Goal: Task Accomplishment & Management: Manage account settings

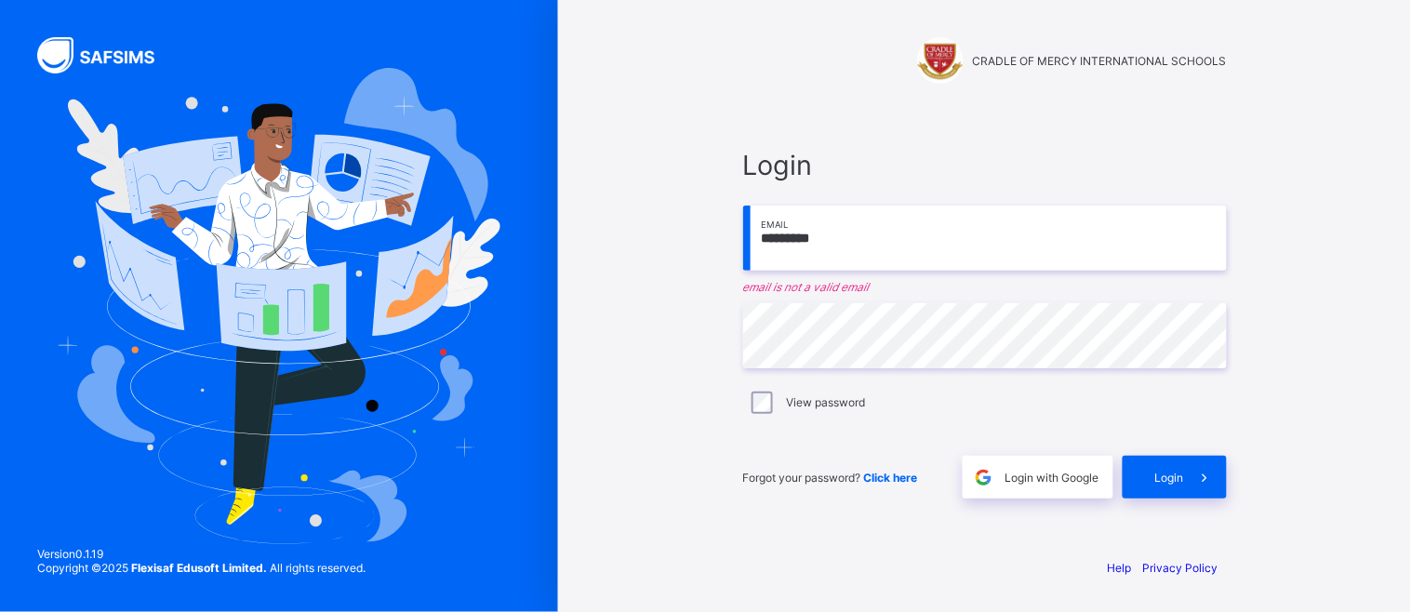
type input "**********"
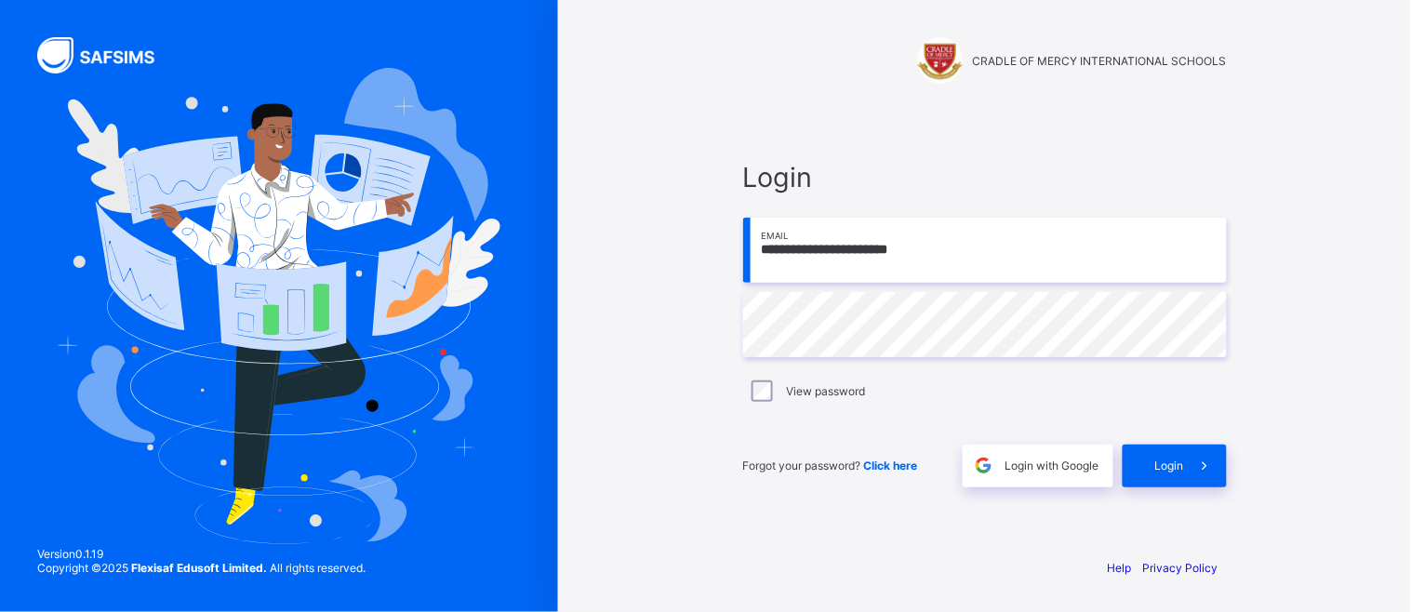
click at [824, 535] on div "**********" at bounding box center [984, 323] width 521 height 437
click at [902, 471] on span "Click here" at bounding box center [891, 465] width 54 height 14
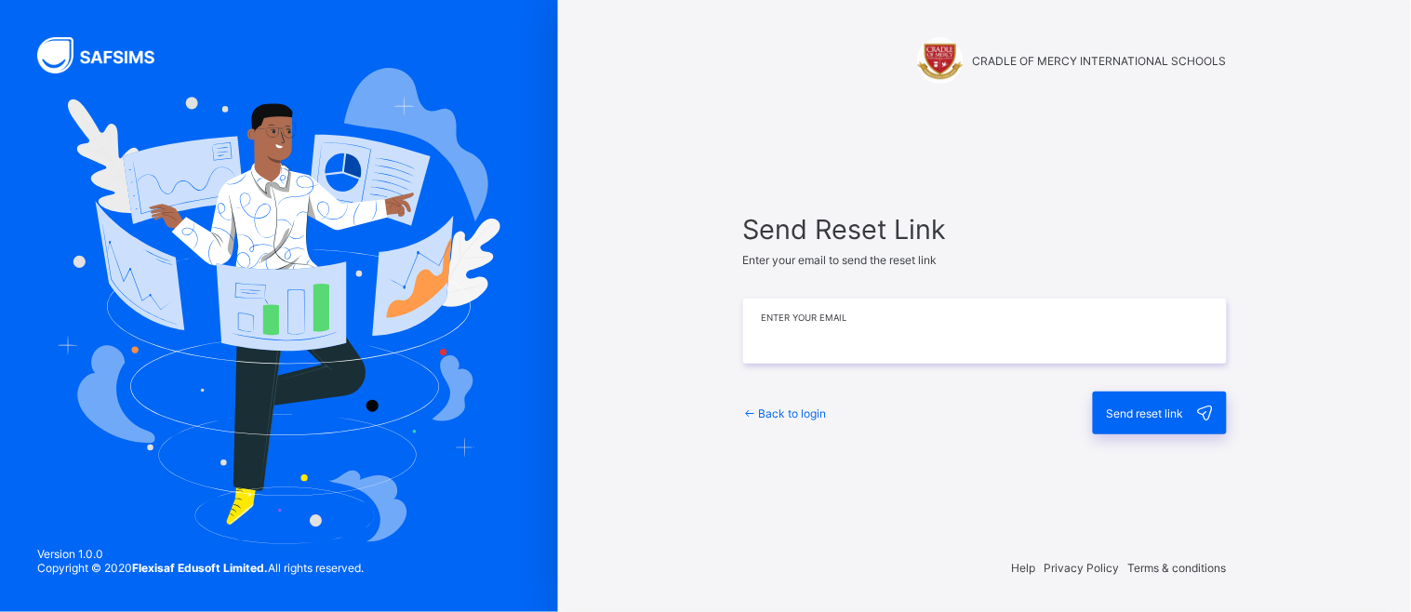
click at [863, 330] on input "email" at bounding box center [985, 331] width 484 height 65
type input "**********"
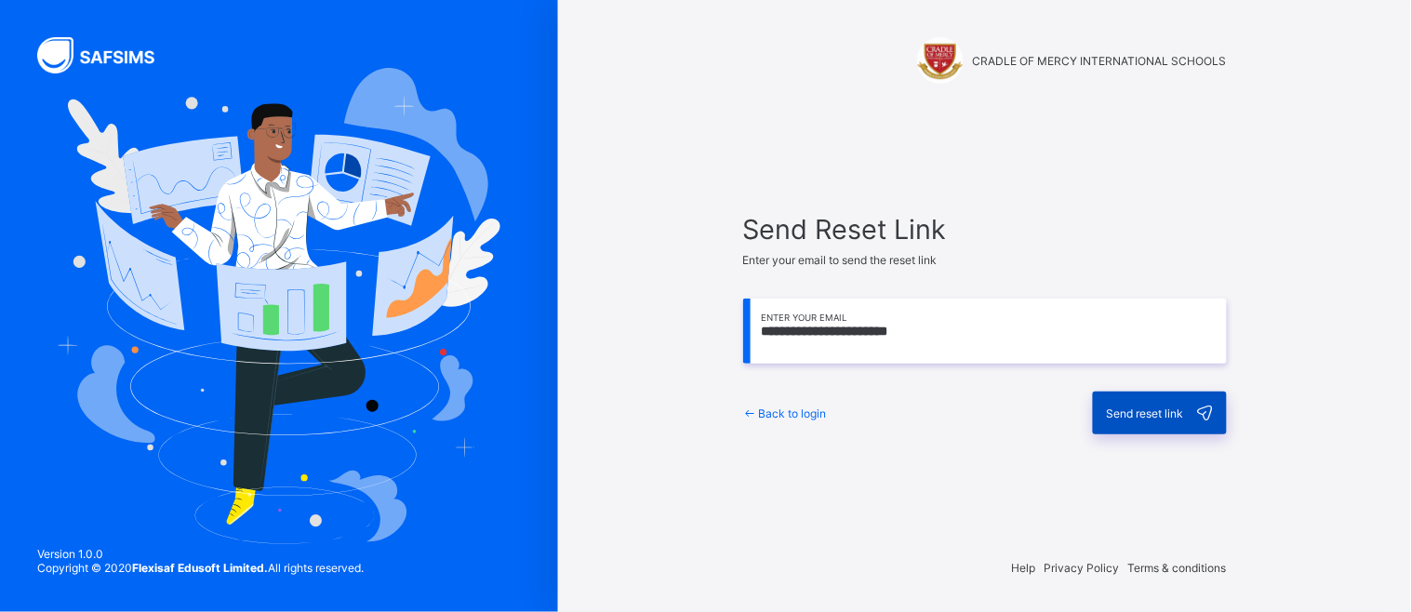
click at [1128, 425] on div "Send reset link" at bounding box center [1160, 413] width 134 height 43
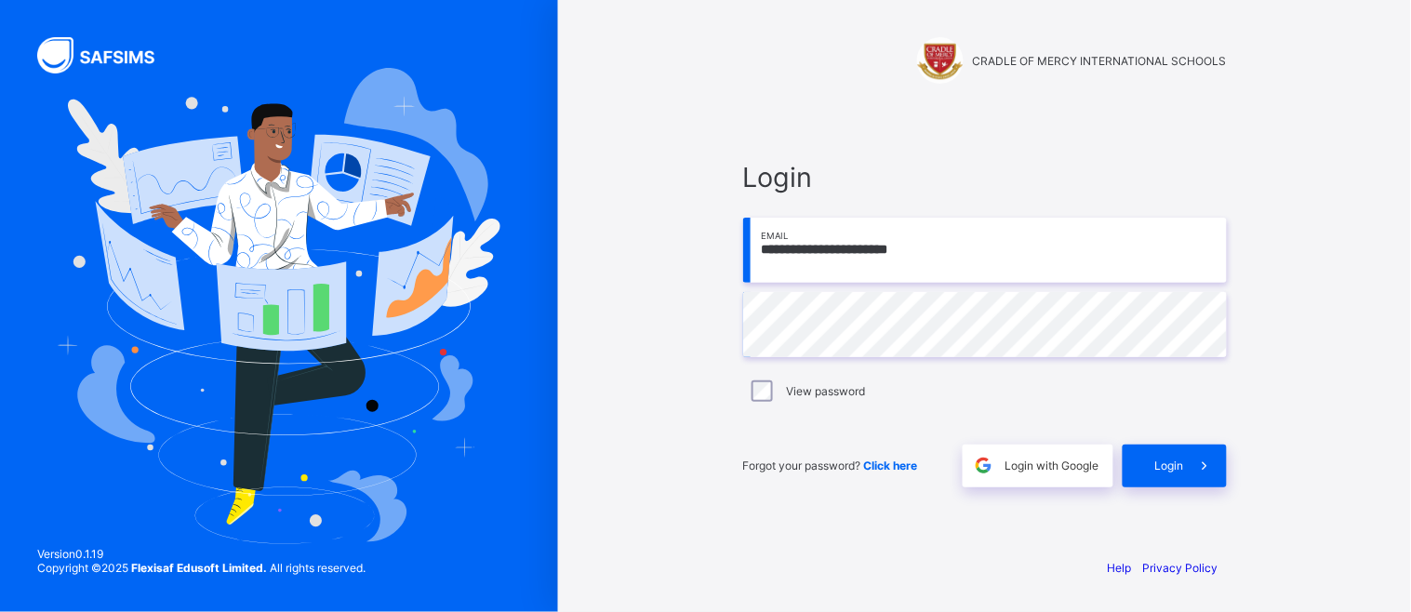
click at [684, 456] on div "**********" at bounding box center [984, 306] width 853 height 612
click at [1175, 472] on div "Login" at bounding box center [1175, 466] width 104 height 43
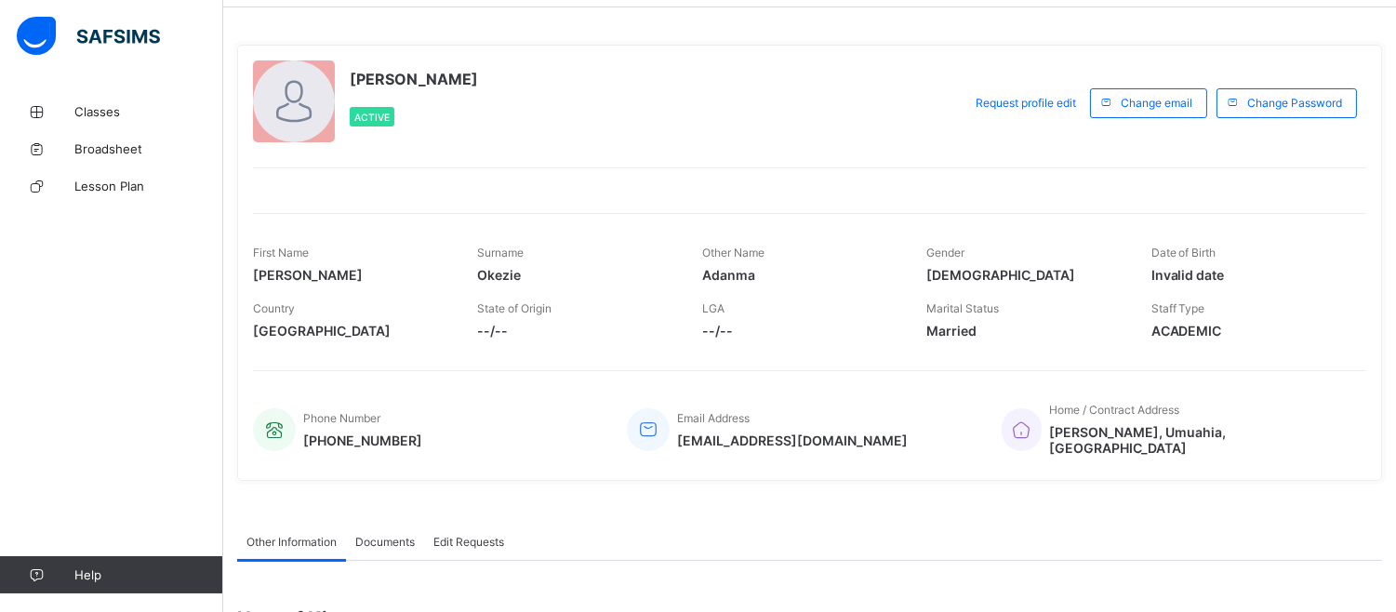
scroll to position [103, 0]
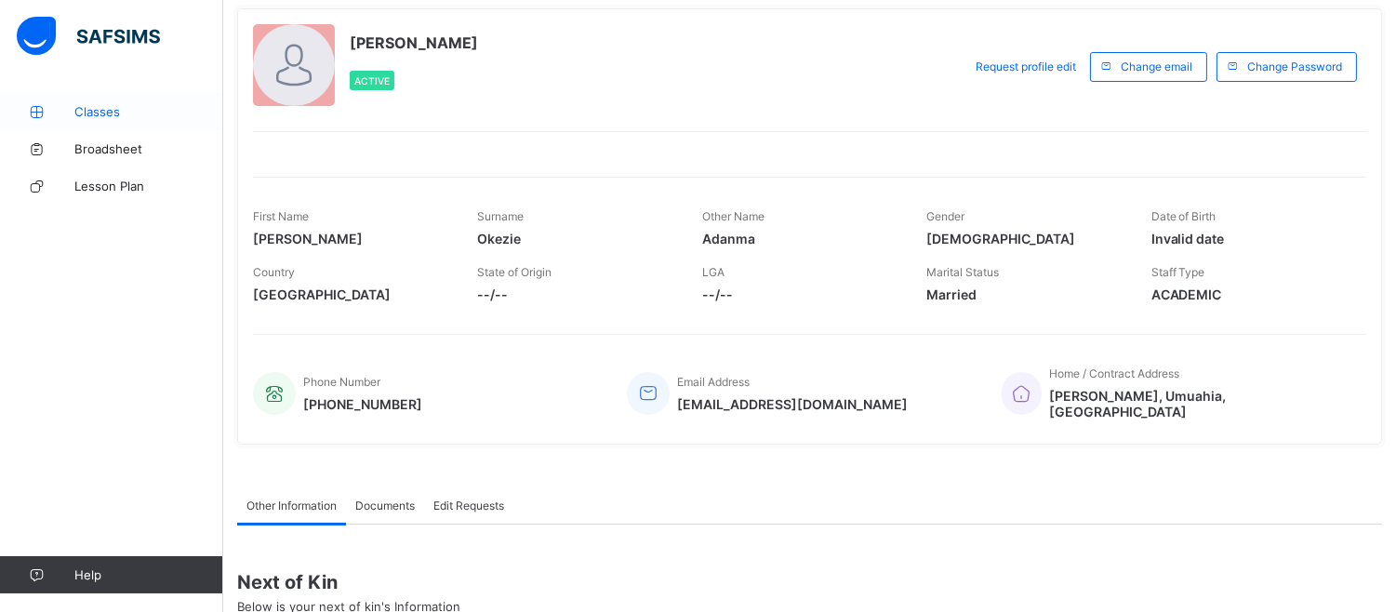
click at [99, 114] on span "Classes" at bounding box center [148, 111] width 149 height 15
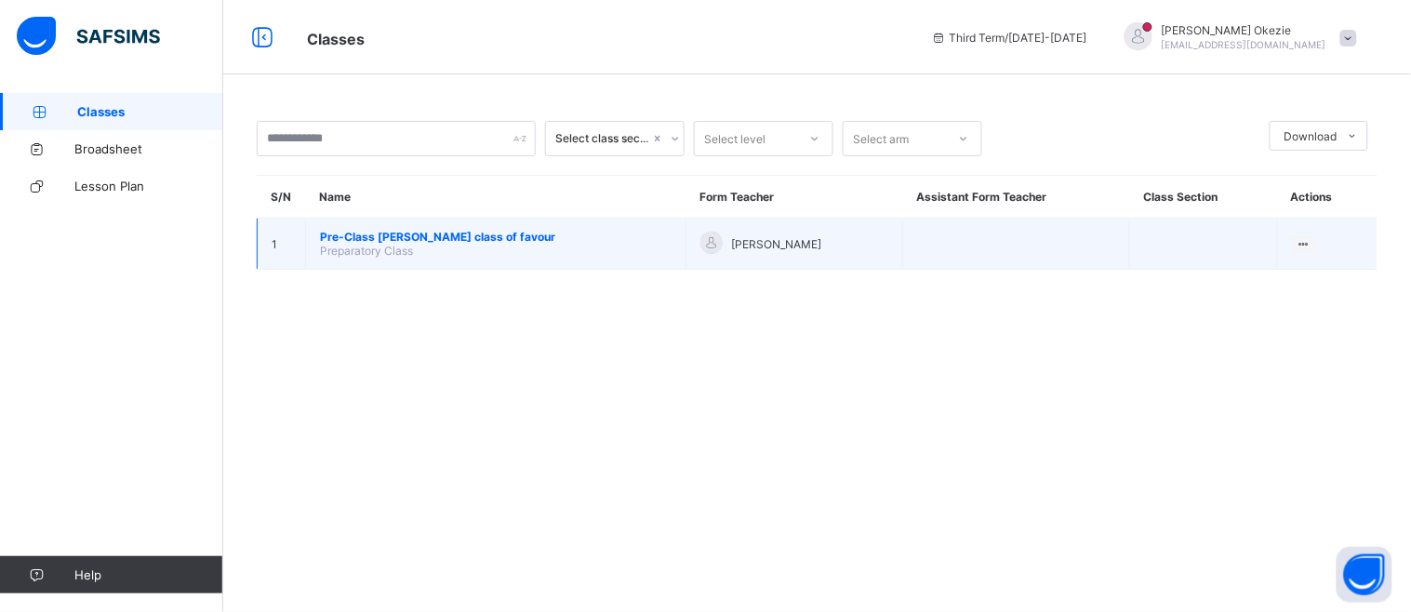
click at [456, 244] on td "Pre-Class [PERSON_NAME] class of favour Preparatory Class" at bounding box center [496, 244] width 380 height 51
click at [452, 239] on span "Pre-Class [PERSON_NAME] class of favour" at bounding box center [496, 237] width 352 height 14
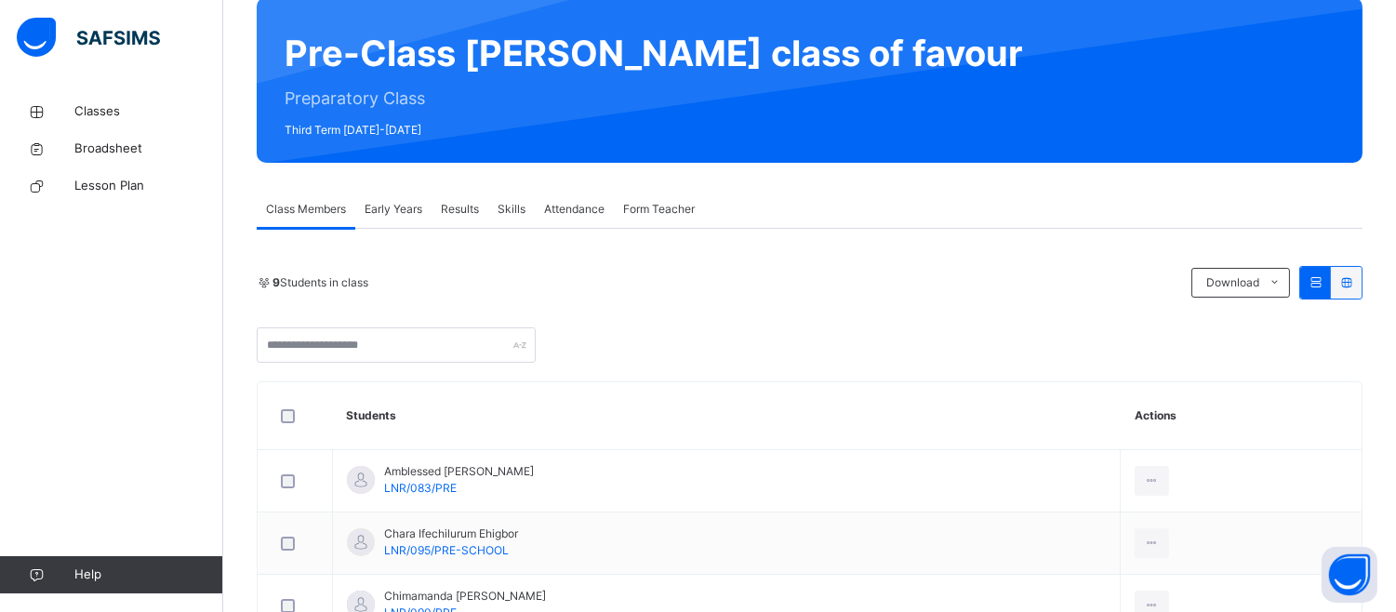
scroll to position [206, 0]
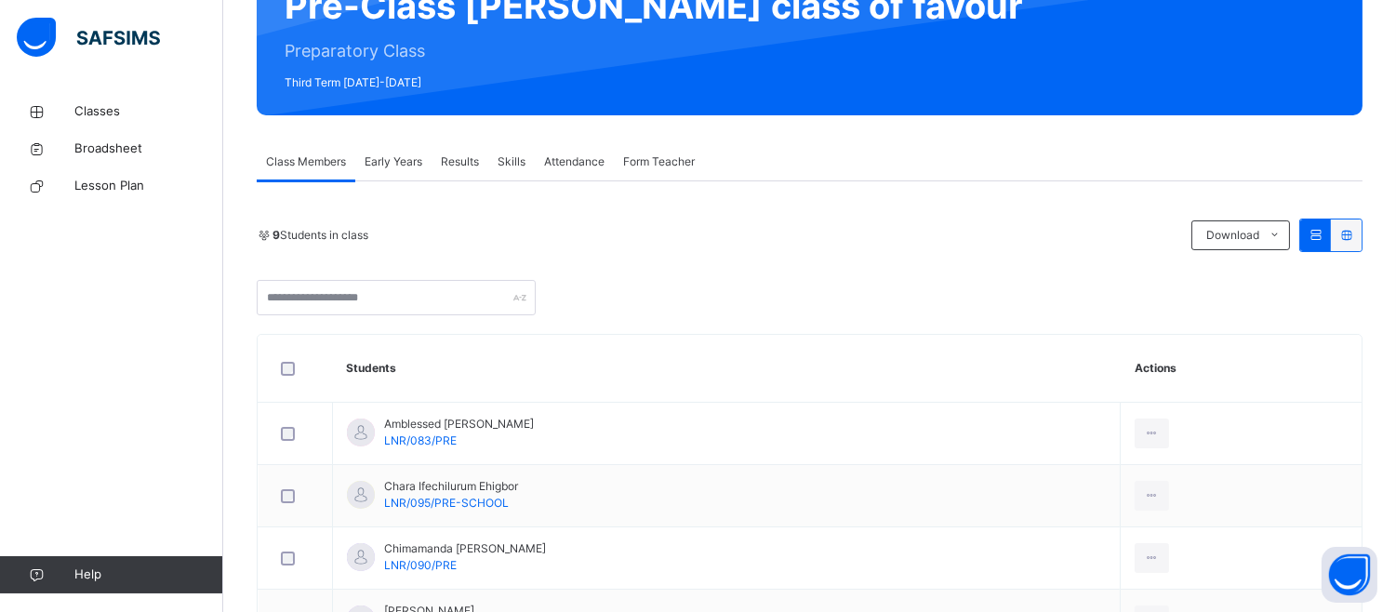
click at [395, 165] on span "Early Years" at bounding box center [394, 161] width 58 height 17
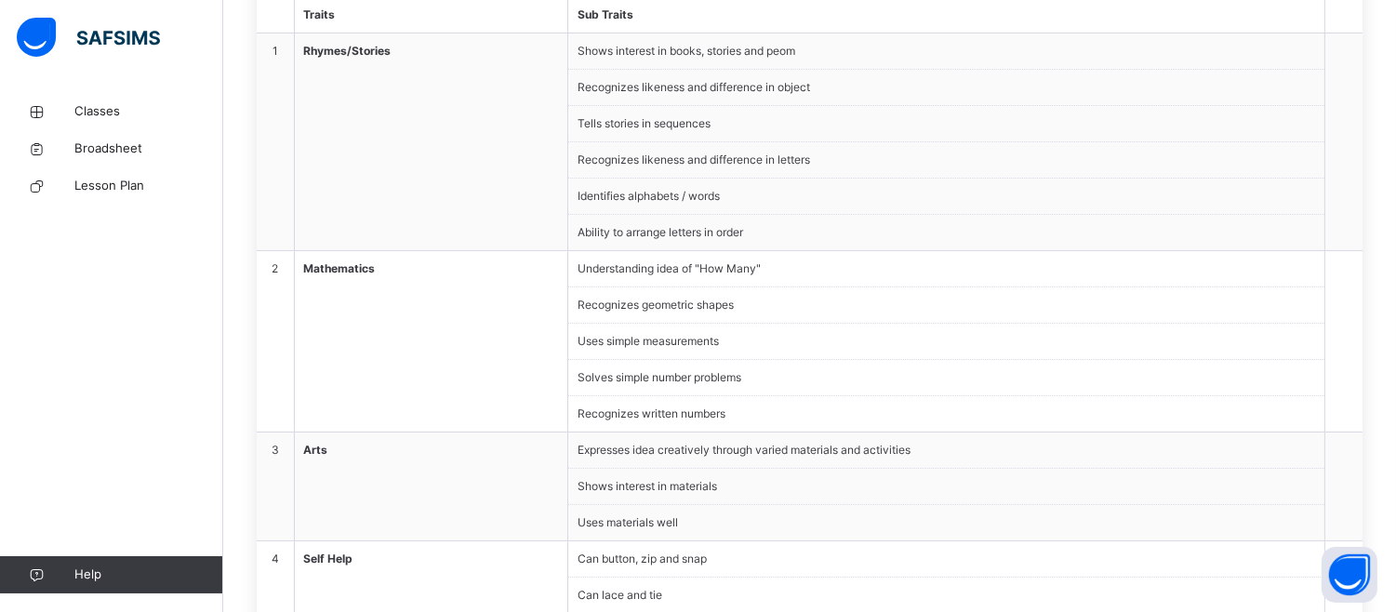
scroll to position [429, 0]
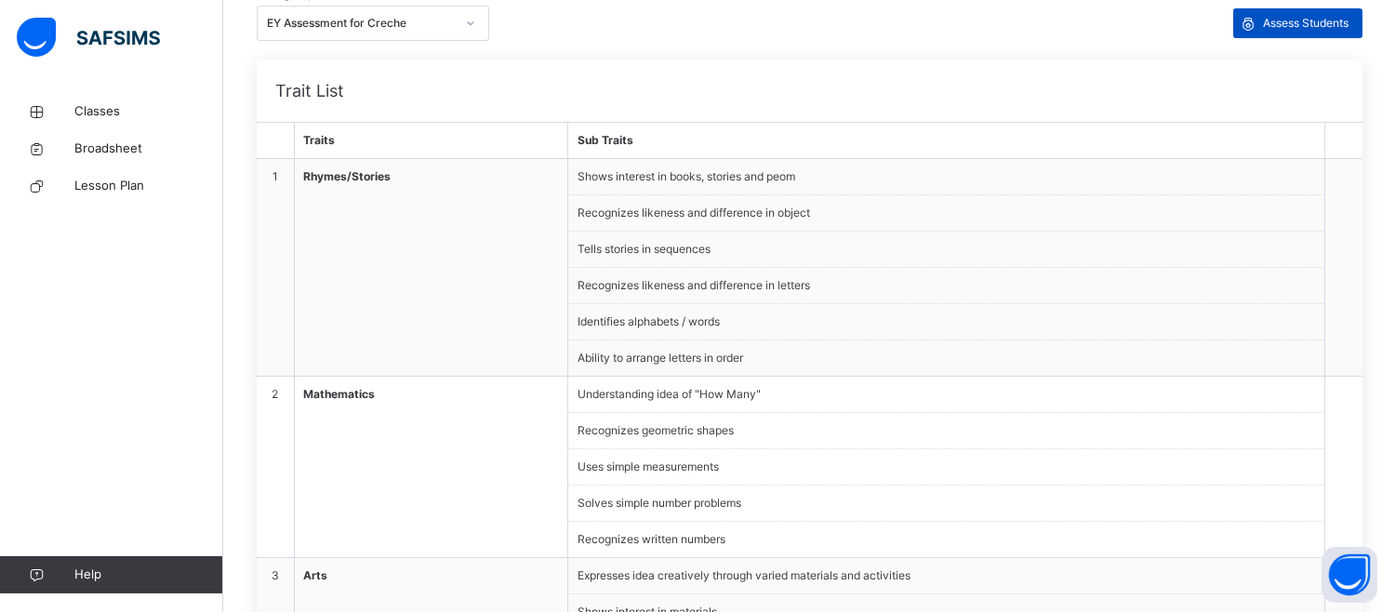
click at [1335, 23] on span "Assess Students" at bounding box center [1306, 23] width 86 height 17
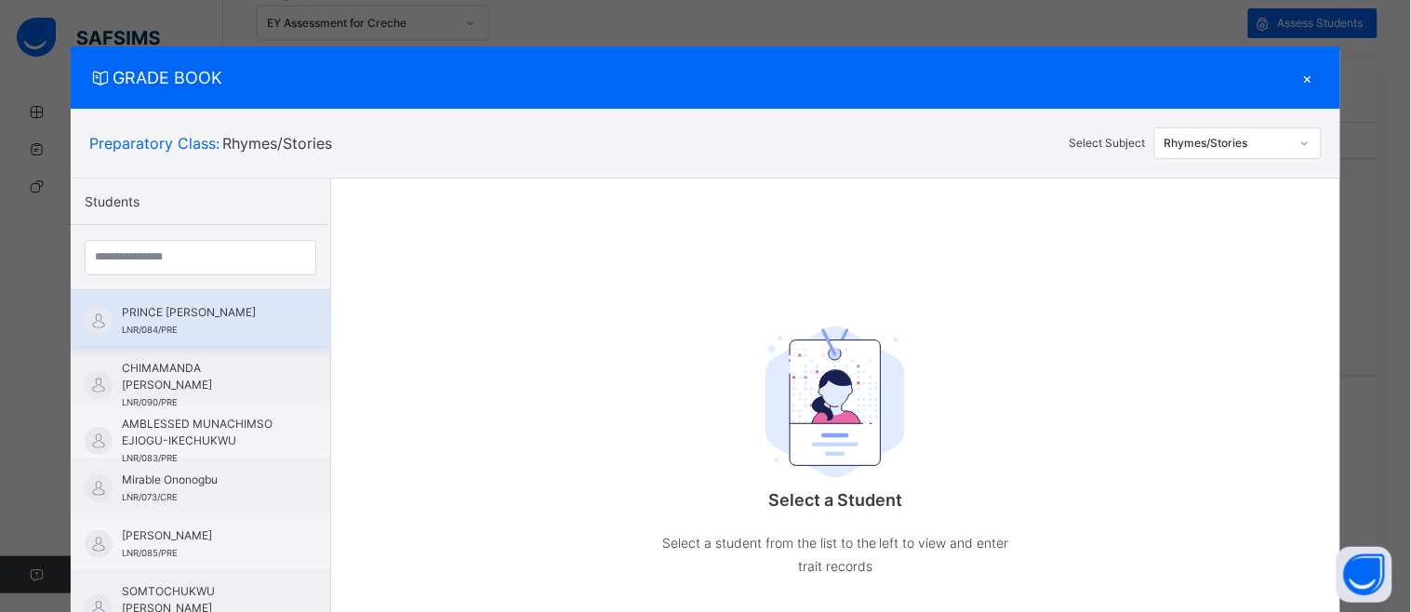
click at [238, 313] on span "PRINCE [PERSON_NAME]" at bounding box center [205, 312] width 166 height 17
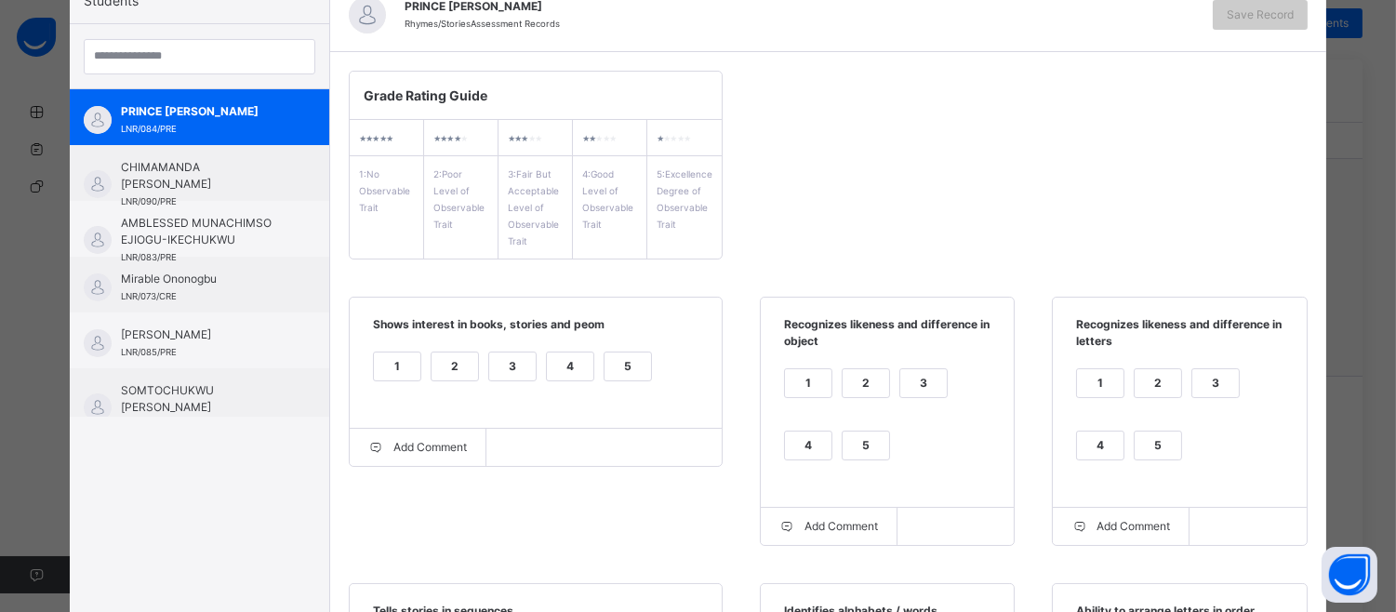
scroll to position [206, 0]
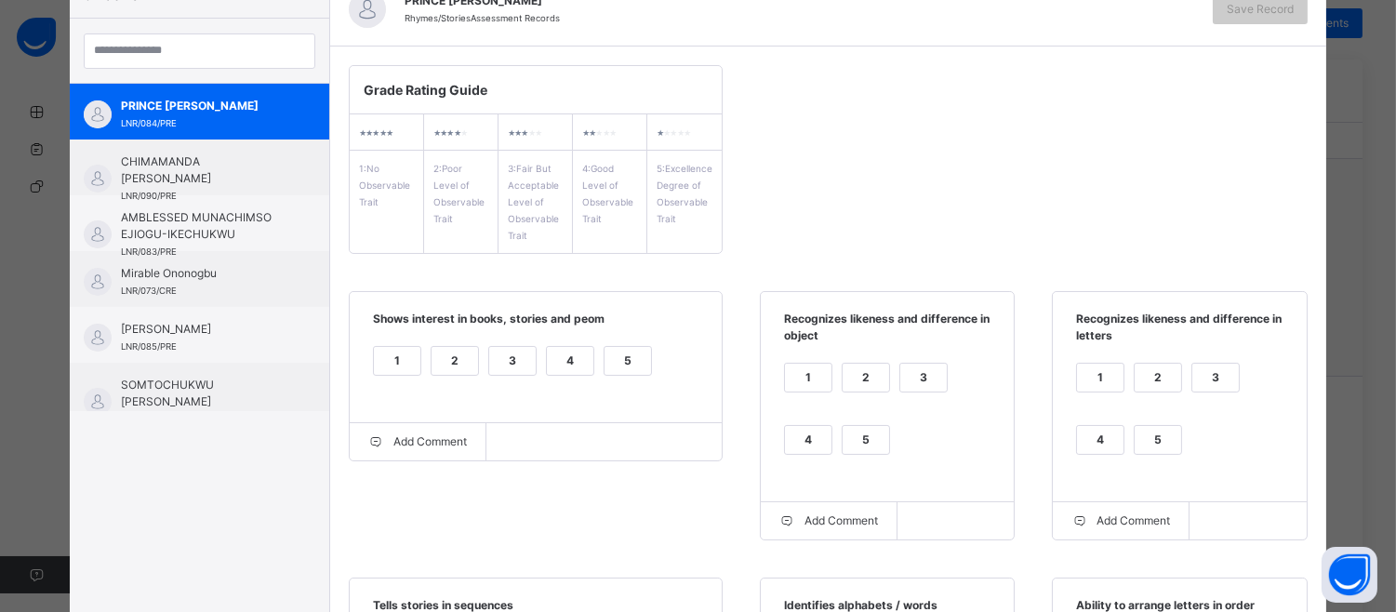
click at [627, 367] on div "5" at bounding box center [628, 361] width 47 height 28
click at [857, 425] on label "5" at bounding box center [866, 440] width 48 height 30
click at [1160, 442] on div "5" at bounding box center [1158, 440] width 47 height 28
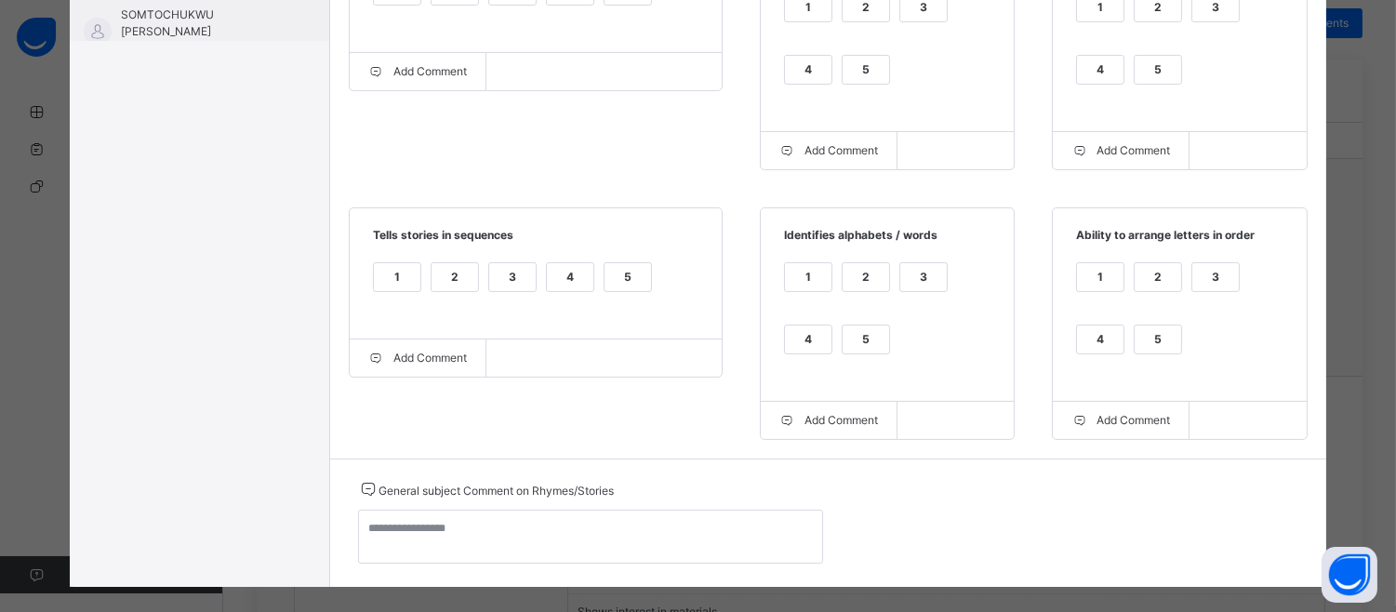
scroll to position [602, 0]
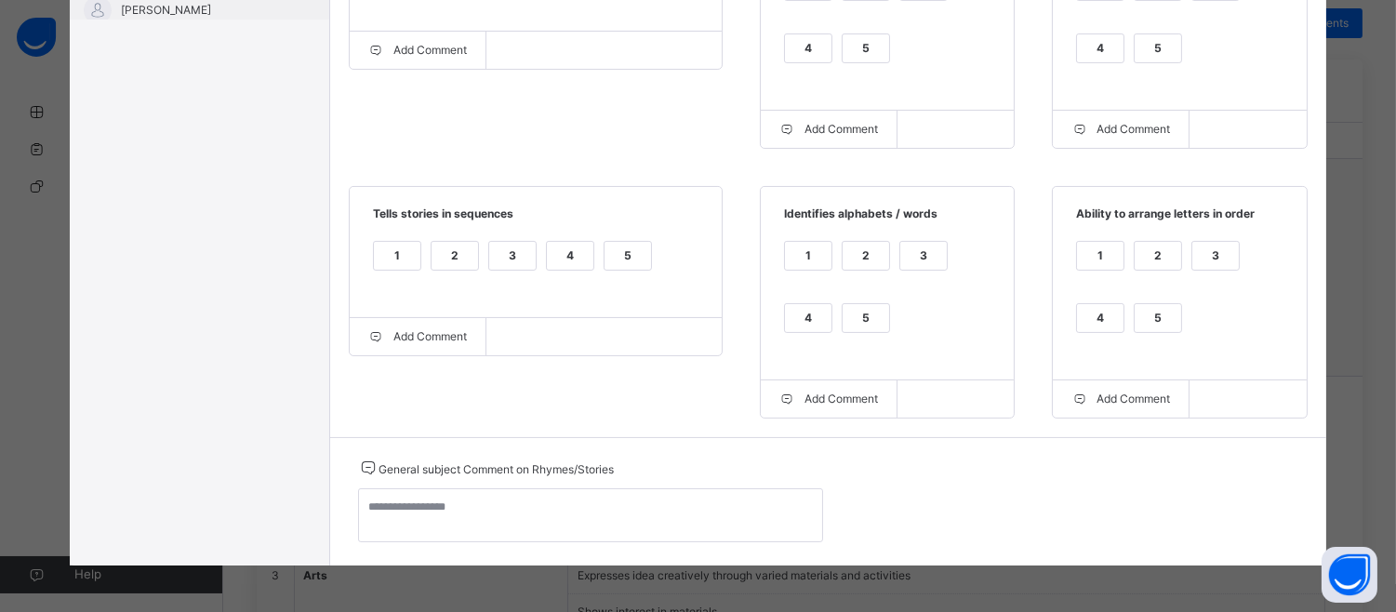
click at [1145, 326] on div "5" at bounding box center [1158, 318] width 47 height 28
click at [871, 311] on div "5" at bounding box center [866, 318] width 47 height 28
click at [604, 254] on label "5" at bounding box center [628, 256] width 48 height 30
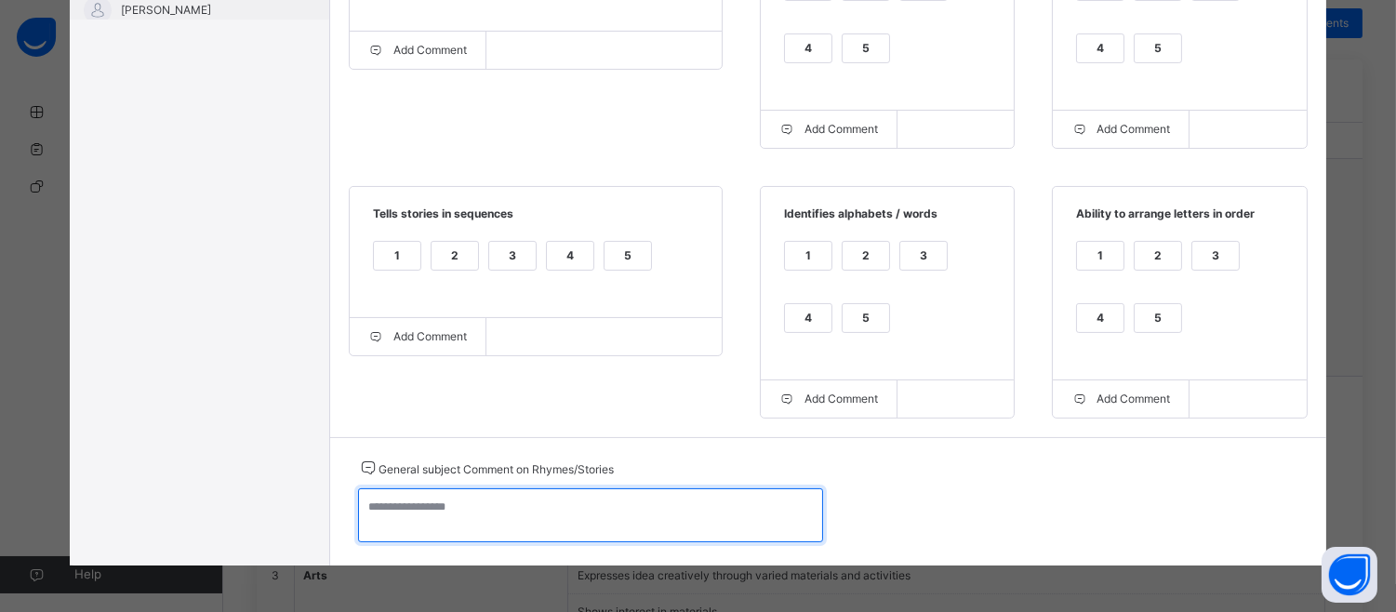
click at [393, 507] on textarea at bounding box center [590, 515] width 465 height 54
click at [393, 507] on textarea "**********" at bounding box center [590, 515] width 465 height 54
click at [441, 503] on textarea "**********" at bounding box center [590, 515] width 465 height 54
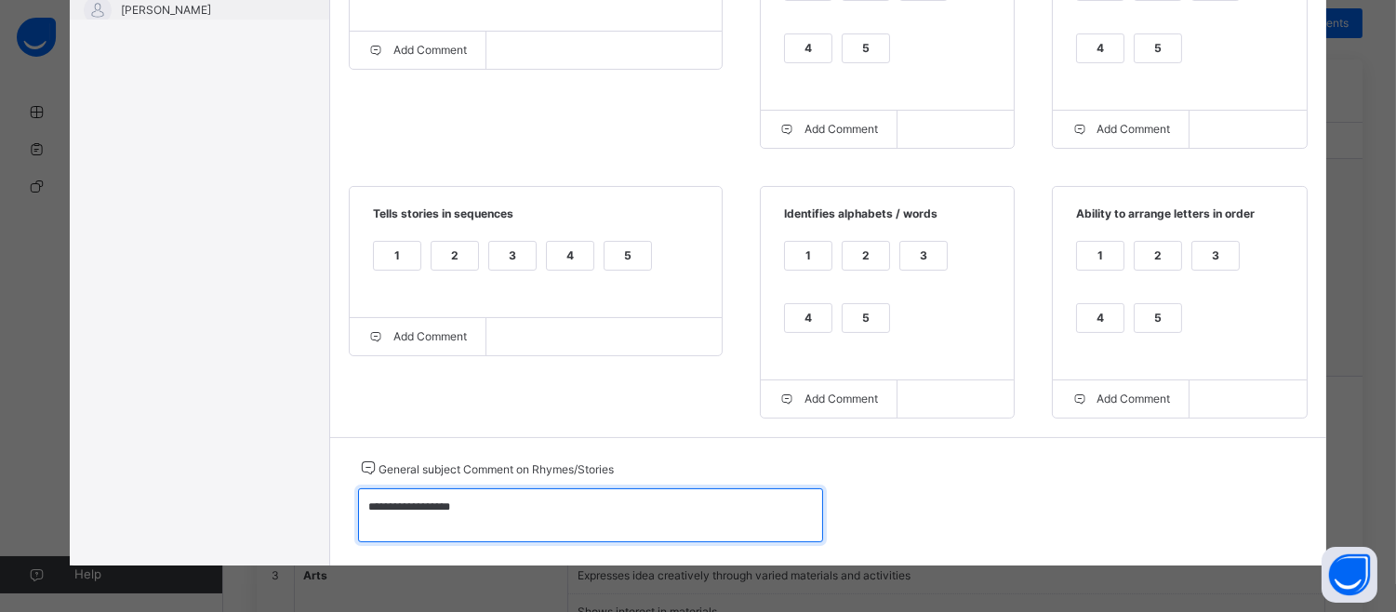
click at [385, 507] on textarea "**********" at bounding box center [590, 515] width 465 height 54
click at [468, 512] on textarea "**********" at bounding box center [590, 515] width 465 height 54
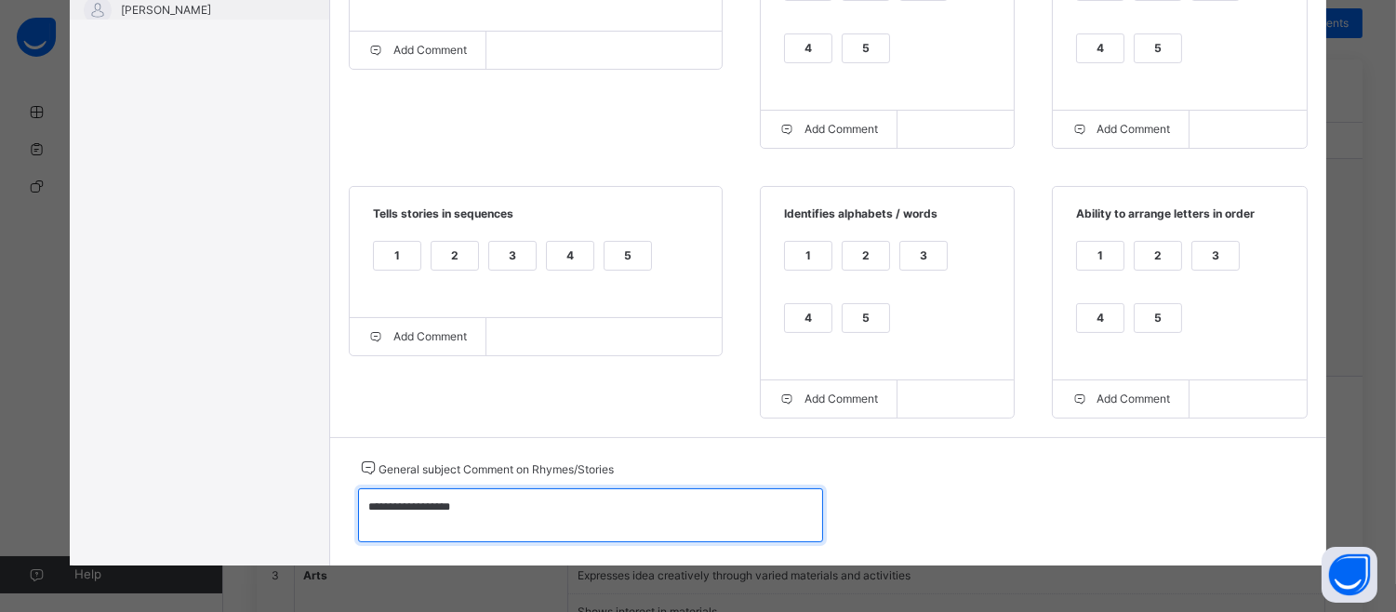
click at [485, 507] on textarea "**********" at bounding box center [590, 515] width 465 height 54
click at [461, 505] on textarea "**********" at bounding box center [590, 515] width 465 height 54
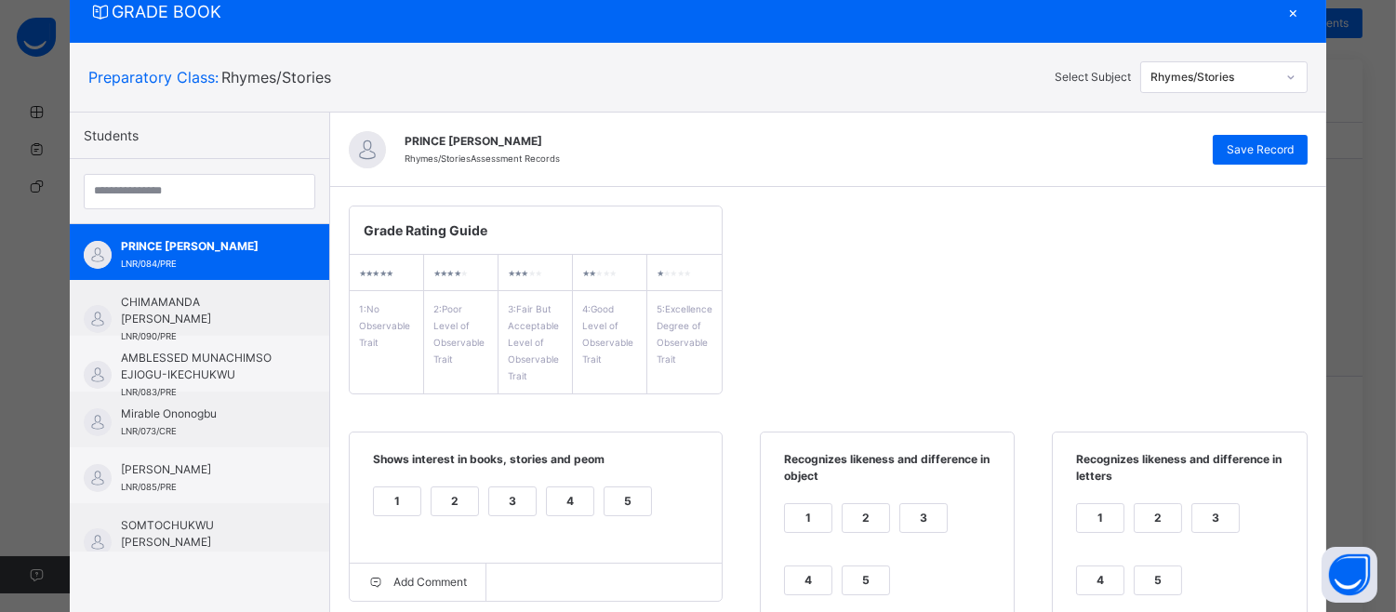
type textarea "**********"
click at [1383, 342] on div "GRADE BOOK × Preparatory Class : Rhymes/Stories Select Subject Rhymes/Stories S…" at bounding box center [698, 306] width 1396 height 612
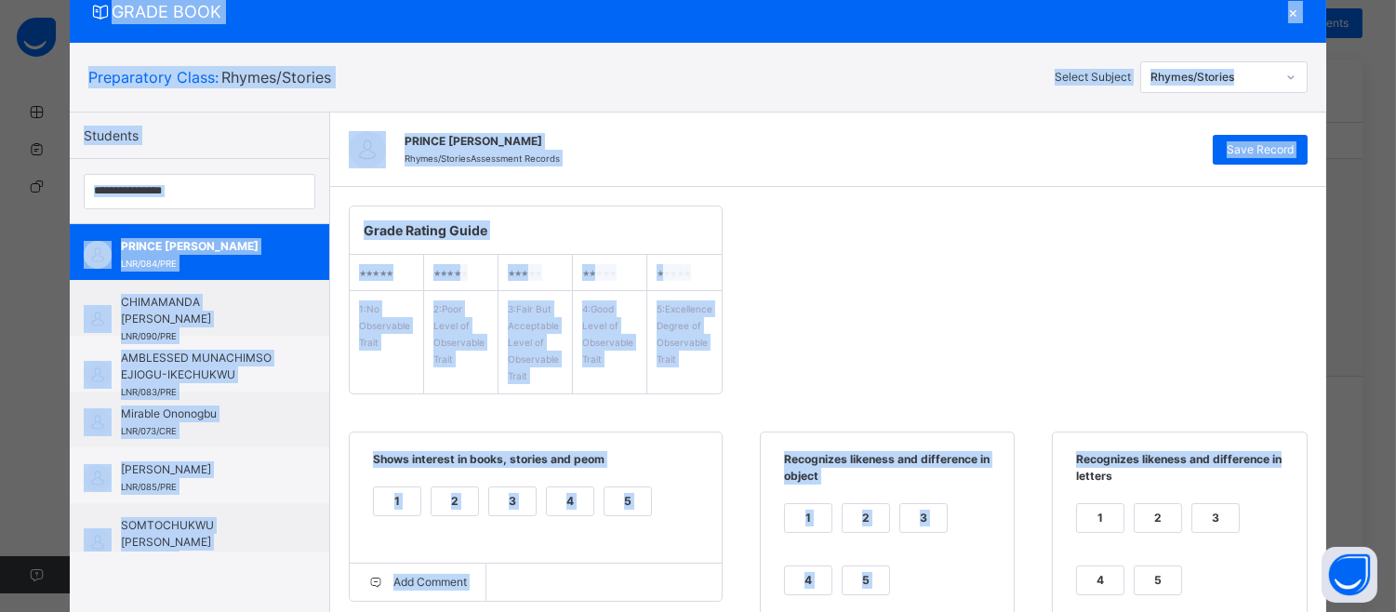
drag, startPoint x: 1383, startPoint y: 342, endPoint x: 1405, endPoint y: 478, distance: 137.6
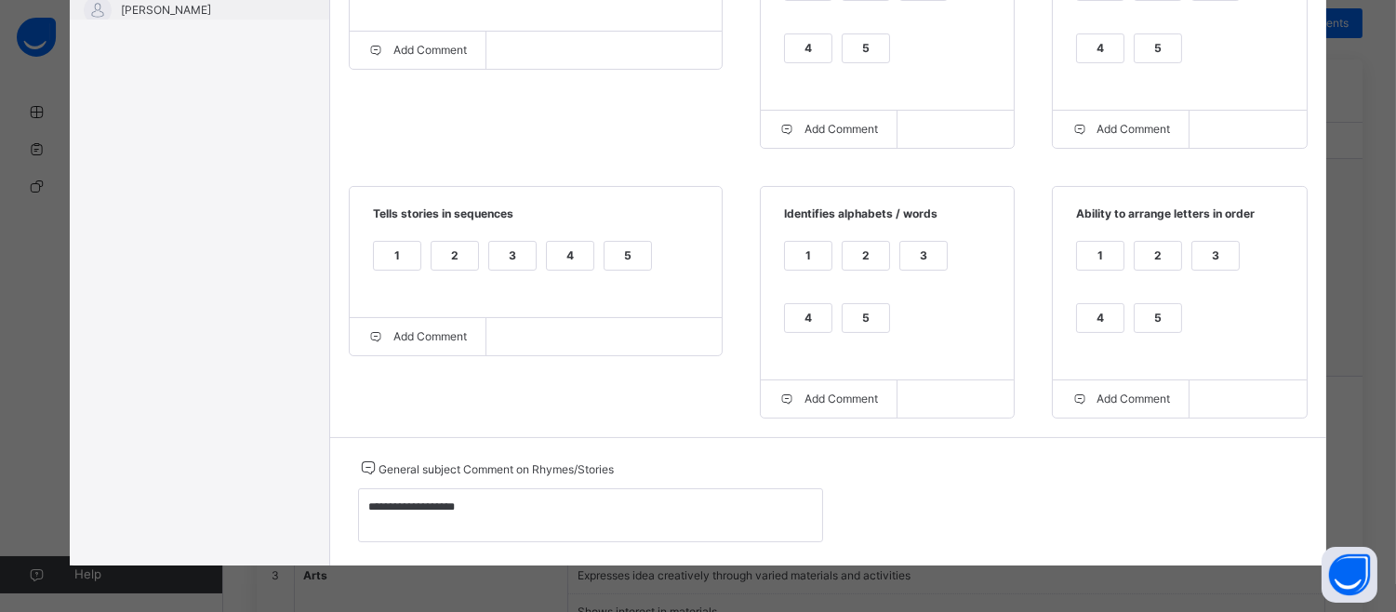
click at [1377, 372] on div "GRADE BOOK × Preparatory Class : Rhymes/Stories Select Subject Rhymes/Stories S…" at bounding box center [698, 306] width 1396 height 612
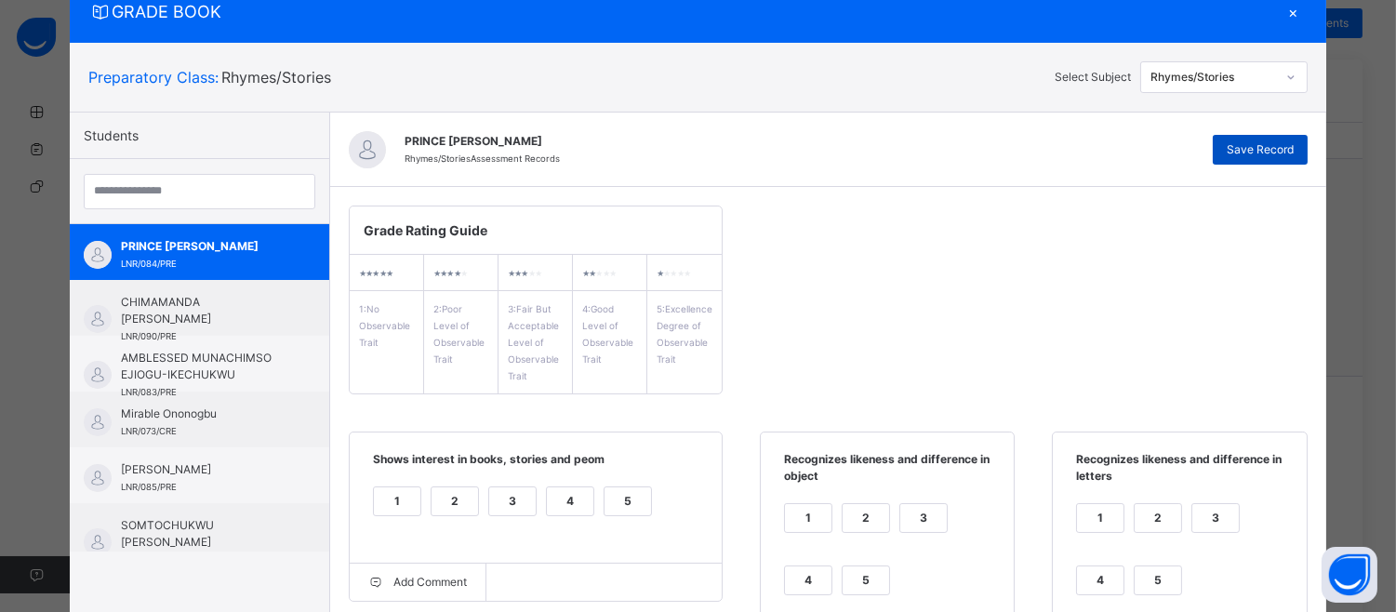
click at [1242, 142] on span "Save Record" at bounding box center [1260, 149] width 67 height 17
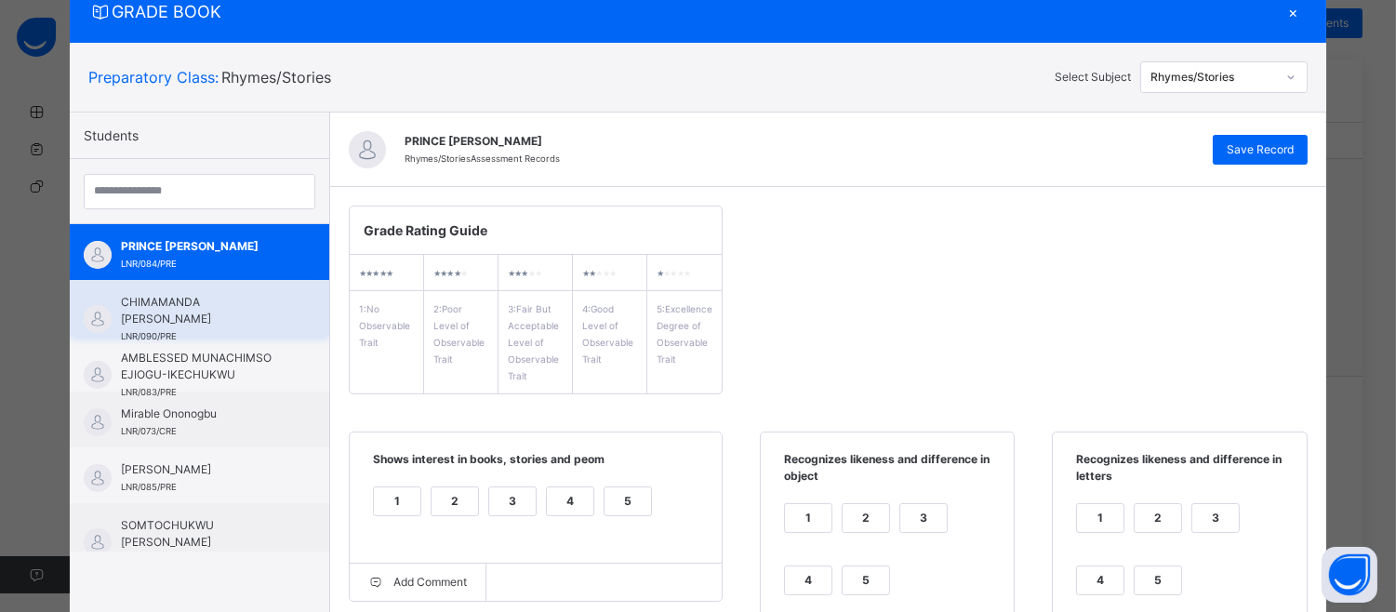
click at [156, 286] on div "CHIMAMANDA [PERSON_NAME] LNR/090/PRE" at bounding box center [199, 308] width 259 height 56
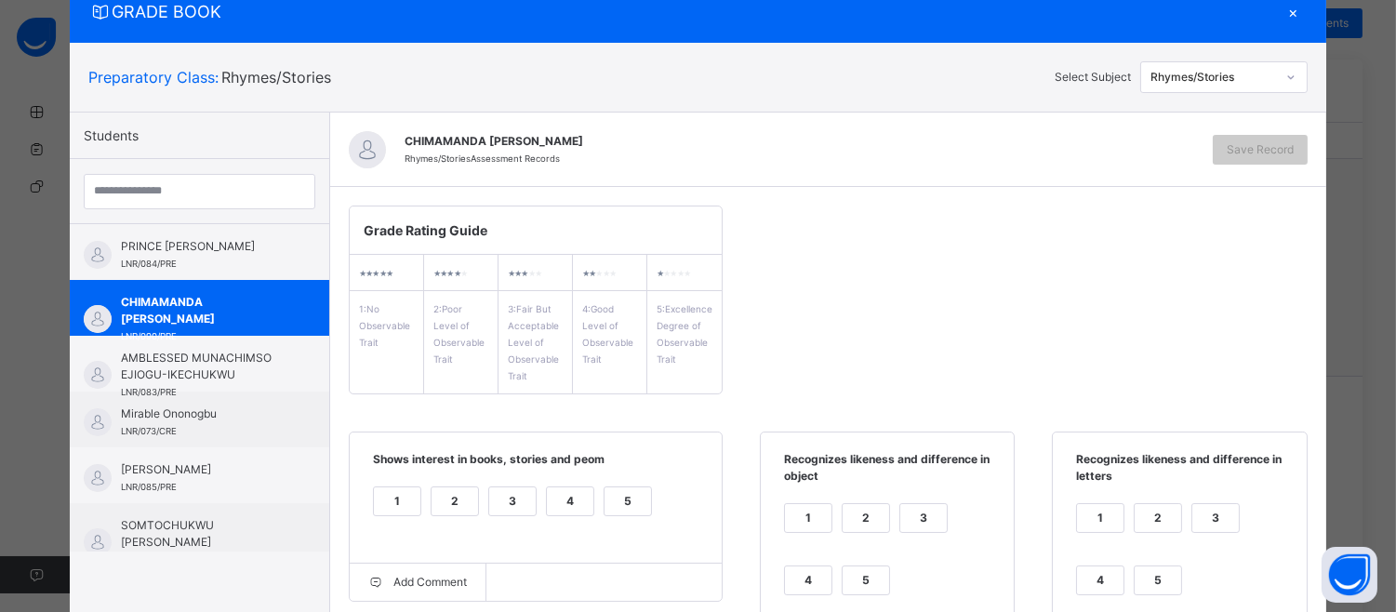
click at [605, 489] on div "5" at bounding box center [628, 501] width 47 height 28
click at [848, 570] on div "5" at bounding box center [866, 580] width 47 height 28
click at [1141, 573] on div "5" at bounding box center [1158, 580] width 47 height 28
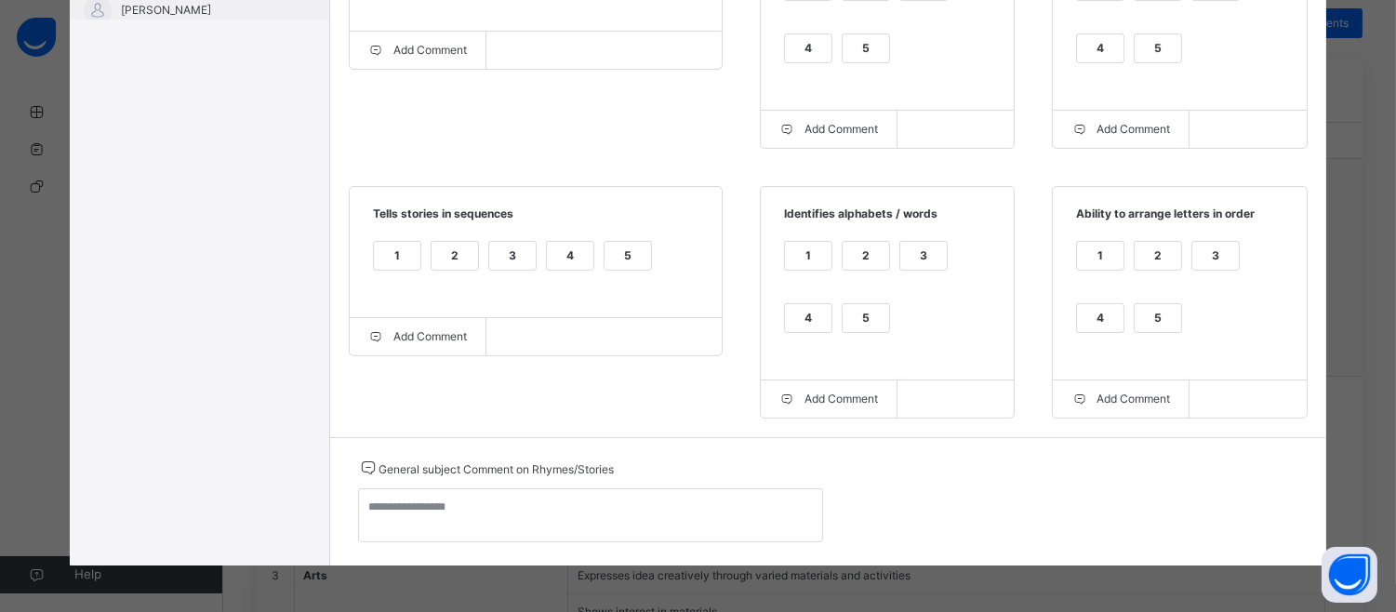
click at [1098, 319] on div "4" at bounding box center [1100, 318] width 47 height 28
click at [807, 310] on div "4" at bounding box center [808, 318] width 47 height 28
click at [619, 254] on div "5" at bounding box center [628, 256] width 47 height 28
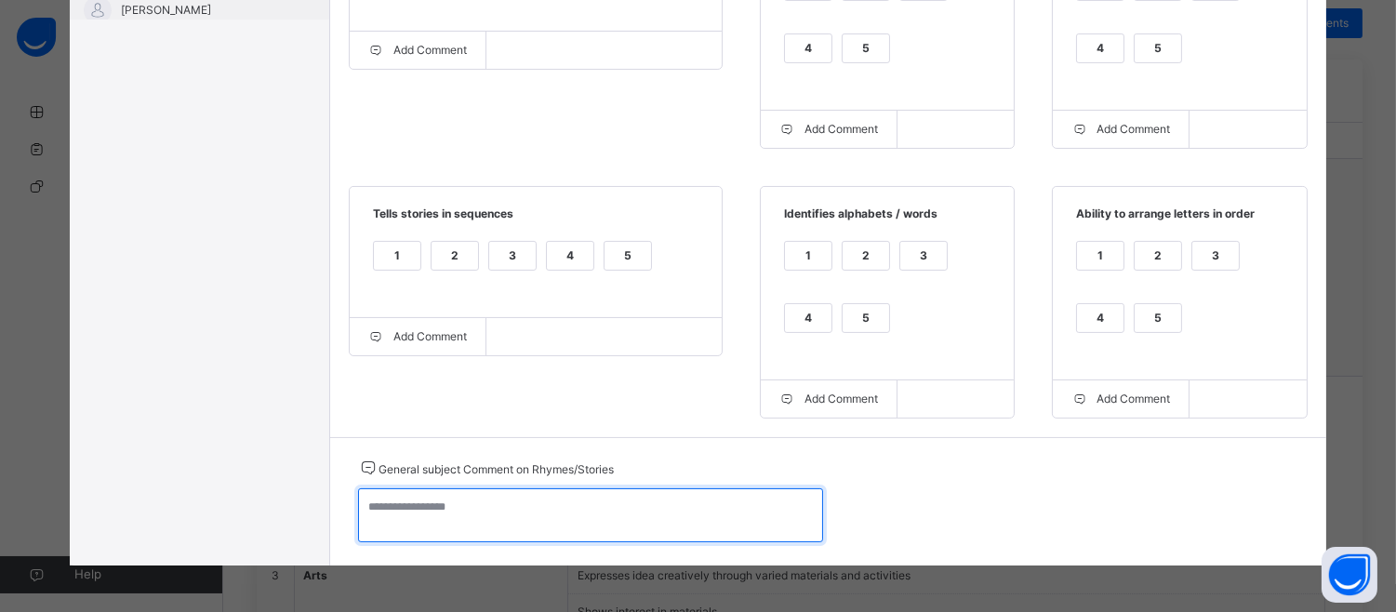
click at [370, 505] on textarea at bounding box center [590, 515] width 465 height 54
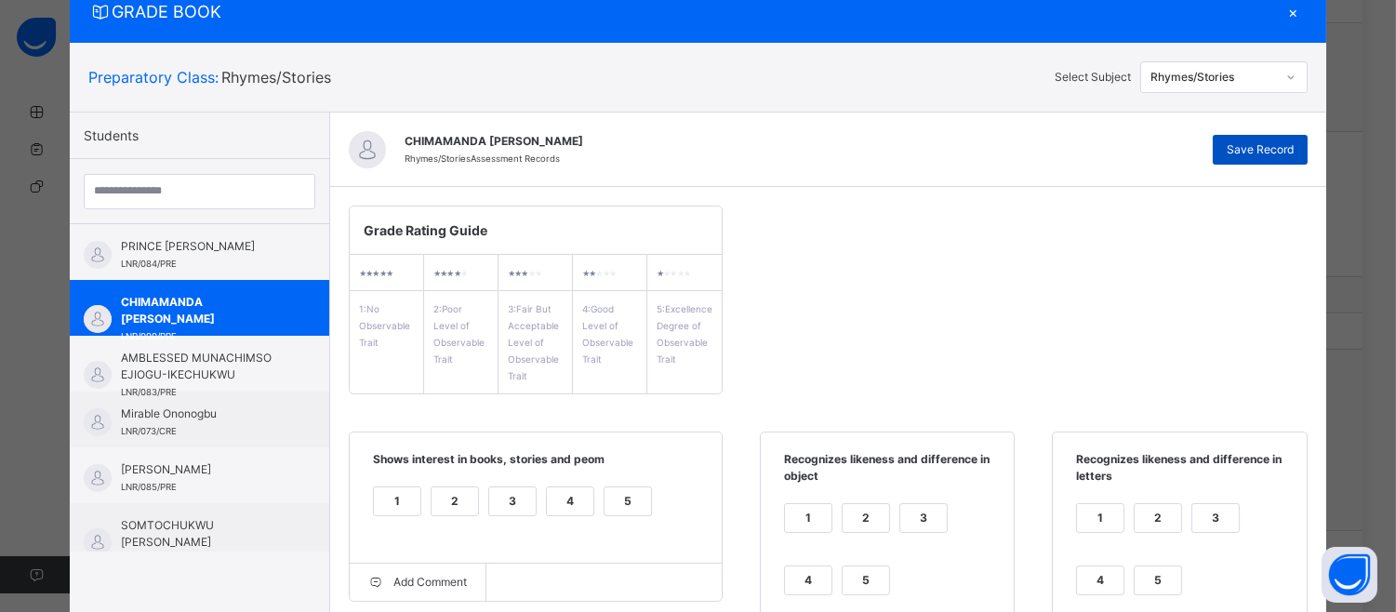
type textarea "**********"
click at [1246, 149] on span "Save Record" at bounding box center [1260, 149] width 67 height 17
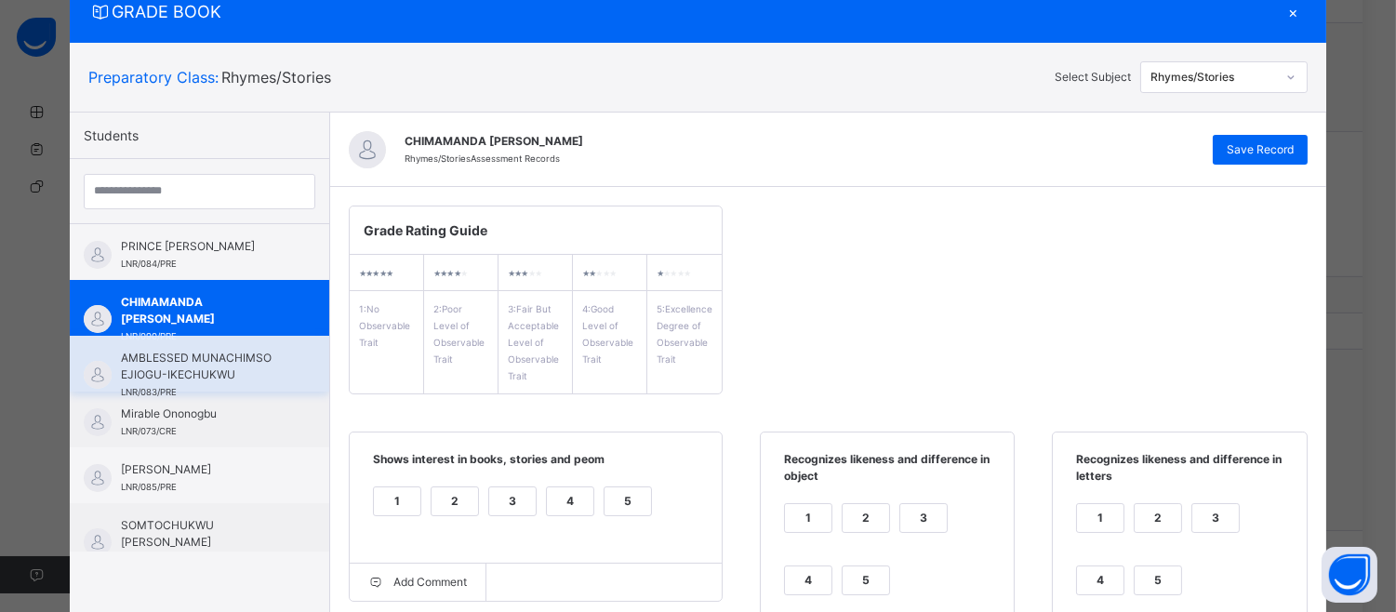
click at [193, 350] on span "AMBLESSED MUNACHIMSO EJIOGU-IKECHUKWU" at bounding box center [204, 366] width 166 height 33
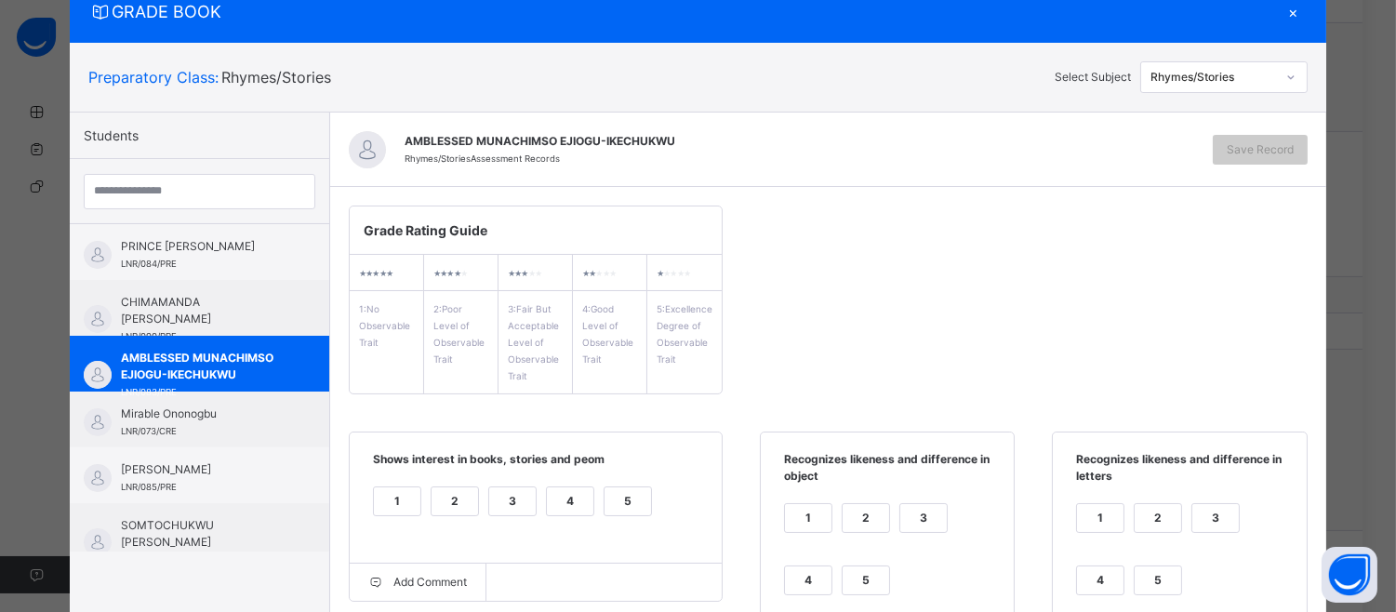
click at [620, 499] on div "5" at bounding box center [628, 501] width 47 height 28
click at [844, 564] on div "1 2 3 4 5" at bounding box center [887, 560] width 216 height 125
click at [856, 567] on div "5" at bounding box center [866, 580] width 47 height 28
click at [1130, 562] on div "1 2 3 4 5" at bounding box center [1179, 560] width 216 height 125
click at [1157, 567] on div "5" at bounding box center [1158, 580] width 47 height 28
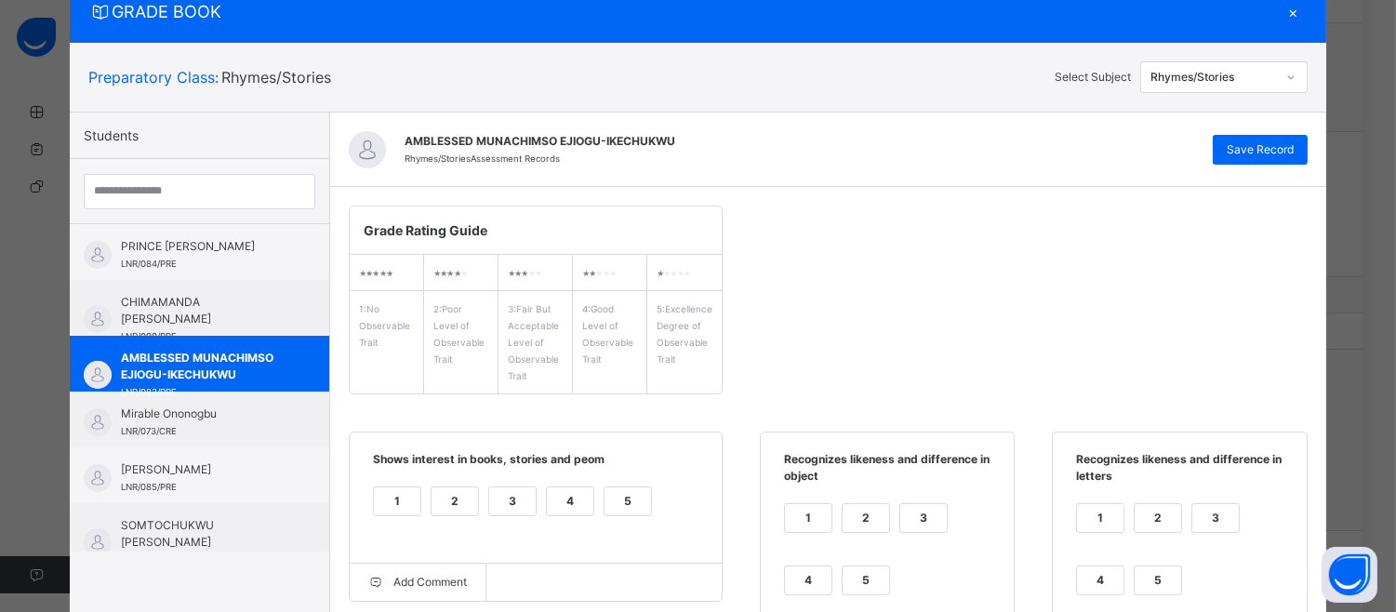
click at [1383, 475] on div "GRADE BOOK × Preparatory Class : Rhymes/Stories Select Subject Rhymes/Stories S…" at bounding box center [698, 306] width 1396 height 612
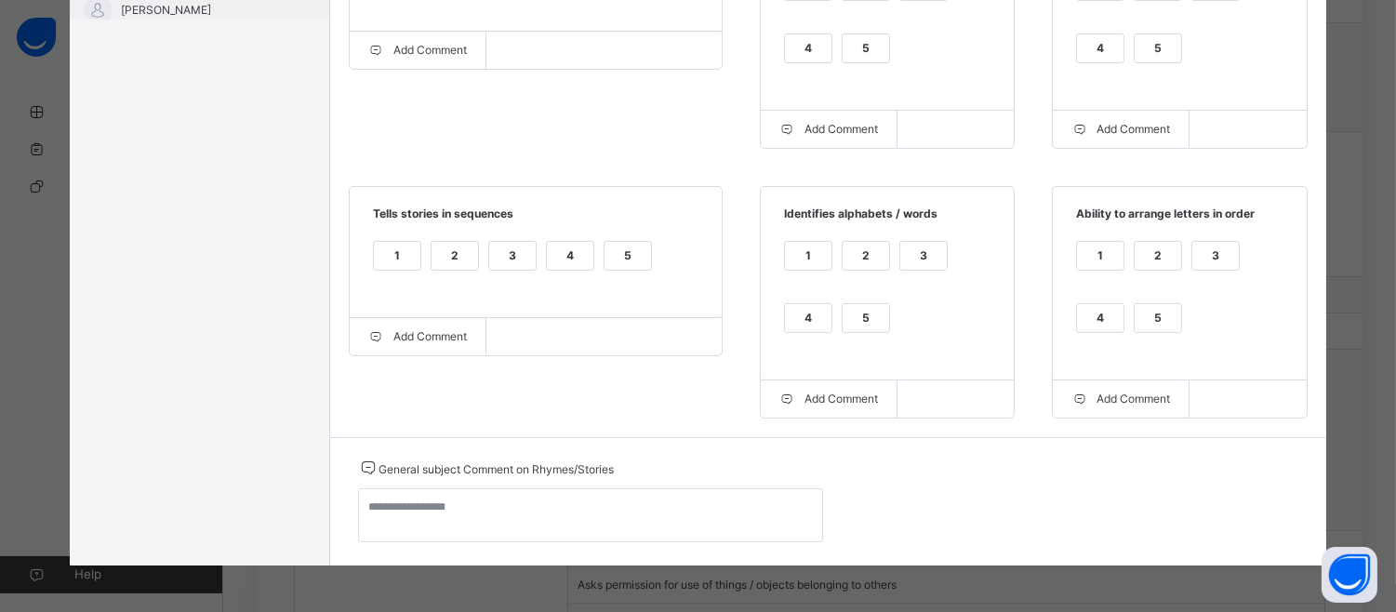
click at [1160, 307] on div "5" at bounding box center [1158, 318] width 47 height 28
drag, startPoint x: 844, startPoint y: 322, endPoint x: 848, endPoint y: 311, distance: 12.1
click at [848, 311] on div "5" at bounding box center [866, 318] width 47 height 28
click at [857, 317] on div "5" at bounding box center [866, 318] width 47 height 28
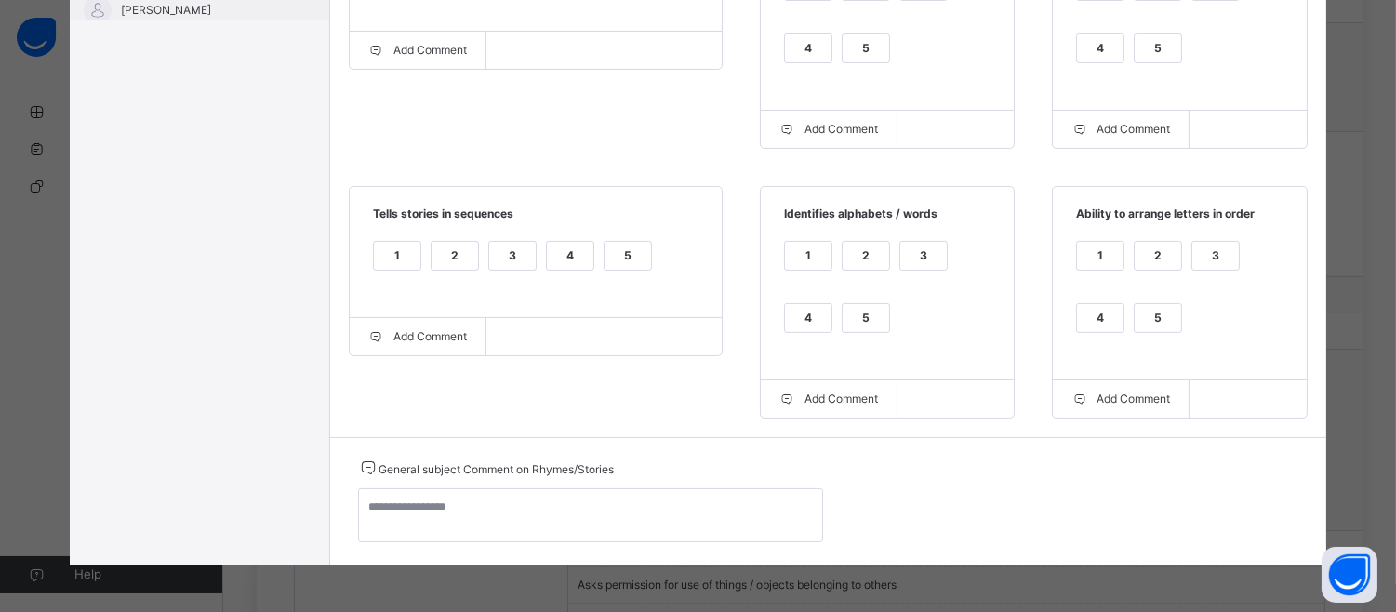
click at [629, 259] on div "5" at bounding box center [628, 256] width 47 height 28
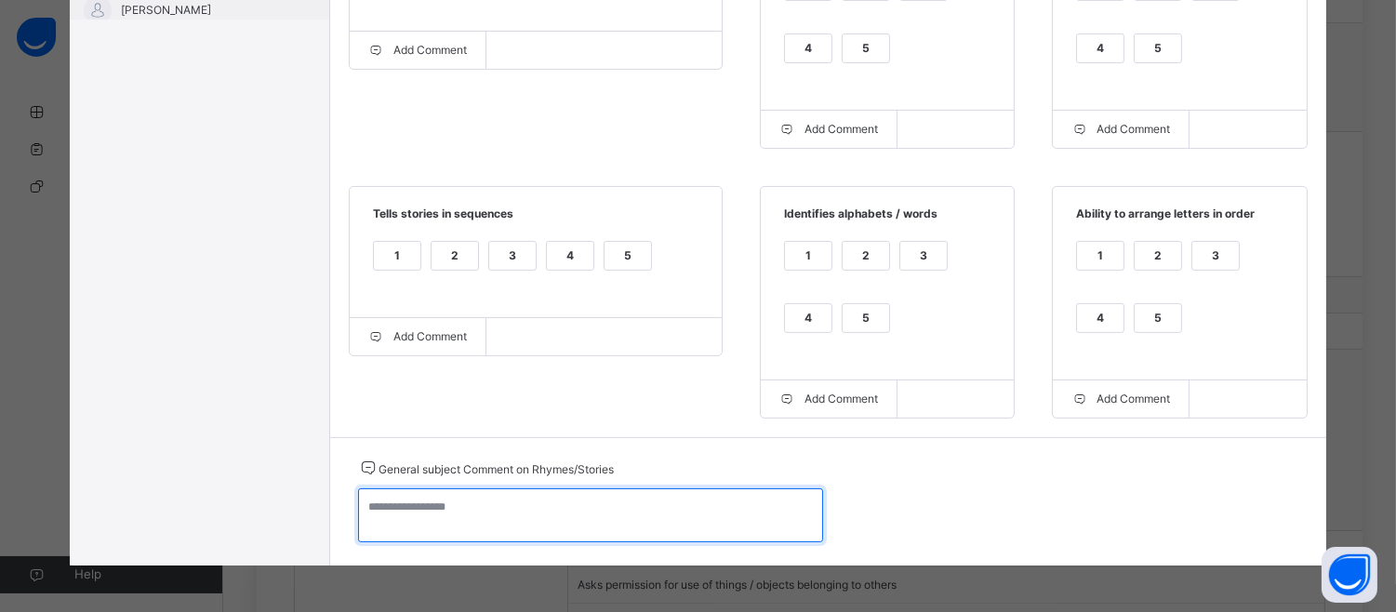
click at [402, 525] on textarea at bounding box center [590, 515] width 465 height 54
type textarea "*"
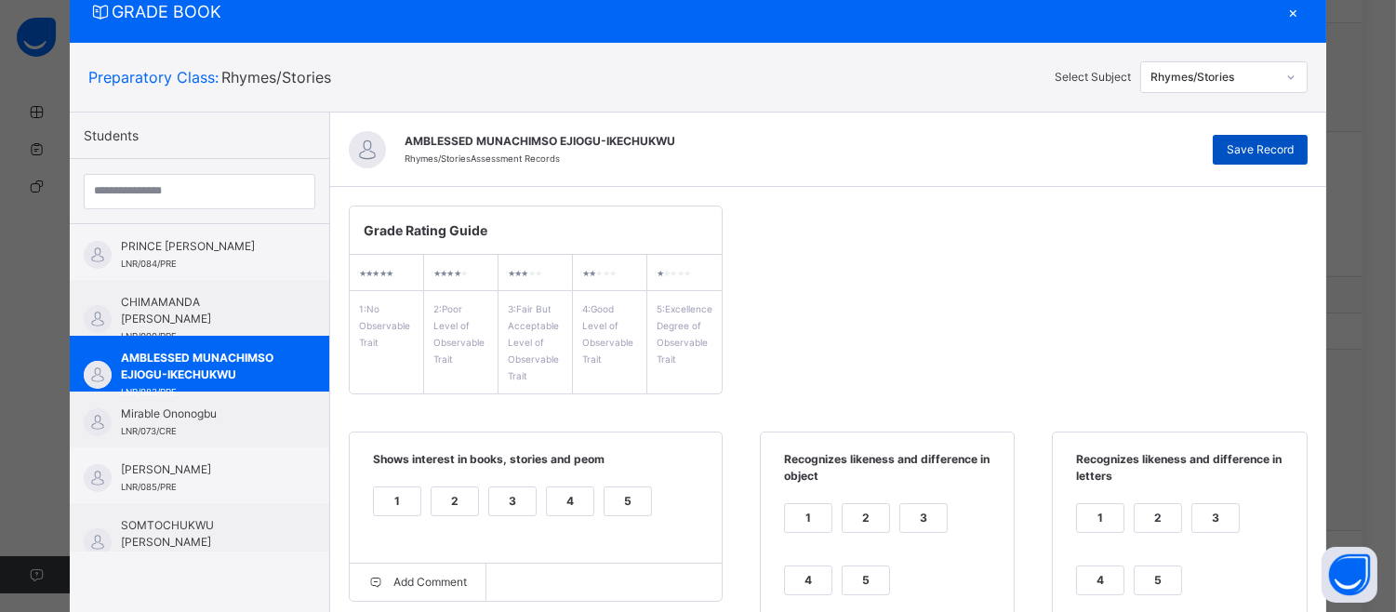
type textarea "**********"
click at [1235, 141] on span "Save Record" at bounding box center [1260, 149] width 67 height 17
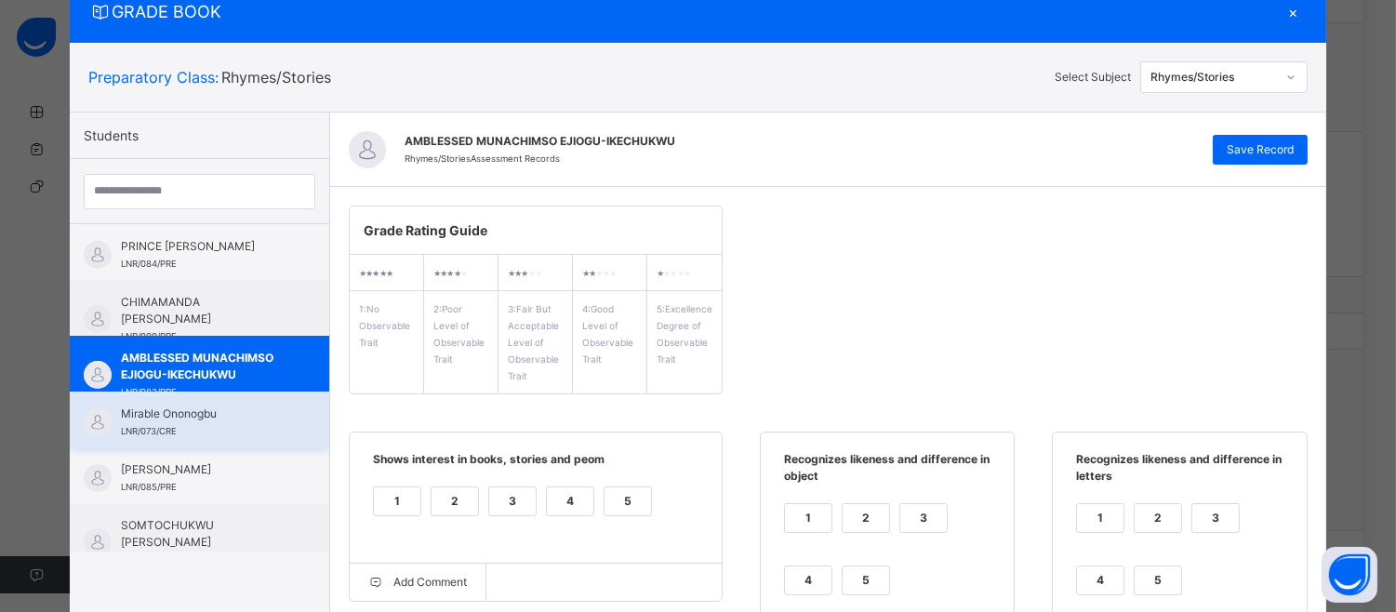
click at [160, 394] on div "Mirable Ononogbu LNR/073/CRE" at bounding box center [199, 420] width 259 height 56
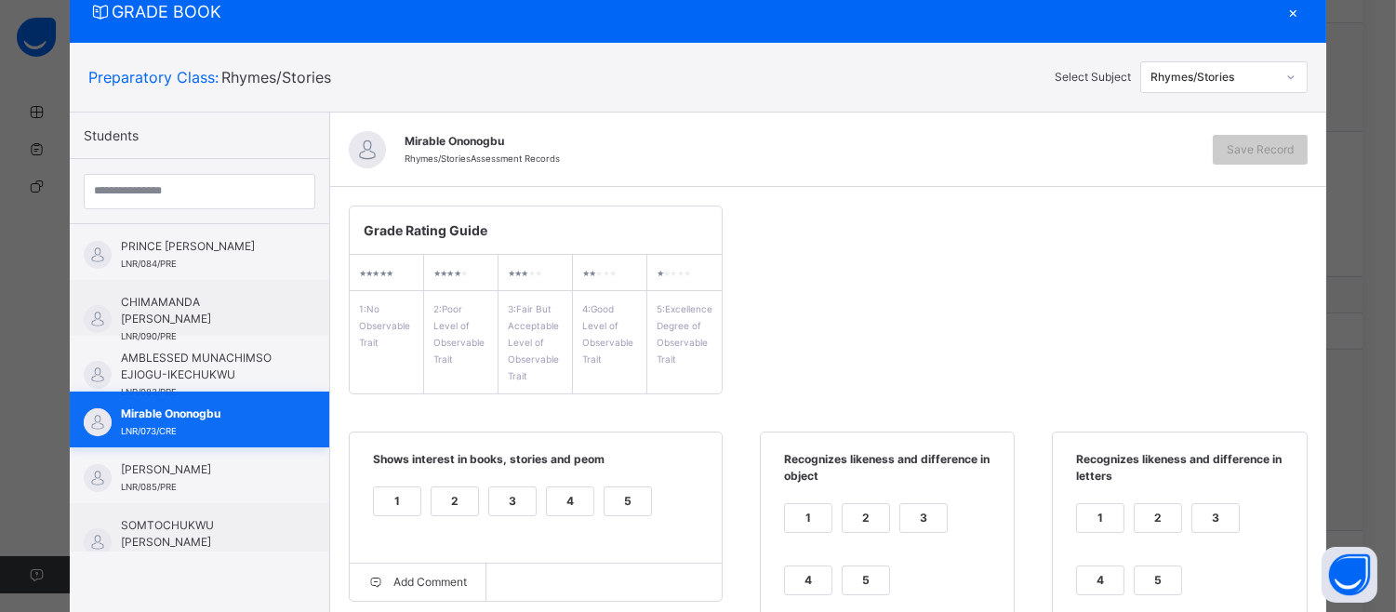
click at [130, 407] on span "Mirable Ononogbu" at bounding box center [204, 413] width 166 height 17
click at [607, 472] on span "Shows interest in books, stories and peom" at bounding box center [535, 466] width 335 height 31
click at [627, 500] on div "5" at bounding box center [628, 501] width 47 height 28
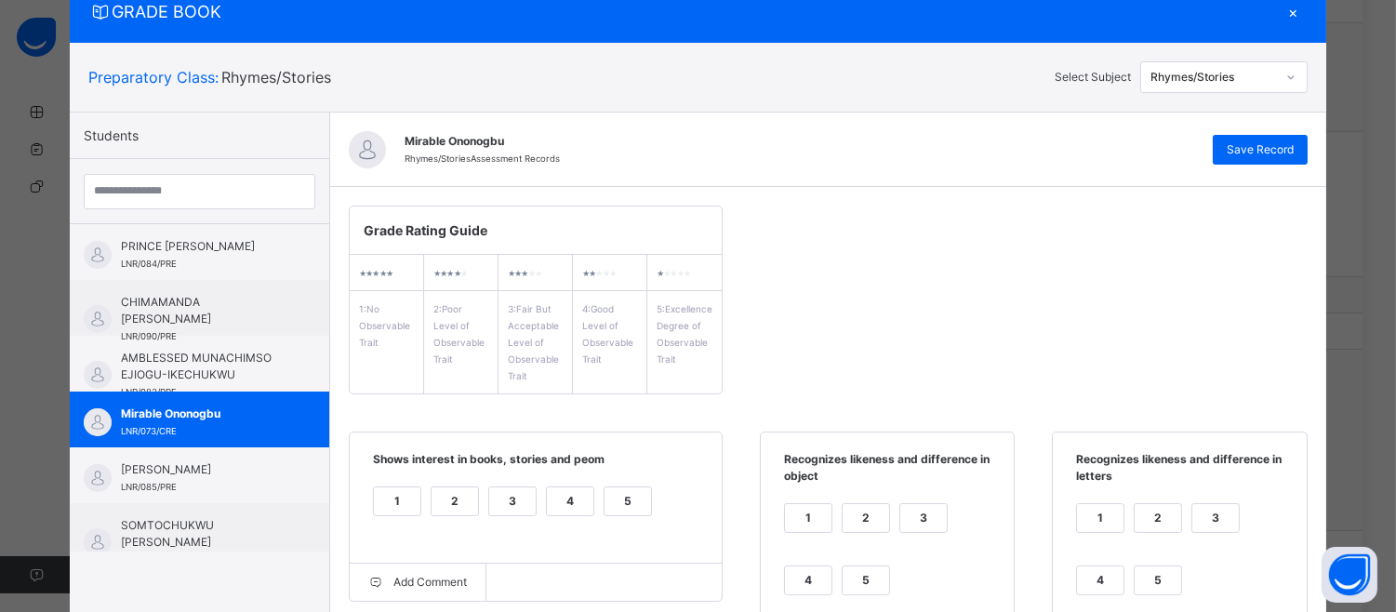
click at [849, 569] on div "5" at bounding box center [866, 580] width 47 height 28
click at [1135, 574] on div "5" at bounding box center [1158, 580] width 47 height 28
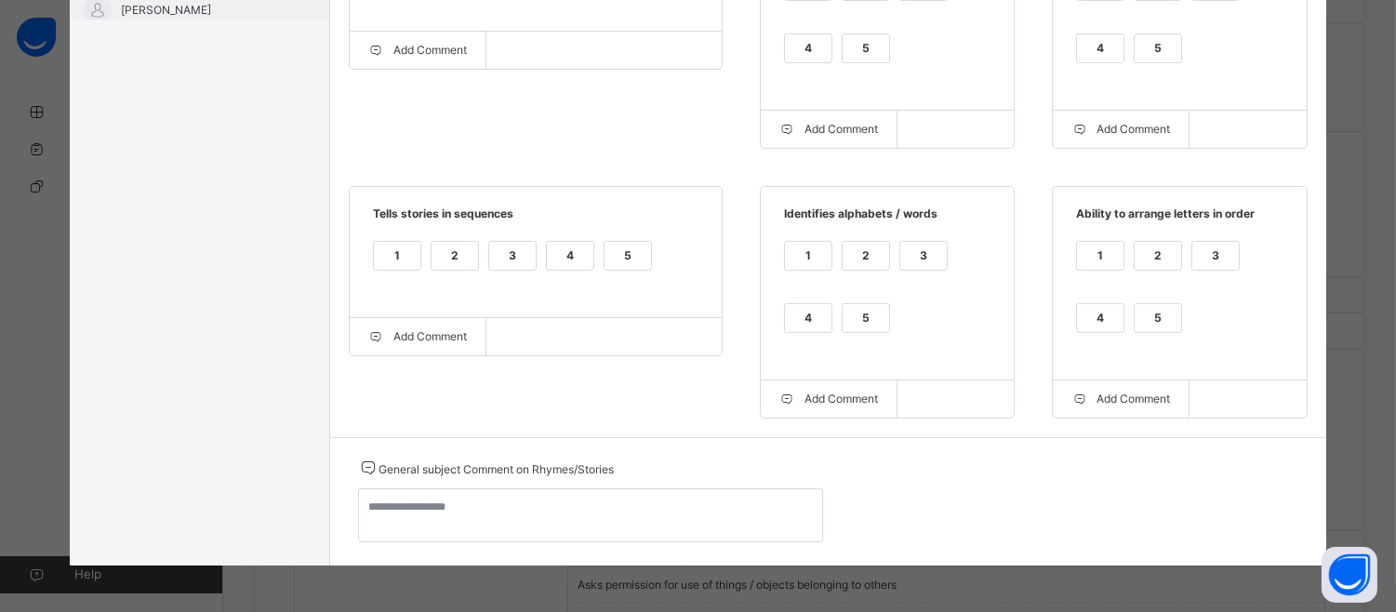
click at [631, 242] on div "5" at bounding box center [628, 256] width 47 height 28
click at [785, 308] on div "4" at bounding box center [808, 318] width 47 height 28
click at [1142, 301] on div "1 2 3 4 5" at bounding box center [1179, 298] width 216 height 125
click at [1163, 307] on div "5" at bounding box center [1158, 318] width 47 height 28
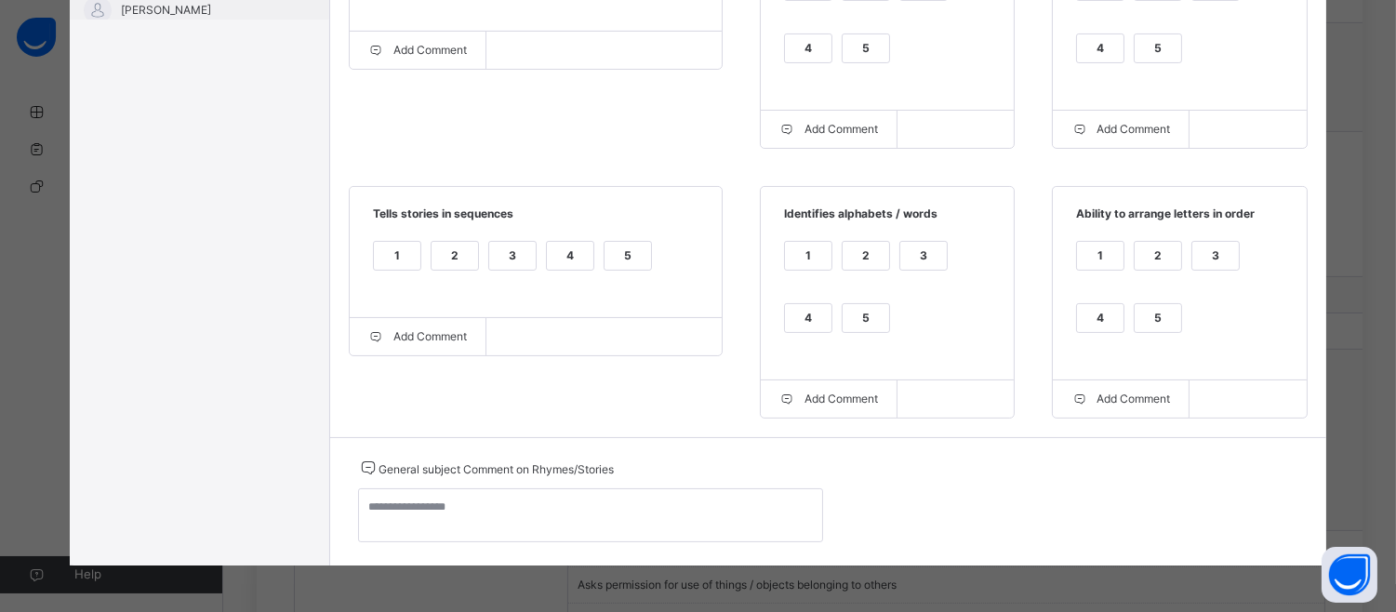
click at [1163, 307] on div "5" at bounding box center [1158, 318] width 47 height 28
drag, startPoint x: 1163, startPoint y: 307, endPoint x: 1149, endPoint y: 312, distance: 14.7
click at [1149, 312] on div "5" at bounding box center [1158, 318] width 47 height 28
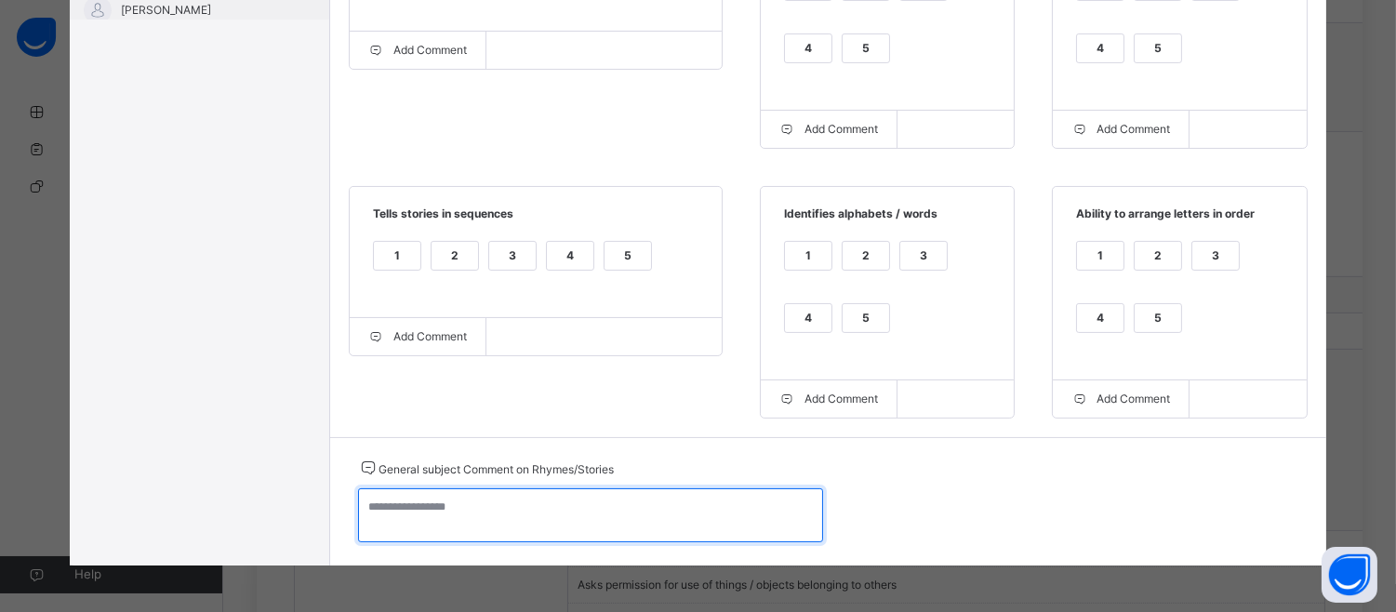
click at [392, 509] on textarea at bounding box center [590, 515] width 465 height 54
type textarea "**********"
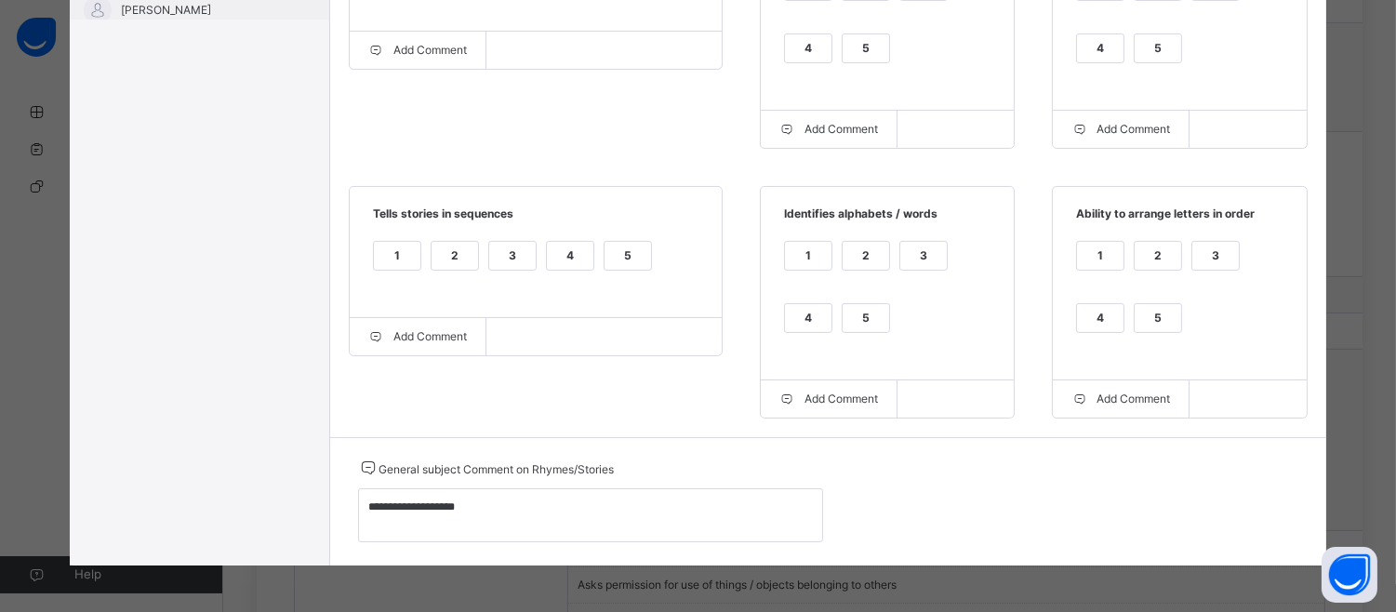
click at [1384, 257] on div "GRADE BOOK × Preparatory Class : Rhymes/Stories Select Subject Rhymes/Stories S…" at bounding box center [698, 306] width 1396 height 612
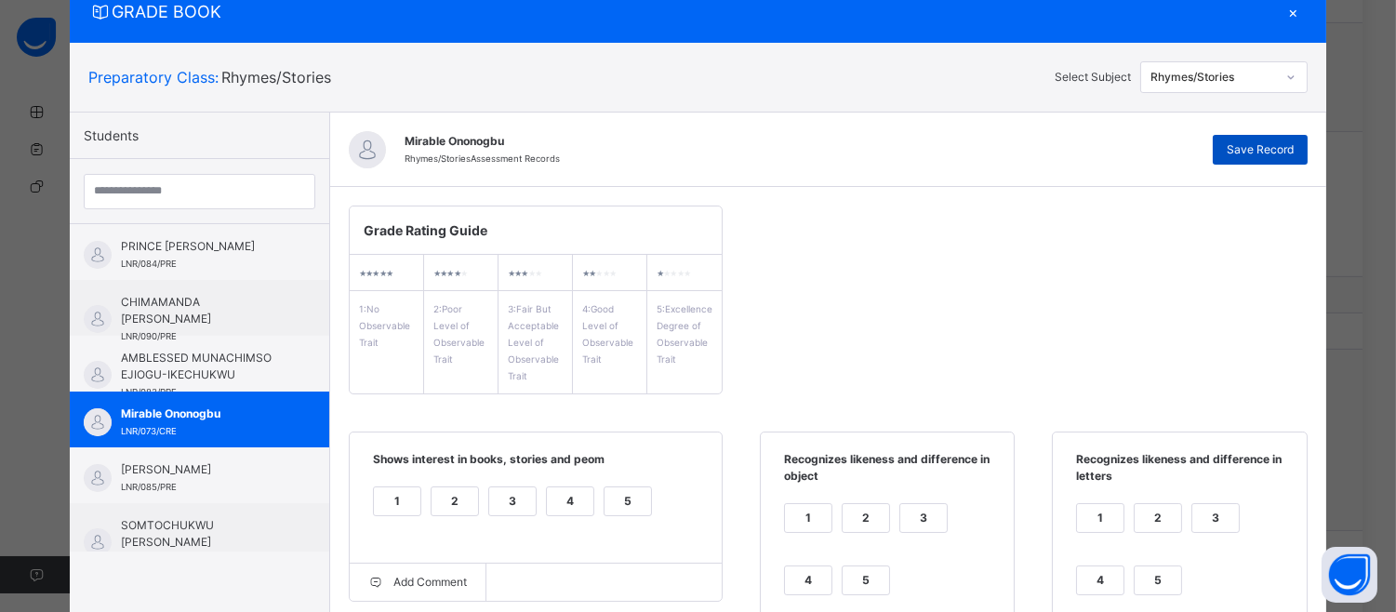
click at [1261, 143] on span "Save Record" at bounding box center [1260, 149] width 67 height 17
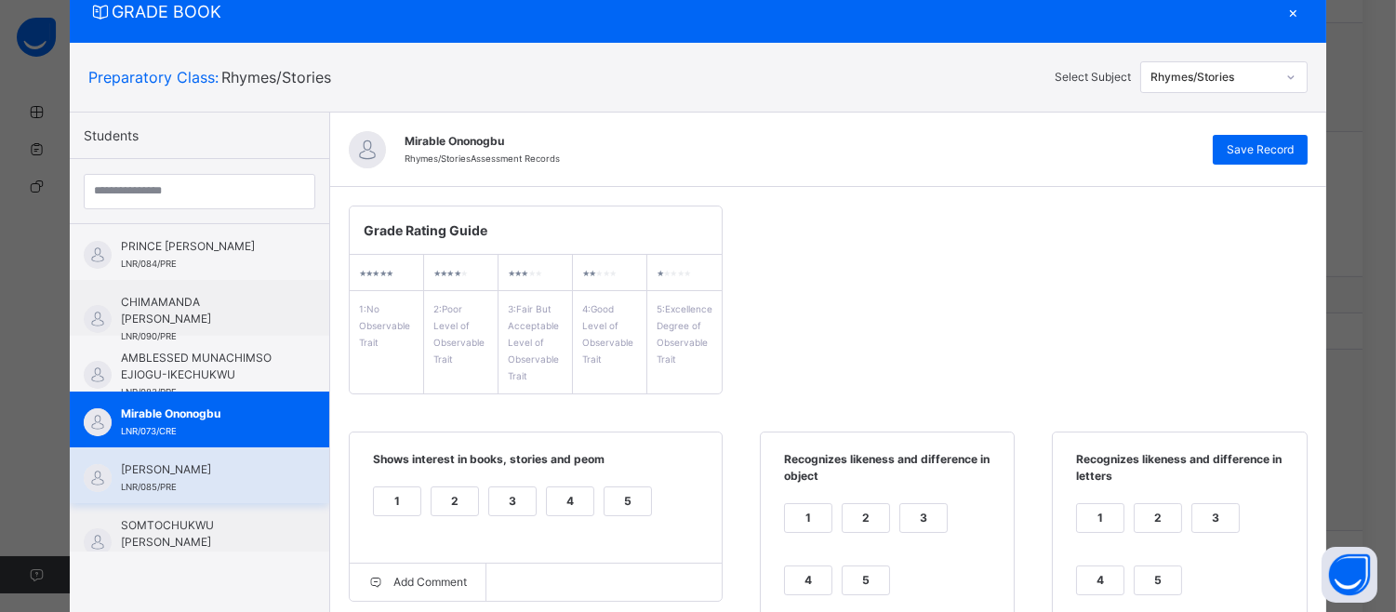
click at [146, 463] on span "[PERSON_NAME]" at bounding box center [204, 469] width 166 height 17
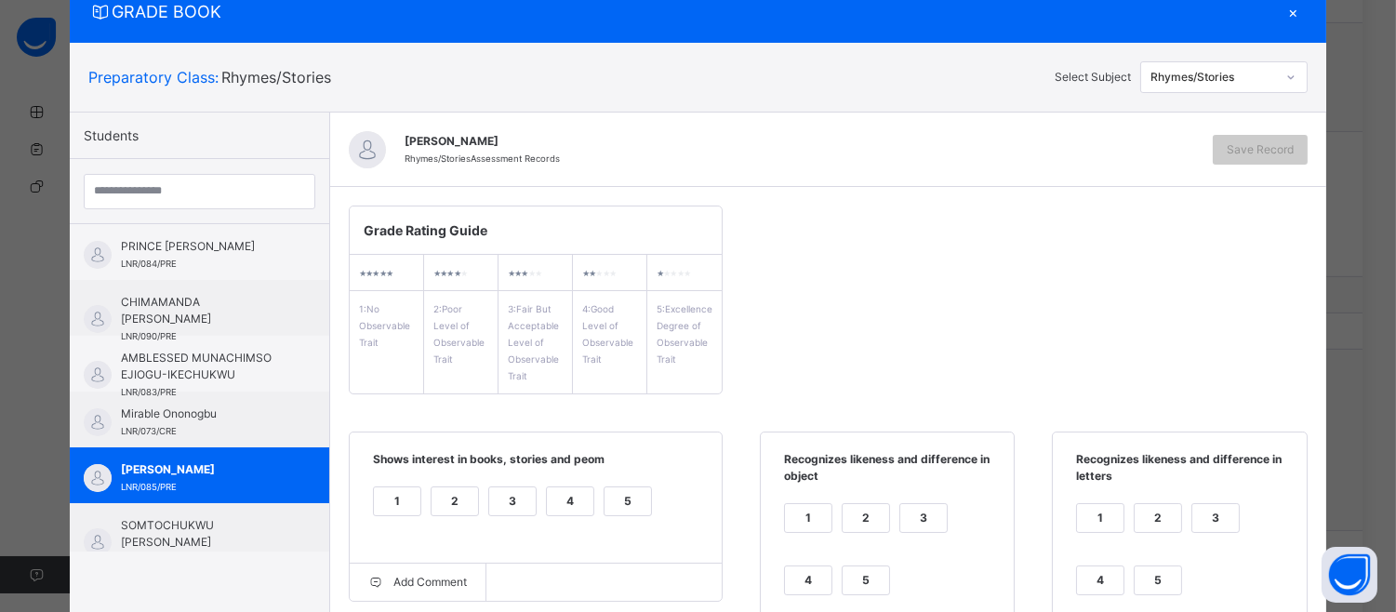
click at [610, 491] on div "5" at bounding box center [628, 501] width 47 height 28
click at [871, 564] on div "1 2 3 4 5" at bounding box center [887, 560] width 216 height 125
click at [843, 575] on div "5" at bounding box center [866, 580] width 47 height 28
click at [1161, 567] on div "5" at bounding box center [1158, 580] width 47 height 28
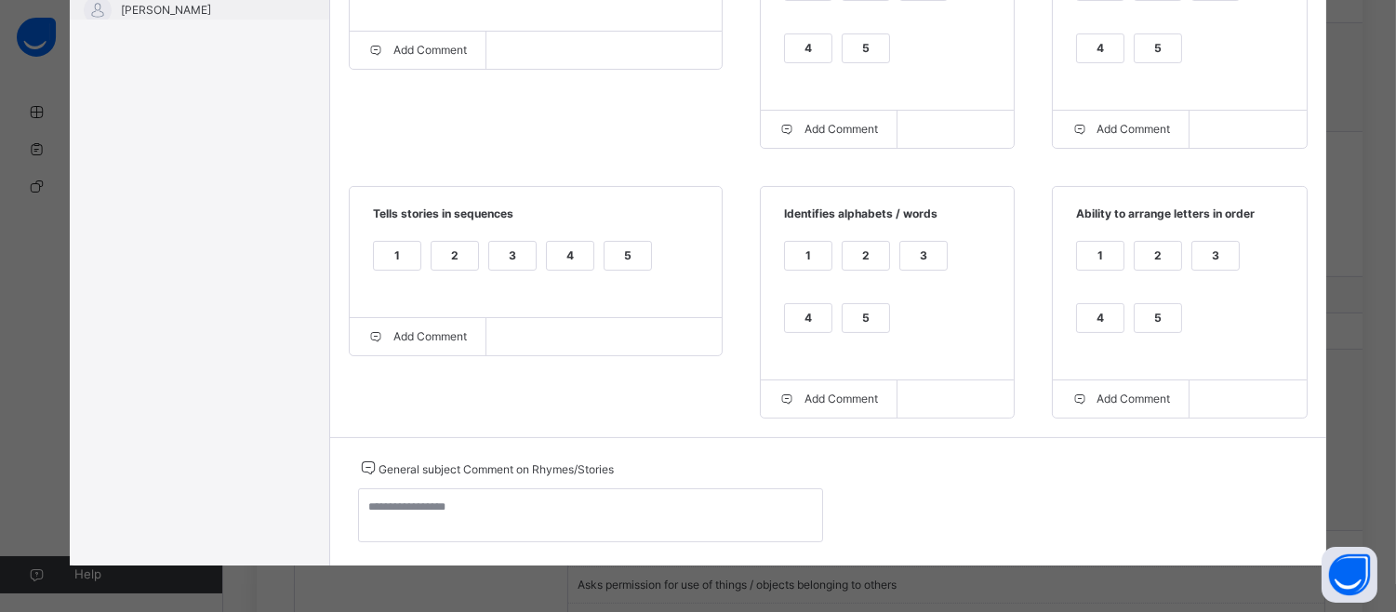
click at [1153, 303] on label "5" at bounding box center [1158, 318] width 48 height 30
click at [853, 311] on div "5" at bounding box center [866, 318] width 47 height 28
click at [611, 247] on div "5" at bounding box center [628, 256] width 47 height 28
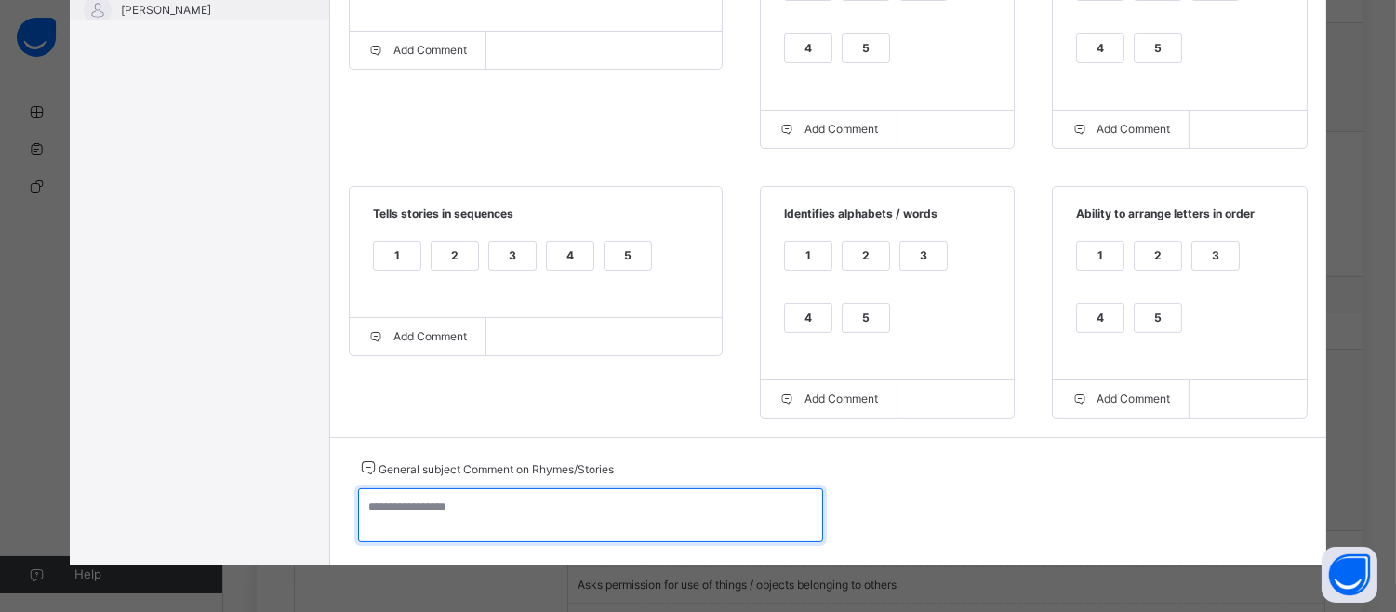
click at [423, 523] on textarea at bounding box center [590, 515] width 465 height 54
click at [476, 514] on textarea "**********" at bounding box center [590, 515] width 465 height 54
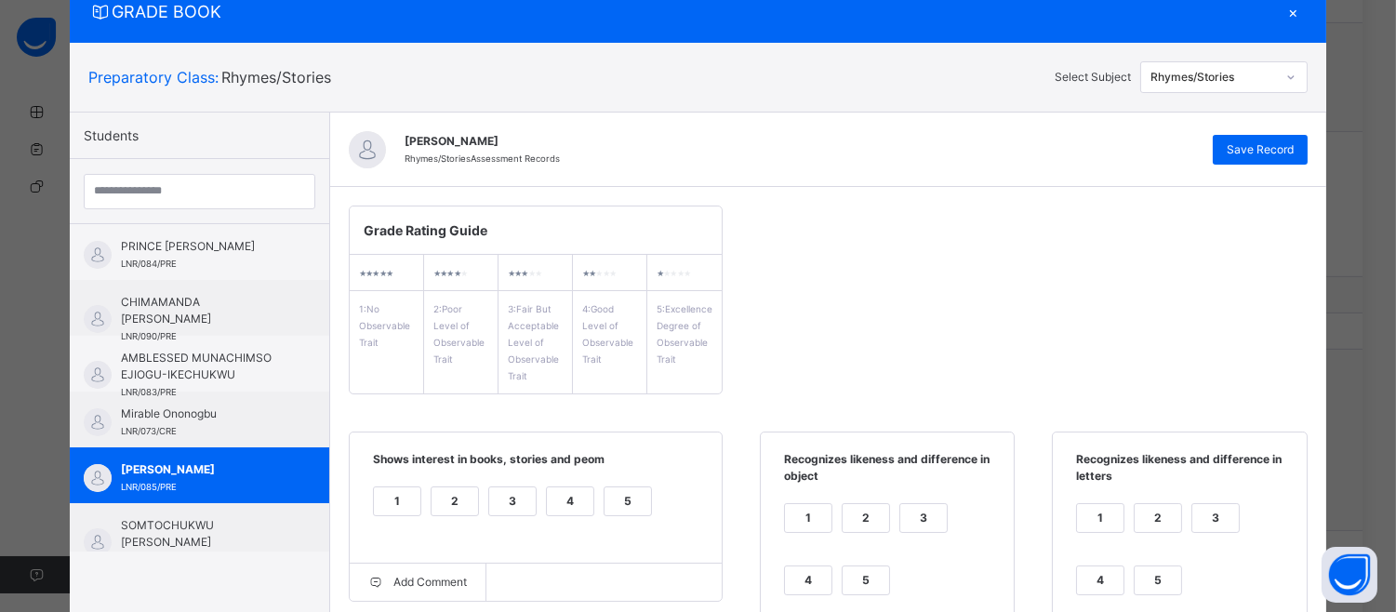
type textarea "**********"
click at [1250, 132] on div "[PERSON_NAME] Rhymes/Stories Assessment Records Save Record" at bounding box center [828, 150] width 996 height 74
click at [1258, 142] on span "Save Record" at bounding box center [1260, 149] width 67 height 17
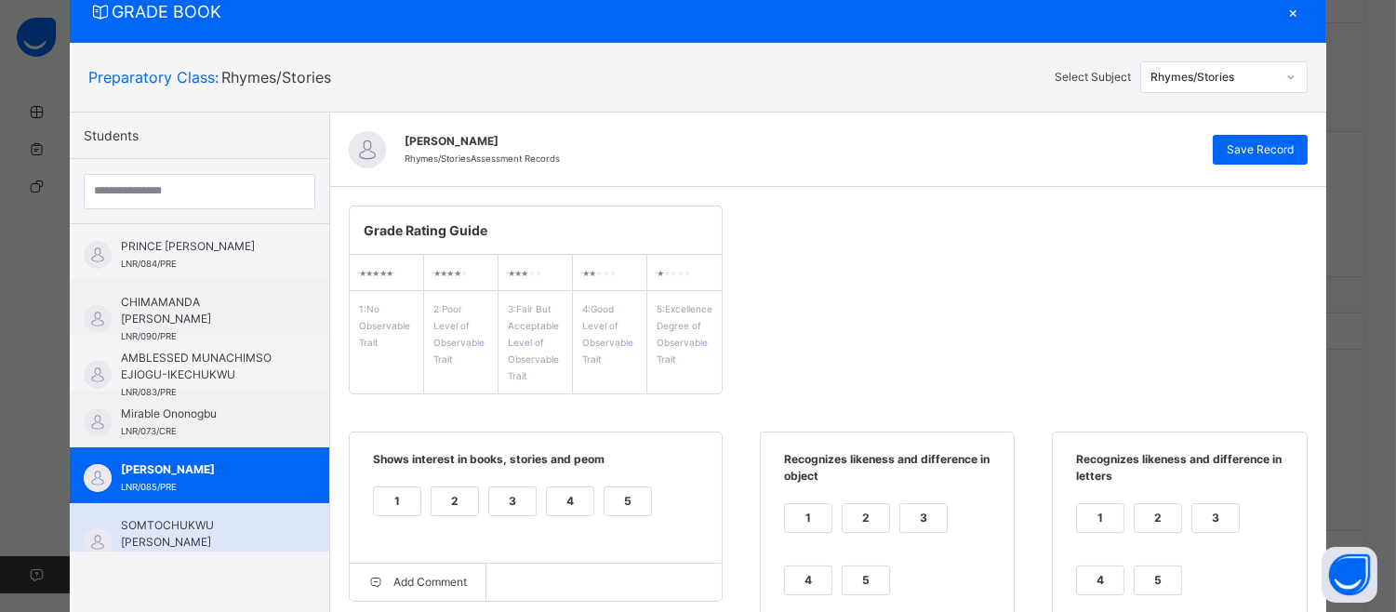
click at [184, 509] on div "SOMTOCHUKWU [PERSON_NAME] DAZIL LNR/086/PRE" at bounding box center [199, 531] width 259 height 56
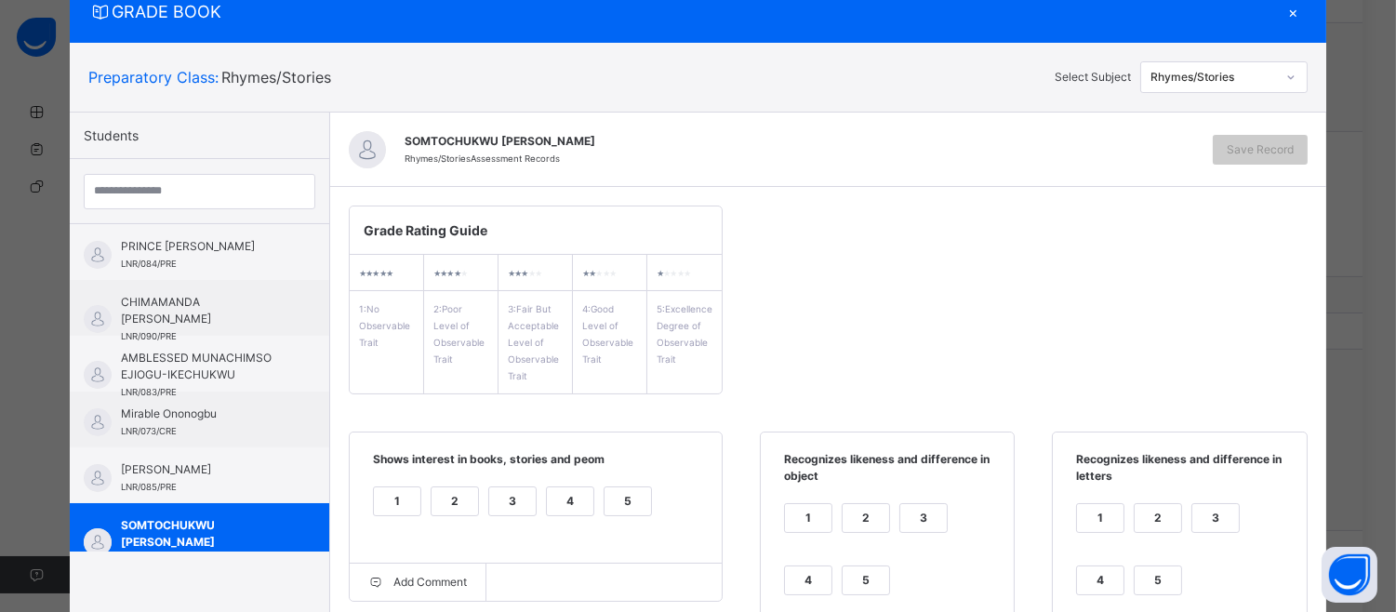
click at [556, 496] on div "4" at bounding box center [570, 501] width 47 height 28
click at [843, 564] on div "1 2 3 4 5" at bounding box center [887, 560] width 216 height 125
click at [846, 582] on div "5" at bounding box center [866, 580] width 47 height 28
click at [1098, 566] on div "4" at bounding box center [1100, 580] width 47 height 28
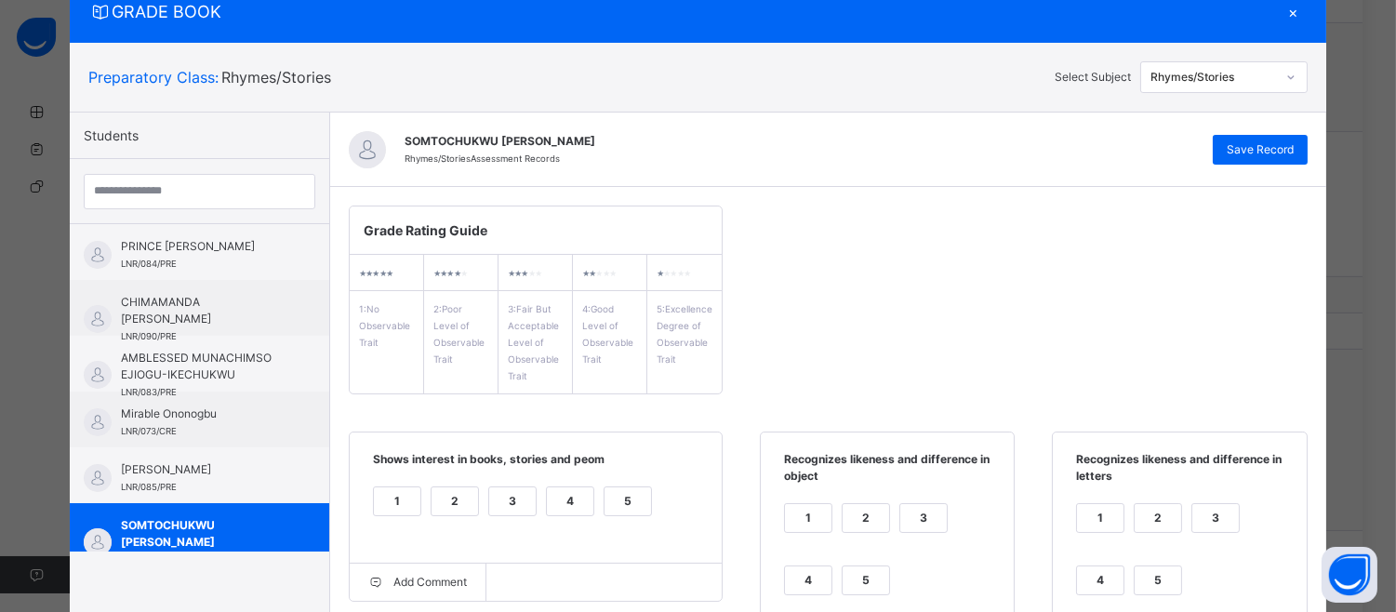
scroll to position [602, 0]
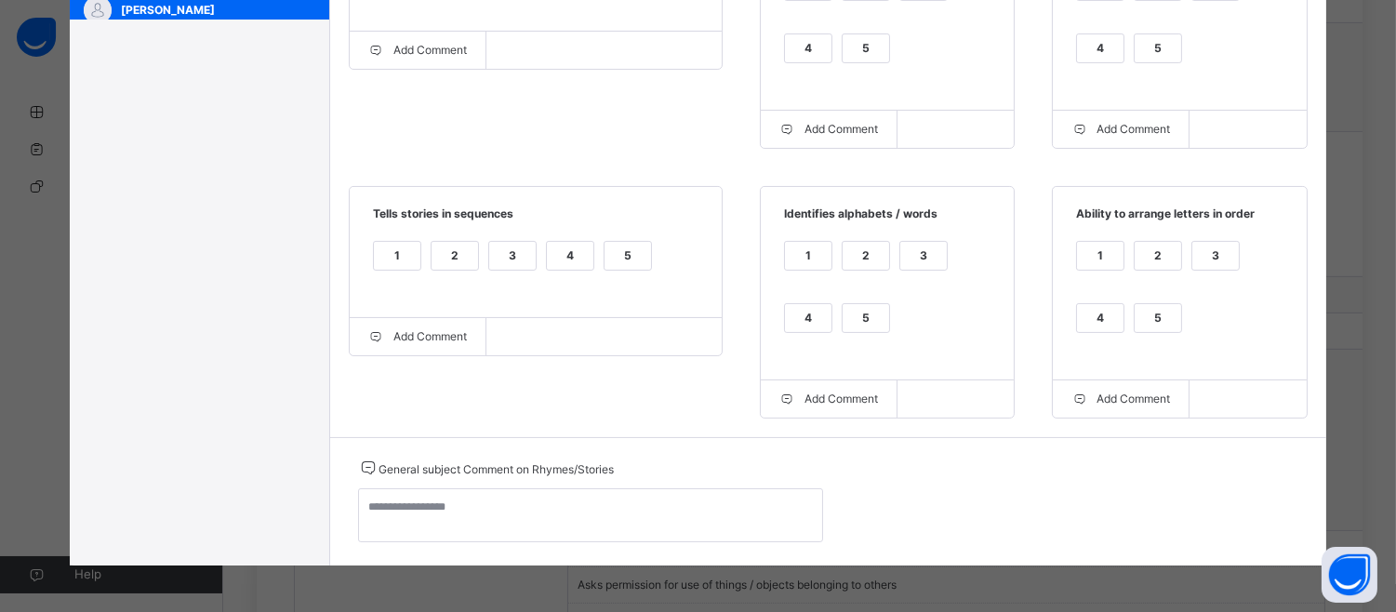
click at [1077, 316] on div "4" at bounding box center [1100, 318] width 47 height 28
click at [788, 318] on div "4" at bounding box center [808, 318] width 47 height 28
click at [562, 245] on div "4" at bounding box center [570, 256] width 47 height 28
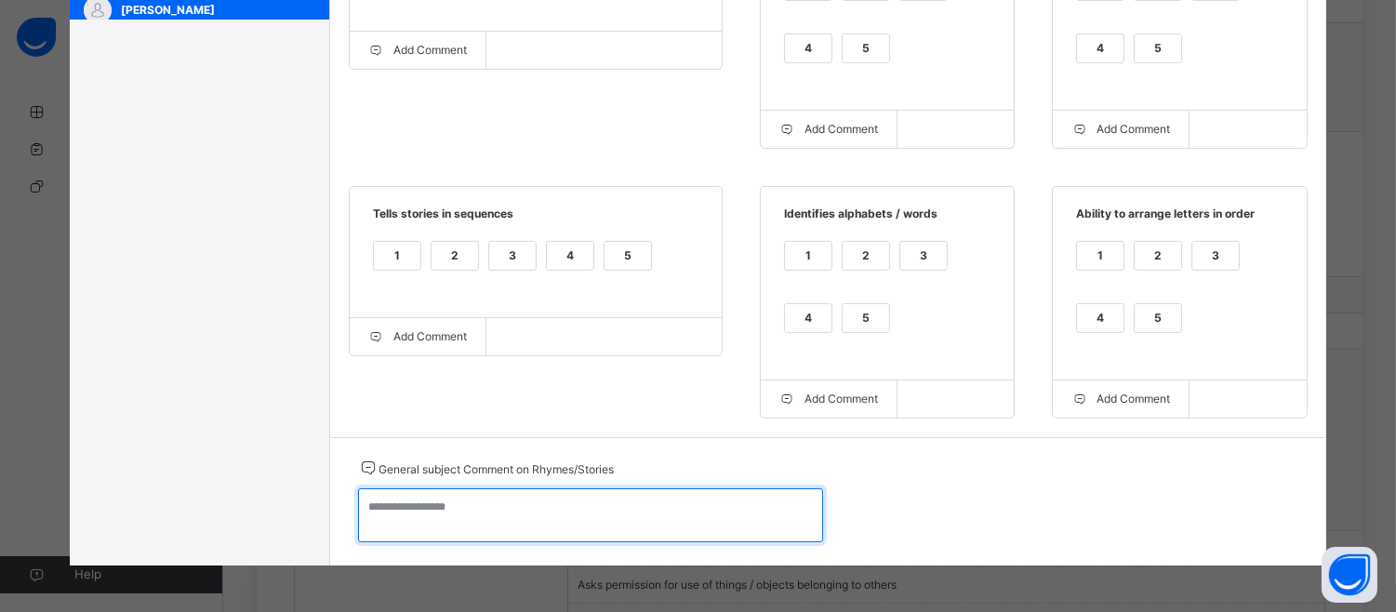
click at [402, 502] on textarea at bounding box center [590, 515] width 465 height 54
click at [358, 514] on textarea at bounding box center [590, 515] width 465 height 54
click at [372, 506] on textarea "**********" at bounding box center [590, 515] width 465 height 54
click at [425, 503] on textarea "**********" at bounding box center [590, 515] width 465 height 54
click at [439, 506] on textarea "**********" at bounding box center [590, 515] width 465 height 54
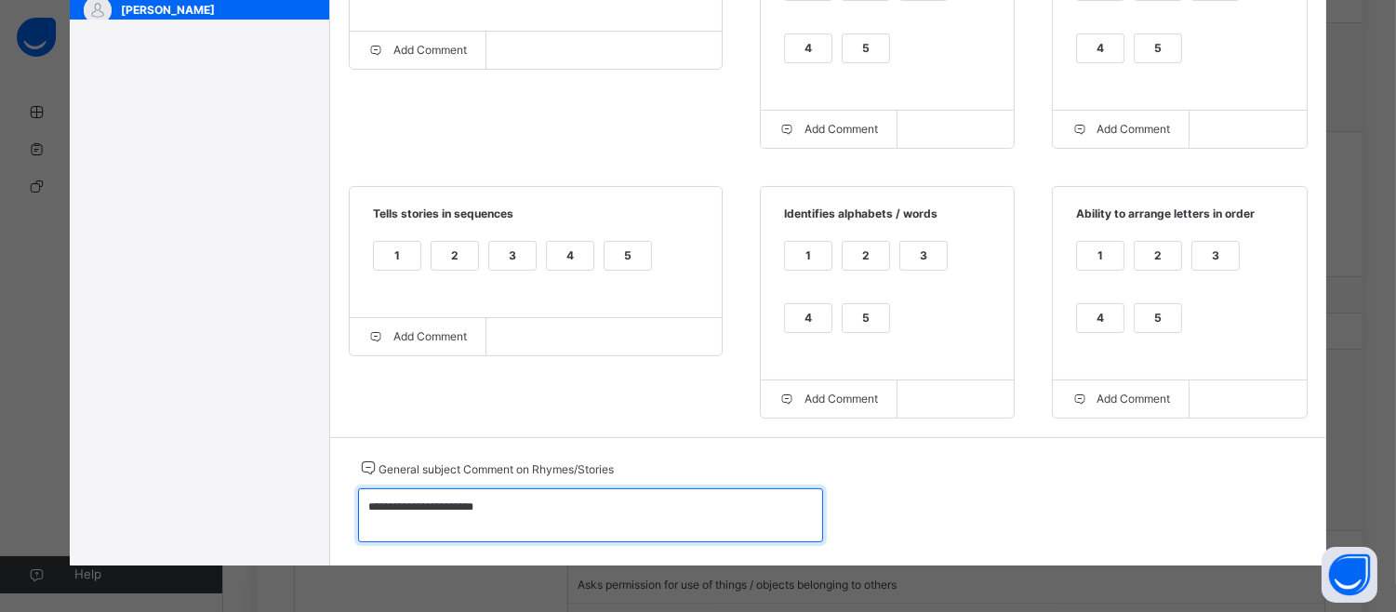
click at [500, 508] on textarea "**********" at bounding box center [590, 515] width 465 height 54
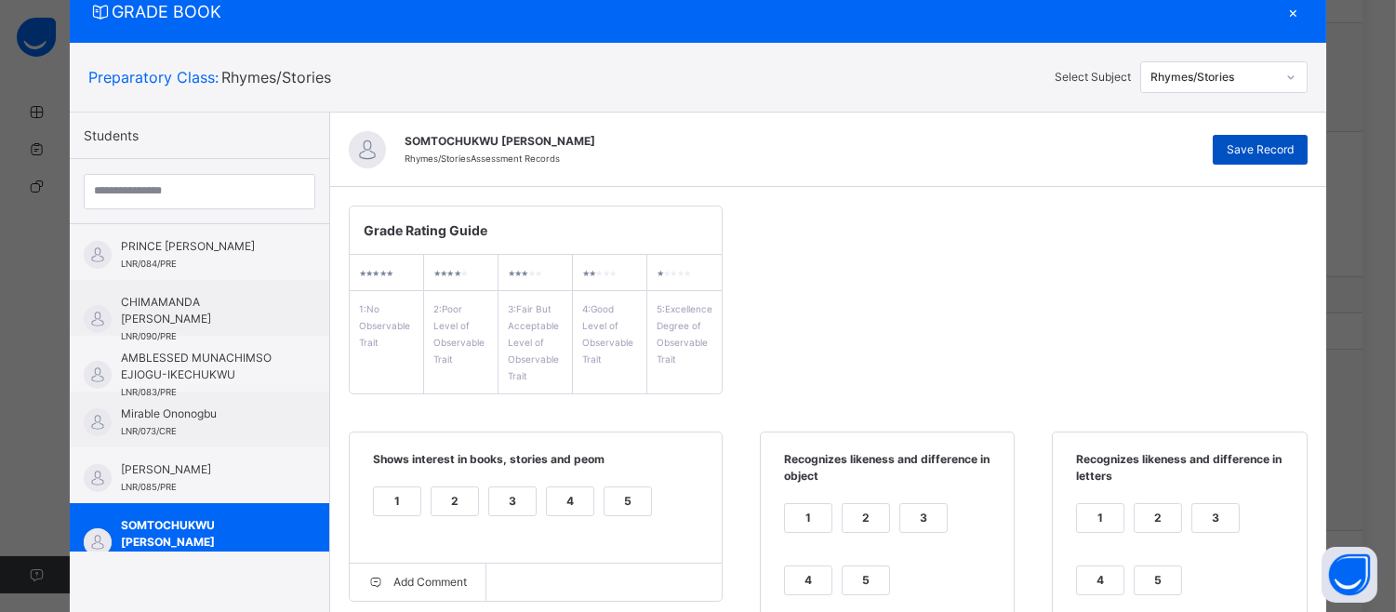
type textarea "**********"
click at [1256, 158] on div "Save Record" at bounding box center [1260, 150] width 95 height 30
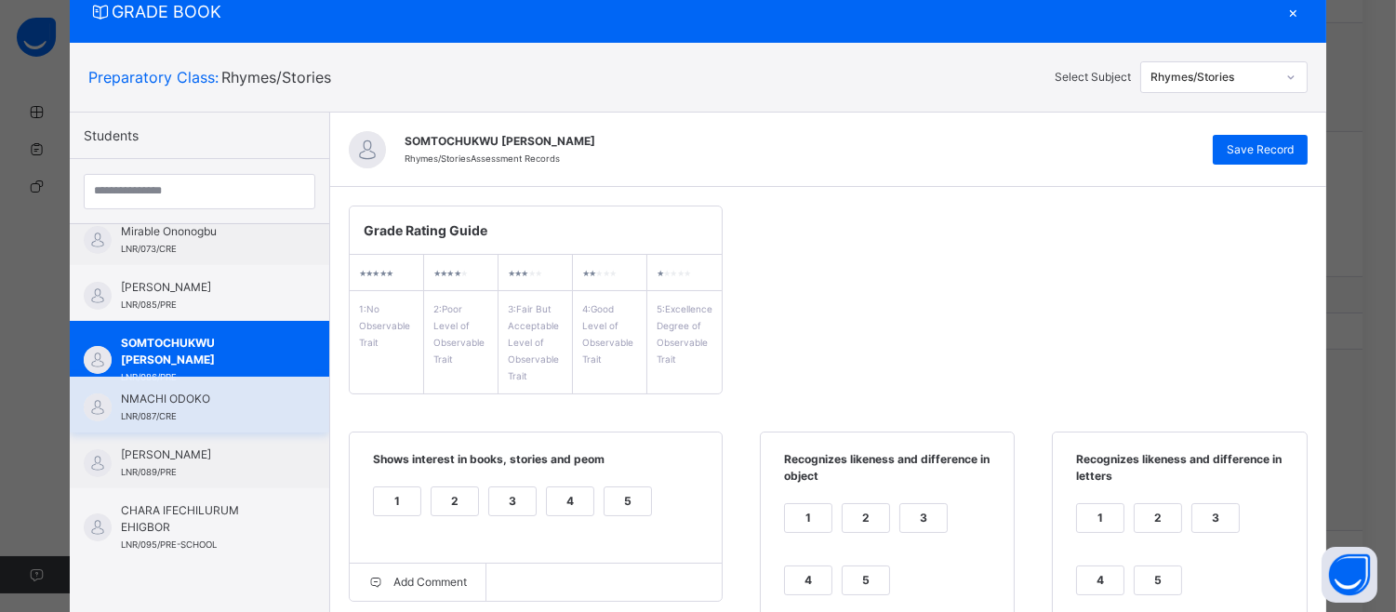
click at [121, 395] on span "NMACHI ODOKO" at bounding box center [204, 399] width 166 height 17
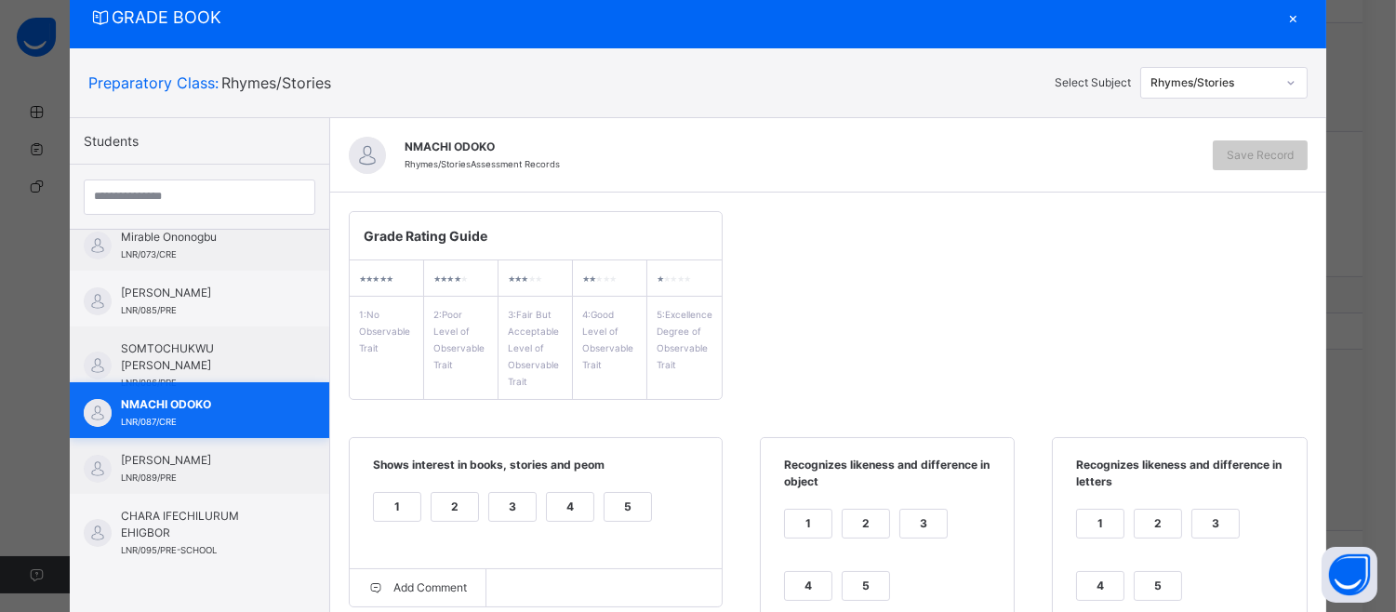
scroll to position [66, 0]
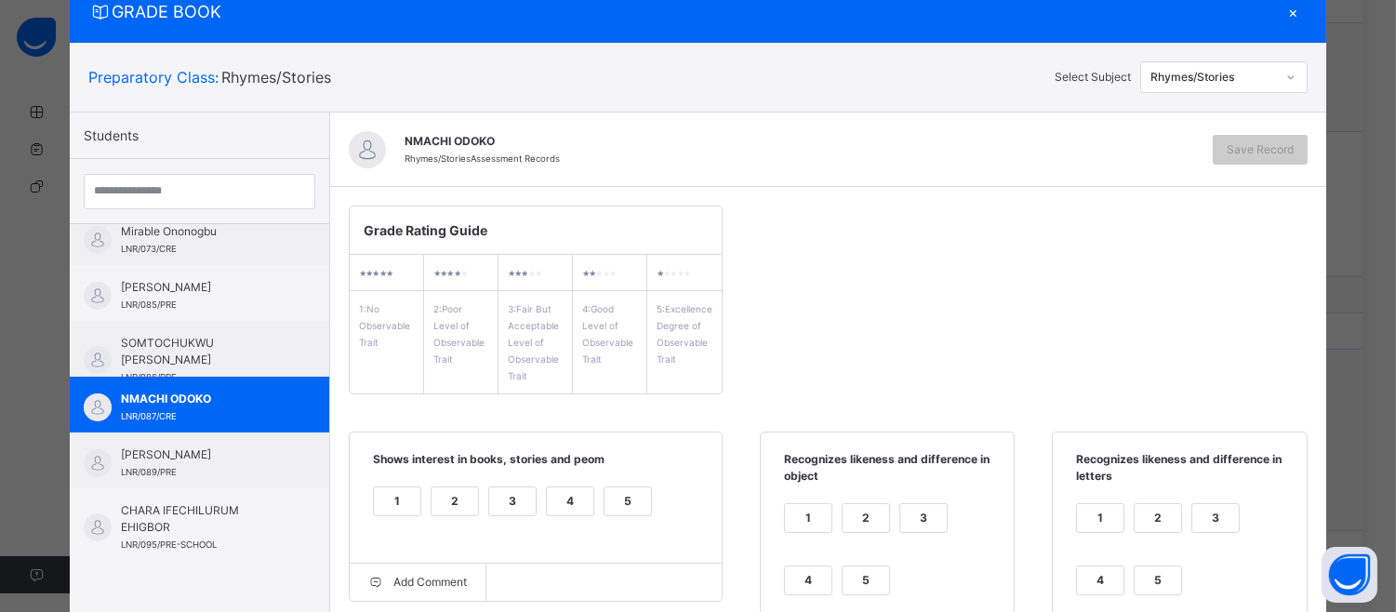
click at [509, 500] on div "3" at bounding box center [512, 501] width 47 height 28
click at [910, 509] on div "3" at bounding box center [923, 518] width 47 height 28
click at [1213, 498] on div "1 2 3 4 5" at bounding box center [1179, 560] width 216 height 125
click at [1206, 522] on div "3" at bounding box center [1215, 518] width 47 height 28
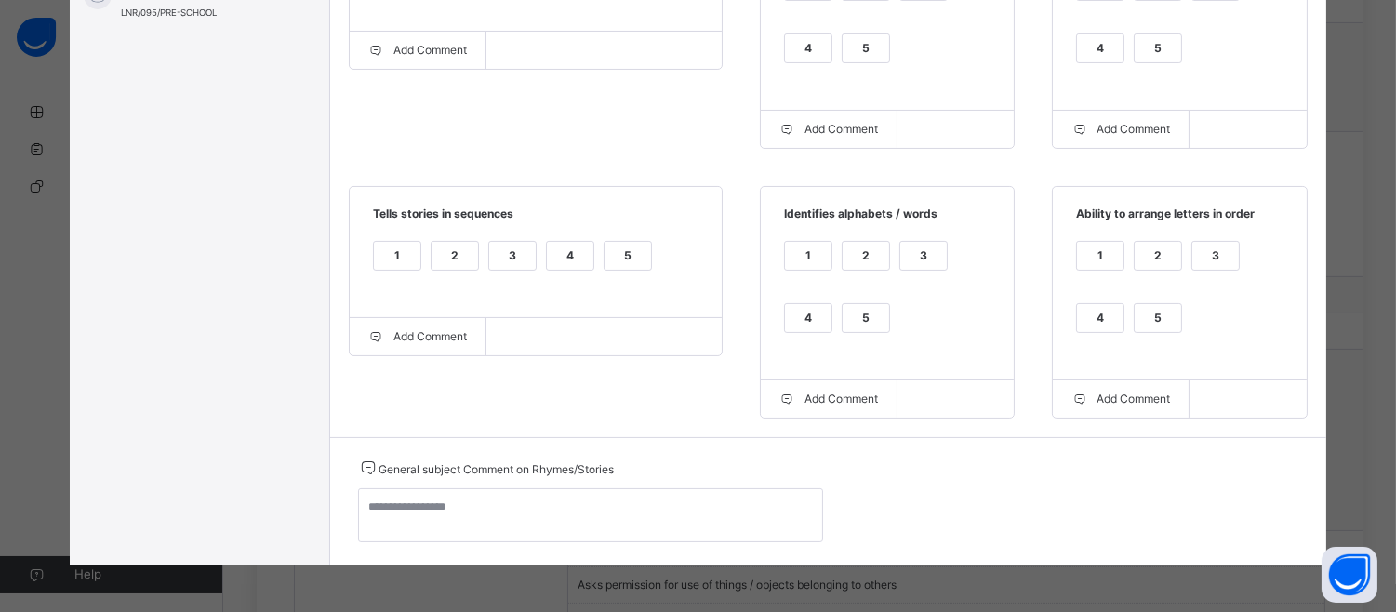
click at [1216, 244] on div "3" at bounding box center [1215, 256] width 47 height 28
click at [900, 248] on div "3" at bounding box center [923, 256] width 47 height 28
click at [634, 233] on span "Tells stories in sequences" at bounding box center [535, 221] width 335 height 31
click at [607, 242] on div "5" at bounding box center [628, 256] width 47 height 28
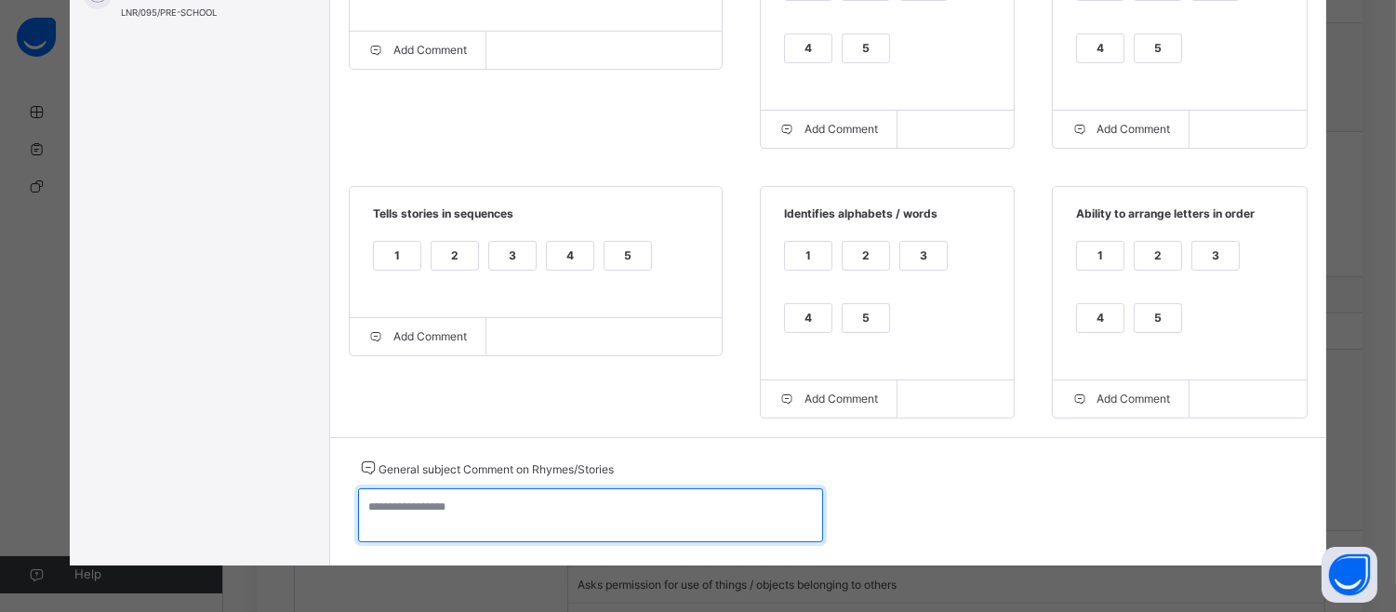
click at [457, 514] on textarea at bounding box center [590, 515] width 465 height 54
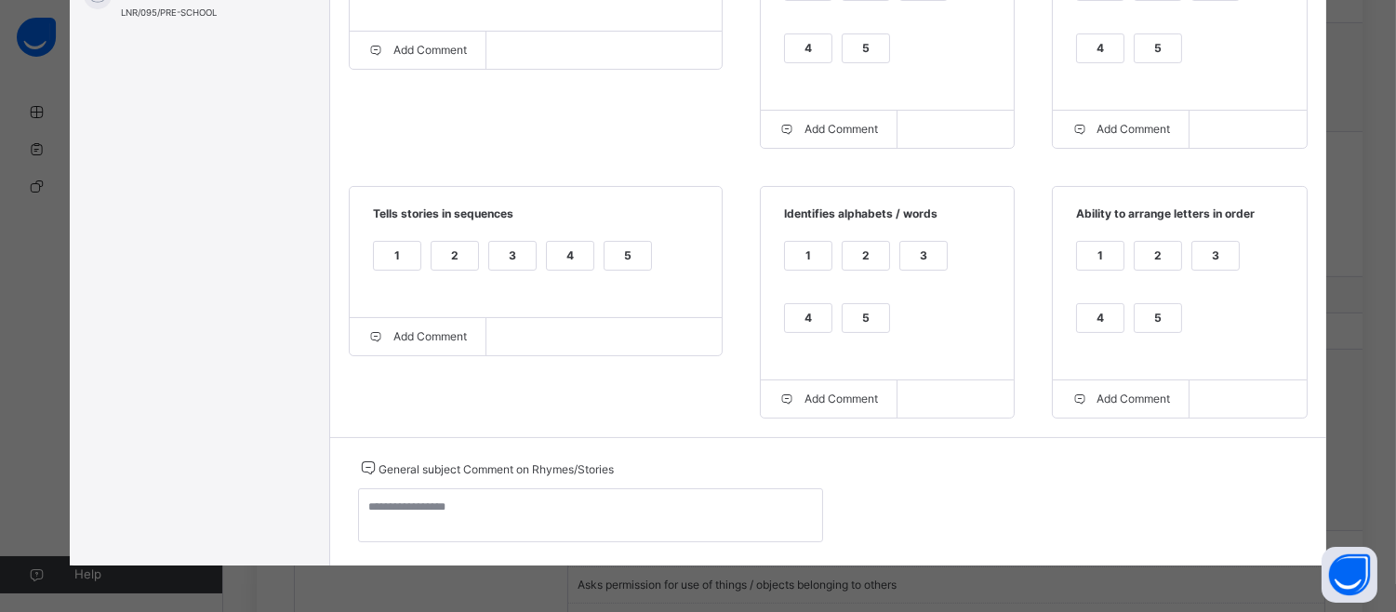
click at [0, 0] on icon at bounding box center [0, 0] width 0 height 0
click at [498, 252] on div "3" at bounding box center [512, 256] width 47 height 28
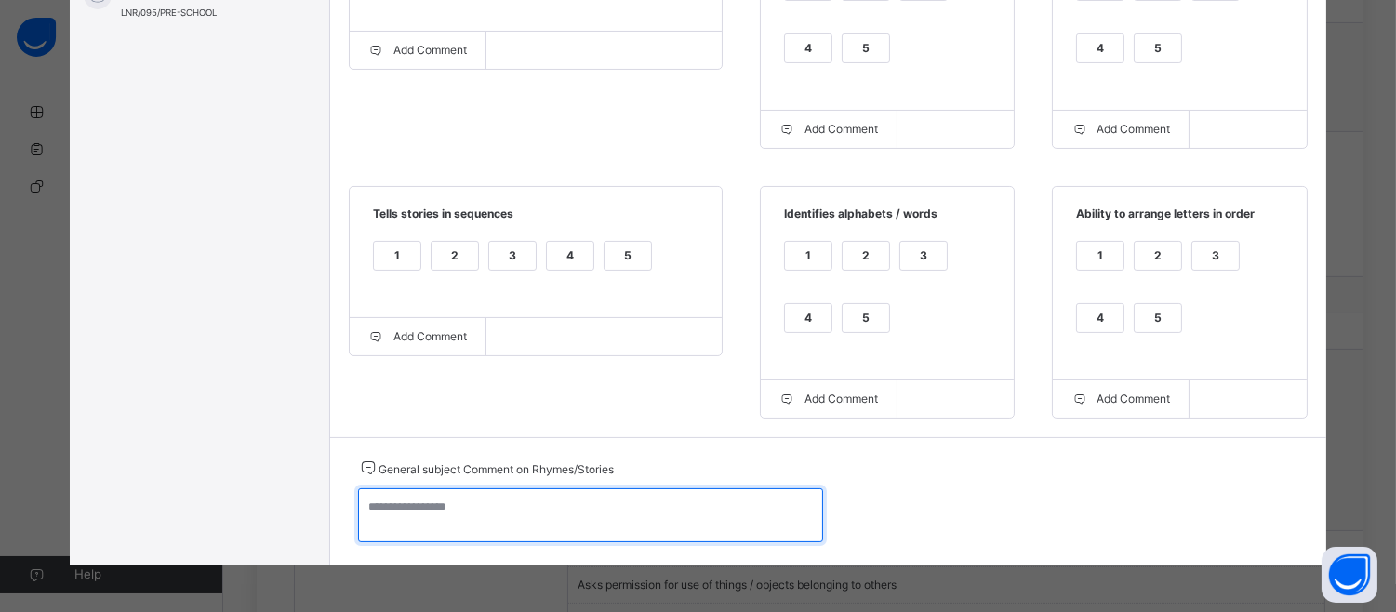
click at [432, 517] on textarea at bounding box center [590, 515] width 465 height 54
type textarea "*"
click at [498, 507] on textarea "**********" at bounding box center [590, 515] width 465 height 54
type textarea "**********"
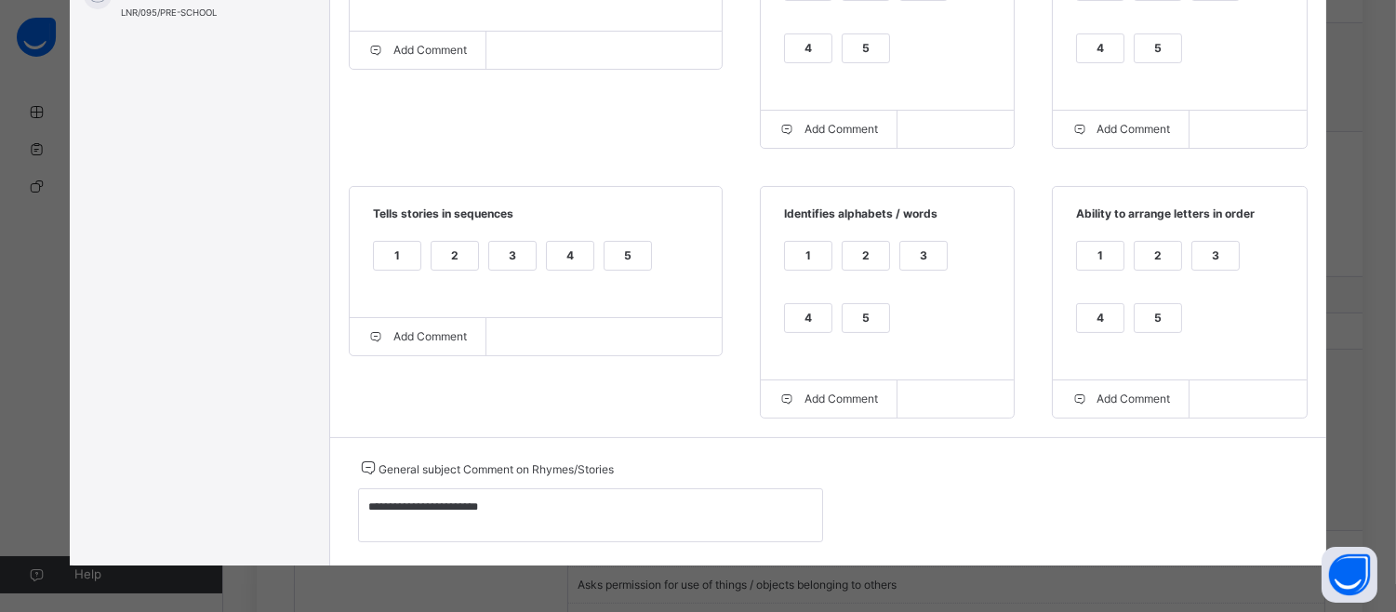
click at [1384, 286] on div "GRADE BOOK × Preparatory Class : Rhymes/Stories Select Subject Rhymes/Stories S…" at bounding box center [698, 306] width 1396 height 612
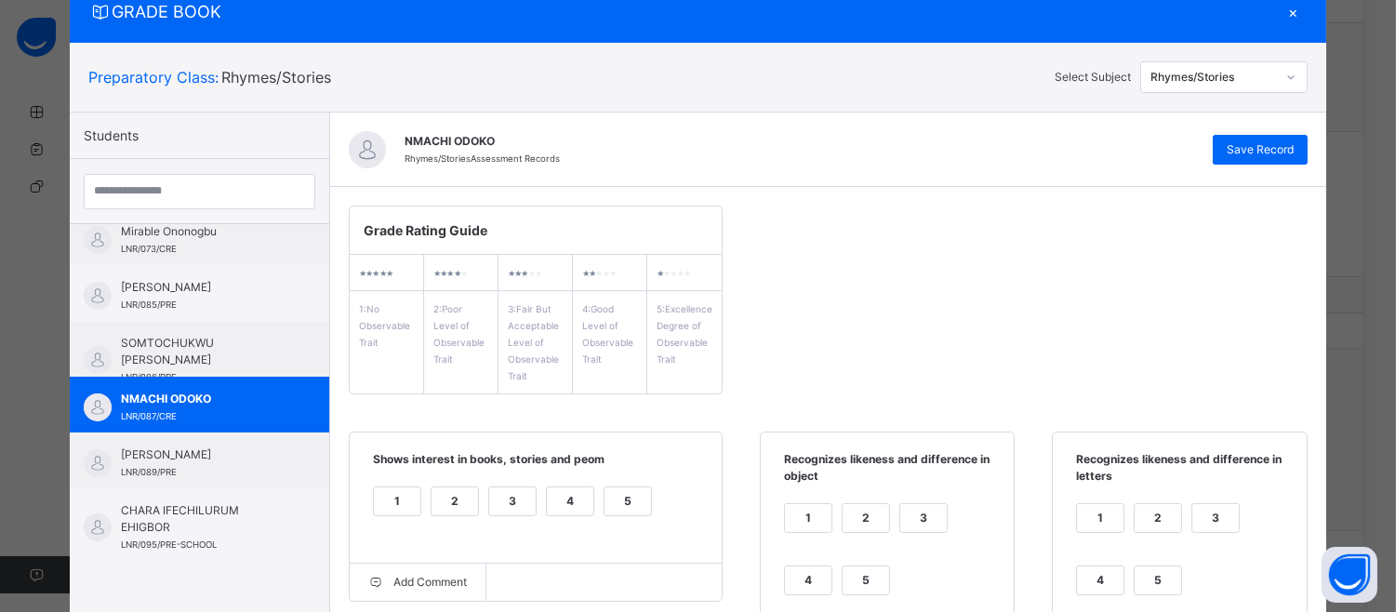
click at [1252, 133] on div "NMACHI ODOKO Rhymes/Stories Assessment Records Save Record" at bounding box center [828, 150] width 996 height 74
click at [1261, 149] on span "Save Record" at bounding box center [1260, 149] width 67 height 17
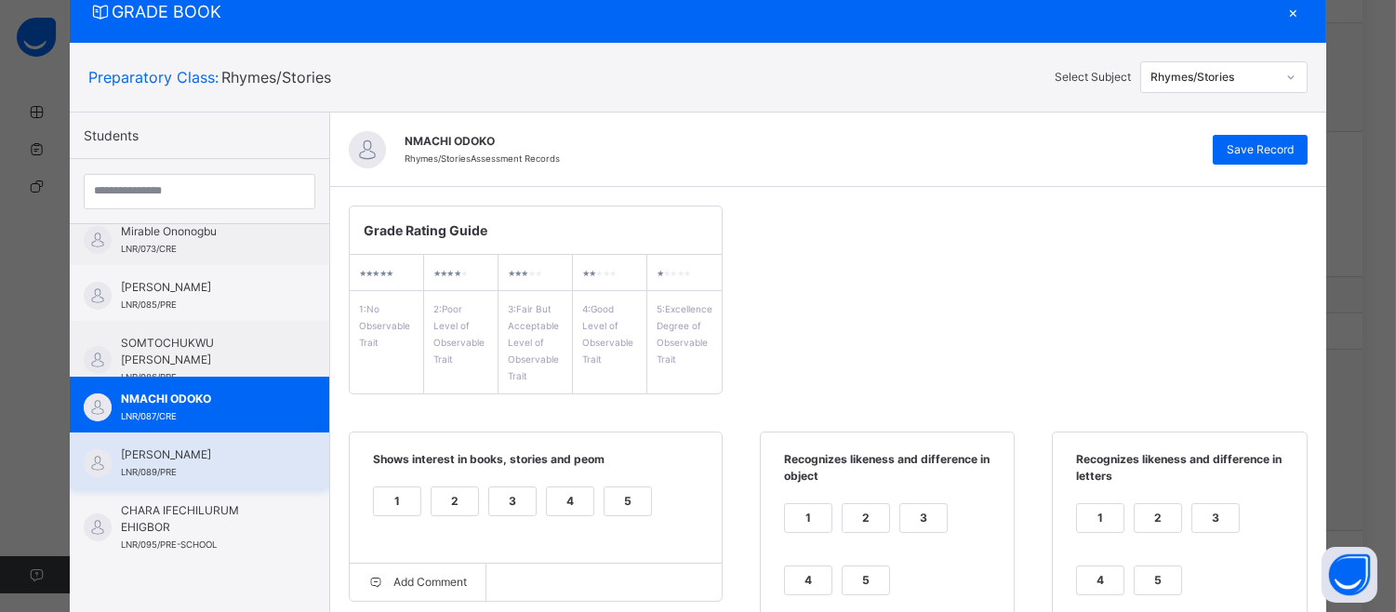
click at [150, 447] on span "[PERSON_NAME]" at bounding box center [204, 454] width 166 height 17
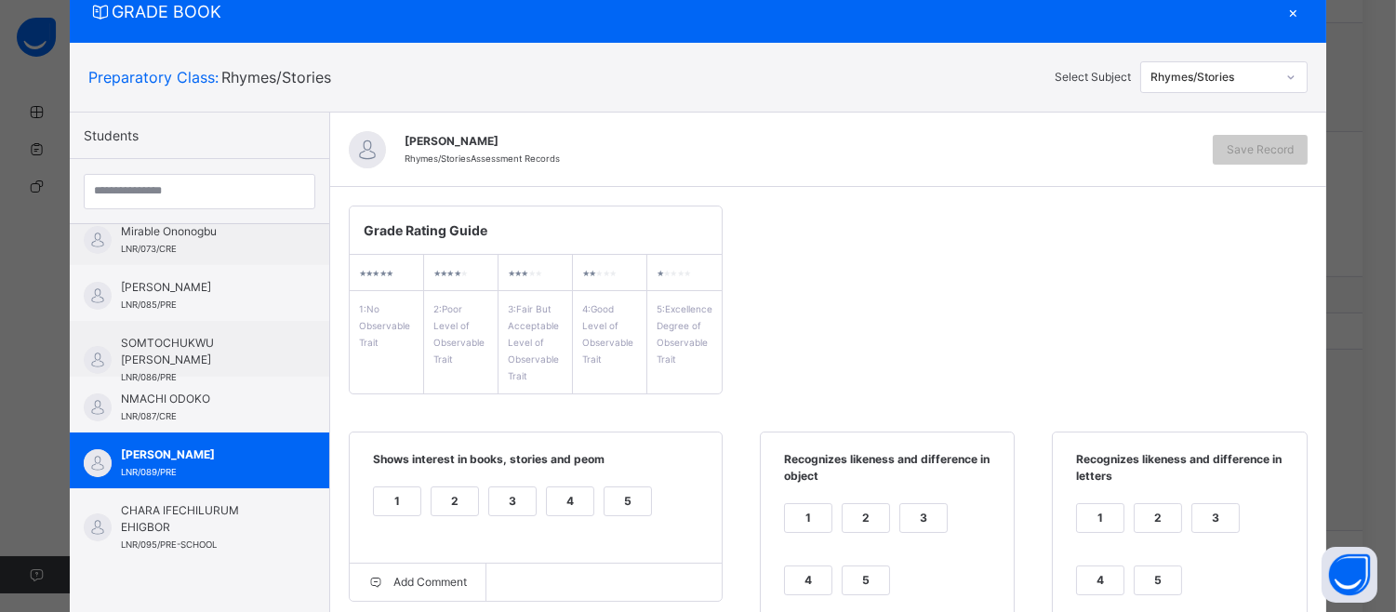
click at [551, 475] on span "Shows interest in books, stories and peom" at bounding box center [535, 466] width 335 height 31
click at [551, 502] on div "4" at bounding box center [570, 501] width 47 height 28
click at [789, 573] on div "4" at bounding box center [808, 580] width 47 height 28
click at [1094, 563] on div "1 2 3 4 5" at bounding box center [1179, 560] width 216 height 125
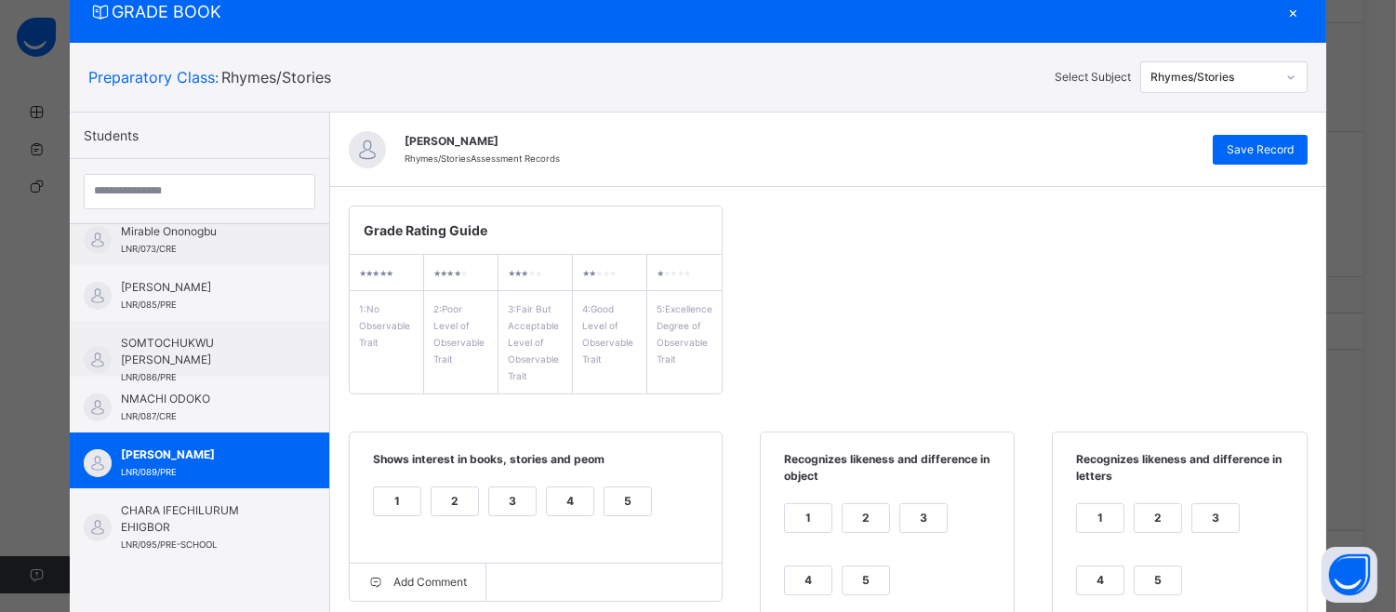
click at [1089, 573] on div "4" at bounding box center [1100, 580] width 47 height 28
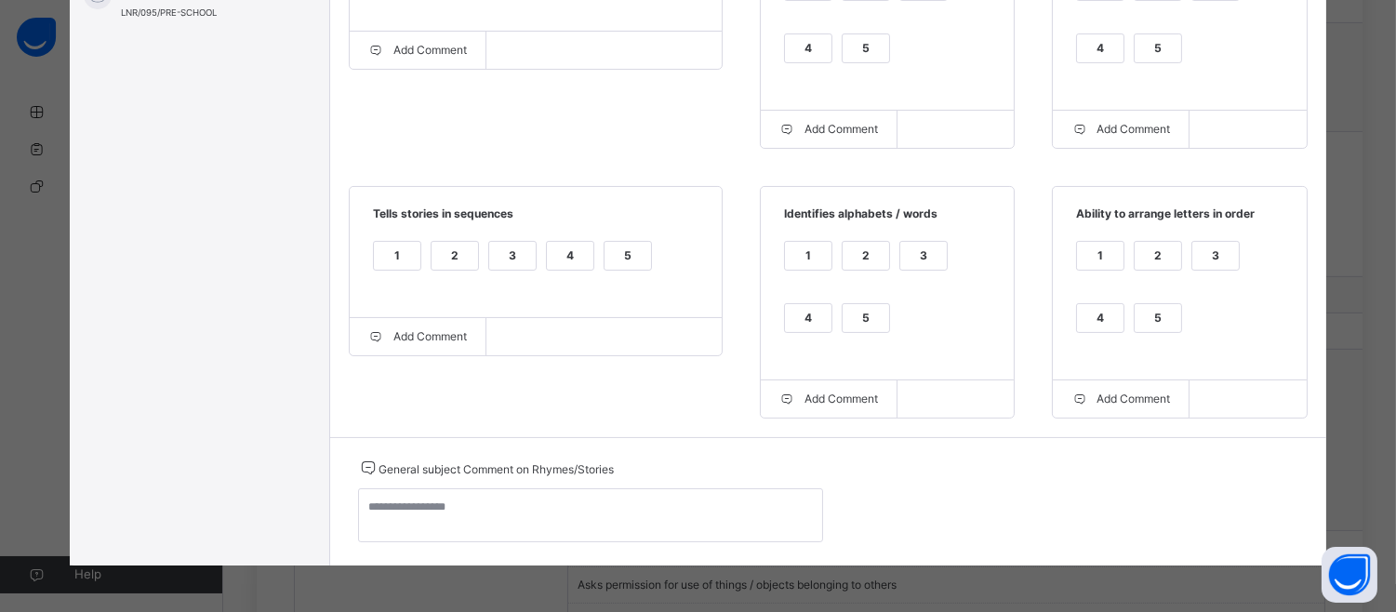
click at [1083, 310] on div "4" at bounding box center [1100, 318] width 47 height 28
click at [789, 291] on div "1" at bounding box center [808, 267] width 48 height 53
click at [789, 300] on div "1 2 3 4 5" at bounding box center [887, 298] width 216 height 125
click at [797, 313] on div "4" at bounding box center [808, 318] width 47 height 28
click at [560, 249] on div "4" at bounding box center [570, 256] width 47 height 28
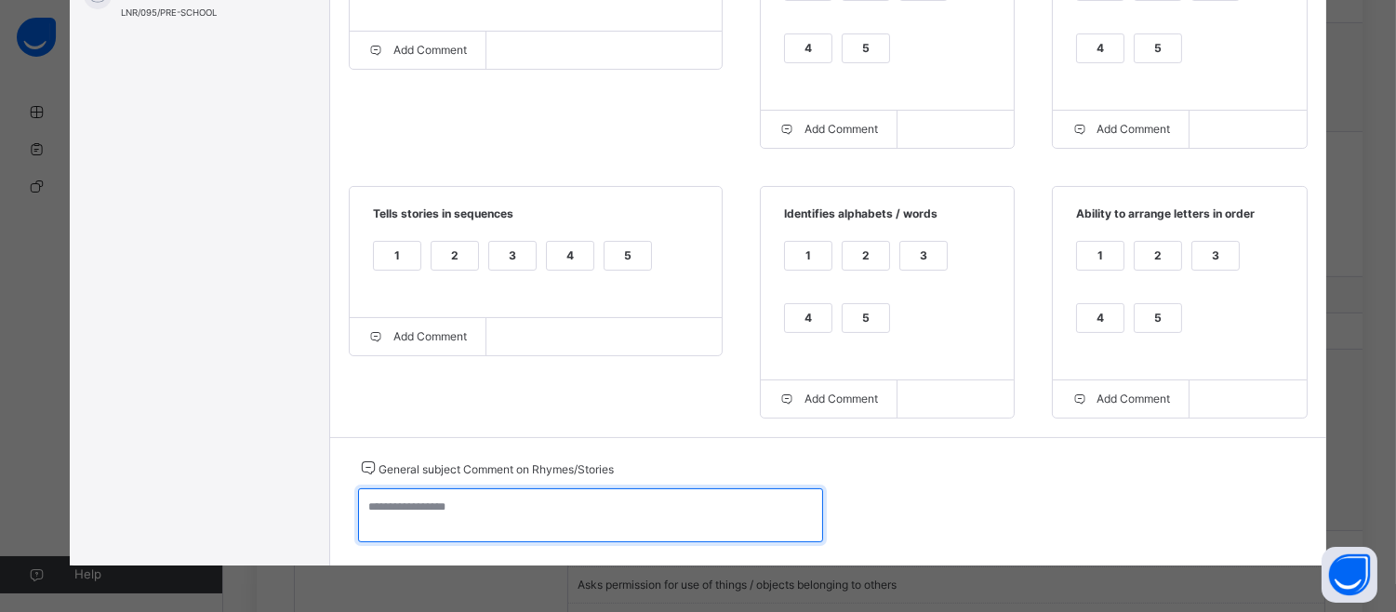
click at [422, 519] on textarea at bounding box center [590, 515] width 465 height 54
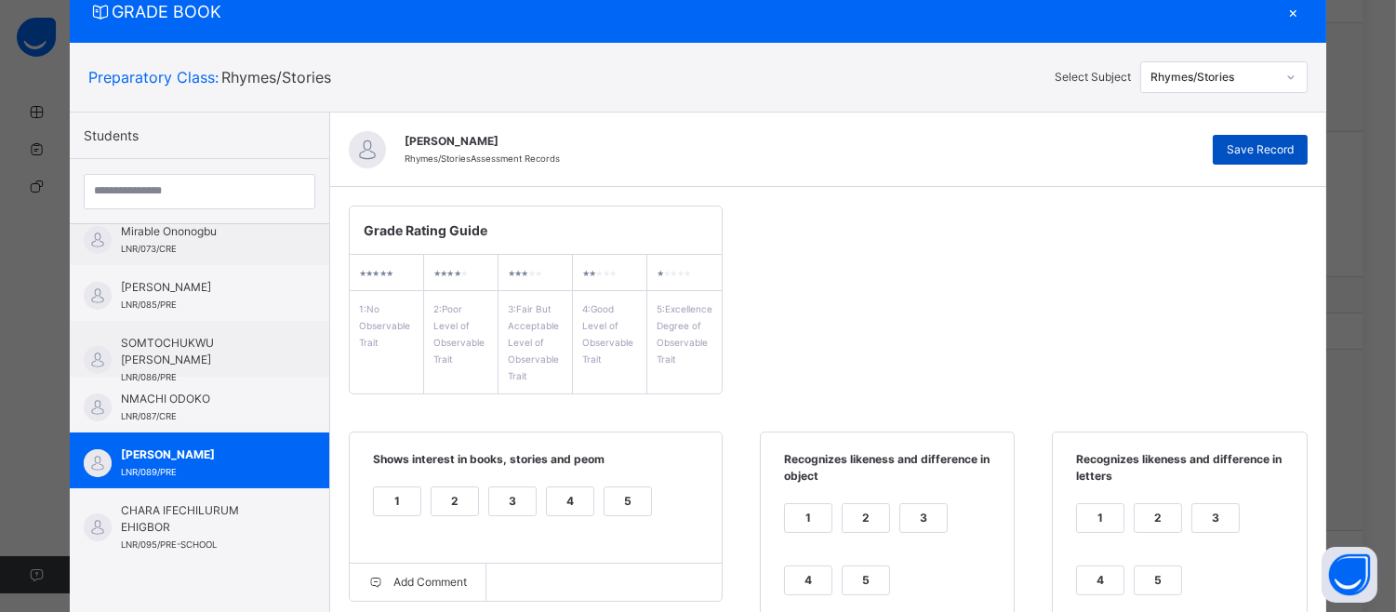
type textarea "**********"
click at [1265, 141] on span "Save Record" at bounding box center [1260, 149] width 67 height 17
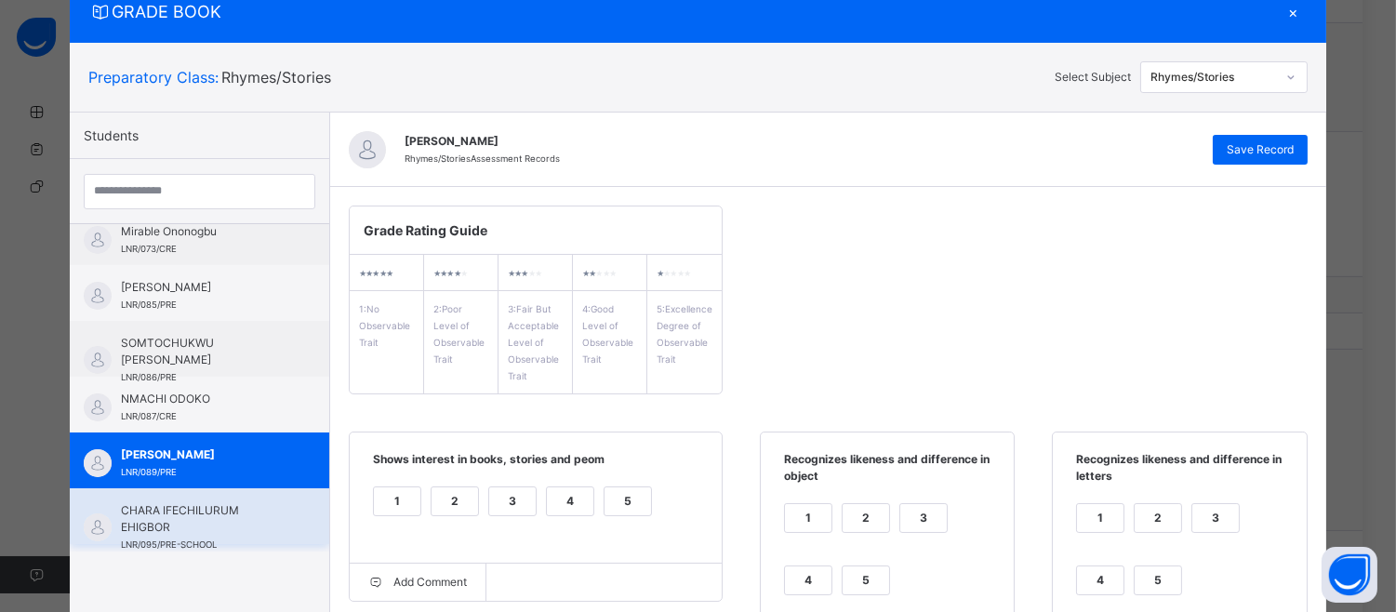
click at [126, 522] on span "CHARA IFECHILURUM EHIGBOR" at bounding box center [204, 518] width 166 height 33
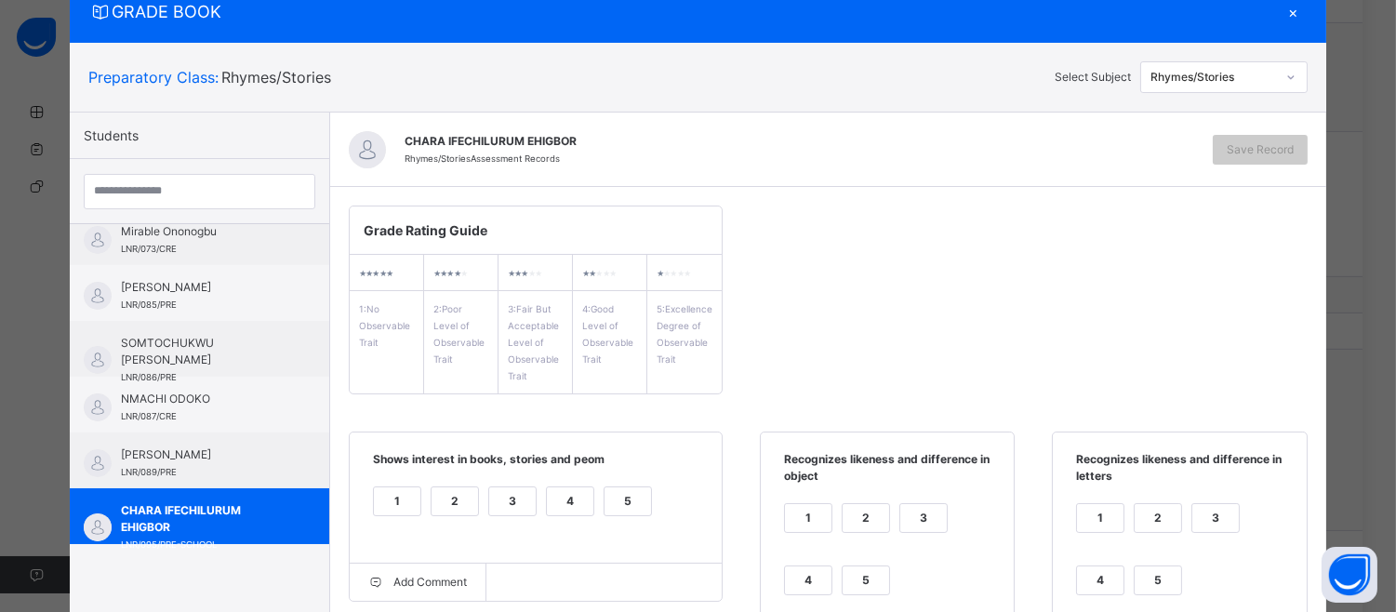
click at [606, 496] on div "5" at bounding box center [628, 501] width 47 height 28
click at [847, 561] on div "1 2 3 4 5" at bounding box center [887, 560] width 216 height 125
click at [852, 578] on div "5" at bounding box center [866, 580] width 47 height 28
click at [849, 571] on div "5" at bounding box center [866, 580] width 47 height 28
click at [792, 562] on div "1 2 3 4 5" at bounding box center [887, 560] width 216 height 125
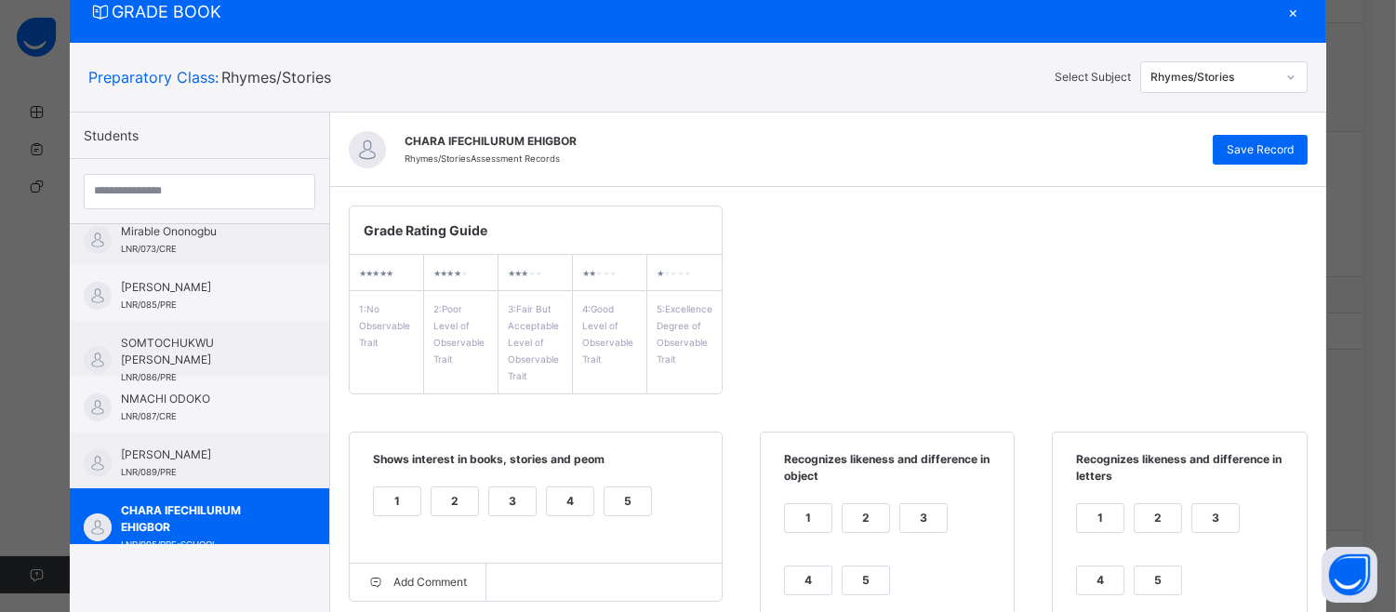
click at [801, 583] on div "4" at bounding box center [808, 580] width 47 height 28
click at [564, 490] on div "4" at bounding box center [570, 501] width 47 height 28
click at [1093, 571] on div "4" at bounding box center [1100, 580] width 47 height 28
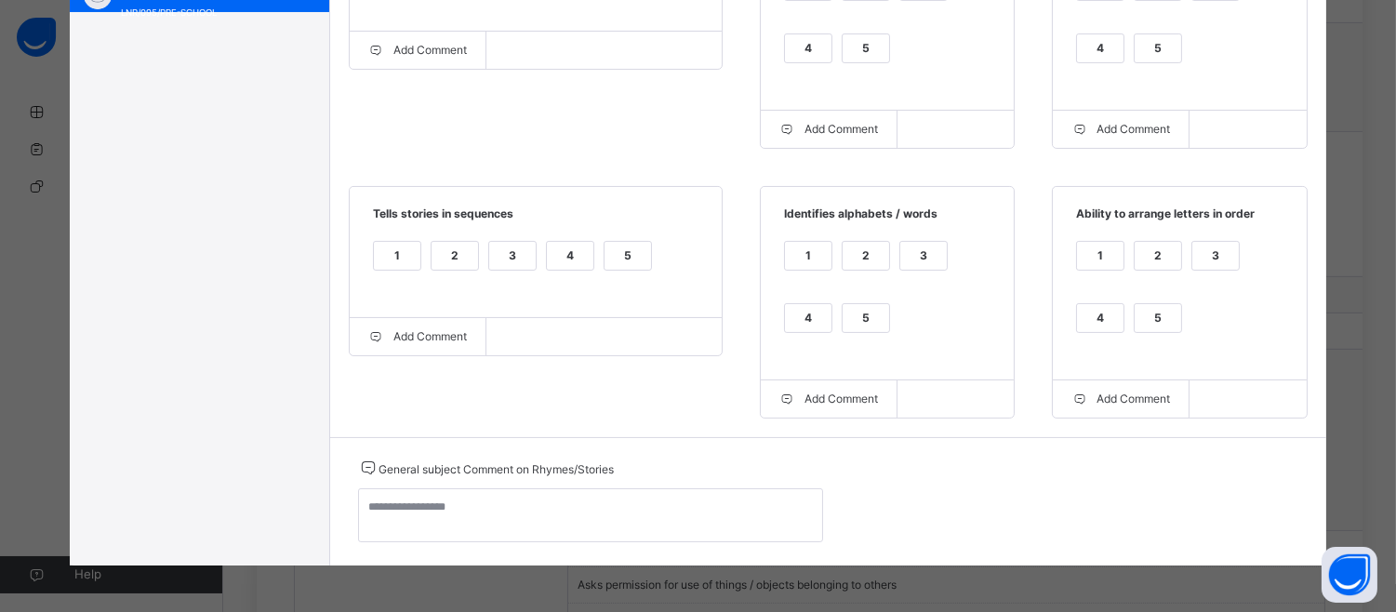
click at [1090, 311] on div "4" at bounding box center [1100, 318] width 47 height 28
click at [793, 304] on div "4" at bounding box center [808, 318] width 47 height 28
click at [555, 253] on div "4" at bounding box center [570, 256] width 47 height 28
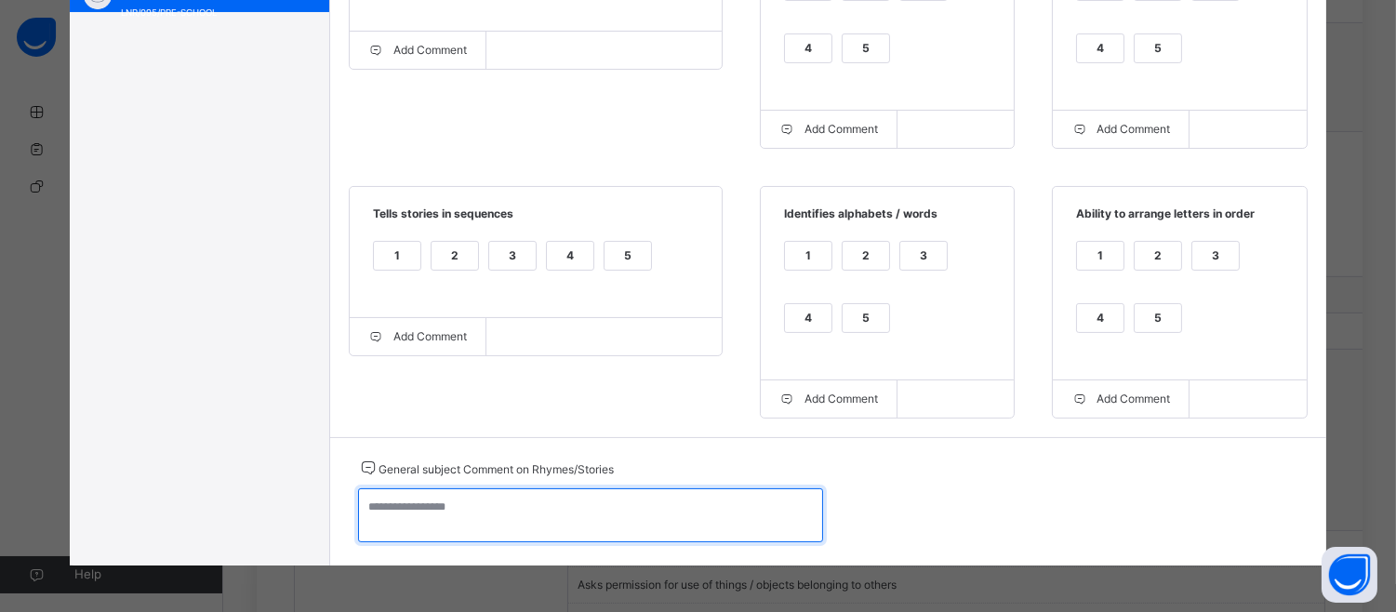
click at [373, 516] on textarea at bounding box center [590, 515] width 465 height 54
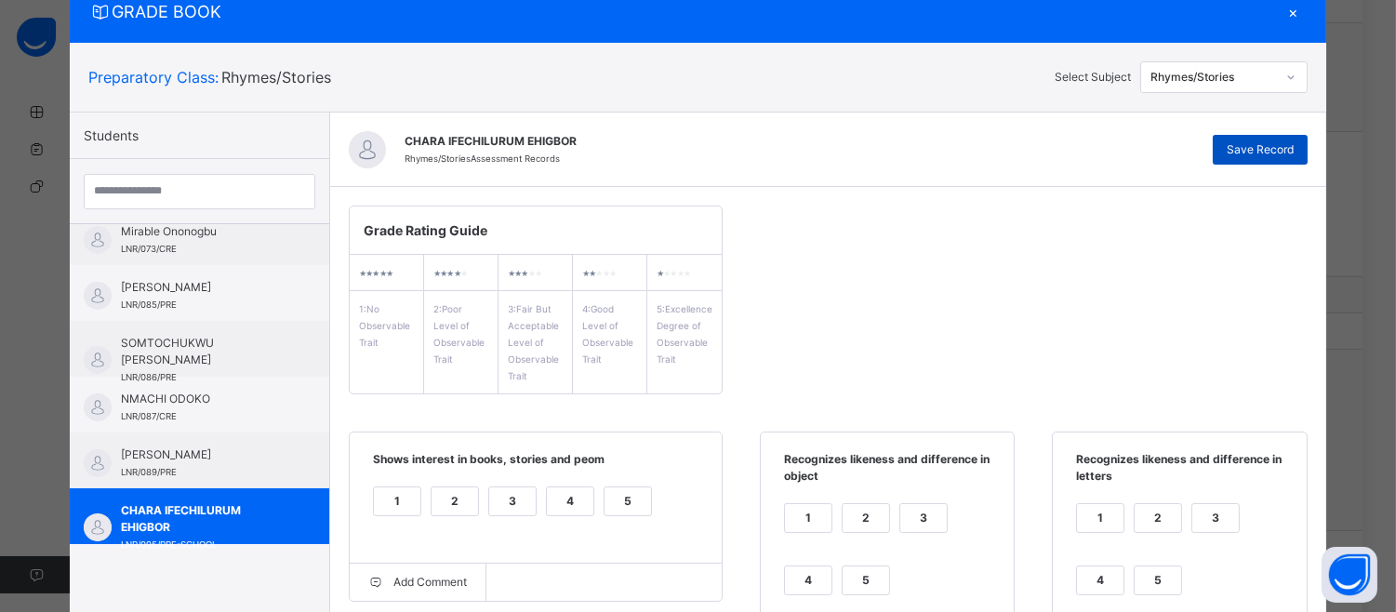
type textarea "**********"
click at [1279, 155] on span "Save Record" at bounding box center [1260, 149] width 67 height 17
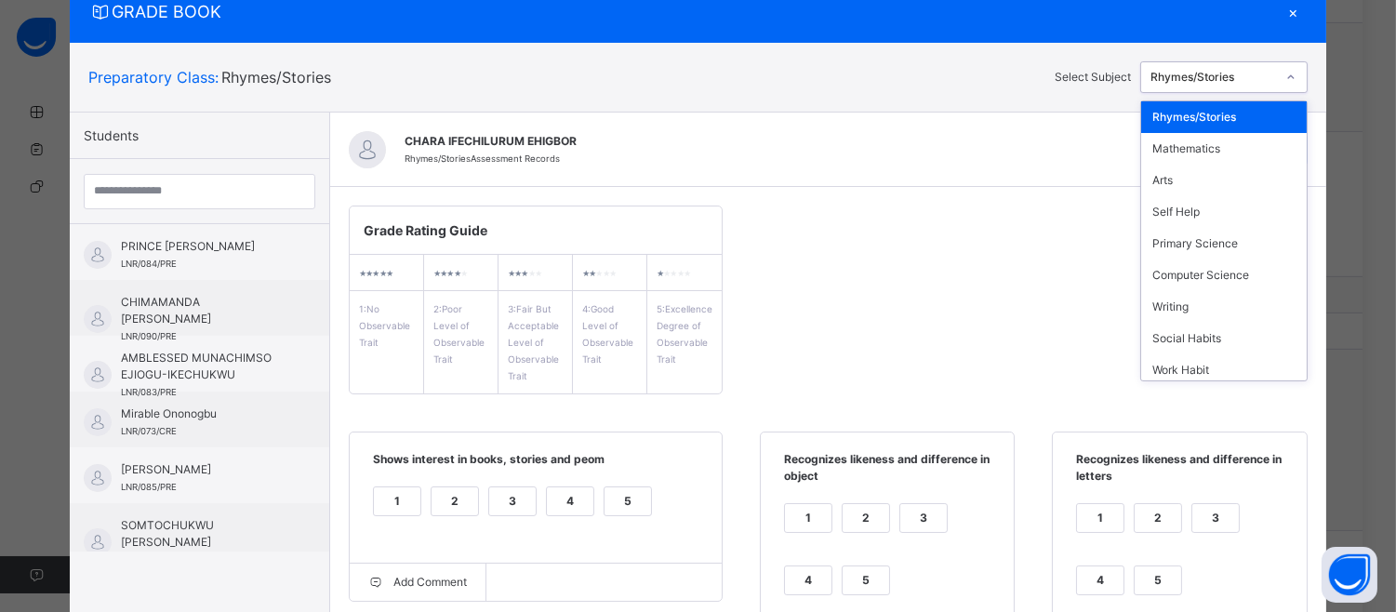
click at [1262, 63] on div "Rhymes/Stories" at bounding box center [1208, 77] width 134 height 29
click at [1252, 140] on div "Mathematics" at bounding box center [1224, 149] width 166 height 32
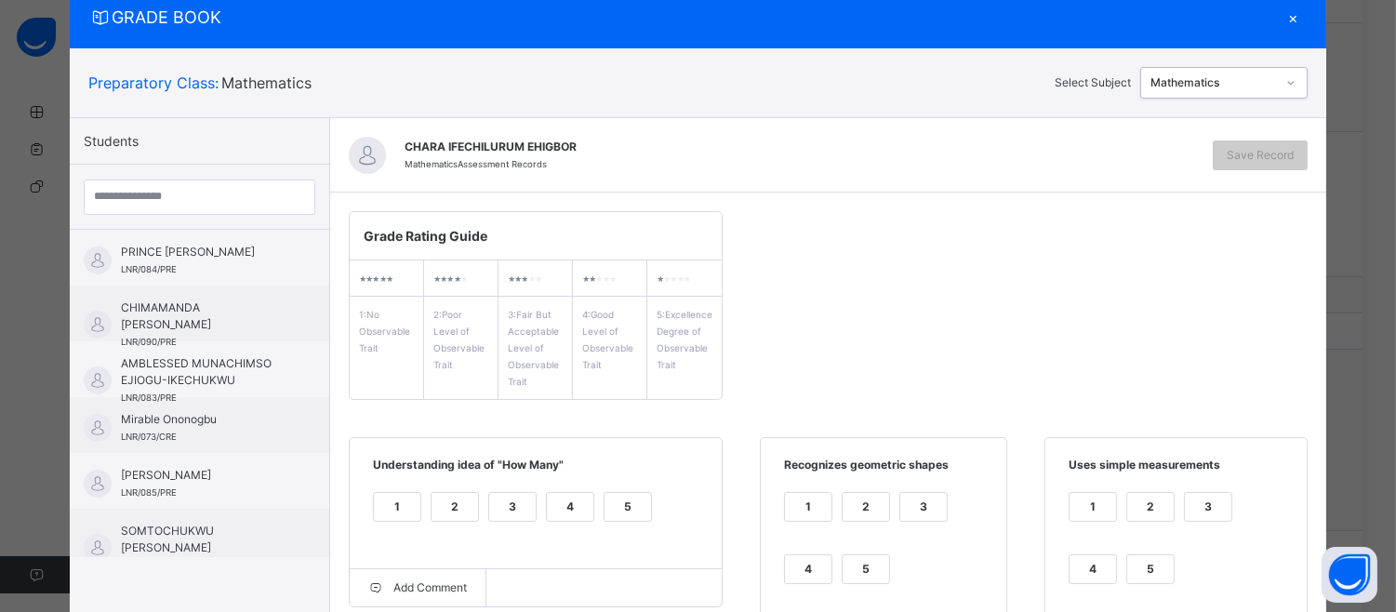
scroll to position [66, 0]
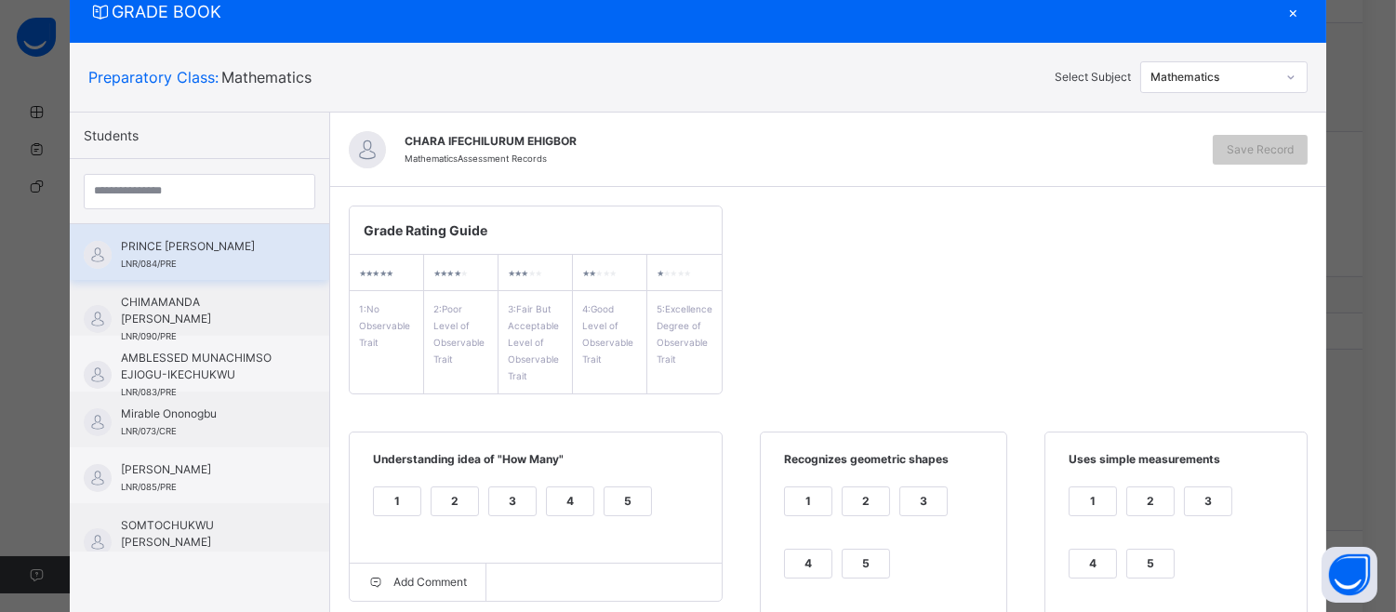
click at [173, 249] on span "PRINCE [PERSON_NAME]" at bounding box center [204, 246] width 166 height 17
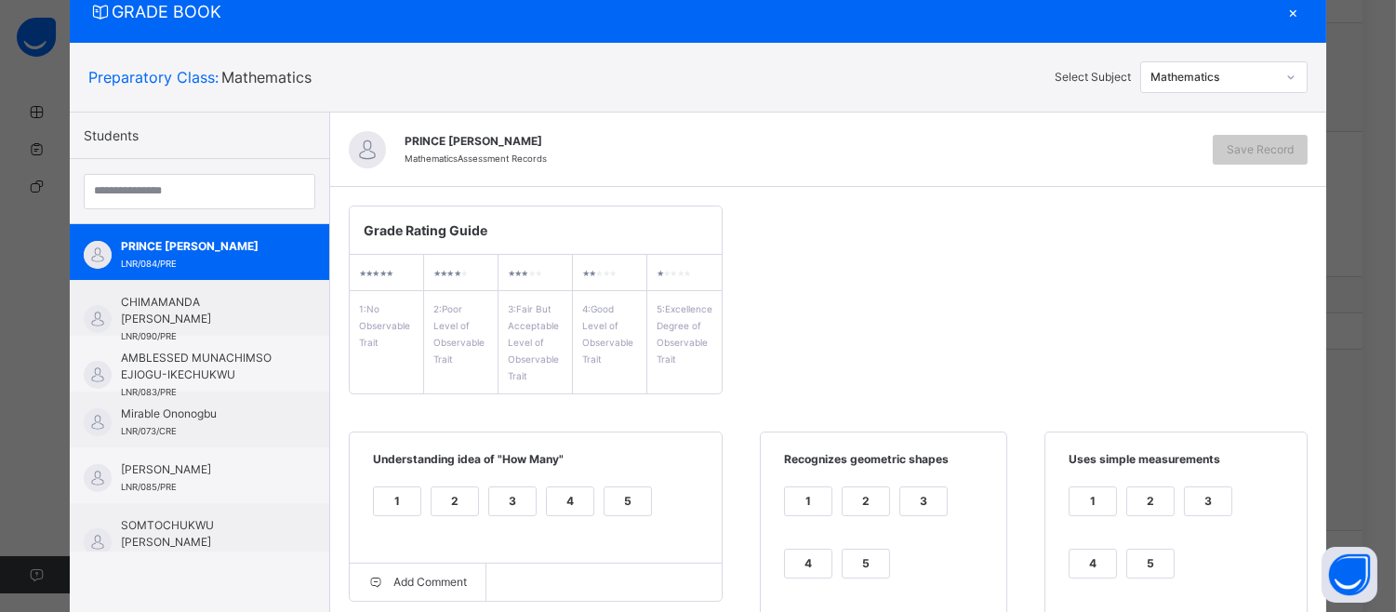
click at [618, 507] on div "5" at bounding box center [628, 501] width 47 height 28
click at [843, 553] on div "5" at bounding box center [866, 564] width 47 height 28
click at [1070, 559] on div "4" at bounding box center [1093, 564] width 47 height 28
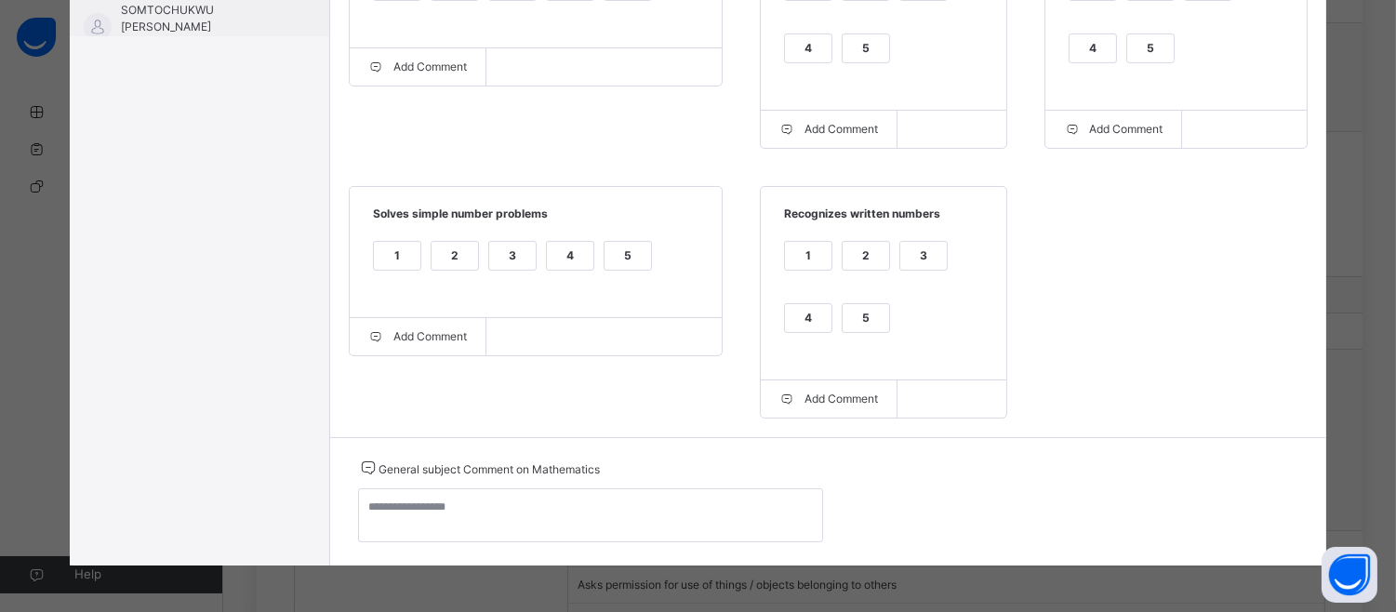
click at [848, 304] on div "5" at bounding box center [866, 318] width 47 height 28
click at [619, 254] on div "5" at bounding box center [628, 256] width 47 height 28
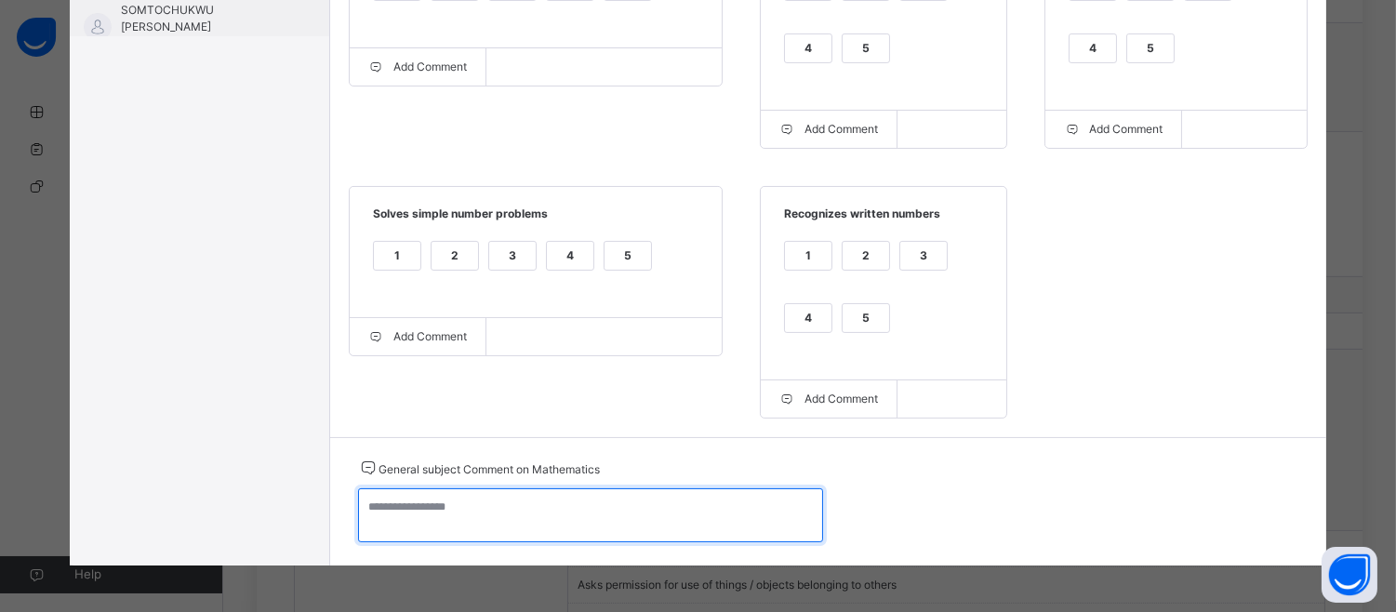
click at [375, 512] on textarea at bounding box center [590, 515] width 465 height 54
type textarea "*"
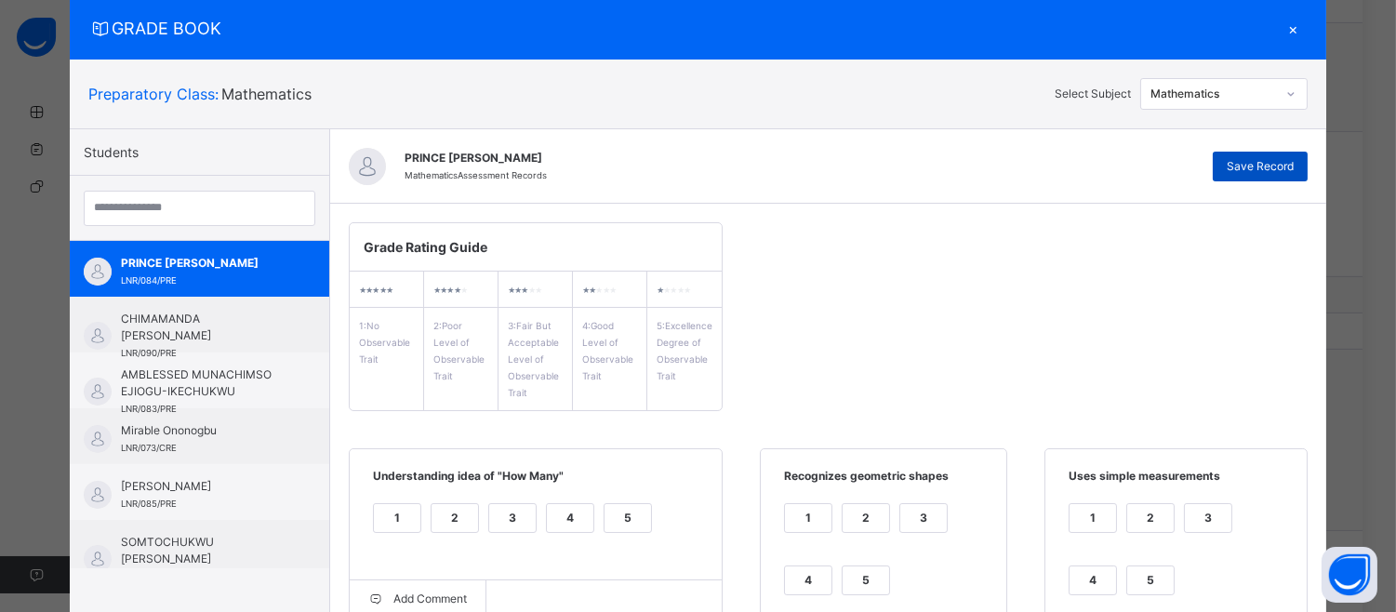
type textarea "**********"
click at [1268, 166] on span "Save Record" at bounding box center [1260, 166] width 67 height 17
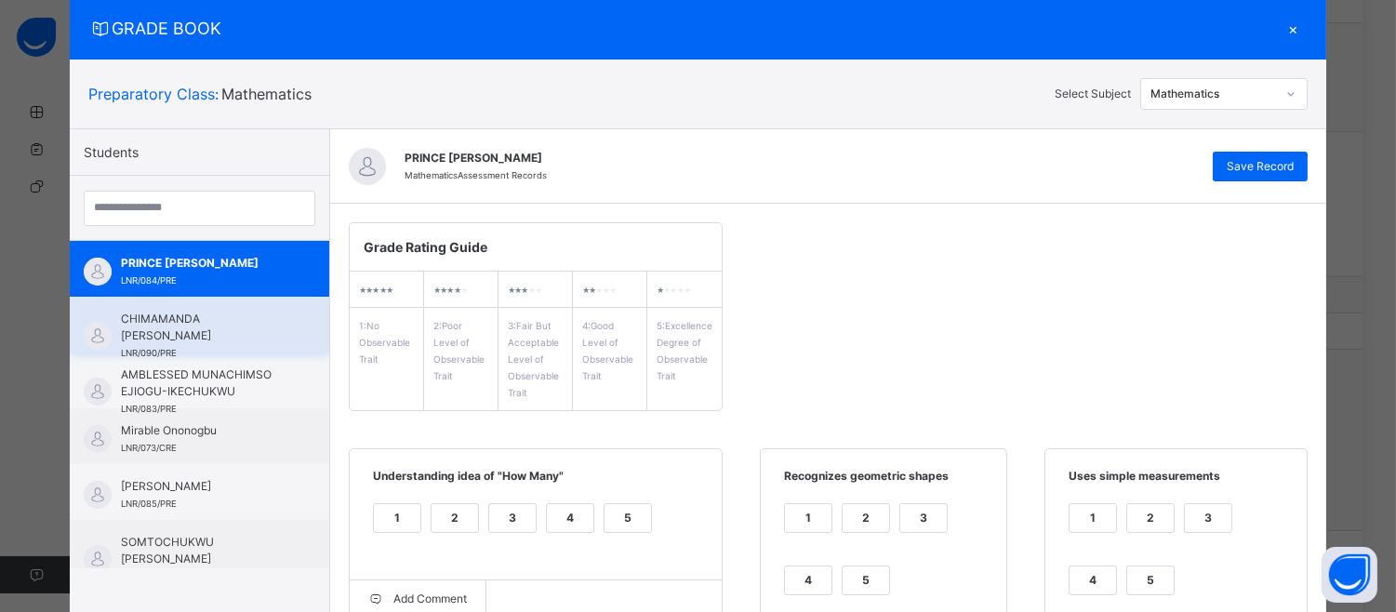
click at [141, 302] on div "CHIMAMANDA [PERSON_NAME] LNR/090/PRE" at bounding box center [199, 325] width 259 height 56
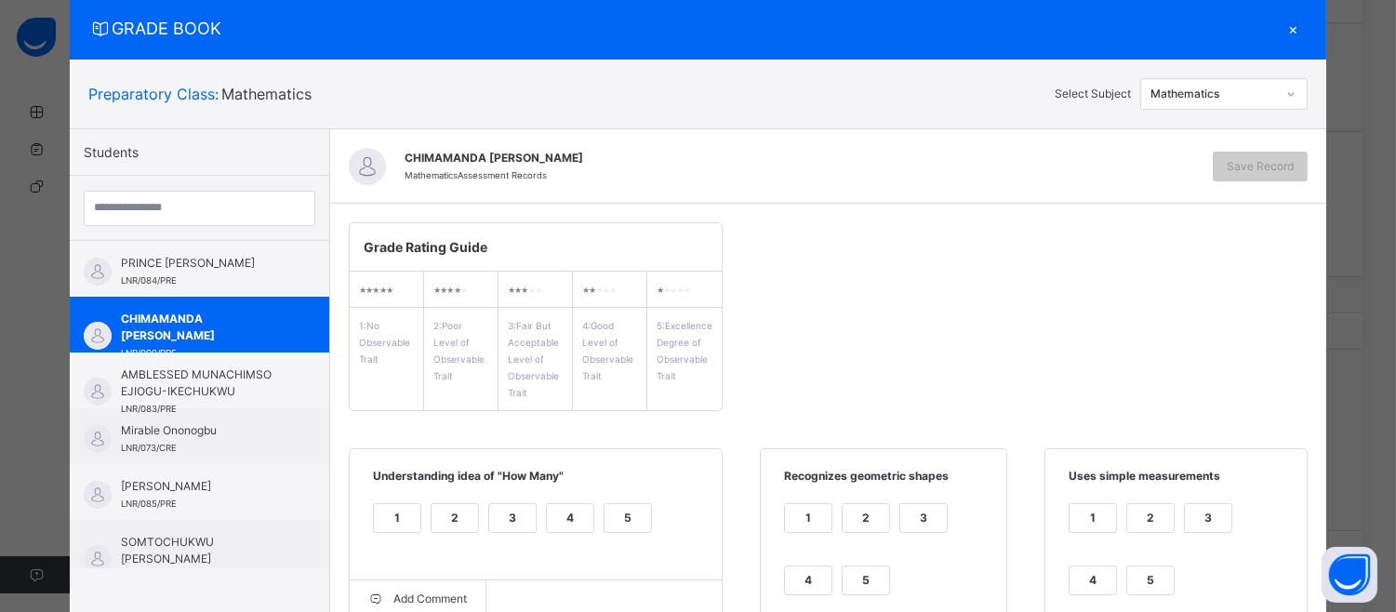
click at [555, 510] on div "4" at bounding box center [570, 518] width 47 height 28
click at [810, 565] on label "4" at bounding box center [808, 580] width 48 height 30
click at [1066, 561] on div "1 2 3 4 5" at bounding box center [1176, 560] width 224 height 125
click at [1090, 565] on label "4" at bounding box center [1093, 580] width 48 height 30
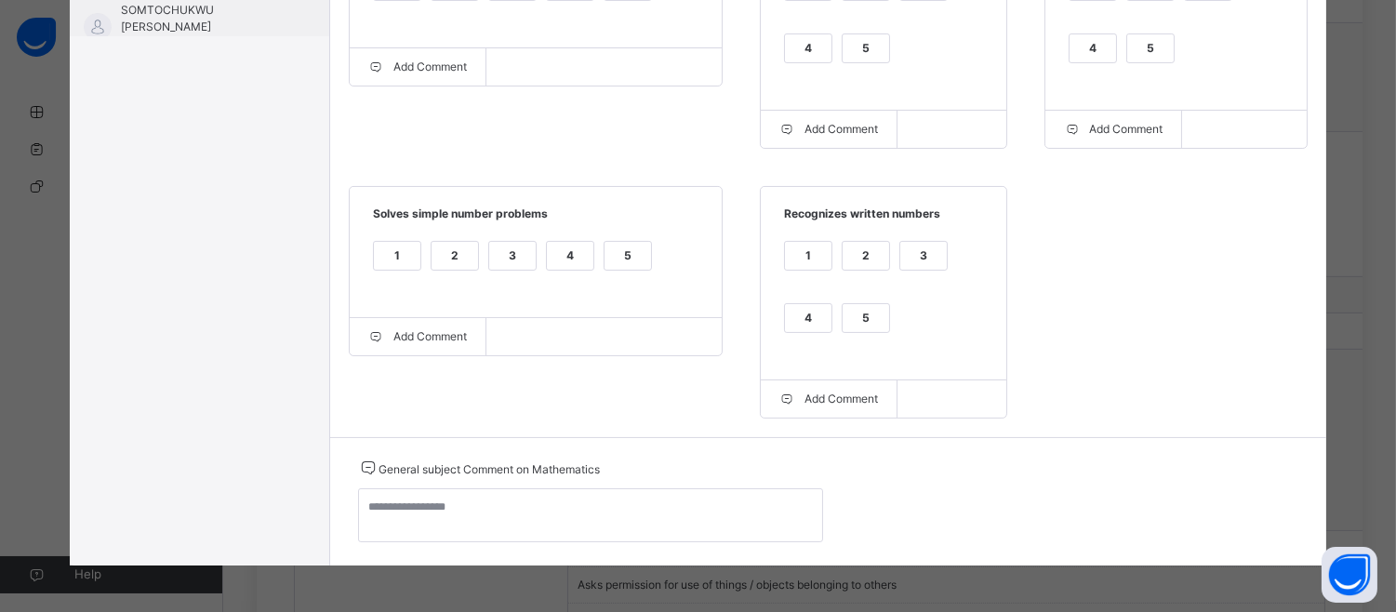
click at [791, 326] on div "4" at bounding box center [808, 318] width 47 height 28
click at [561, 236] on div "1 2 3 4 5" at bounding box center [535, 267] width 335 height 62
click at [551, 254] on div "4" at bounding box center [570, 256] width 47 height 28
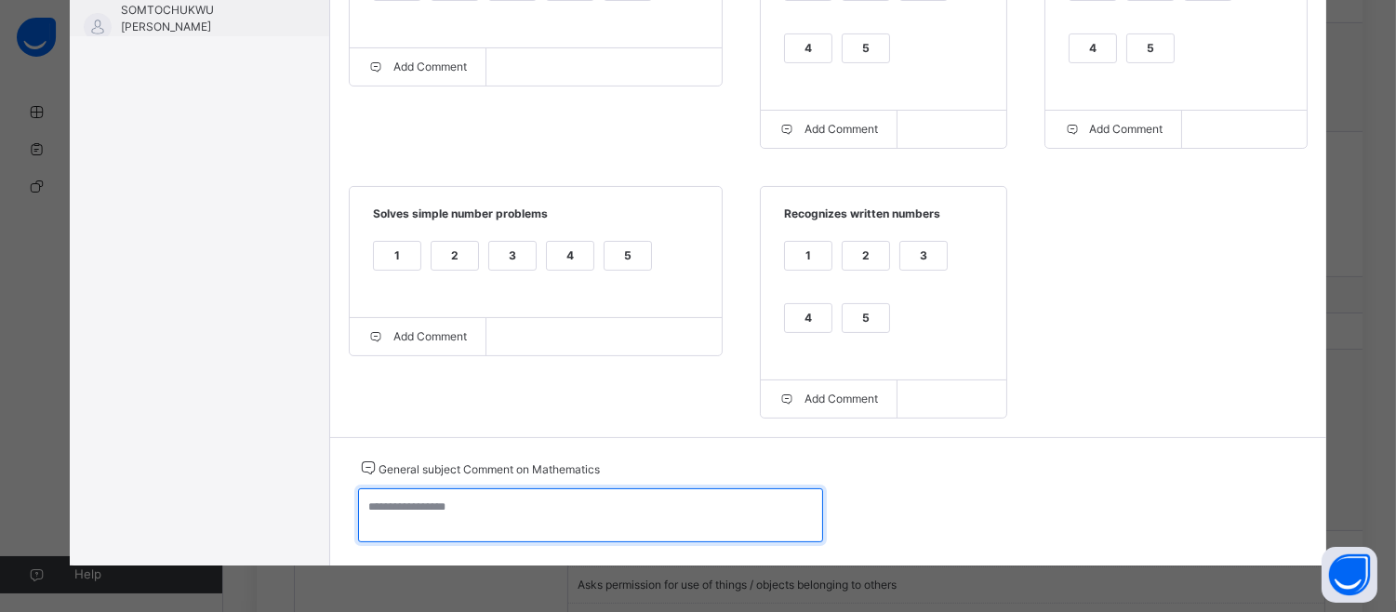
click at [378, 506] on textarea at bounding box center [590, 515] width 465 height 54
click at [500, 505] on textarea "**********" at bounding box center [590, 515] width 465 height 54
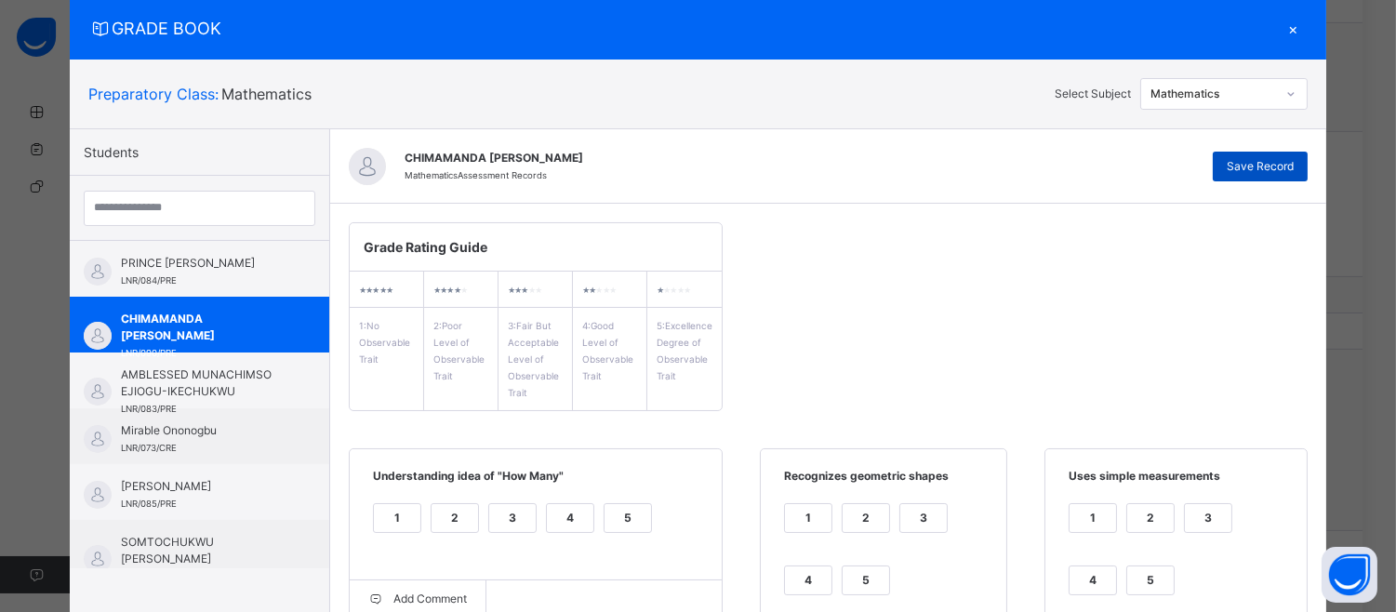
type textarea "**********"
click at [1269, 162] on span "Save Record" at bounding box center [1260, 166] width 67 height 17
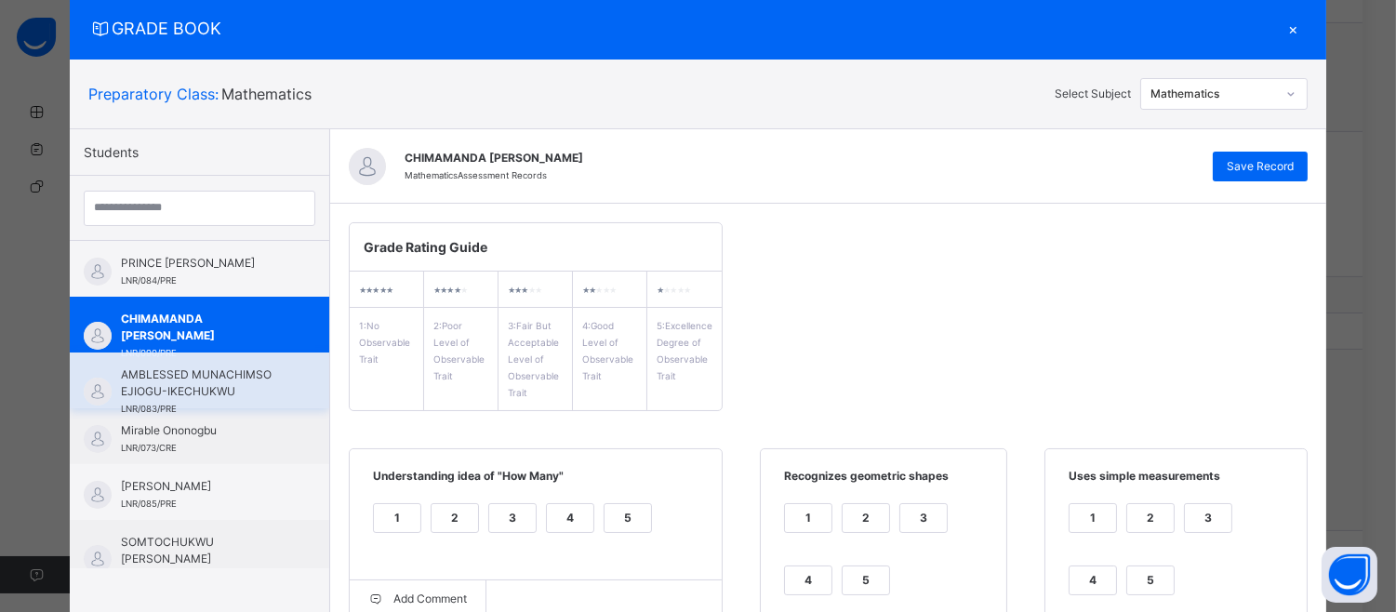
click at [207, 374] on span "AMBLESSED MUNACHIMSO EJIOGU-IKECHUKWU" at bounding box center [204, 382] width 166 height 33
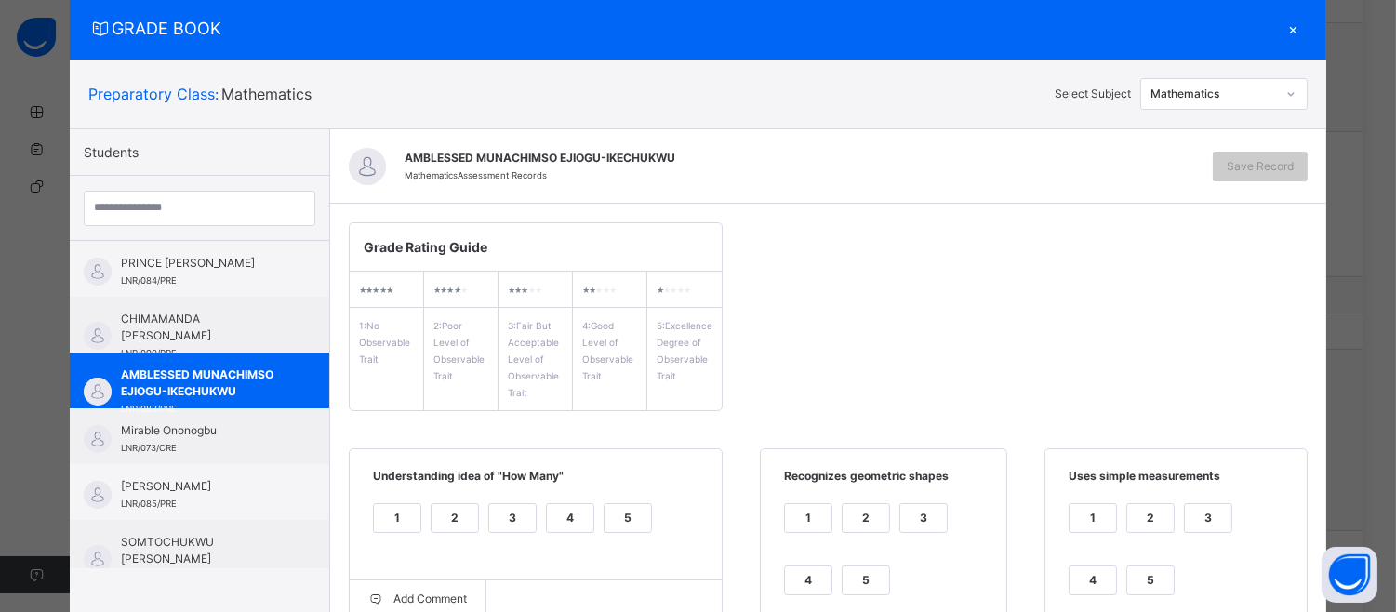
click at [618, 523] on div "5" at bounding box center [628, 518] width 47 height 28
click at [847, 578] on div "5" at bounding box center [866, 580] width 47 height 28
click at [1136, 582] on div "5" at bounding box center [1150, 580] width 47 height 28
click at [1386, 524] on div "GRADE BOOK × Preparatory Class : Mathematics Select Subject Mathematics Student…" at bounding box center [698, 306] width 1396 height 612
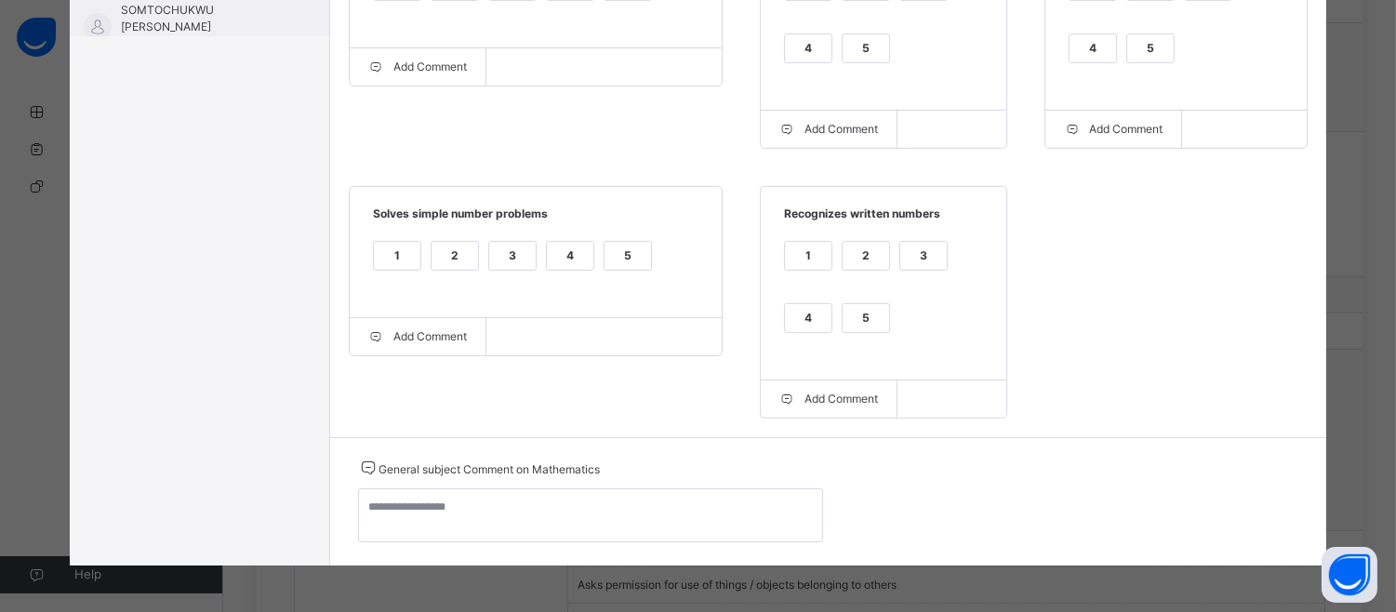
click at [847, 312] on div "5" at bounding box center [866, 318] width 47 height 28
click at [605, 247] on div "5" at bounding box center [628, 256] width 47 height 28
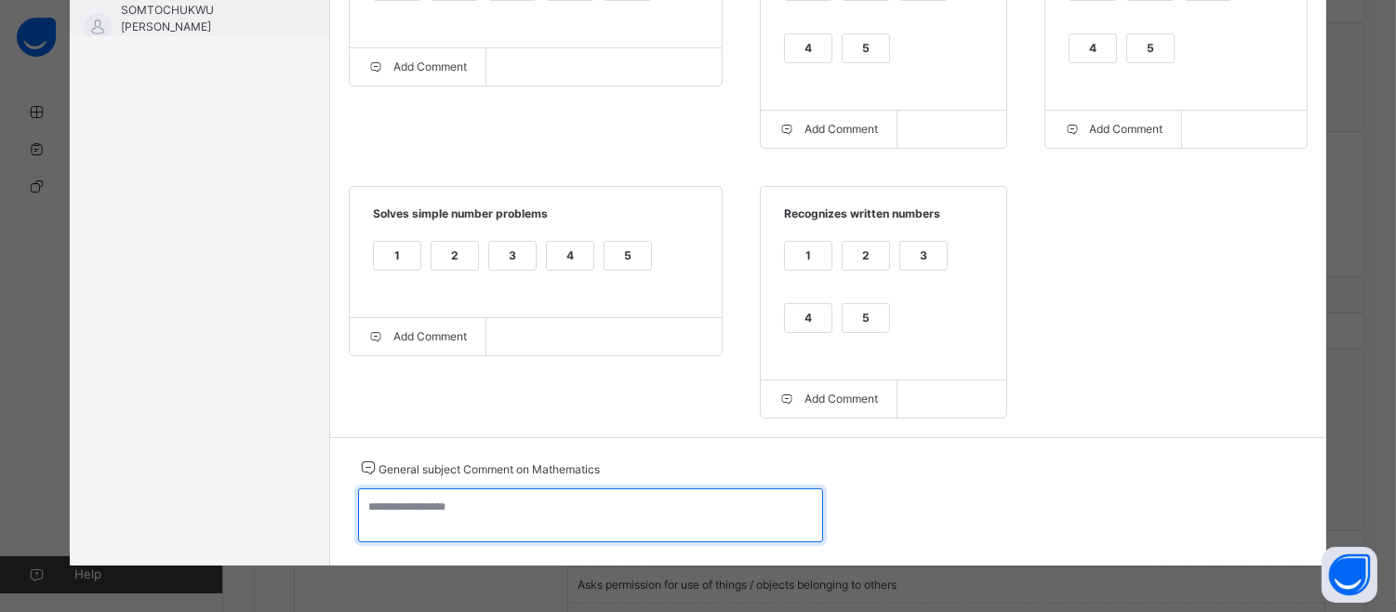
click at [372, 504] on textarea at bounding box center [590, 515] width 465 height 54
type textarea "**********"
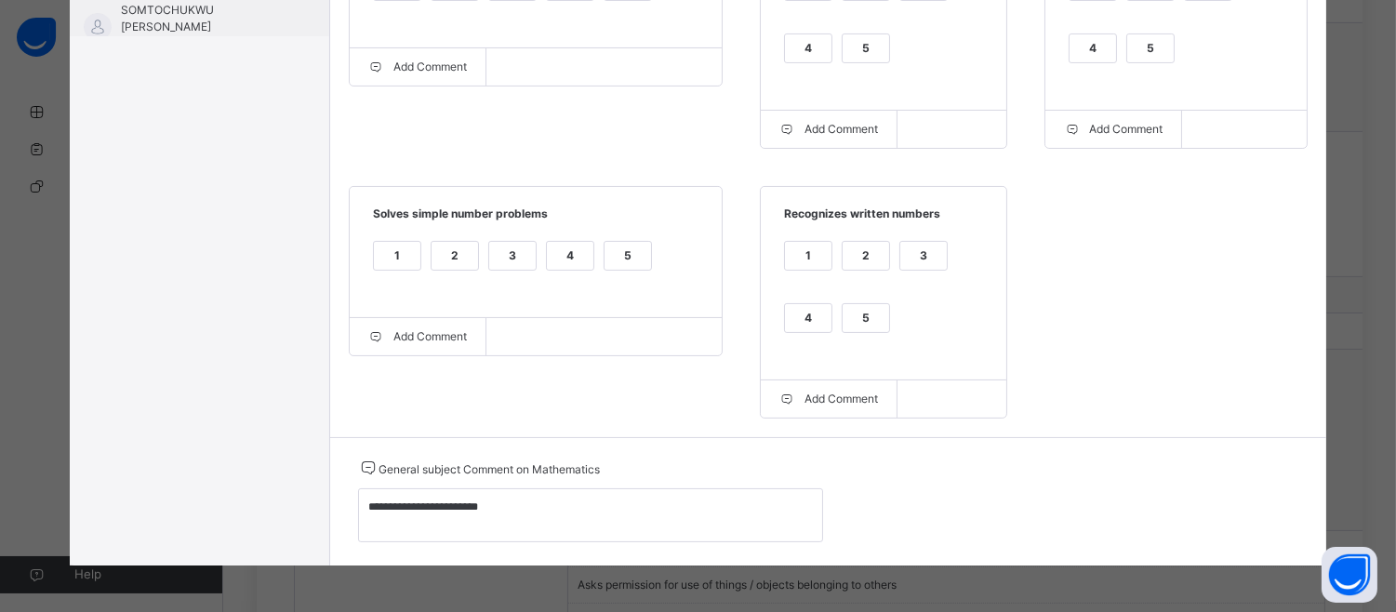
click at [1386, 277] on div "GRADE BOOK × Preparatory Class : Mathematics Select Subject Mathematics Student…" at bounding box center [698, 306] width 1396 height 612
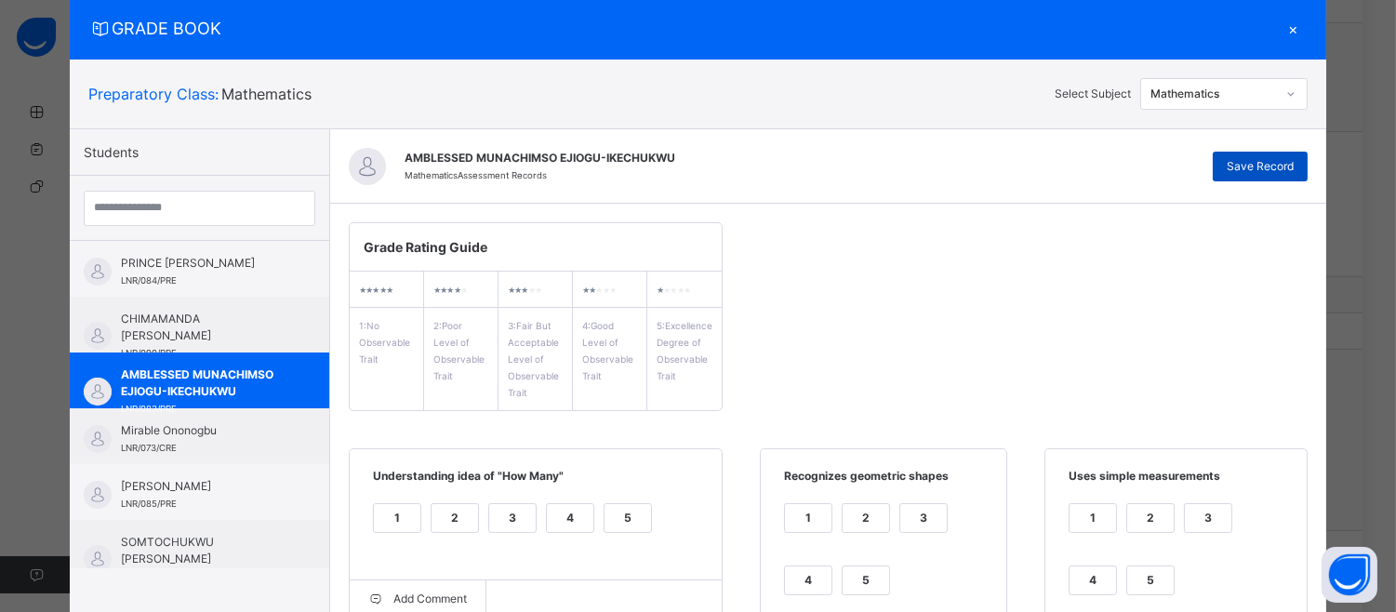
click at [1239, 153] on div "Save Record" at bounding box center [1260, 167] width 95 height 30
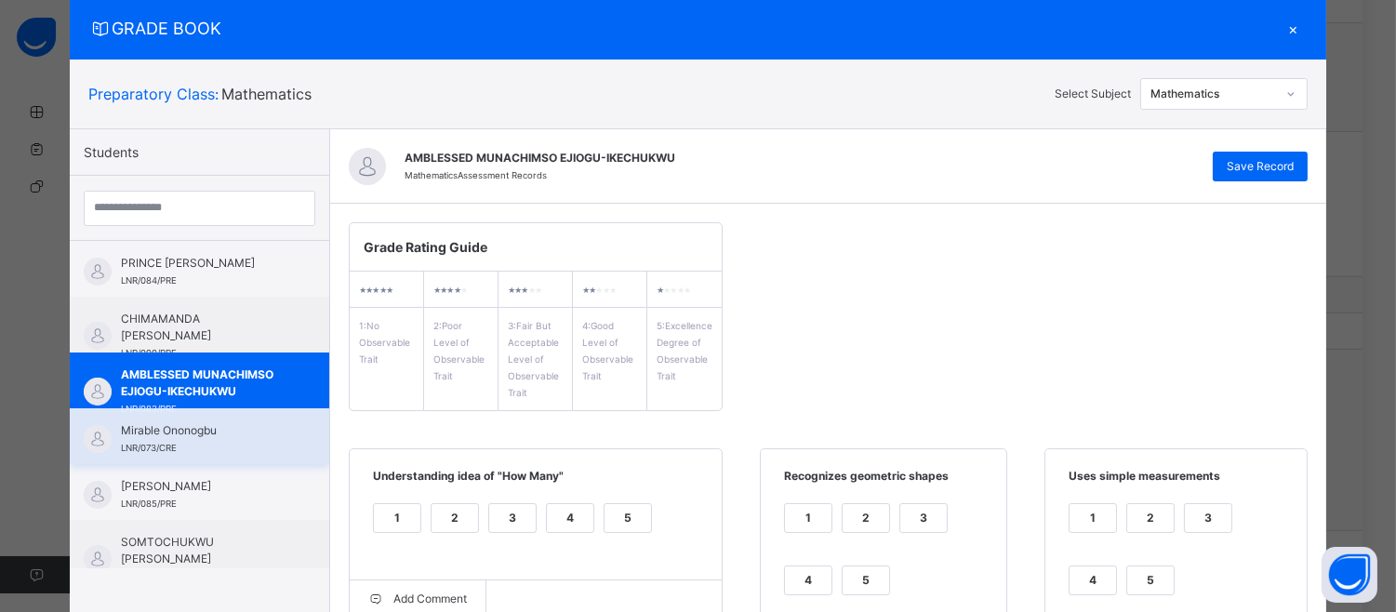
click at [138, 428] on span "Mirable Ononogbu" at bounding box center [204, 430] width 166 height 17
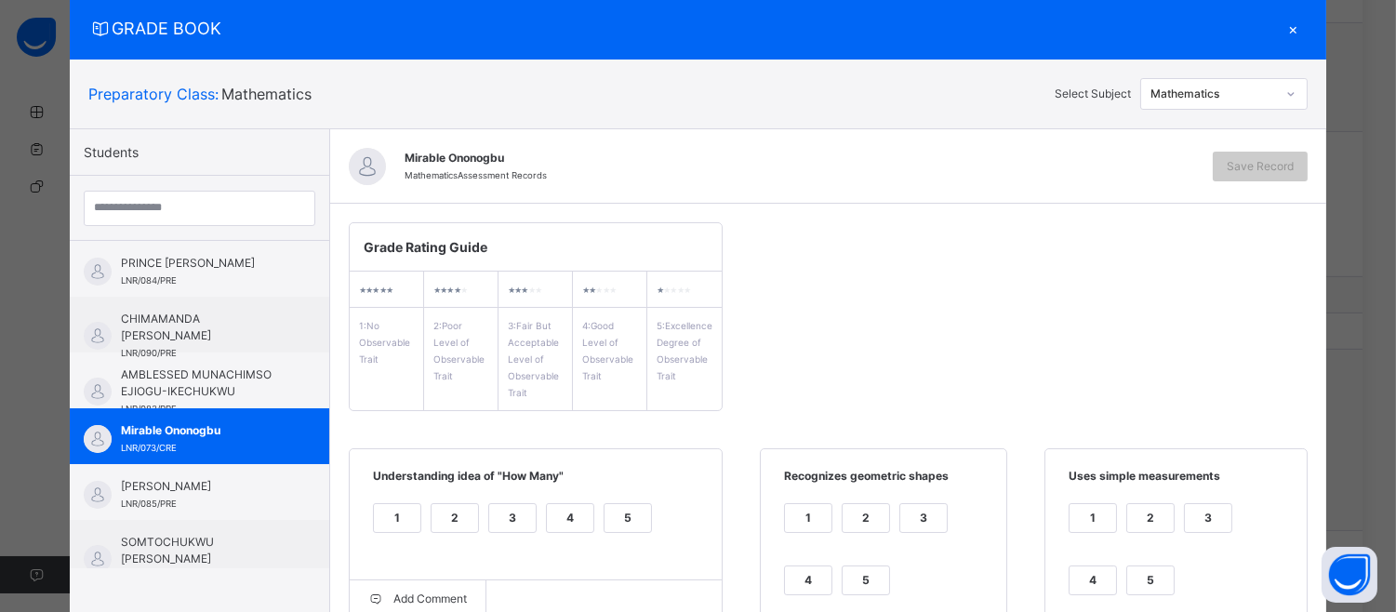
click at [610, 504] on div "5" at bounding box center [628, 518] width 47 height 28
click at [785, 571] on div "4" at bounding box center [808, 580] width 47 height 28
click at [1075, 567] on div "4" at bounding box center [1093, 580] width 47 height 28
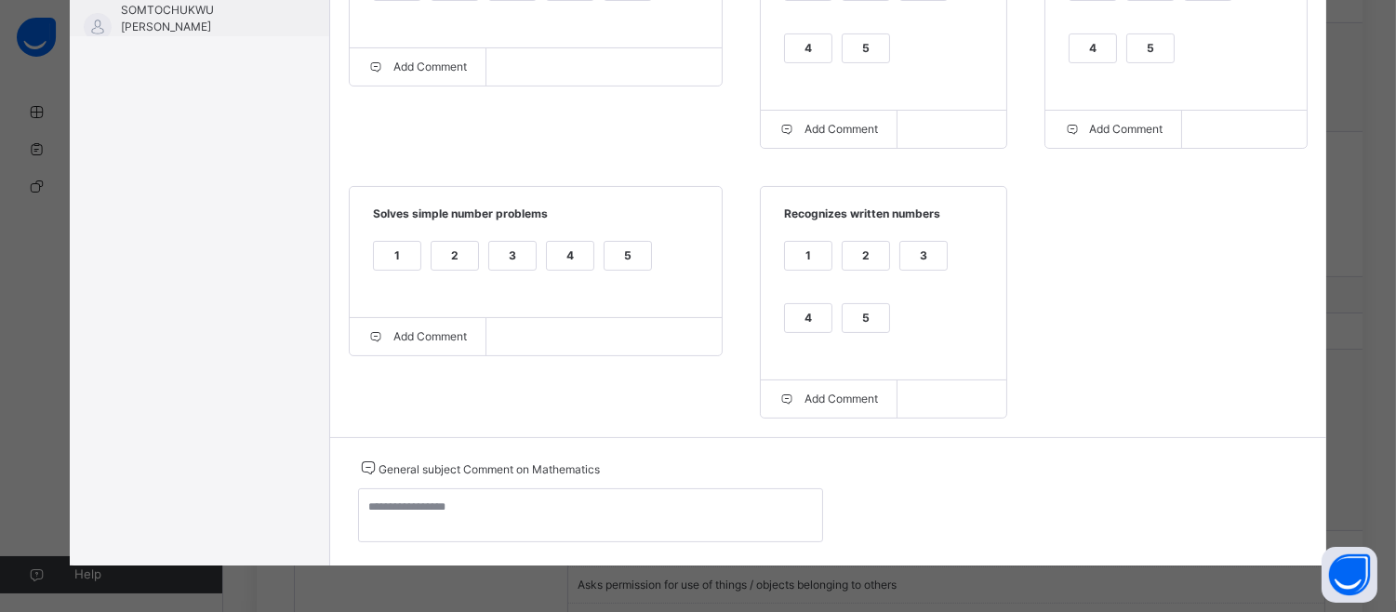
click at [785, 326] on div "4" at bounding box center [808, 318] width 47 height 28
click at [565, 252] on div "4" at bounding box center [570, 256] width 47 height 28
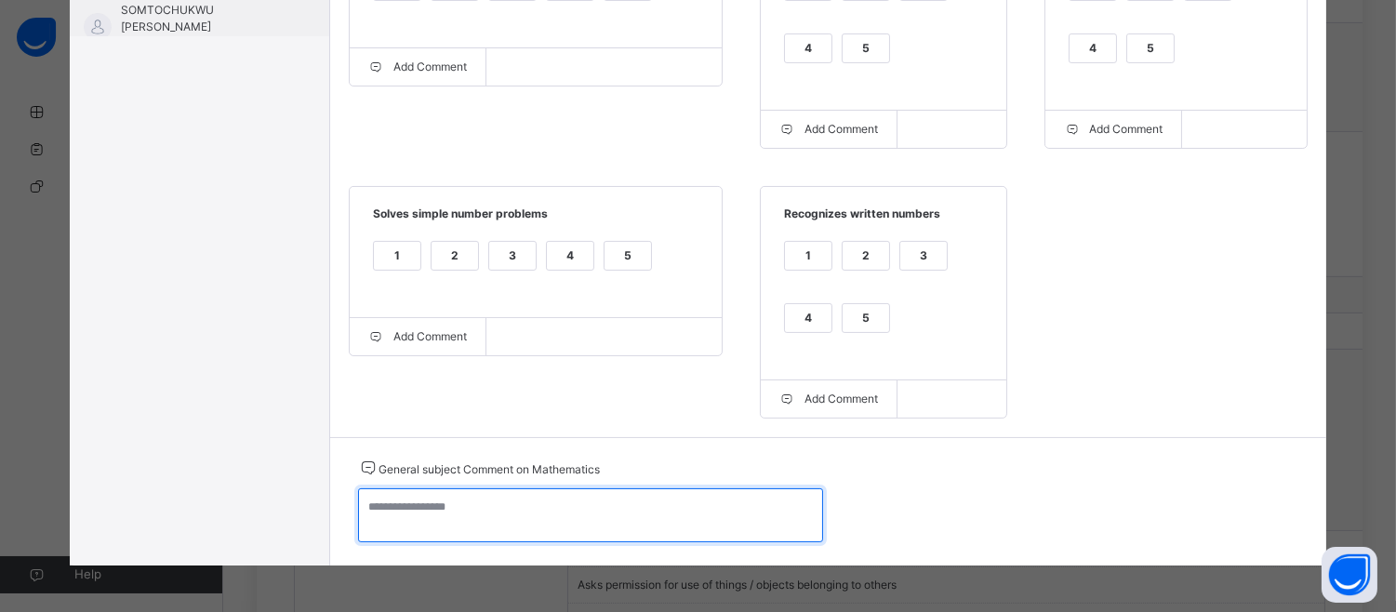
click at [363, 507] on textarea at bounding box center [590, 515] width 465 height 54
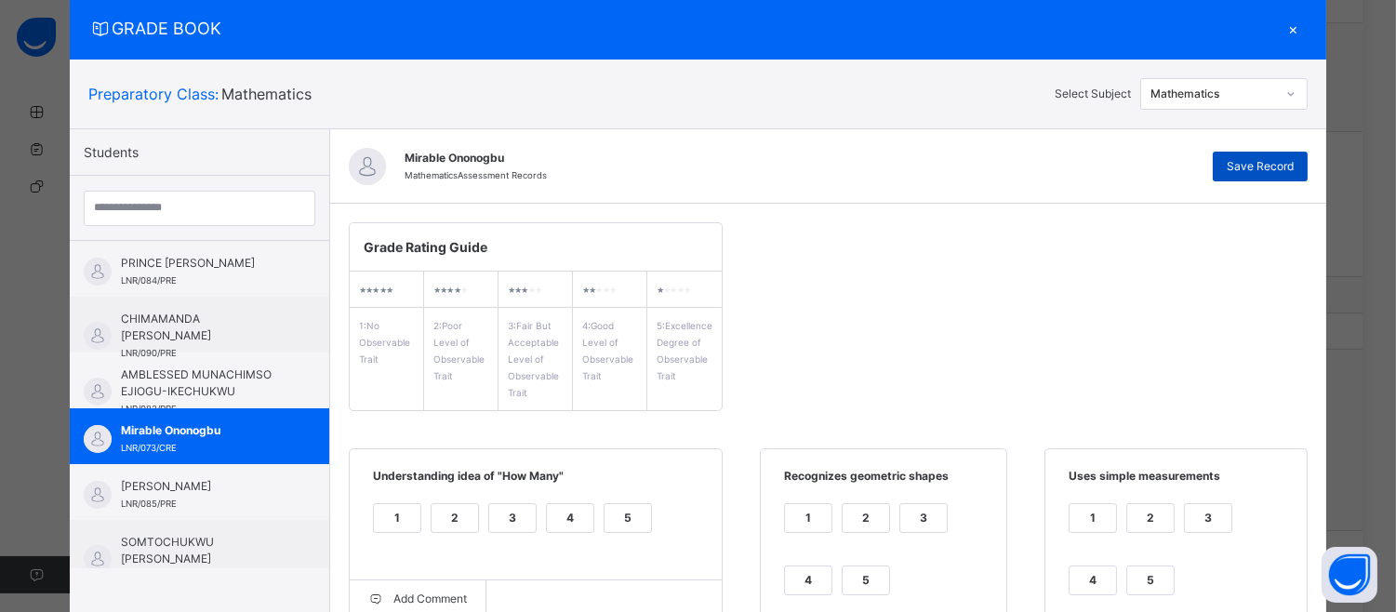
type textarea "**********"
click at [1242, 165] on span "Save Record" at bounding box center [1260, 166] width 67 height 17
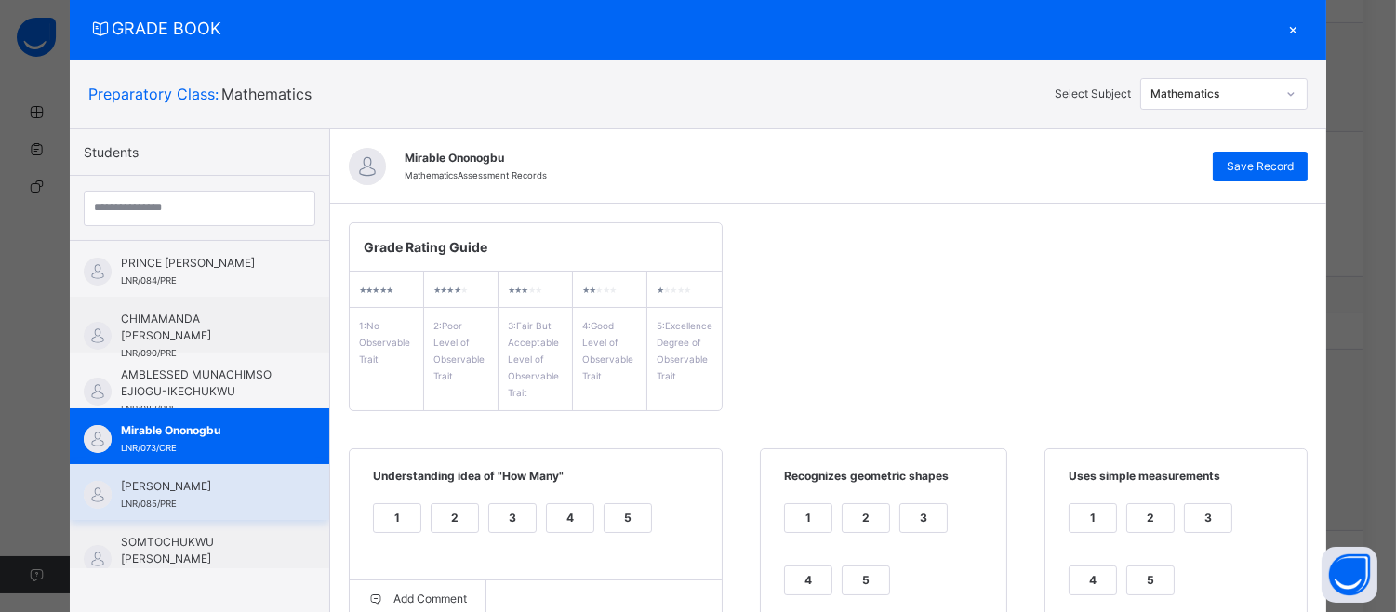
click at [125, 495] on span "[PERSON_NAME]" at bounding box center [204, 486] width 166 height 17
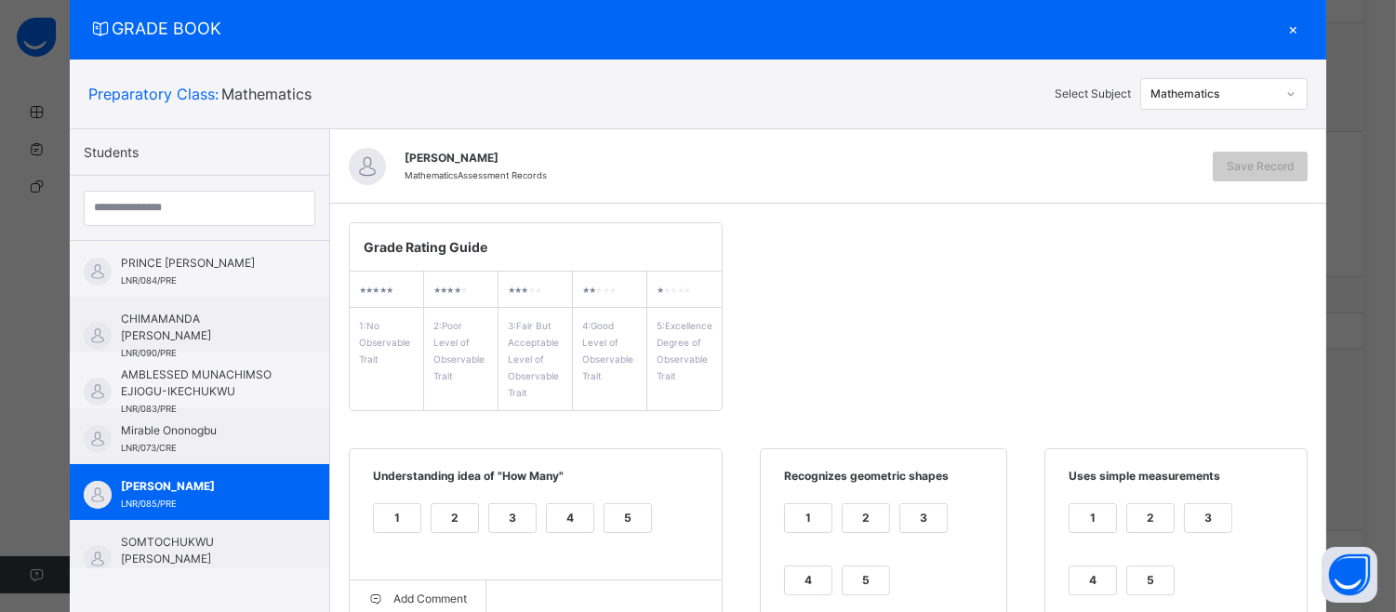
click at [614, 497] on span "Understanding idea of "How Many"" at bounding box center [535, 483] width 335 height 31
click at [617, 517] on div "5" at bounding box center [628, 518] width 47 height 28
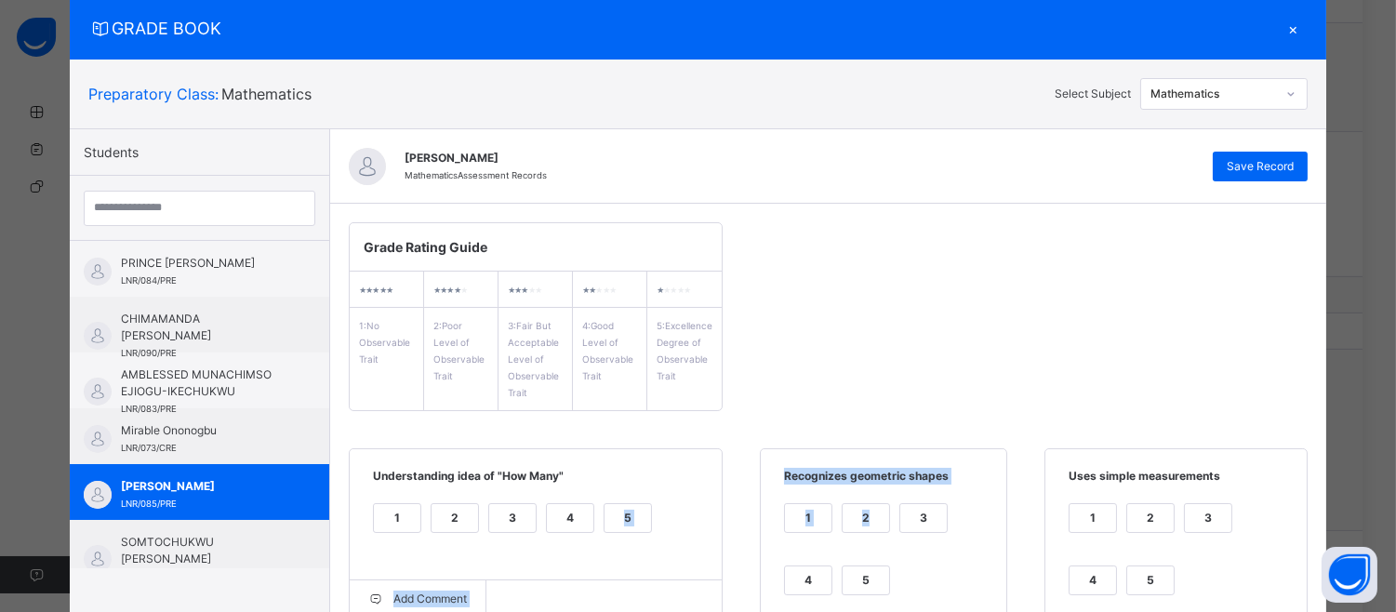
drag, startPoint x: 617, startPoint y: 517, endPoint x: 854, endPoint y: 547, distance: 239.0
click at [854, 547] on div "Grade Rating Guide ★ ★ ★ ★ ★ 1 : No Observable Trait ★ ★ ★ ★ ★ 2 : Poor Level o…" at bounding box center [828, 586] width 996 height 765
click at [853, 579] on div "5" at bounding box center [866, 580] width 47 height 28
click at [1136, 586] on div "5" at bounding box center [1150, 580] width 47 height 28
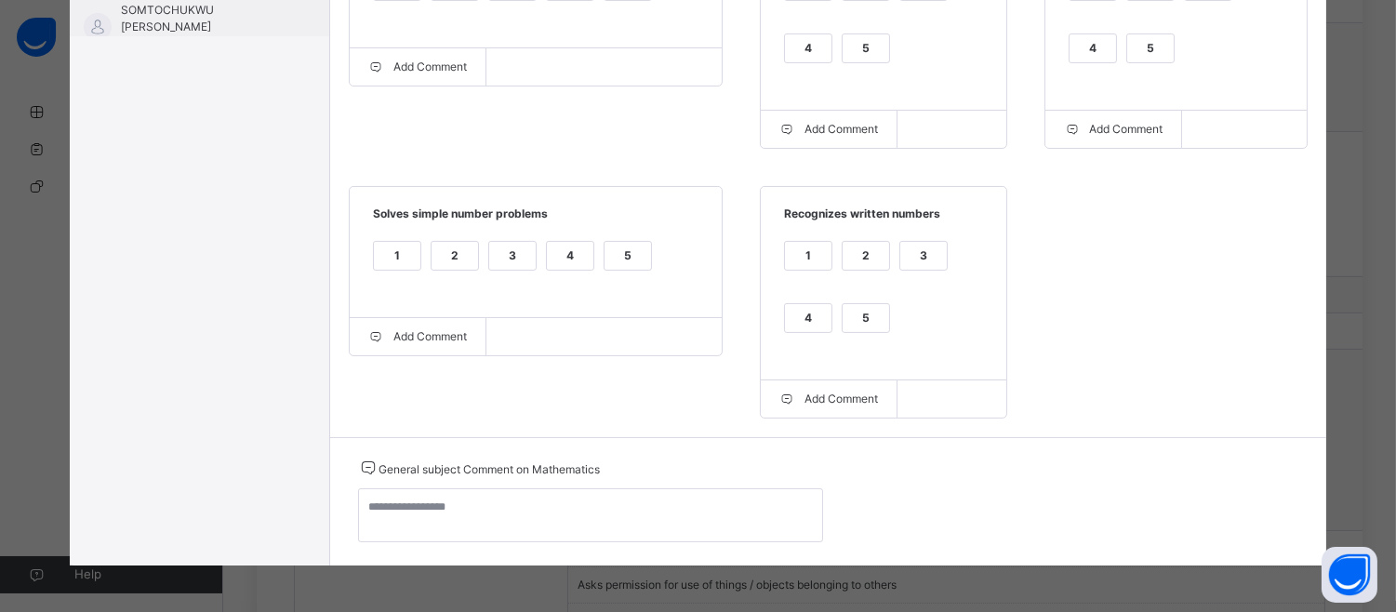
click at [850, 299] on div "1 2 3 4 5" at bounding box center [883, 298] width 208 height 125
click at [857, 326] on div "5" at bounding box center [866, 318] width 47 height 28
click at [608, 261] on div "5" at bounding box center [628, 256] width 47 height 28
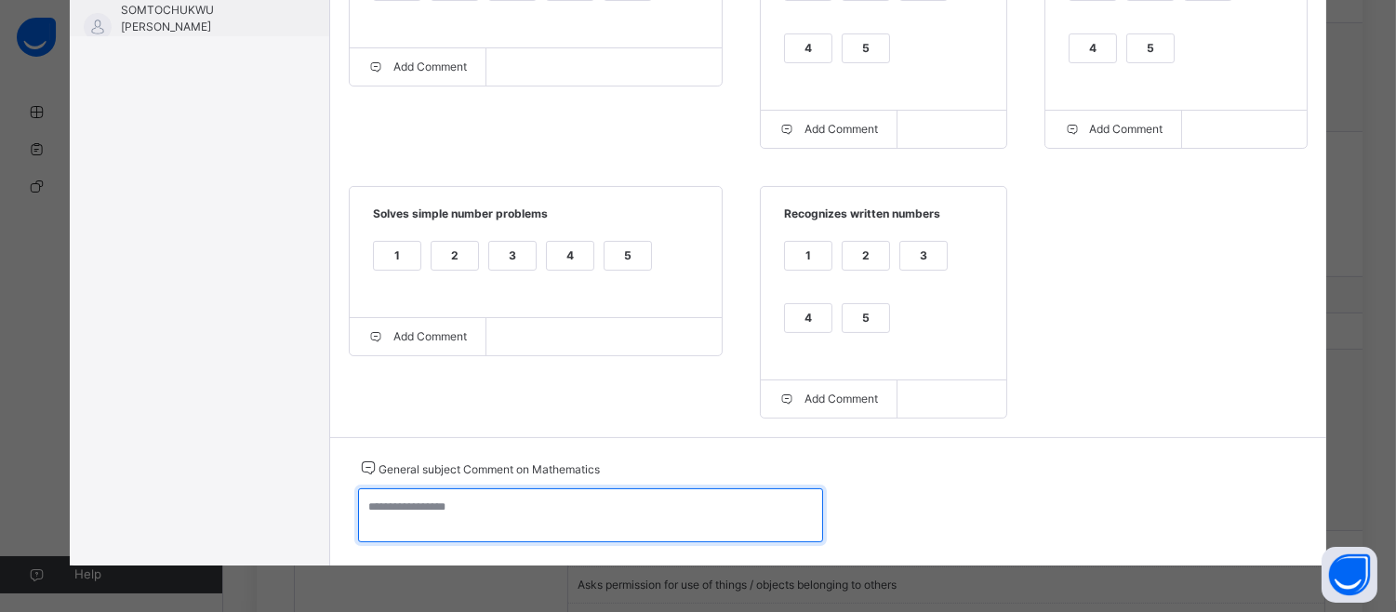
click at [388, 507] on textarea at bounding box center [590, 515] width 465 height 54
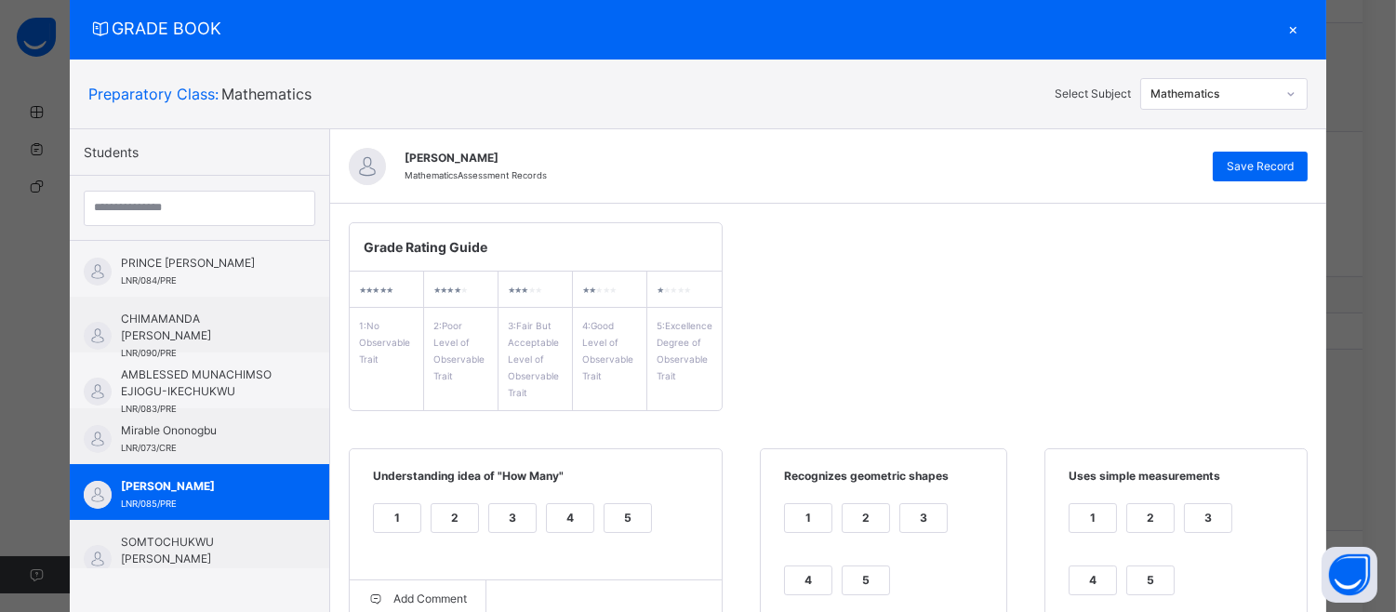
type textarea "**********"
click at [1268, 141] on div "[PERSON_NAME] Mathematics Assessment Records Save Record" at bounding box center [828, 166] width 996 height 74
click at [1270, 165] on span "Save Record" at bounding box center [1260, 166] width 67 height 17
click at [171, 537] on span "SOMTOCHUKWU [PERSON_NAME]" at bounding box center [204, 550] width 166 height 33
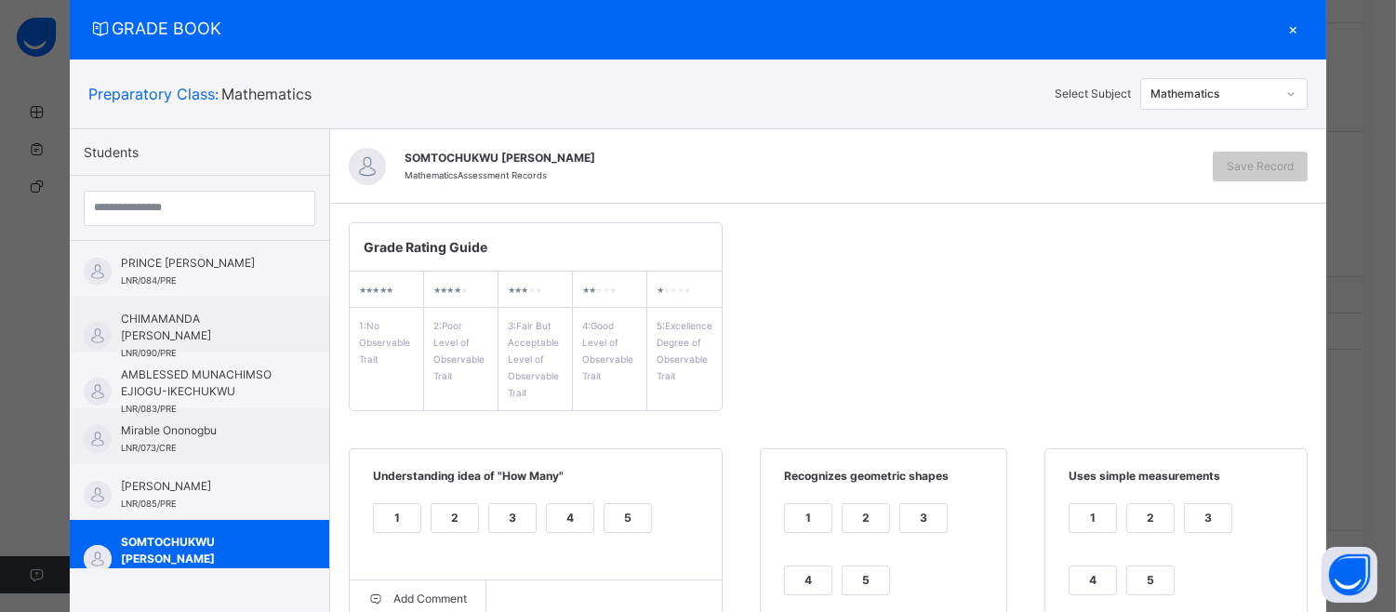
click at [551, 517] on div "4" at bounding box center [570, 518] width 47 height 28
click at [785, 568] on div "4" at bounding box center [808, 580] width 47 height 28
click at [1082, 580] on div "4" at bounding box center [1093, 580] width 47 height 28
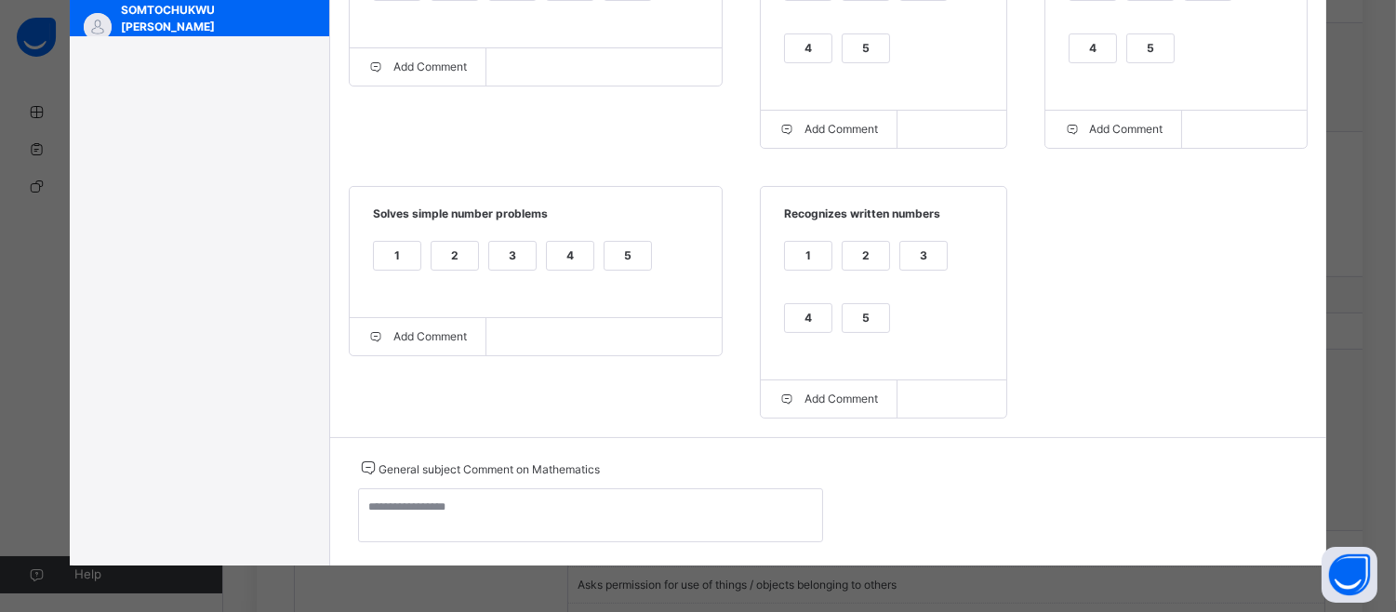
click at [795, 305] on div "4" at bounding box center [808, 318] width 47 height 28
click at [549, 248] on div "4" at bounding box center [570, 256] width 47 height 28
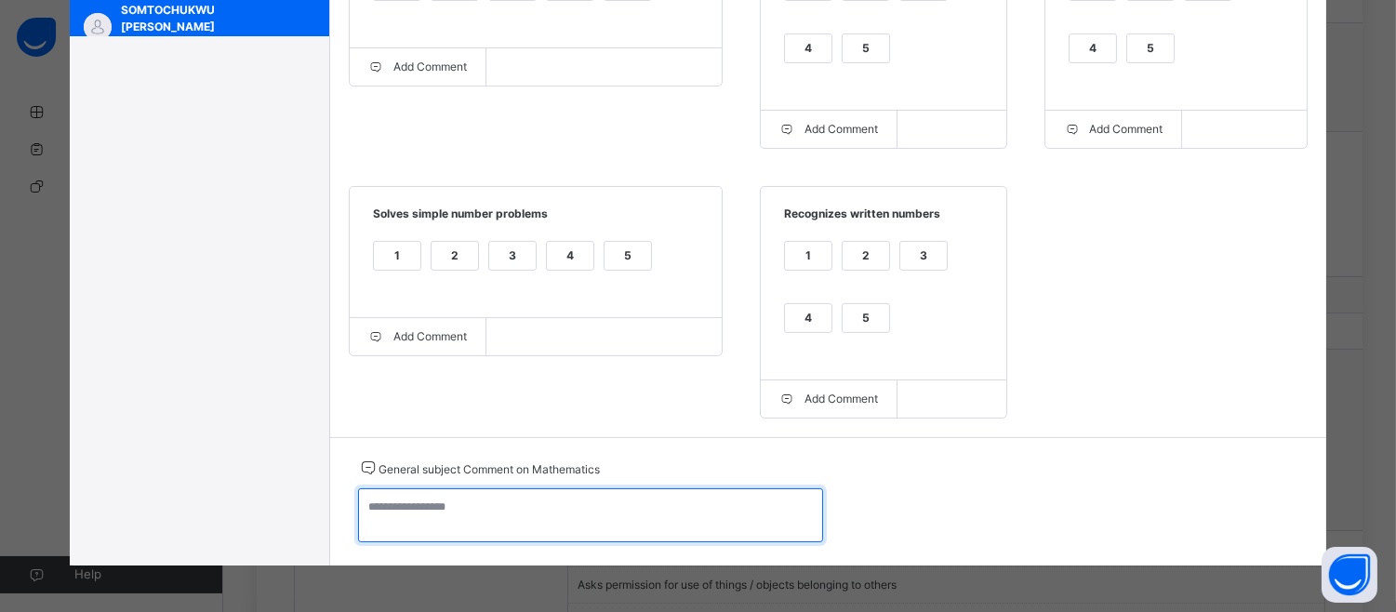
click at [358, 524] on textarea at bounding box center [590, 515] width 465 height 54
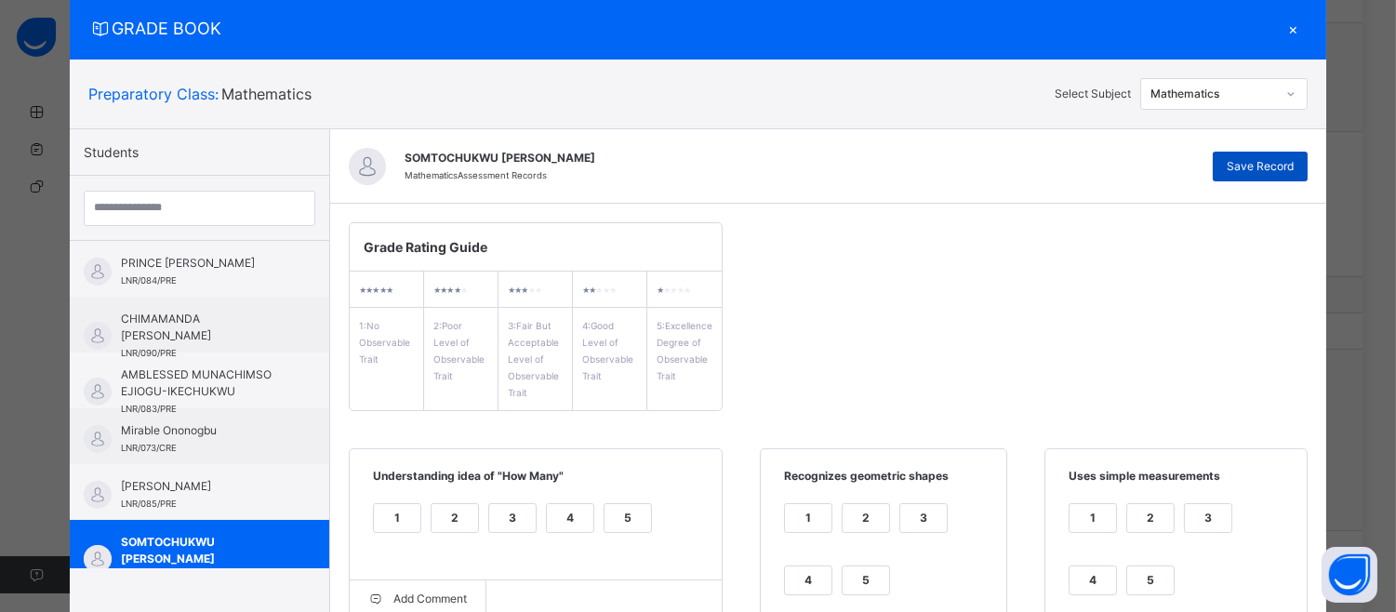
type textarea "**********"
click at [1259, 164] on span "Save Record" at bounding box center [1260, 166] width 67 height 17
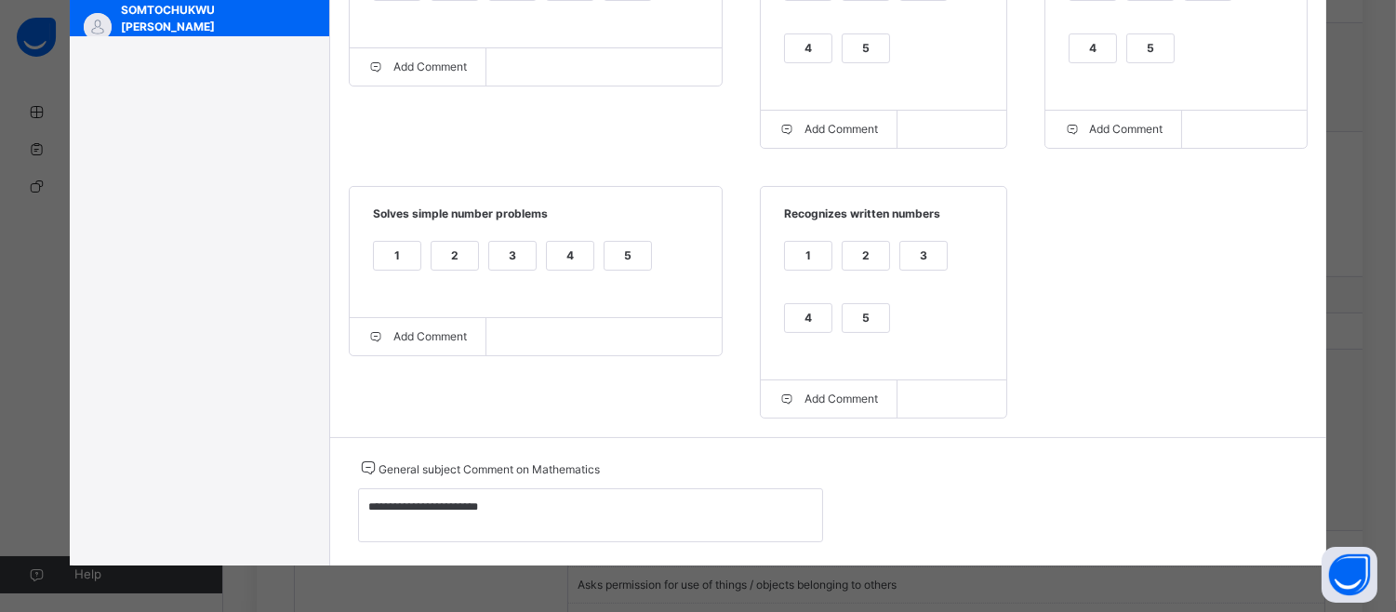
click at [1383, 233] on div "GRADE BOOK × Preparatory Class : Mathematics Select Subject Mathematics Student…" at bounding box center [698, 306] width 1396 height 612
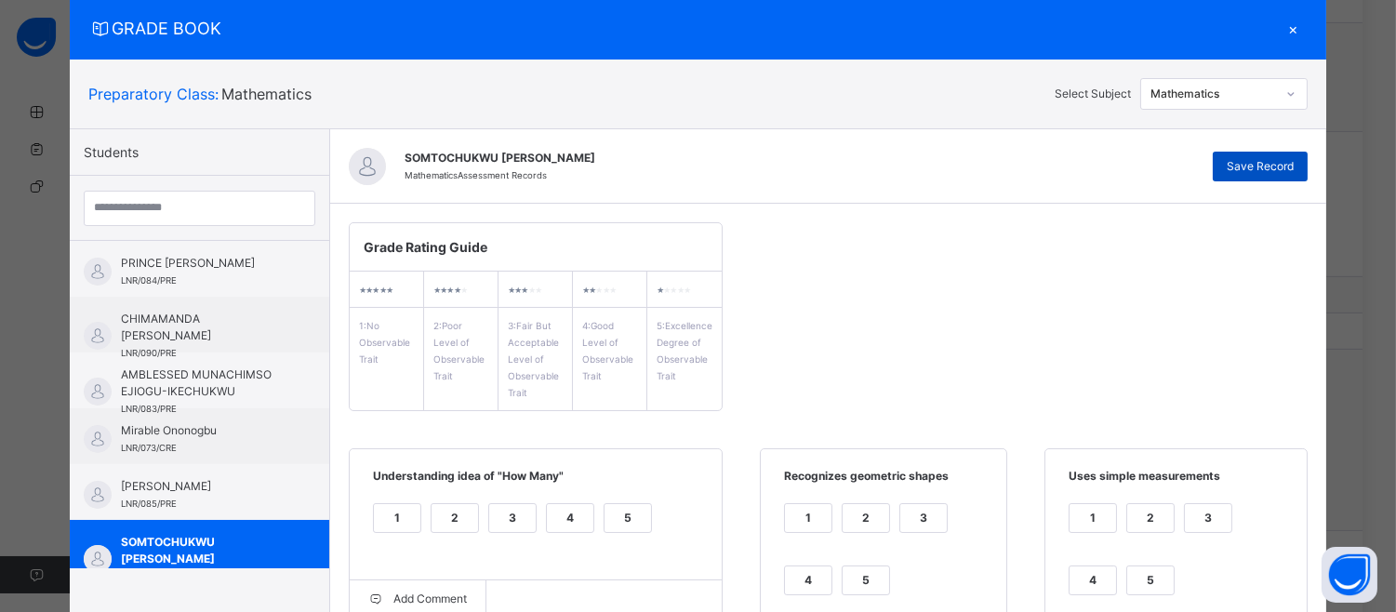
click at [1258, 163] on span "Save Record" at bounding box center [1260, 166] width 67 height 17
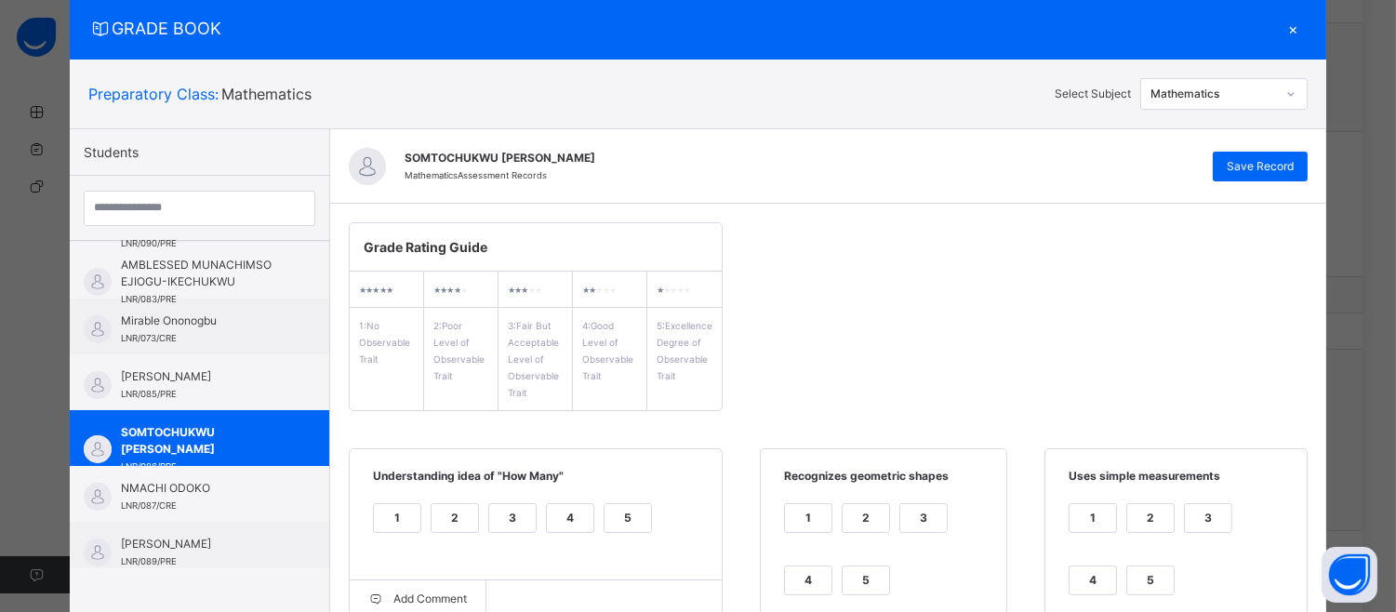
scroll to position [182, 0]
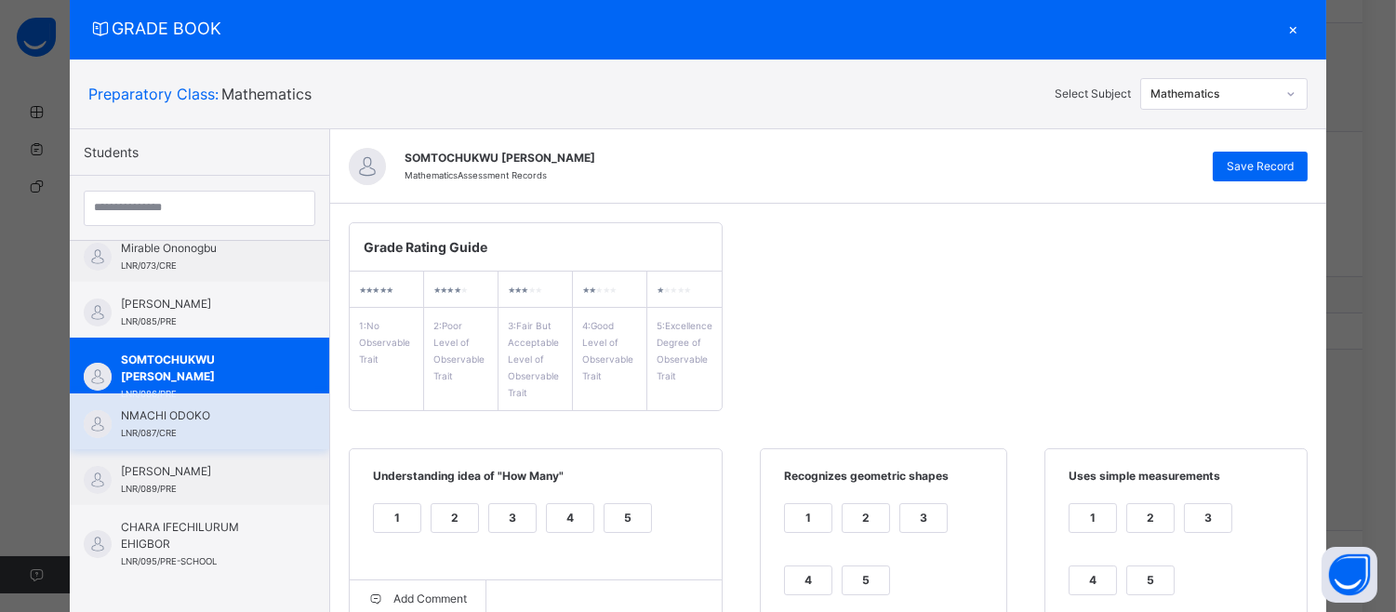
click at [206, 419] on span "NMACHI ODOKO" at bounding box center [204, 415] width 166 height 17
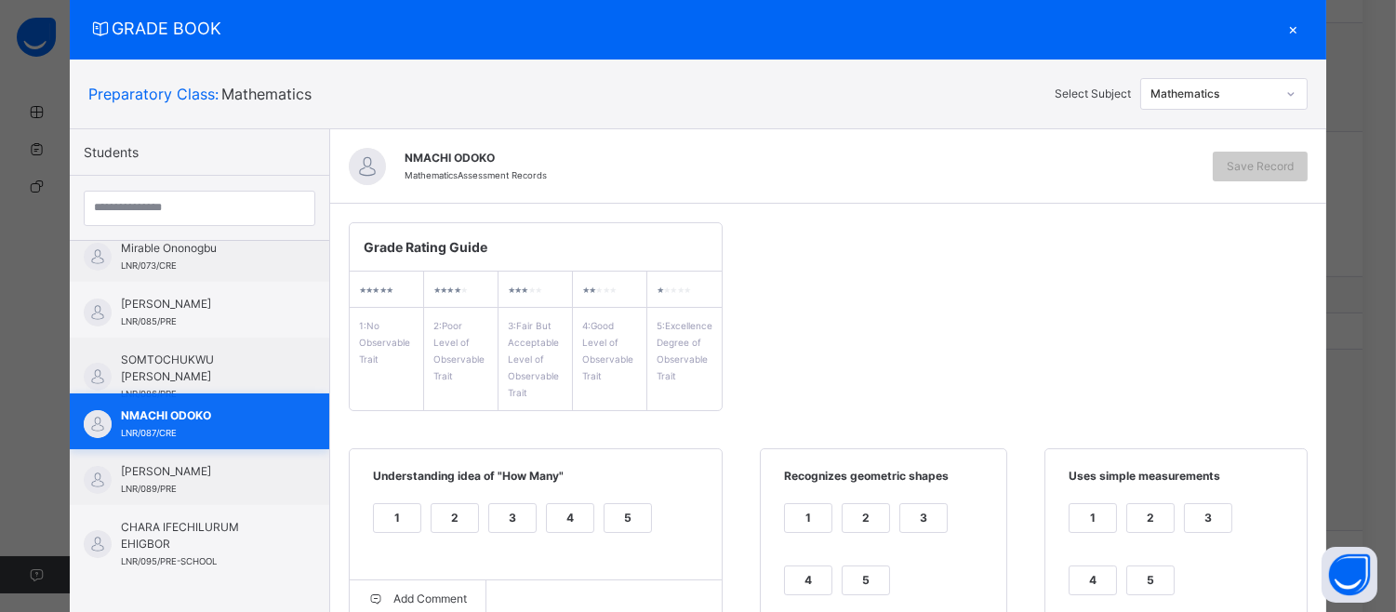
click at [206, 419] on span "NMACHI ODOKO" at bounding box center [204, 415] width 166 height 17
click at [493, 528] on div "3" at bounding box center [512, 518] width 47 height 28
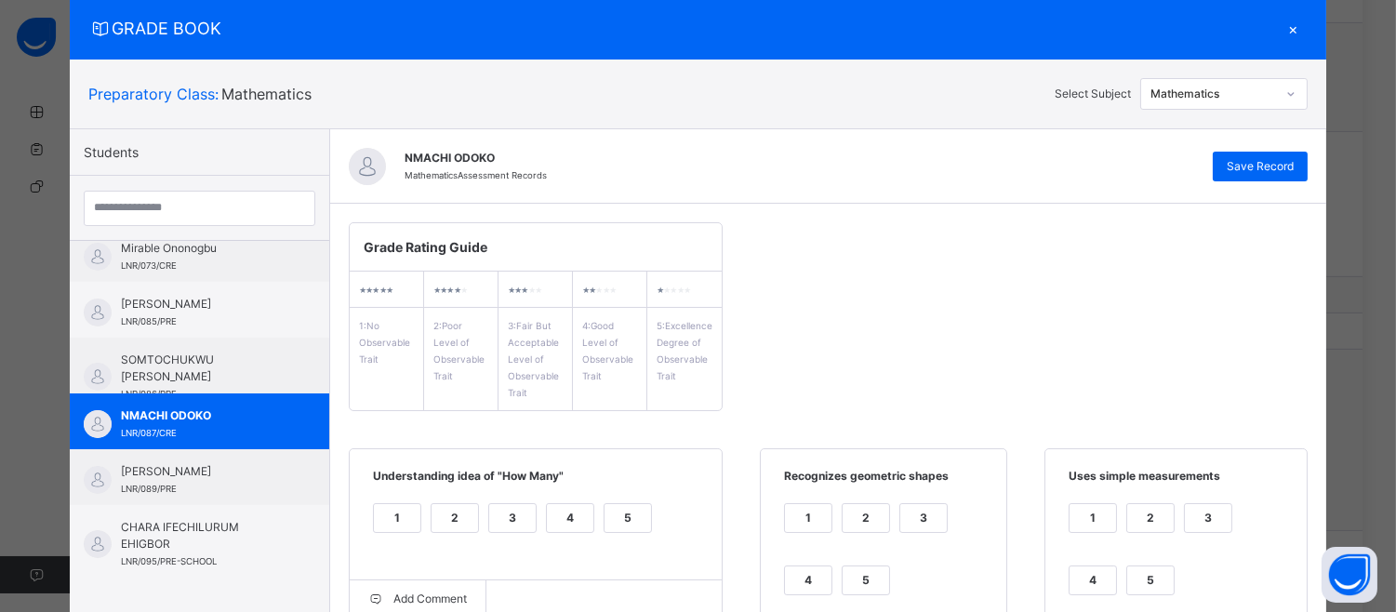
click at [905, 504] on div "3" at bounding box center [923, 518] width 47 height 28
click at [1179, 497] on span "Uses simple measurements" at bounding box center [1176, 483] width 224 height 31
click at [1209, 512] on div "3" at bounding box center [1208, 518] width 47 height 28
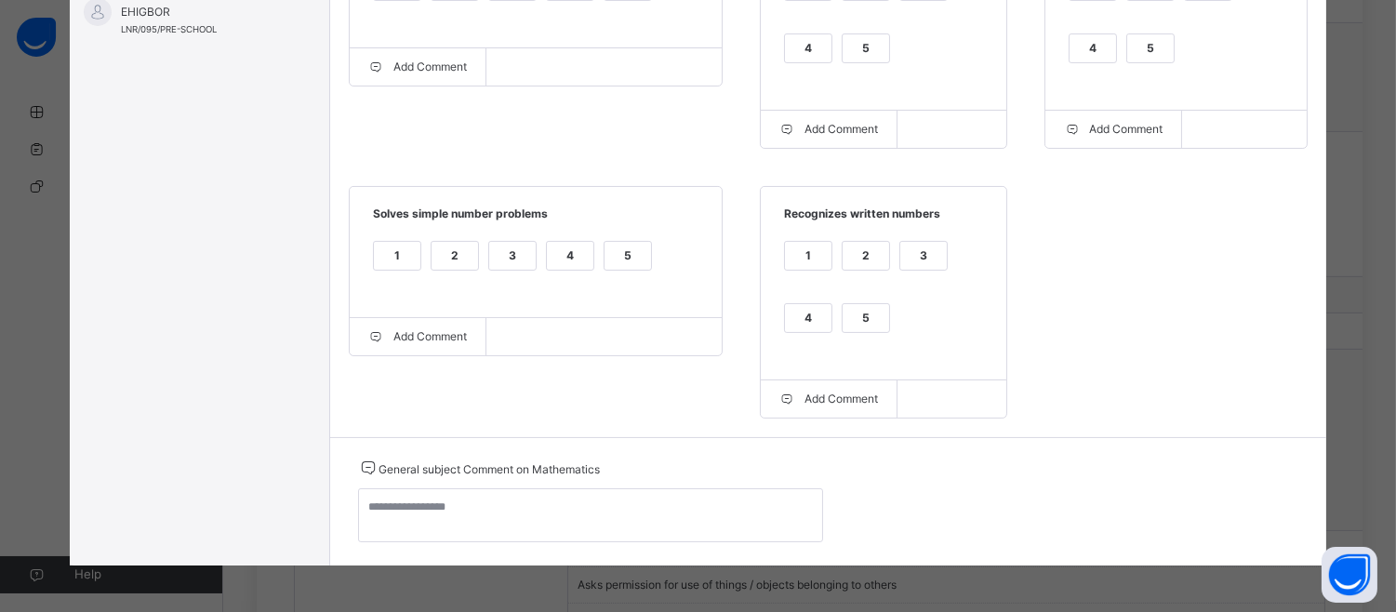
click at [913, 242] on div "3" at bounding box center [923, 256] width 47 height 28
click at [503, 246] on div "3" at bounding box center [512, 256] width 47 height 28
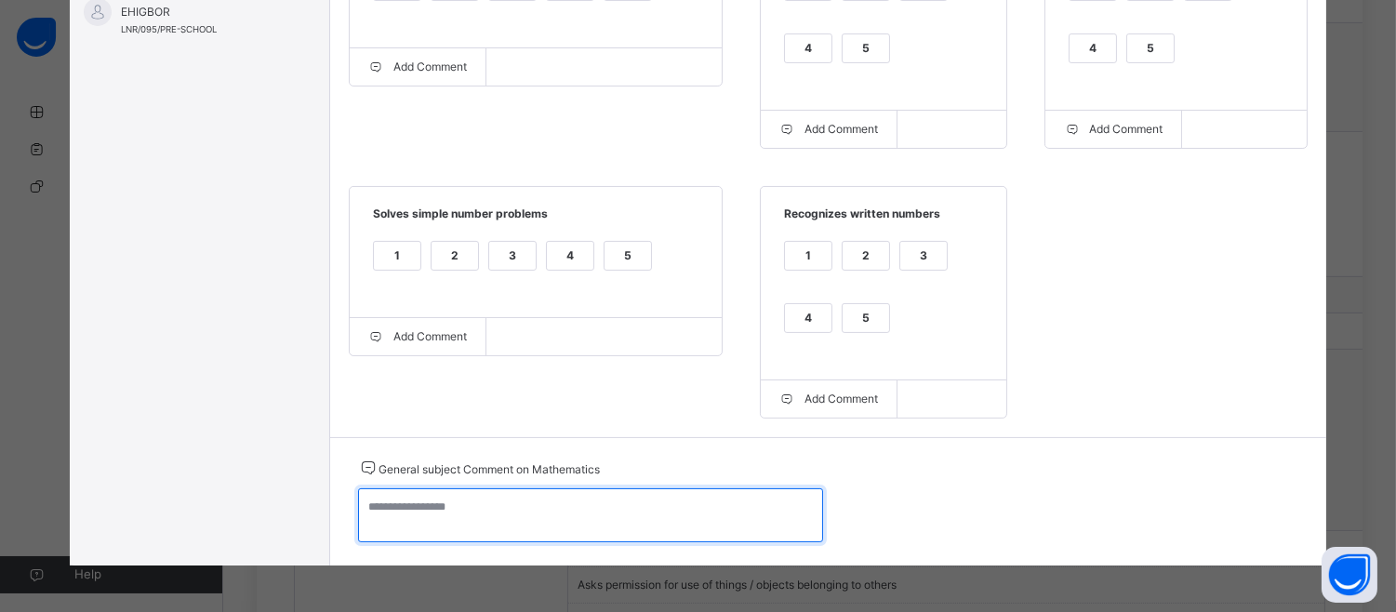
click at [369, 515] on textarea at bounding box center [590, 515] width 465 height 54
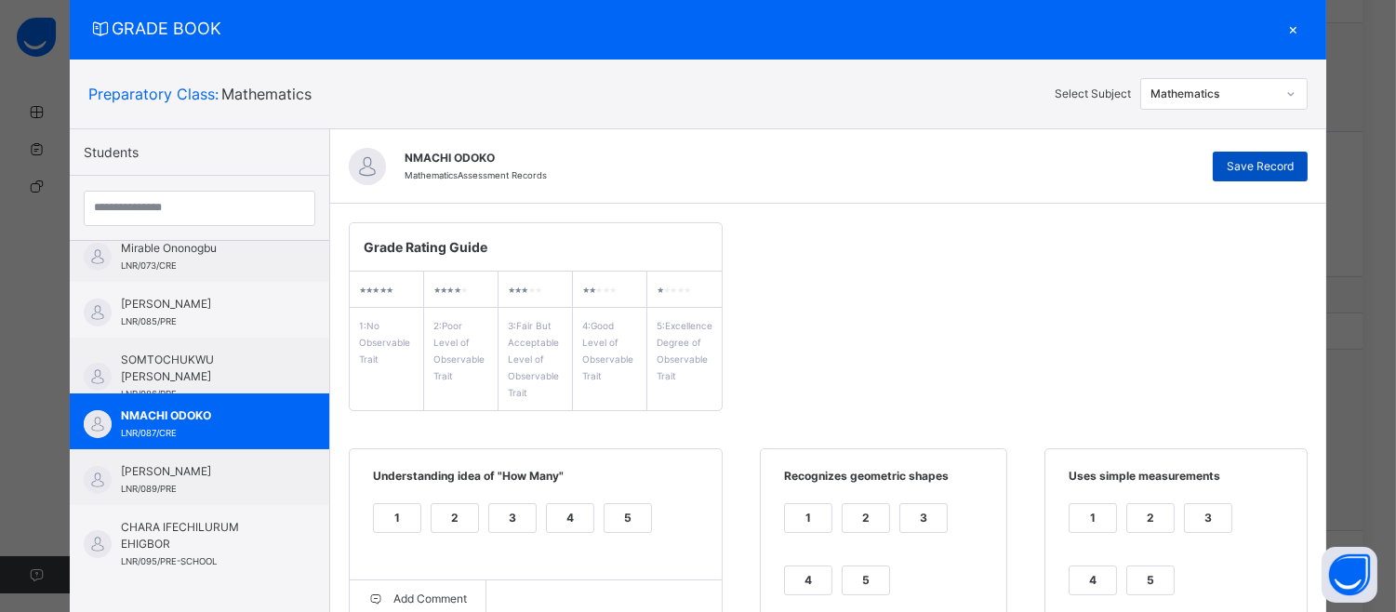
type textarea "**********"
click at [1260, 170] on span "Save Record" at bounding box center [1260, 166] width 67 height 17
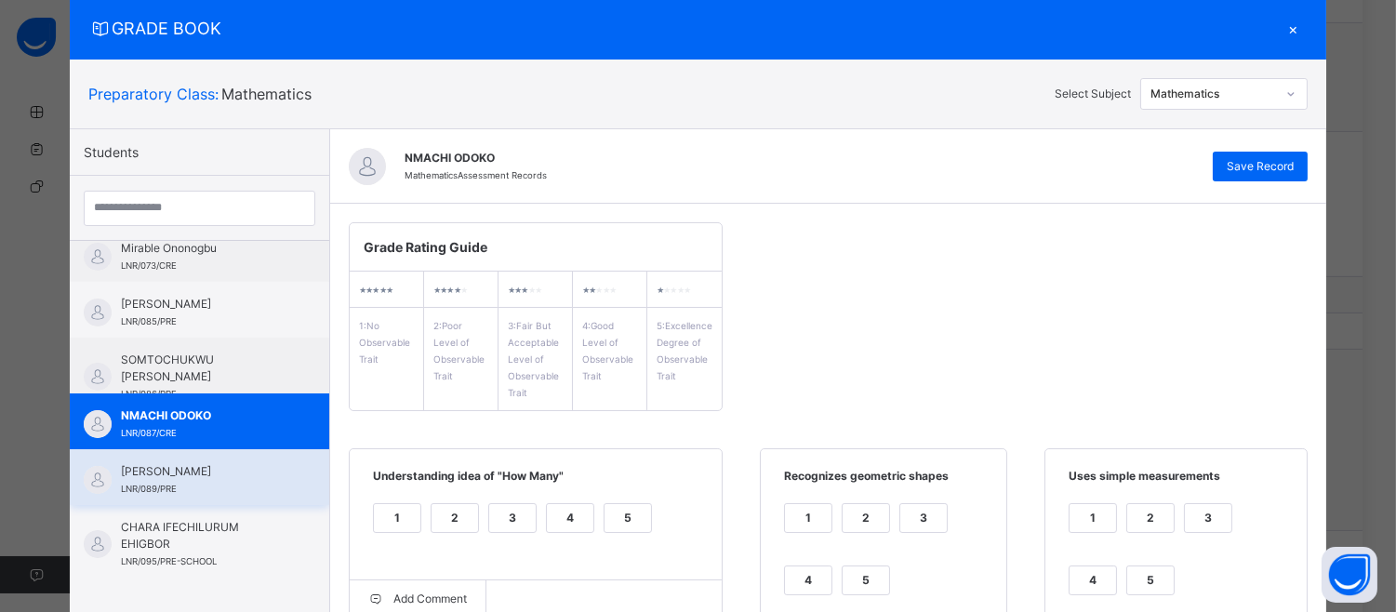
click at [126, 467] on span "[PERSON_NAME]" at bounding box center [204, 471] width 166 height 17
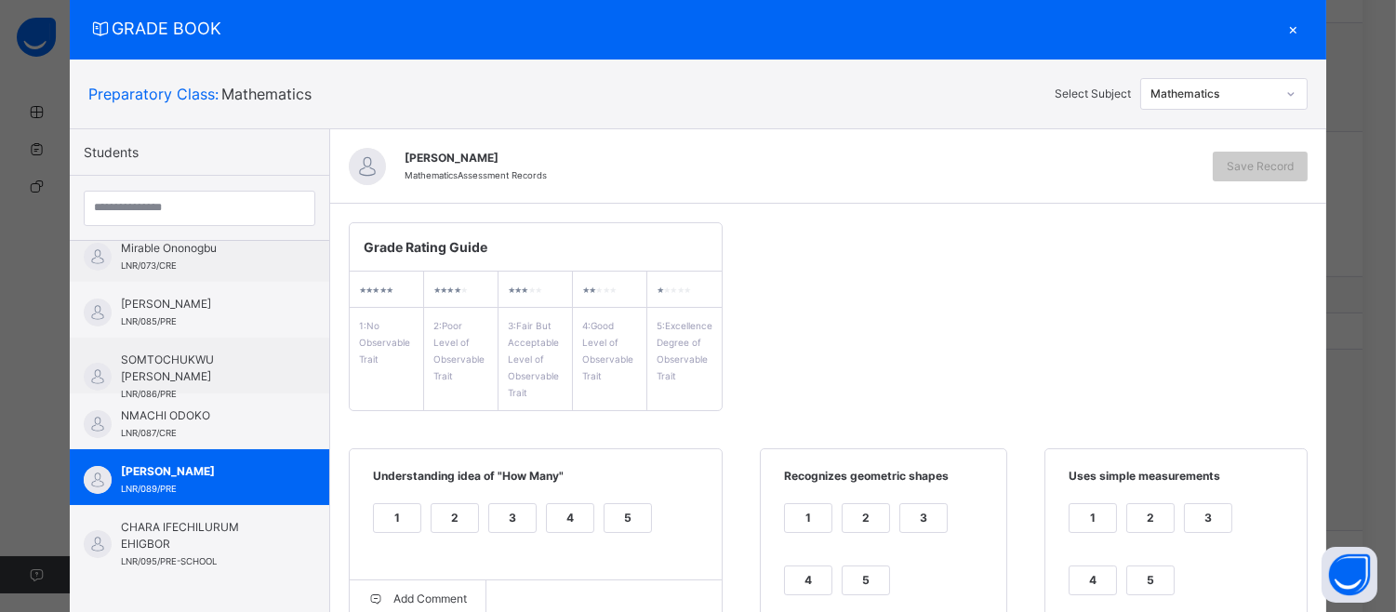
click at [561, 510] on div "4" at bounding box center [570, 518] width 47 height 28
click at [785, 591] on div "4" at bounding box center [808, 580] width 47 height 28
click at [1090, 580] on div "4" at bounding box center [1093, 580] width 47 height 28
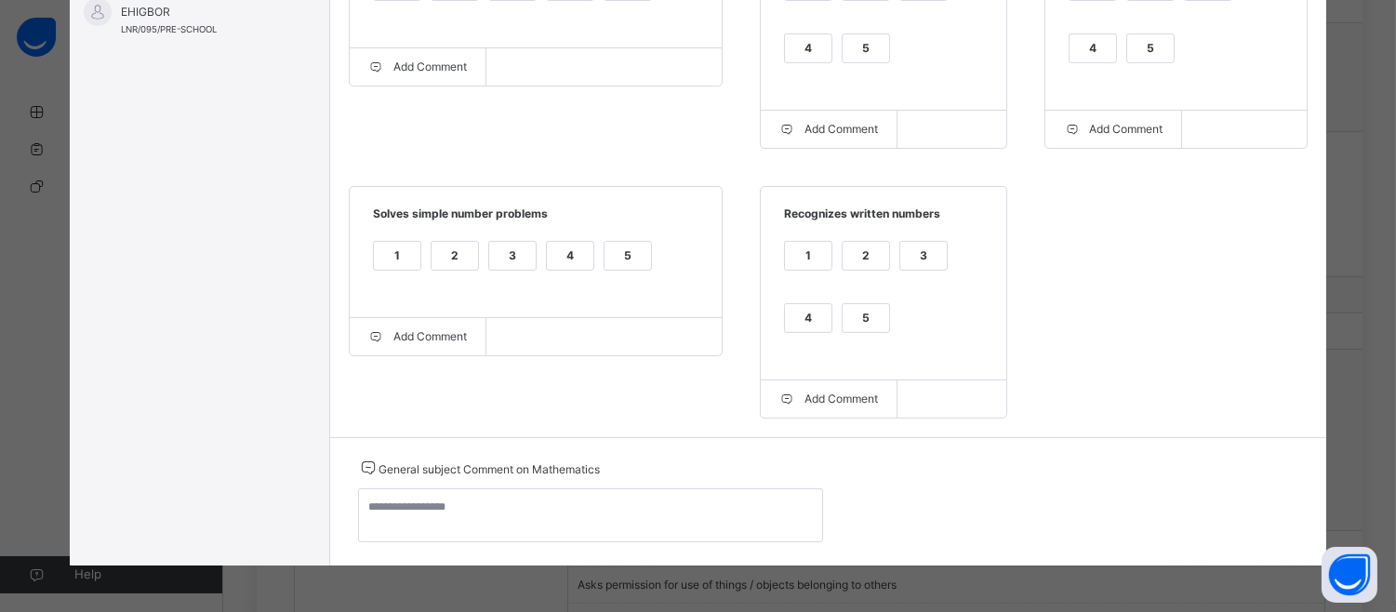
click at [801, 318] on div "4" at bounding box center [808, 318] width 47 height 28
click at [561, 249] on div "4" at bounding box center [570, 256] width 47 height 28
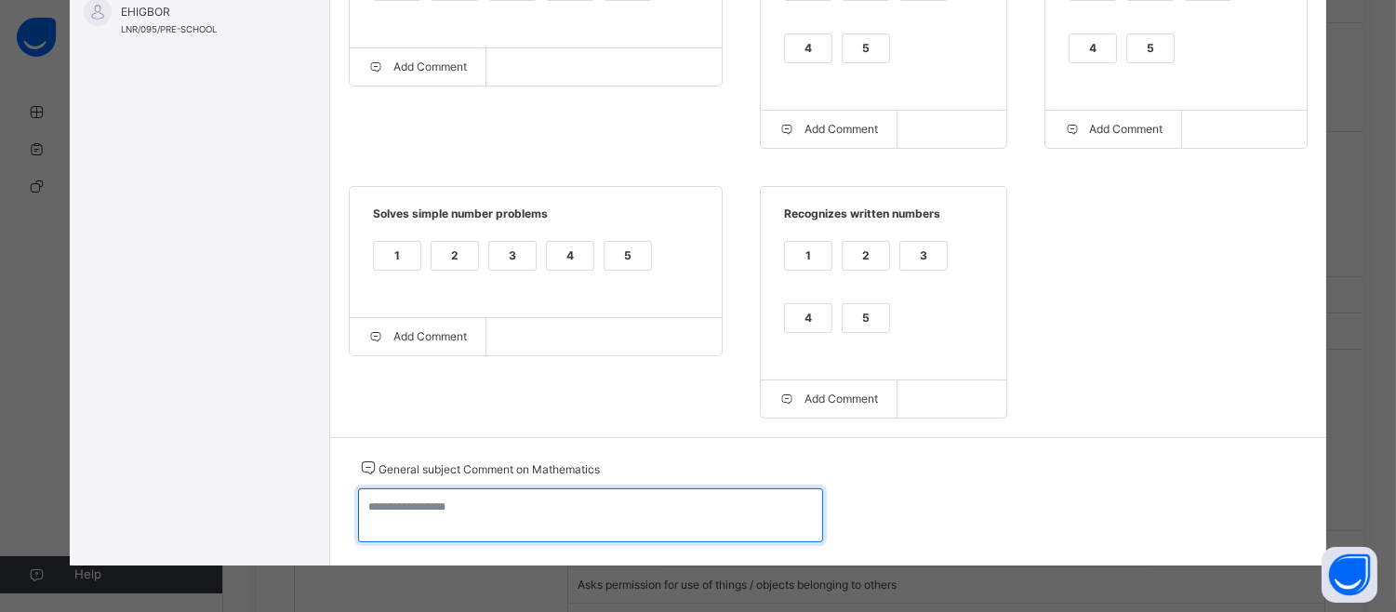
click at [363, 512] on textarea at bounding box center [590, 515] width 465 height 54
click at [480, 514] on textarea "**********" at bounding box center [590, 515] width 465 height 54
click at [463, 507] on textarea "**********" at bounding box center [590, 515] width 465 height 54
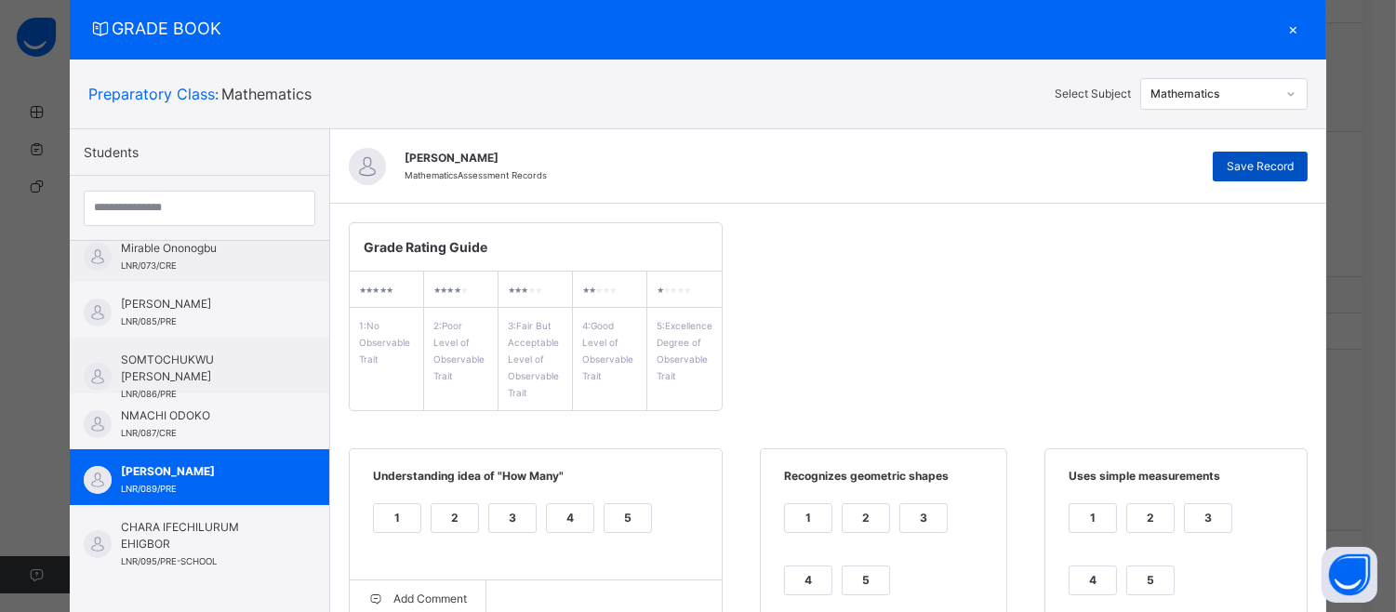
type textarea "**********"
click at [1263, 155] on div "Save Record" at bounding box center [1260, 167] width 95 height 30
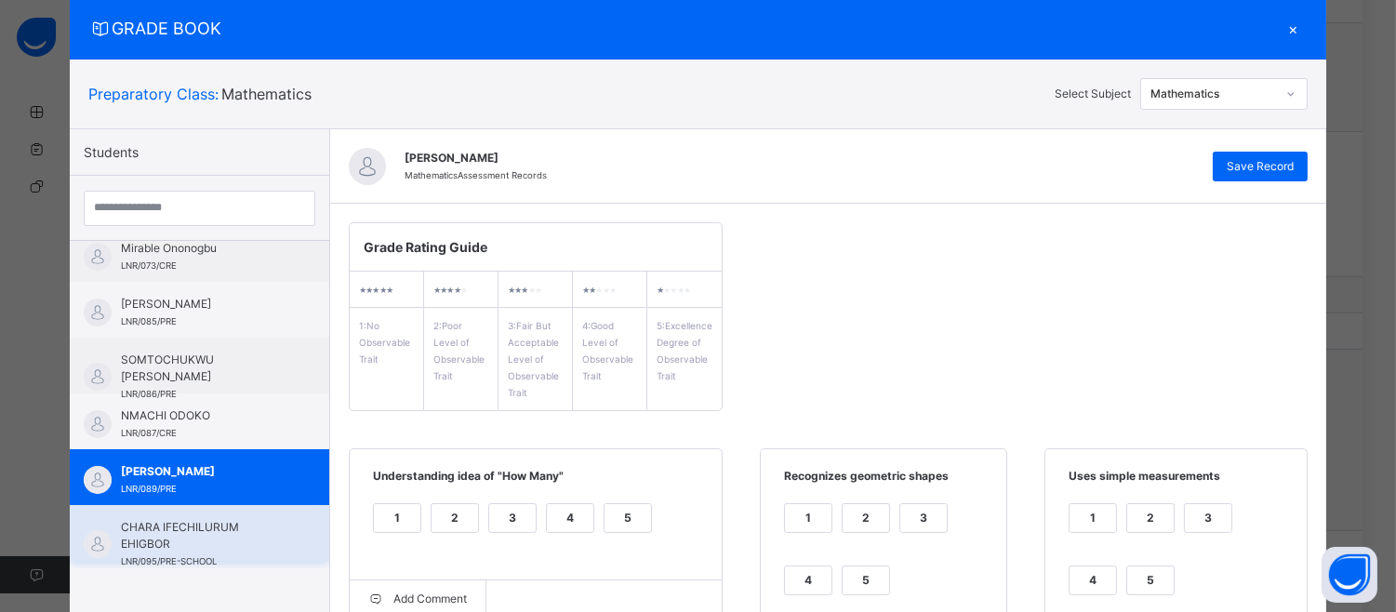
click at [107, 544] on div "CHARA IFECHILURUM EHIGBOR LNR/095/PRE-SCHOOL" at bounding box center [199, 533] width 259 height 56
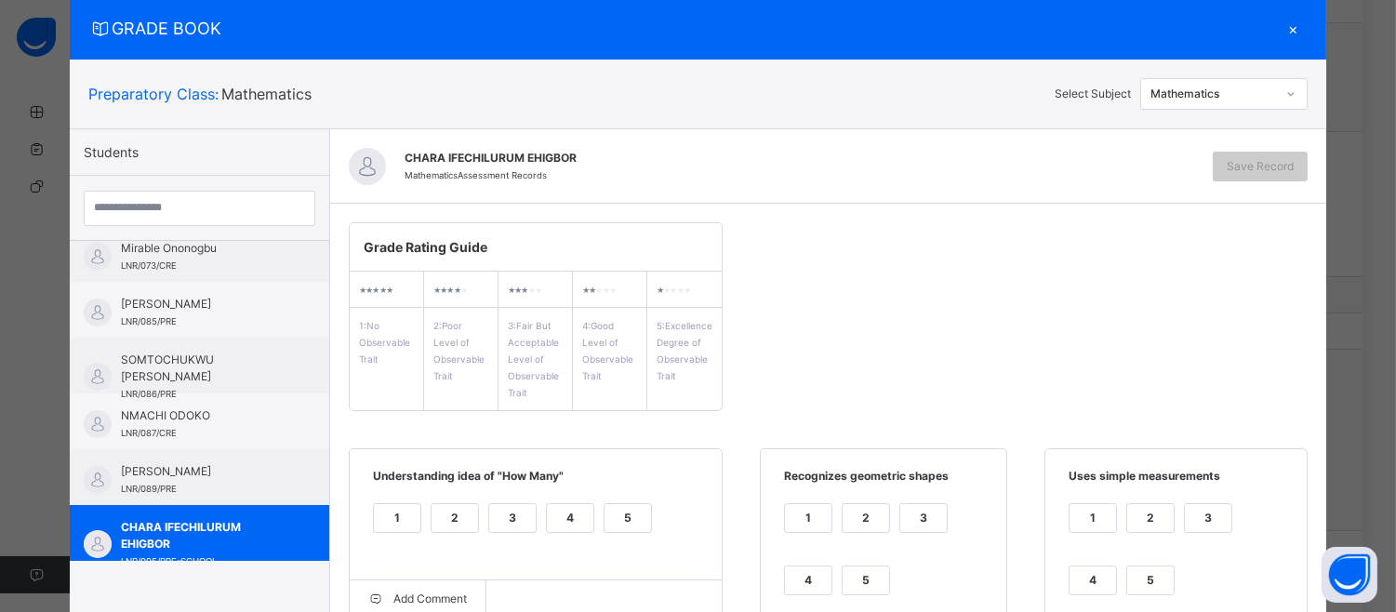
click at [493, 525] on div "3" at bounding box center [512, 518] width 47 height 28
click at [916, 507] on div "3" at bounding box center [923, 518] width 47 height 28
click at [1192, 513] on div "3" at bounding box center [1208, 518] width 47 height 28
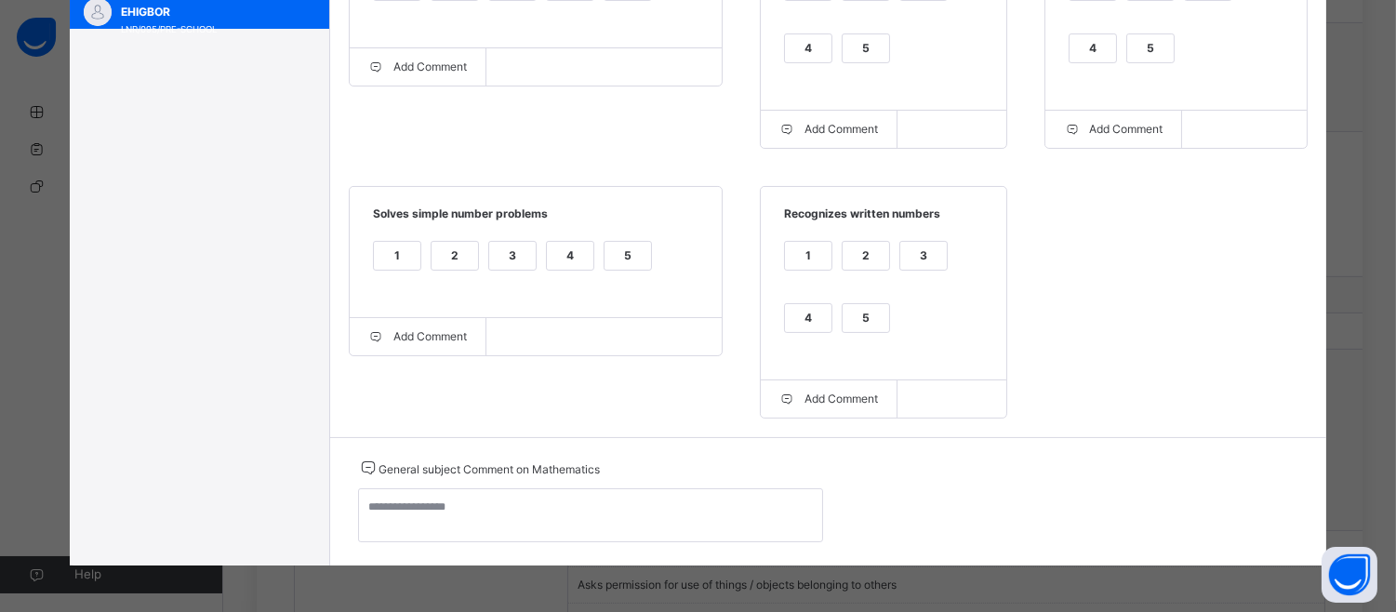
click at [912, 249] on div "3" at bounding box center [923, 256] width 47 height 28
click at [512, 246] on div "3" at bounding box center [512, 256] width 47 height 28
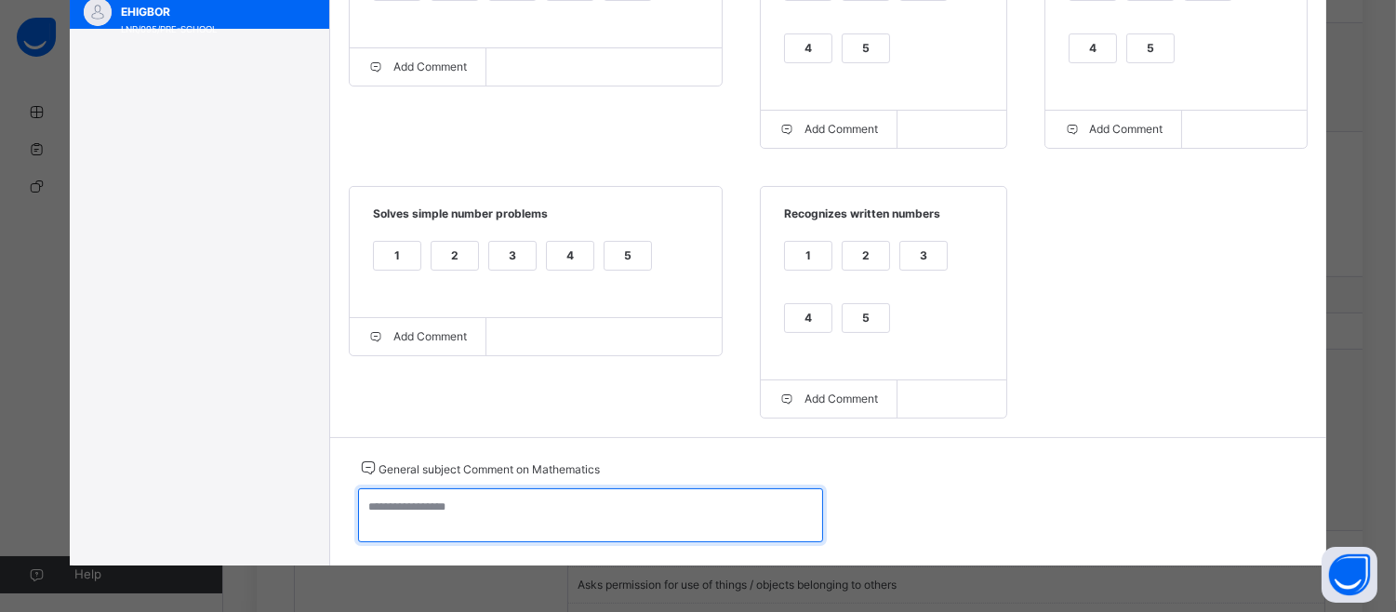
click at [370, 516] on textarea at bounding box center [590, 515] width 465 height 54
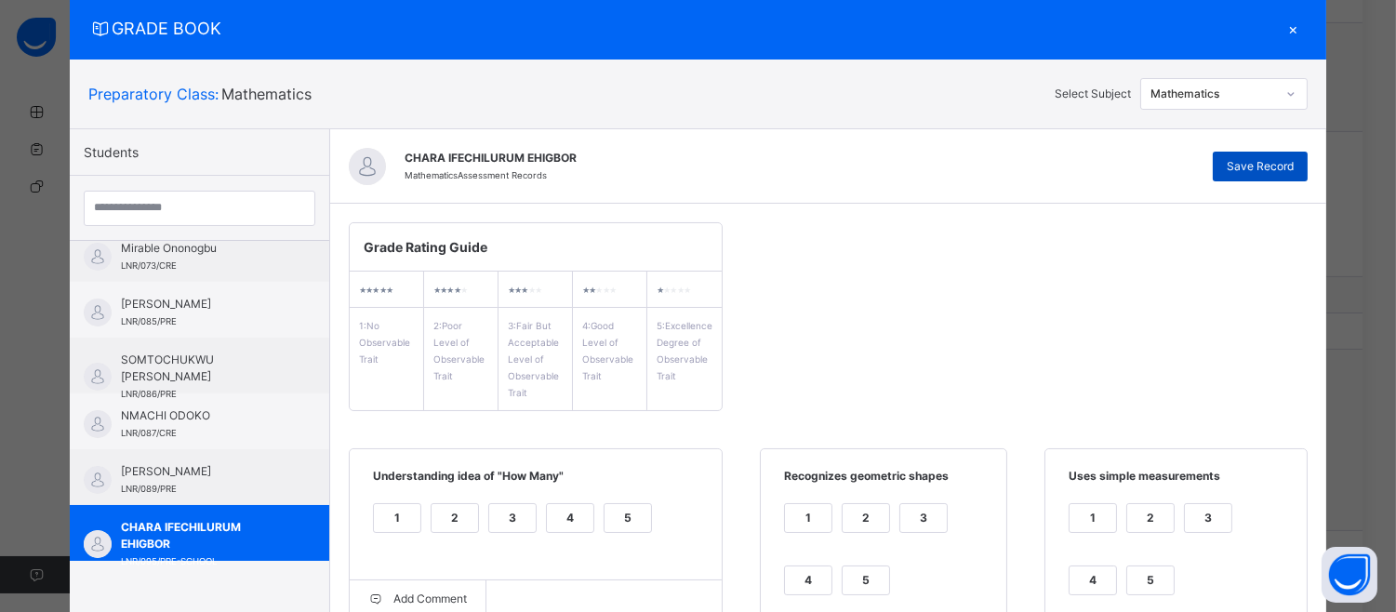
type textarea "**********"
click at [1269, 169] on span "Save Record" at bounding box center [1260, 166] width 67 height 17
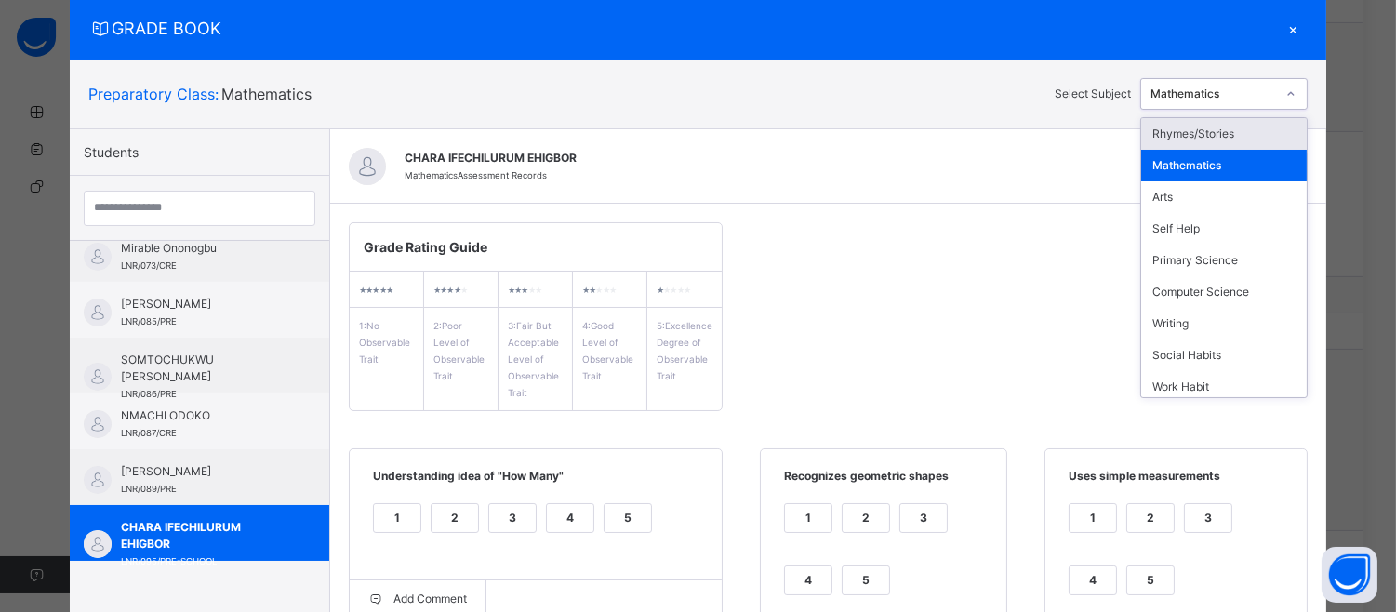
click at [1288, 81] on div at bounding box center [1291, 94] width 28 height 26
click at [1207, 183] on div "Arts" at bounding box center [1224, 197] width 166 height 32
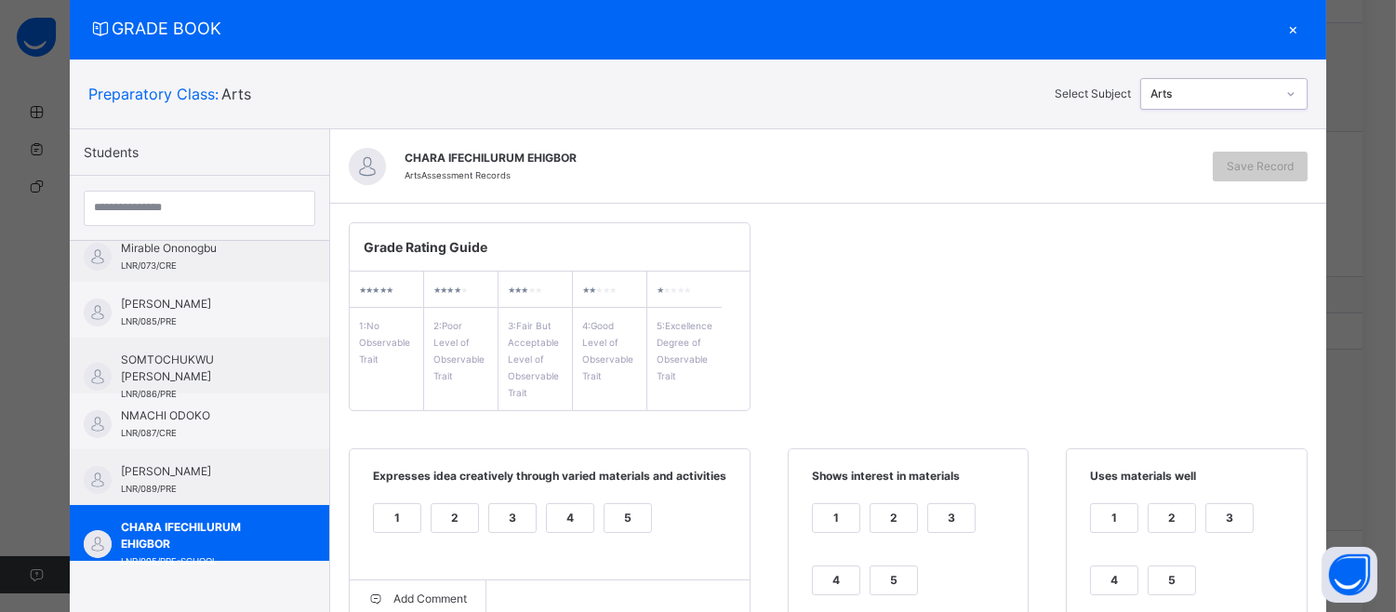
scroll to position [0, 0]
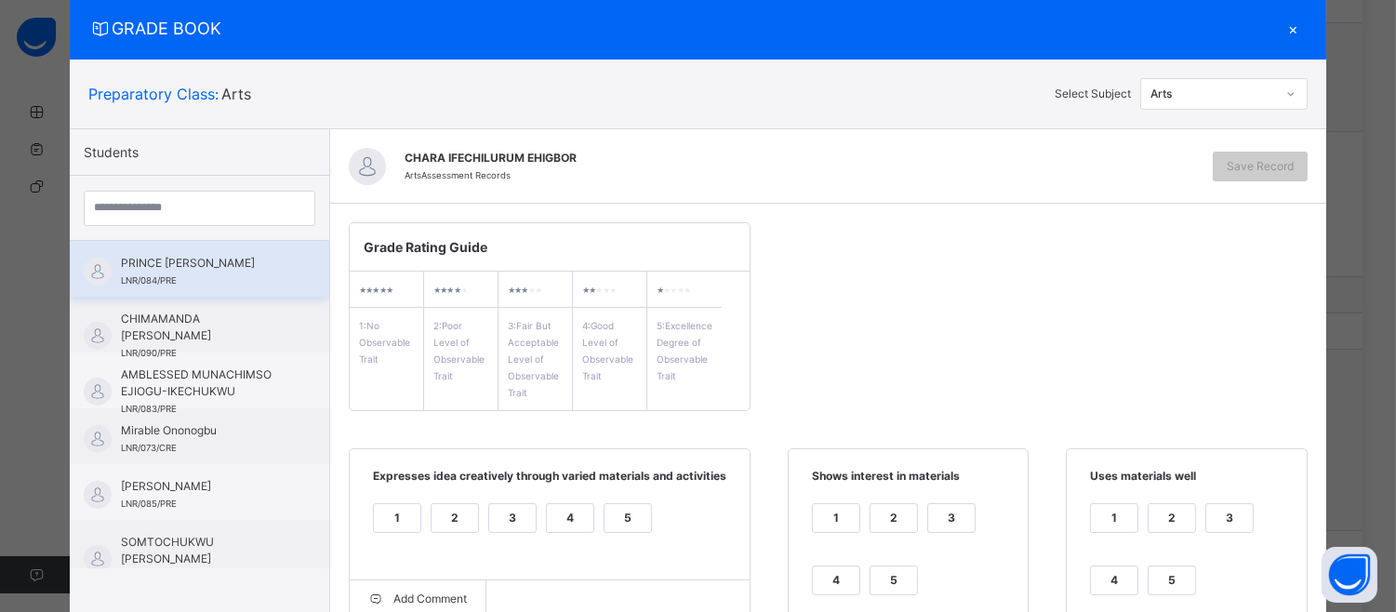
click at [201, 255] on span "PRINCE [PERSON_NAME]" at bounding box center [204, 263] width 166 height 17
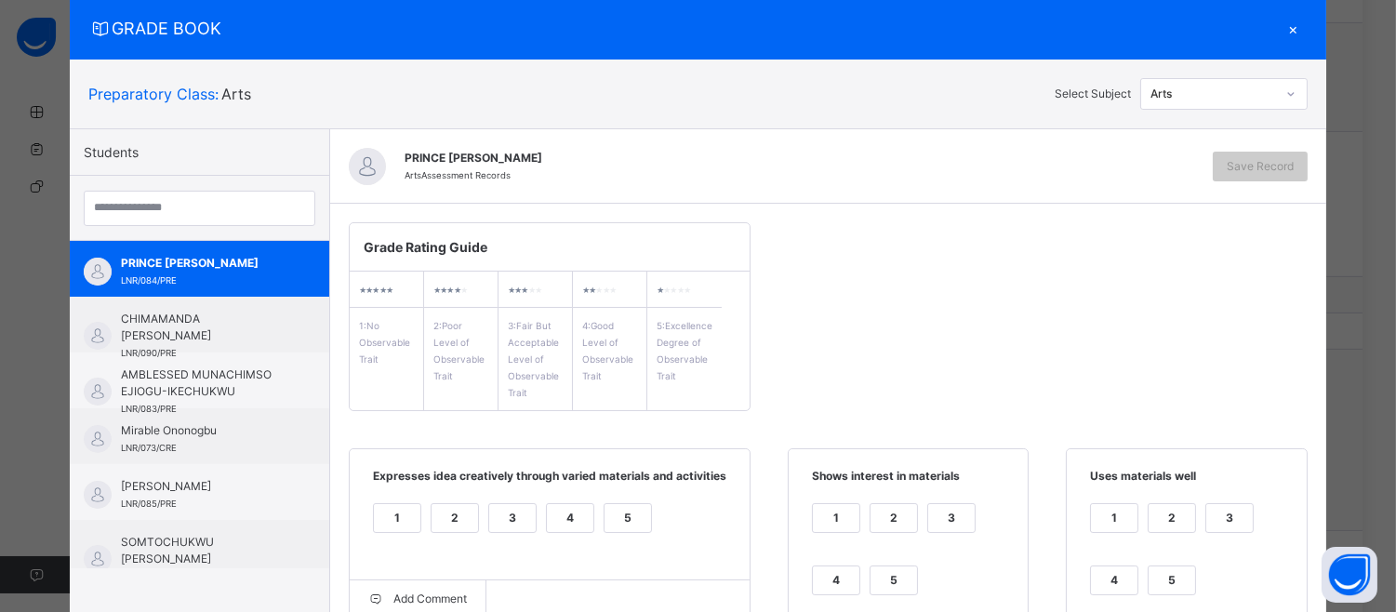
click at [620, 502] on div "1 2 3 4 5" at bounding box center [549, 529] width 363 height 62
click at [625, 517] on div "5" at bounding box center [628, 518] width 47 height 28
click at [552, 533] on label "4" at bounding box center [570, 518] width 48 height 30
click at [876, 565] on label "5" at bounding box center [894, 580] width 48 height 30
click at [1128, 575] on div "4" at bounding box center [1114, 580] width 47 height 28
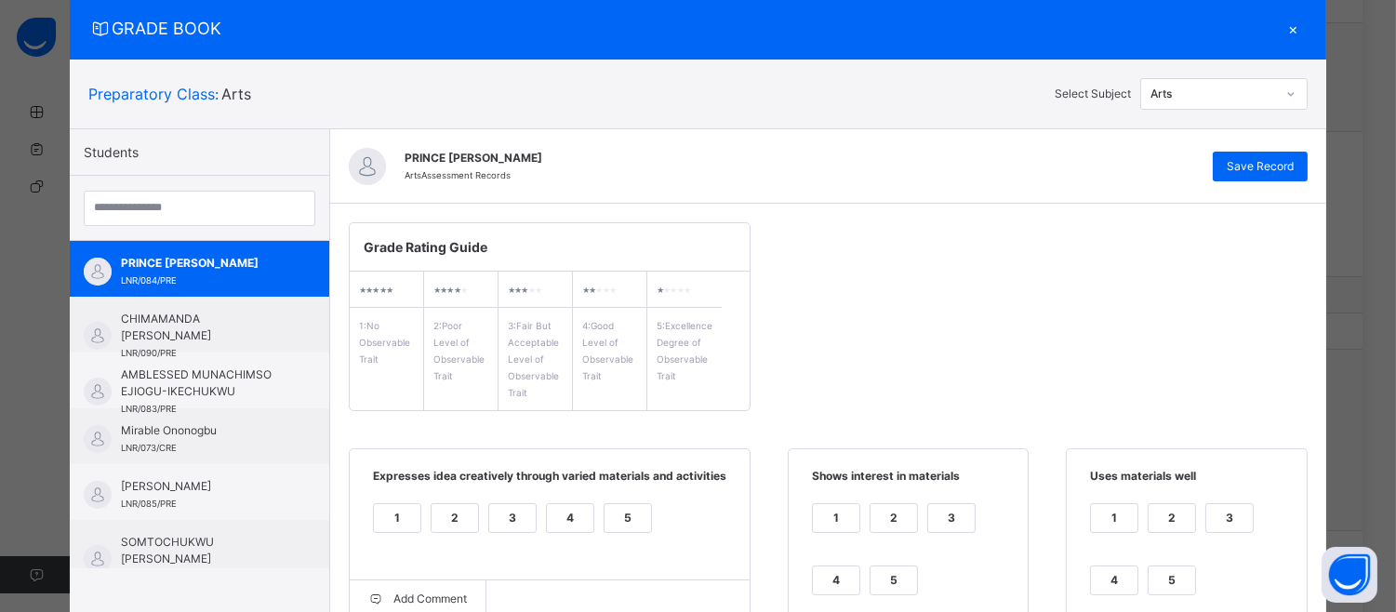
click at [1153, 575] on div "5" at bounding box center [1172, 580] width 47 height 28
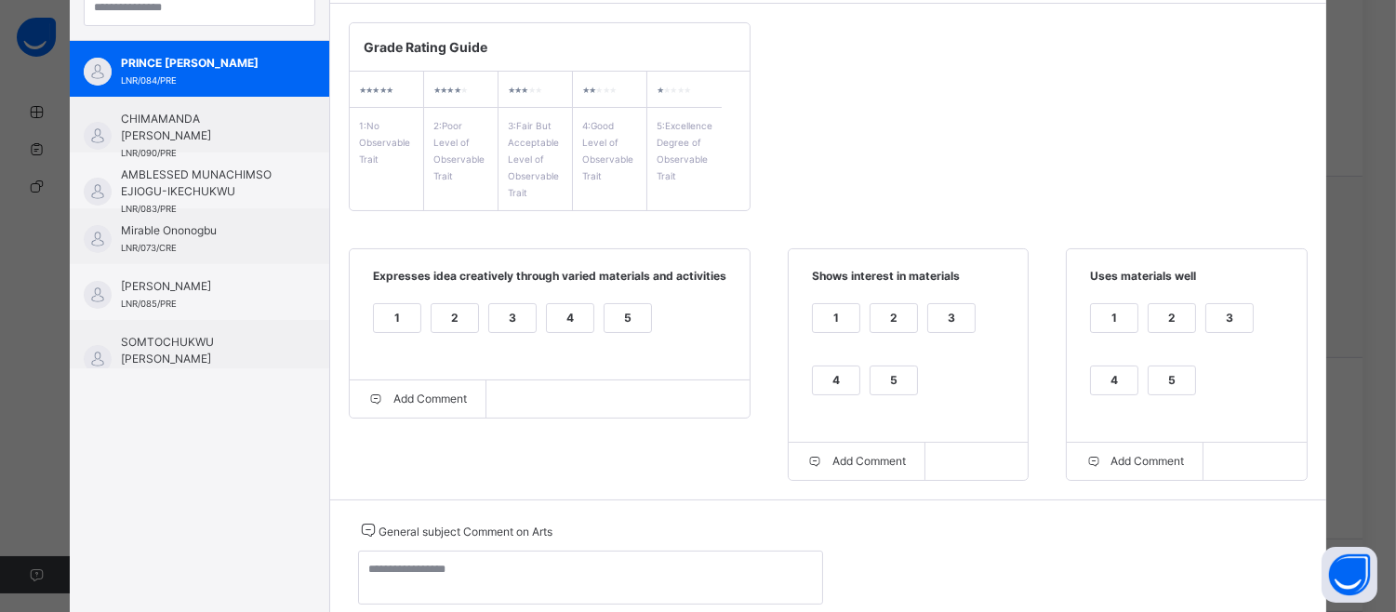
scroll to position [314, 0]
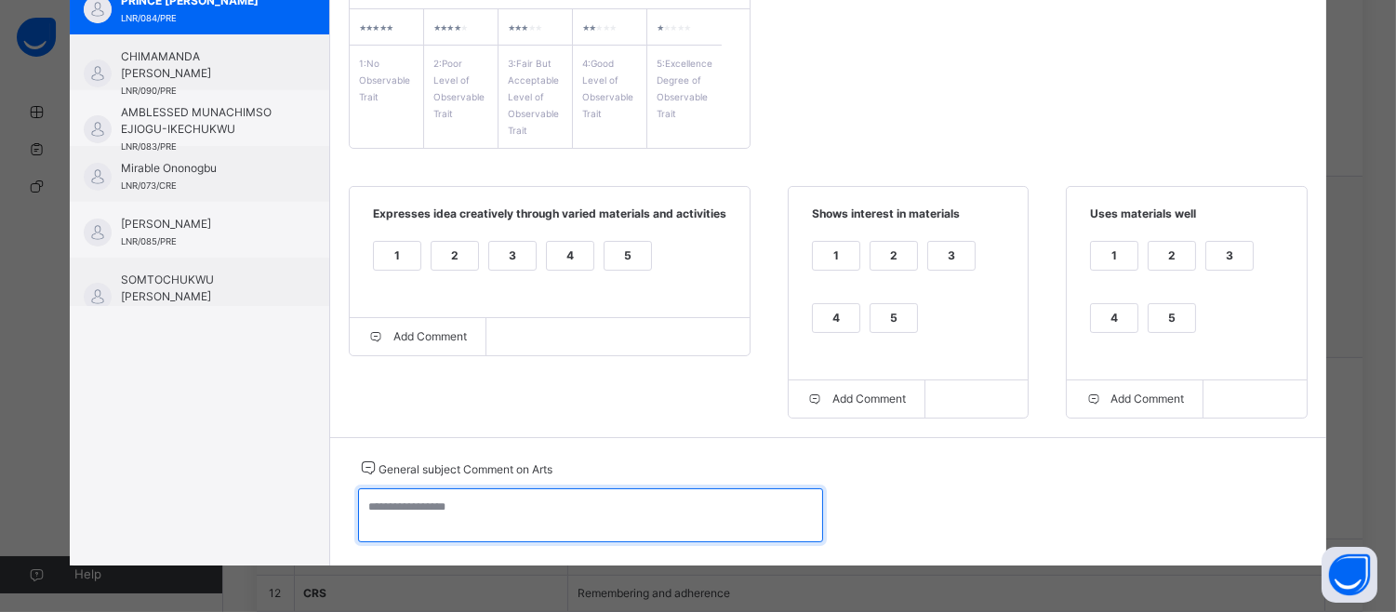
click at [377, 525] on textarea at bounding box center [590, 515] width 465 height 54
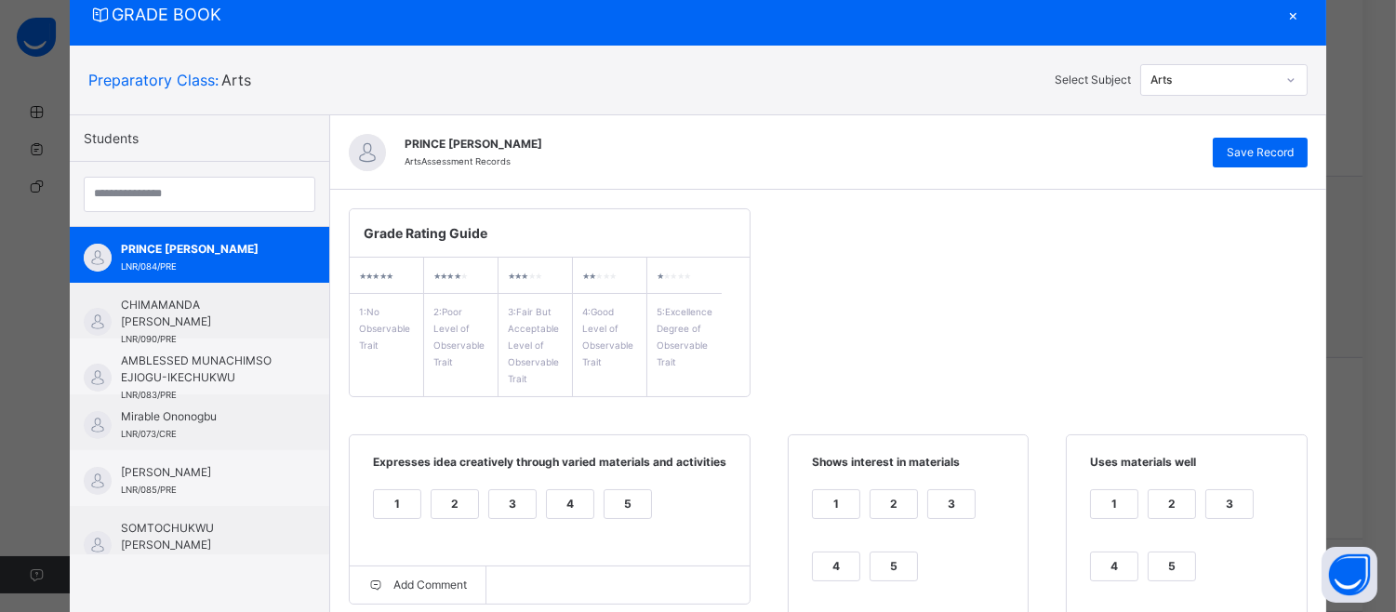
scroll to position [0, 0]
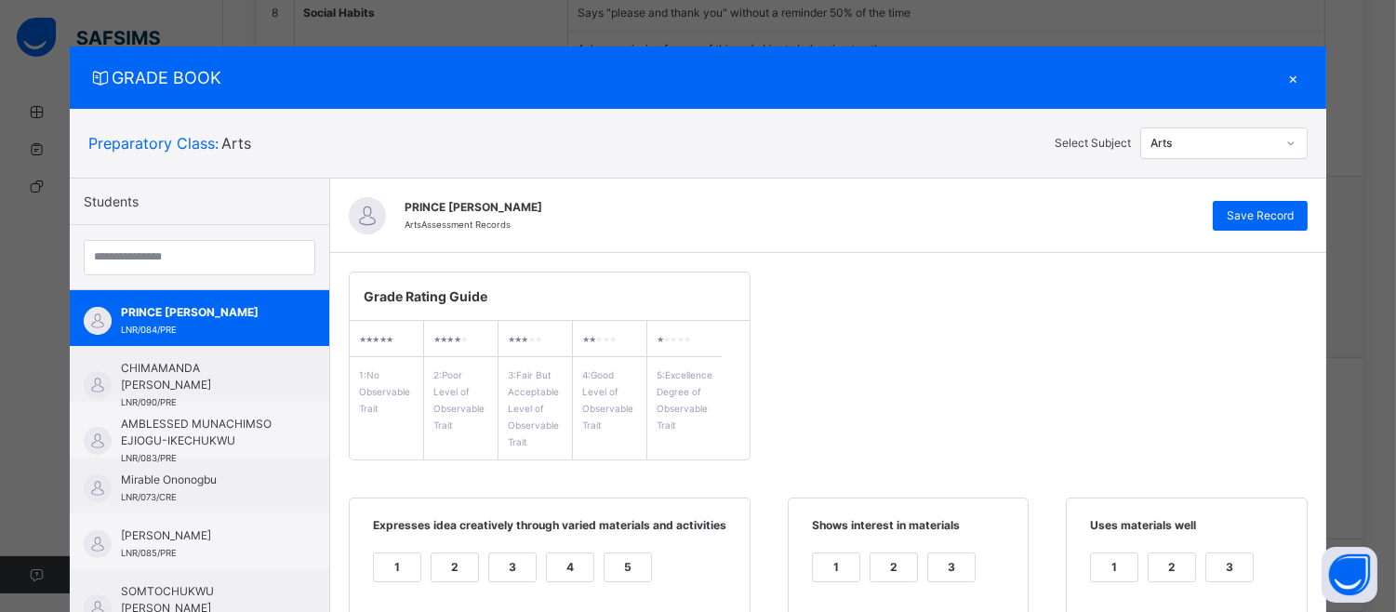
type textarea "**********"
click at [1289, 199] on div "PRINCE [PERSON_NAME] Arts Assessment Records Save Record" at bounding box center [828, 216] width 996 height 74
click at [1234, 209] on span "Save Record" at bounding box center [1260, 215] width 67 height 17
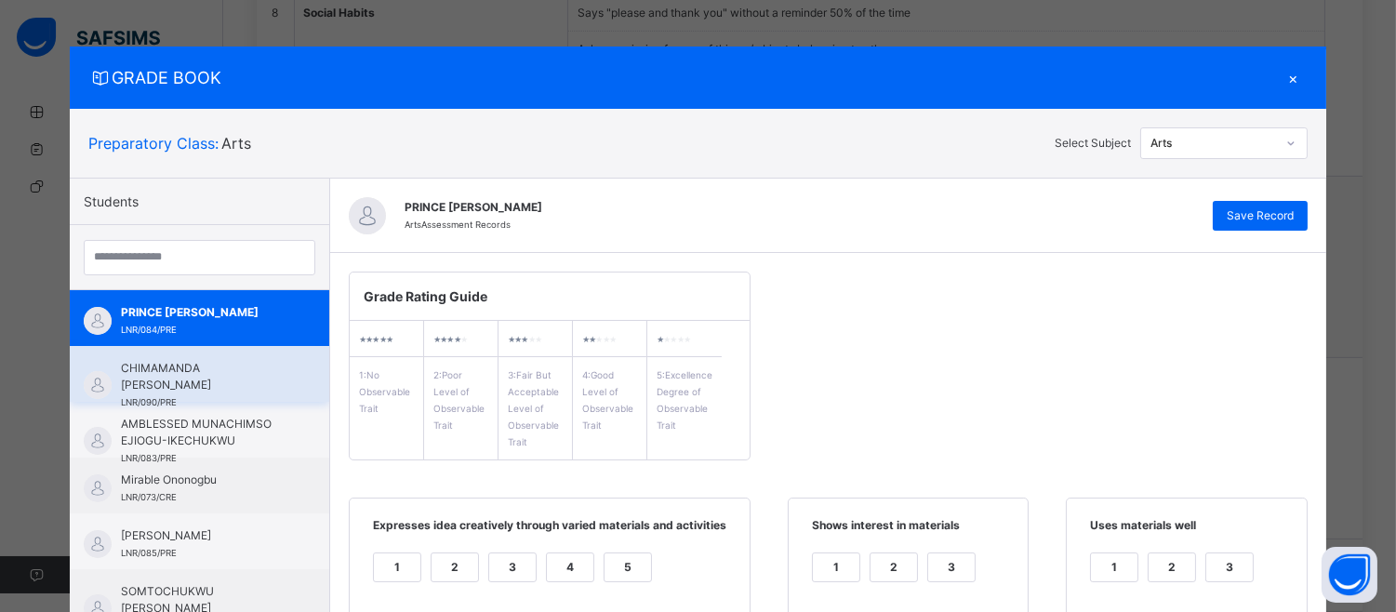
click at [183, 374] on span "CHIMAMANDA [PERSON_NAME]" at bounding box center [204, 376] width 166 height 33
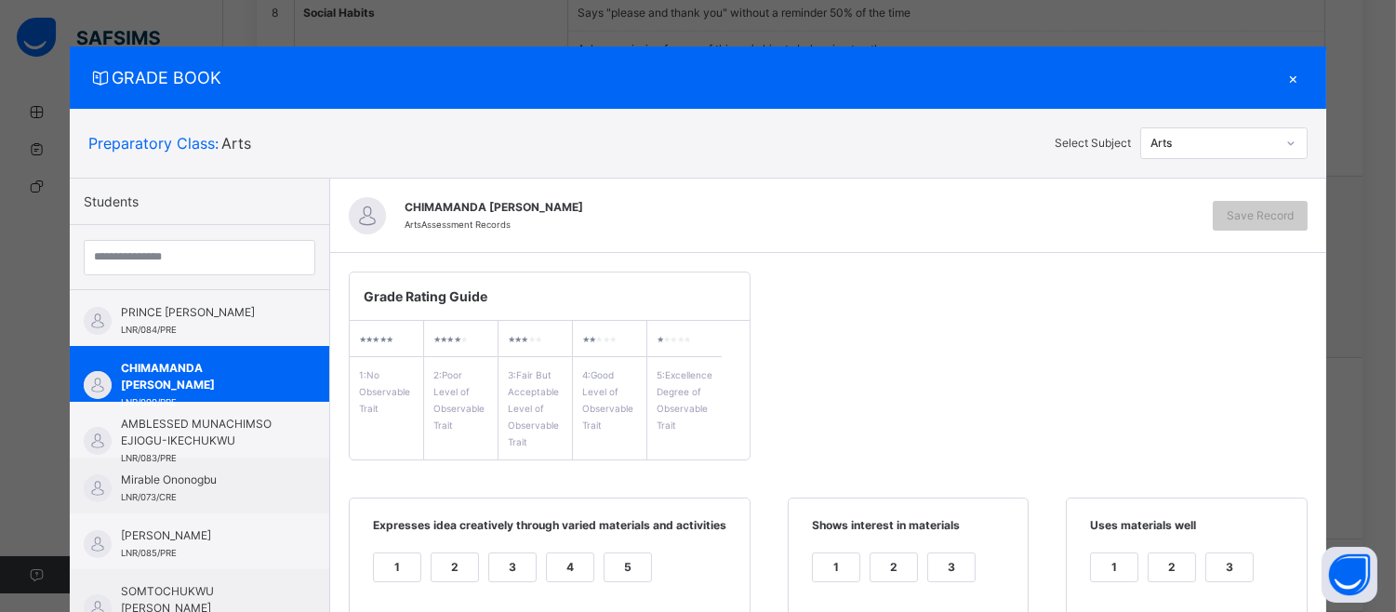
click at [611, 558] on div "5" at bounding box center [628, 567] width 47 height 28
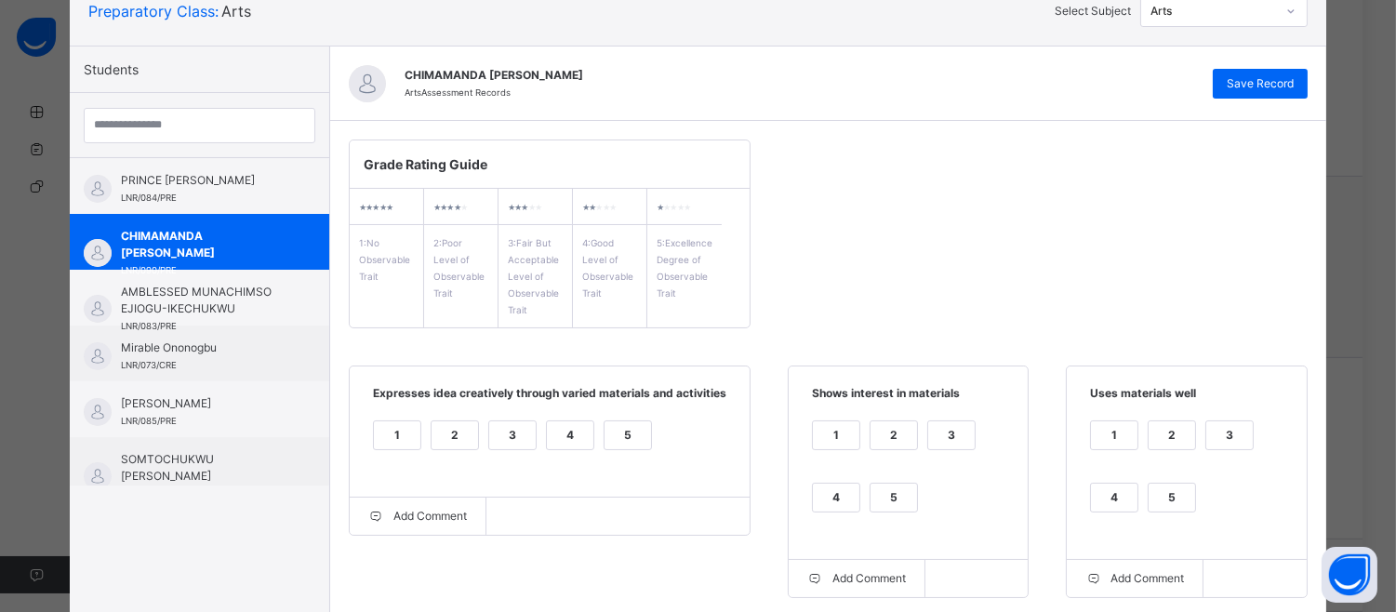
scroll to position [312, 0]
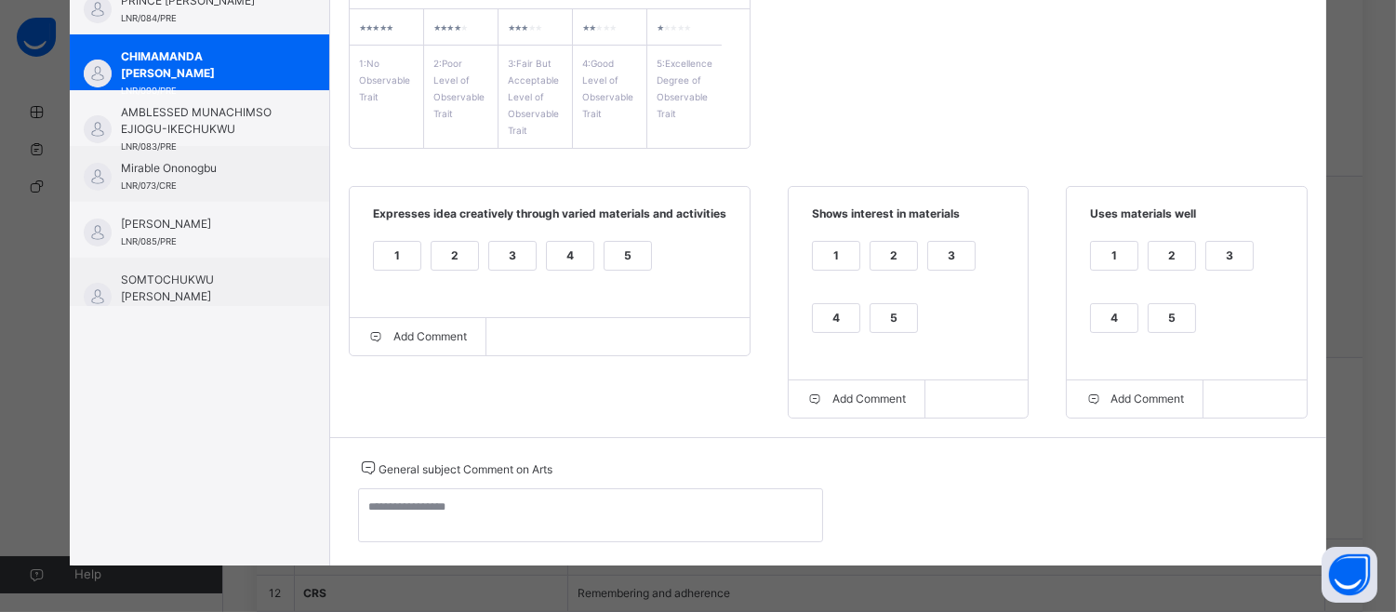
click at [875, 322] on div "5" at bounding box center [893, 318] width 47 height 28
click at [1154, 307] on div "5" at bounding box center [1172, 318] width 47 height 28
click at [1104, 291] on div "1" at bounding box center [1114, 267] width 48 height 53
click at [1107, 308] on div "4" at bounding box center [1114, 318] width 47 height 28
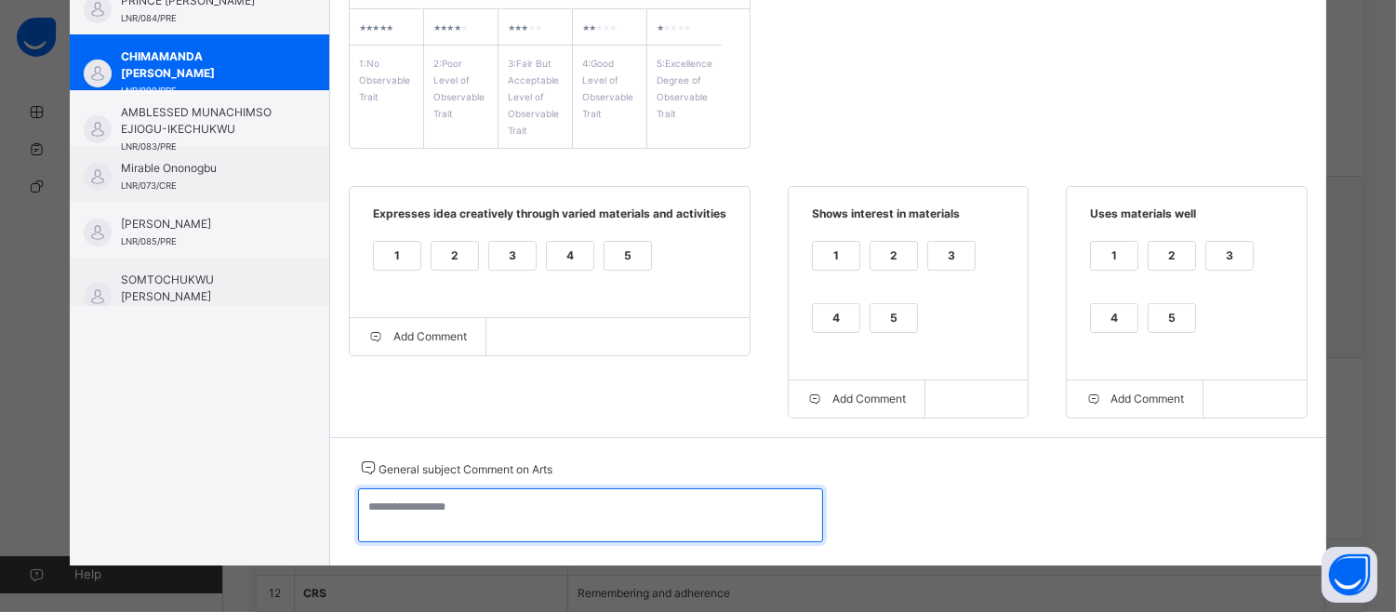
click at [377, 513] on textarea at bounding box center [590, 515] width 465 height 54
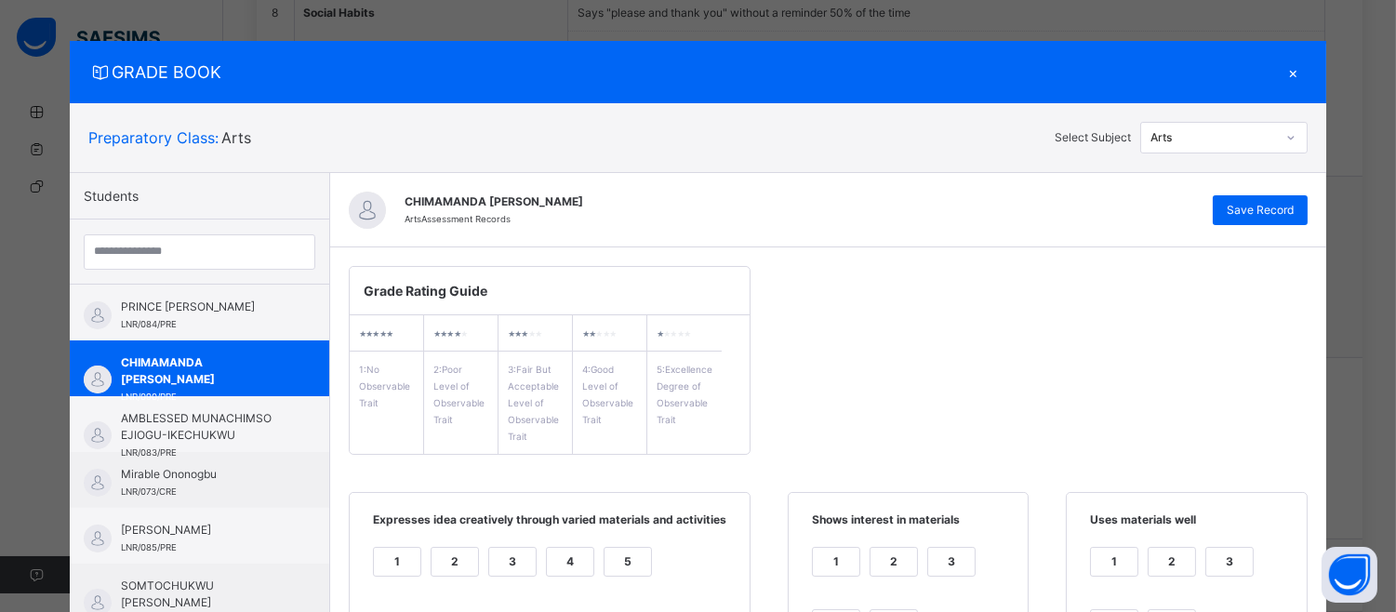
scroll to position [0, 0]
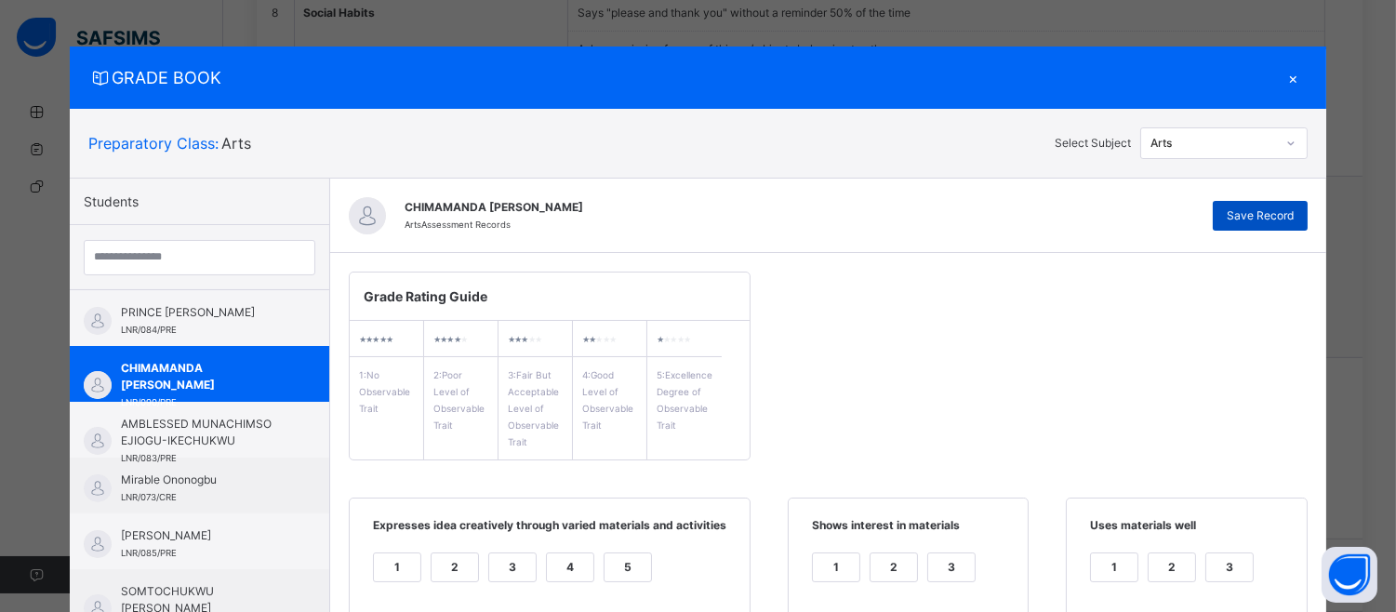
type textarea "**********"
click at [1291, 209] on span "Save Record" at bounding box center [1260, 215] width 67 height 17
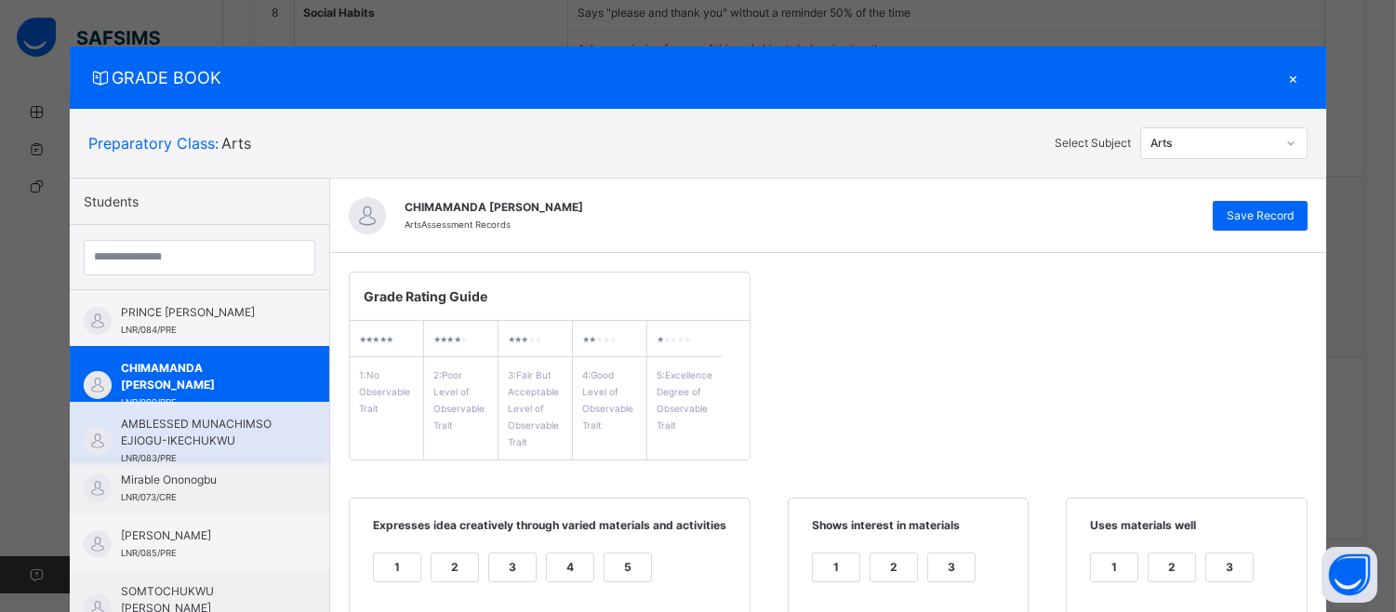
click at [193, 419] on span "AMBLESSED MUNACHIMSO EJIOGU-IKECHUKWU" at bounding box center [204, 432] width 166 height 33
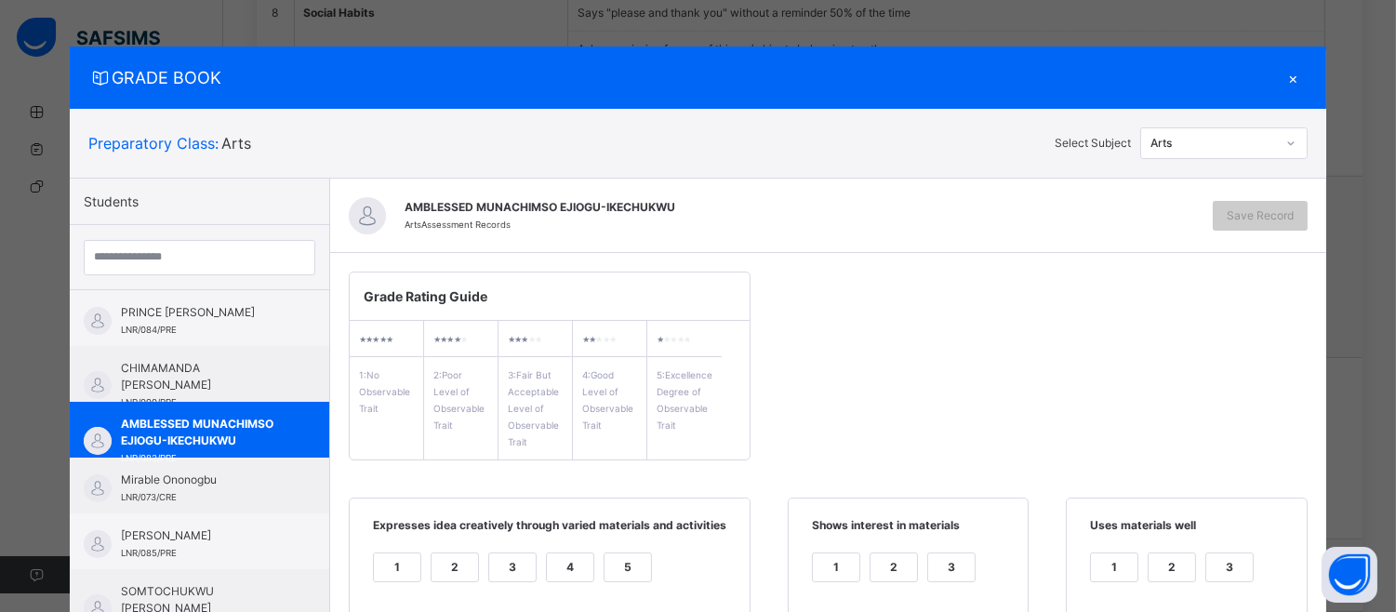
click at [550, 558] on div "4" at bounding box center [570, 567] width 47 height 28
click at [1382, 448] on div "GRADE BOOK × Preparatory Class : Arts Select Subject Arts Students PRINCE [PERS…" at bounding box center [698, 306] width 1396 height 612
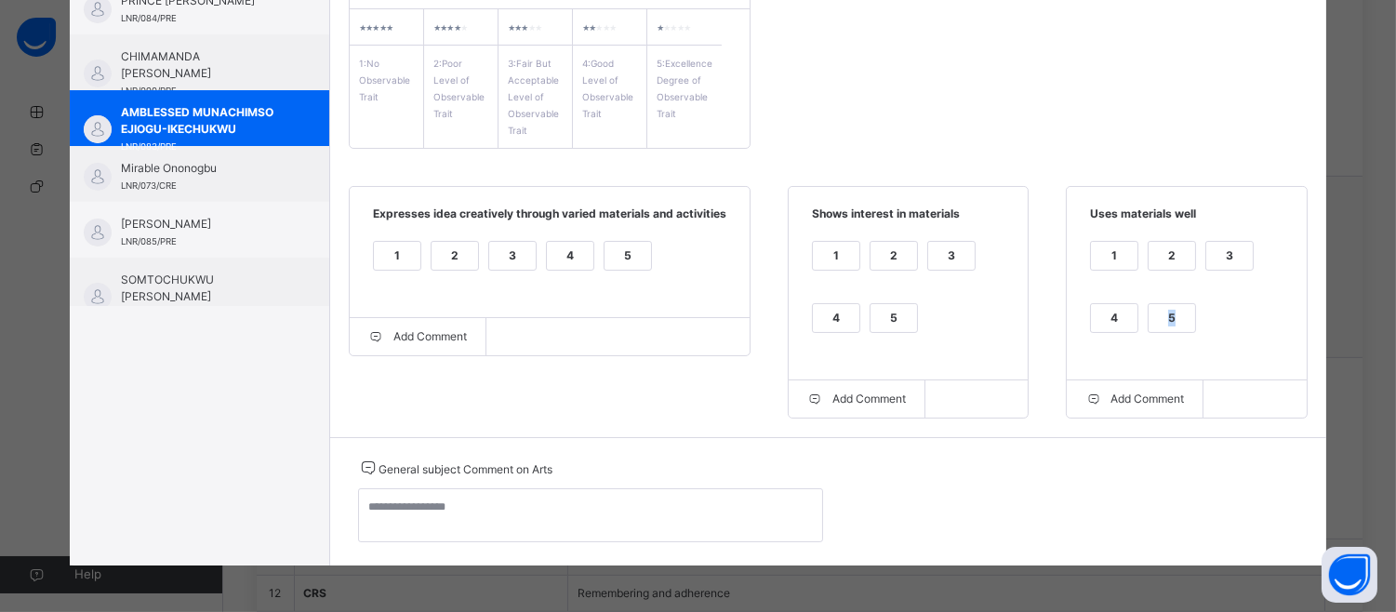
drag, startPoint x: 1176, startPoint y: 303, endPoint x: 1147, endPoint y: 309, distance: 29.4
click at [1149, 309] on div "5" at bounding box center [1172, 318] width 47 height 28
click at [875, 303] on label "5" at bounding box center [894, 318] width 48 height 30
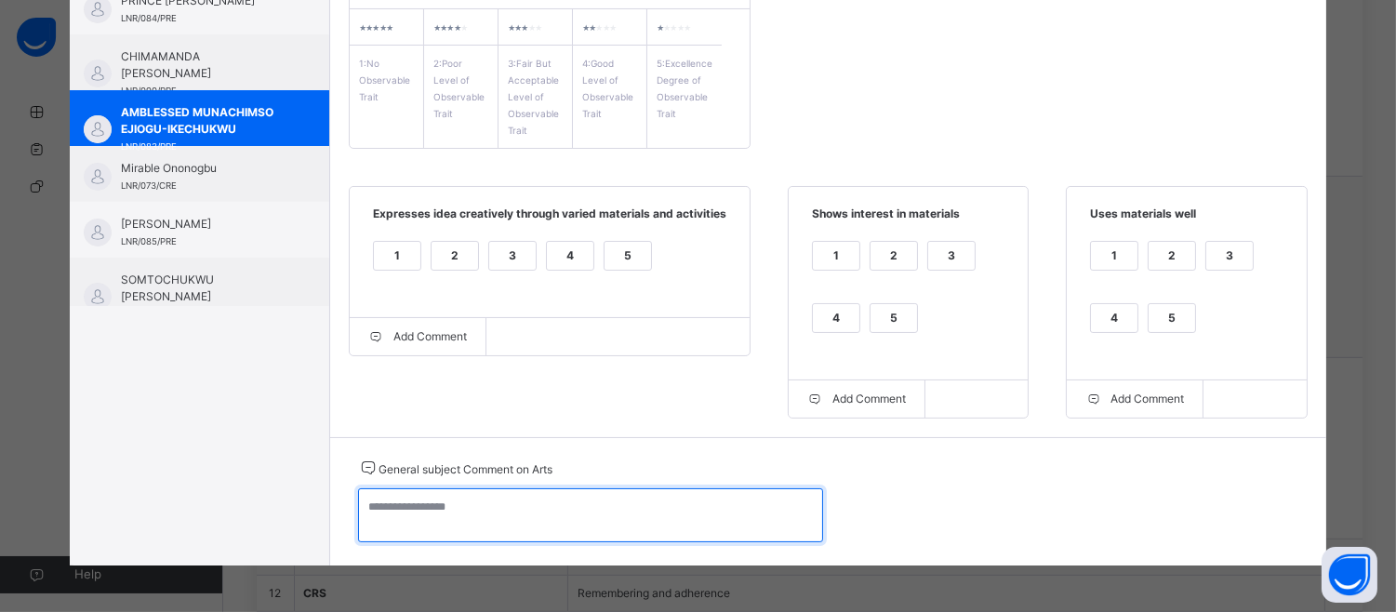
click at [358, 512] on textarea at bounding box center [590, 515] width 465 height 54
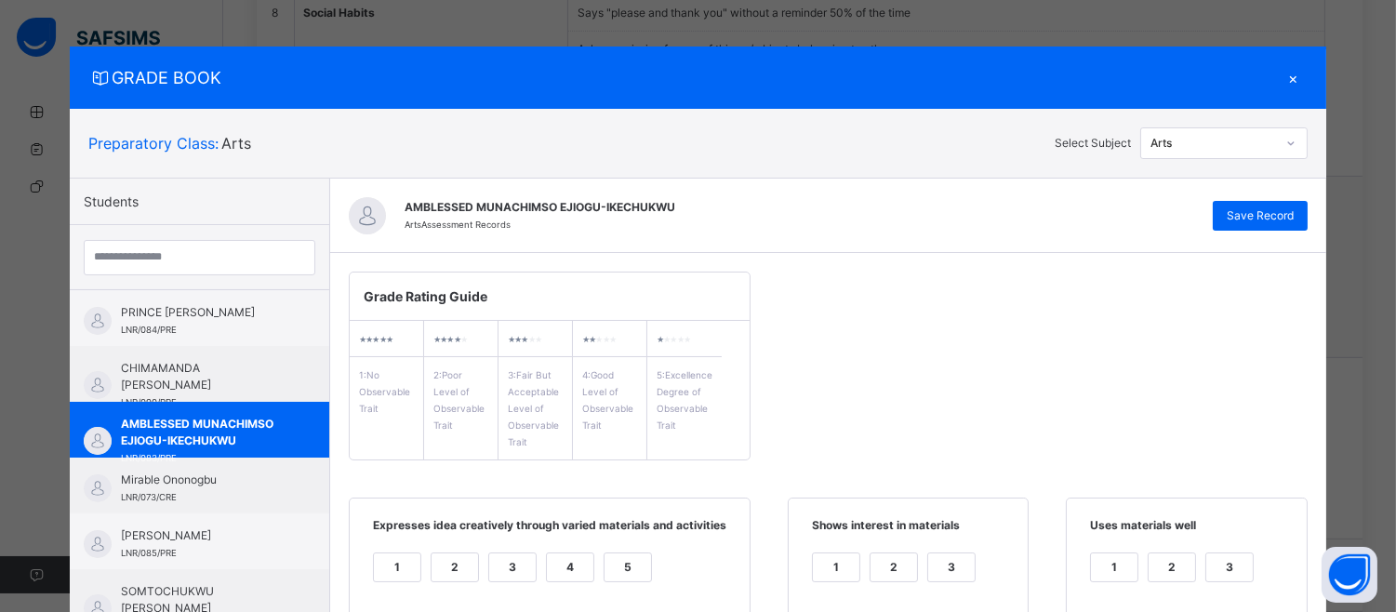
type textarea "**********"
click at [1259, 198] on div "AMBLESSED MUNACHIMSO EJIOGU-IKECHUKWU Arts Assessment Records Save Record" at bounding box center [828, 216] width 996 height 74
click at [1263, 217] on span "Save Record" at bounding box center [1260, 215] width 67 height 17
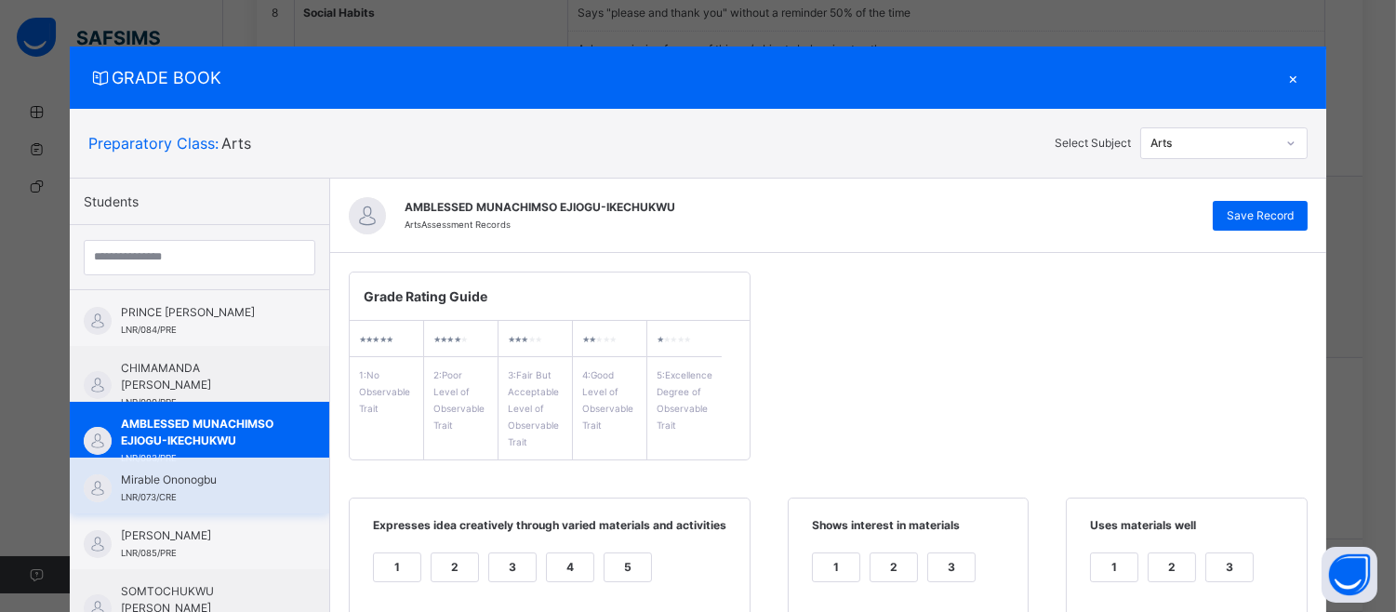
click at [147, 468] on div "Mirable Ononogbu LNR/073/CRE" at bounding box center [199, 486] width 259 height 56
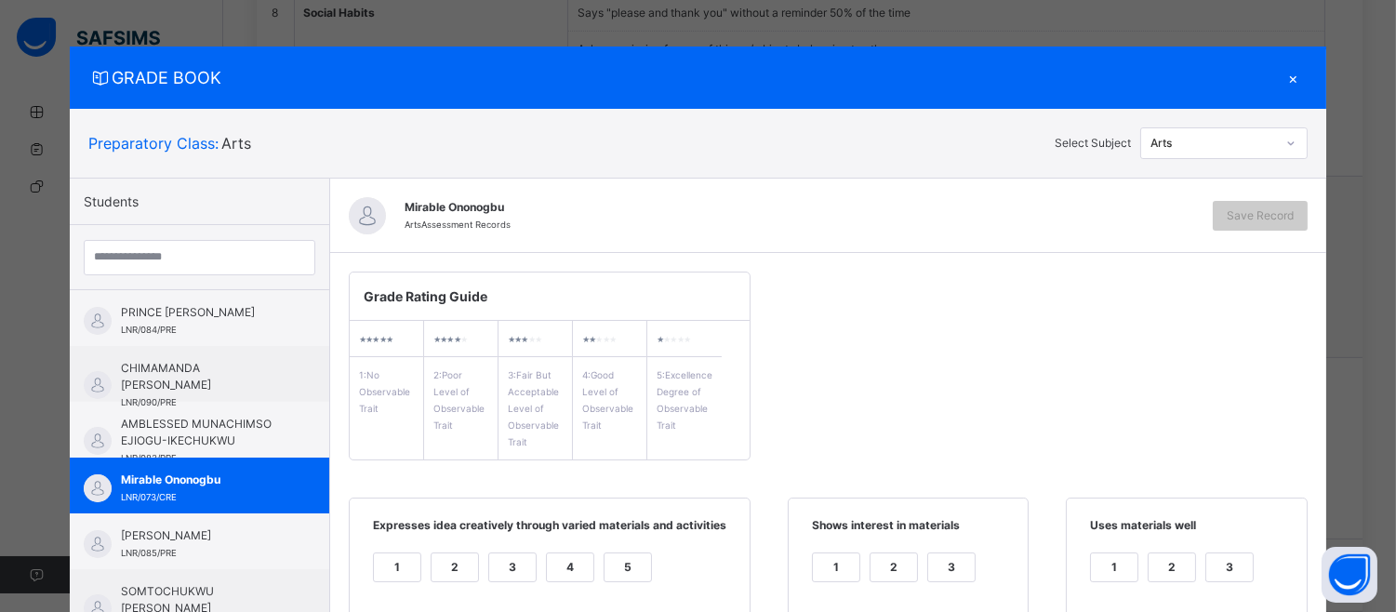
click at [549, 562] on div "4" at bounding box center [570, 567] width 47 height 28
click at [1381, 437] on div "GRADE BOOK × Preparatory Class : Arts Select Subject Arts Students PRINCE [PERS…" at bounding box center [698, 306] width 1396 height 612
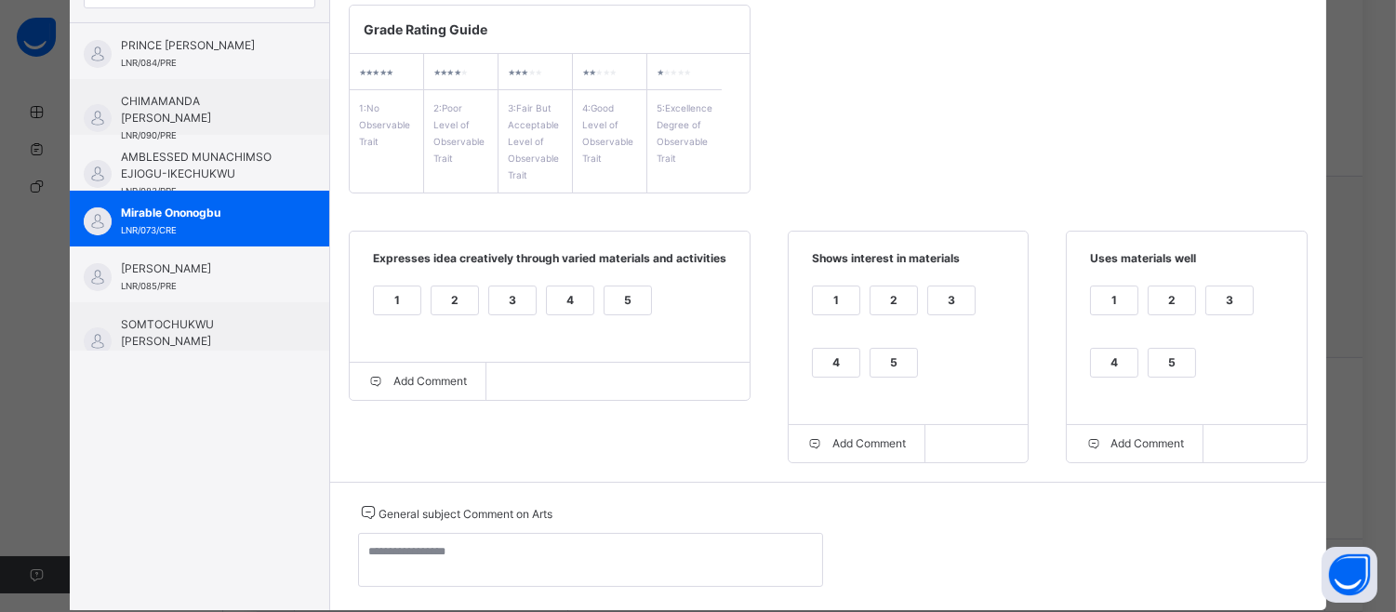
scroll to position [312, 0]
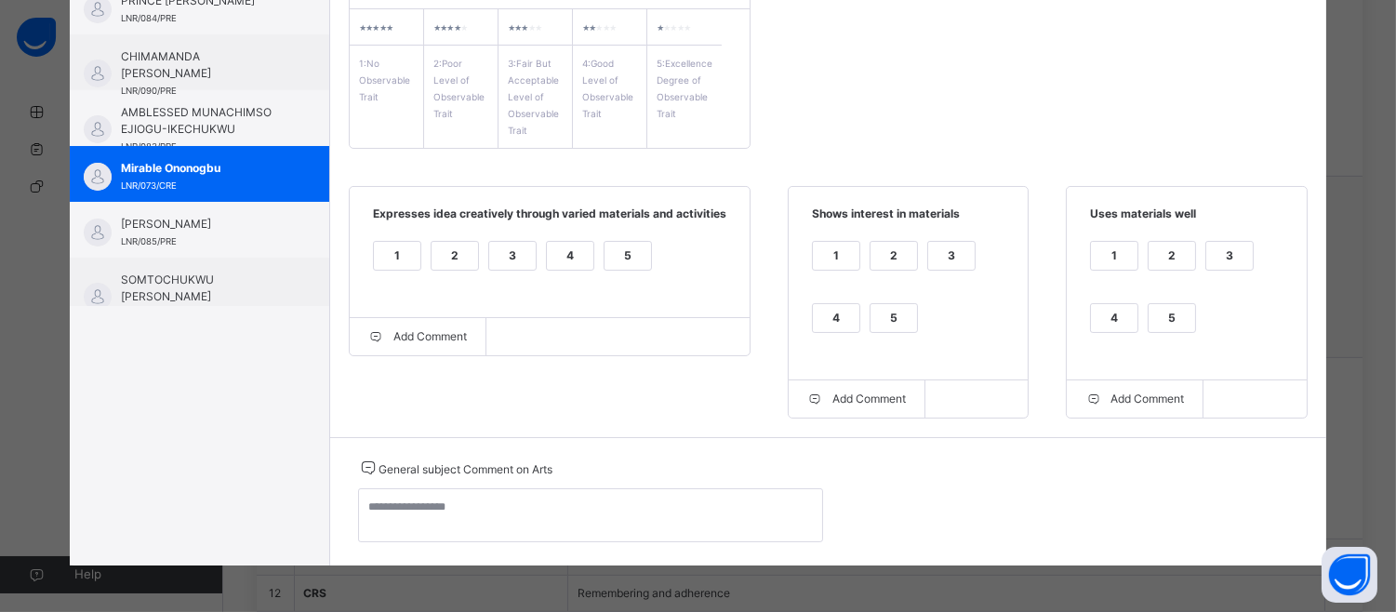
click at [1098, 326] on div "4" at bounding box center [1114, 318] width 47 height 28
click at [840, 321] on div "4" at bounding box center [836, 318] width 47 height 28
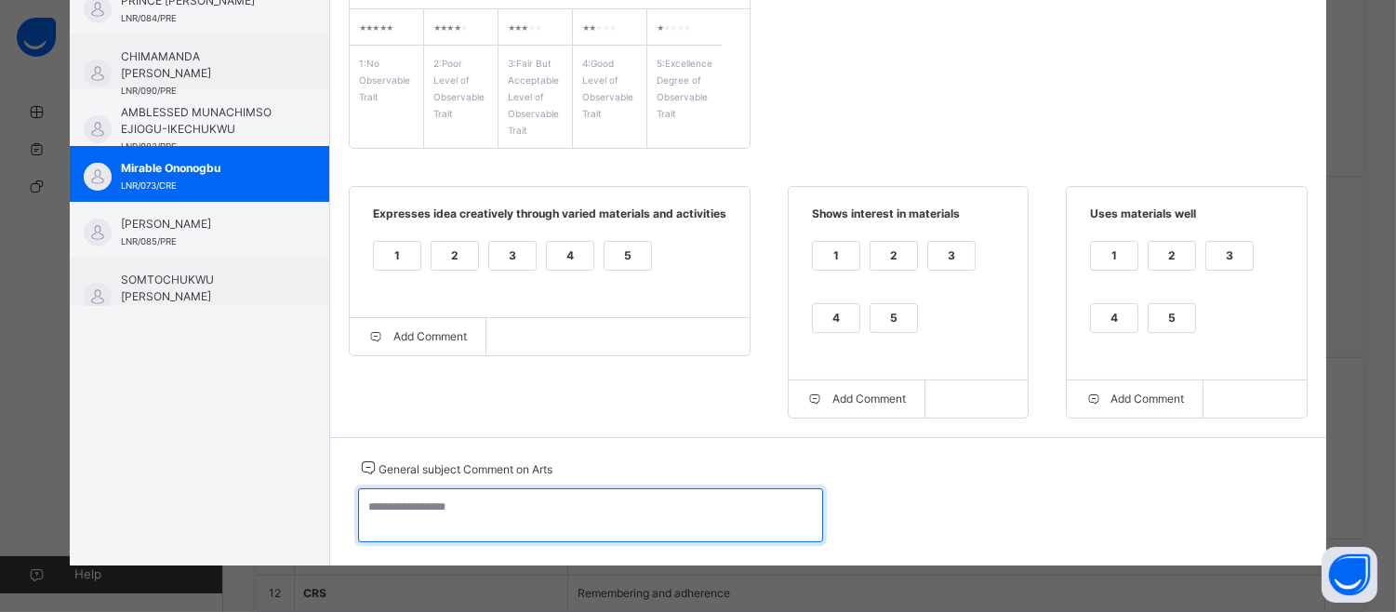
click at [360, 512] on textarea at bounding box center [590, 515] width 465 height 54
type textarea "*"
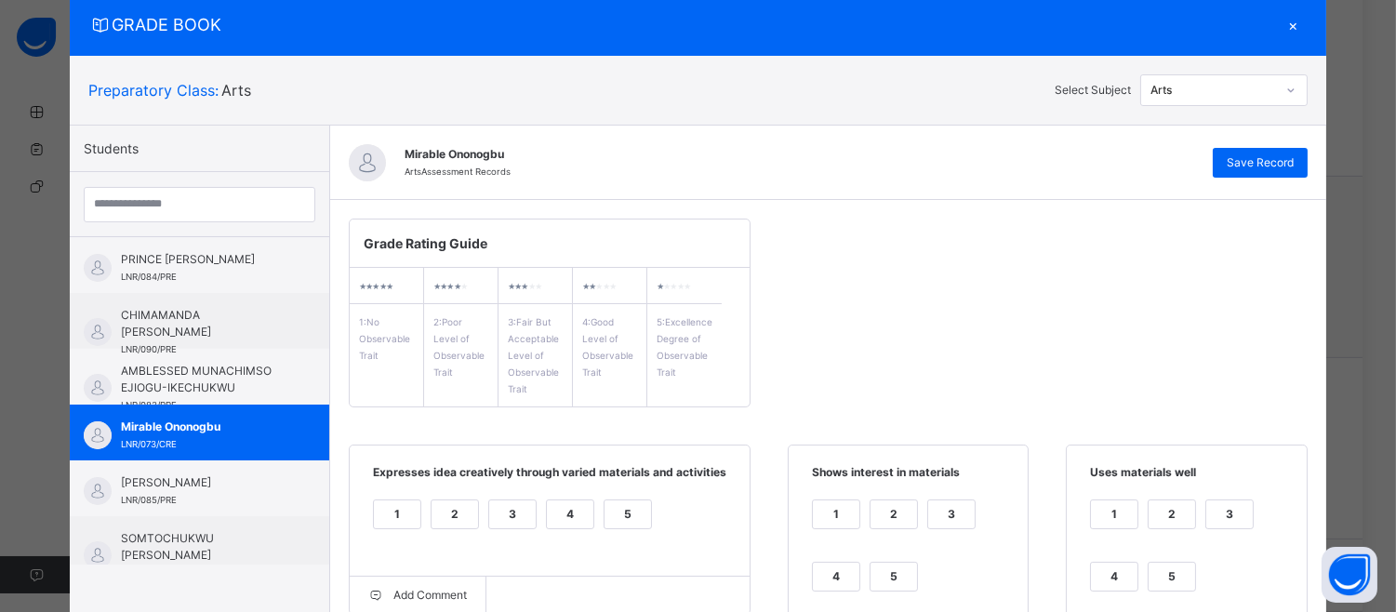
scroll to position [0, 0]
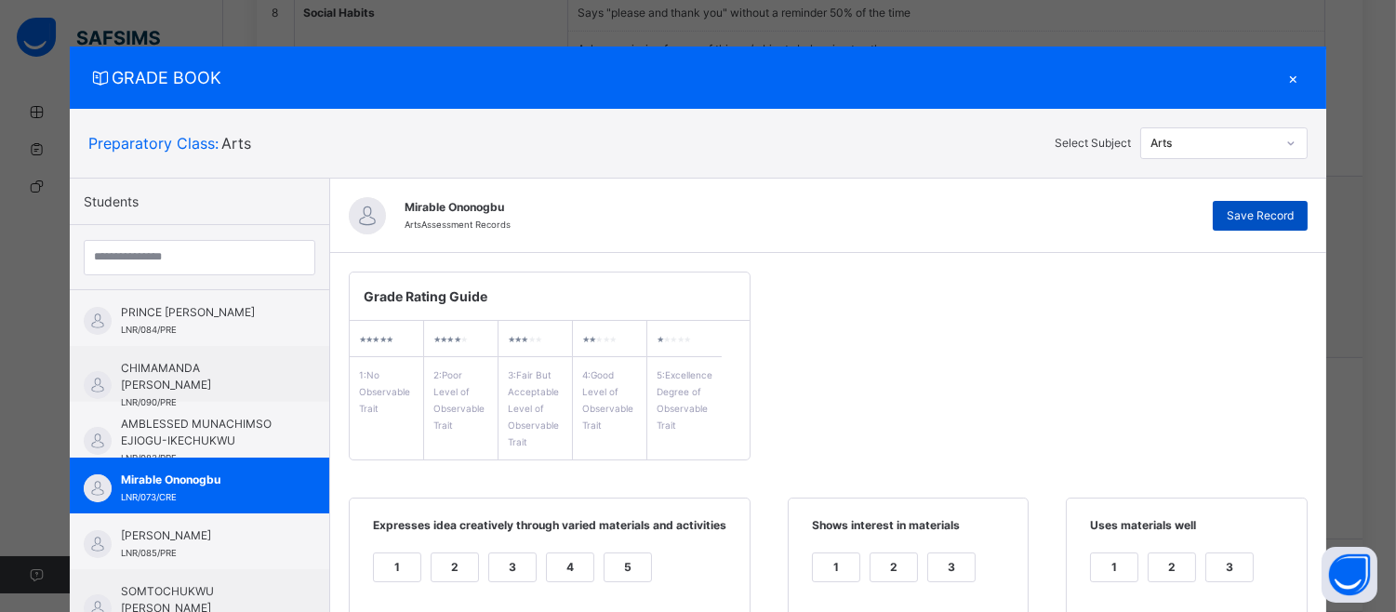
type textarea "**********"
click at [1283, 212] on span "Save Record" at bounding box center [1260, 215] width 67 height 17
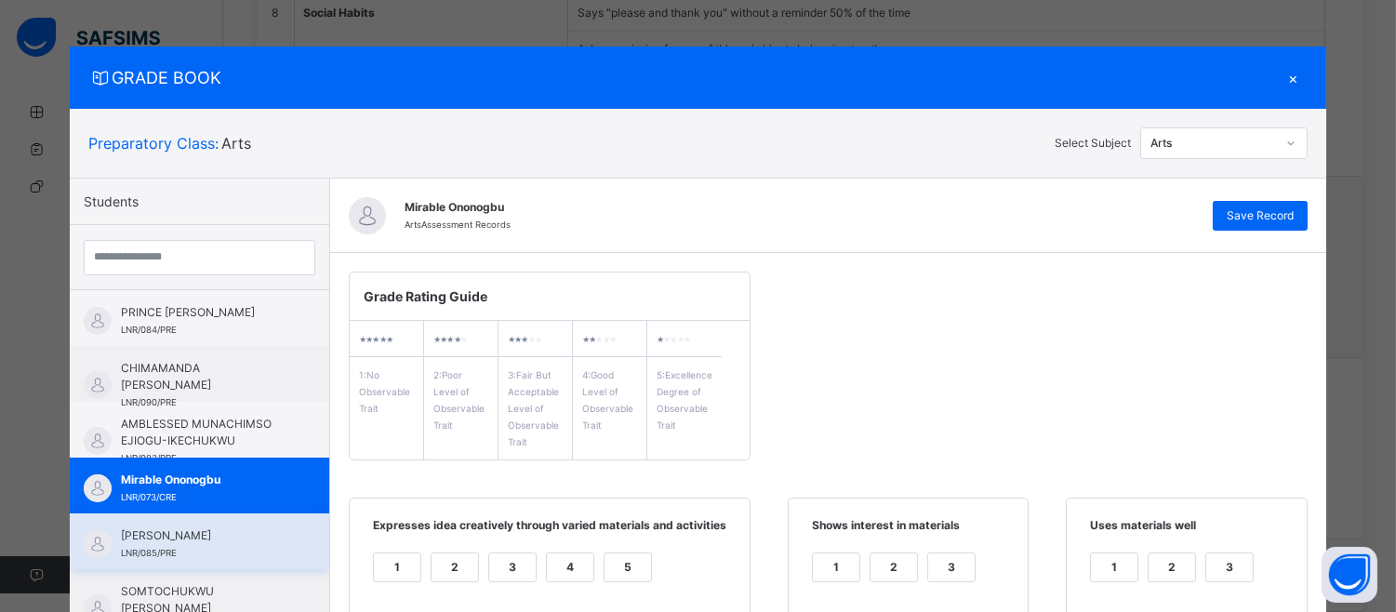
click at [152, 532] on span "[PERSON_NAME]" at bounding box center [204, 535] width 166 height 17
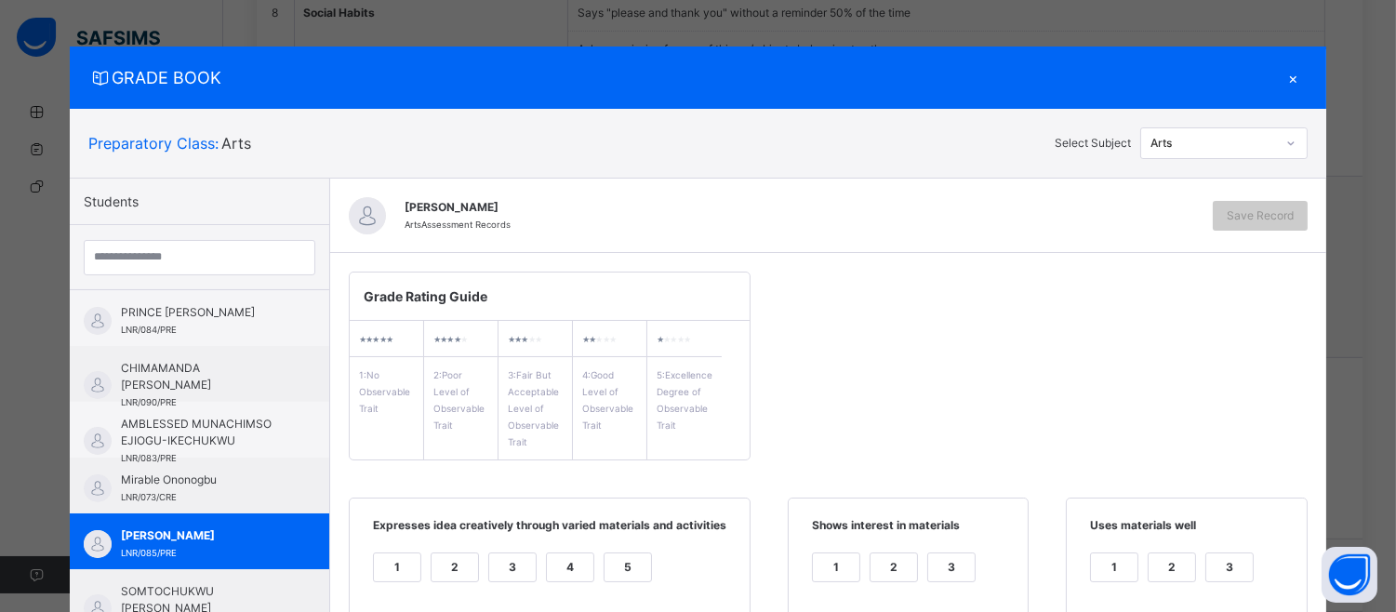
click at [564, 558] on div "4" at bounding box center [570, 567] width 47 height 28
click at [1380, 444] on div "GRADE BOOK × Preparatory Class : Arts Select Subject Arts Students PRINCE [PERS…" at bounding box center [698, 306] width 1396 height 612
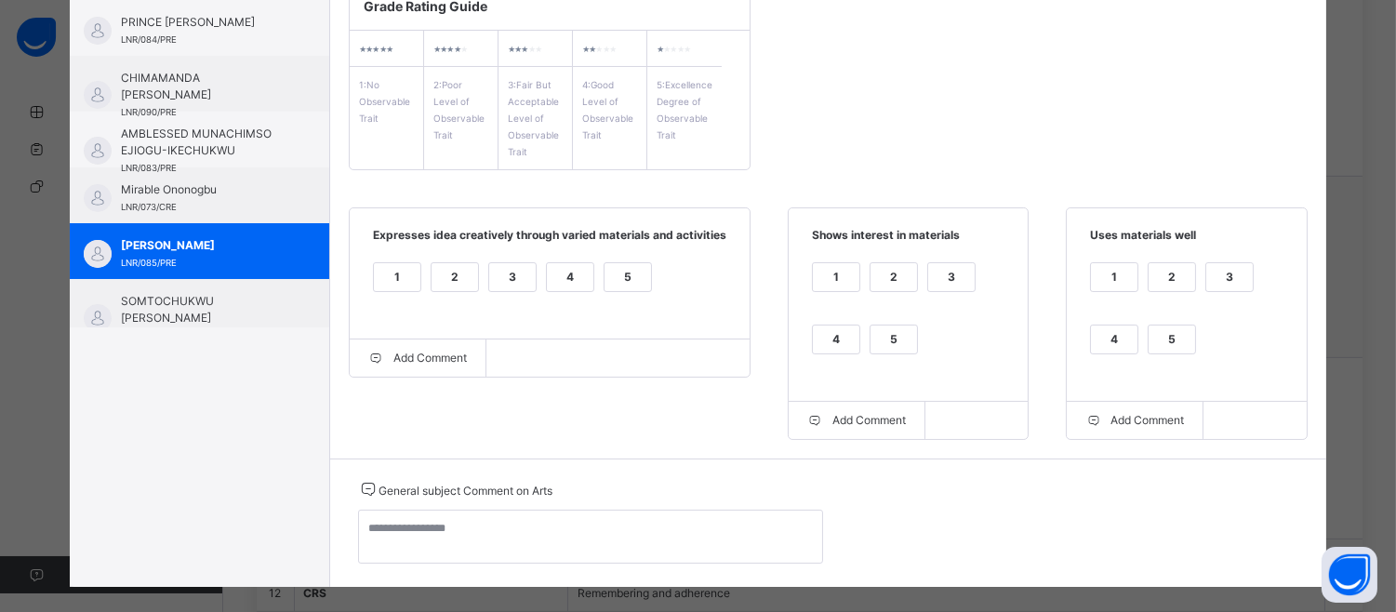
scroll to position [312, 0]
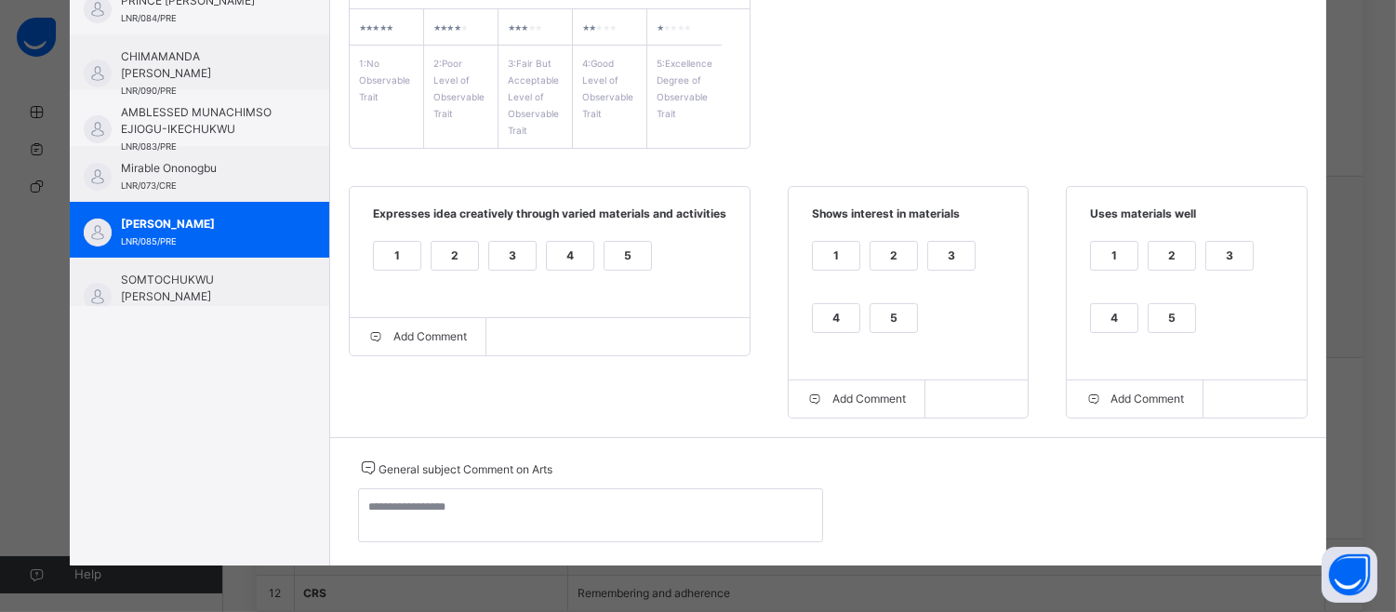
click at [874, 308] on div "5" at bounding box center [893, 318] width 47 height 28
click at [1149, 308] on div "5" at bounding box center [1172, 318] width 47 height 28
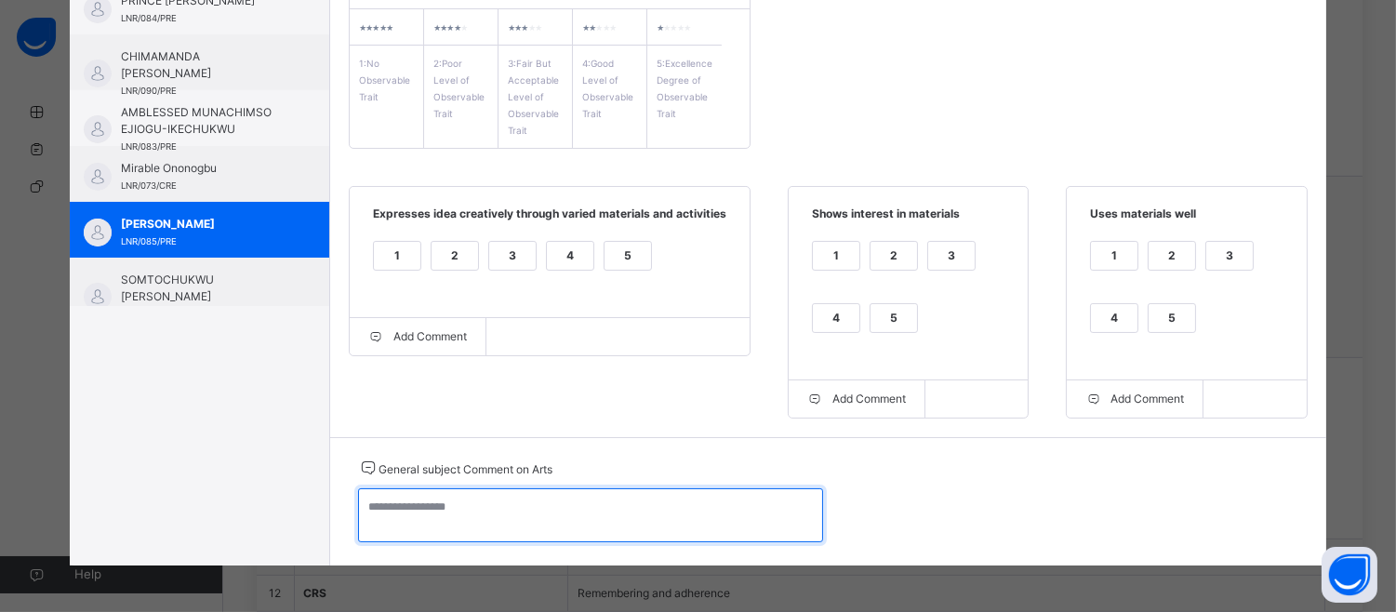
click at [363, 513] on textarea at bounding box center [590, 515] width 465 height 54
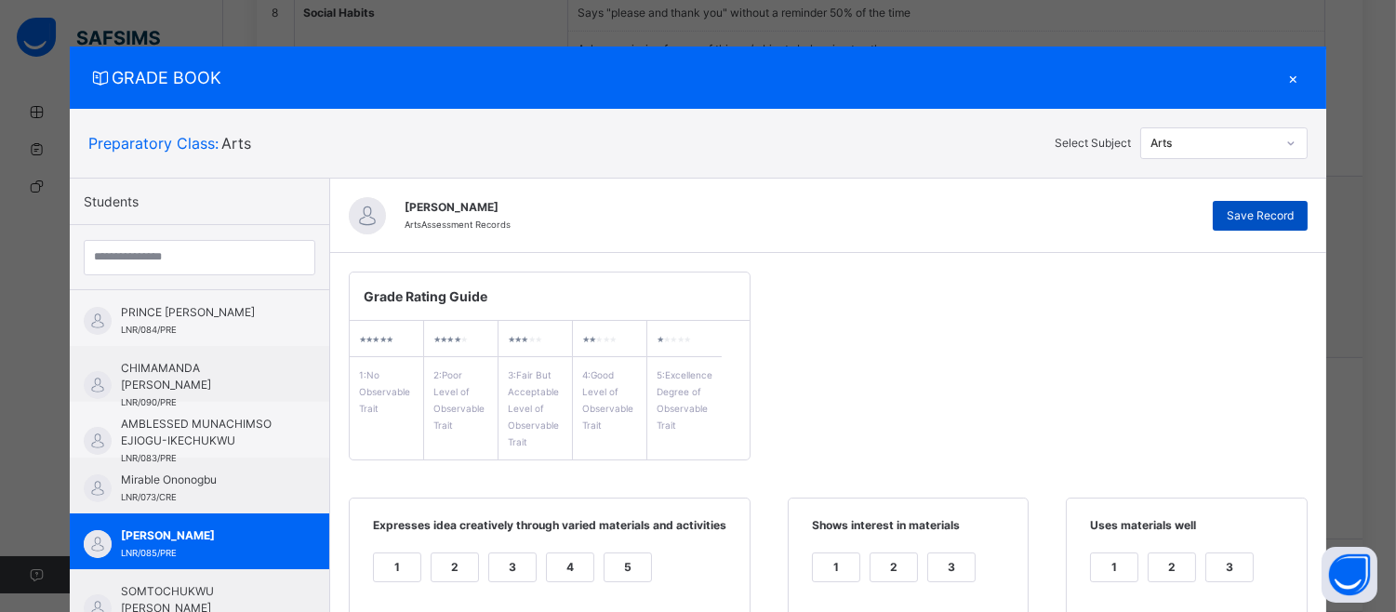
type textarea "**********"
click at [1272, 206] on div "Save Record" at bounding box center [1260, 216] width 95 height 30
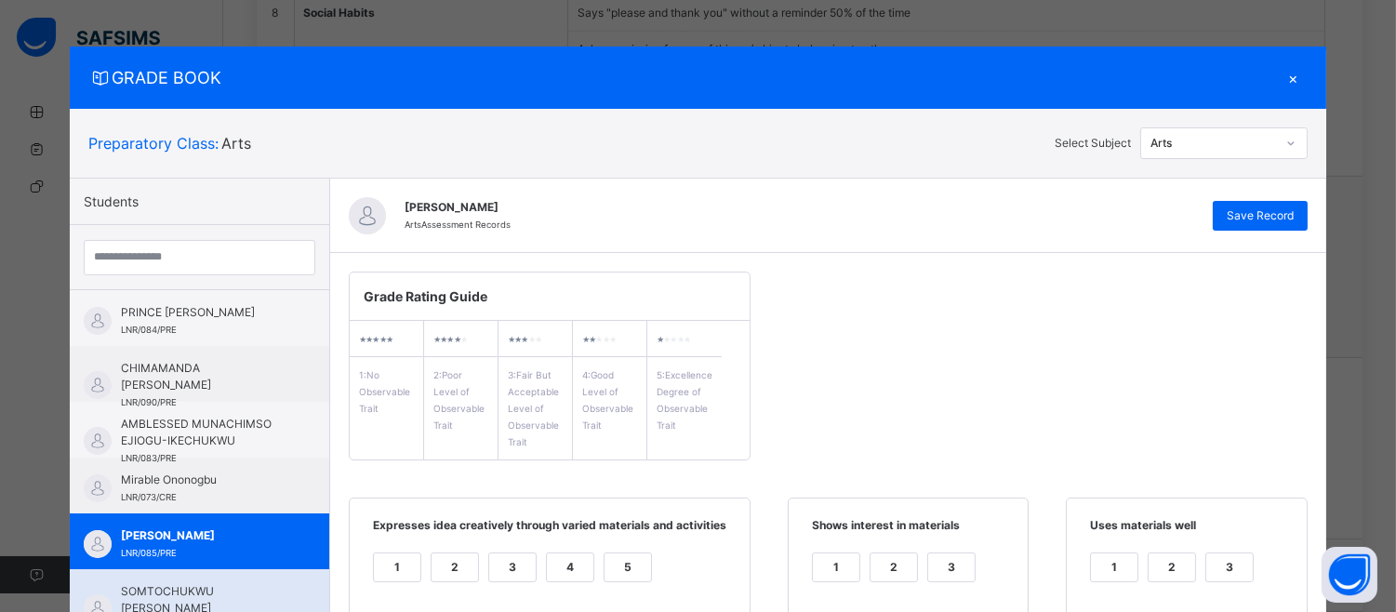
click at [160, 571] on div "SOMTOCHUKWU [PERSON_NAME] DAZIL LNR/086/PRE" at bounding box center [199, 597] width 259 height 56
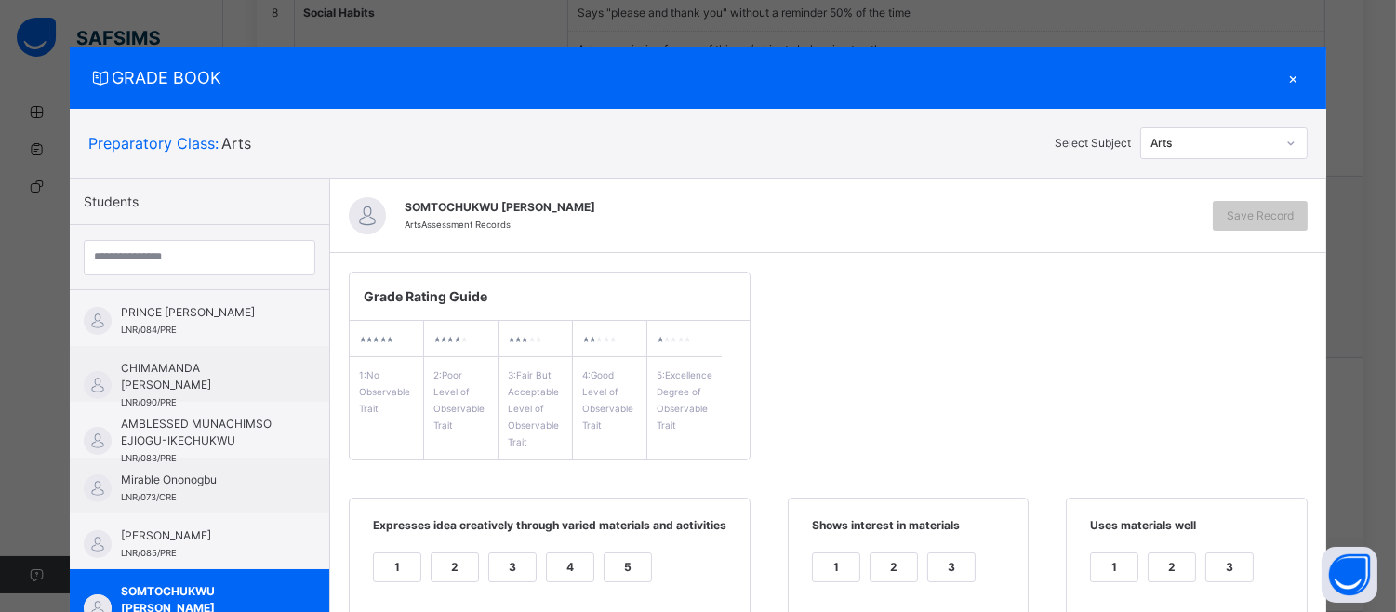
click at [610, 574] on div "5" at bounding box center [628, 567] width 47 height 28
click at [547, 553] on div "4" at bounding box center [570, 567] width 47 height 28
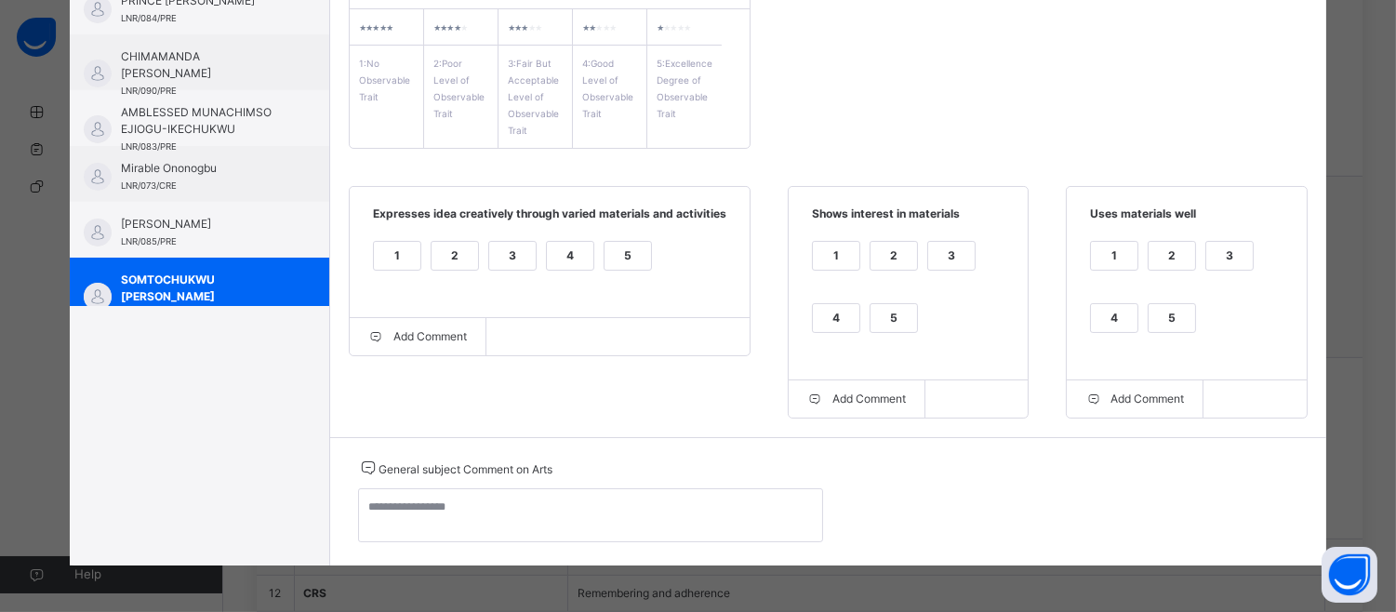
click at [834, 321] on div "4" at bounding box center [836, 318] width 47 height 28
click at [1091, 316] on div "4" at bounding box center [1114, 318] width 47 height 28
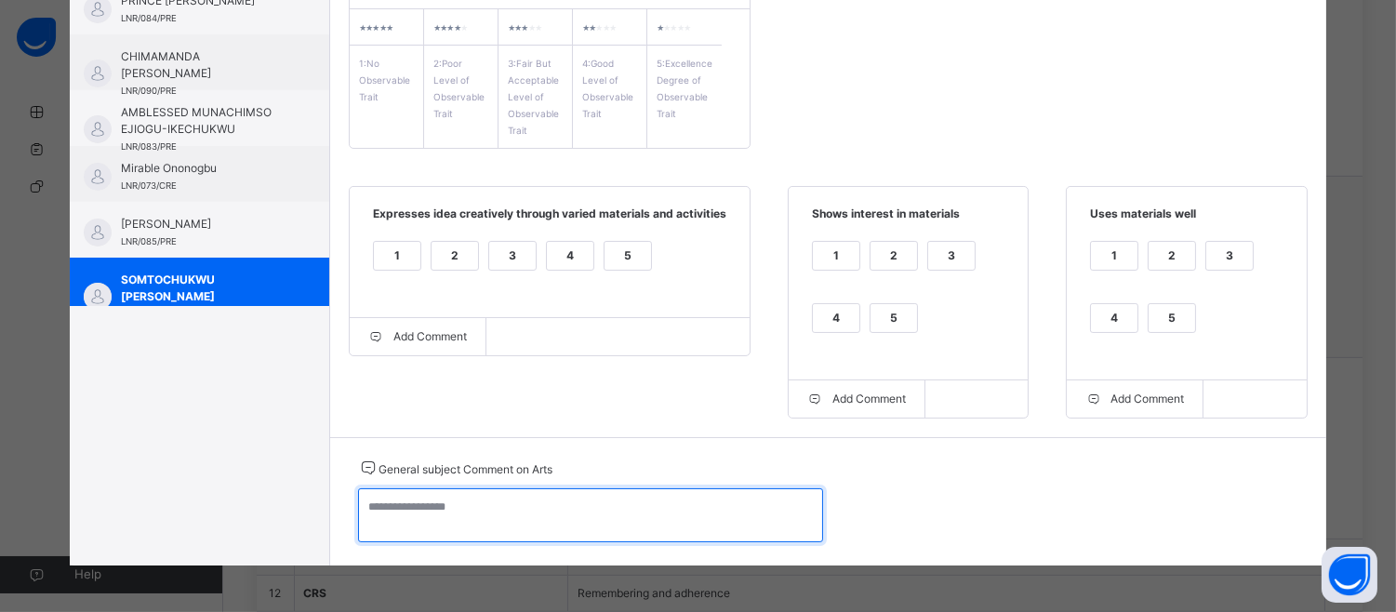
click at [370, 514] on textarea at bounding box center [590, 515] width 465 height 54
click at [387, 513] on textarea "****" at bounding box center [590, 515] width 465 height 54
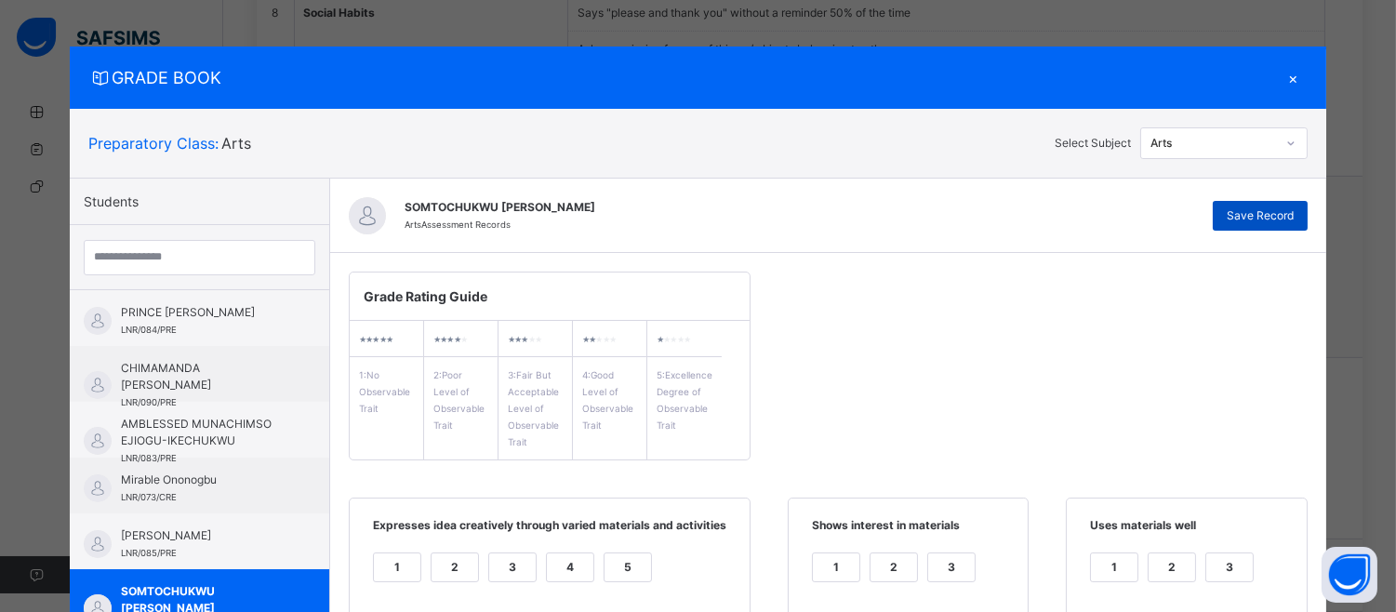
type textarea "**********"
click at [1238, 215] on span "Save Record" at bounding box center [1260, 215] width 67 height 17
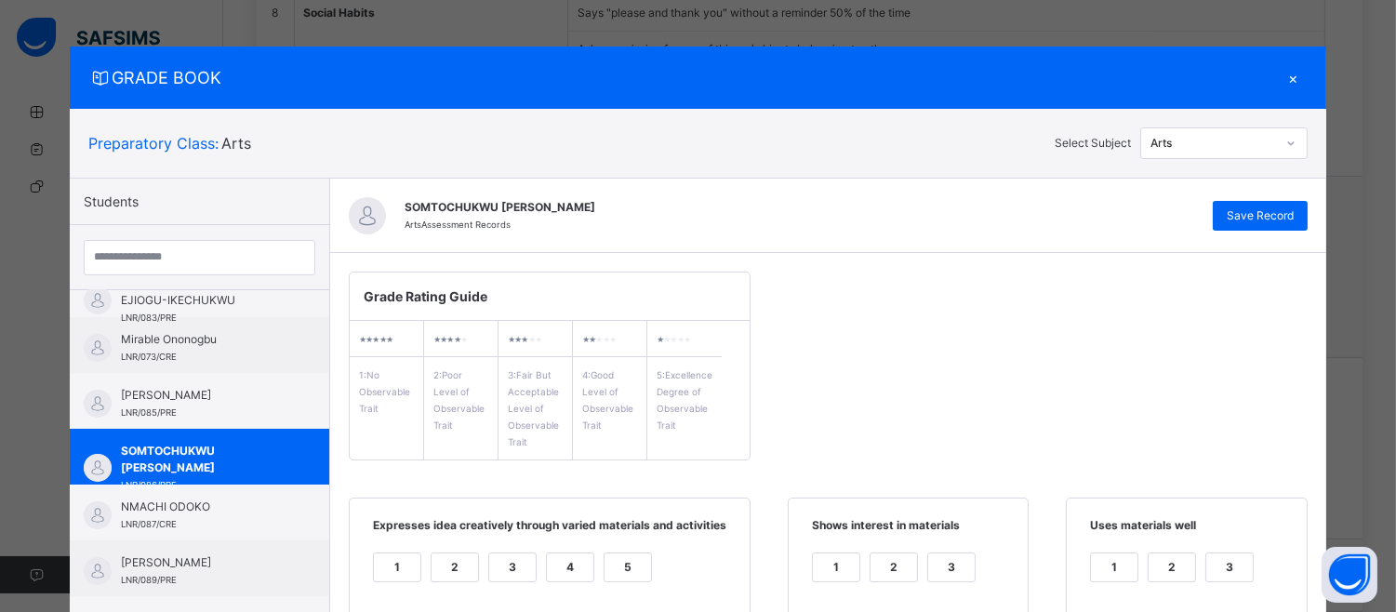
scroll to position [182, 0]
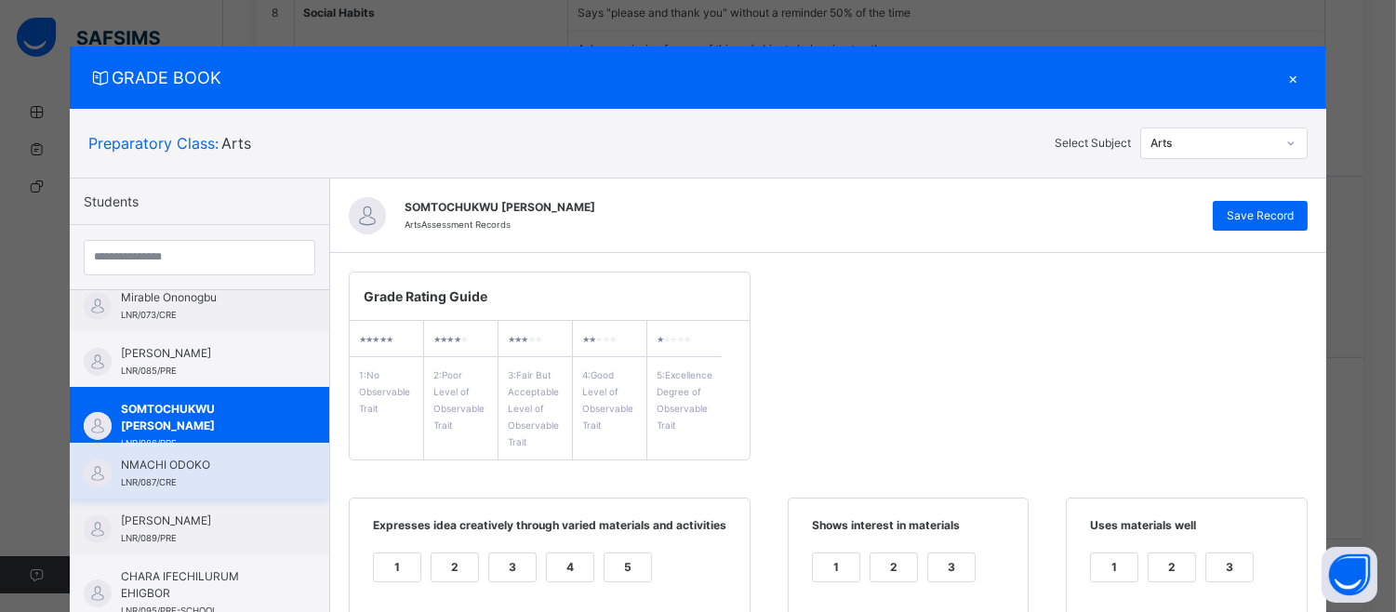
click at [164, 468] on span "NMACHI ODOKO" at bounding box center [204, 465] width 166 height 17
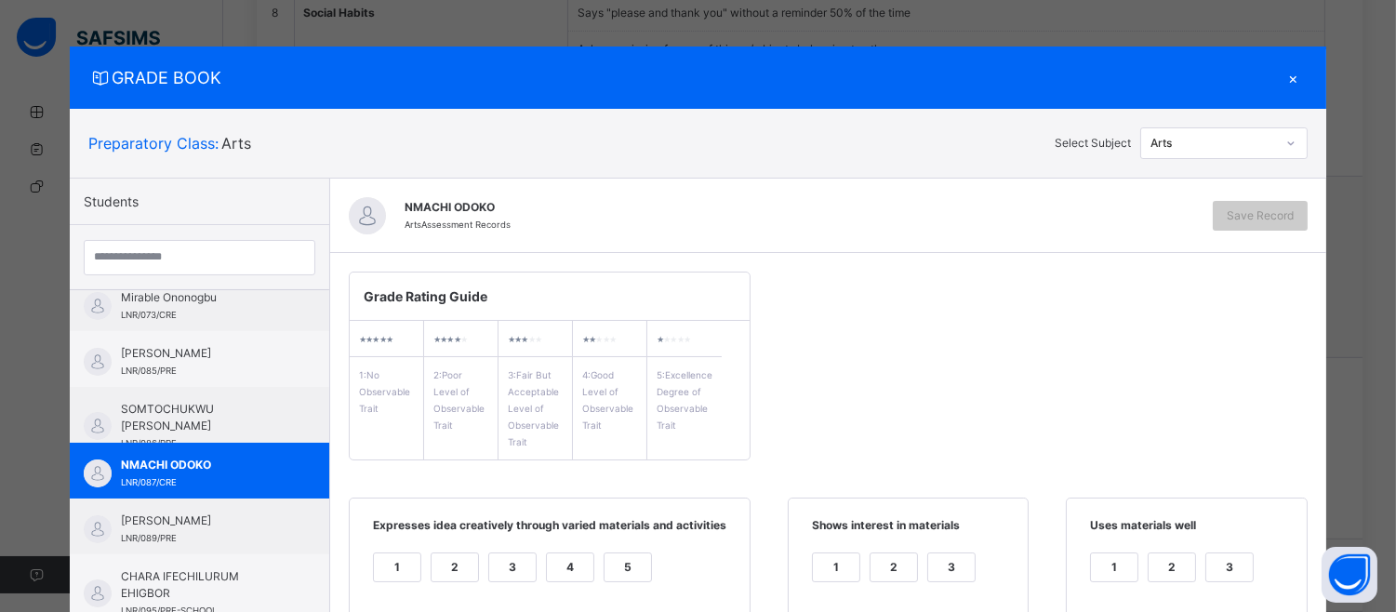
click at [489, 546] on span "Expresses idea creatively through varied materials and activities" at bounding box center [549, 532] width 363 height 31
click at [495, 564] on div "3" at bounding box center [512, 567] width 47 height 28
click at [928, 573] on div "3" at bounding box center [951, 567] width 47 height 28
click at [1228, 561] on div "3" at bounding box center [1229, 567] width 47 height 28
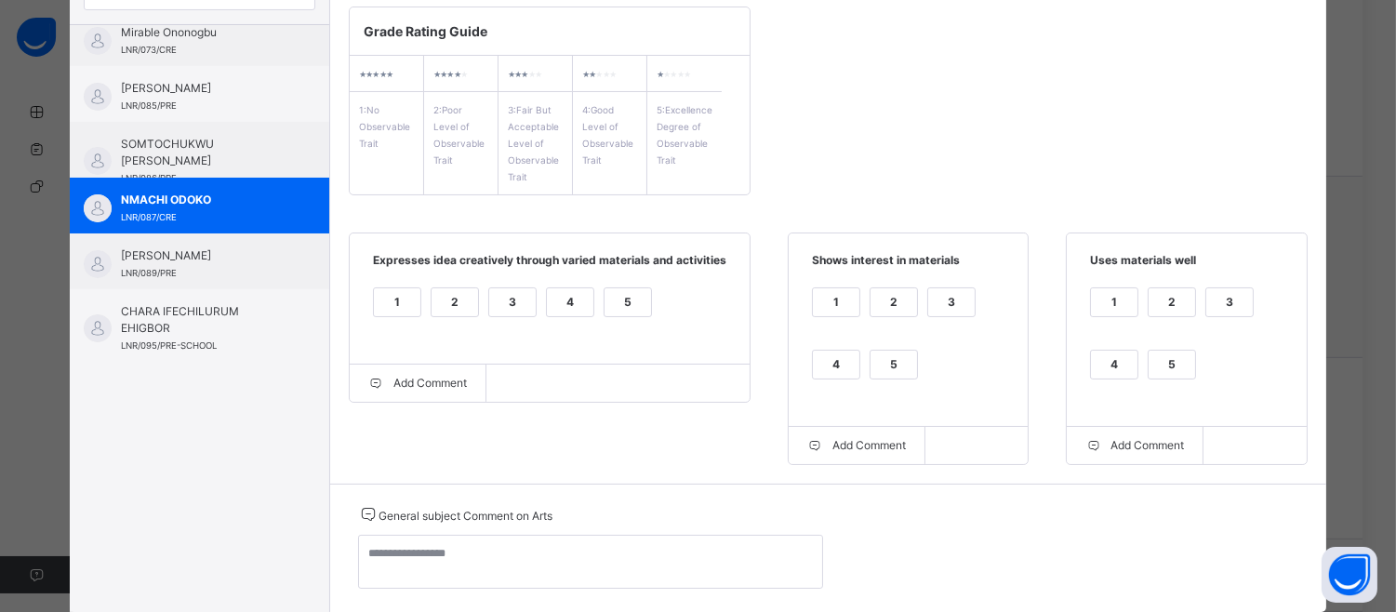
scroll to position [314, 0]
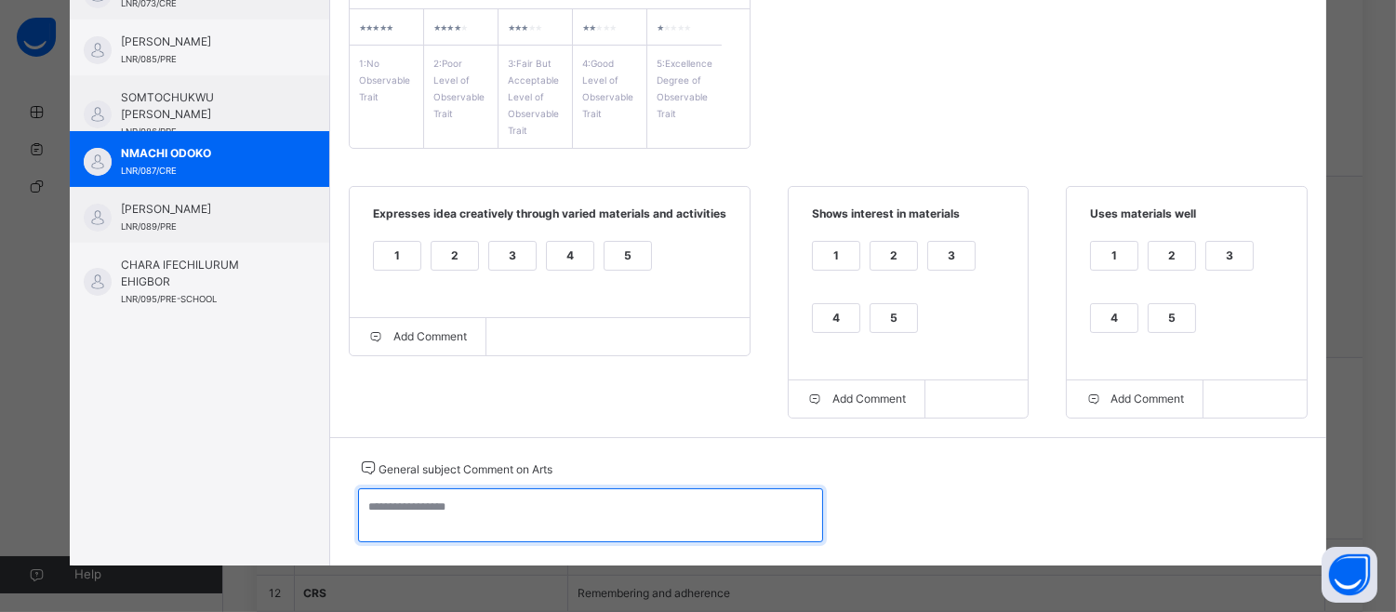
click at [395, 512] on textarea at bounding box center [590, 515] width 465 height 54
type textarea "*"
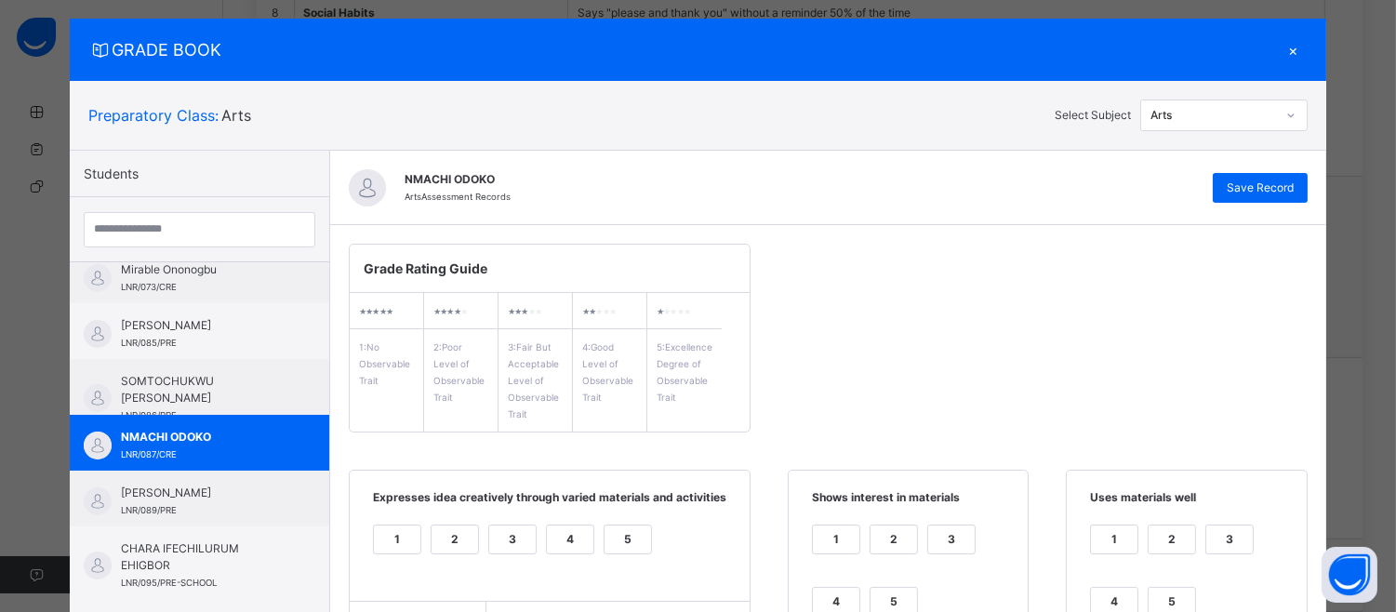
scroll to position [0, 0]
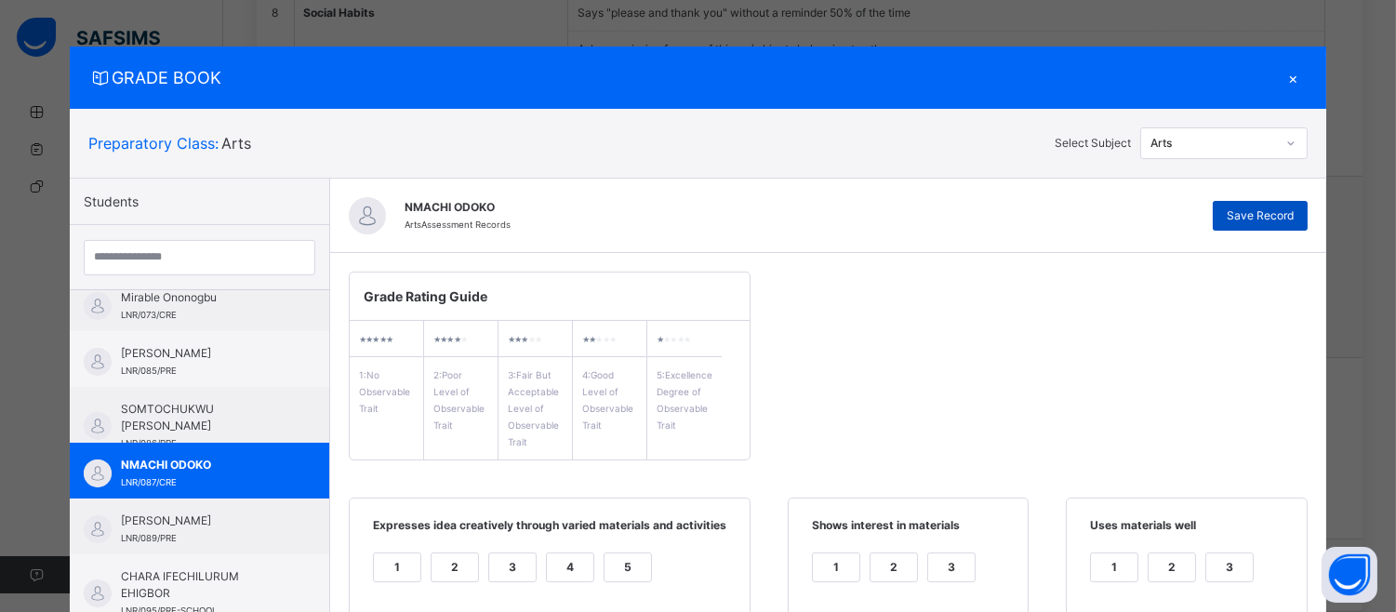
type textarea "**********"
click at [1281, 207] on span "Save Record" at bounding box center [1260, 215] width 67 height 17
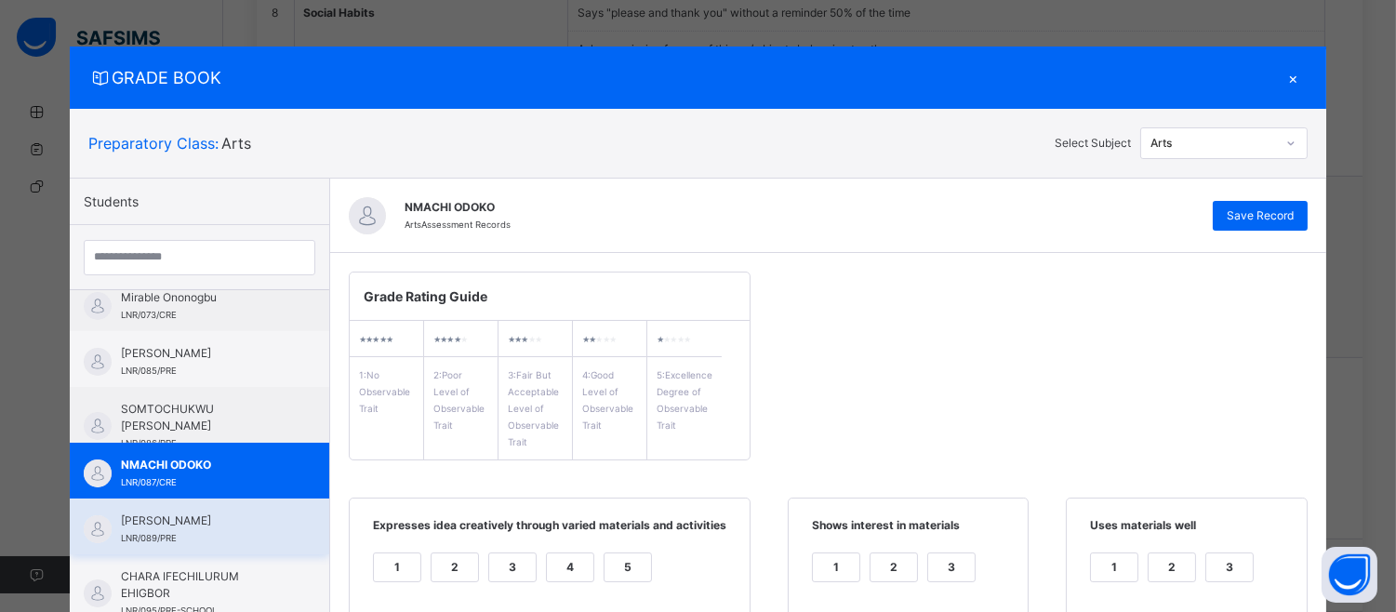
click at [152, 500] on div "[PERSON_NAME] LNR/089/PRE" at bounding box center [199, 526] width 259 height 56
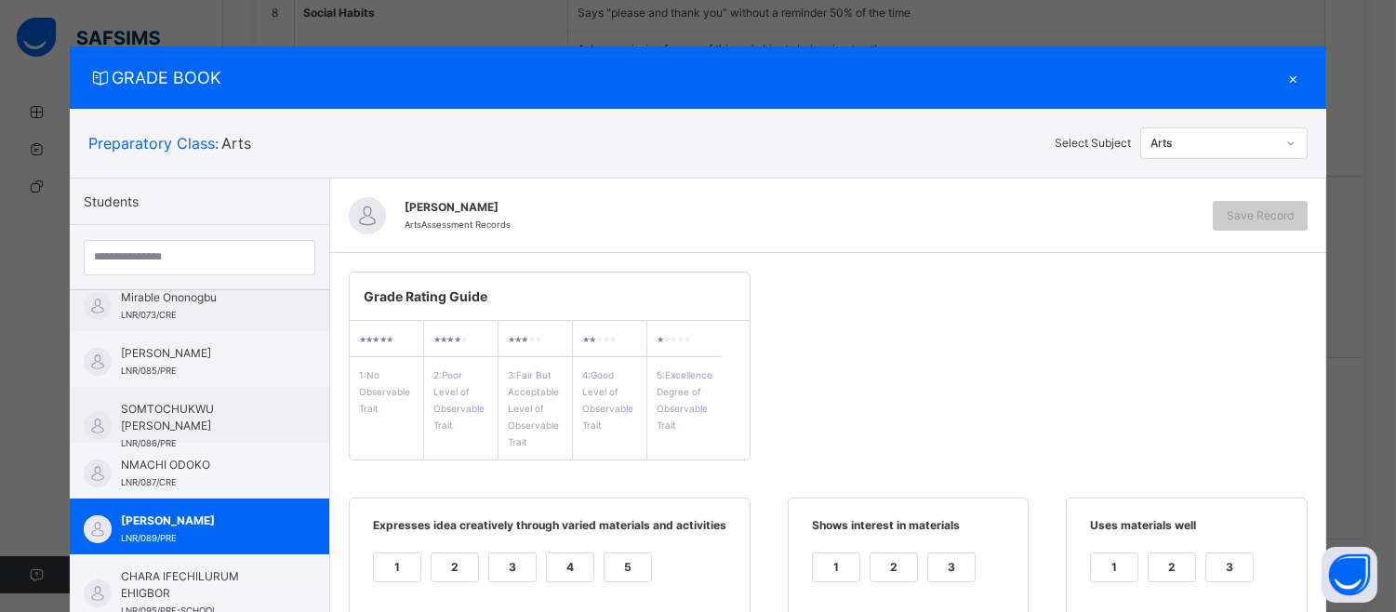
click at [562, 563] on div "4" at bounding box center [570, 567] width 47 height 28
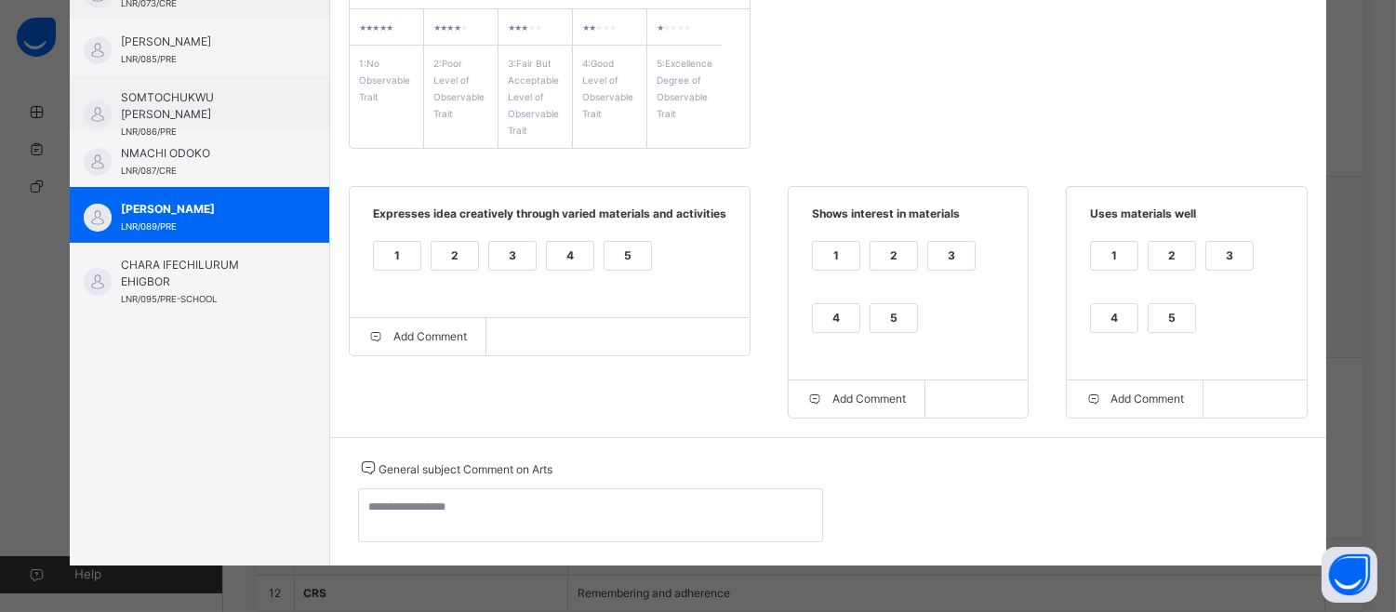
click at [807, 312] on div "1 2 3 4 5" at bounding box center [908, 298] width 202 height 125
click at [818, 310] on div "4" at bounding box center [836, 318] width 47 height 28
click at [1108, 324] on div "4" at bounding box center [1114, 318] width 47 height 28
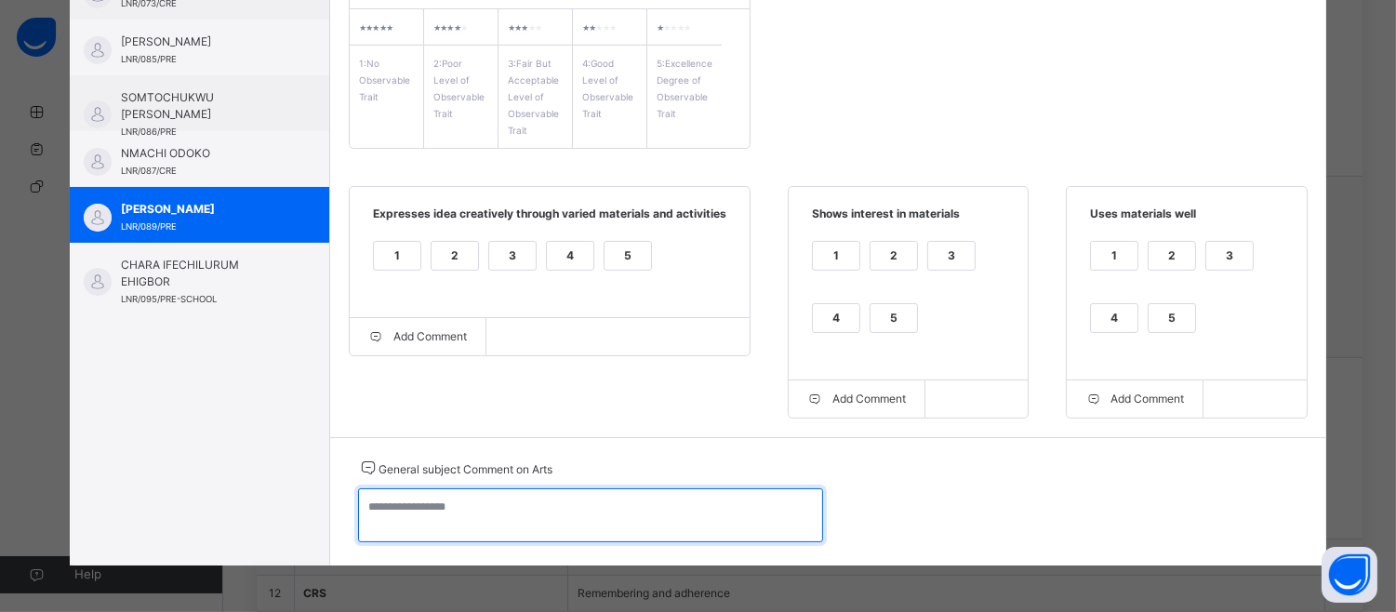
click at [360, 515] on textarea at bounding box center [590, 515] width 465 height 54
type textarea "*"
click at [370, 512] on textarea "*" at bounding box center [590, 515] width 465 height 54
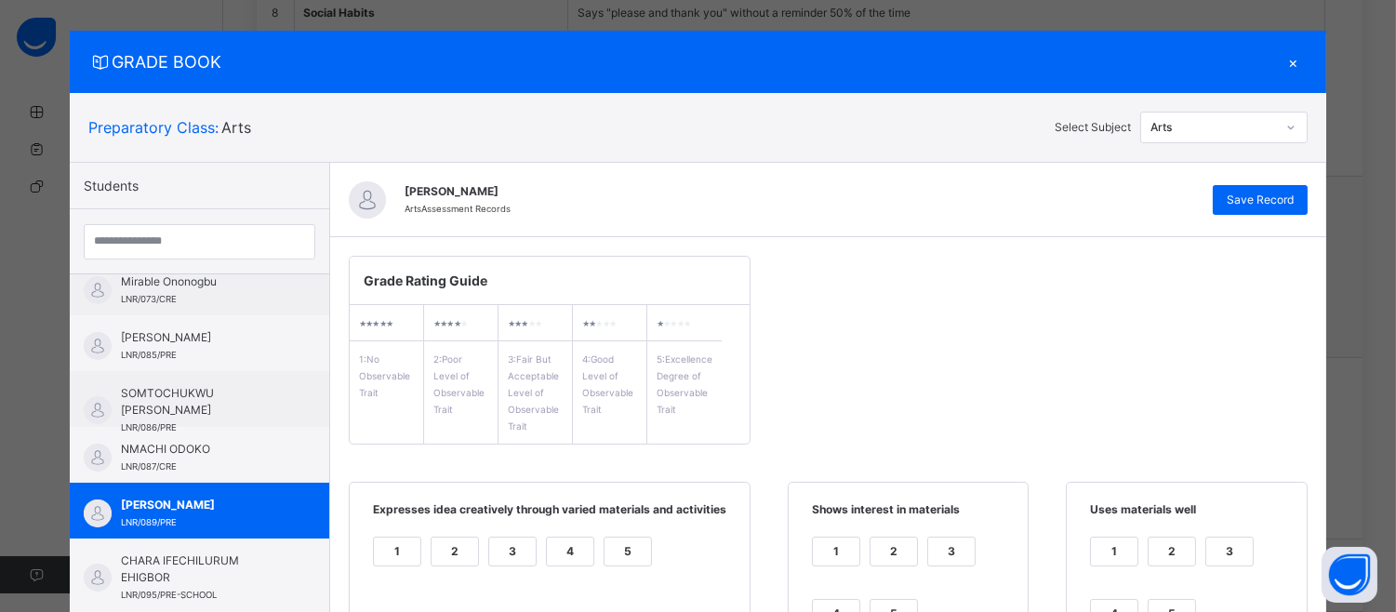
scroll to position [0, 0]
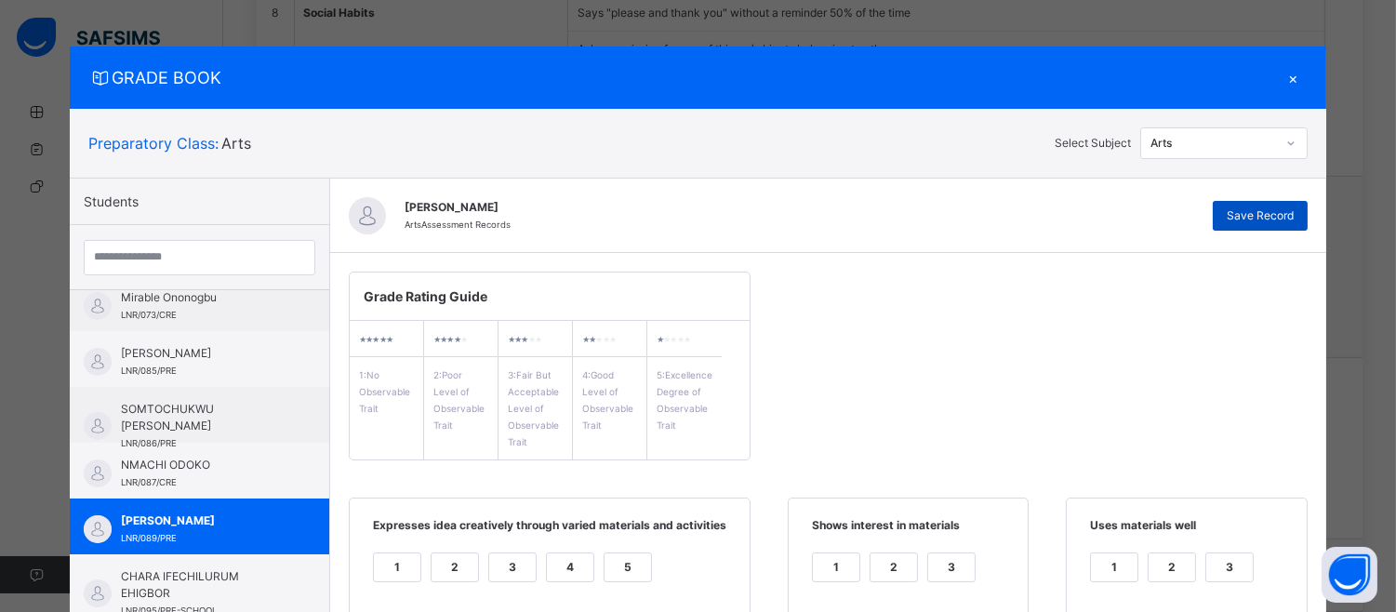
type textarea "**********"
click at [1276, 211] on span "Save Record" at bounding box center [1260, 215] width 67 height 17
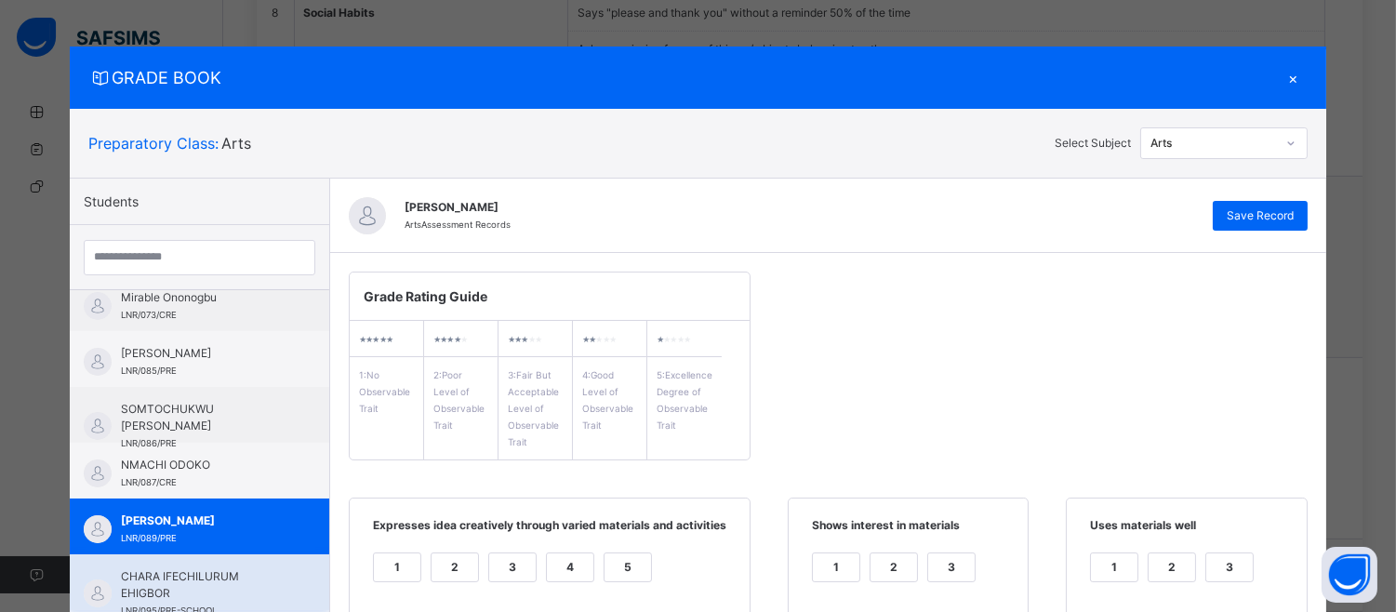
click at [180, 577] on span "CHARA IFECHILURUM EHIGBOR" at bounding box center [204, 584] width 166 height 33
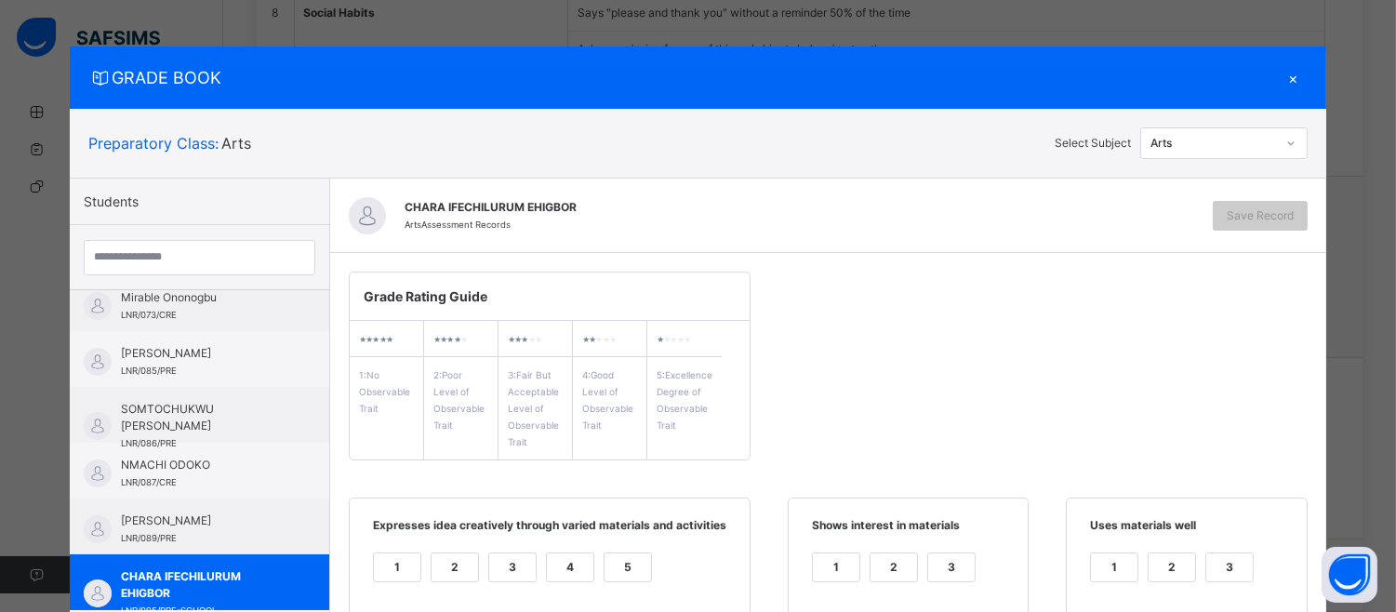
click at [1386, 439] on div "GRADE BOOK × Preparatory Class : Arts Select Subject Arts Students PRINCE [PERS…" at bounding box center [698, 306] width 1396 height 612
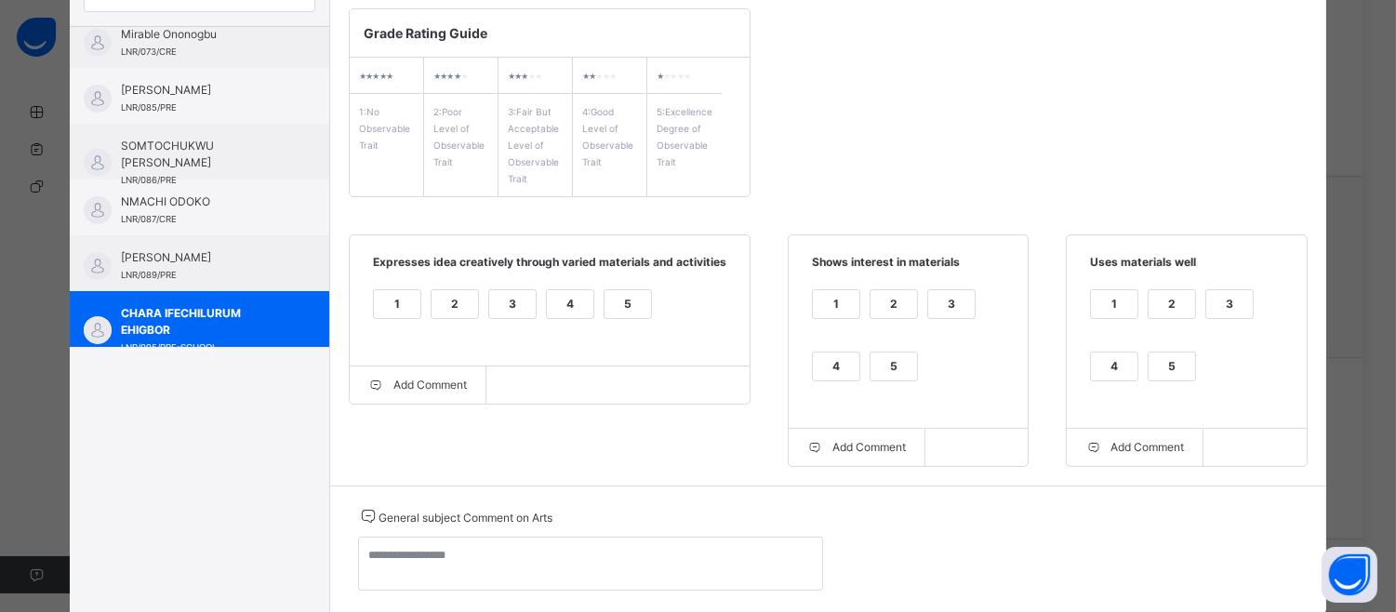
scroll to position [312, 0]
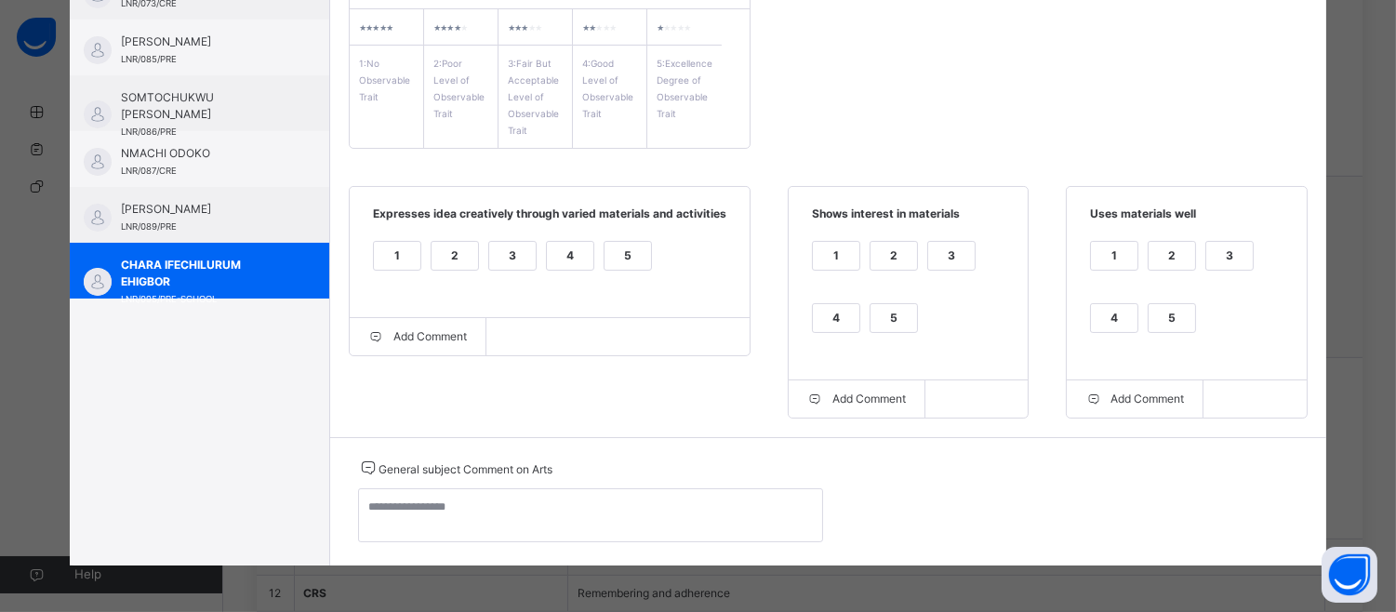
click at [489, 247] on div "3" at bounding box center [512, 256] width 47 height 28
click at [829, 307] on div "4" at bounding box center [836, 318] width 47 height 28
click at [1114, 292] on div "1" at bounding box center [1114, 267] width 48 height 53
click at [1102, 323] on div "4" at bounding box center [1114, 318] width 47 height 28
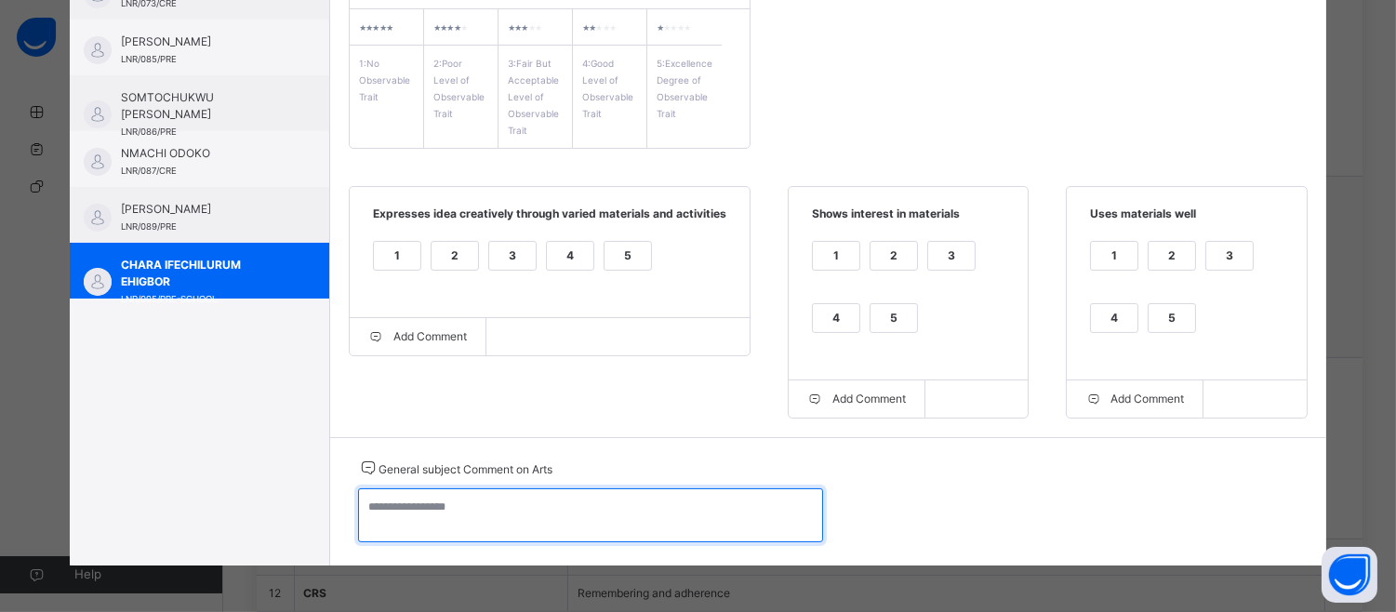
click at [365, 507] on textarea at bounding box center [590, 515] width 465 height 54
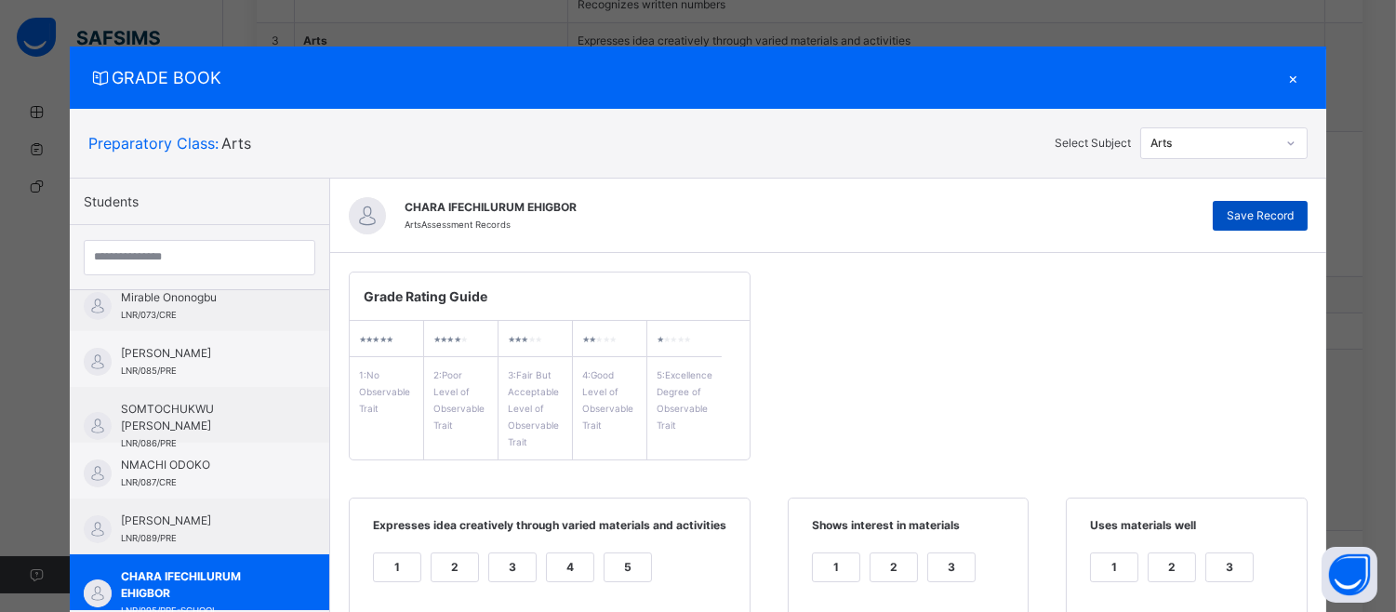
type textarea "**********"
click at [1251, 215] on span "Save Record" at bounding box center [1260, 215] width 67 height 17
click at [1258, 140] on div "Arts" at bounding box center [1213, 143] width 126 height 17
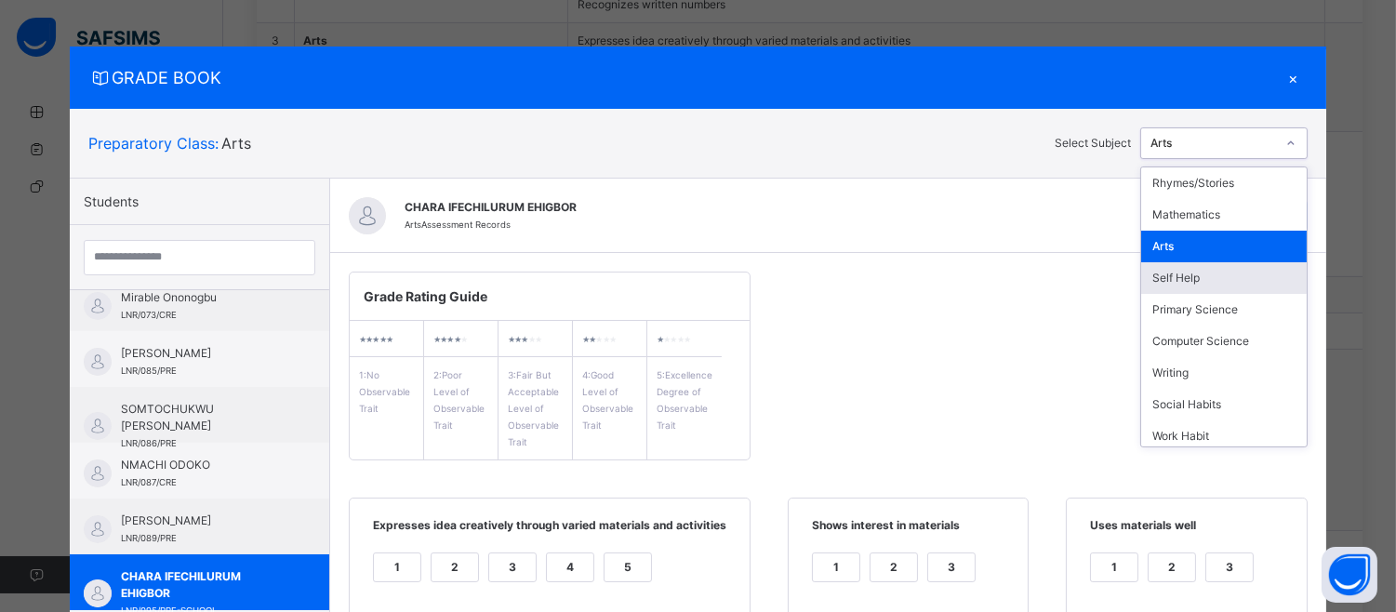
click at [1220, 272] on div "Self Help" at bounding box center [1224, 278] width 166 height 32
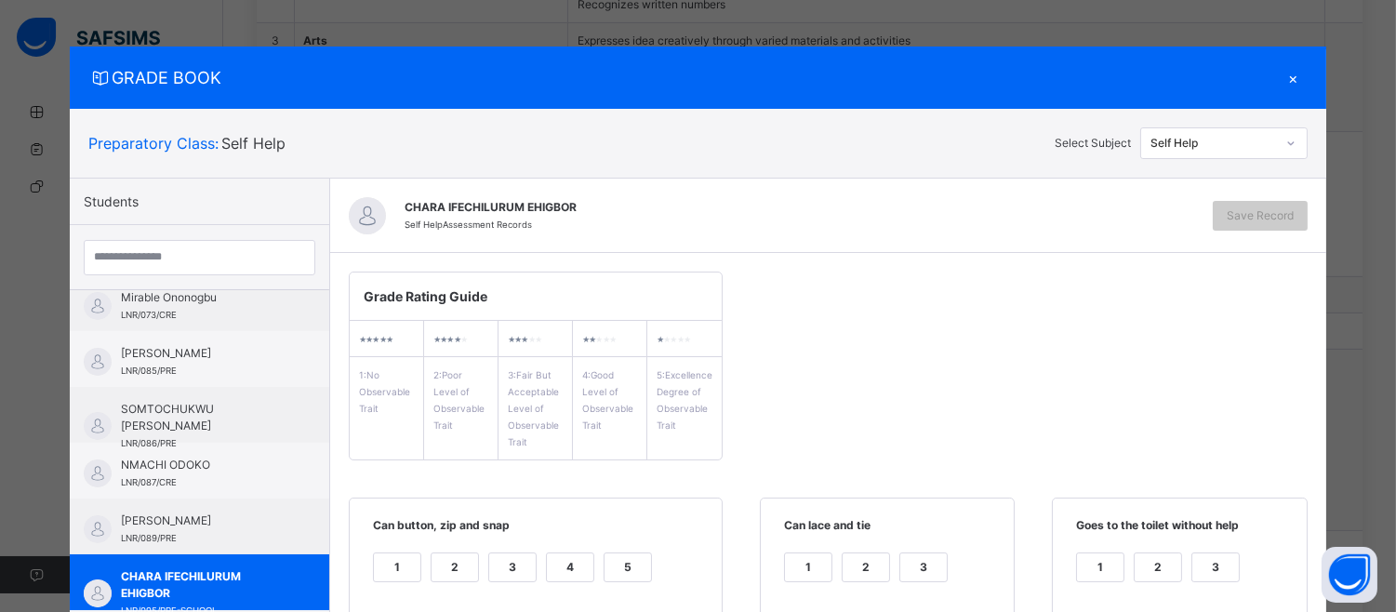
click at [1383, 346] on div "GRADE BOOK × Preparatory Class : Self Help Select Subject Self Help Students PR…" at bounding box center [698, 306] width 1396 height 612
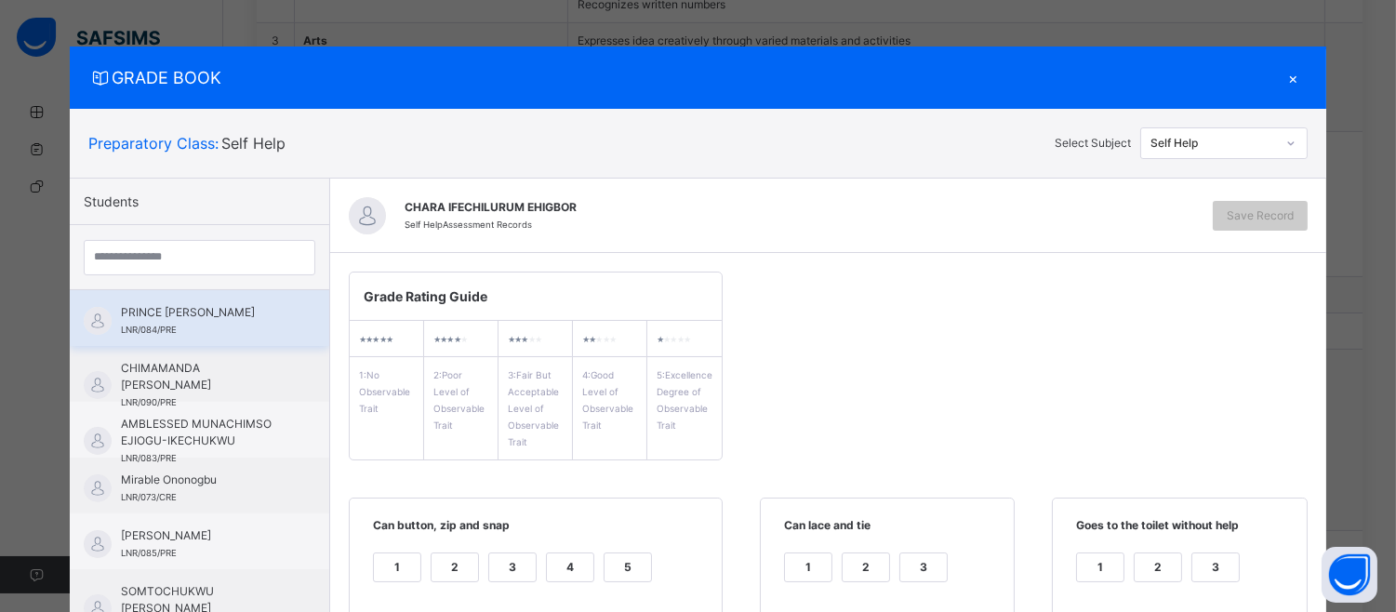
click at [245, 304] on span "PRINCE [PERSON_NAME]" at bounding box center [204, 312] width 166 height 17
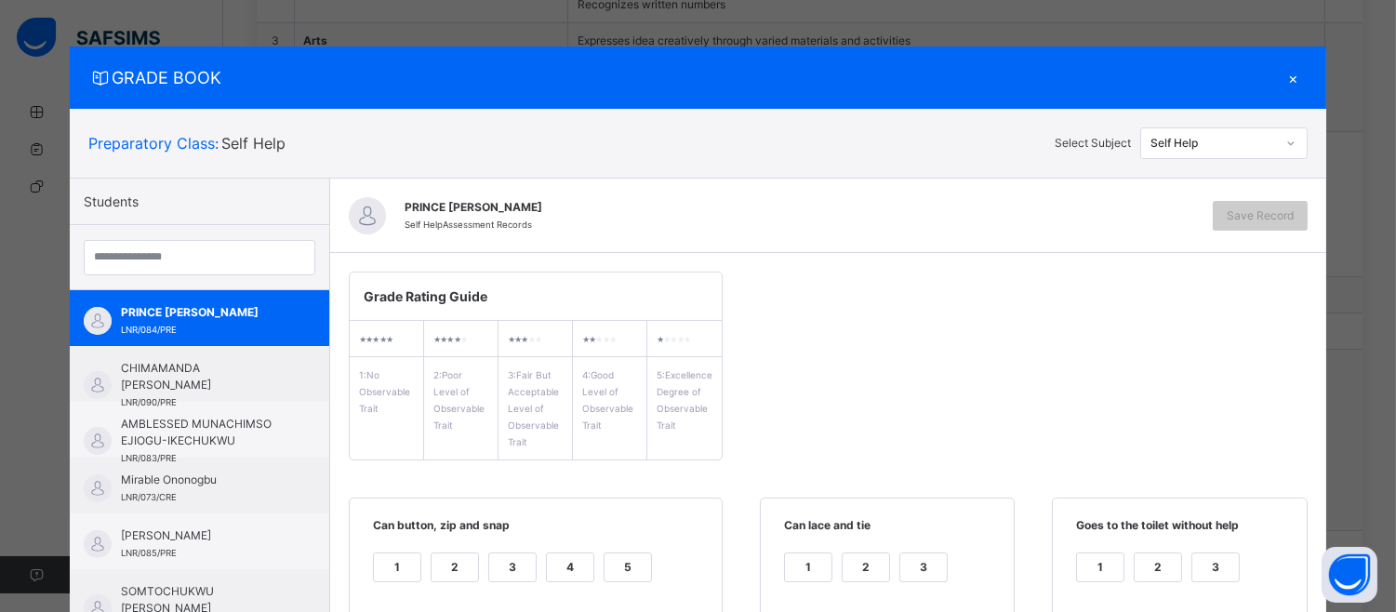
click at [623, 558] on div "5" at bounding box center [628, 567] width 47 height 28
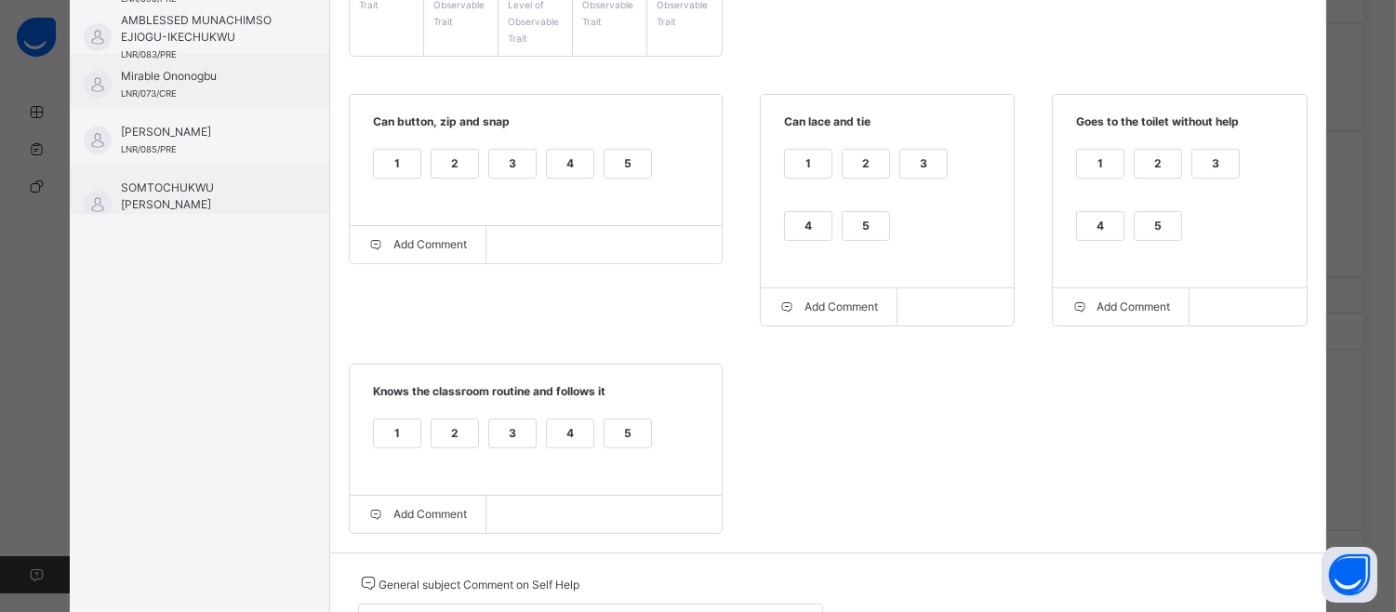
scroll to position [521, 0]
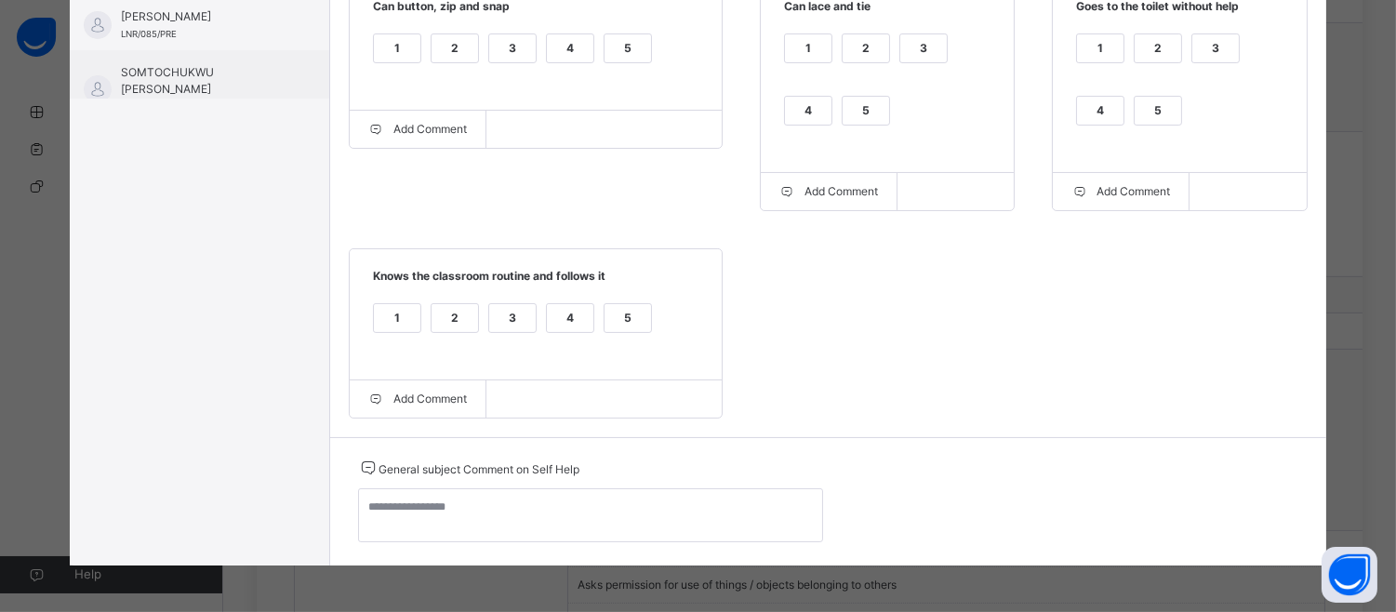
click at [854, 100] on div "5" at bounding box center [866, 111] width 47 height 28
click at [1136, 86] on div "1 2 3 4 5" at bounding box center [1179, 91] width 216 height 125
click at [1147, 99] on div "5" at bounding box center [1158, 111] width 47 height 28
click at [606, 318] on div "5" at bounding box center [628, 318] width 47 height 28
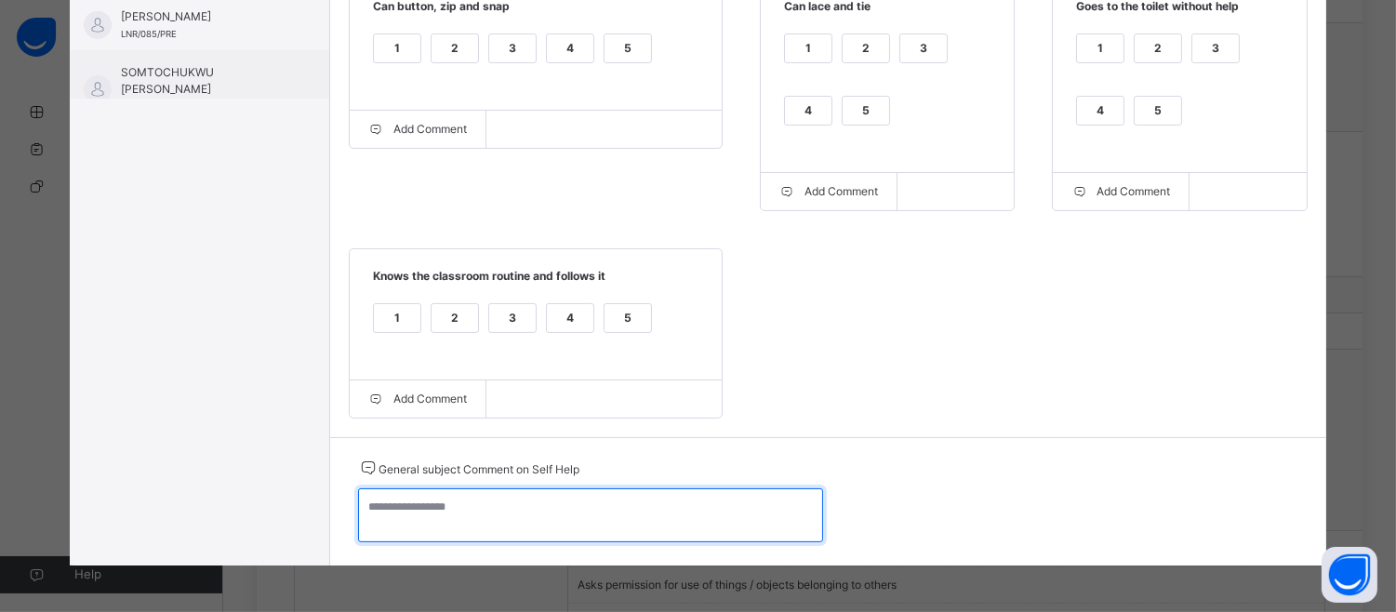
click at [374, 512] on textarea at bounding box center [590, 515] width 465 height 54
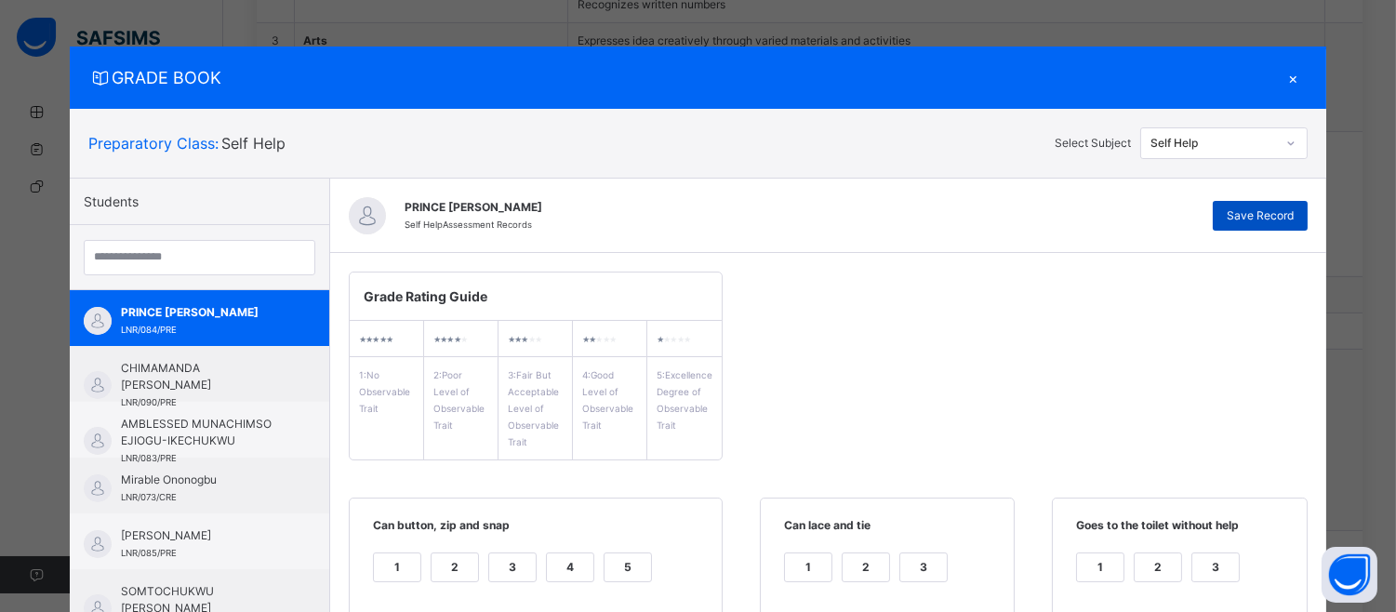
type textarea "**********"
click at [1253, 207] on span "Save Record" at bounding box center [1260, 215] width 67 height 17
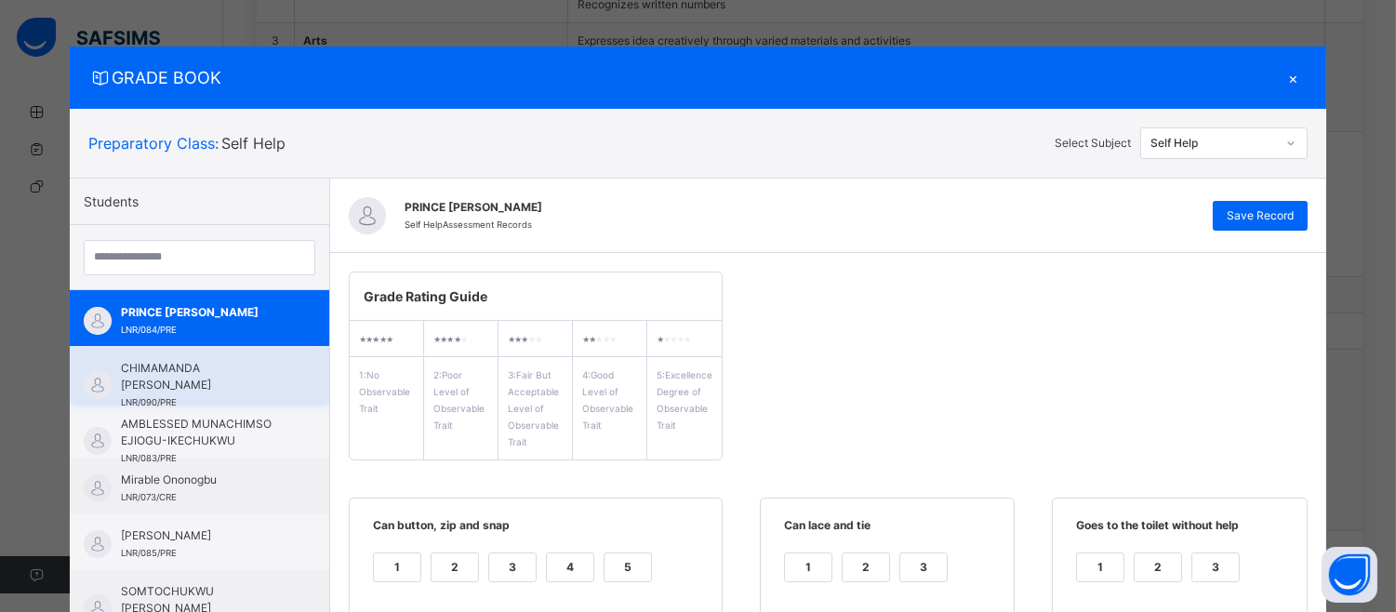
click at [133, 365] on span "CHIMAMANDA [PERSON_NAME]" at bounding box center [204, 376] width 166 height 33
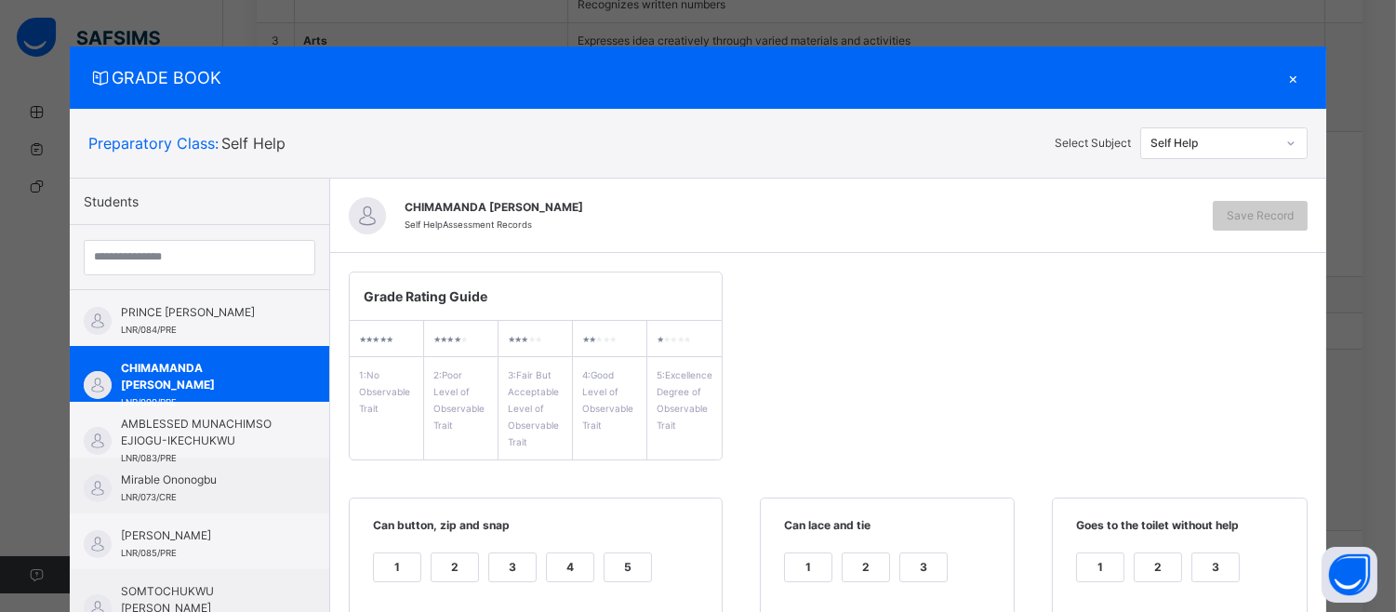
click at [609, 560] on div "5" at bounding box center [628, 567] width 47 height 28
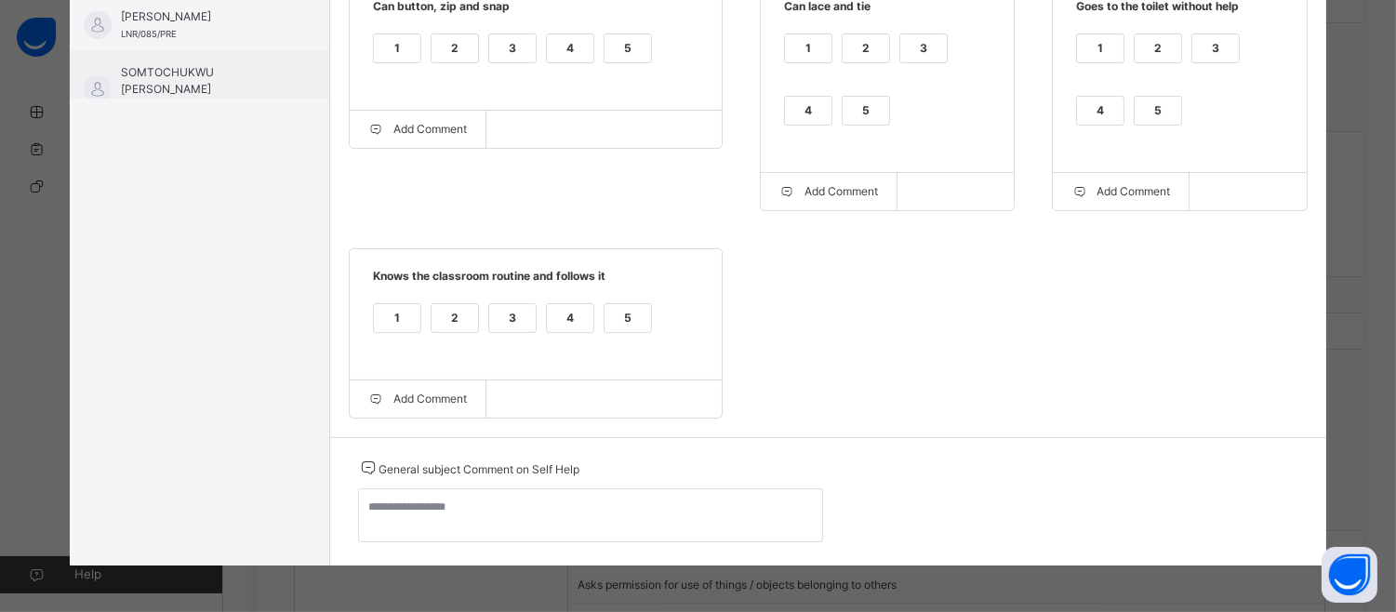
click at [787, 97] on div "4" at bounding box center [808, 111] width 47 height 28
click at [1146, 105] on div "5" at bounding box center [1158, 111] width 47 height 28
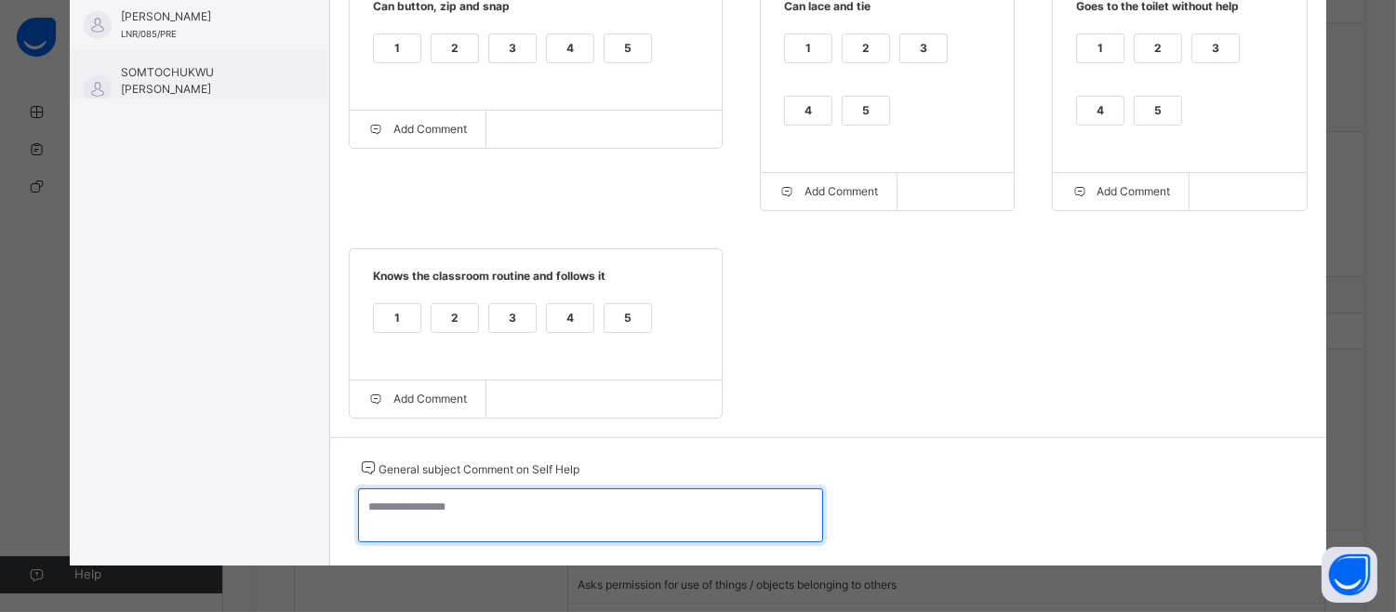
click at [373, 512] on textarea at bounding box center [590, 515] width 465 height 54
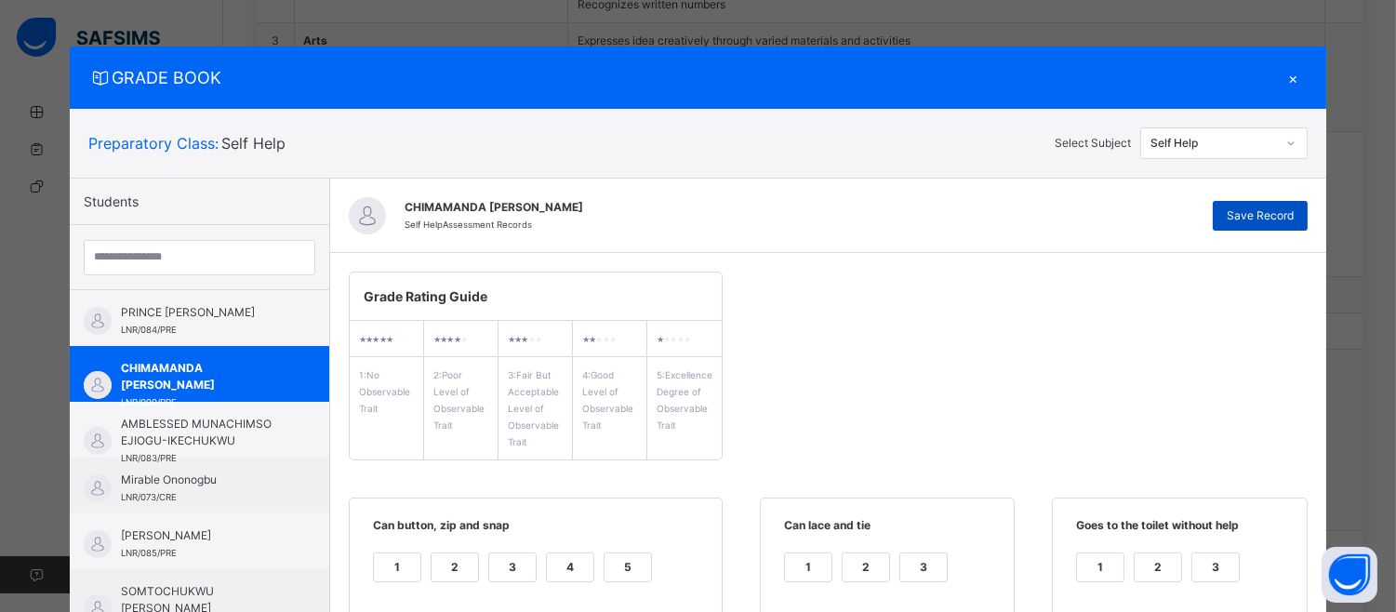
type textarea "**********"
click at [1260, 219] on span "Save Record" at bounding box center [1260, 215] width 67 height 17
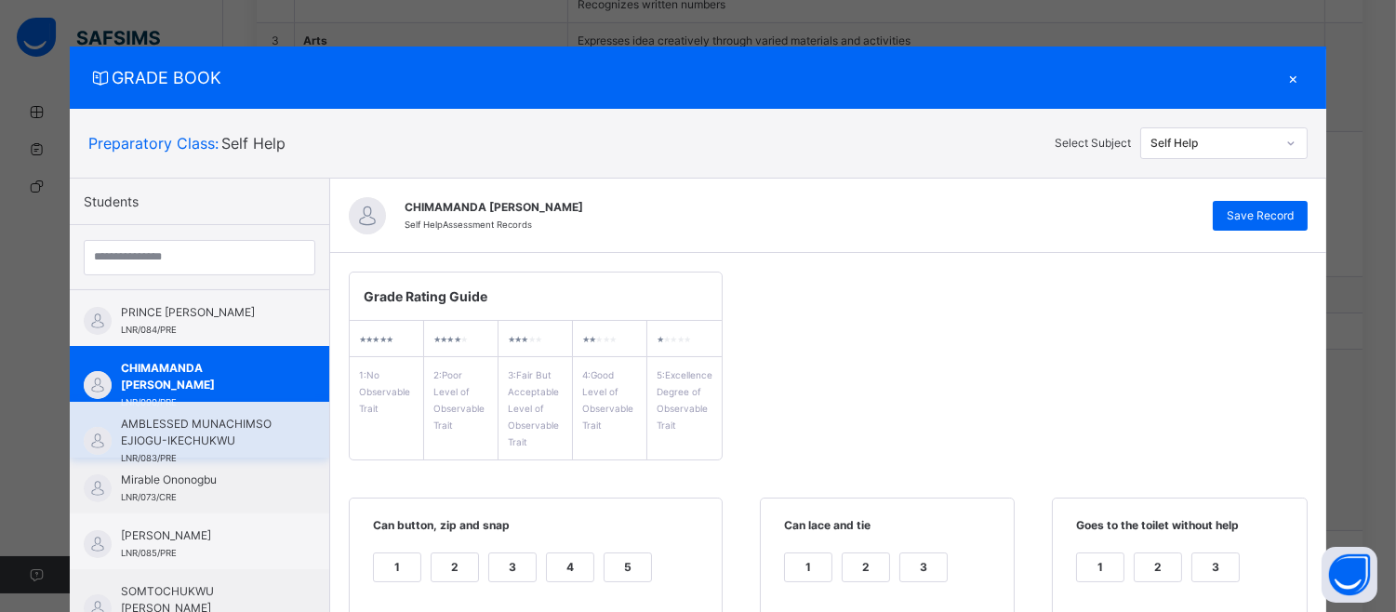
click at [149, 416] on span "AMBLESSED MUNACHIMSO EJIOGU-IKECHUKWU" at bounding box center [204, 432] width 166 height 33
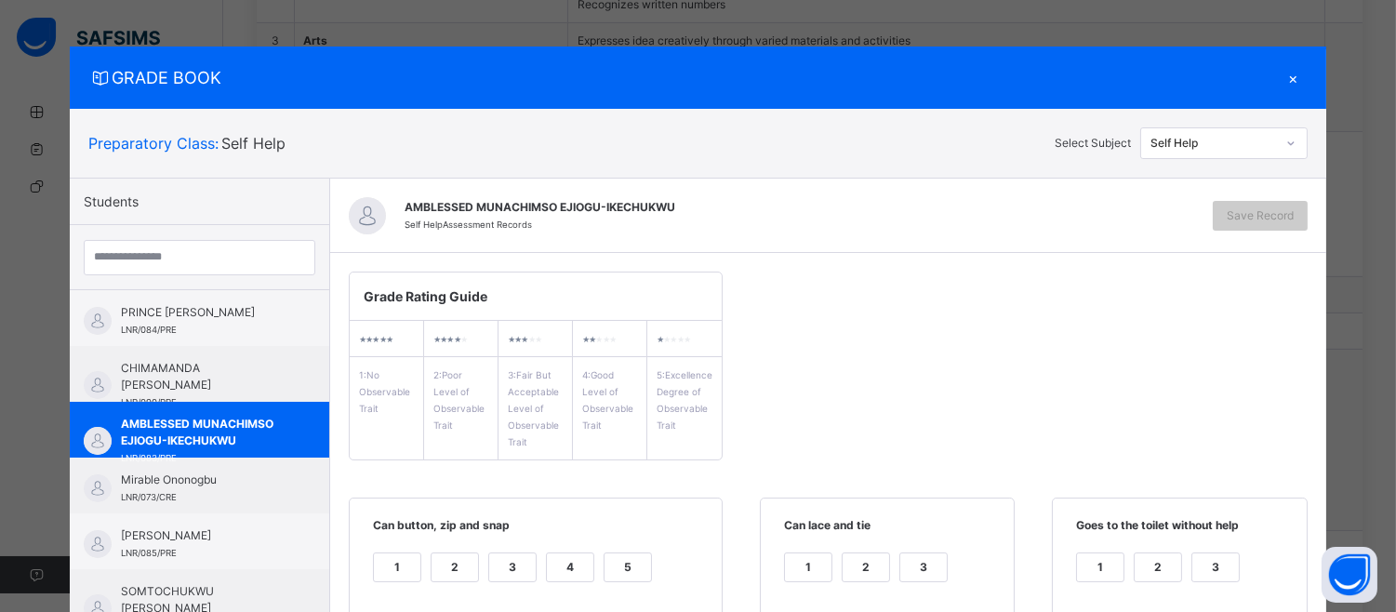
click at [603, 545] on span "Can button, zip and snap" at bounding box center [535, 532] width 335 height 31
click at [630, 555] on div "5" at bounding box center [628, 567] width 47 height 28
click at [779, 609] on div "1 2 3 4 5" at bounding box center [887, 610] width 216 height 125
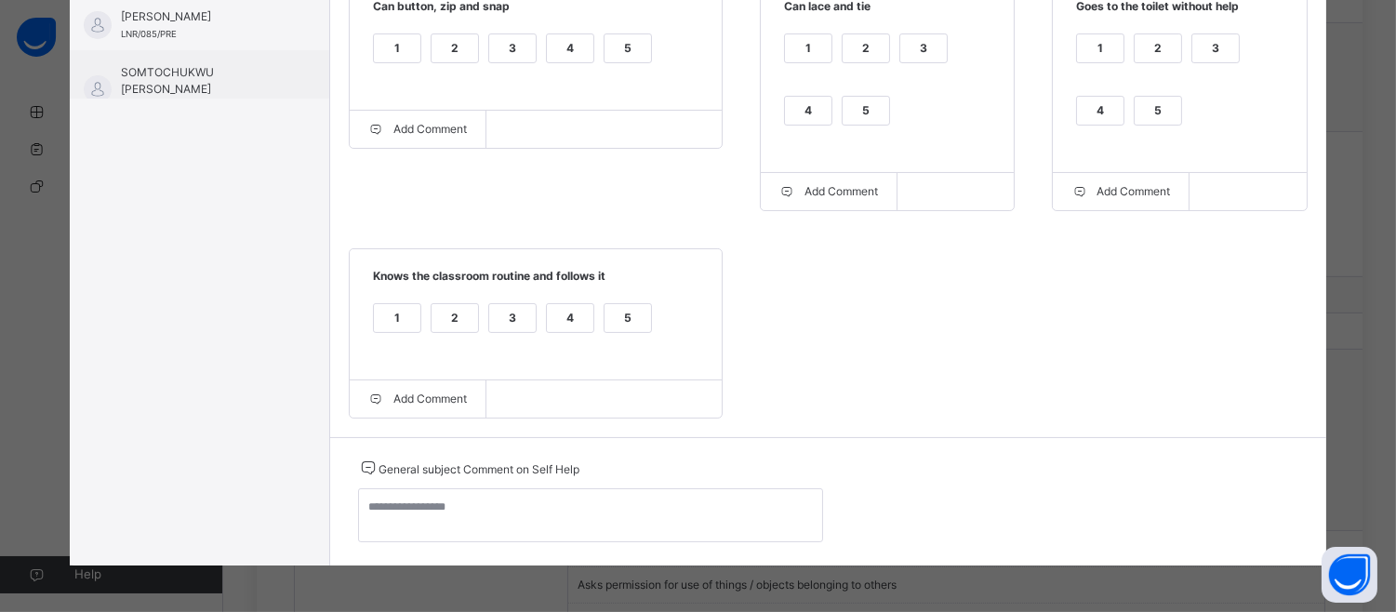
click at [812, 100] on div "4" at bounding box center [808, 111] width 47 height 28
click at [1083, 108] on div "4" at bounding box center [1100, 111] width 47 height 28
click at [605, 309] on div "5" at bounding box center [628, 318] width 47 height 28
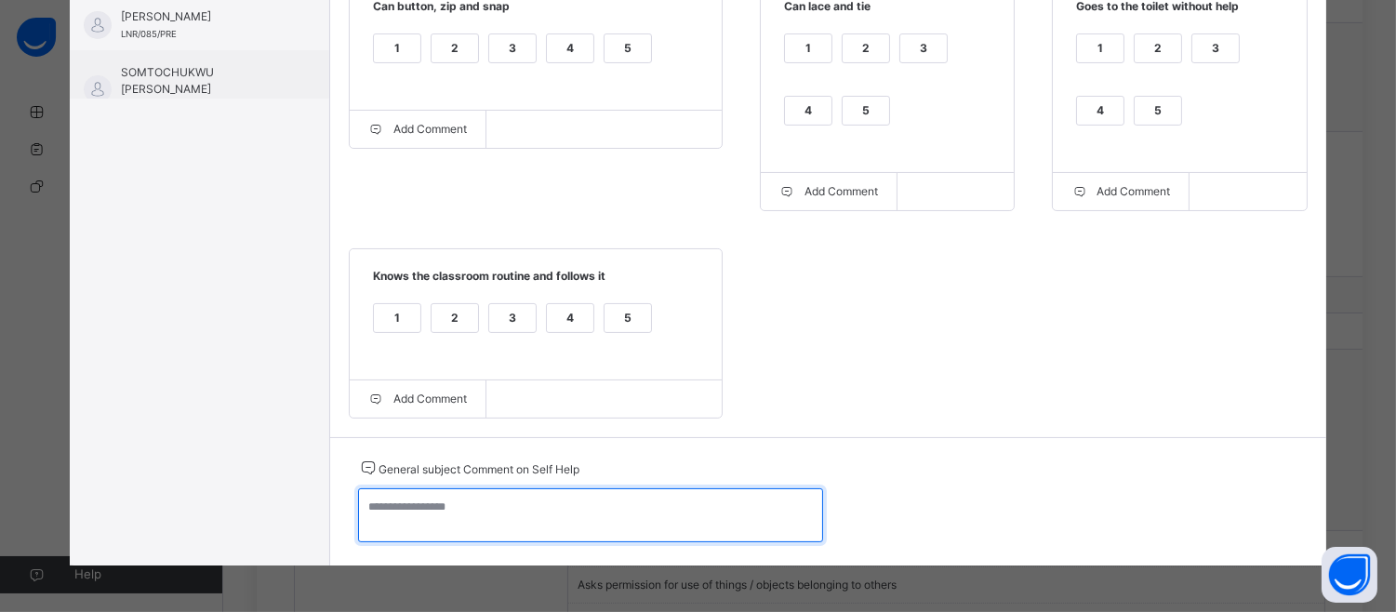
click at [405, 523] on textarea at bounding box center [590, 515] width 465 height 54
click at [369, 512] on textarea "**********" at bounding box center [590, 515] width 465 height 54
click at [472, 517] on textarea "**********" at bounding box center [590, 515] width 465 height 54
type textarea "*"
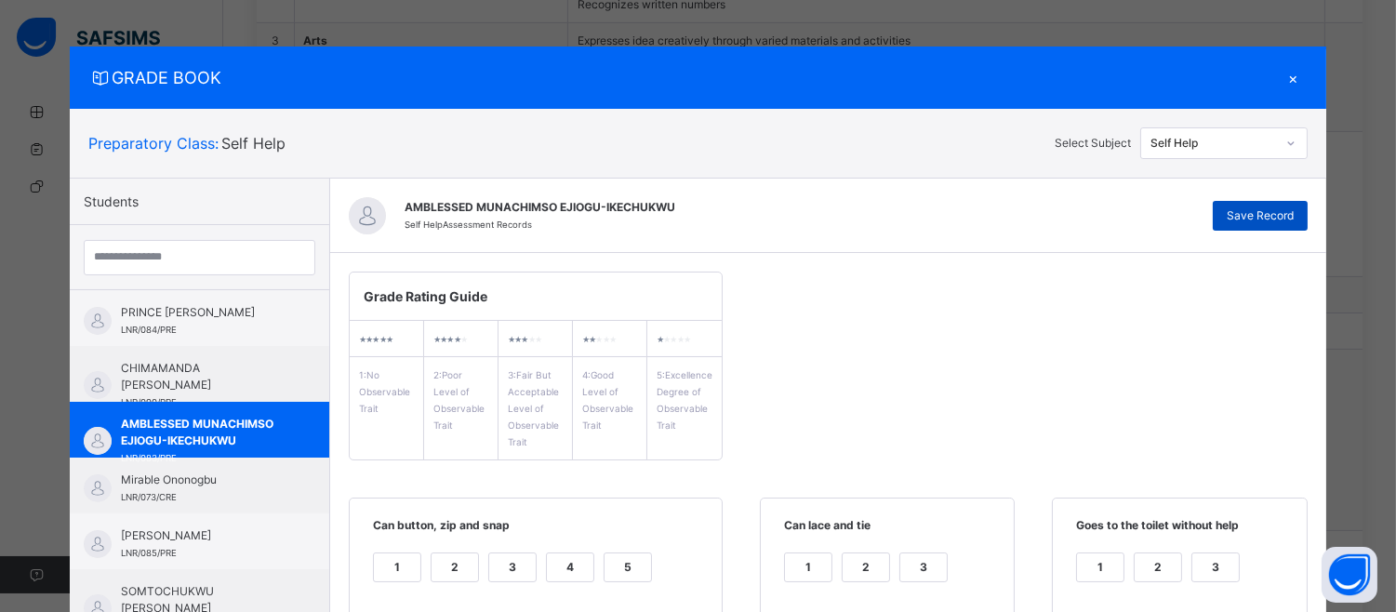
type textarea "**********"
click at [1266, 208] on span "Save Record" at bounding box center [1260, 215] width 67 height 17
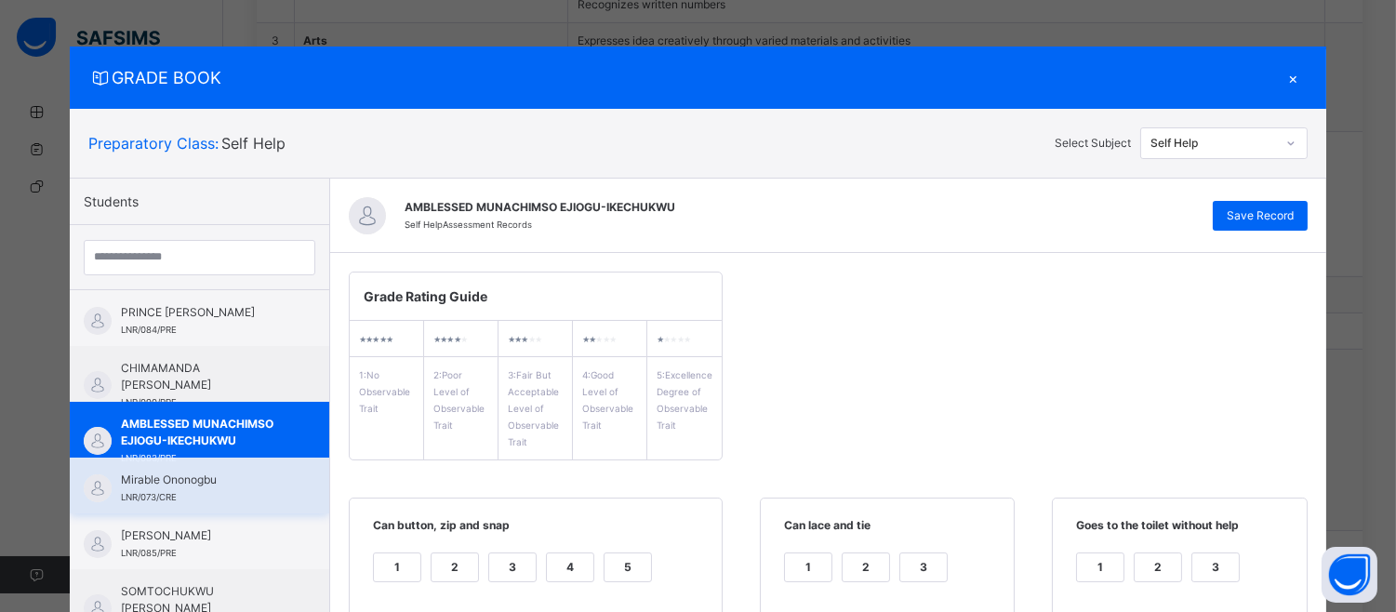
click at [135, 479] on span "Mirable Ononogbu" at bounding box center [204, 480] width 166 height 17
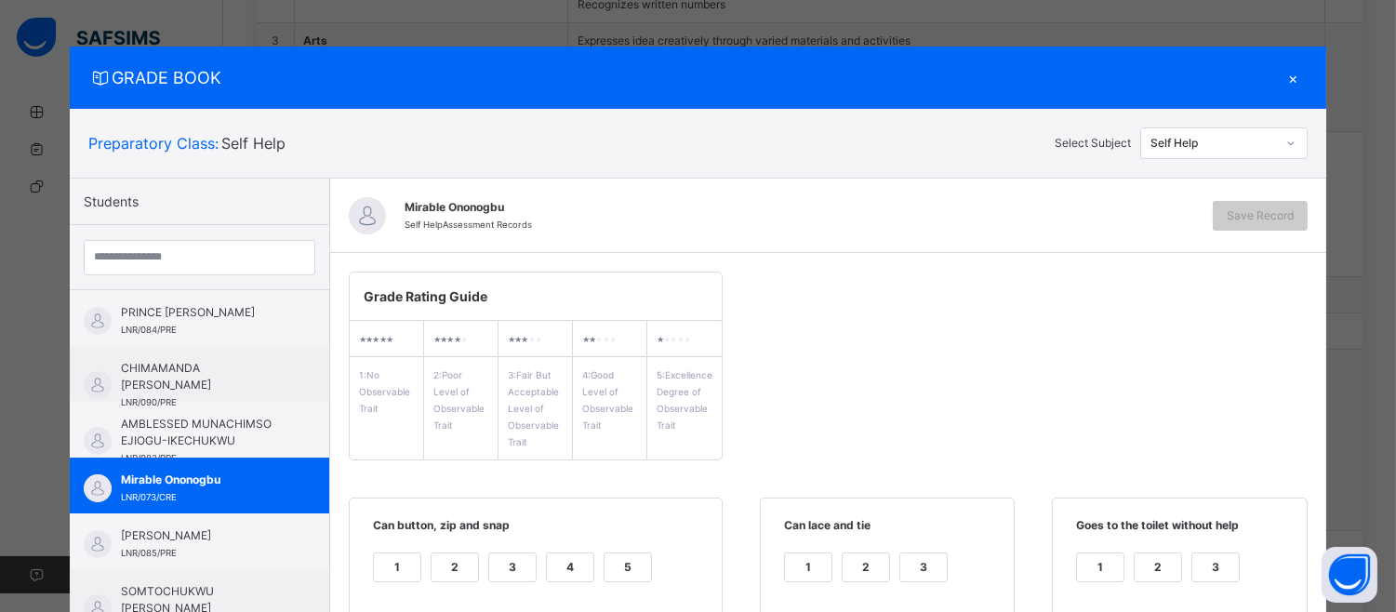
click at [618, 575] on div "5" at bounding box center [628, 567] width 47 height 28
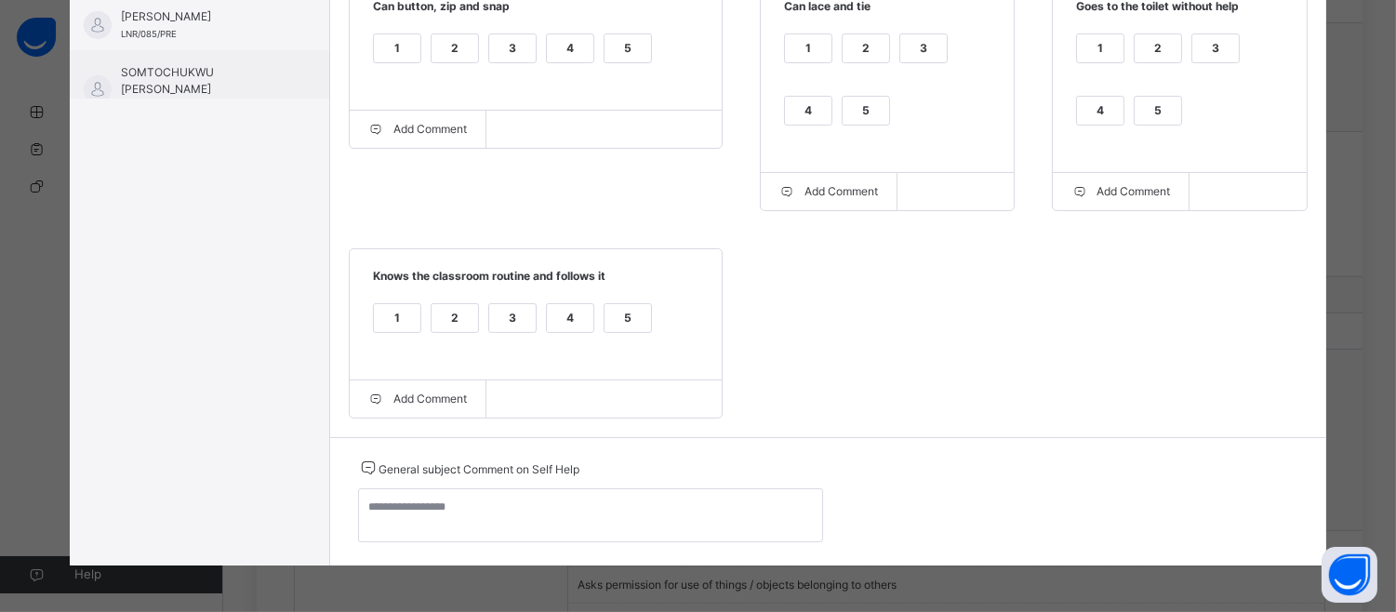
click at [871, 103] on div "5" at bounding box center [866, 111] width 47 height 28
click at [1138, 102] on div "5" at bounding box center [1158, 111] width 47 height 28
click at [596, 302] on div "1 2 3 4 5" at bounding box center [535, 330] width 335 height 62
click at [605, 327] on div "5" at bounding box center [628, 318] width 47 height 28
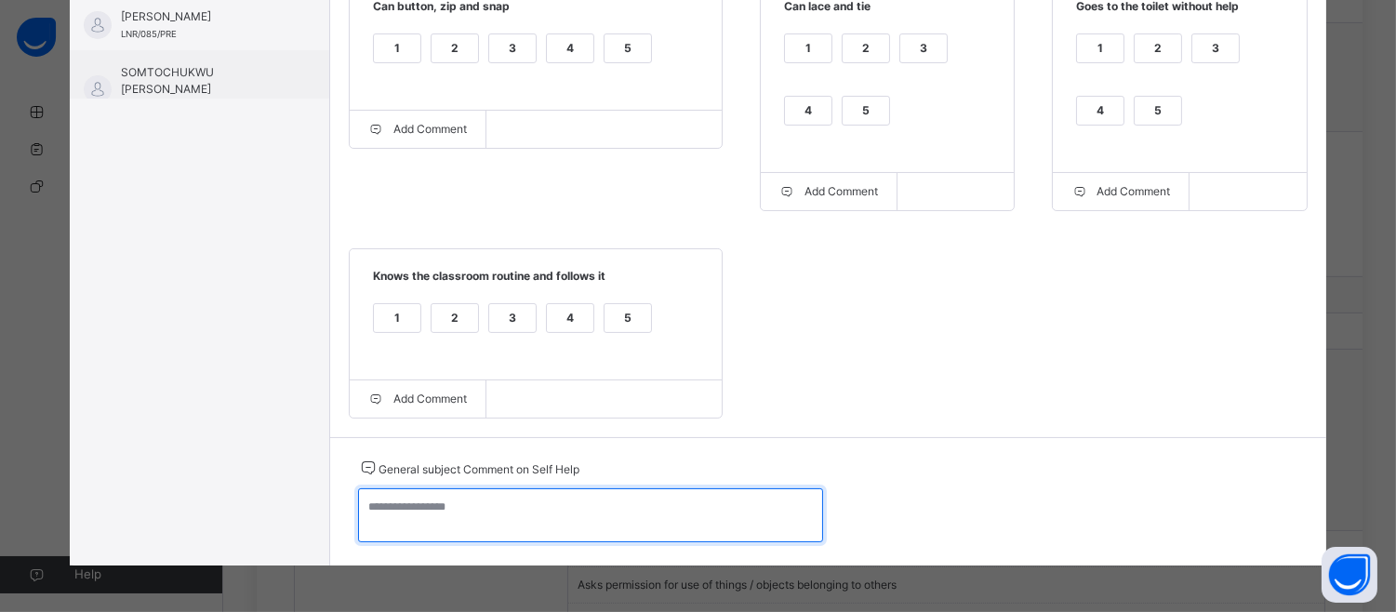
click at [370, 508] on textarea at bounding box center [590, 515] width 465 height 54
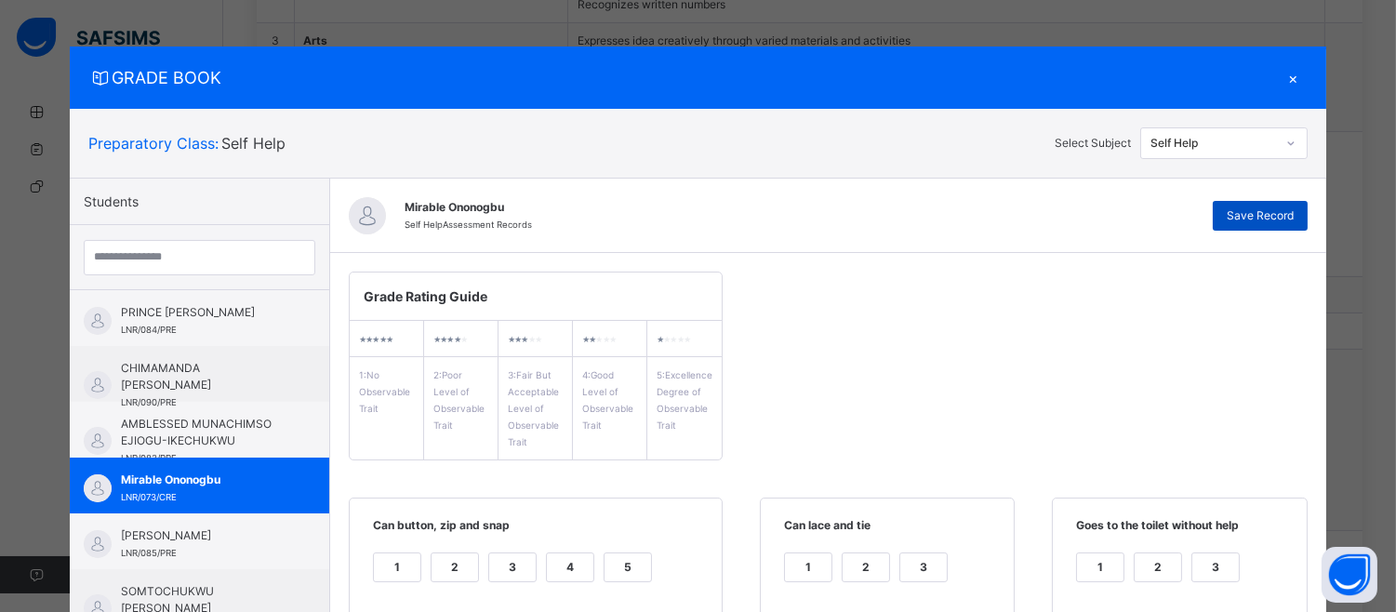
type textarea "**********"
click at [1294, 211] on span "Save Record" at bounding box center [1260, 215] width 67 height 17
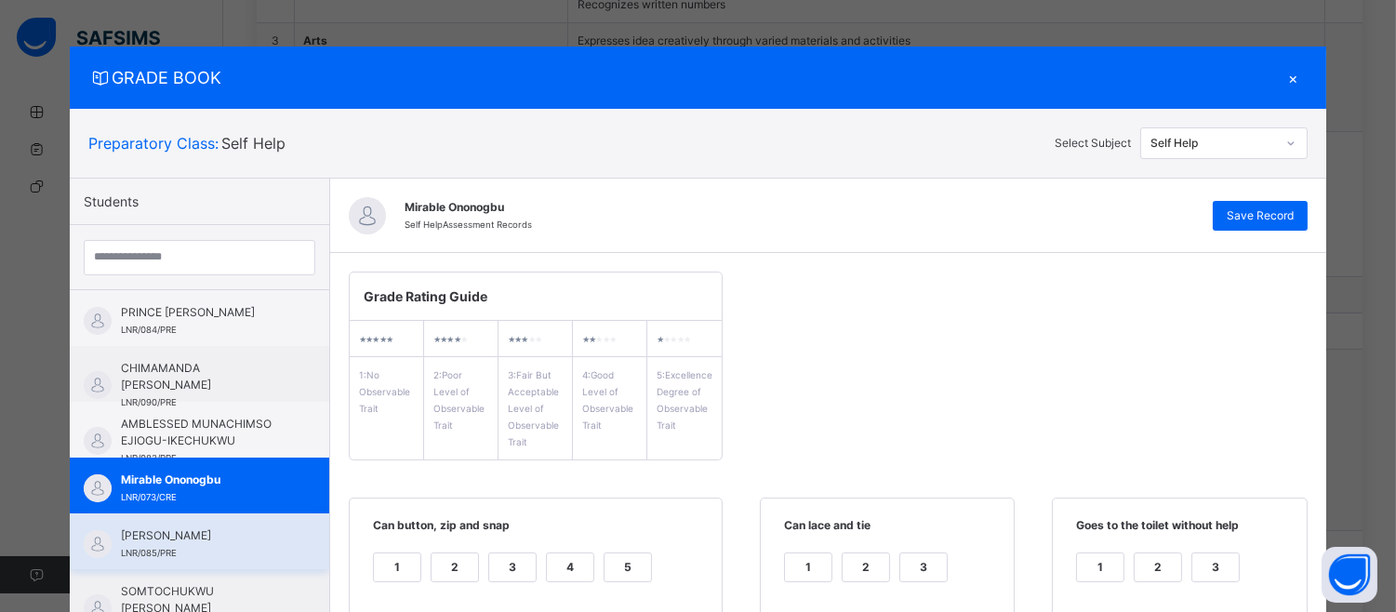
click at [153, 544] on span "[PERSON_NAME]" at bounding box center [204, 535] width 166 height 17
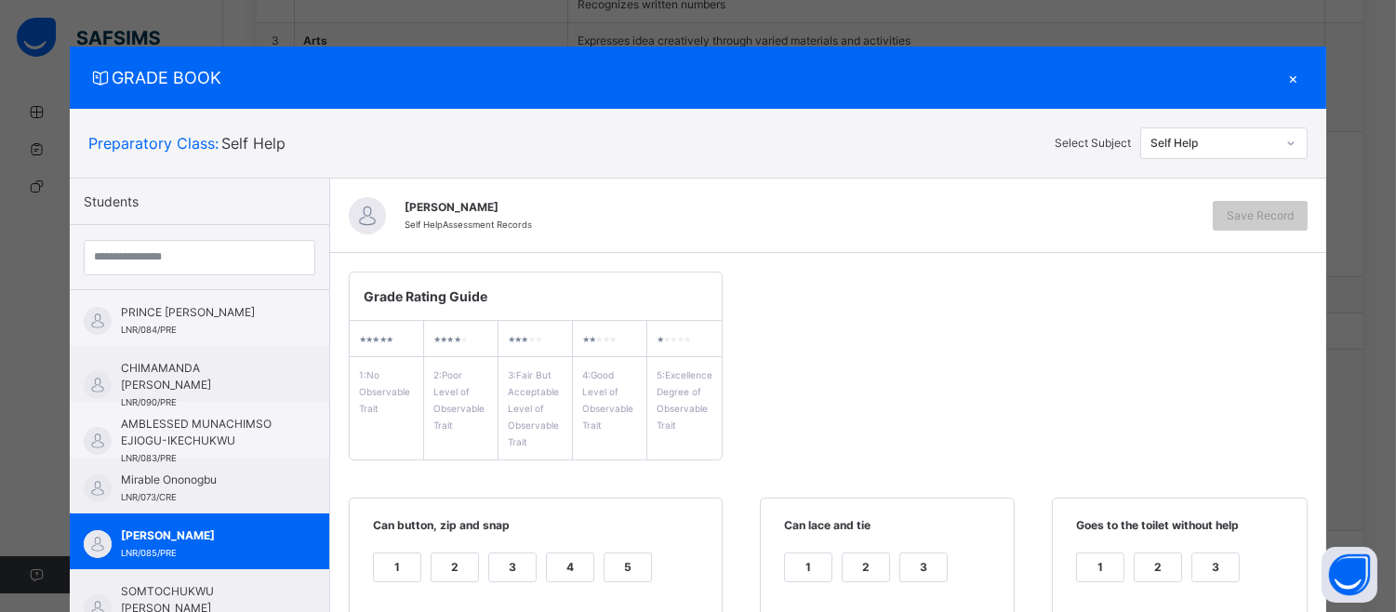
click at [569, 561] on div "4" at bounding box center [570, 567] width 47 height 28
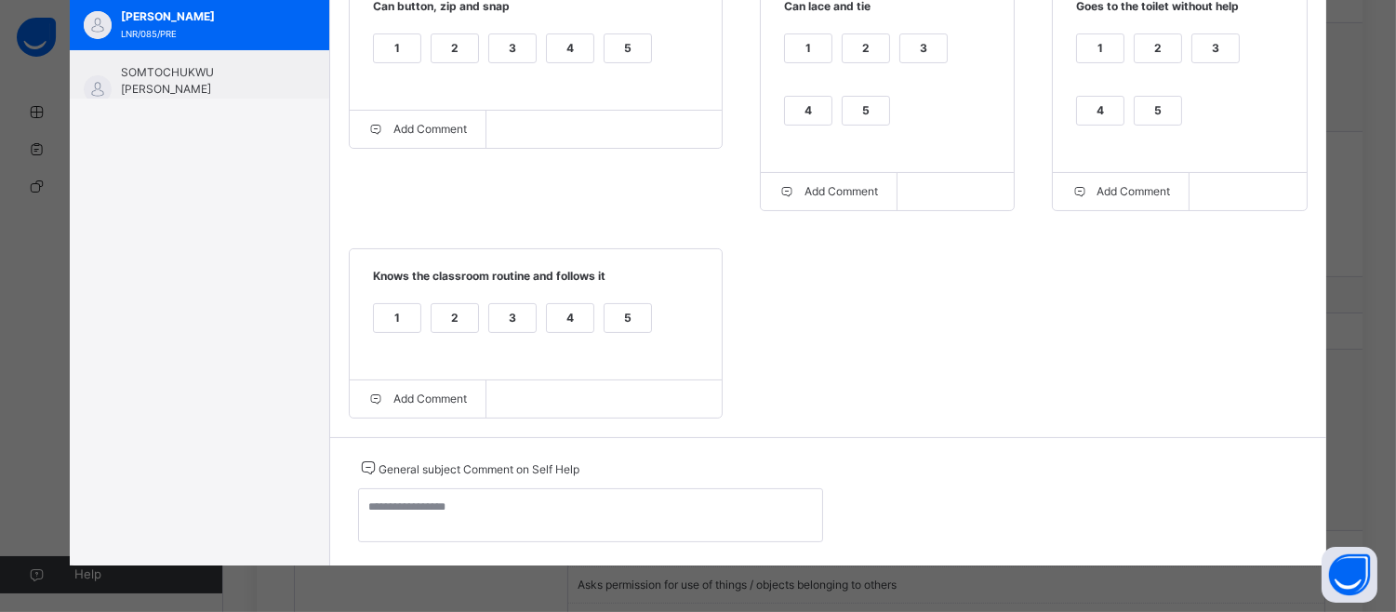
click at [1154, 102] on div "5" at bounding box center [1158, 111] width 47 height 28
click at [801, 97] on div "4" at bounding box center [808, 111] width 47 height 28
click at [609, 308] on div "5" at bounding box center [628, 318] width 47 height 28
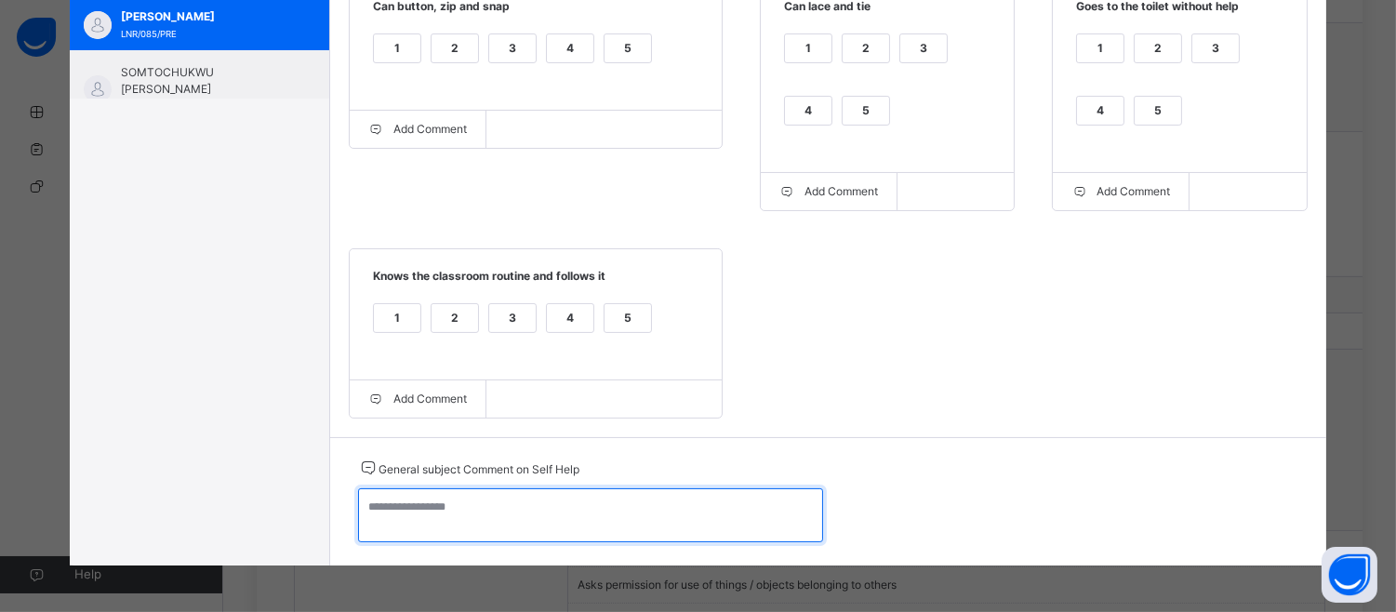
click at [358, 512] on textarea at bounding box center [590, 515] width 465 height 54
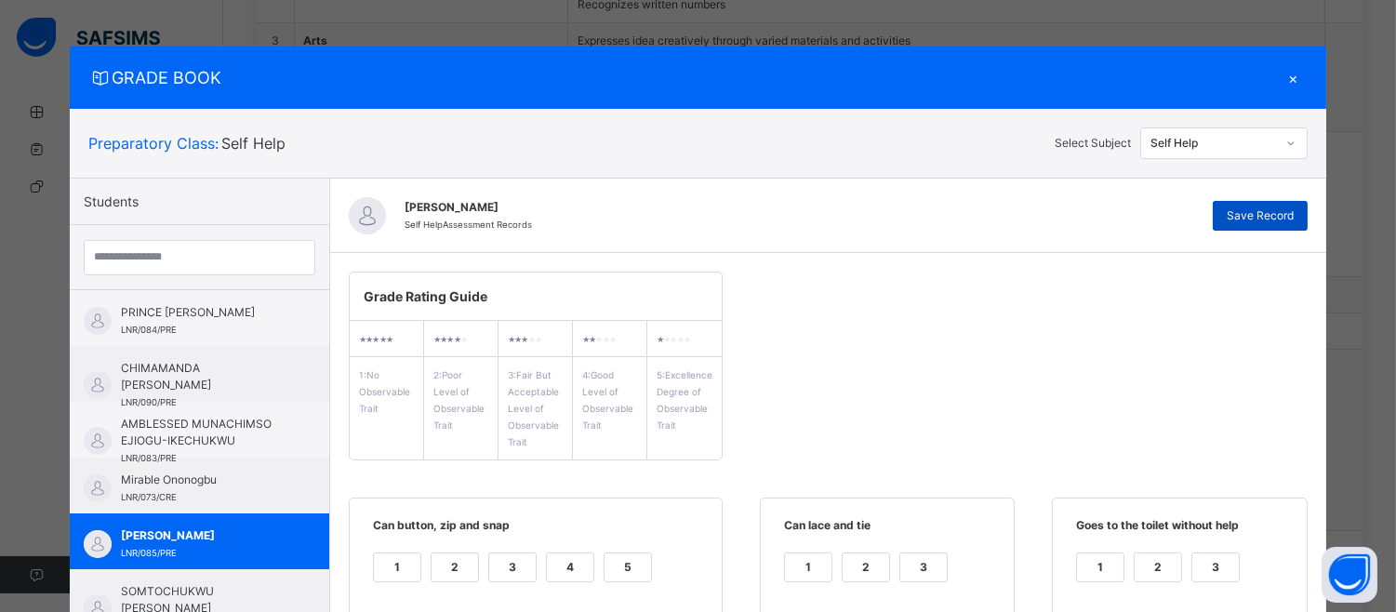
type textarea "**********"
click at [1278, 209] on span "Save Record" at bounding box center [1260, 215] width 67 height 17
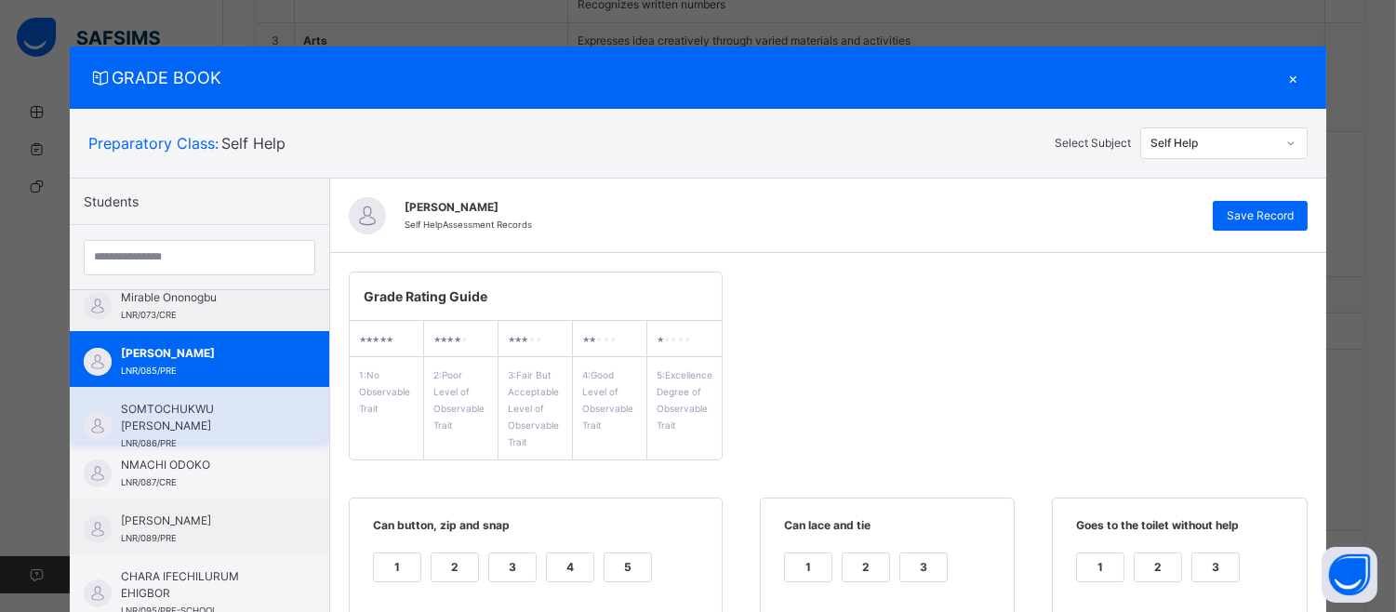
click at [184, 409] on span "SOMTOCHUKWU [PERSON_NAME]" at bounding box center [204, 417] width 166 height 33
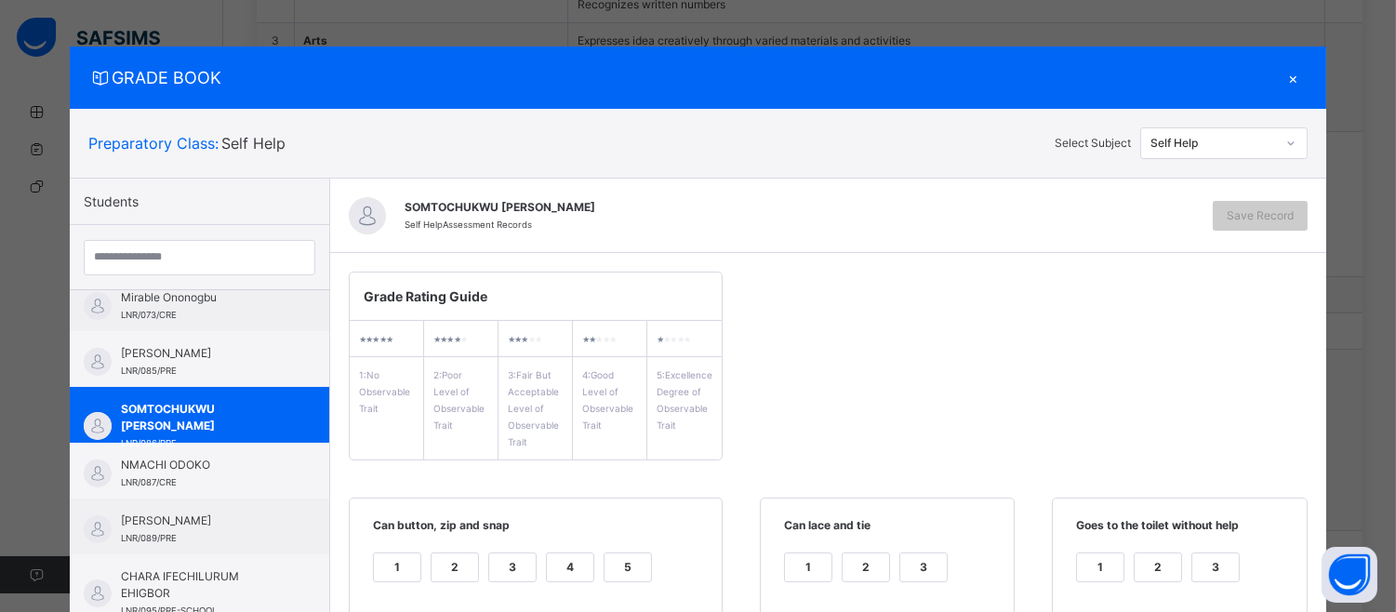
click at [623, 546] on span "Can button, zip and snap" at bounding box center [535, 532] width 335 height 31
click at [620, 573] on div "5" at bounding box center [628, 567] width 47 height 28
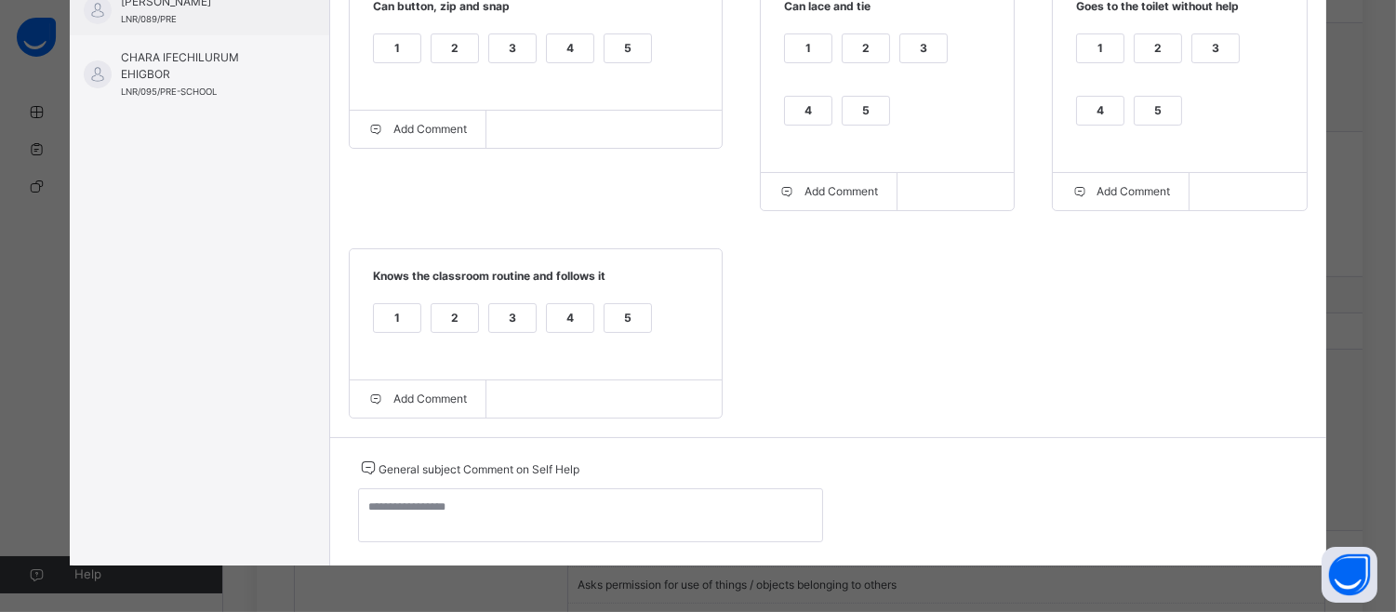
click at [843, 113] on div "5" at bounding box center [866, 111] width 47 height 28
click at [1175, 98] on div "5" at bounding box center [1158, 111] width 47 height 28
click at [616, 307] on div "5" at bounding box center [628, 318] width 47 height 28
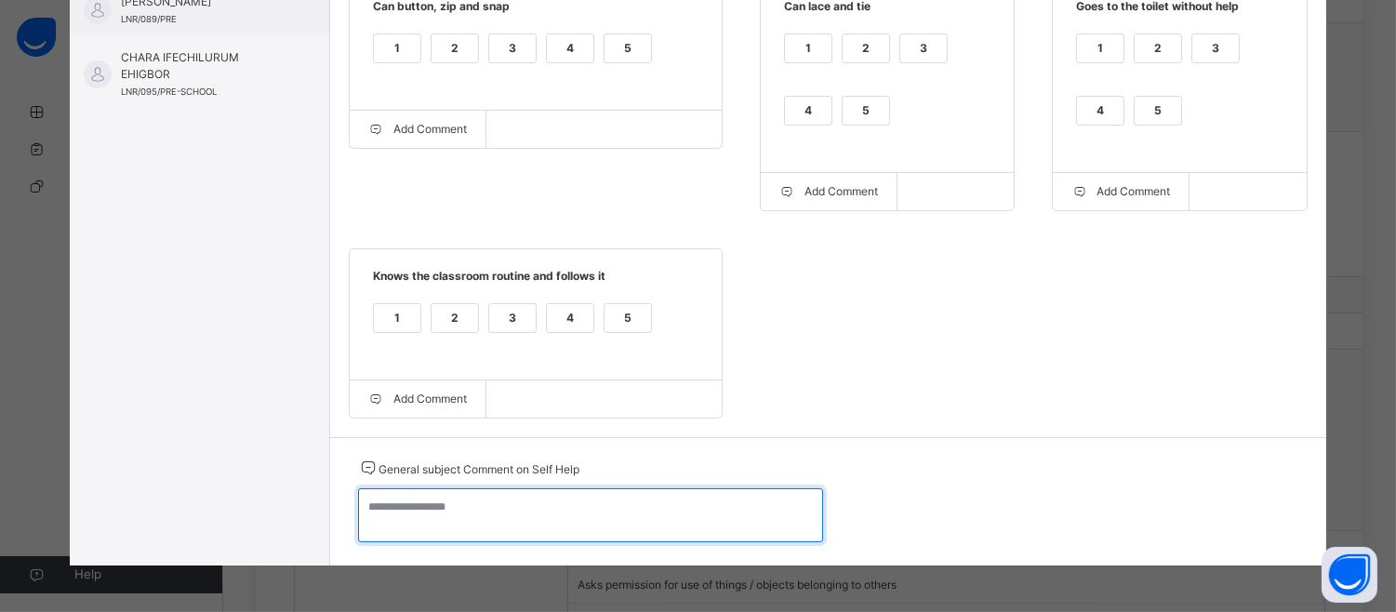
click at [366, 518] on textarea at bounding box center [590, 515] width 465 height 54
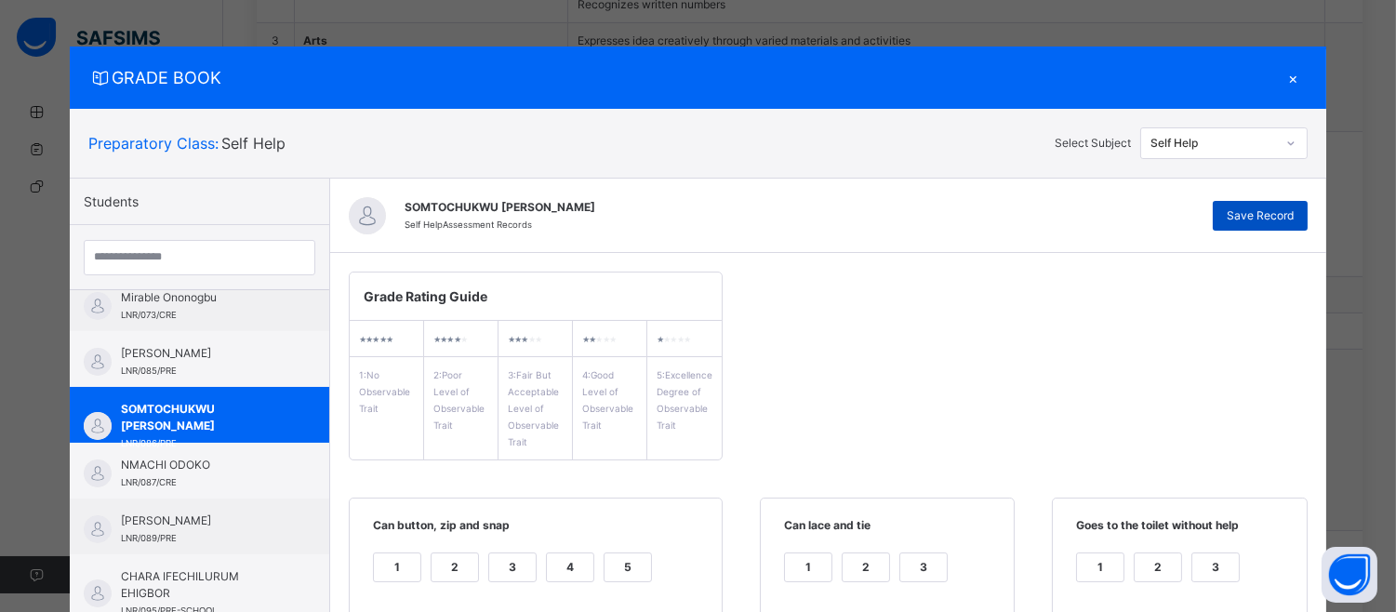
type textarea "**********"
click at [1268, 219] on span "Save Record" at bounding box center [1260, 215] width 67 height 17
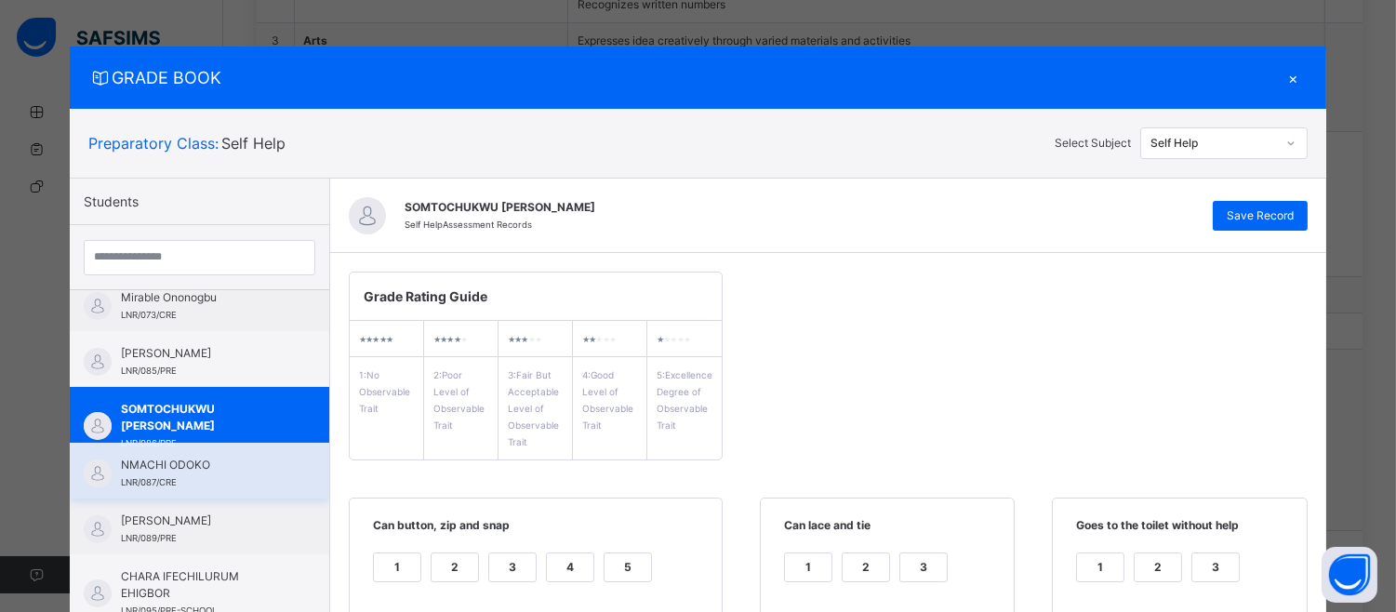
click at [193, 458] on span "NMACHI ODOKO" at bounding box center [204, 465] width 166 height 17
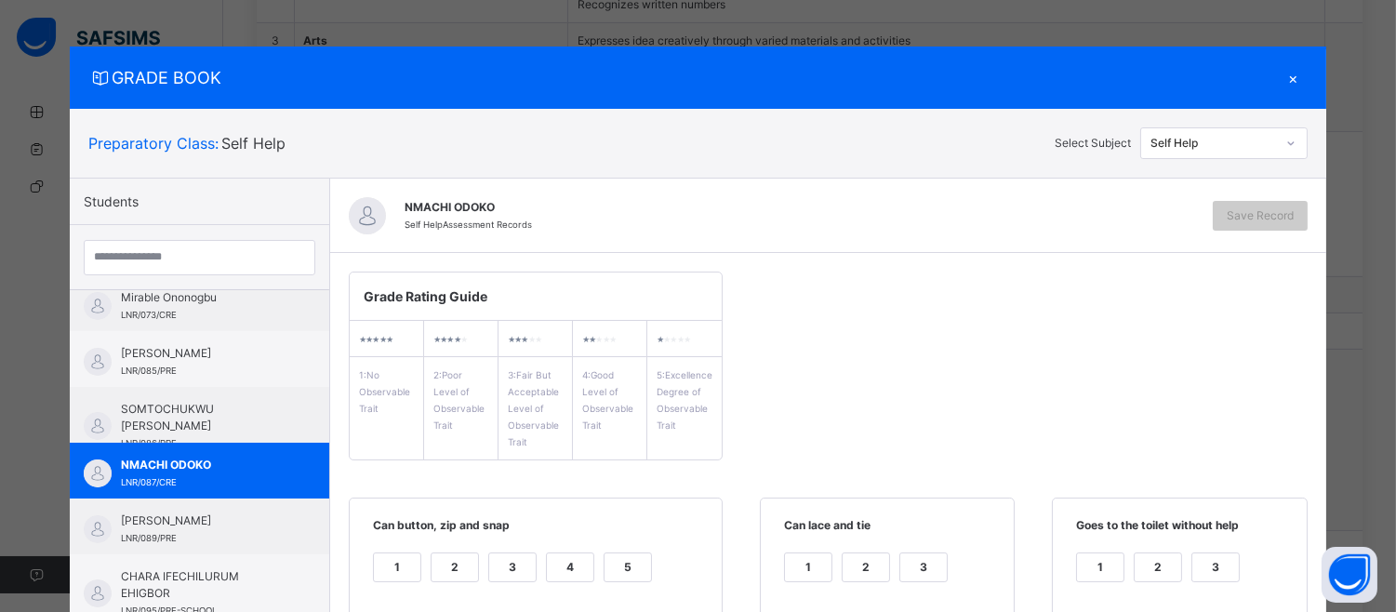
scroll to position [521, 0]
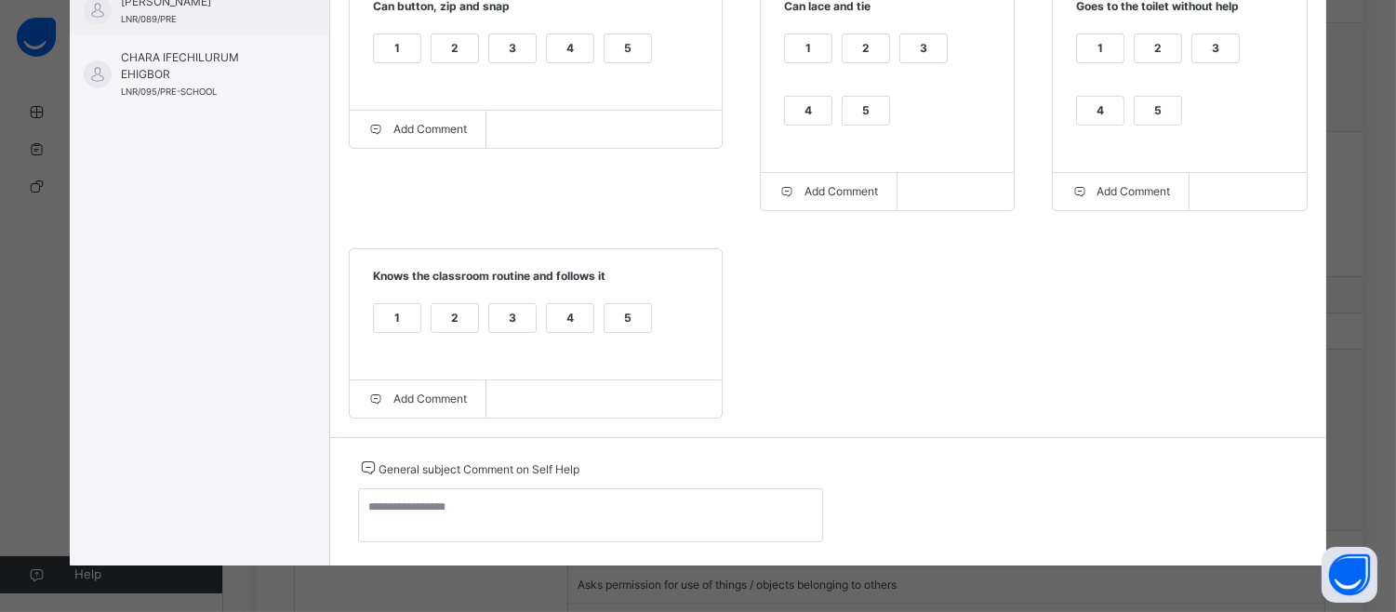
click at [434, 41] on div "2" at bounding box center [455, 48] width 47 height 28
click at [843, 39] on div "2" at bounding box center [866, 48] width 47 height 28
click at [1136, 41] on div "2" at bounding box center [1158, 48] width 47 height 28
click at [505, 317] on div "3" at bounding box center [512, 318] width 47 height 28
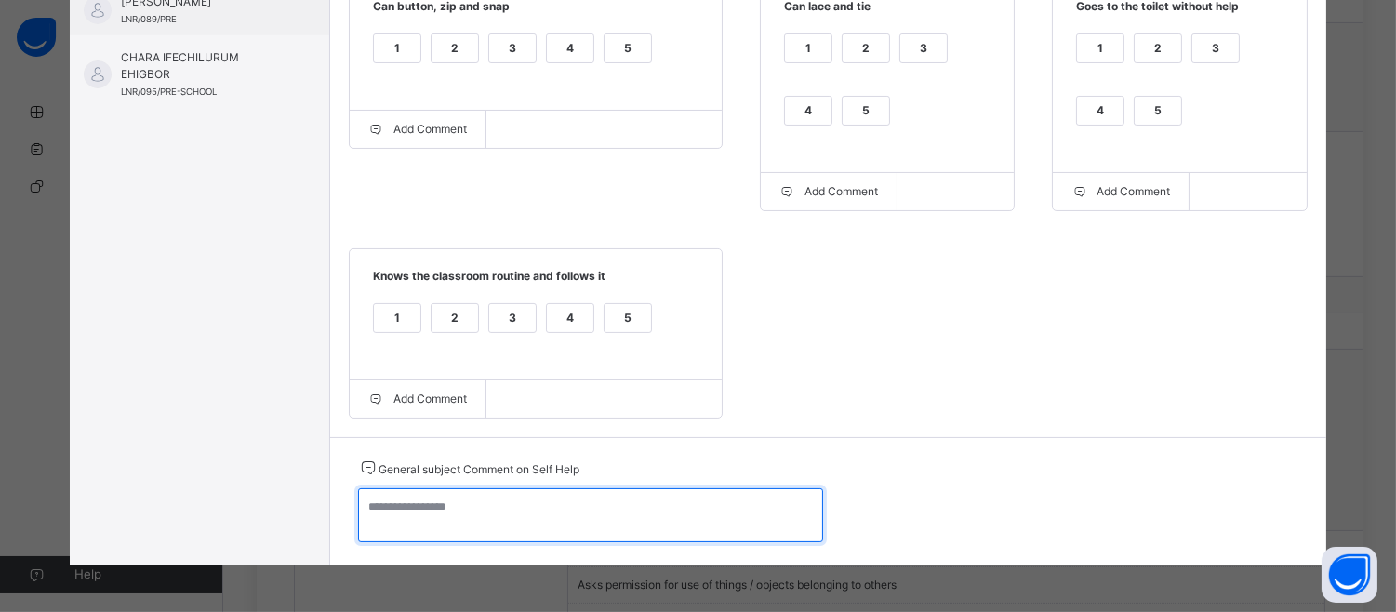
click at [379, 524] on textarea at bounding box center [590, 515] width 465 height 54
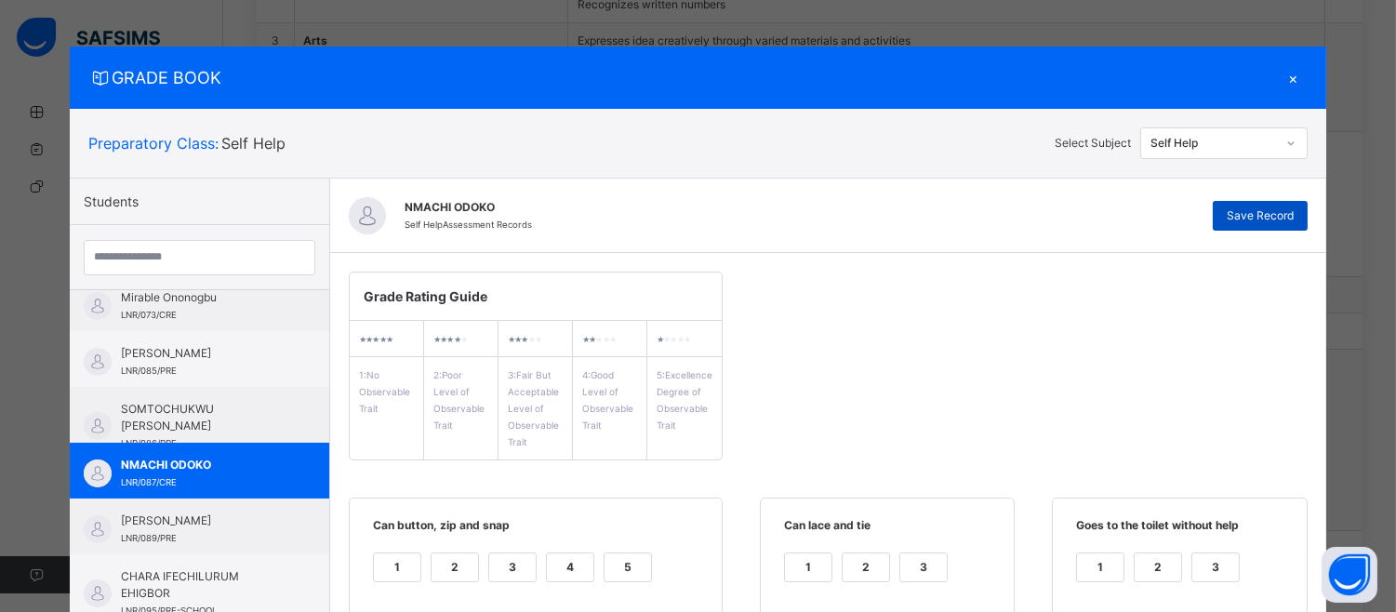
type textarea "**********"
click at [1269, 203] on div "Save Record" at bounding box center [1260, 216] width 95 height 30
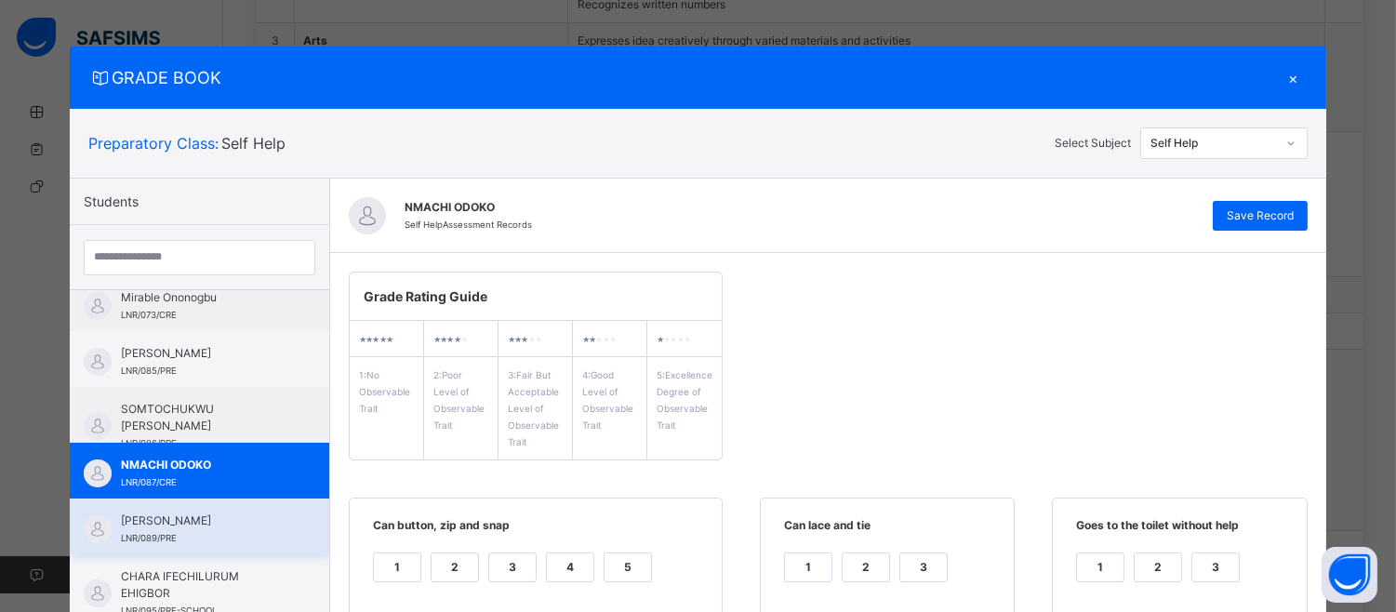
click at [145, 521] on span "[PERSON_NAME]" at bounding box center [204, 520] width 166 height 17
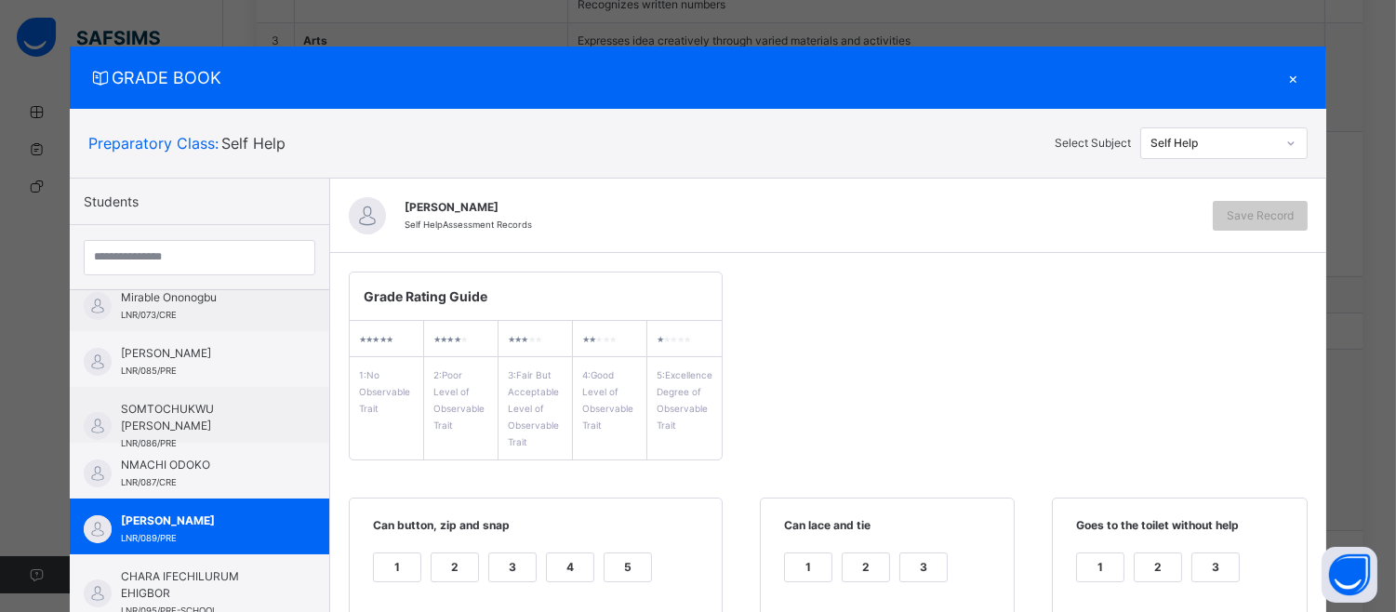
click at [547, 577] on div "4" at bounding box center [570, 567] width 47 height 28
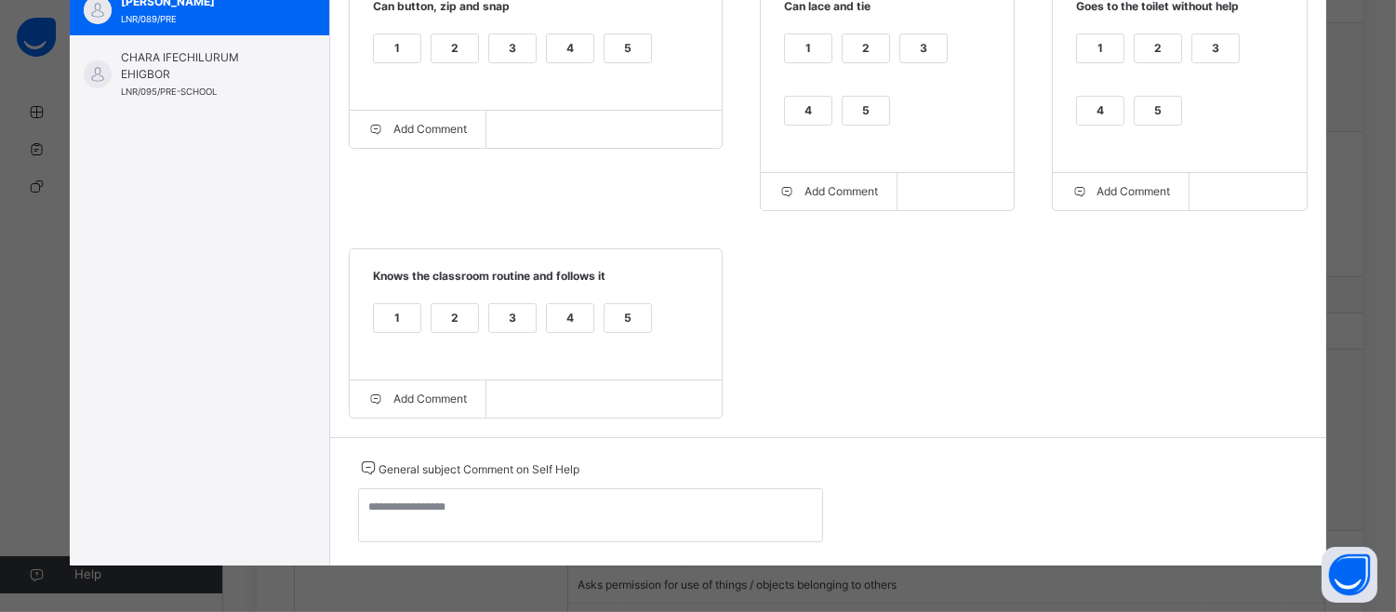
click at [784, 96] on label "4" at bounding box center [808, 111] width 48 height 30
click at [1202, 34] on div "3" at bounding box center [1215, 48] width 47 height 28
click at [546, 332] on div "4" at bounding box center [570, 329] width 48 height 53
click at [550, 321] on div "4" at bounding box center [570, 318] width 47 height 28
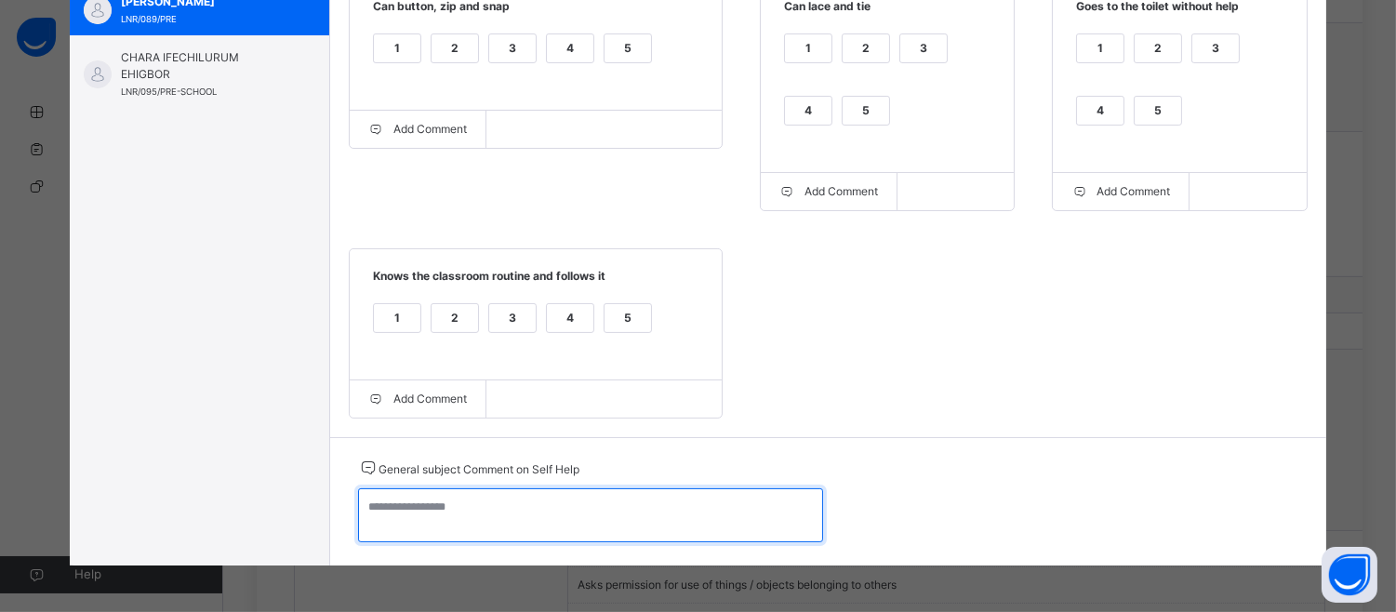
click at [383, 515] on textarea at bounding box center [590, 515] width 465 height 54
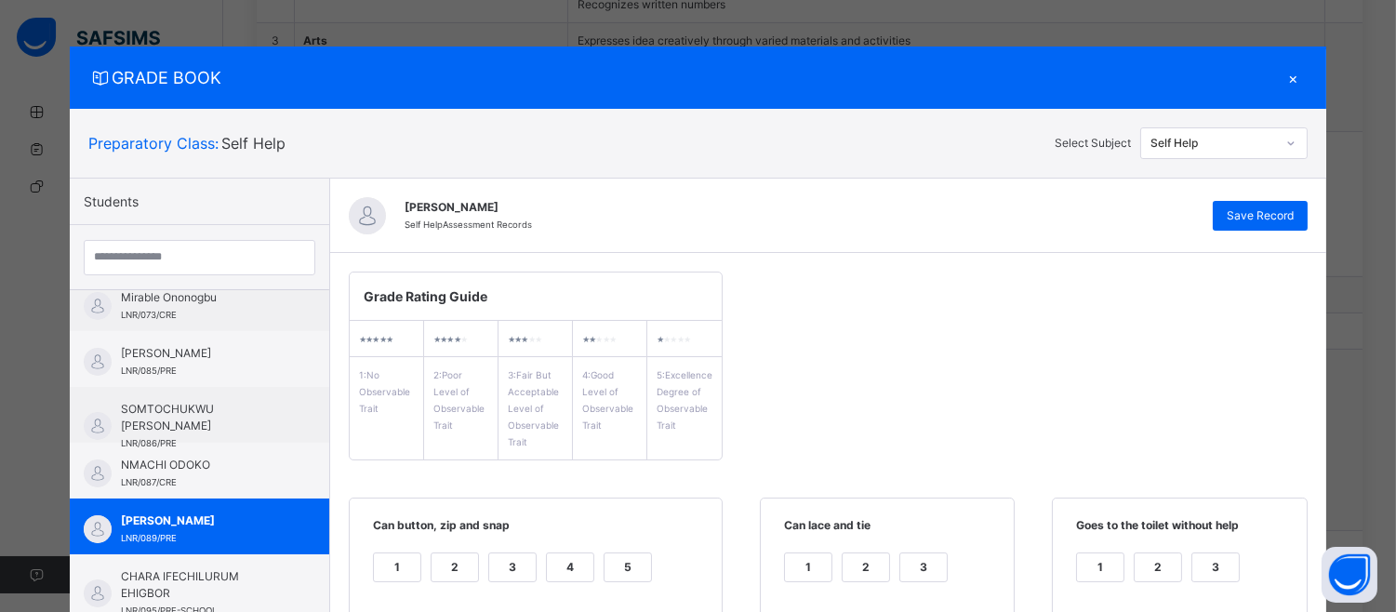
type textarea "**********"
click at [1288, 199] on div "[PERSON_NAME] Self Help Assessment Records Save Record" at bounding box center [828, 216] width 996 height 74
click at [1263, 212] on span "Save Record" at bounding box center [1260, 215] width 67 height 17
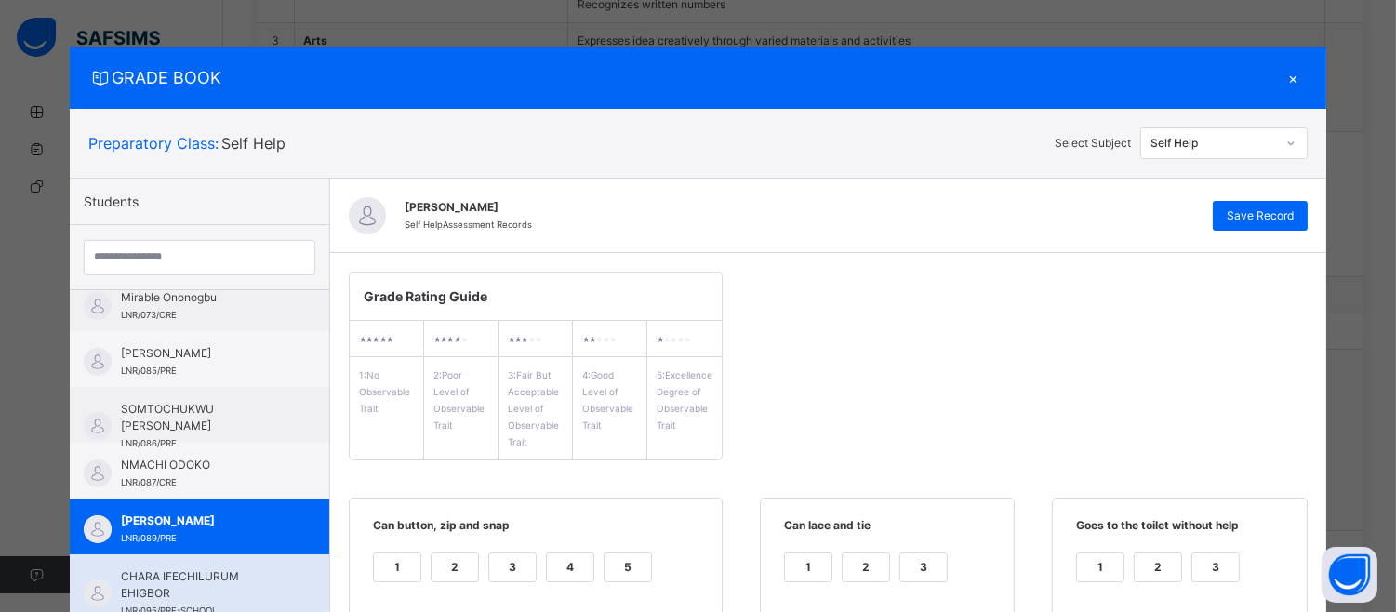
click at [179, 568] on span "CHARA IFECHILURUM EHIGBOR" at bounding box center [204, 584] width 166 height 33
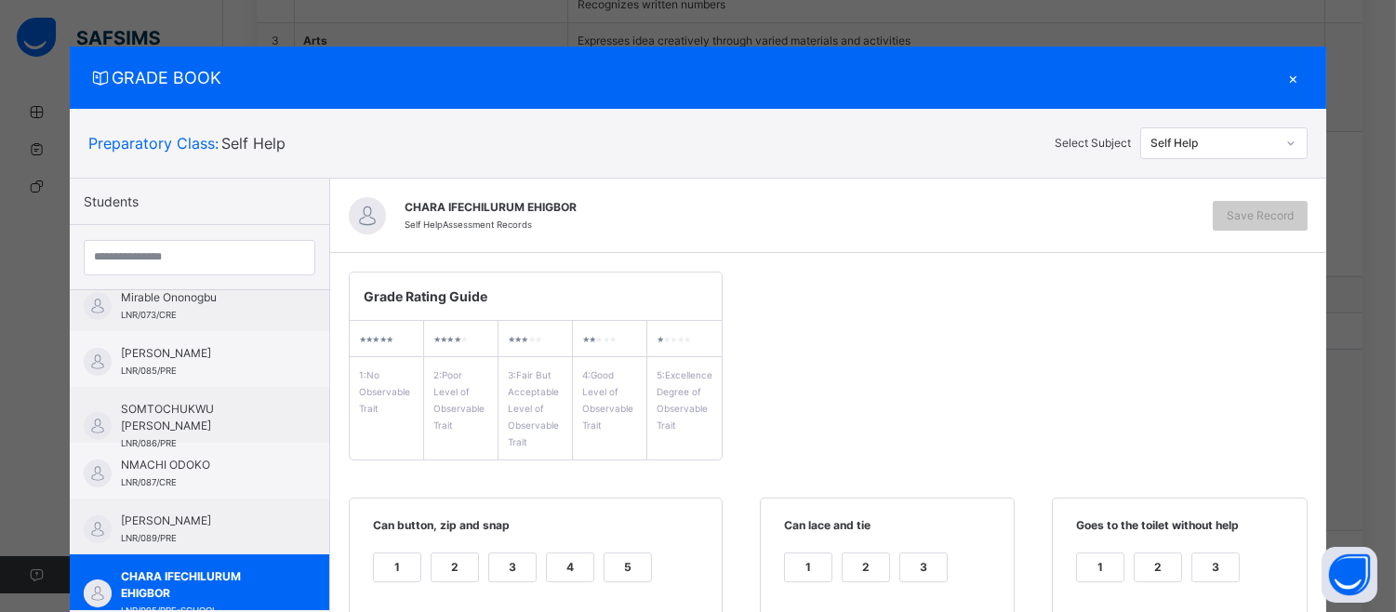
click at [500, 571] on div "3" at bounding box center [512, 567] width 47 height 28
click at [900, 559] on div "3" at bounding box center [923, 567] width 47 height 28
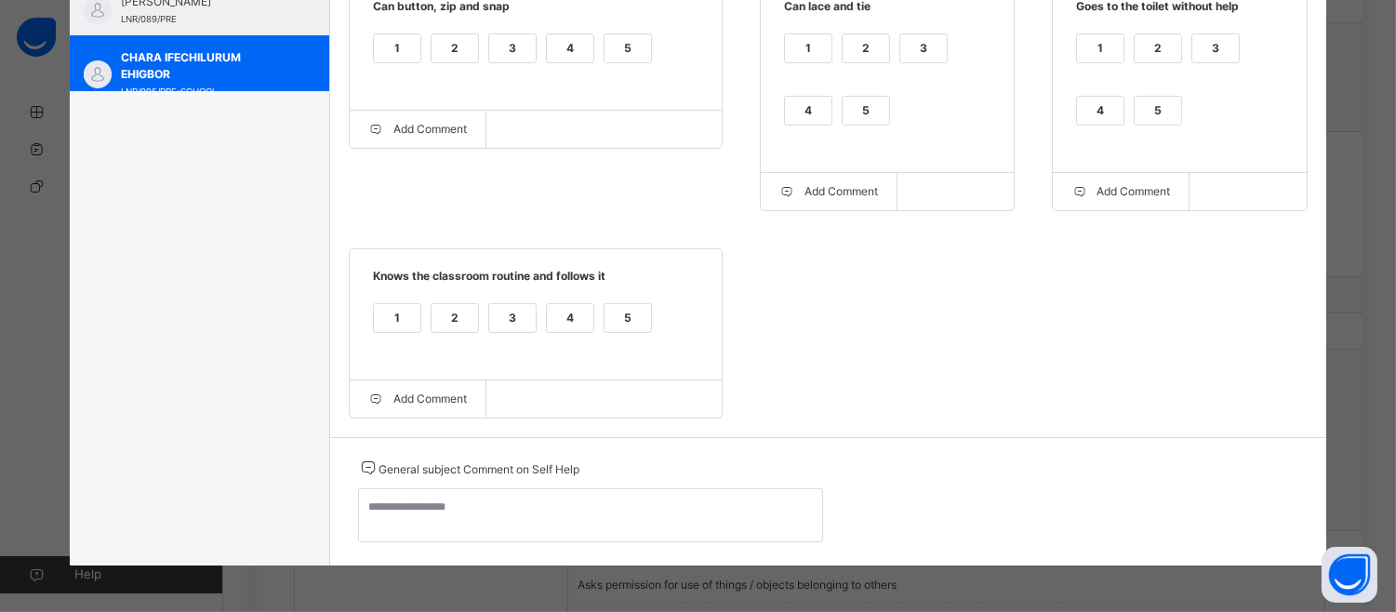
click at [785, 103] on div "4" at bounding box center [808, 111] width 47 height 28
click at [1155, 97] on div "5" at bounding box center [1158, 111] width 47 height 28
click at [605, 326] on div "5" at bounding box center [628, 318] width 47 height 28
click at [547, 38] on div "4" at bounding box center [570, 48] width 47 height 28
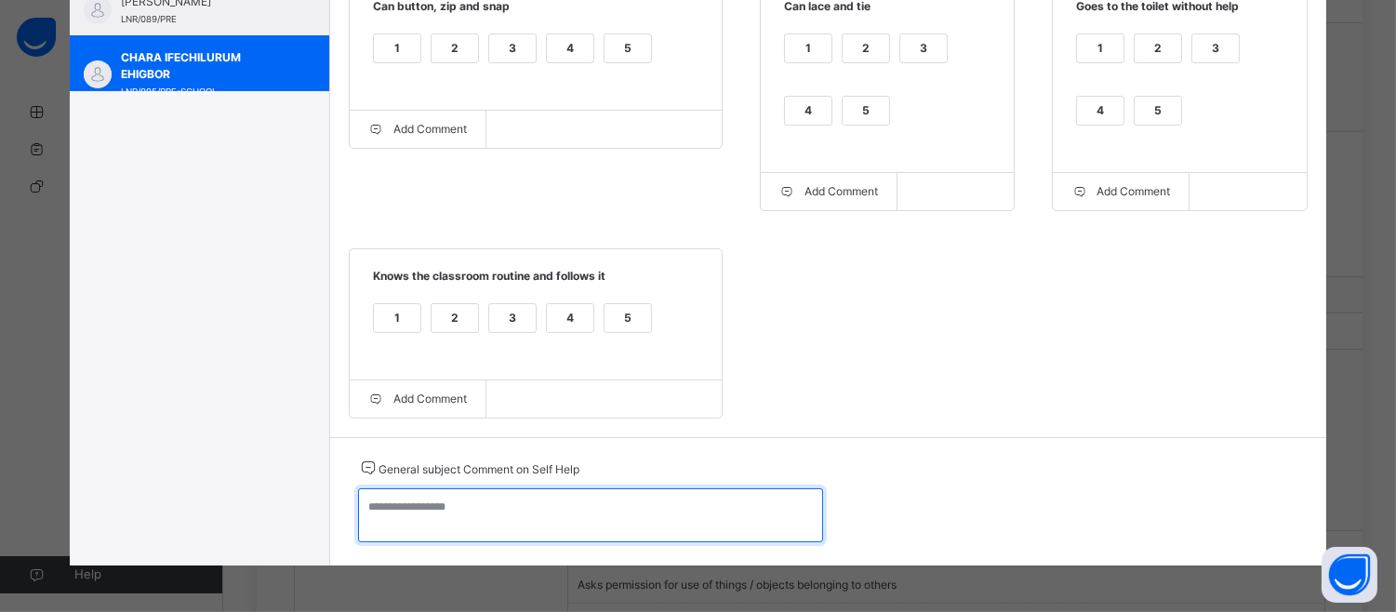
click at [370, 515] on textarea at bounding box center [590, 515] width 465 height 54
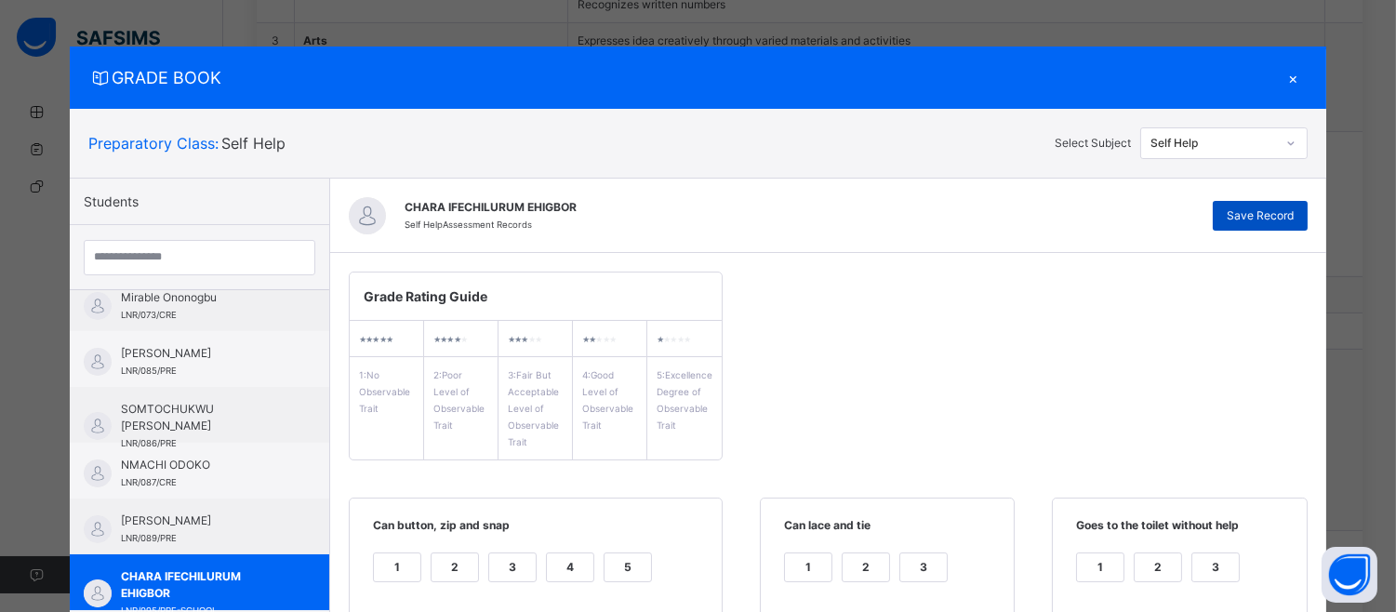
type textarea "**********"
click at [1303, 210] on div "Save Record" at bounding box center [1260, 216] width 95 height 30
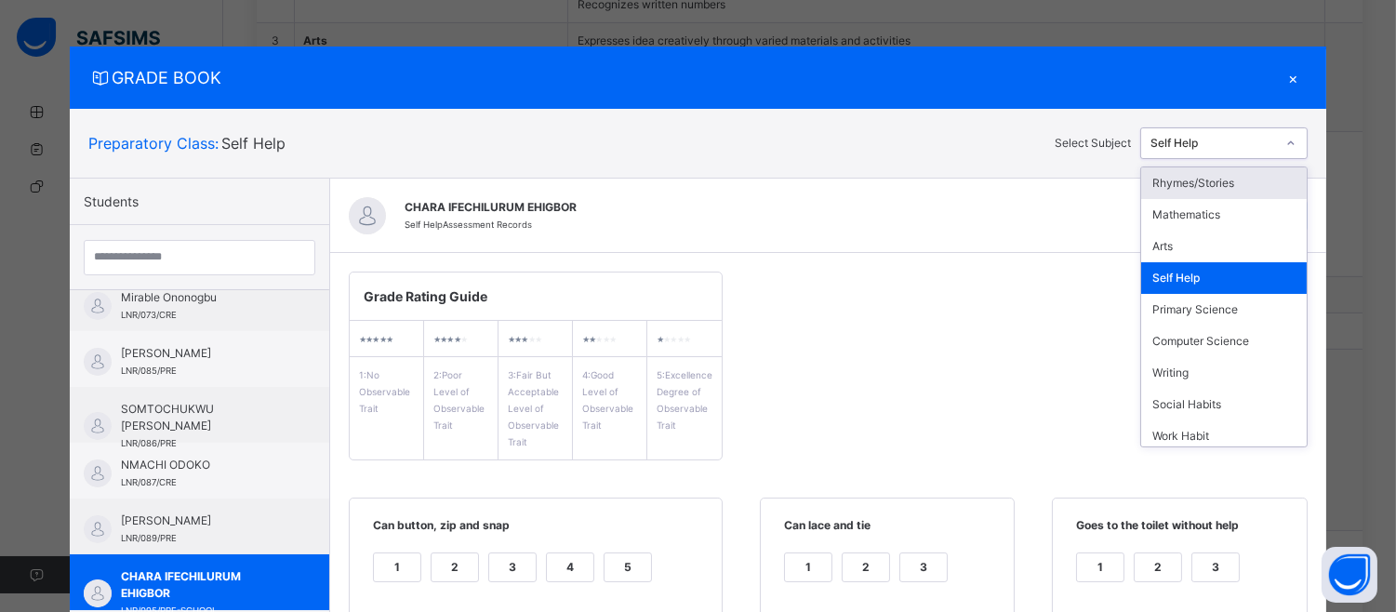
click at [1274, 133] on div "Self Help" at bounding box center [1208, 143] width 134 height 29
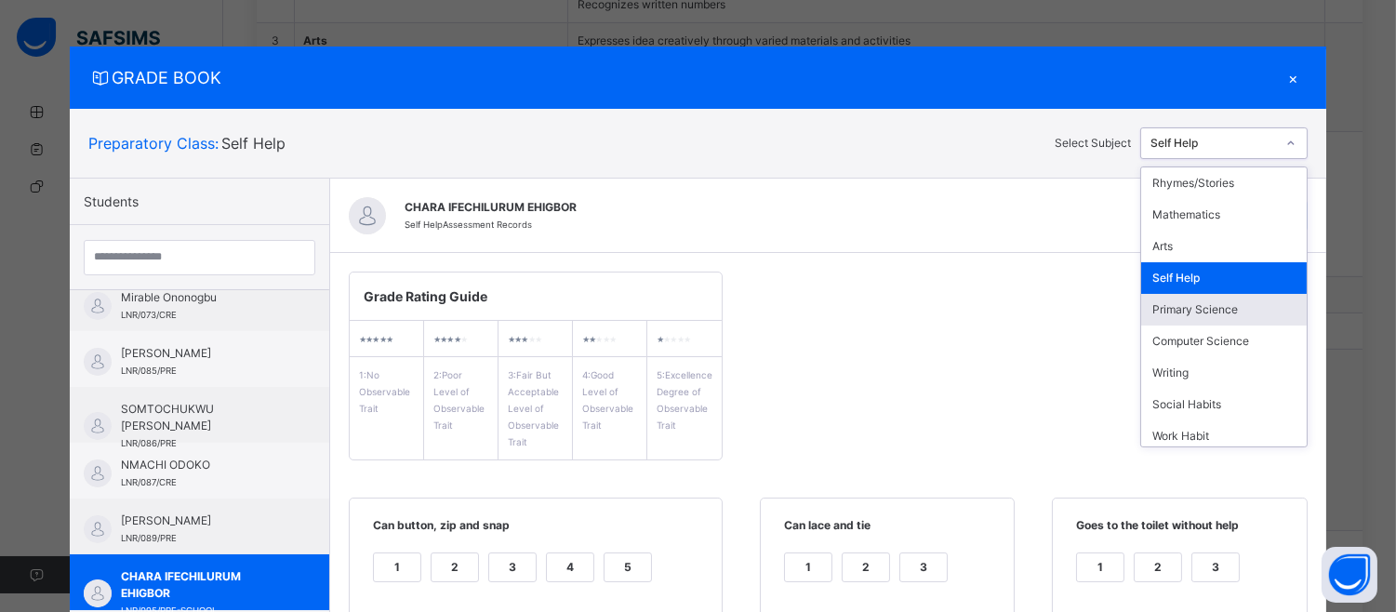
click at [1231, 301] on div "Primary Science" at bounding box center [1224, 310] width 166 height 32
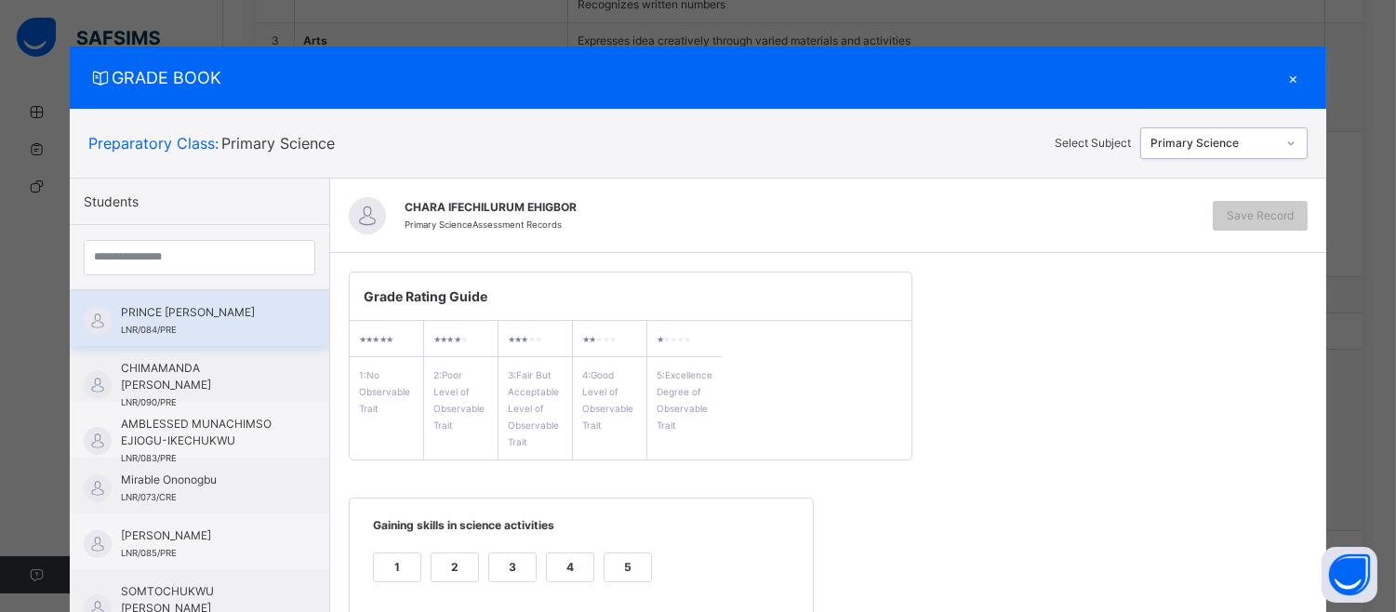
click at [142, 305] on span "PRINCE [PERSON_NAME]" at bounding box center [204, 312] width 166 height 17
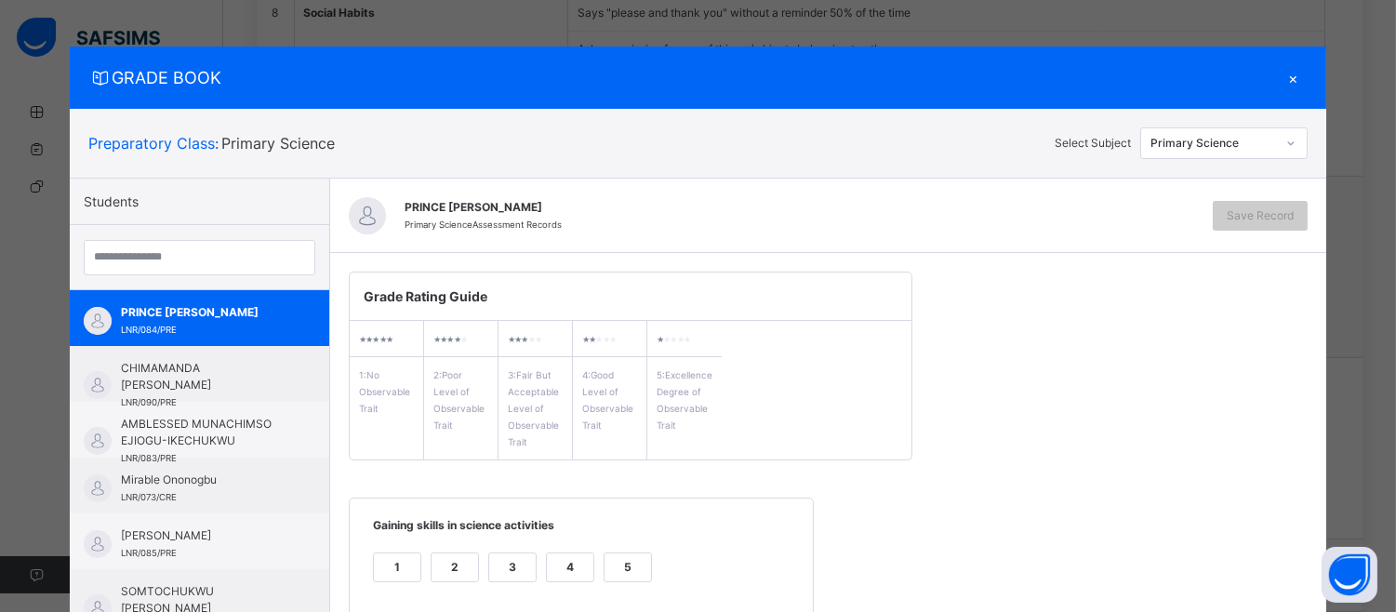
scroll to position [249, 0]
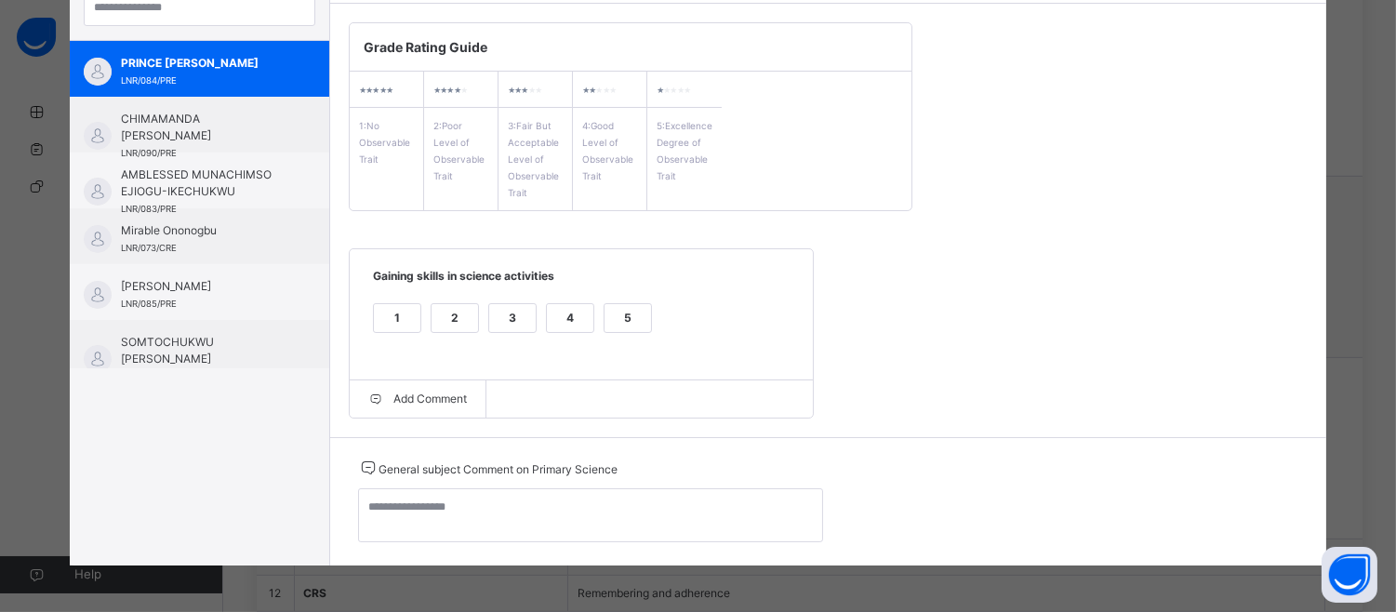
click at [605, 313] on div "5" at bounding box center [628, 318] width 47 height 28
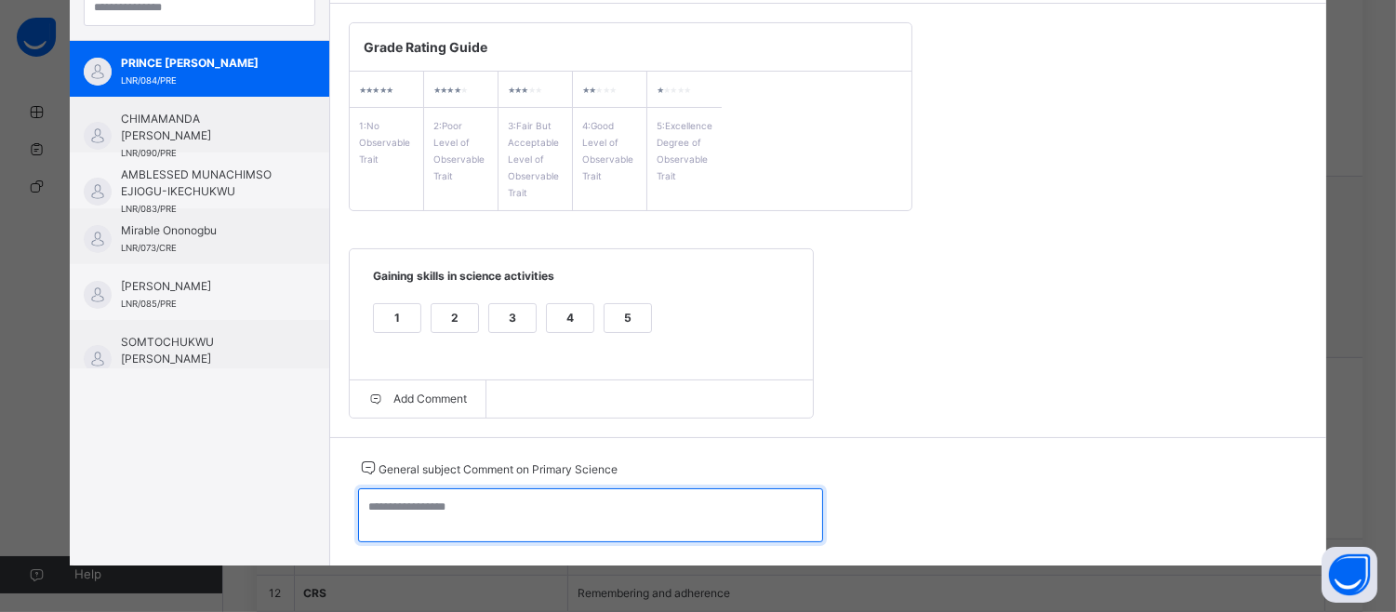
click at [365, 516] on textarea at bounding box center [590, 515] width 465 height 54
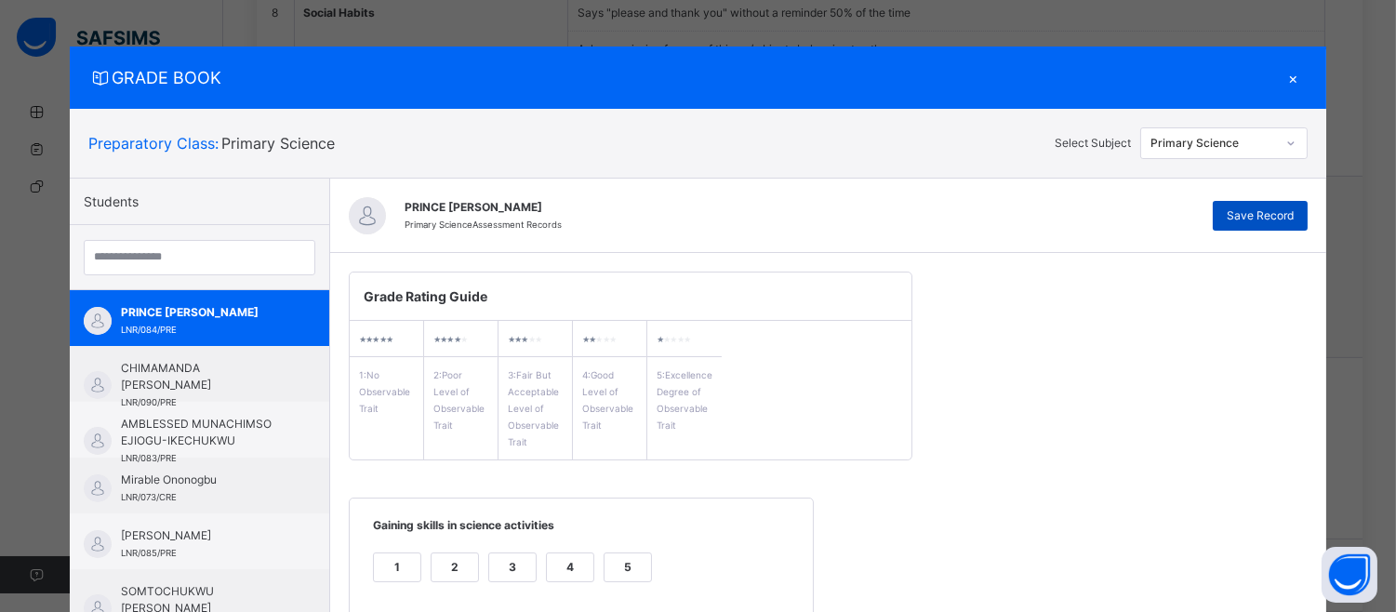
type textarea "**********"
click at [1290, 201] on div "Save Record" at bounding box center [1260, 216] width 95 height 30
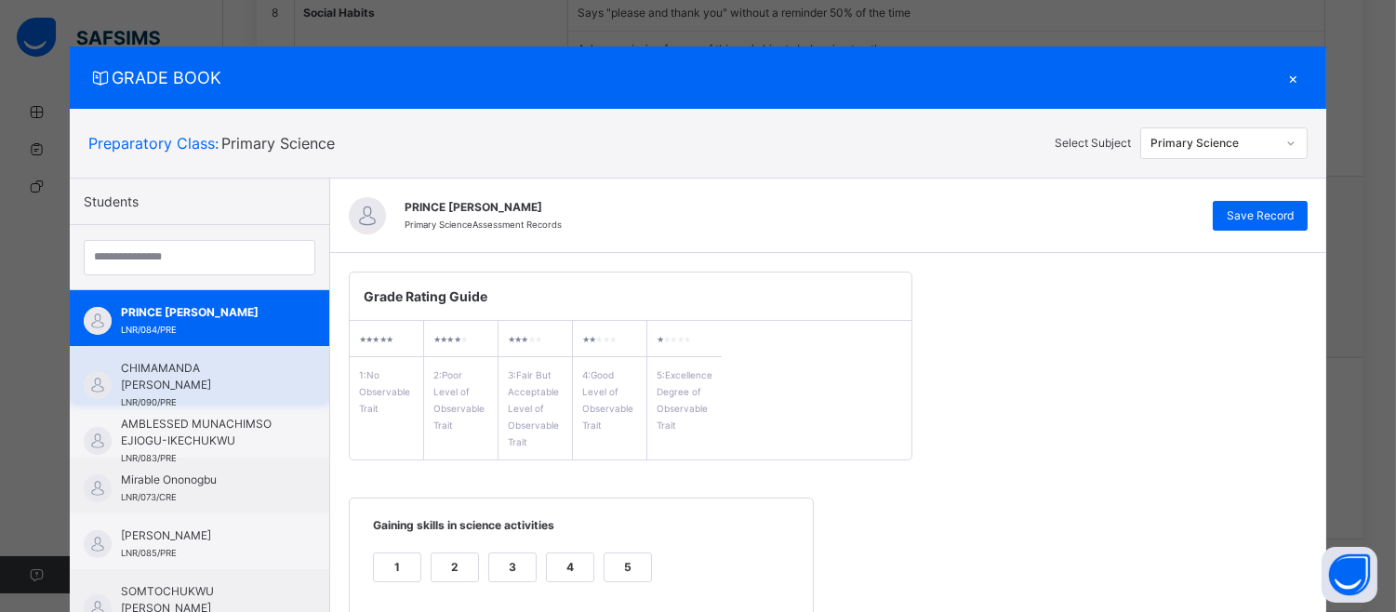
click at [205, 349] on div "CHIMAMANDA [PERSON_NAME] LNR/090/PRE" at bounding box center [199, 374] width 259 height 56
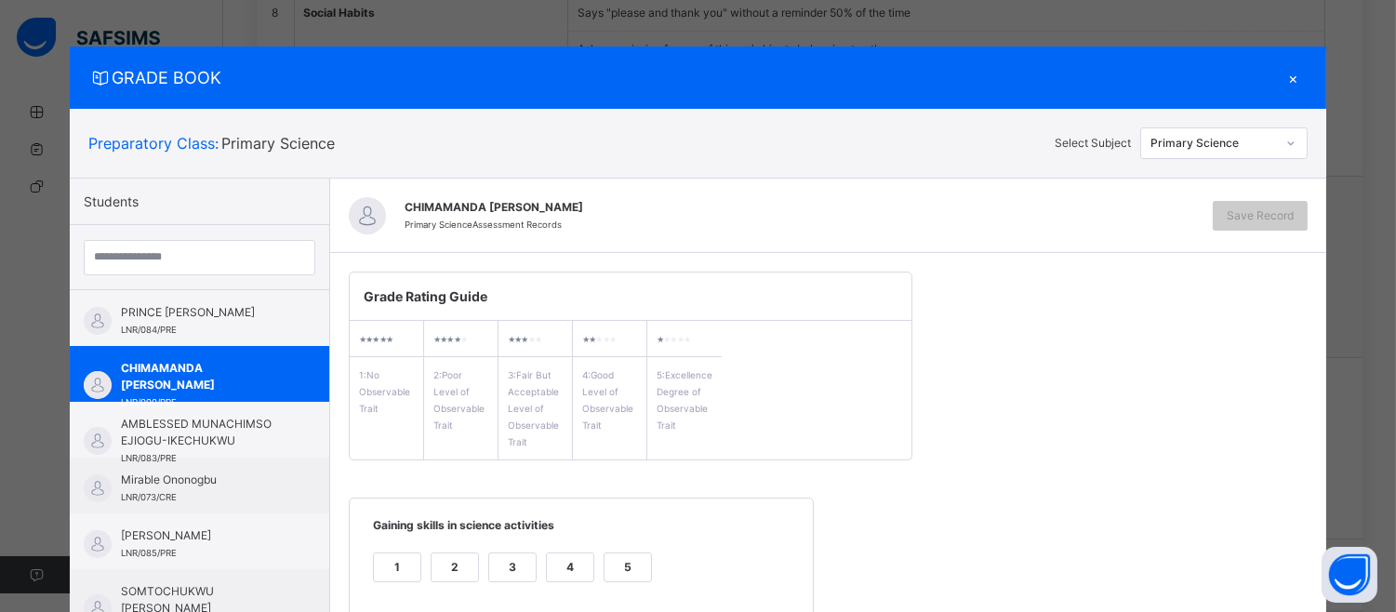
click at [611, 570] on div "5" at bounding box center [628, 567] width 47 height 28
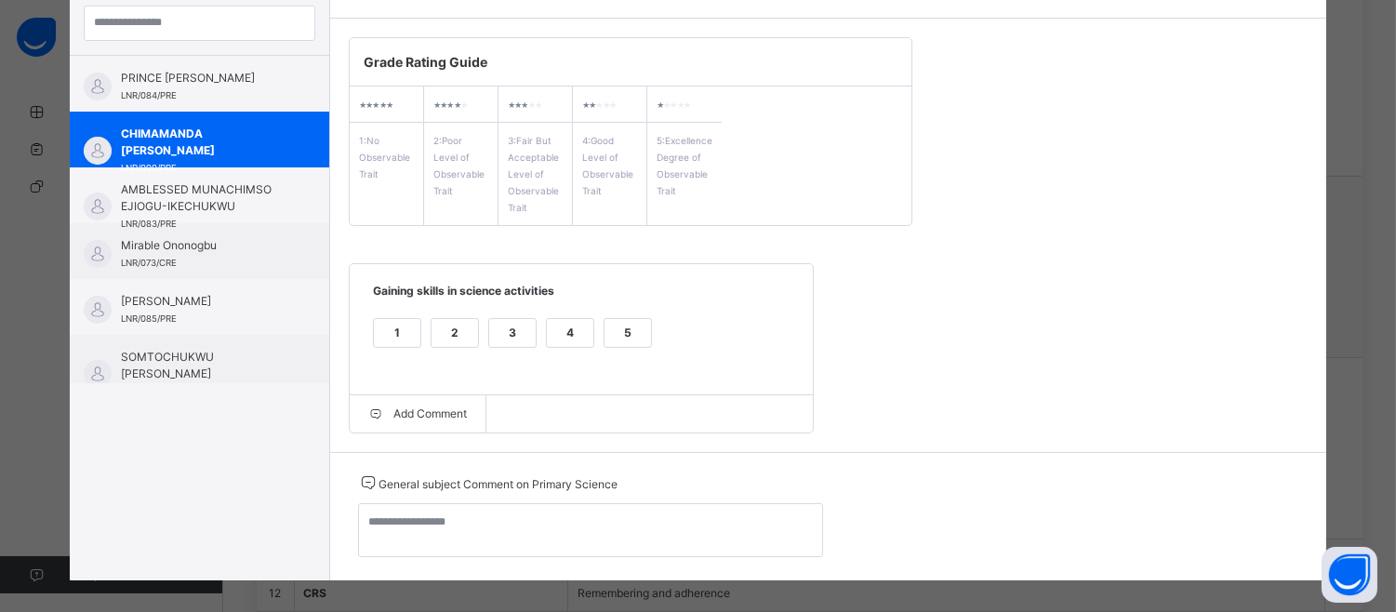
scroll to position [253, 0]
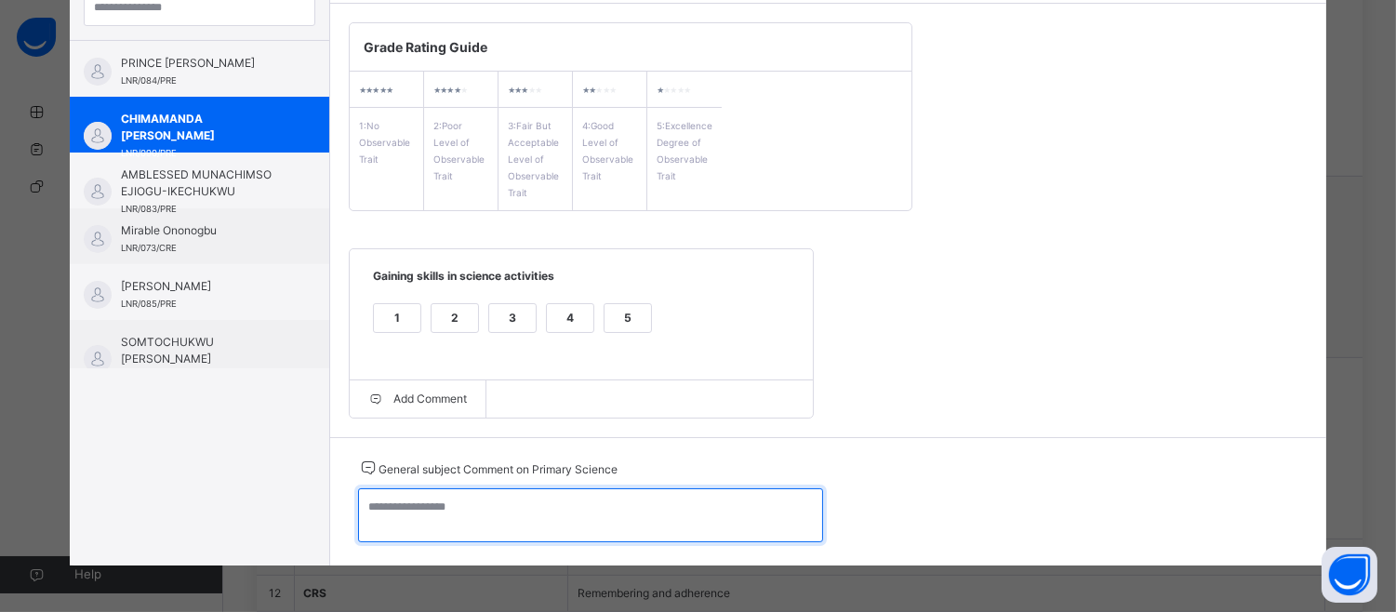
click at [391, 510] on textarea at bounding box center [590, 515] width 465 height 54
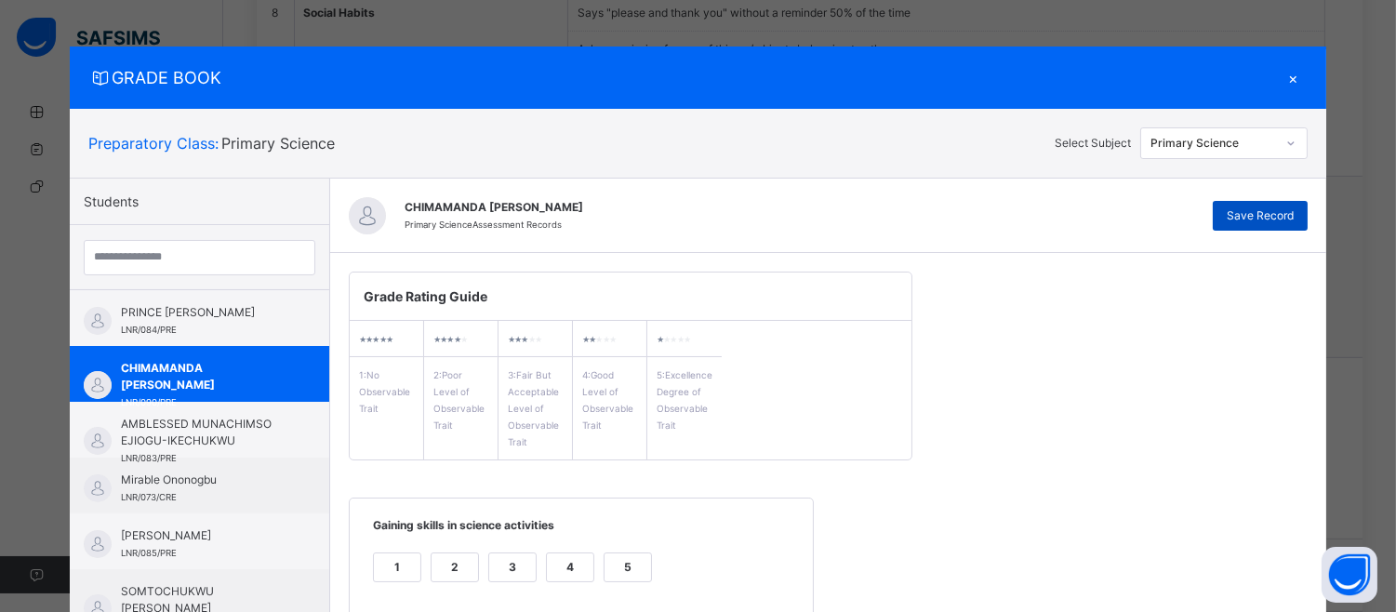
type textarea "**********"
click at [1283, 212] on span "Save Record" at bounding box center [1260, 215] width 67 height 17
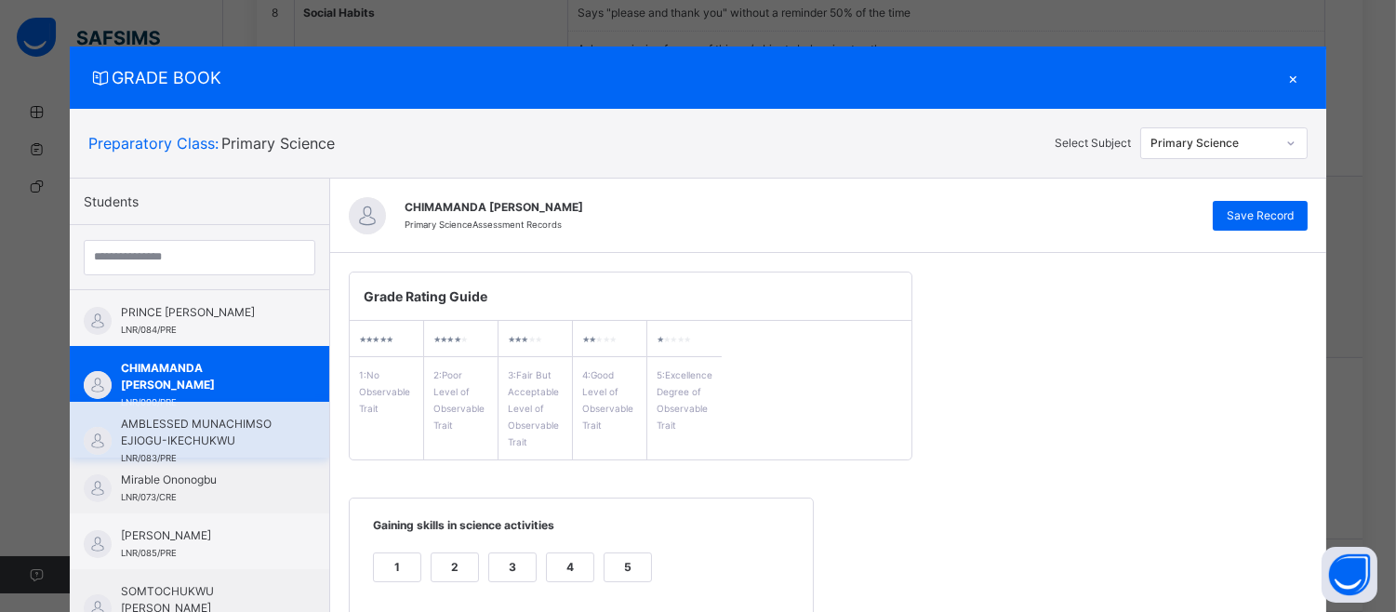
click at [207, 433] on span "AMBLESSED MUNACHIMSO EJIOGU-IKECHUKWU" at bounding box center [204, 432] width 166 height 33
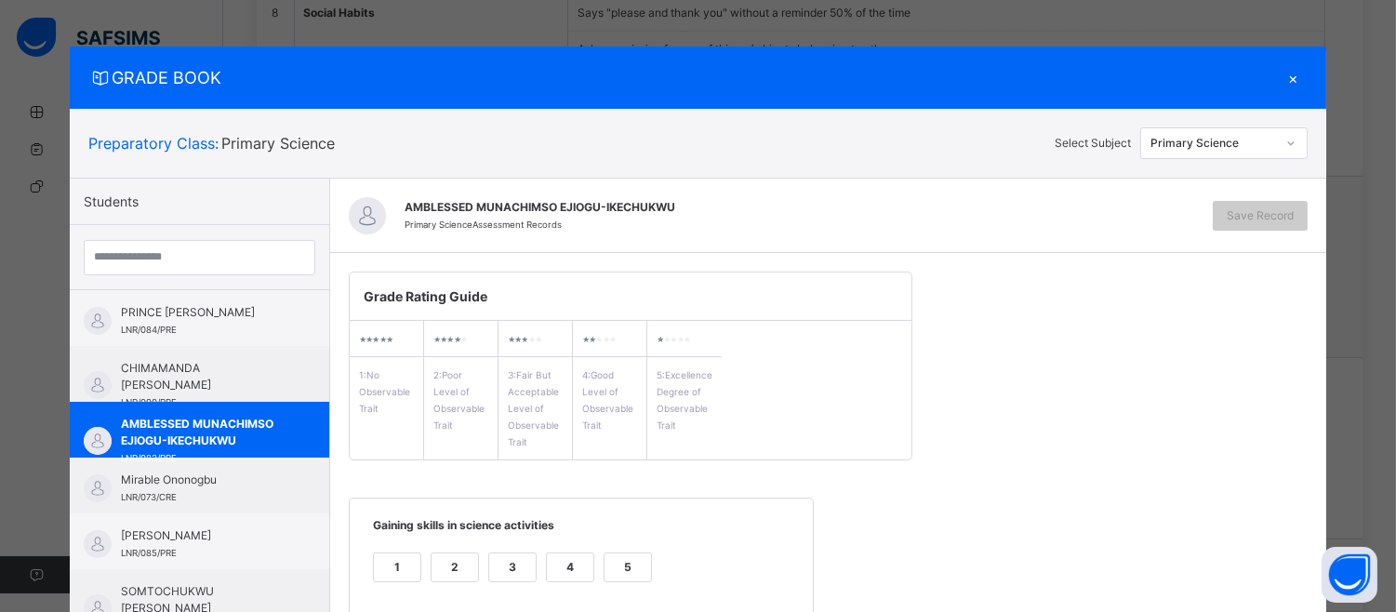
click at [609, 578] on div "5" at bounding box center [628, 567] width 47 height 28
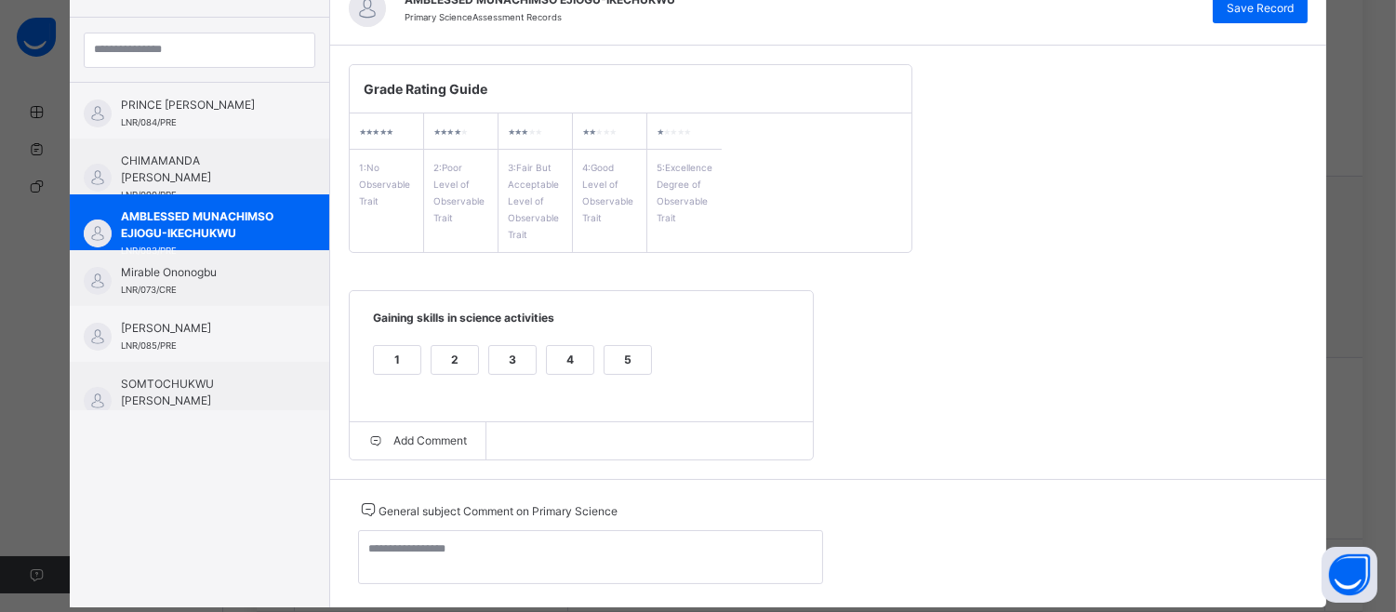
scroll to position [253, 0]
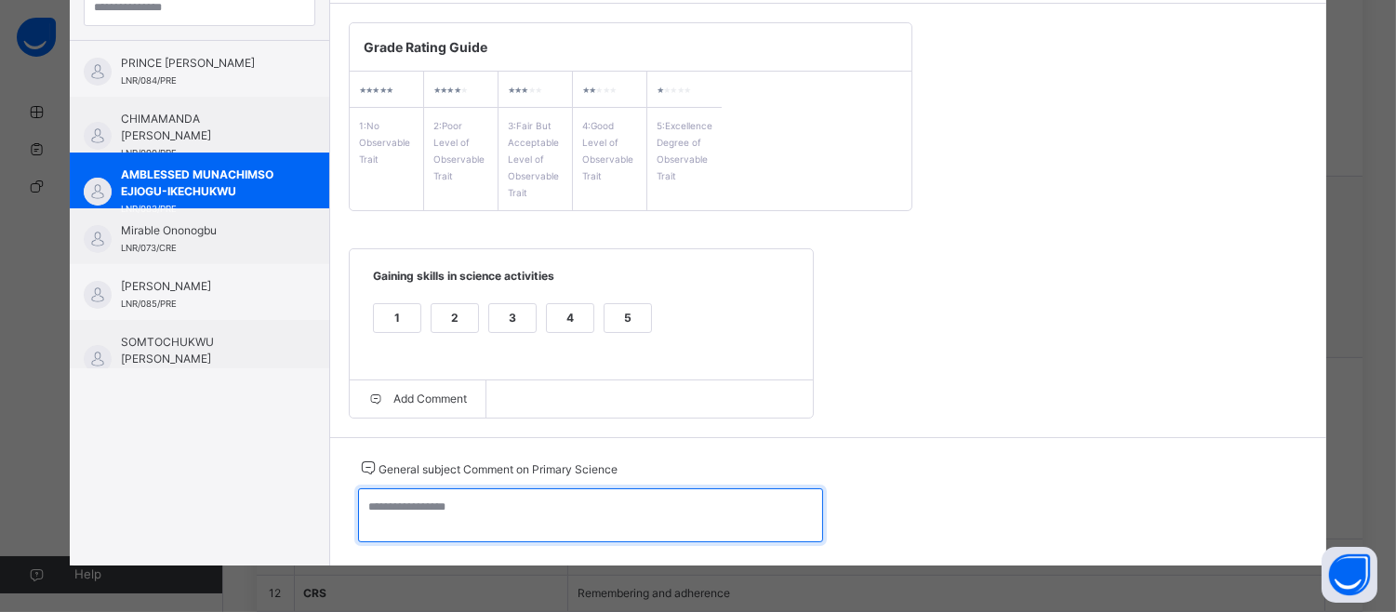
click at [366, 508] on textarea at bounding box center [590, 515] width 465 height 54
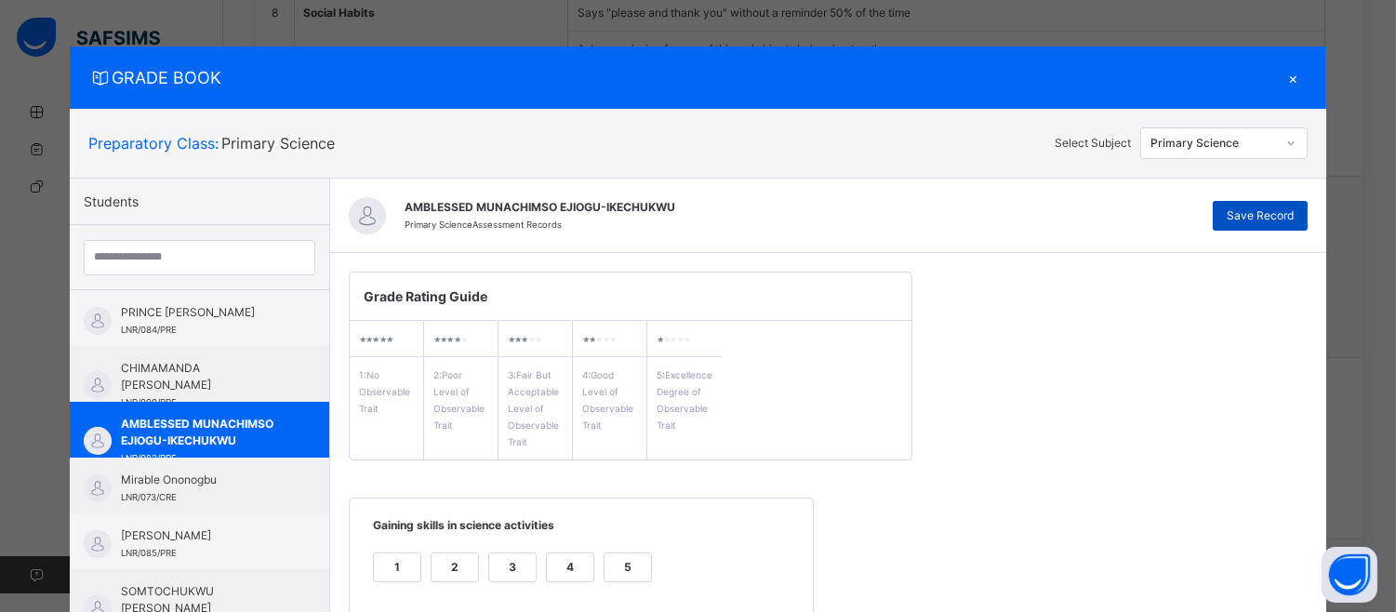
type textarea "**********"
click at [1280, 210] on span "Save Record" at bounding box center [1260, 215] width 67 height 17
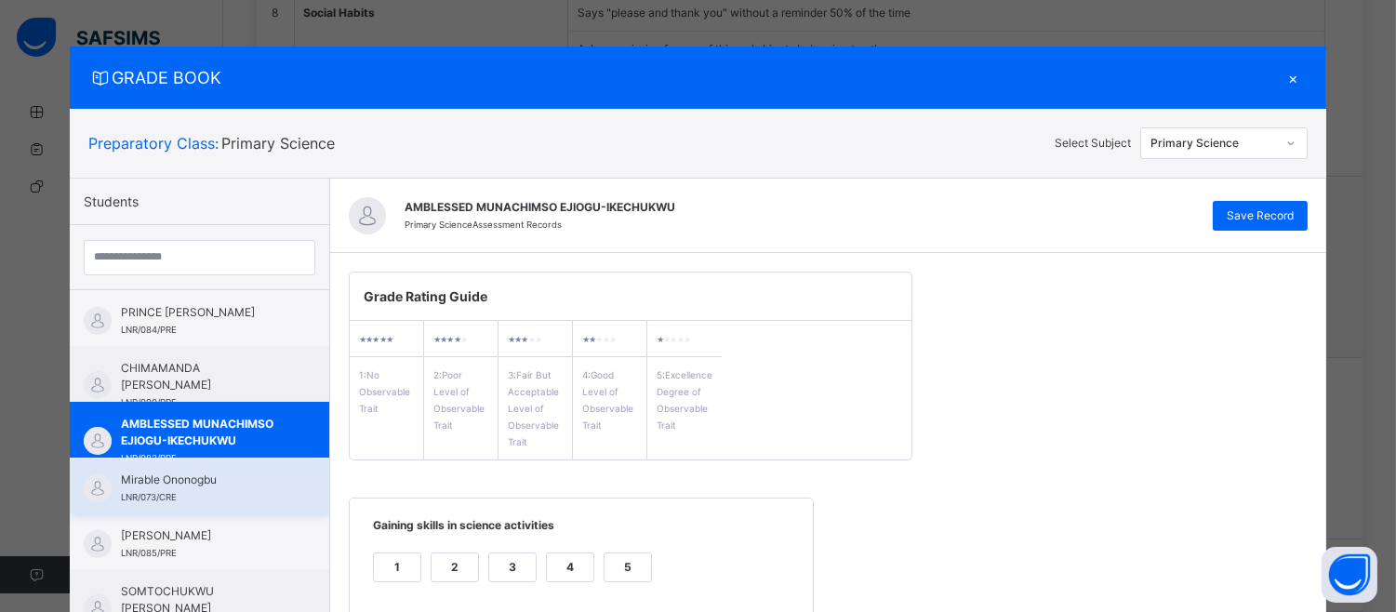
click at [206, 480] on span "Mirable Ononogbu" at bounding box center [204, 480] width 166 height 17
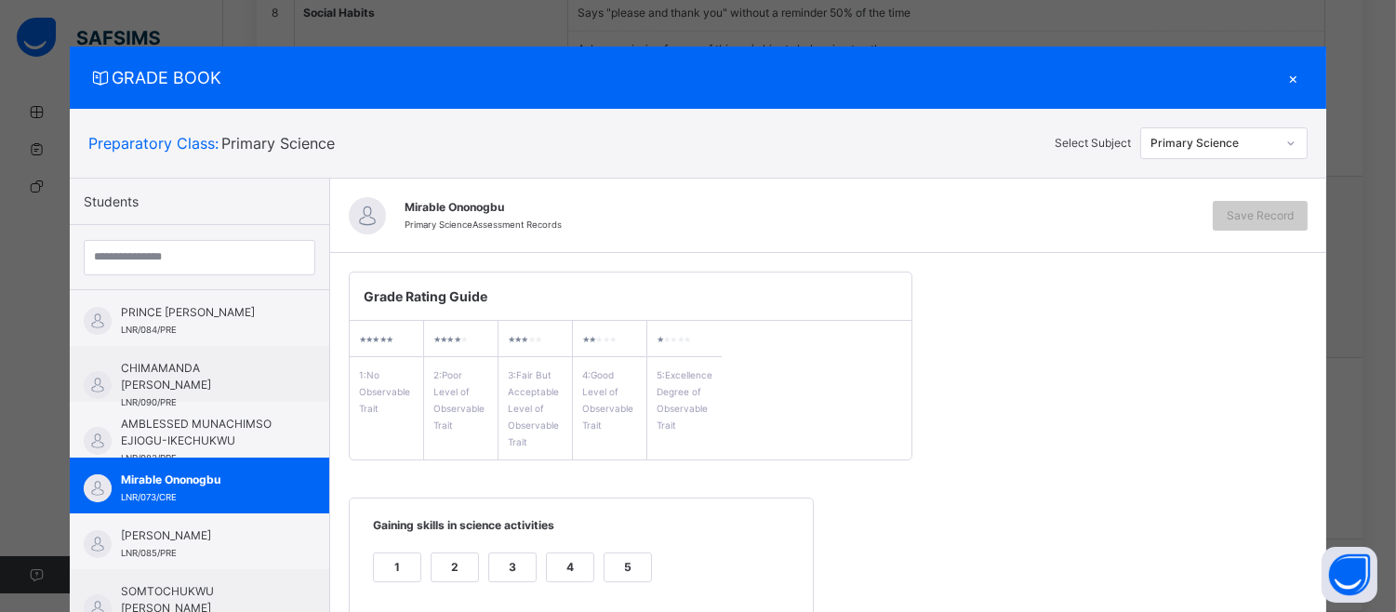
click at [610, 565] on div "5" at bounding box center [628, 567] width 47 height 28
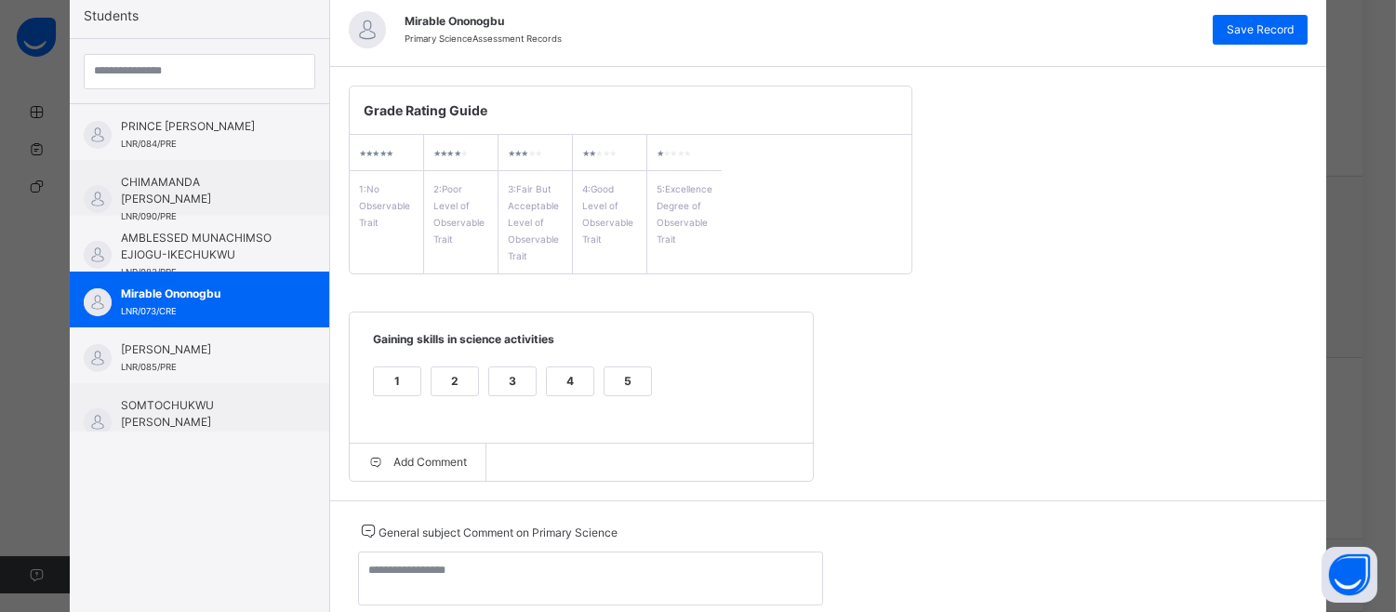
scroll to position [253, 0]
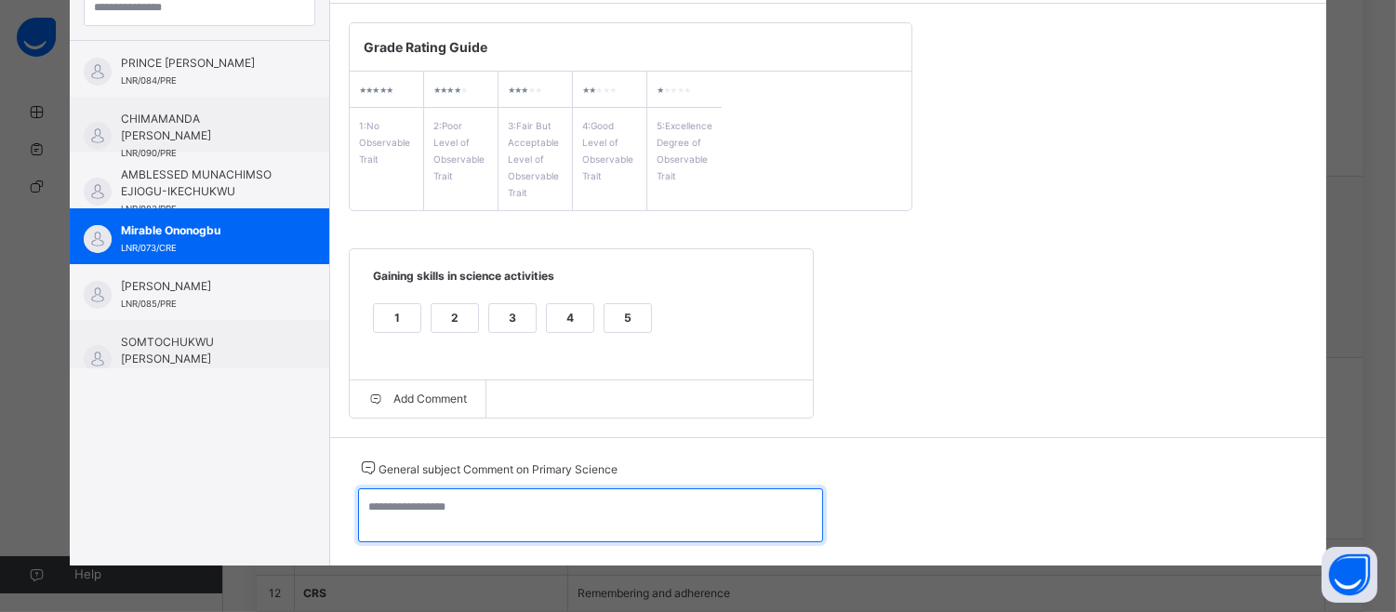
click at [393, 507] on textarea at bounding box center [590, 515] width 465 height 54
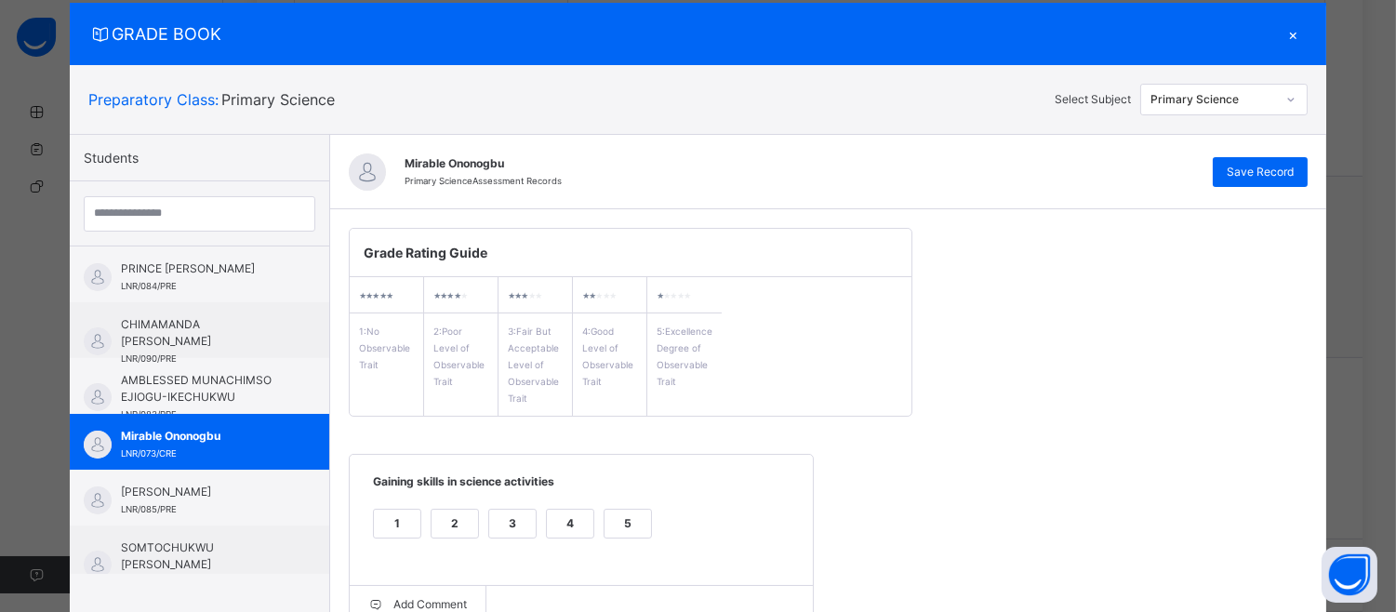
scroll to position [0, 0]
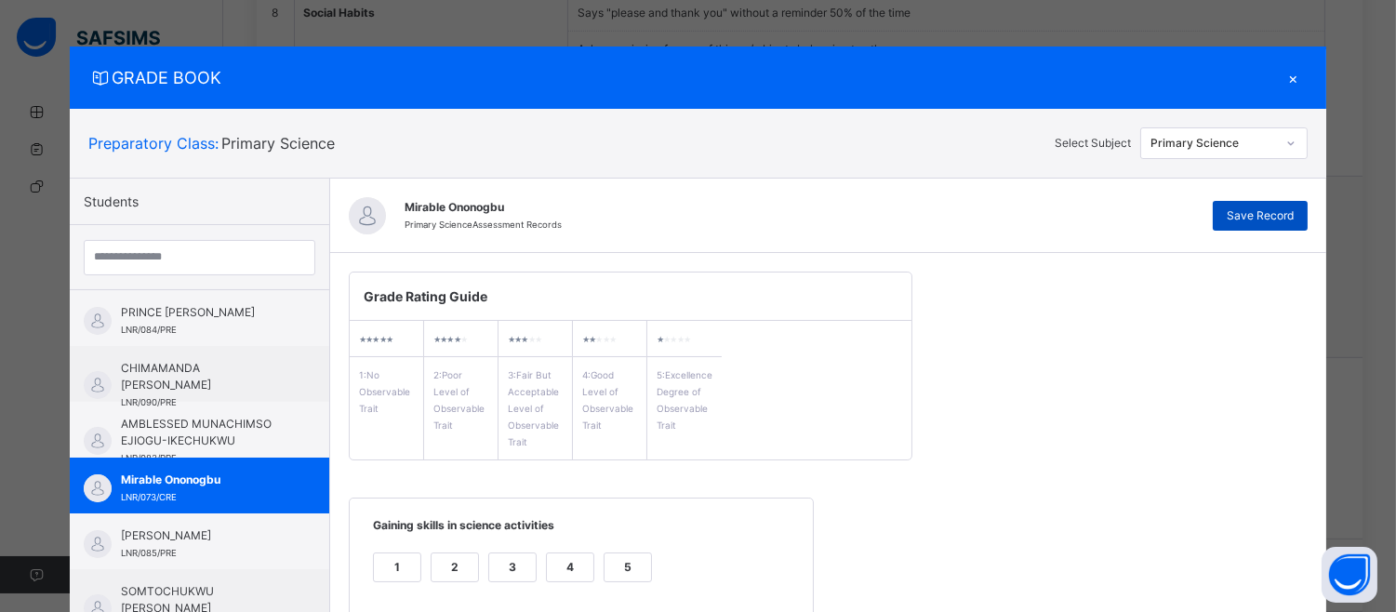
type textarea "**********"
click at [1287, 219] on span "Save Record" at bounding box center [1260, 215] width 67 height 17
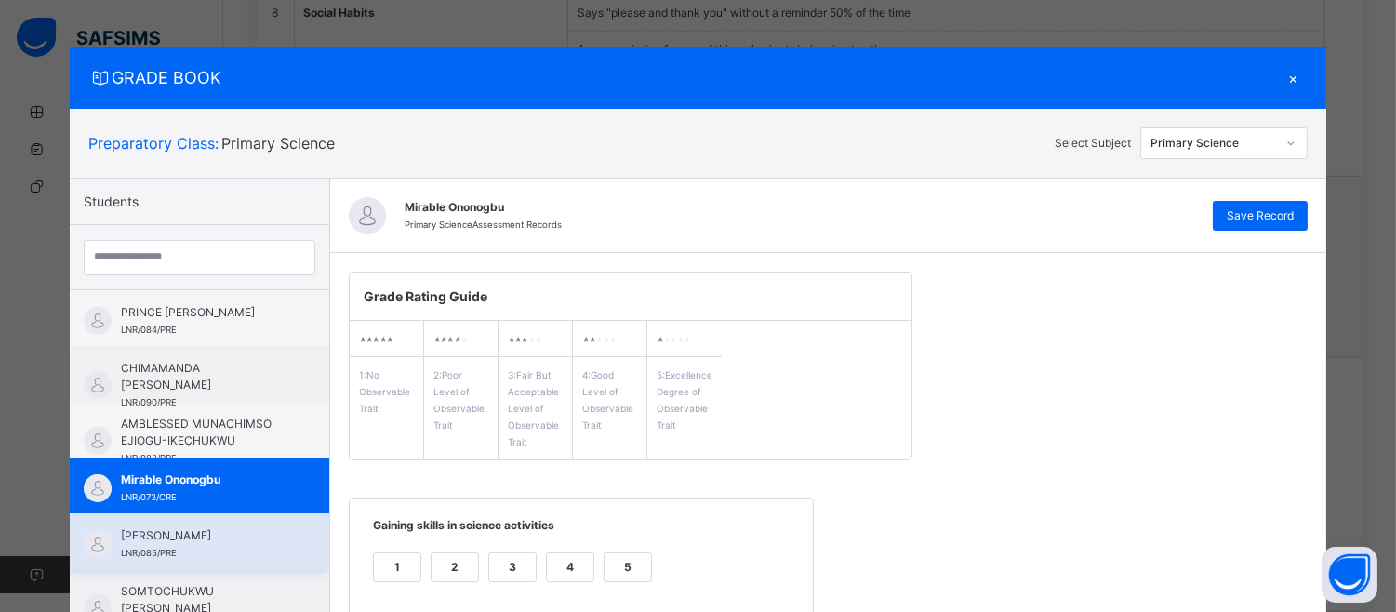
click at [177, 525] on div "[PERSON_NAME] LNR/085/PRE" at bounding box center [199, 541] width 259 height 56
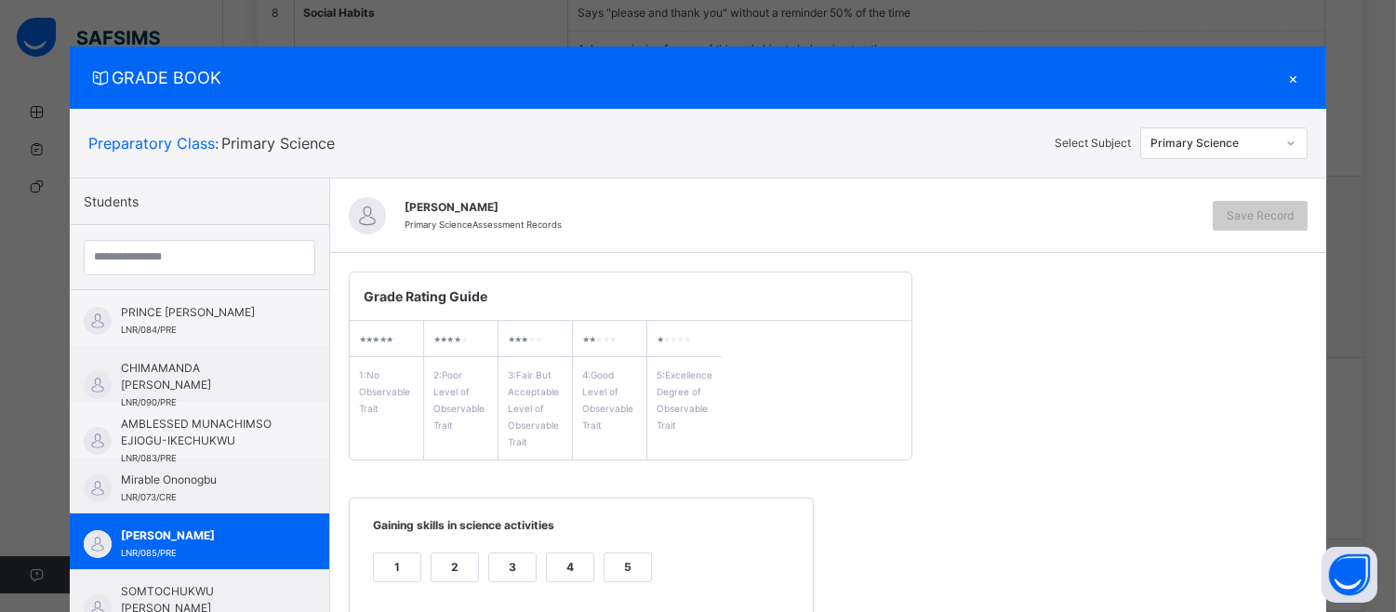
click at [612, 565] on div "5" at bounding box center [628, 567] width 47 height 28
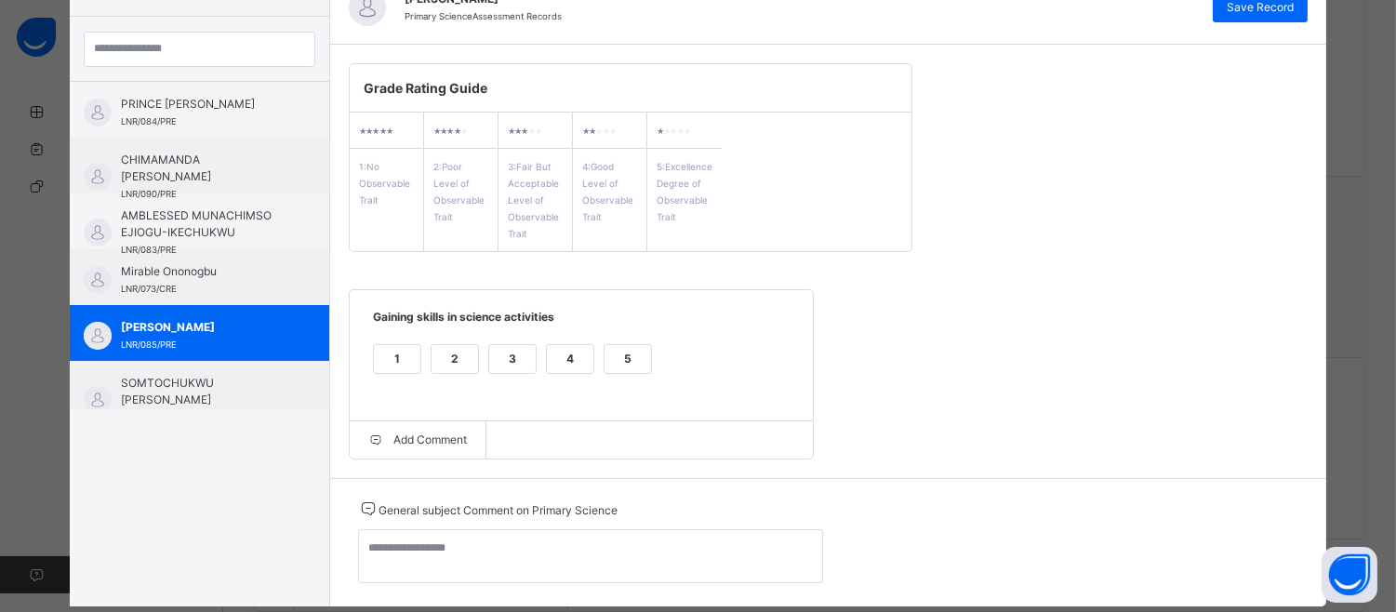
scroll to position [253, 0]
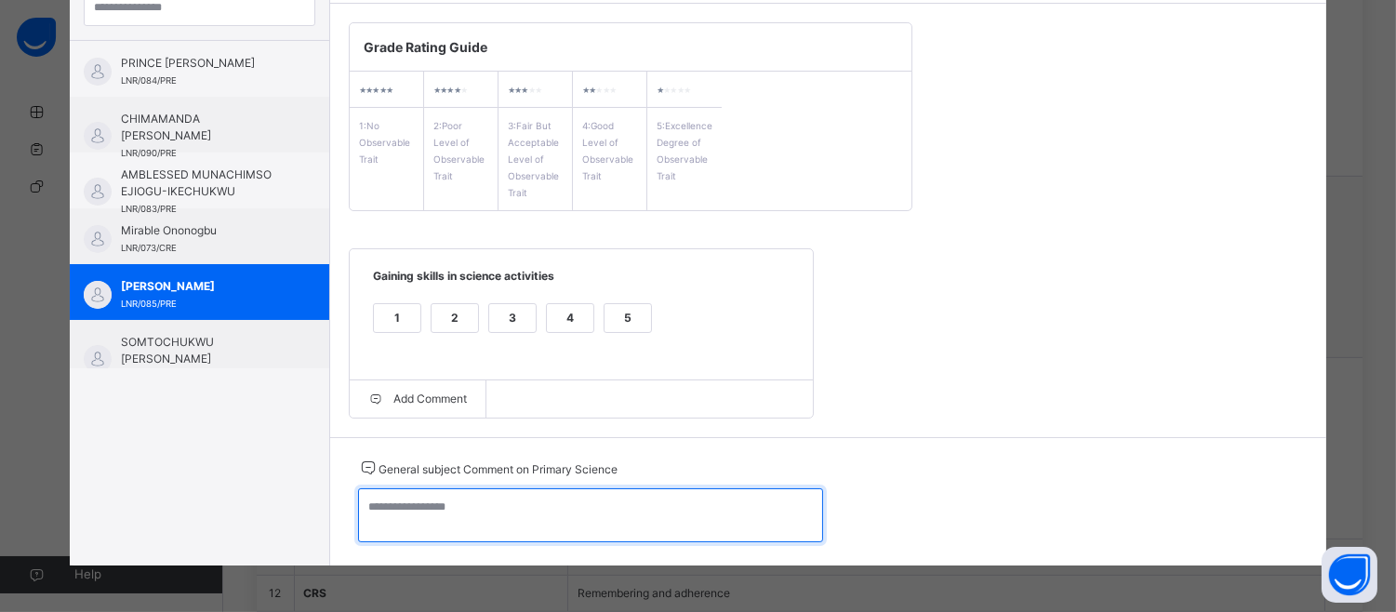
click at [366, 514] on textarea at bounding box center [590, 515] width 465 height 54
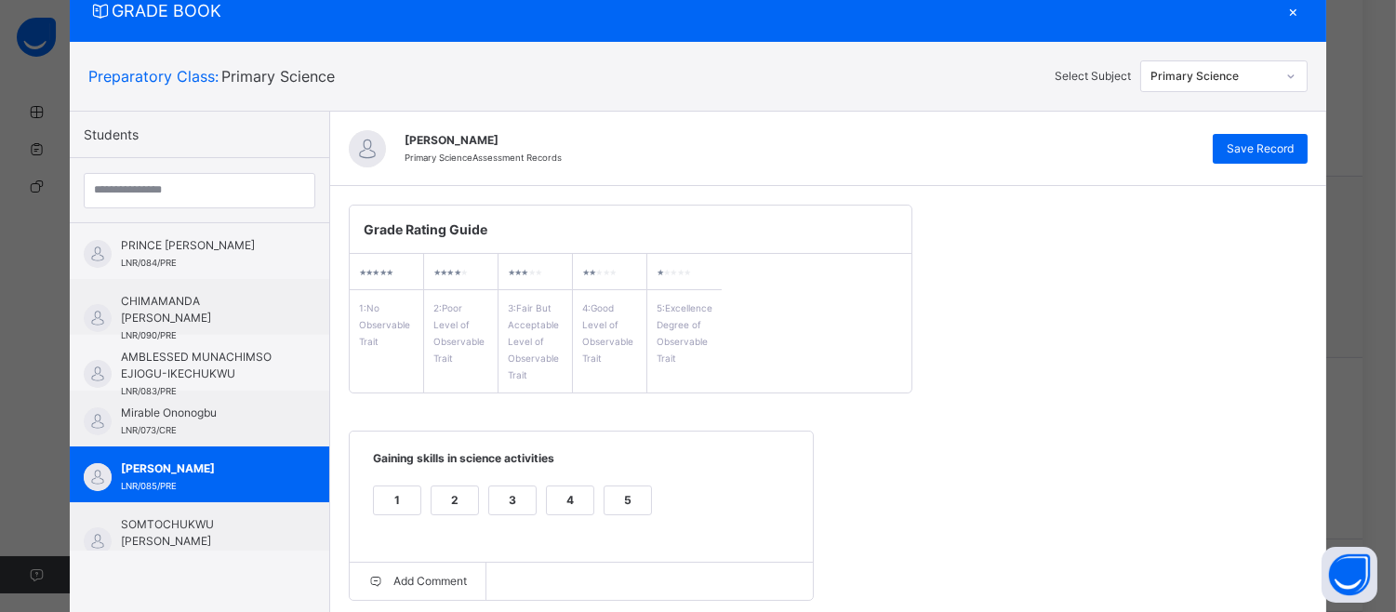
scroll to position [0, 0]
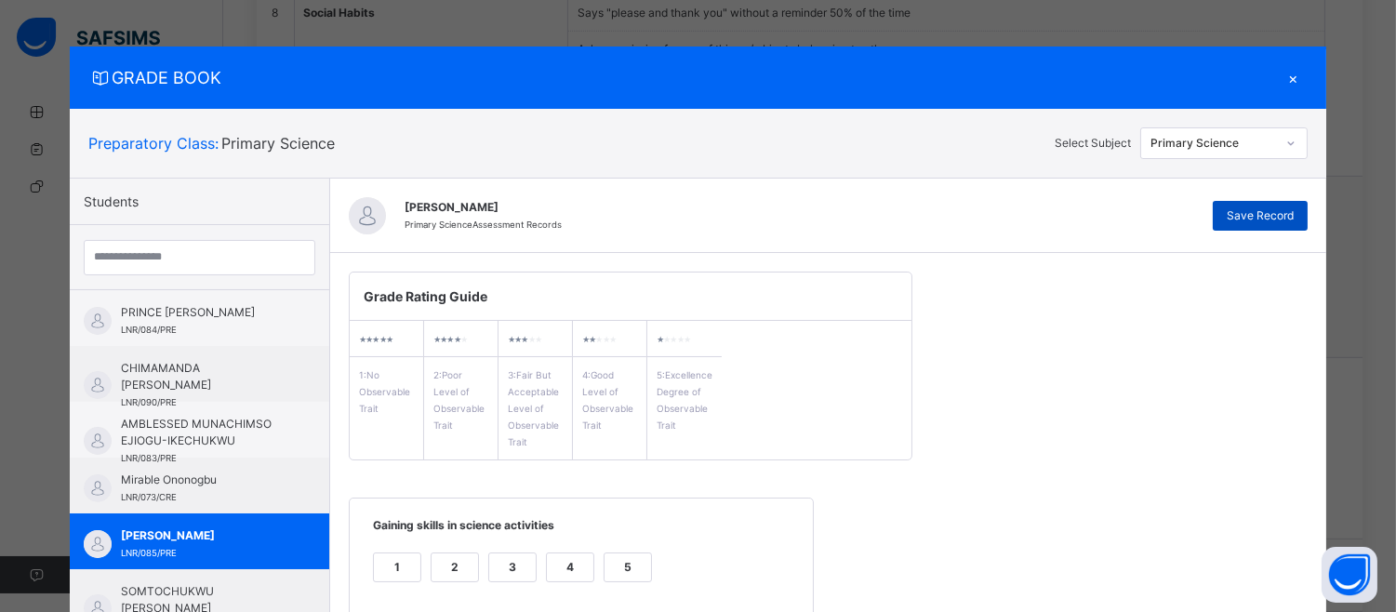
type textarea "**********"
click at [1277, 205] on div "Save Record" at bounding box center [1260, 216] width 95 height 30
click at [330, 509] on div "Grade Rating Guide ★ ★ ★ ★ ★ 1 : No Observable Trait ★ ★ ★ ★ ★ 2 : Poor Level o…" at bounding box center [828, 469] width 996 height 433
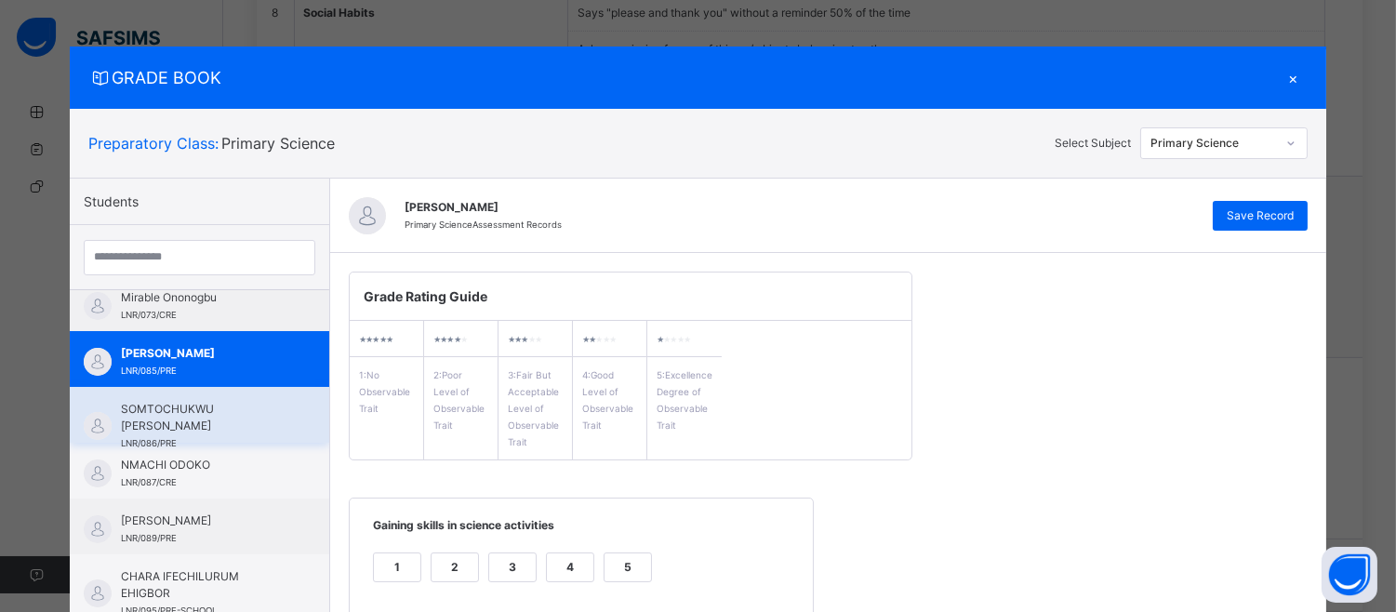
click at [163, 413] on span "SOMTOCHUKWU [PERSON_NAME]" at bounding box center [204, 417] width 166 height 33
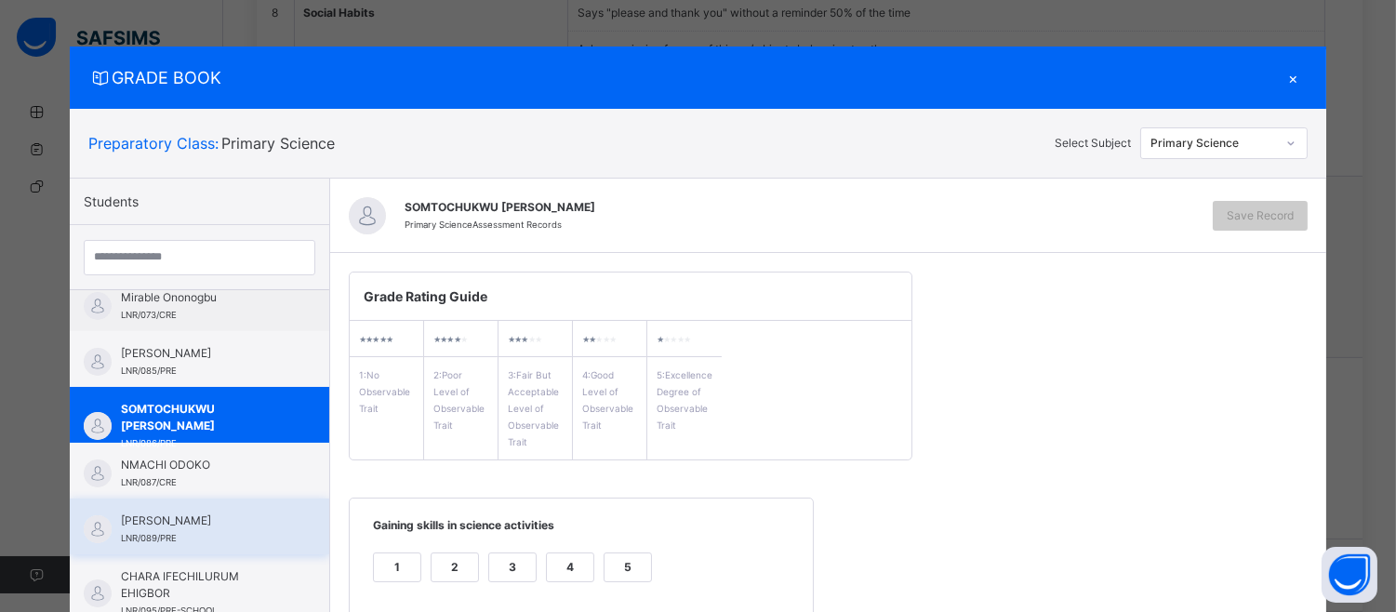
click at [233, 525] on span "[PERSON_NAME]" at bounding box center [204, 520] width 166 height 17
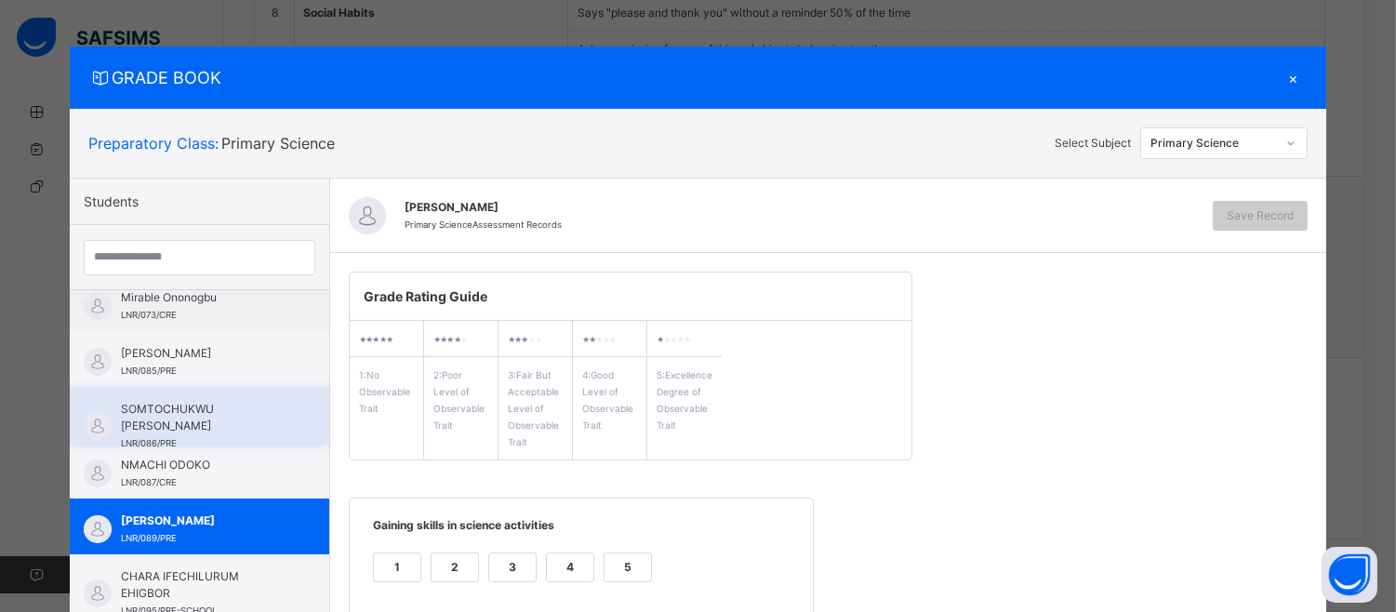
click at [225, 402] on span "SOMTOCHUKWU [PERSON_NAME]" at bounding box center [204, 417] width 166 height 33
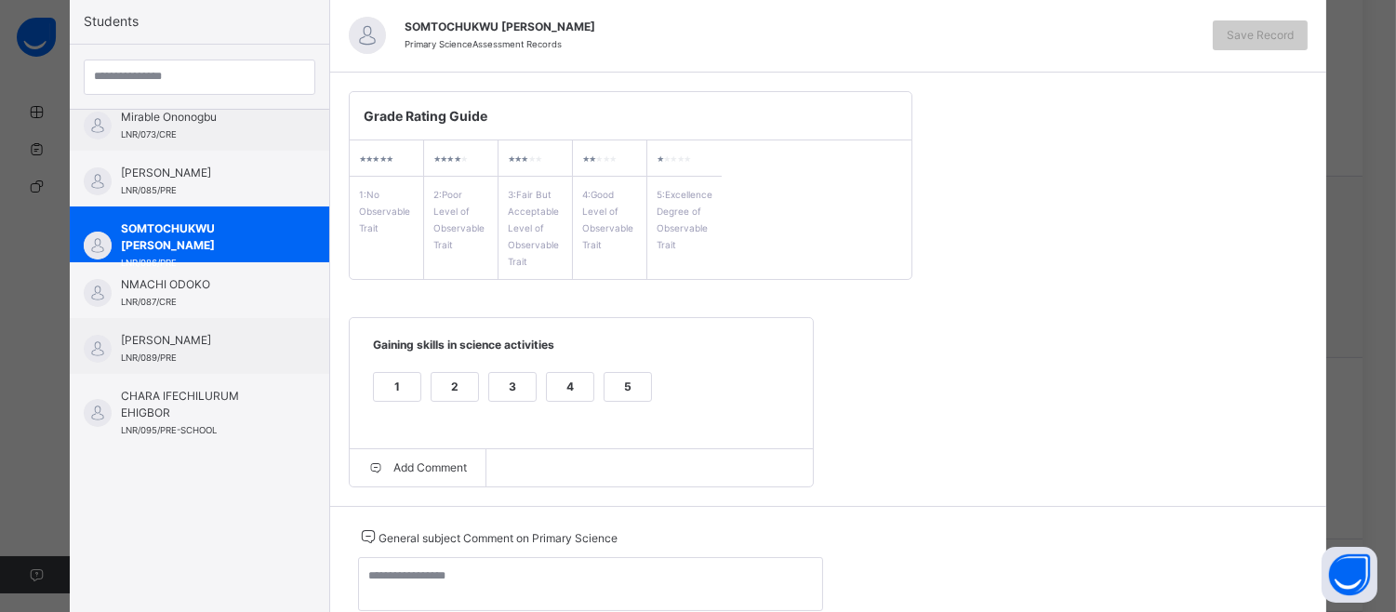
scroll to position [249, 0]
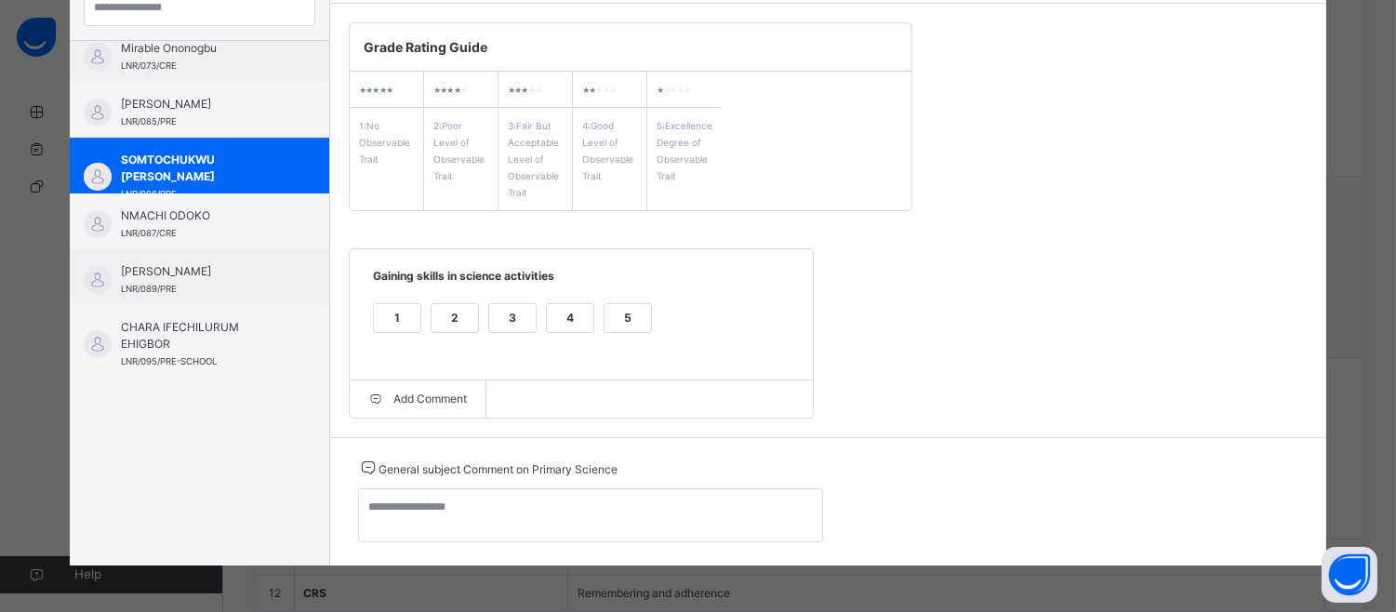
click at [605, 312] on div "5" at bounding box center [628, 318] width 47 height 28
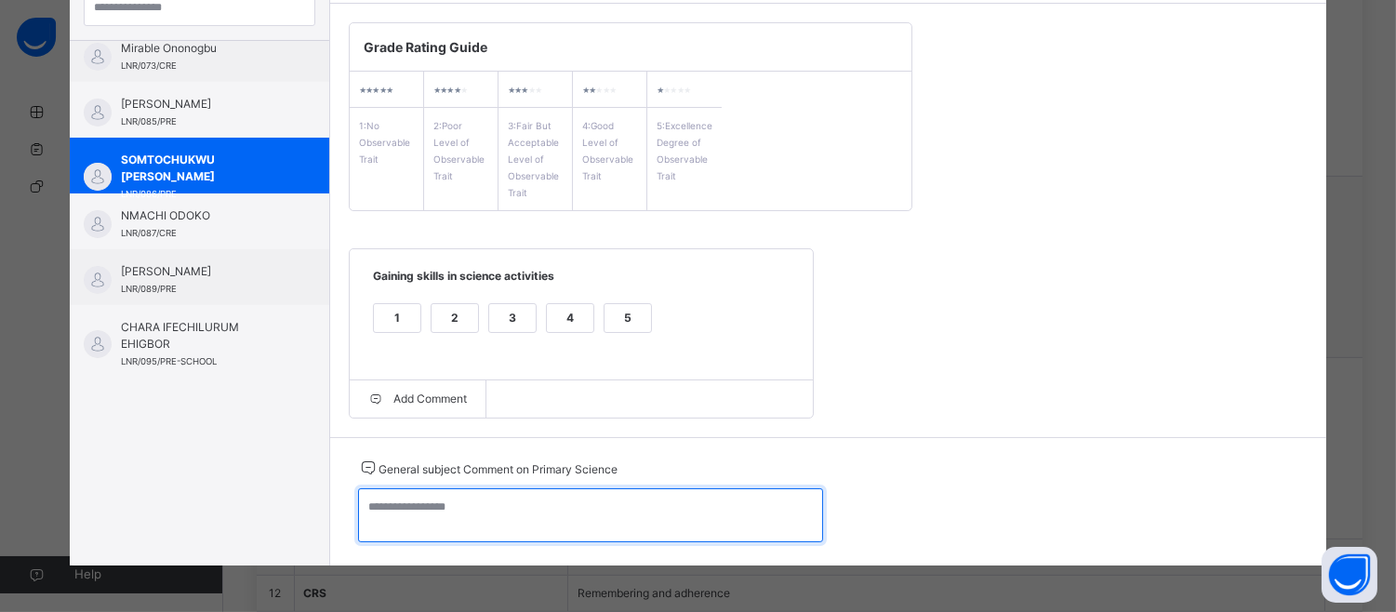
click at [358, 518] on textarea at bounding box center [590, 515] width 465 height 54
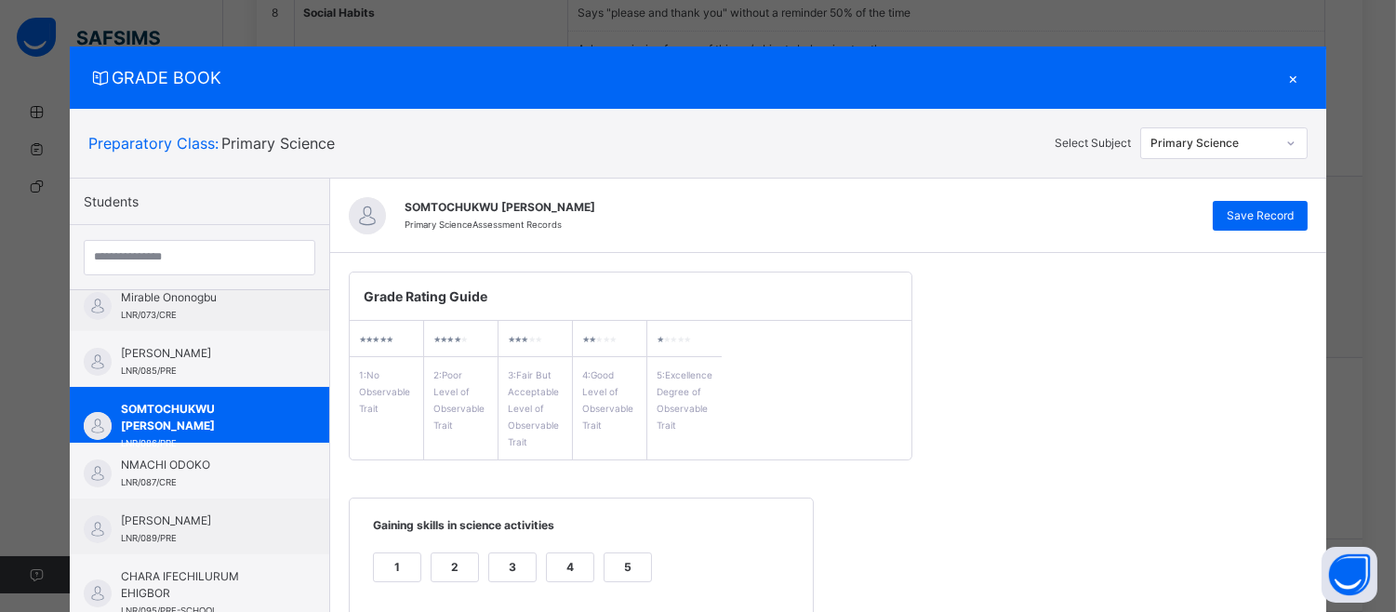
type textarea "**********"
click at [1253, 193] on div "SOMTOCHUKWU [PERSON_NAME] DAZIL Primary Science Assessment Records Save Record" at bounding box center [828, 216] width 996 height 74
click at [1253, 214] on span "Save Record" at bounding box center [1260, 215] width 67 height 17
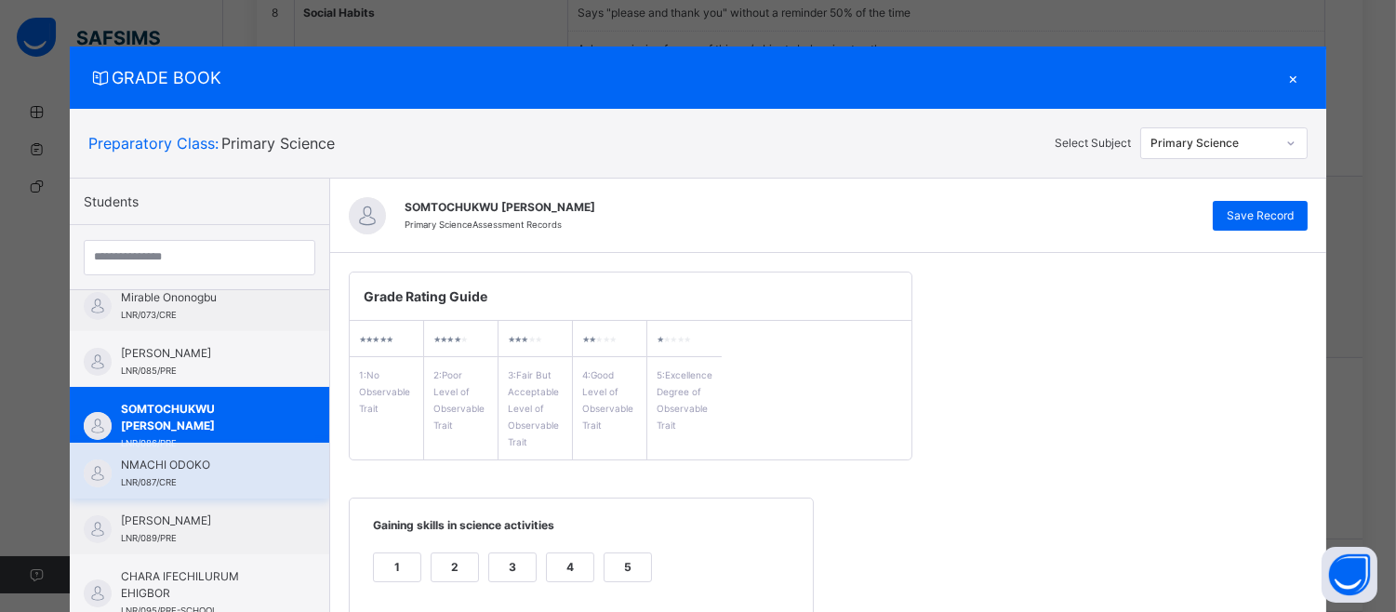
click at [178, 462] on span "NMACHI ODOKO" at bounding box center [204, 465] width 166 height 17
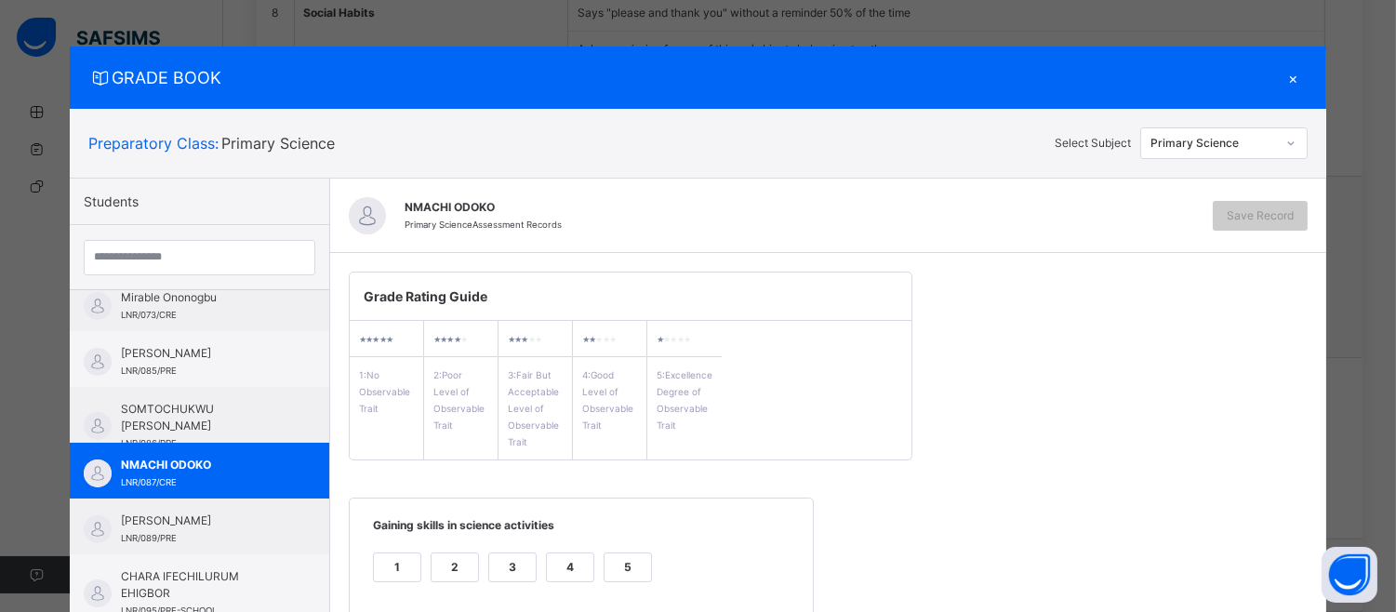
click at [549, 567] on div "4" at bounding box center [570, 567] width 47 height 28
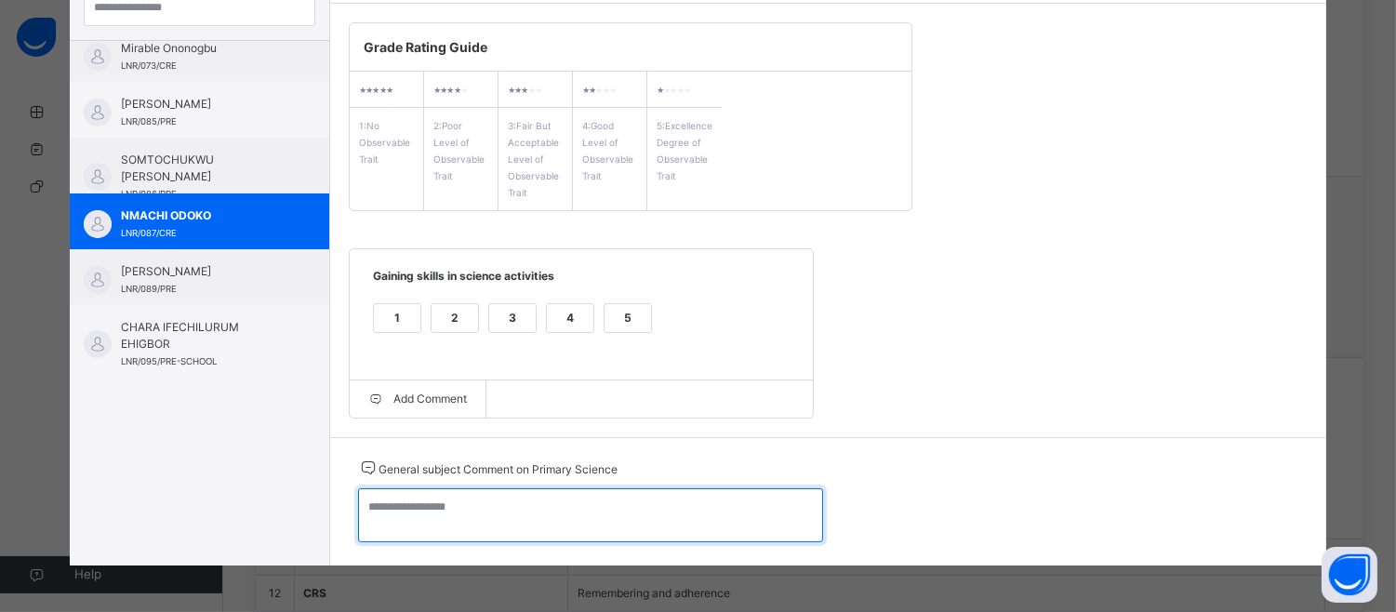
click at [358, 502] on textarea at bounding box center [590, 515] width 465 height 54
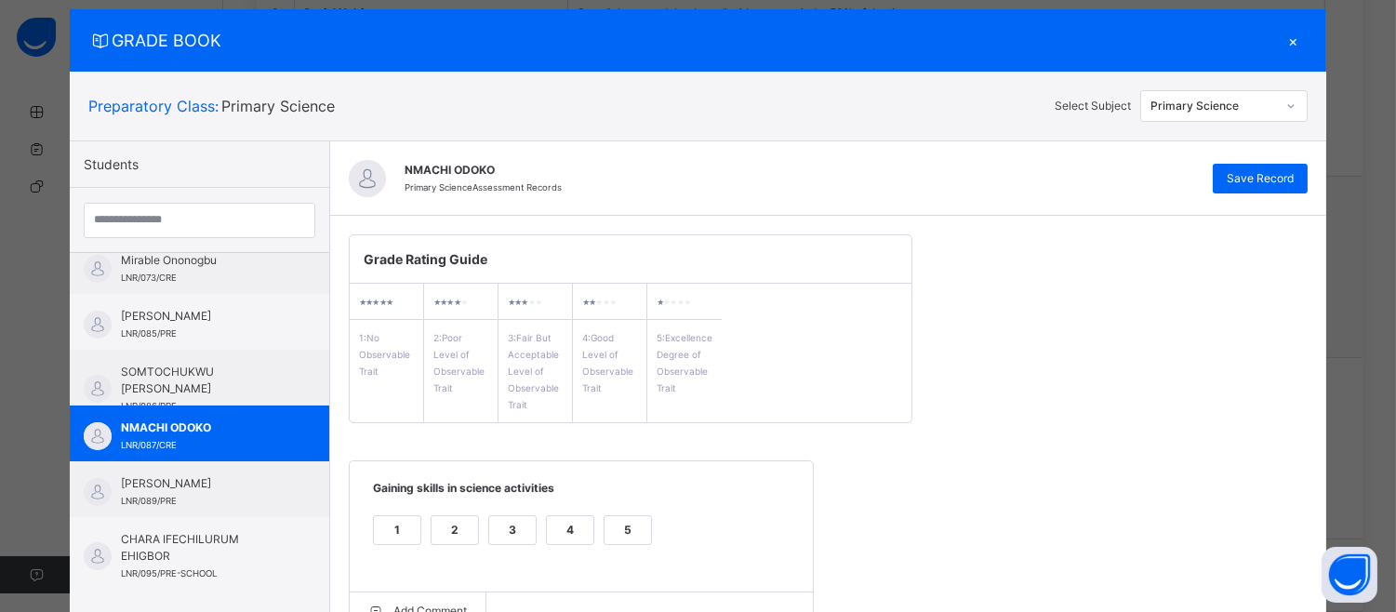
scroll to position [0, 0]
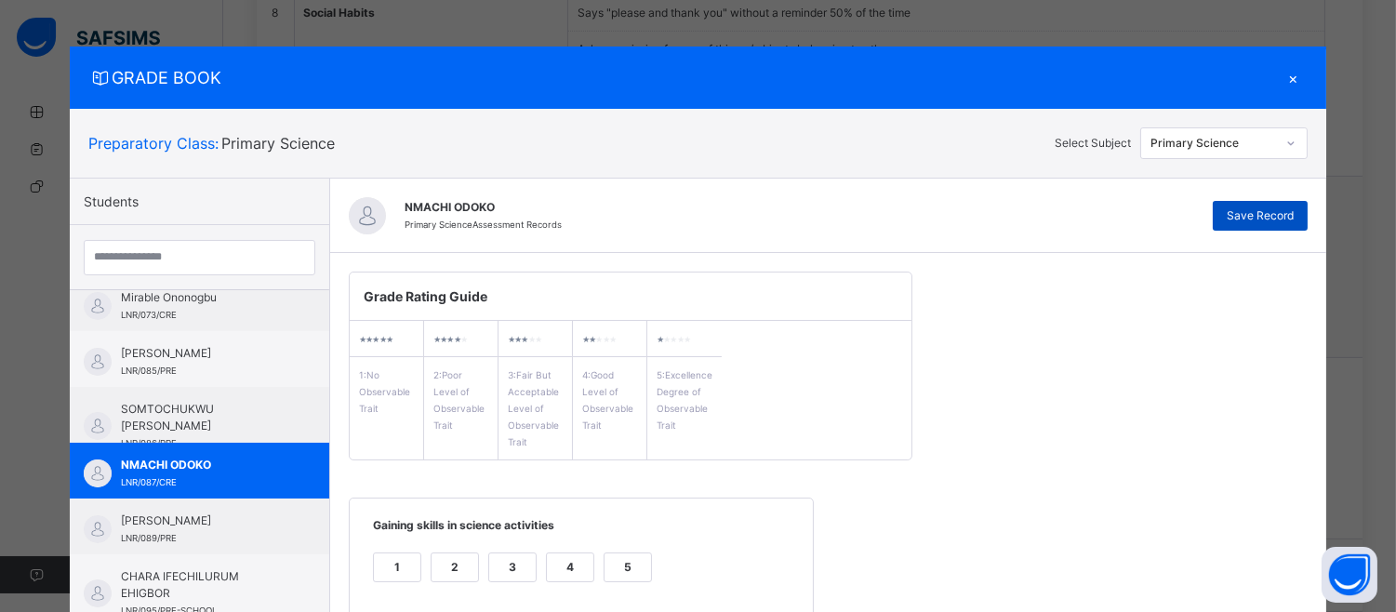
type textarea "**********"
click at [1268, 205] on div "Save Record" at bounding box center [1260, 216] width 95 height 30
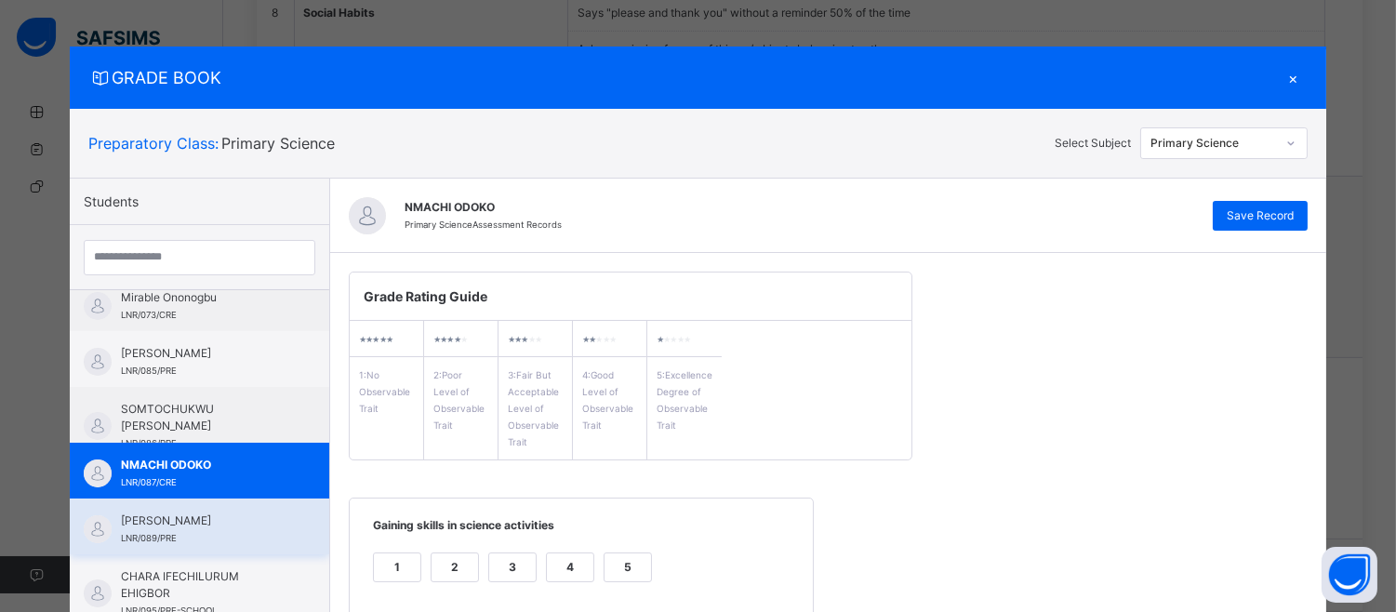
click at [142, 524] on span "[PERSON_NAME]" at bounding box center [204, 520] width 166 height 17
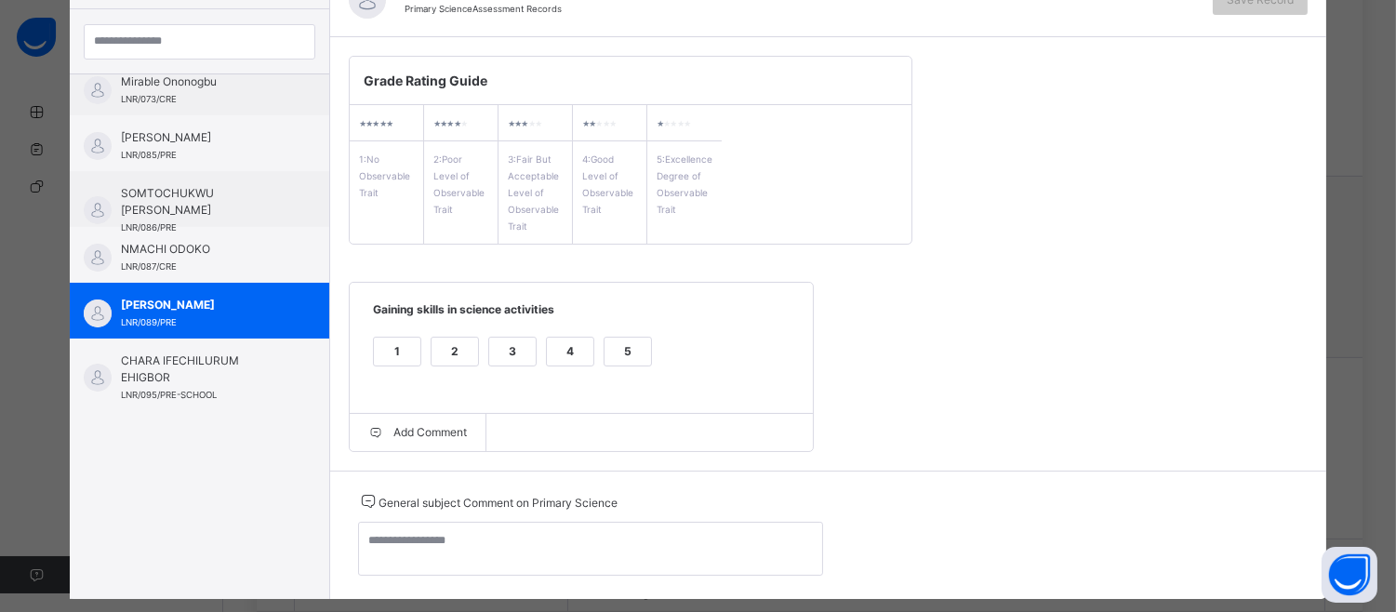
scroll to position [249, 0]
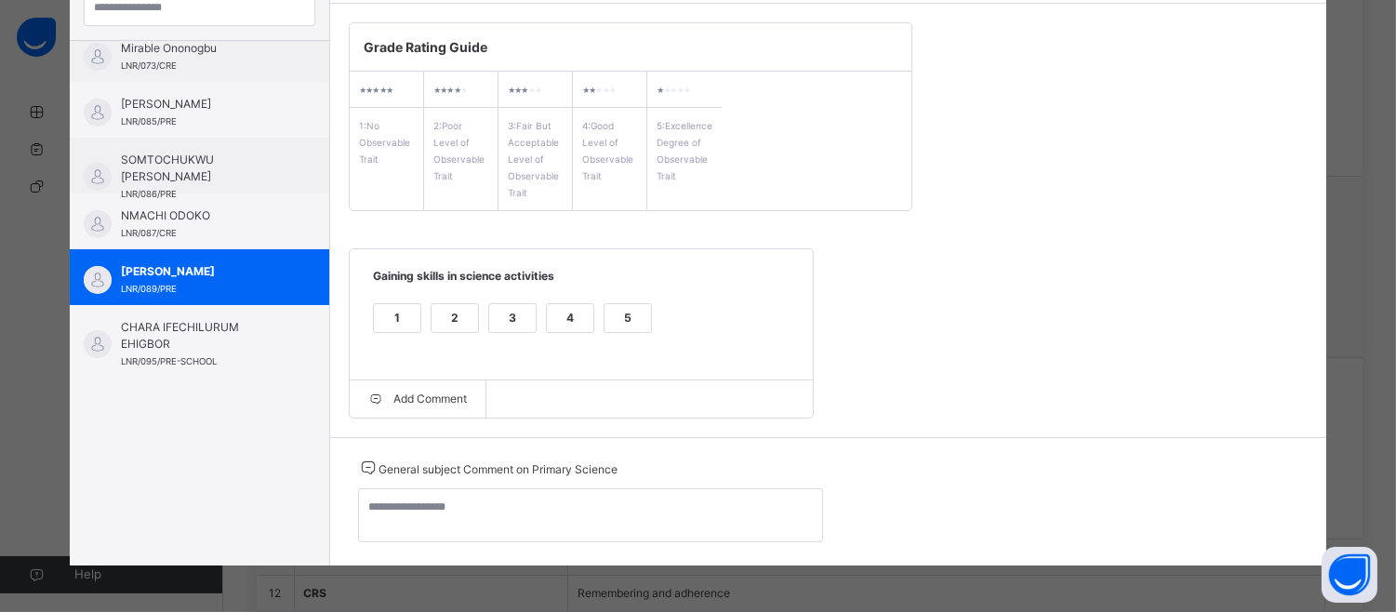
click at [626, 296] on span "Gaining skills in science activities" at bounding box center [581, 283] width 426 height 31
click at [614, 319] on div "5" at bounding box center [628, 318] width 47 height 28
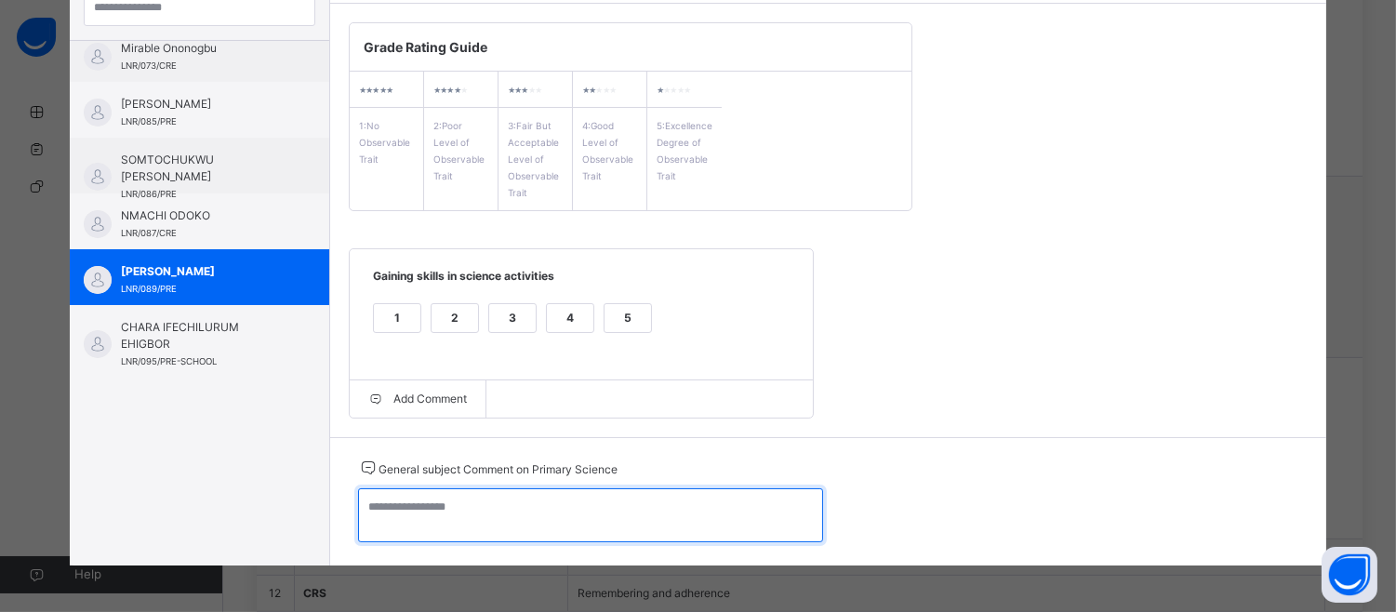
click at [360, 517] on textarea at bounding box center [590, 515] width 465 height 54
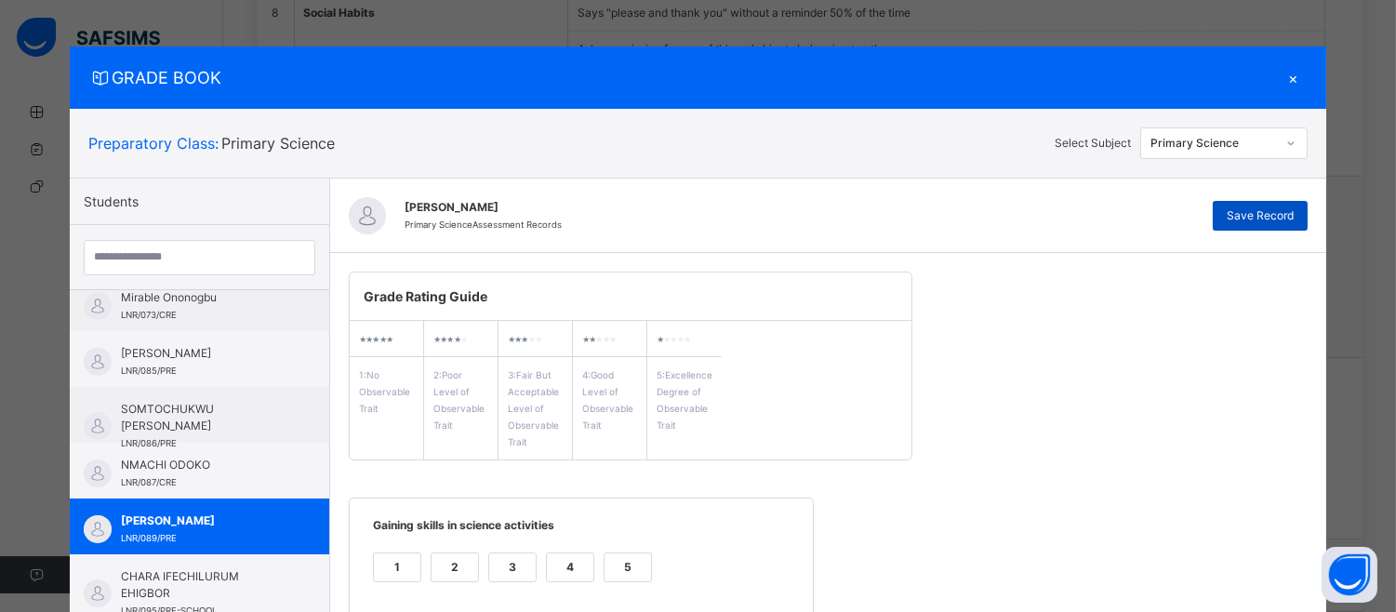
type textarea "**********"
click at [1267, 214] on span "Save Record" at bounding box center [1260, 215] width 67 height 17
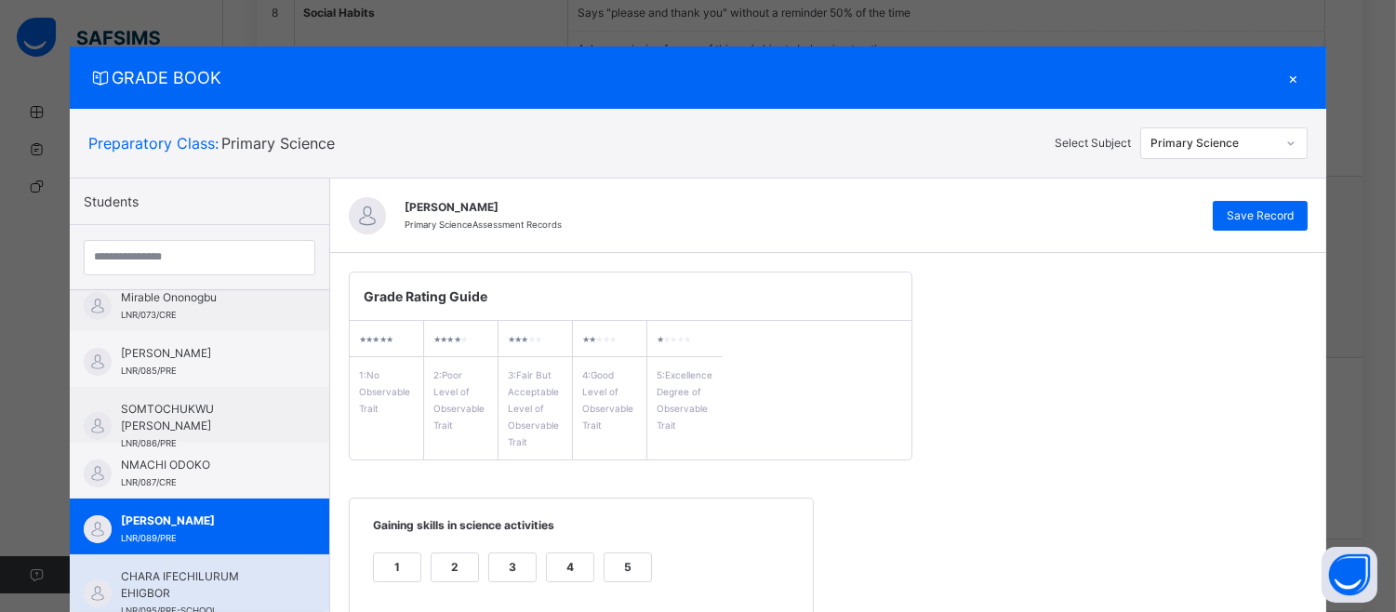
click at [195, 555] on div "CHARA IFECHILURUM EHIGBOR LNR/095/PRE-SCHOOL" at bounding box center [199, 582] width 259 height 56
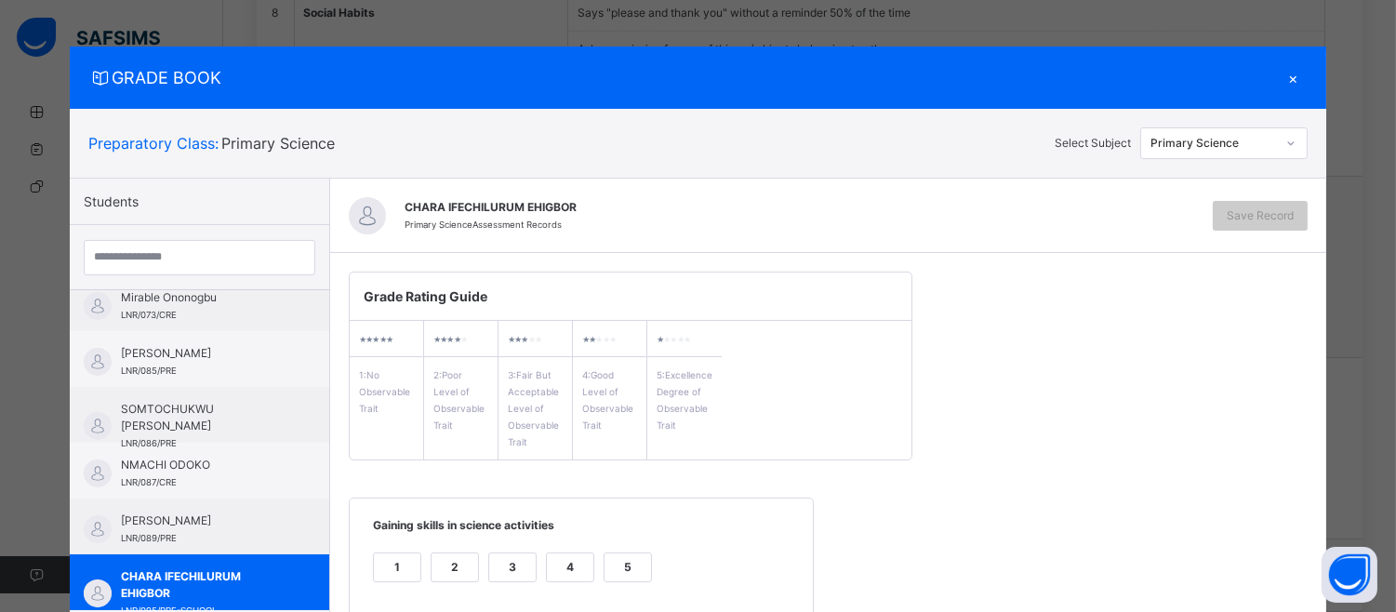
scroll to position [249, 0]
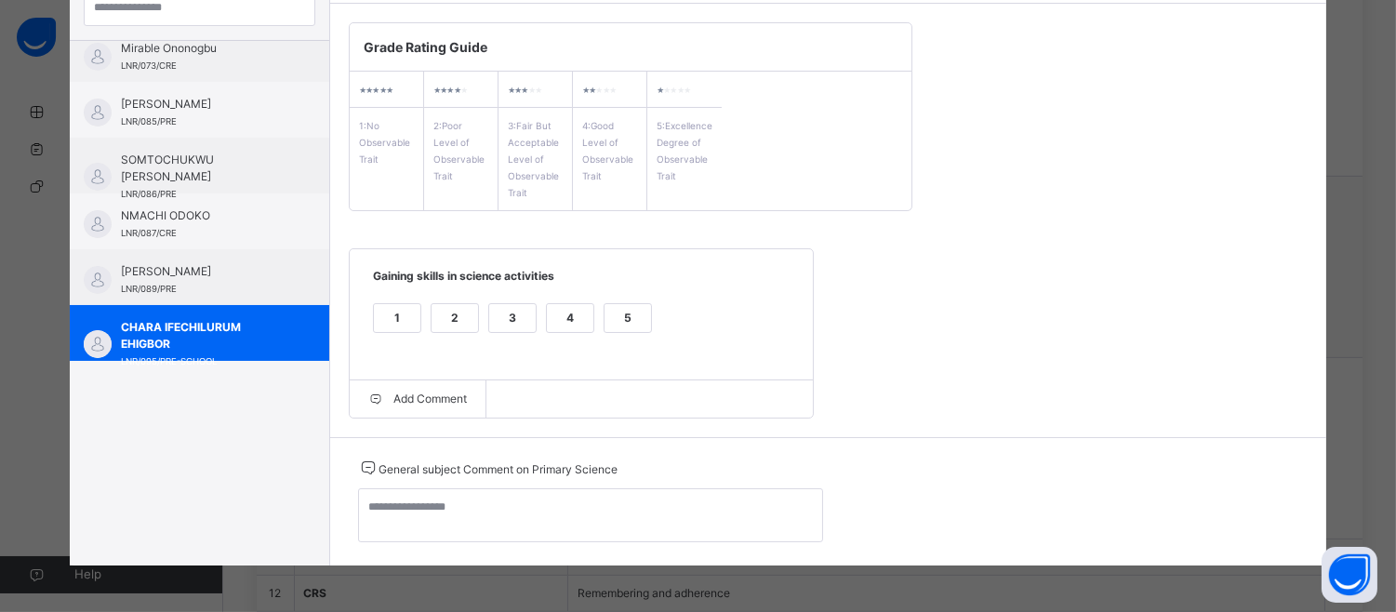
click at [565, 310] on div "4" at bounding box center [570, 318] width 47 height 28
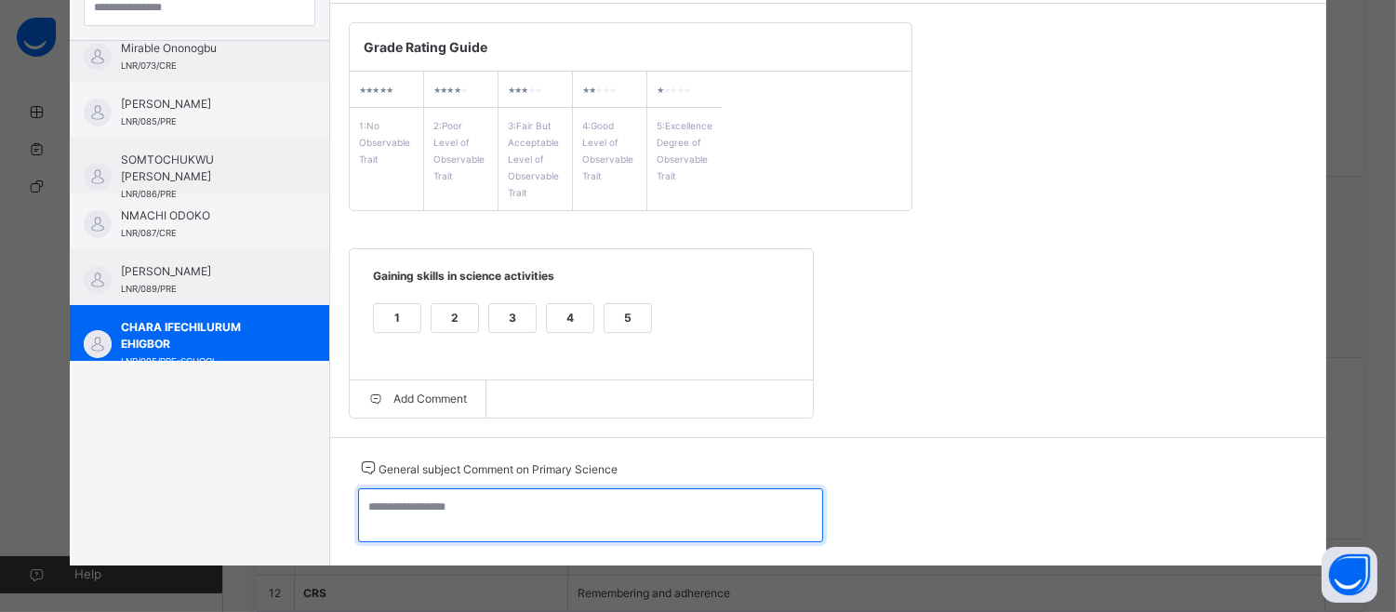
click at [366, 502] on textarea at bounding box center [590, 515] width 465 height 54
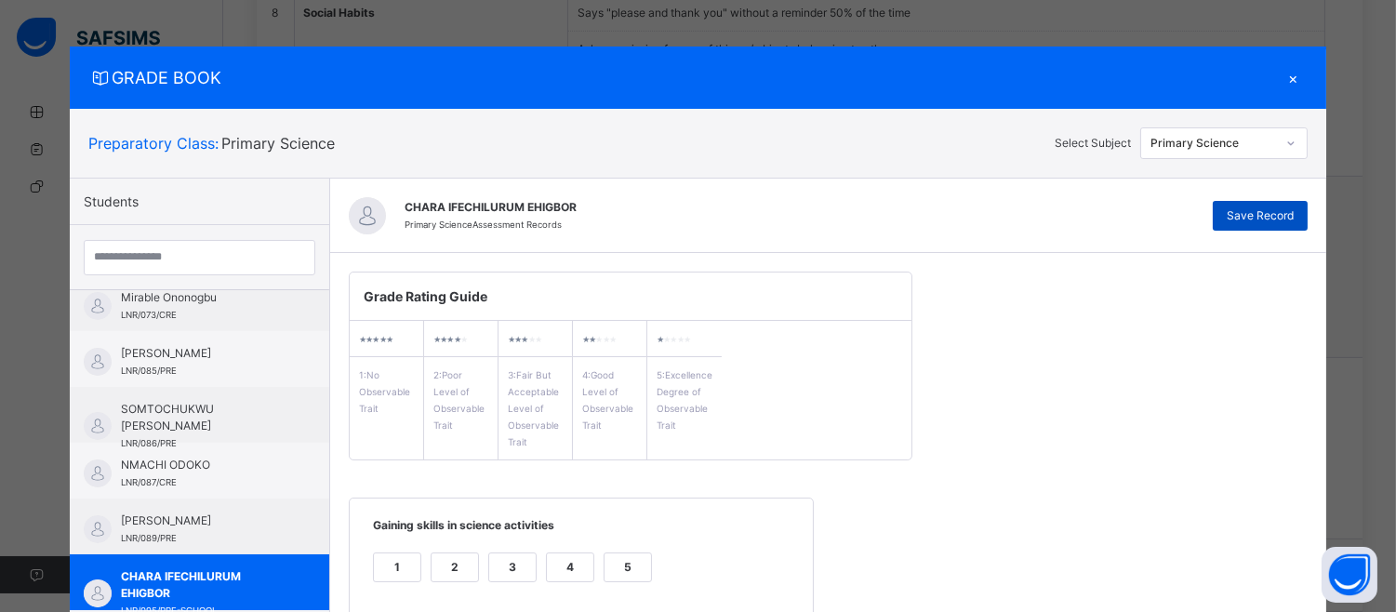
type textarea "**********"
click at [1243, 208] on span "Save Record" at bounding box center [1260, 215] width 67 height 17
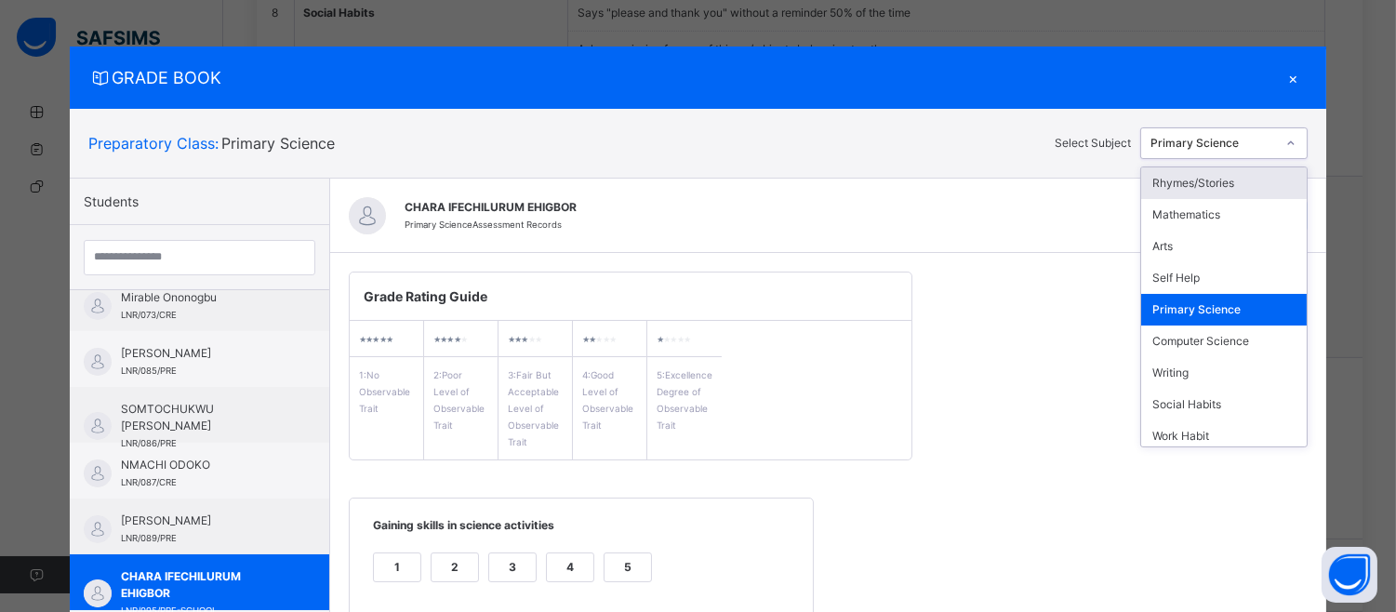
click at [1290, 137] on icon at bounding box center [1290, 143] width 11 height 19
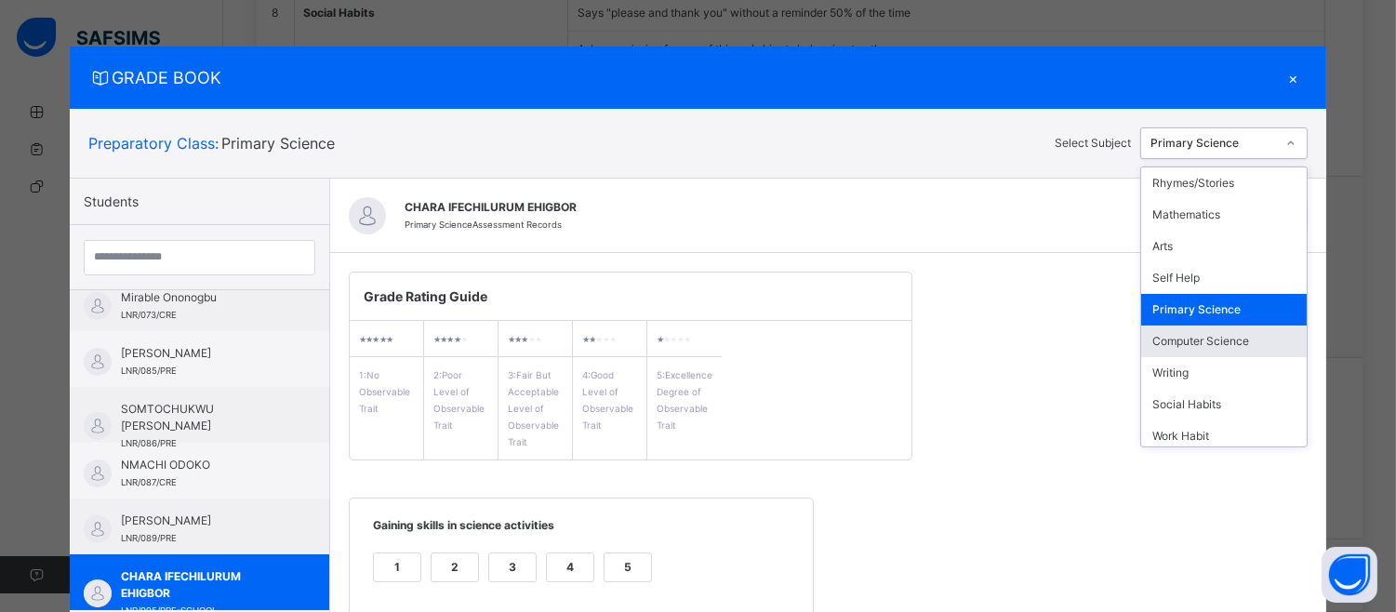
click at [1261, 332] on div "Computer Science" at bounding box center [1224, 342] width 166 height 32
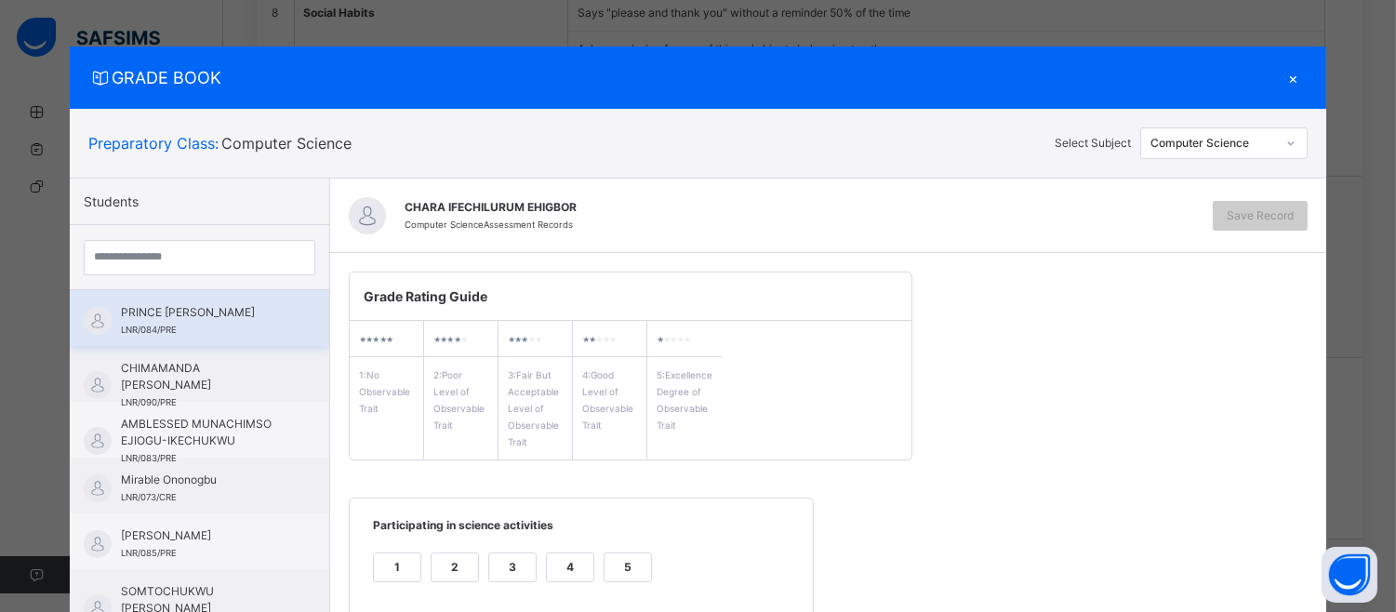
click at [158, 293] on div "PRINCE [PERSON_NAME] LNR/084/PRE" at bounding box center [199, 318] width 259 height 56
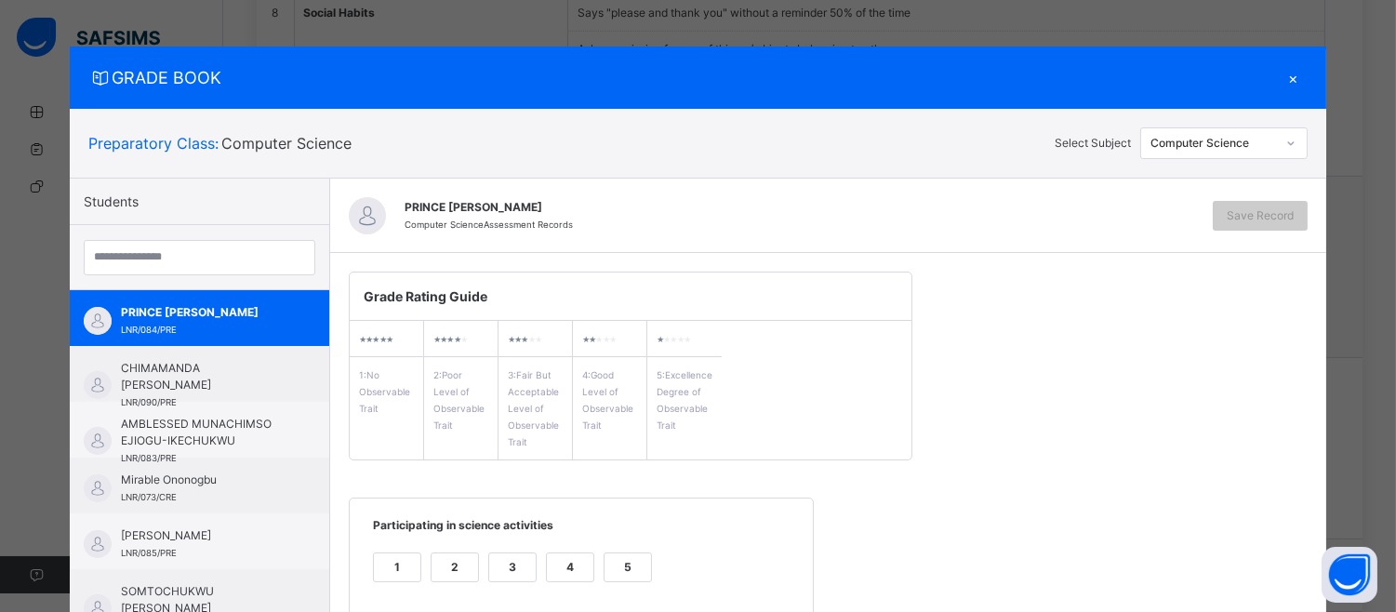
scroll to position [249, 0]
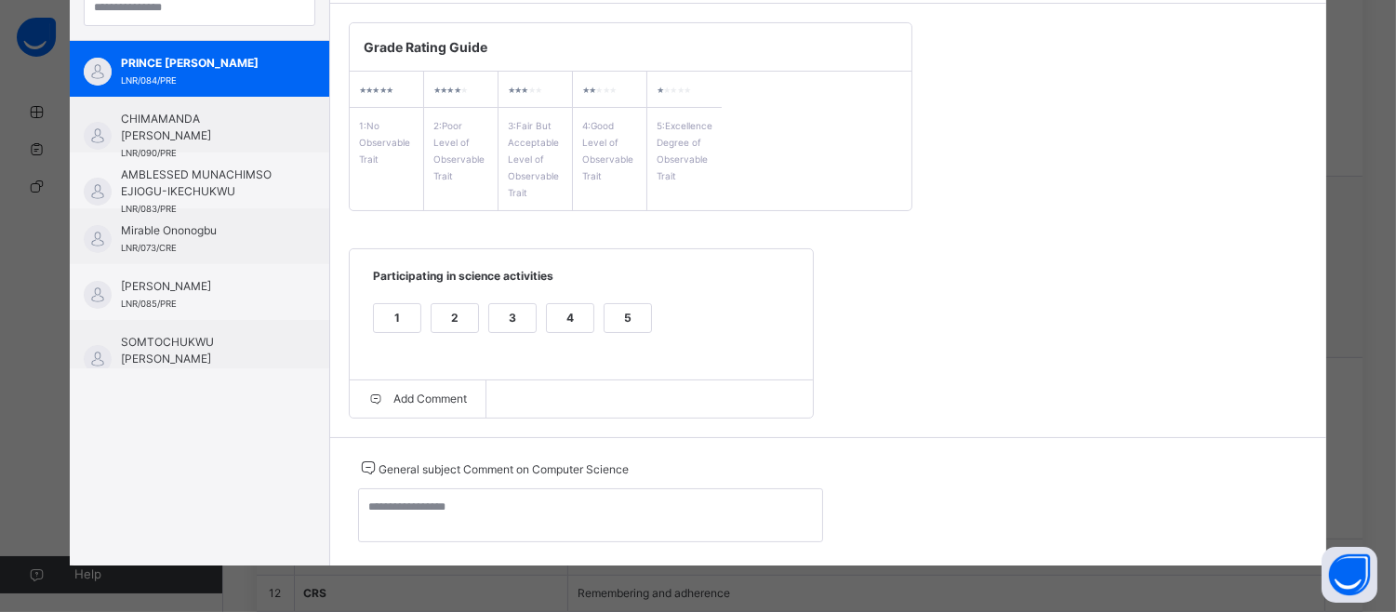
click at [610, 305] on div "5" at bounding box center [628, 318] width 47 height 28
click at [373, 471] on span "General subject Comment on Computer Science" at bounding box center [590, 468] width 465 height 22
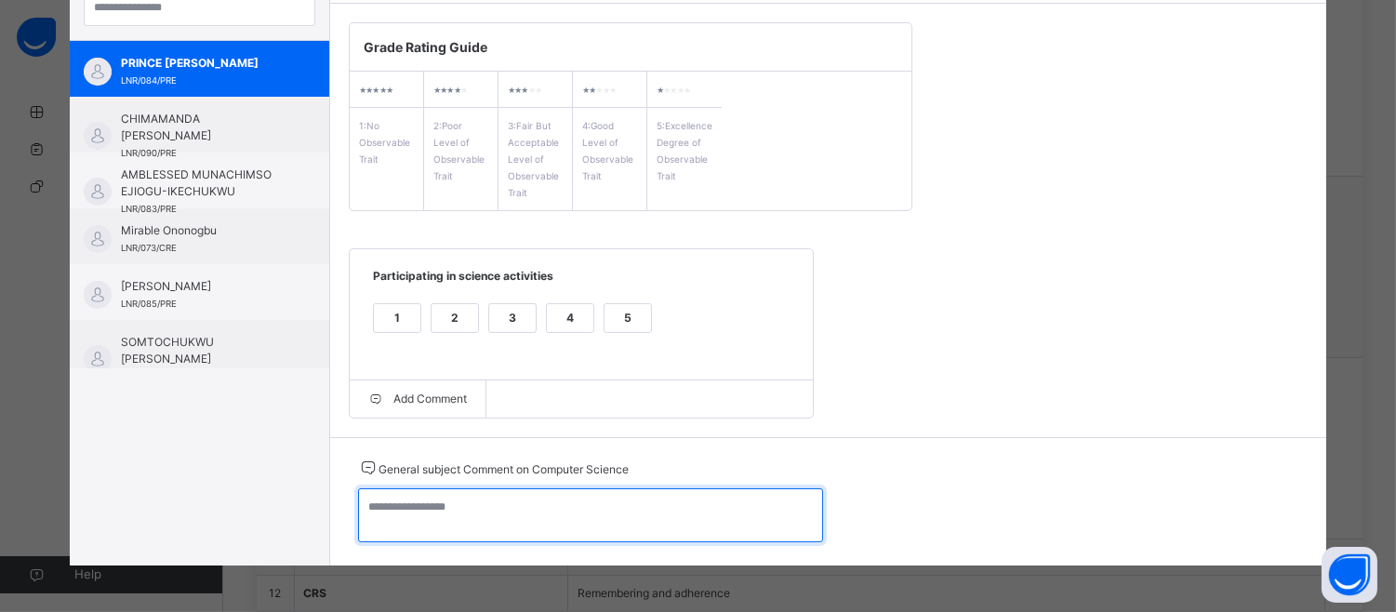
click at [369, 512] on textarea at bounding box center [590, 515] width 465 height 54
type textarea "*"
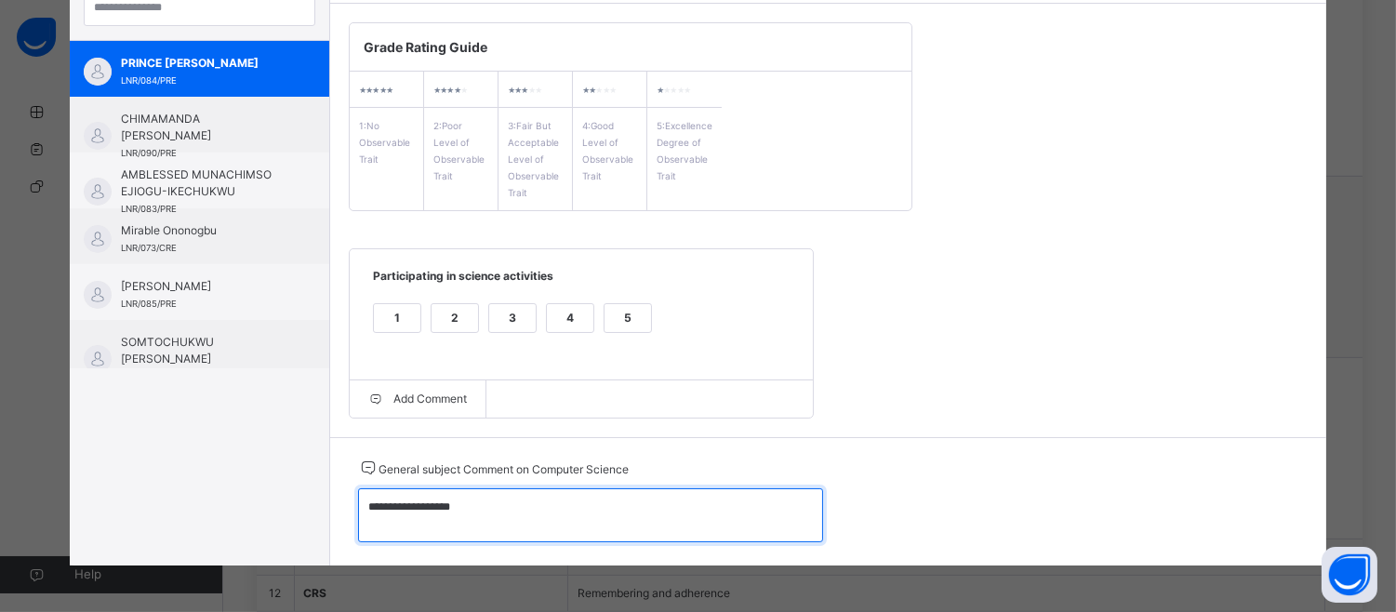
scroll to position [0, 0]
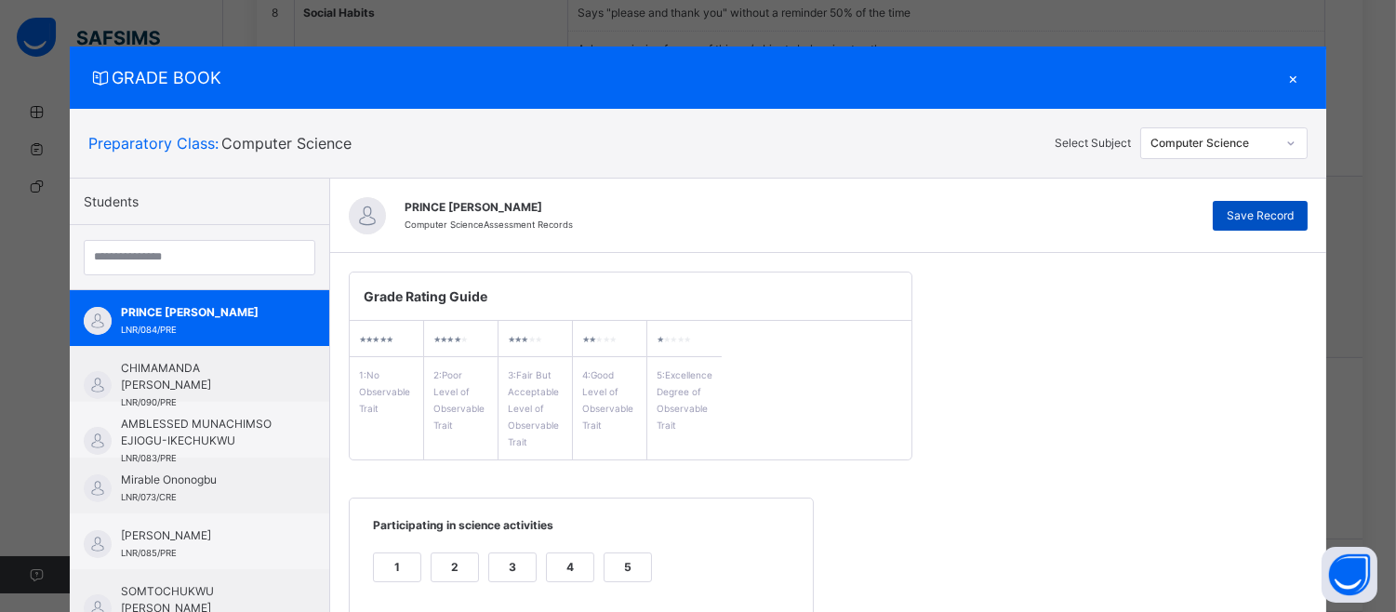
type textarea "**********"
click at [1246, 211] on span "Save Record" at bounding box center [1260, 215] width 67 height 17
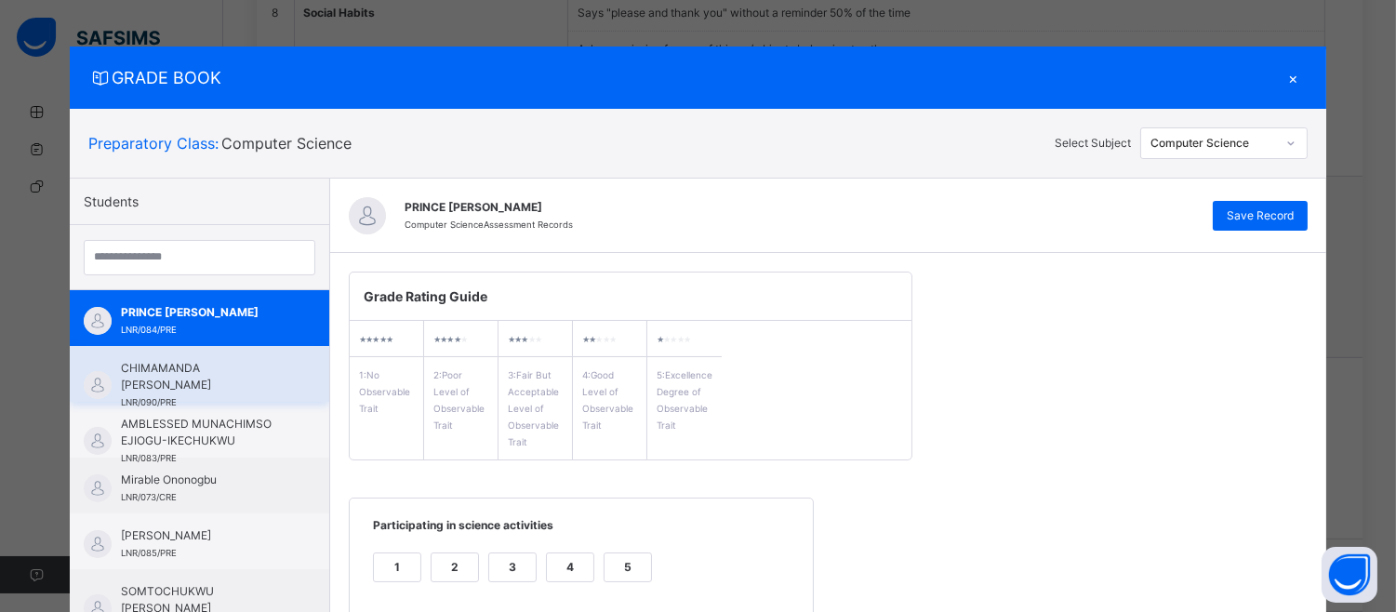
click at [193, 357] on div "CHIMAMANDA [PERSON_NAME] LNR/090/PRE" at bounding box center [199, 374] width 259 height 56
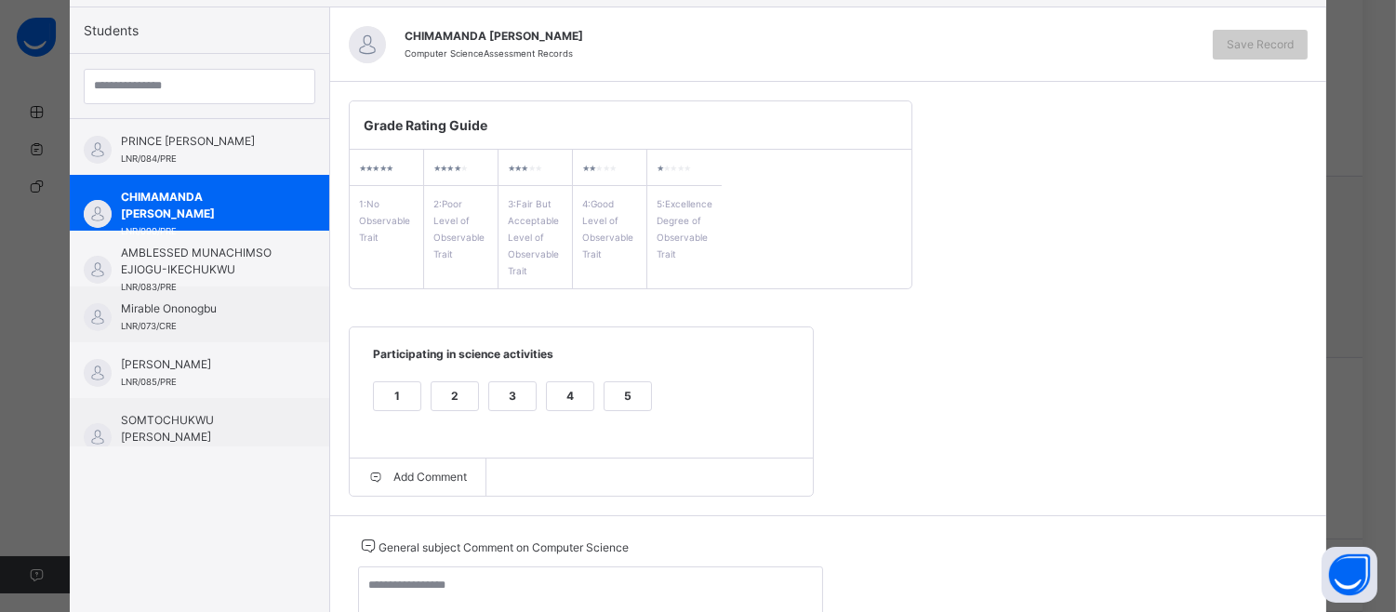
scroll to position [249, 0]
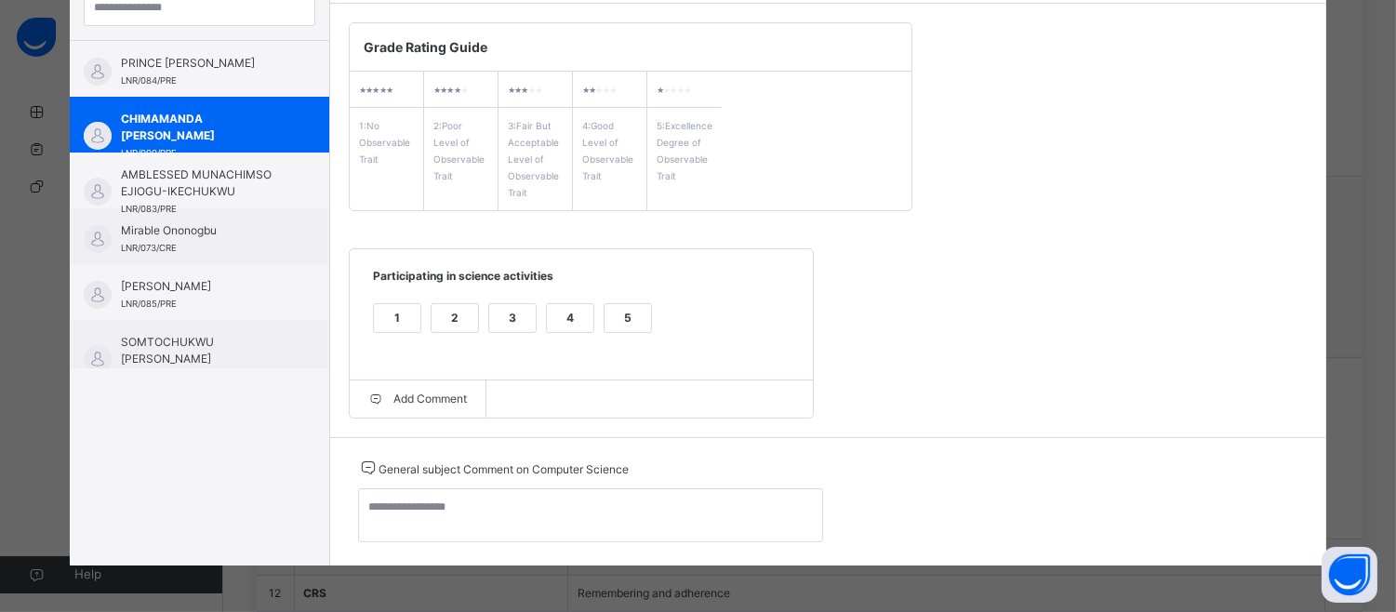
click at [630, 311] on div "5" at bounding box center [628, 318] width 47 height 28
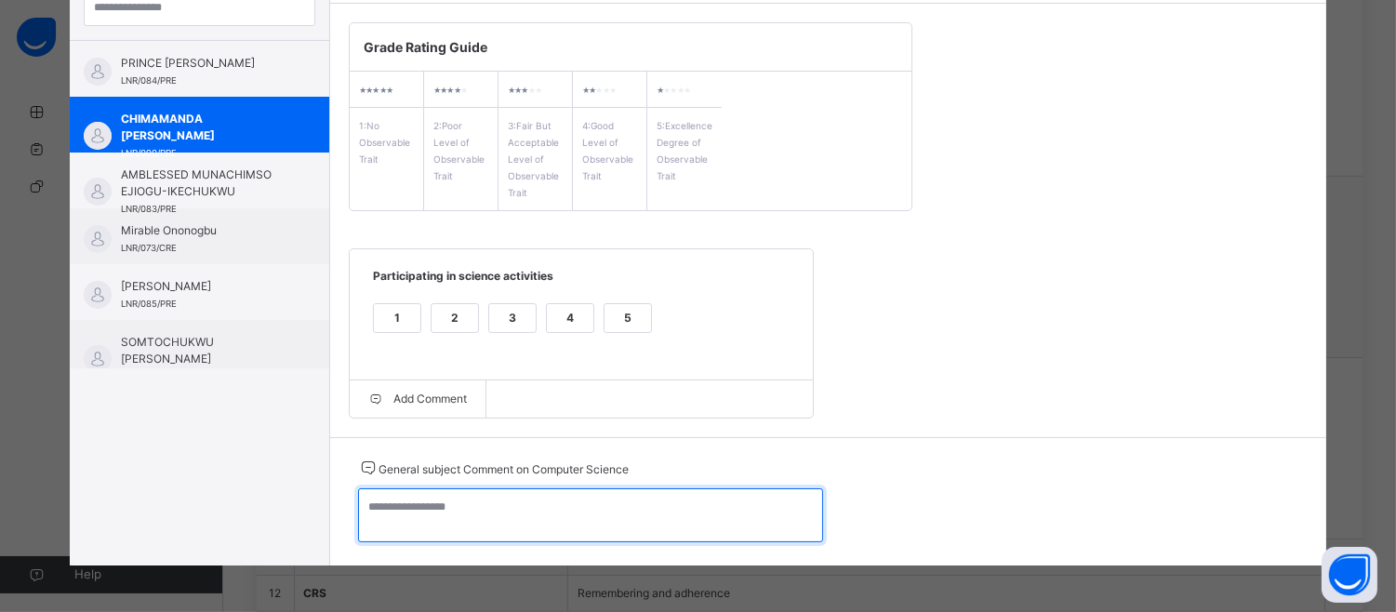
click at [379, 507] on textarea at bounding box center [590, 515] width 465 height 54
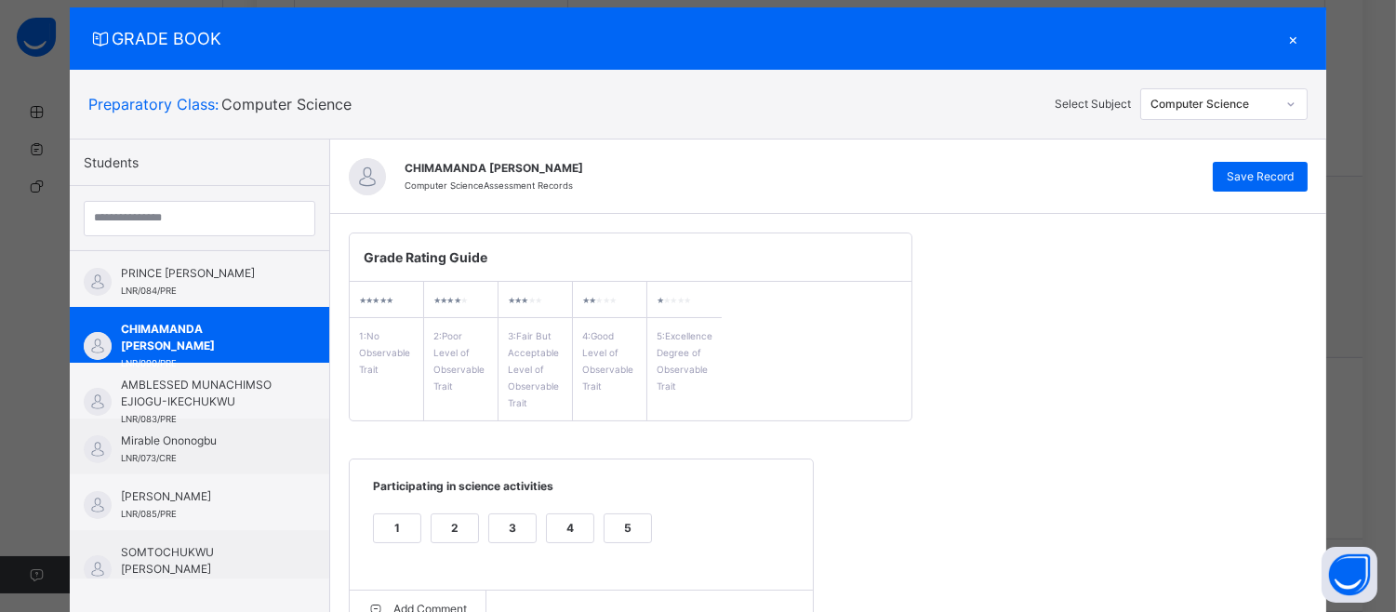
scroll to position [0, 0]
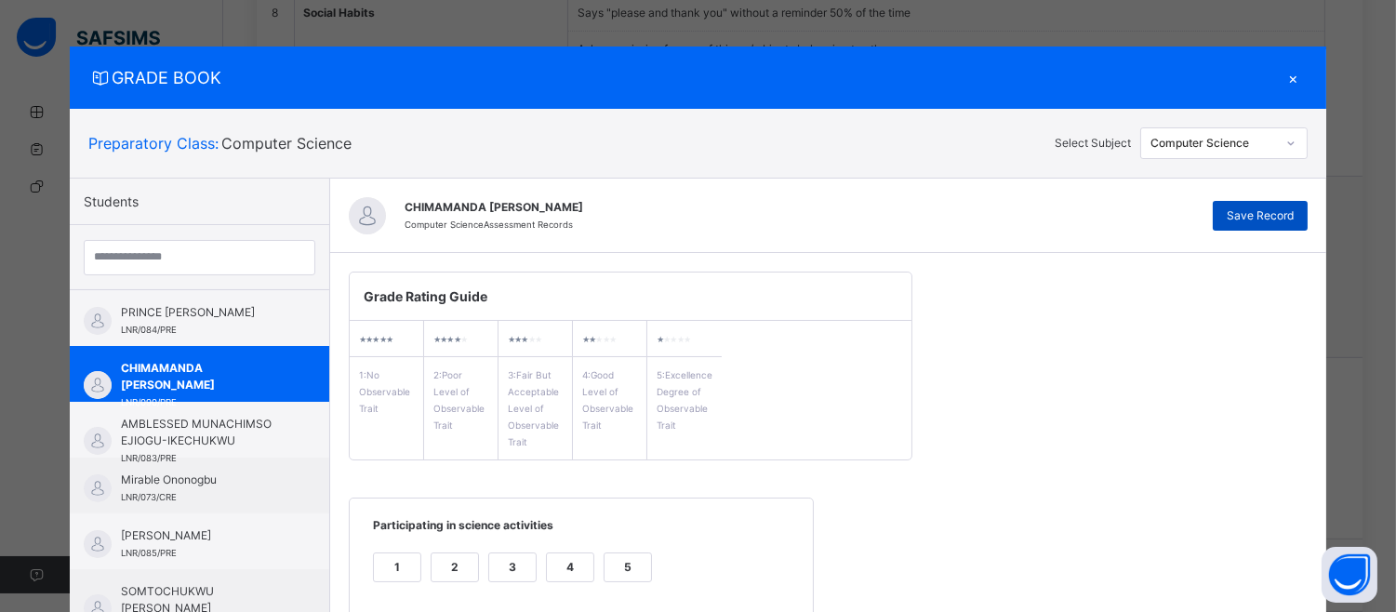
type textarea "**********"
click at [1287, 202] on div "Save Record" at bounding box center [1260, 216] width 95 height 30
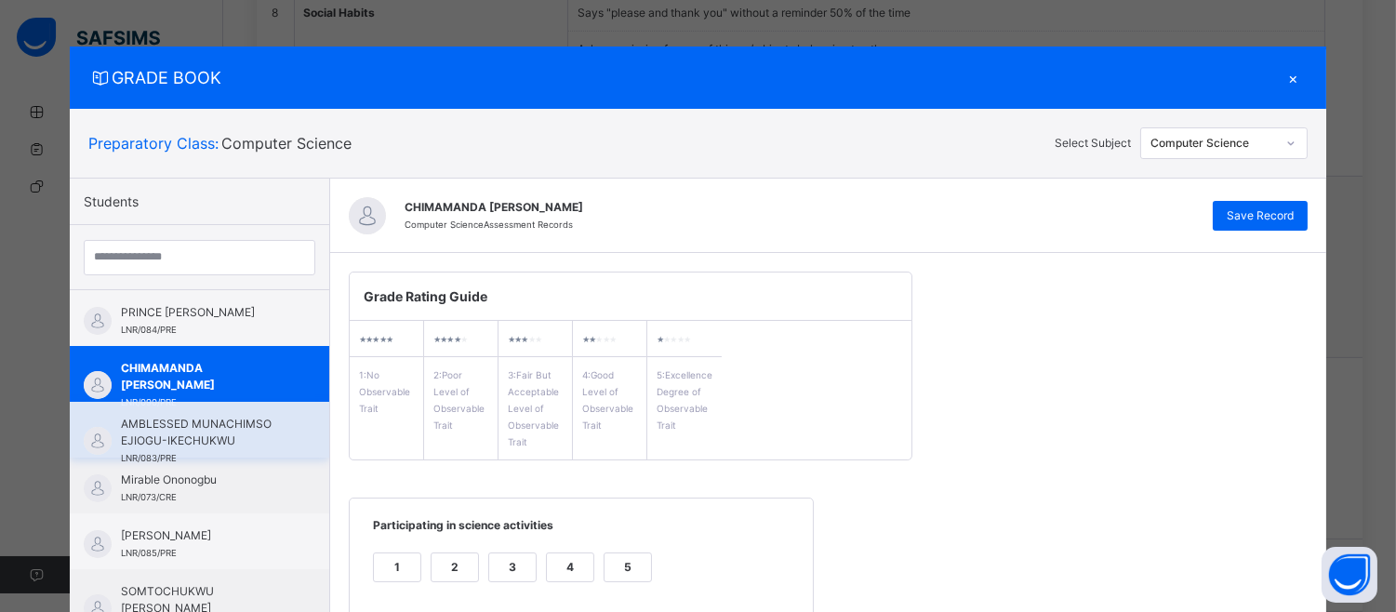
click at [121, 426] on span "AMBLESSED MUNACHIMSO EJIOGU-IKECHUKWU" at bounding box center [204, 432] width 166 height 33
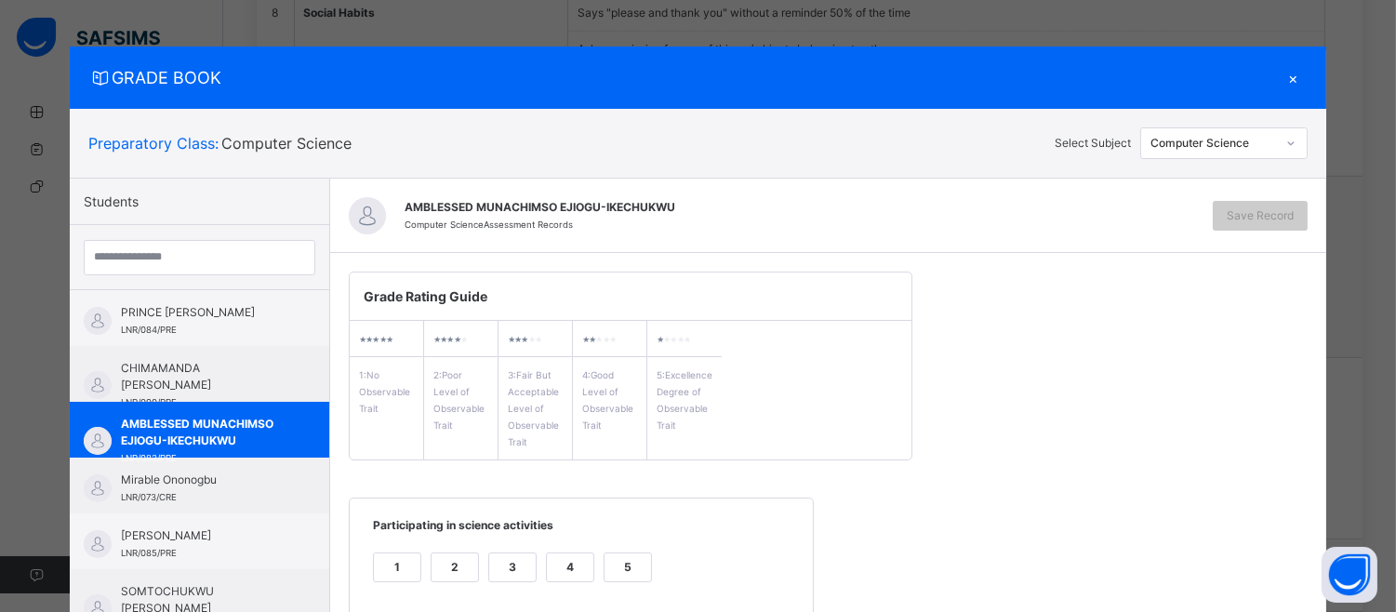
scroll to position [249, 0]
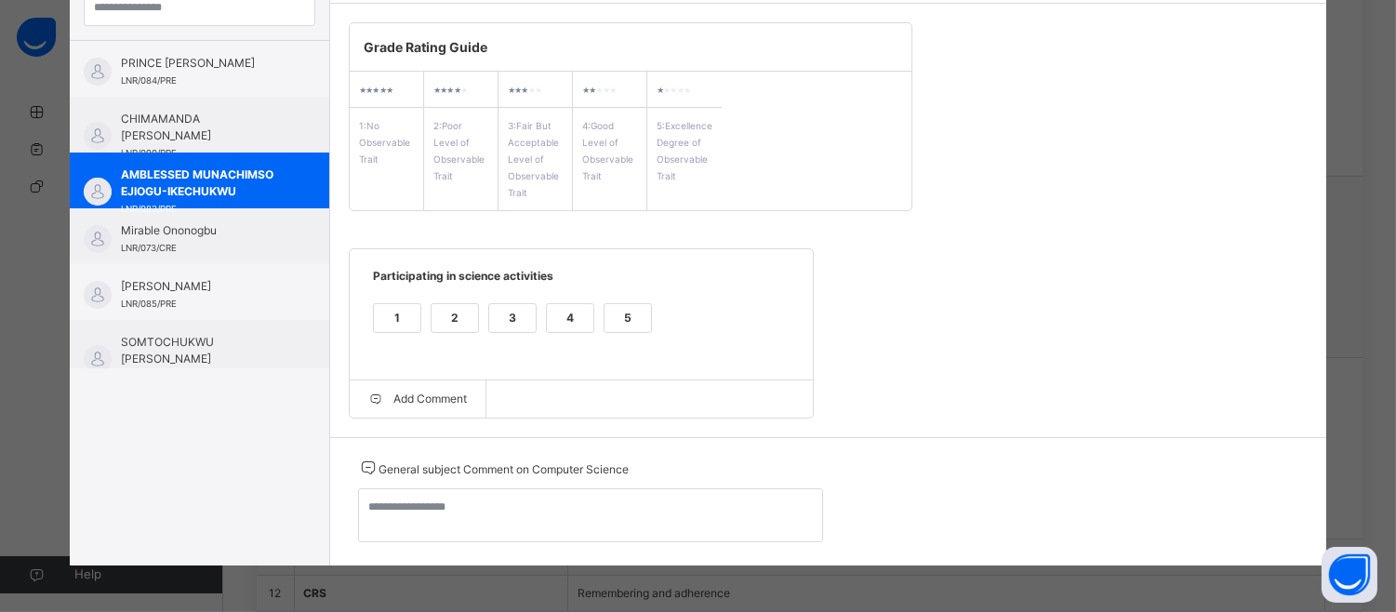
click at [611, 316] on div "5" at bounding box center [628, 318] width 47 height 28
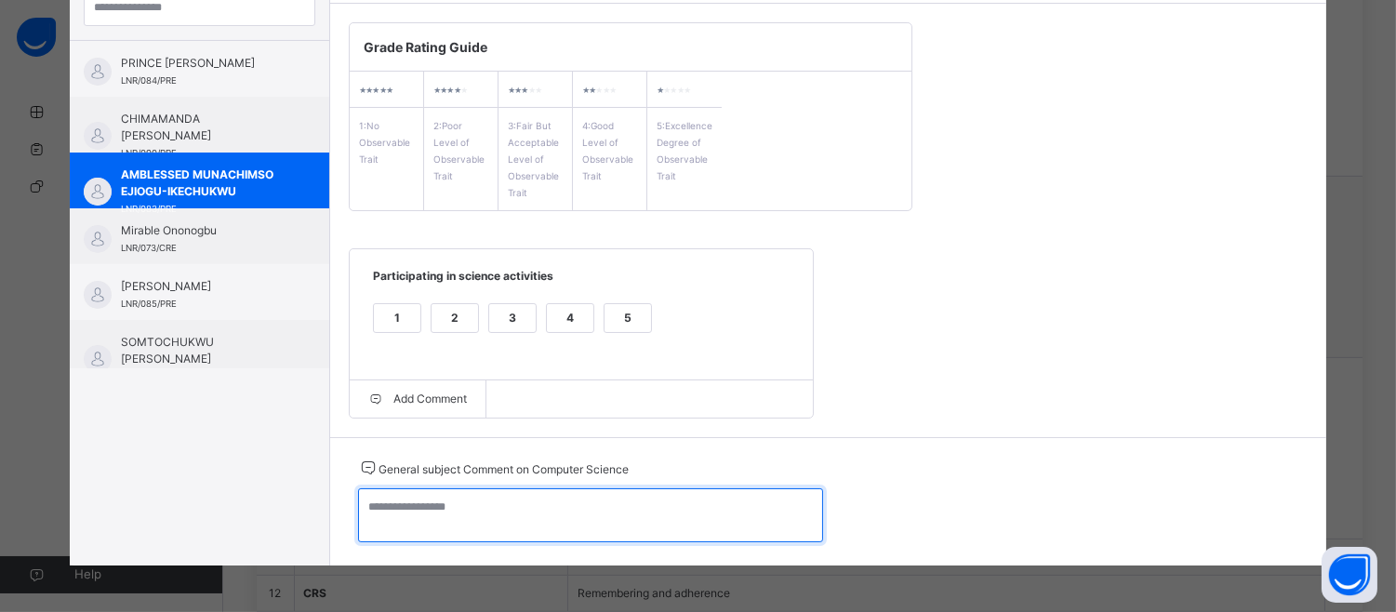
click at [365, 500] on textarea at bounding box center [590, 515] width 465 height 54
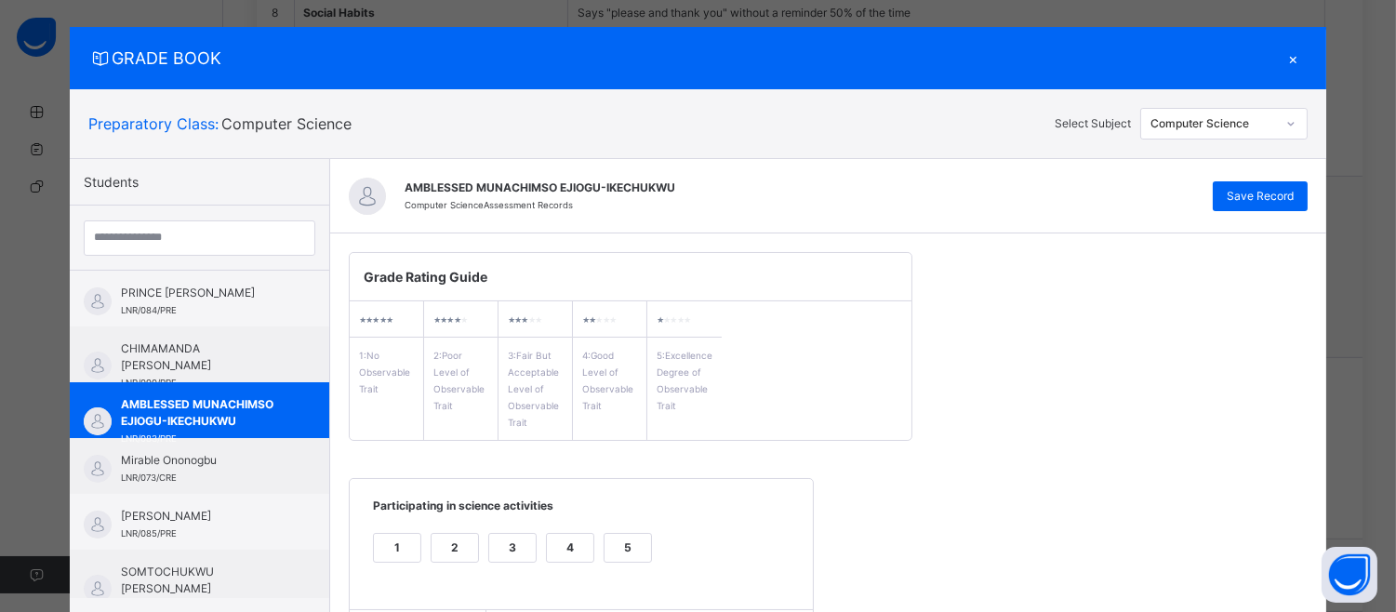
scroll to position [0, 0]
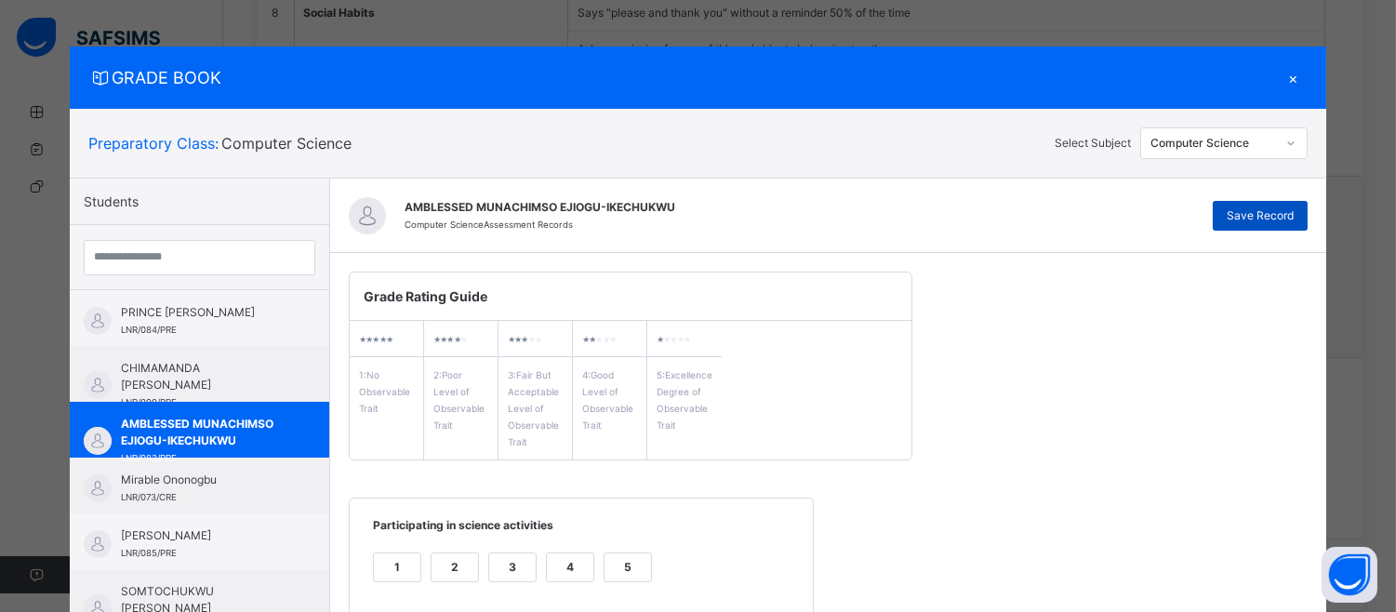
type textarea "**********"
click at [1269, 203] on div "Save Record" at bounding box center [1260, 216] width 95 height 30
click at [1258, 230] on div "Save Record" at bounding box center [1260, 216] width 95 height 30
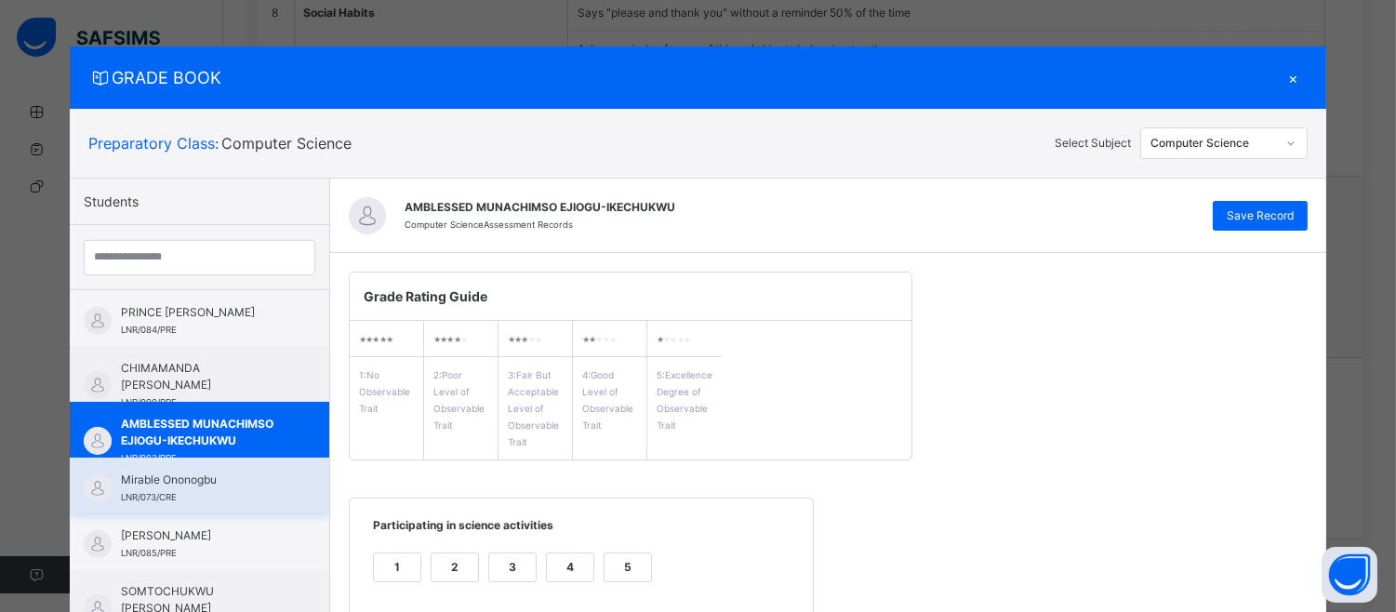
click at [126, 472] on span "Mirable Ononogbu" at bounding box center [204, 480] width 166 height 17
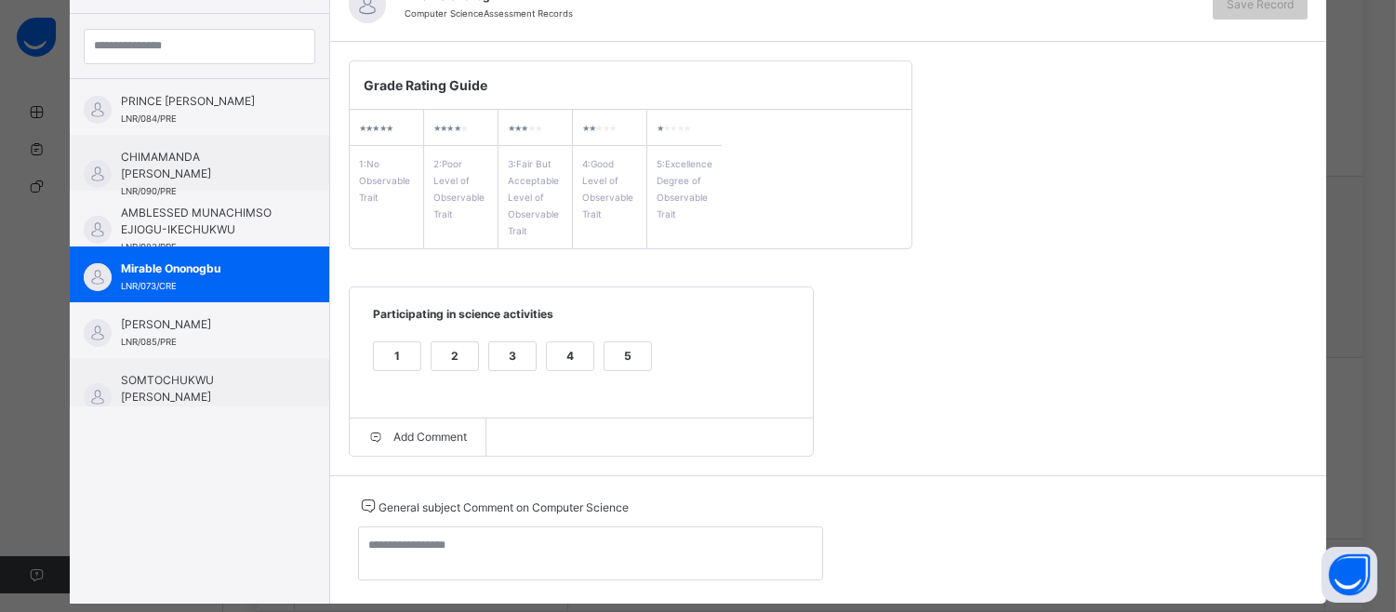
scroll to position [249, 0]
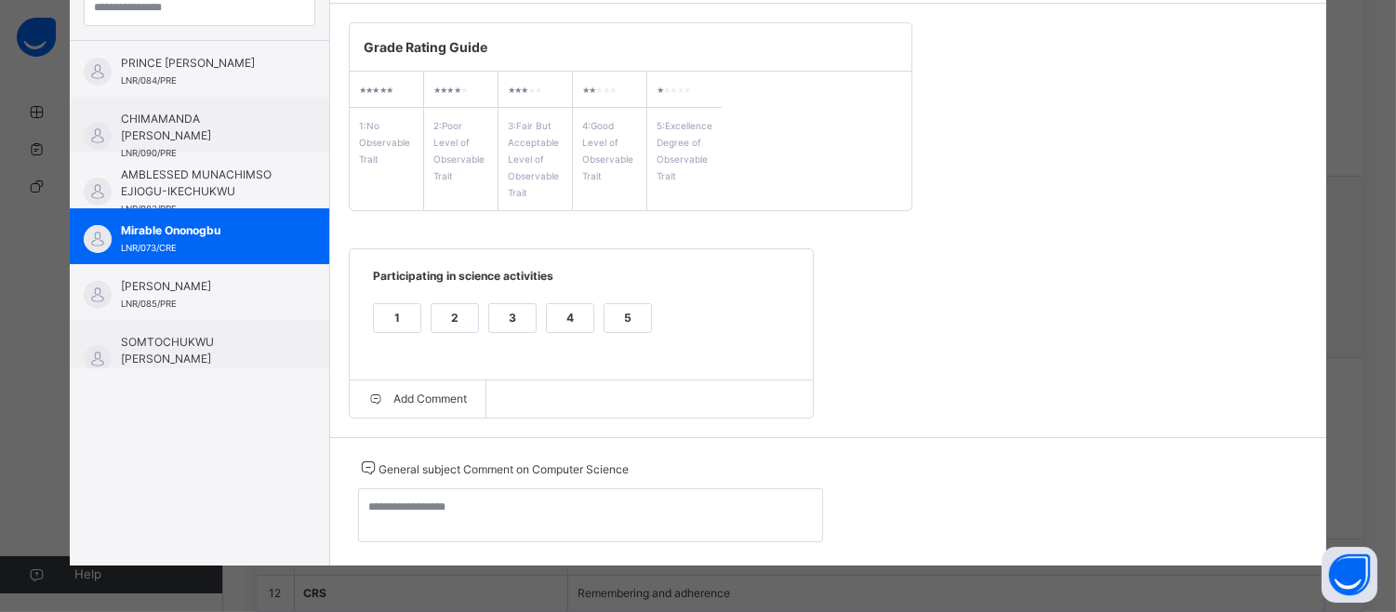
click at [606, 308] on div "5" at bounding box center [628, 318] width 47 height 28
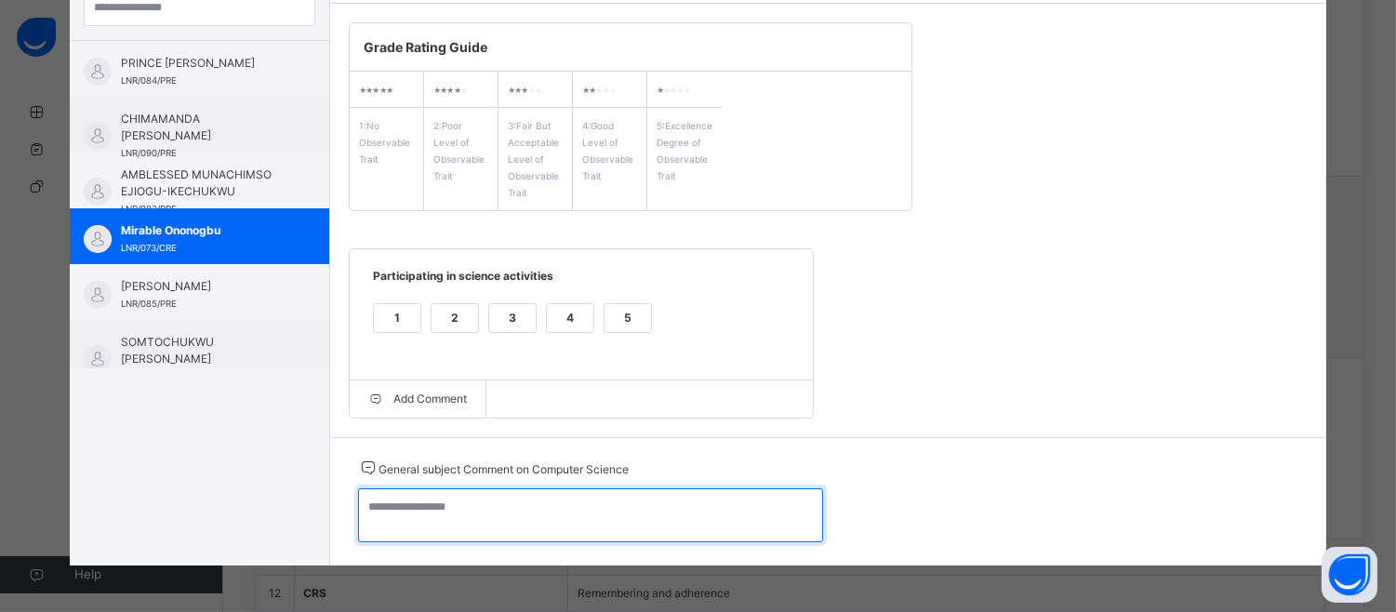
click at [374, 496] on textarea at bounding box center [590, 515] width 465 height 54
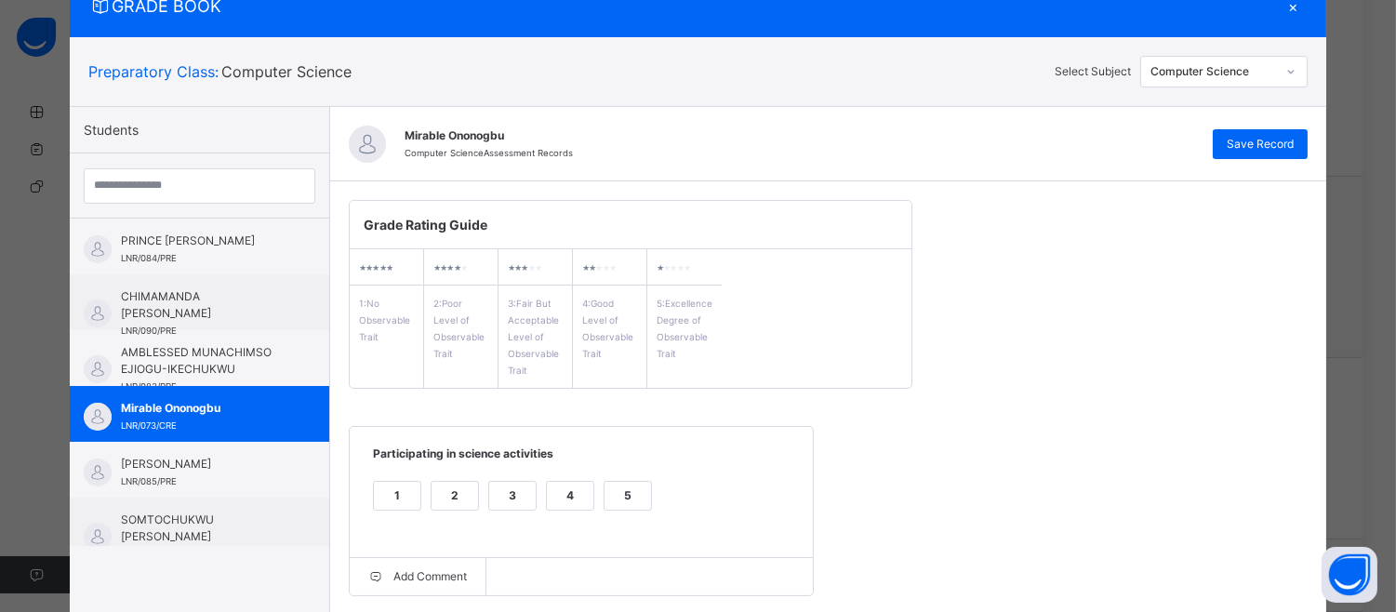
scroll to position [0, 0]
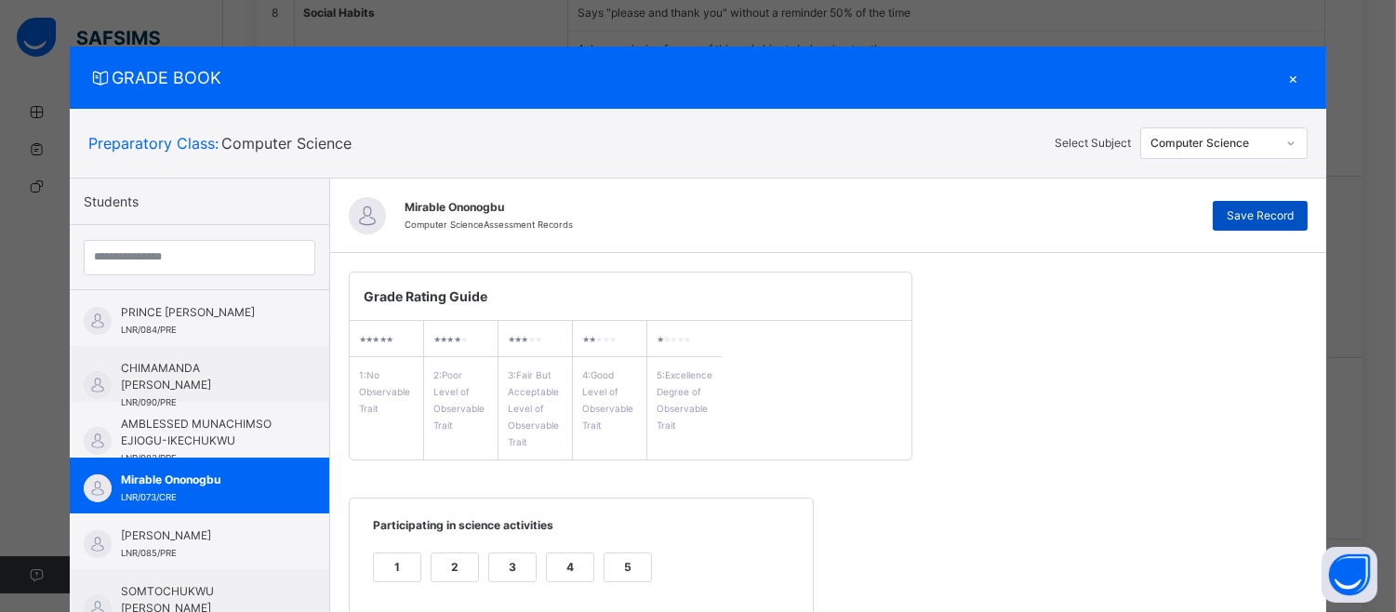
type textarea "**********"
click at [1288, 205] on div "Save Record" at bounding box center [1260, 216] width 95 height 30
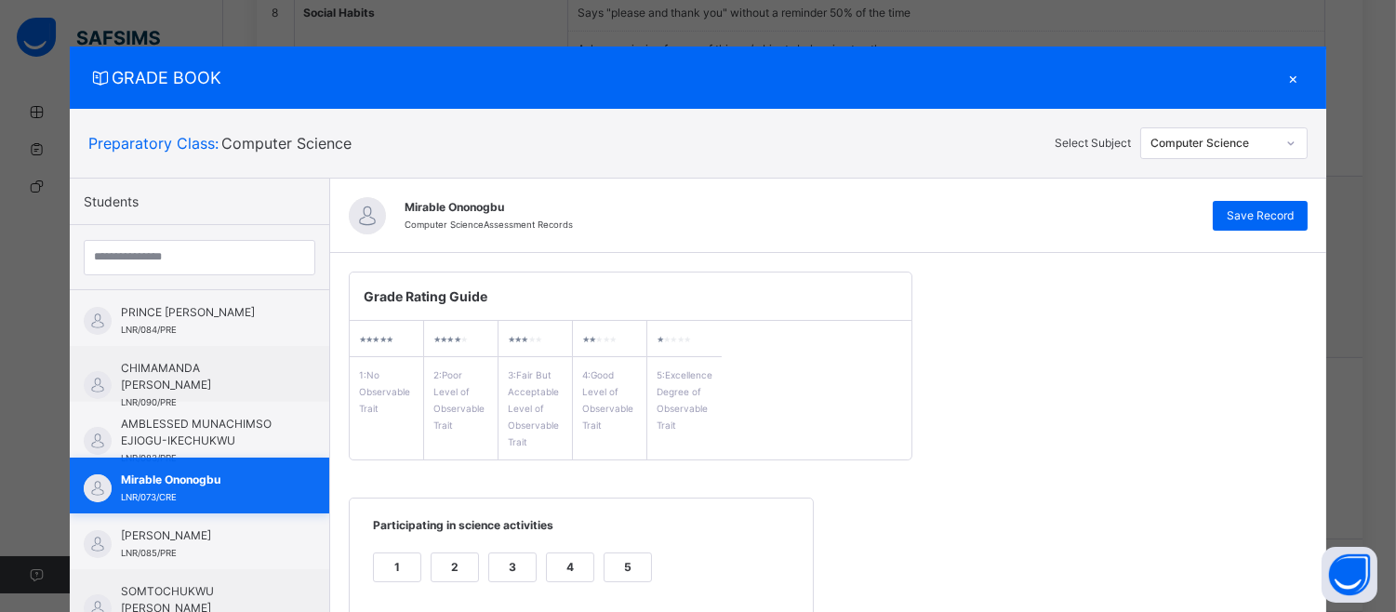
click at [165, 476] on span "Mirable Ononogbu" at bounding box center [204, 480] width 166 height 17
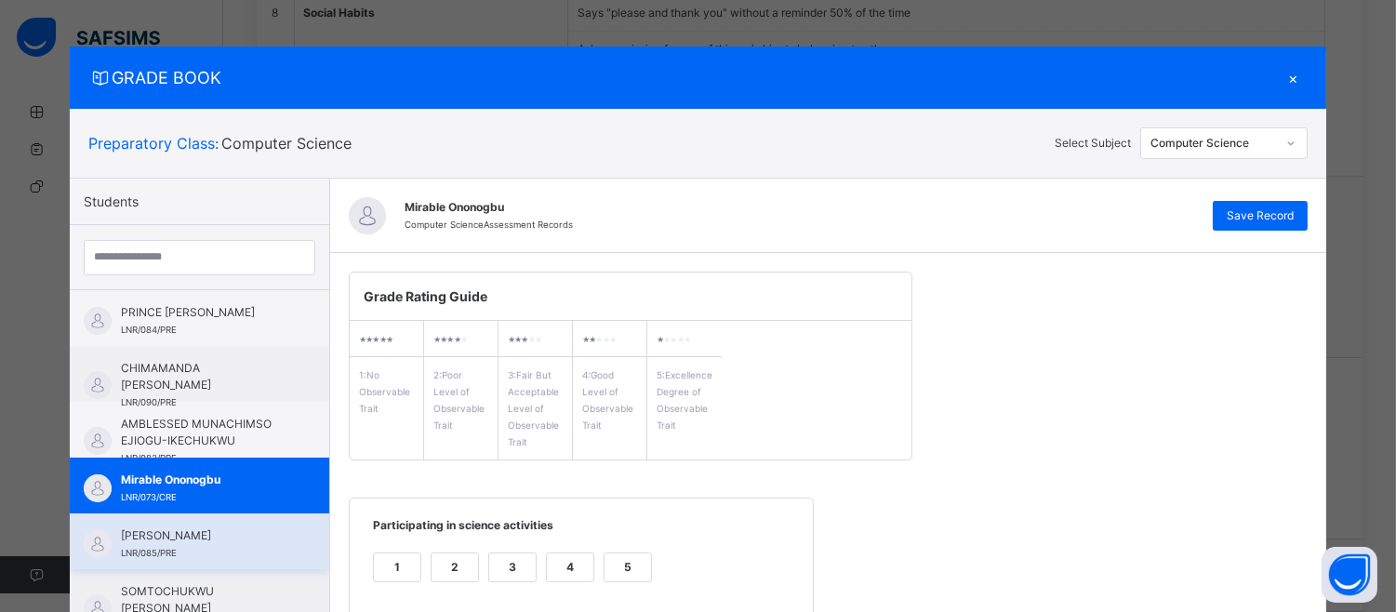
click at [165, 524] on div "[PERSON_NAME] LNR/085/PRE" at bounding box center [199, 541] width 259 height 56
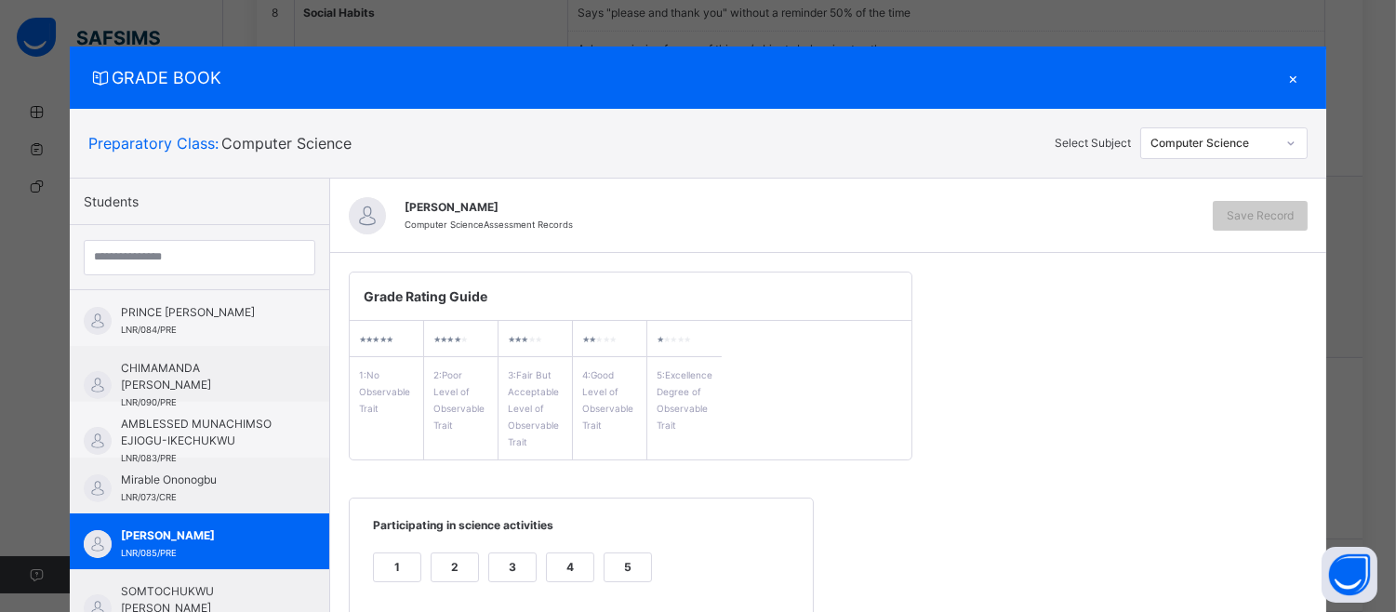
scroll to position [249, 0]
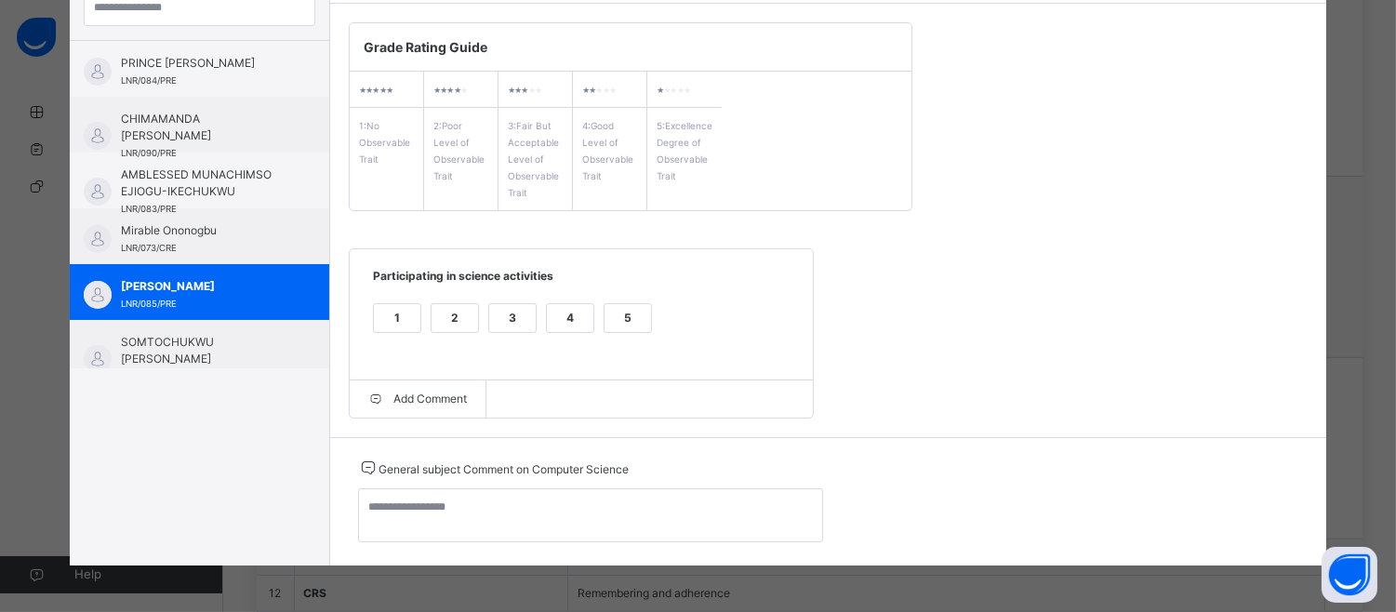
click at [623, 316] on div "5" at bounding box center [628, 318] width 47 height 28
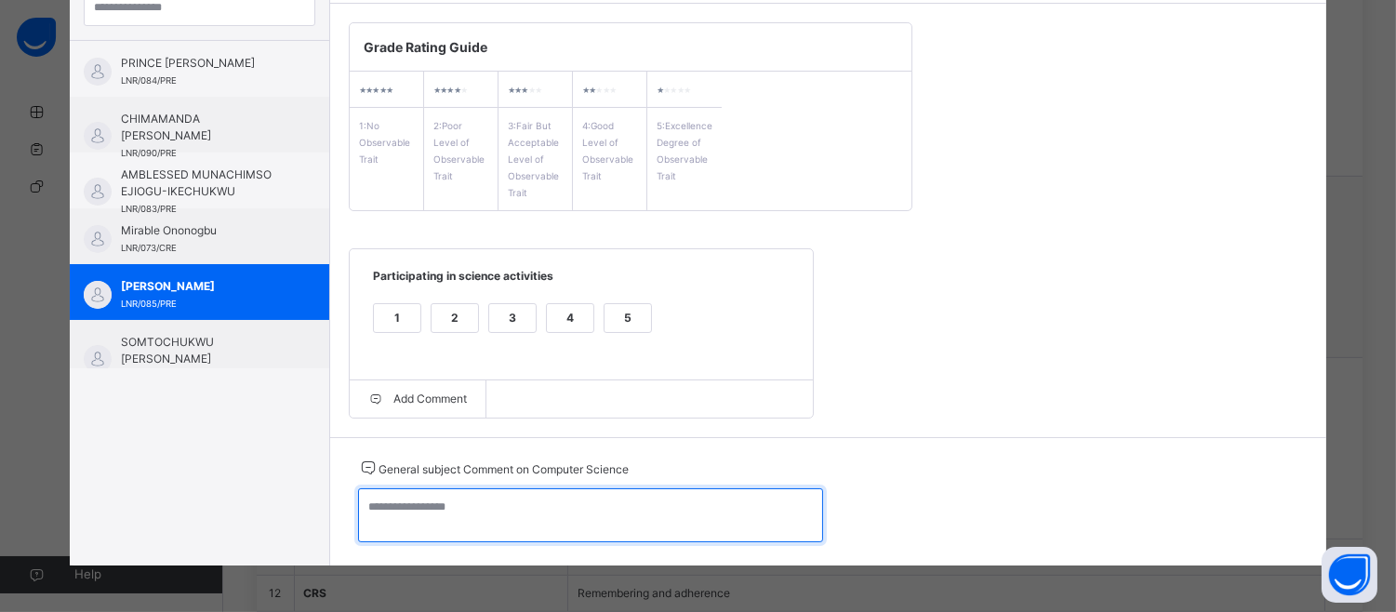
click at [394, 505] on textarea at bounding box center [590, 515] width 465 height 54
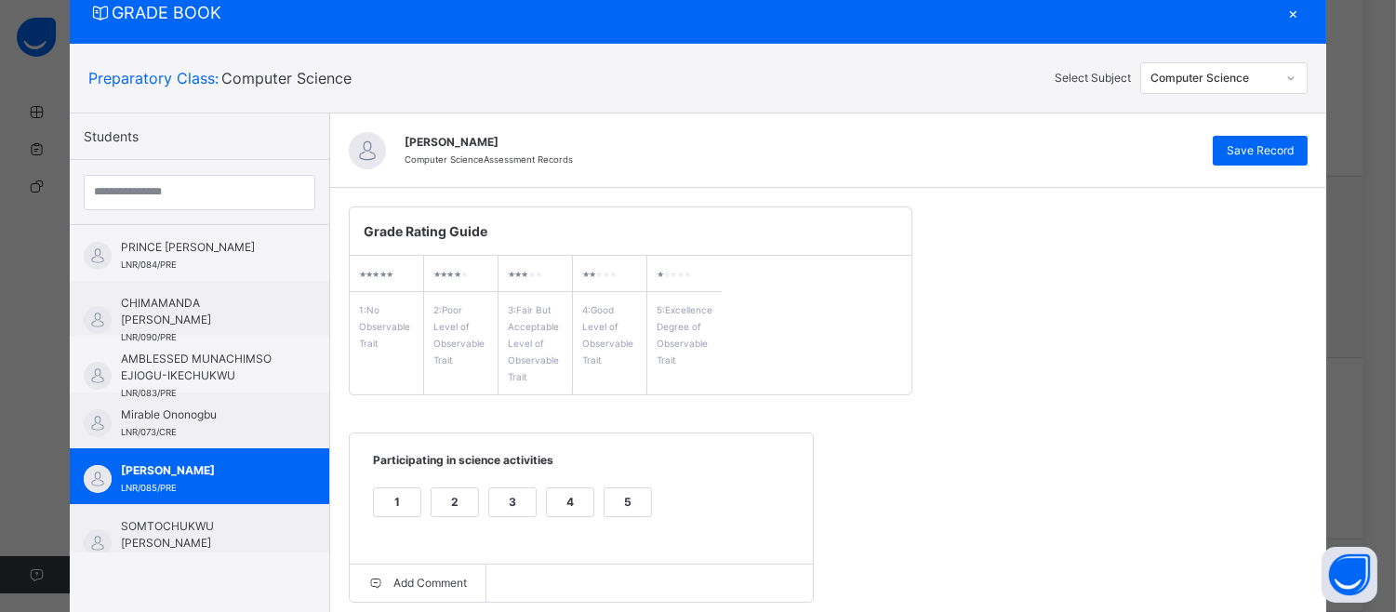
scroll to position [0, 0]
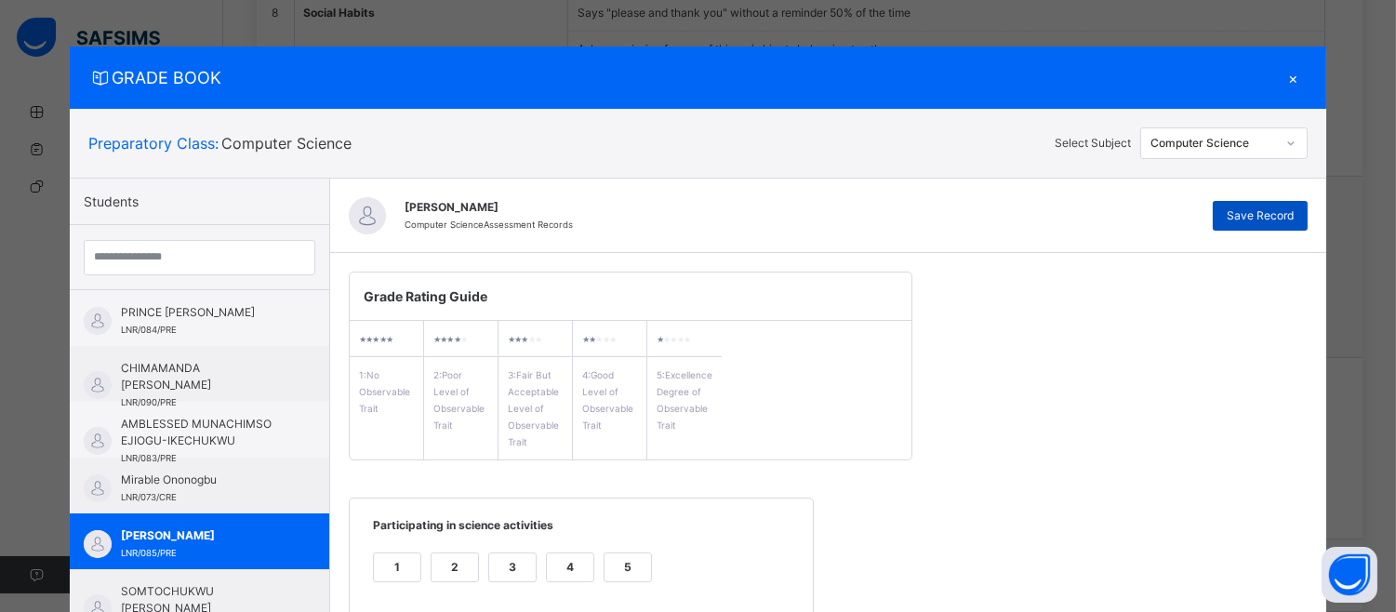
type textarea "**********"
click at [1286, 209] on span "Save Record" at bounding box center [1260, 215] width 67 height 17
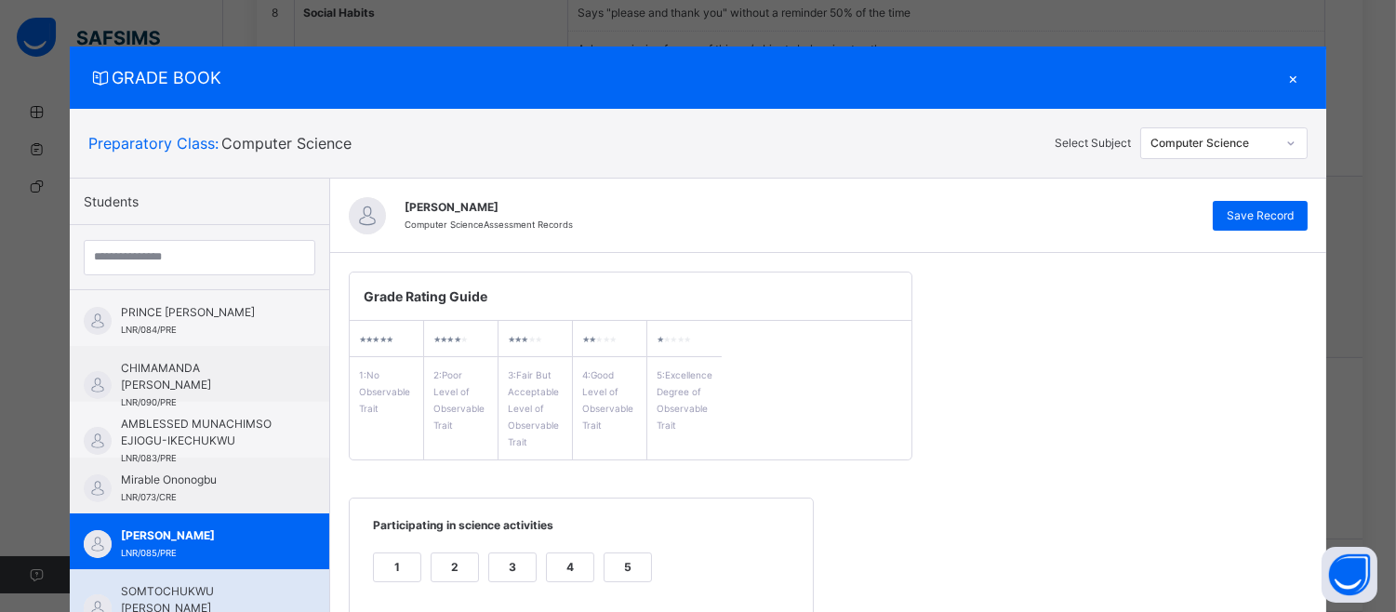
click at [183, 580] on div "SOMTOCHUKWU [PERSON_NAME] DAZIL LNR/086/PRE" at bounding box center [199, 597] width 259 height 56
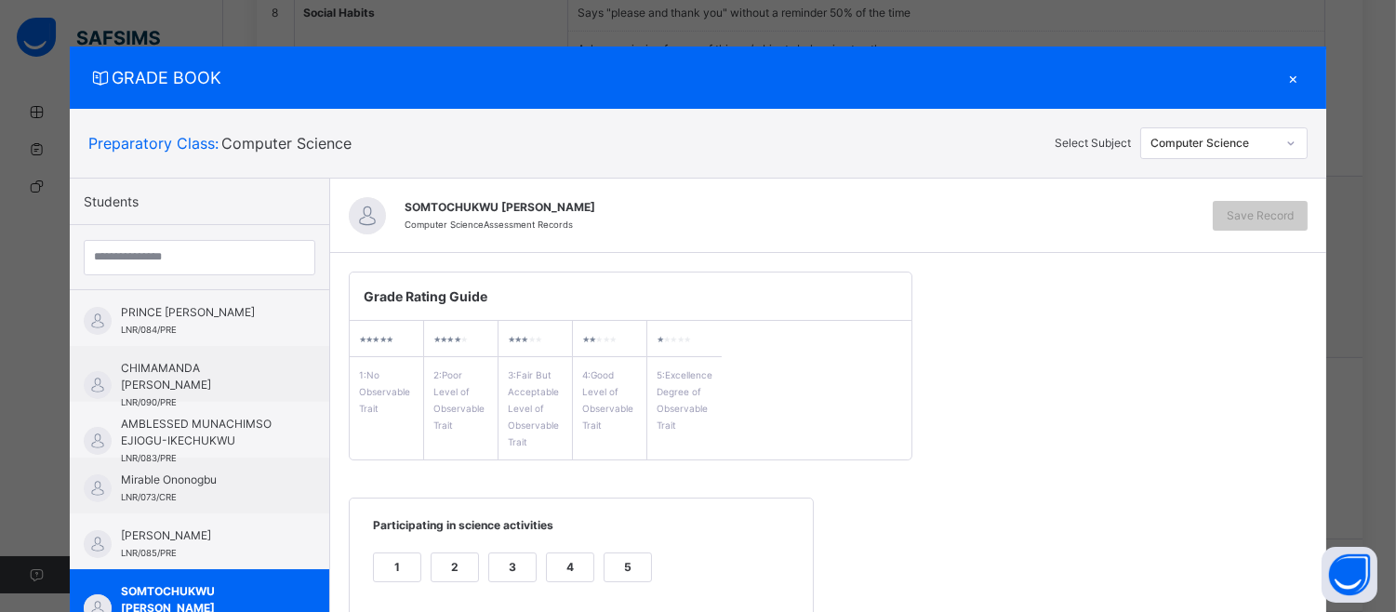
click at [1386, 471] on div "GRADE BOOK × Preparatory Class : Computer Science Select Subject Computer Scien…" at bounding box center [698, 306] width 1396 height 612
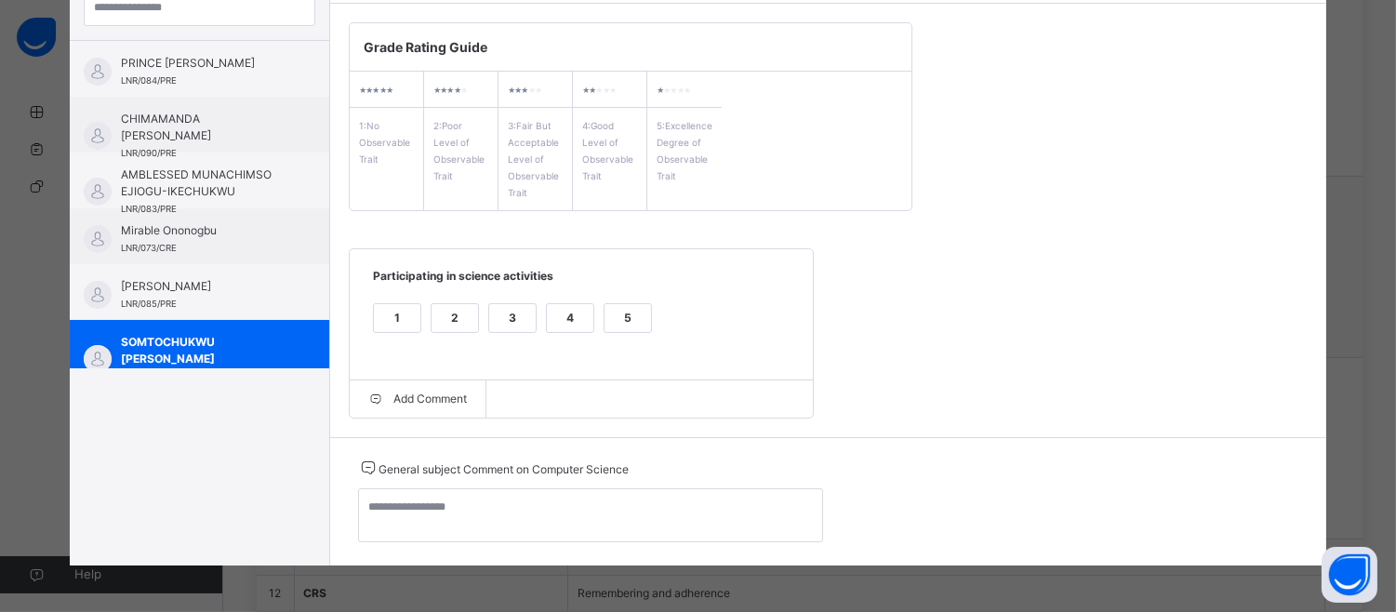
click at [607, 328] on div "5" at bounding box center [628, 318] width 47 height 28
click at [370, 486] on div "General subject Comment on Computer Science" at bounding box center [590, 502] width 465 height 90
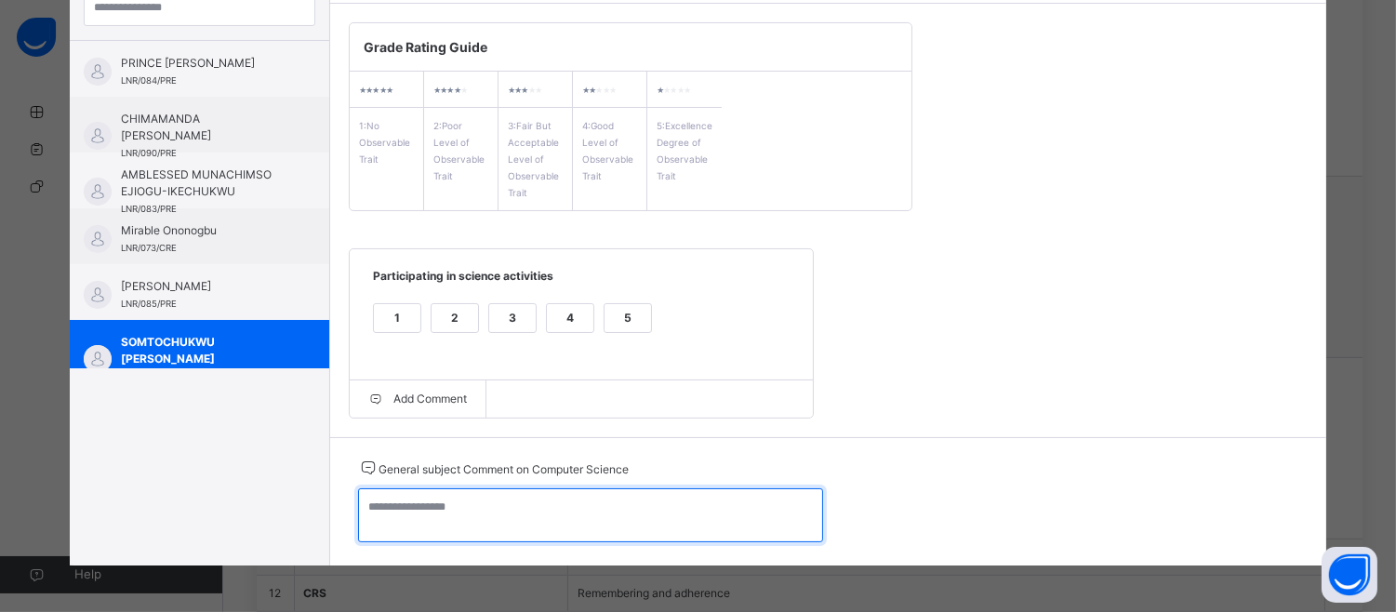
click at [369, 507] on textarea at bounding box center [590, 515] width 465 height 54
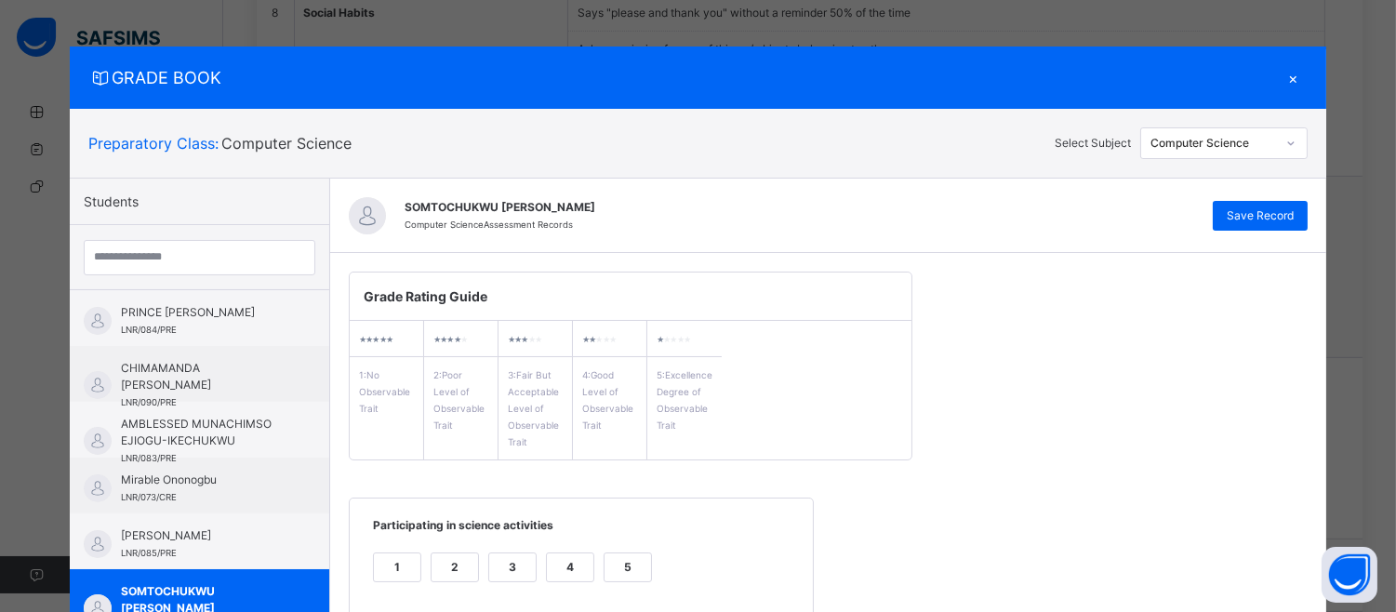
type textarea "**********"
click at [1286, 198] on div "SOMTOCHUKWU [PERSON_NAME] DAZIL Computer Science Assessment Records Save Record" at bounding box center [828, 216] width 996 height 74
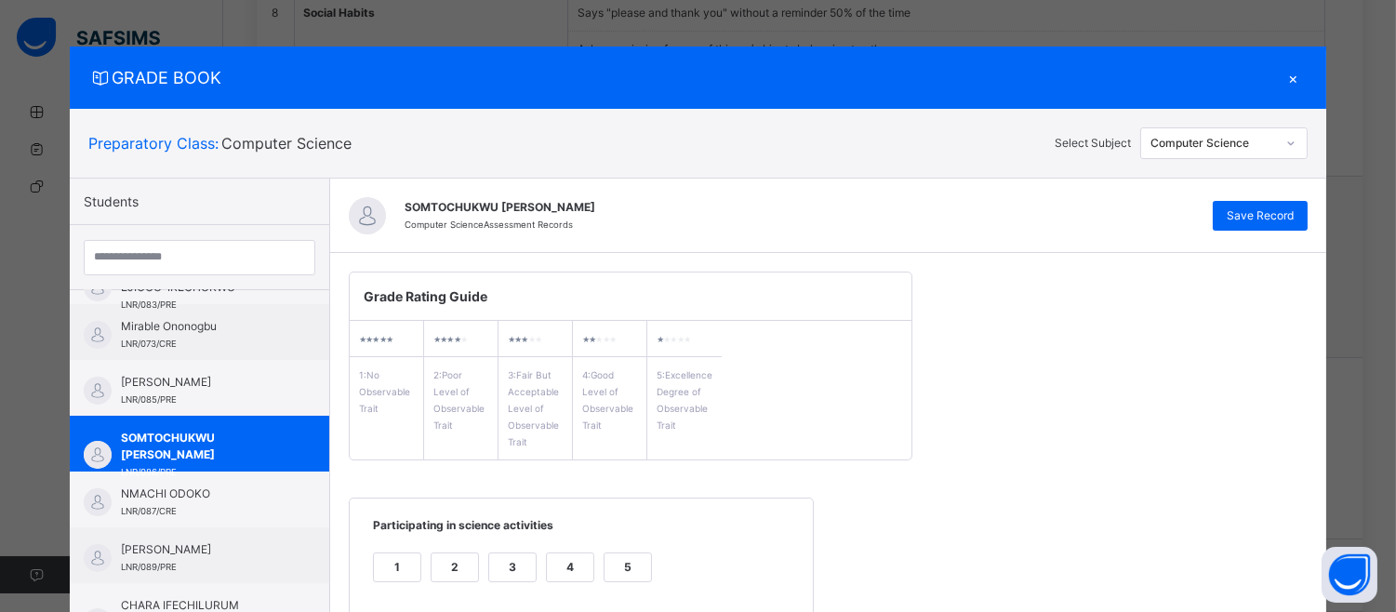
scroll to position [182, 0]
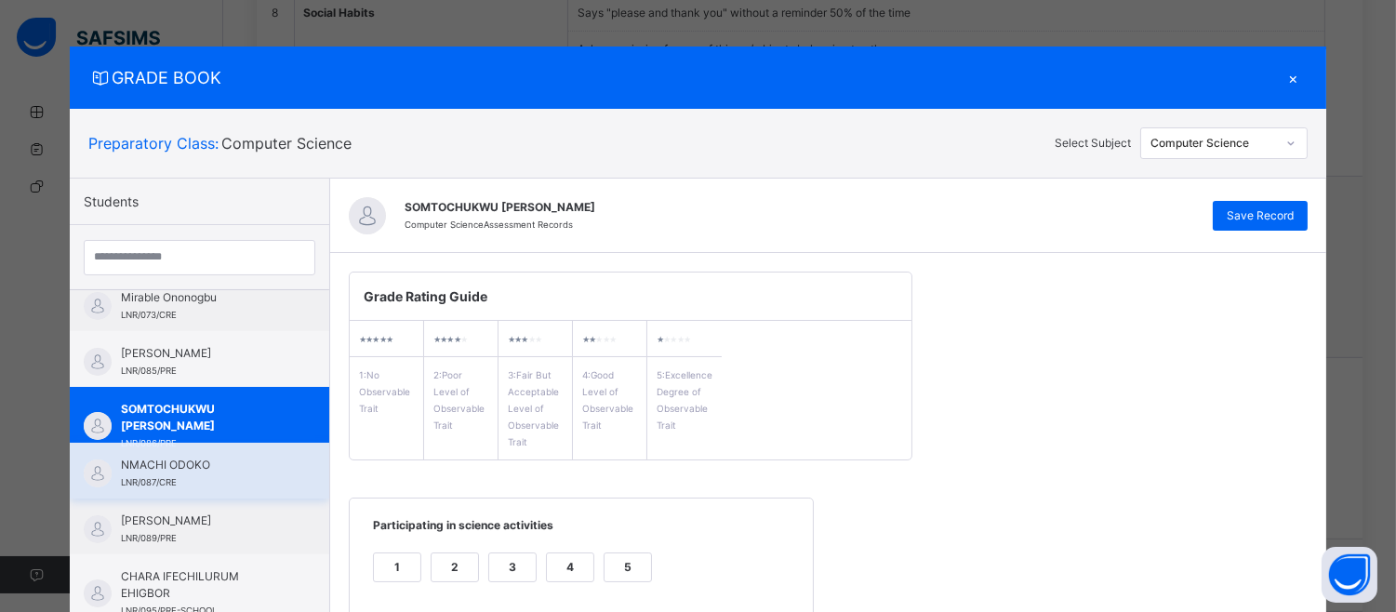
click at [154, 446] on div "NMACHI ODOKO LNR/087/CRE" at bounding box center [199, 471] width 259 height 56
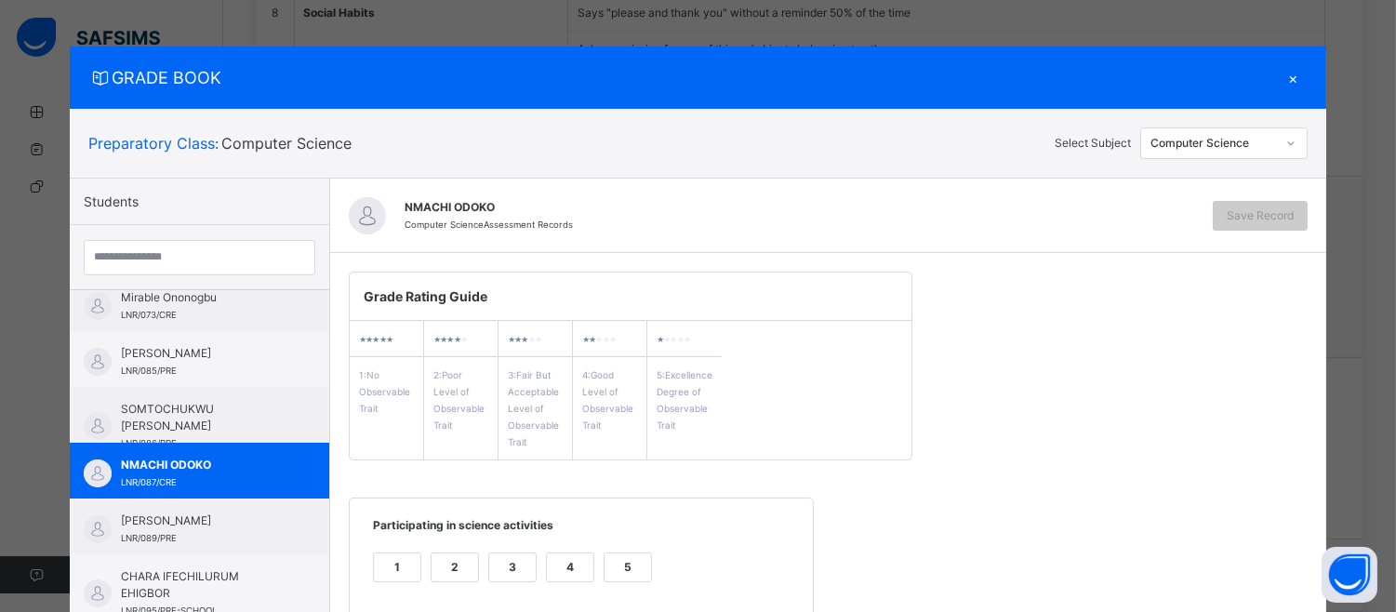
click at [1384, 445] on div "GRADE BOOK × Preparatory Class : Computer Science Select Subject Computer Scien…" at bounding box center [698, 306] width 1396 height 612
click at [1384, 441] on div "GRADE BOOK × Preparatory Class : Computer Science Select Subject Computer Scien…" at bounding box center [698, 306] width 1396 height 612
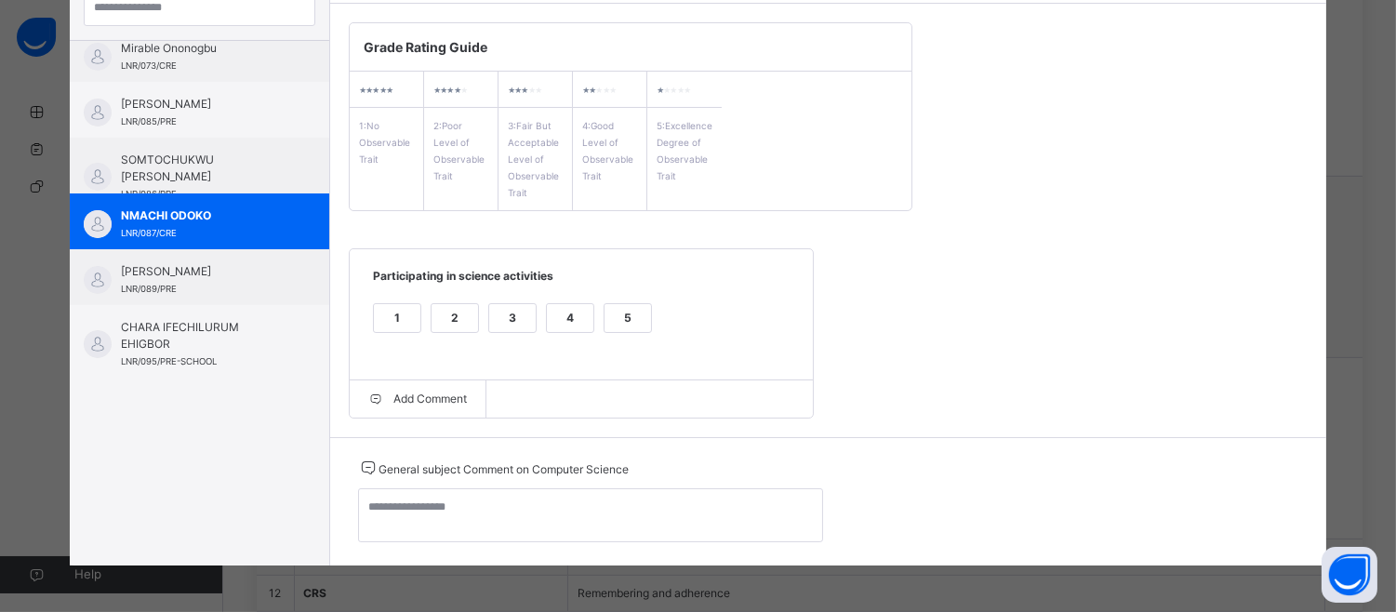
click at [624, 304] on div "5" at bounding box center [628, 318] width 47 height 28
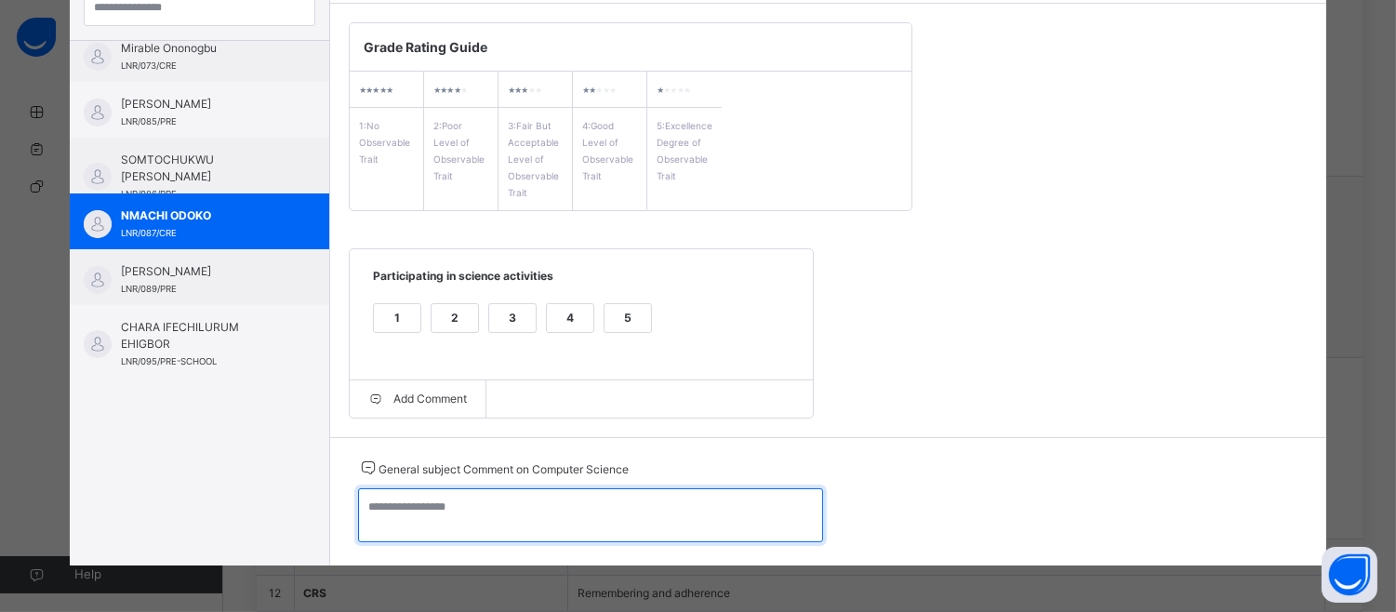
click at [369, 510] on textarea at bounding box center [590, 515] width 465 height 54
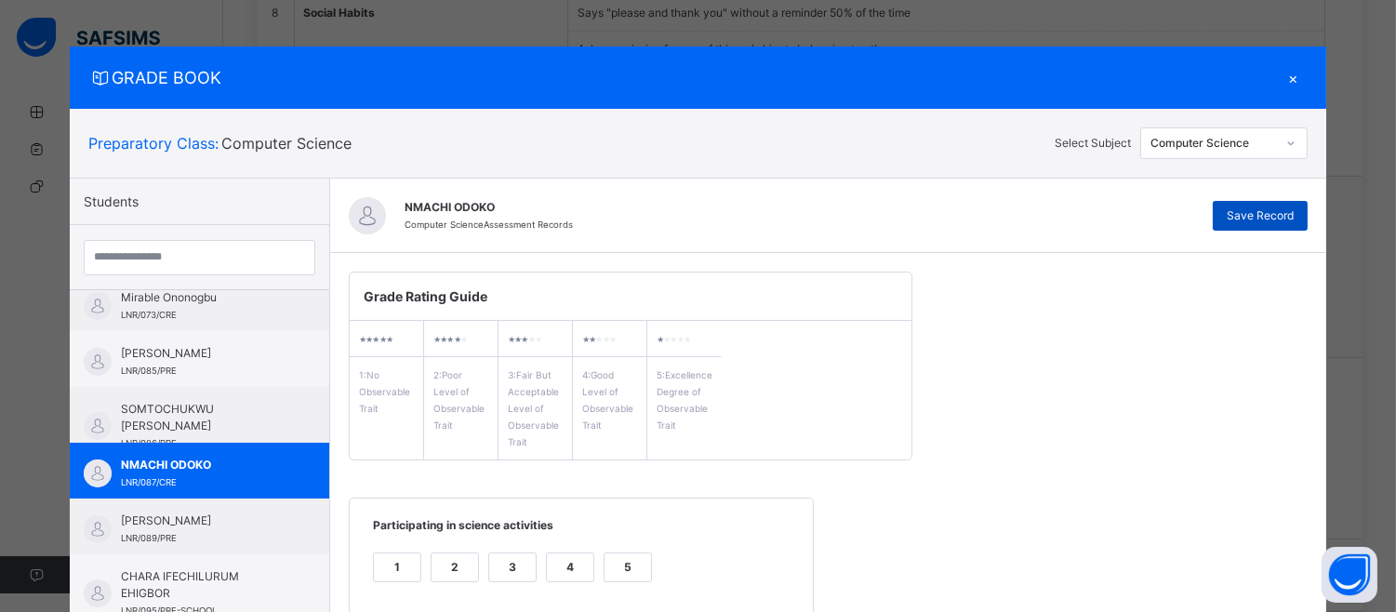
type textarea "**********"
click at [1261, 207] on span "Save Record" at bounding box center [1260, 215] width 67 height 17
click at [1242, 207] on span "Save Record" at bounding box center [1260, 215] width 67 height 17
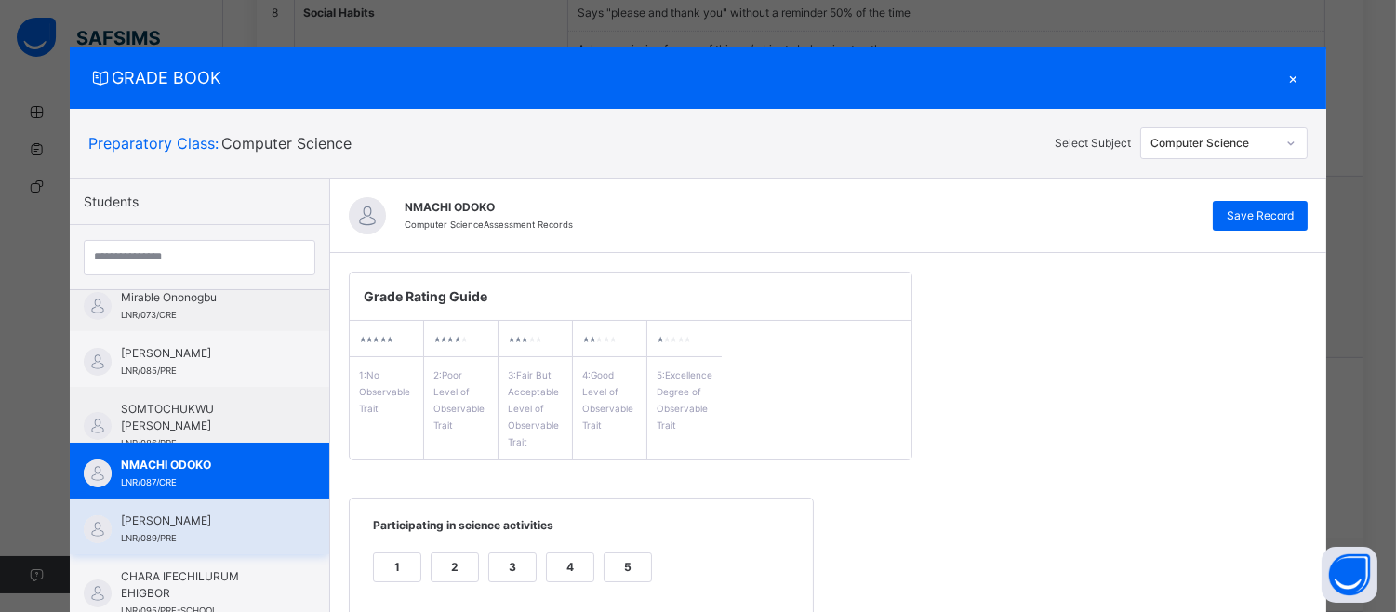
click at [197, 506] on div "[PERSON_NAME] LNR/089/PRE" at bounding box center [199, 526] width 259 height 56
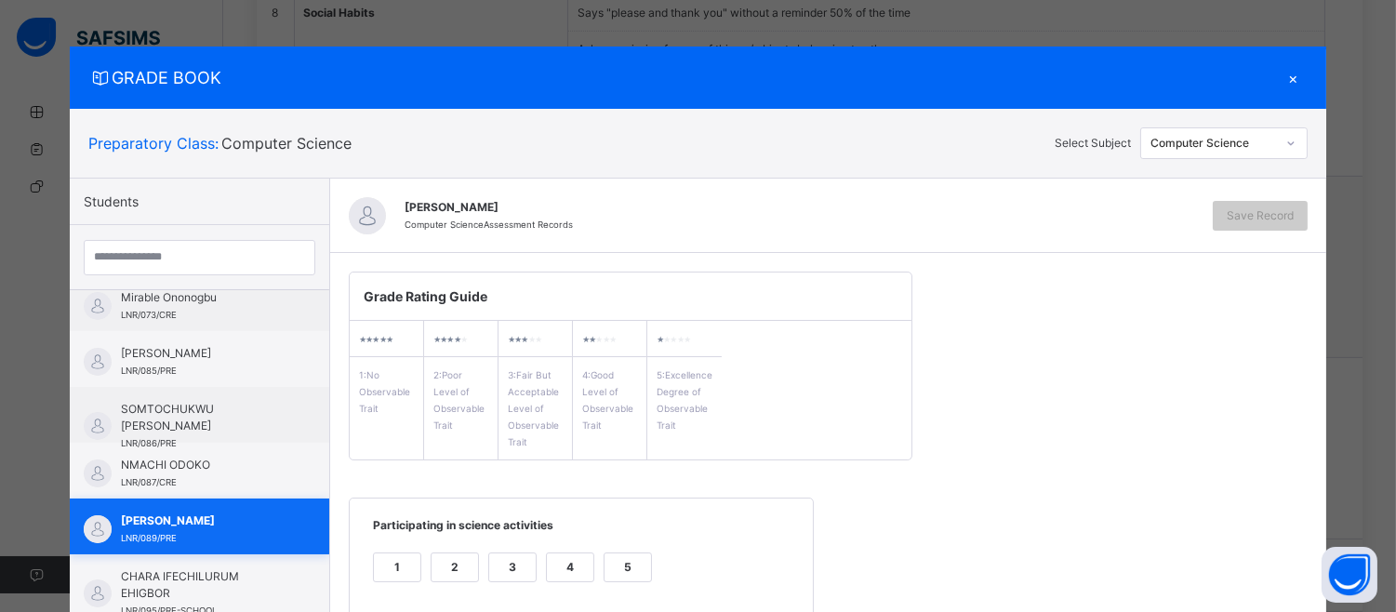
click at [197, 506] on div "[PERSON_NAME] LNR/089/PRE" at bounding box center [199, 526] width 259 height 56
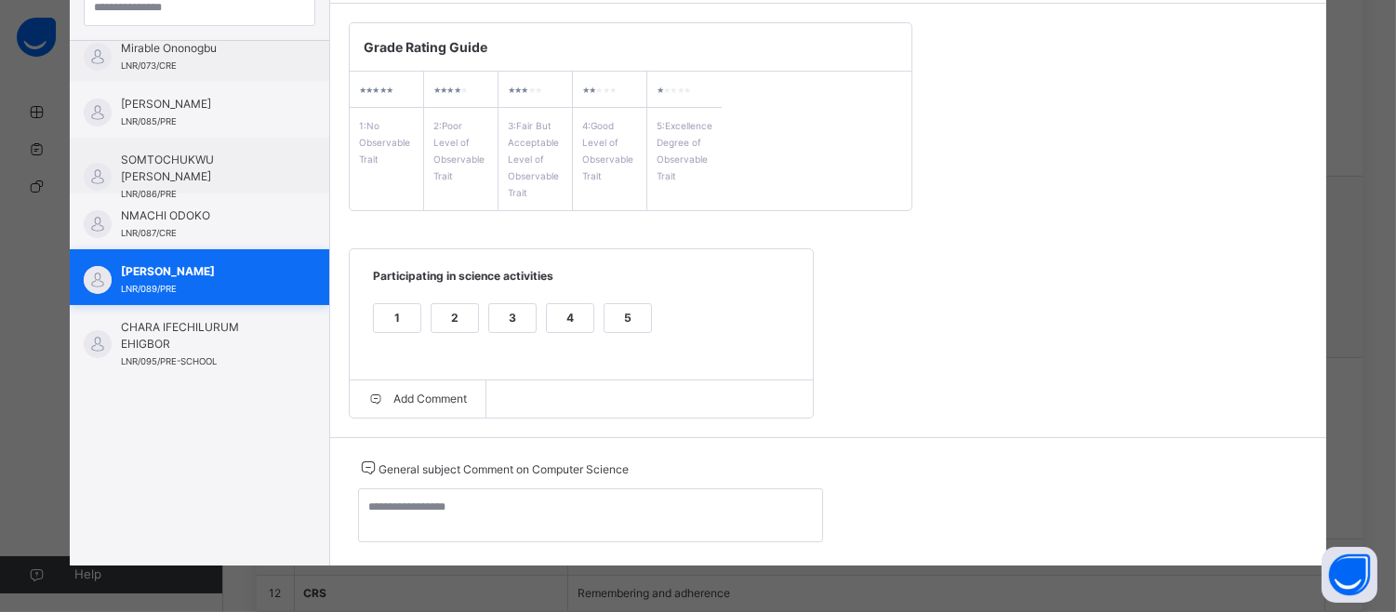
click at [272, 271] on div "[PERSON_NAME] LNR/089/PRE" at bounding box center [199, 277] width 259 height 56
click at [589, 303] on div "1 2 3 4 5" at bounding box center [581, 330] width 426 height 62
click at [623, 319] on div "5" at bounding box center [628, 318] width 47 height 28
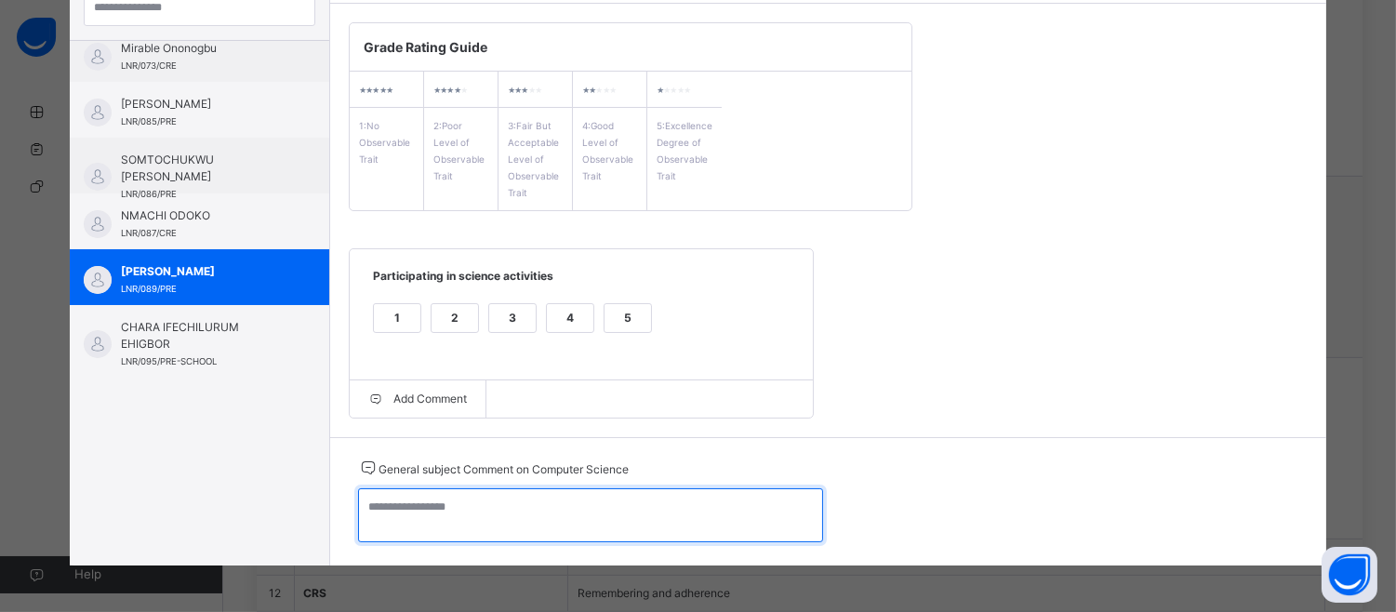
click at [386, 526] on textarea at bounding box center [590, 515] width 465 height 54
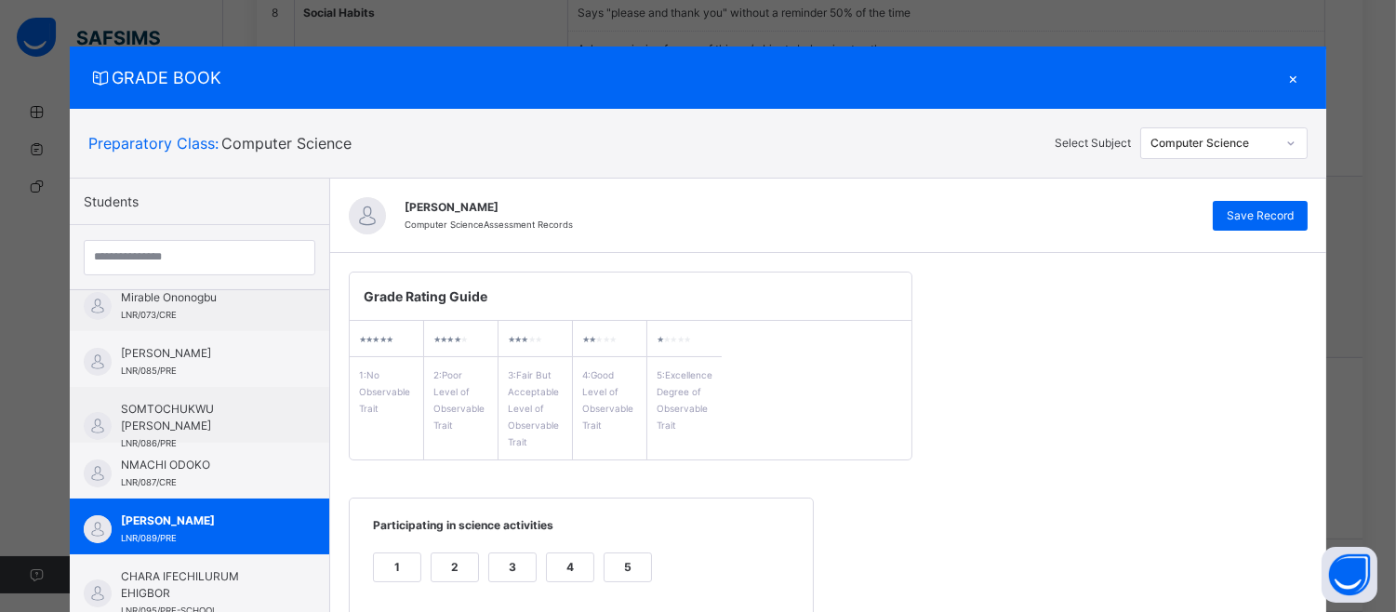
type textarea "**********"
click at [1288, 190] on div "[PERSON_NAME] Computer Science Assessment Records Save Record" at bounding box center [828, 216] width 996 height 74
click at [1287, 207] on span "Save Record" at bounding box center [1260, 215] width 67 height 17
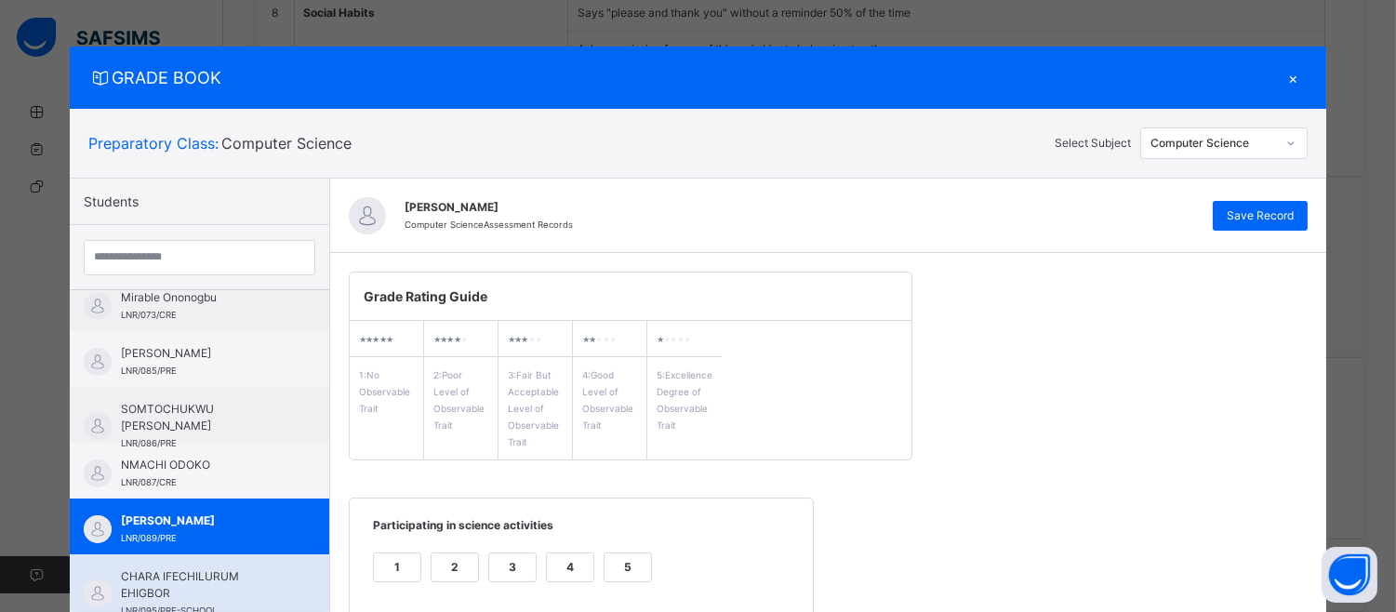
click at [216, 556] on div "CHARA IFECHILURUM EHIGBOR LNR/095/PRE-SCHOOL" at bounding box center [199, 582] width 259 height 56
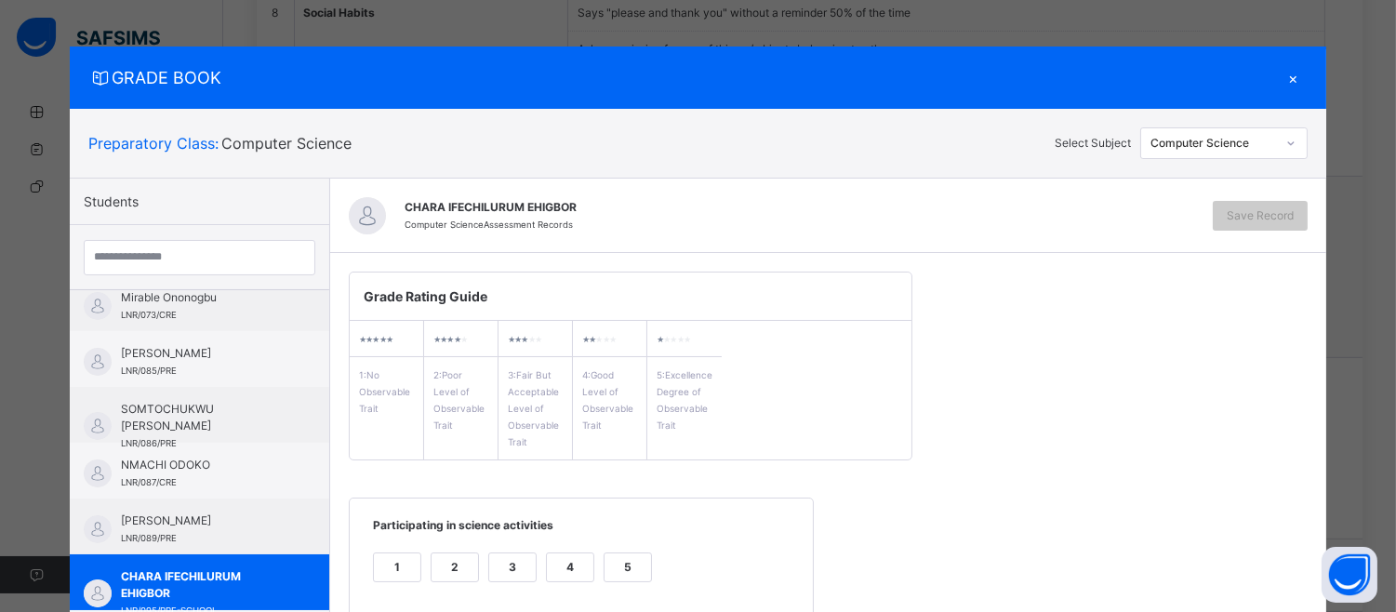
click at [1382, 446] on div "GRADE BOOK × Preparatory Class : Computer Science Select Subject Computer Scien…" at bounding box center [698, 306] width 1396 height 612
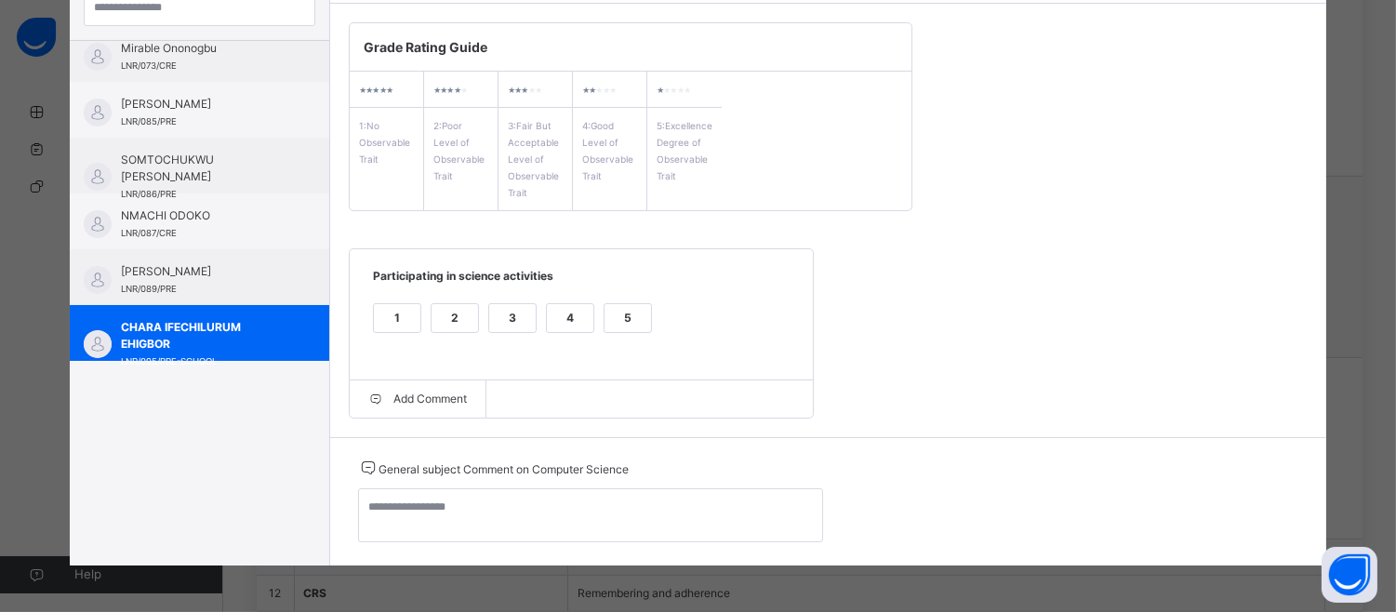
click at [624, 296] on span "Participating in science activities" at bounding box center [581, 283] width 426 height 31
click at [605, 322] on div "5" at bounding box center [628, 318] width 47 height 28
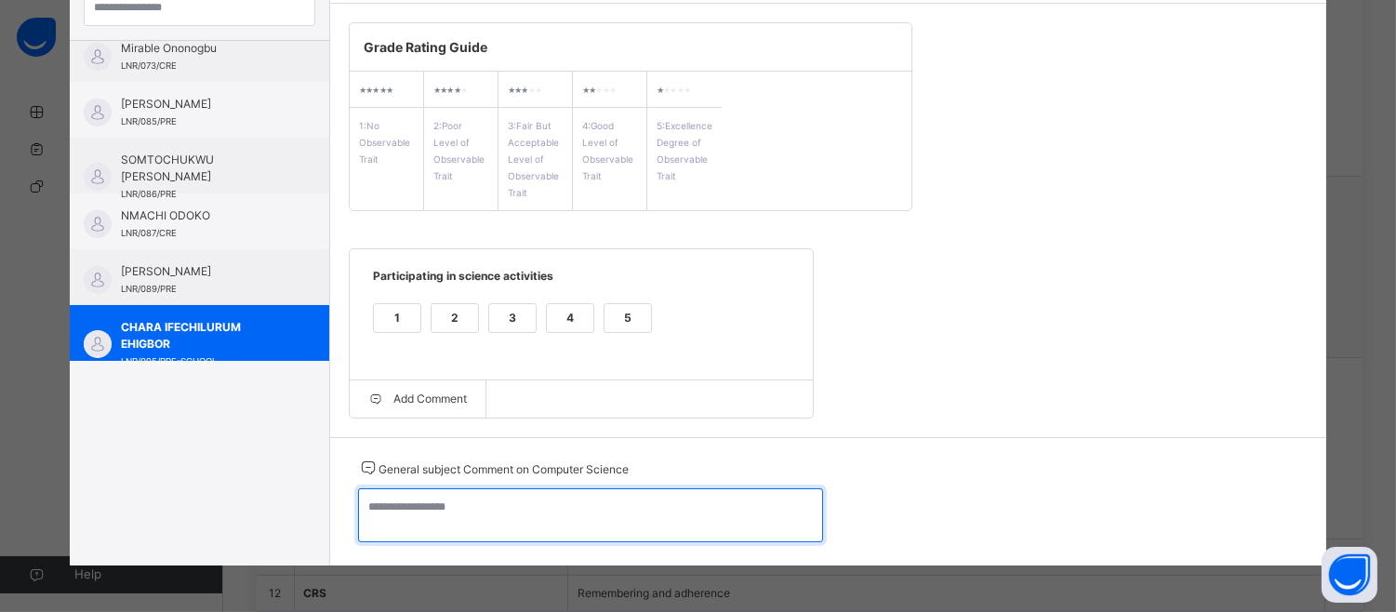
click at [366, 519] on textarea at bounding box center [590, 515] width 465 height 54
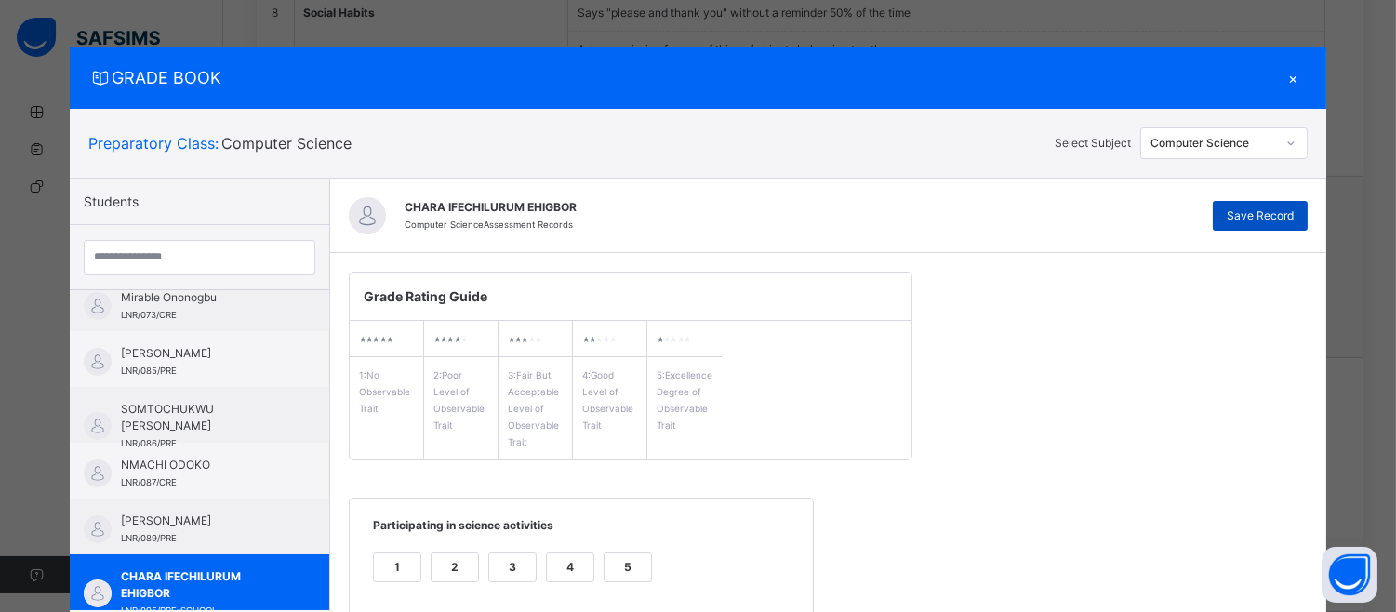
type textarea "**********"
click at [1274, 202] on div "Save Record" at bounding box center [1260, 216] width 95 height 30
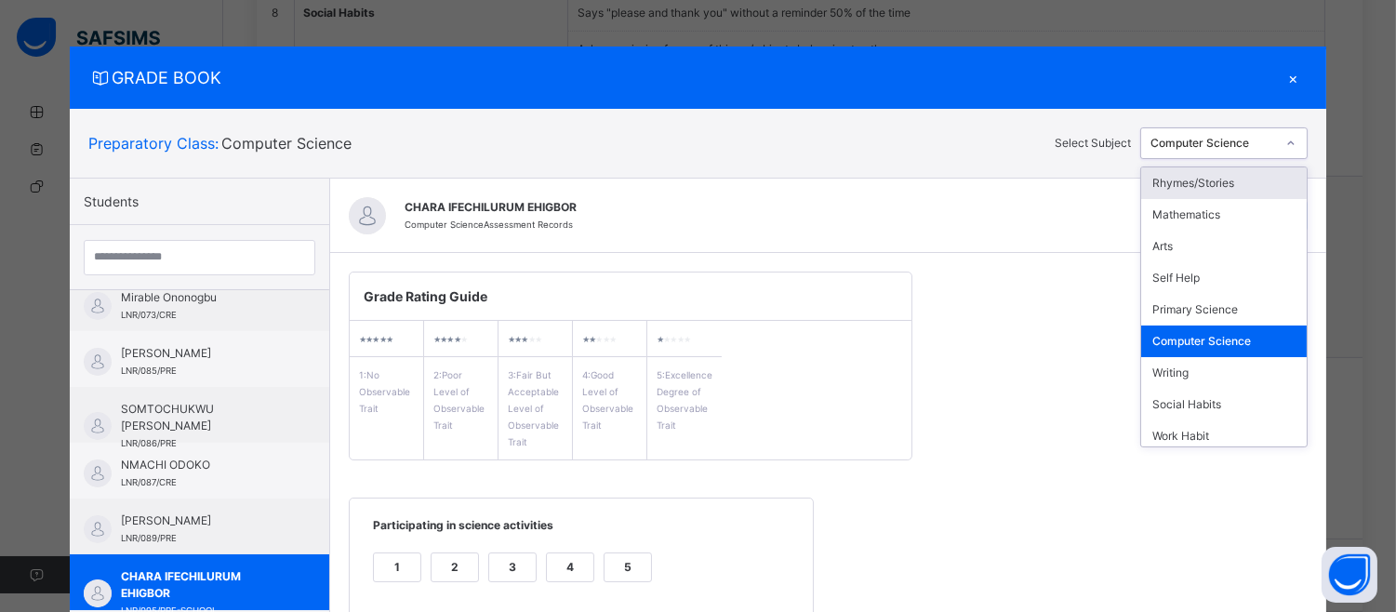
click at [1293, 134] on icon at bounding box center [1290, 143] width 11 height 19
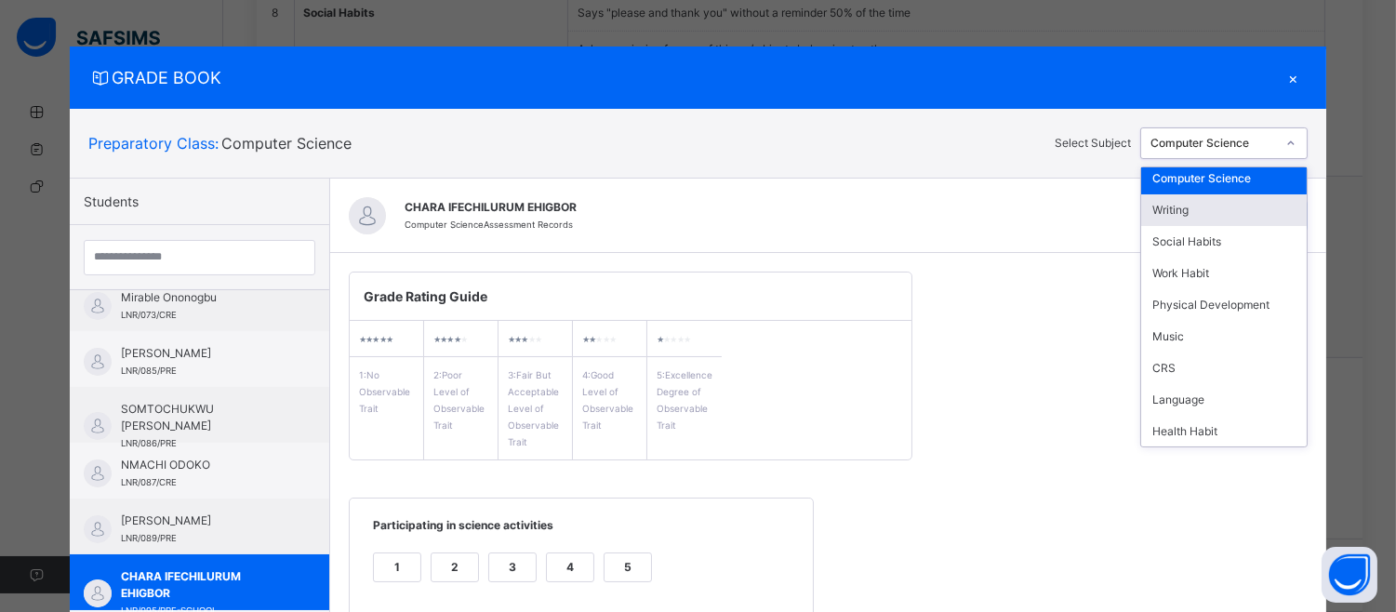
click at [1266, 201] on div "Writing" at bounding box center [1224, 210] width 166 height 32
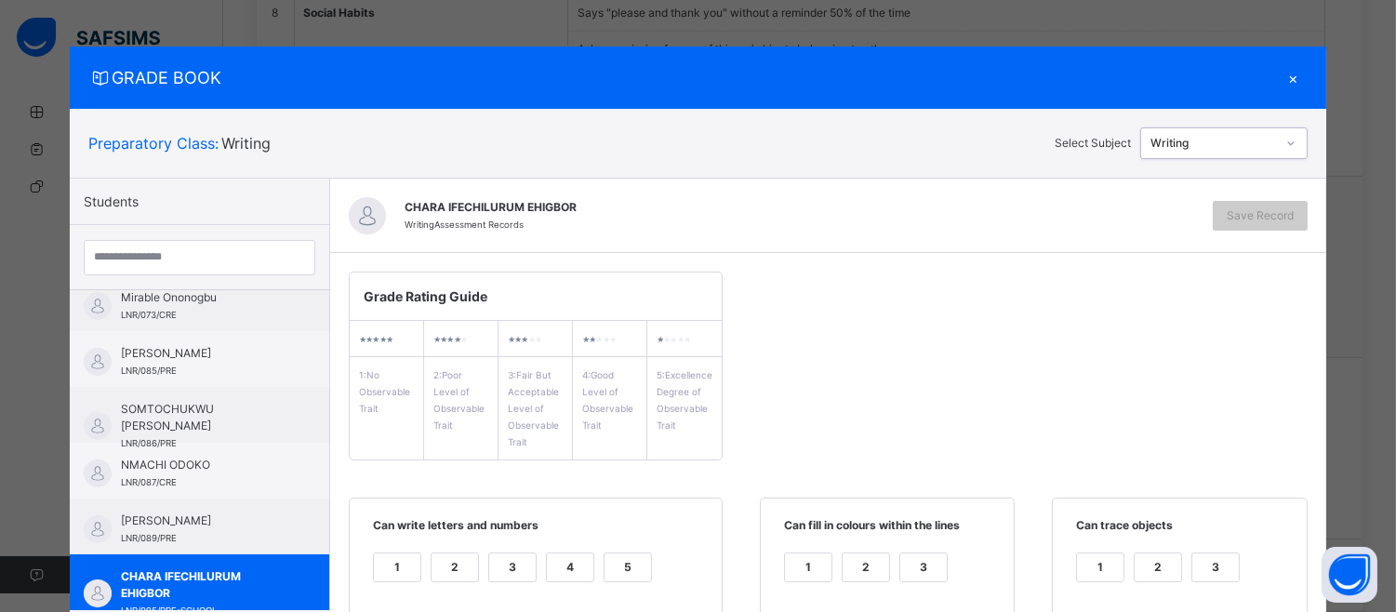
scroll to position [0, 0]
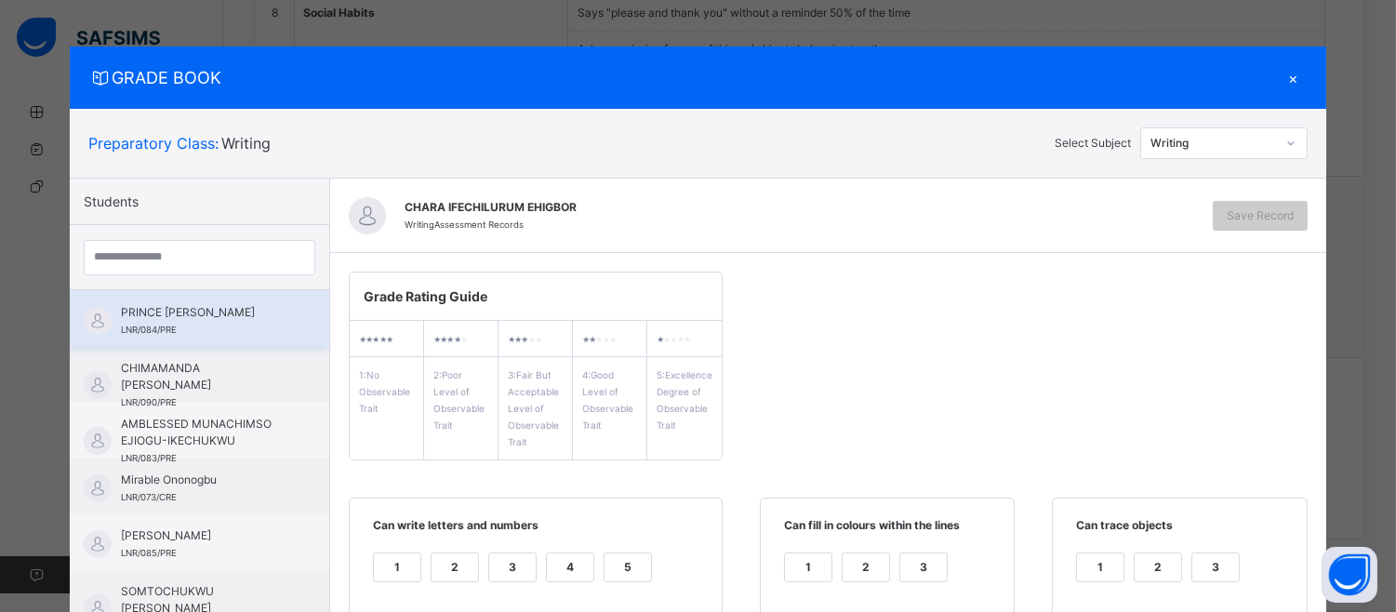
click at [206, 307] on span "PRINCE [PERSON_NAME]" at bounding box center [204, 312] width 166 height 17
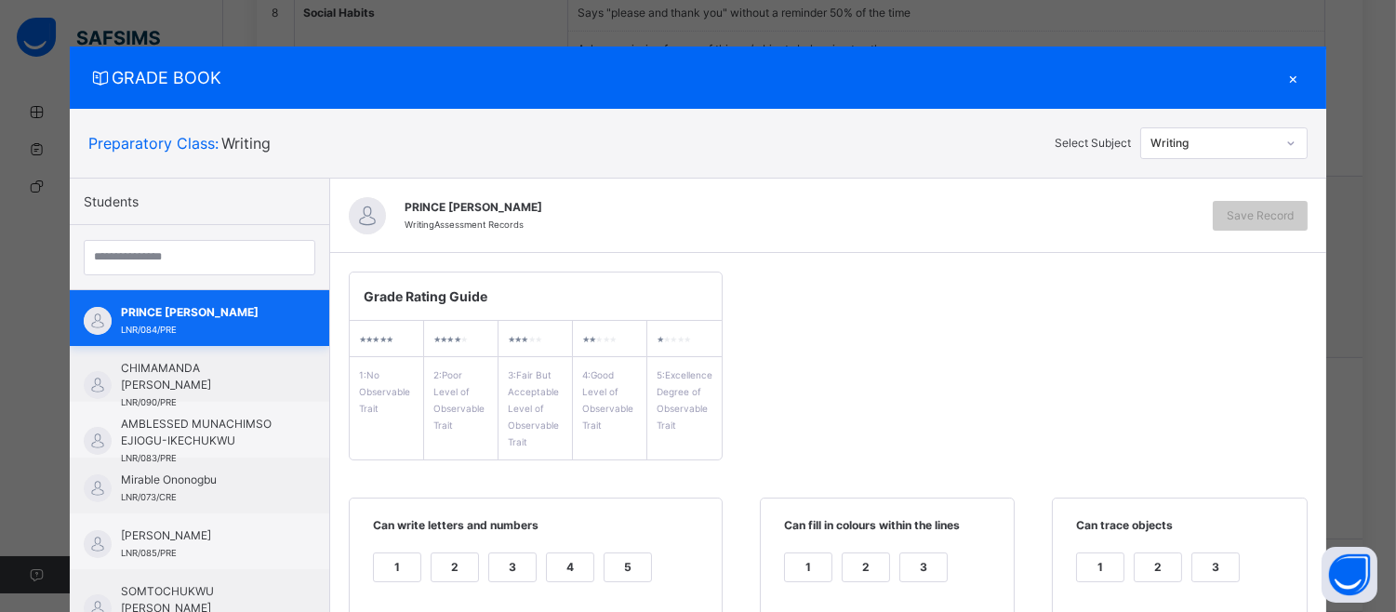
click at [225, 309] on span "PRINCE [PERSON_NAME]" at bounding box center [204, 312] width 166 height 17
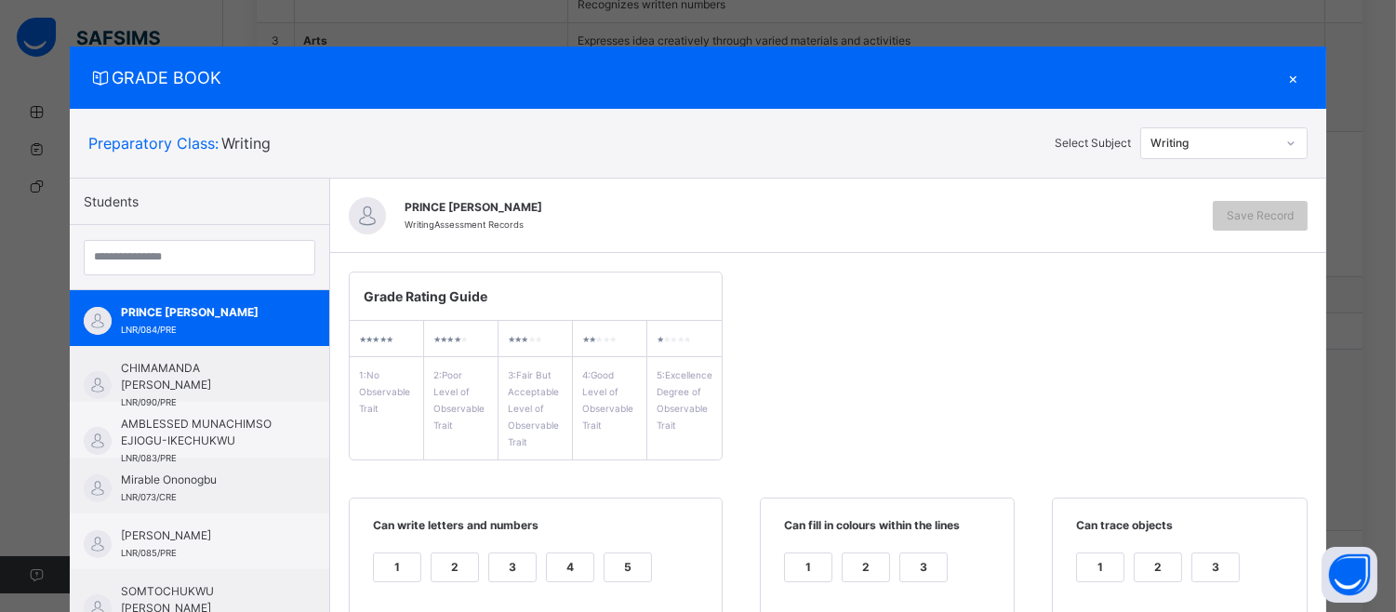
click at [615, 555] on div "5" at bounding box center [628, 567] width 47 height 28
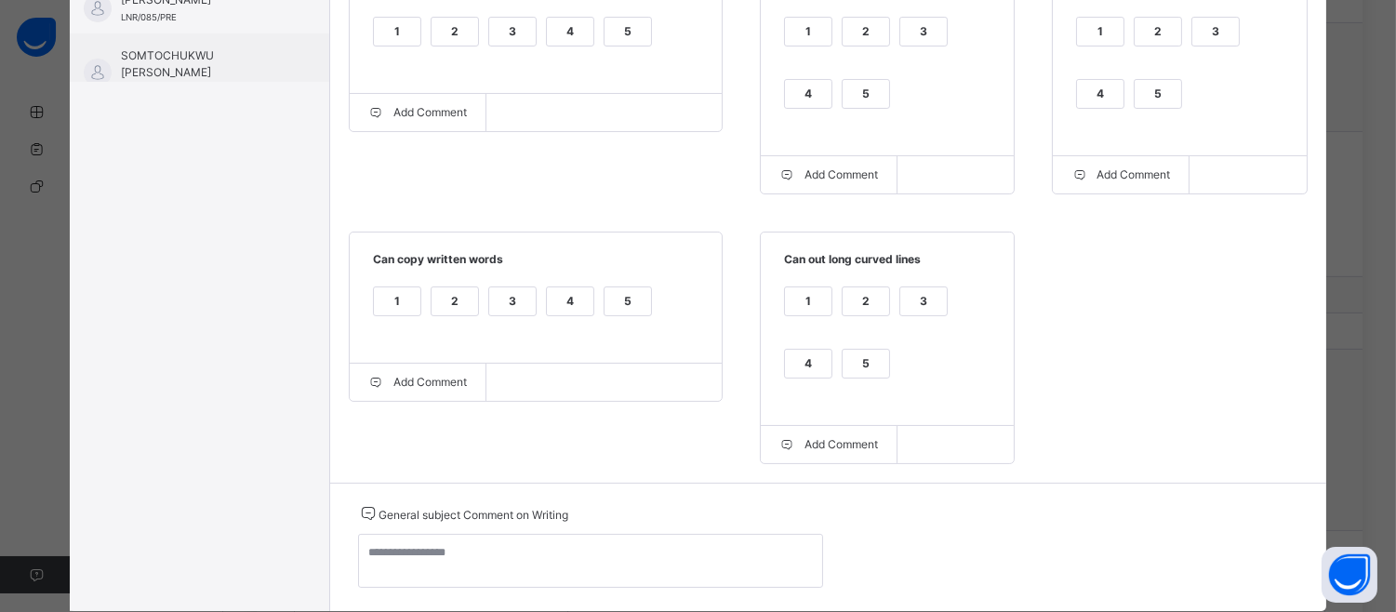
click at [857, 70] on div "1 2 3 4 5" at bounding box center [887, 74] width 216 height 125
click at [857, 84] on div "5" at bounding box center [866, 94] width 47 height 28
click at [1144, 97] on div "5" at bounding box center [1158, 94] width 47 height 28
click at [843, 365] on div "5" at bounding box center [866, 364] width 47 height 28
click at [561, 303] on div "4" at bounding box center [570, 301] width 47 height 28
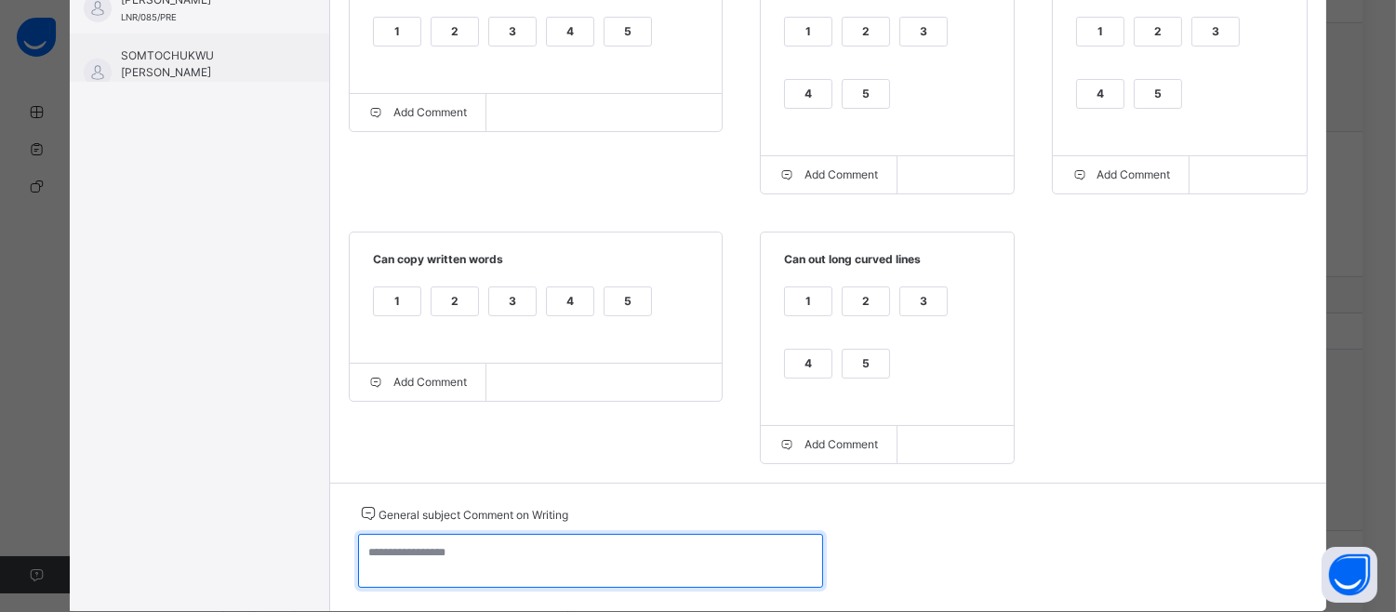
click at [379, 562] on textarea at bounding box center [590, 561] width 465 height 54
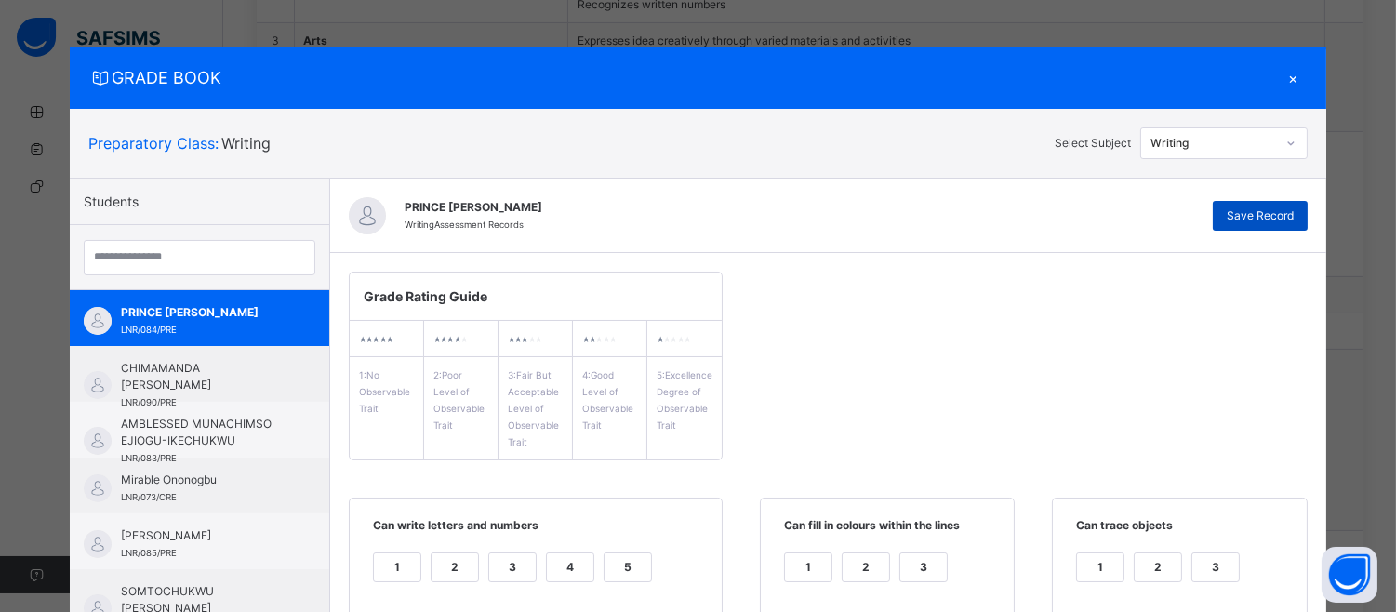
type textarea "**********"
click at [1261, 217] on span "Save Record" at bounding box center [1260, 215] width 67 height 17
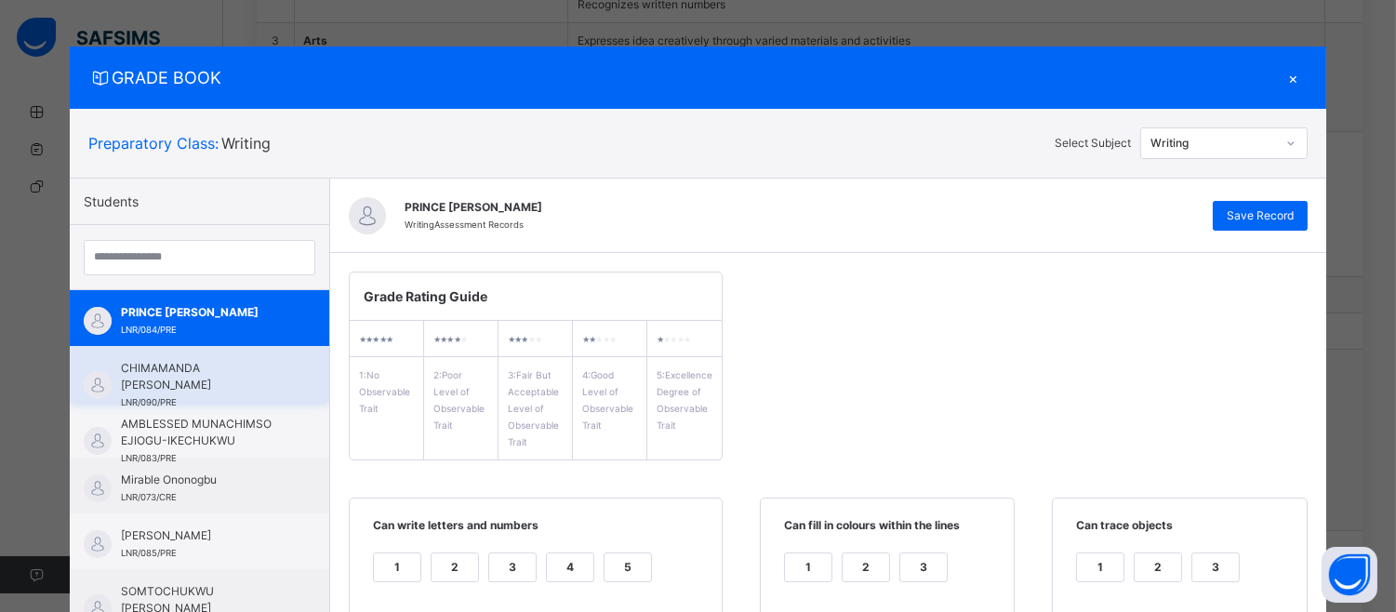
click at [209, 366] on span "CHIMAMANDA [PERSON_NAME]" at bounding box center [204, 376] width 166 height 33
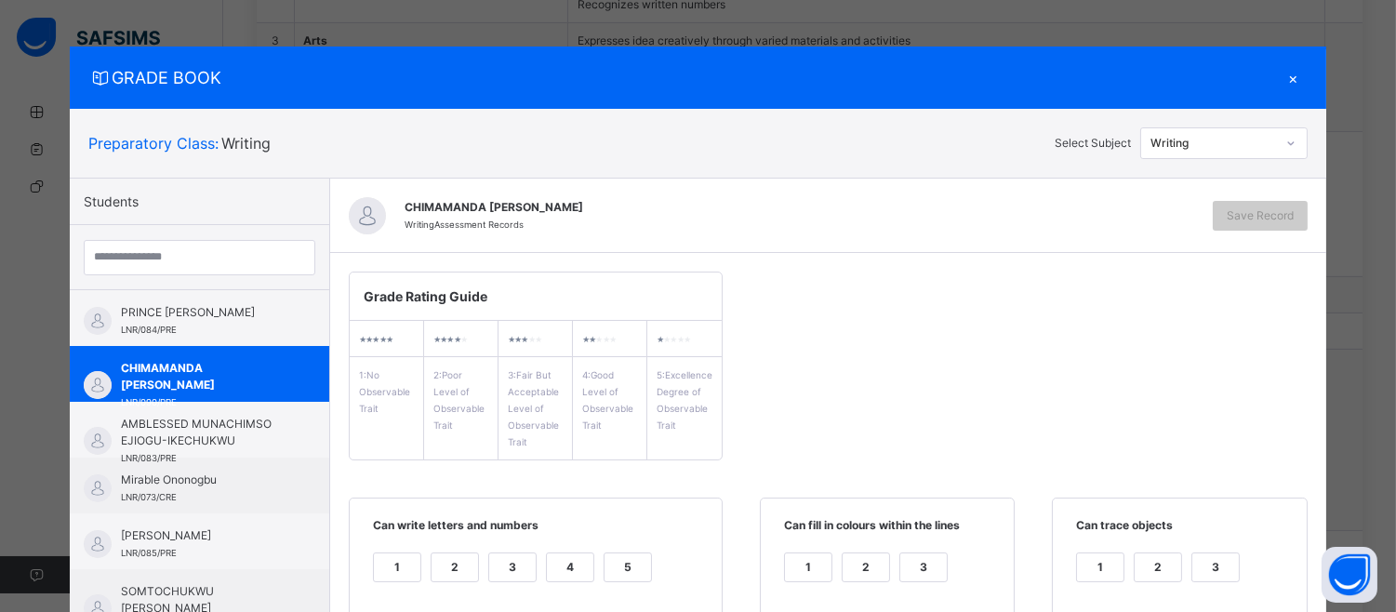
click at [551, 562] on div "4" at bounding box center [570, 567] width 47 height 28
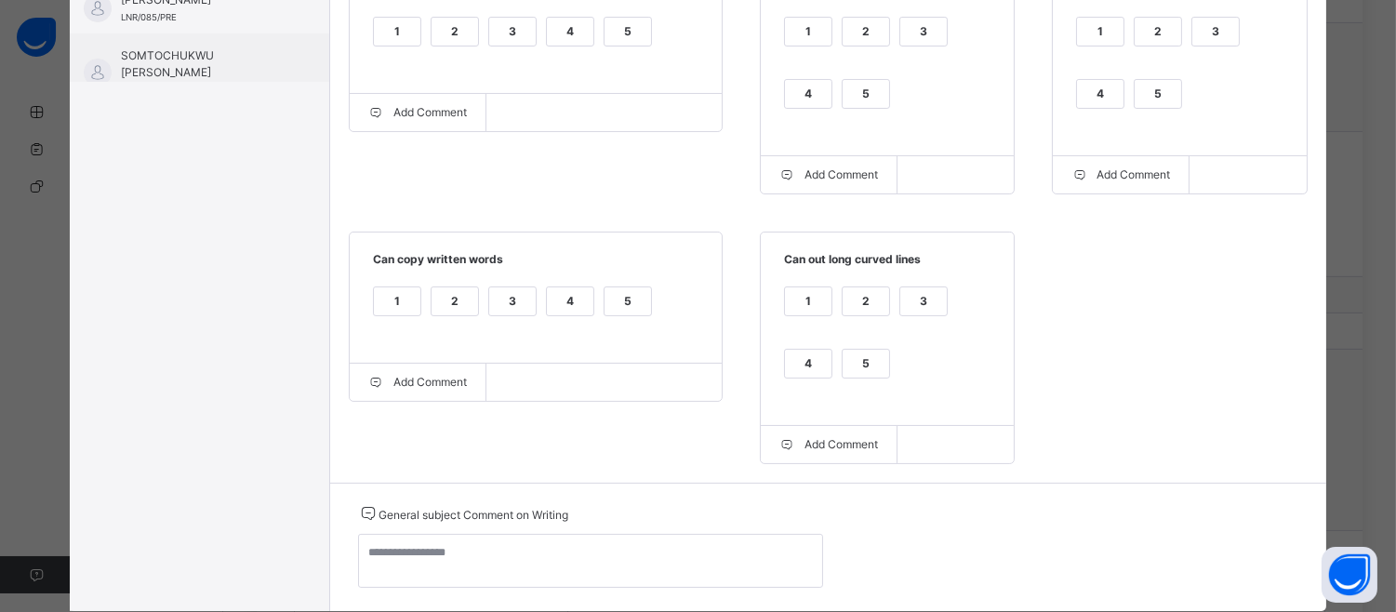
click at [791, 71] on div "1 2 3 4 5" at bounding box center [887, 74] width 216 height 125
click at [791, 100] on div "4" at bounding box center [808, 94] width 47 height 28
click at [1077, 86] on div "4" at bounding box center [1100, 94] width 47 height 28
click at [800, 360] on div "4" at bounding box center [808, 364] width 47 height 28
click at [495, 299] on div "3" at bounding box center [512, 301] width 47 height 28
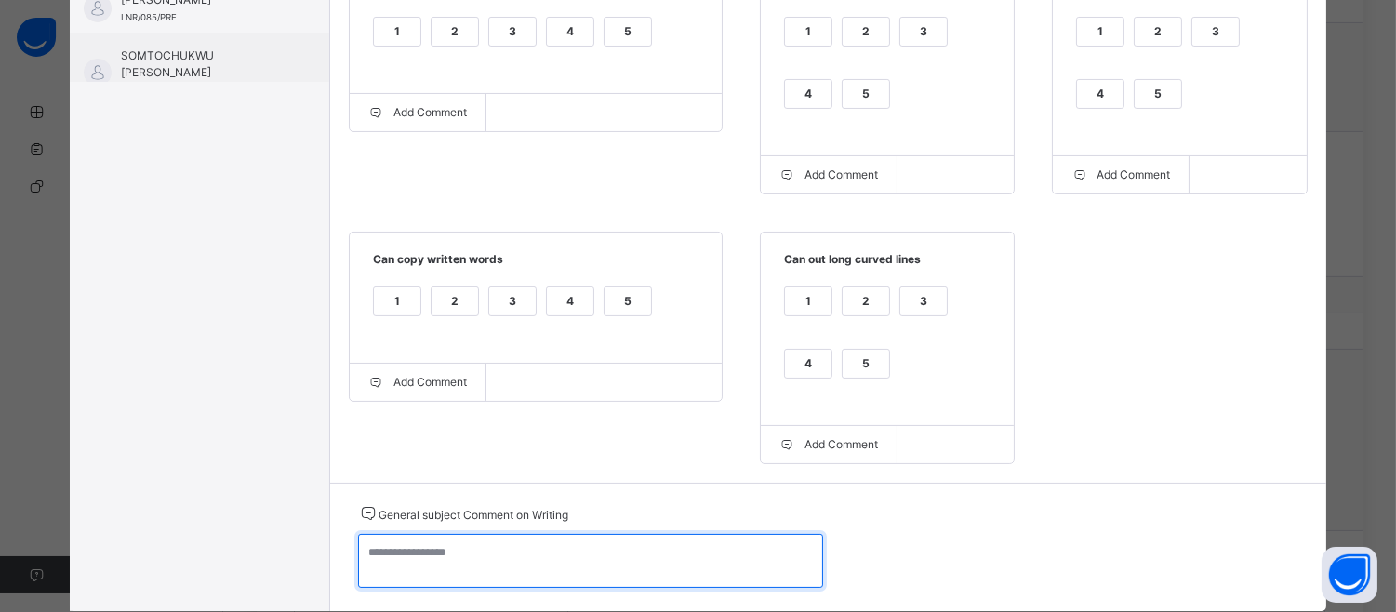
click at [375, 578] on textarea at bounding box center [590, 561] width 465 height 54
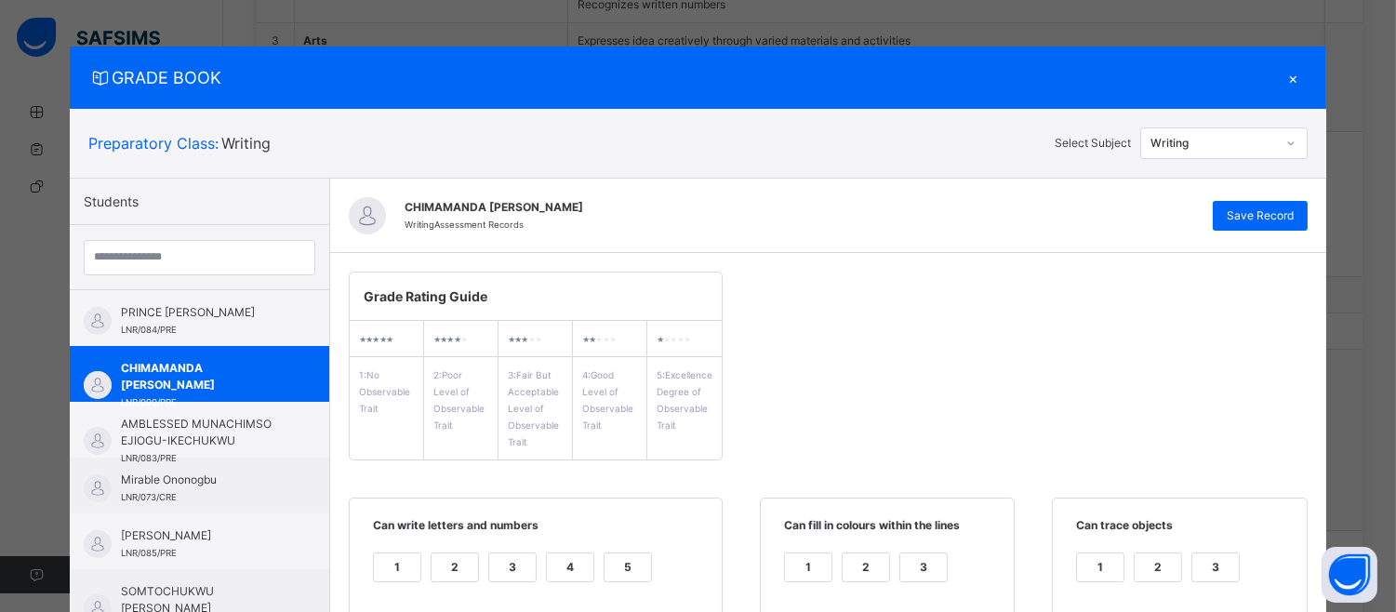
type textarea "**********"
click at [1281, 198] on div "CHIMAMANDA [PERSON_NAME] Writing Assessment Records Save Record" at bounding box center [828, 216] width 996 height 74
click at [1267, 216] on span "Save Record" at bounding box center [1260, 215] width 67 height 17
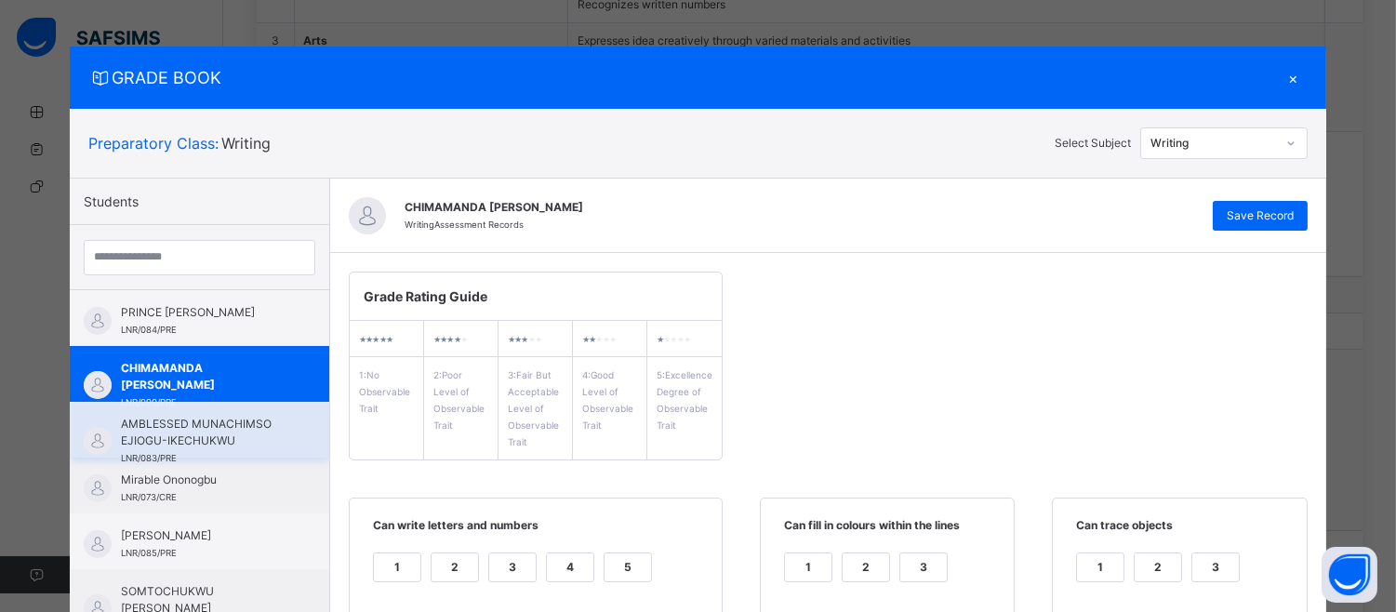
click at [207, 440] on span "AMBLESSED MUNACHIMSO EJIOGU-IKECHUKWU" at bounding box center [204, 432] width 166 height 33
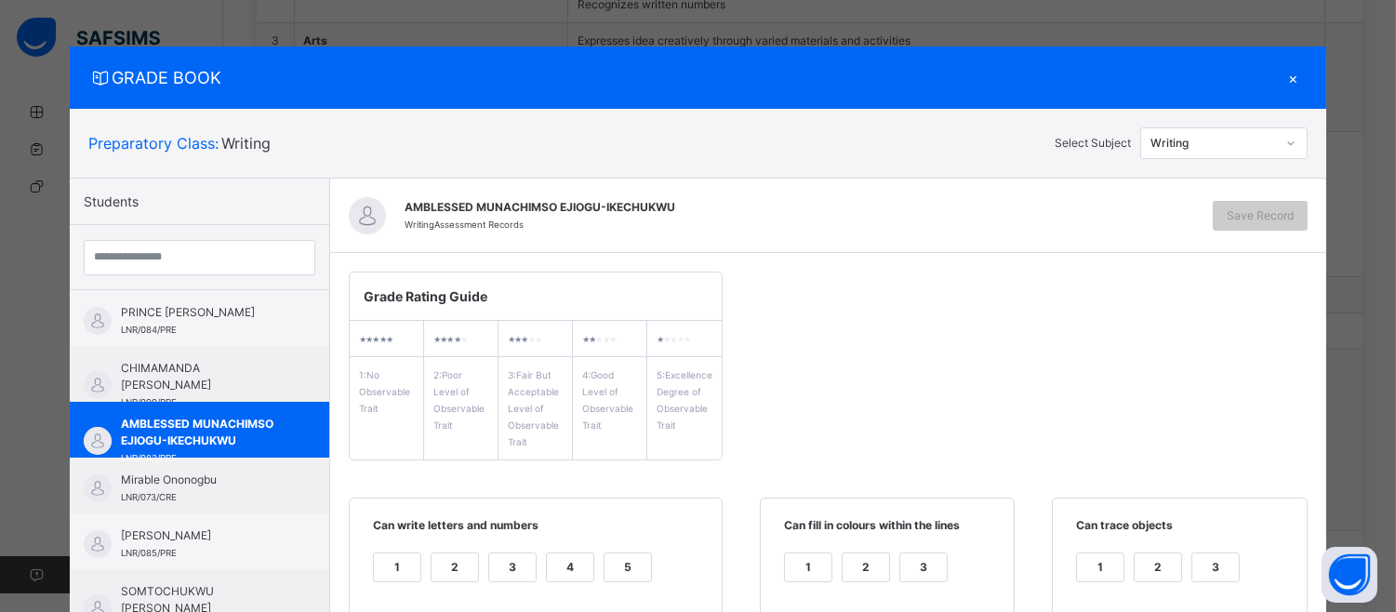
click at [621, 563] on div "5" at bounding box center [628, 567] width 47 height 28
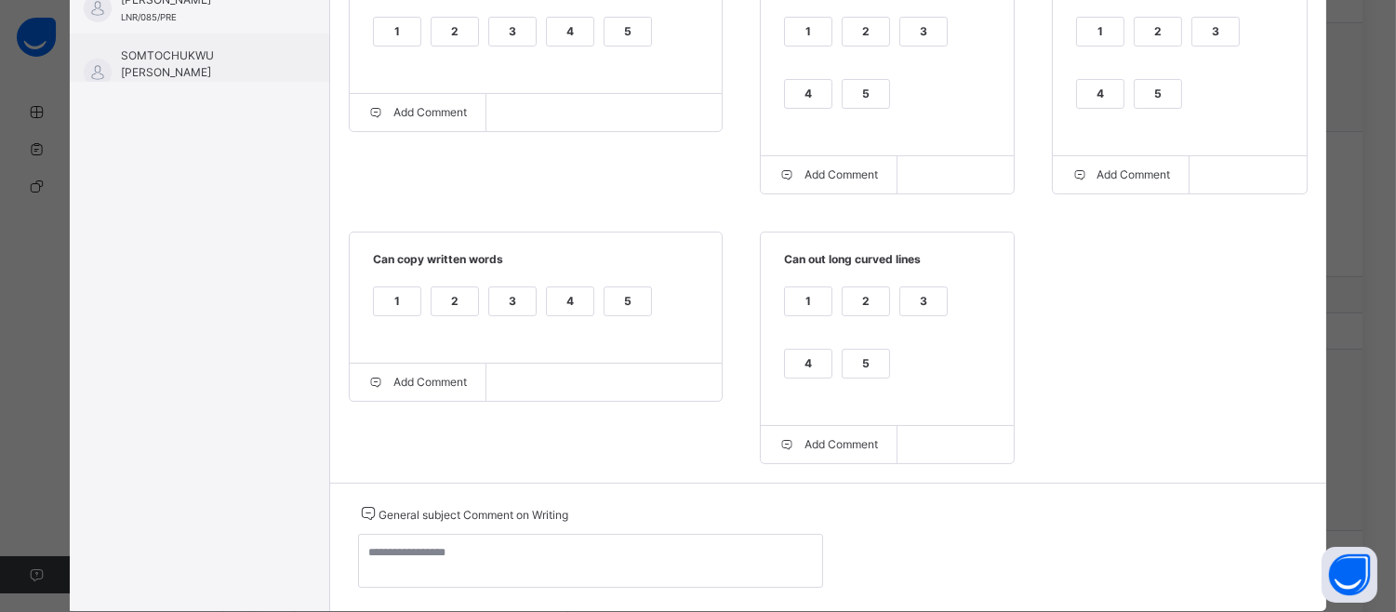
click at [1145, 93] on div "5" at bounding box center [1158, 94] width 47 height 28
click at [869, 100] on div "5" at bounding box center [866, 94] width 47 height 28
drag, startPoint x: 859, startPoint y: 355, endPoint x: 596, endPoint y: 288, distance: 271.6
click at [596, 288] on div "Grade Rating Guide ★ ★ ★ ★ ★ 1 : No Observable Trait ★ ★ ★ ★ ★ 2 : Poor Level o…" at bounding box center [828, 99] width 996 height 765
click at [596, 288] on div "1 2 3 4 5" at bounding box center [535, 313] width 335 height 62
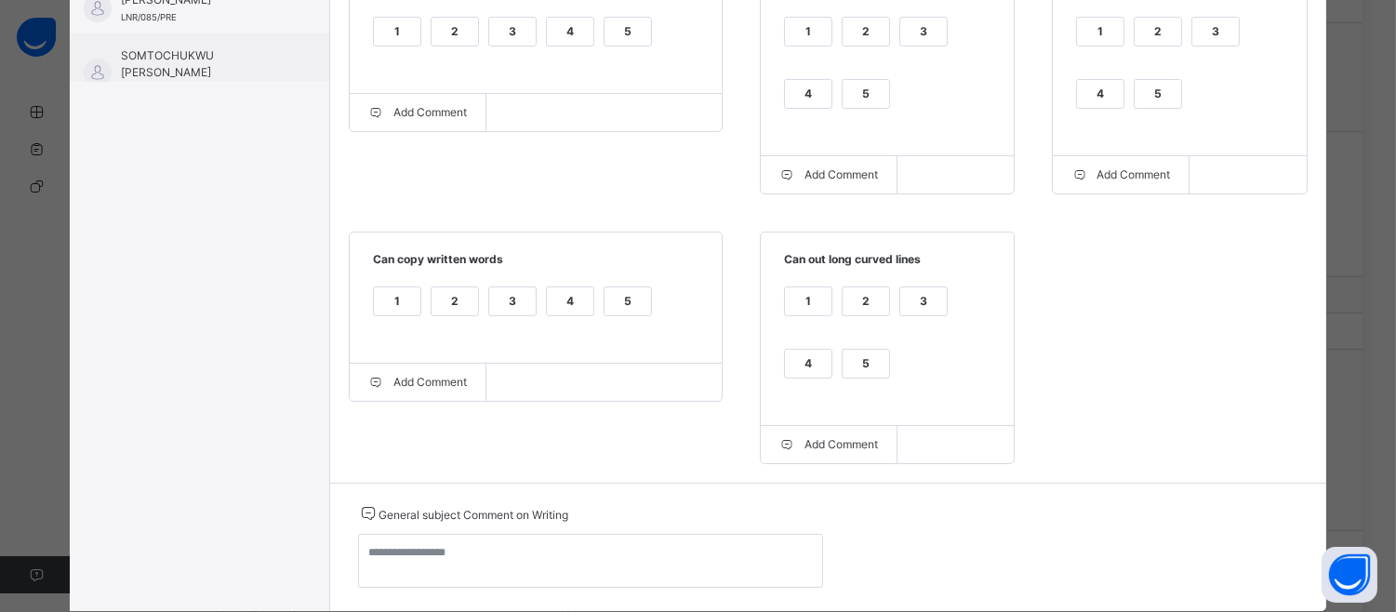
click at [611, 312] on div "5" at bounding box center [628, 301] width 47 height 28
click at [847, 378] on div "5" at bounding box center [866, 364] width 47 height 28
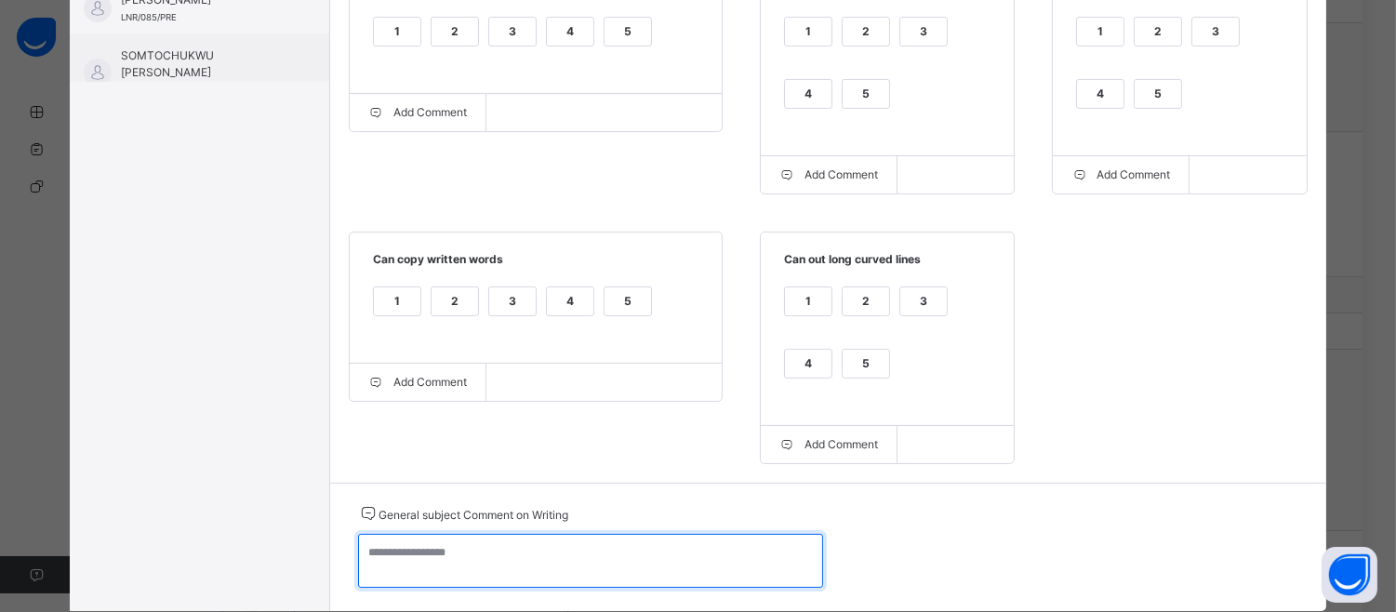
click at [358, 550] on textarea at bounding box center [590, 561] width 465 height 54
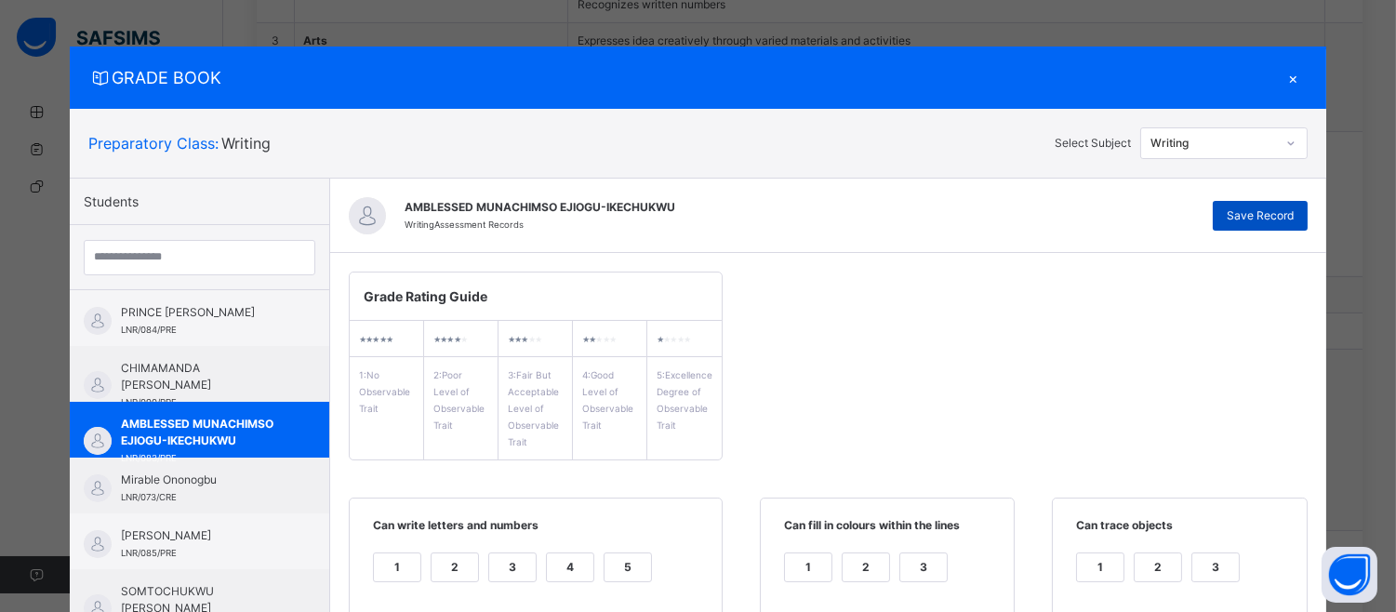
type textarea "**********"
click at [1290, 210] on span "Save Record" at bounding box center [1260, 215] width 67 height 17
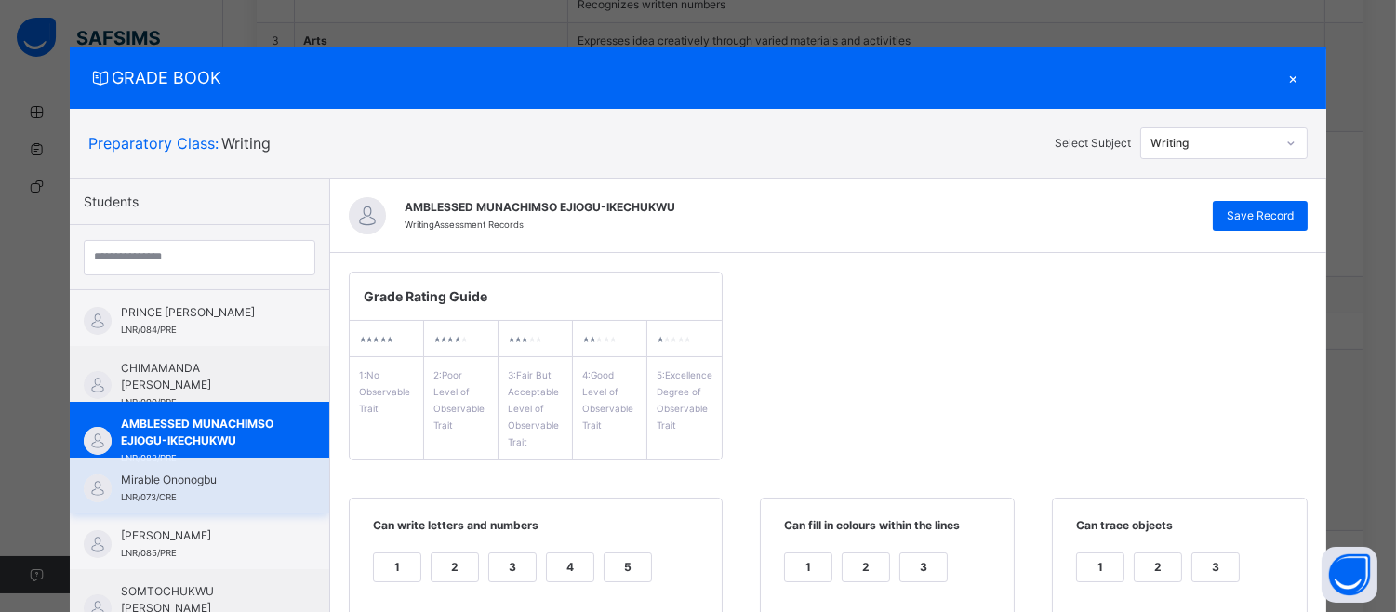
click at [174, 474] on span "Mirable Ononogbu" at bounding box center [204, 480] width 166 height 17
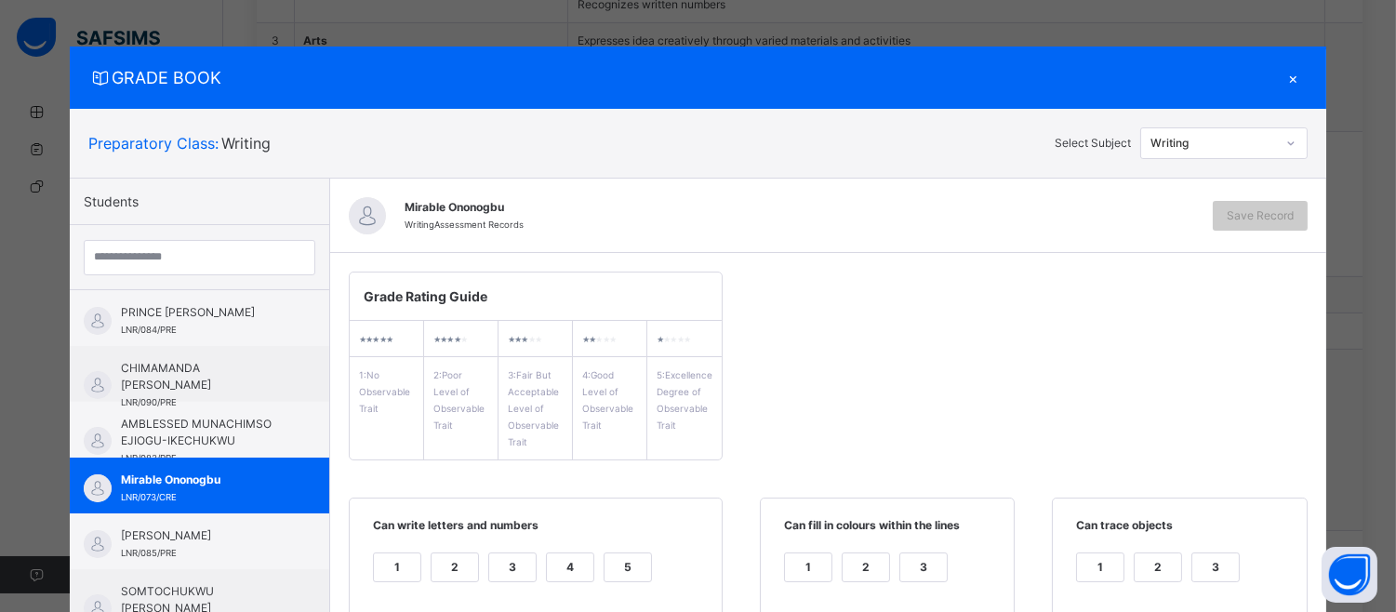
click at [1383, 344] on div "GRADE BOOK × Preparatory Class : Writing Select Subject Writing Students PRINCE…" at bounding box center [698, 306] width 1396 height 612
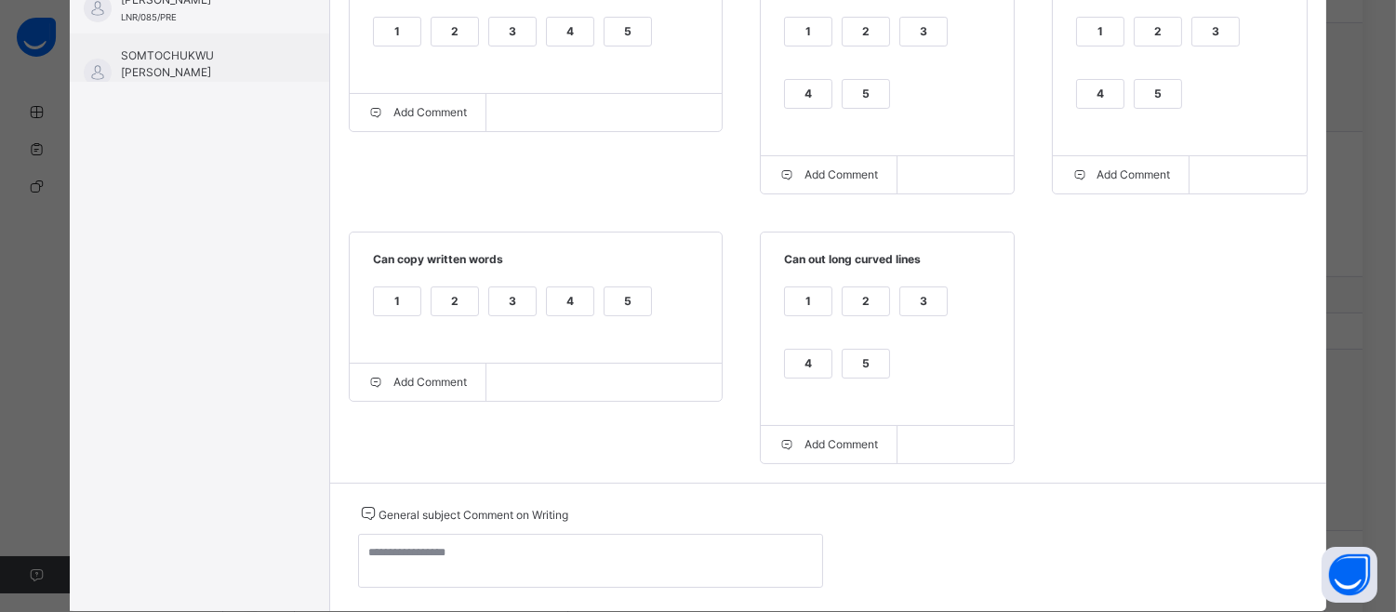
click at [618, 24] on div "5" at bounding box center [628, 32] width 47 height 28
click at [843, 89] on div "5" at bounding box center [866, 94] width 47 height 28
click at [1153, 98] on div "5" at bounding box center [1158, 94] width 47 height 28
drag, startPoint x: 863, startPoint y: 356, endPoint x: 602, endPoint y: 286, distance: 270.5
click at [602, 286] on div "Grade Rating Guide ★ ★ ★ ★ ★ 1 : No Observable Trait ★ ★ ★ ★ ★ 2 : Poor Level o…" at bounding box center [828, 99] width 996 height 765
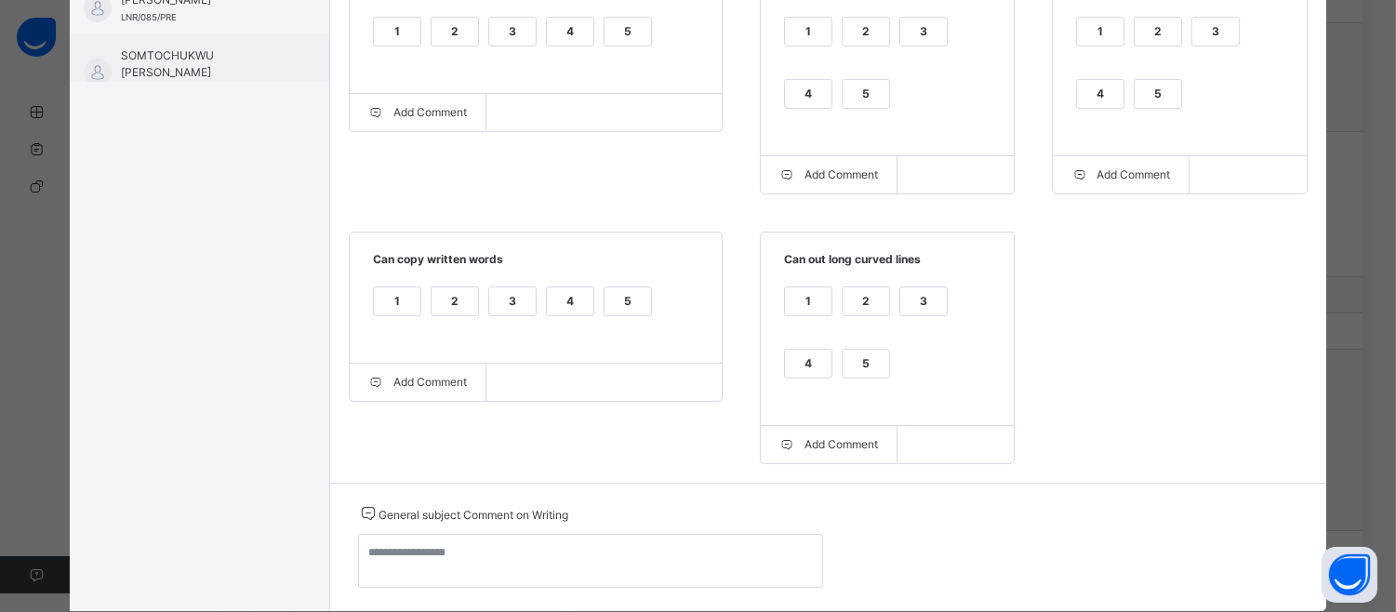
click at [602, 286] on div "1 2 3 4 5" at bounding box center [535, 313] width 335 height 62
click at [618, 304] on div "5" at bounding box center [628, 301] width 47 height 28
click at [857, 375] on div "5" at bounding box center [866, 364] width 47 height 28
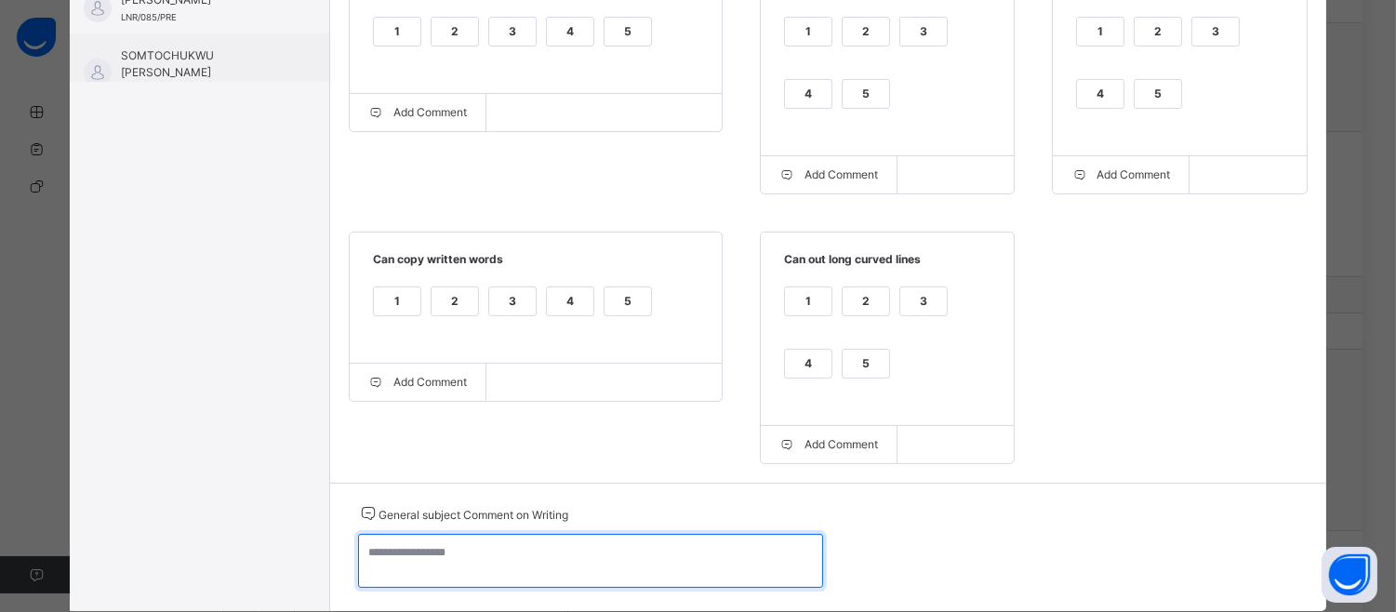
click at [363, 560] on textarea at bounding box center [590, 561] width 465 height 54
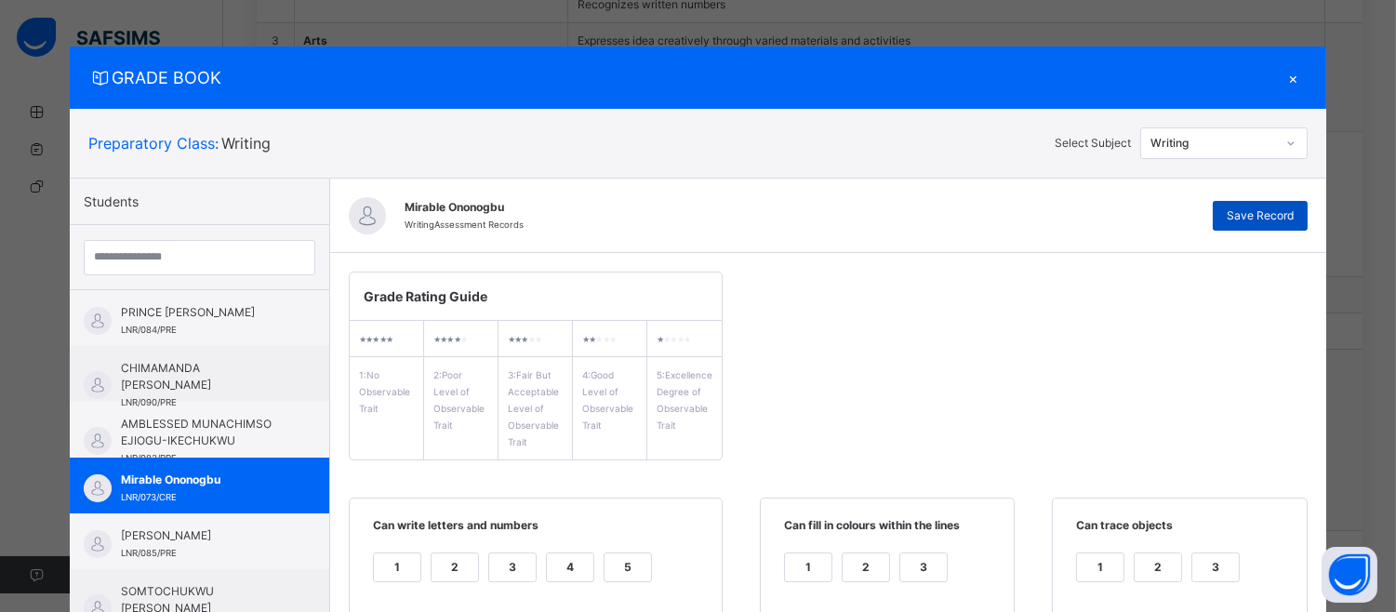
type textarea "**********"
click at [1294, 214] on span "Save Record" at bounding box center [1260, 215] width 67 height 17
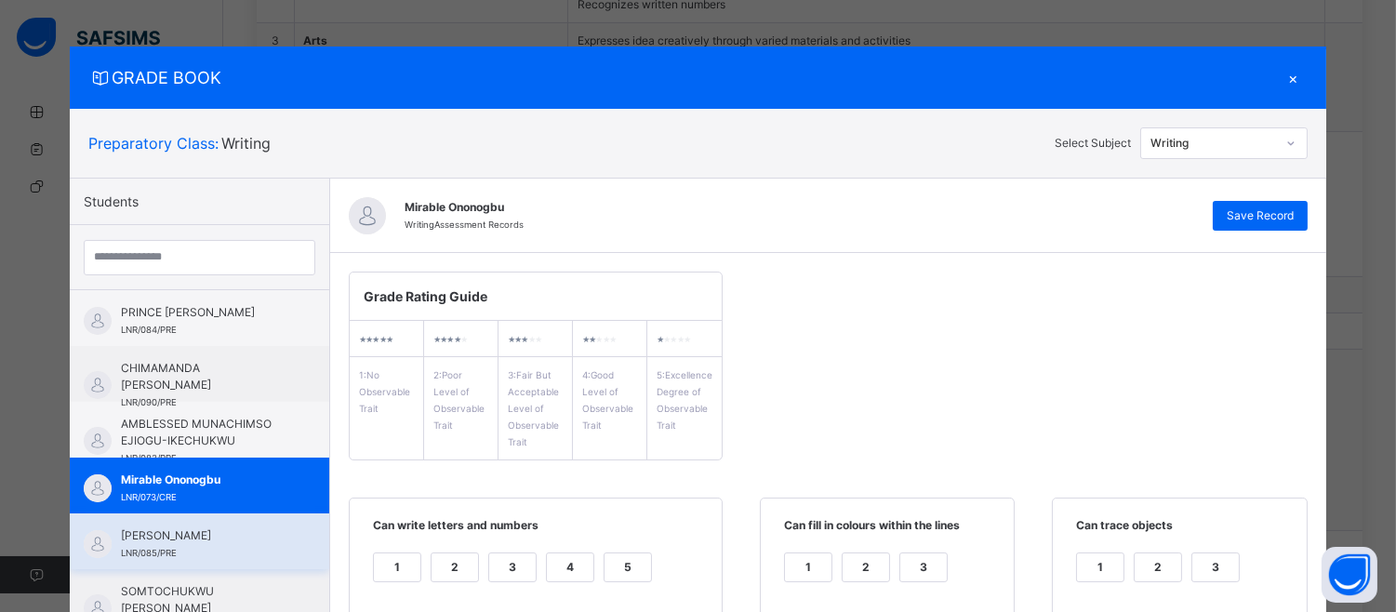
click at [205, 521] on div "[PERSON_NAME] LNR/085/PRE" at bounding box center [199, 541] width 259 height 56
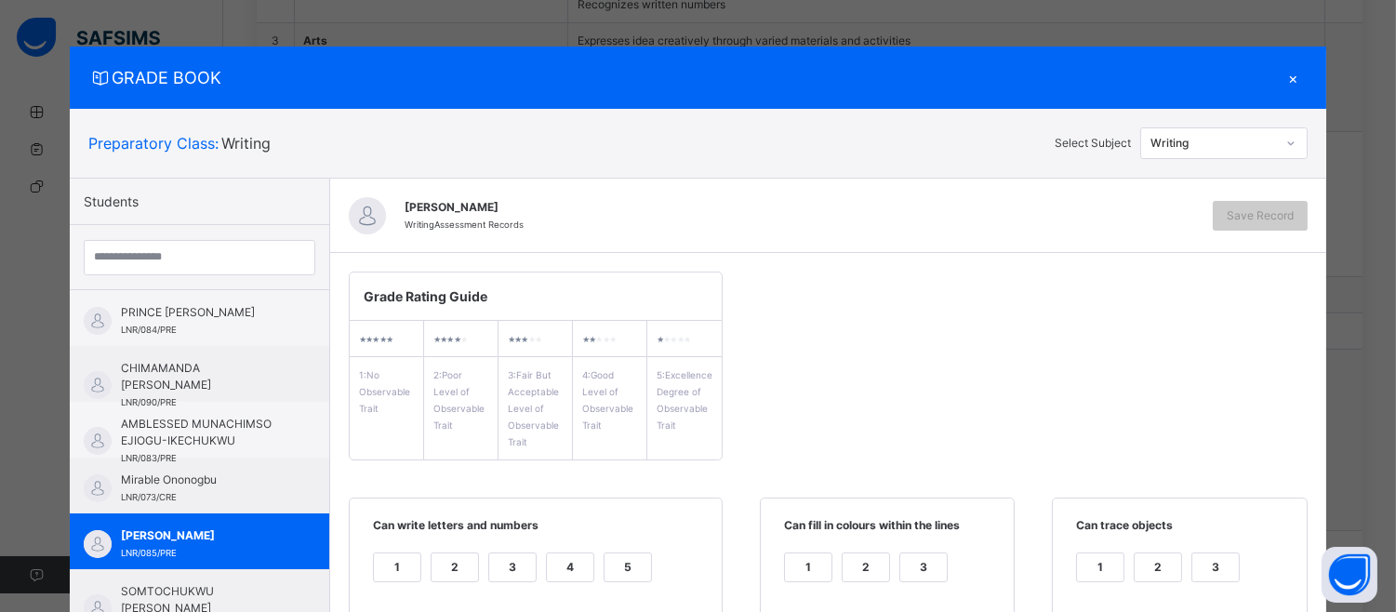
click at [625, 565] on div "5" at bounding box center [628, 567] width 47 height 28
click at [1386, 402] on div "GRADE BOOK × Preparatory Class : Writing Select Subject Writing Students PRINCE…" at bounding box center [698, 306] width 1396 height 612
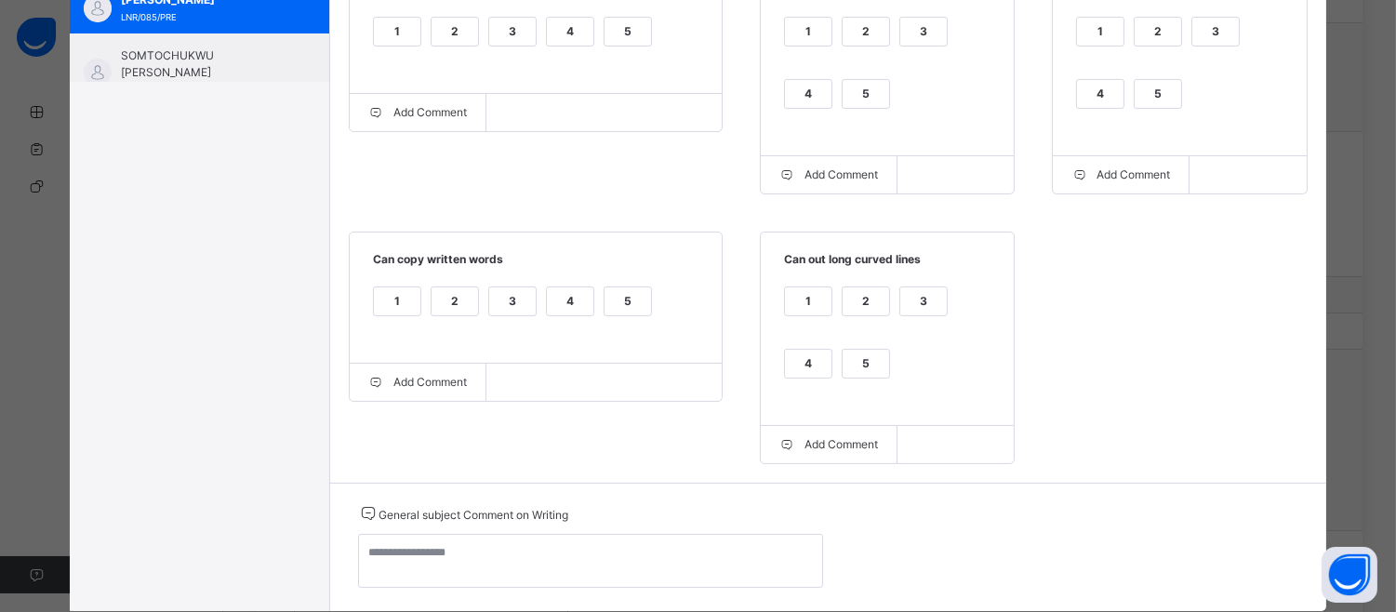
click at [862, 88] on div "5" at bounding box center [866, 94] width 47 height 28
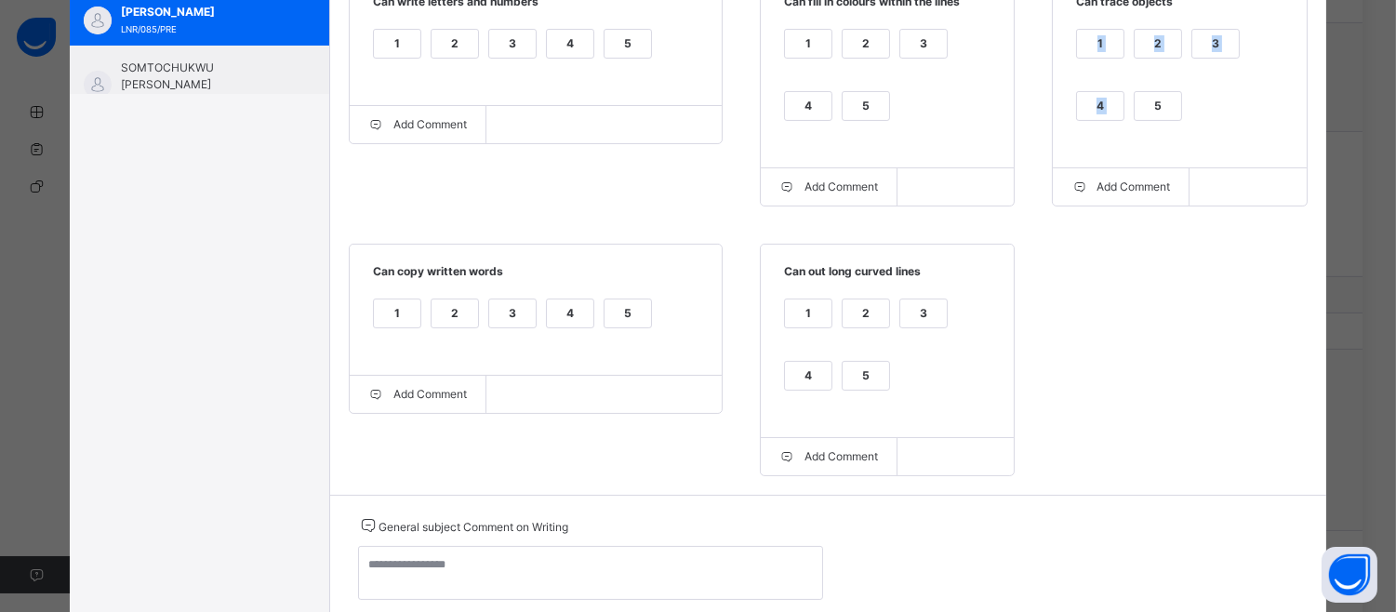
scroll to position [521, 0]
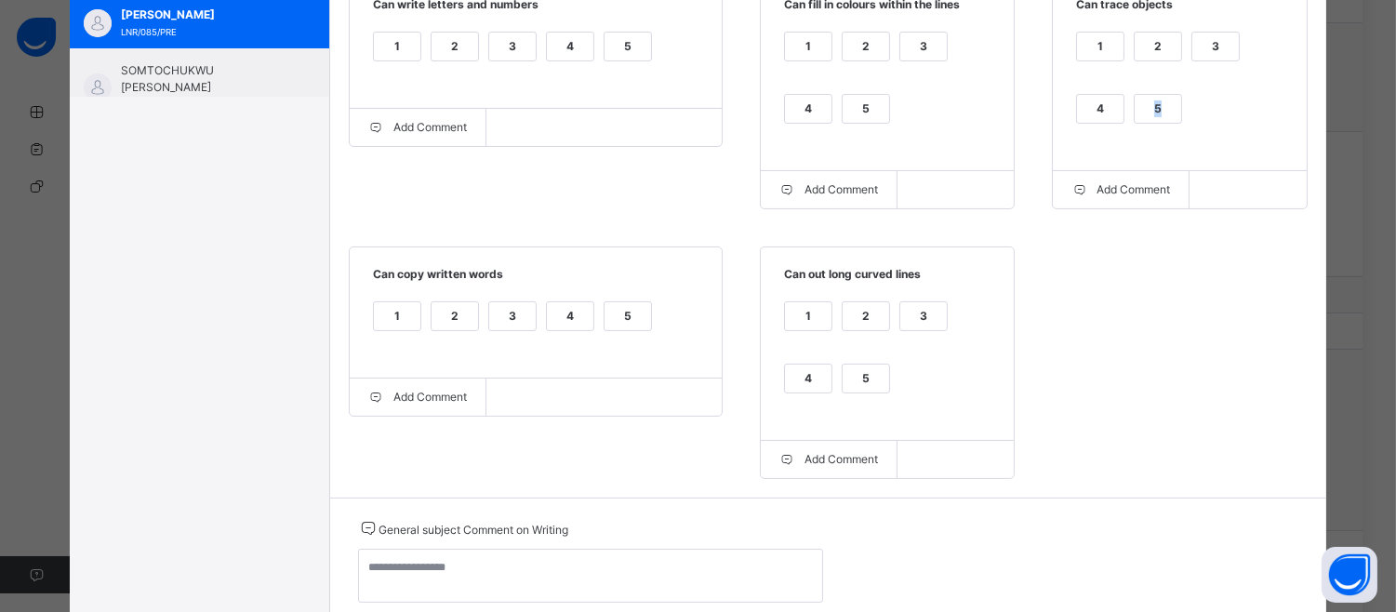
drag, startPoint x: 1146, startPoint y: 80, endPoint x: 1157, endPoint y: 104, distance: 26.6
click at [1157, 104] on div "5" at bounding box center [1158, 109] width 47 height 28
click at [843, 370] on div "5" at bounding box center [866, 379] width 47 height 28
click at [616, 330] on div "5" at bounding box center [628, 316] width 47 height 28
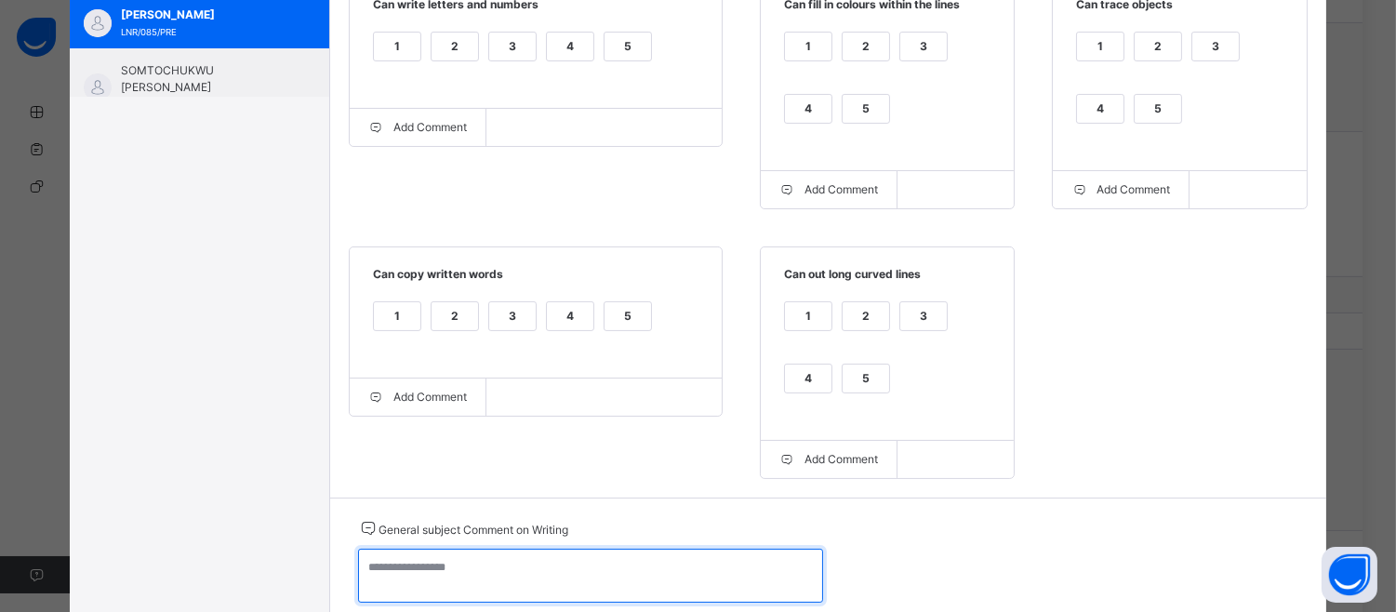
click at [361, 575] on textarea at bounding box center [590, 576] width 465 height 54
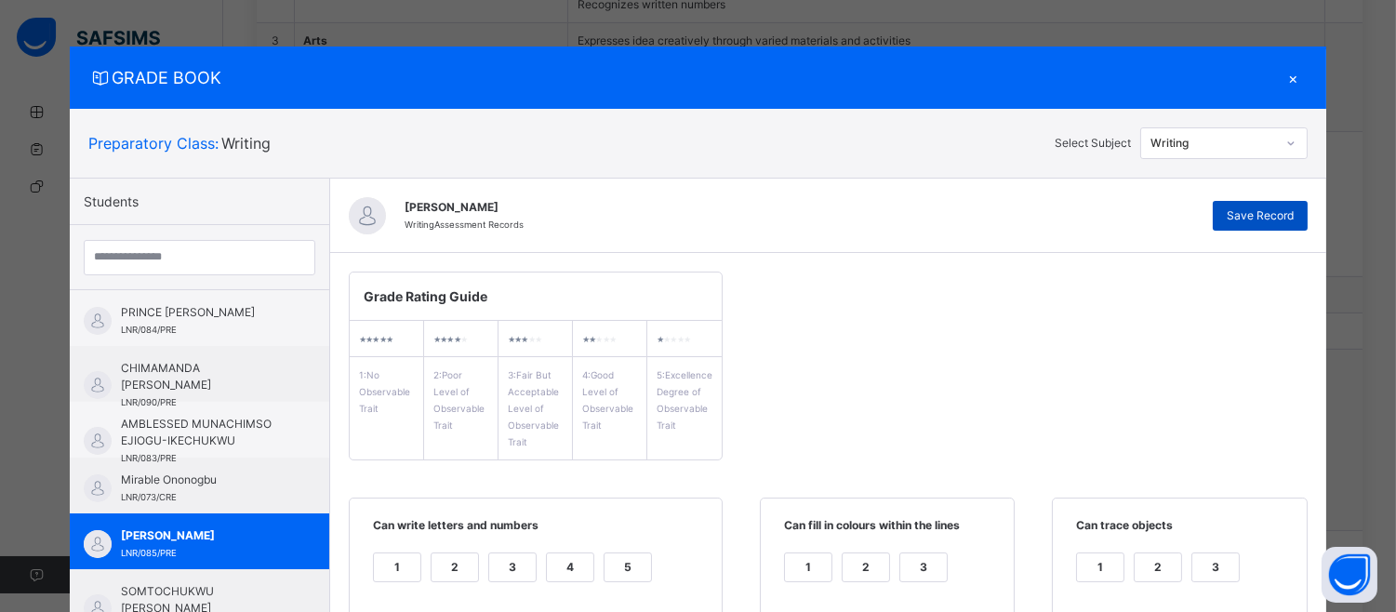
type textarea "**********"
click at [1286, 215] on span "Save Record" at bounding box center [1260, 215] width 67 height 17
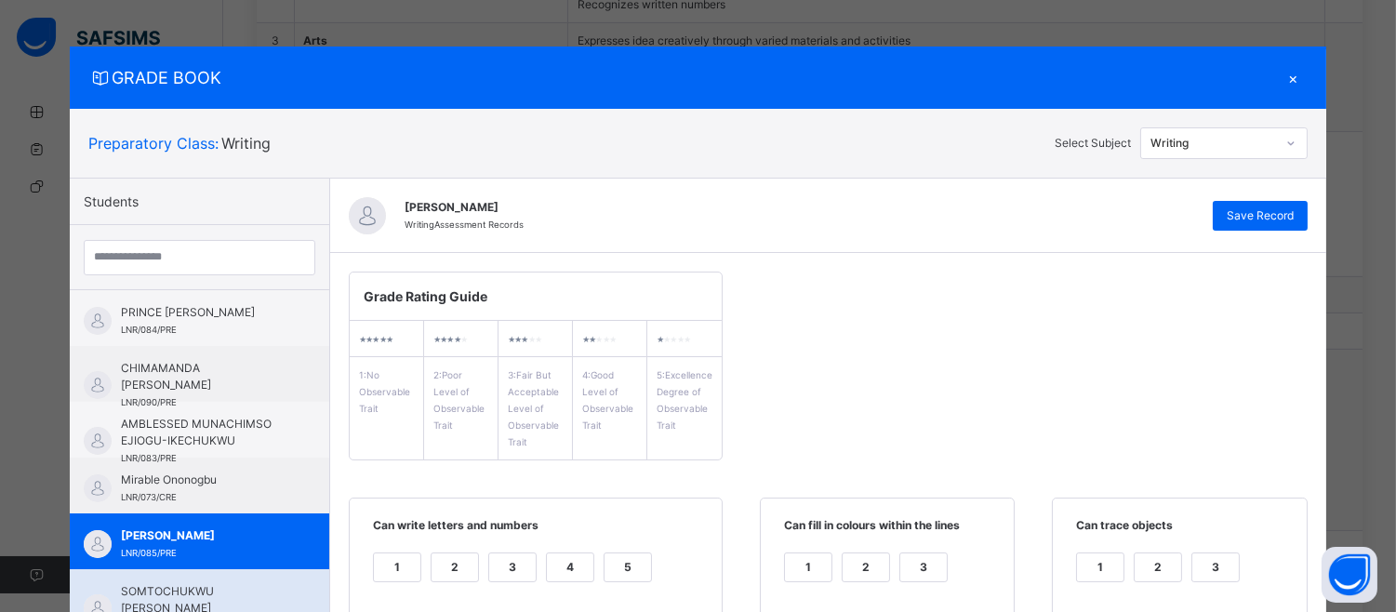
click at [244, 580] on div "SOMTOCHUKWU [PERSON_NAME] DAZIL LNR/086/PRE" at bounding box center [199, 597] width 259 height 56
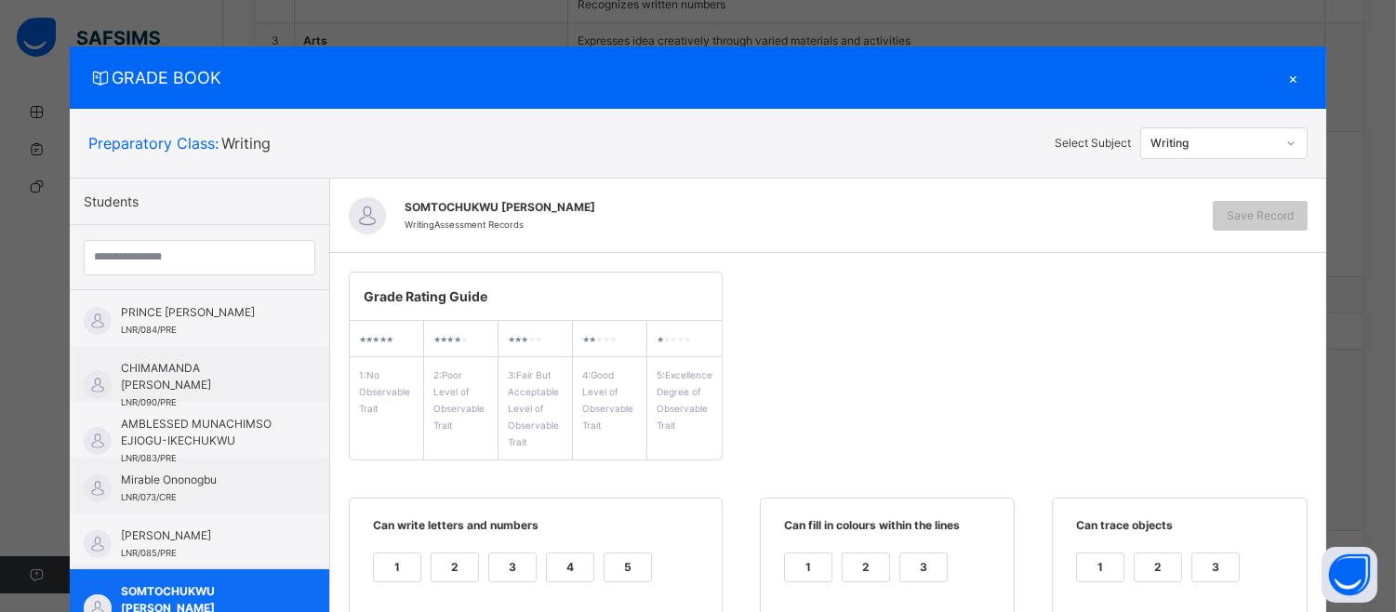
click at [244, 580] on div "SOMTOCHUKWU [PERSON_NAME] DAZIL LNR/086/PRE" at bounding box center [199, 597] width 259 height 56
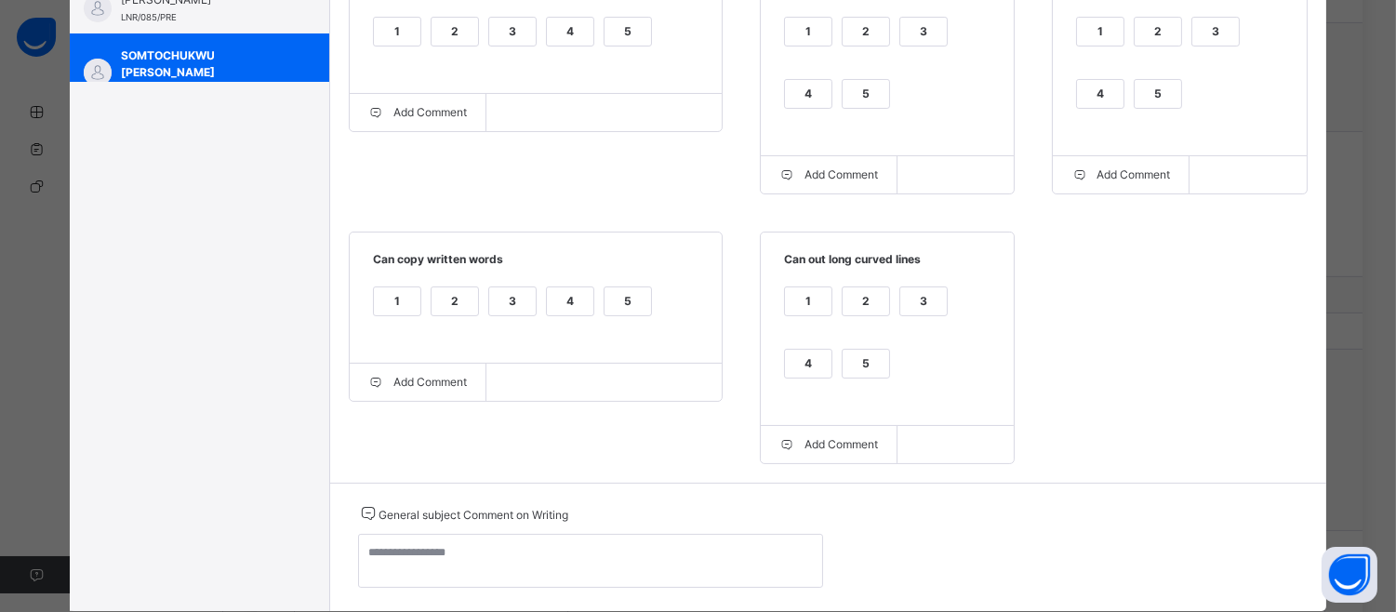
click at [1083, 80] on div "4" at bounding box center [1100, 94] width 47 height 28
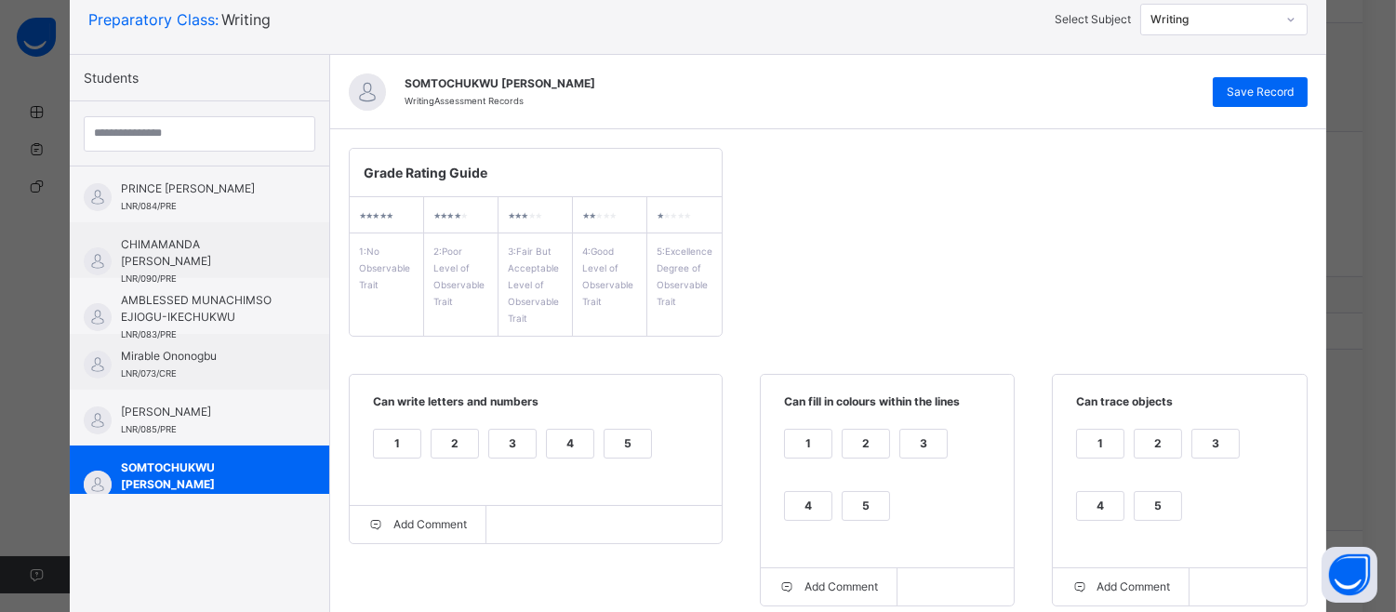
scroll to position [0, 0]
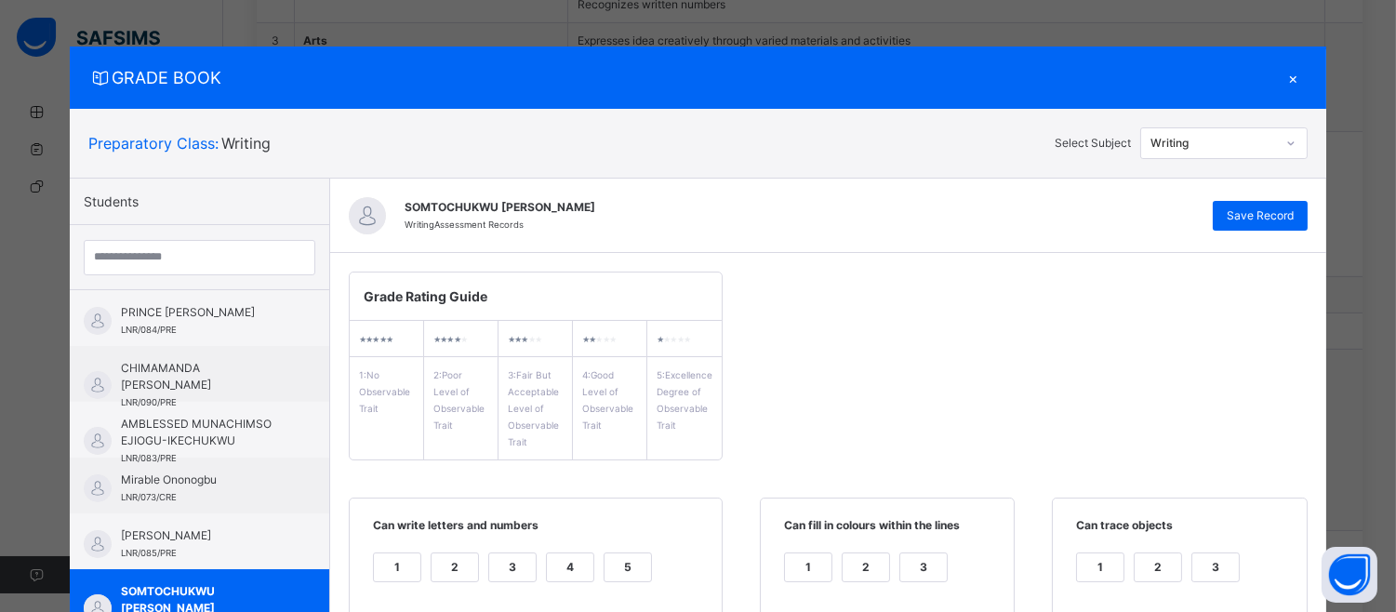
drag, startPoint x: 833, startPoint y: 86, endPoint x: 811, endPoint y: 160, distance: 76.8
click at [811, 160] on div "GRADE BOOK × Preparatory Class : Writing Select Subject Writing Students PRINCE…" at bounding box center [698, 597] width 1256 height 1100
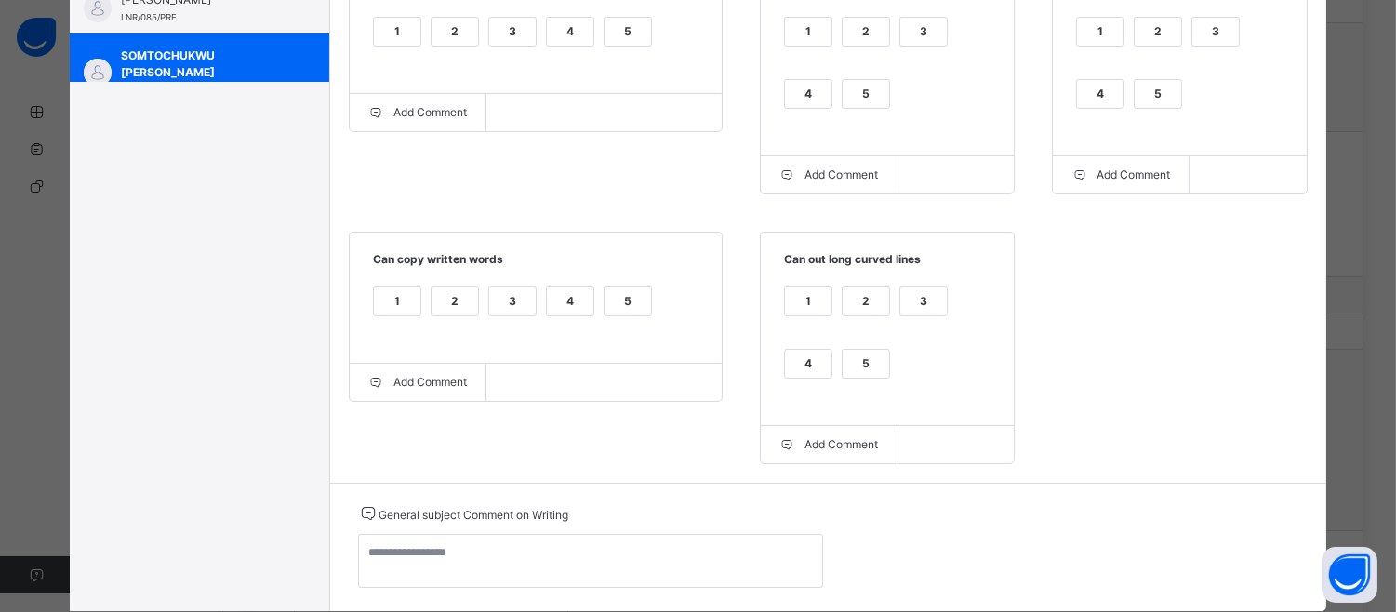
click at [852, 88] on div "5" at bounding box center [866, 94] width 47 height 28
click at [611, 18] on div "5" at bounding box center [628, 32] width 47 height 28
click at [556, 298] on div "4" at bounding box center [570, 301] width 47 height 28
click at [817, 364] on div "4" at bounding box center [808, 364] width 47 height 28
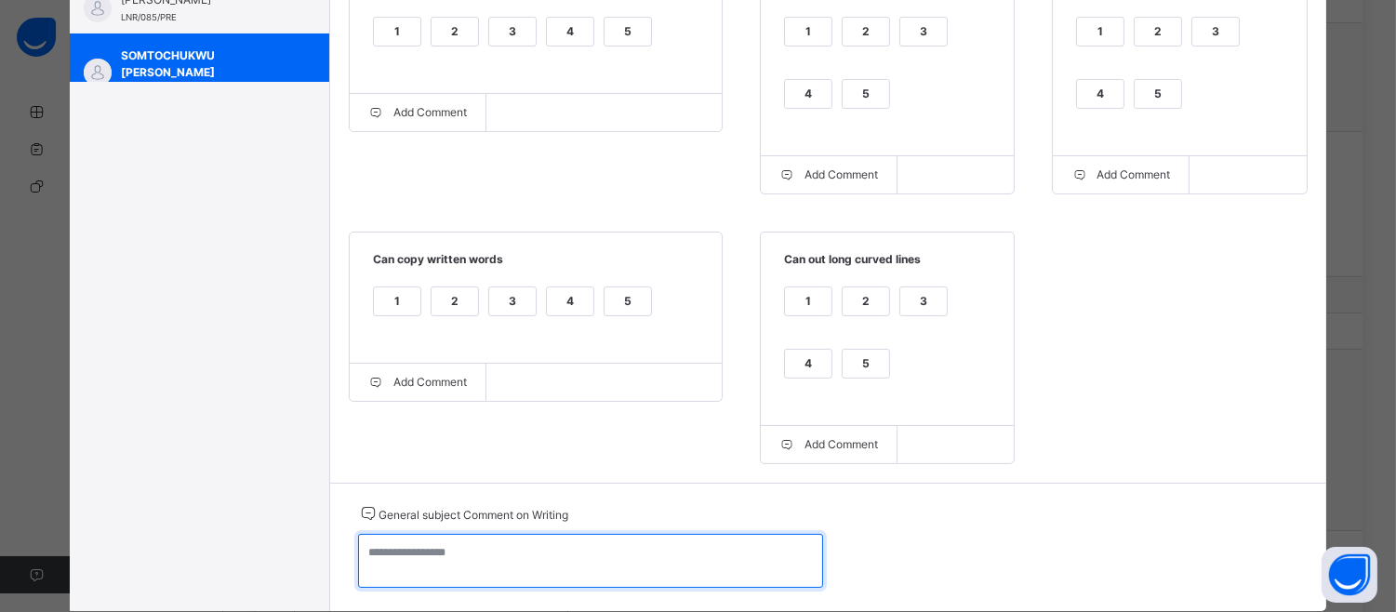
click at [378, 560] on textarea at bounding box center [590, 561] width 465 height 54
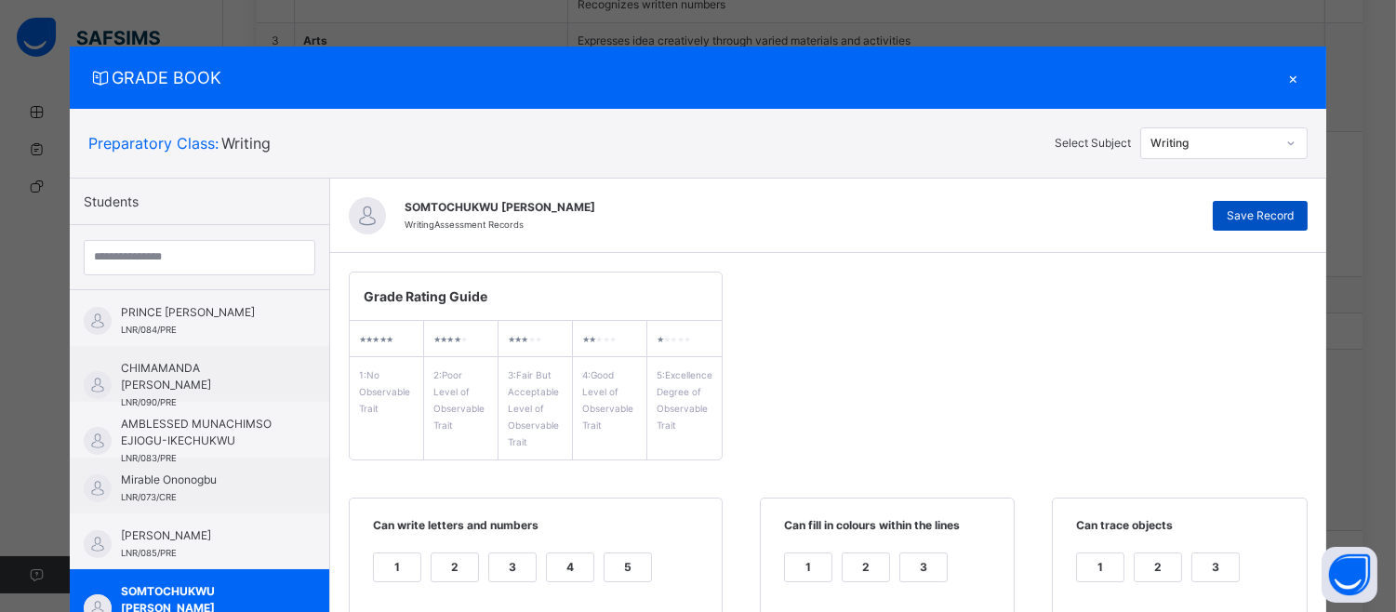
type textarea "**********"
click at [1276, 219] on span "Save Record" at bounding box center [1260, 215] width 67 height 17
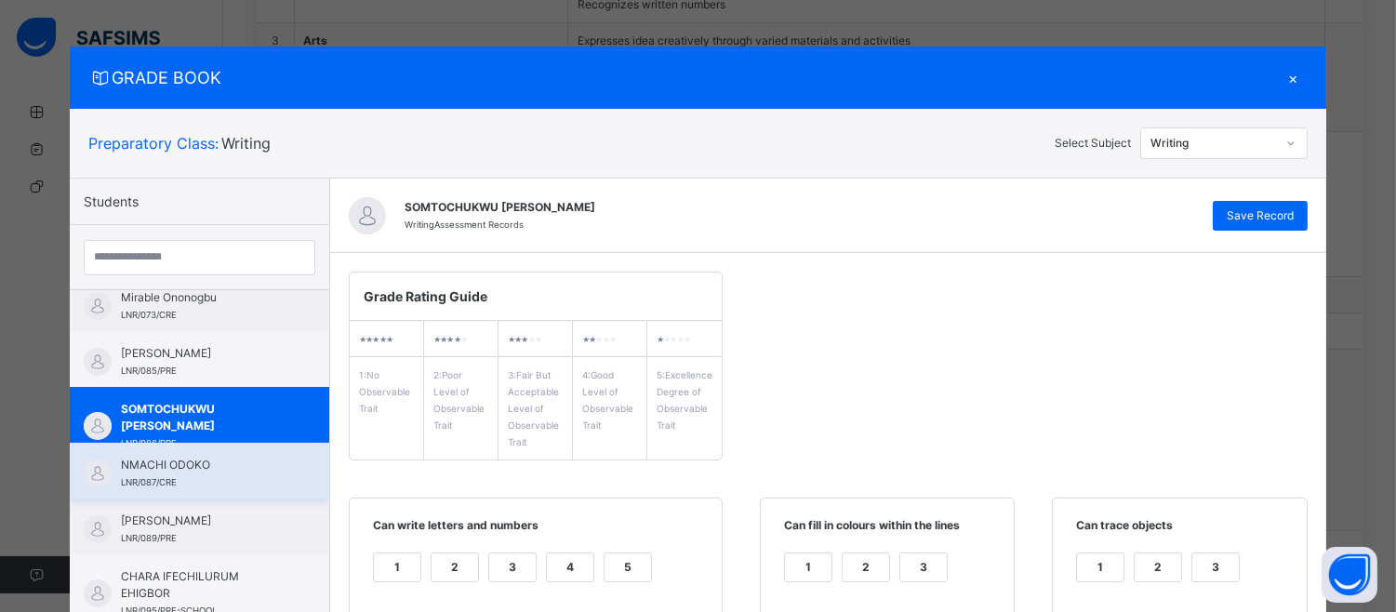
click at [199, 454] on div "NMACHI ODOKO LNR/087/CRE" at bounding box center [199, 471] width 259 height 56
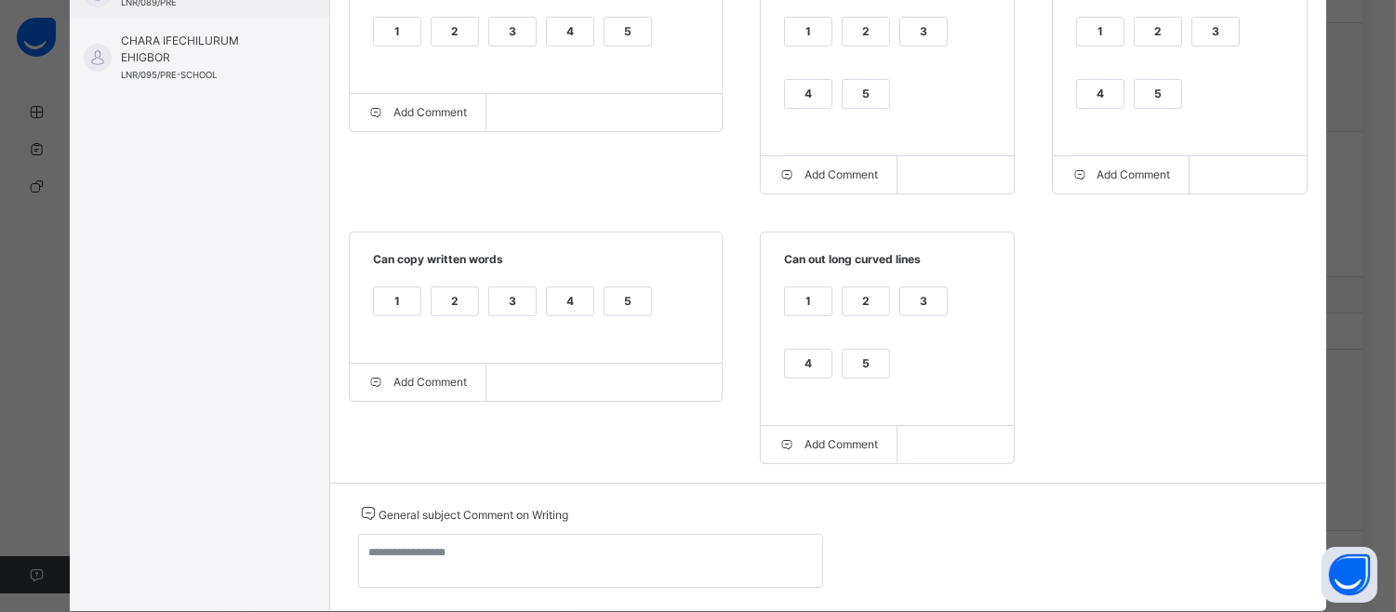
scroll to position [0, 0]
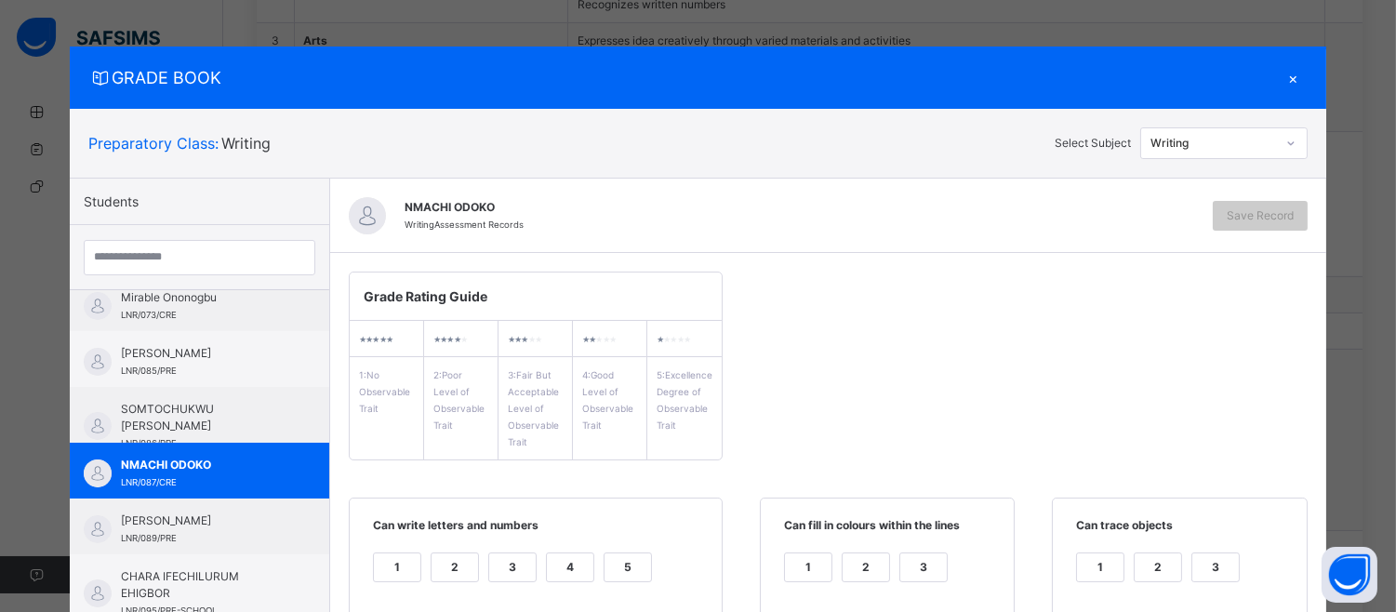
click at [1384, 313] on div "GRADE BOOK × Preparatory Class : Writing Select Subject Writing Students PRINCE…" at bounding box center [698, 306] width 1396 height 612
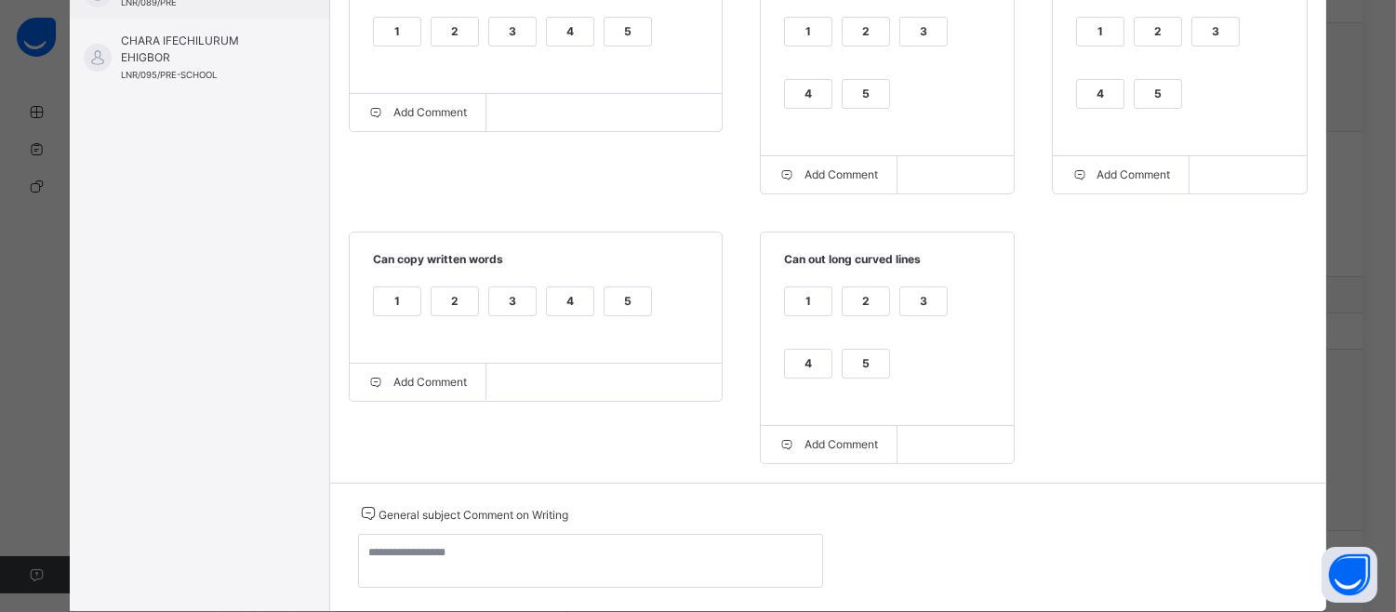
click at [900, 299] on div "3" at bounding box center [923, 301] width 47 height 28
drag, startPoint x: 505, startPoint y: 288, endPoint x: 587, endPoint y: 171, distance: 142.9
click at [587, 171] on div "Grade Rating Guide ★ ★ ★ ★ ★ 1 : No Observable Trait ★ ★ ★ ★ ★ 2 : Poor Level o…" at bounding box center [828, 99] width 996 height 765
click at [506, 34] on div "3" at bounding box center [512, 32] width 47 height 28
click at [900, 31] on div "3" at bounding box center [923, 32] width 47 height 28
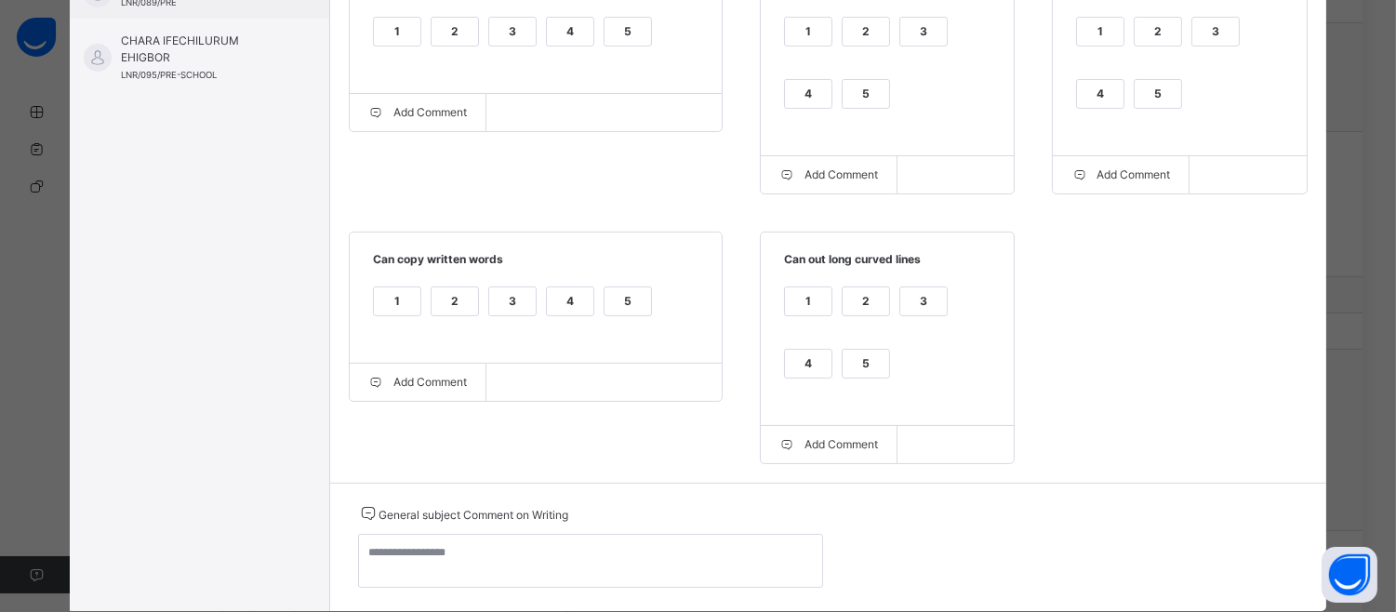
click at [1197, 38] on div "3" at bounding box center [1215, 32] width 47 height 28
click at [502, 305] on div "3" at bounding box center [512, 301] width 47 height 28
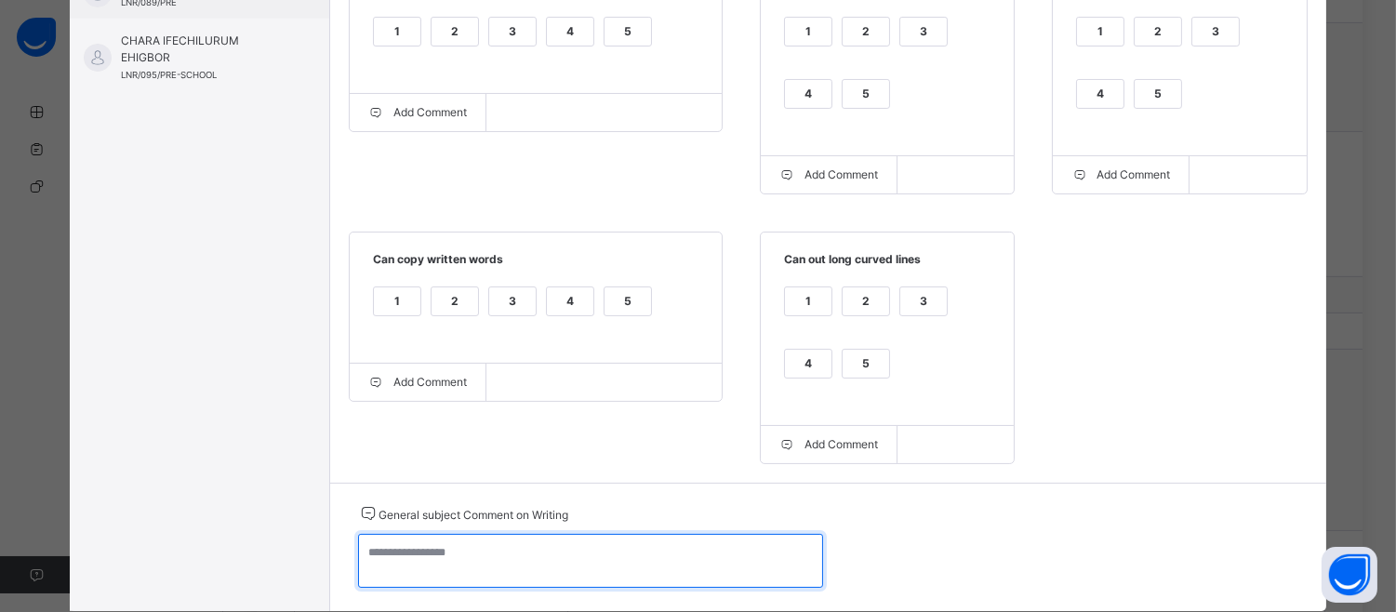
click at [374, 564] on textarea at bounding box center [590, 561] width 465 height 54
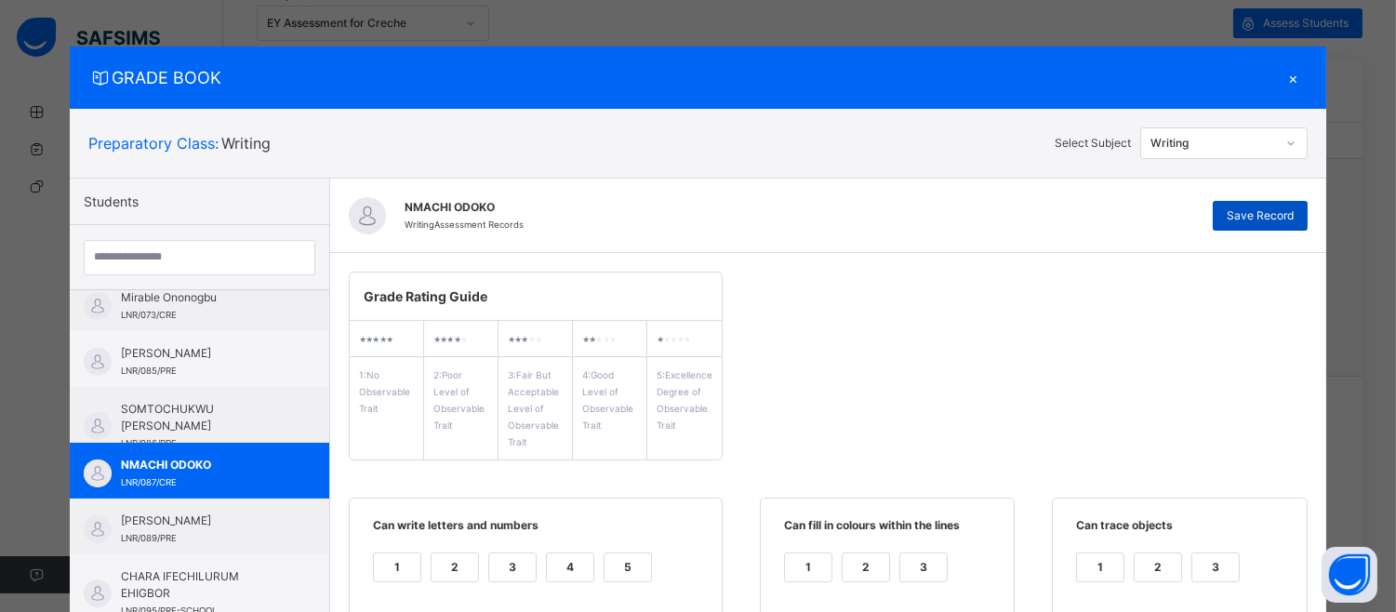
type textarea "**********"
click at [1267, 215] on span "Save Record" at bounding box center [1260, 215] width 67 height 17
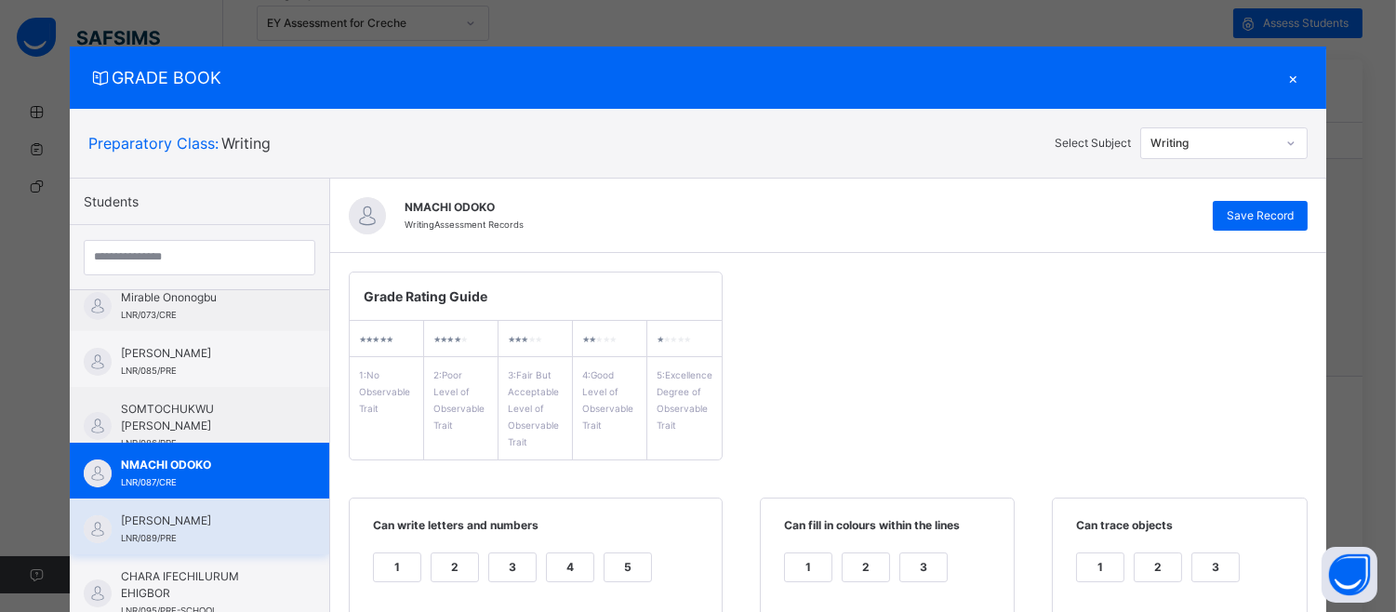
click at [263, 518] on div "[PERSON_NAME] LNR/089/PRE" at bounding box center [199, 526] width 259 height 56
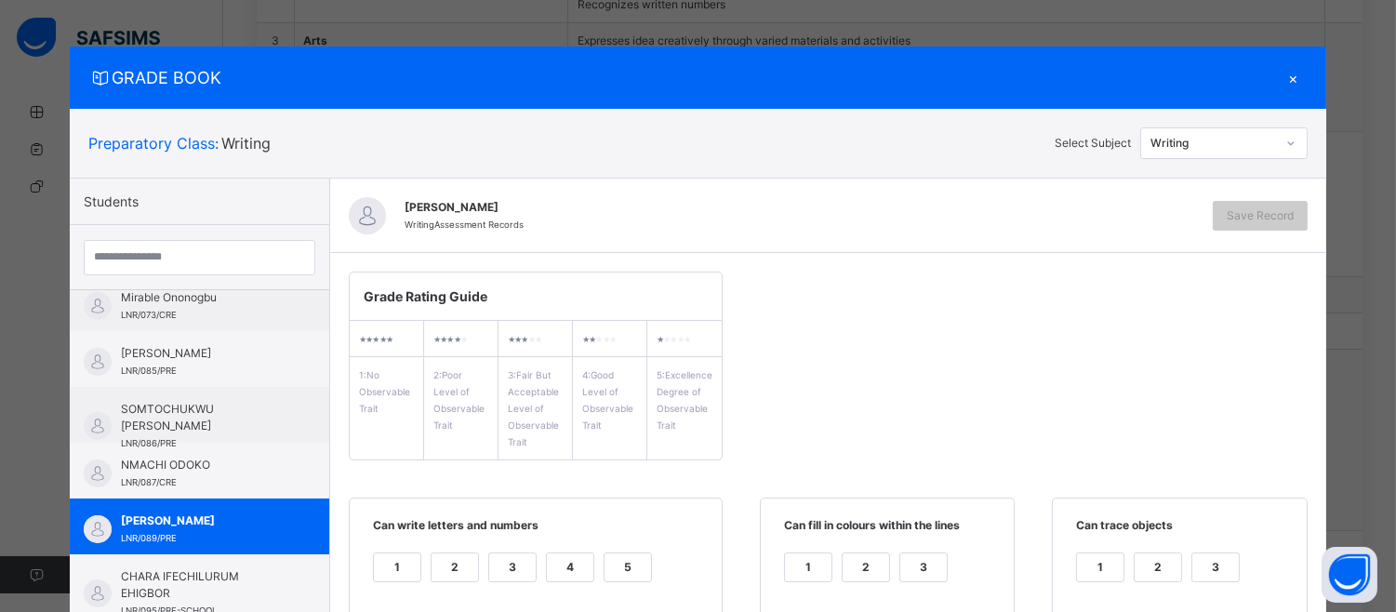
scroll to position [536, 0]
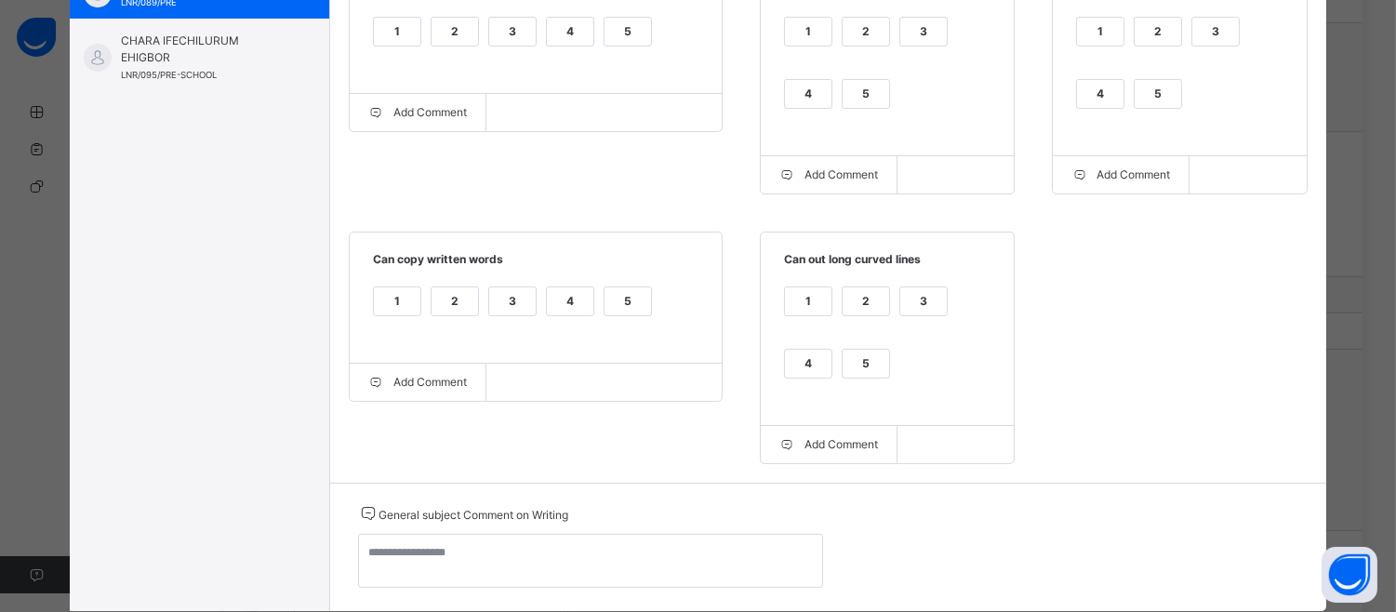
click at [1100, 103] on div "4" at bounding box center [1100, 94] width 47 height 28
click at [791, 76] on div "1 2 3 4 5" at bounding box center [887, 74] width 216 height 125
click at [798, 98] on div "4" at bounding box center [808, 94] width 47 height 28
click at [547, 30] on div "4" at bounding box center [570, 32] width 47 height 28
click at [554, 307] on div "4" at bounding box center [570, 301] width 47 height 28
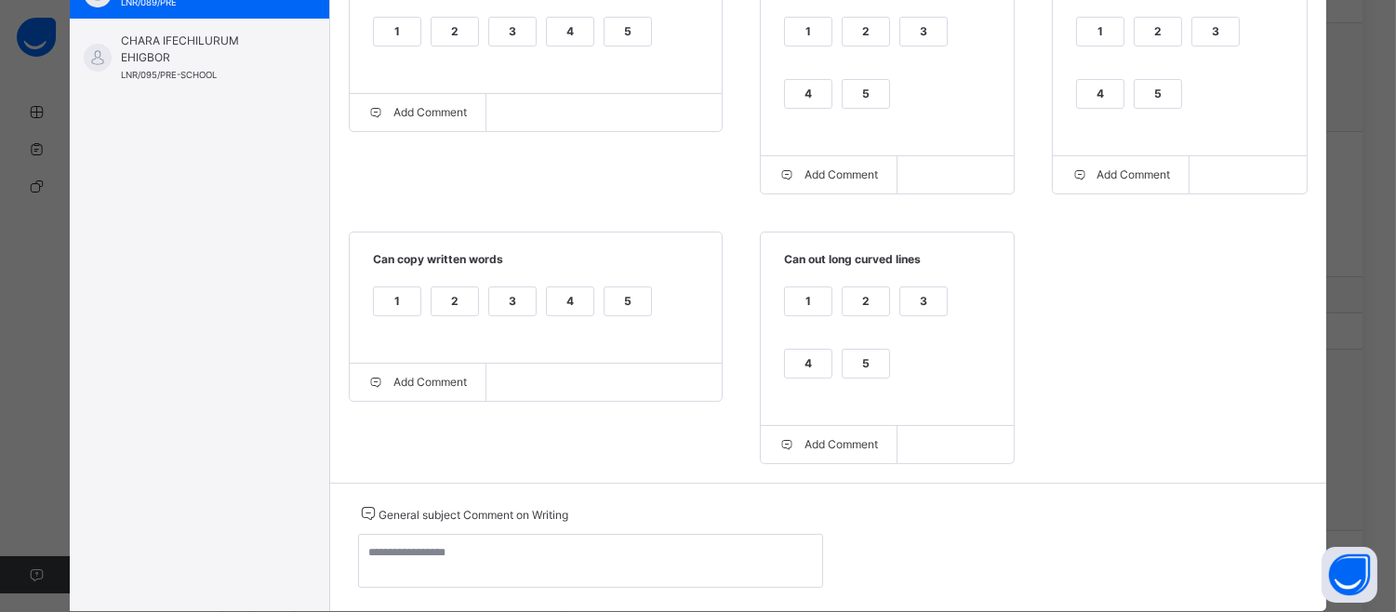
click at [787, 369] on div "4" at bounding box center [808, 364] width 47 height 28
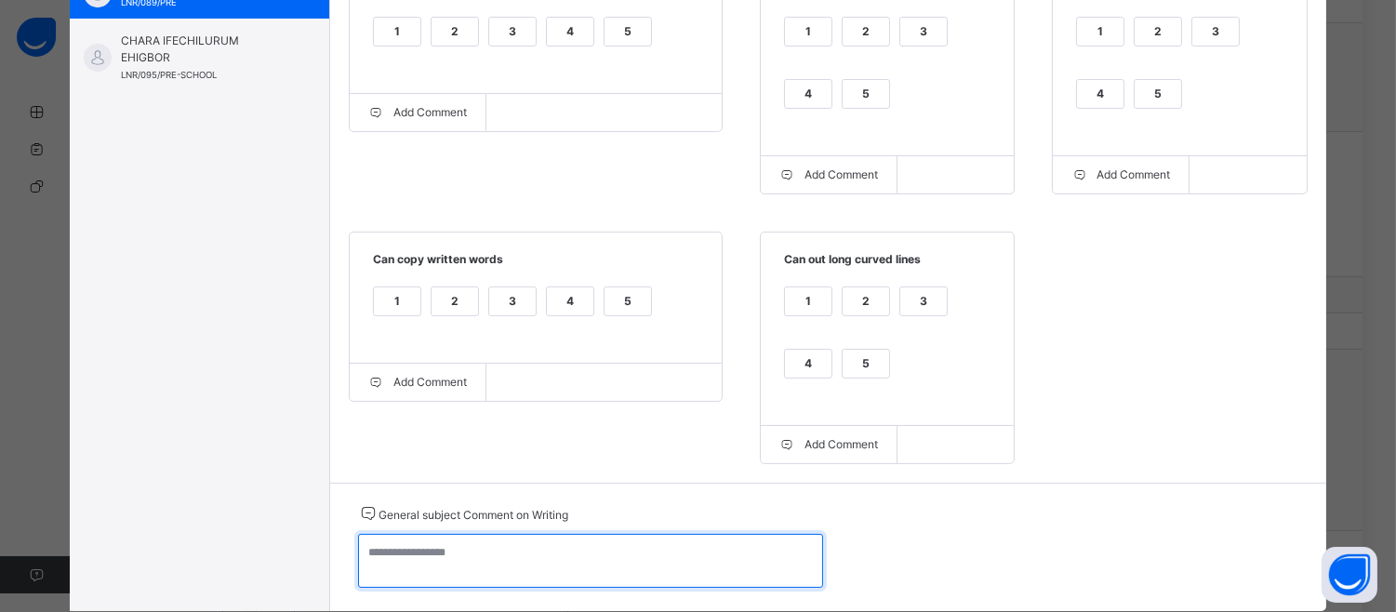
click at [379, 550] on textarea at bounding box center [590, 561] width 465 height 54
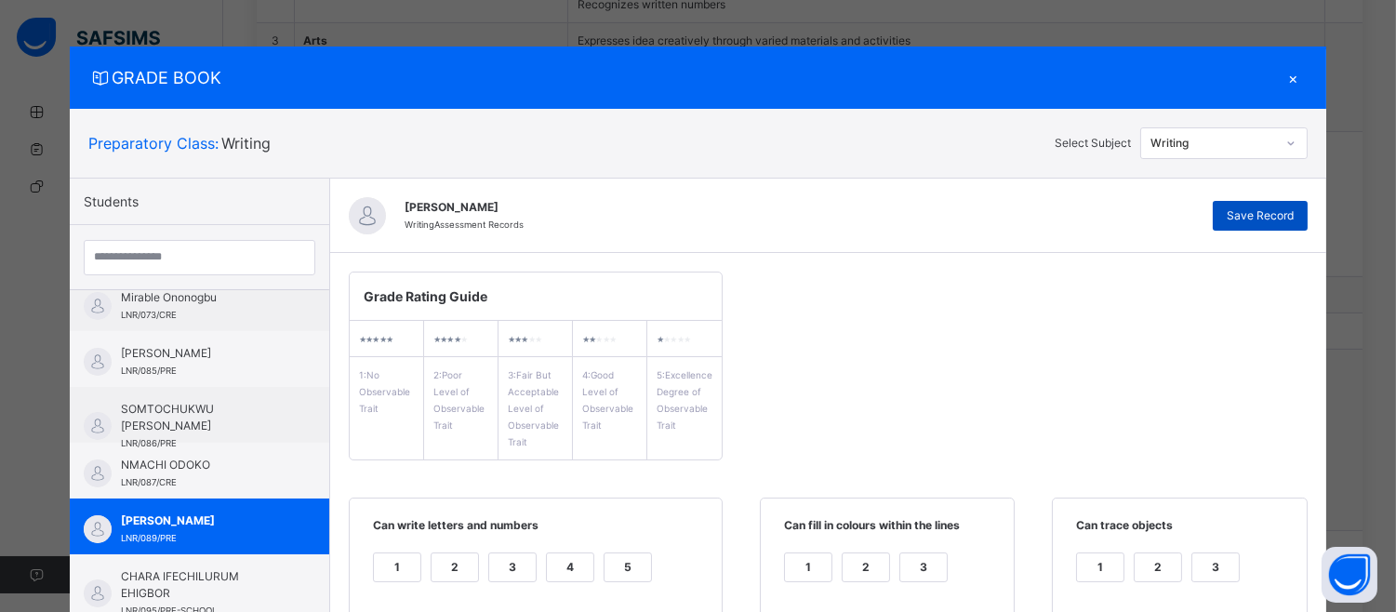
type textarea "**********"
click at [1280, 209] on span "Save Record" at bounding box center [1260, 215] width 67 height 17
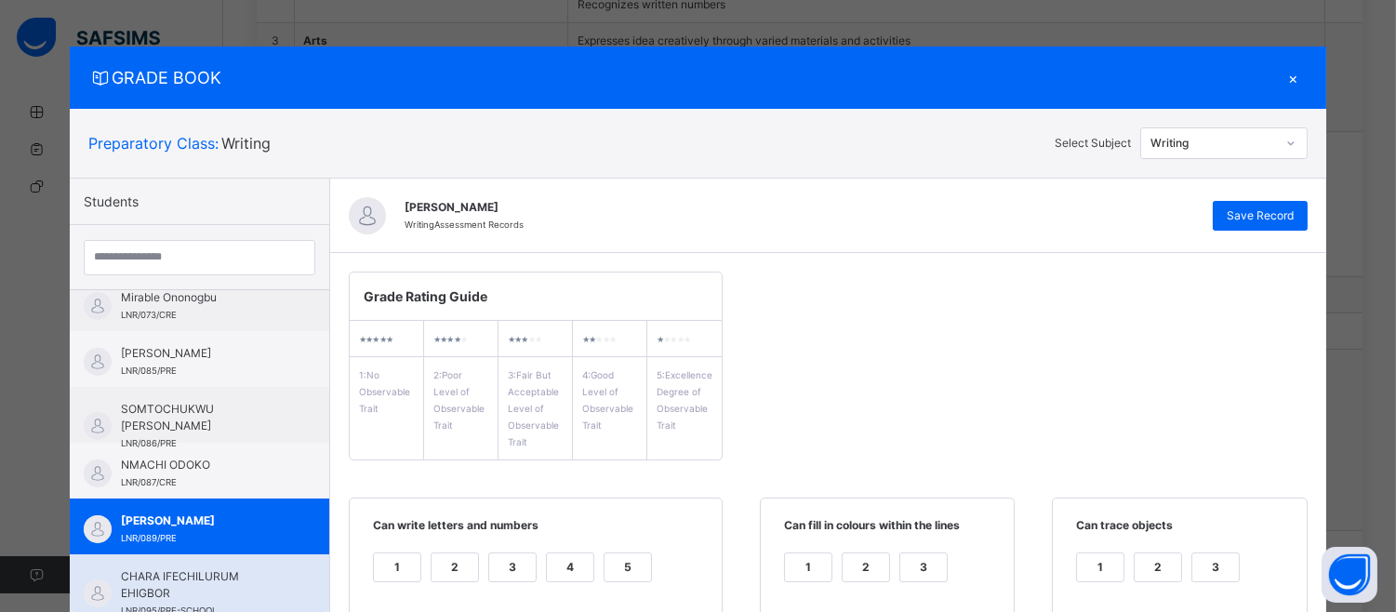
click at [164, 562] on div "CHARA IFECHILURUM EHIGBOR LNR/095/PRE-SCHOOL" at bounding box center [199, 582] width 259 height 56
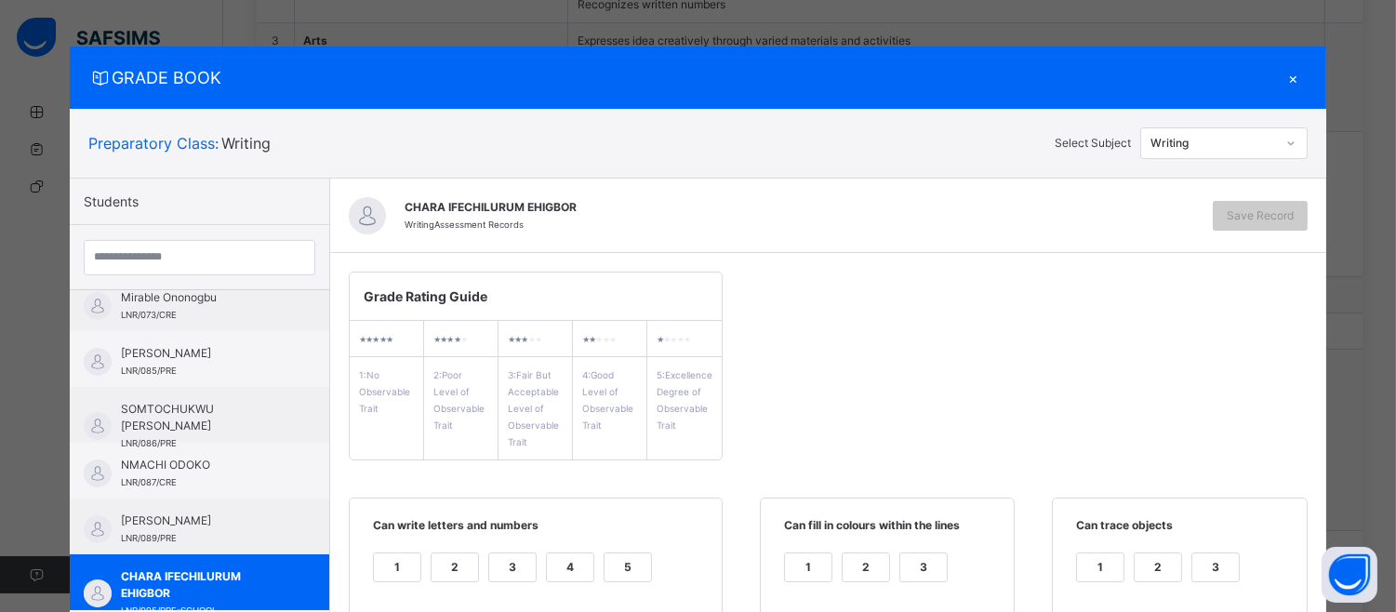
click at [497, 560] on div "3" at bounding box center [512, 567] width 47 height 28
click at [1383, 386] on div "GRADE BOOK × Preparatory Class : Writing Select Subject Writing Students PRINCE…" at bounding box center [698, 306] width 1396 height 612
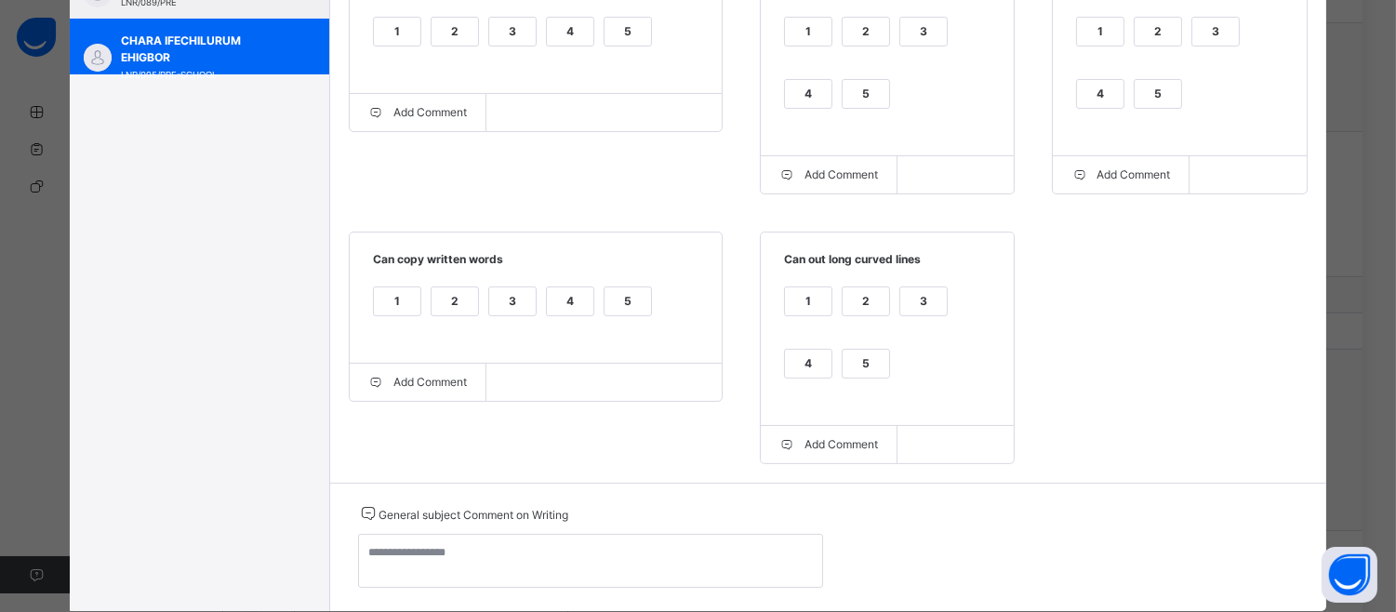
click at [786, 97] on div "4" at bounding box center [808, 94] width 47 height 28
click at [1095, 100] on div "4" at bounding box center [1100, 94] width 47 height 28
click at [1109, 81] on div "4" at bounding box center [1100, 94] width 47 height 28
click at [785, 367] on div "4" at bounding box center [808, 364] width 47 height 28
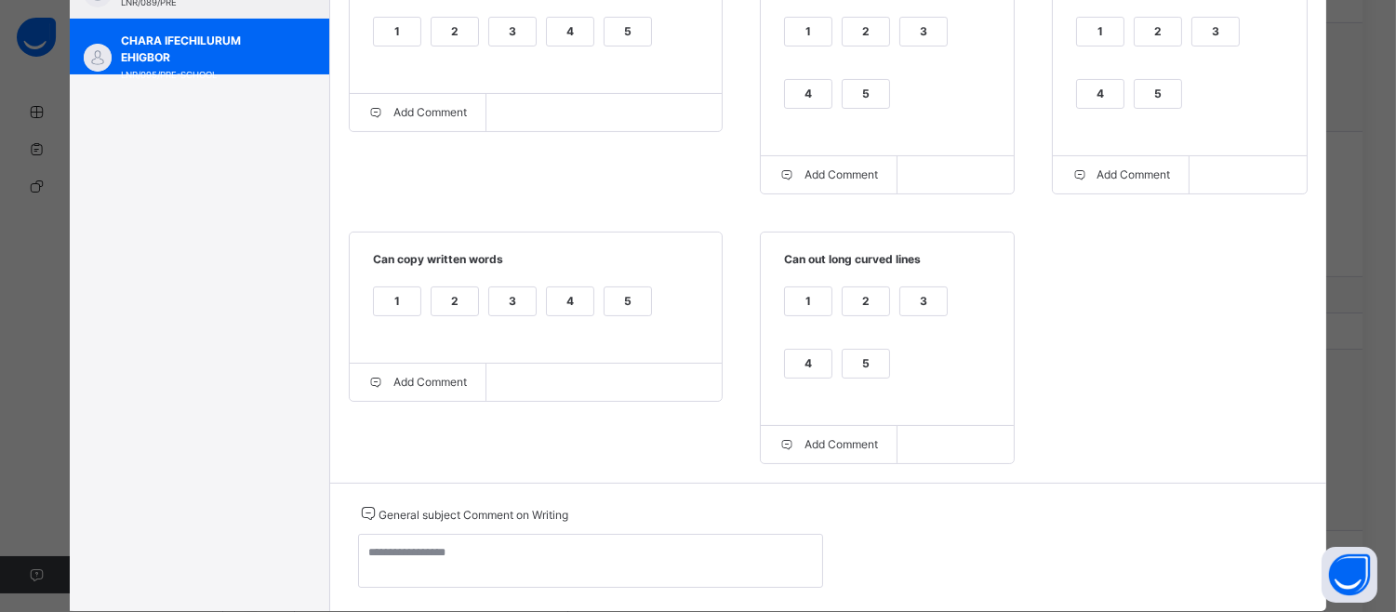
click at [505, 304] on div "3" at bounding box center [512, 301] width 47 height 28
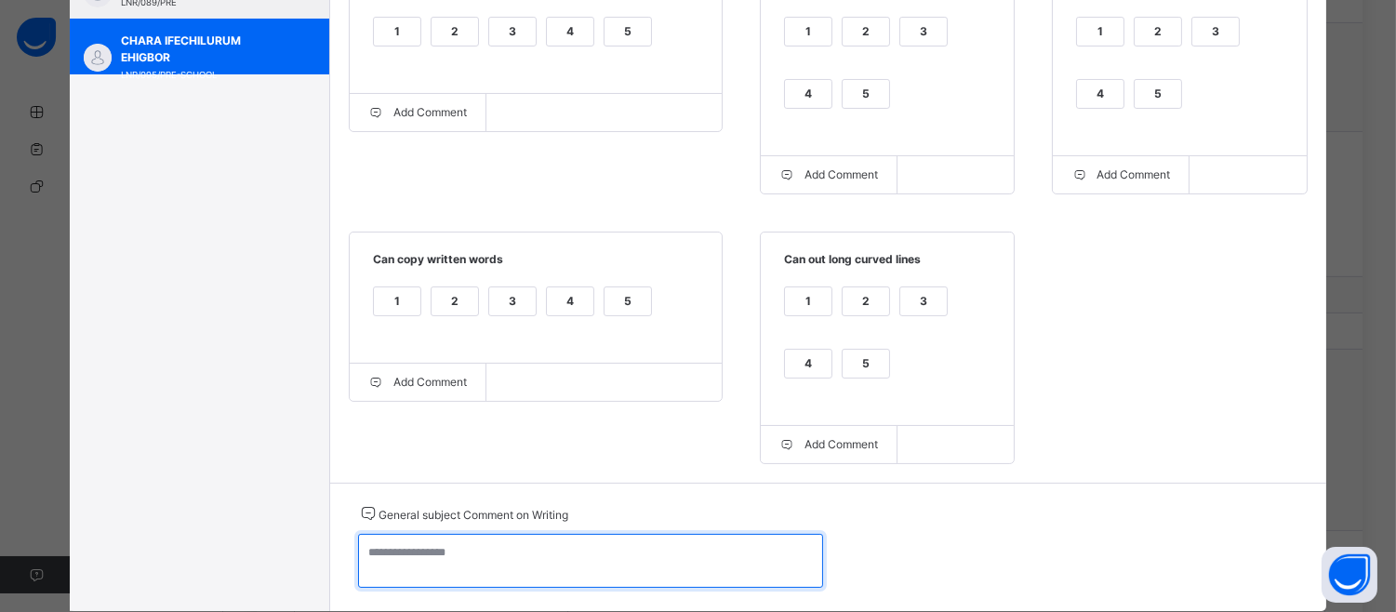
click at [358, 563] on textarea at bounding box center [590, 561] width 465 height 54
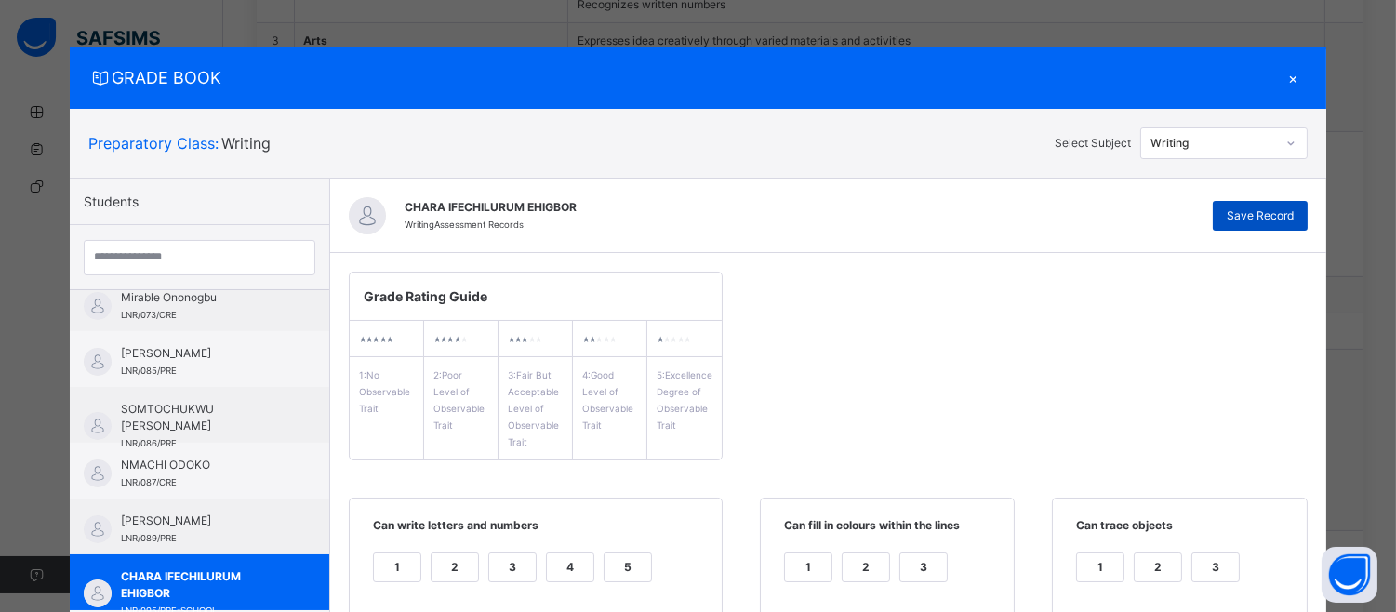
type textarea "**********"
click at [1302, 206] on div "Save Record" at bounding box center [1260, 216] width 95 height 30
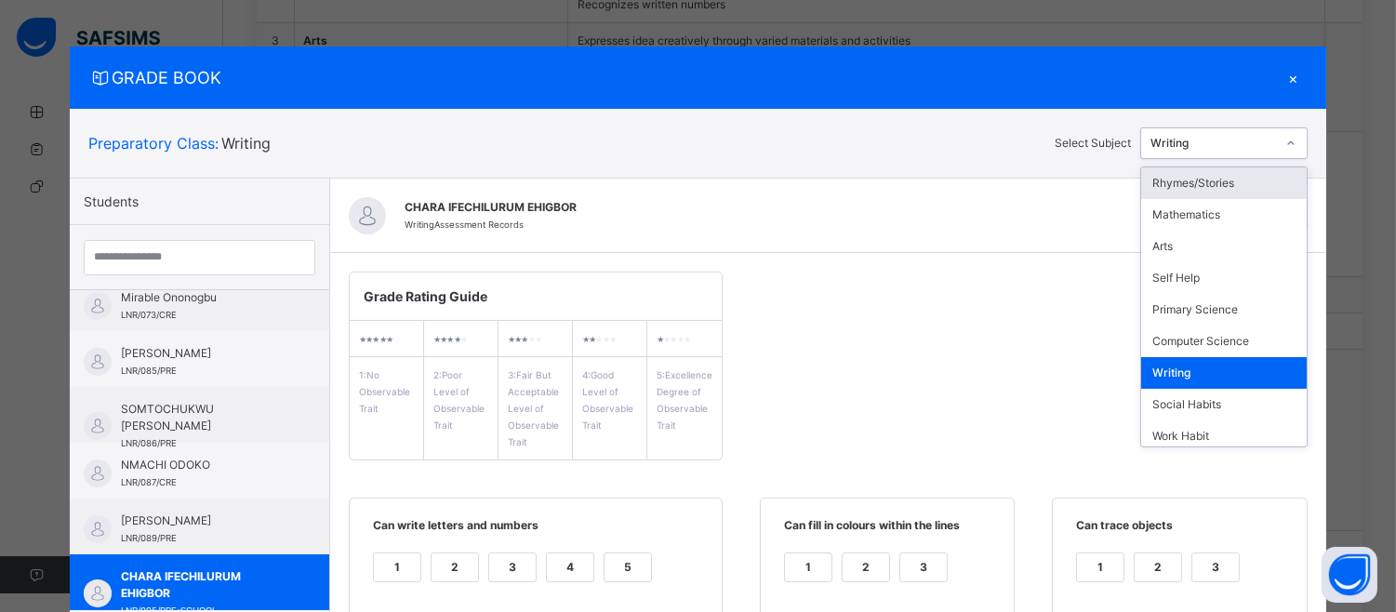
click at [1293, 138] on icon at bounding box center [1290, 143] width 11 height 19
click at [1271, 411] on div "Social Habits" at bounding box center [1224, 405] width 166 height 32
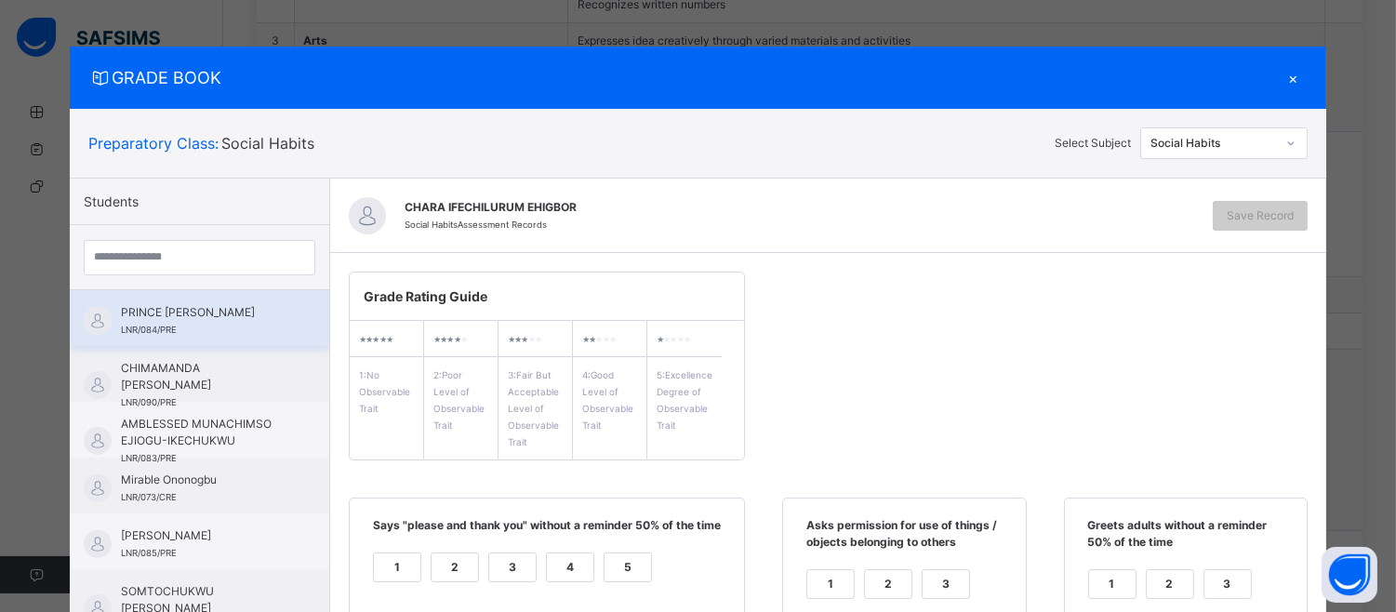
click at [209, 316] on span "PRINCE [PERSON_NAME]" at bounding box center [204, 312] width 166 height 17
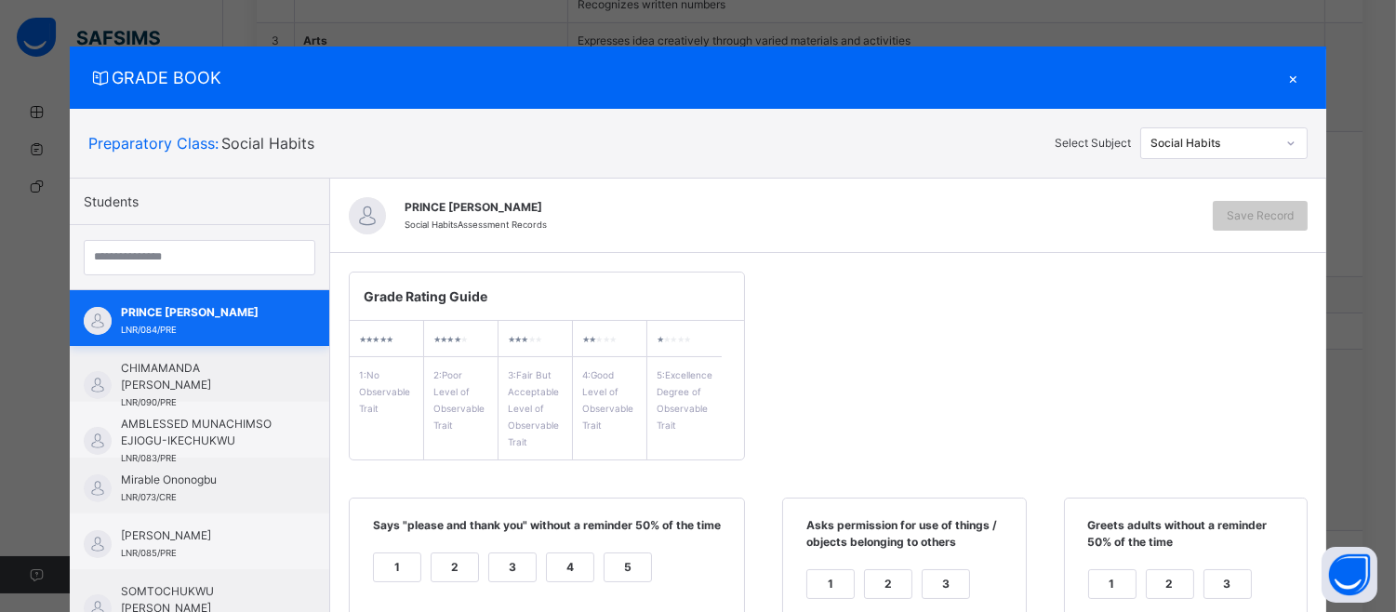
click at [209, 316] on span "PRINCE [PERSON_NAME]" at bounding box center [204, 312] width 166 height 17
click at [632, 577] on div "5" at bounding box center [628, 567] width 47 height 28
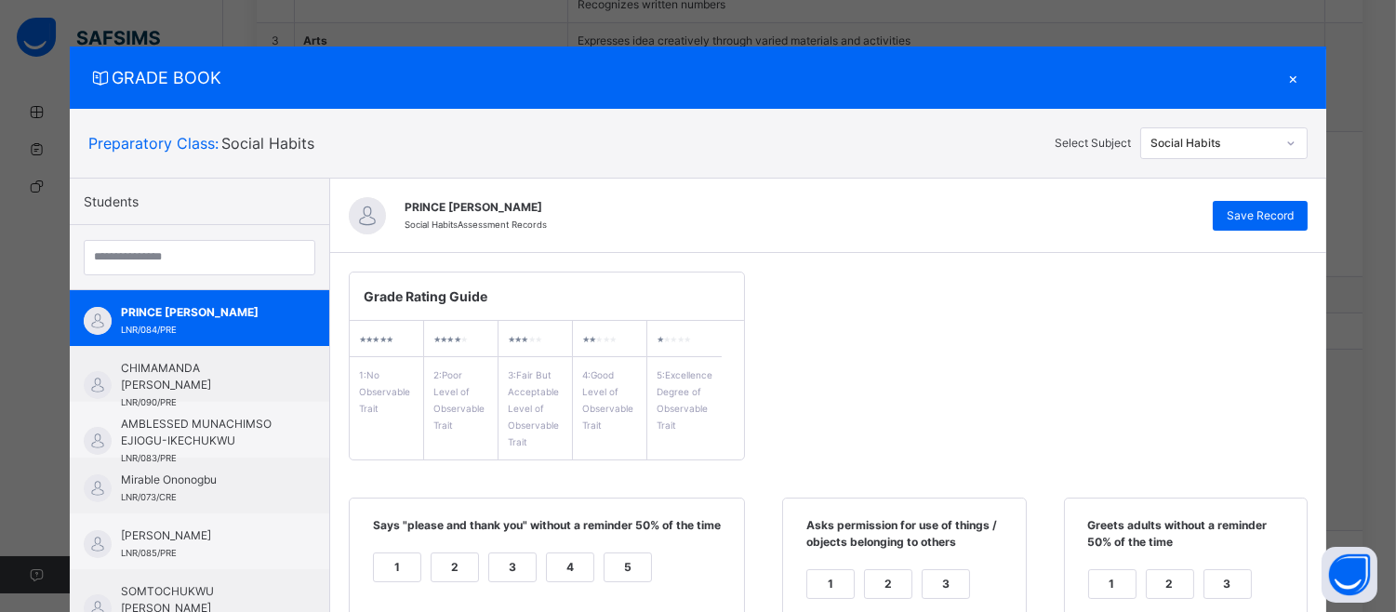
scroll to position [536, 0]
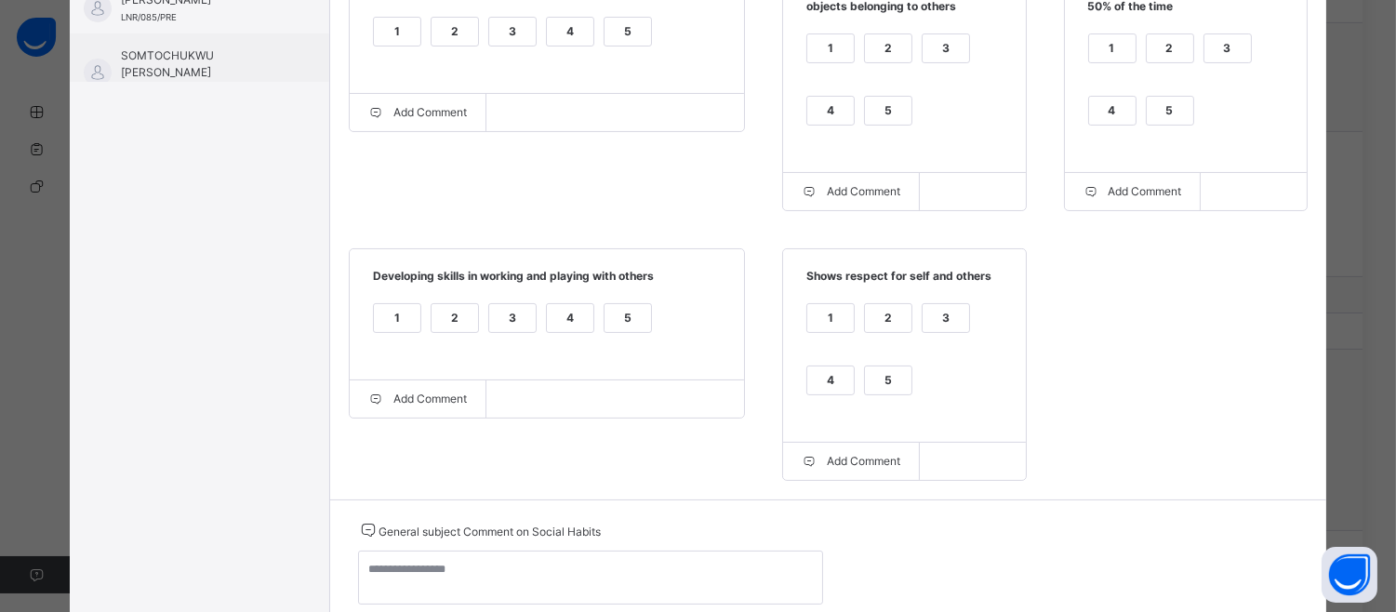
click at [1179, 96] on label "5" at bounding box center [1170, 111] width 48 height 30
click at [887, 87] on div "1 2 3 4 5" at bounding box center [904, 91] width 205 height 125
click at [865, 114] on div "5" at bounding box center [888, 111] width 47 height 28
click at [879, 368] on label "5" at bounding box center [888, 380] width 48 height 30
click at [618, 309] on div "5" at bounding box center [628, 318] width 47 height 28
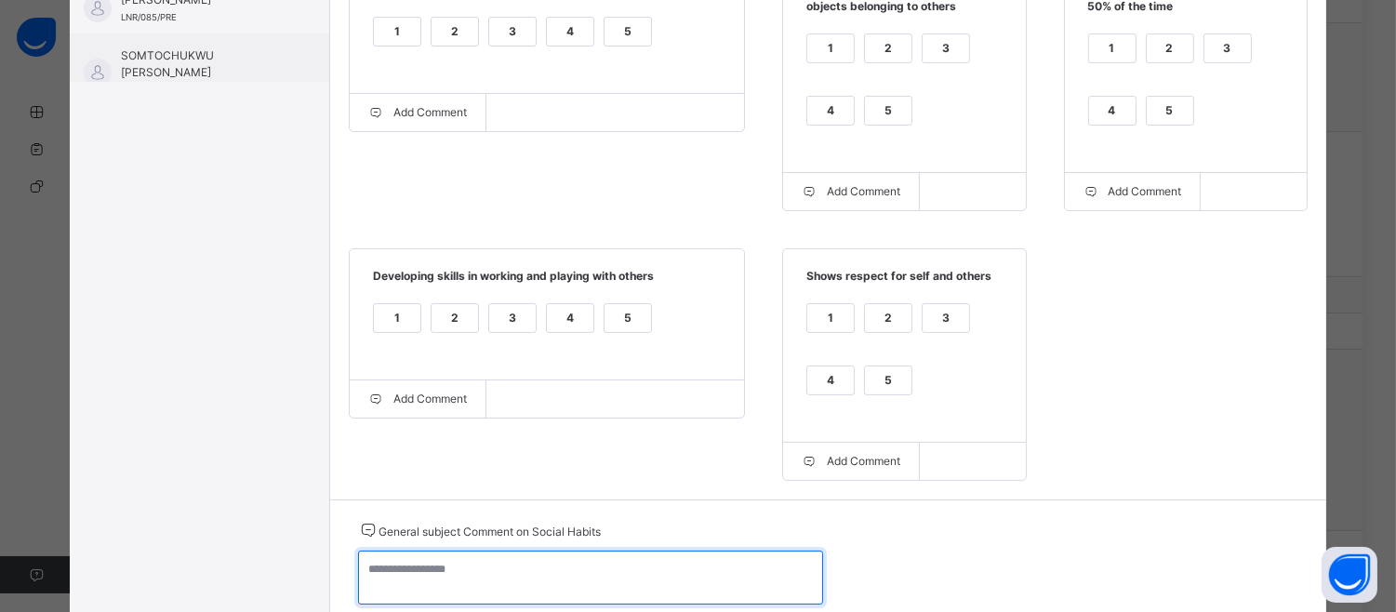
click at [378, 575] on textarea at bounding box center [590, 578] width 465 height 54
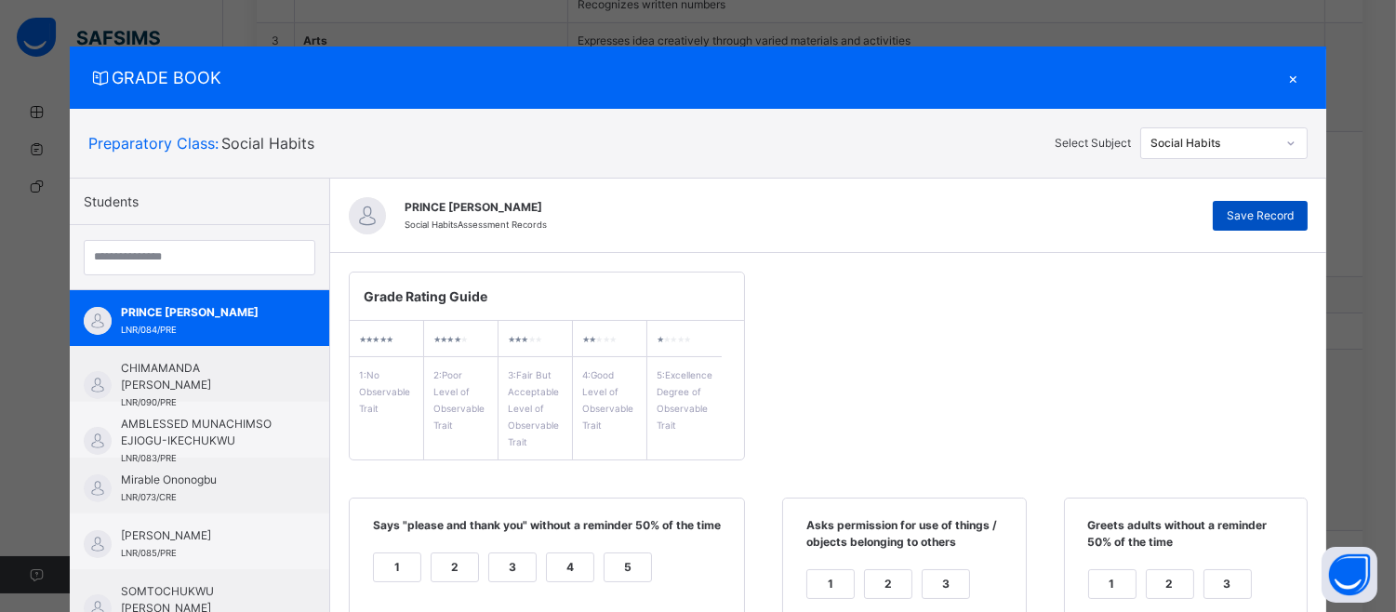
type textarea "**********"
click at [1306, 209] on div "Save Record" at bounding box center [1260, 216] width 95 height 30
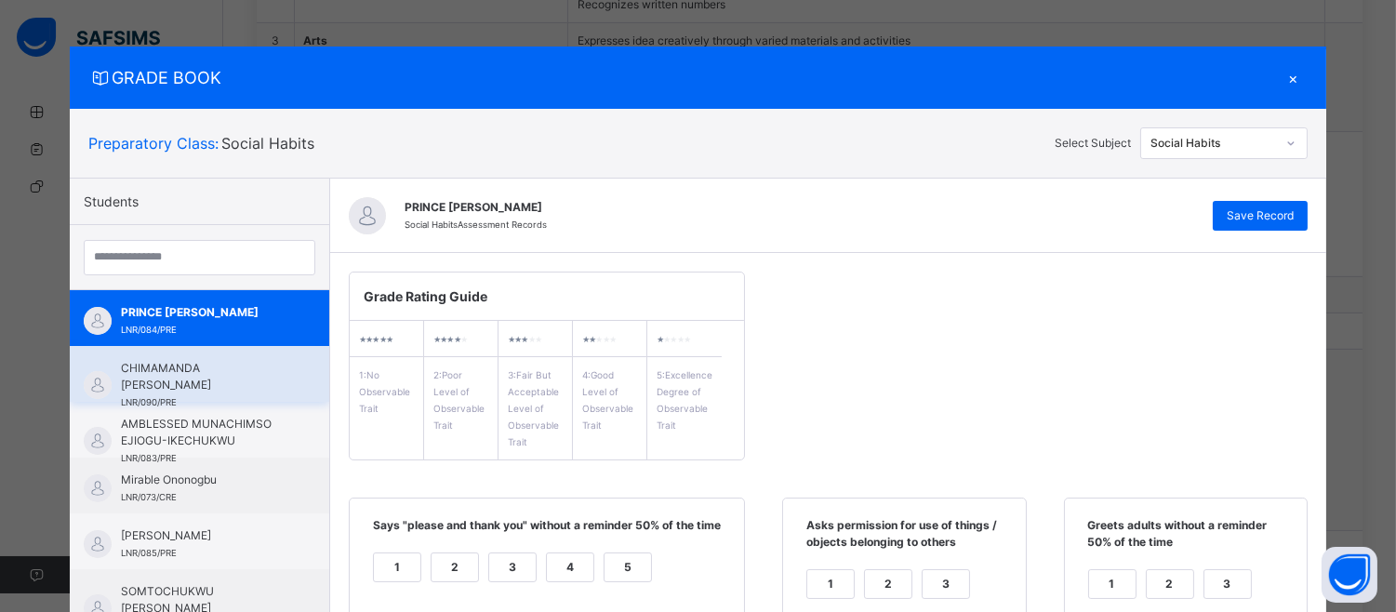
click at [233, 355] on div "CHIMAMANDA [PERSON_NAME] LNR/090/PRE" at bounding box center [199, 374] width 259 height 56
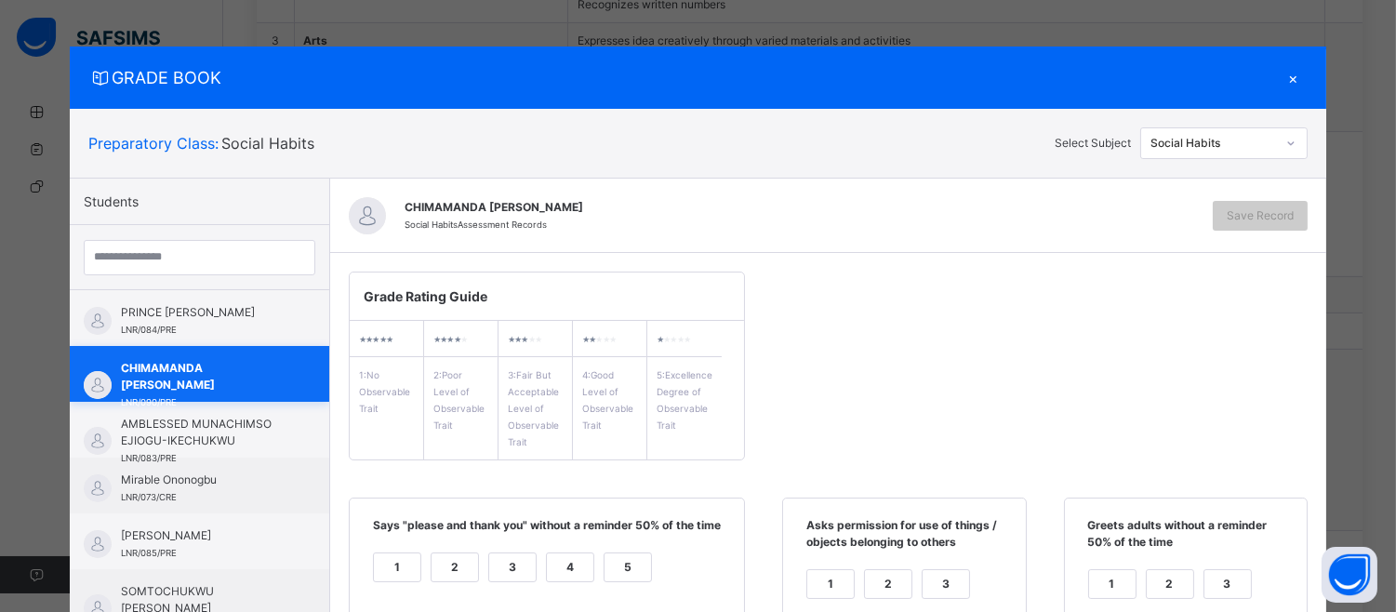
click at [233, 355] on div "CHIMAMANDA [PERSON_NAME] LNR/090/PRE" at bounding box center [199, 374] width 259 height 56
click at [588, 567] on div "1 2 3 4 5" at bounding box center [546, 579] width 357 height 62
click at [626, 568] on div "5" at bounding box center [628, 567] width 47 height 28
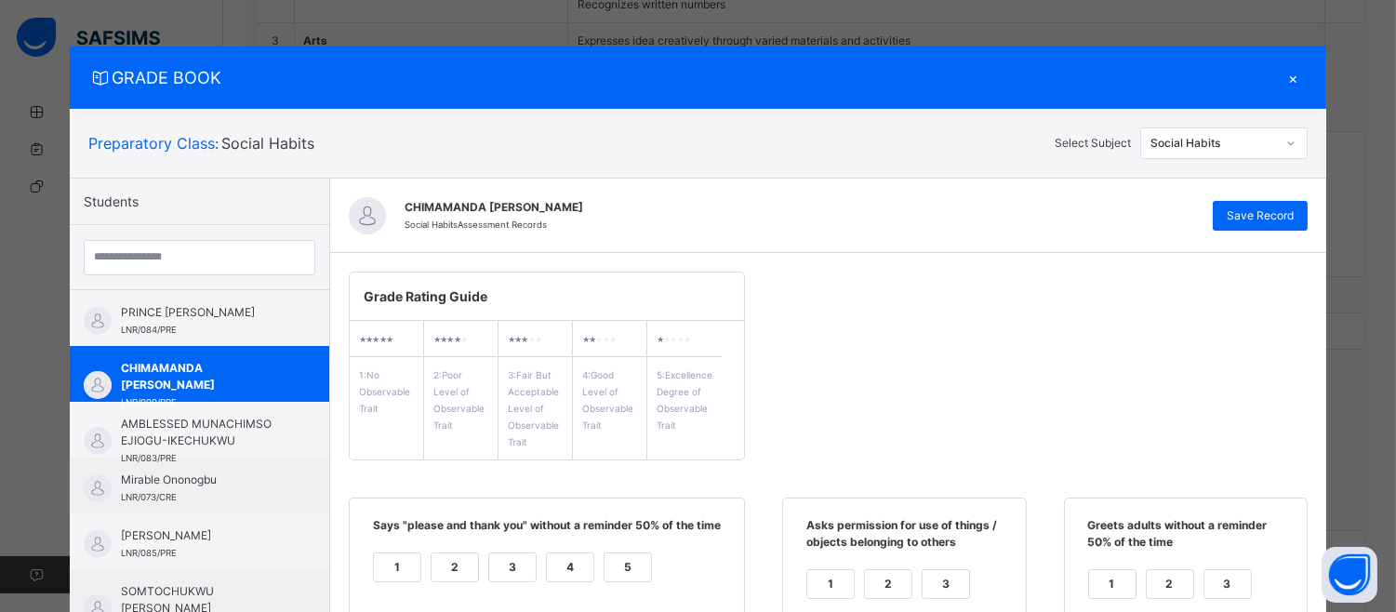
scroll to position [536, 0]
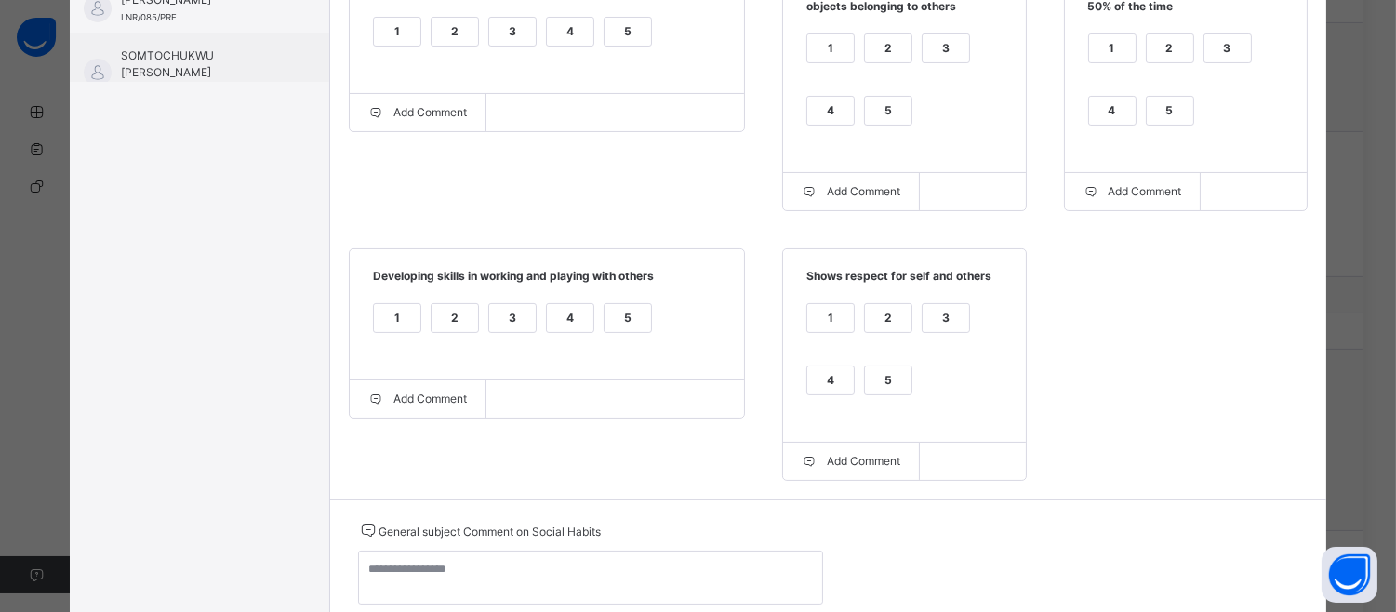
click at [1160, 125] on label "5" at bounding box center [1170, 111] width 48 height 30
click at [882, 102] on div "5" at bounding box center [888, 111] width 47 height 28
click at [877, 377] on div "5" at bounding box center [888, 380] width 47 height 28
click at [614, 322] on div "5" at bounding box center [628, 318] width 47 height 28
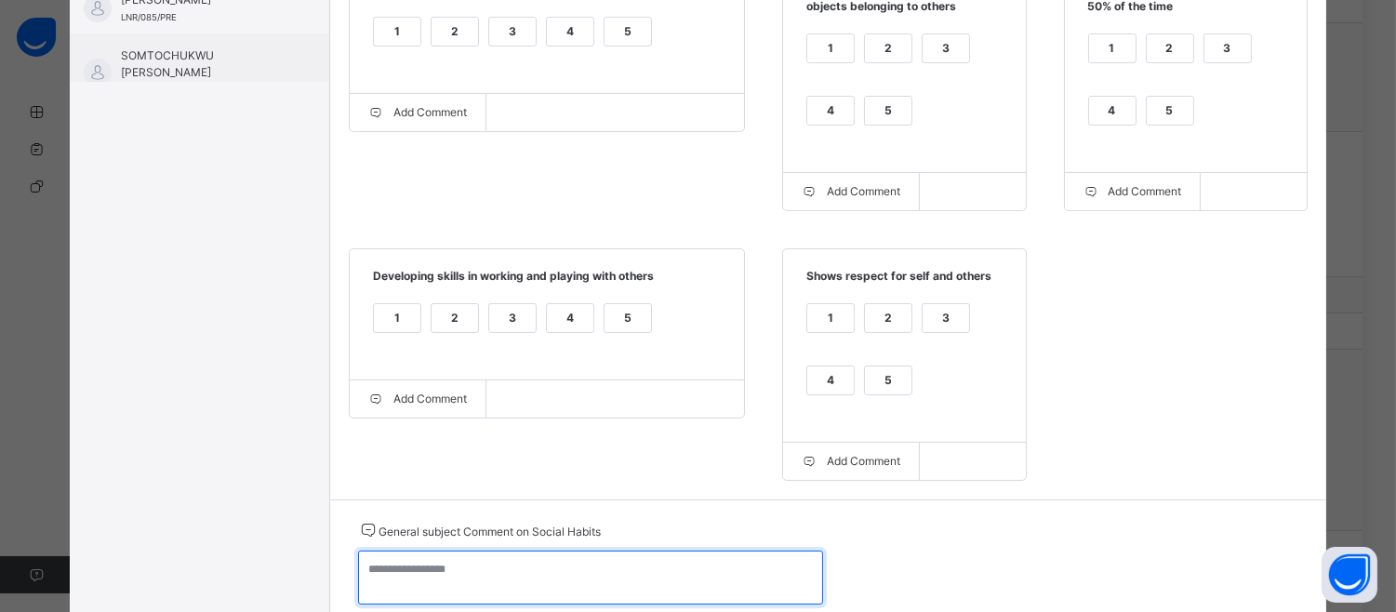
click at [359, 581] on textarea at bounding box center [590, 578] width 465 height 54
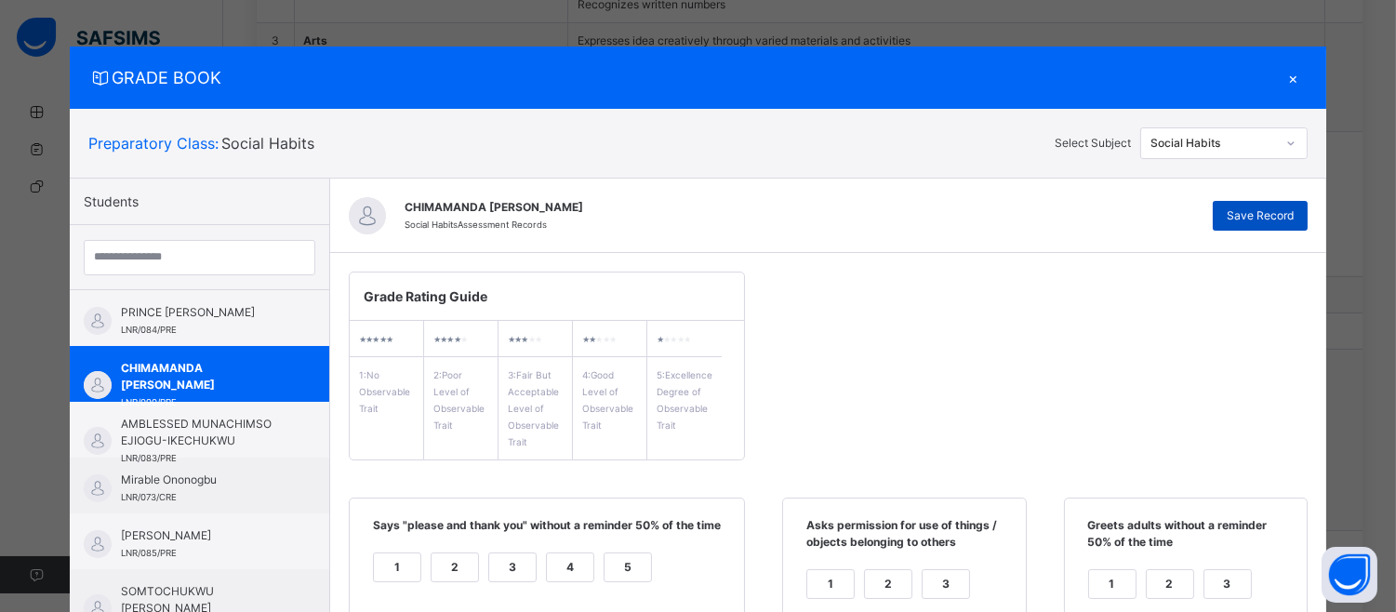
type textarea "**********"
click at [1269, 218] on span "Save Record" at bounding box center [1260, 215] width 67 height 17
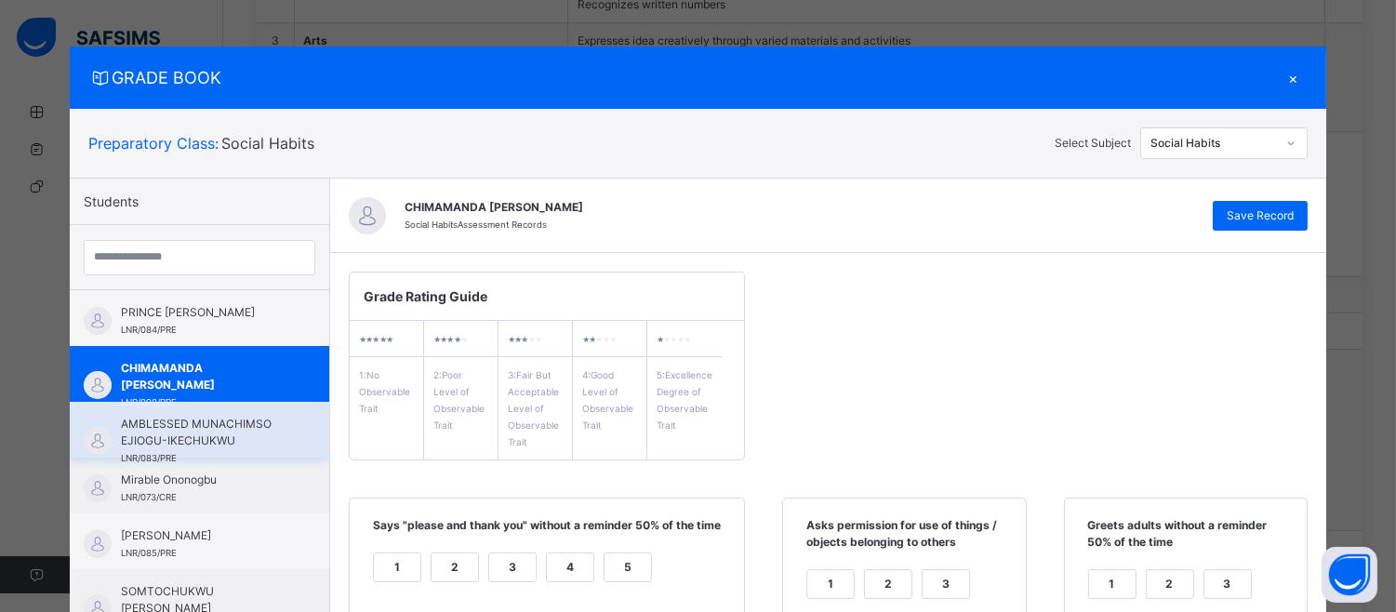
click at [217, 420] on span "AMBLESSED MUNACHIMSO EJIOGU-IKECHUKWU" at bounding box center [204, 432] width 166 height 33
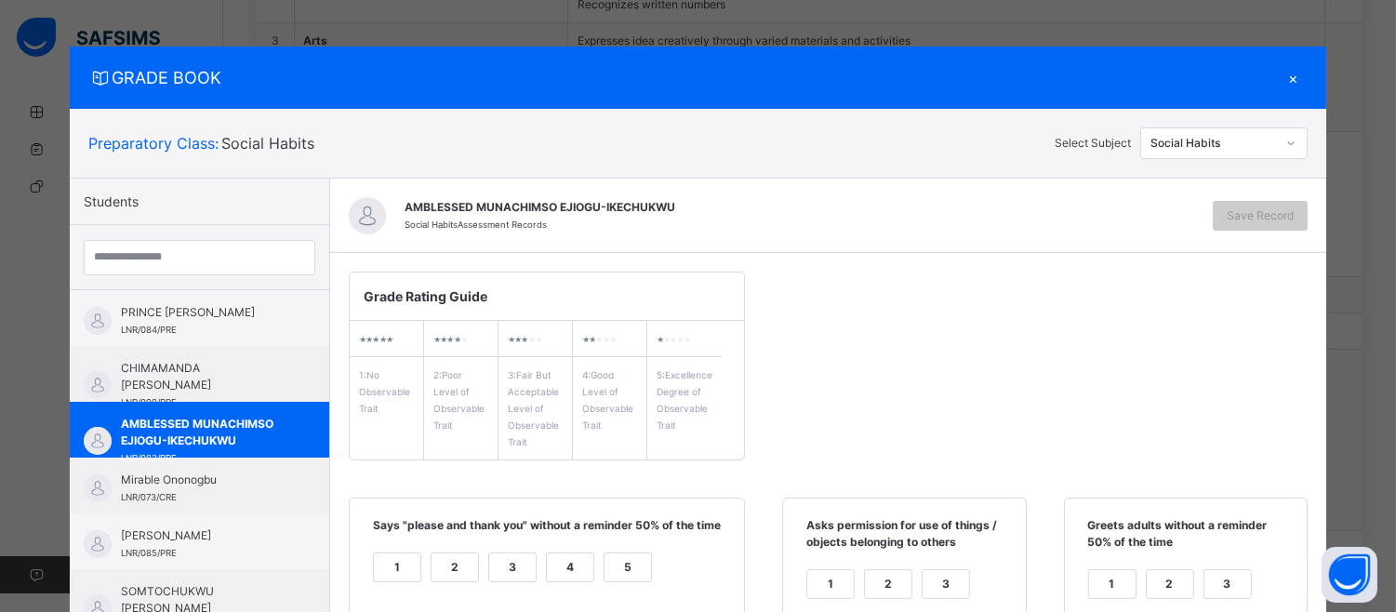
scroll to position [536, 0]
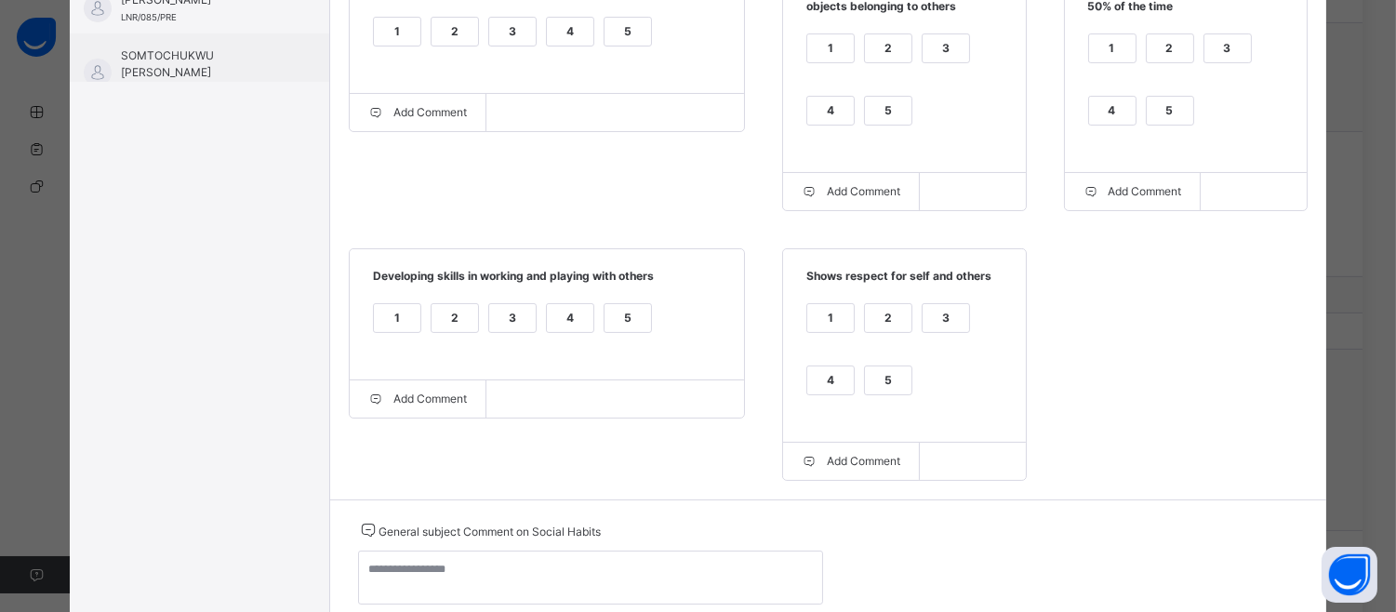
click at [617, 20] on div "5" at bounding box center [628, 32] width 47 height 28
click at [875, 108] on div "5" at bounding box center [888, 111] width 47 height 28
click at [1151, 115] on div "5" at bounding box center [1170, 111] width 47 height 28
click at [876, 378] on div "5" at bounding box center [888, 380] width 47 height 28
click at [625, 316] on div "5" at bounding box center [628, 318] width 47 height 28
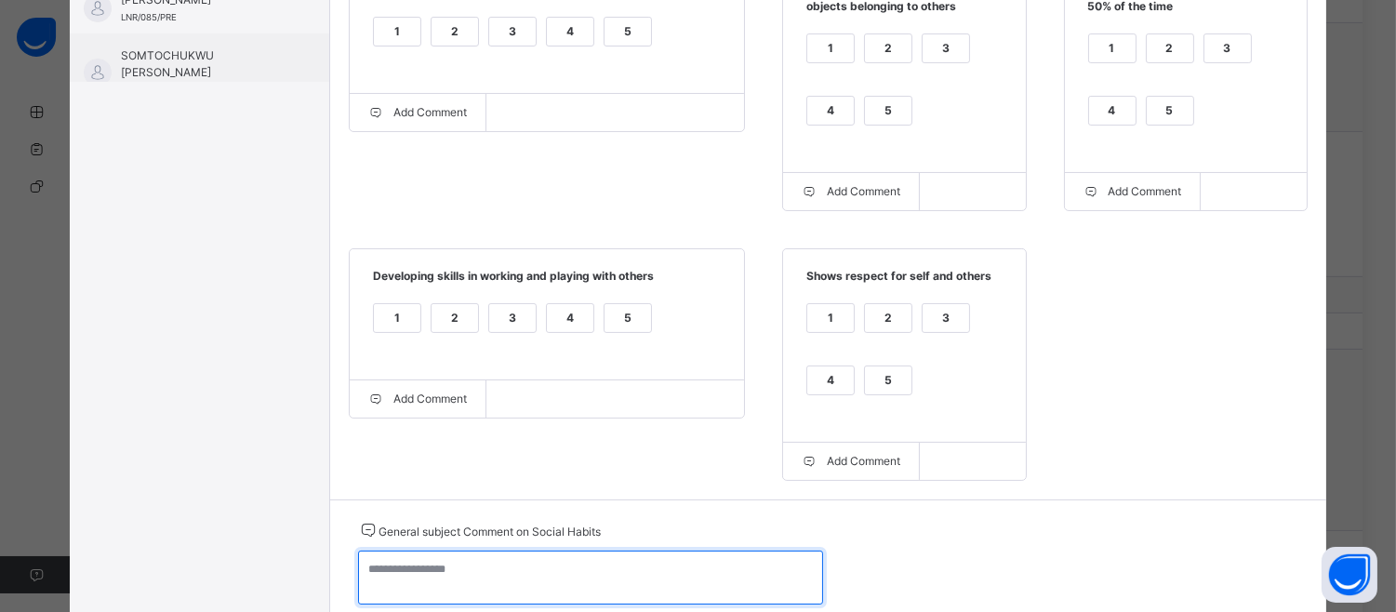
click at [365, 582] on textarea at bounding box center [590, 578] width 465 height 54
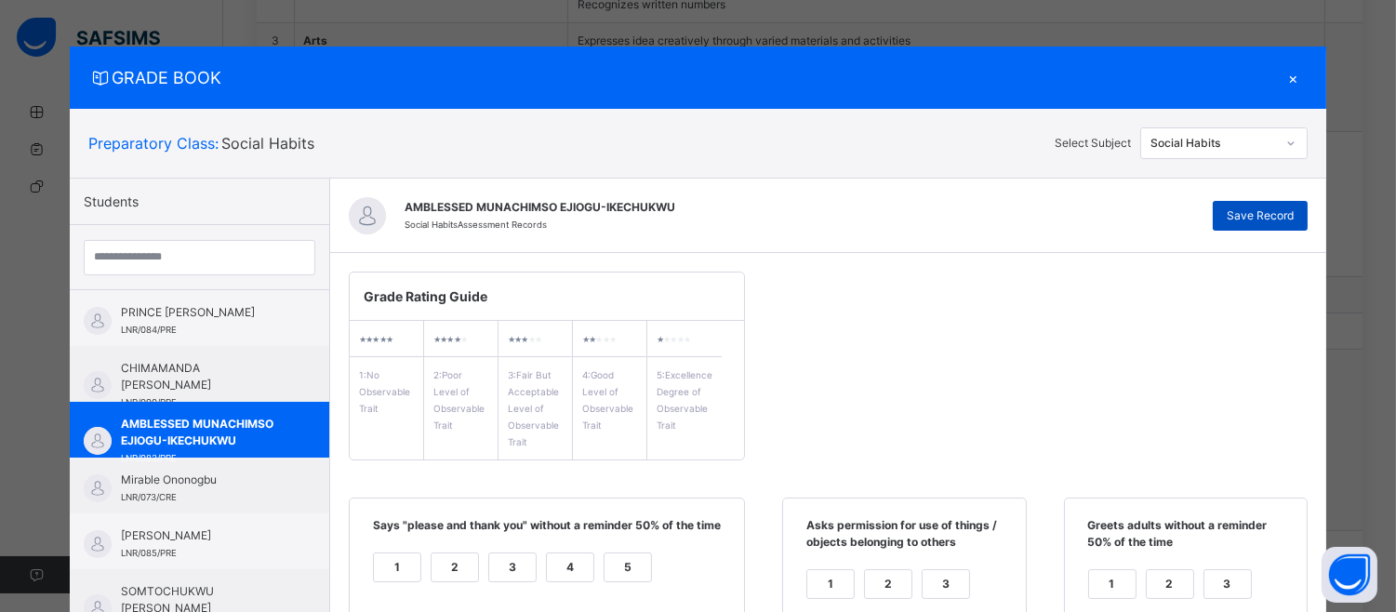
type textarea "**********"
click at [1287, 208] on span "Save Record" at bounding box center [1260, 215] width 67 height 17
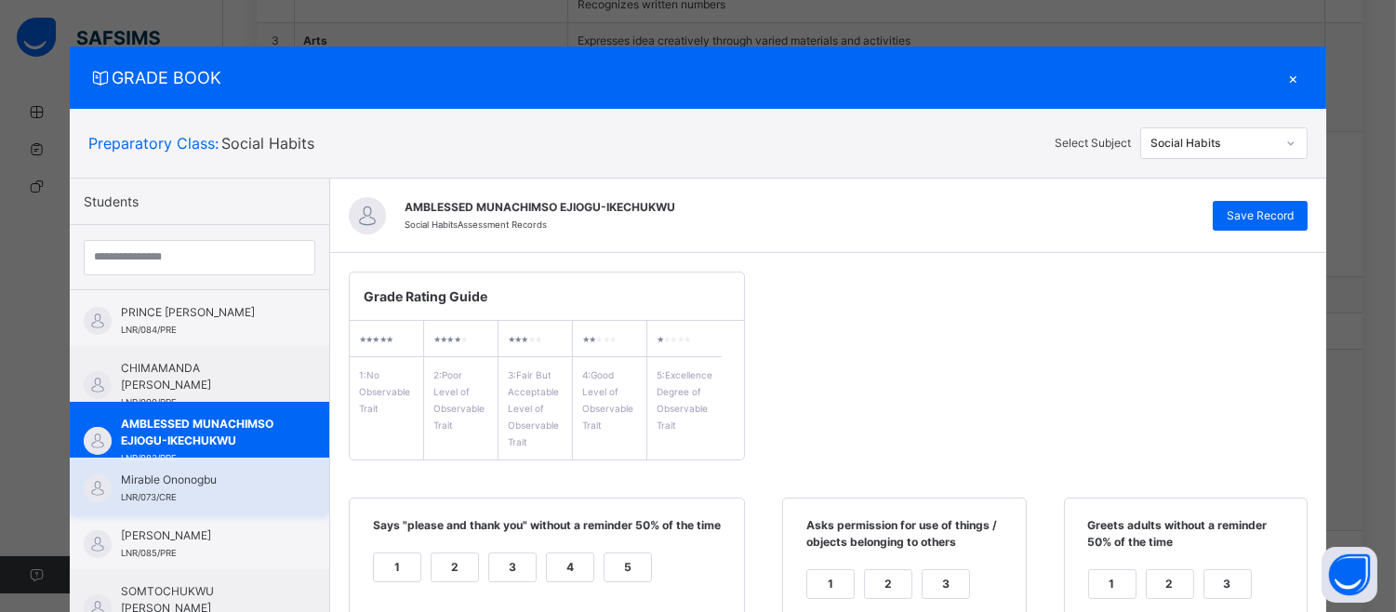
click at [218, 468] on div "Mirable Ononogbu LNR/073/CRE" at bounding box center [199, 486] width 259 height 56
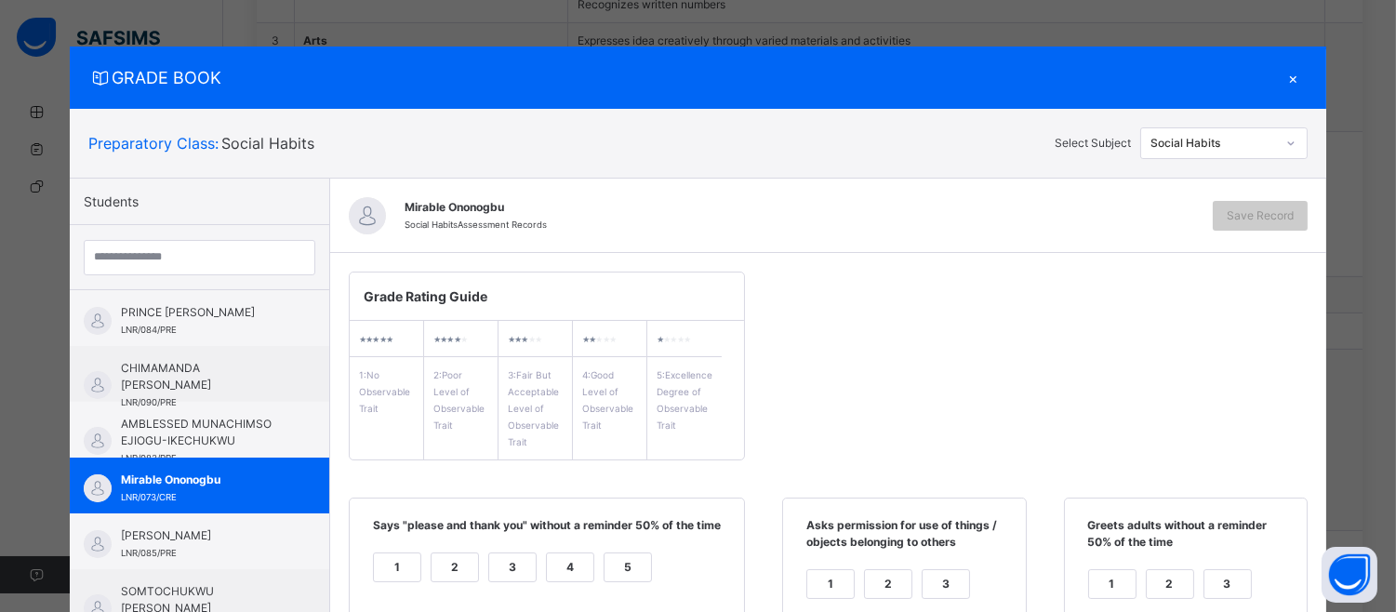
click at [625, 565] on div "5" at bounding box center [628, 567] width 47 height 28
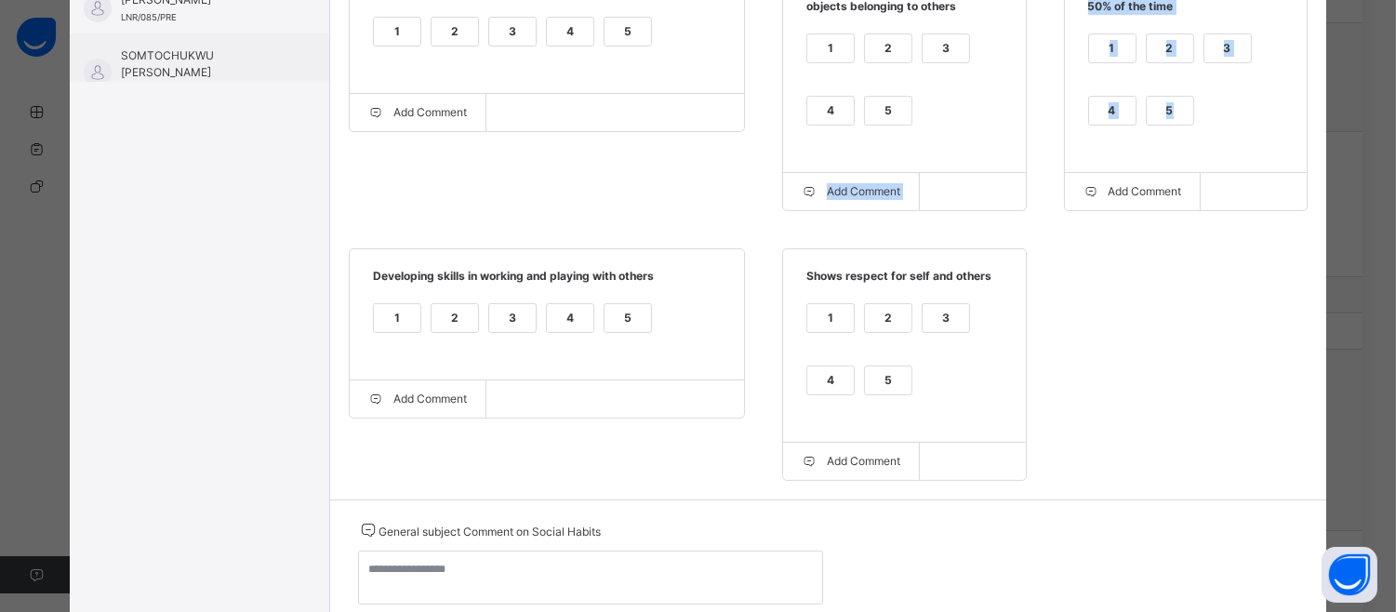
drag, startPoint x: 1172, startPoint y: 117, endPoint x: 860, endPoint y: 149, distance: 313.2
click at [860, 149] on div "Grade Rating Guide ★ ★ ★ ★ ★ 1 : No Observable Trait ★ ★ ★ ★ ★ 2 : Poor Level o…" at bounding box center [828, 108] width 996 height 782
click at [870, 113] on div "5" at bounding box center [888, 111] width 47 height 28
click at [1147, 108] on div "5" at bounding box center [1170, 111] width 47 height 28
click at [870, 377] on div "5" at bounding box center [888, 380] width 47 height 28
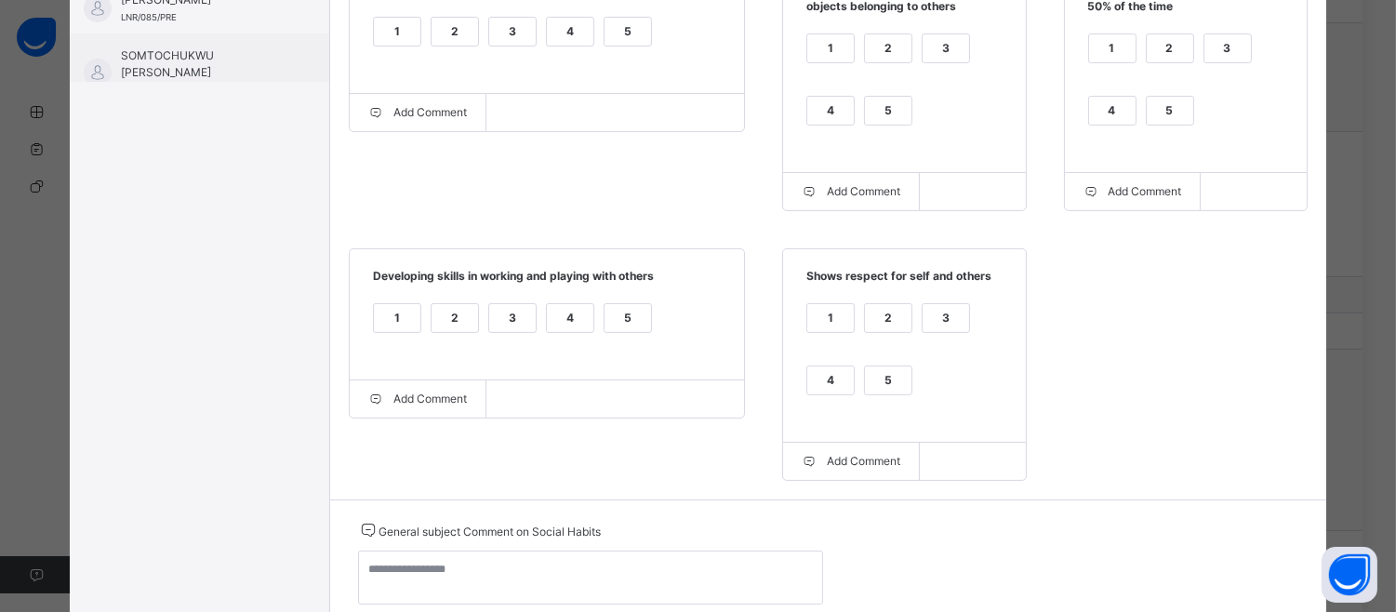
click at [605, 323] on div "5" at bounding box center [628, 318] width 47 height 28
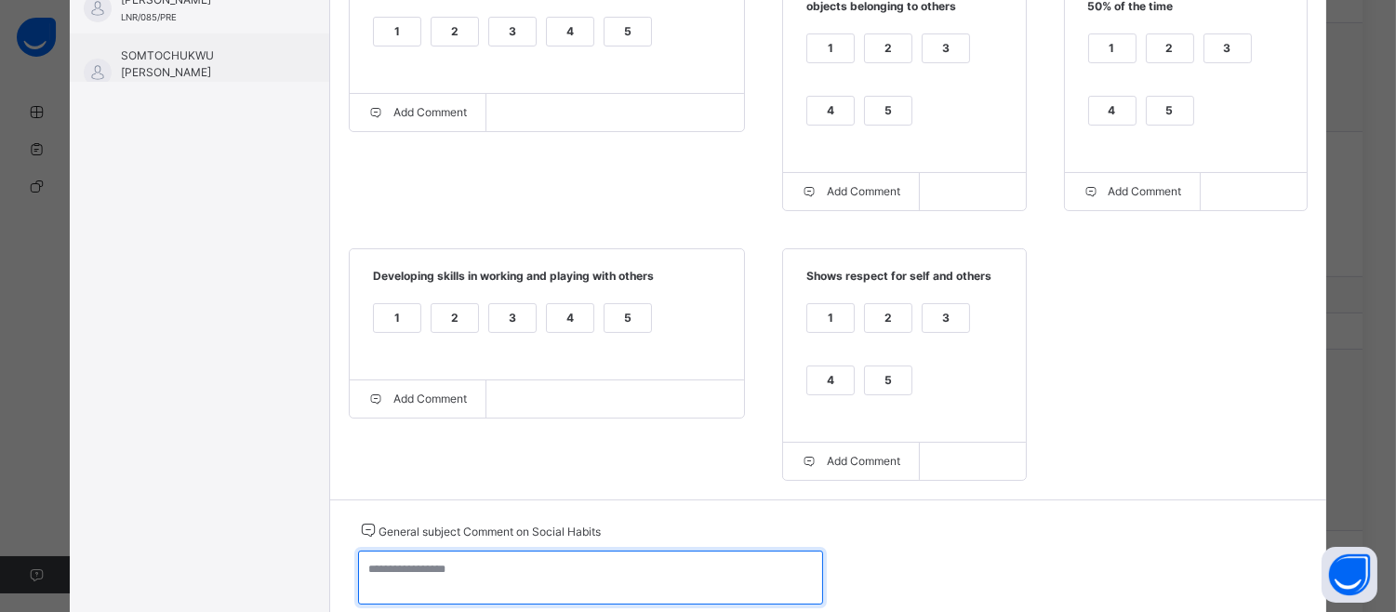
click at [358, 588] on textarea at bounding box center [590, 578] width 465 height 54
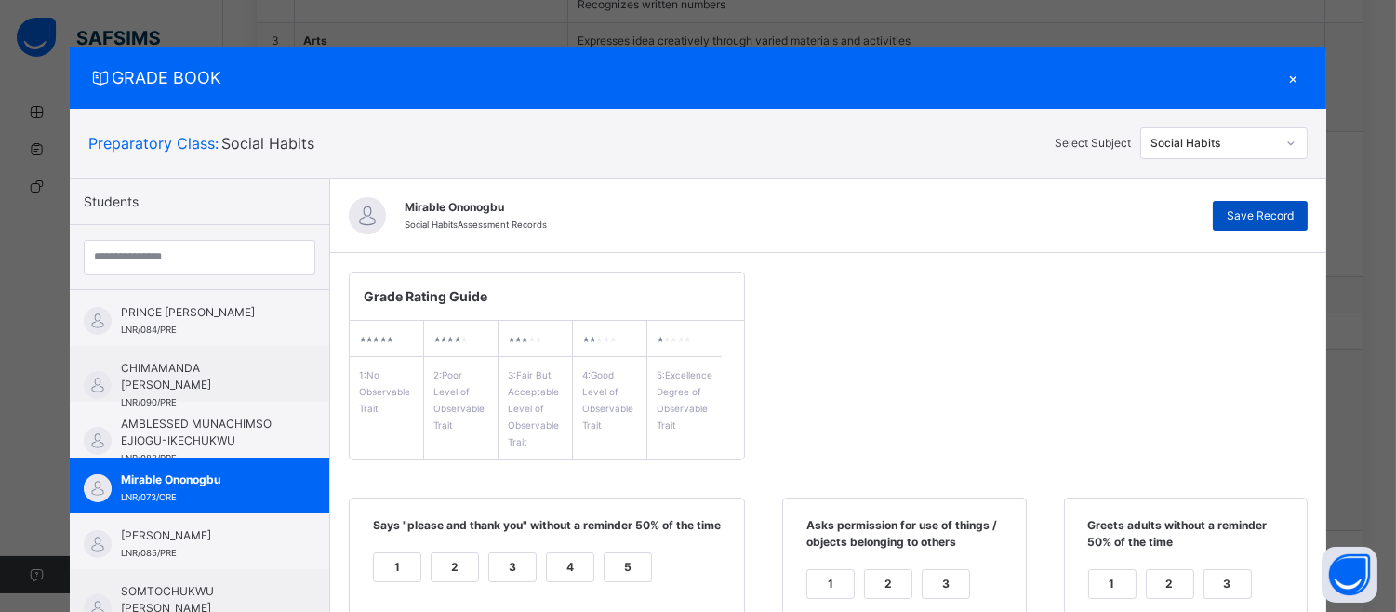
type textarea "**********"
click at [1268, 215] on span "Save Record" at bounding box center [1260, 215] width 67 height 17
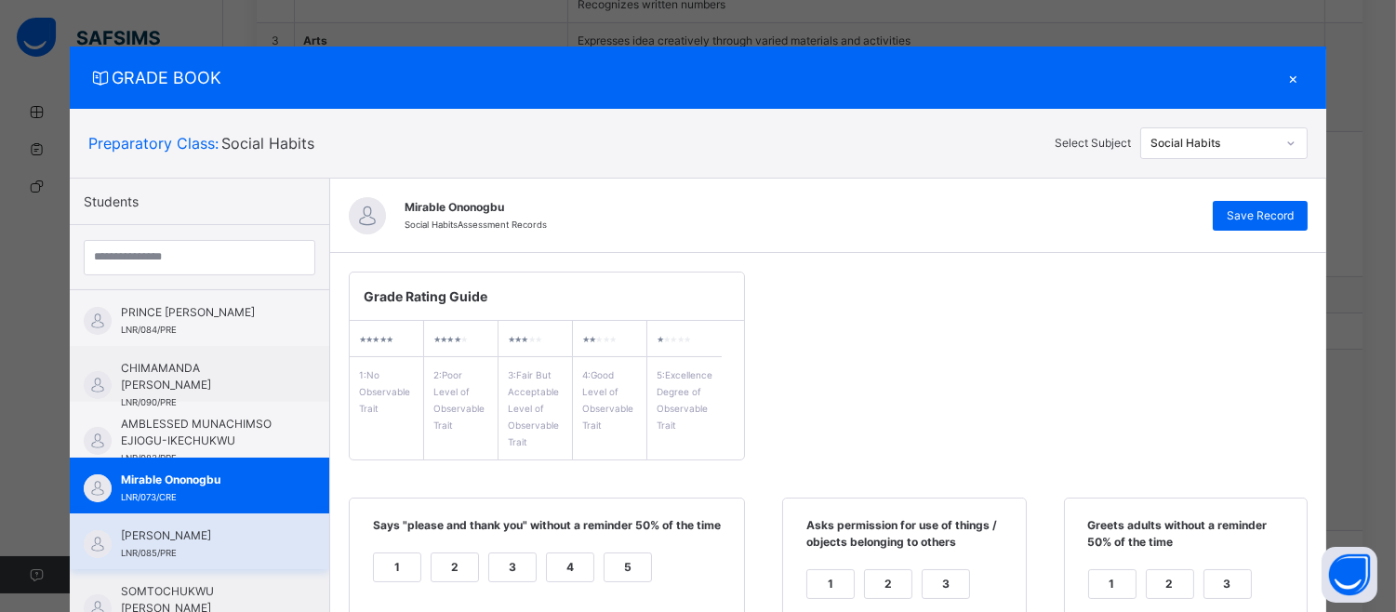
click at [227, 521] on div "[PERSON_NAME] LNR/085/PRE" at bounding box center [199, 541] width 259 height 56
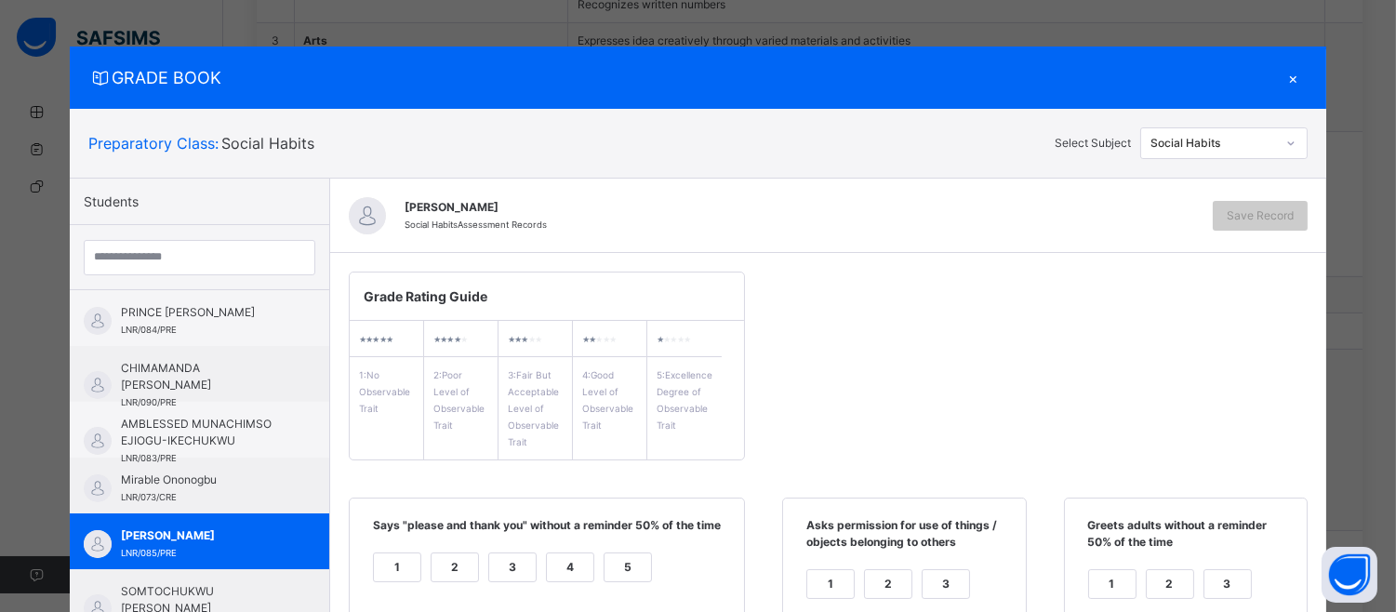
scroll to position [536, 0]
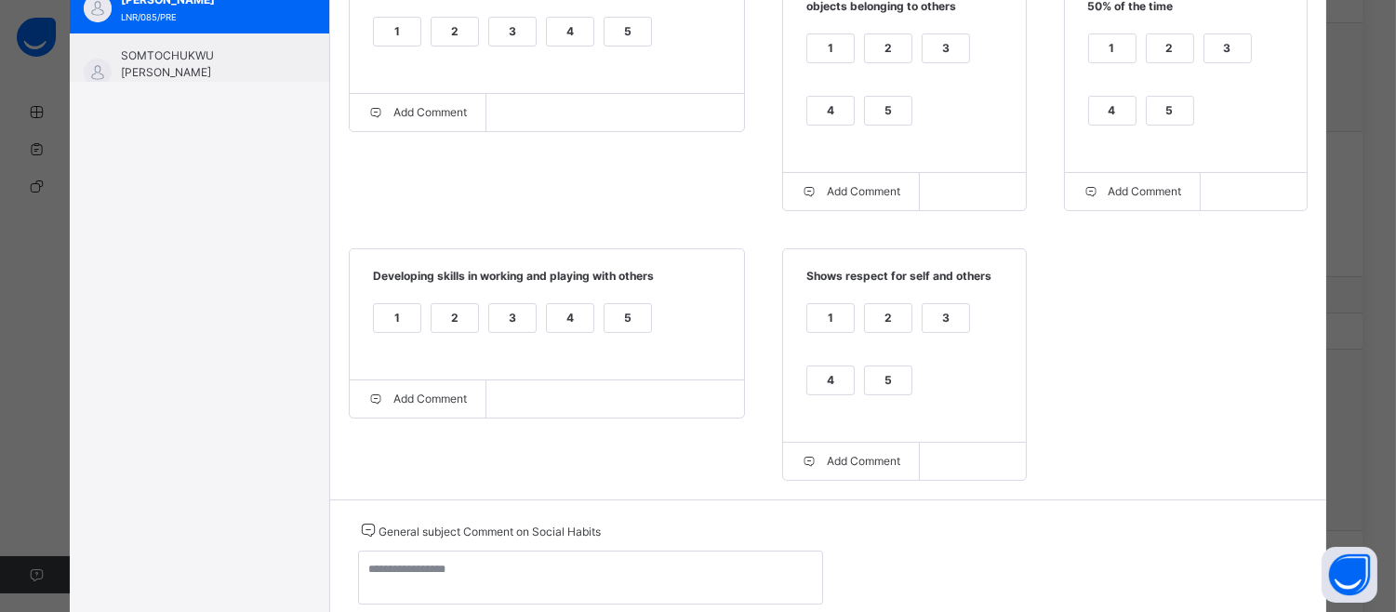
click at [1190, 114] on div "1 2 3 4 5" at bounding box center [1185, 91] width 205 height 125
click at [1166, 107] on div "5" at bounding box center [1170, 111] width 47 height 28
click at [877, 100] on div "5" at bounding box center [888, 111] width 47 height 28
click at [620, 29] on div "5" at bounding box center [628, 32] width 47 height 28
click at [610, 299] on span "Developing skills in working and playing with others" at bounding box center [546, 283] width 357 height 31
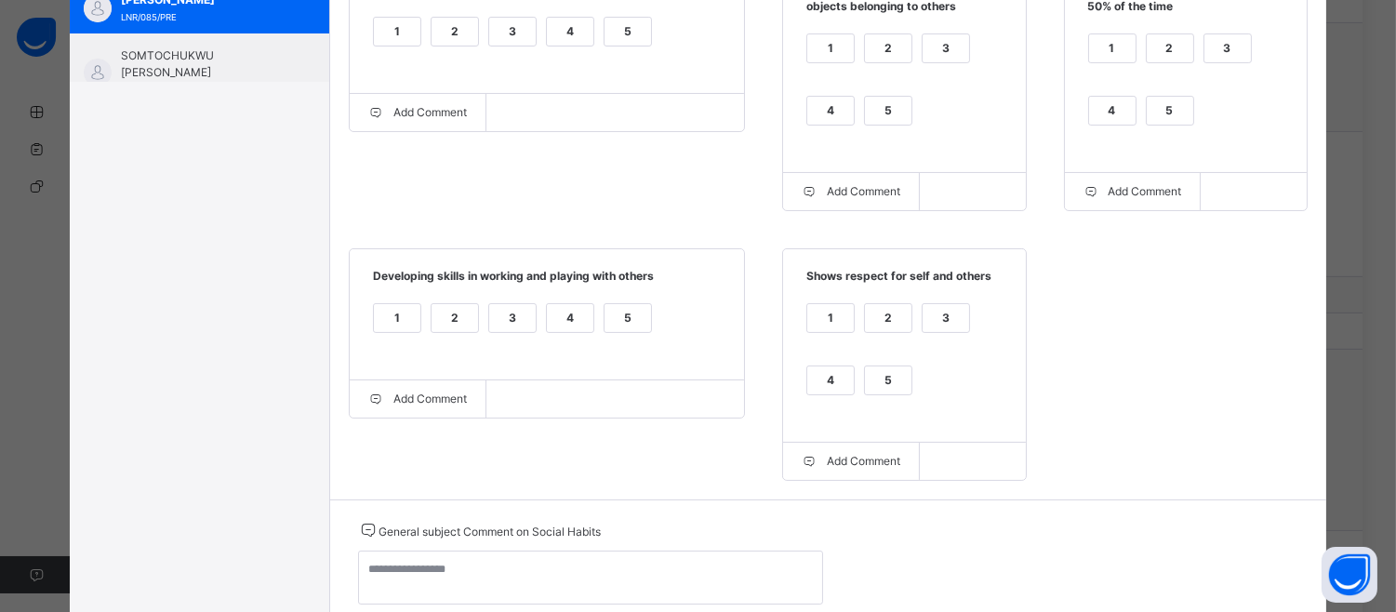
click at [615, 332] on div "5" at bounding box center [628, 318] width 47 height 28
click at [875, 385] on div "5" at bounding box center [888, 380] width 47 height 28
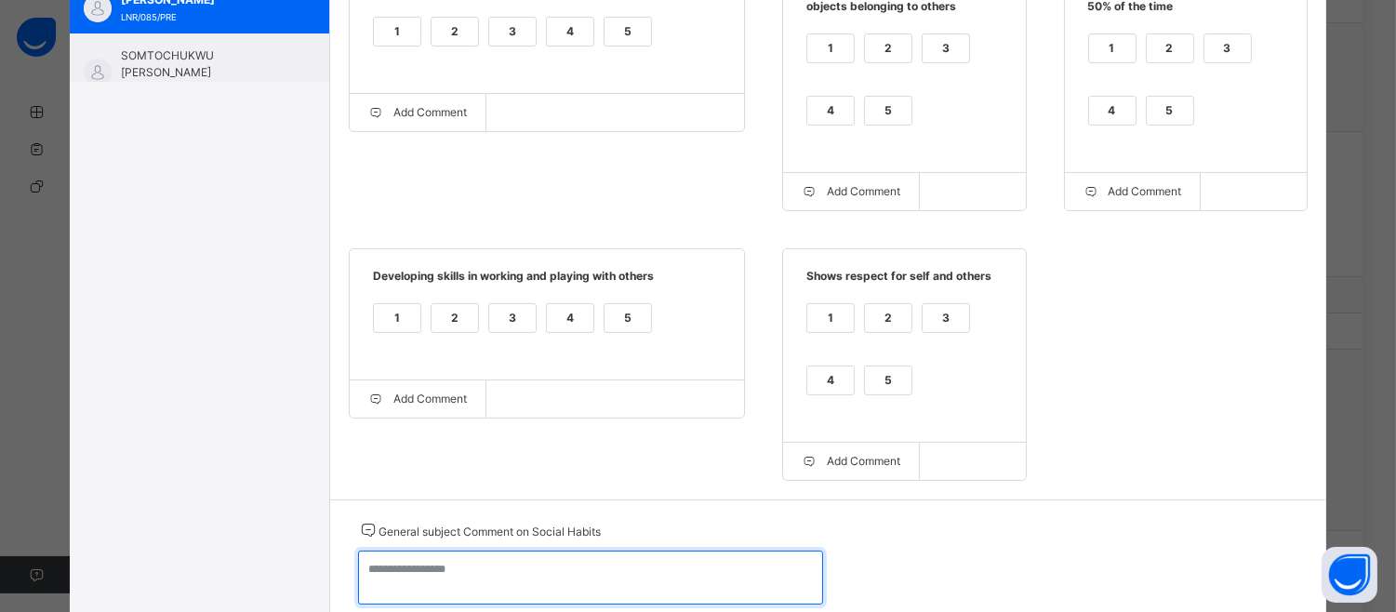
click at [378, 588] on textarea at bounding box center [590, 578] width 465 height 54
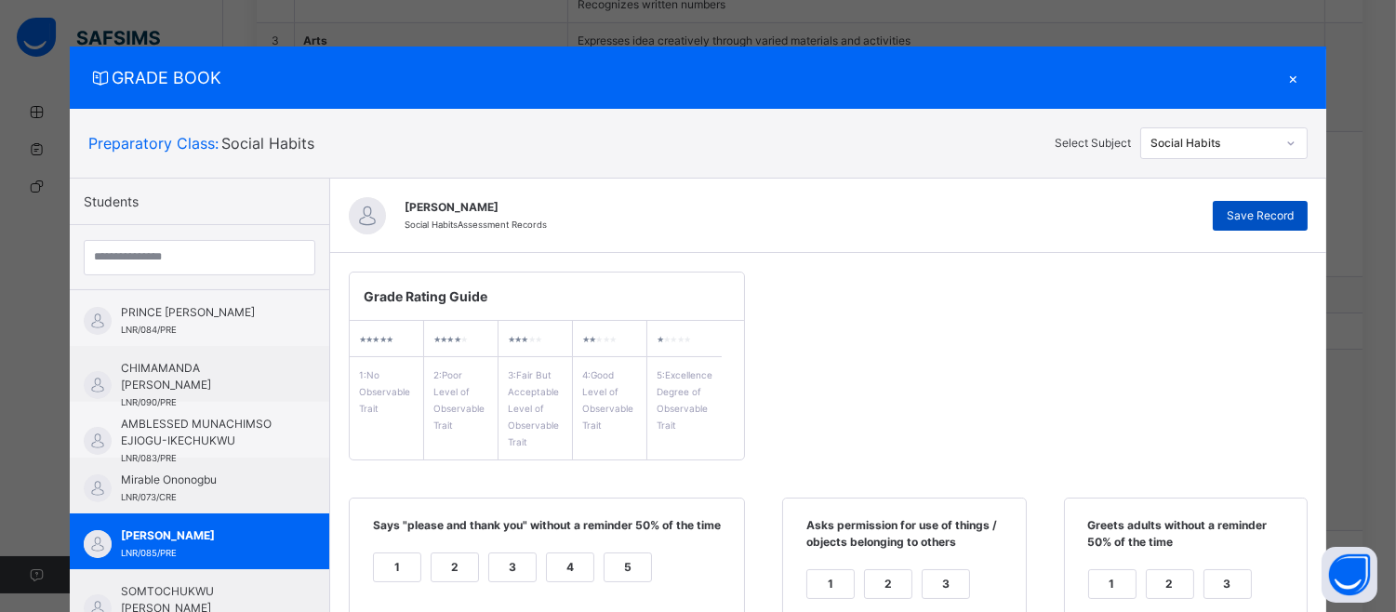
type textarea "**********"
click at [1272, 201] on div "Save Record" at bounding box center [1260, 216] width 95 height 30
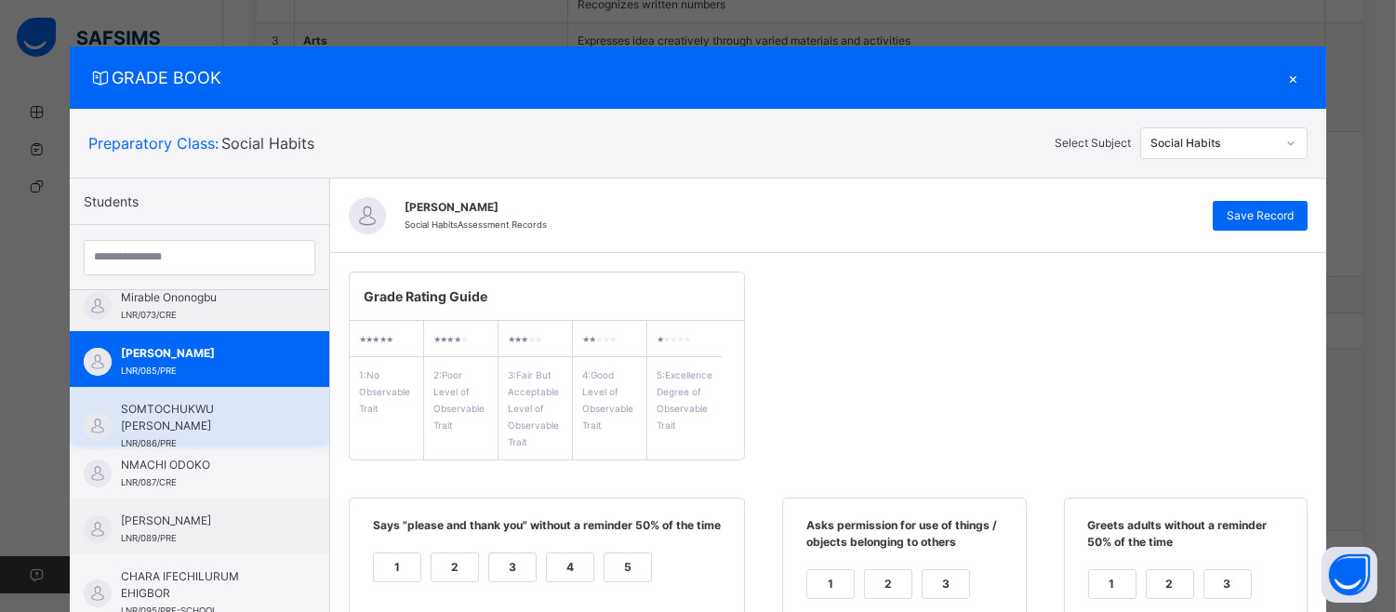
click at [242, 416] on span "SOMTOCHUKWU [PERSON_NAME]" at bounding box center [204, 417] width 166 height 33
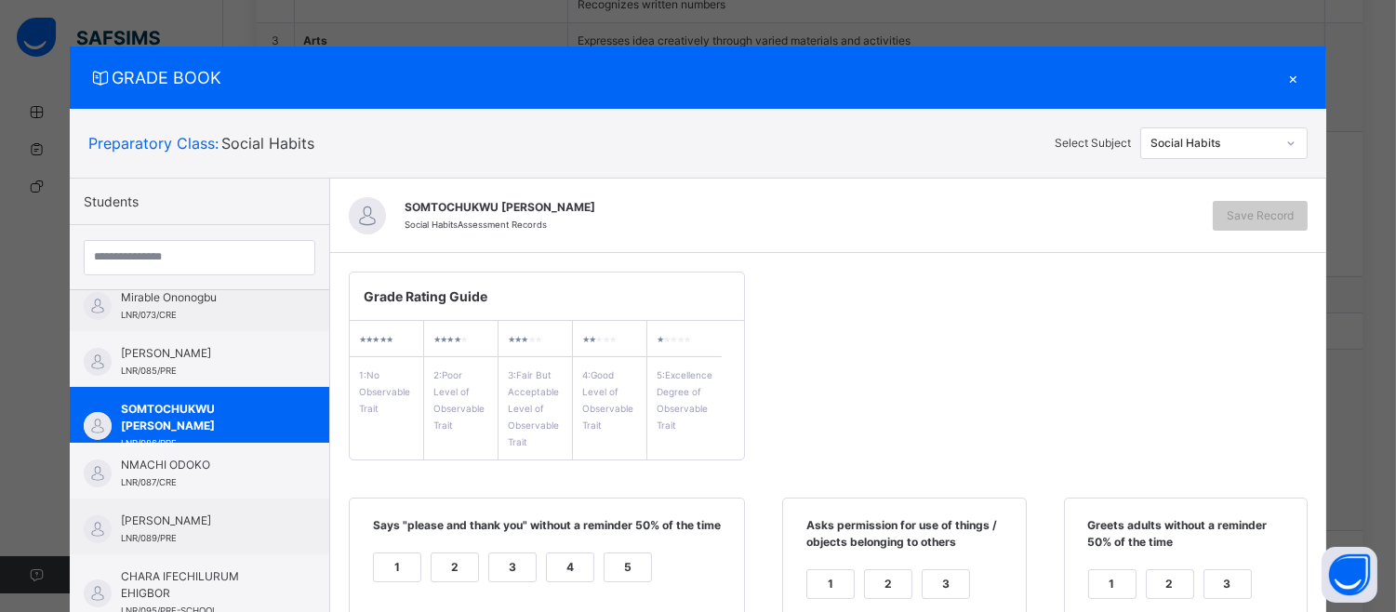
click at [565, 568] on div "4" at bounding box center [570, 567] width 47 height 28
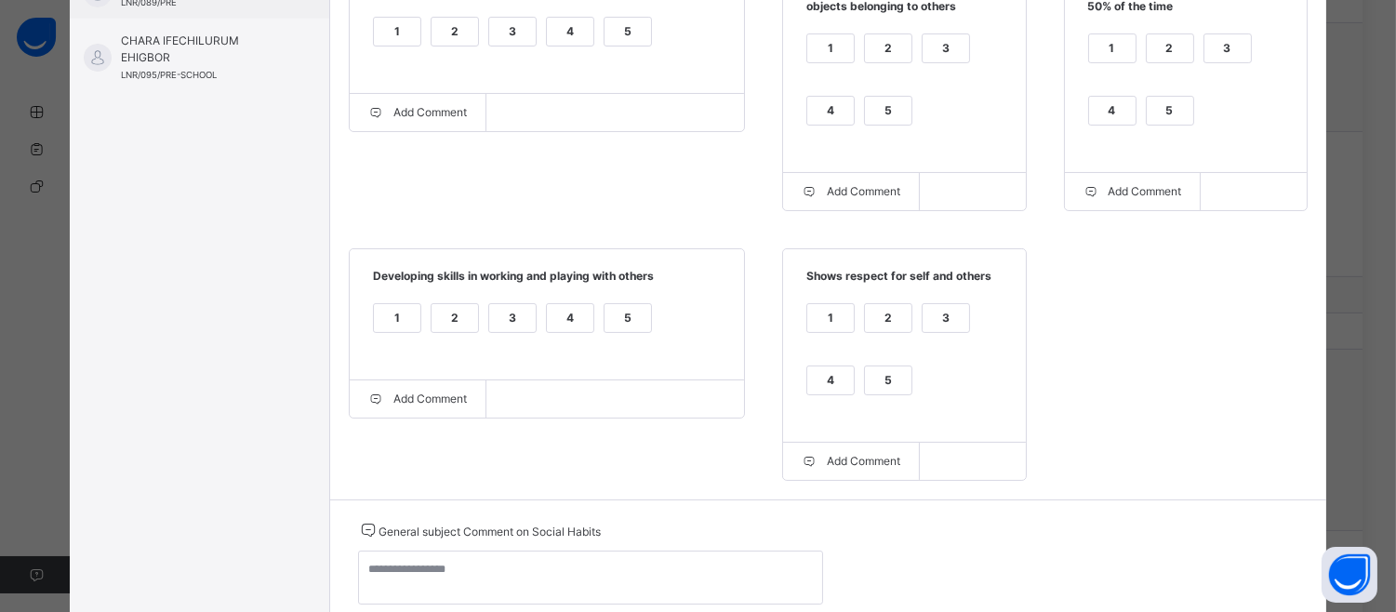
click at [1160, 112] on div "5" at bounding box center [1170, 111] width 47 height 28
click at [848, 112] on div "1 2 3 4 5" at bounding box center [904, 91] width 205 height 125
click at [865, 112] on div "5" at bounding box center [888, 111] width 47 height 28
click at [878, 366] on div "1 2 3 4 5" at bounding box center [904, 361] width 205 height 125
click at [881, 389] on div "5" at bounding box center [888, 380] width 47 height 28
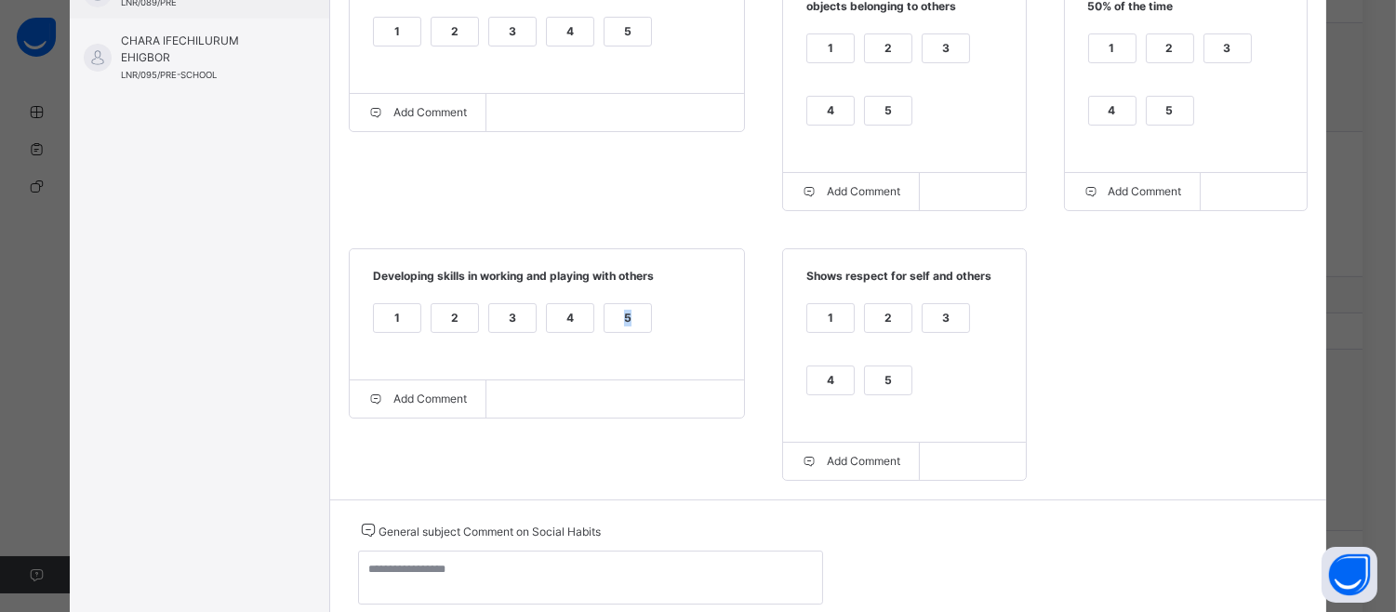
drag, startPoint x: 618, startPoint y: 314, endPoint x: 611, endPoint y: 328, distance: 15.8
click at [611, 328] on div "5" at bounding box center [628, 318] width 47 height 28
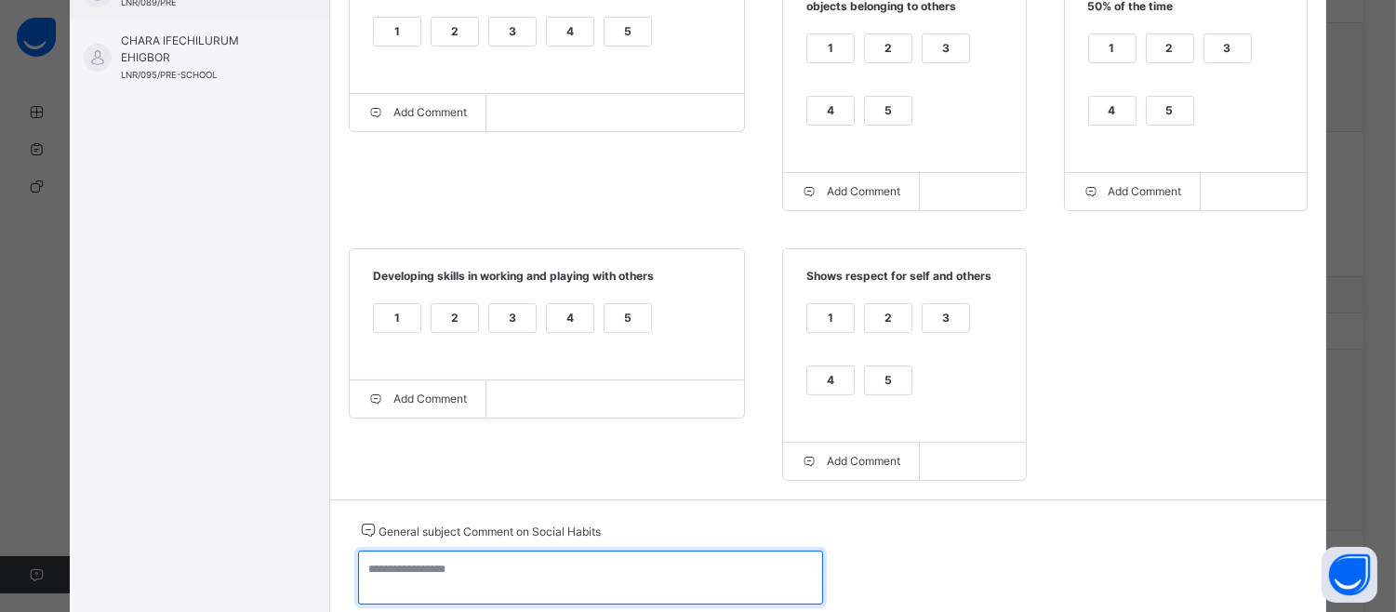
click at [379, 578] on textarea at bounding box center [590, 578] width 465 height 54
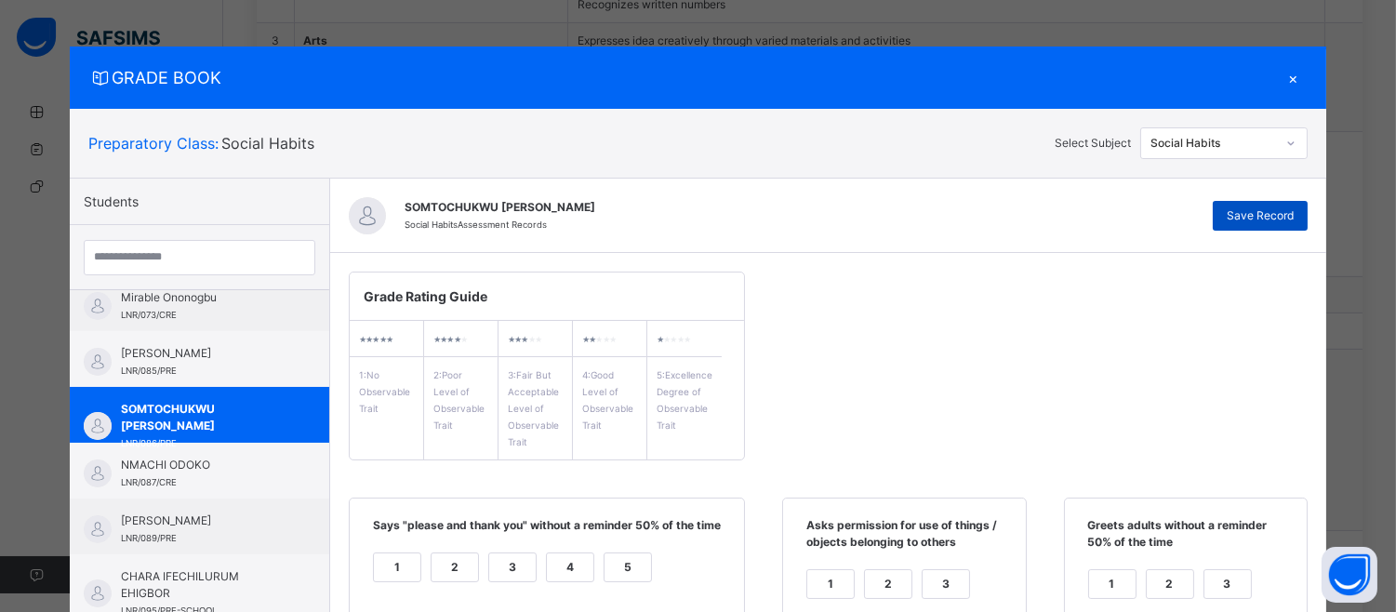
type textarea "**********"
click at [1275, 201] on div "Save Record" at bounding box center [1260, 216] width 95 height 30
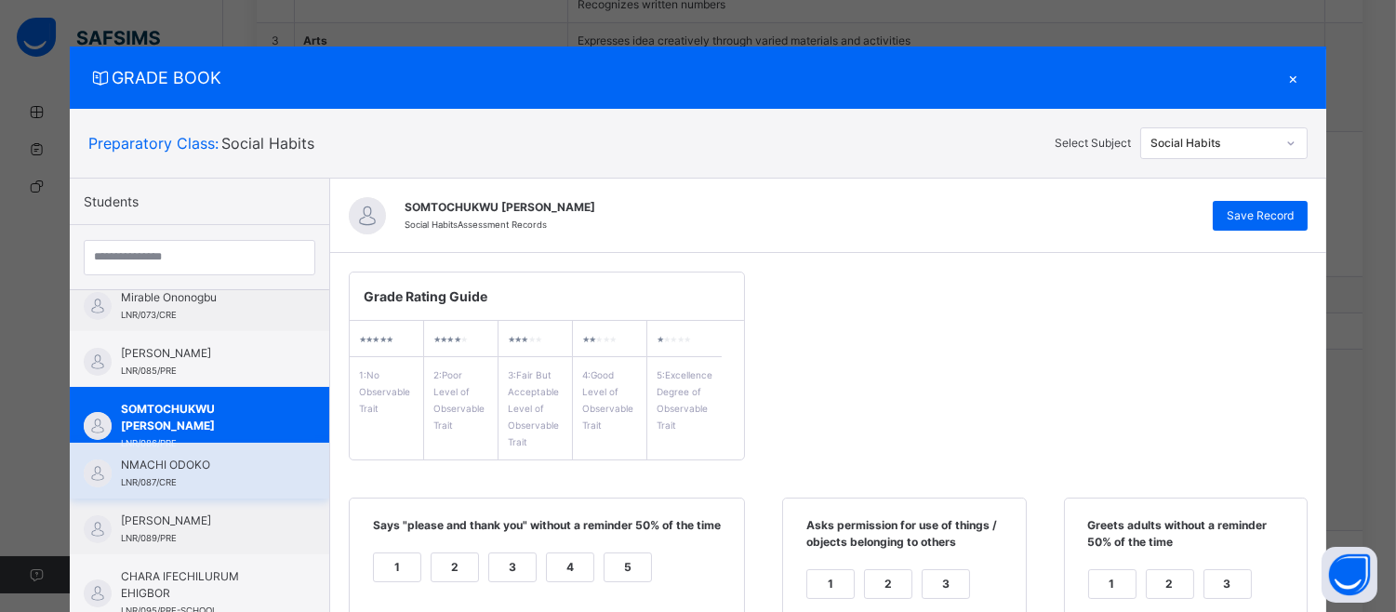
click at [173, 461] on span "NMACHI ODOKO" at bounding box center [204, 465] width 166 height 17
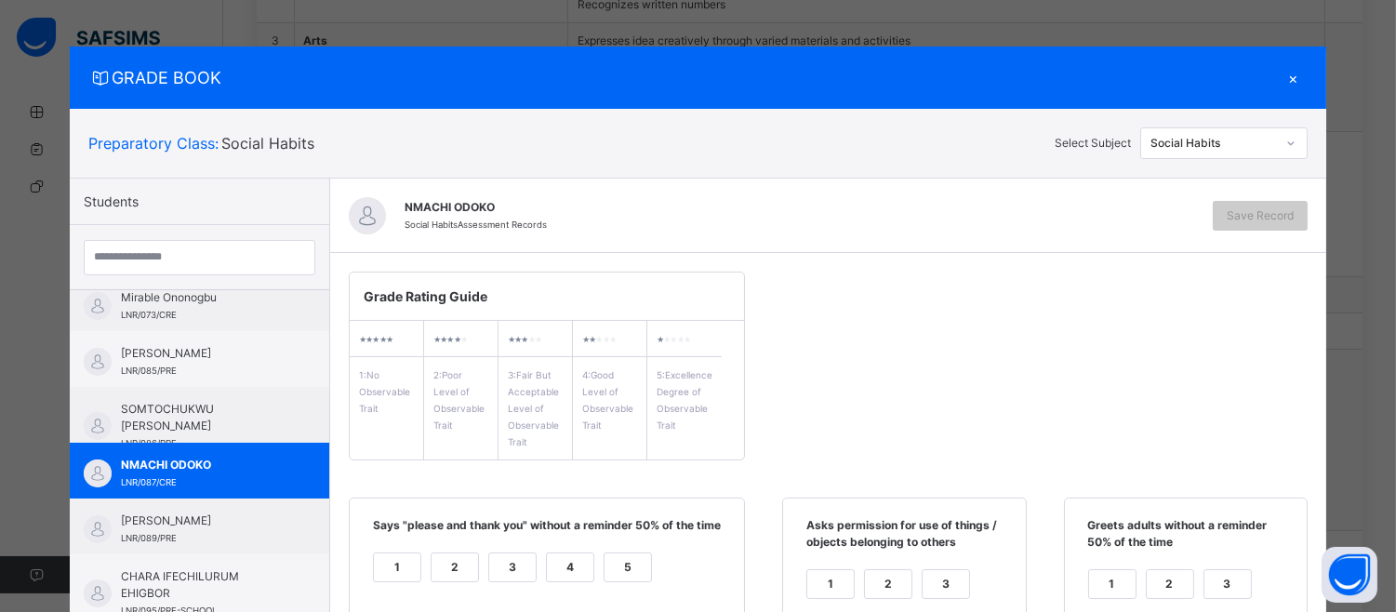
click at [495, 554] on div "3" at bounding box center [512, 567] width 47 height 28
click at [943, 578] on div "3" at bounding box center [946, 584] width 47 height 28
click at [1204, 588] on div "3" at bounding box center [1227, 584] width 47 height 28
click at [1386, 515] on div "GRADE BOOK × Preparatory Class : Social Habits Select Subject Social Habits Stu…" at bounding box center [698, 306] width 1396 height 612
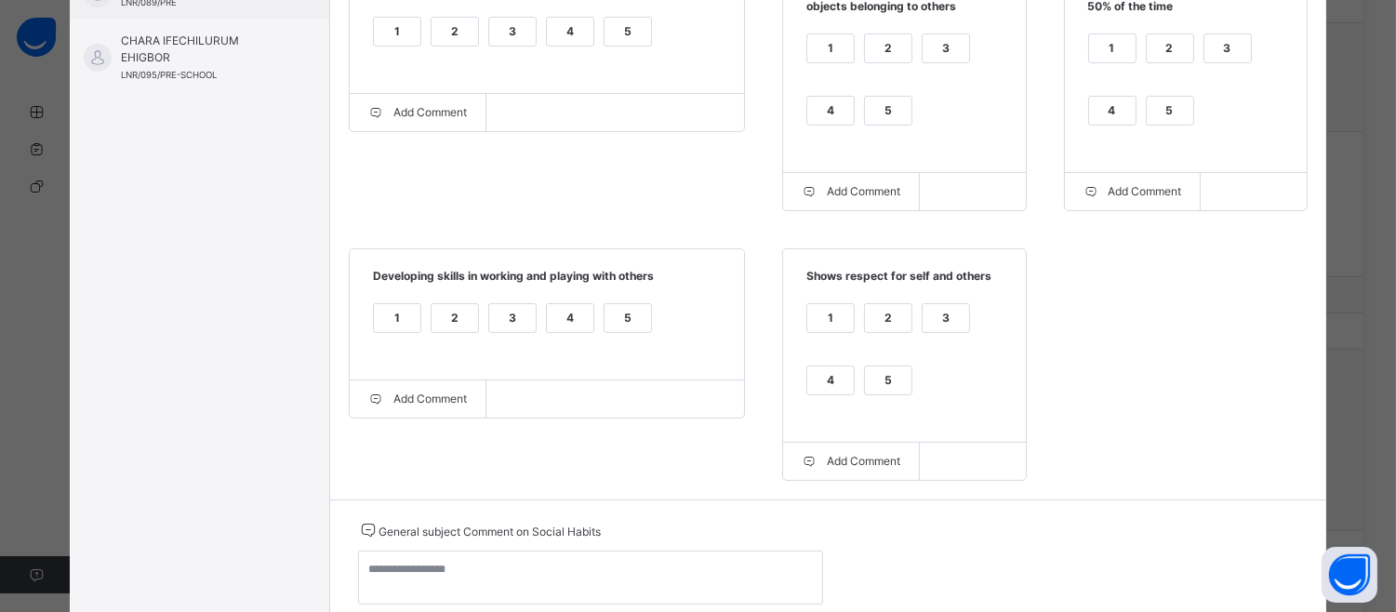
click at [950, 314] on div "3" at bounding box center [946, 318] width 47 height 28
click at [490, 323] on div "3" at bounding box center [512, 318] width 47 height 28
click at [410, 553] on div "General subject Comment on Social Habits" at bounding box center [590, 564] width 465 height 90
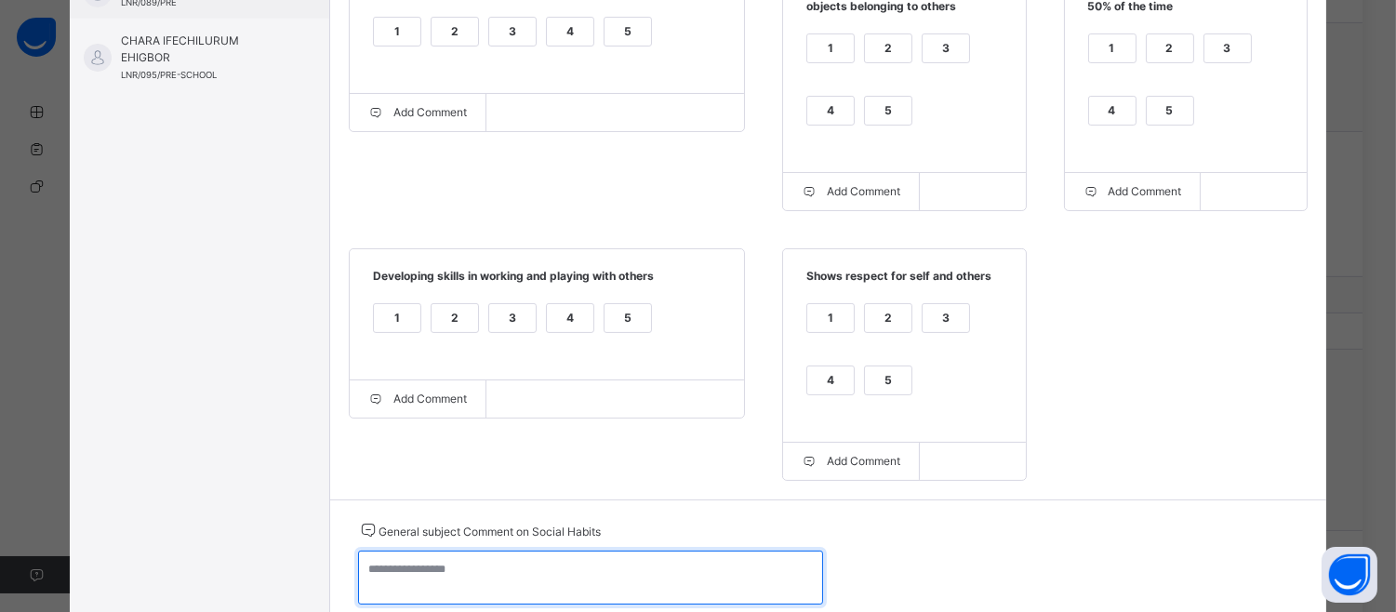
click at [378, 579] on textarea at bounding box center [590, 578] width 465 height 54
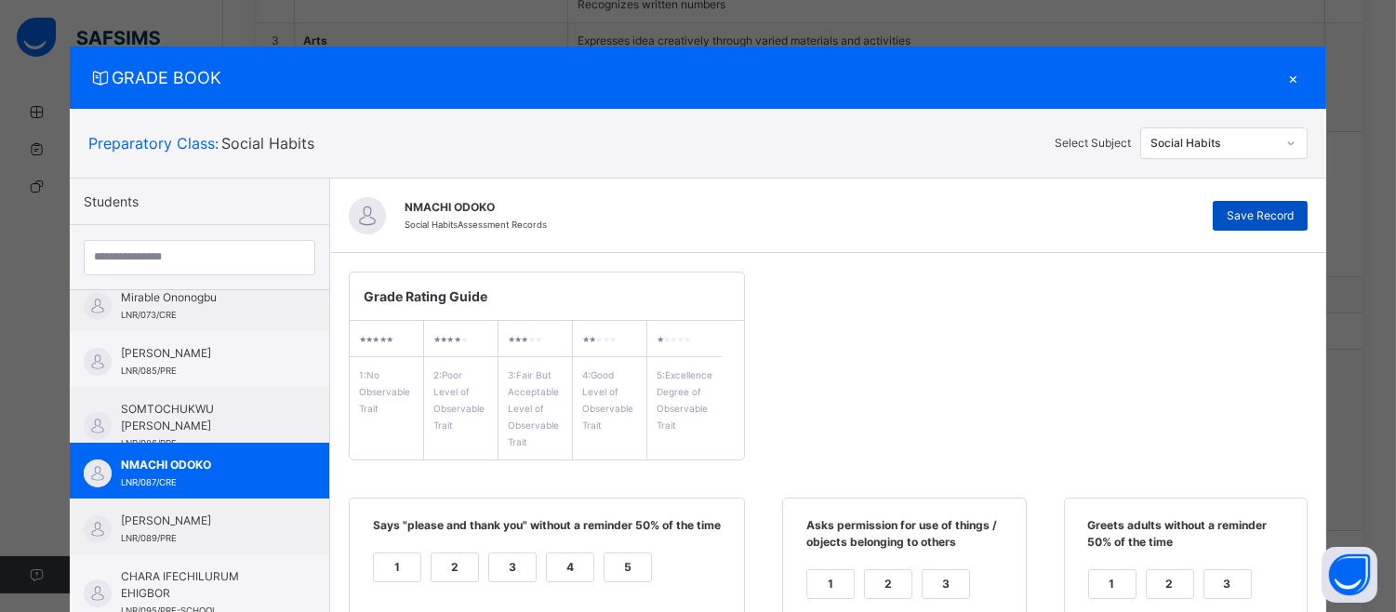
type textarea "**********"
click at [1274, 207] on span "Save Record" at bounding box center [1260, 215] width 67 height 17
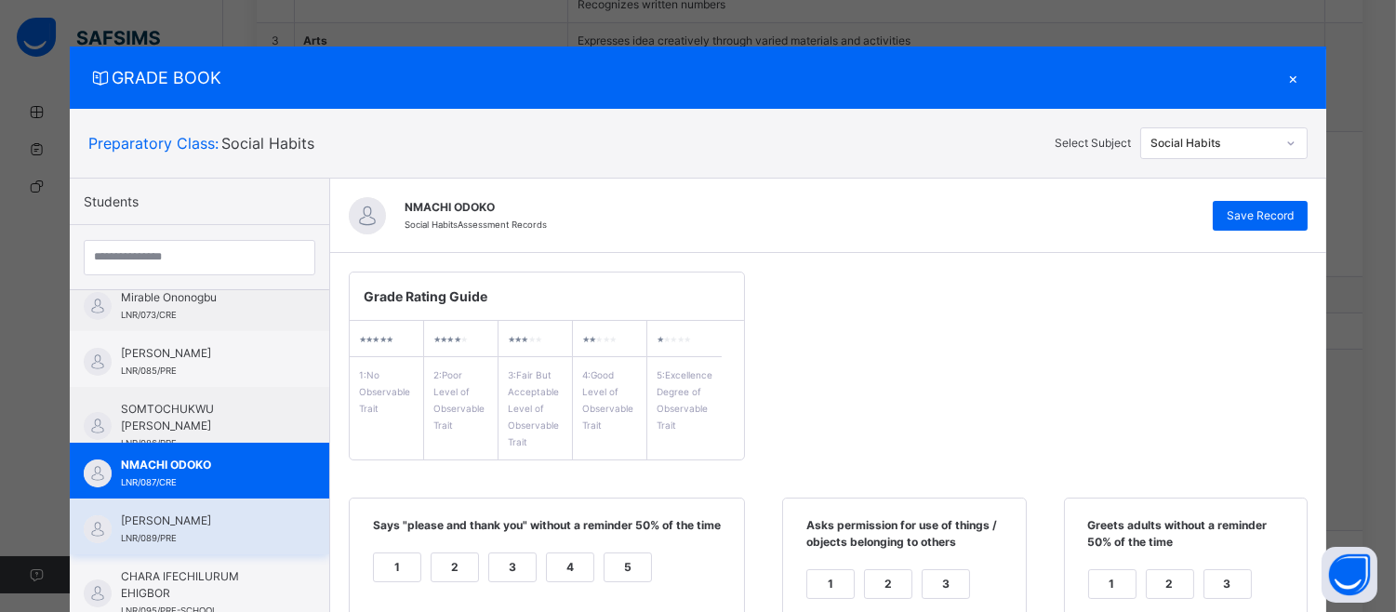
click at [193, 498] on div "[PERSON_NAME] LNR/089/PRE" at bounding box center [199, 526] width 259 height 56
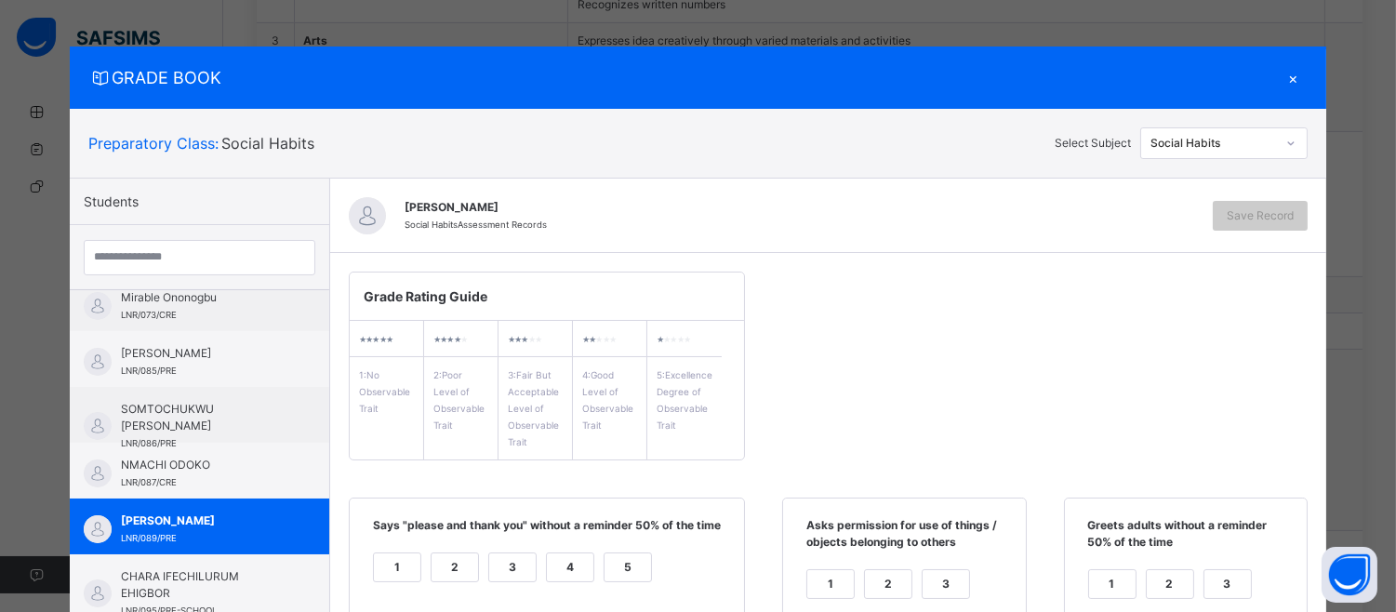
click at [547, 563] on div "4" at bounding box center [570, 567] width 47 height 28
click at [1384, 410] on div "GRADE BOOK × Preparatory Class : Social Habits Select Subject Social Habits Stu…" at bounding box center [698, 306] width 1396 height 612
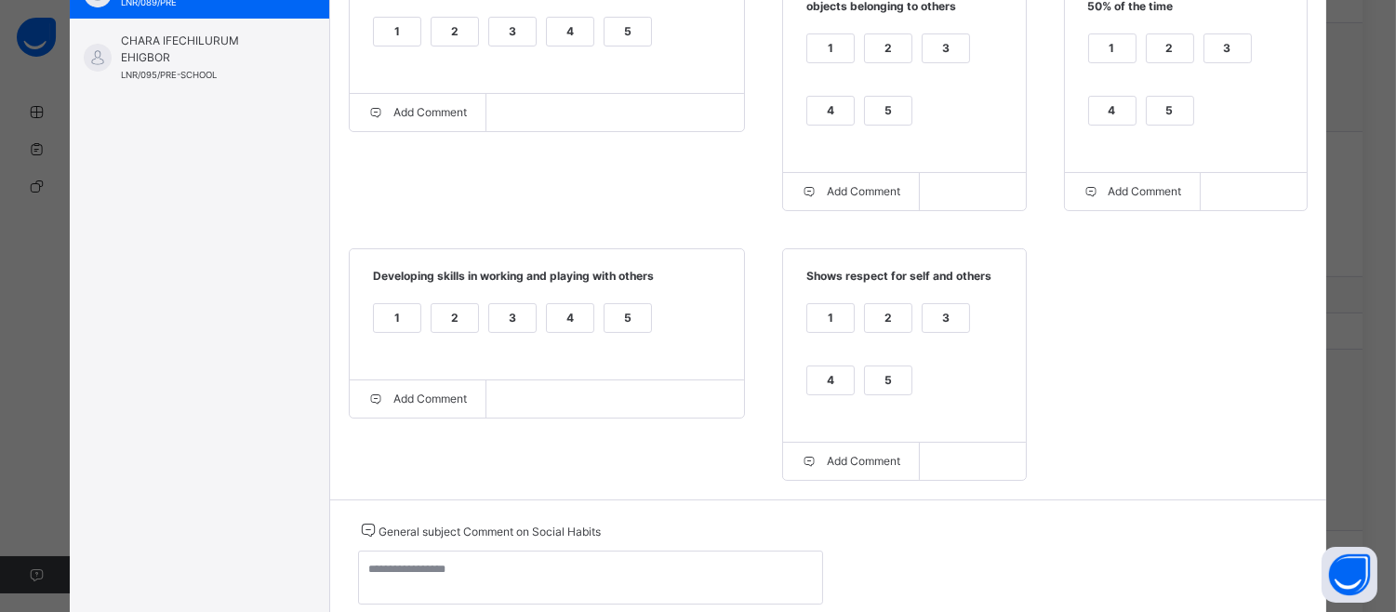
click at [807, 107] on div "4" at bounding box center [830, 111] width 47 height 28
click at [1089, 119] on div "4" at bounding box center [1112, 111] width 47 height 28
click at [814, 387] on div "4" at bounding box center [830, 380] width 47 height 28
click at [573, 305] on label "4" at bounding box center [570, 318] width 48 height 30
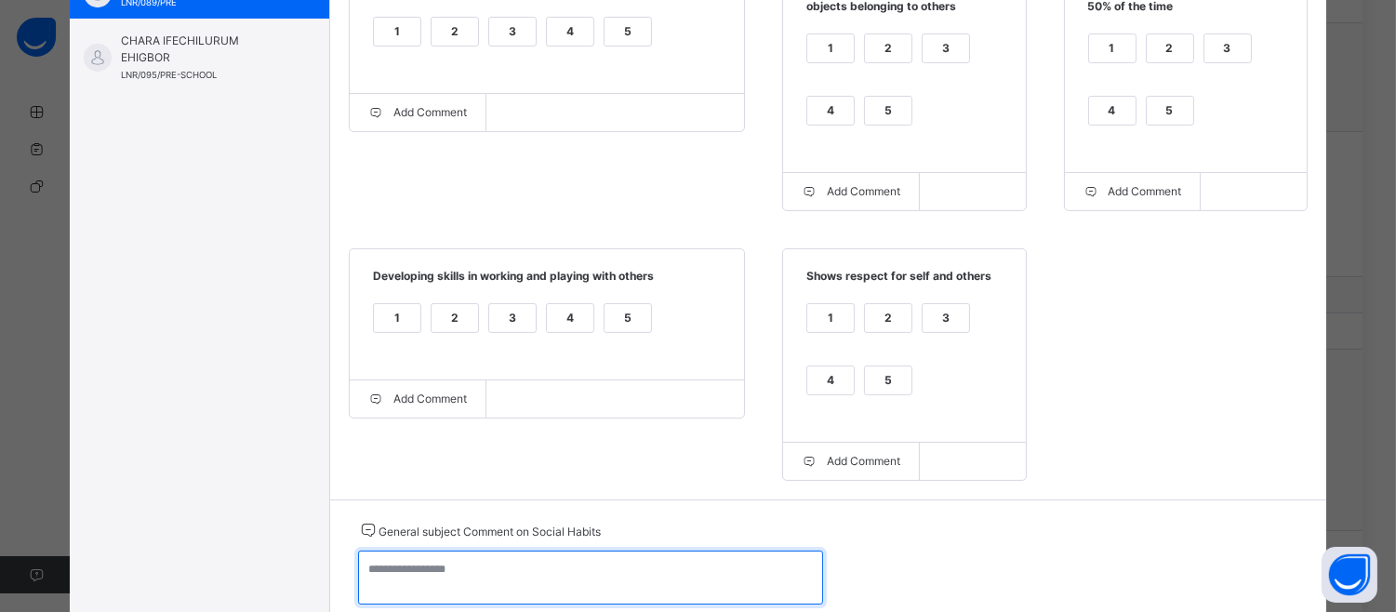
click at [370, 579] on textarea at bounding box center [590, 578] width 465 height 54
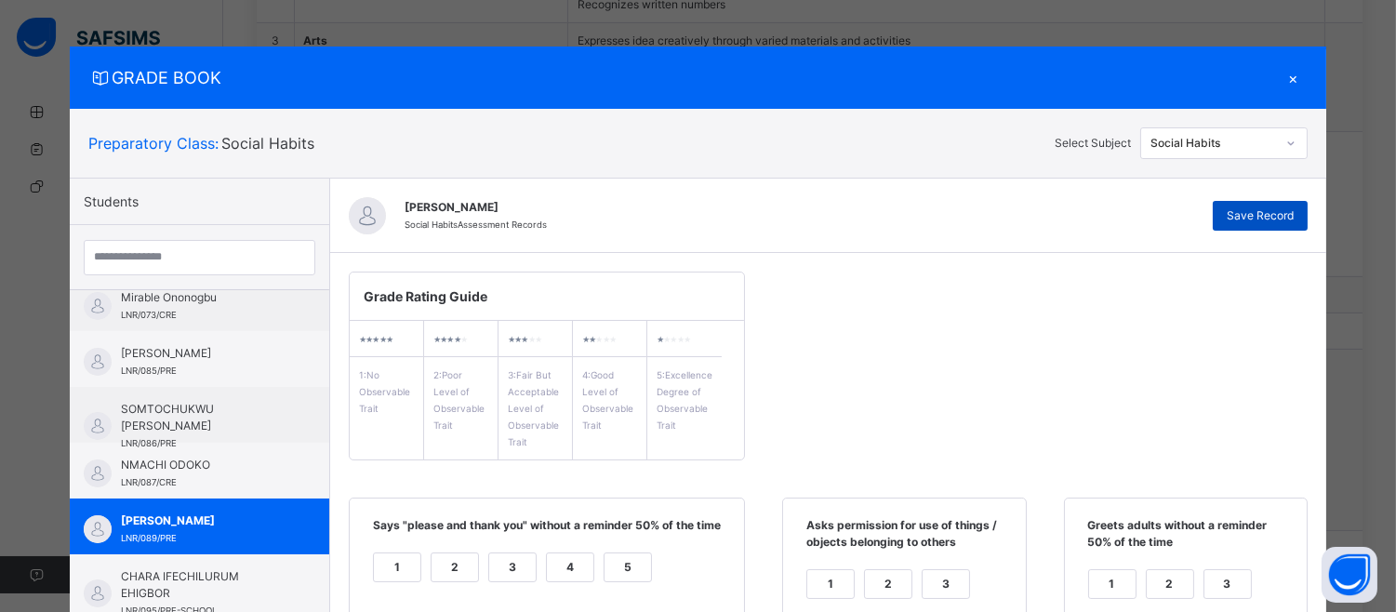
type textarea "**********"
click at [1275, 223] on span "Save Record" at bounding box center [1260, 215] width 67 height 17
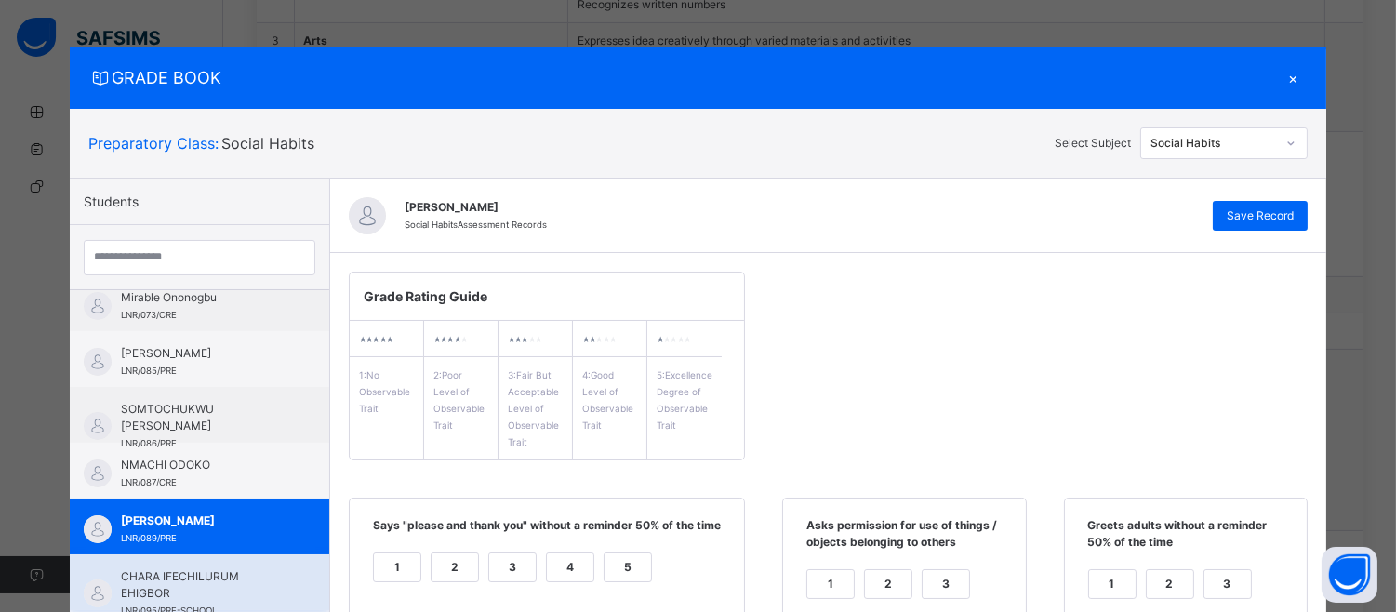
click at [182, 556] on div "CHARA IFECHILURUM EHIGBOR LNR/095/PRE-SCHOOL" at bounding box center [199, 582] width 259 height 56
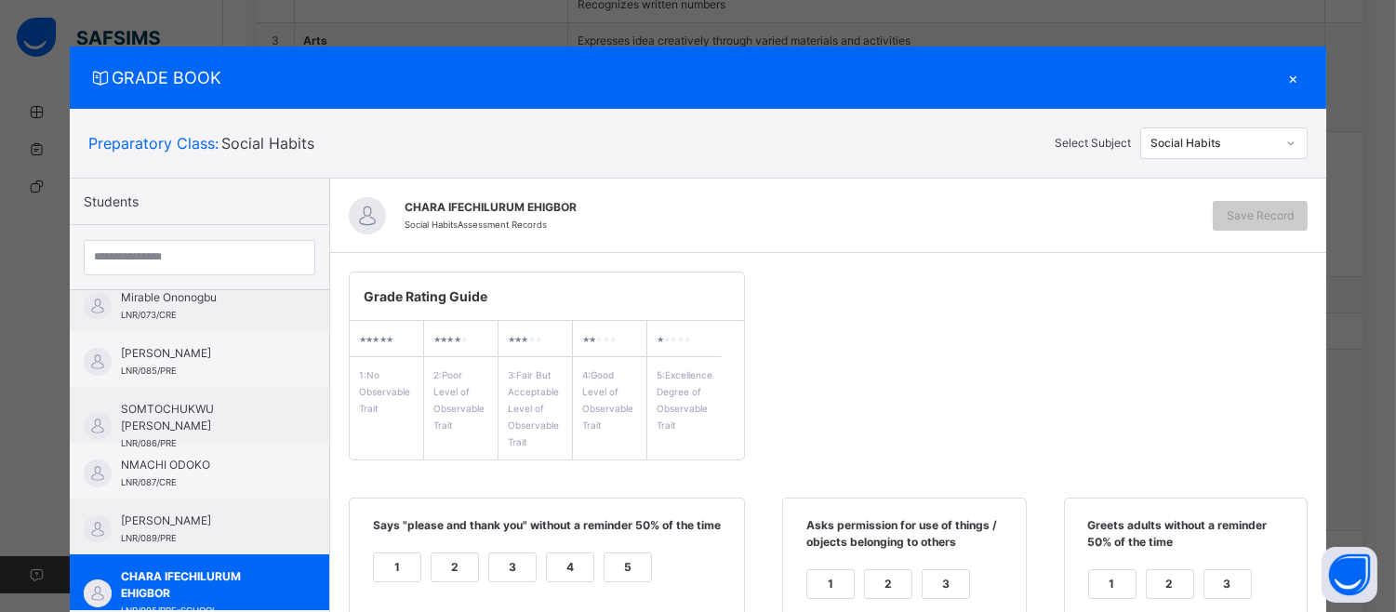
click at [546, 564] on label "4" at bounding box center [570, 567] width 48 height 30
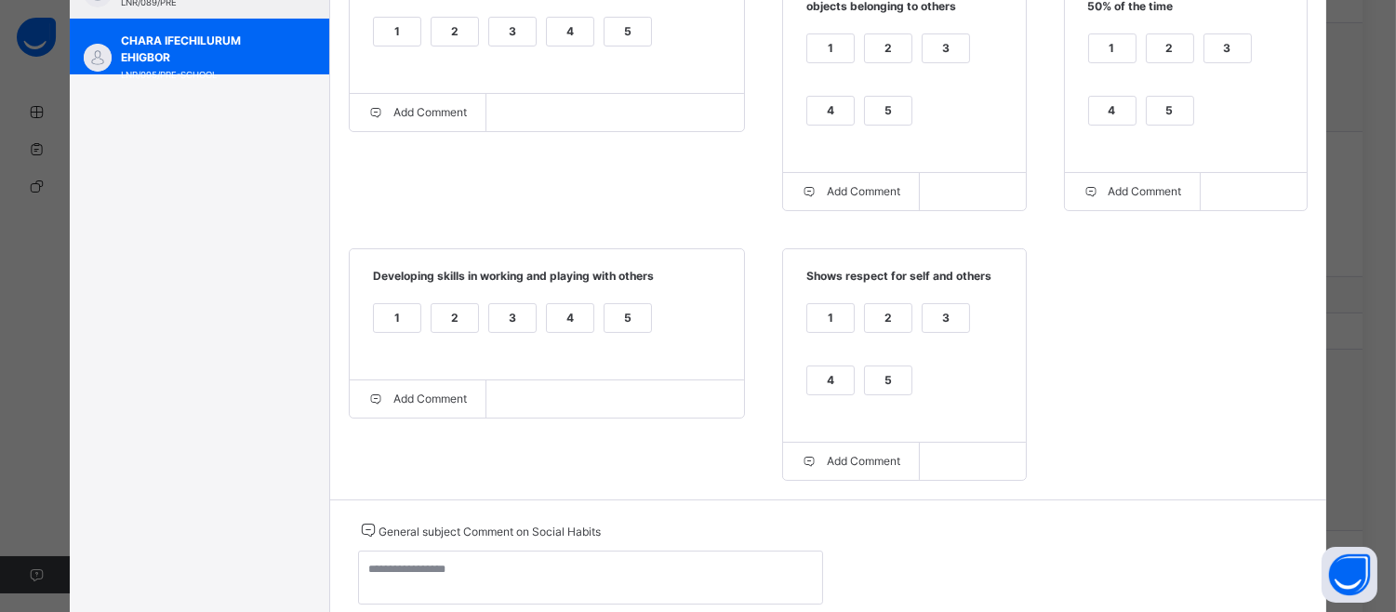
click at [822, 110] on div "4" at bounding box center [830, 111] width 47 height 28
click at [1101, 99] on div "4" at bounding box center [1112, 111] width 47 height 28
click at [830, 383] on div "4" at bounding box center [830, 380] width 47 height 28
click at [553, 323] on div "4" at bounding box center [570, 318] width 47 height 28
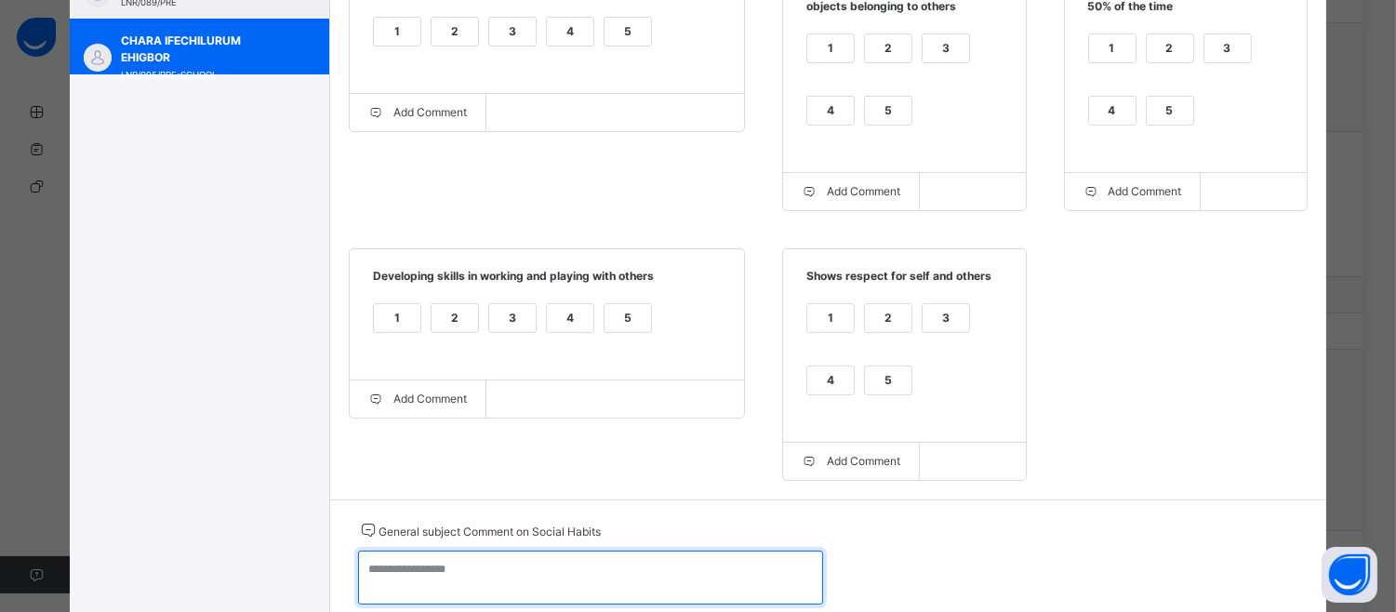
click at [365, 562] on textarea at bounding box center [590, 578] width 465 height 54
click at [374, 571] on textarea "**********" at bounding box center [590, 578] width 465 height 54
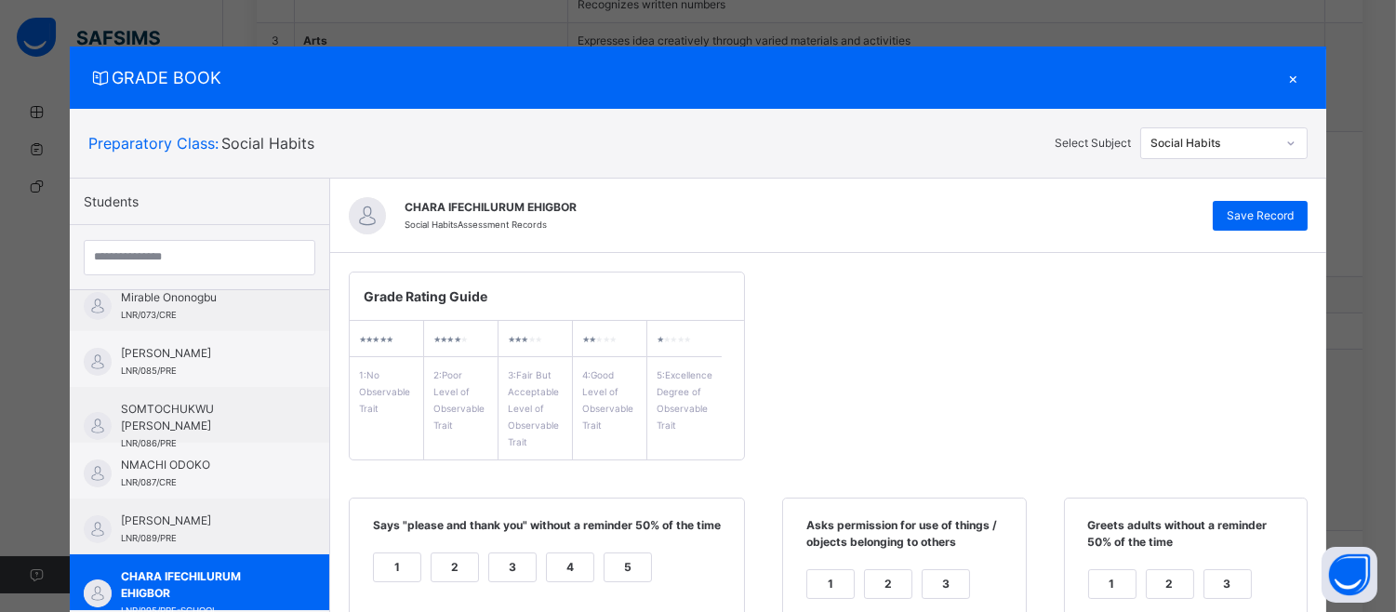
type textarea "**********"
click at [1274, 199] on div "CHARA IFECHILURUM EHIGBOR Social Habits Assessment Records Save Record" at bounding box center [828, 216] width 996 height 74
click at [1274, 217] on span "Save Record" at bounding box center [1260, 215] width 67 height 17
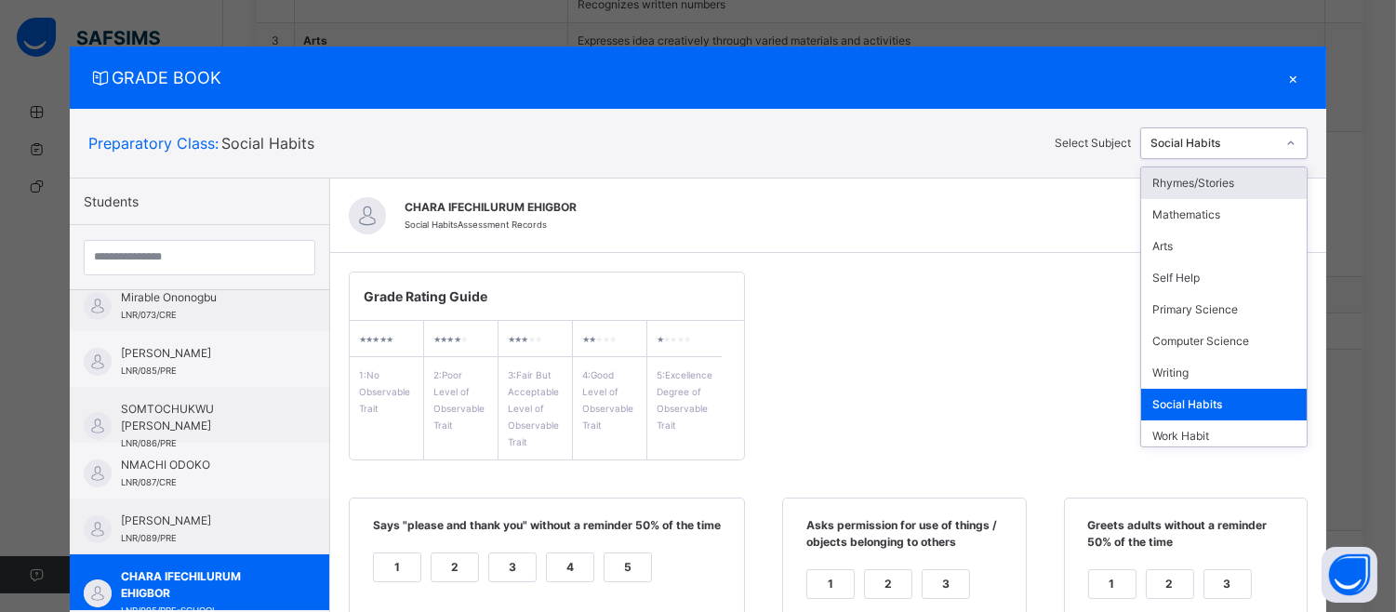
click at [1287, 141] on icon at bounding box center [1290, 143] width 11 height 19
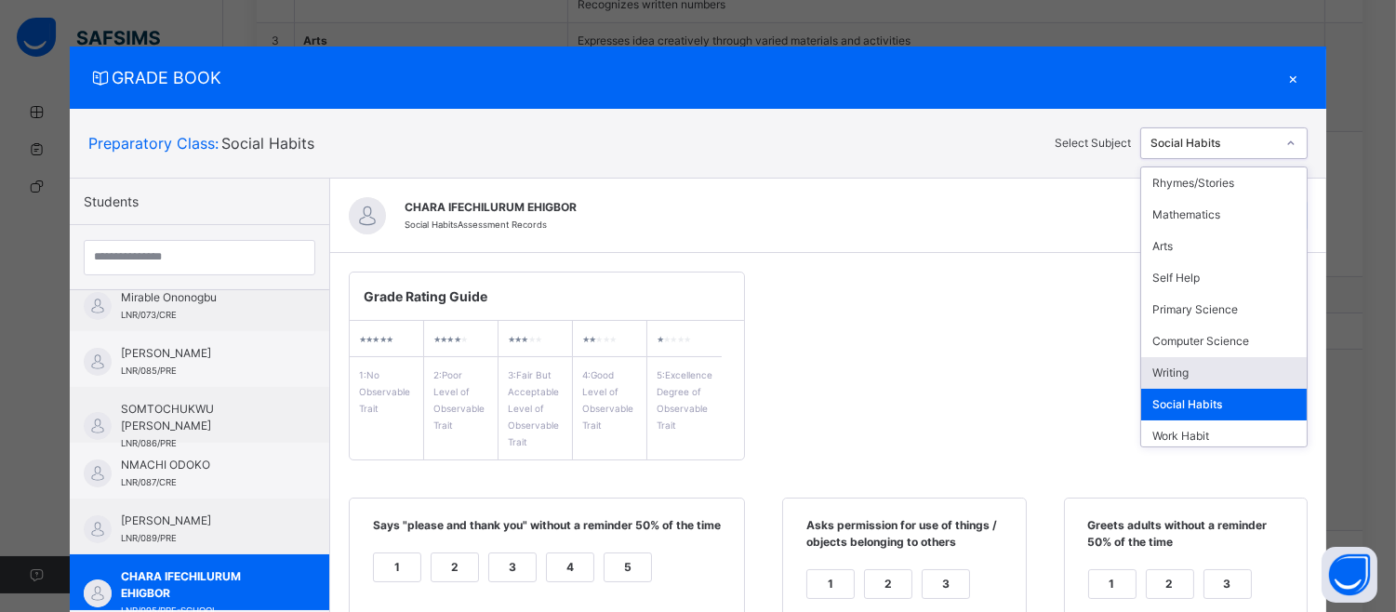
scroll to position [163, 0]
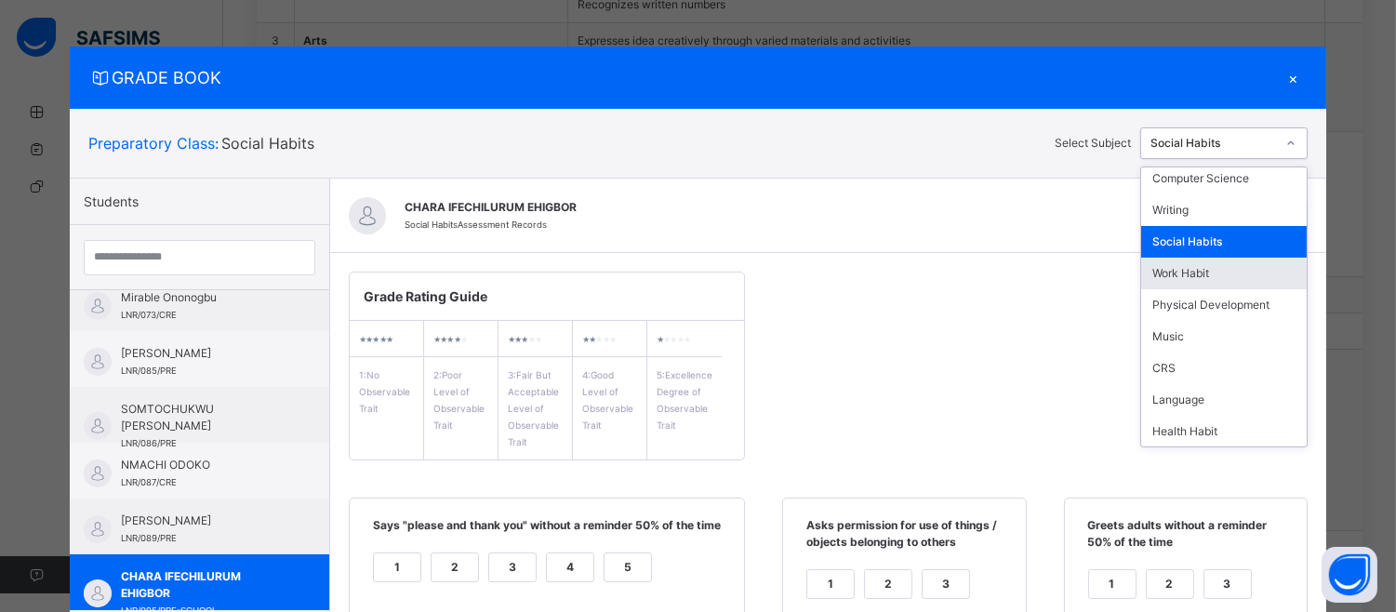
click at [1253, 268] on div "Work Habit" at bounding box center [1224, 274] width 166 height 32
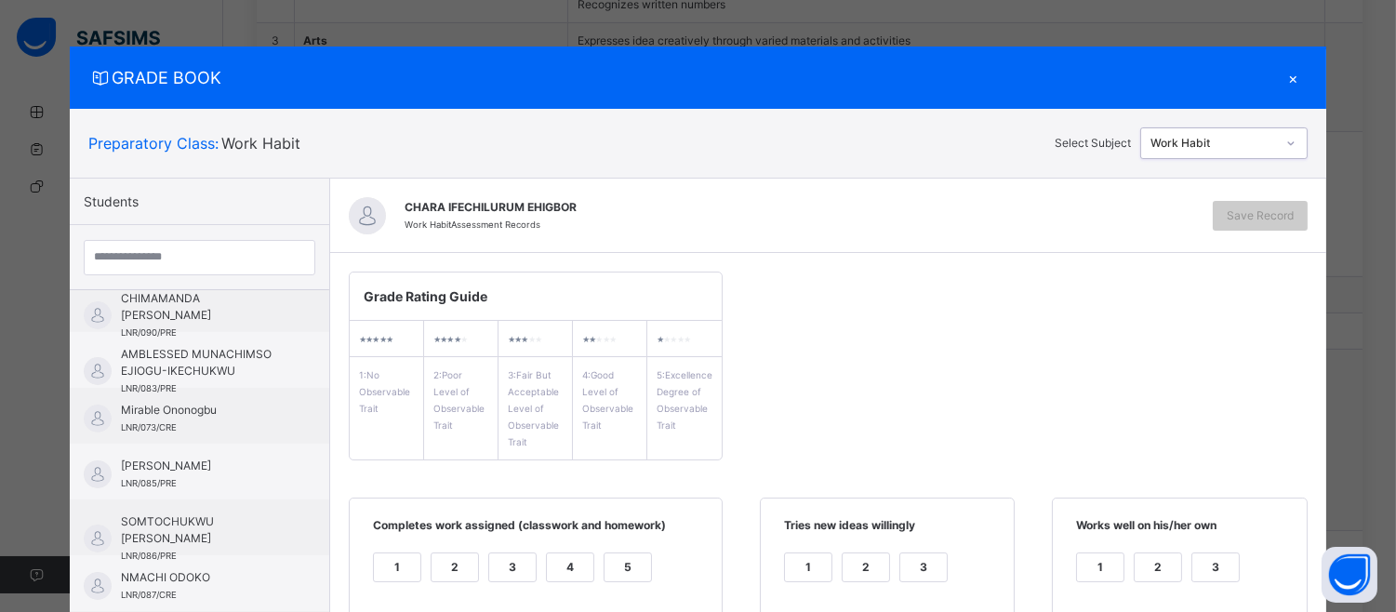
scroll to position [0, 0]
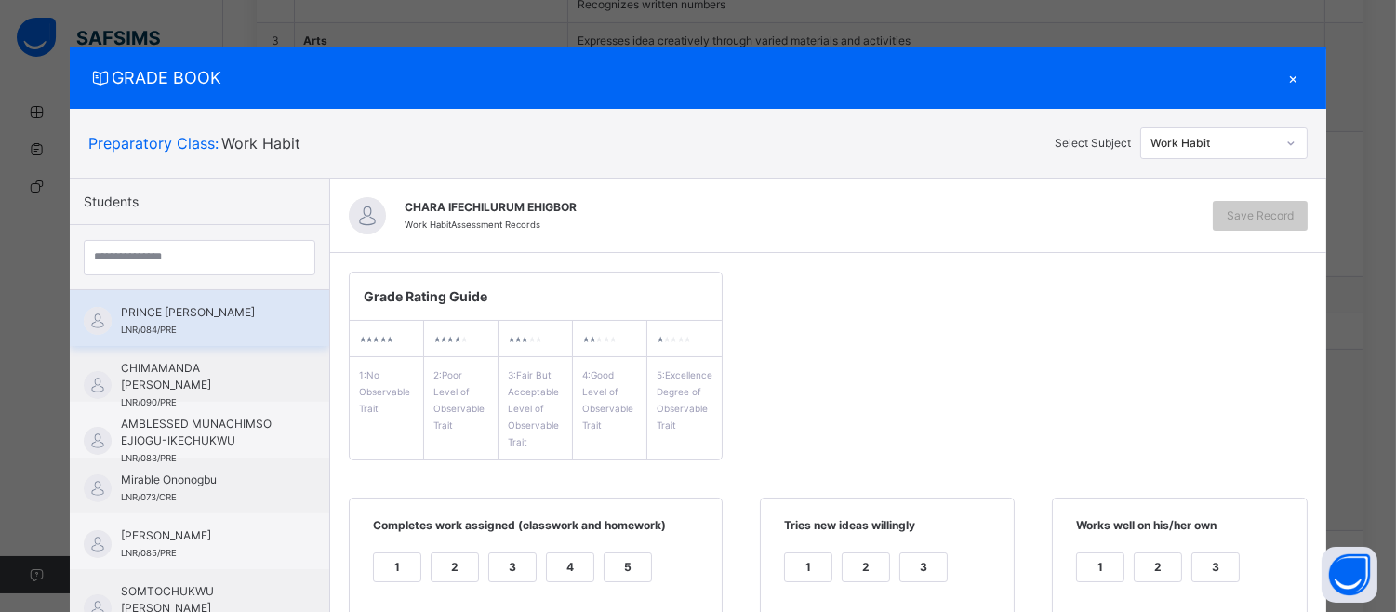
click at [243, 296] on div "PRINCE [PERSON_NAME] LNR/084/PRE" at bounding box center [199, 318] width 259 height 56
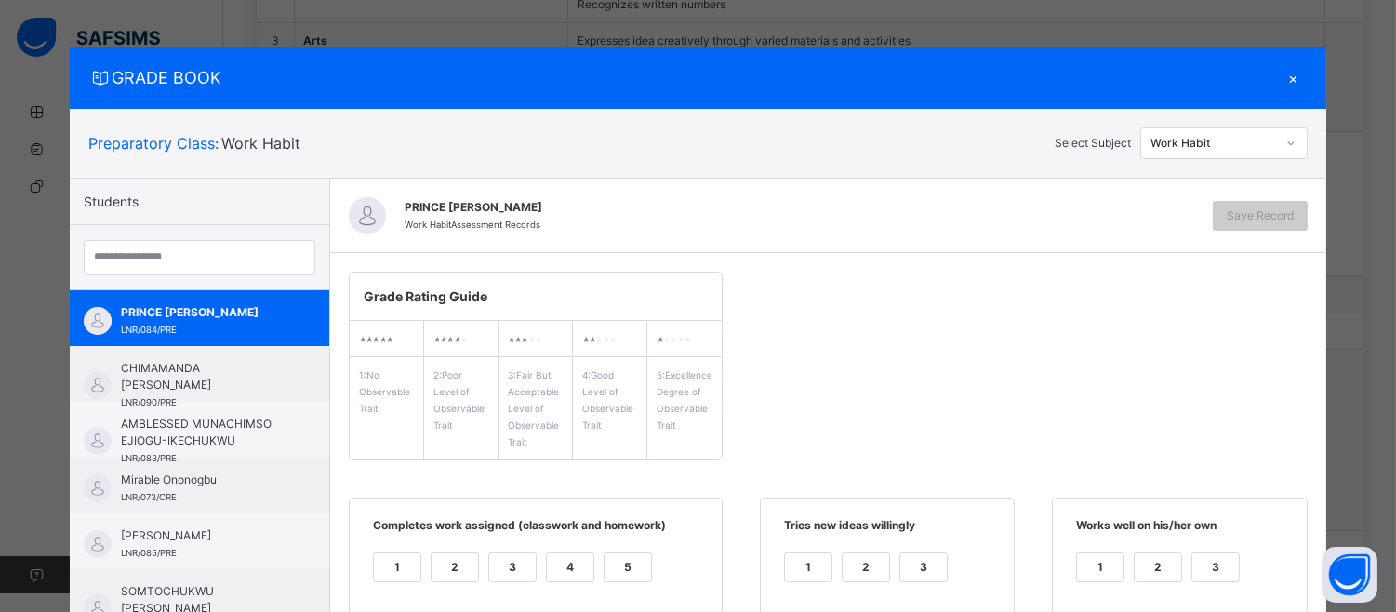
scroll to position [536, 0]
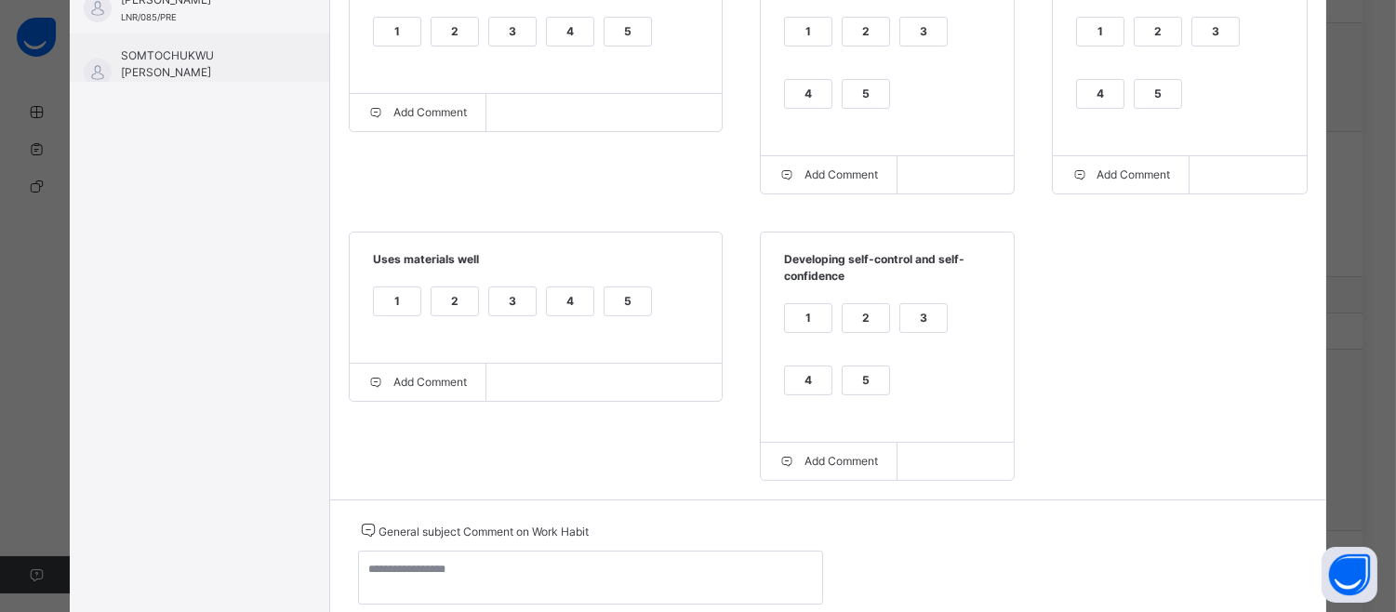
click at [627, 20] on div "5" at bounding box center [628, 32] width 47 height 28
click at [857, 91] on div "5" at bounding box center [866, 94] width 47 height 28
click at [1134, 97] on label "5" at bounding box center [1158, 94] width 48 height 30
click at [877, 389] on div "5" at bounding box center [866, 380] width 47 height 28
click at [606, 310] on div "5" at bounding box center [628, 301] width 47 height 28
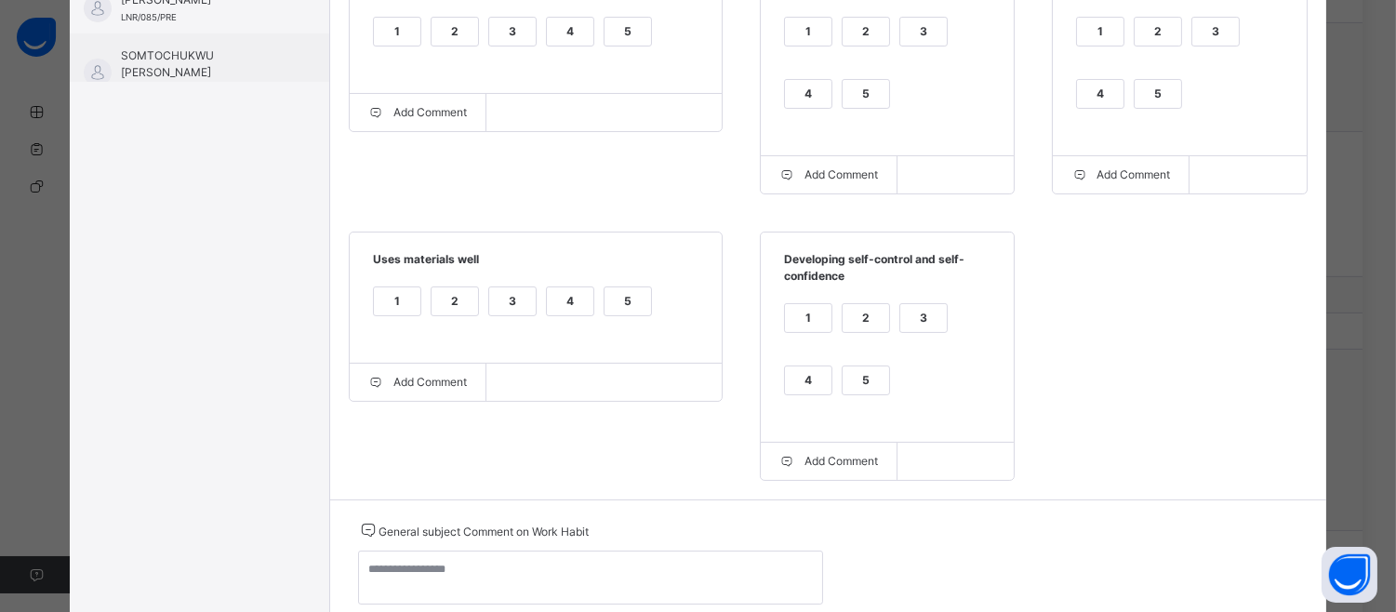
click at [620, 299] on div "5" at bounding box center [628, 301] width 47 height 28
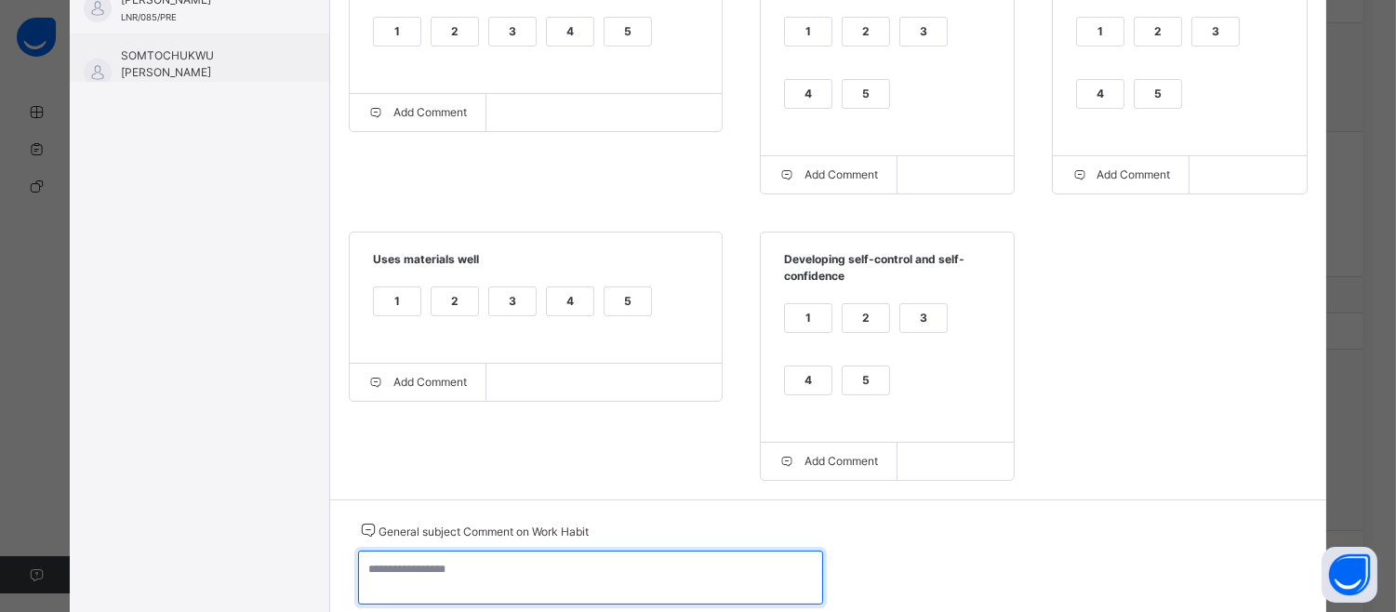
click at [373, 586] on textarea at bounding box center [590, 578] width 465 height 54
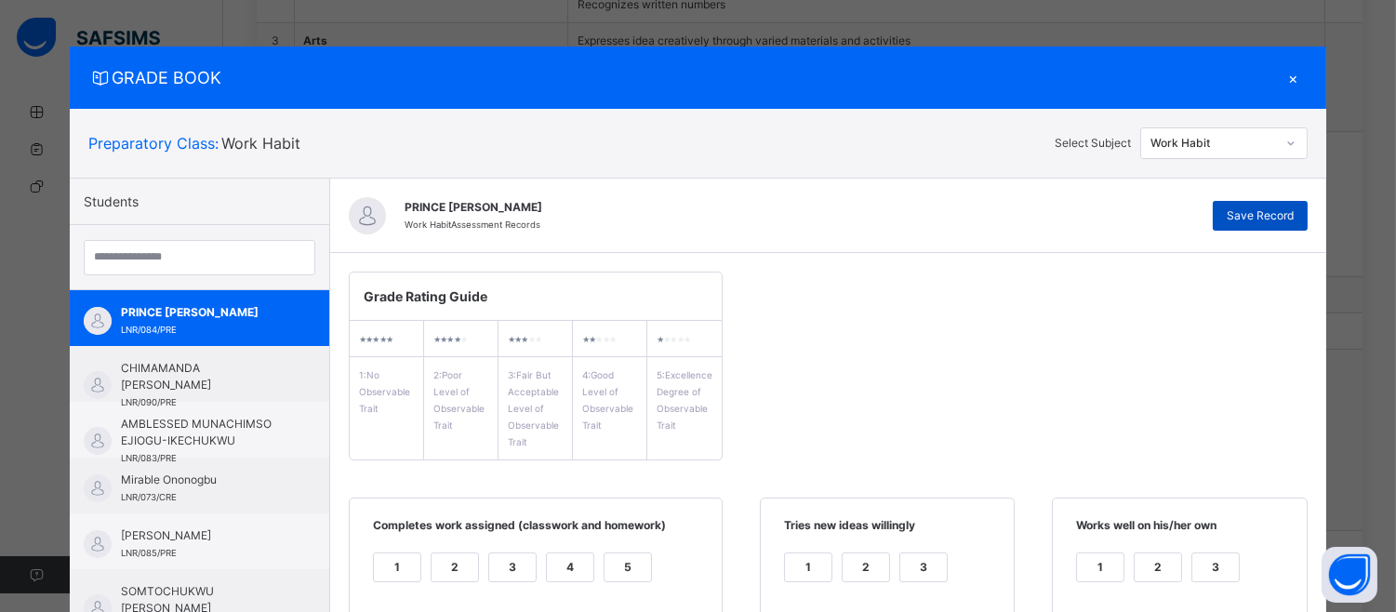
type textarea "**********"
click at [1294, 212] on span "Save Record" at bounding box center [1260, 215] width 67 height 17
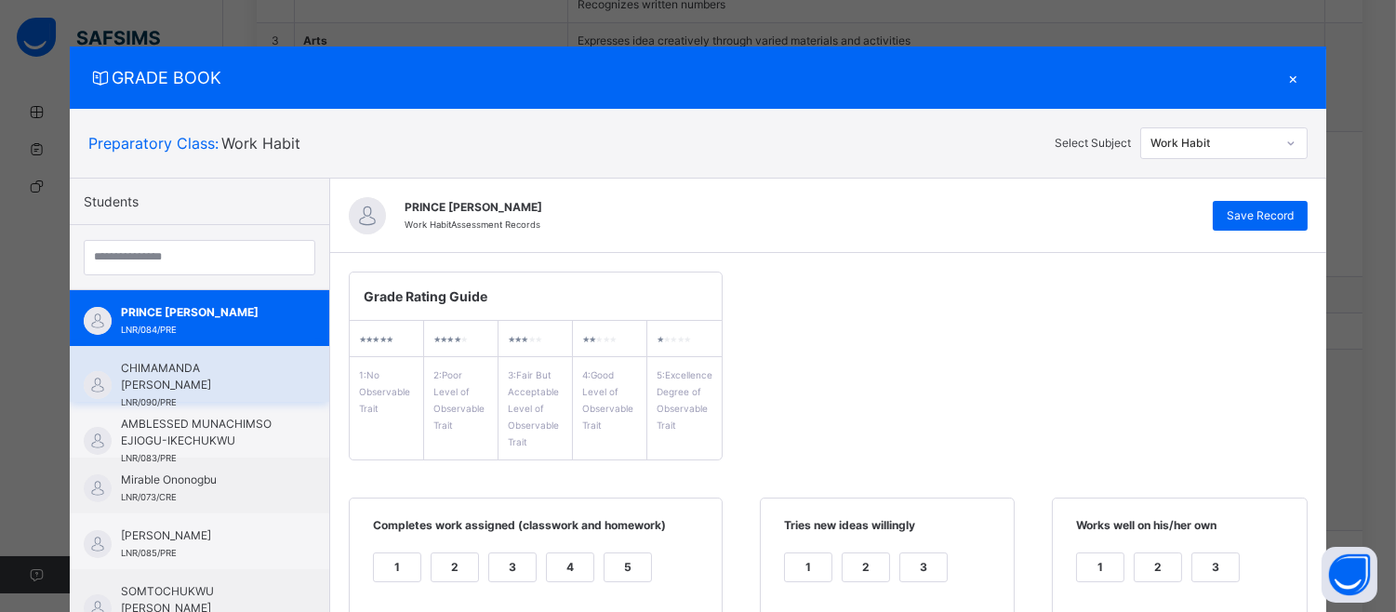
click at [260, 356] on div "CHIMAMANDA [PERSON_NAME] LNR/090/PRE" at bounding box center [199, 374] width 259 height 56
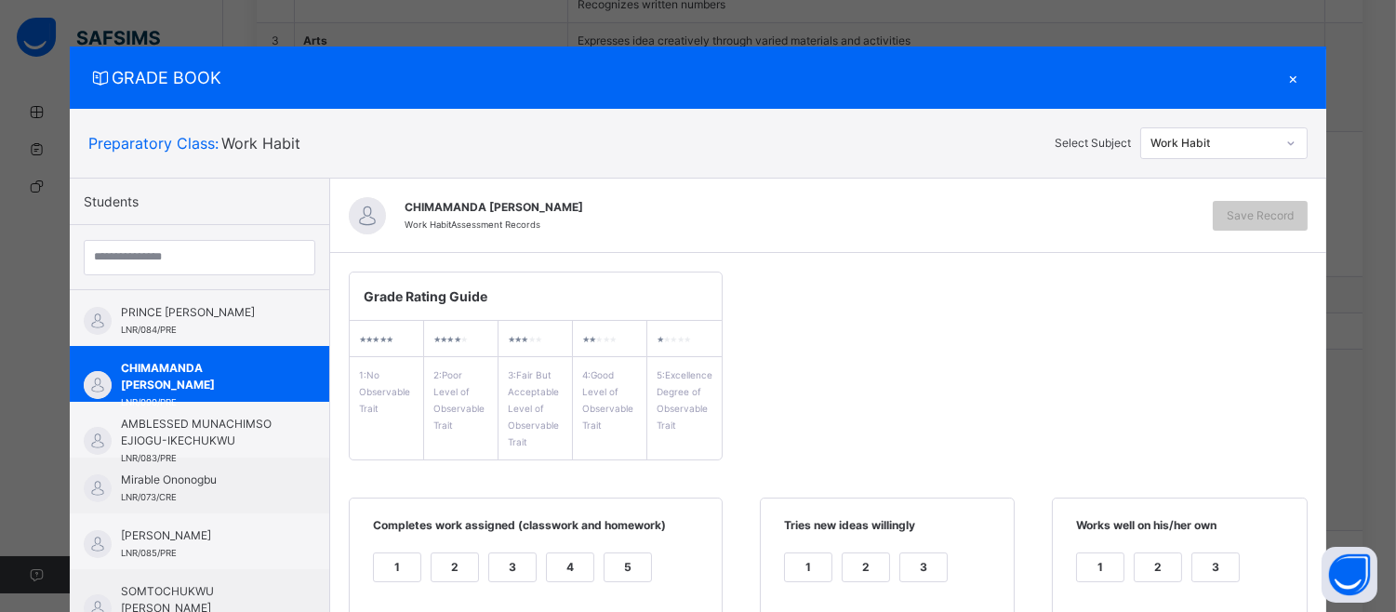
scroll to position [536, 0]
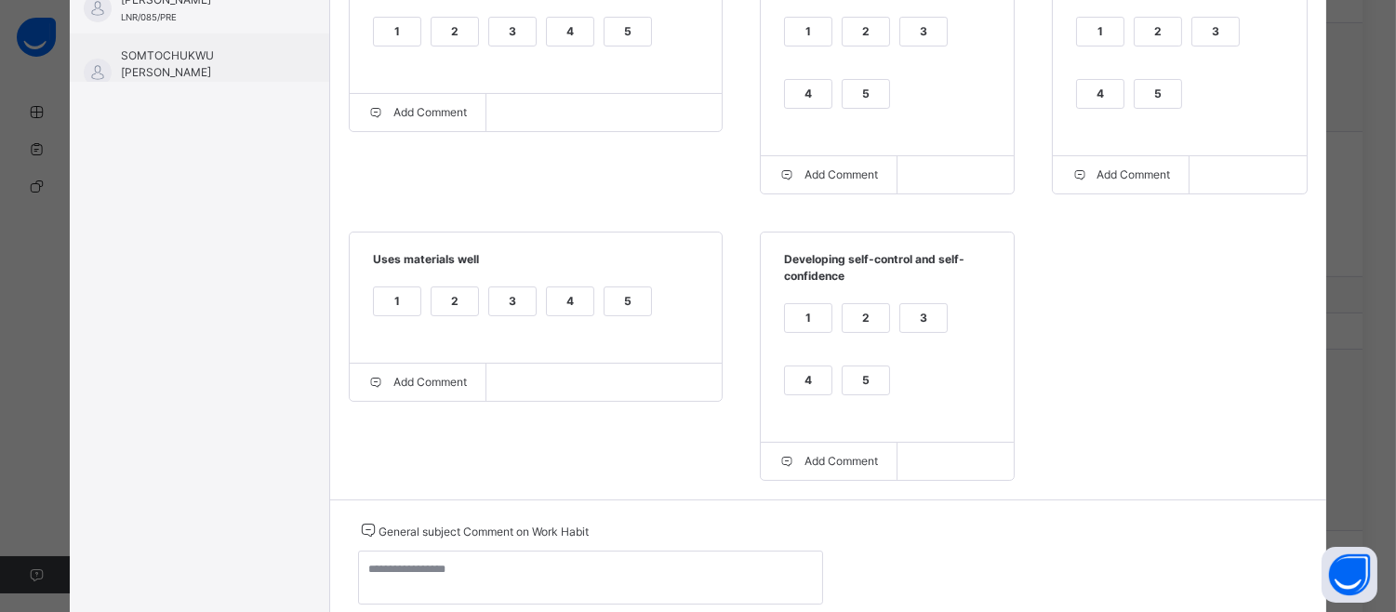
click at [611, 30] on div "5" at bounding box center [628, 32] width 47 height 28
click at [854, 365] on div "1 2 3 4 5" at bounding box center [887, 361] width 216 height 125
click at [854, 391] on div "5" at bounding box center [866, 380] width 47 height 28
click at [605, 296] on div "5" at bounding box center [628, 301] width 47 height 28
click at [1149, 84] on div "5" at bounding box center [1158, 94] width 47 height 28
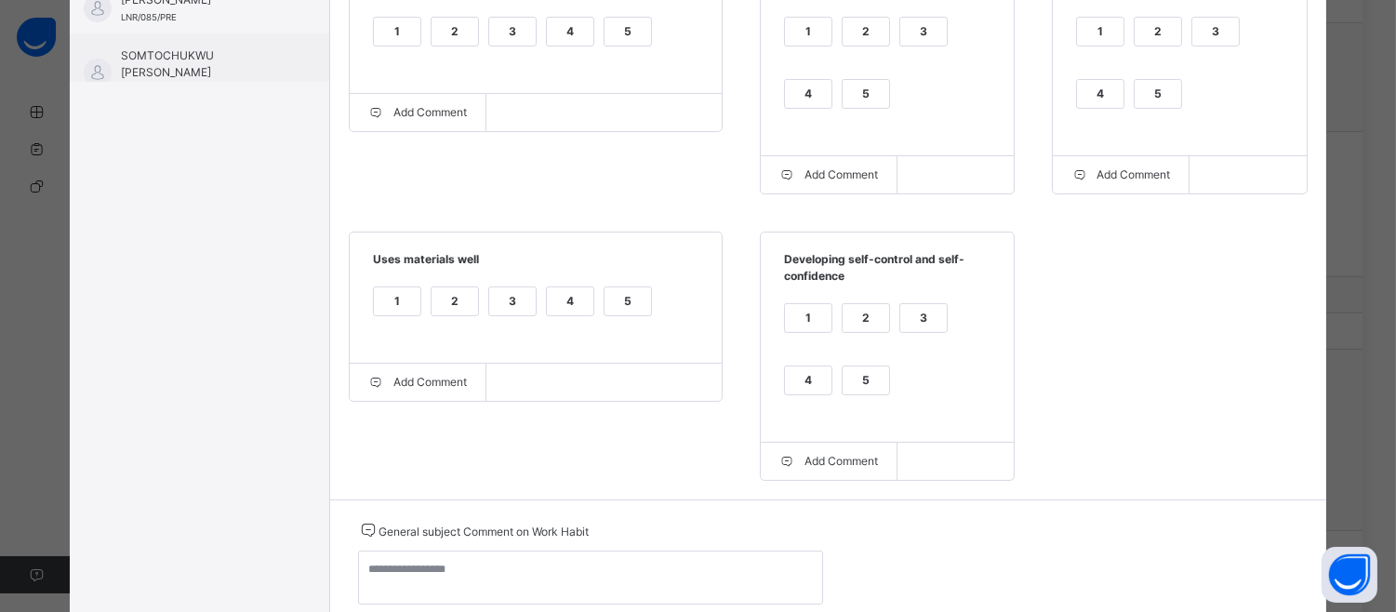
click at [843, 102] on div "5" at bounding box center [866, 94] width 47 height 28
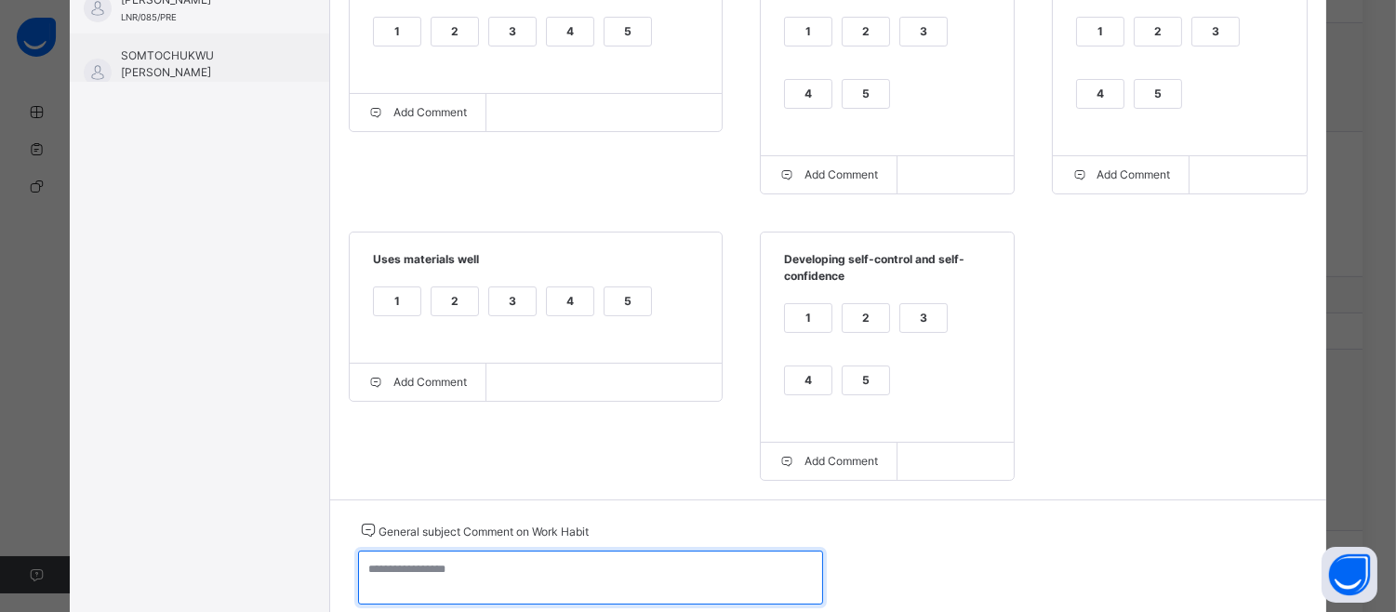
click at [372, 596] on textarea at bounding box center [590, 578] width 465 height 54
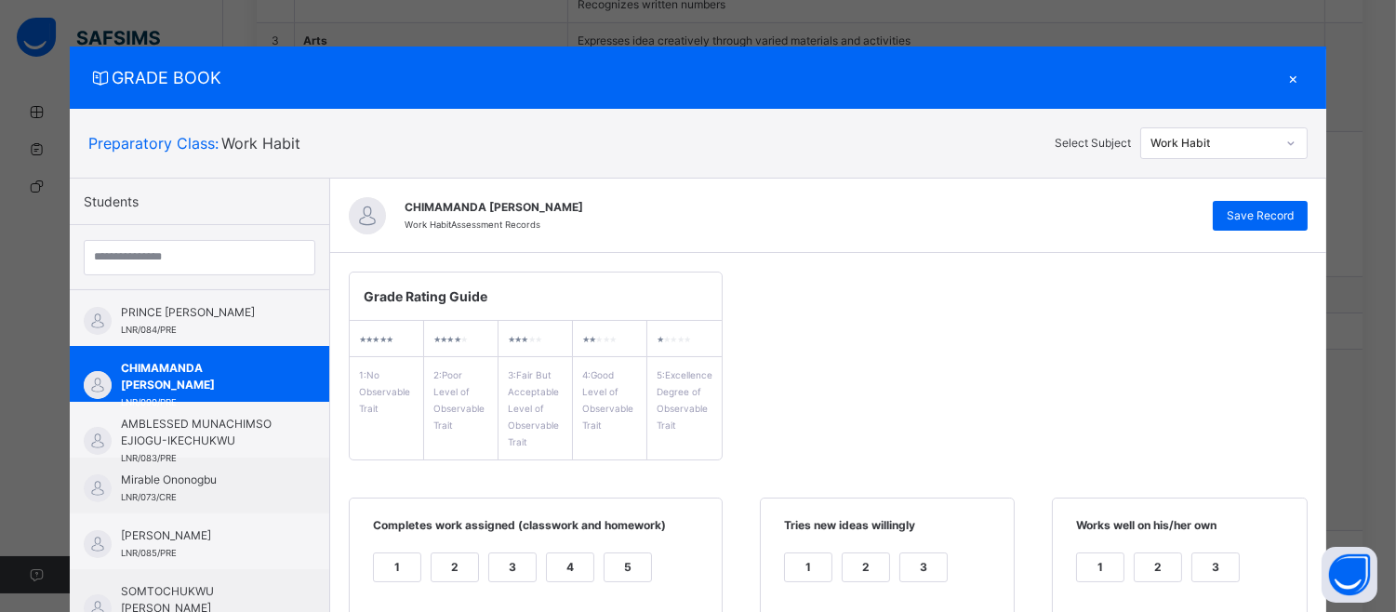
type textarea "**********"
click at [1386, 311] on div "GRADE BOOK × Preparatory Class : Work Habit Select Subject Work Habit Students …" at bounding box center [698, 306] width 1396 height 612
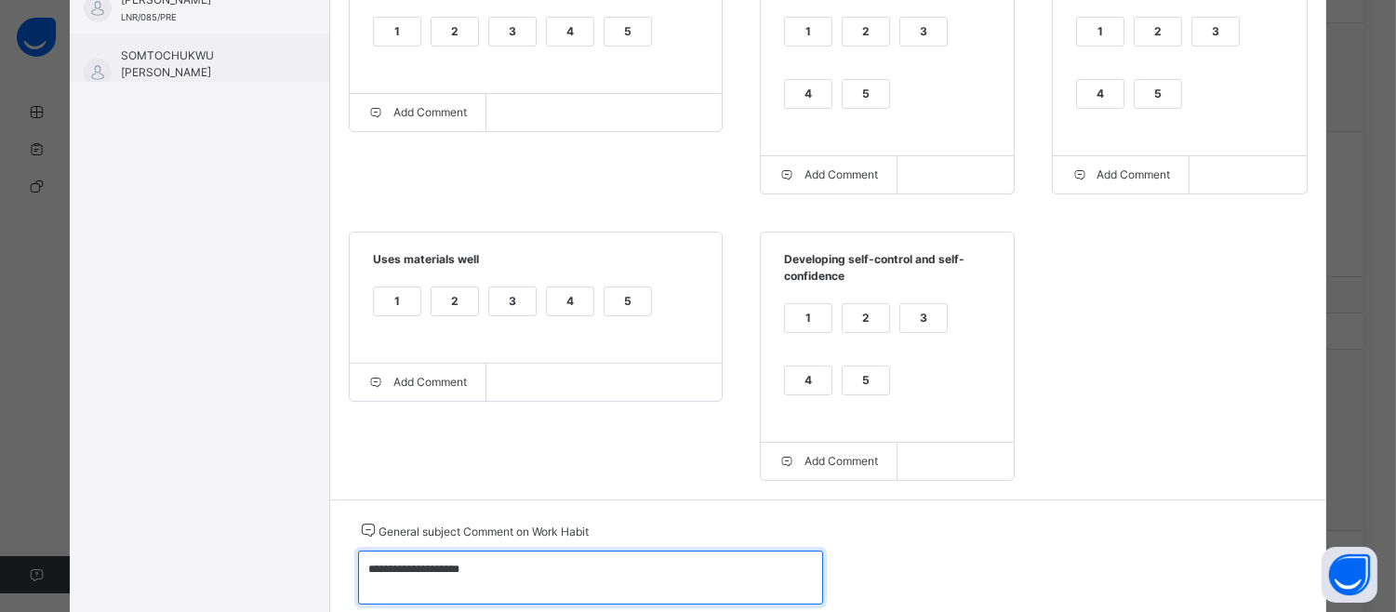
click at [363, 580] on textarea "**********" at bounding box center [590, 578] width 465 height 54
drag, startPoint x: 382, startPoint y: 580, endPoint x: 444, endPoint y: 591, distance: 62.2
click at [444, 591] on textarea "**********" at bounding box center [590, 578] width 465 height 54
click at [493, 586] on textarea "**********" at bounding box center [590, 578] width 465 height 54
drag, startPoint x: 493, startPoint y: 586, endPoint x: 353, endPoint y: 582, distance: 139.6
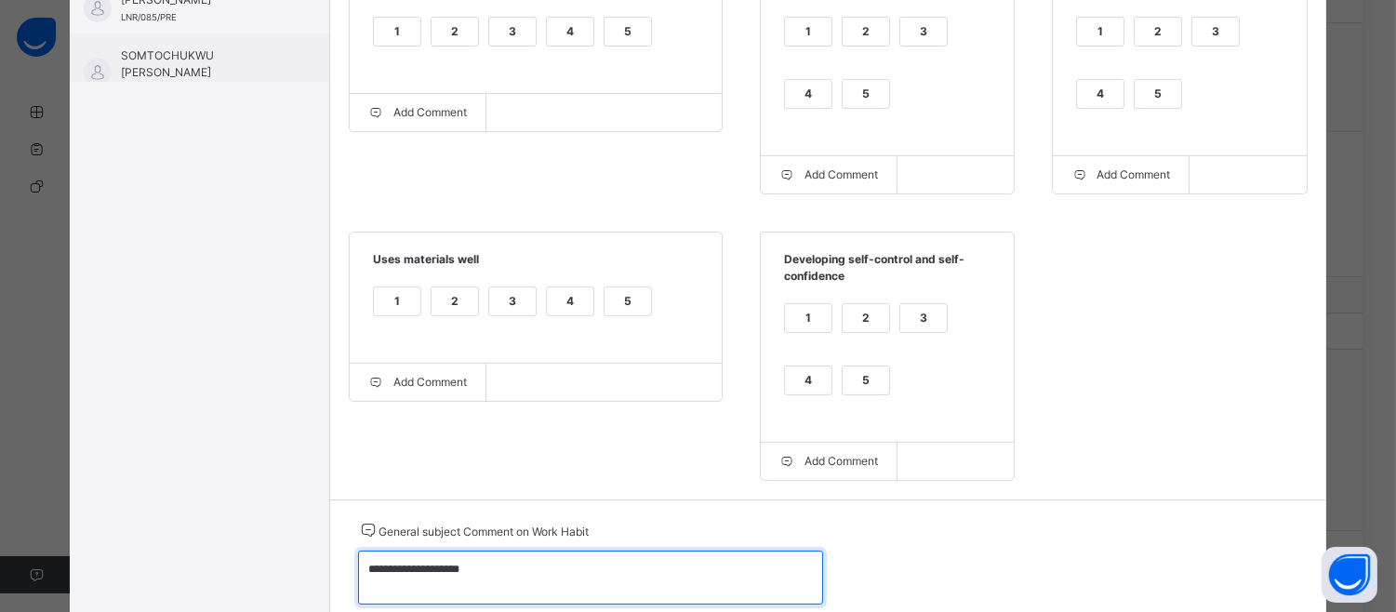
click at [358, 582] on textarea "**********" at bounding box center [590, 578] width 465 height 54
click at [739, 571] on textarea "**********" at bounding box center [590, 578] width 465 height 54
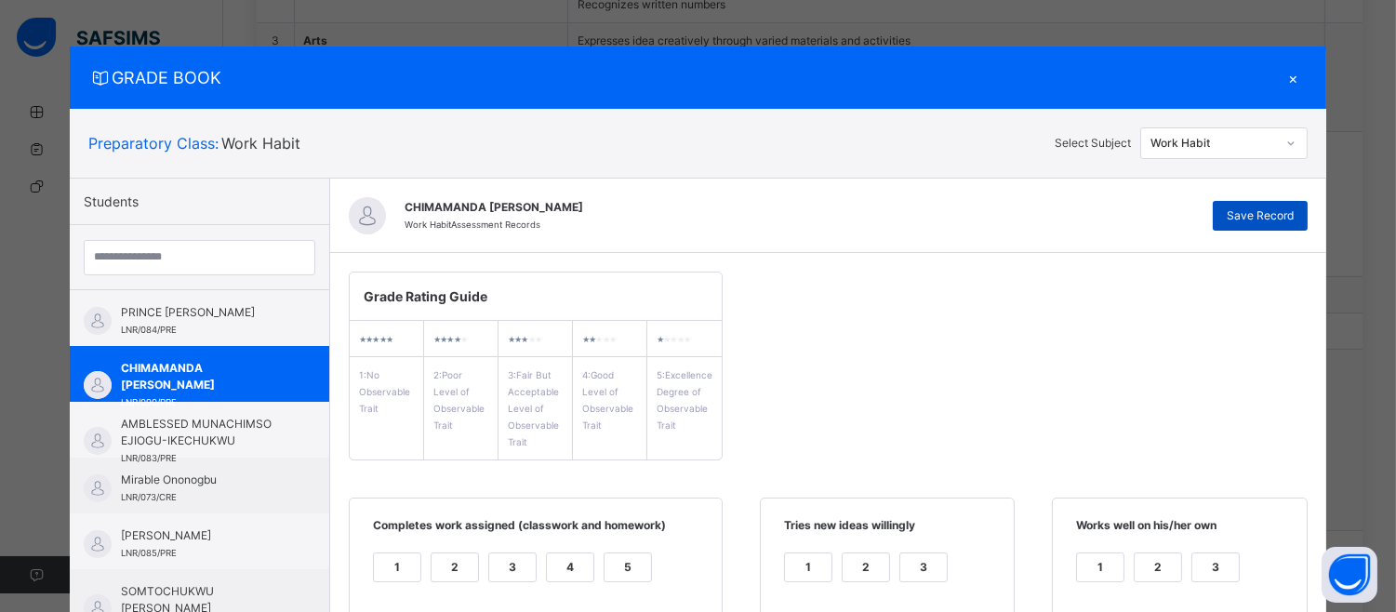
click at [1266, 220] on span "Save Record" at bounding box center [1260, 215] width 67 height 17
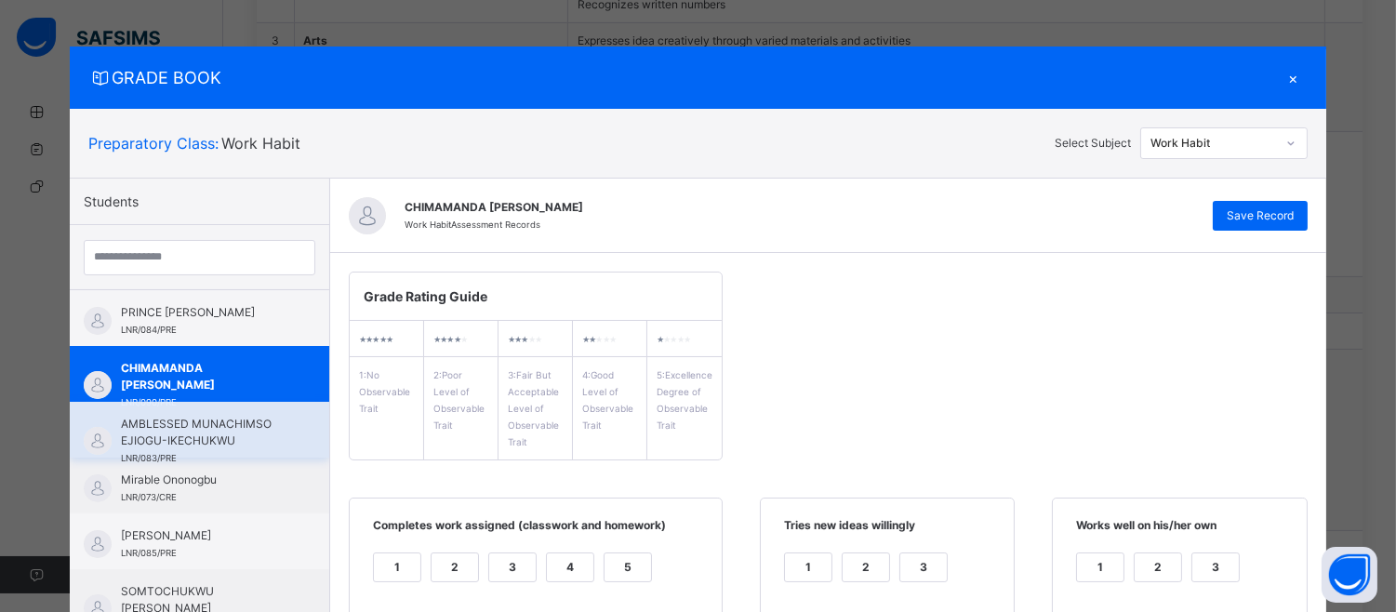
click at [224, 437] on span "AMBLESSED MUNACHIMSO EJIOGU-IKECHUKWU" at bounding box center [204, 432] width 166 height 33
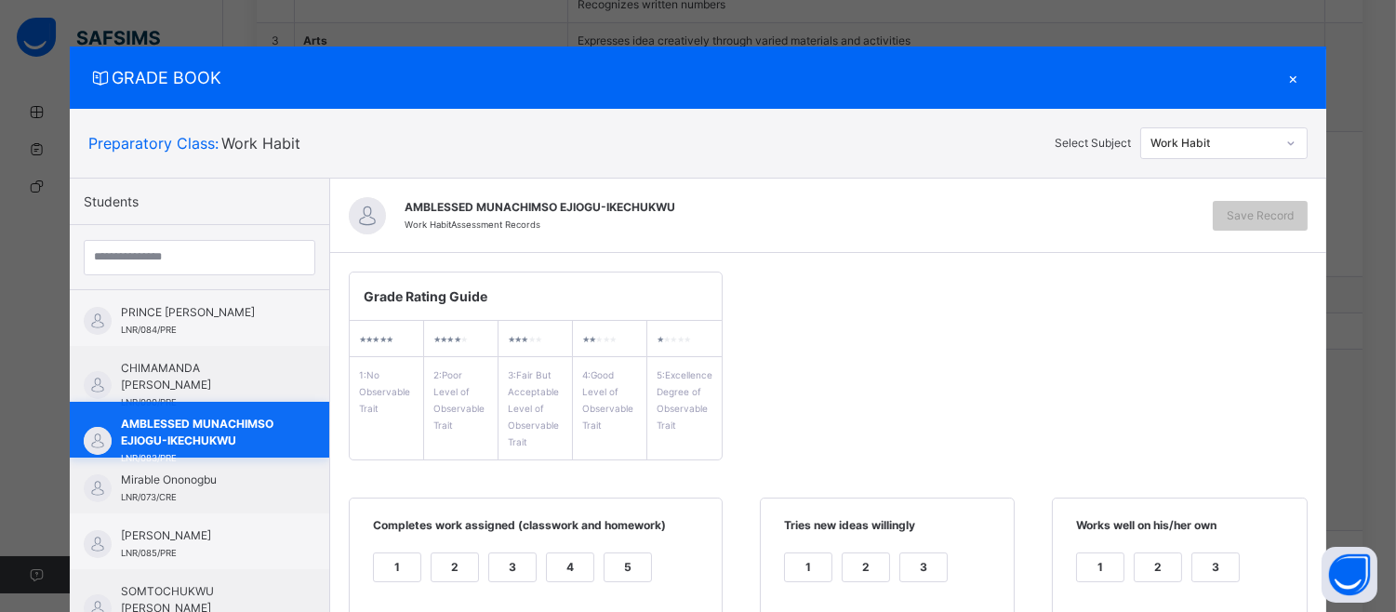
click at [224, 437] on span "AMBLESSED MUNACHIMSO EJIOGU-IKECHUKWU" at bounding box center [204, 432] width 166 height 33
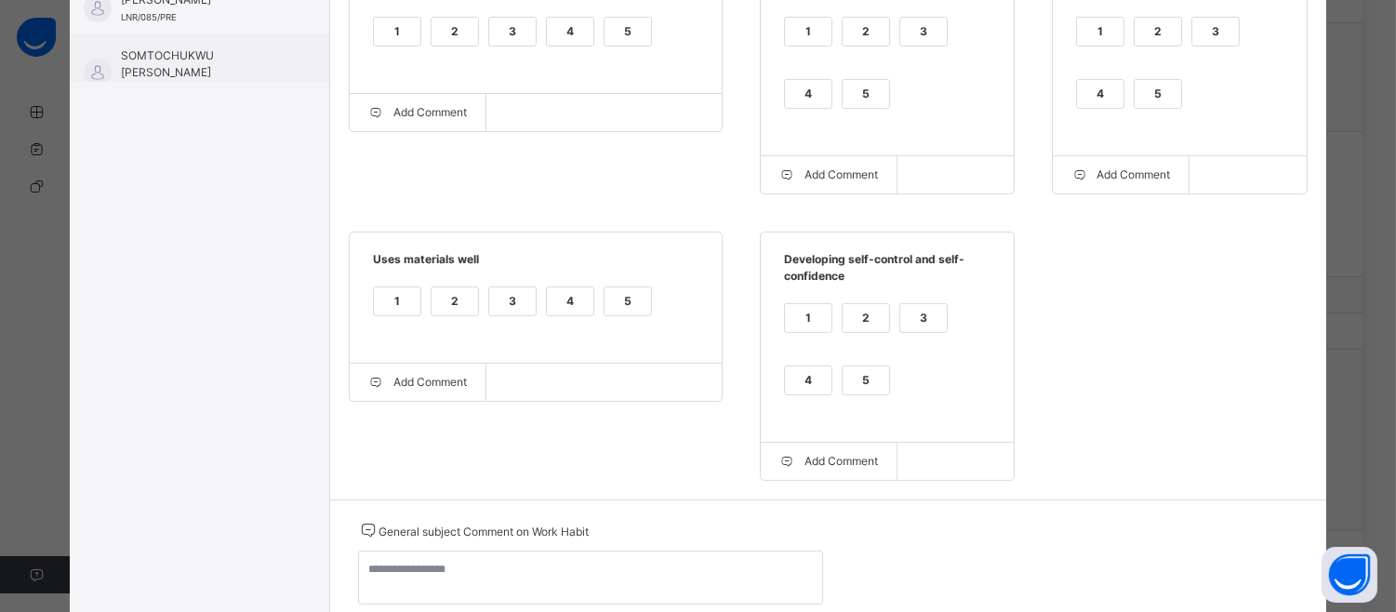
click at [1148, 75] on div "1 2 3 4 5" at bounding box center [1179, 74] width 216 height 125
drag, startPoint x: 1151, startPoint y: 86, endPoint x: 1136, endPoint y: 102, distance: 22.4
click at [1136, 102] on div "5" at bounding box center [1158, 94] width 47 height 28
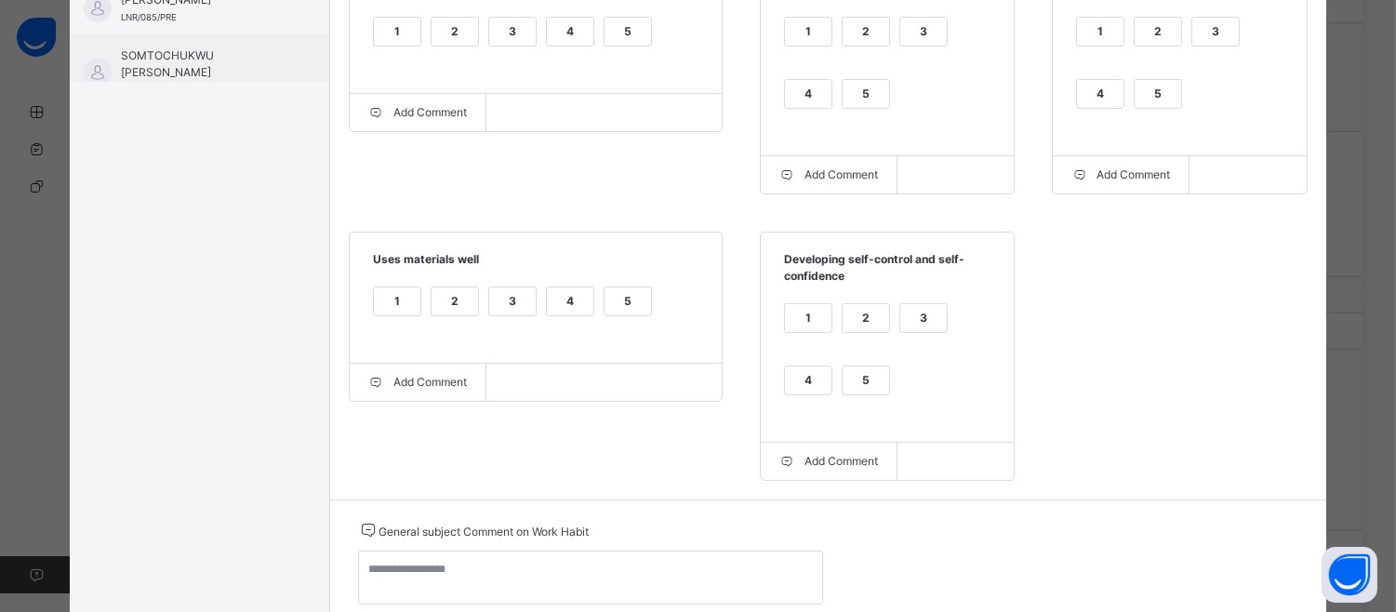
click at [860, 87] on div "5" at bounding box center [866, 94] width 47 height 28
click at [636, 33] on div "5" at bounding box center [628, 32] width 47 height 28
click at [632, 292] on div "5" at bounding box center [628, 301] width 47 height 28
click at [843, 385] on div "5" at bounding box center [866, 380] width 47 height 28
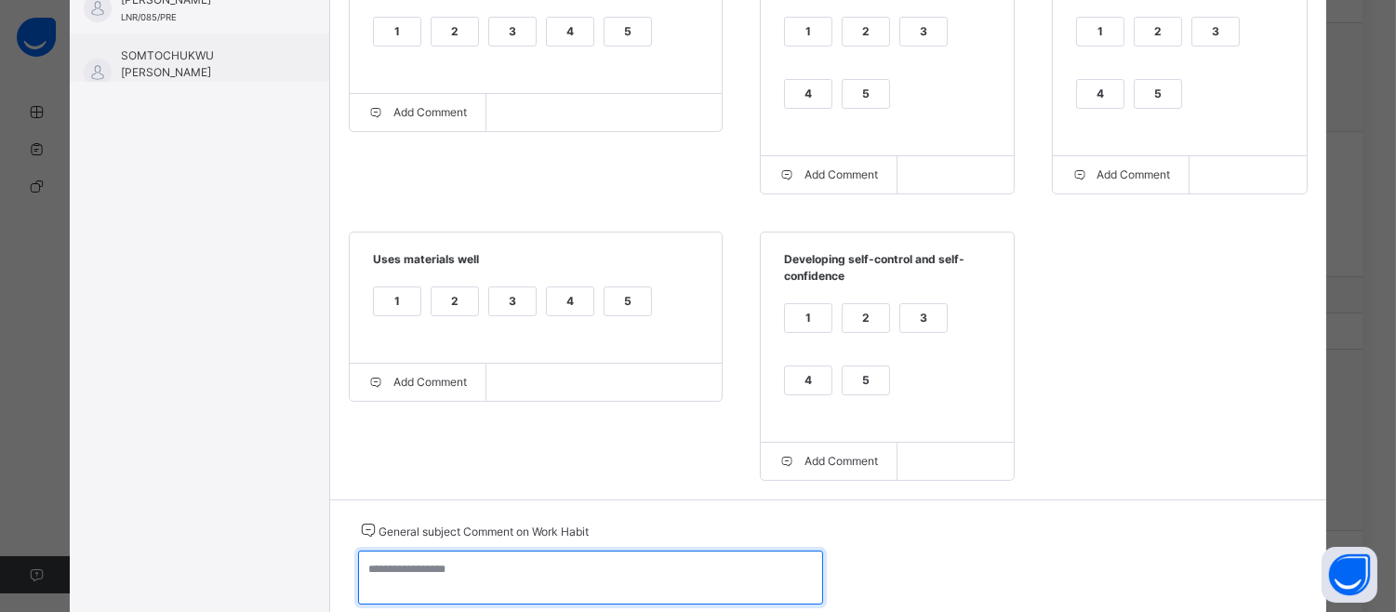
click at [382, 592] on textarea at bounding box center [590, 578] width 465 height 54
paste textarea "**********"
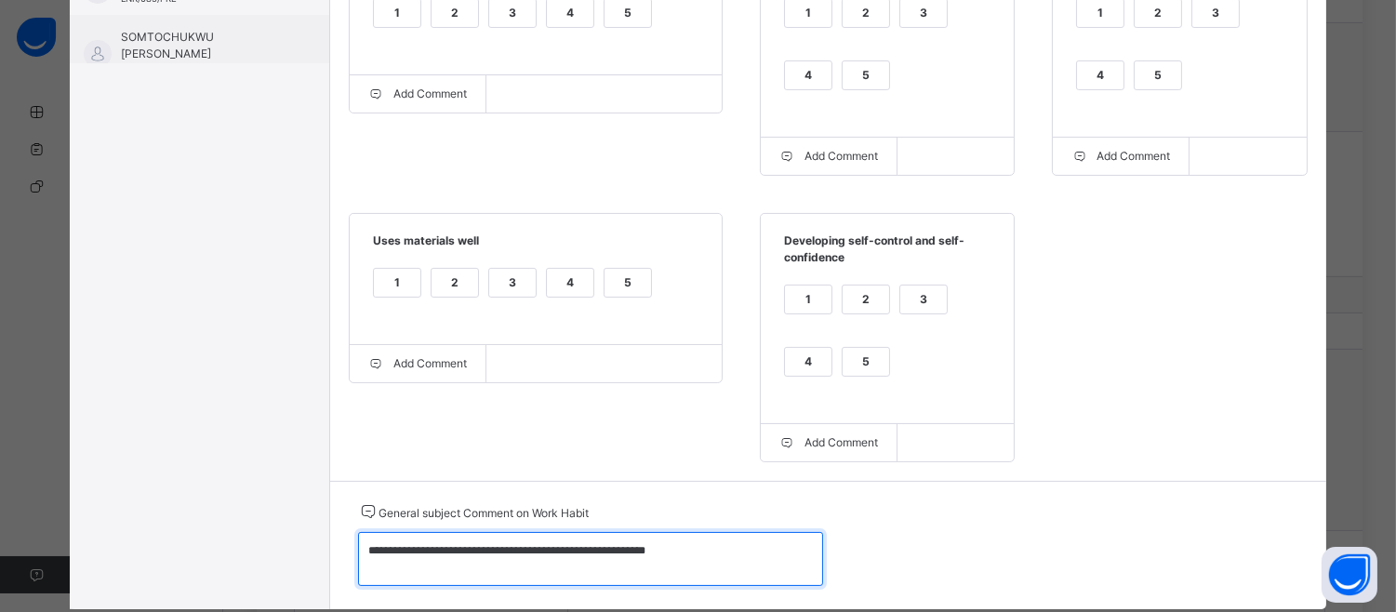
click at [382, 592] on div "**********" at bounding box center [828, 545] width 996 height 128
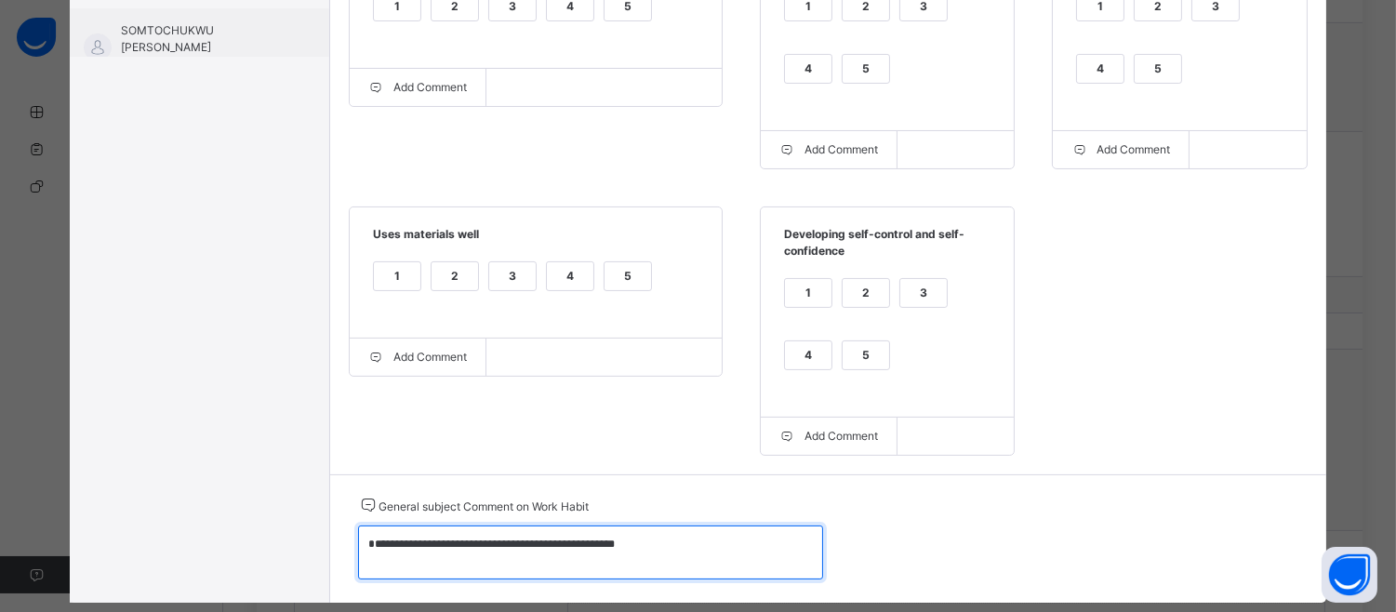
click at [430, 551] on textarea "**********" at bounding box center [590, 552] width 465 height 54
click at [598, 551] on textarea "**********" at bounding box center [590, 552] width 465 height 54
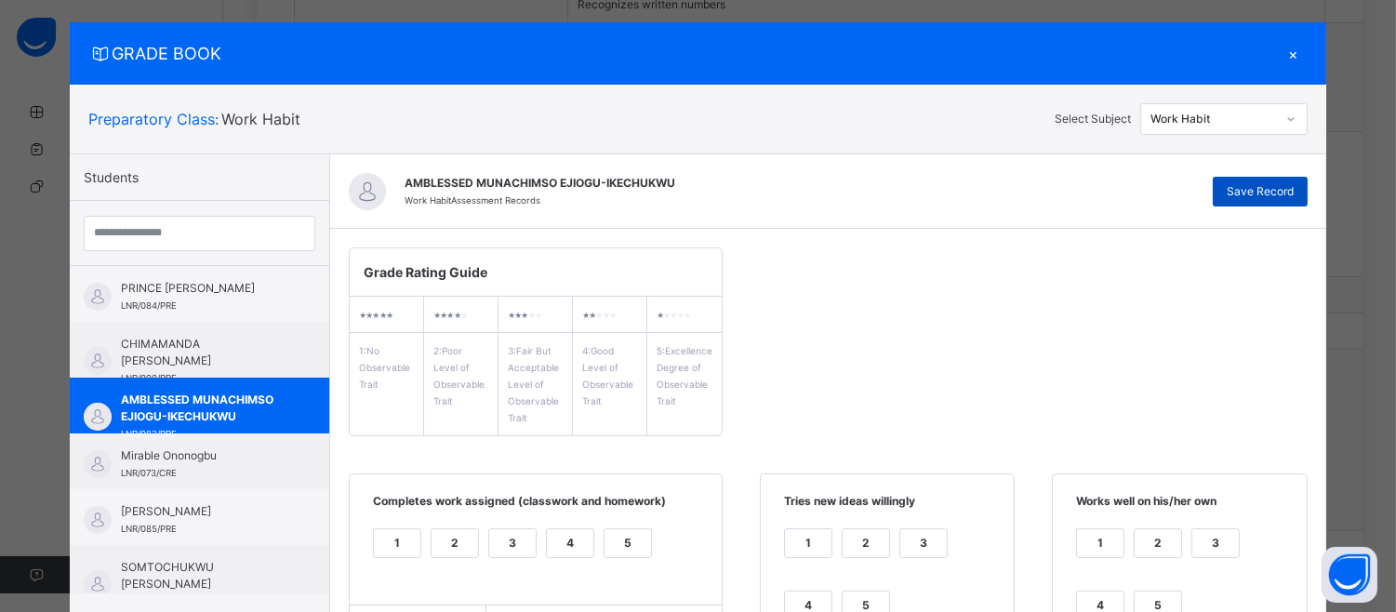
type textarea "**********"
click at [1286, 193] on span "Save Record" at bounding box center [1260, 191] width 67 height 17
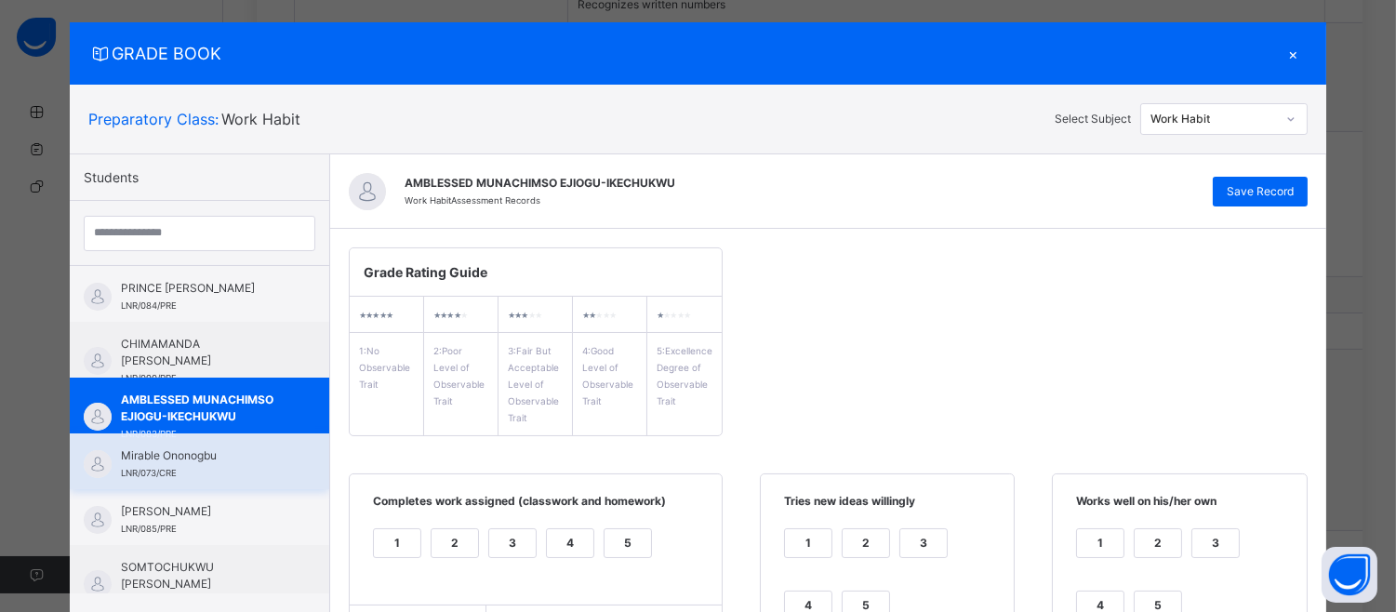
click at [167, 459] on span "Mirable Ononogbu" at bounding box center [204, 455] width 166 height 17
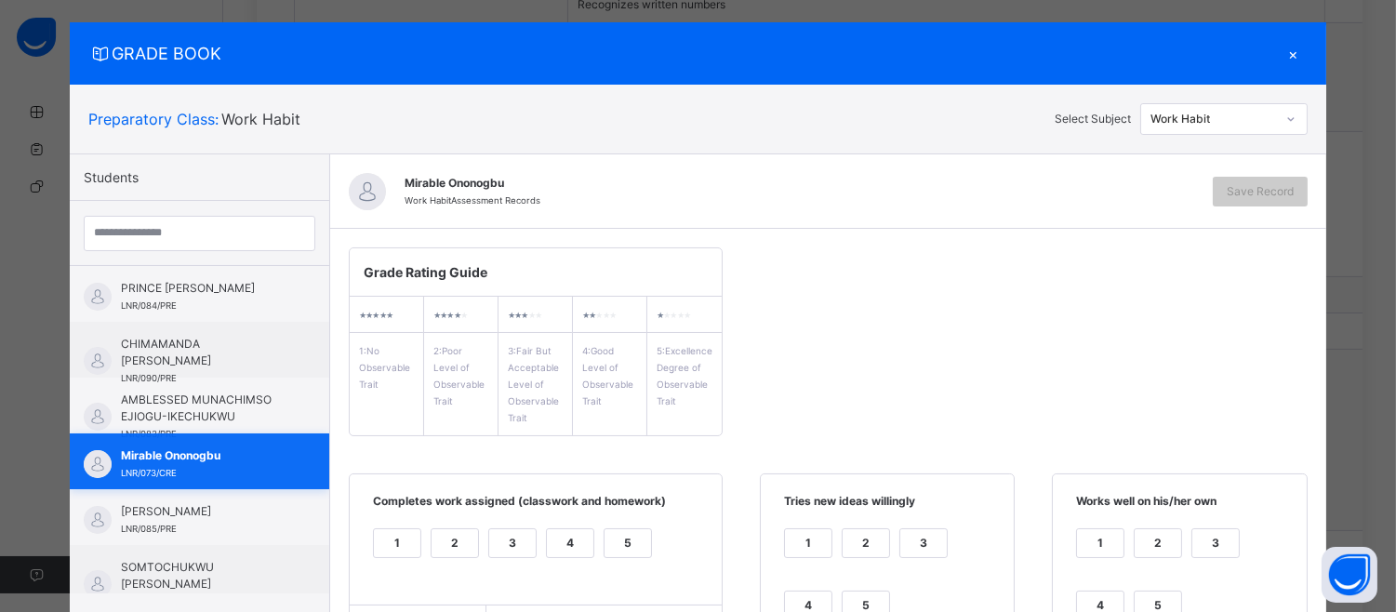
click at [167, 459] on span "Mirable Ononogbu" at bounding box center [204, 455] width 166 height 17
click at [549, 551] on div "4" at bounding box center [570, 543] width 47 height 28
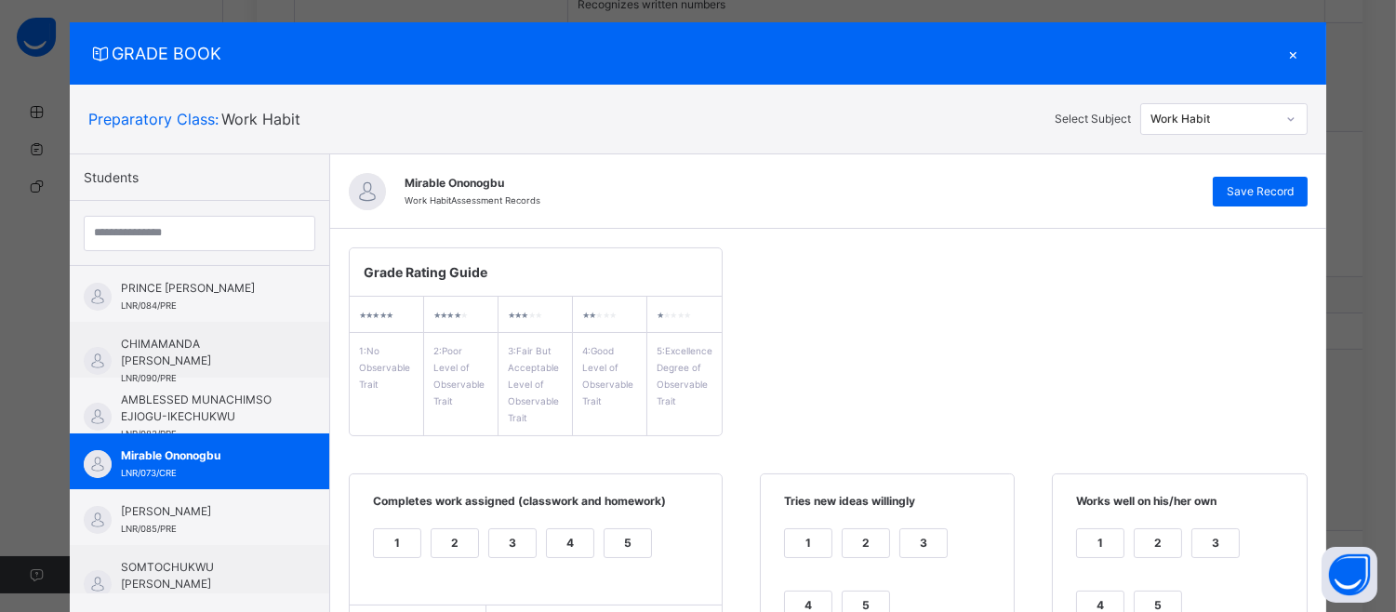
click at [843, 607] on div "5" at bounding box center [866, 605] width 47 height 28
click at [1168, 608] on div "5" at bounding box center [1158, 605] width 47 height 28
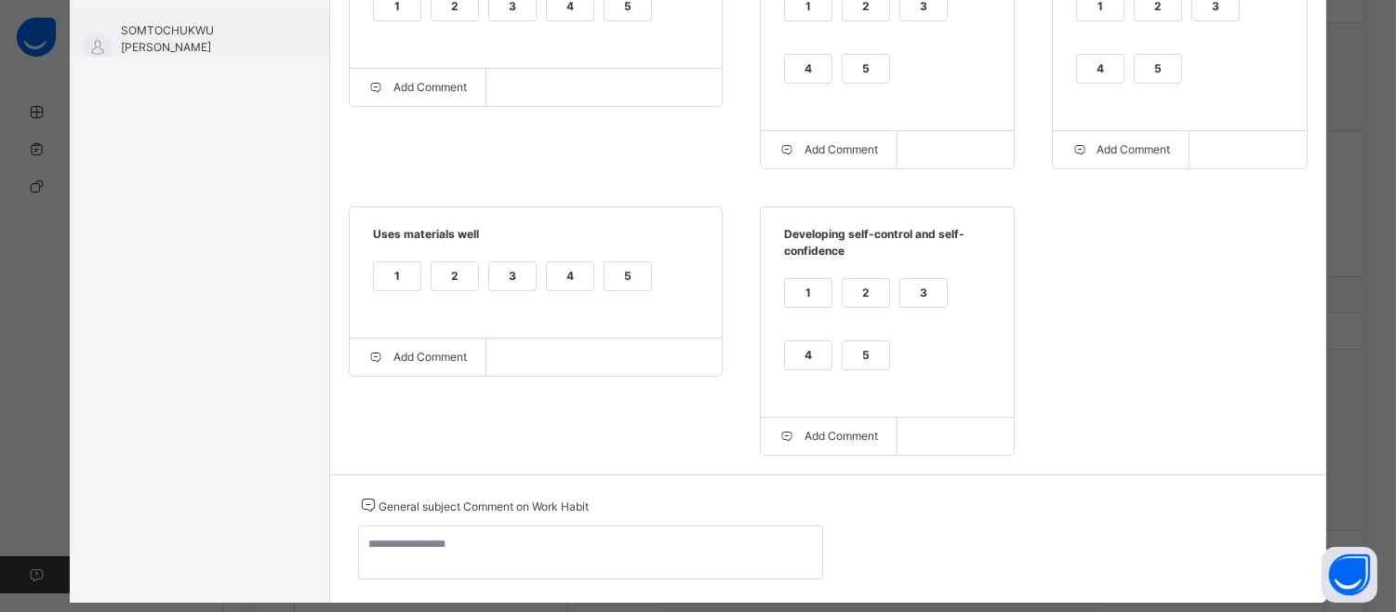
click at [860, 360] on div "5" at bounding box center [866, 355] width 47 height 28
click at [374, 528] on div "General subject Comment on Work Habit" at bounding box center [590, 539] width 465 height 90
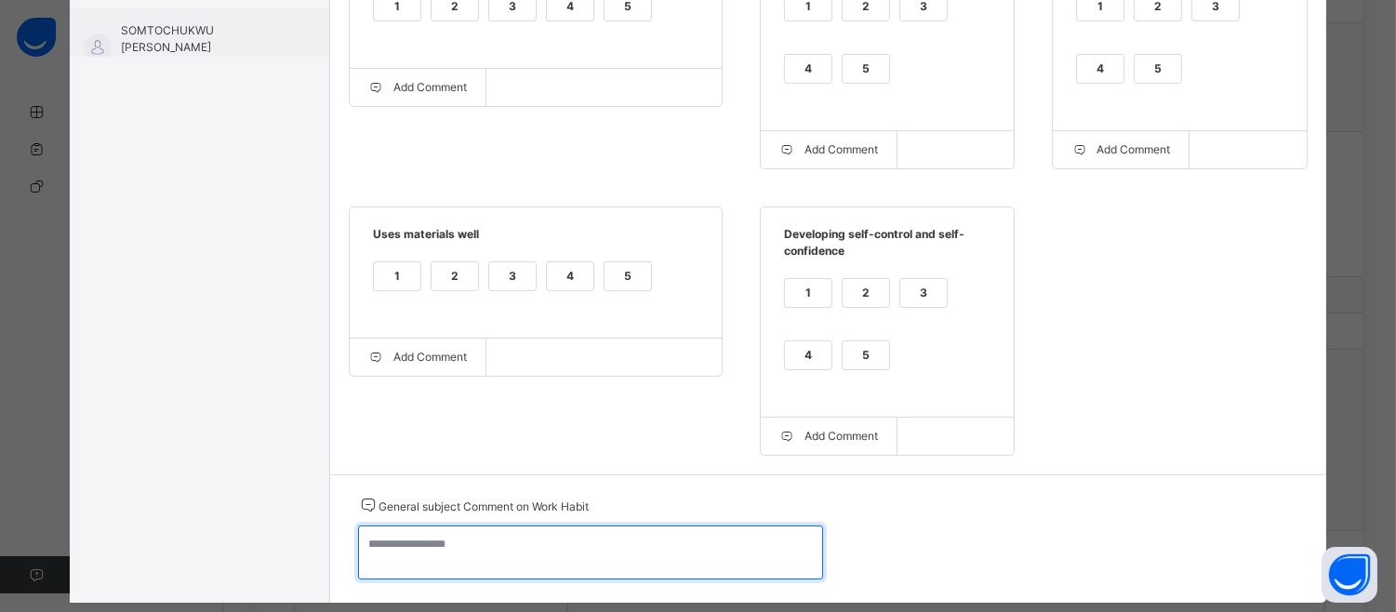
click at [358, 559] on textarea at bounding box center [590, 552] width 465 height 54
paste textarea "**********"
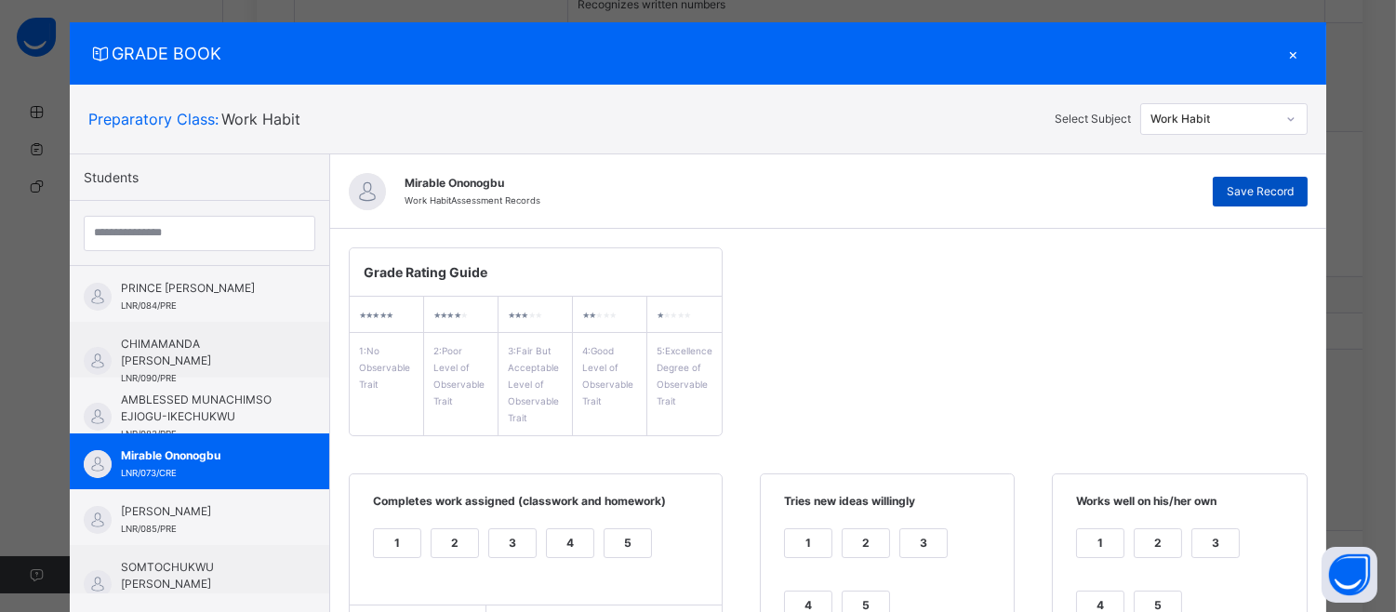
type textarea "**********"
click at [1288, 190] on span "Save Record" at bounding box center [1260, 191] width 67 height 17
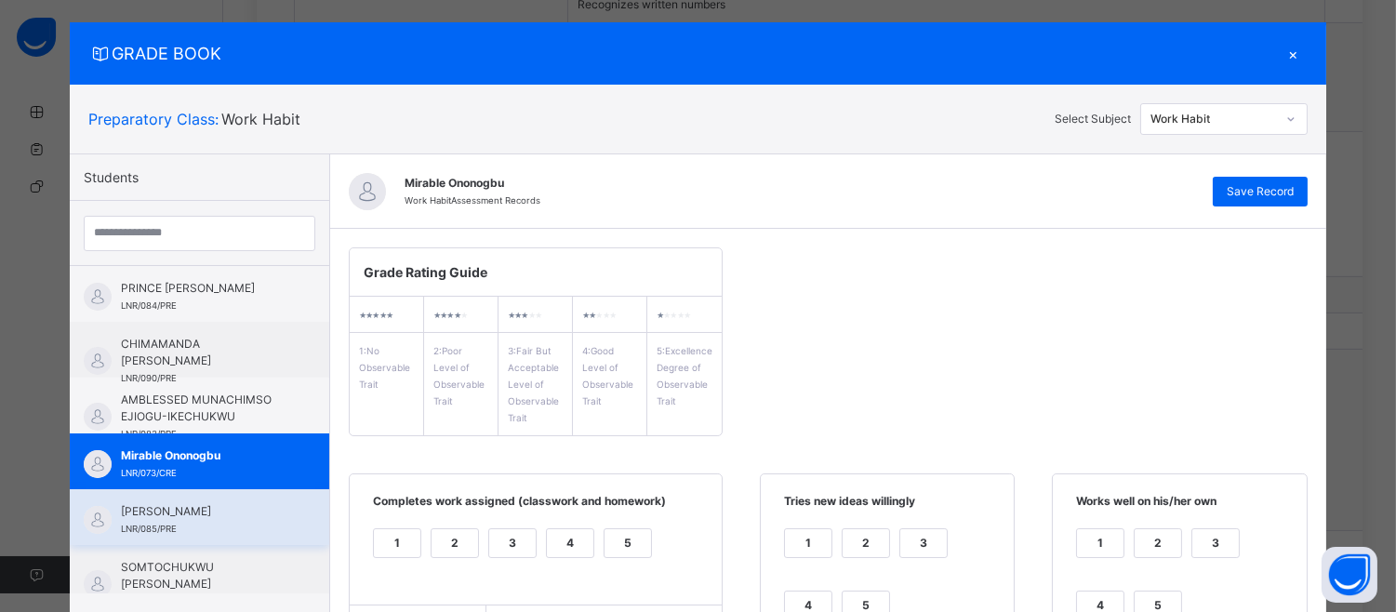
click at [255, 519] on span "[PERSON_NAME]" at bounding box center [204, 511] width 166 height 17
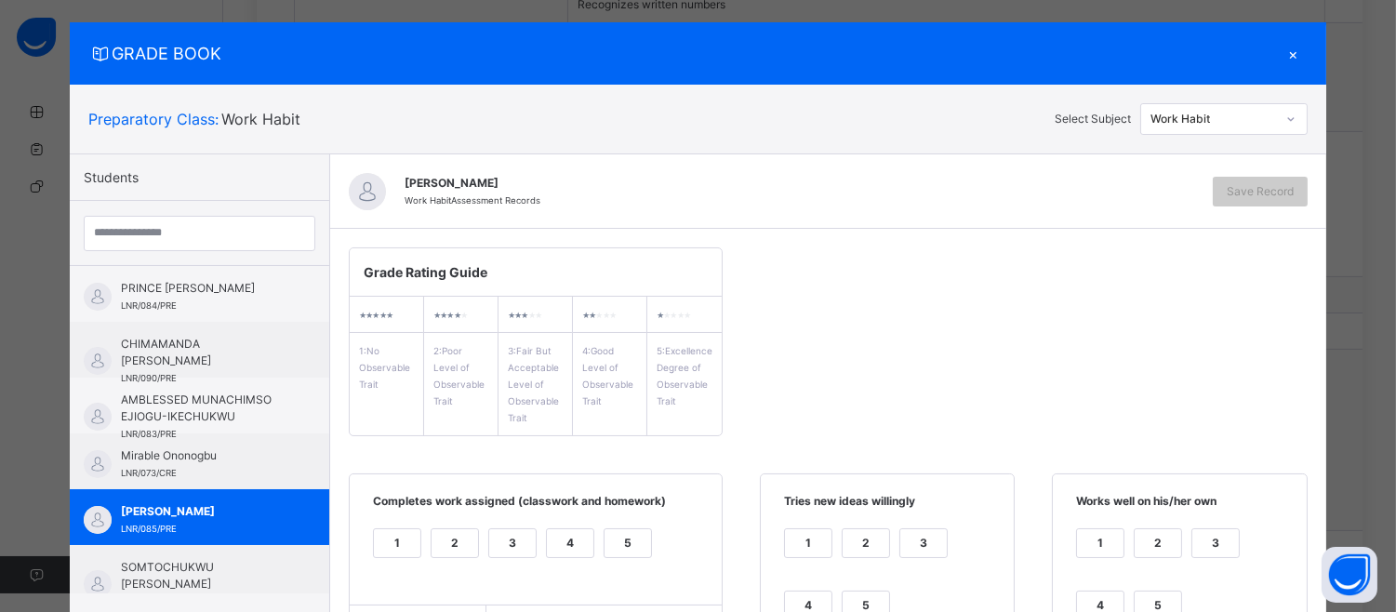
click at [612, 541] on div "5" at bounding box center [628, 543] width 47 height 28
click at [853, 596] on div "5" at bounding box center [866, 605] width 47 height 28
click at [1155, 599] on div "5" at bounding box center [1158, 605] width 47 height 28
click at [1386, 546] on div "GRADE BOOK × Preparatory Class : Work Habit Select Subject Work Habit Students …" at bounding box center [698, 306] width 1396 height 612
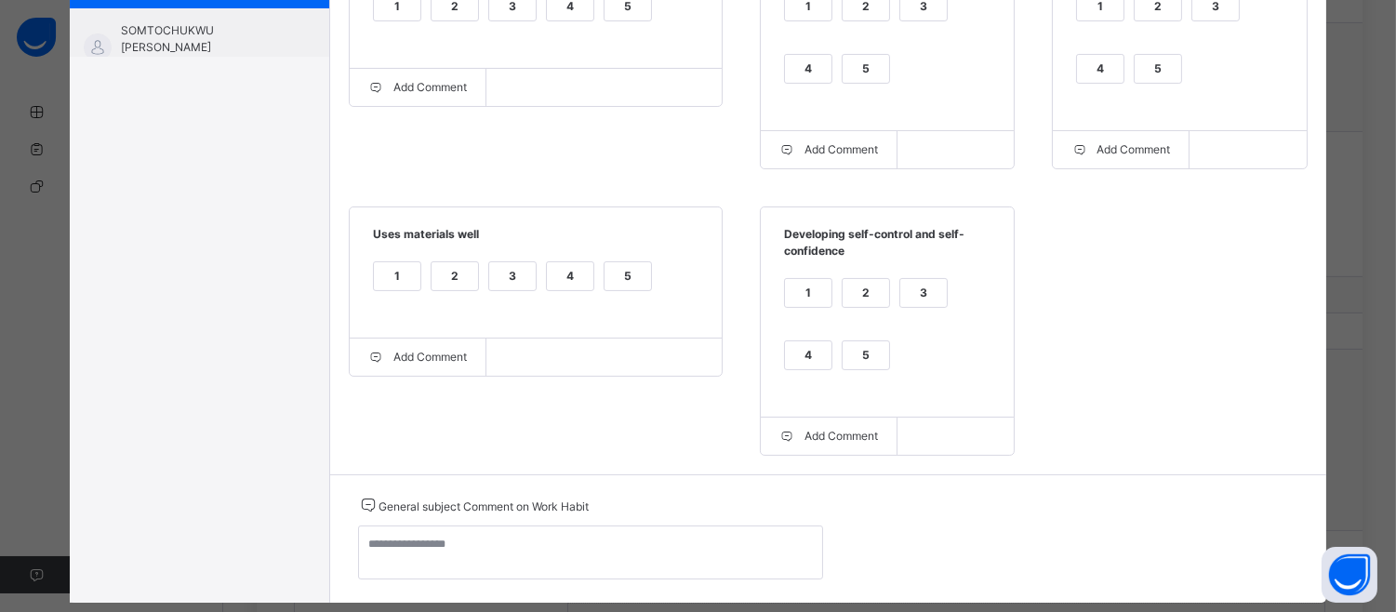
click at [868, 369] on div "5" at bounding box center [866, 355] width 47 height 28
click at [632, 289] on div "5" at bounding box center [628, 276] width 47 height 28
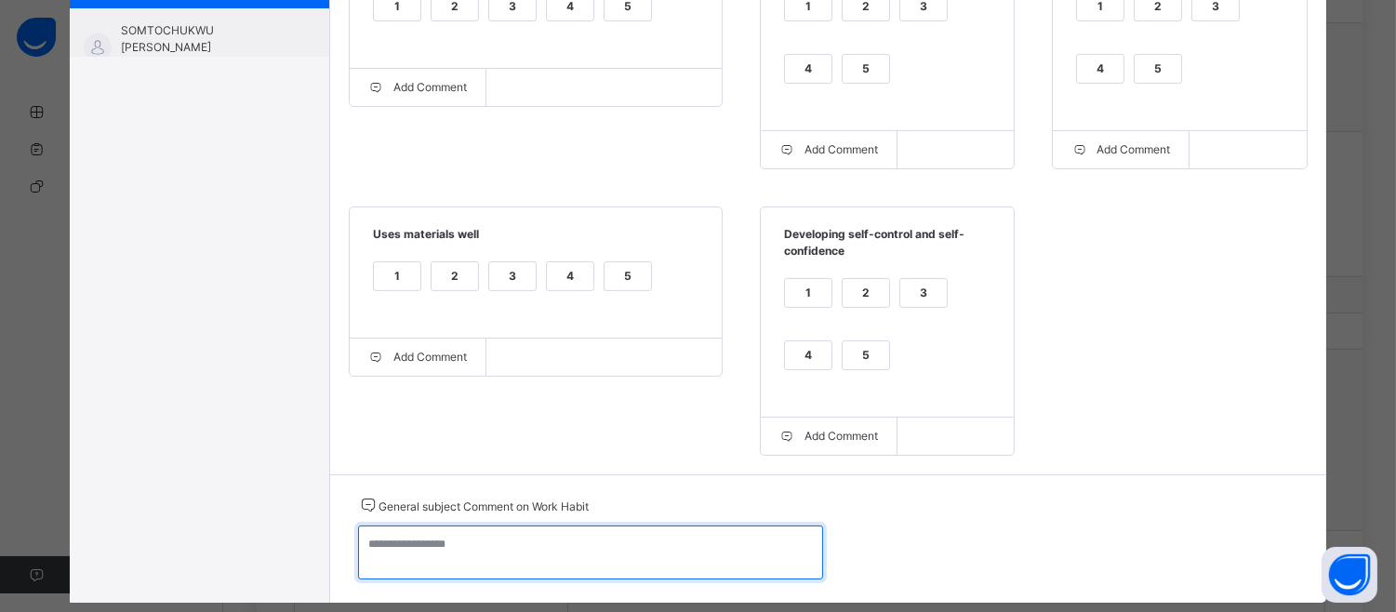
click at [365, 547] on textarea at bounding box center [590, 552] width 465 height 54
type textarea "*"
paste textarea "**********"
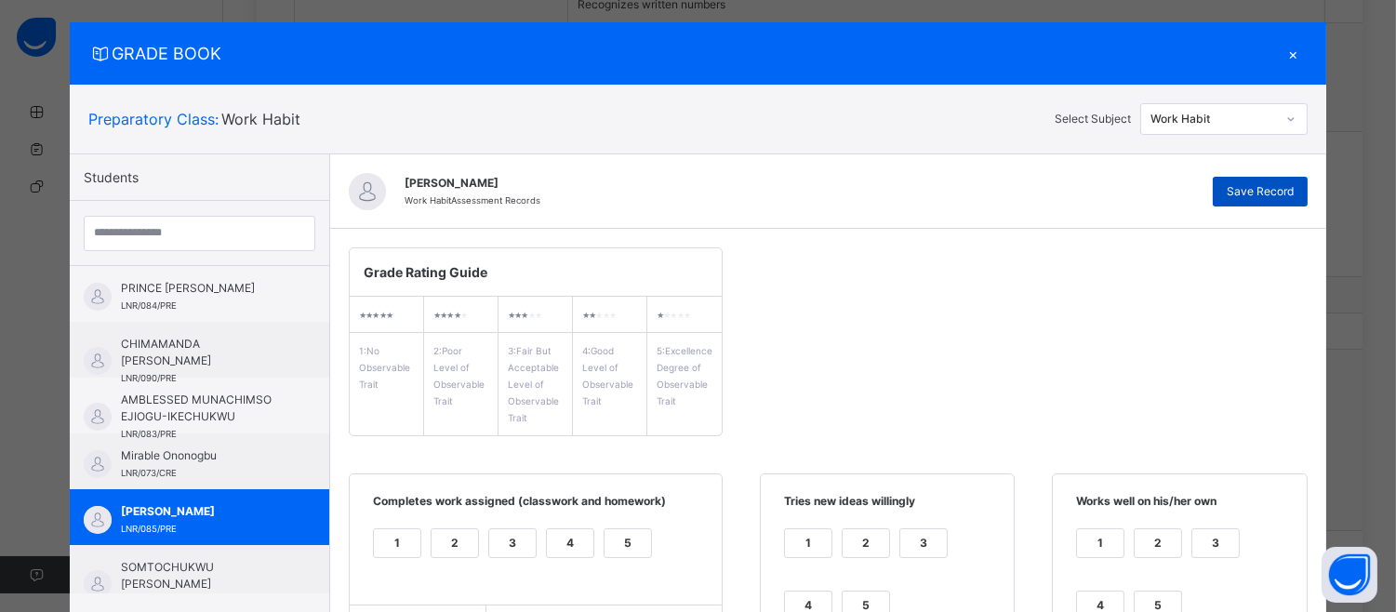
type textarea "**********"
click at [1249, 187] on span "Save Record" at bounding box center [1260, 191] width 67 height 17
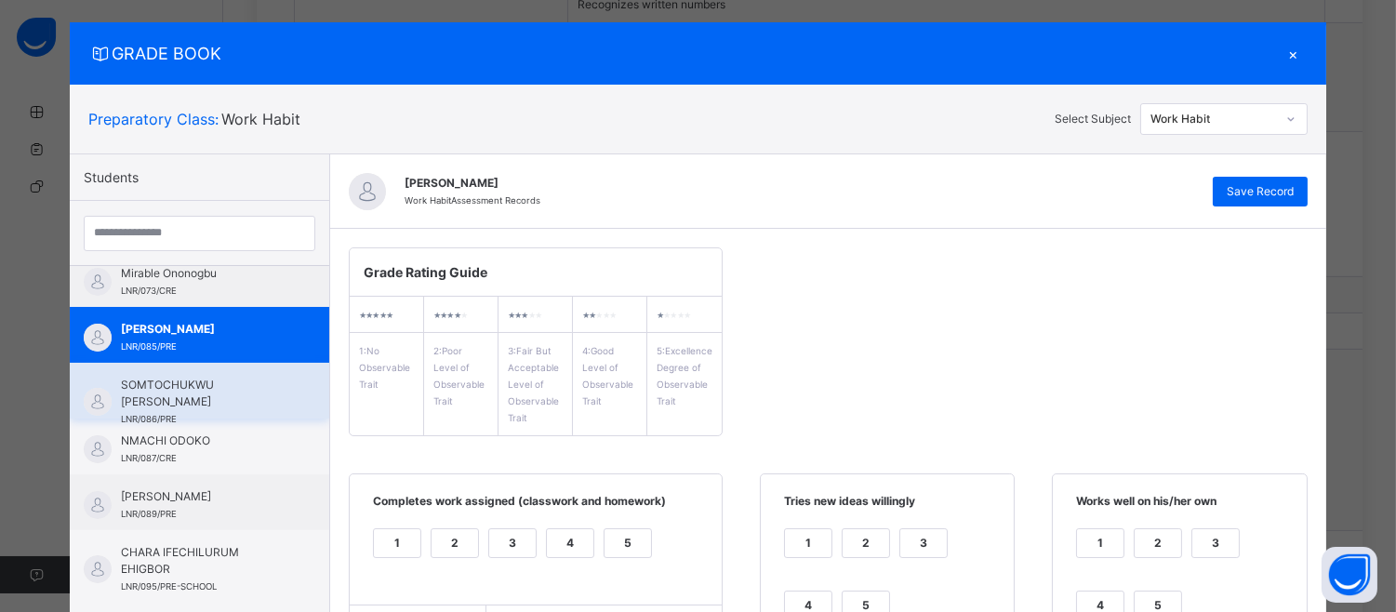
click at [226, 382] on span "SOMTOCHUKWU [PERSON_NAME]" at bounding box center [204, 393] width 166 height 33
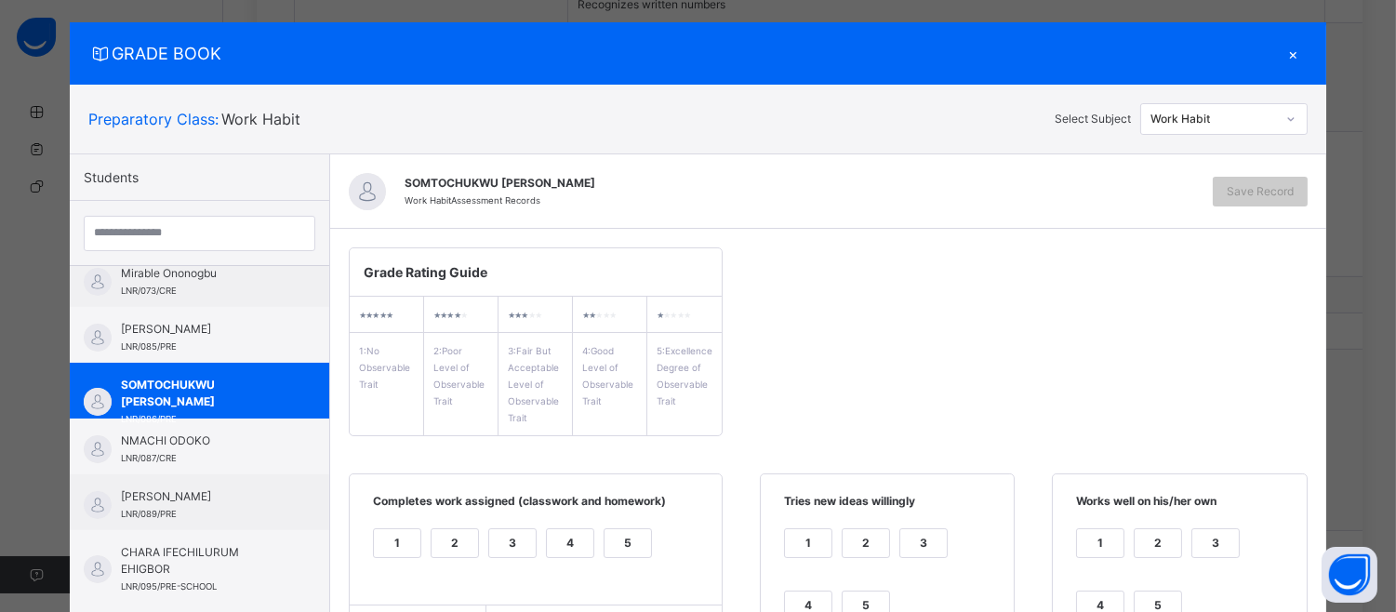
click at [564, 534] on div "4" at bounding box center [570, 543] width 47 height 28
click at [843, 596] on div "5" at bounding box center [866, 605] width 47 height 28
click at [1135, 575] on div "2" at bounding box center [1158, 554] width 48 height 53
click at [1149, 600] on div "5" at bounding box center [1158, 605] width 47 height 28
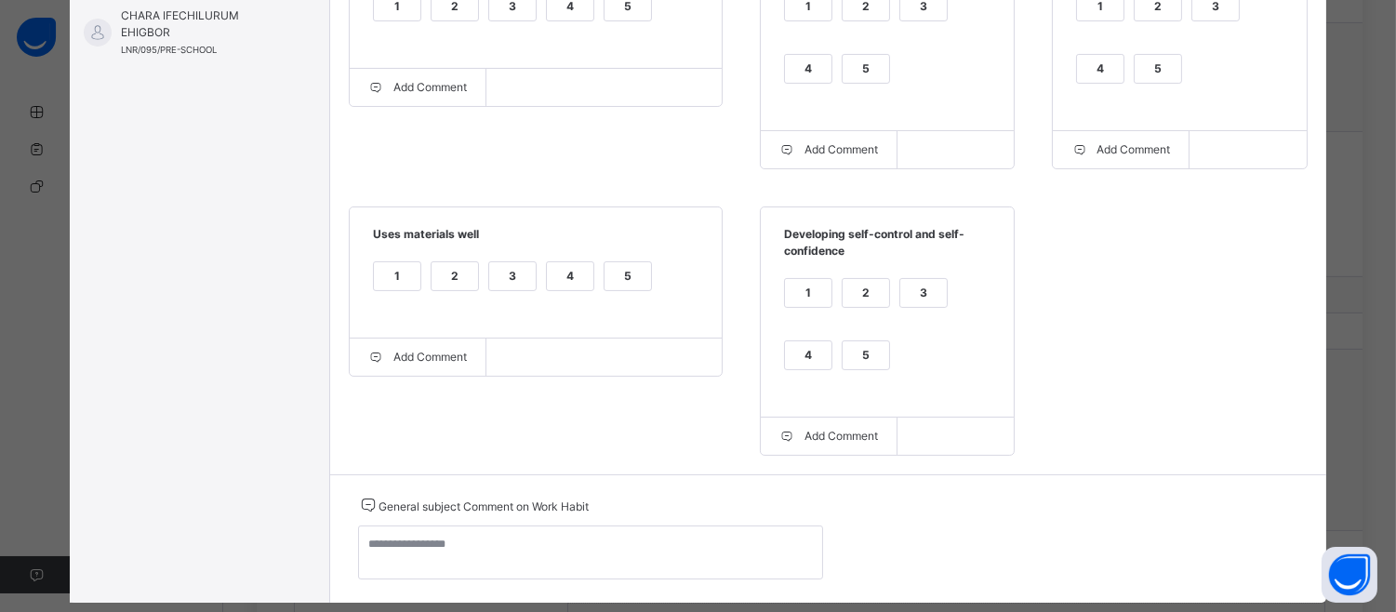
click at [625, 272] on div "5" at bounding box center [628, 276] width 47 height 28
click at [826, 344] on div "1 2 3 4 5" at bounding box center [887, 335] width 216 height 125
click at [857, 350] on div "5" at bounding box center [866, 355] width 47 height 28
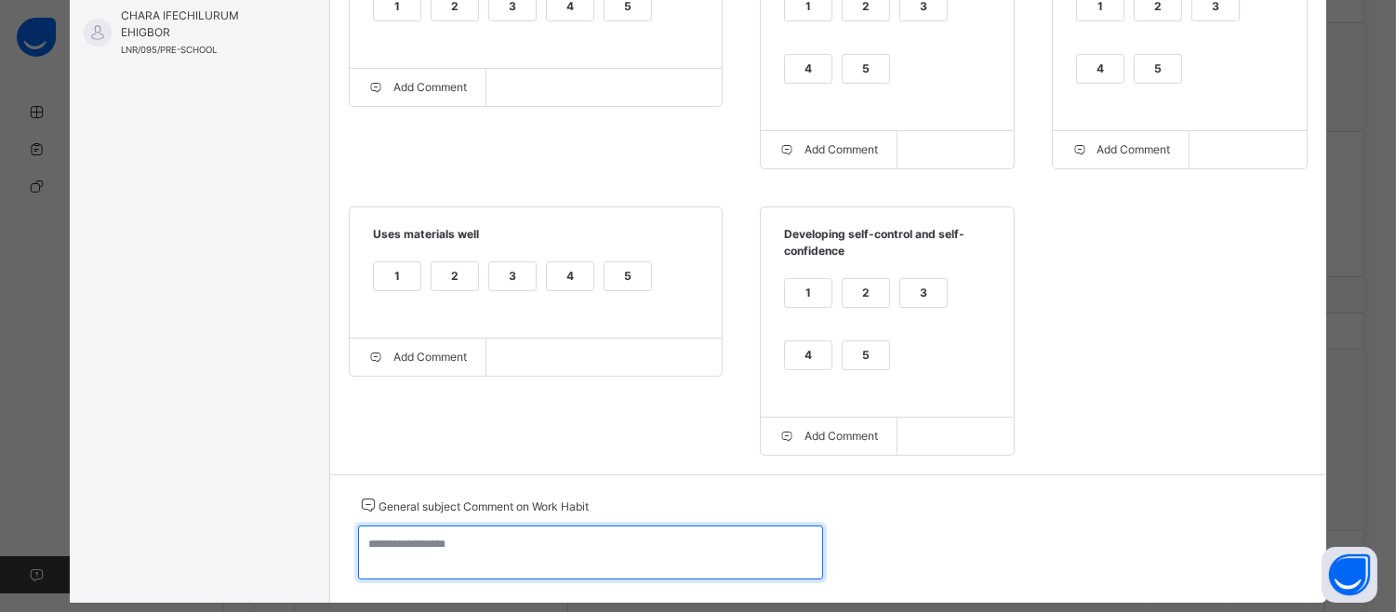
click at [365, 554] on textarea at bounding box center [590, 552] width 465 height 54
type textarea "*"
paste textarea "**********"
type textarea "**********"
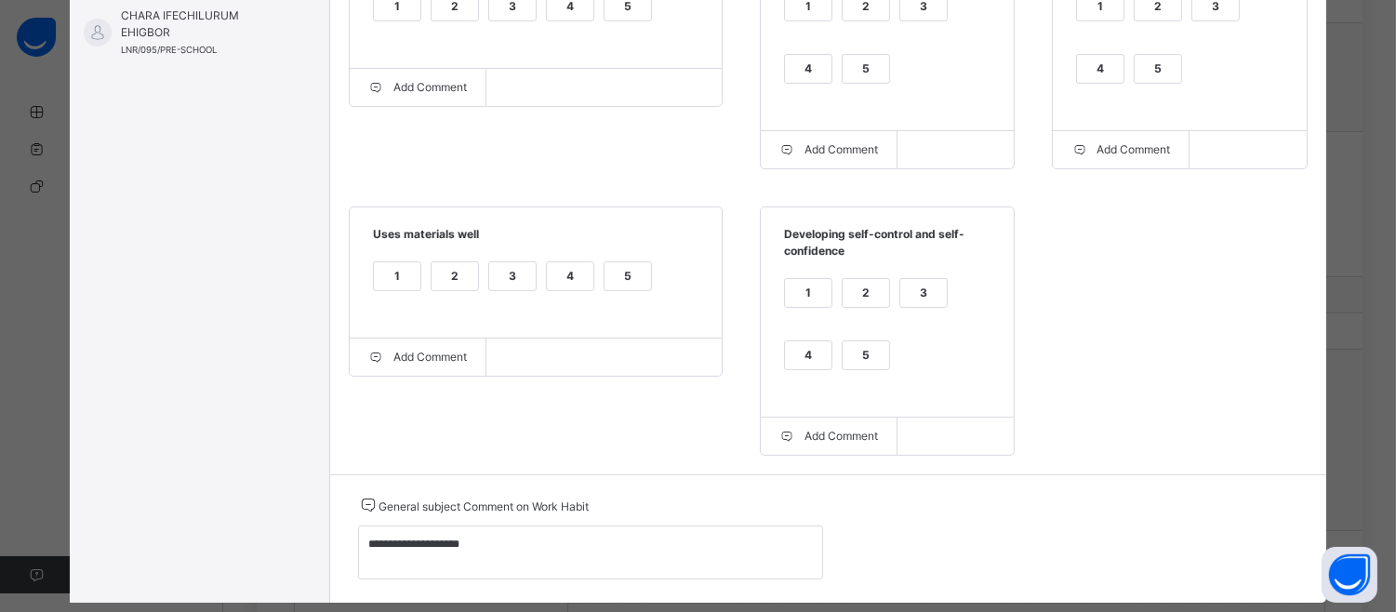
drag, startPoint x: 796, startPoint y: 428, endPoint x: 1034, endPoint y: 442, distance: 238.5
click at [1034, 442] on div "Grade Rating Guide ★ ★ ★ ★ ★ 1 : No Observable Trait ★ ★ ★ ★ ★ 2 : Poor Level o…" at bounding box center [828, 83] width 996 height 782
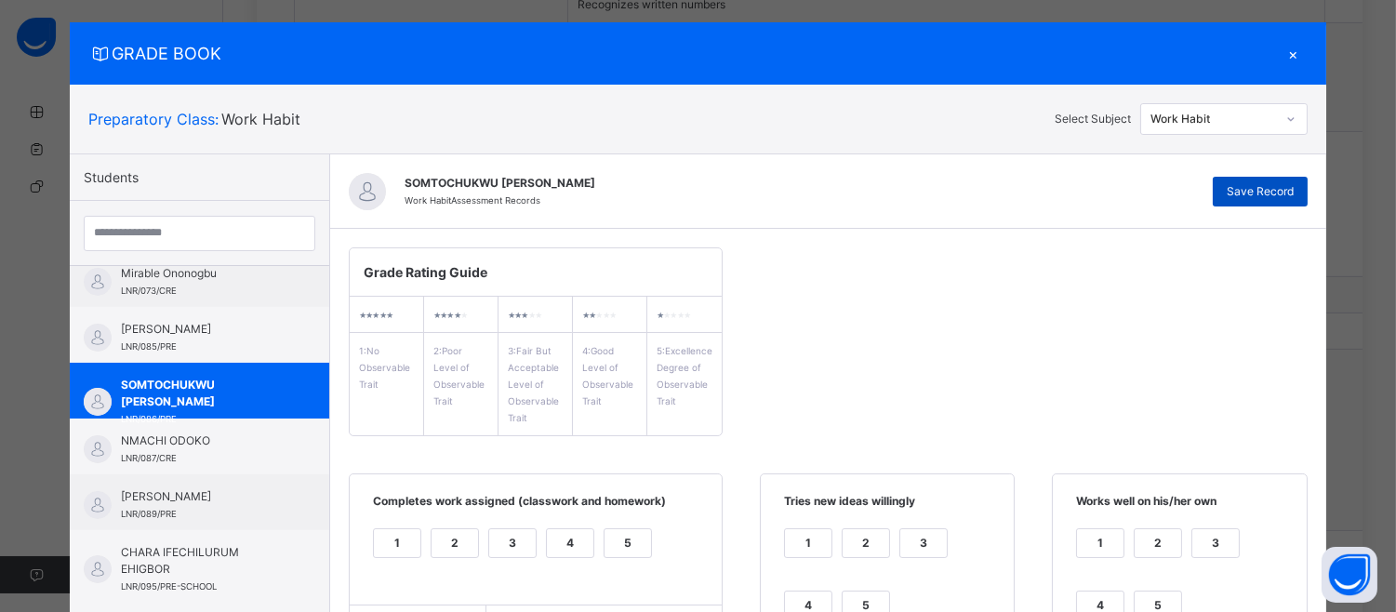
click at [1251, 189] on span "Save Record" at bounding box center [1260, 191] width 67 height 17
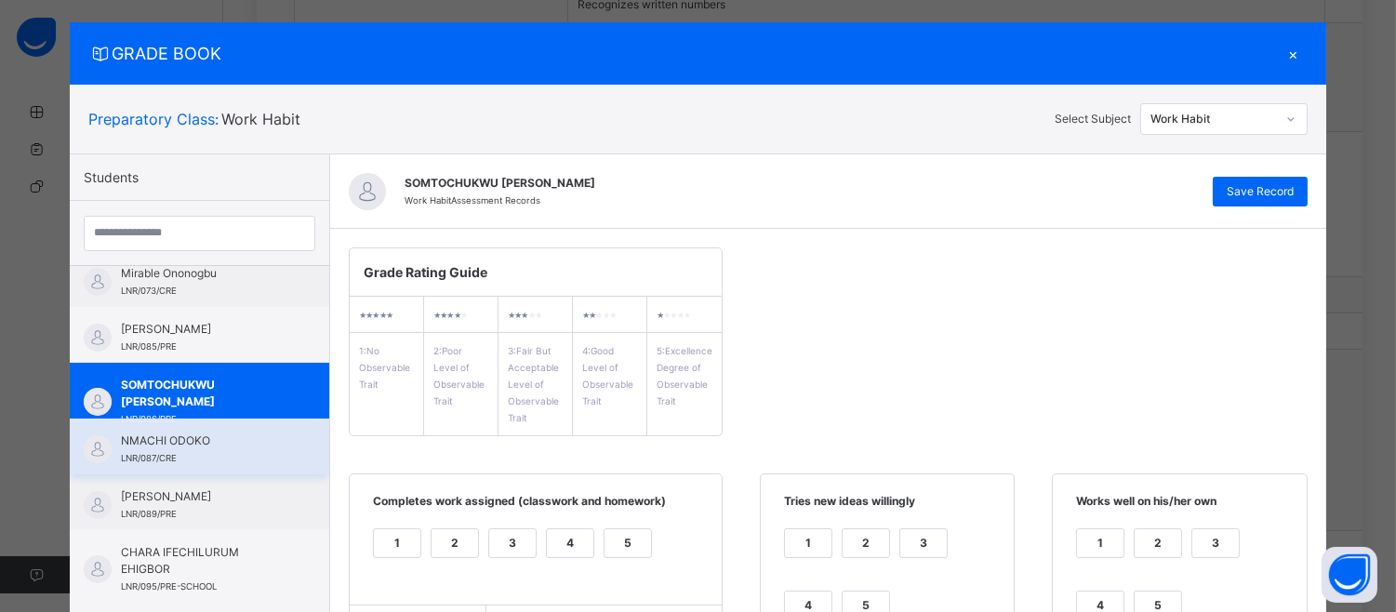
click at [201, 425] on div "NMACHI ODOKO LNR/087/CRE" at bounding box center [199, 447] width 259 height 56
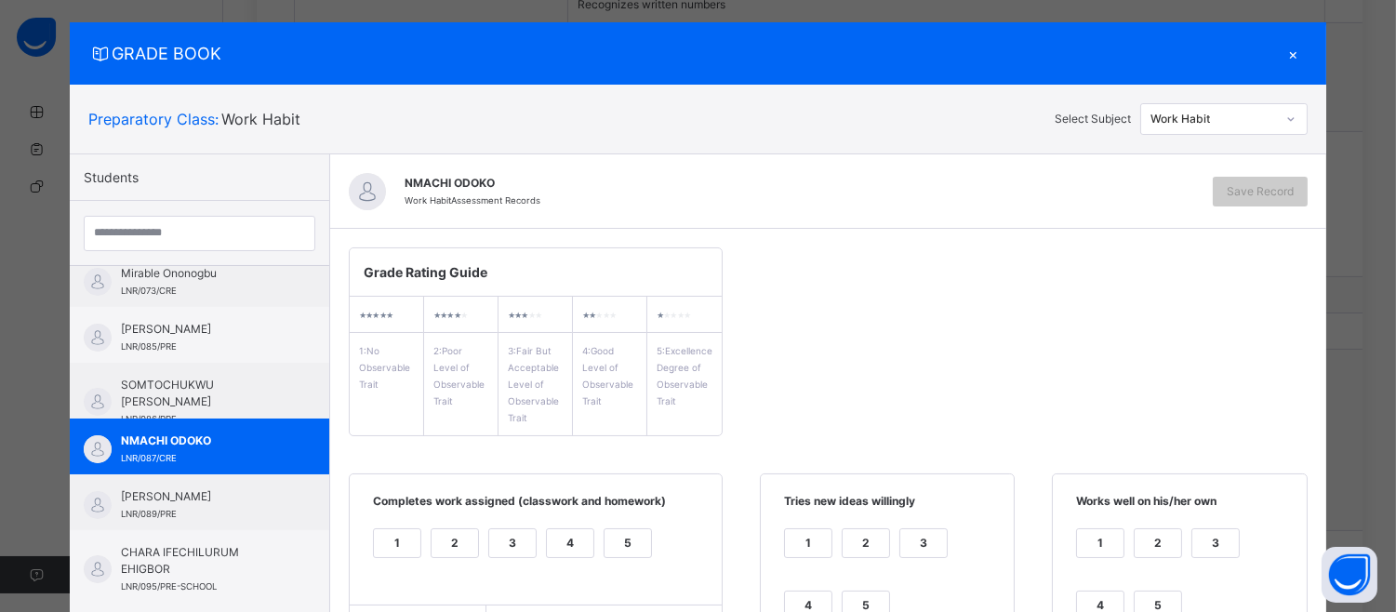
click at [508, 552] on div "3" at bounding box center [512, 543] width 47 height 28
click at [900, 553] on div "3" at bounding box center [923, 543] width 47 height 28
click at [1237, 533] on div "1 2 3 4 5" at bounding box center [1179, 586] width 216 height 125
click at [1216, 534] on div "3" at bounding box center [1215, 543] width 47 height 28
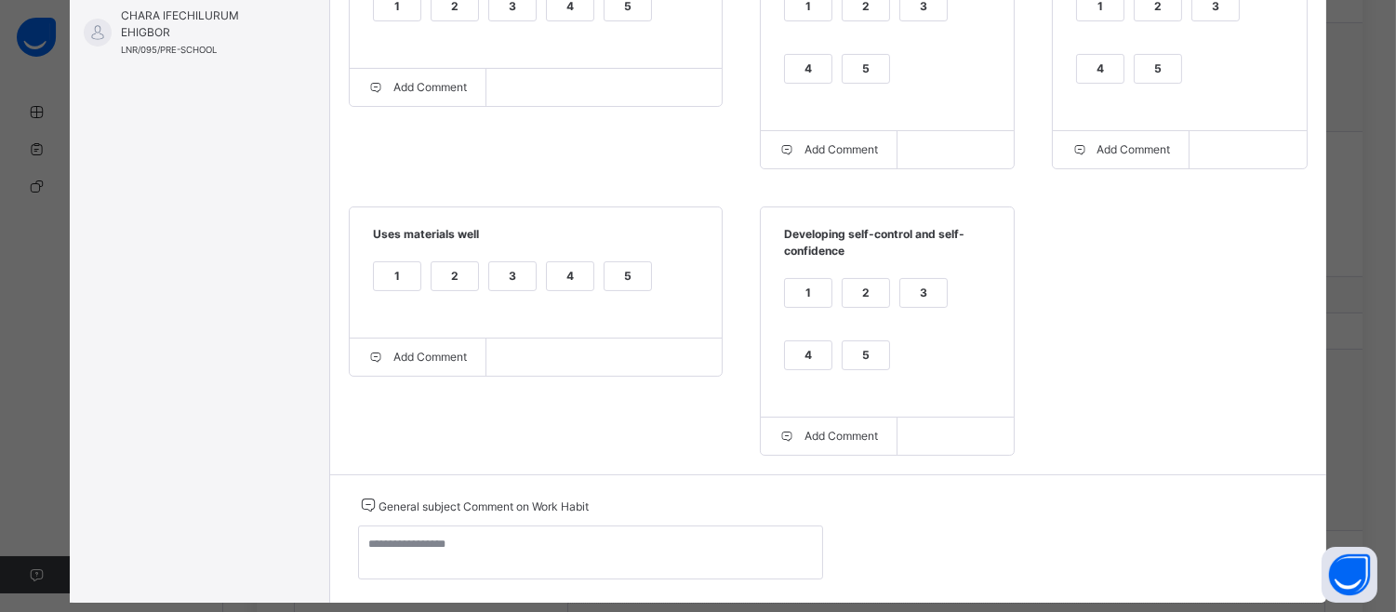
click at [528, 233] on span "Uses materials well" at bounding box center [535, 241] width 335 height 31
click at [496, 276] on div "3" at bounding box center [512, 276] width 47 height 28
click at [906, 303] on div "3" at bounding box center [923, 293] width 47 height 28
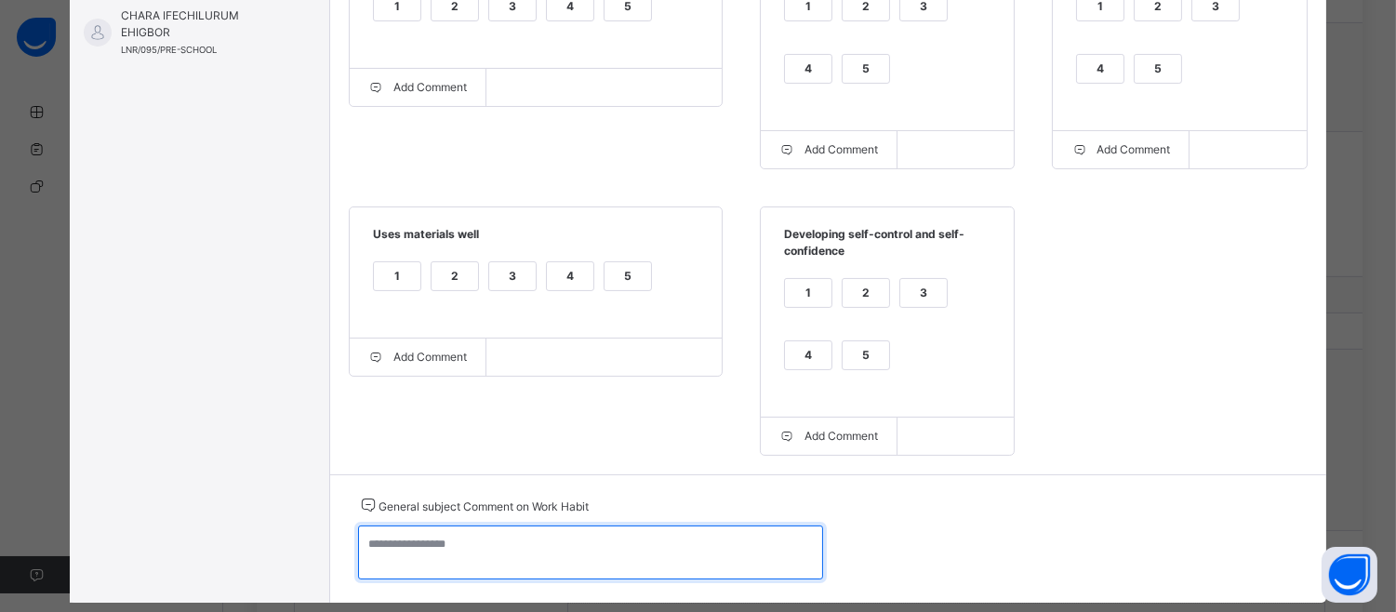
click at [376, 568] on textarea at bounding box center [590, 552] width 465 height 54
paste textarea "**********"
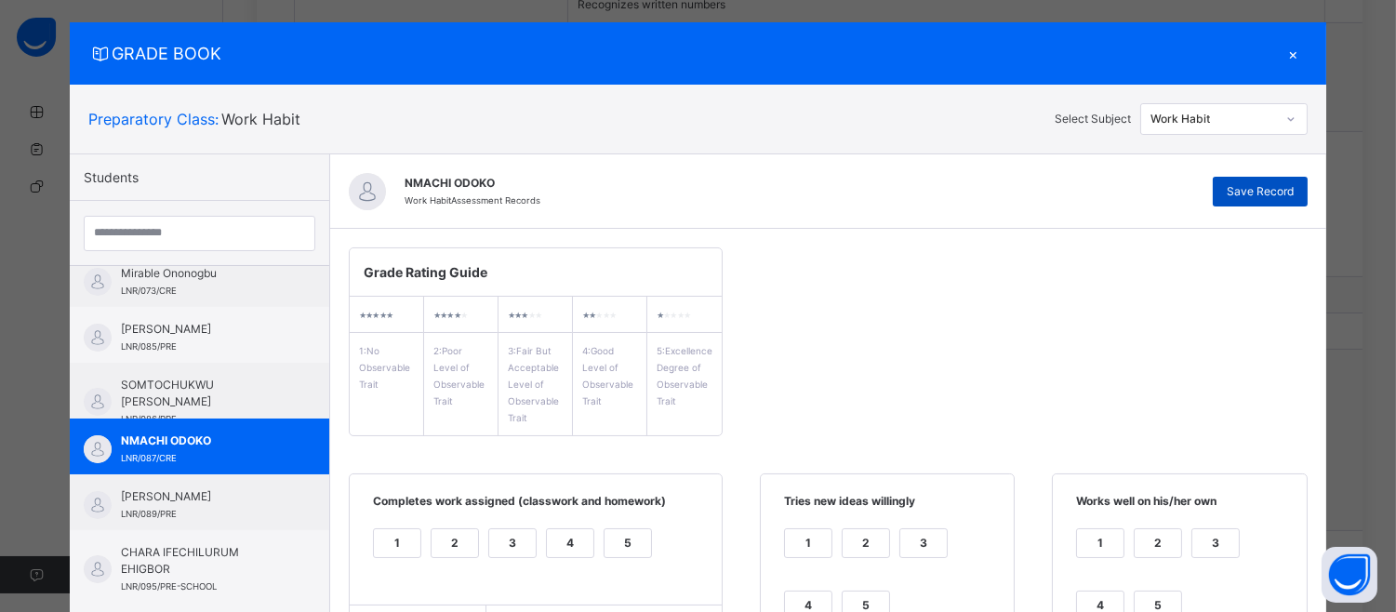
type textarea "**********"
click at [1287, 193] on span "Save Record" at bounding box center [1260, 191] width 67 height 17
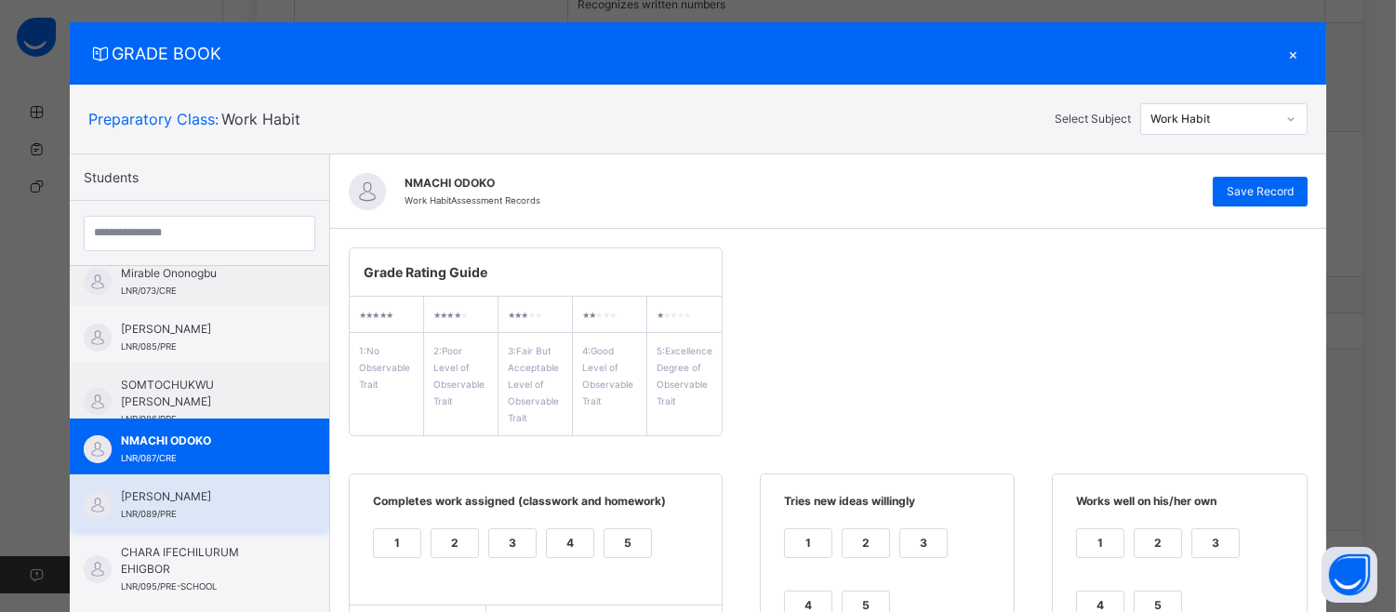
click at [234, 499] on span "[PERSON_NAME]" at bounding box center [204, 496] width 166 height 17
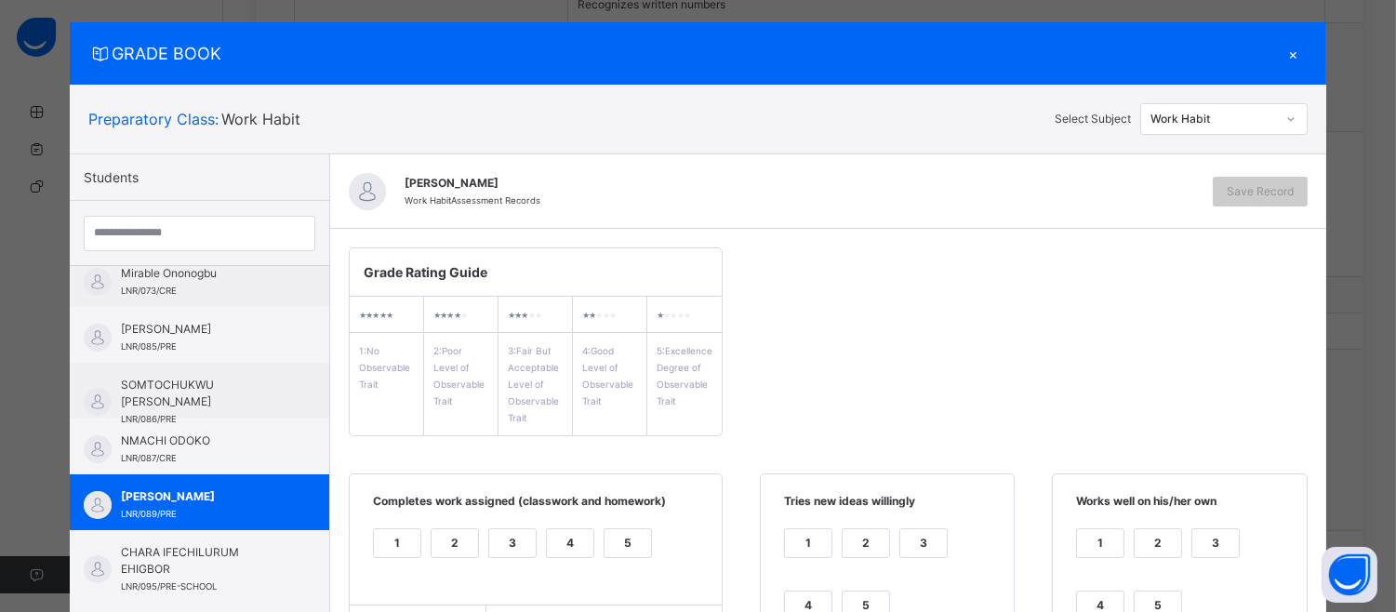
click at [605, 545] on div "5" at bounding box center [628, 543] width 47 height 28
click at [794, 600] on div "4" at bounding box center [808, 605] width 47 height 28
click at [1145, 606] on div "5" at bounding box center [1158, 605] width 47 height 28
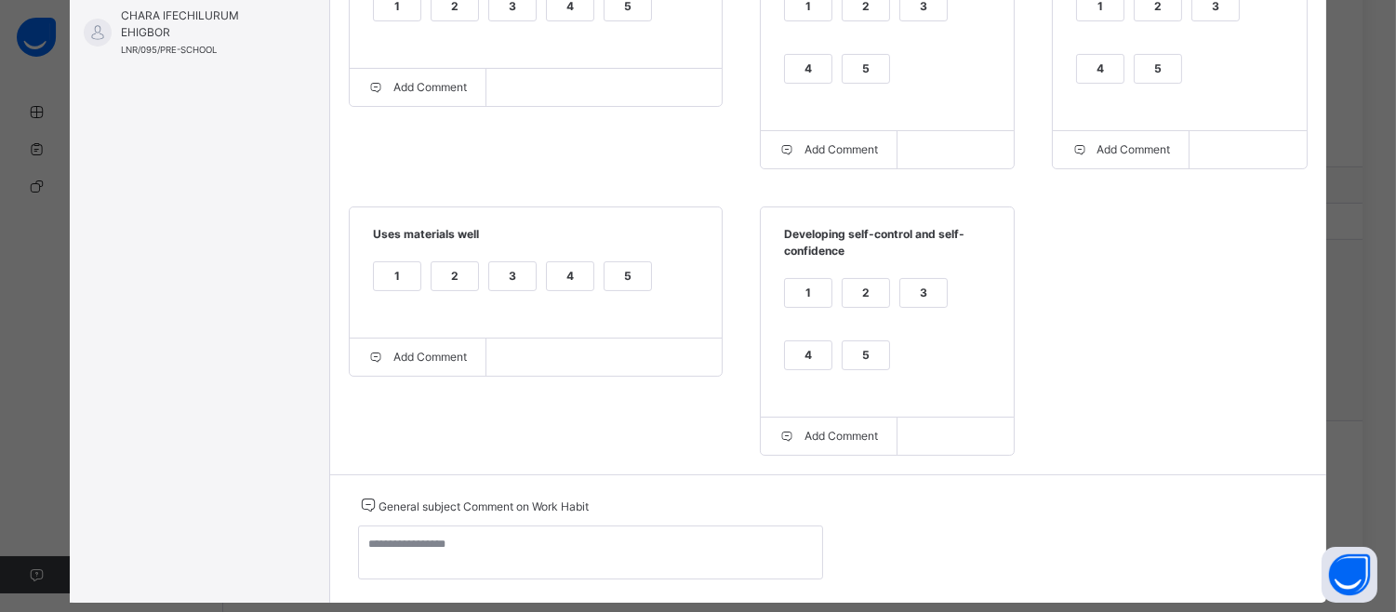
click at [843, 360] on div "5" at bounding box center [866, 355] width 47 height 28
click at [554, 272] on div "4" at bounding box center [570, 276] width 47 height 28
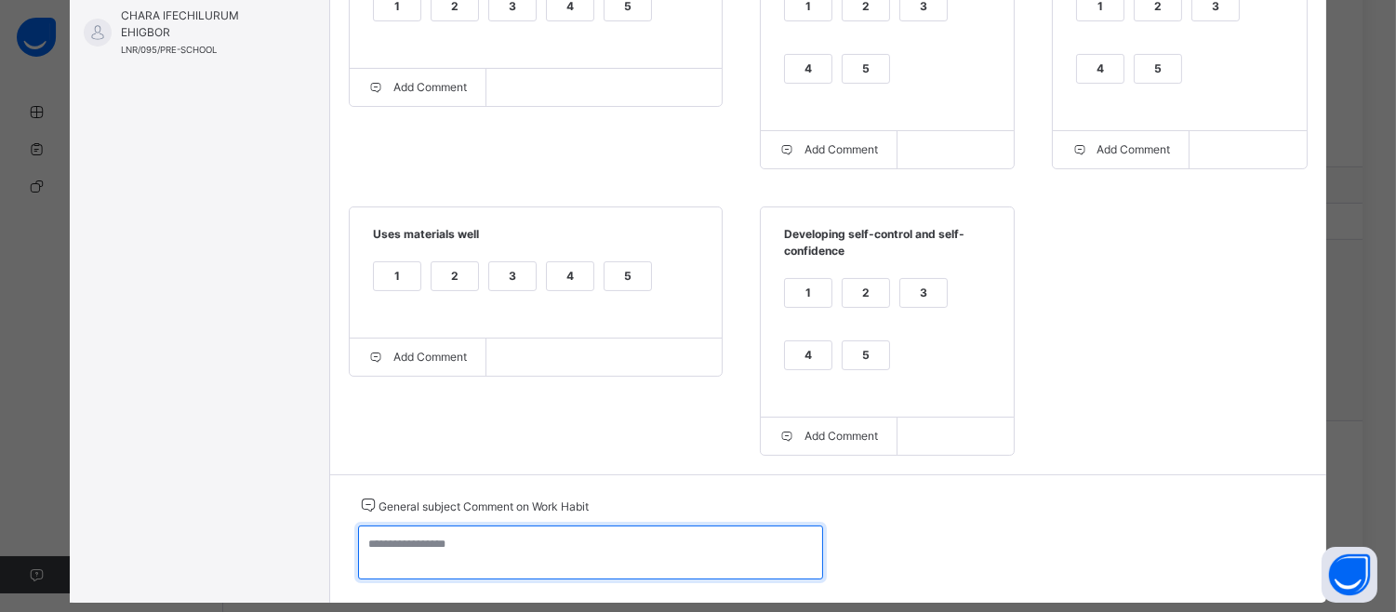
click at [387, 545] on textarea at bounding box center [590, 552] width 465 height 54
paste textarea "**********"
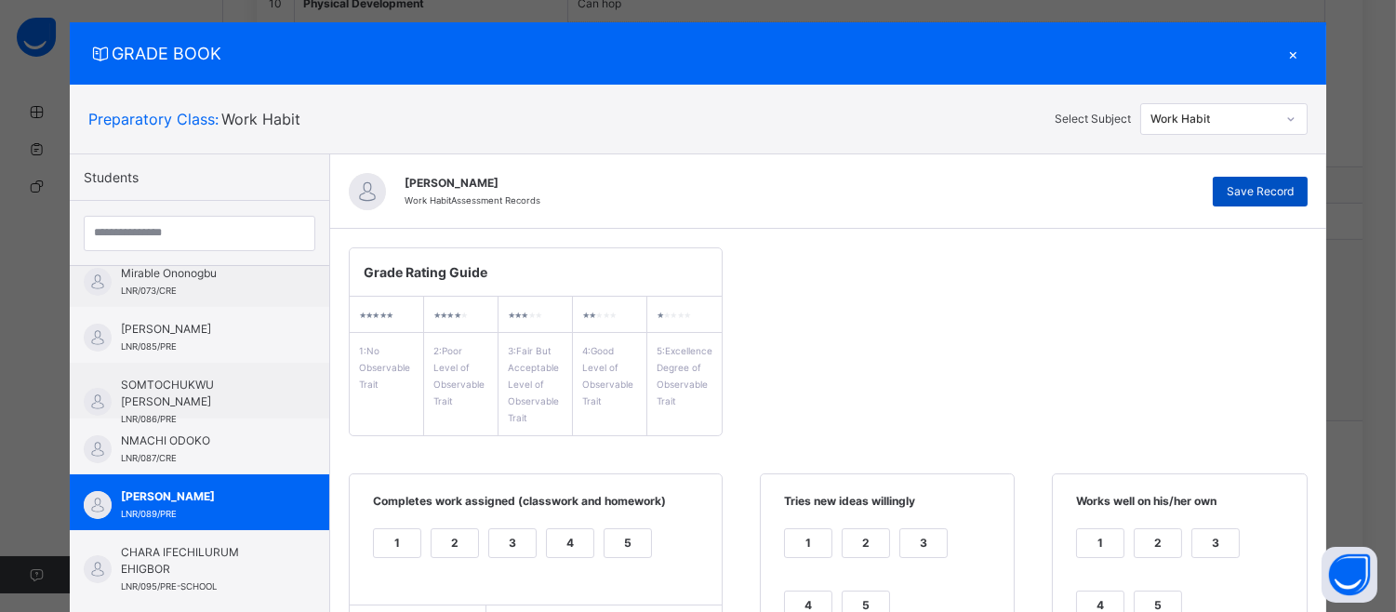
type textarea "**********"
click at [1269, 201] on div "Save Record" at bounding box center [1260, 192] width 95 height 30
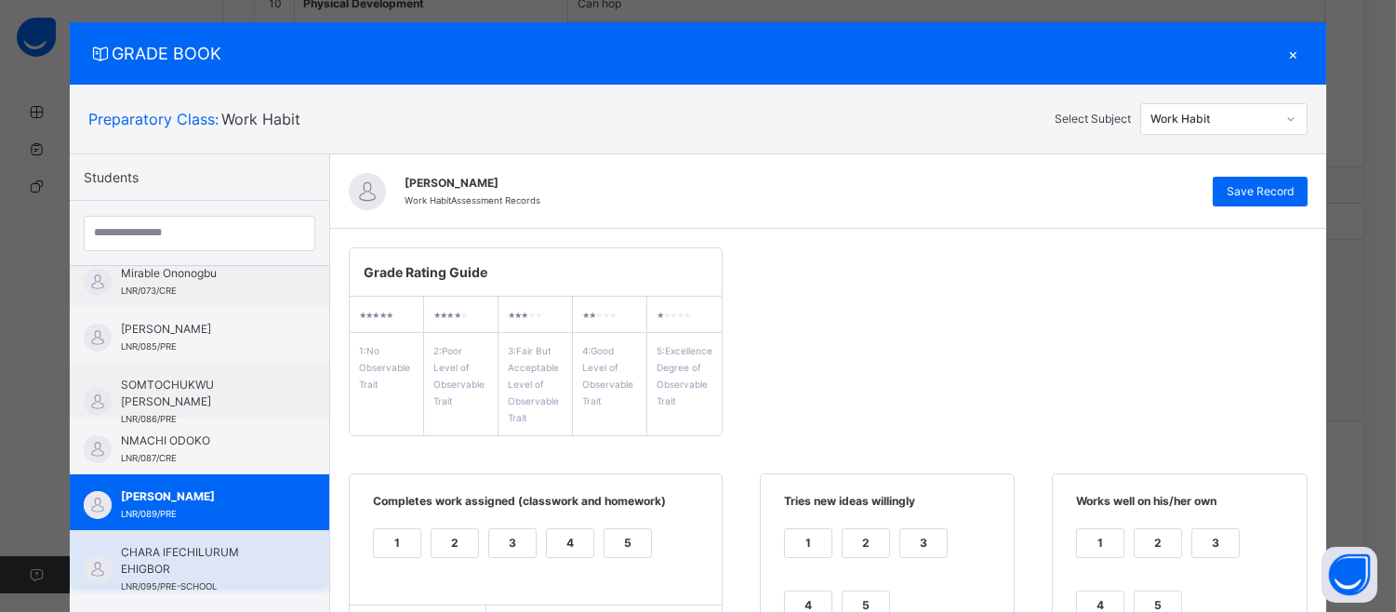
click at [173, 553] on span "CHARA IFECHILURUM EHIGBOR" at bounding box center [204, 560] width 166 height 33
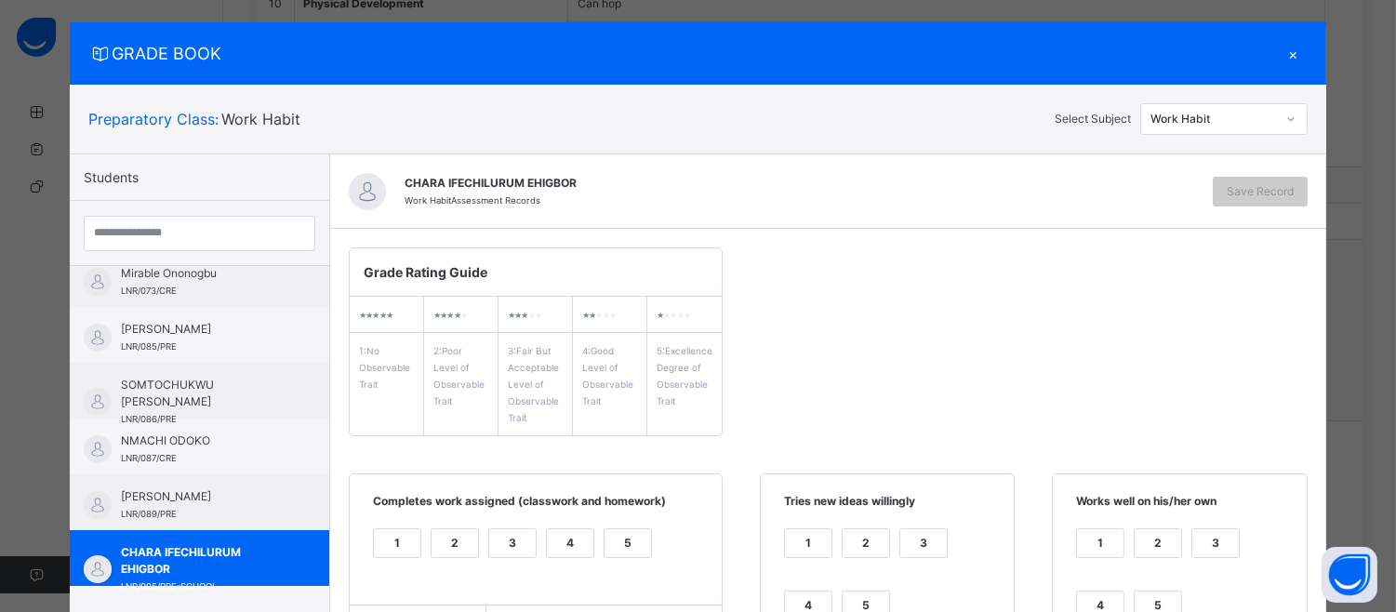
click at [605, 543] on div "5" at bounding box center [628, 543] width 47 height 28
click at [849, 591] on label "5" at bounding box center [866, 606] width 48 height 30
click at [1135, 602] on div "5" at bounding box center [1158, 605] width 47 height 28
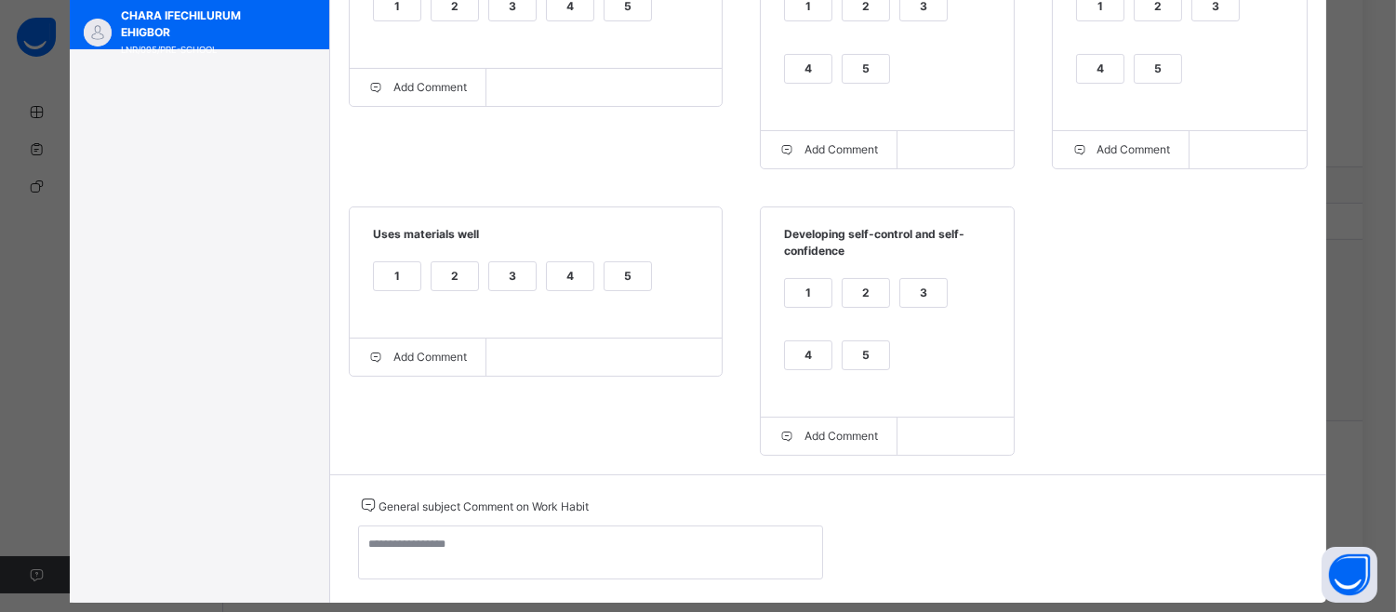
click at [560, 276] on div "4" at bounding box center [570, 276] width 47 height 28
click at [796, 339] on div "1 2 3 4 5" at bounding box center [887, 335] width 216 height 125
click at [798, 355] on div "4" at bounding box center [808, 355] width 47 height 28
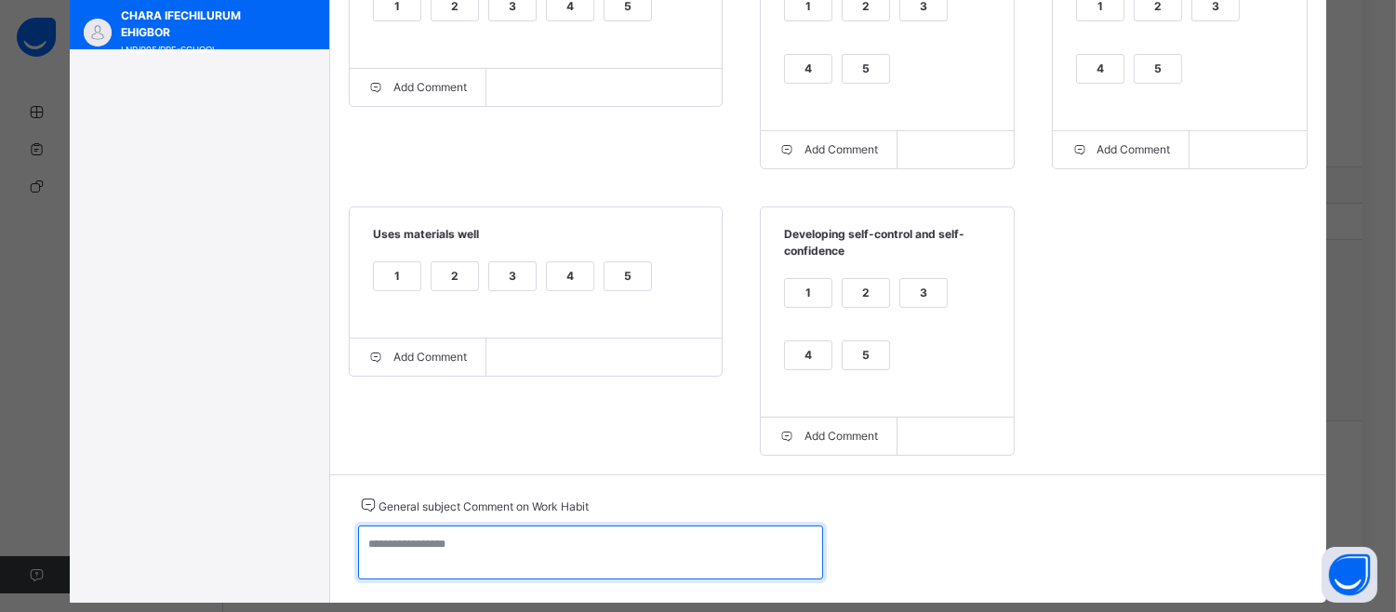
click at [388, 549] on textarea at bounding box center [590, 552] width 465 height 54
paste textarea "**********"
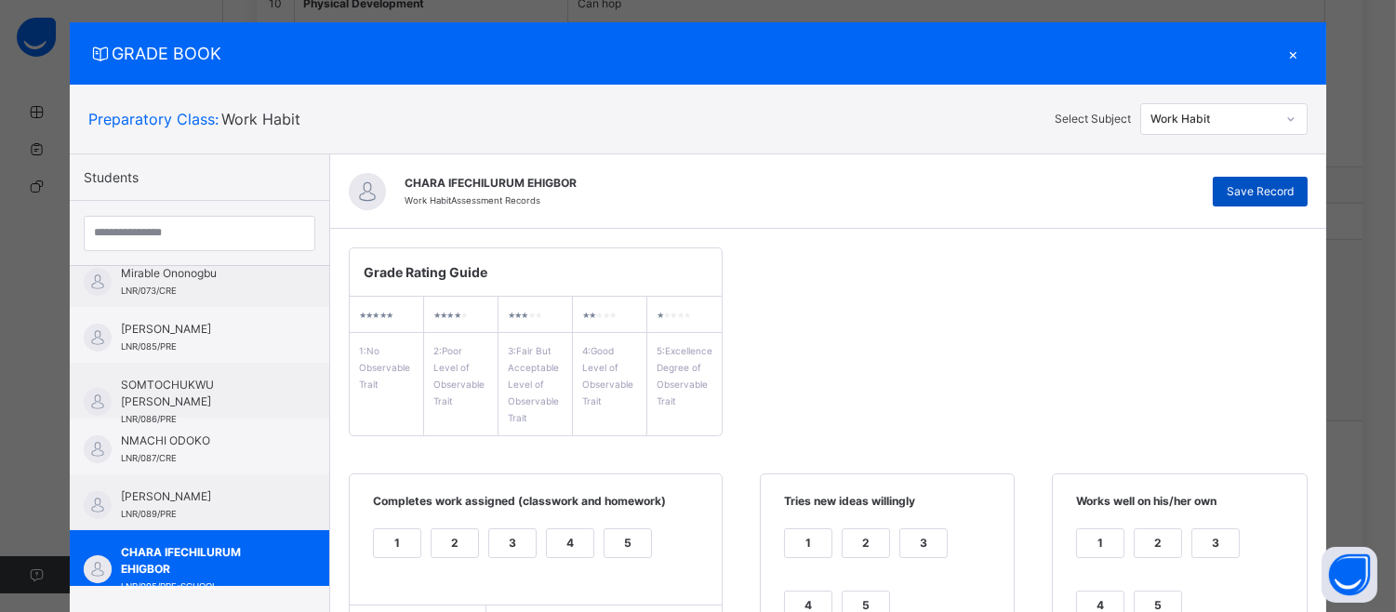
type textarea "**********"
click at [1287, 186] on span "Save Record" at bounding box center [1260, 191] width 67 height 17
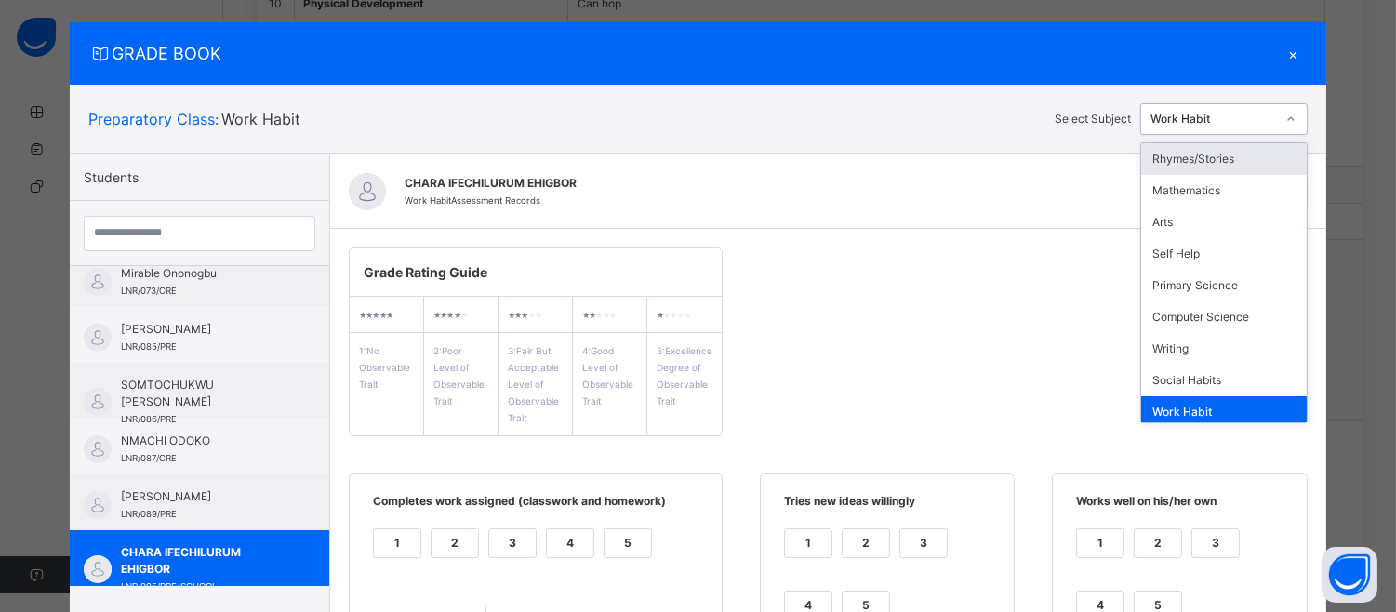
click at [1297, 113] on div at bounding box center [1291, 119] width 28 height 26
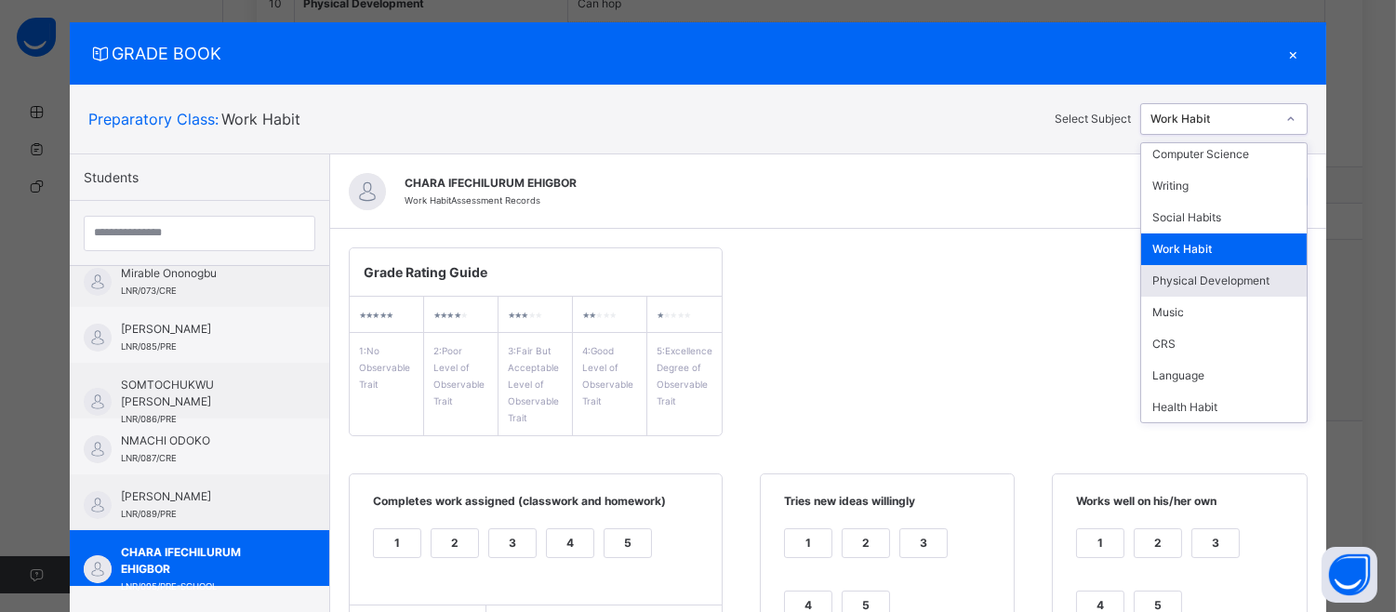
click at [1270, 271] on div "Physical Development" at bounding box center [1224, 281] width 166 height 32
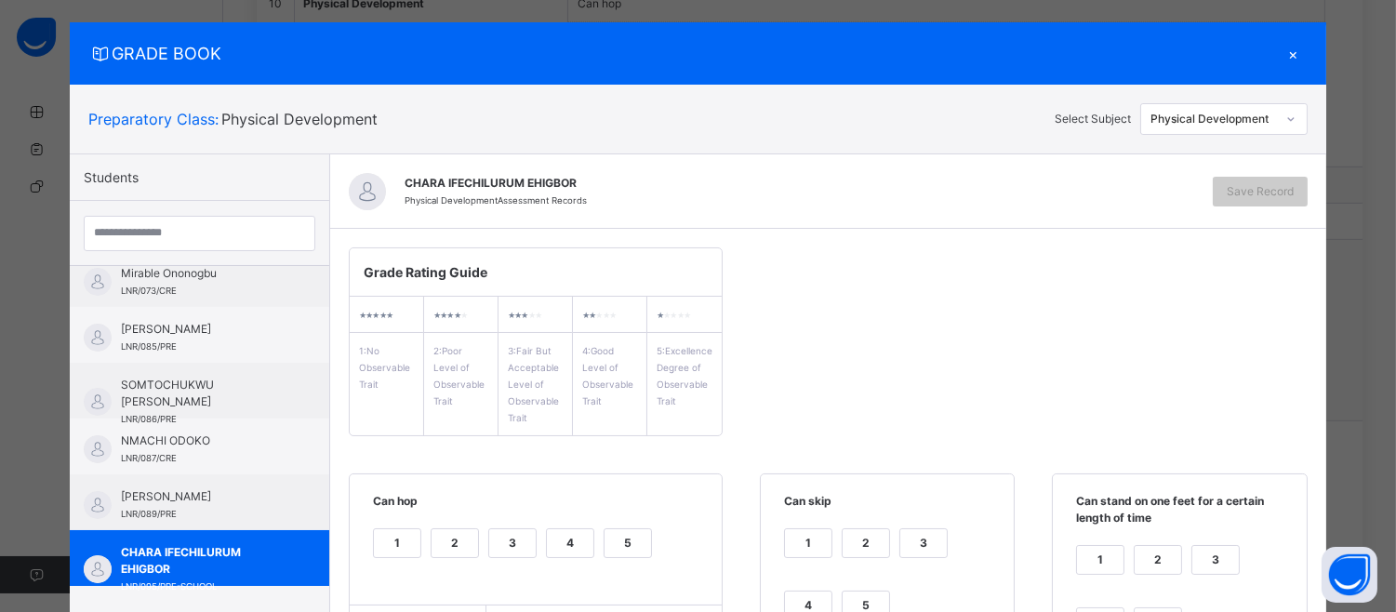
click at [330, 350] on div "Grade Rating Guide ★ ★ ★ ★ ★ 1 : No Observable Trait ★ ★ ★ ★ ★ 2 : Poor Level o…" at bounding box center [828, 620] width 996 height 782
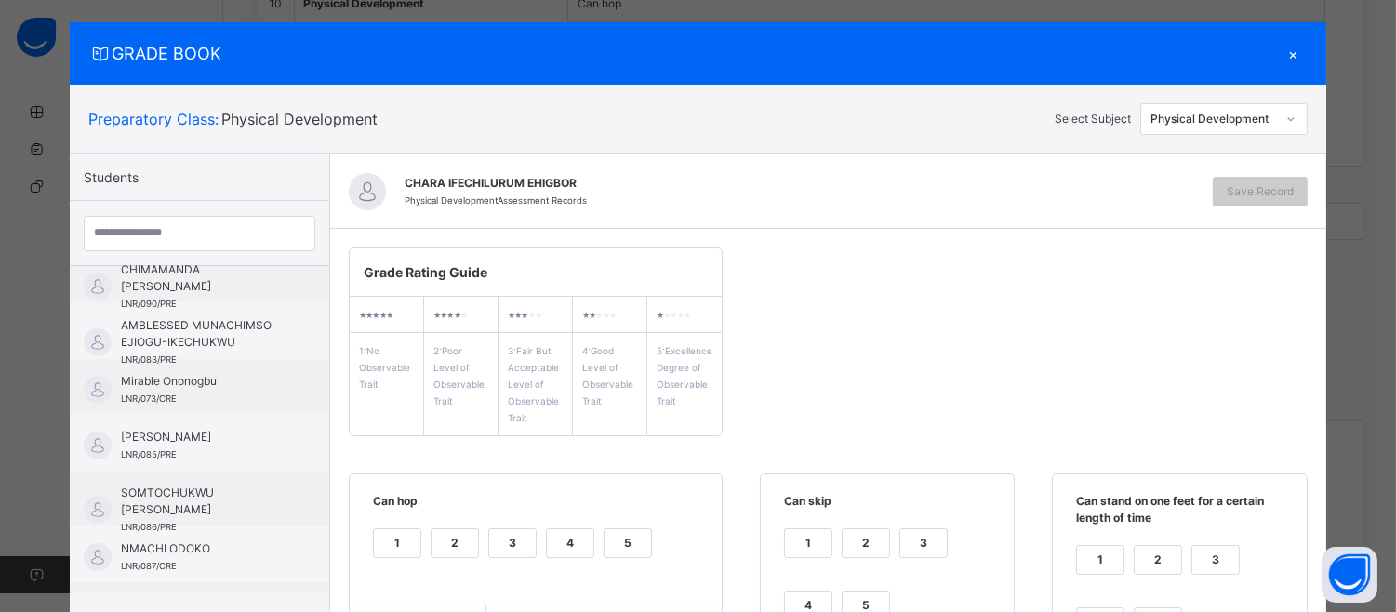
scroll to position [0, 0]
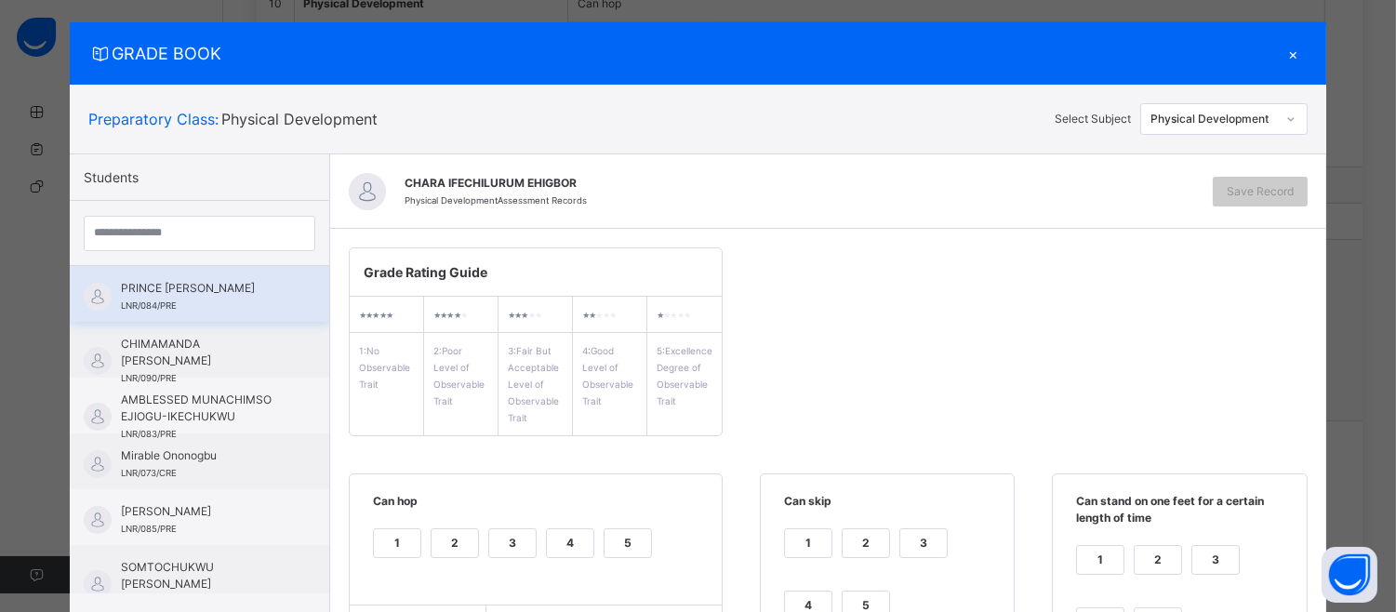
click at [283, 312] on div "PRINCE [PERSON_NAME] LNR/084/PRE" at bounding box center [199, 294] width 259 height 56
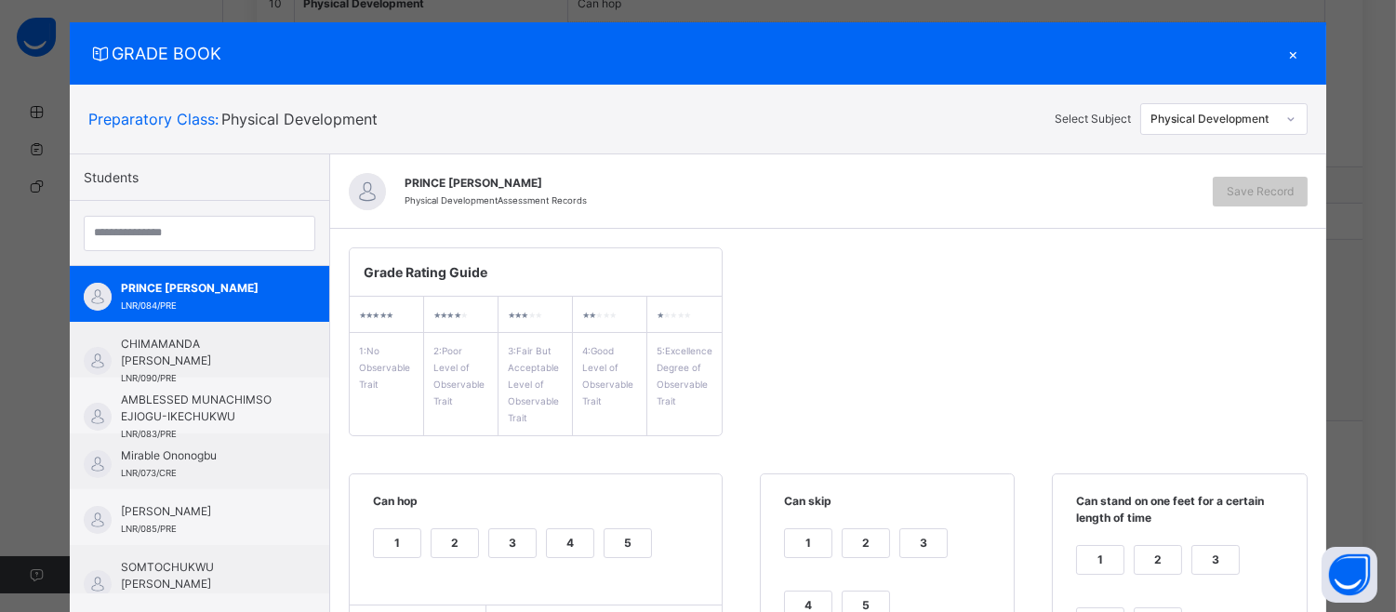
click at [611, 531] on div "5" at bounding box center [628, 543] width 47 height 28
click at [847, 600] on div "5" at bounding box center [866, 605] width 47 height 28
click at [1142, 592] on div "2" at bounding box center [1158, 571] width 48 height 53
click at [1144, 603] on div "1 2 3 4 5" at bounding box center [1179, 602] width 216 height 125
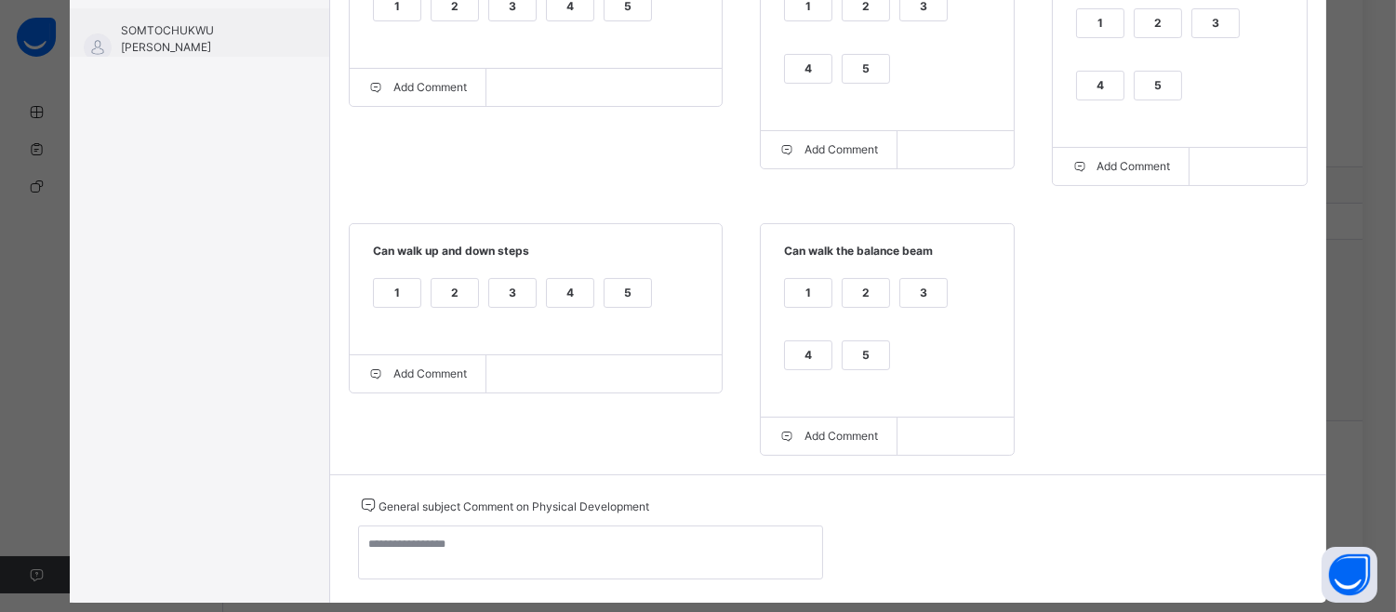
click at [1149, 75] on div "5" at bounding box center [1158, 86] width 47 height 28
click at [785, 350] on div "4" at bounding box center [808, 355] width 47 height 28
drag, startPoint x: 611, startPoint y: 299, endPoint x: 850, endPoint y: 355, distance: 245.4
click at [850, 355] on div "Grade Rating Guide ★ ★ ★ ★ ★ 1 : No Observable Trait ★ ★ ★ ★ ★ 2 : Poor Level o…" at bounding box center [828, 83] width 996 height 782
click at [850, 355] on div "5" at bounding box center [866, 355] width 47 height 28
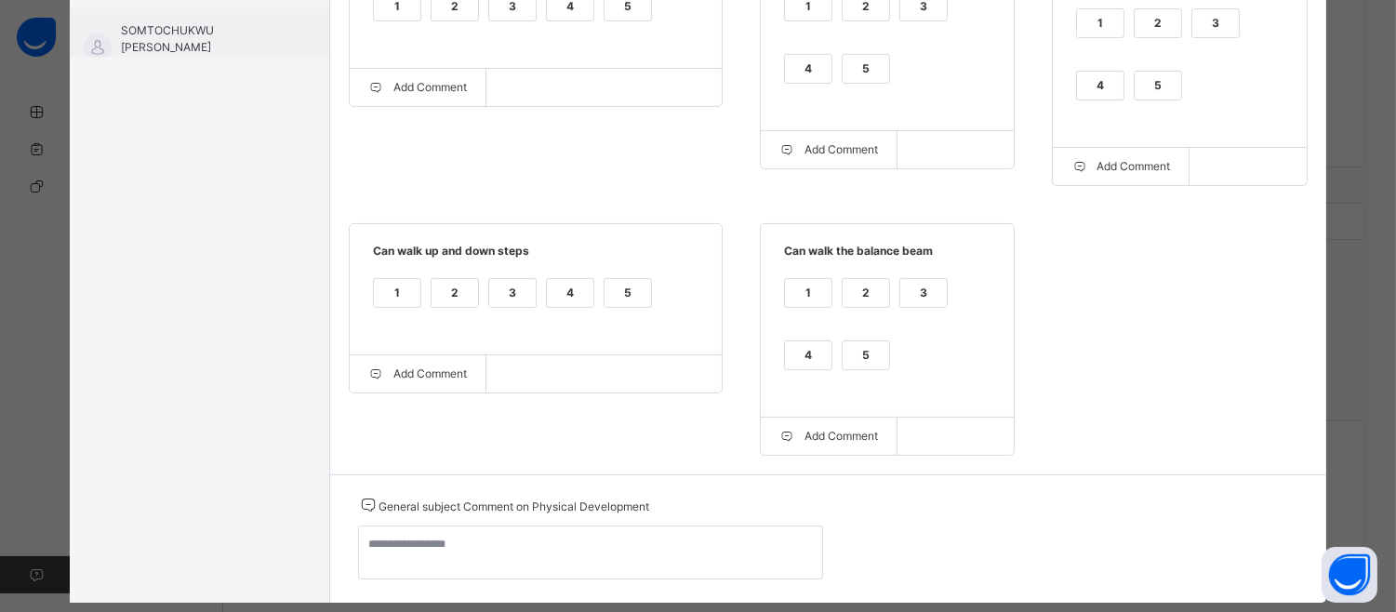
click at [612, 304] on div "5" at bounding box center [628, 293] width 47 height 28
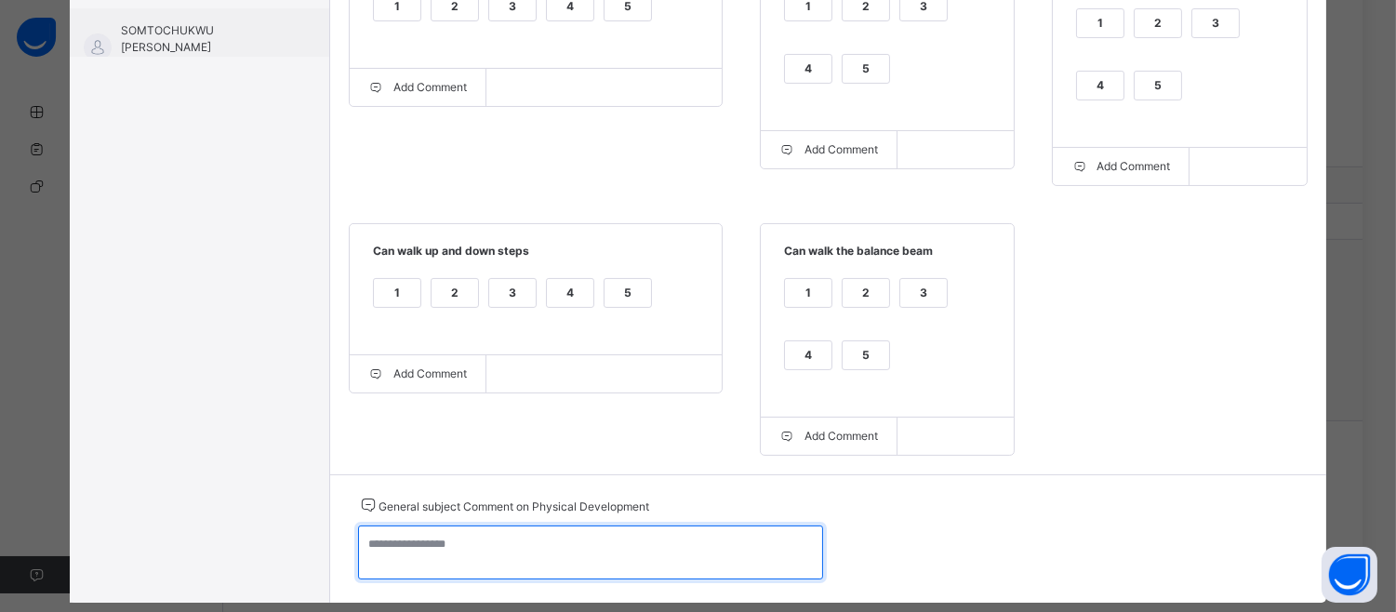
click at [369, 561] on textarea at bounding box center [590, 552] width 465 height 54
paste textarea "**********"
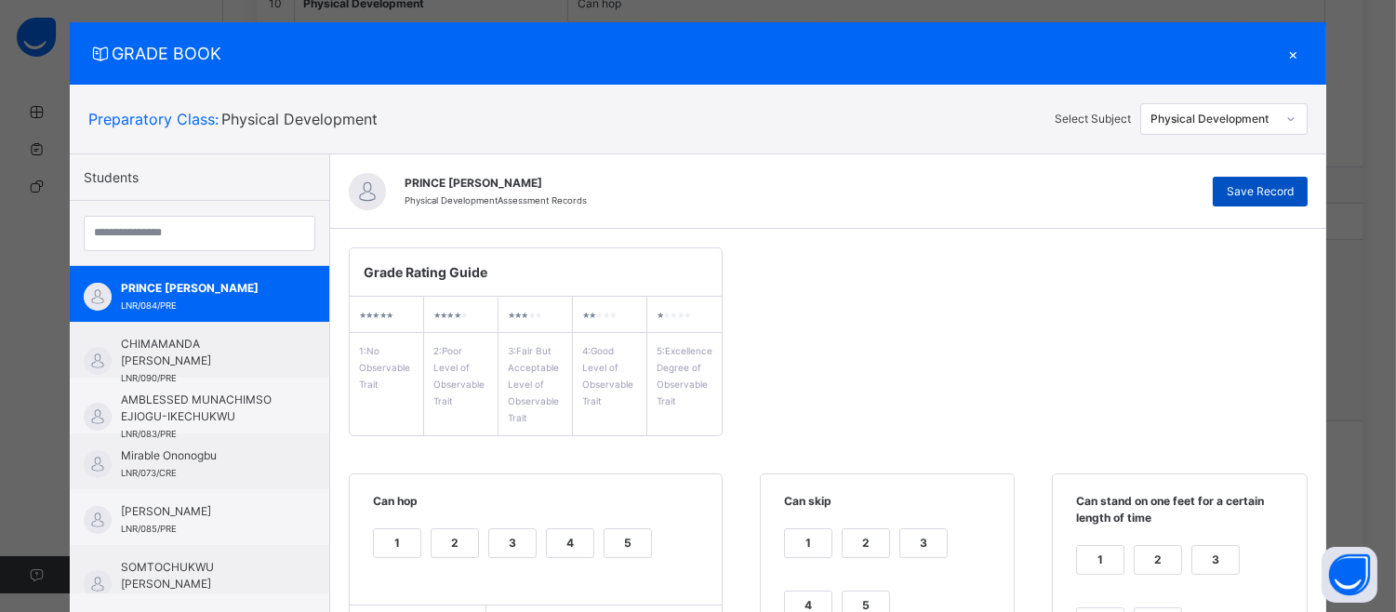
type textarea "**********"
click at [1304, 179] on div "Save Record" at bounding box center [1260, 192] width 95 height 30
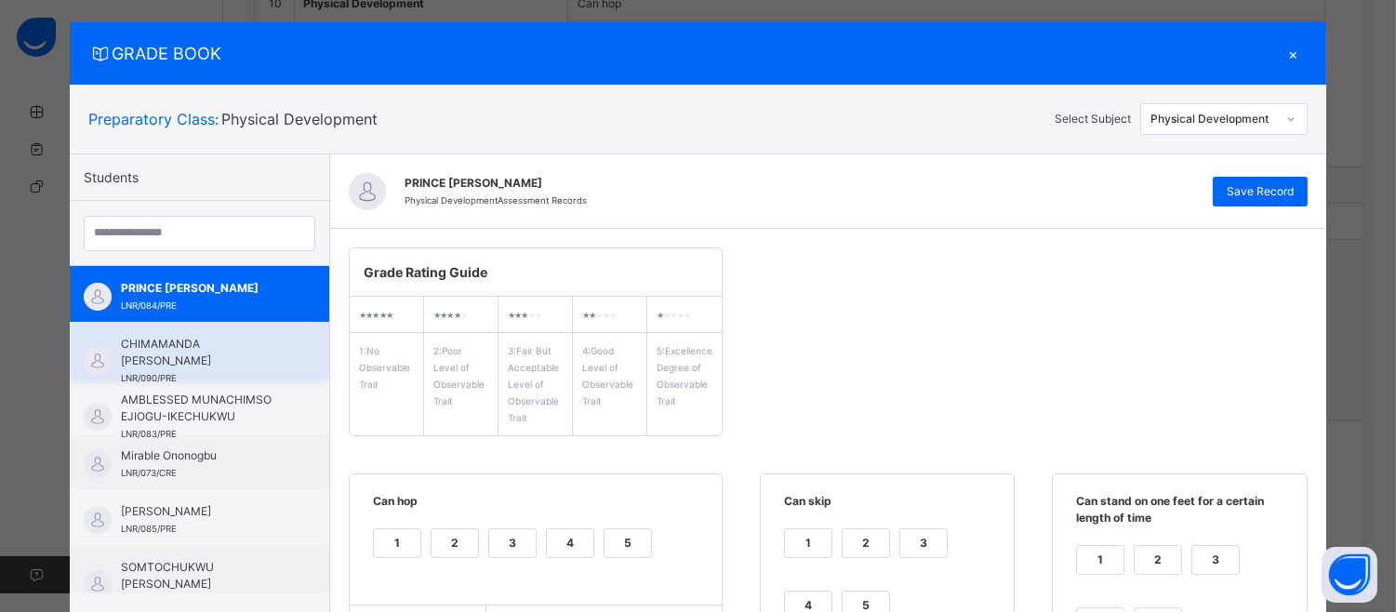
click at [180, 336] on span "CHIMAMANDA [PERSON_NAME]" at bounding box center [204, 352] width 166 height 33
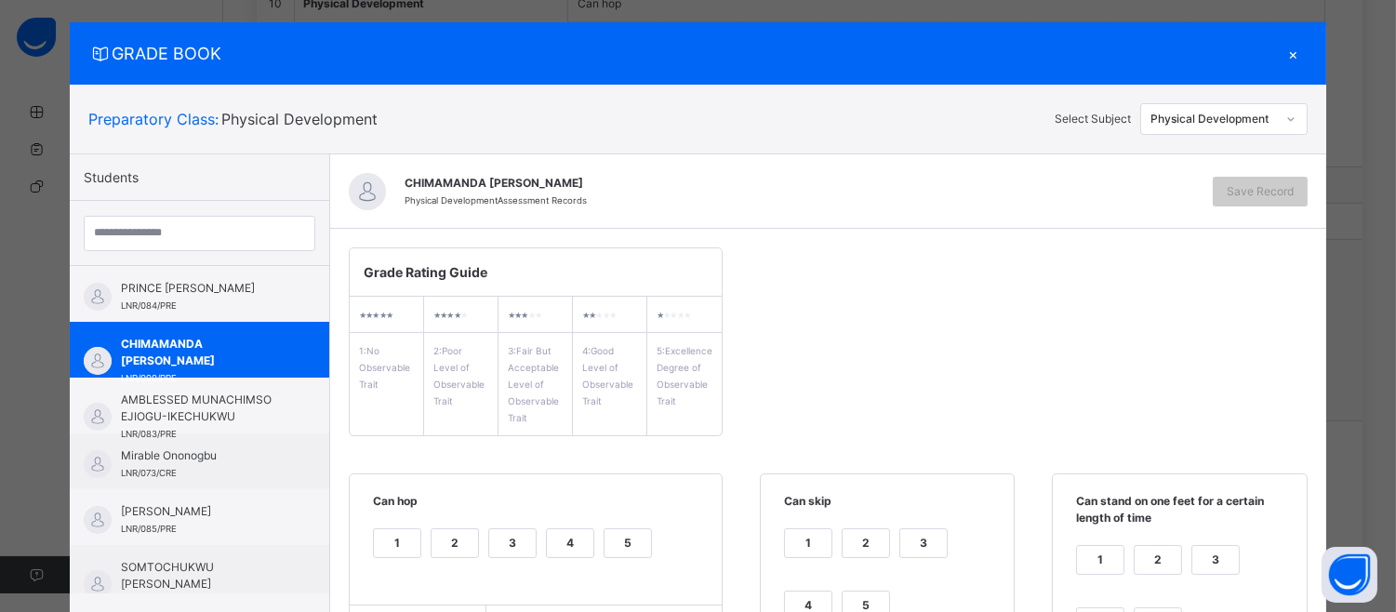
click at [617, 519] on span "Can hop" at bounding box center [535, 508] width 335 height 31
click at [624, 540] on div "5" at bounding box center [628, 543] width 47 height 28
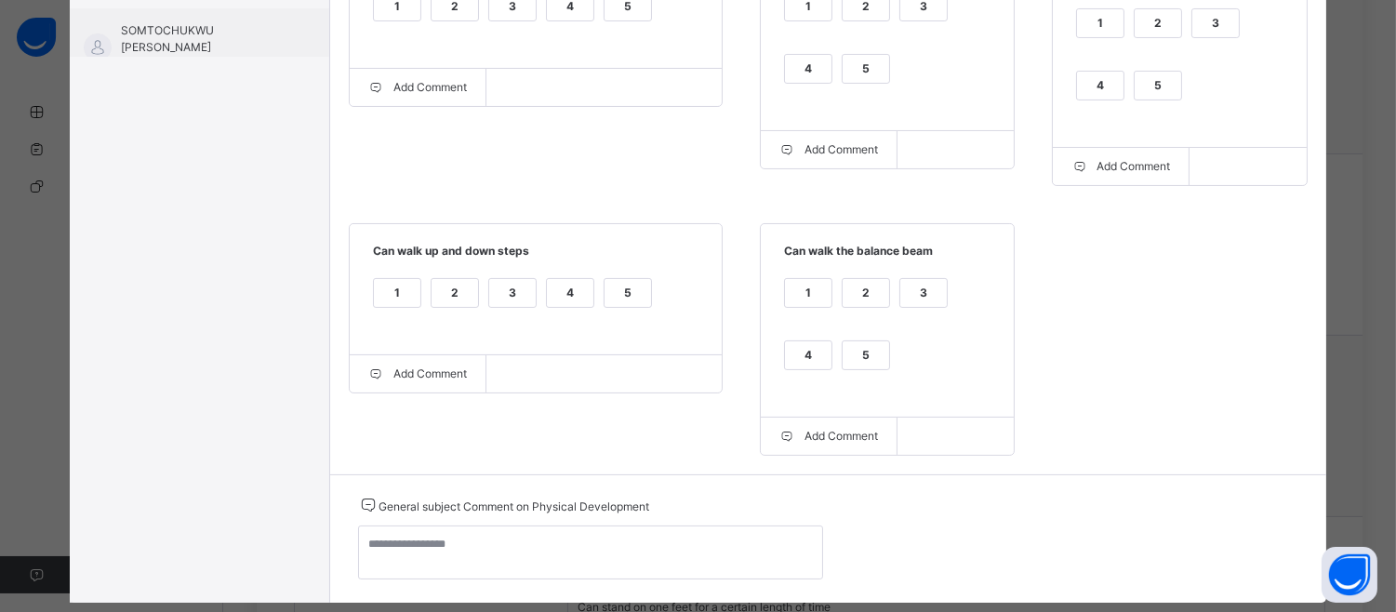
click at [1174, 93] on div "5" at bounding box center [1158, 86] width 47 height 28
click at [861, 70] on div "5" at bounding box center [866, 69] width 47 height 28
click at [856, 369] on div "5" at bounding box center [866, 355] width 47 height 28
click at [791, 368] on div "4" at bounding box center [808, 355] width 47 height 28
click at [619, 291] on div "5" at bounding box center [628, 293] width 47 height 28
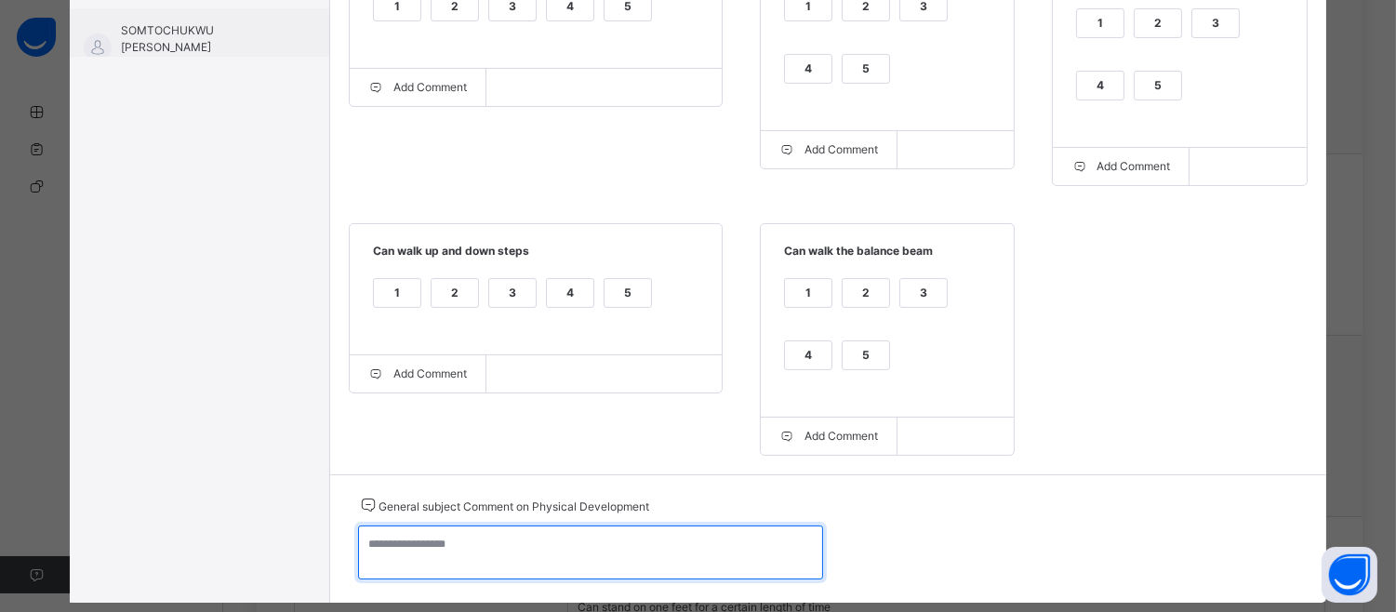
click at [372, 555] on textarea at bounding box center [590, 552] width 465 height 54
paste textarea "**********"
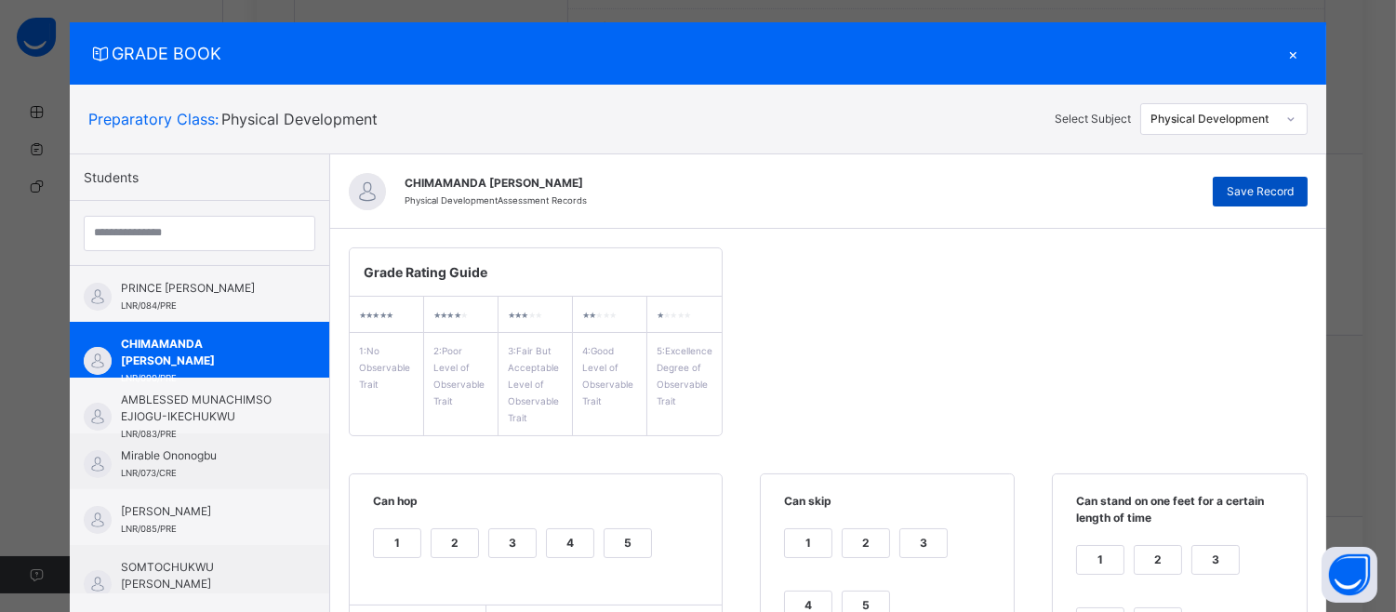
type textarea "**********"
click at [1263, 183] on span "Save Record" at bounding box center [1260, 191] width 67 height 17
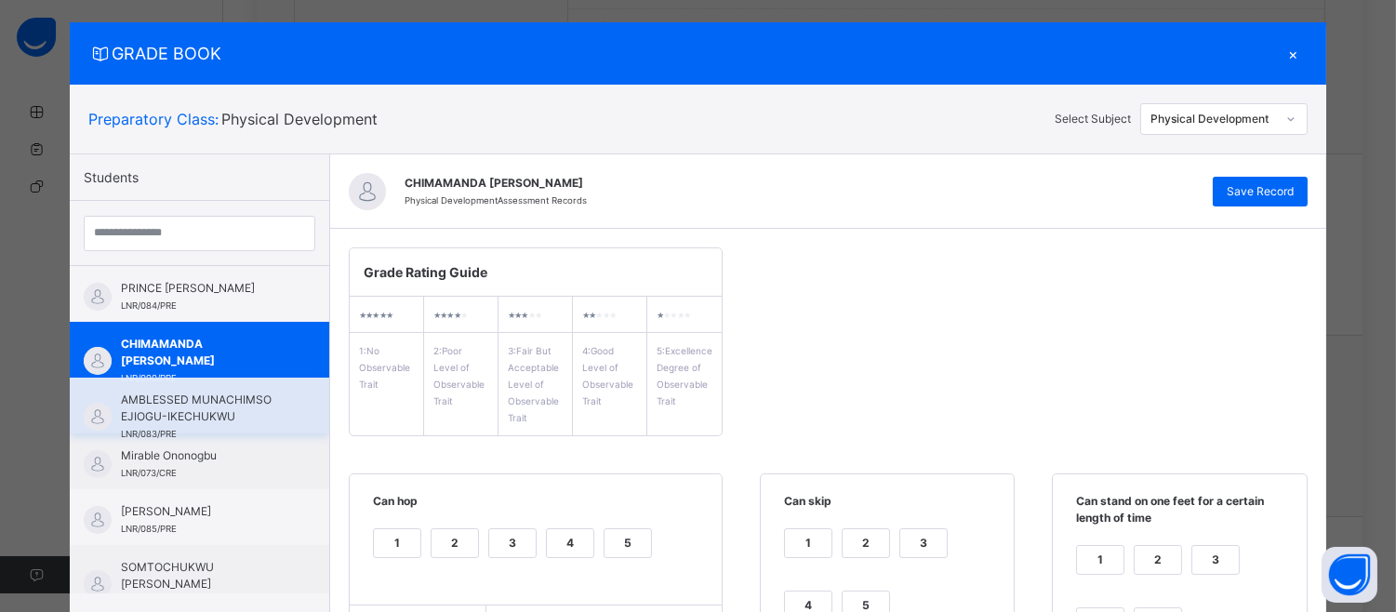
click at [220, 405] on span "AMBLESSED MUNACHIMSO EJIOGU-IKECHUKWU" at bounding box center [204, 408] width 166 height 33
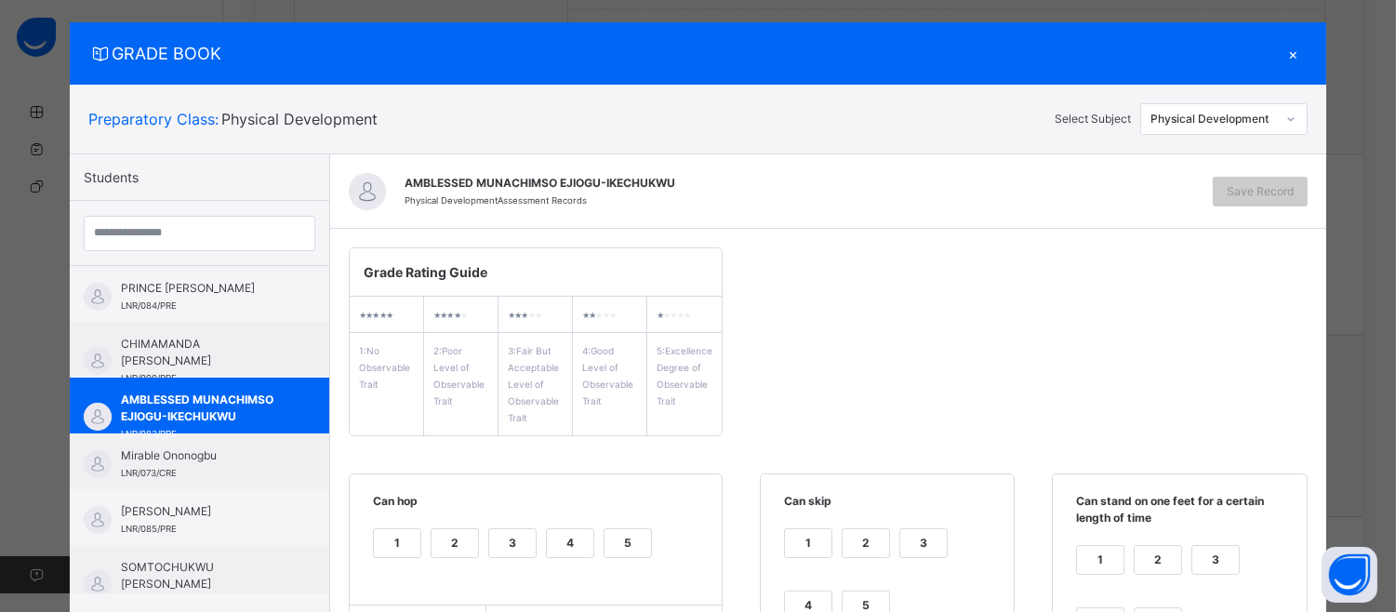
click at [624, 549] on div "5" at bounding box center [628, 543] width 47 height 28
click at [850, 593] on div "5" at bounding box center [866, 605] width 47 height 28
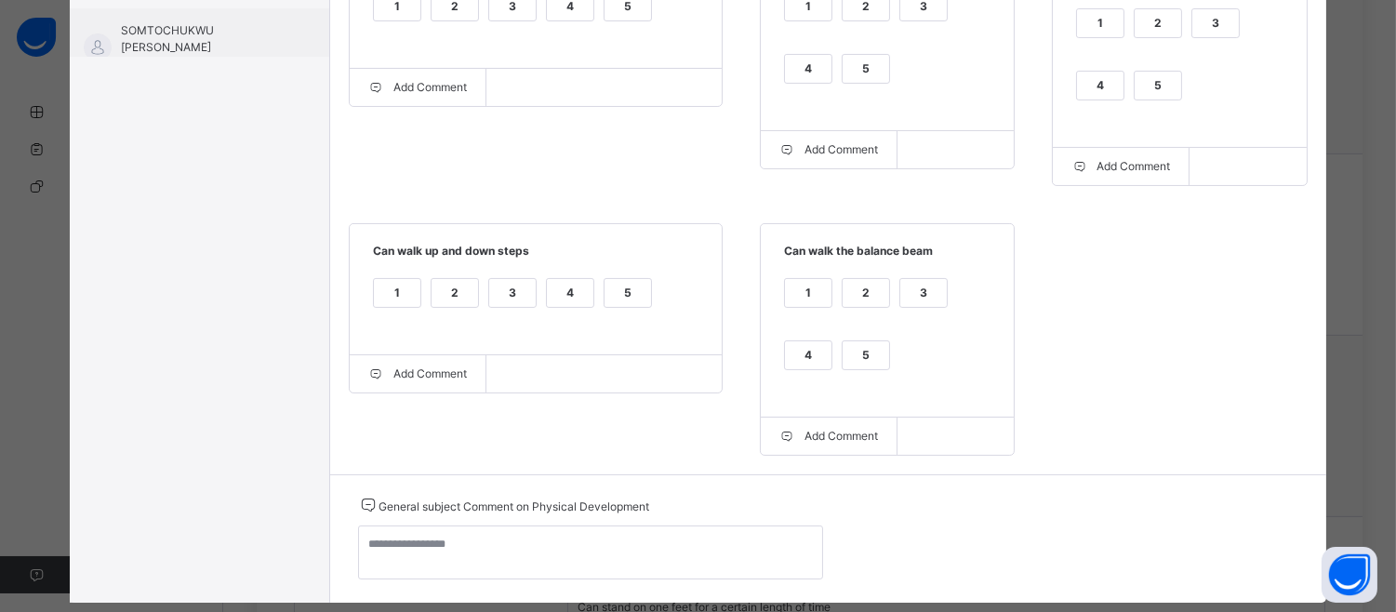
click at [1157, 81] on div "5" at bounding box center [1158, 86] width 47 height 28
click at [859, 357] on div "5" at bounding box center [866, 355] width 47 height 28
click at [619, 290] on div "5" at bounding box center [628, 293] width 47 height 28
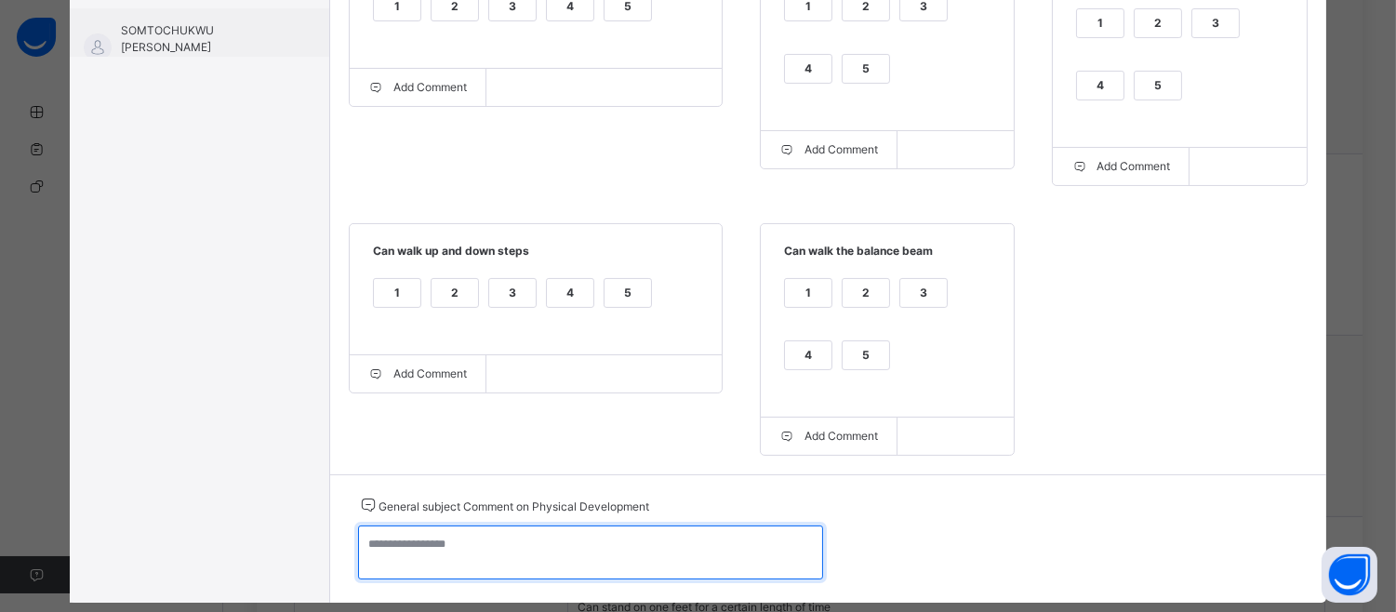
click at [365, 554] on textarea at bounding box center [590, 552] width 465 height 54
paste textarea "**********"
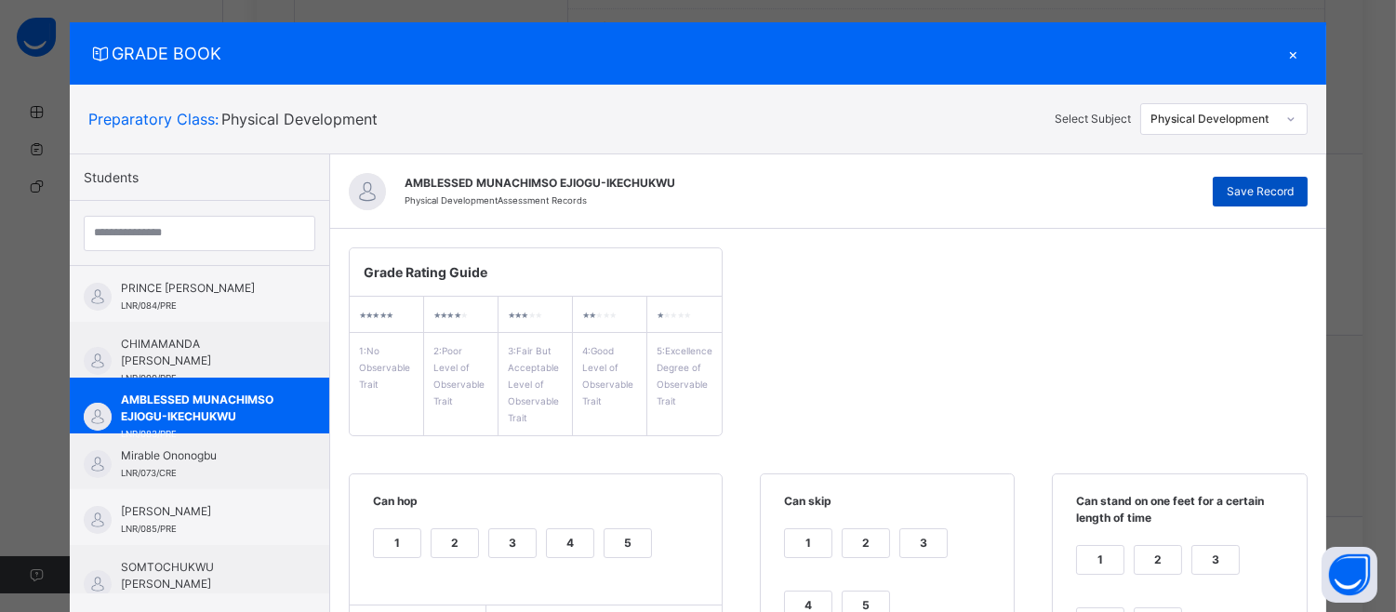
type textarea "**********"
click at [1271, 177] on div "Save Record" at bounding box center [1260, 192] width 95 height 30
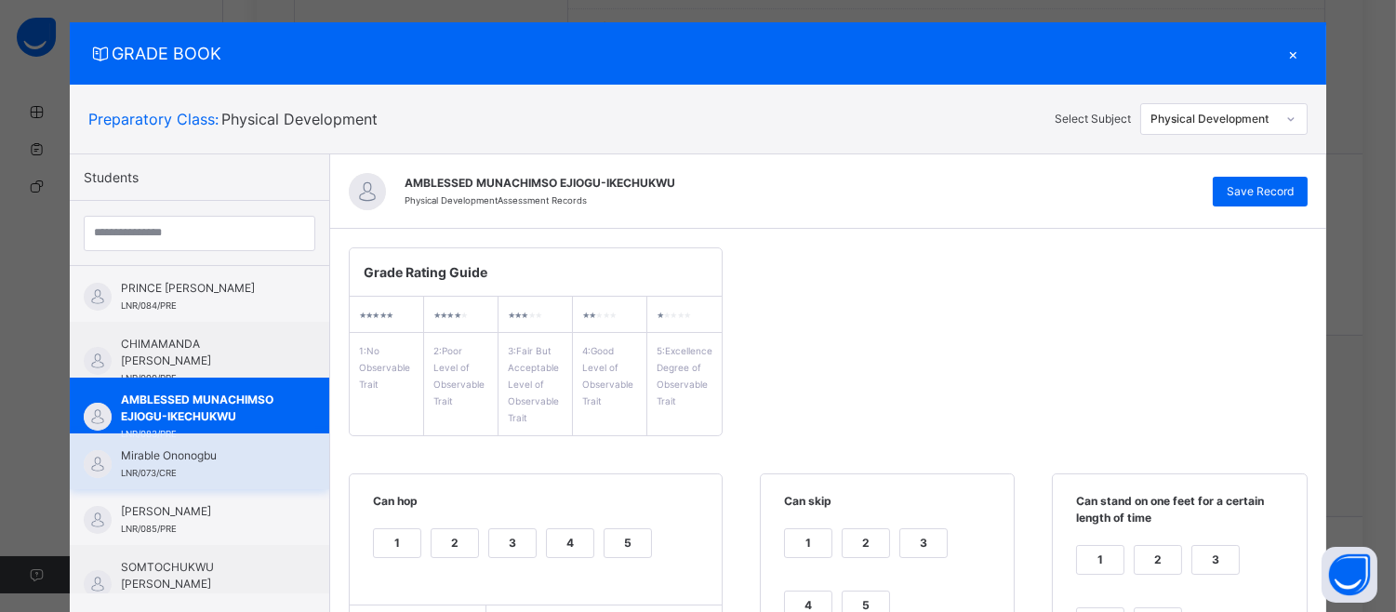
click at [199, 450] on span "Mirable Ononogbu" at bounding box center [204, 455] width 166 height 17
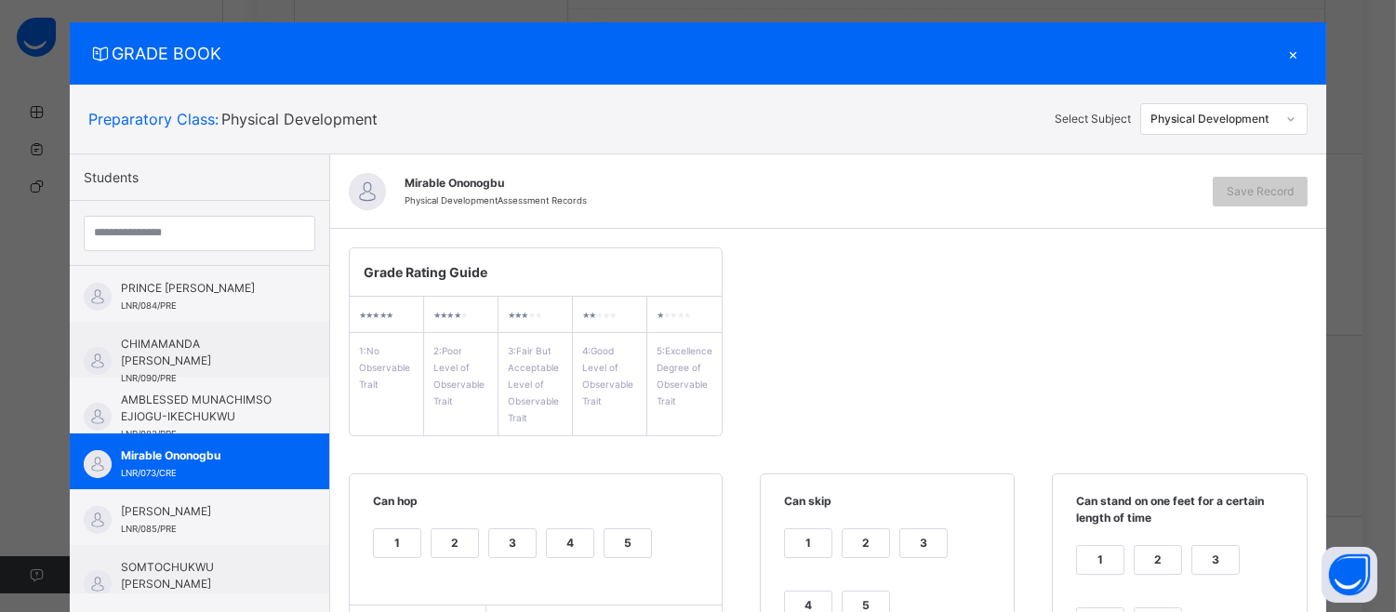
click at [624, 547] on div "5" at bounding box center [628, 543] width 47 height 28
click at [867, 599] on div "5" at bounding box center [866, 605] width 47 height 28
click at [1149, 598] on div "1 2 3 4 5" at bounding box center [1179, 602] width 216 height 125
click at [1153, 610] on div "5" at bounding box center [1158, 622] width 47 height 28
click at [1384, 466] on div "GRADE BOOK × Preparatory Class : Physical Development Select Subject Physical D…" at bounding box center [698, 306] width 1396 height 612
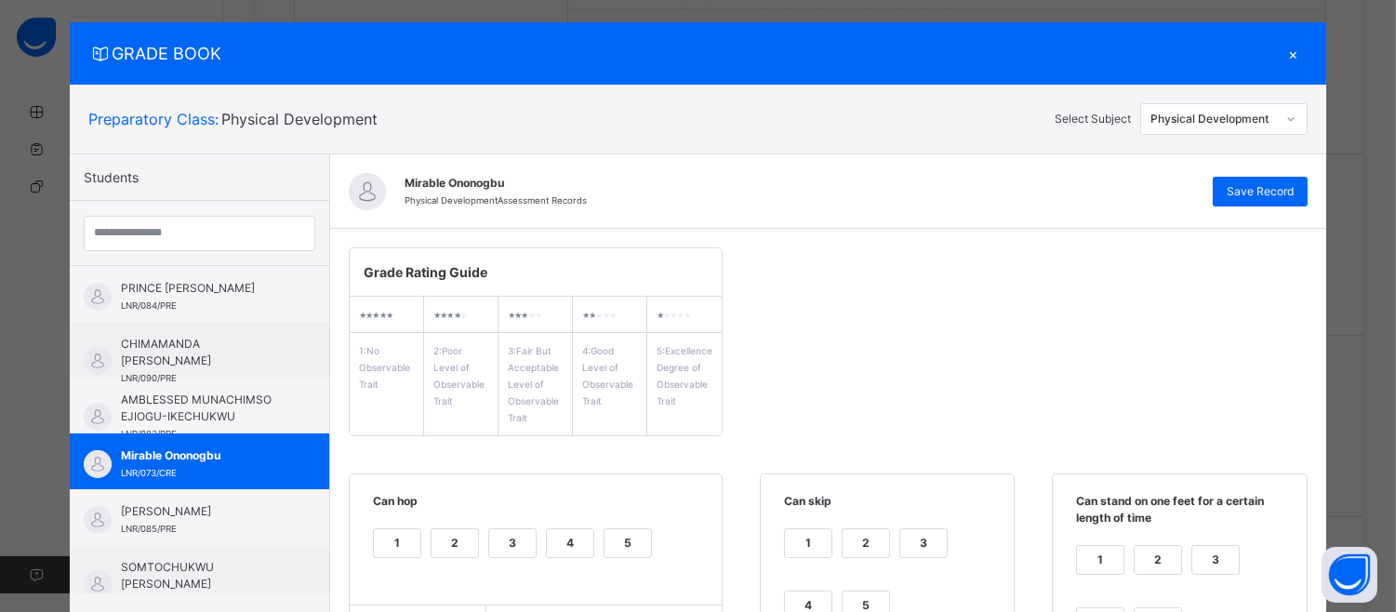
click at [1384, 466] on div "GRADE BOOK × Preparatory Class : Physical Development Select Subject Physical D…" at bounding box center [698, 306] width 1396 height 612
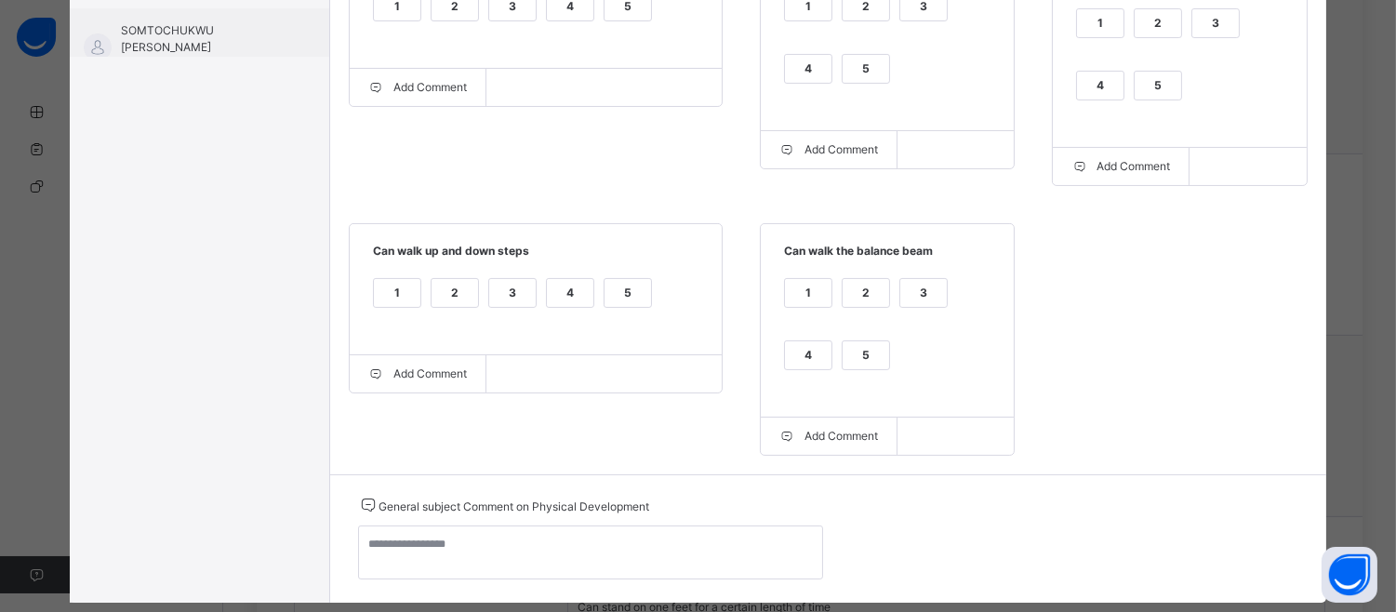
click at [850, 350] on div "5" at bounding box center [866, 355] width 47 height 28
click at [605, 293] on div "5" at bounding box center [628, 293] width 47 height 28
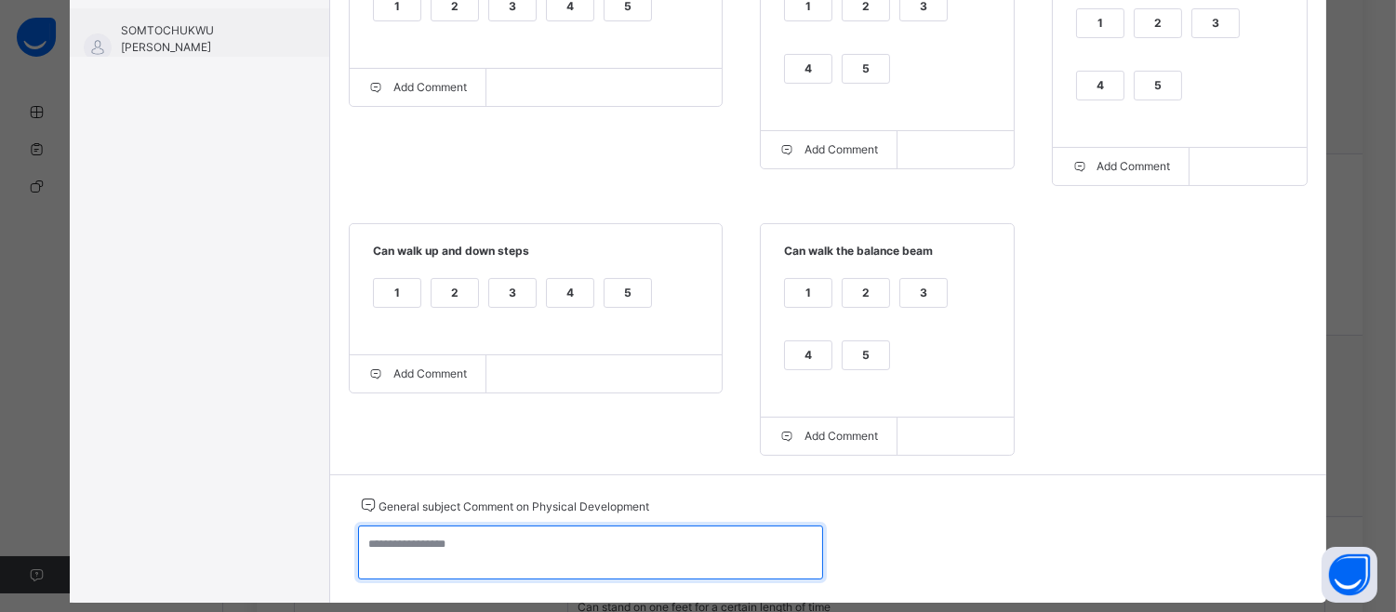
click at [359, 554] on textarea at bounding box center [590, 552] width 465 height 54
paste textarea "**********"
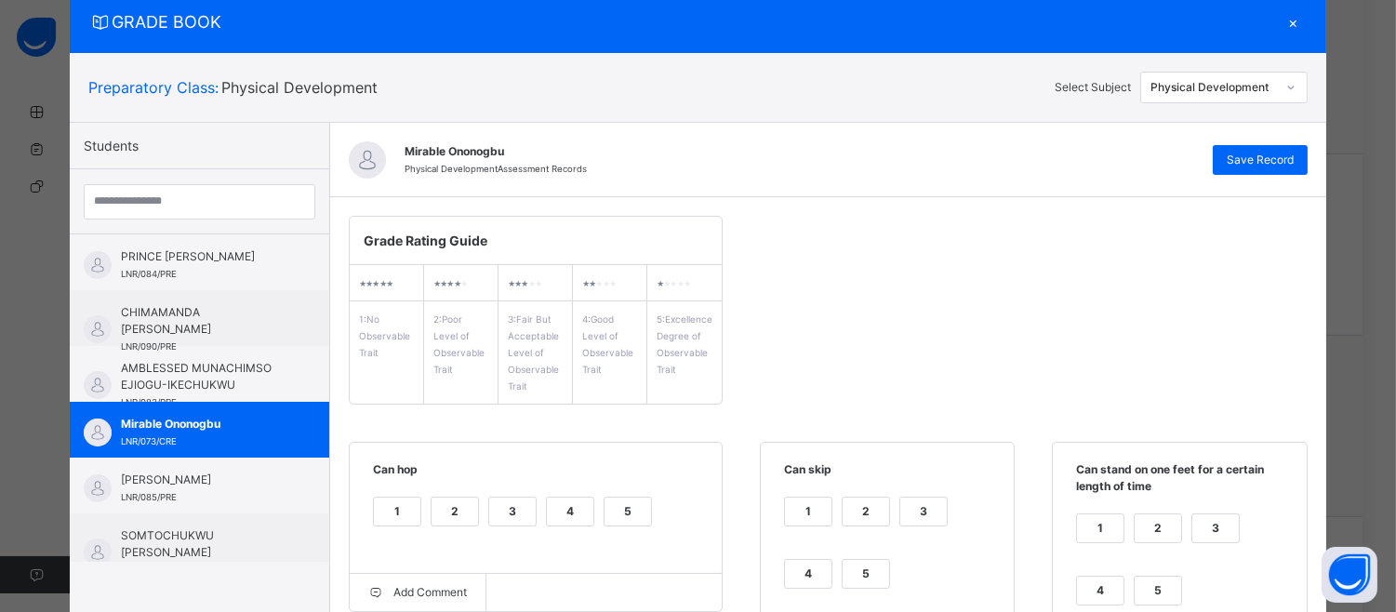
scroll to position [24, 0]
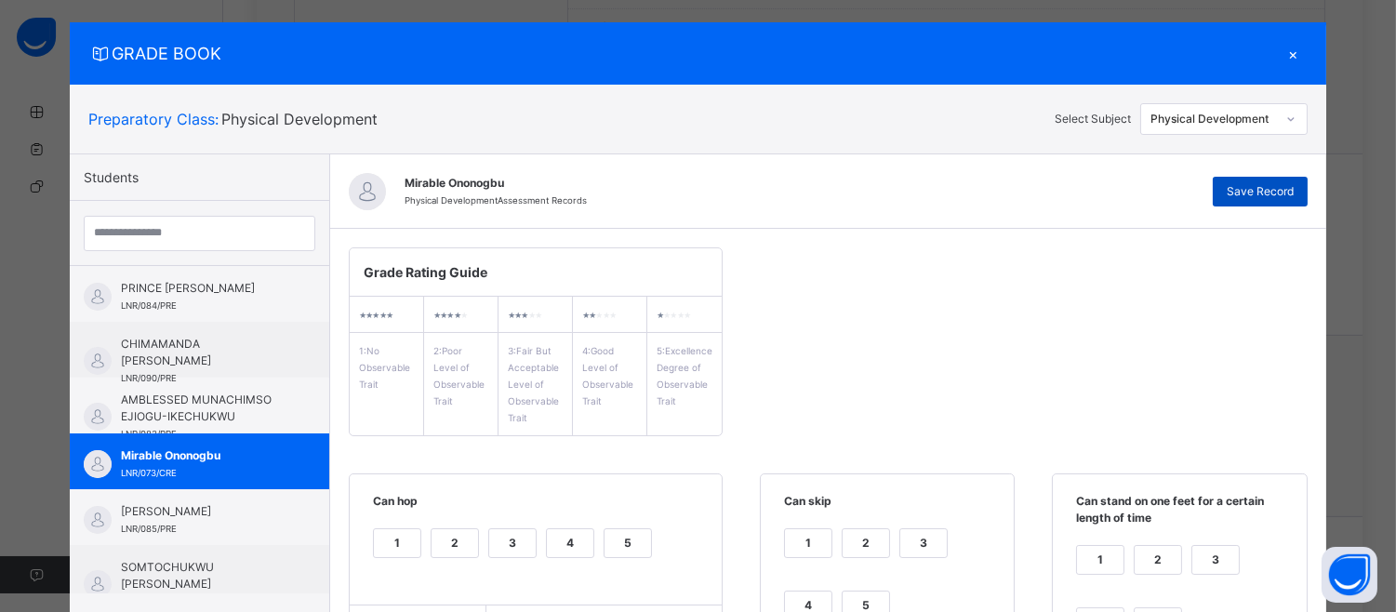
type textarea "**********"
click at [1241, 178] on div "Save Record" at bounding box center [1260, 192] width 95 height 30
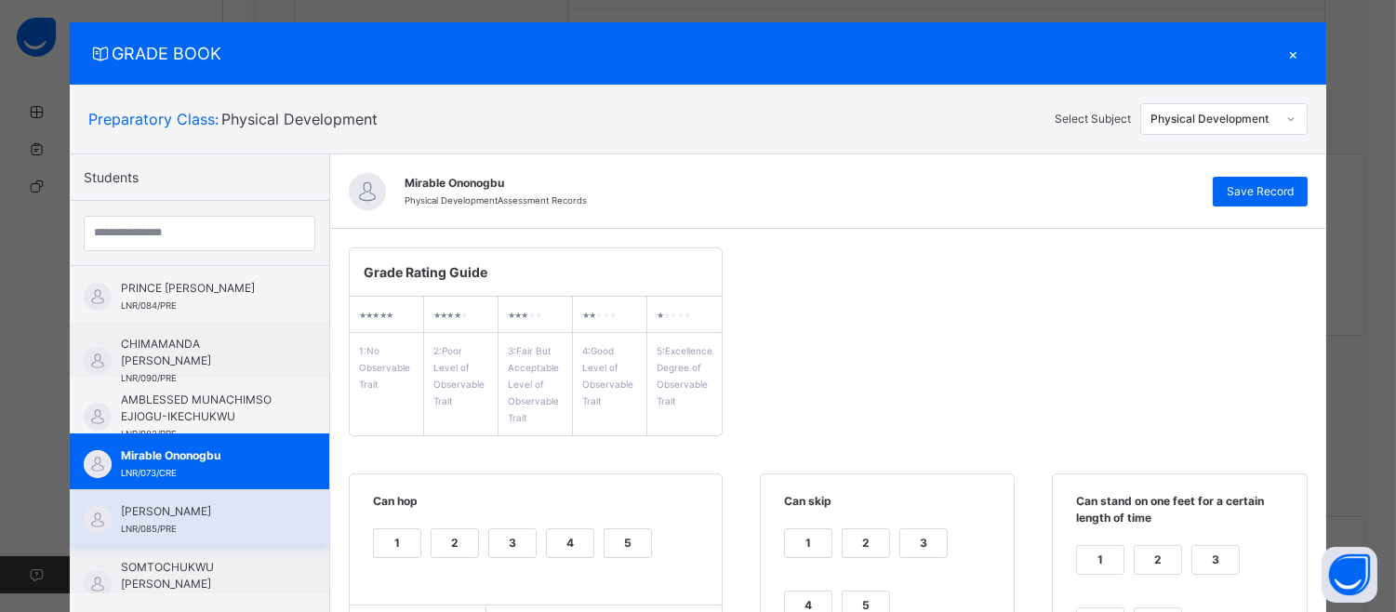
click at [155, 520] on span "[PERSON_NAME]" at bounding box center [204, 511] width 166 height 17
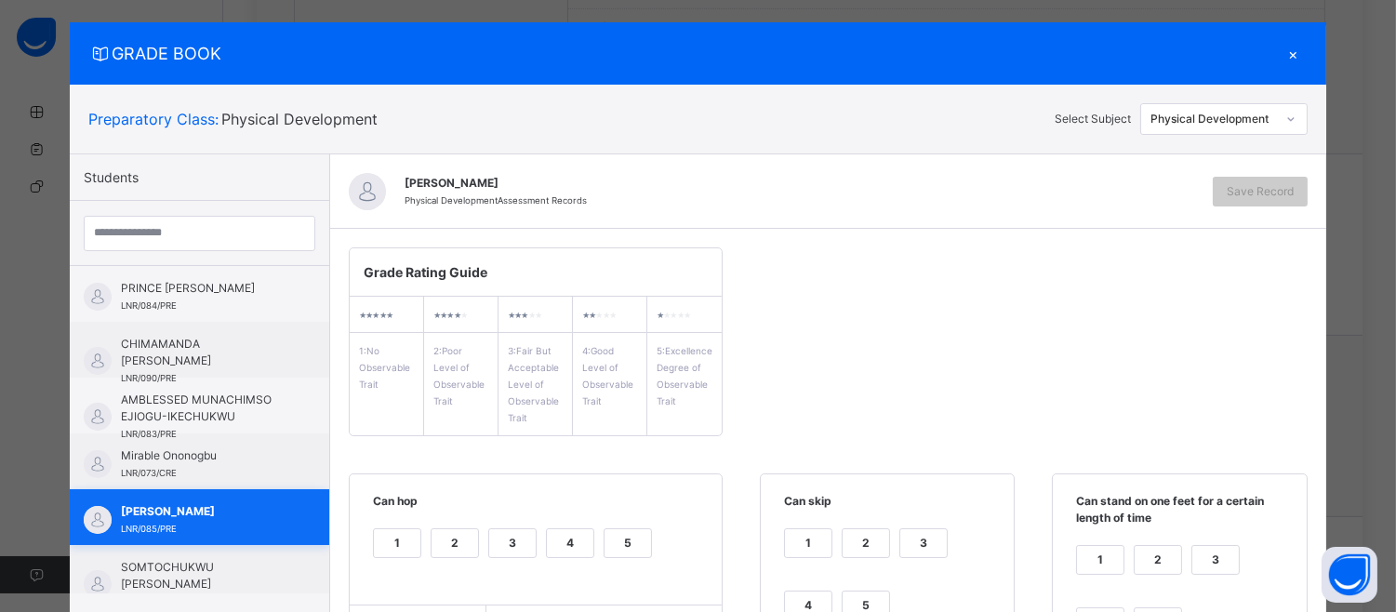
click at [155, 520] on span "[PERSON_NAME]" at bounding box center [204, 511] width 166 height 17
click at [616, 533] on div "5" at bounding box center [628, 543] width 47 height 28
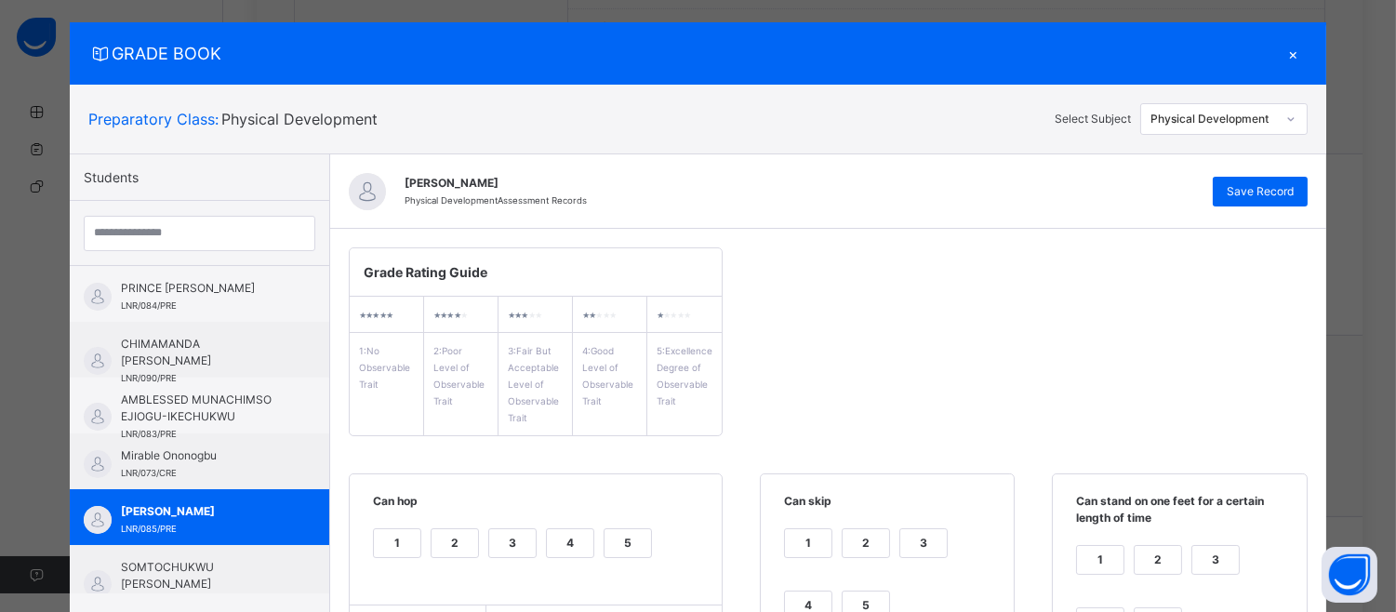
click at [789, 600] on div "4" at bounding box center [808, 605] width 47 height 28
click at [1085, 603] on div "1 2 3 4 5" at bounding box center [1179, 602] width 216 height 125
click at [1085, 608] on div "4" at bounding box center [1100, 622] width 47 height 28
click at [1382, 480] on div "GRADE BOOK × Preparatory Class : Physical Development Select Subject Physical D…" at bounding box center [698, 306] width 1396 height 612
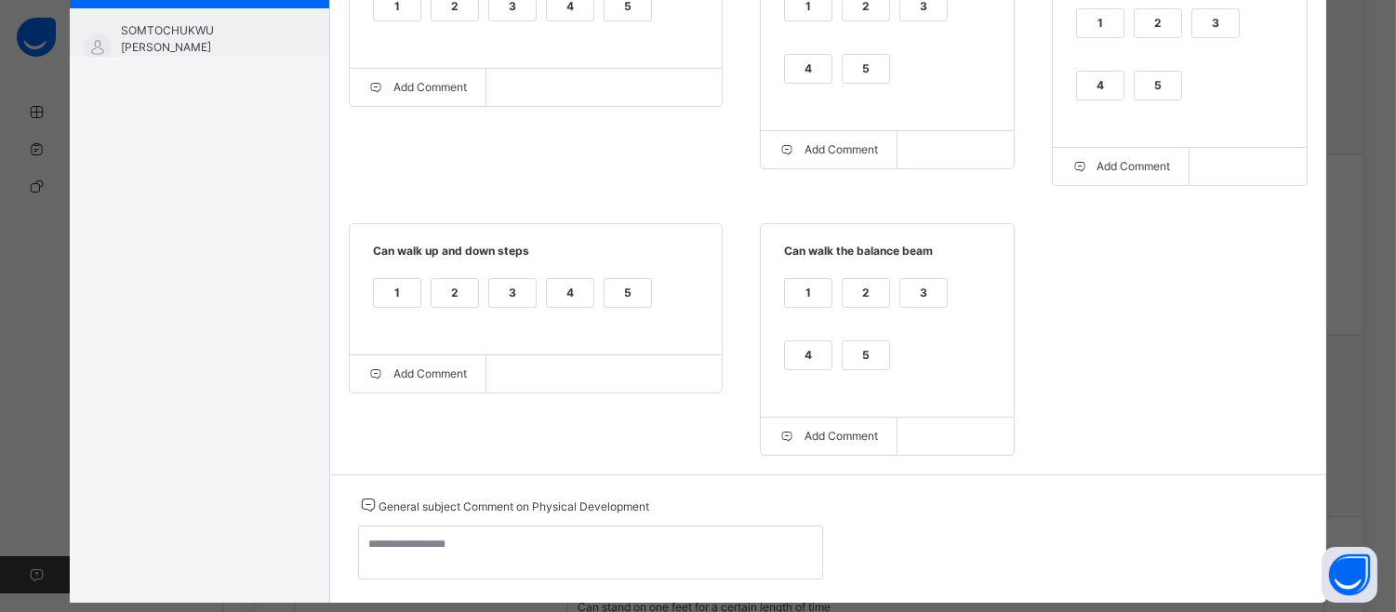
click at [786, 346] on div "4" at bounding box center [808, 355] width 47 height 28
click at [610, 296] on div "5" at bounding box center [628, 293] width 47 height 28
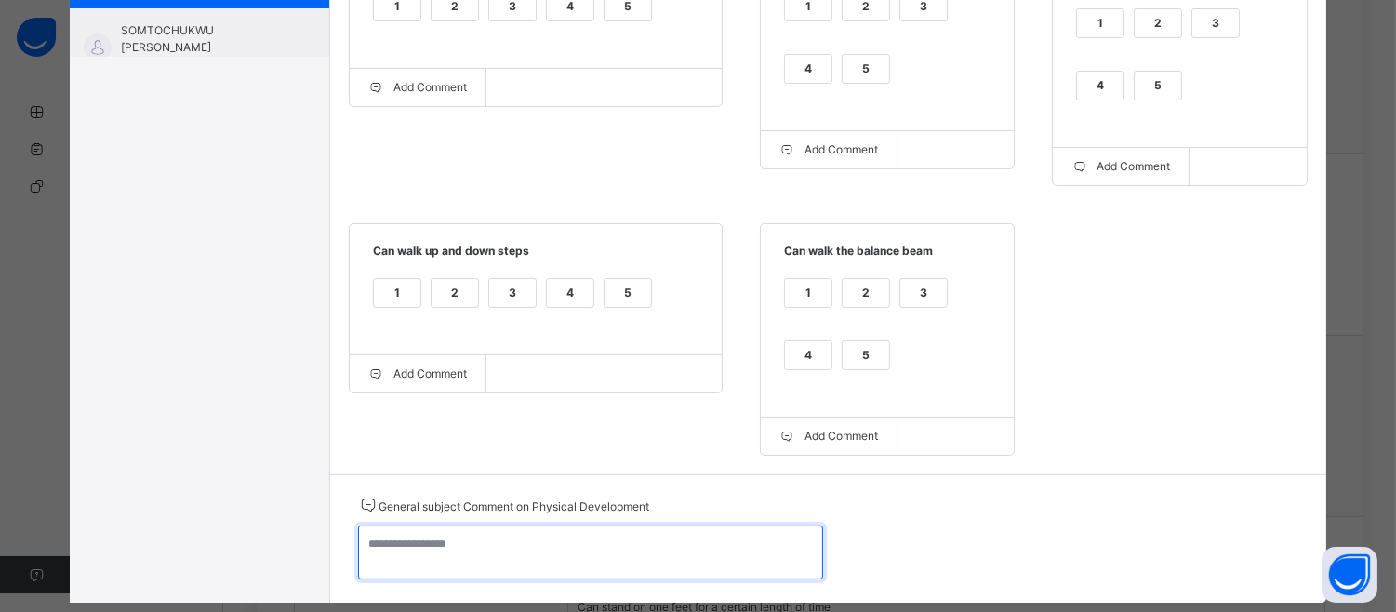
click at [394, 550] on textarea at bounding box center [590, 552] width 465 height 54
paste textarea "**********"
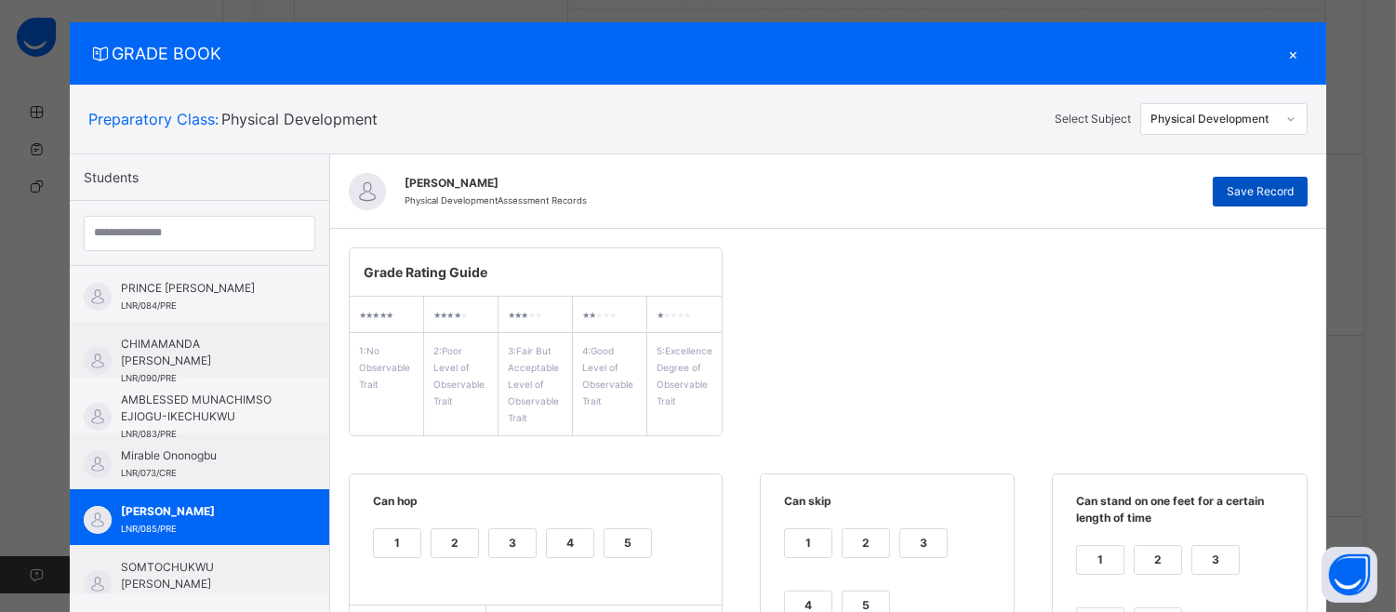
type textarea "**********"
click at [1307, 181] on div "Save Record" at bounding box center [1260, 192] width 95 height 30
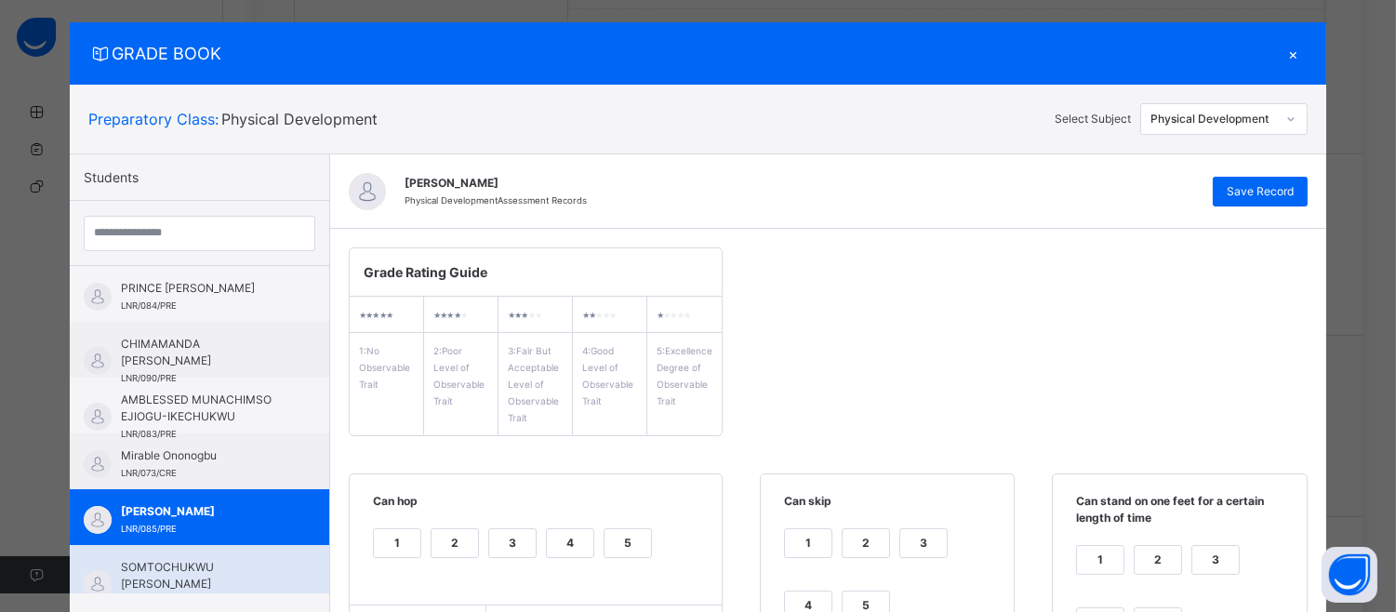
click at [229, 560] on span "SOMTOCHUKWU [PERSON_NAME]" at bounding box center [204, 575] width 166 height 33
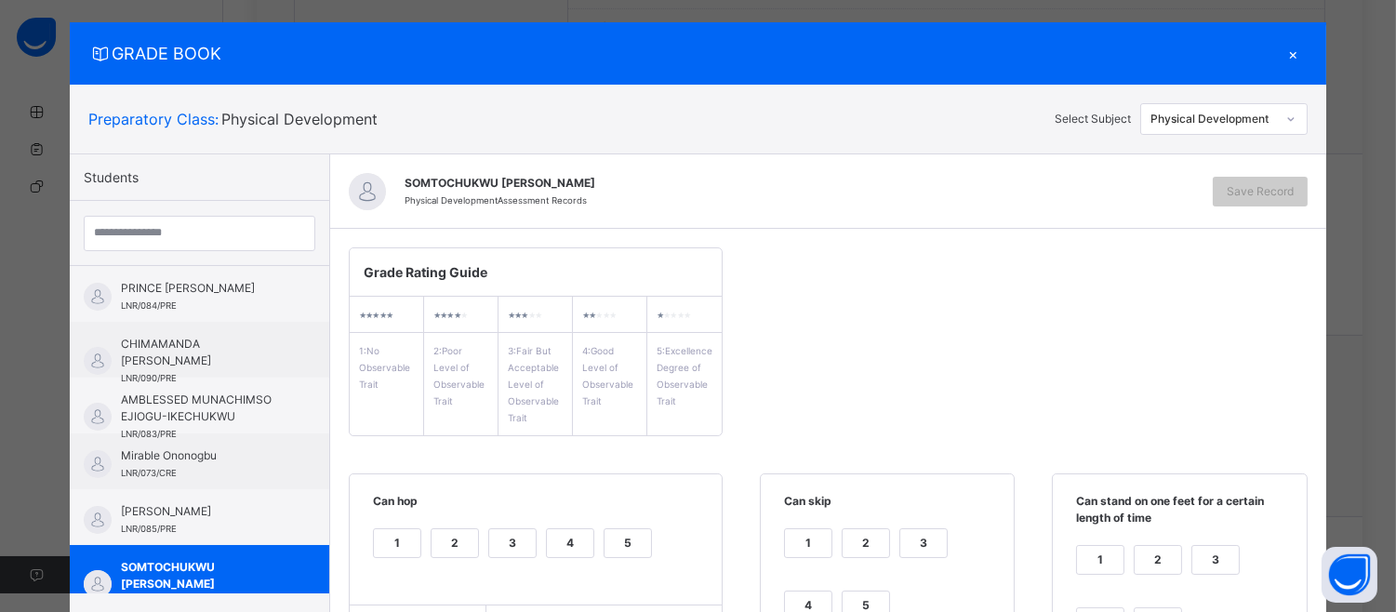
click at [635, 528] on label "5" at bounding box center [628, 543] width 48 height 30
click at [849, 584] on div "1 2 3 4 5" at bounding box center [887, 586] width 216 height 125
click at [862, 596] on div "5" at bounding box center [866, 605] width 47 height 28
click at [1164, 605] on div "1 2 3 4 5" at bounding box center [1179, 602] width 216 height 125
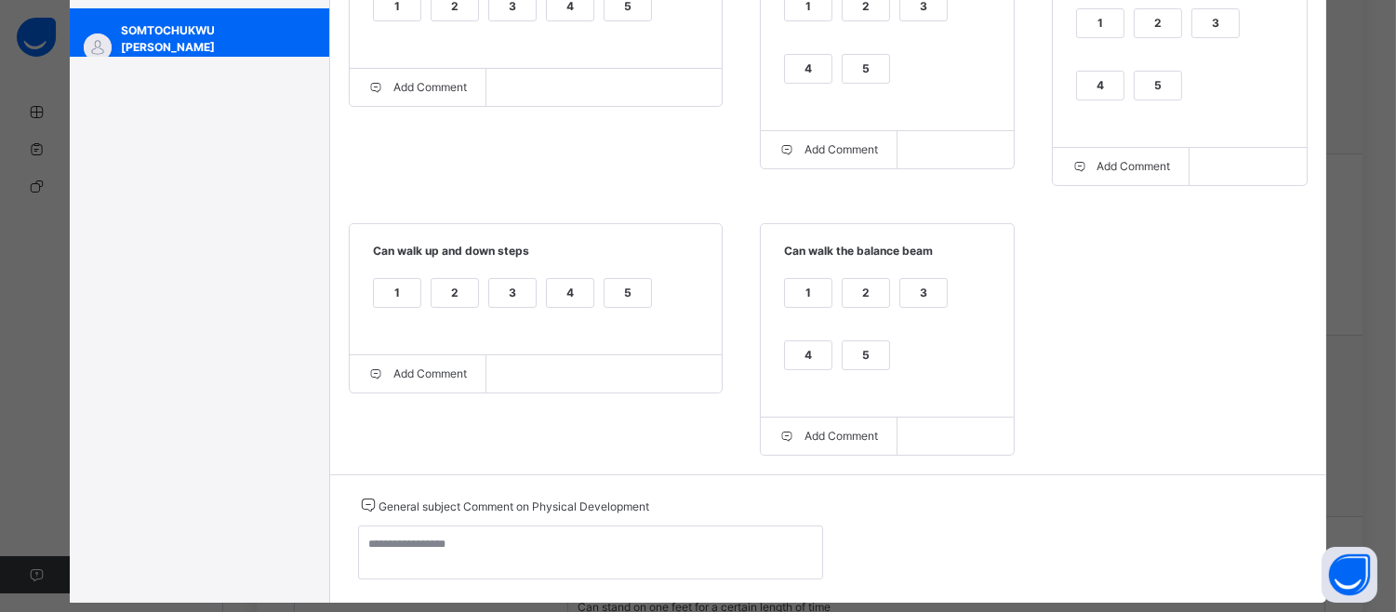
click at [1145, 77] on div "5" at bounding box center [1158, 86] width 47 height 28
click at [862, 363] on div "5" at bounding box center [866, 355] width 47 height 28
click at [627, 288] on div "5" at bounding box center [628, 293] width 47 height 28
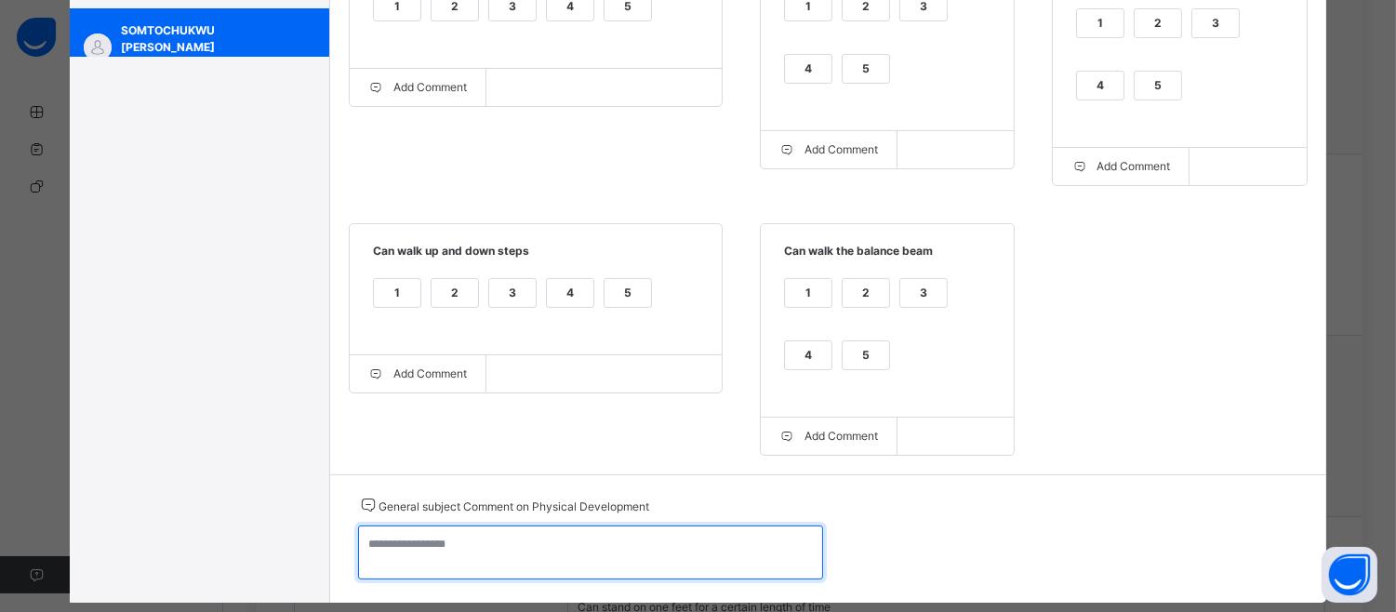
click at [404, 551] on textarea at bounding box center [590, 552] width 465 height 54
paste textarea "**********"
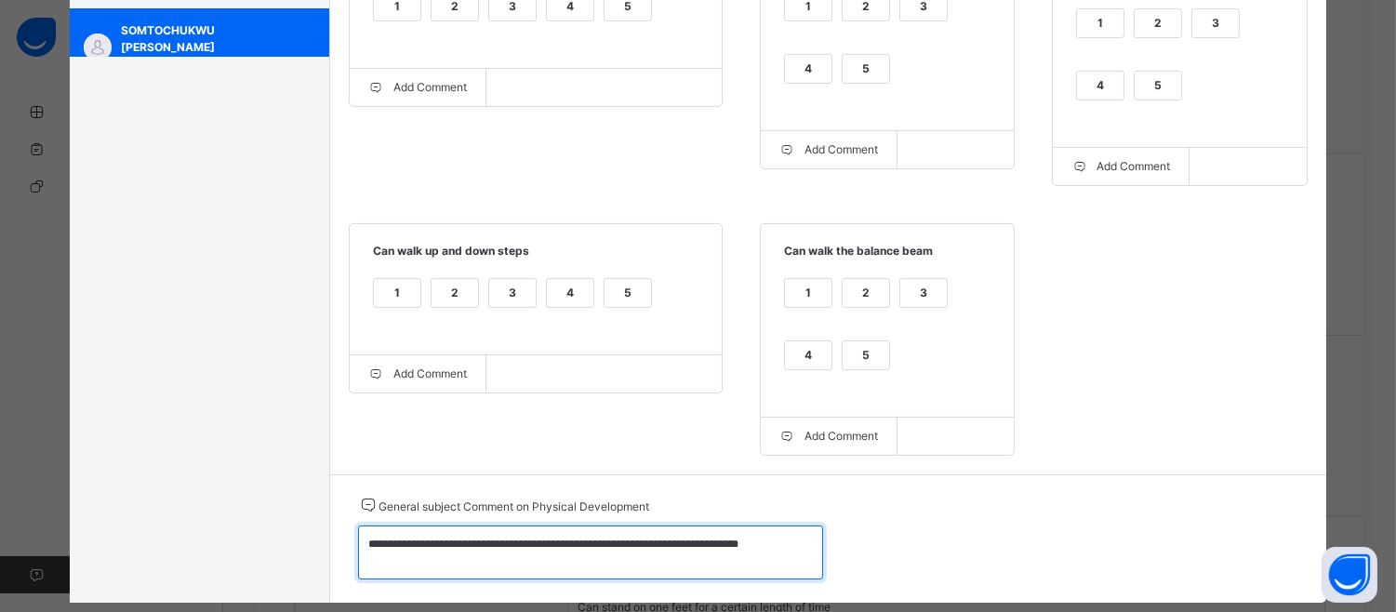
paste textarea "**********"
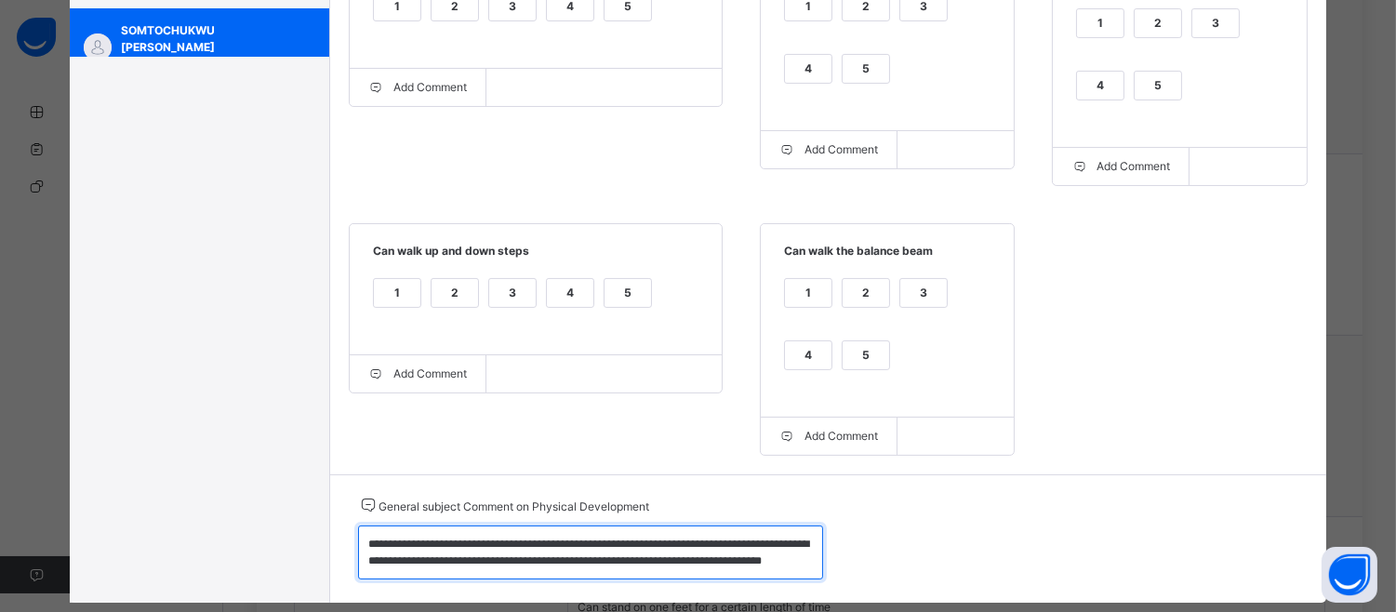
paste textarea "**********"
paste
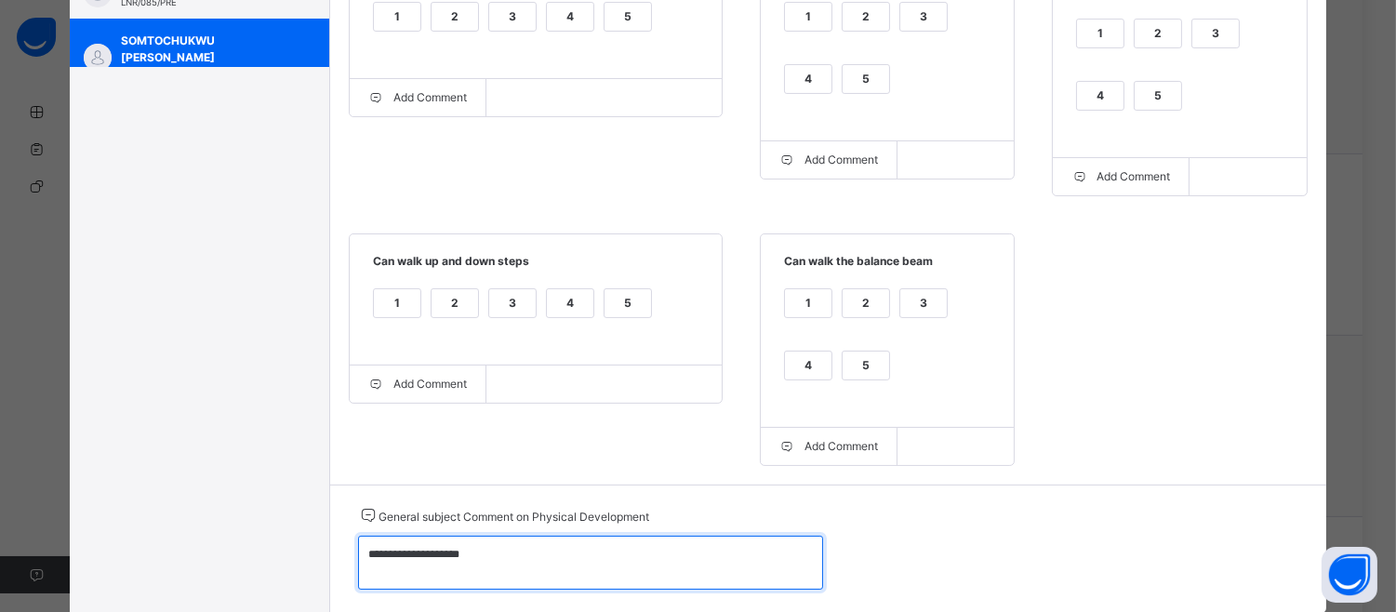
scroll to position [14, 0]
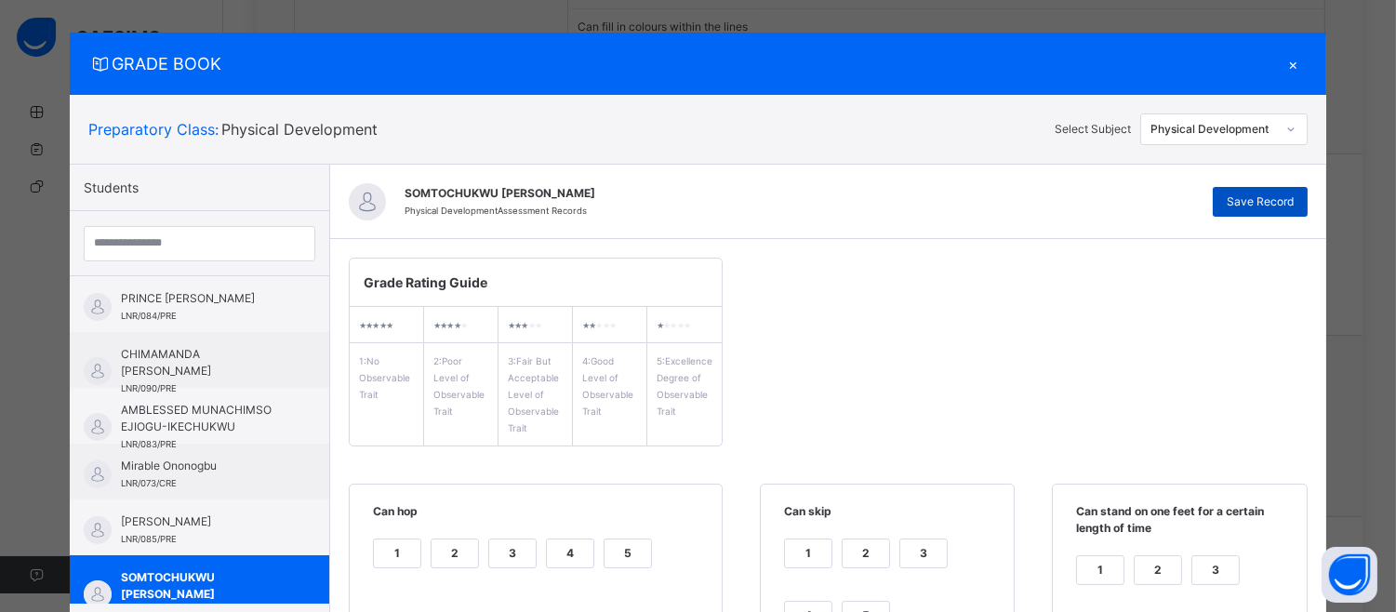
type textarea "**********"
click at [1270, 195] on span "Save Record" at bounding box center [1260, 201] width 67 height 17
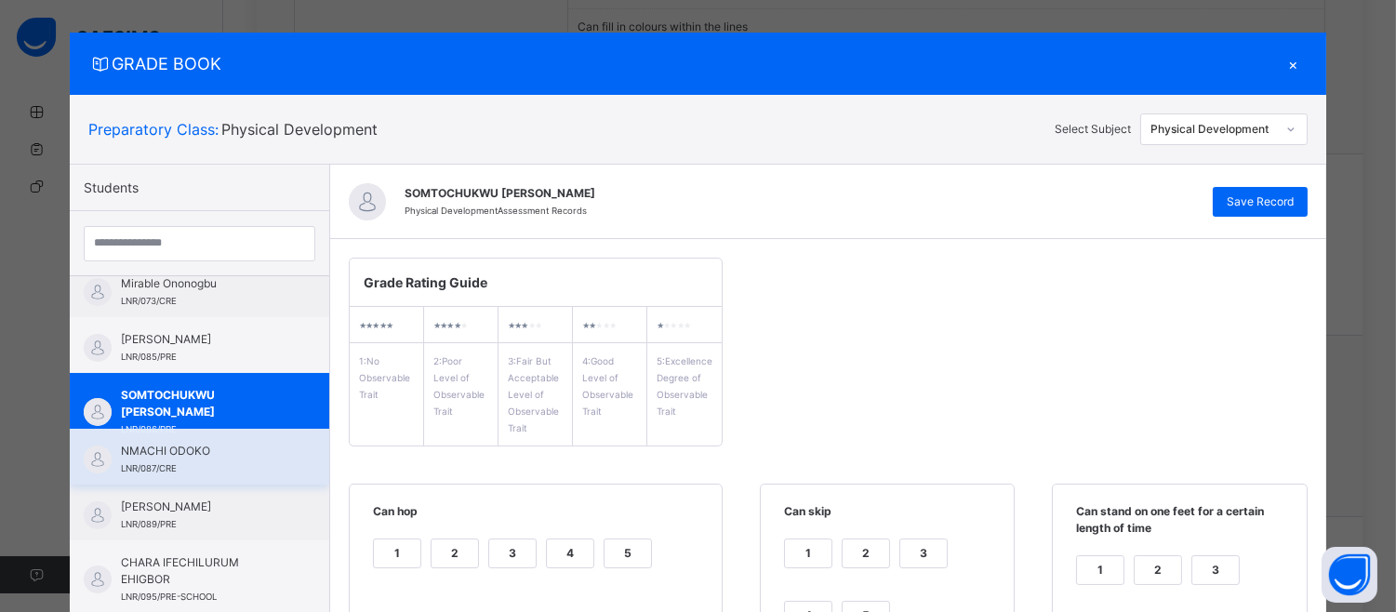
click at [217, 463] on div "NMACHI ODOKO LNR/087/CRE" at bounding box center [204, 459] width 166 height 33
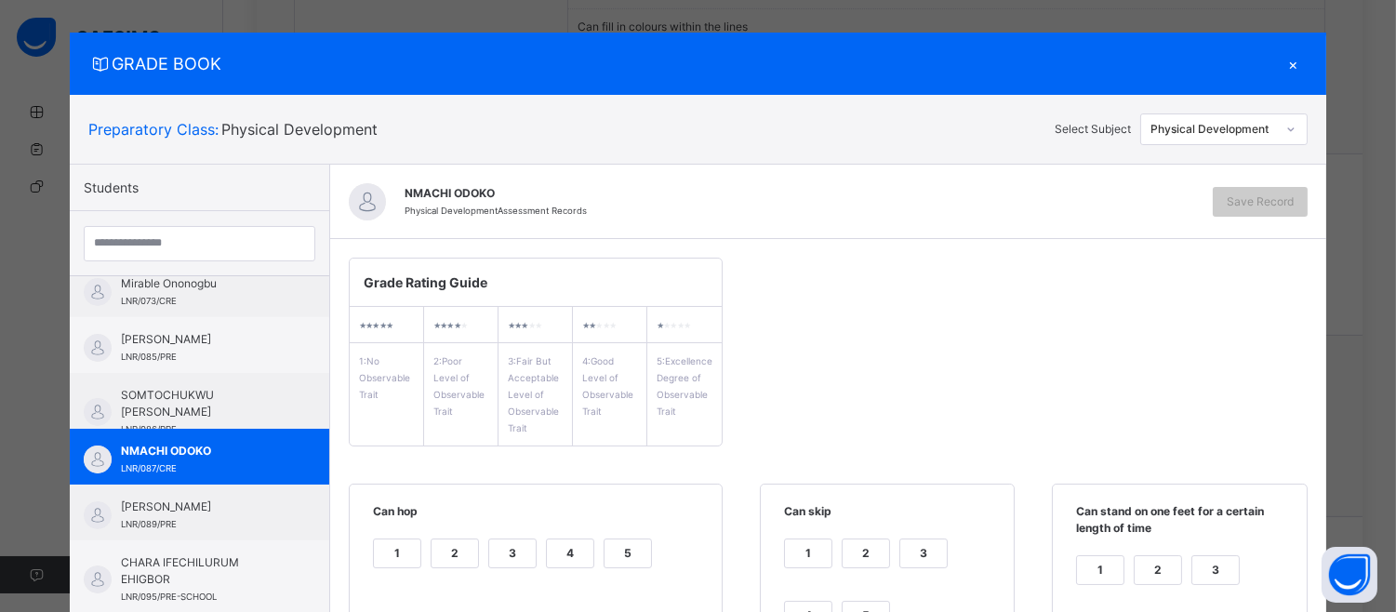
click at [490, 558] on div "3" at bounding box center [512, 553] width 47 height 28
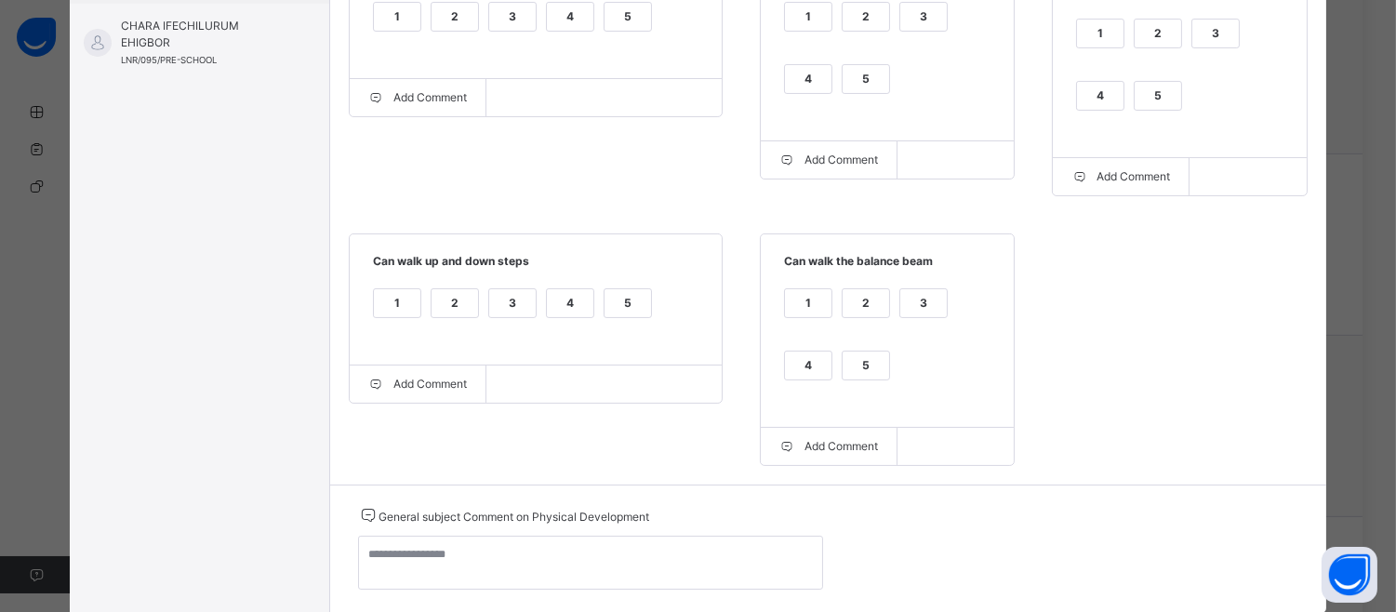
click at [1185, 34] on div "1 2 3 4 5" at bounding box center [1179, 76] width 216 height 125
click at [1200, 33] on div "3" at bounding box center [1215, 34] width 47 height 28
click at [915, 17] on div "3" at bounding box center [923, 17] width 47 height 28
click at [908, 302] on div "3" at bounding box center [923, 303] width 47 height 28
click at [493, 308] on div "3" at bounding box center [512, 303] width 47 height 28
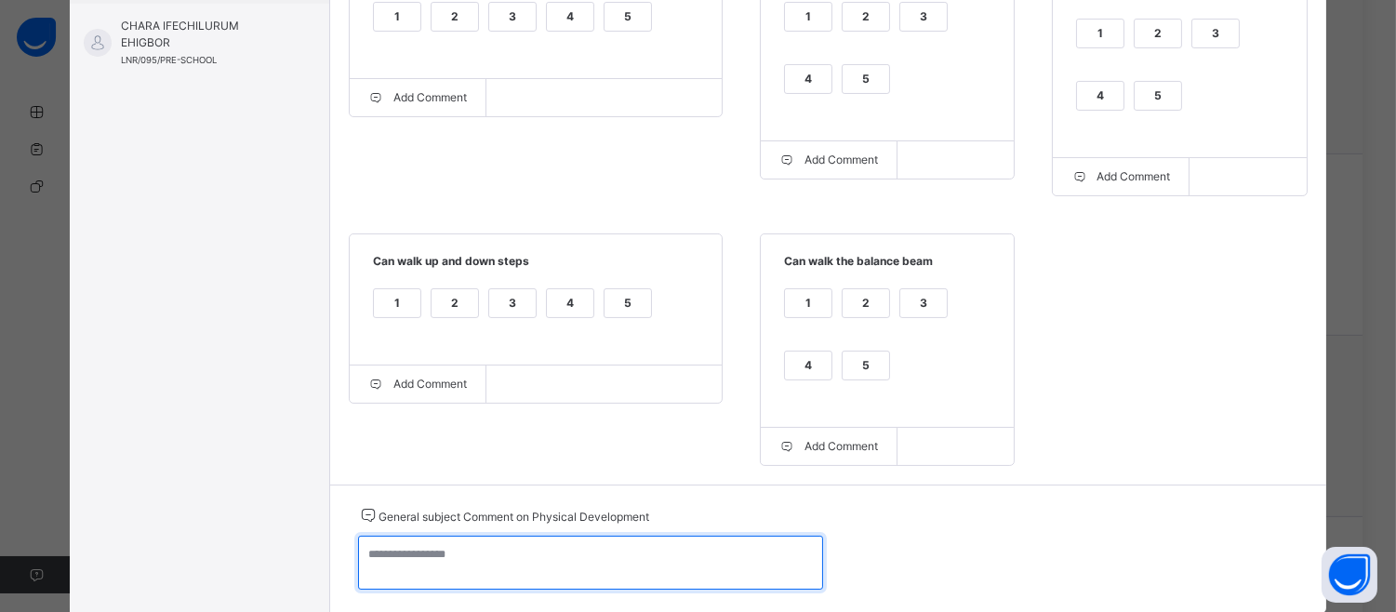
click at [369, 563] on textarea at bounding box center [590, 563] width 465 height 54
paste textarea "**********"
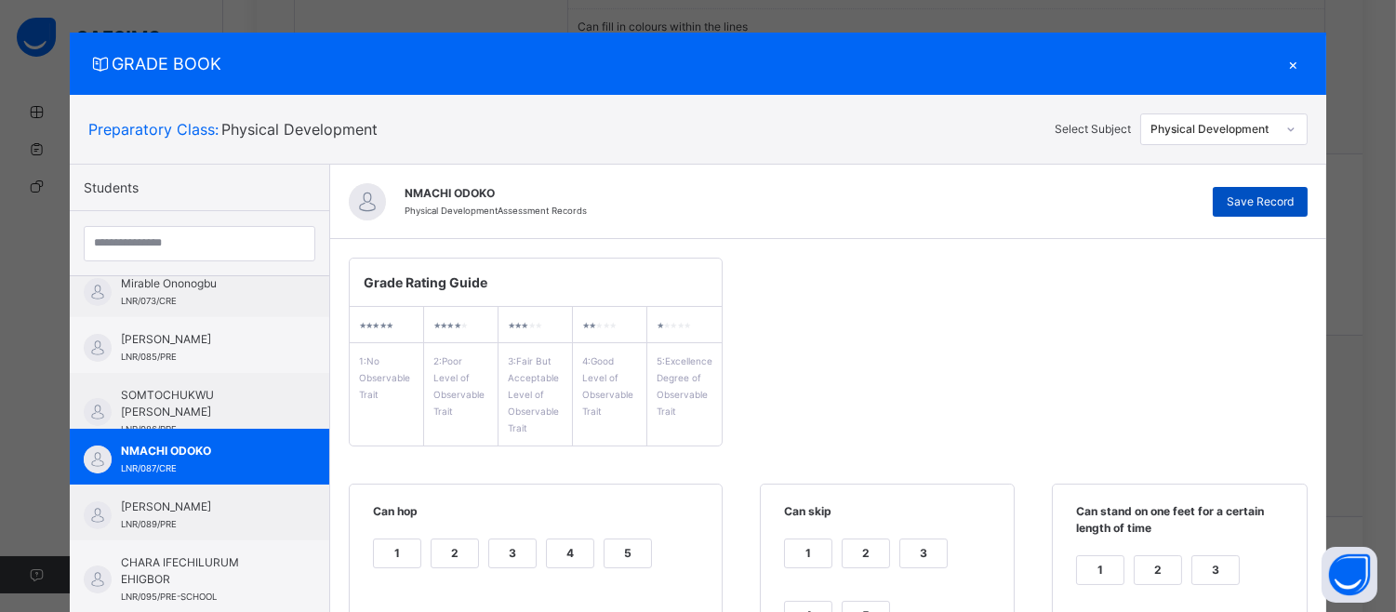
type textarea "**********"
click at [1286, 202] on span "Save Record" at bounding box center [1260, 201] width 67 height 17
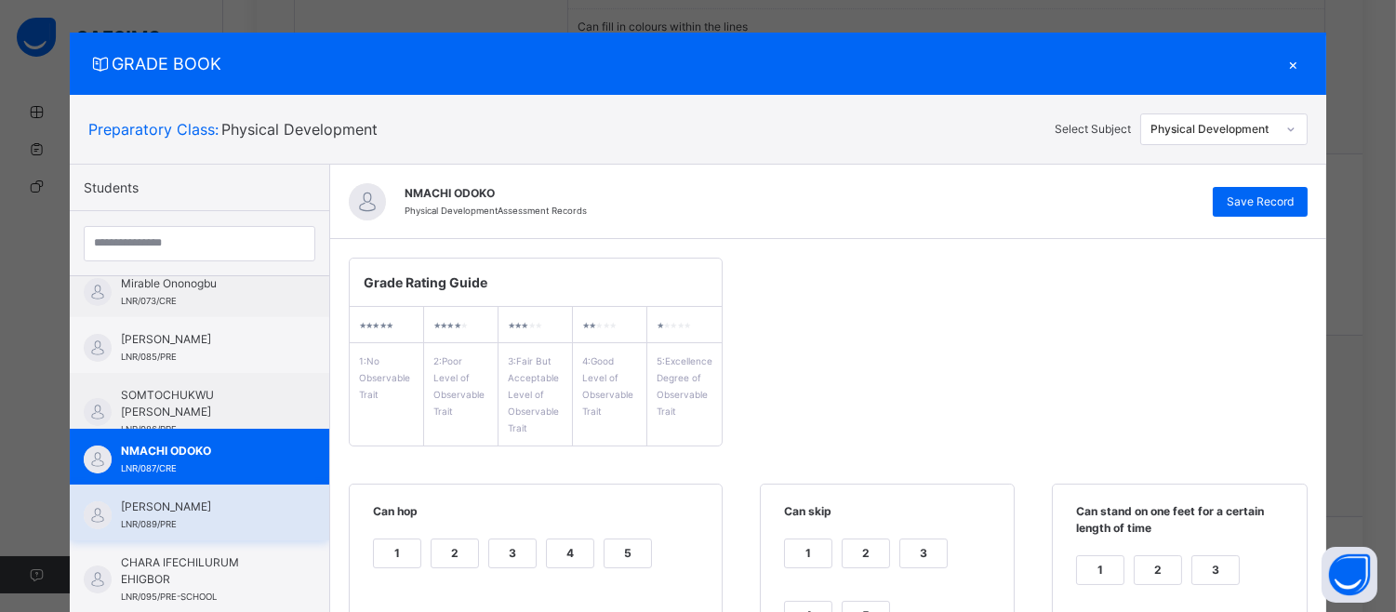
click at [168, 499] on span "[PERSON_NAME]" at bounding box center [204, 506] width 166 height 17
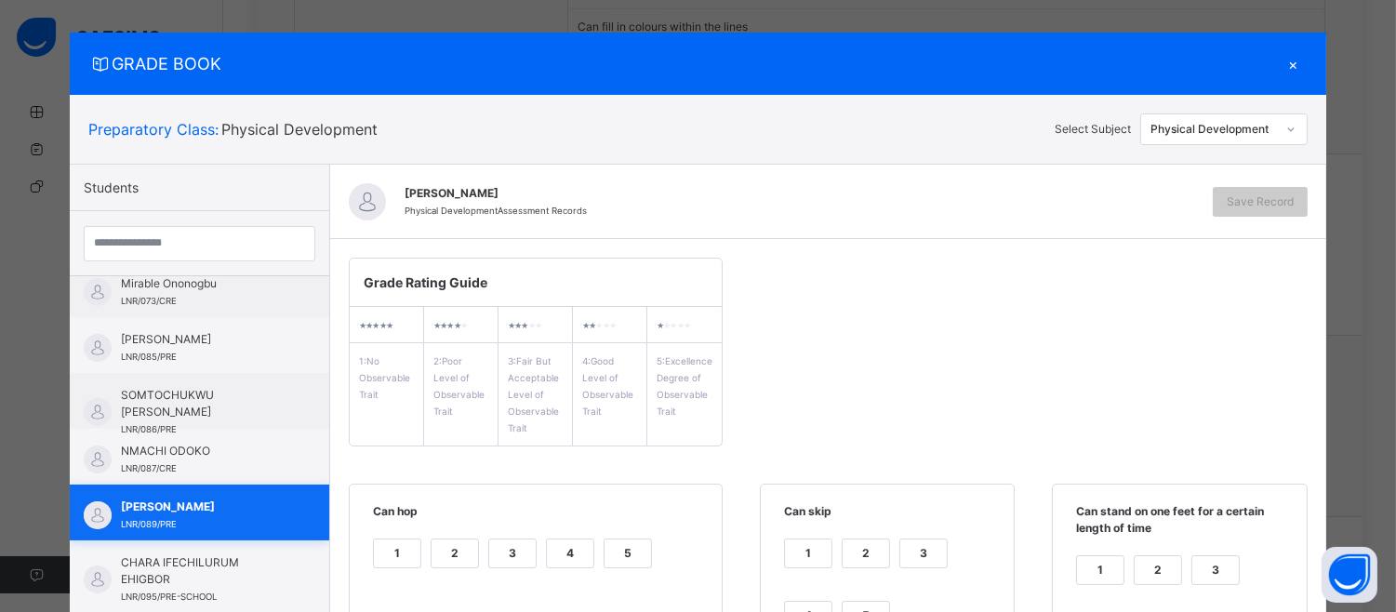
click at [168, 499] on span "[PERSON_NAME]" at bounding box center [204, 506] width 166 height 17
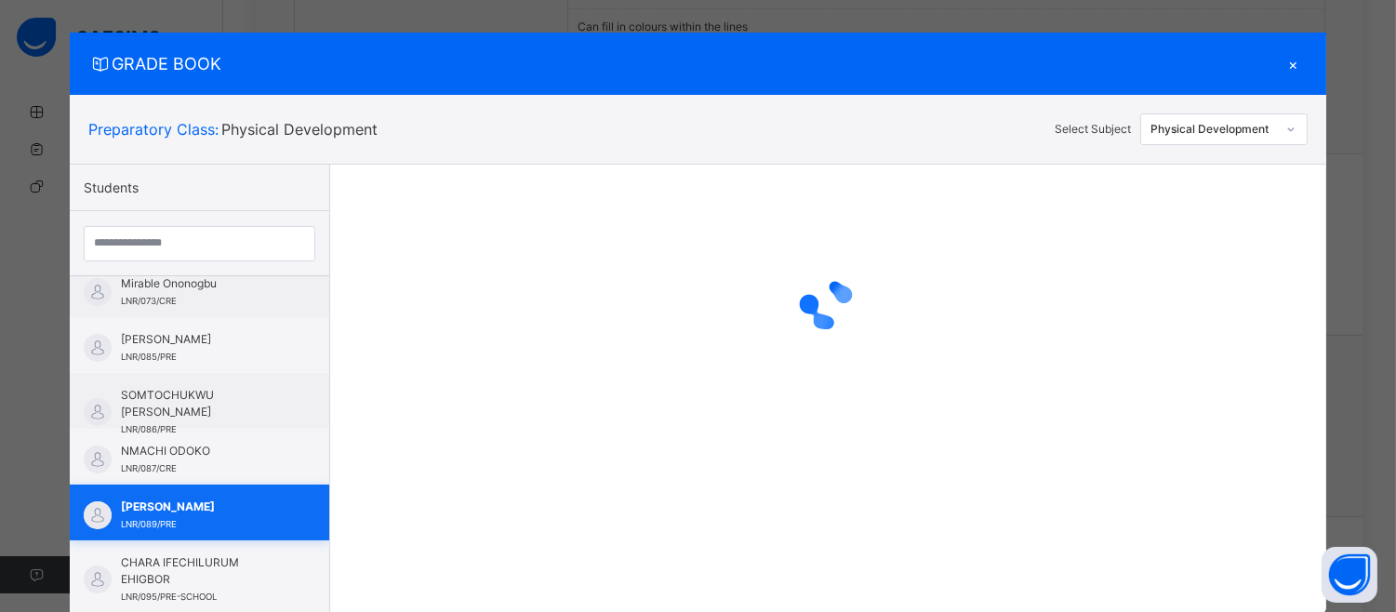
click at [168, 499] on span "[PERSON_NAME]" at bounding box center [204, 506] width 166 height 17
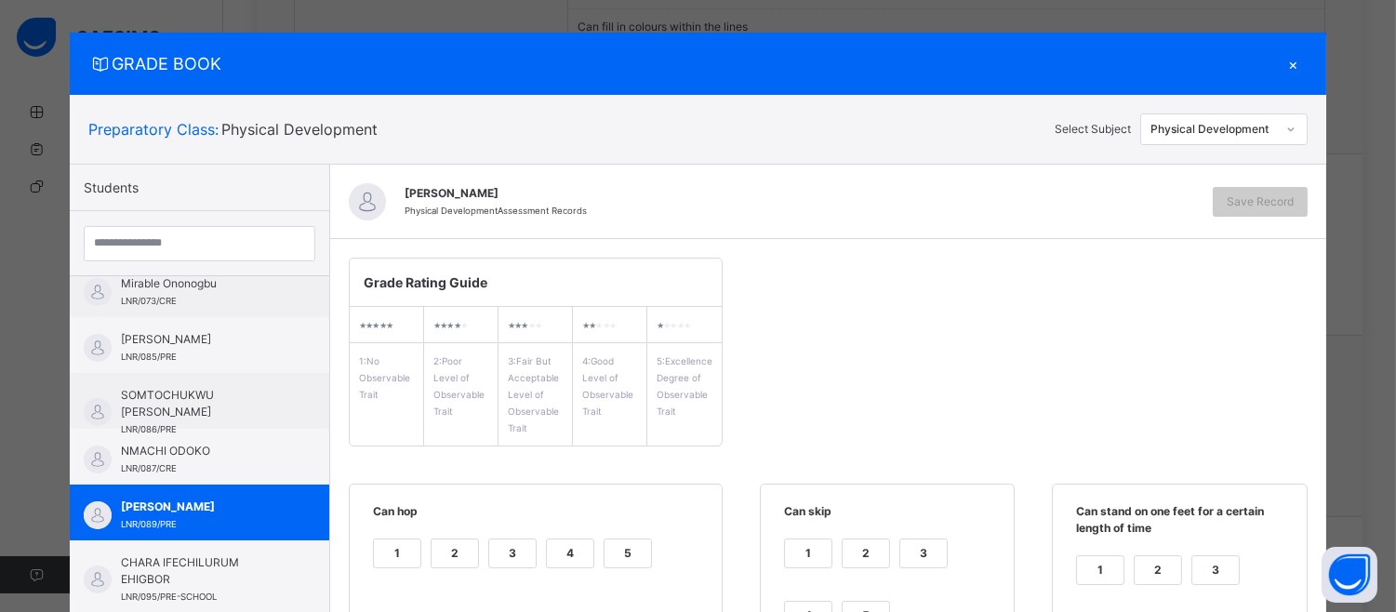
click at [551, 546] on div "4" at bounding box center [570, 553] width 47 height 28
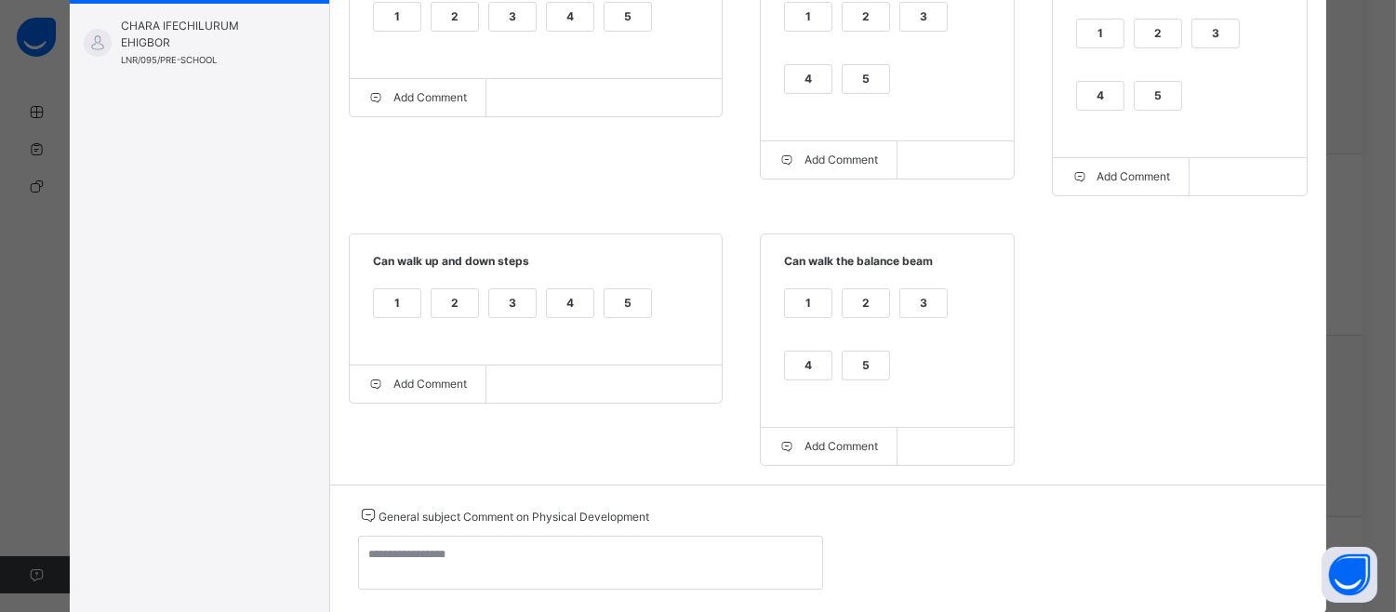
click at [1104, 104] on div "4" at bounding box center [1100, 96] width 47 height 28
click at [785, 66] on div "4" at bounding box center [808, 79] width 47 height 28
click at [785, 363] on div "4" at bounding box center [808, 366] width 47 height 28
click at [556, 298] on div "4" at bounding box center [570, 303] width 47 height 28
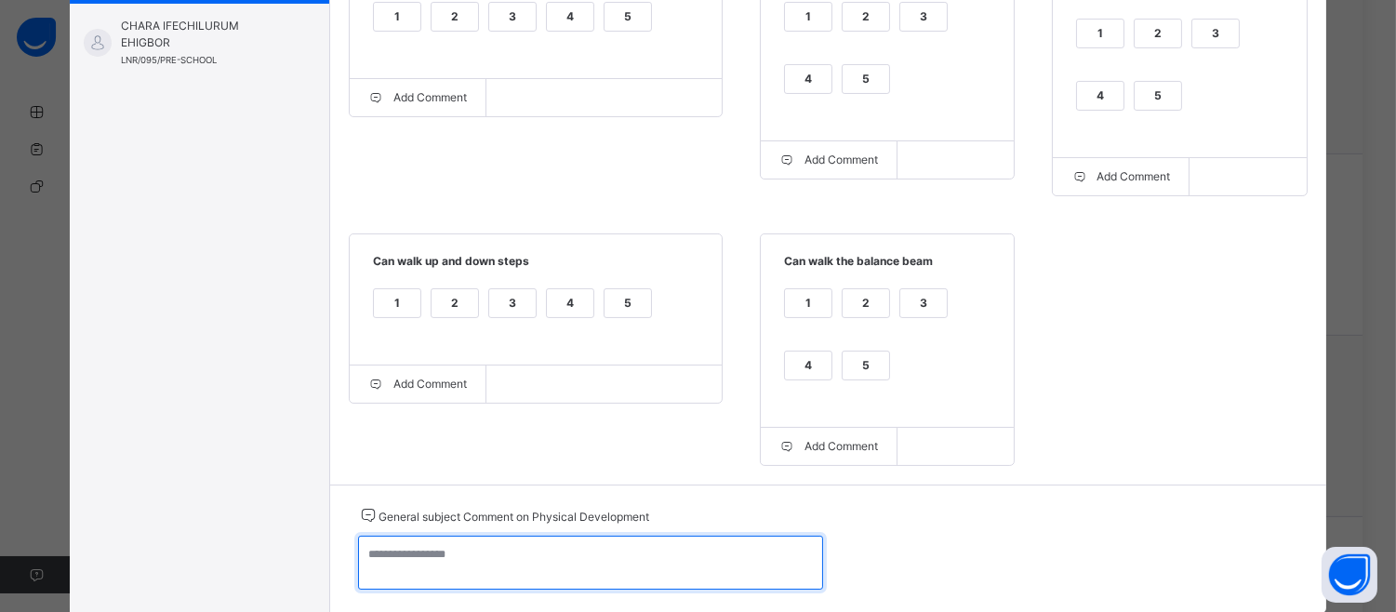
click at [372, 553] on textarea at bounding box center [590, 563] width 465 height 54
paste textarea "**********"
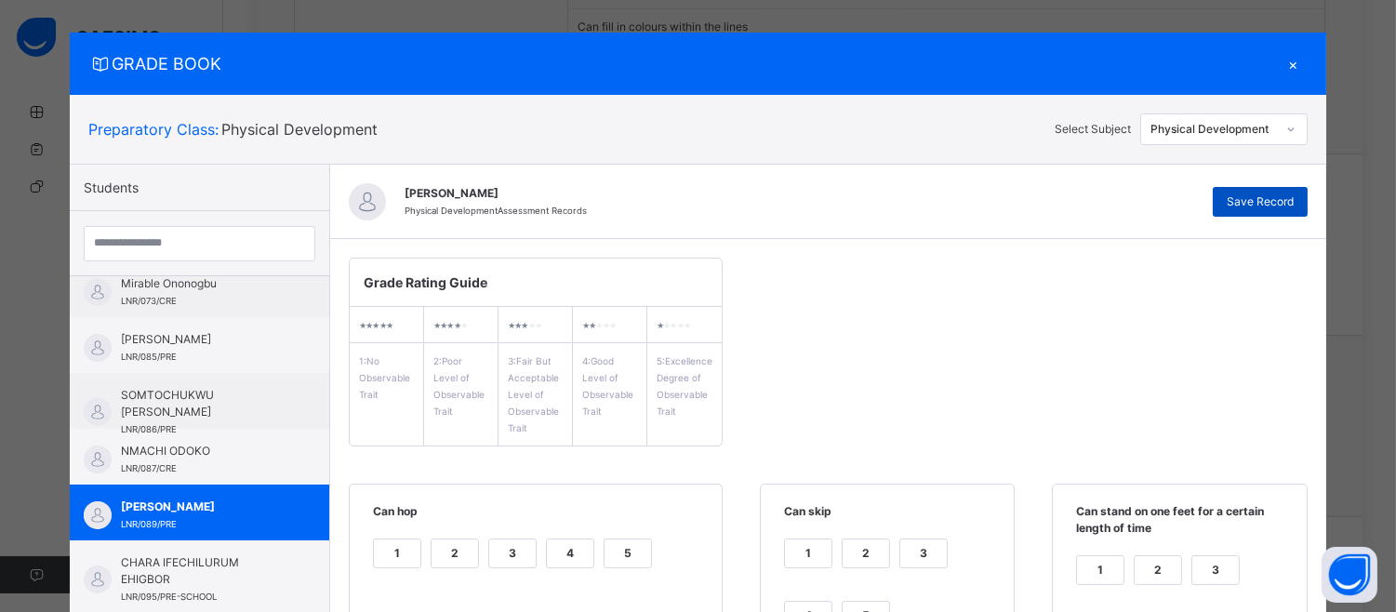
type textarea "**********"
click at [1272, 193] on span "Save Record" at bounding box center [1260, 201] width 67 height 17
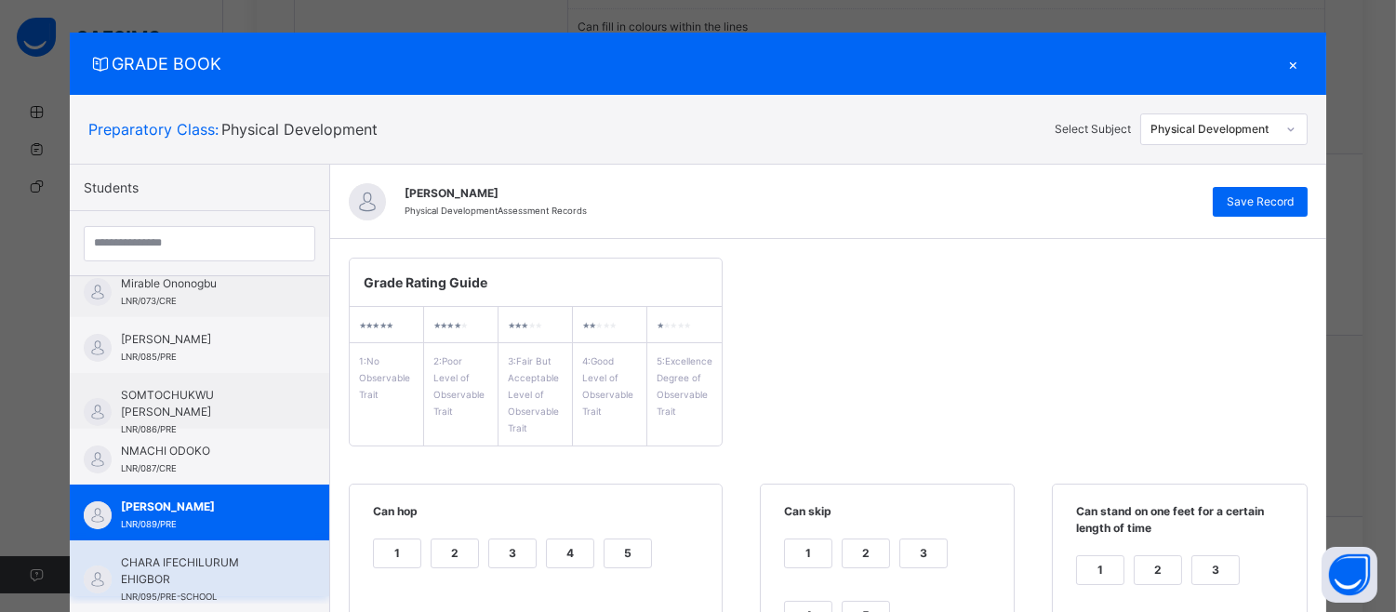
click at [212, 544] on div "CHARA IFECHILURUM EHIGBOR LNR/095/PRE-SCHOOL" at bounding box center [199, 568] width 259 height 56
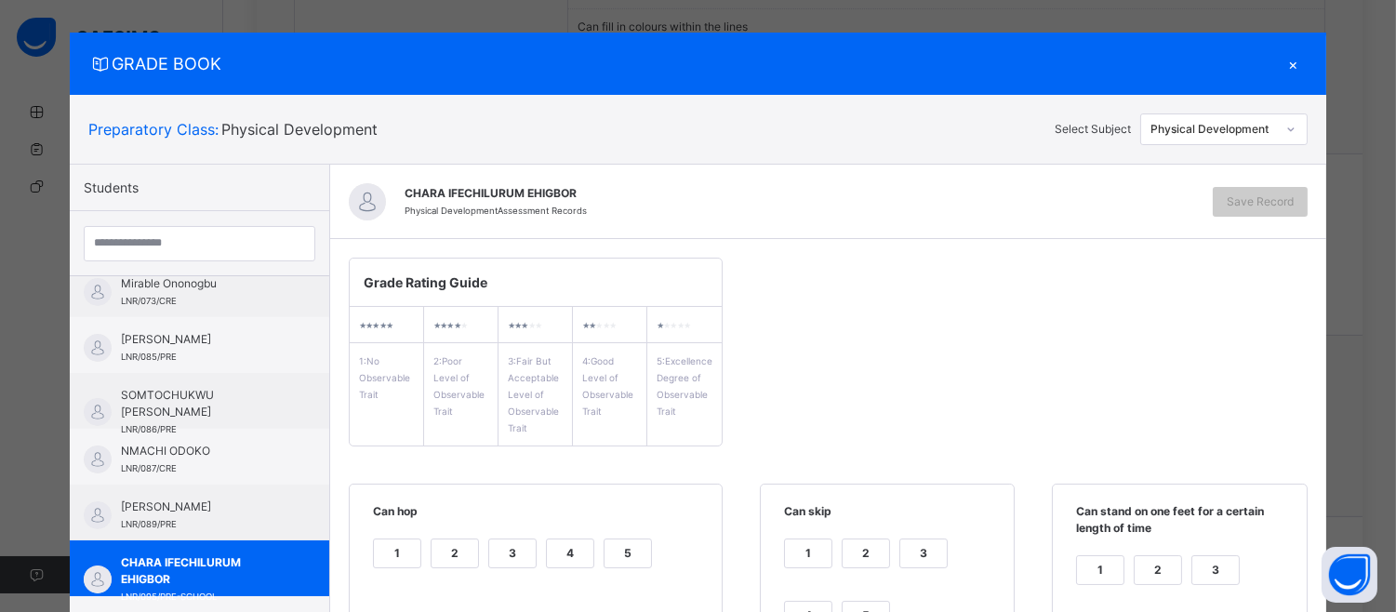
click at [554, 558] on div "4" at bounding box center [570, 553] width 47 height 28
click at [785, 605] on div "4" at bounding box center [808, 616] width 47 height 28
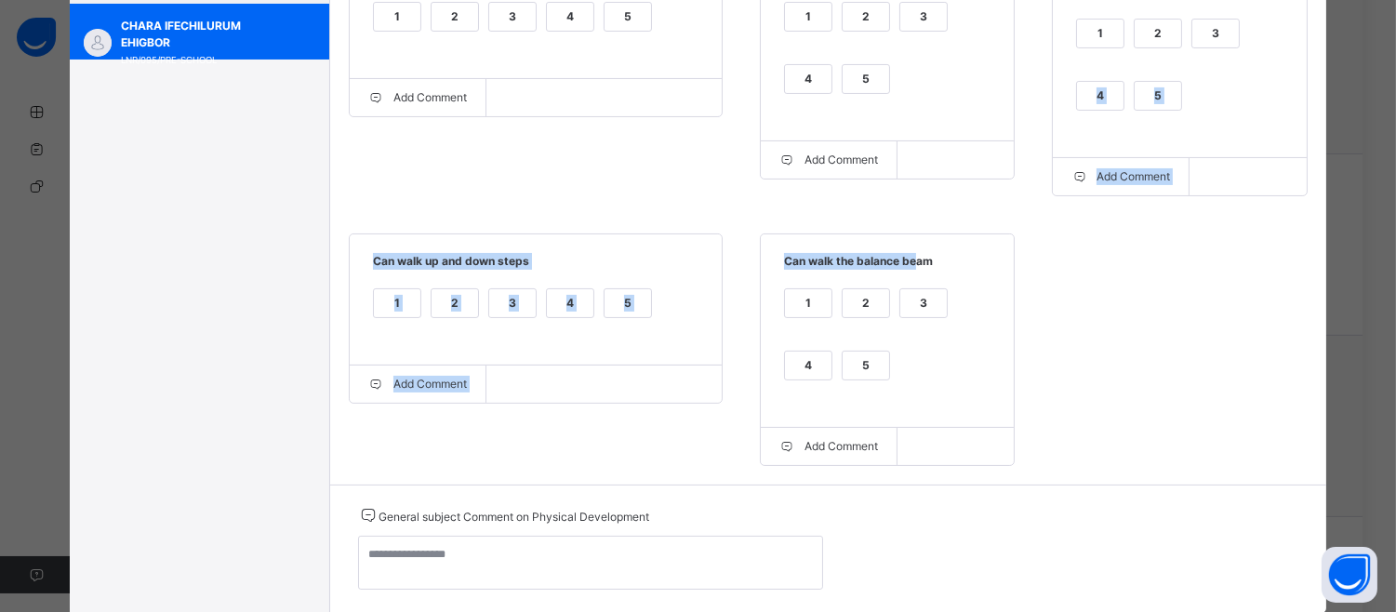
drag, startPoint x: 1091, startPoint y: 102, endPoint x: 830, endPoint y: 276, distance: 313.9
click at [830, 276] on div "Grade Rating Guide ★ ★ ★ ★ ★ 1 : No Observable Trait ★ ★ ★ ★ ★ 2 : Poor Level o…" at bounding box center [828, 93] width 996 height 782
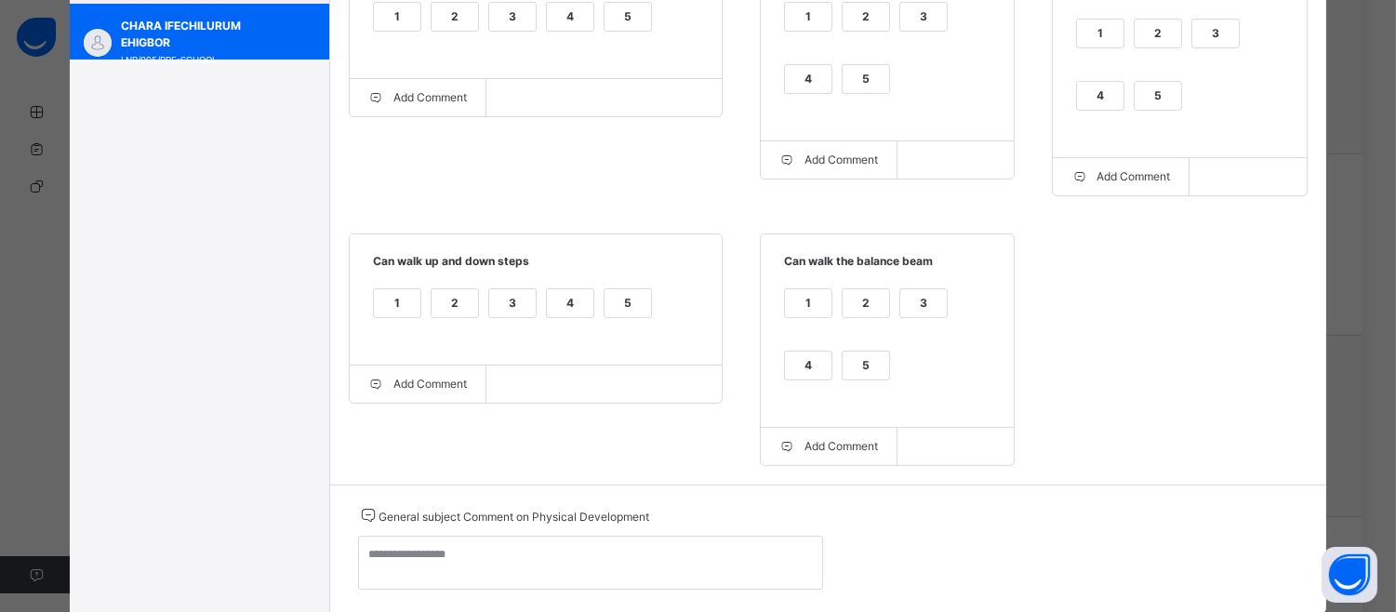
click at [1071, 95] on div "1 2 3 4 5" at bounding box center [1179, 76] width 216 height 125
click at [1098, 91] on div "4" at bounding box center [1100, 96] width 47 height 28
click at [800, 367] on div "4" at bounding box center [808, 366] width 47 height 28
click at [552, 322] on div "4" at bounding box center [570, 314] width 48 height 53
click at [552, 308] on div "4" at bounding box center [570, 303] width 47 height 28
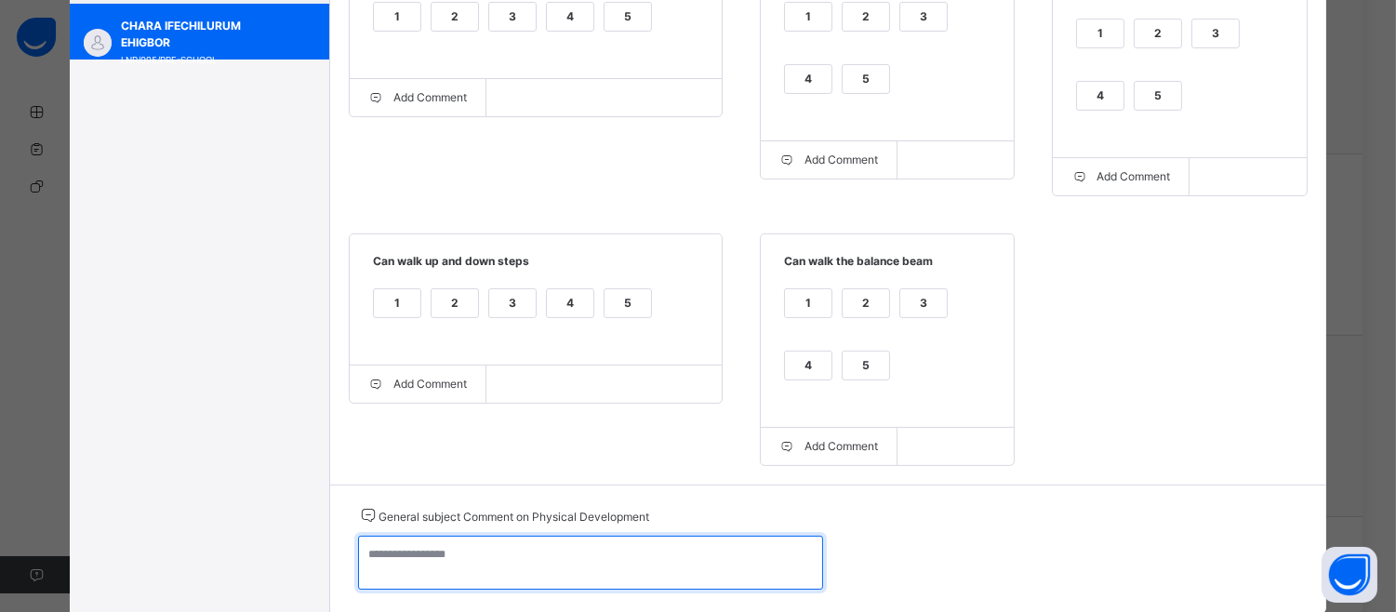
click at [364, 568] on textarea at bounding box center [590, 563] width 465 height 54
paste textarea "**********"
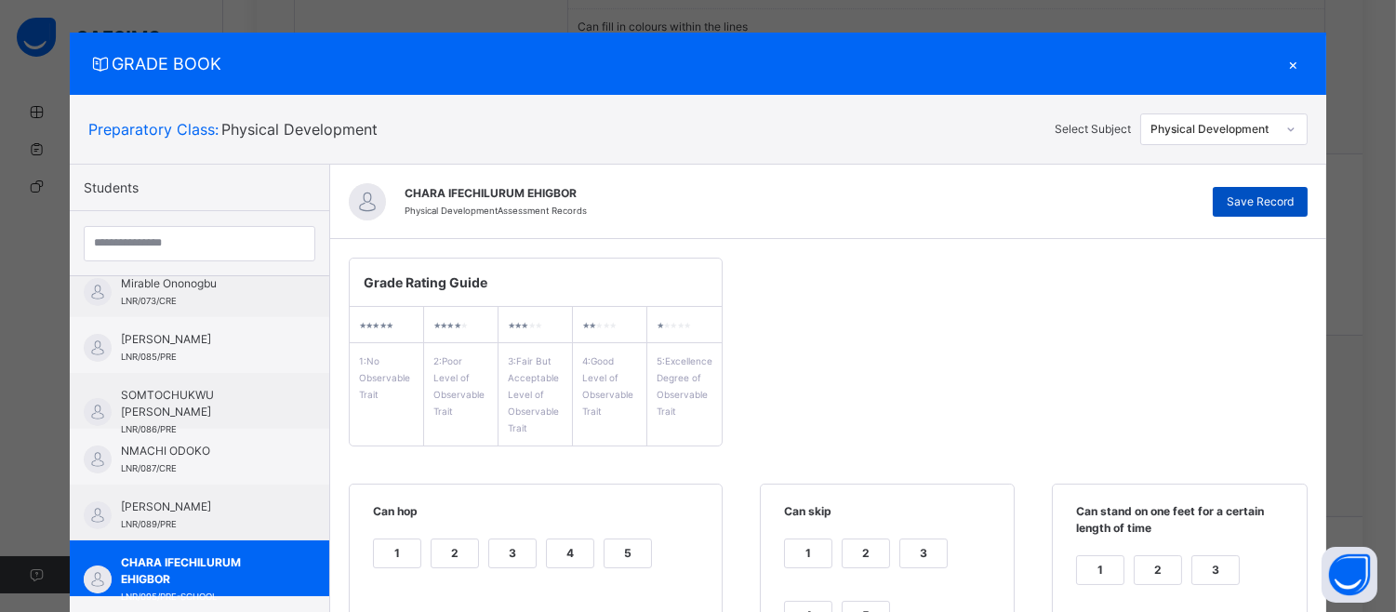
type textarea "**********"
click at [1287, 197] on span "Save Record" at bounding box center [1260, 201] width 67 height 17
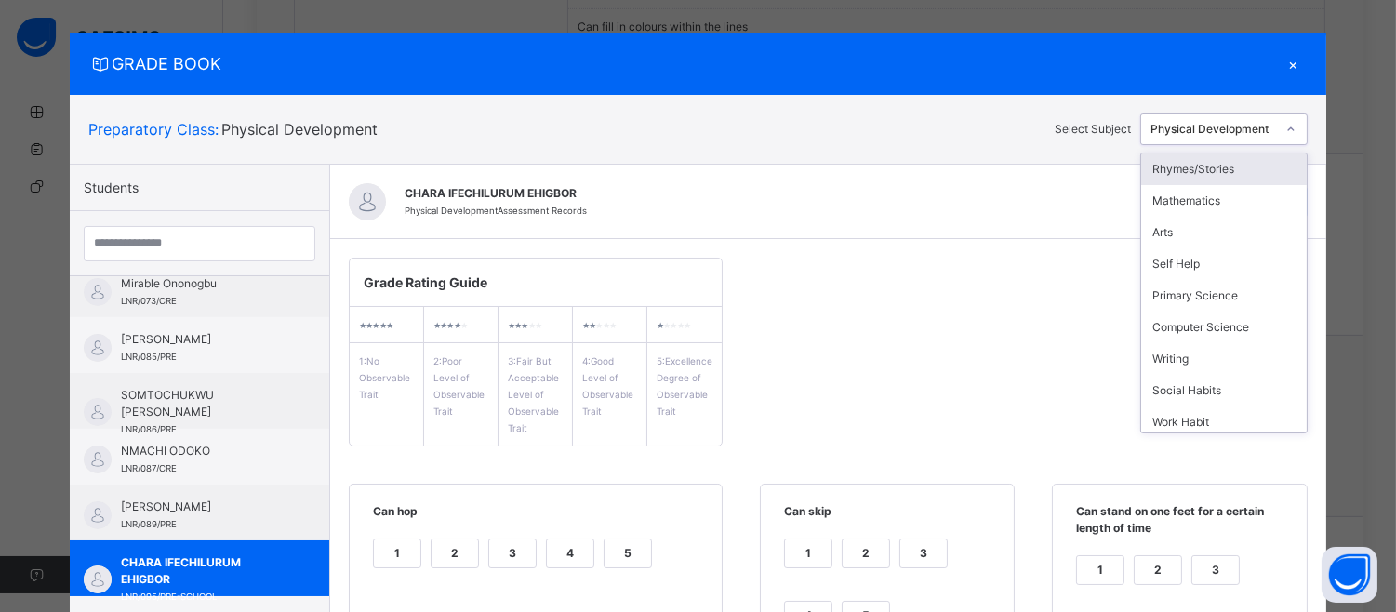
click at [1288, 122] on icon at bounding box center [1290, 129] width 11 height 19
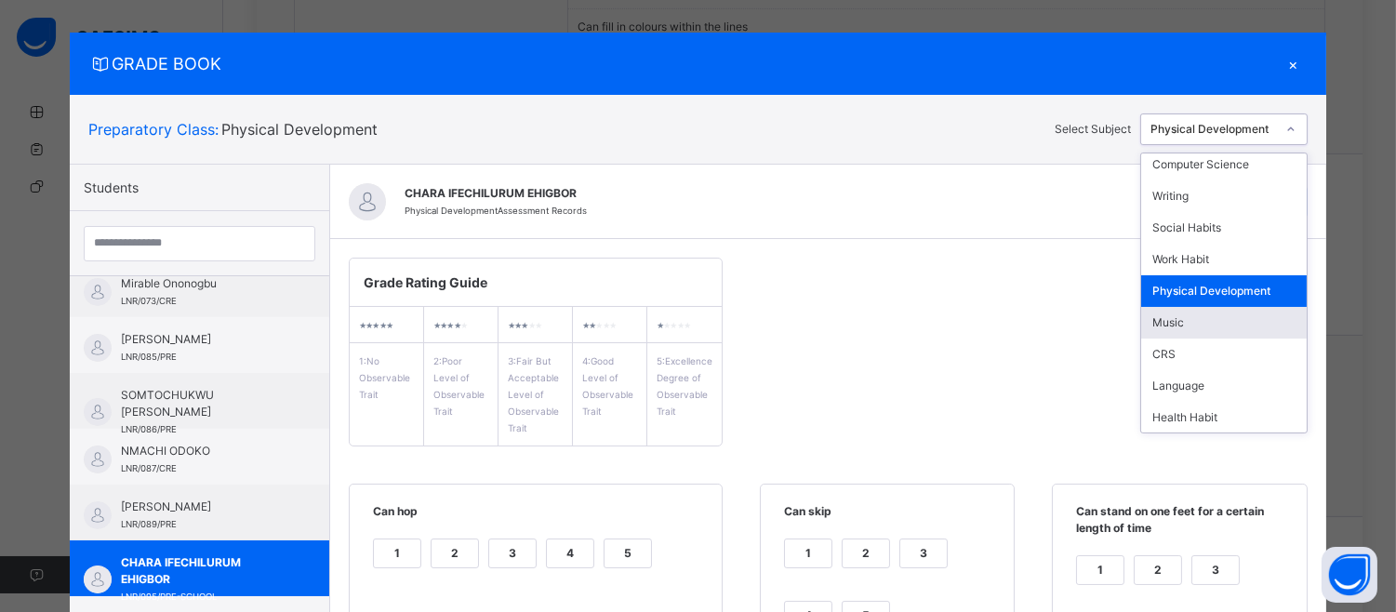
click at [1241, 314] on div "Music" at bounding box center [1224, 323] width 166 height 32
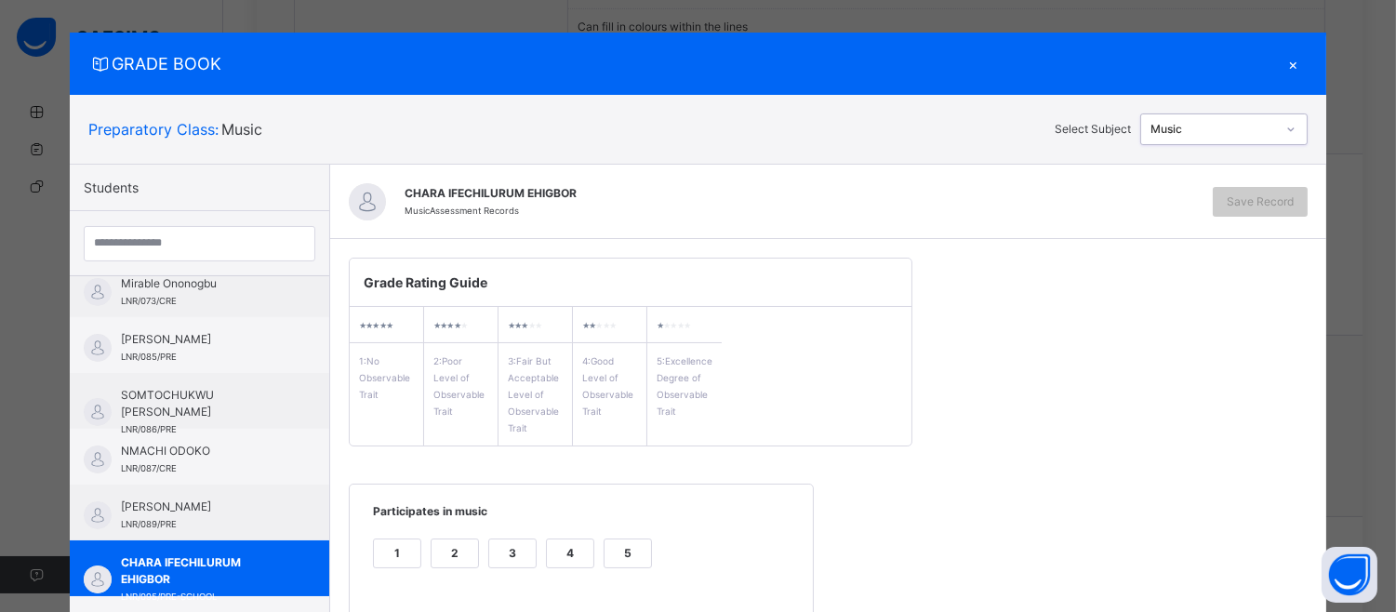
scroll to position [0, 0]
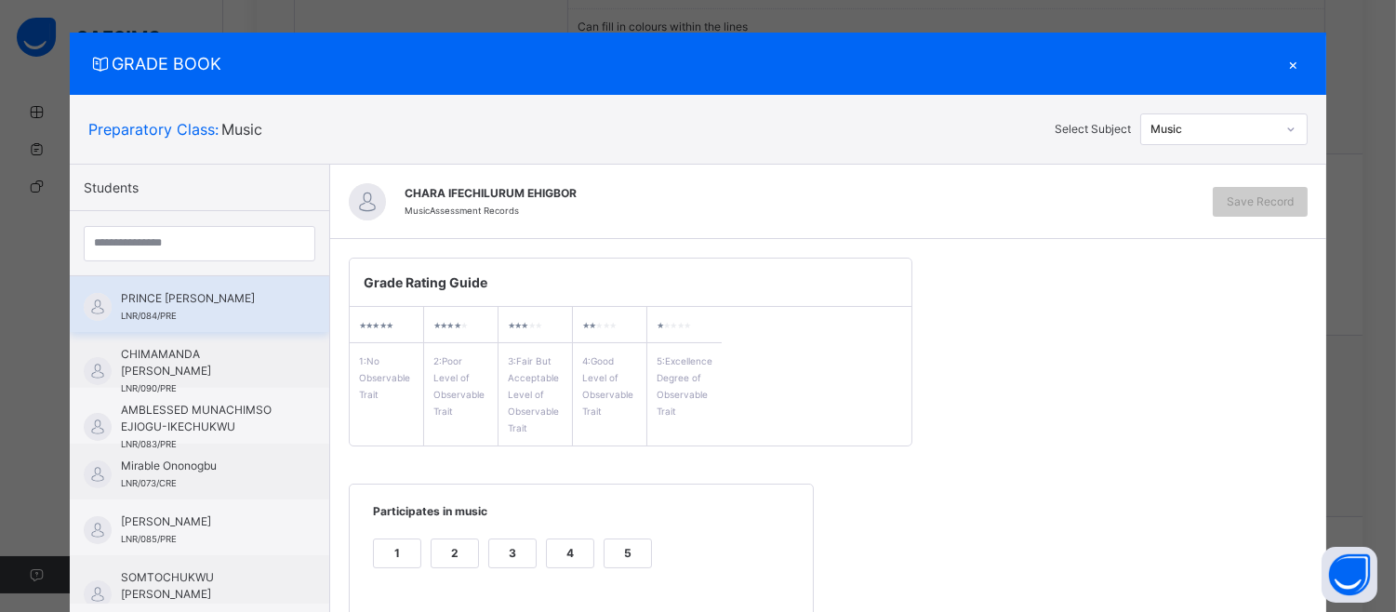
click at [205, 286] on div "PRINCE [PERSON_NAME] LNR/084/PRE" at bounding box center [199, 304] width 259 height 56
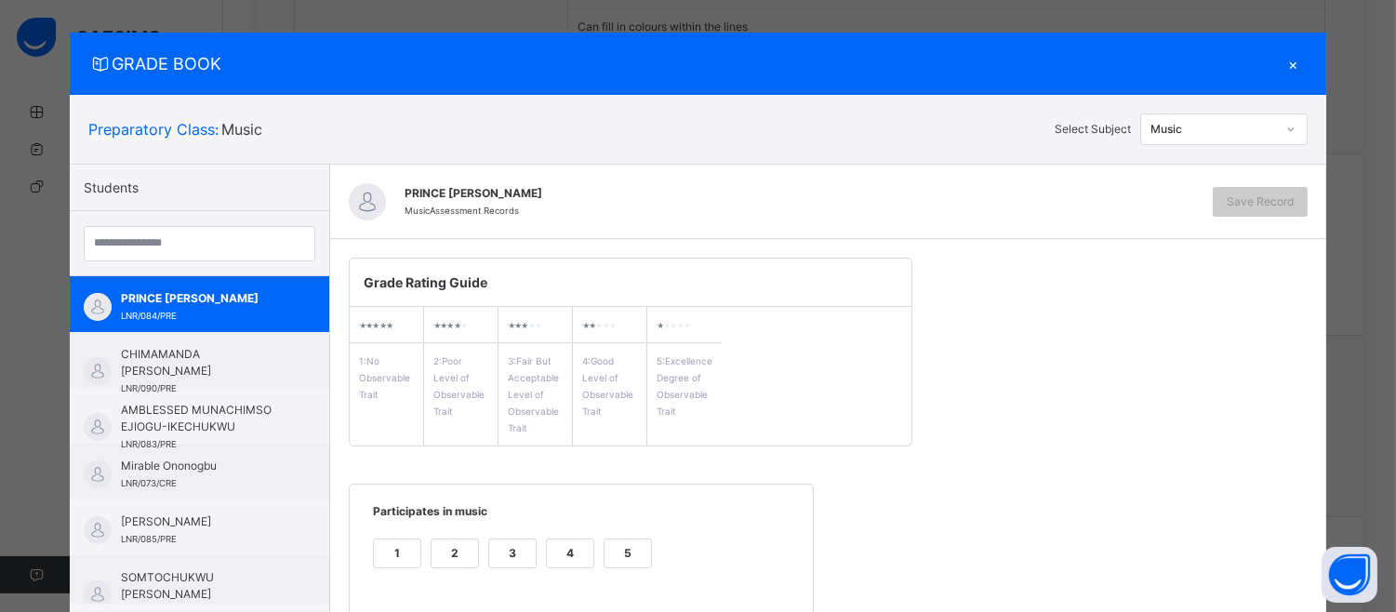
click at [603, 534] on div "1 2 3 4 5" at bounding box center [581, 565] width 426 height 62
click at [627, 559] on div "5" at bounding box center [628, 553] width 47 height 28
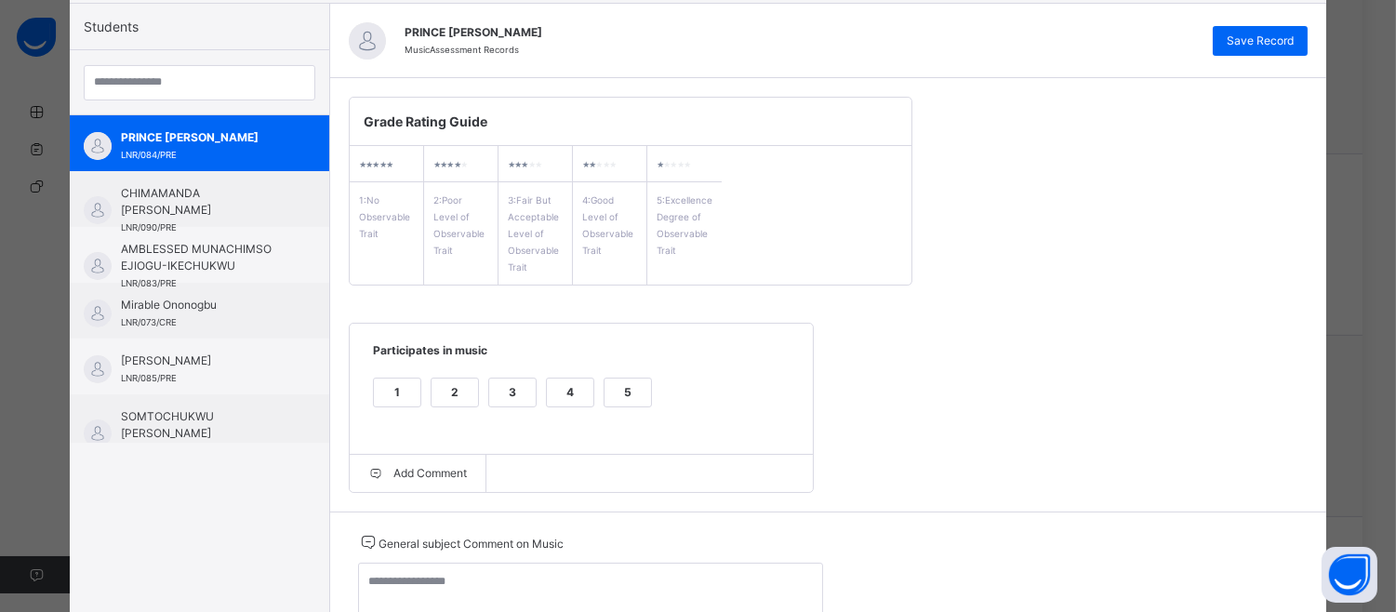
scroll to position [253, 0]
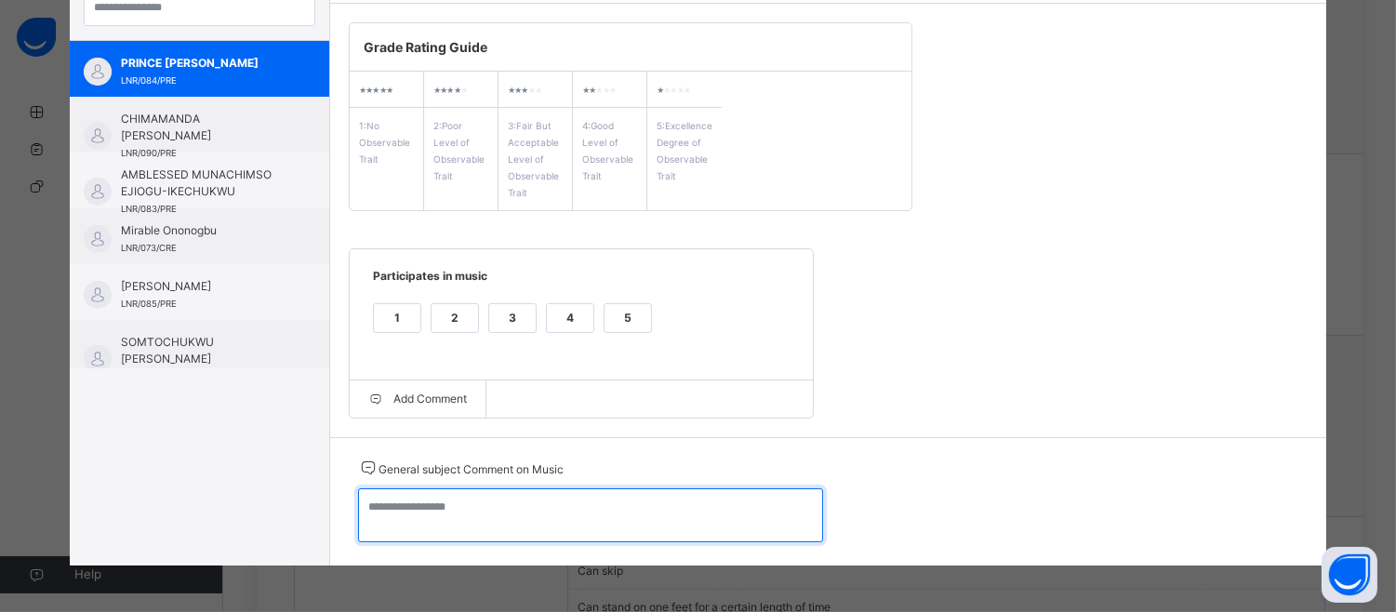
click at [383, 507] on textarea at bounding box center [590, 515] width 465 height 54
type textarea "*"
paste textarea "**********"
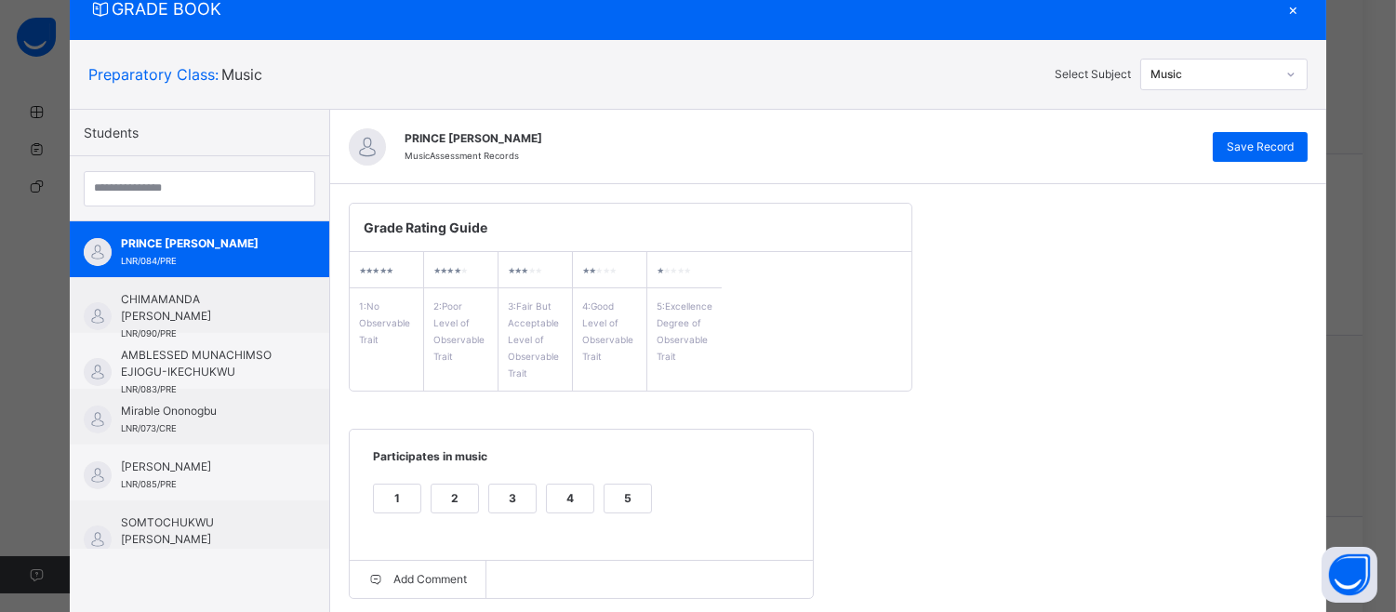
scroll to position [0, 0]
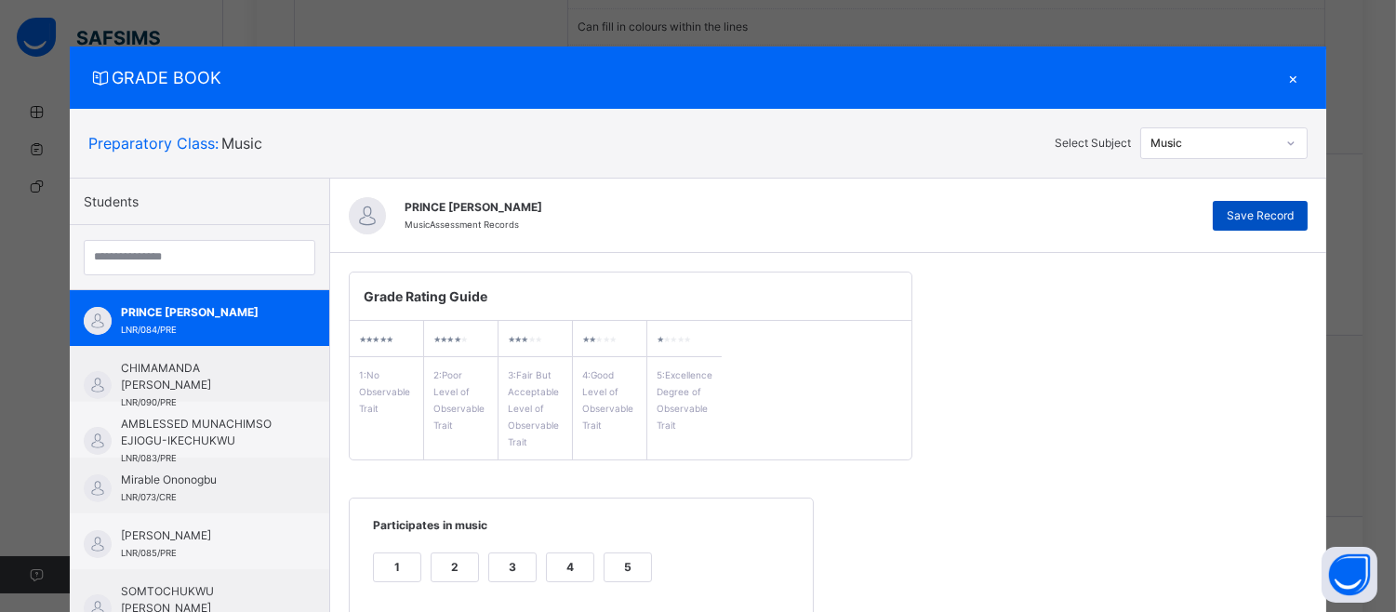
type textarea "**********"
click at [1242, 210] on span "Save Record" at bounding box center [1260, 215] width 67 height 17
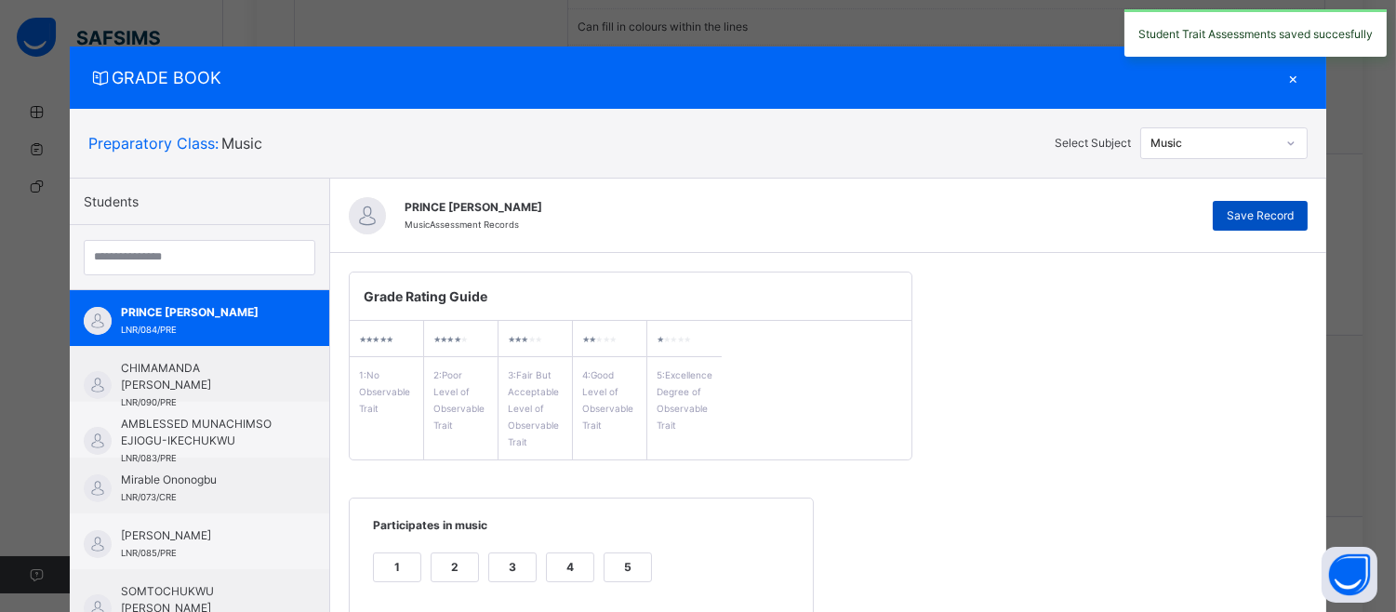
click at [1242, 210] on span "Save Record" at bounding box center [1260, 215] width 67 height 17
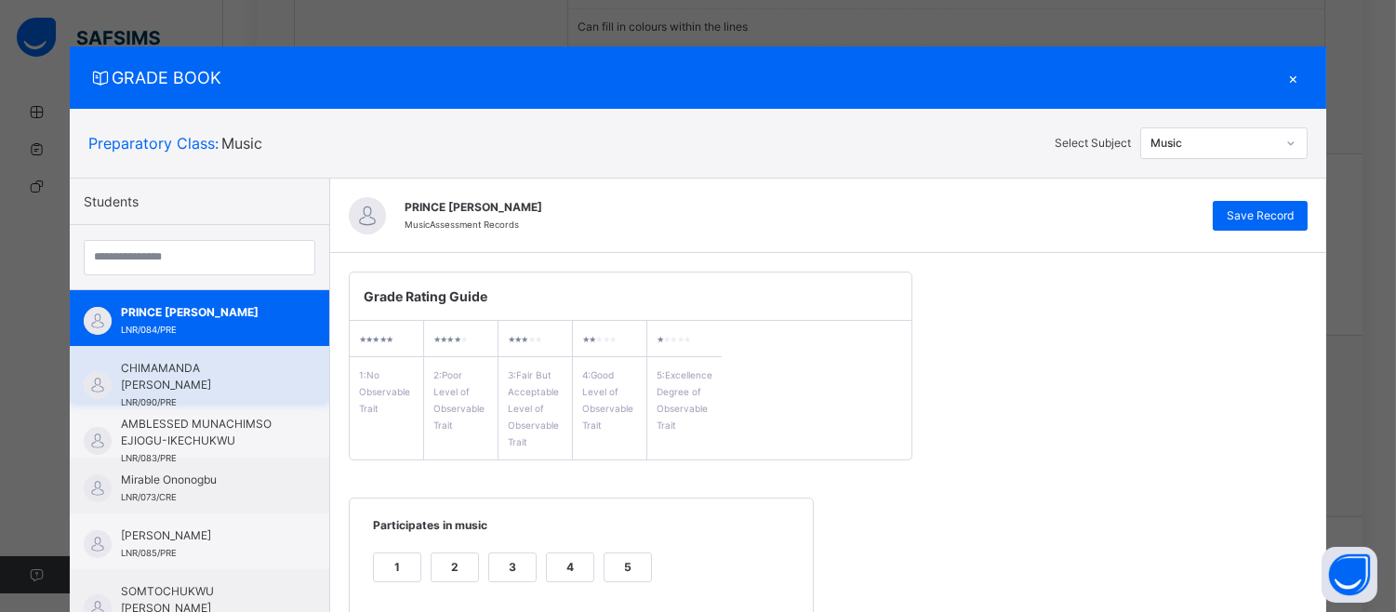
click at [237, 358] on div "CHIMAMANDA [PERSON_NAME] LNR/090/PRE" at bounding box center [199, 374] width 259 height 56
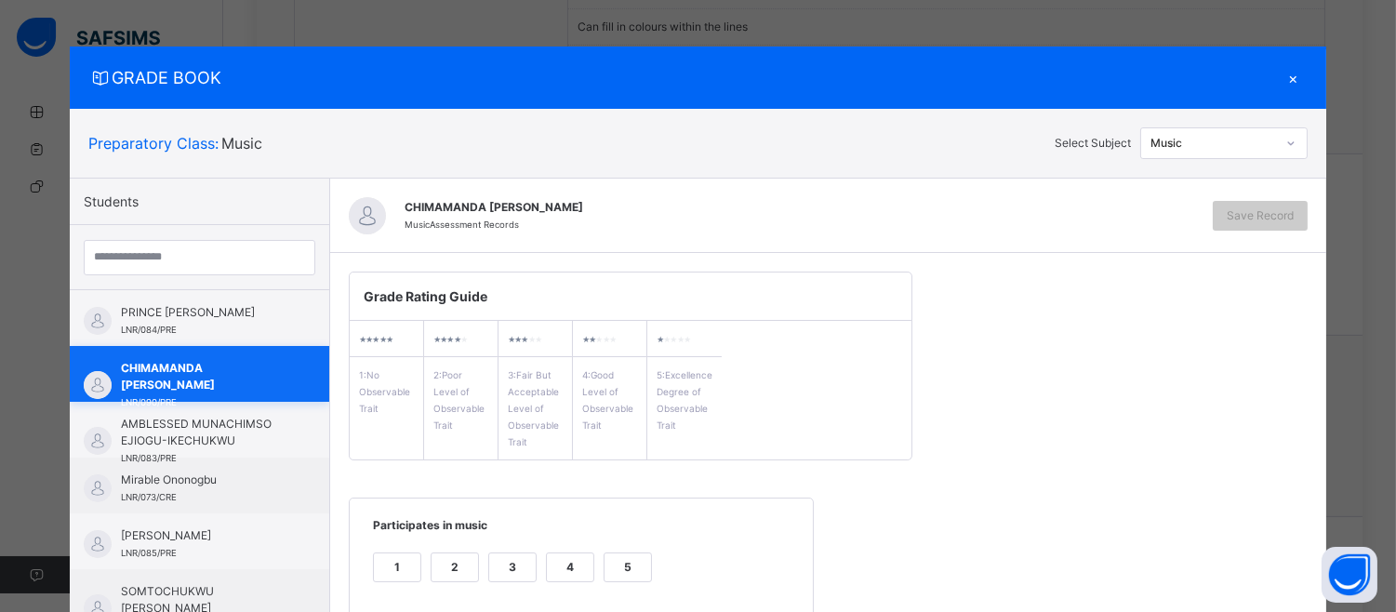
click at [237, 360] on span "CHIMAMANDA [PERSON_NAME]" at bounding box center [204, 376] width 166 height 33
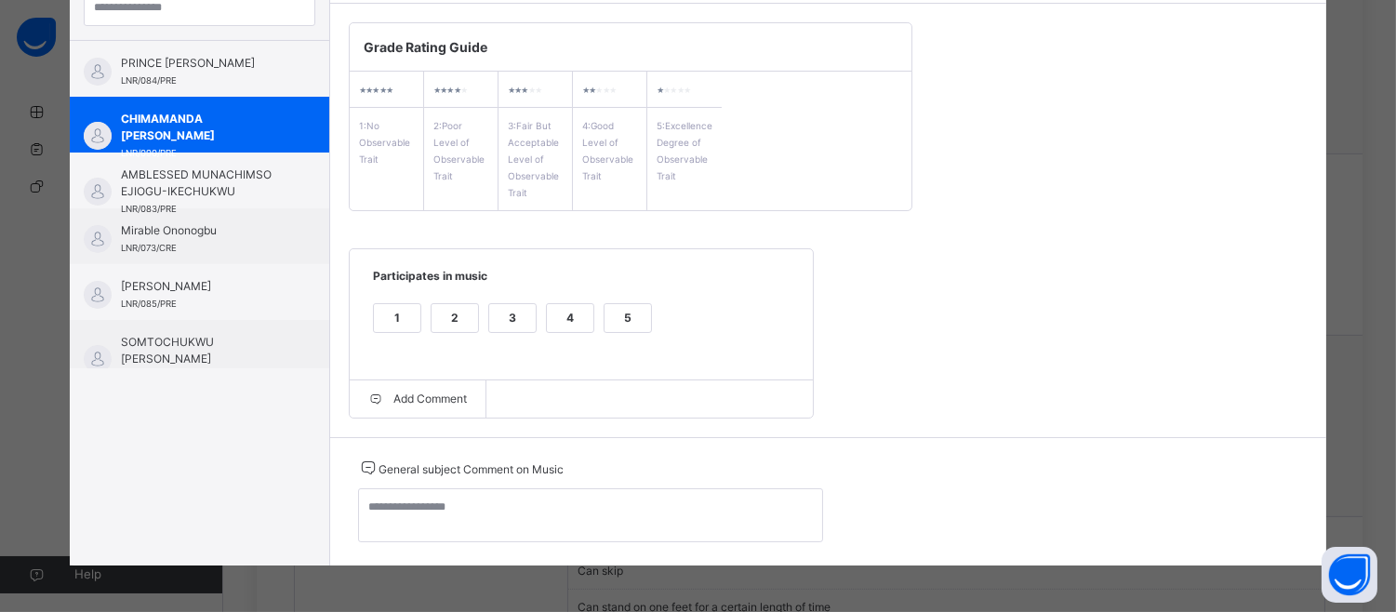
click at [612, 312] on div "5" at bounding box center [628, 318] width 47 height 28
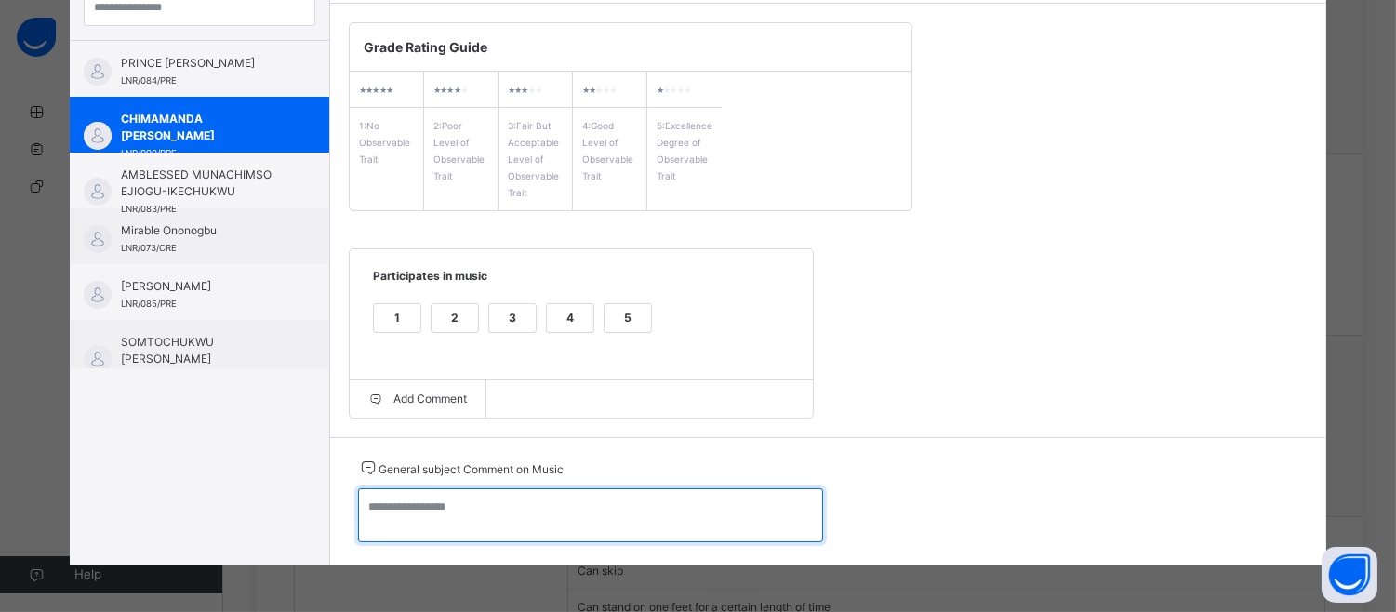
click at [410, 506] on textarea at bounding box center [590, 515] width 465 height 54
paste textarea "**********"
type textarea "**********"
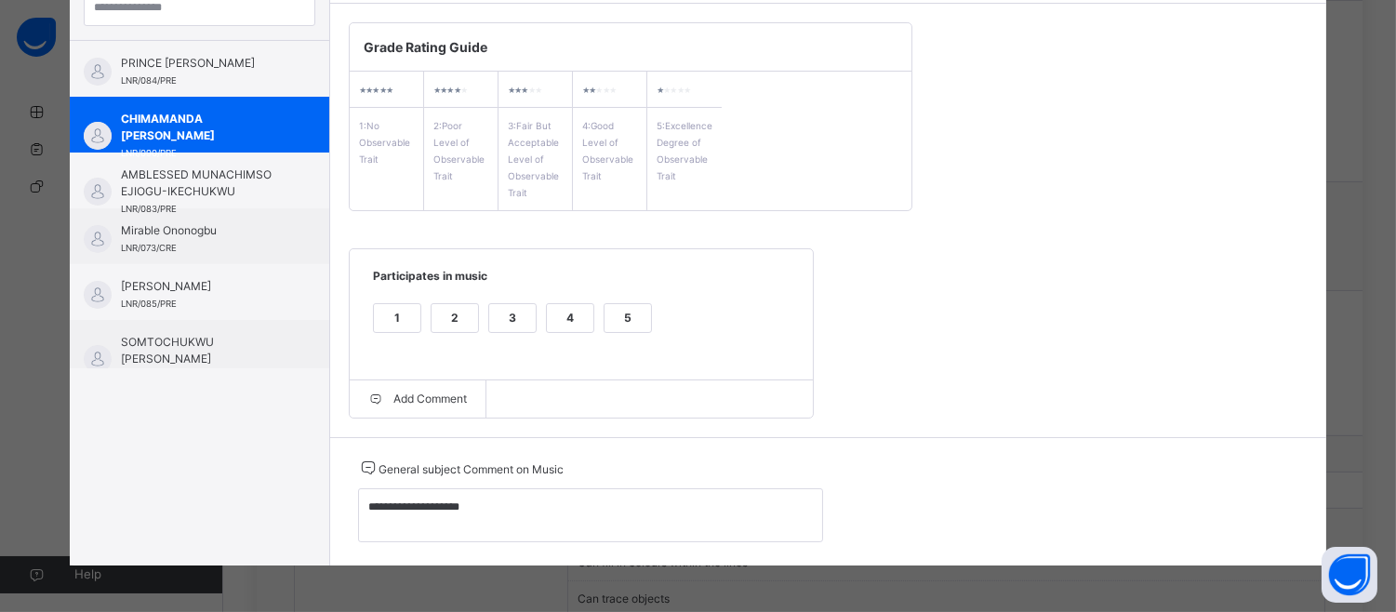
click at [1384, 153] on div "**********" at bounding box center [698, 306] width 1396 height 612
click at [1389, 158] on div "**********" at bounding box center [698, 306] width 1396 height 612
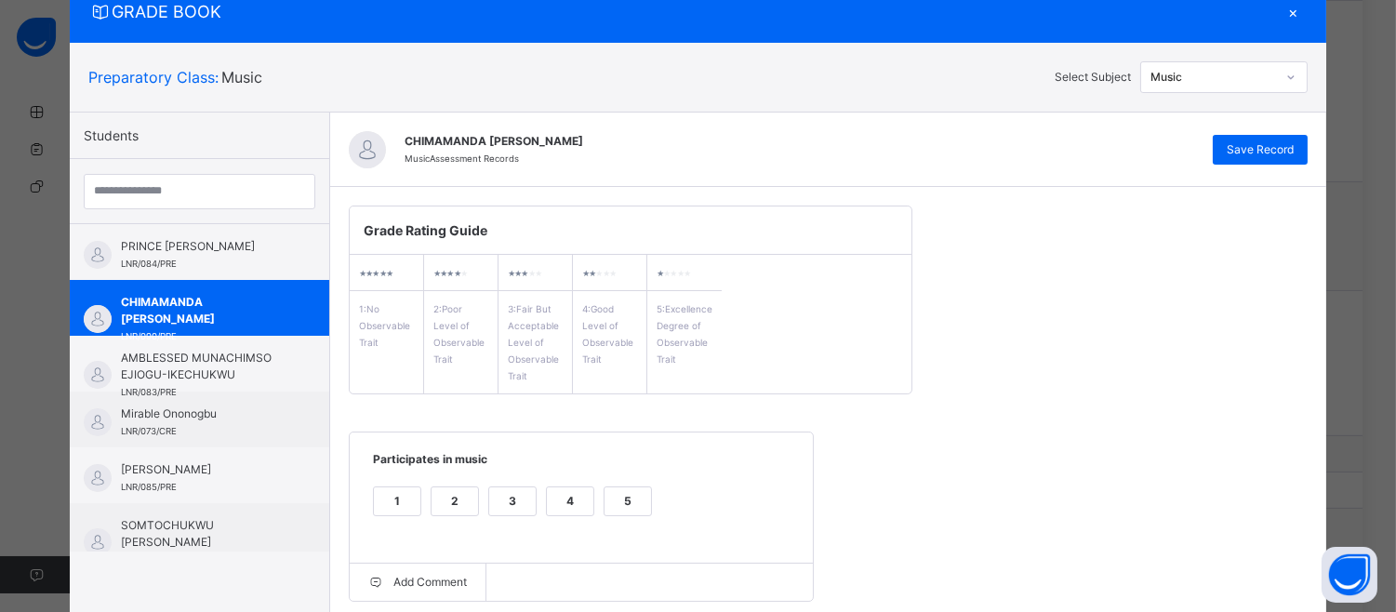
scroll to position [0, 0]
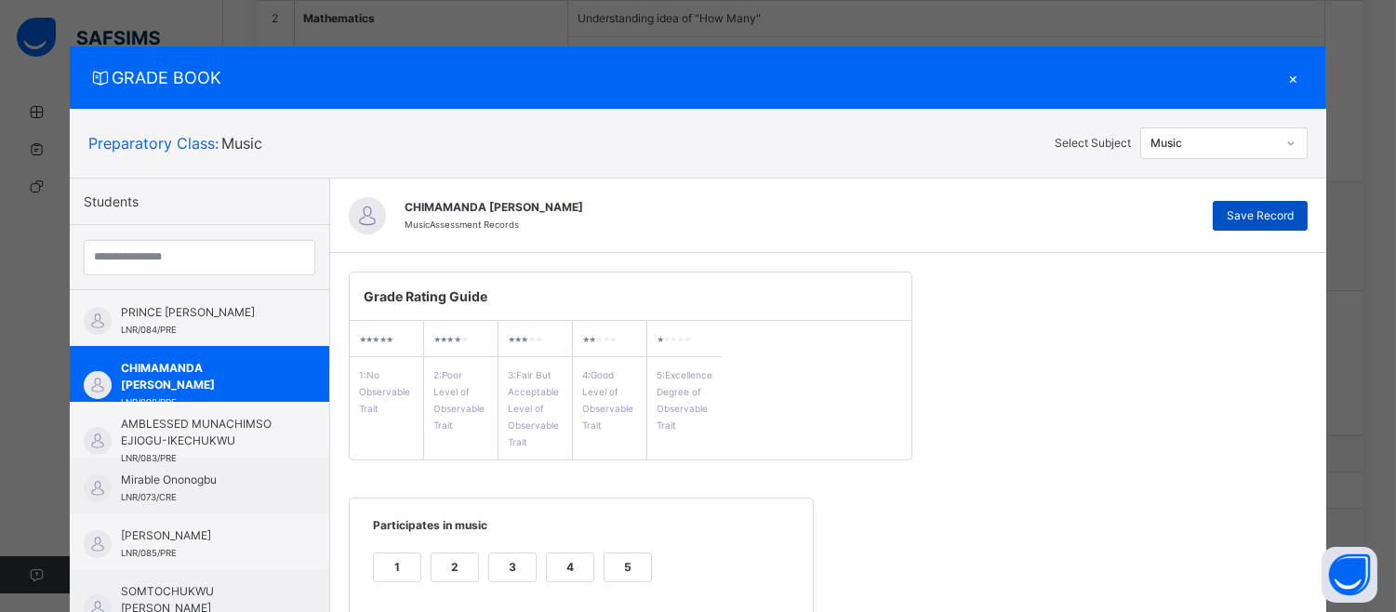
click at [1282, 207] on span "Save Record" at bounding box center [1260, 215] width 67 height 17
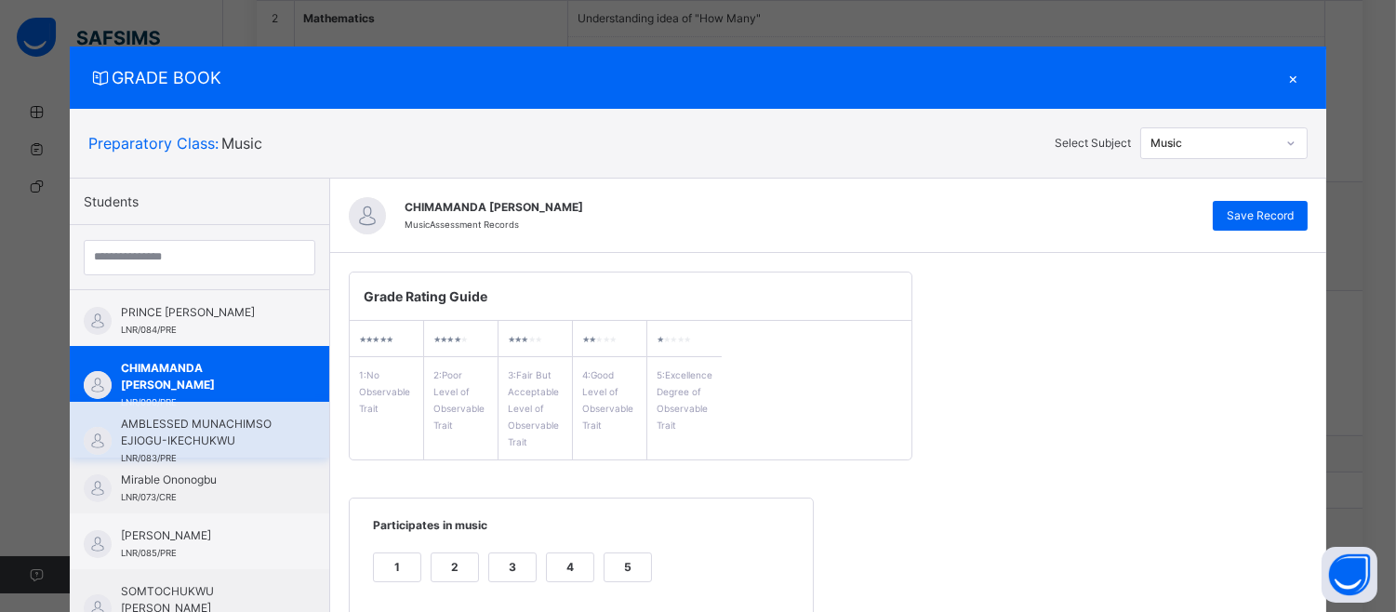
click at [266, 422] on div "AMBLESSED MUNACHIMSO EJIOGU-IKECHUKWU LNR/083/PRE" at bounding box center [199, 430] width 259 height 56
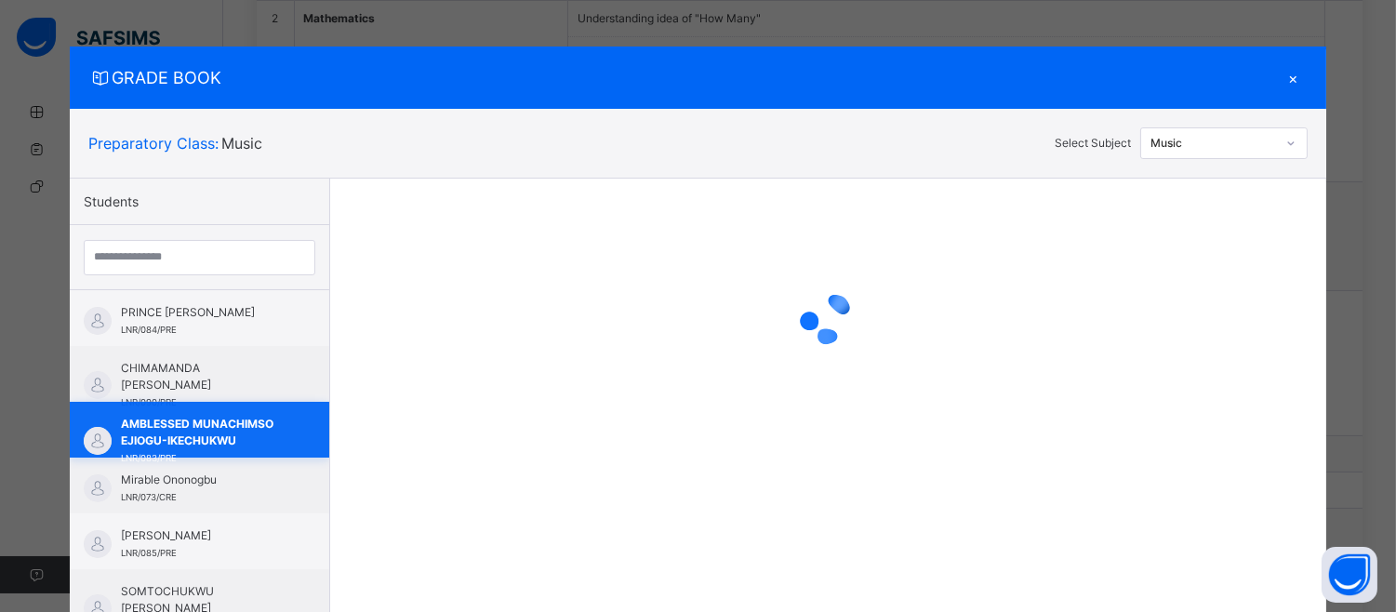
click at [266, 422] on div "AMBLESSED MUNACHIMSO EJIOGU-IKECHUKWU LNR/083/PRE" at bounding box center [199, 430] width 259 height 56
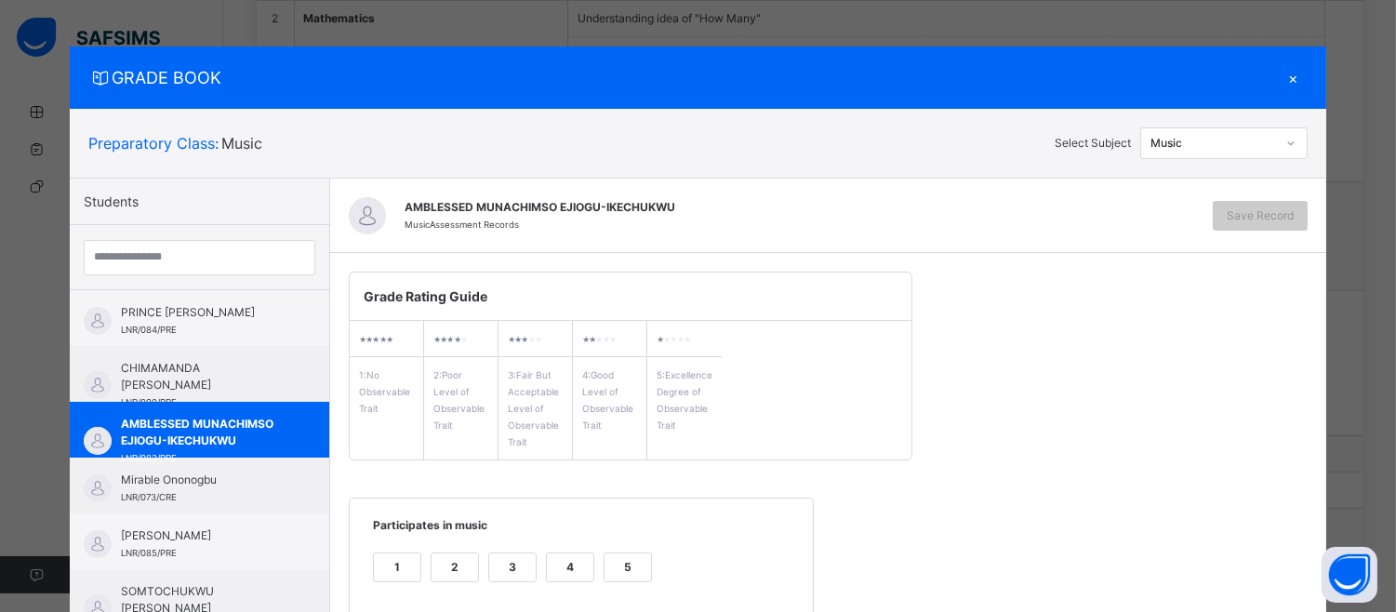
click at [610, 552] on label "5" at bounding box center [628, 567] width 48 height 30
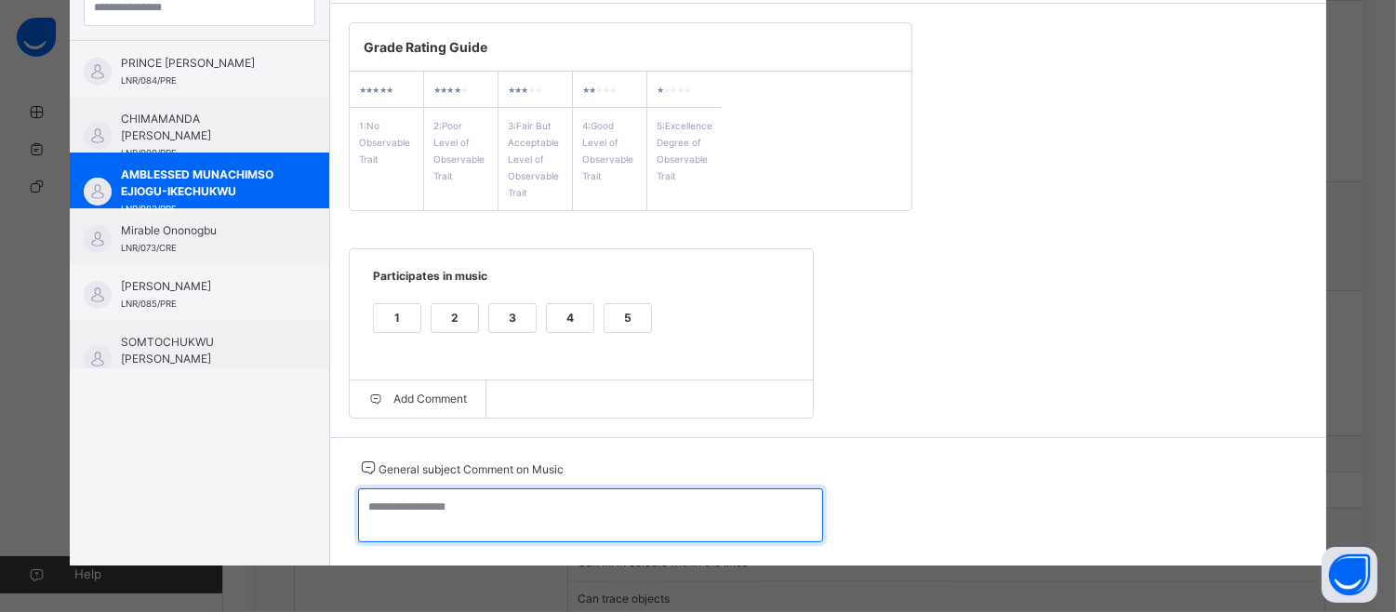
click at [394, 498] on textarea at bounding box center [590, 515] width 465 height 54
paste textarea "**********"
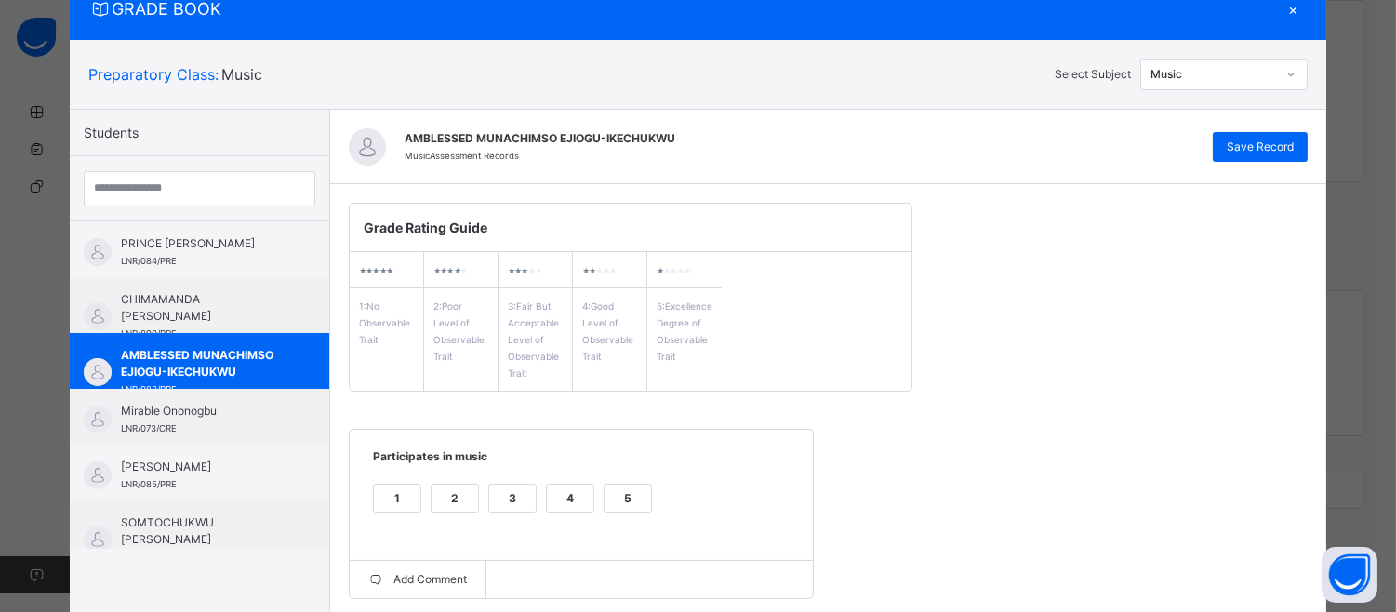
scroll to position [0, 0]
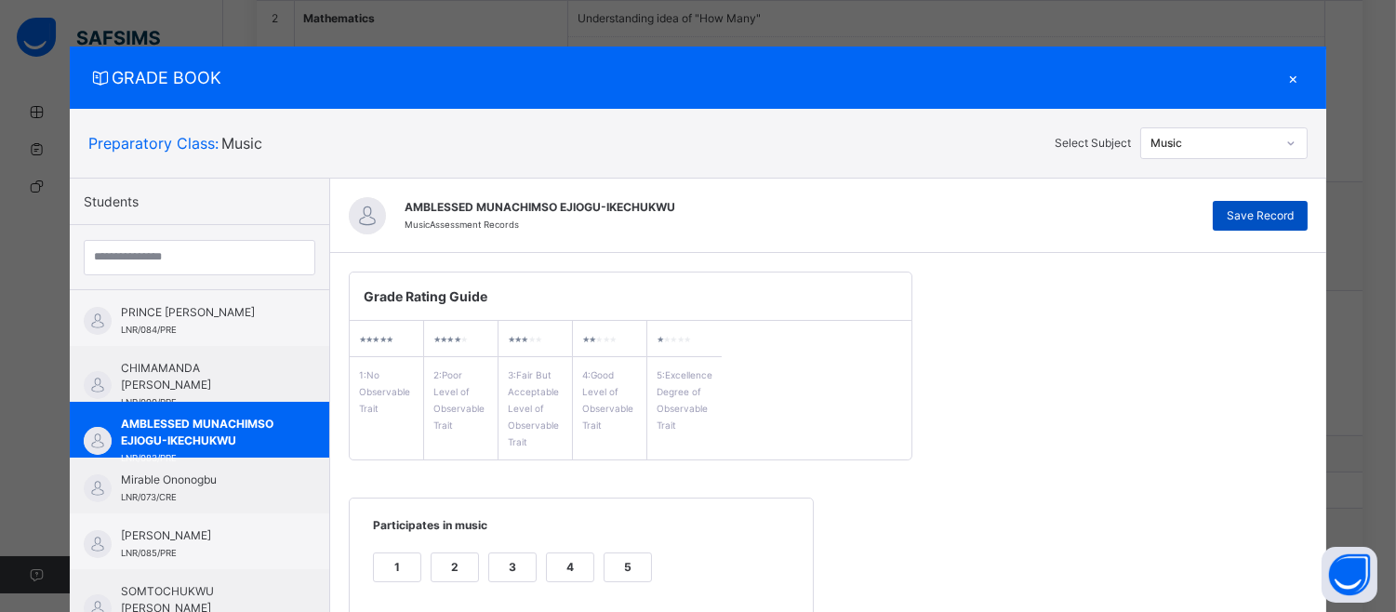
type textarea "**********"
click at [1300, 207] on div "Save Record" at bounding box center [1260, 216] width 95 height 30
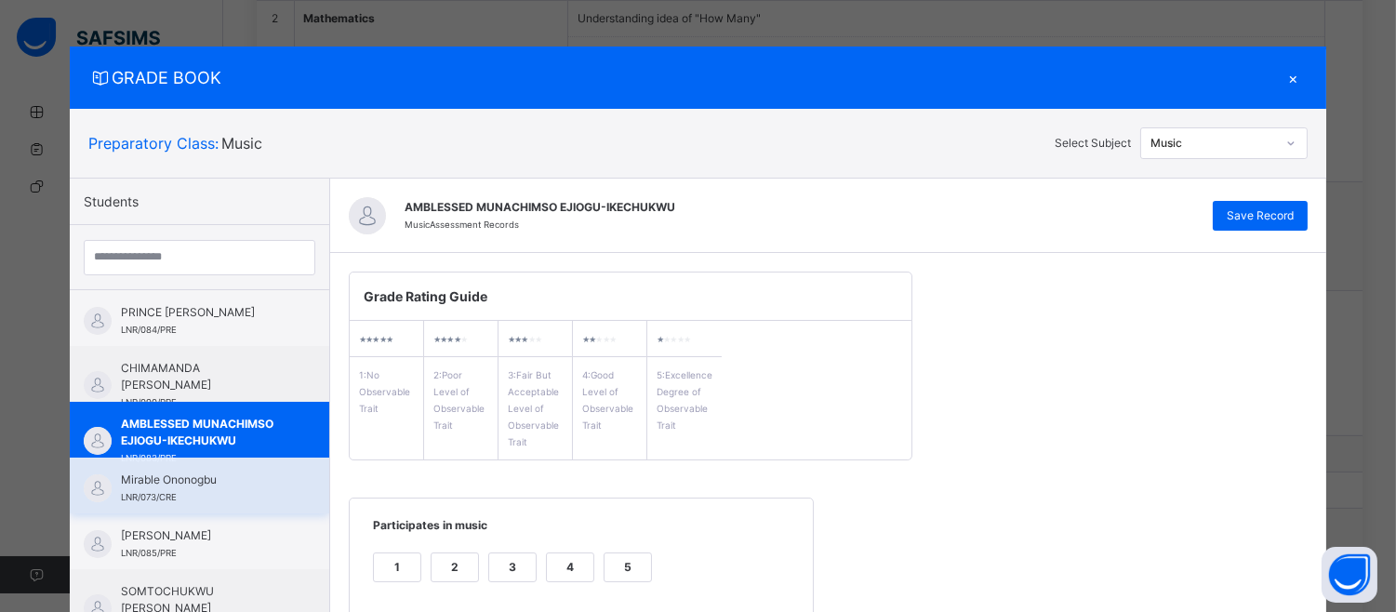
click at [174, 472] on span "Mirable Ononogbu" at bounding box center [204, 480] width 166 height 17
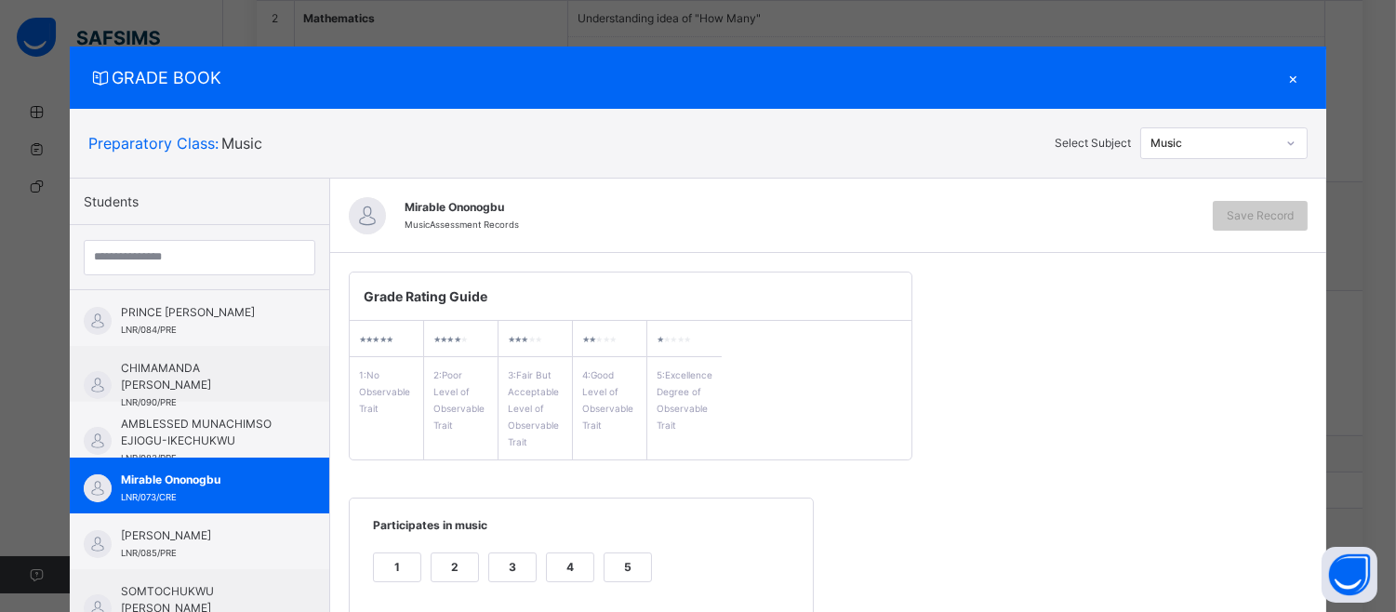
click at [606, 551] on div "1 2 3 4 5" at bounding box center [581, 579] width 426 height 62
click at [629, 569] on div "5" at bounding box center [628, 567] width 47 height 28
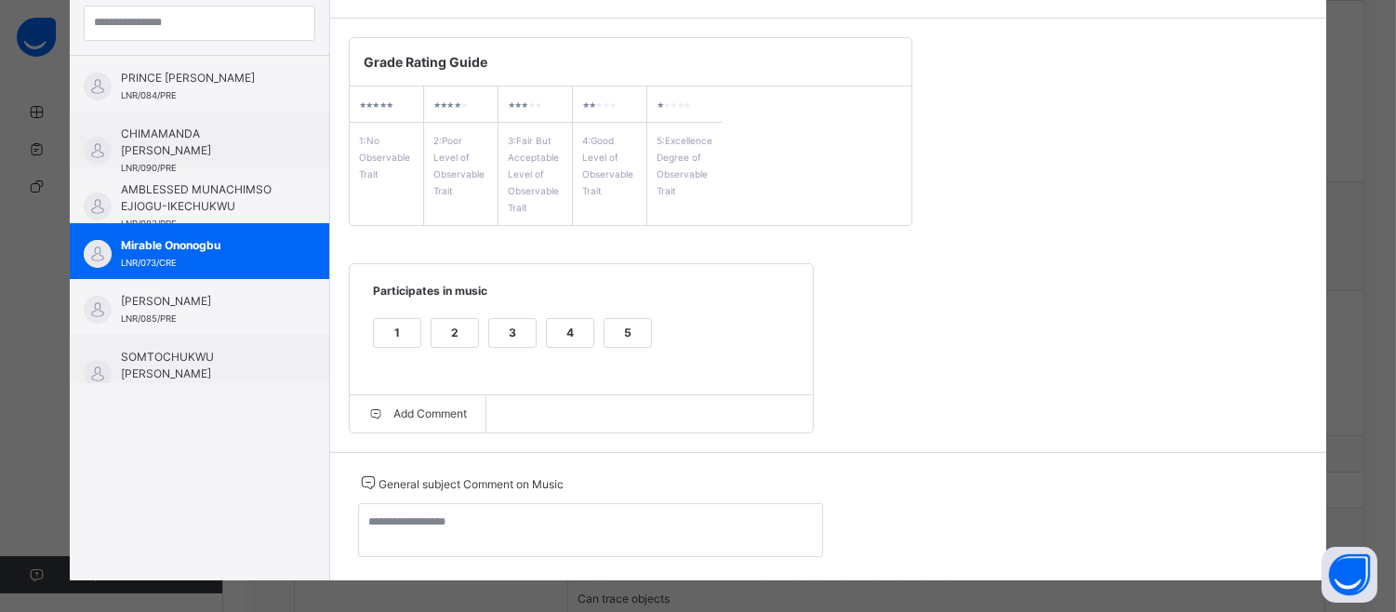
scroll to position [253, 0]
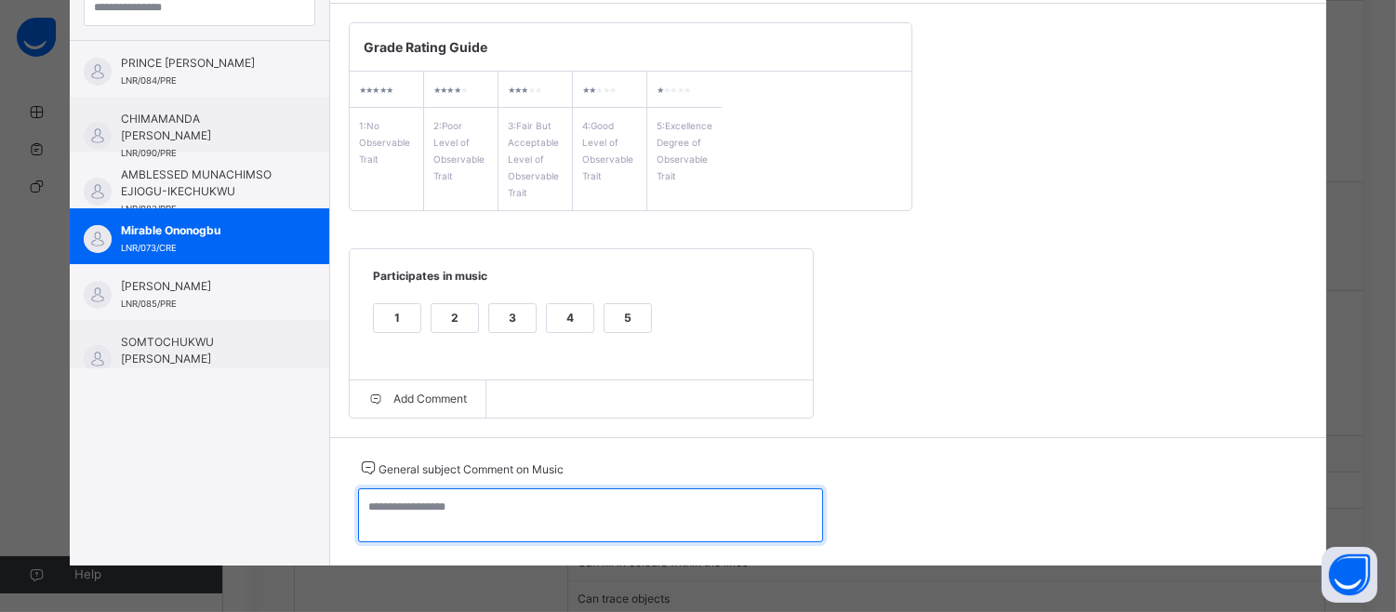
click at [383, 513] on textarea at bounding box center [590, 515] width 465 height 54
paste textarea "**********"
type textarea "**********"
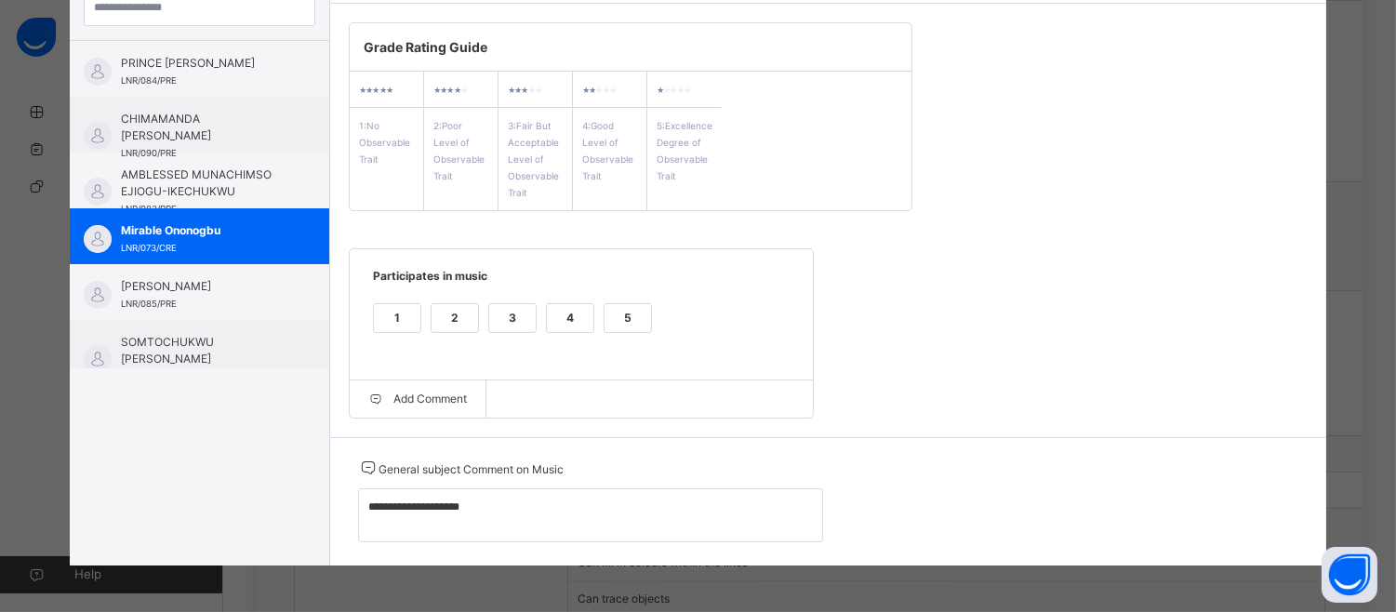
click at [1386, 164] on div "**********" at bounding box center [698, 306] width 1396 height 612
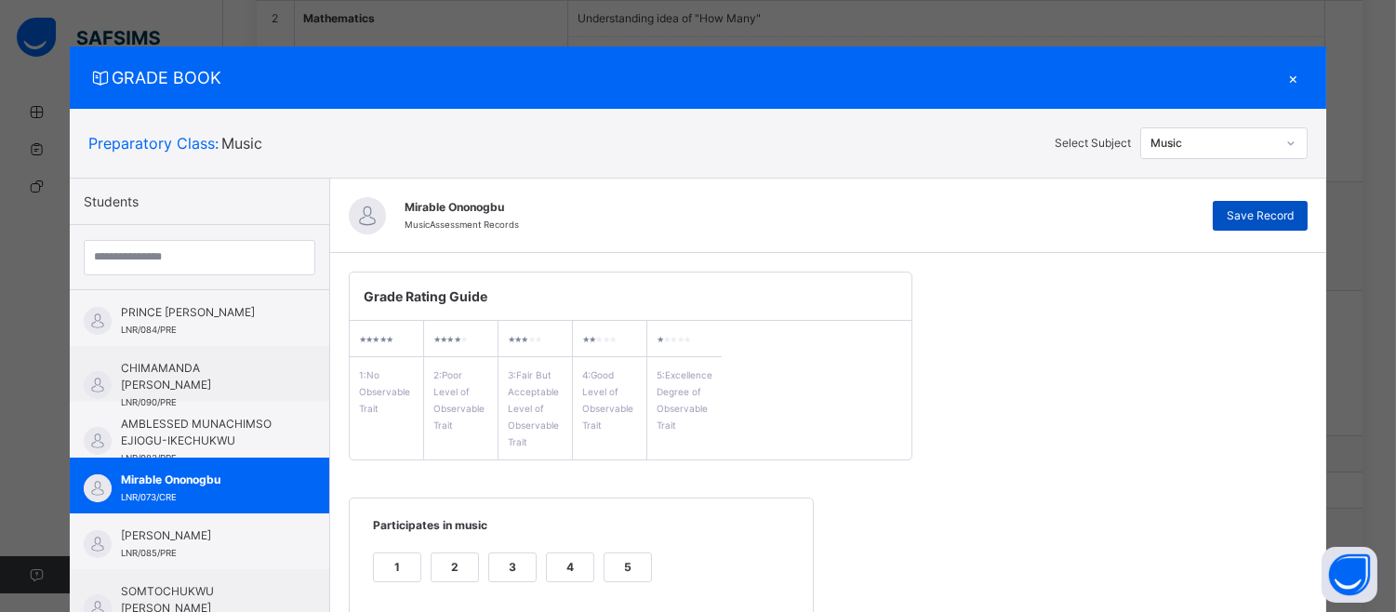
click at [1259, 216] on span "Save Record" at bounding box center [1260, 215] width 67 height 17
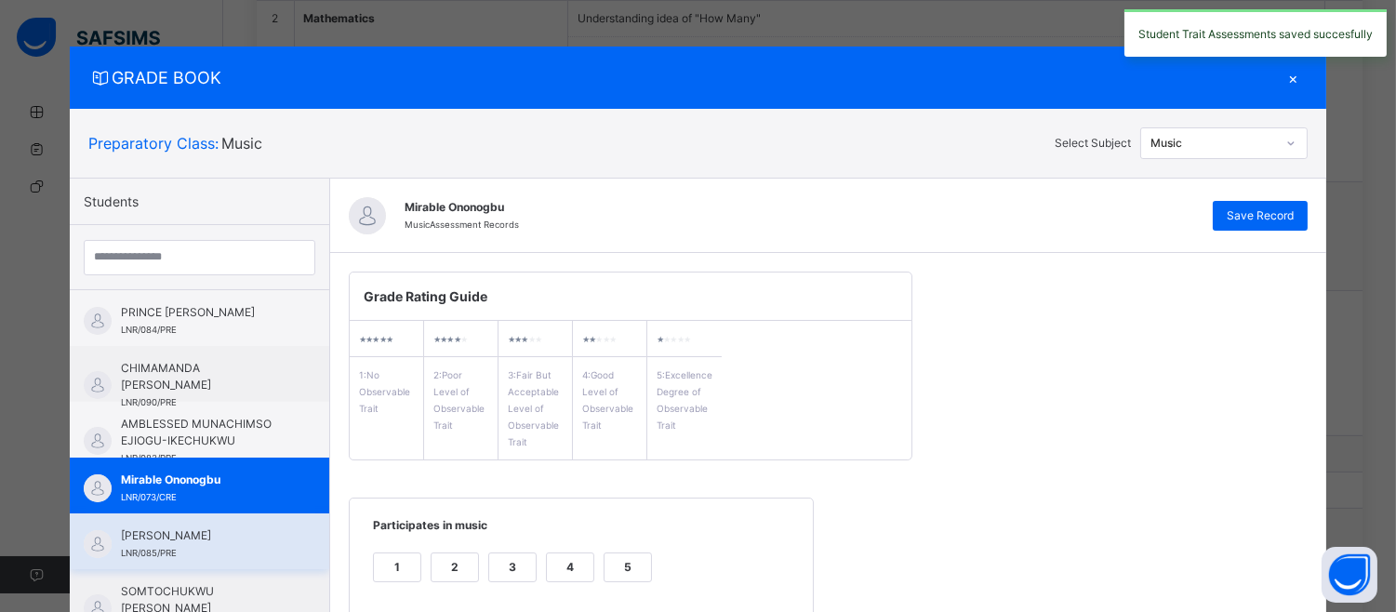
click at [145, 523] on div "[PERSON_NAME] LNR/085/PRE" at bounding box center [199, 541] width 259 height 56
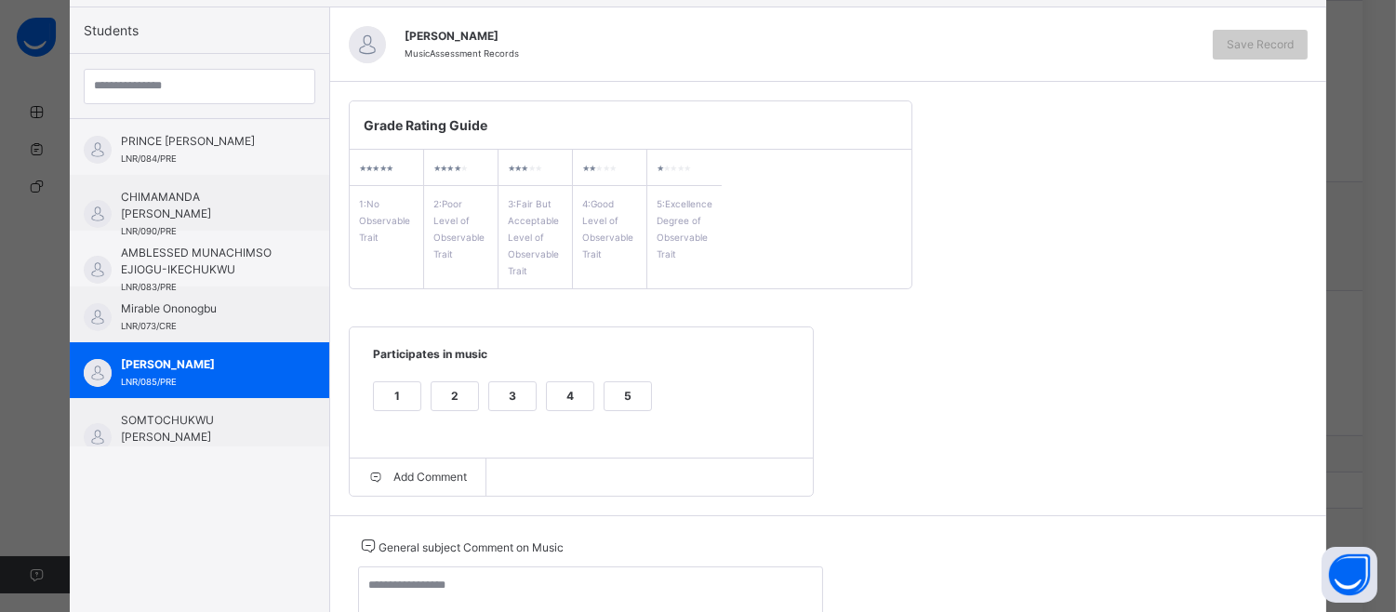
scroll to position [249, 0]
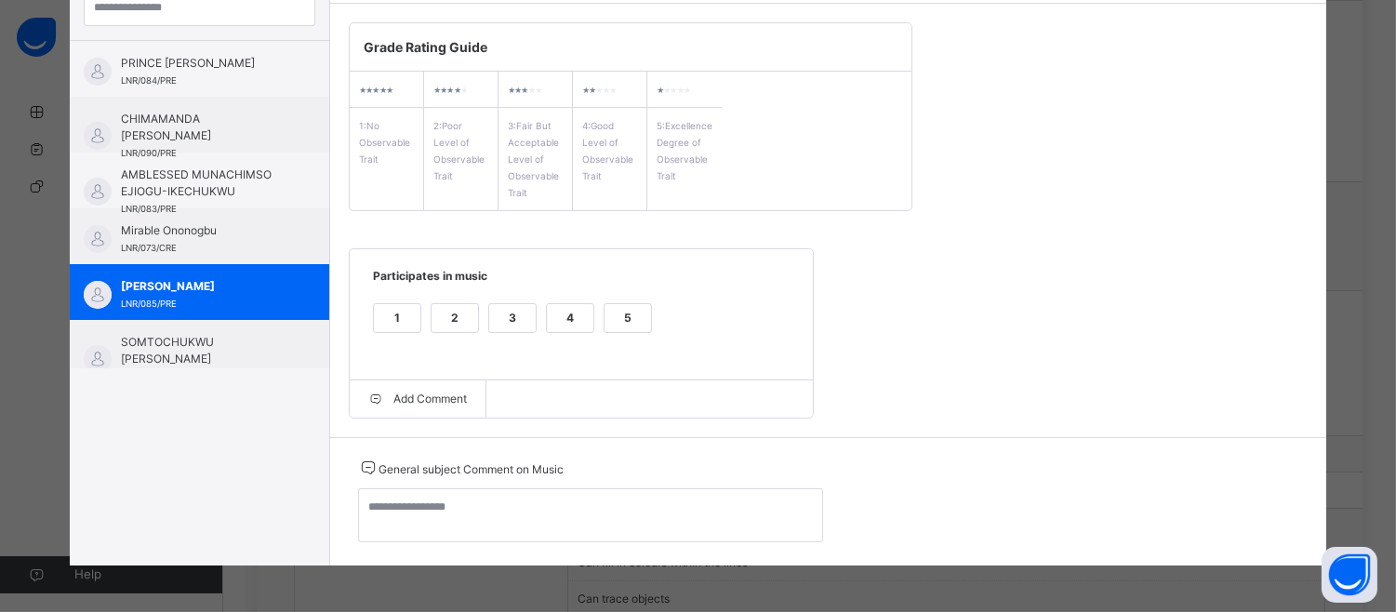
click at [610, 312] on div "5" at bounding box center [628, 318] width 47 height 28
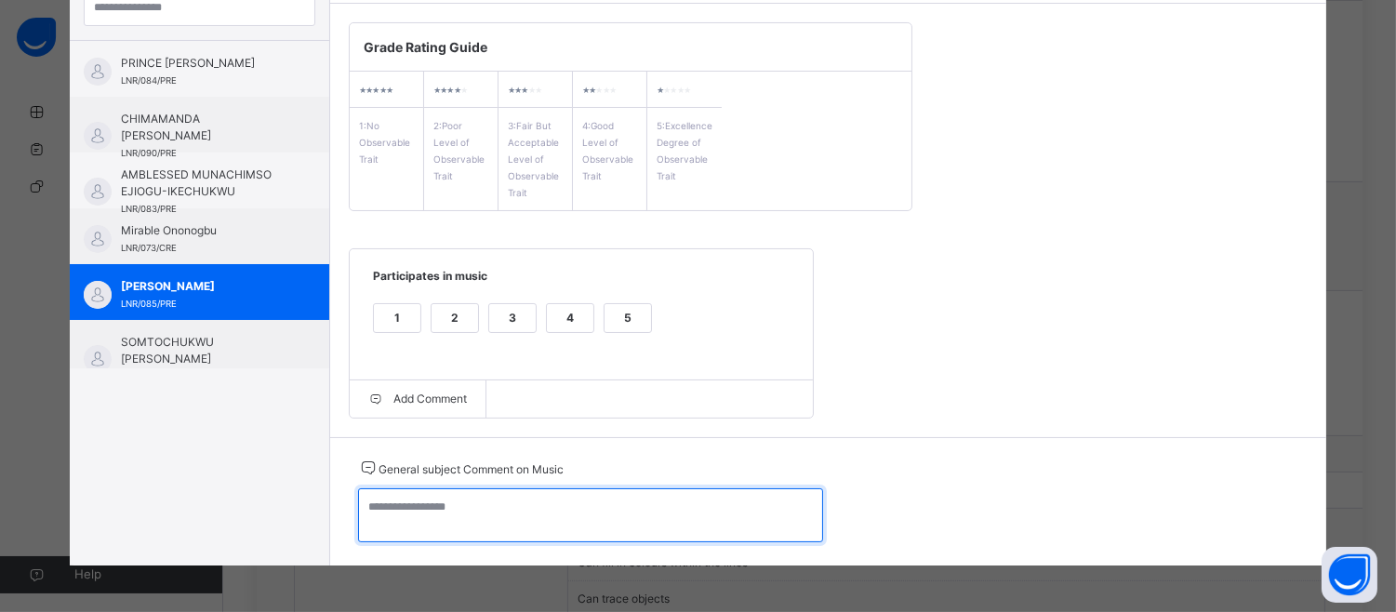
click at [389, 512] on textarea at bounding box center [590, 515] width 465 height 54
paste textarea "**********"
type textarea "**********"
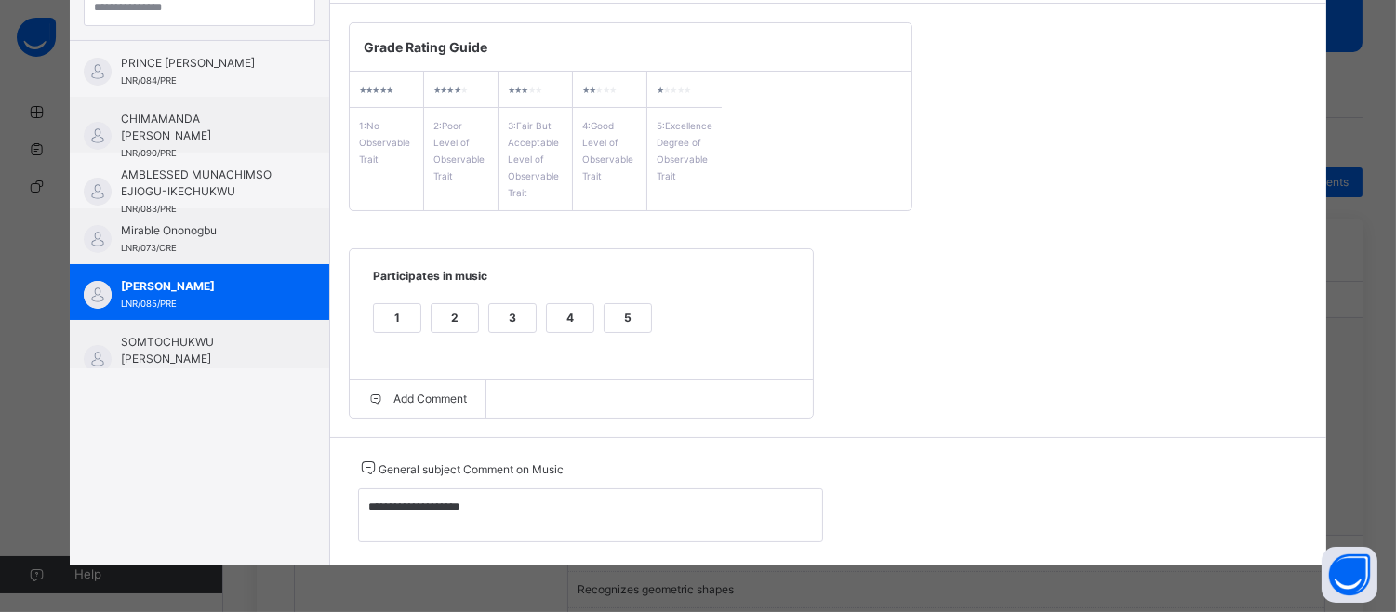
click at [1386, 161] on div "**********" at bounding box center [698, 306] width 1396 height 612
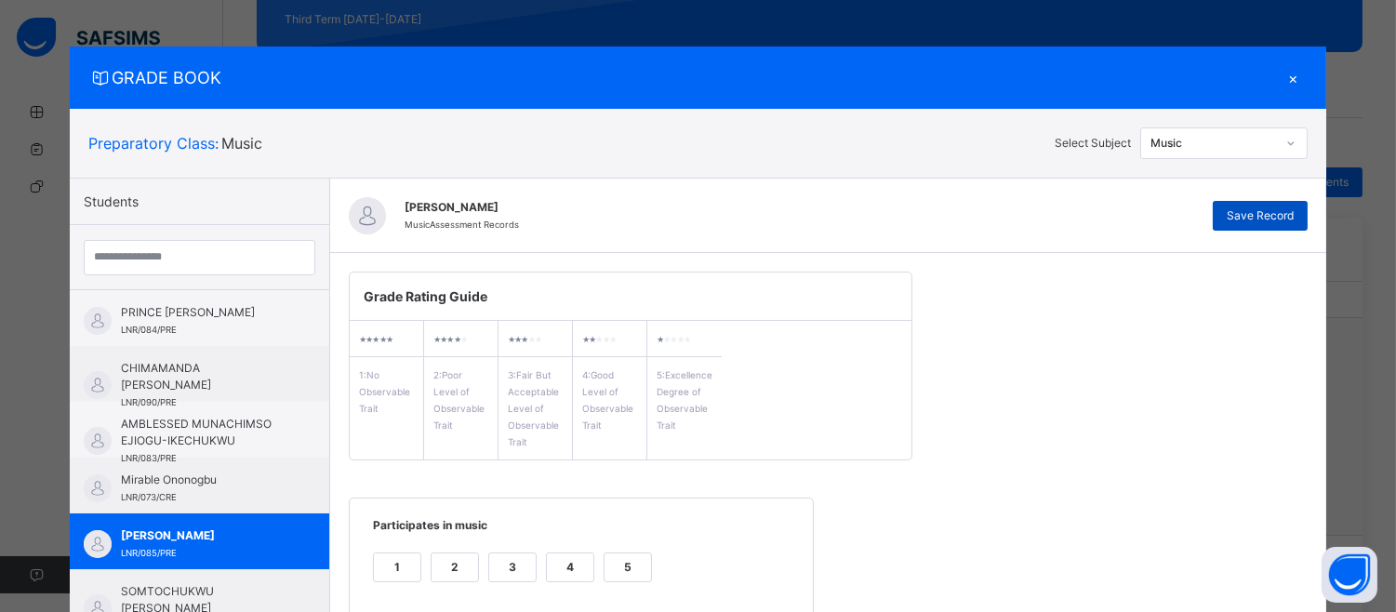
click at [1242, 207] on span "Save Record" at bounding box center [1260, 215] width 67 height 17
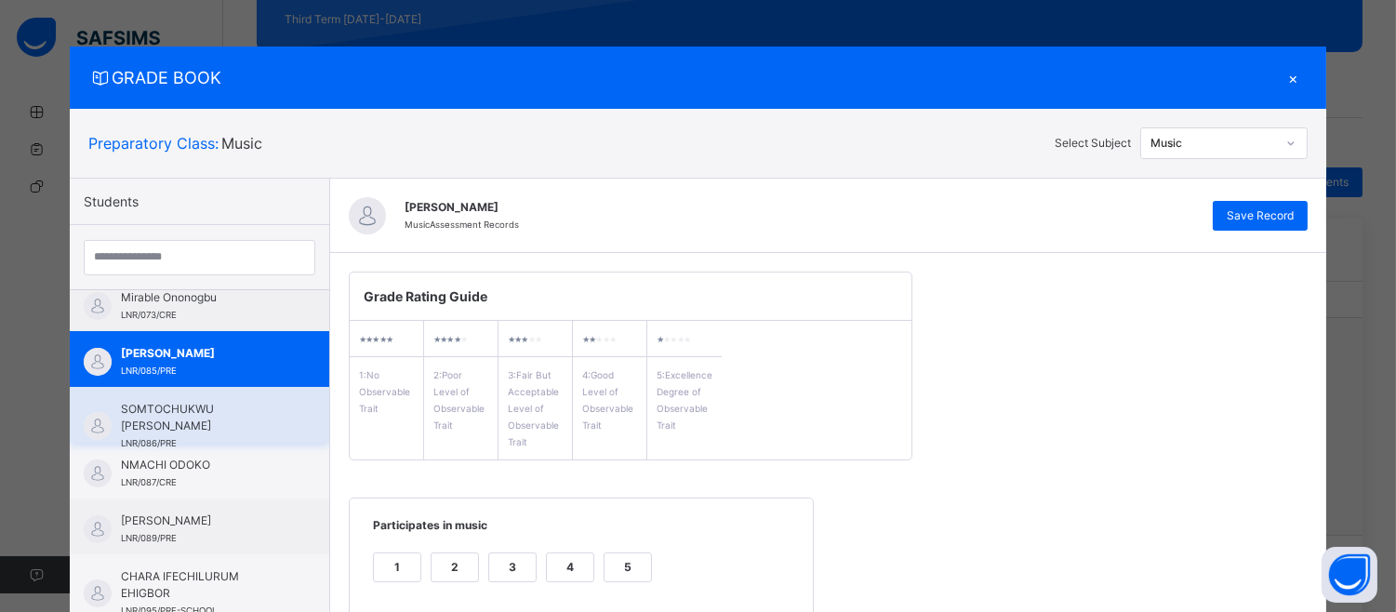
click at [229, 403] on span "SOMTOCHUKWU [PERSON_NAME]" at bounding box center [204, 417] width 166 height 33
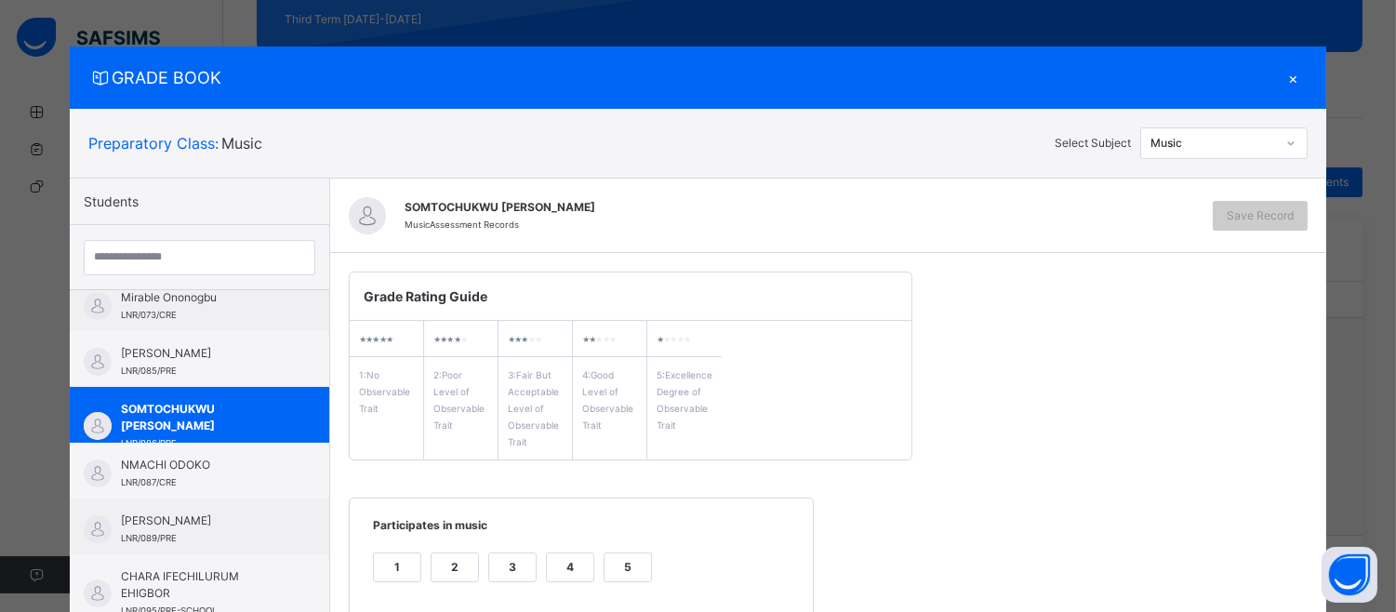
click at [1335, 405] on div "GRADE BOOK × Preparatory Class : Music Select Subject Music Students PRINCE [PE…" at bounding box center [698, 306] width 1396 height 612
click at [1376, 385] on div "GRADE BOOK × Preparatory Class : Music Select Subject Music Students PRINCE [PE…" at bounding box center [698, 306] width 1396 height 612
click at [617, 556] on div "5" at bounding box center [628, 567] width 47 height 28
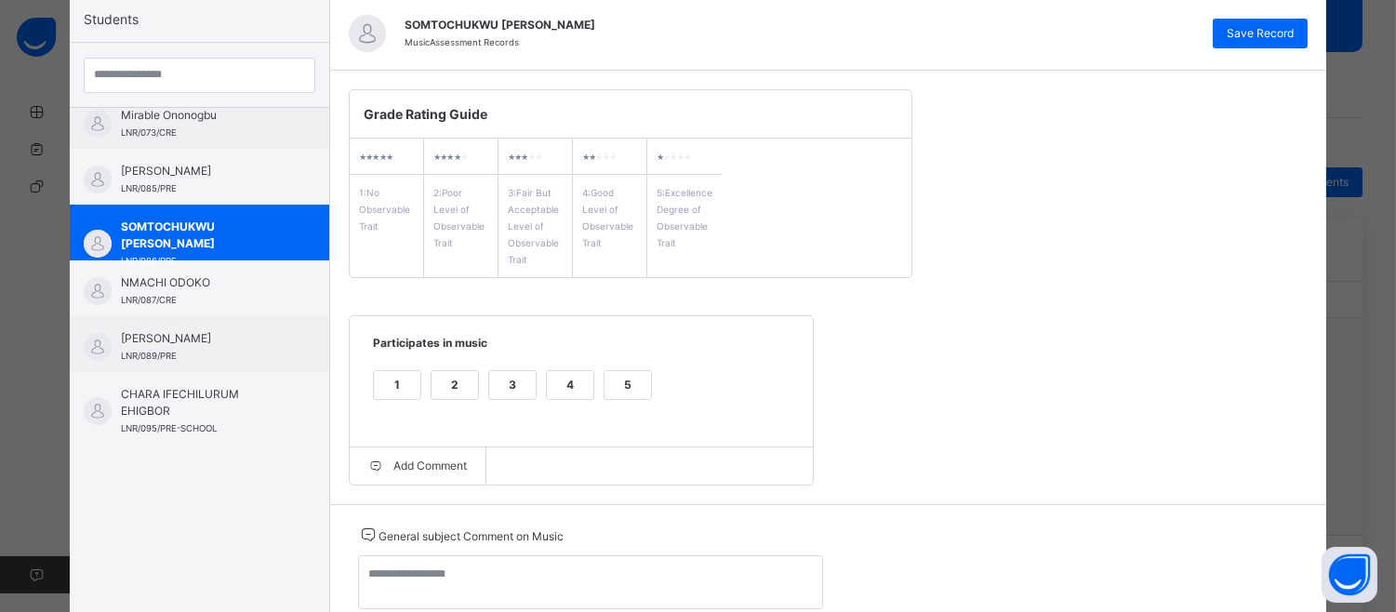
scroll to position [253, 0]
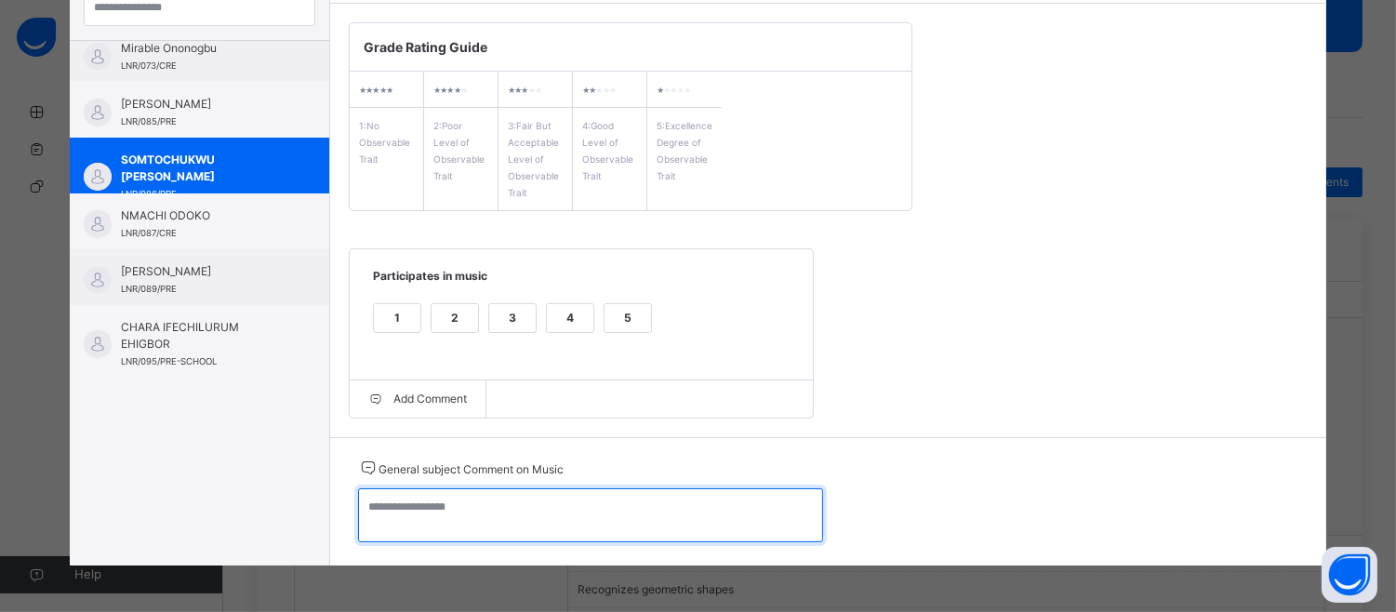
click at [375, 507] on textarea at bounding box center [590, 515] width 465 height 54
paste textarea "**********"
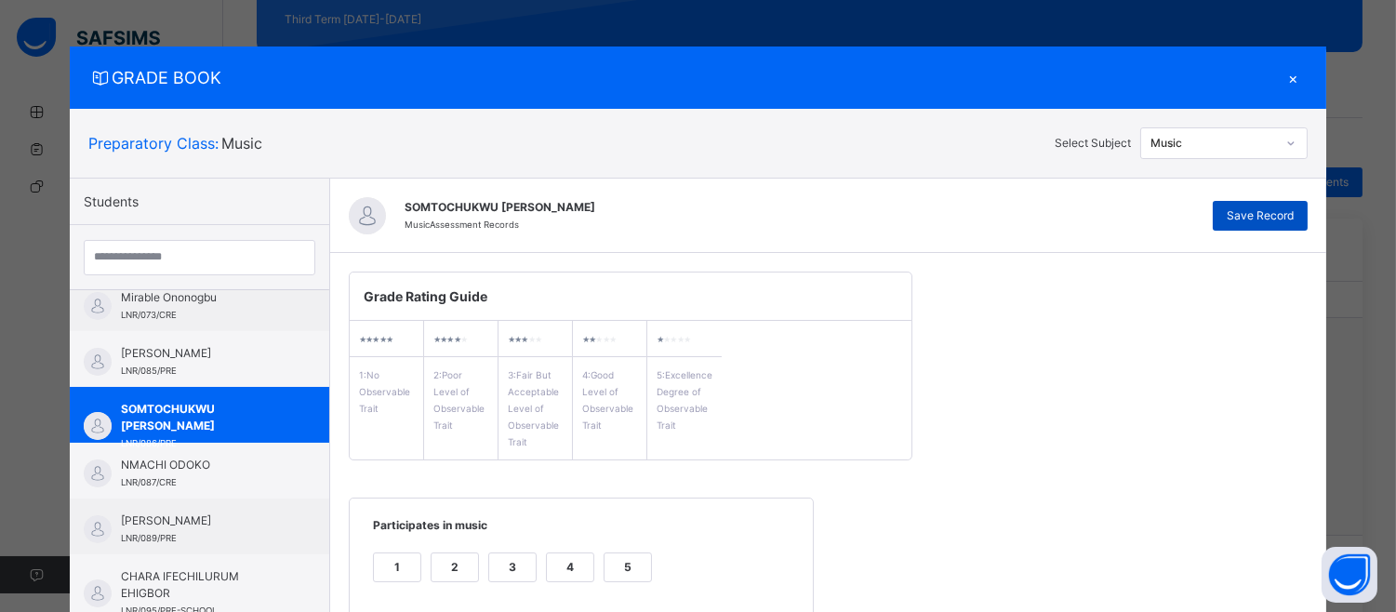
type textarea "**********"
click at [1256, 212] on span "Save Record" at bounding box center [1260, 215] width 67 height 17
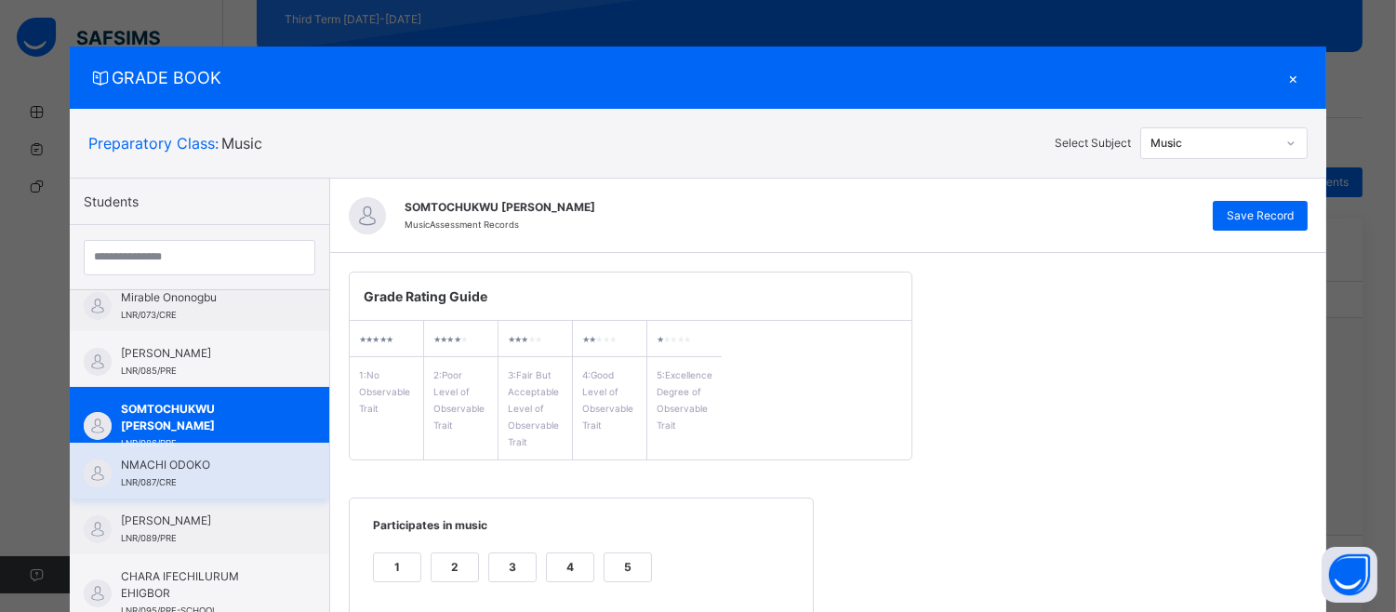
click at [128, 459] on span "NMACHI ODOKO" at bounding box center [204, 465] width 166 height 17
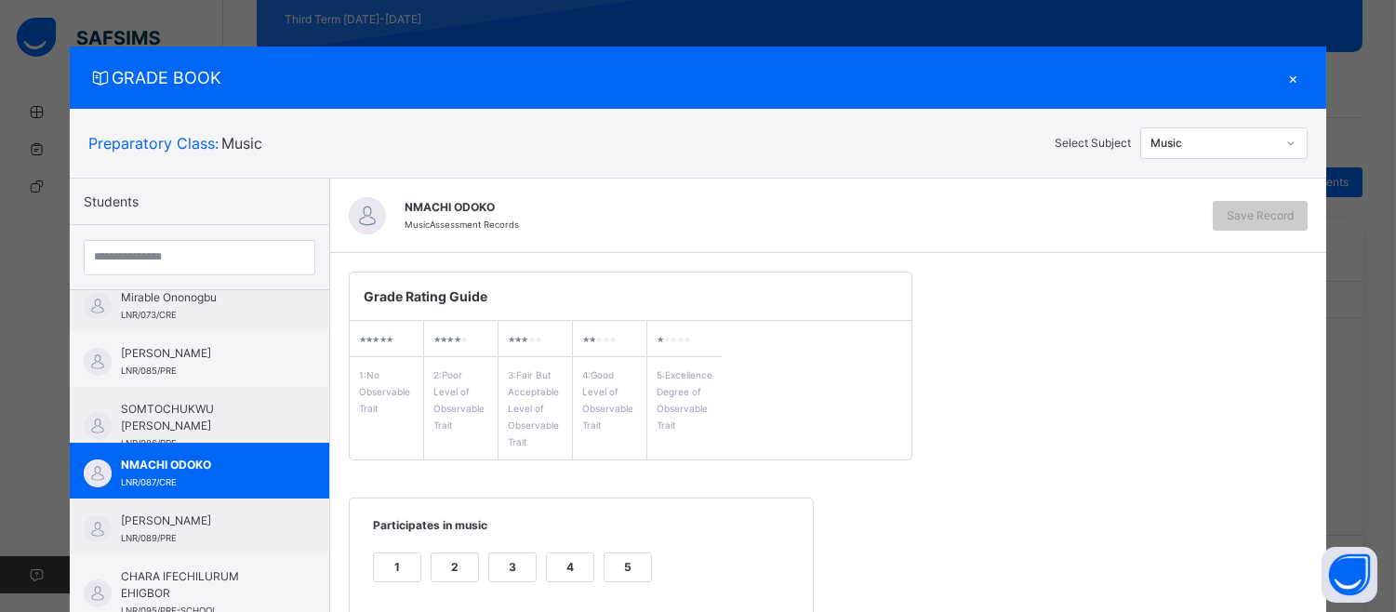
click at [615, 568] on div "5" at bounding box center [628, 567] width 47 height 28
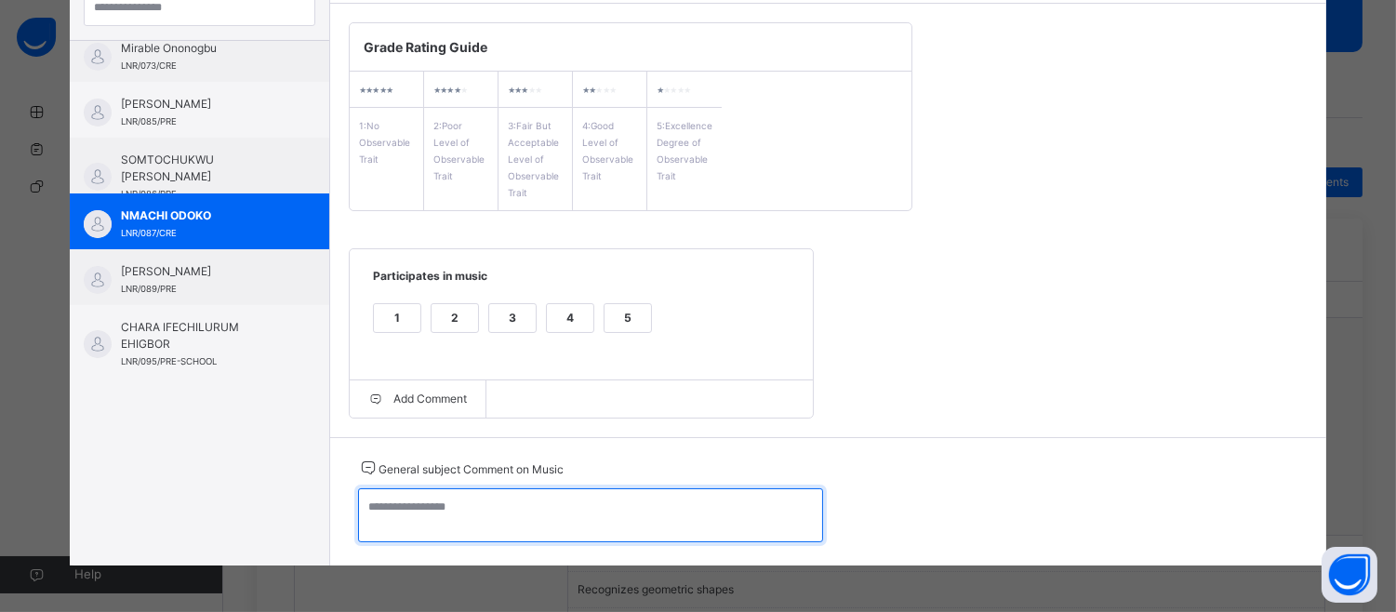
click at [382, 514] on textarea at bounding box center [590, 515] width 465 height 54
paste textarea "**********"
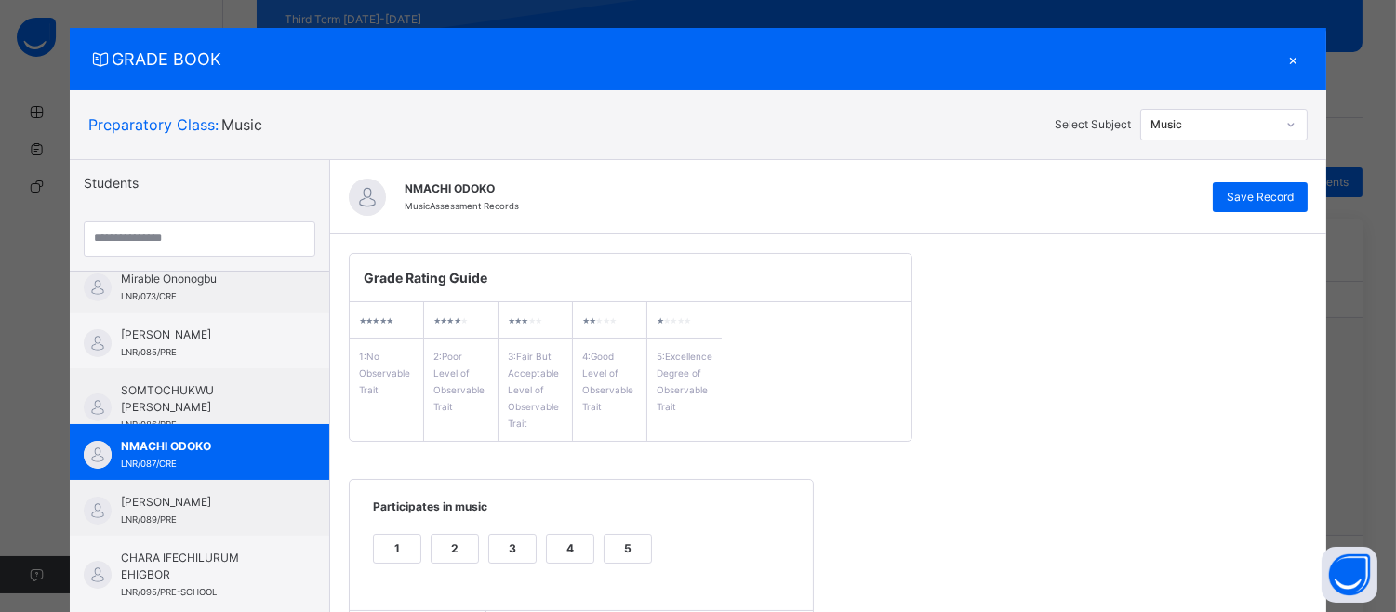
scroll to position [0, 0]
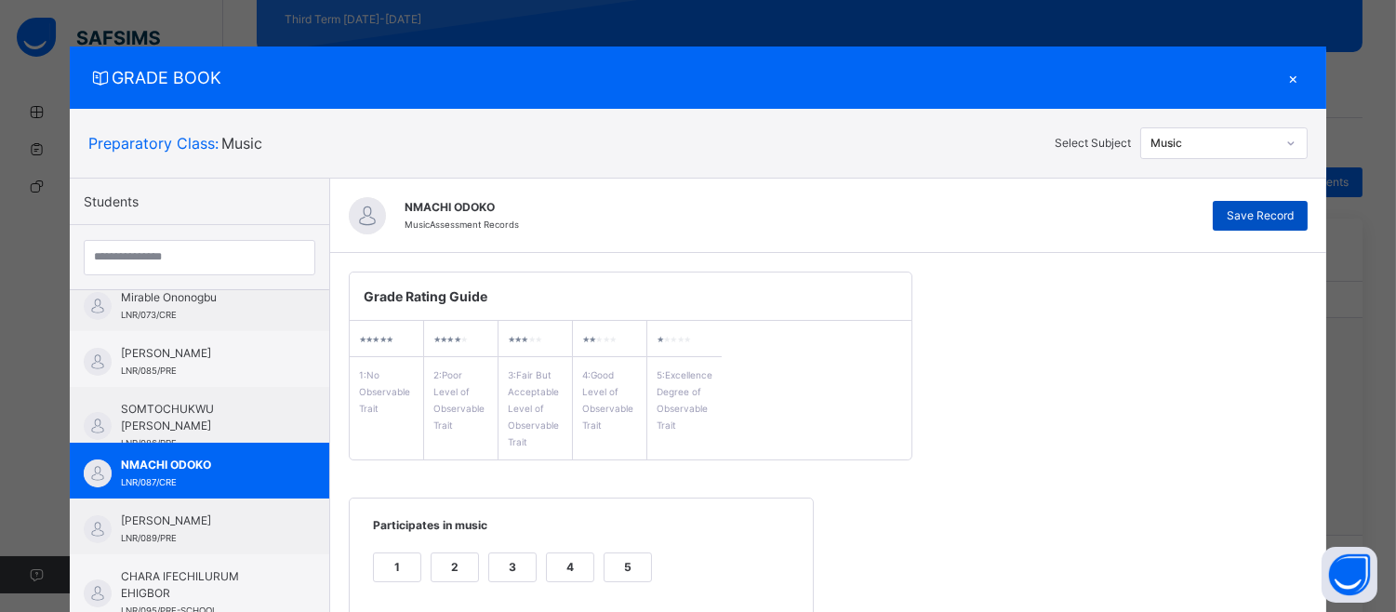
type textarea "**********"
click at [1287, 208] on span "Save Record" at bounding box center [1260, 215] width 67 height 17
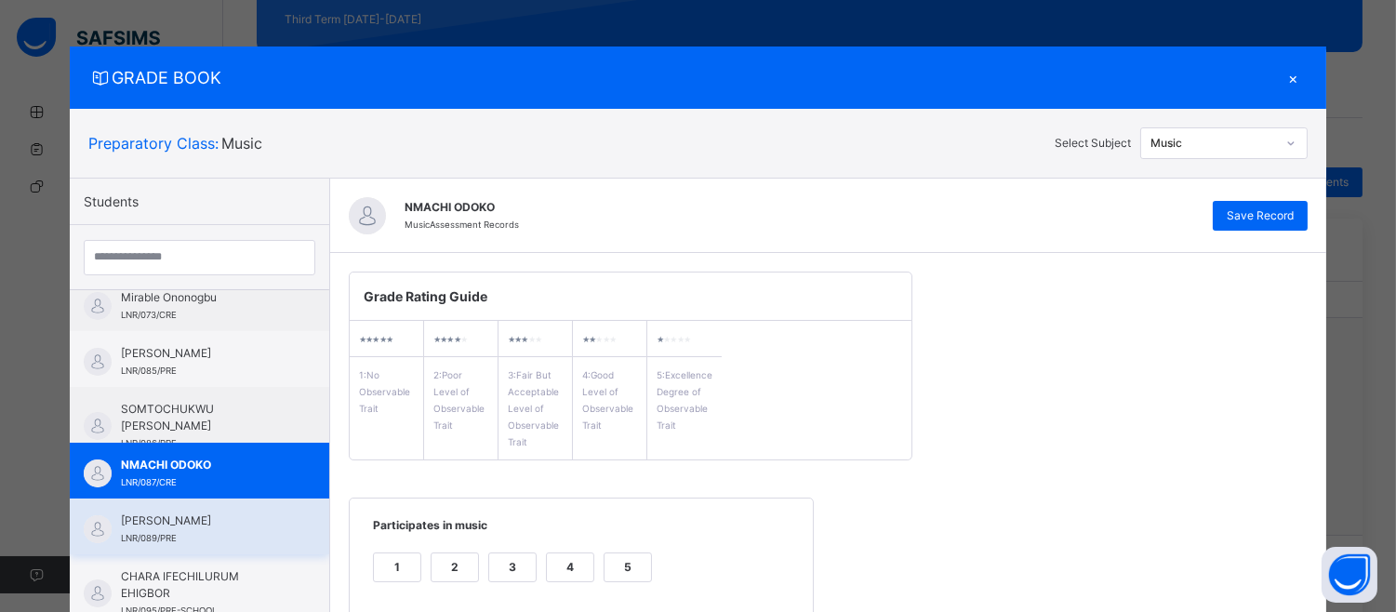
click at [225, 503] on div "[PERSON_NAME] LNR/089/PRE" at bounding box center [199, 526] width 259 height 56
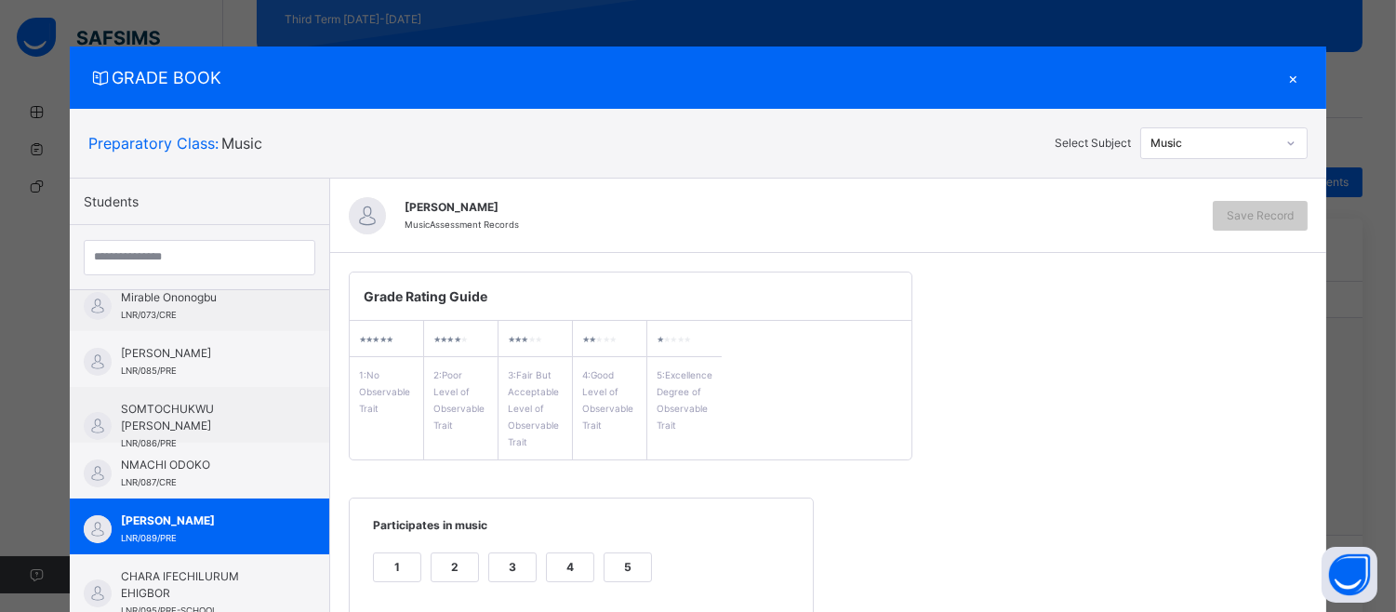
scroll to position [249, 0]
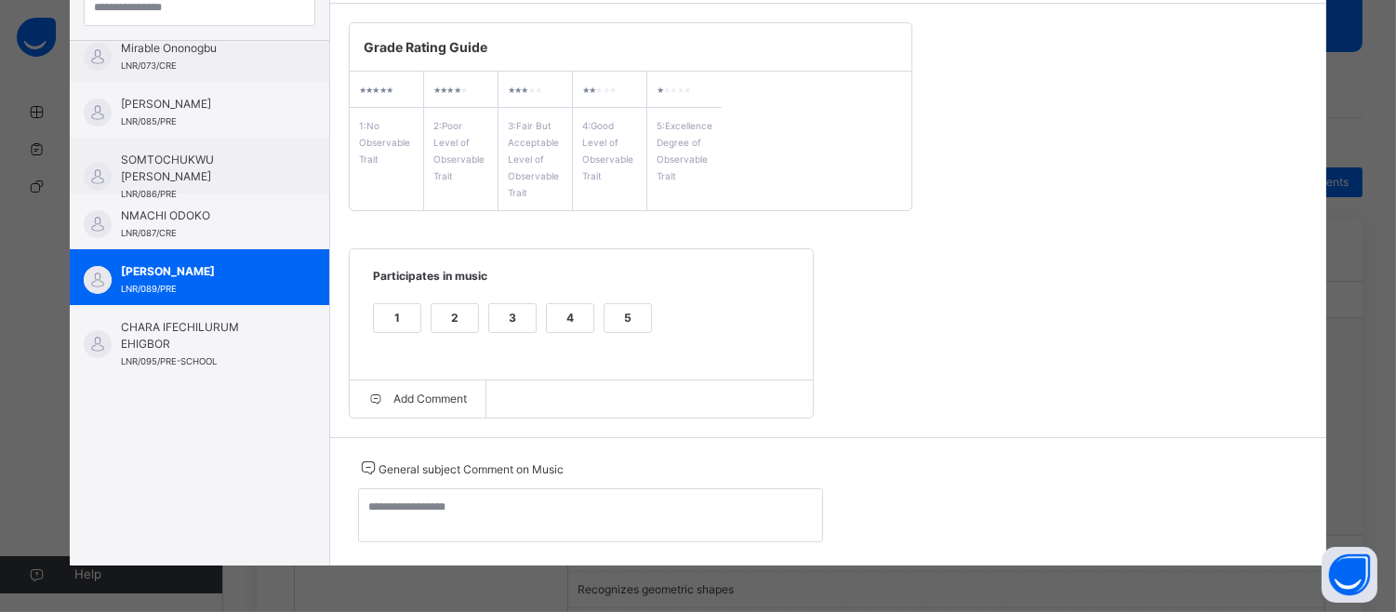
click at [605, 312] on div "5" at bounding box center [628, 318] width 47 height 28
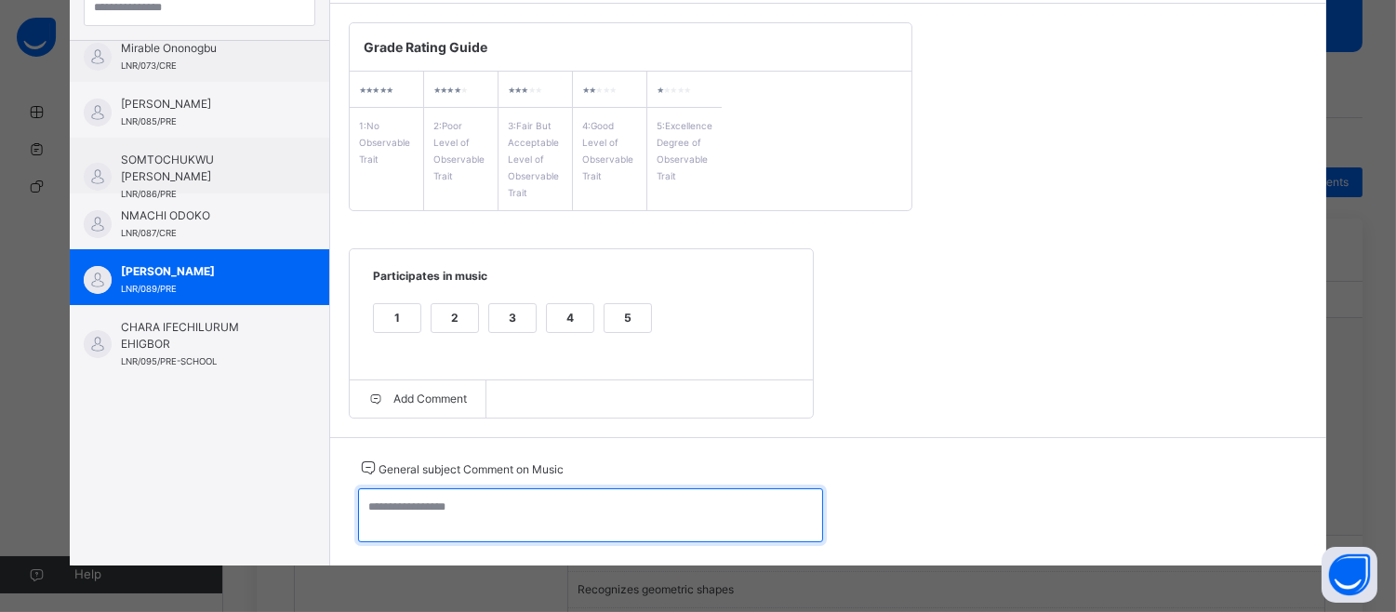
click at [410, 518] on textarea at bounding box center [590, 515] width 465 height 54
paste textarea "**********"
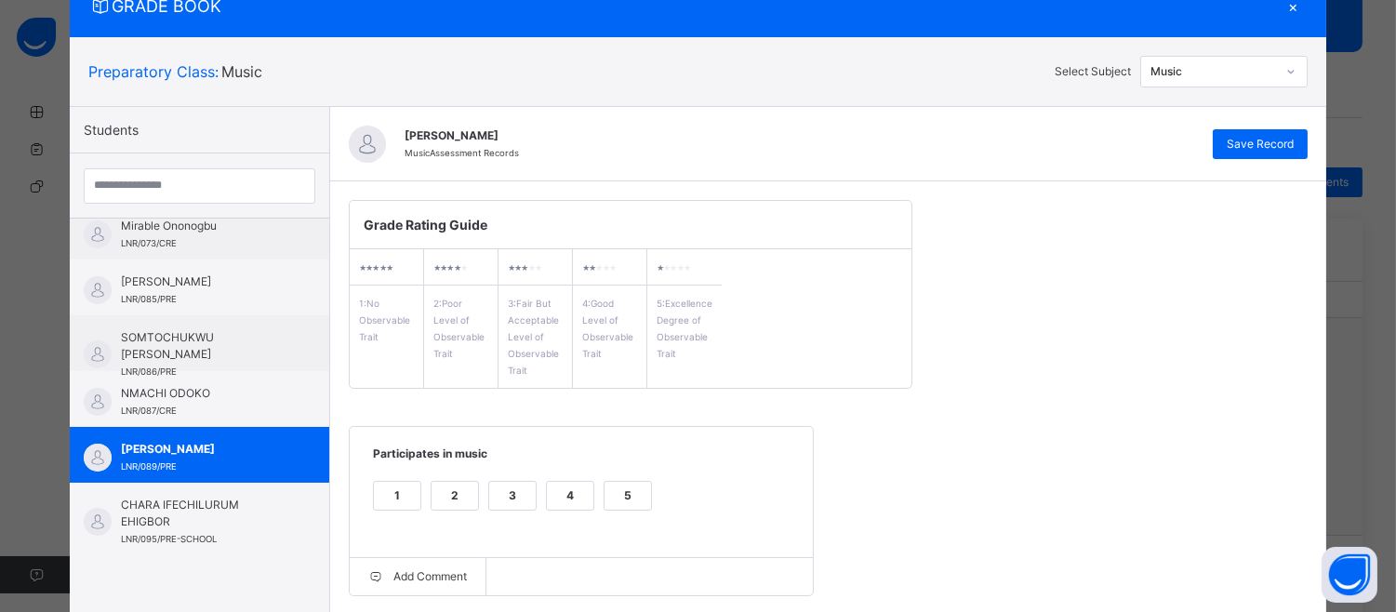
scroll to position [0, 0]
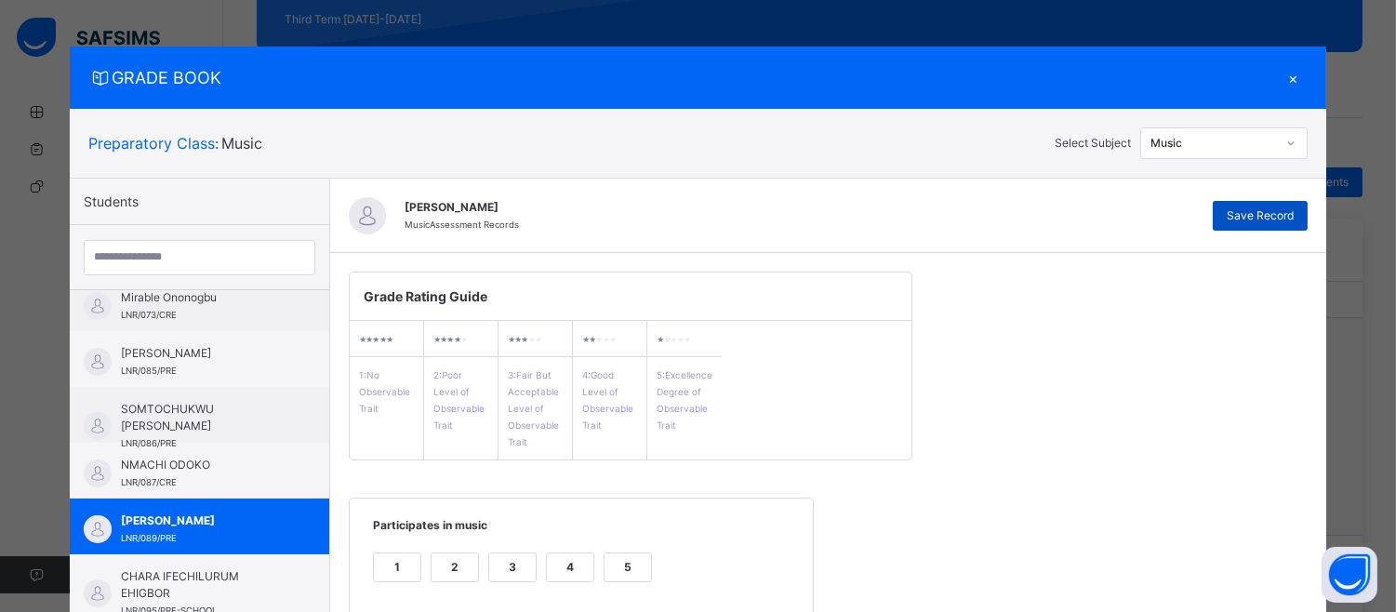
type textarea "**********"
click at [1269, 218] on span "Save Record" at bounding box center [1260, 215] width 67 height 17
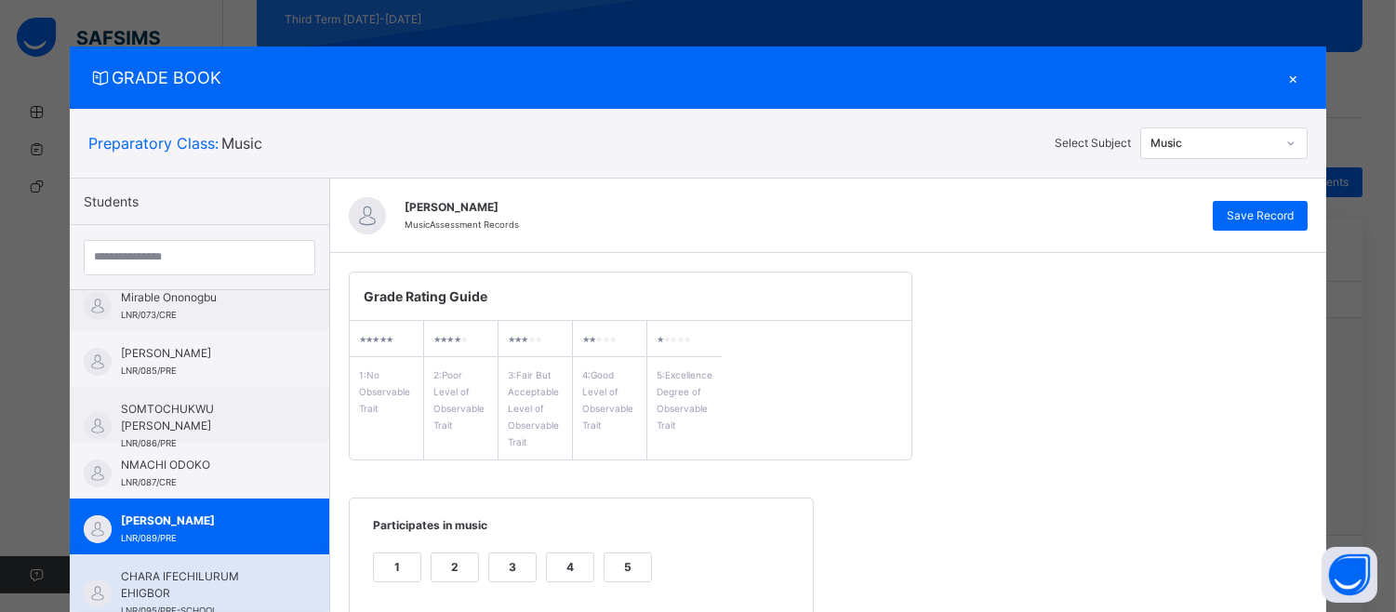
click at [201, 568] on span "CHARA IFECHILURUM EHIGBOR" at bounding box center [204, 584] width 166 height 33
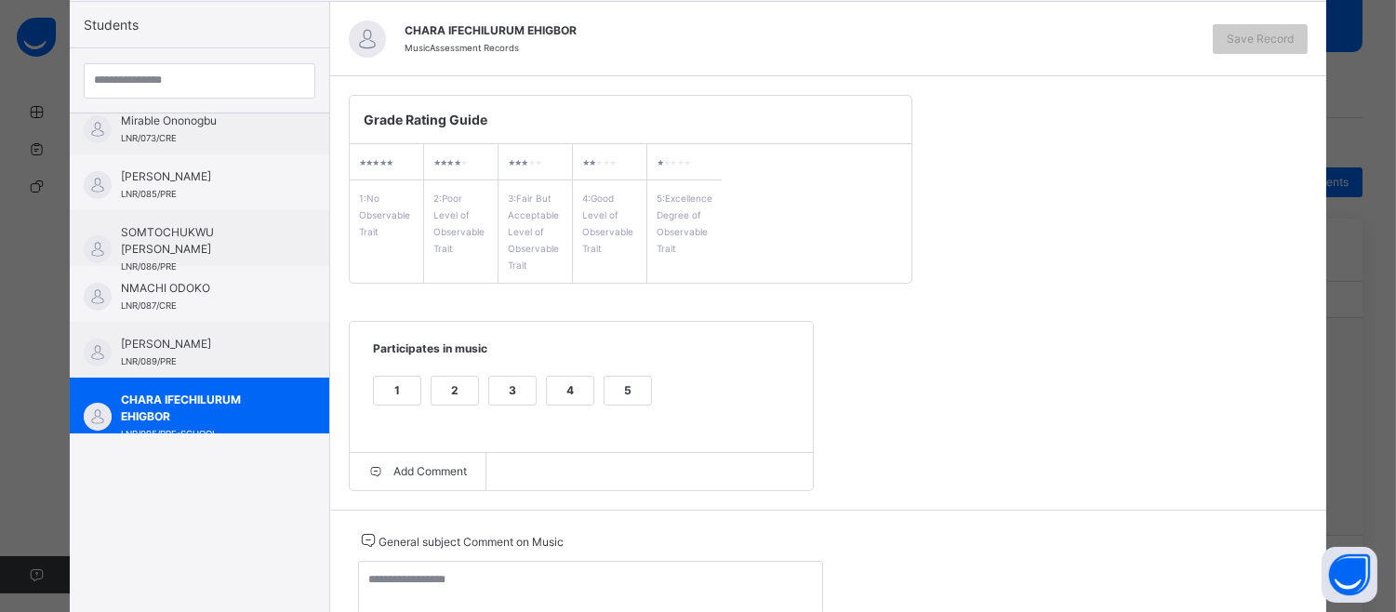
scroll to position [249, 0]
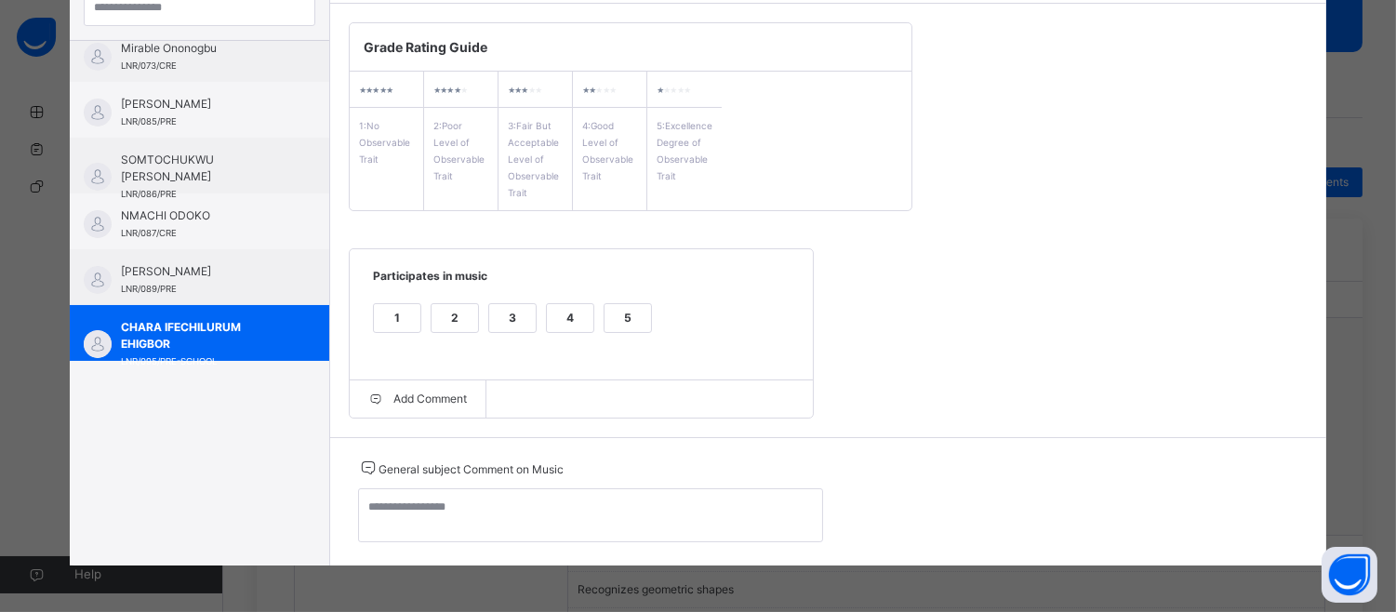
click at [618, 312] on div "5" at bounding box center [628, 318] width 47 height 28
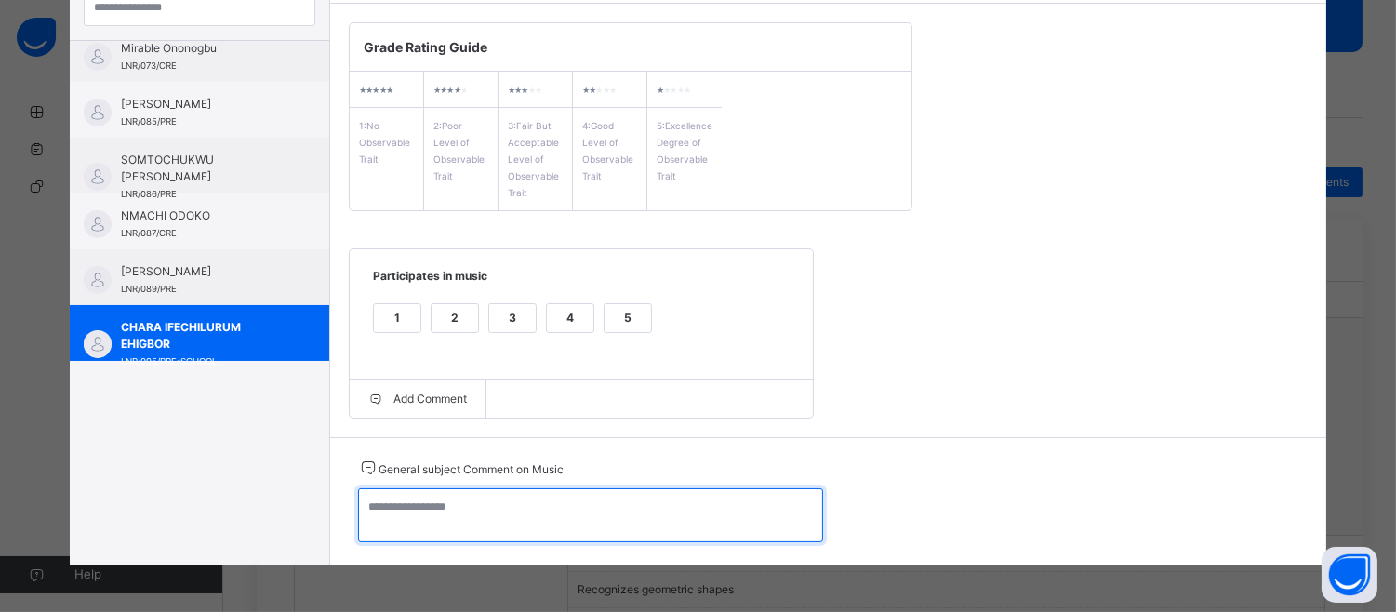
click at [373, 504] on textarea at bounding box center [590, 515] width 465 height 54
paste textarea "**********"
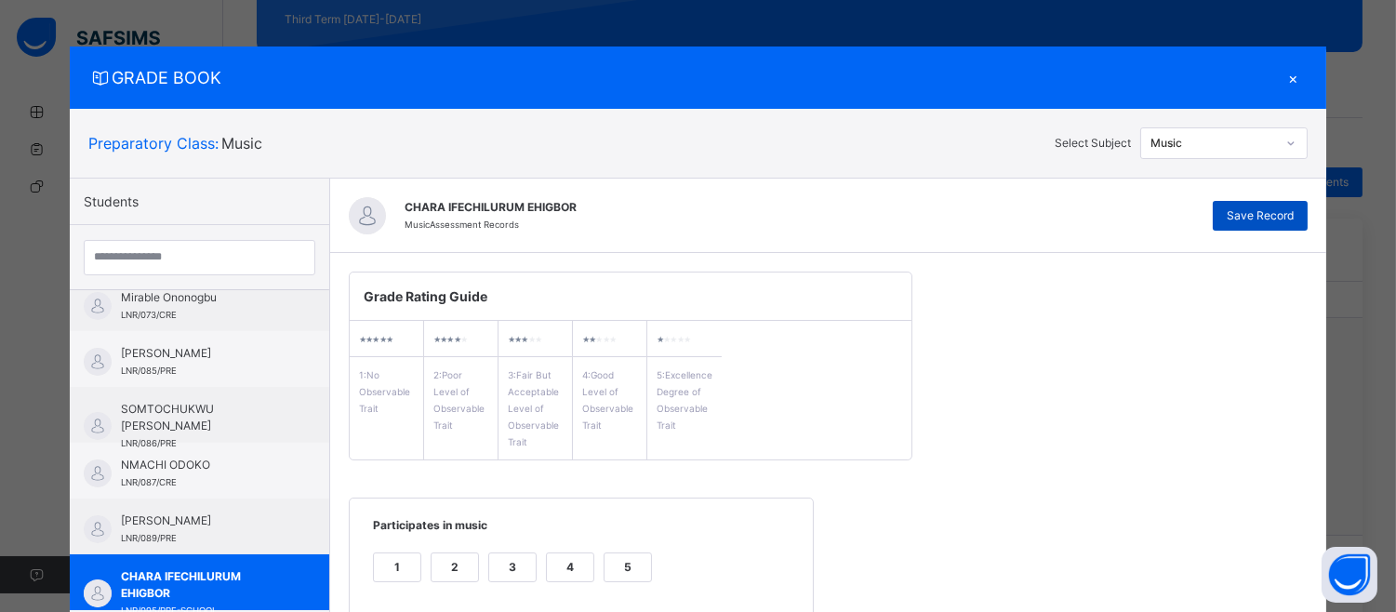
type textarea "**********"
click at [1254, 212] on span "Save Record" at bounding box center [1260, 215] width 67 height 17
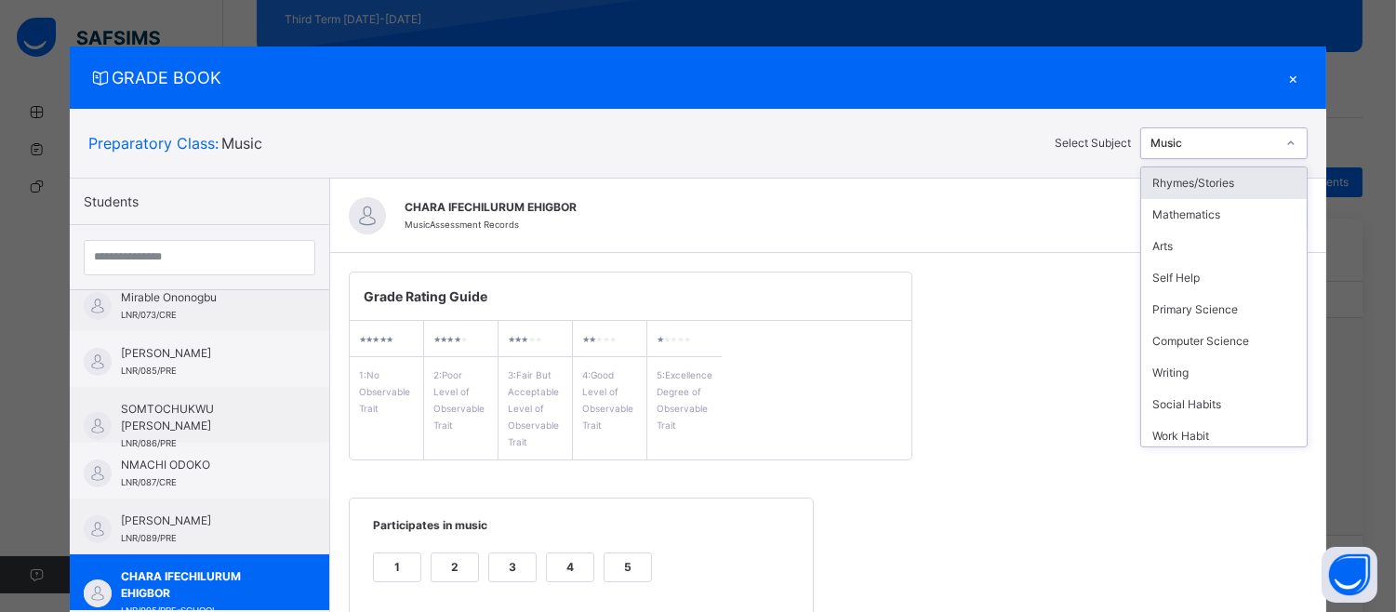
click at [1295, 137] on icon at bounding box center [1290, 143] width 11 height 19
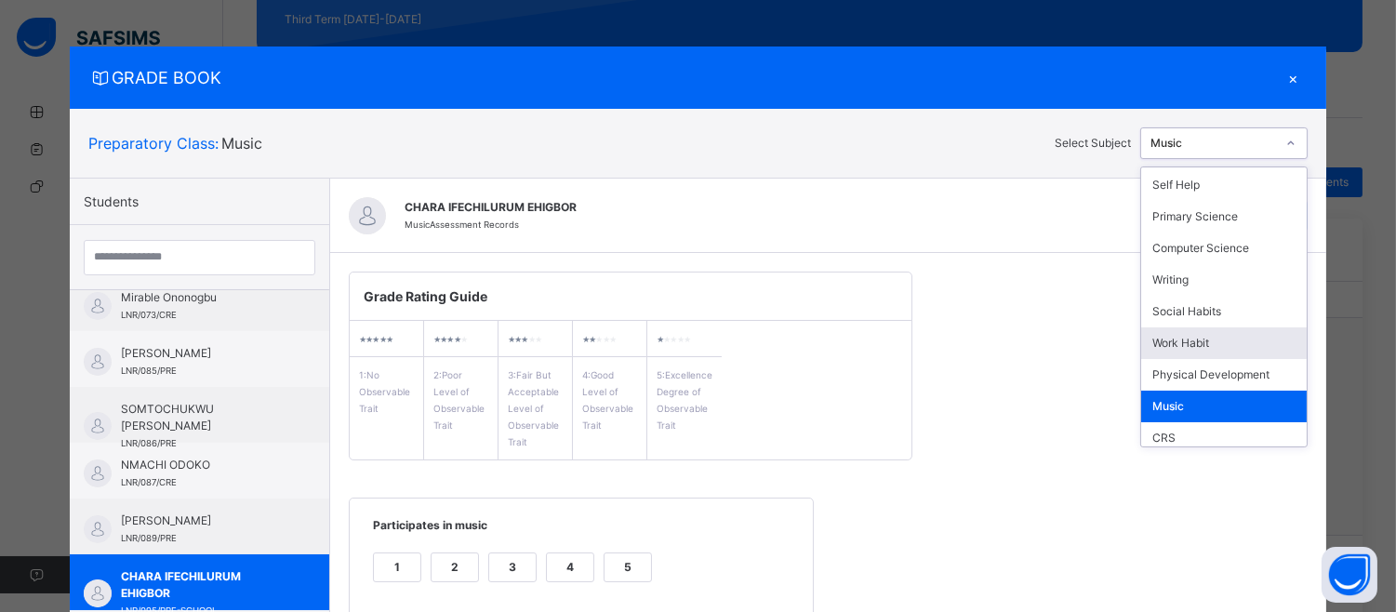
scroll to position [163, 0]
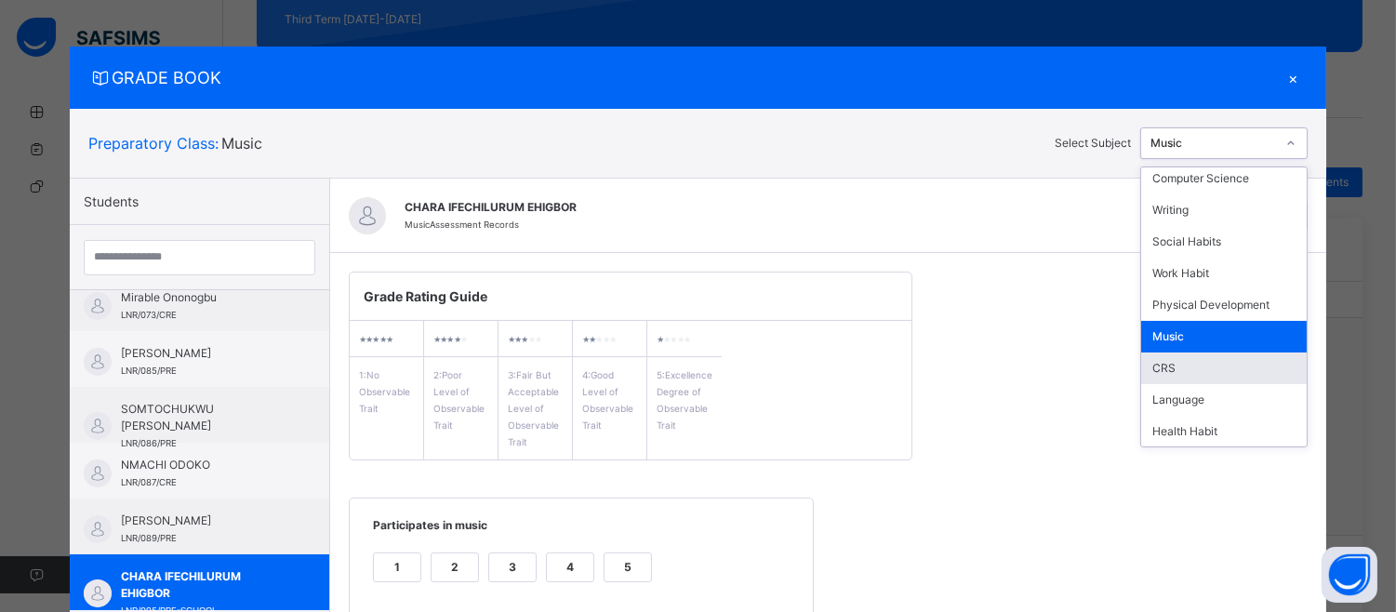
click at [1193, 361] on div "CRS" at bounding box center [1224, 368] width 166 height 32
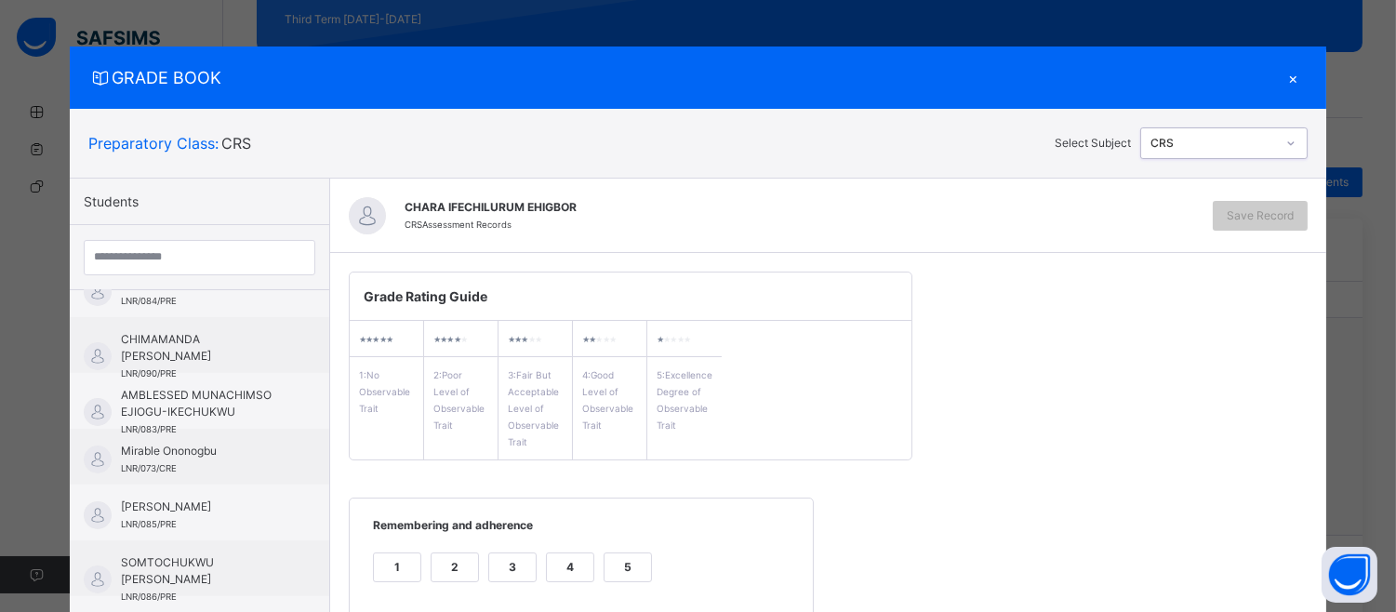
scroll to position [0, 0]
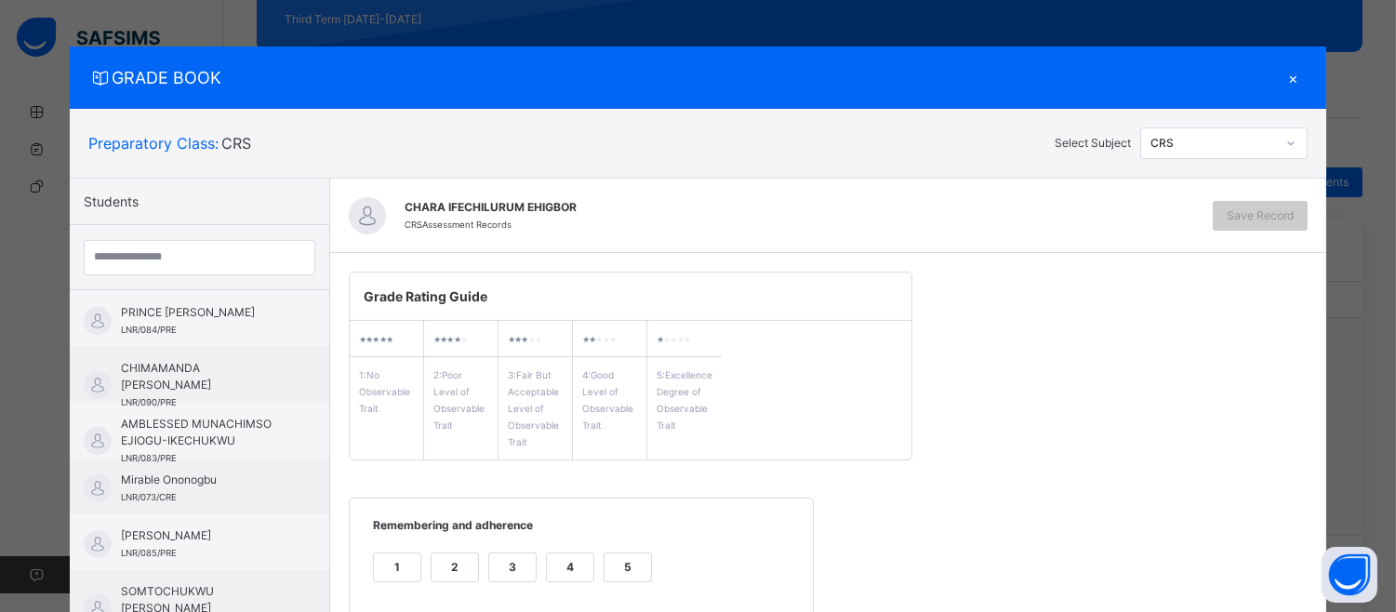
click at [263, 286] on div at bounding box center [199, 257] width 259 height 65
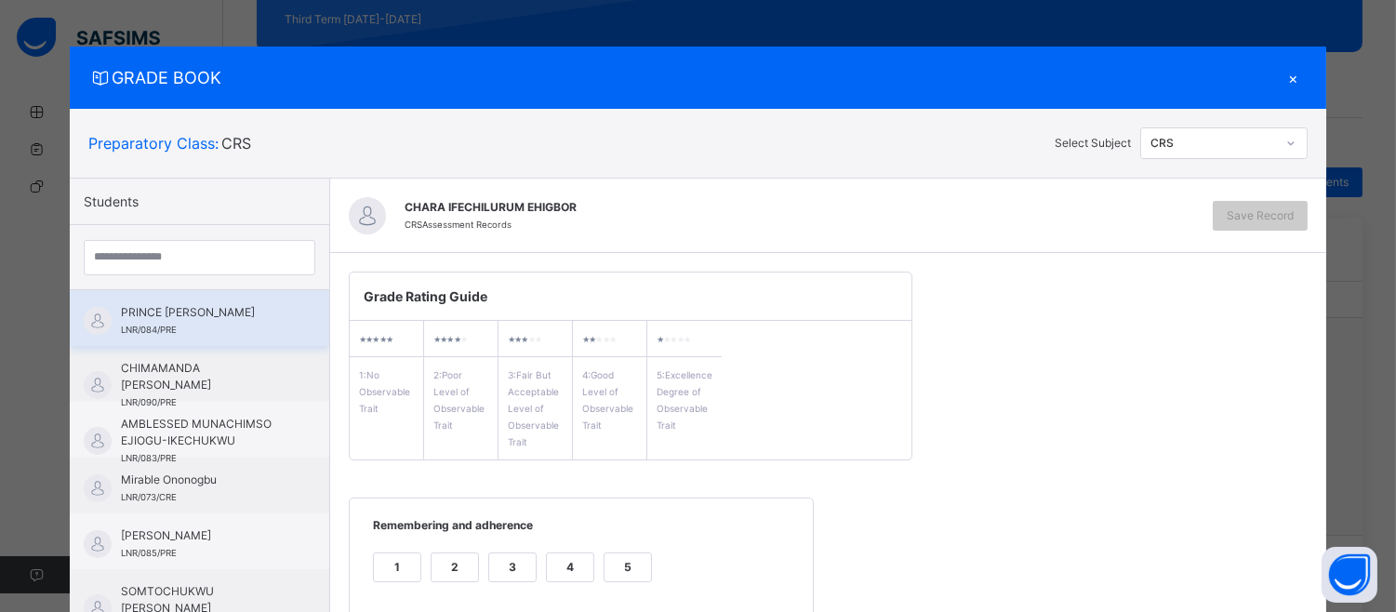
click at [262, 307] on div "PRINCE [PERSON_NAME] LNR/084/PRE" at bounding box center [199, 318] width 259 height 56
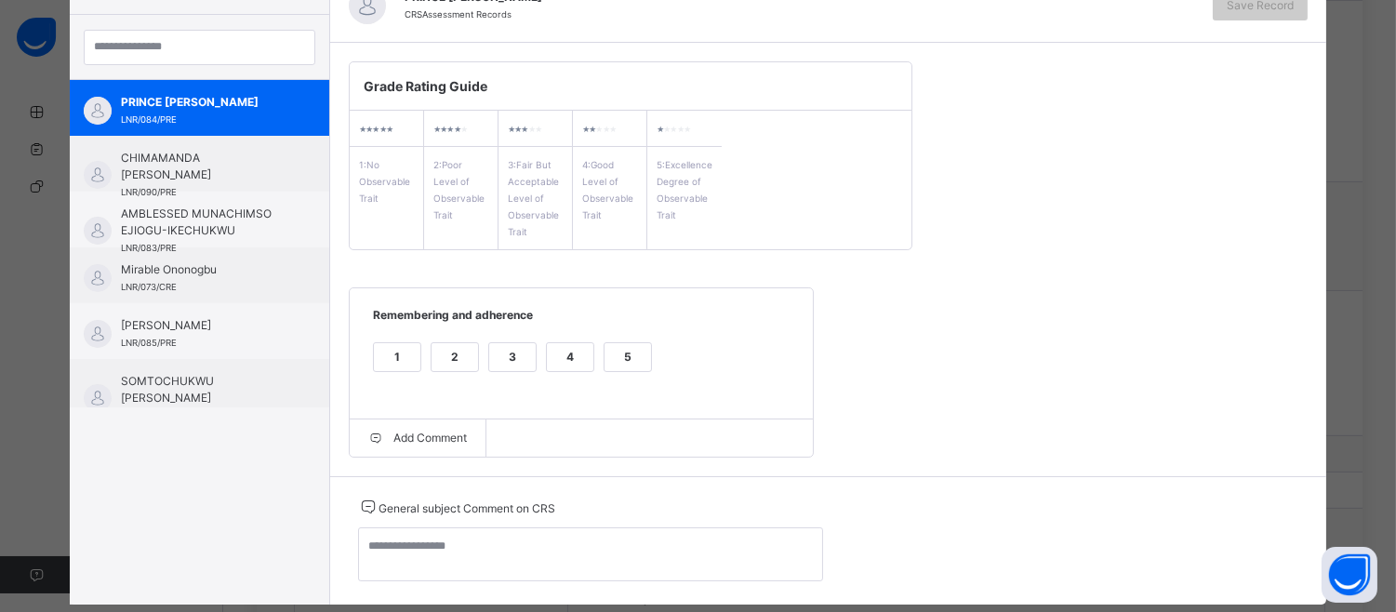
scroll to position [249, 0]
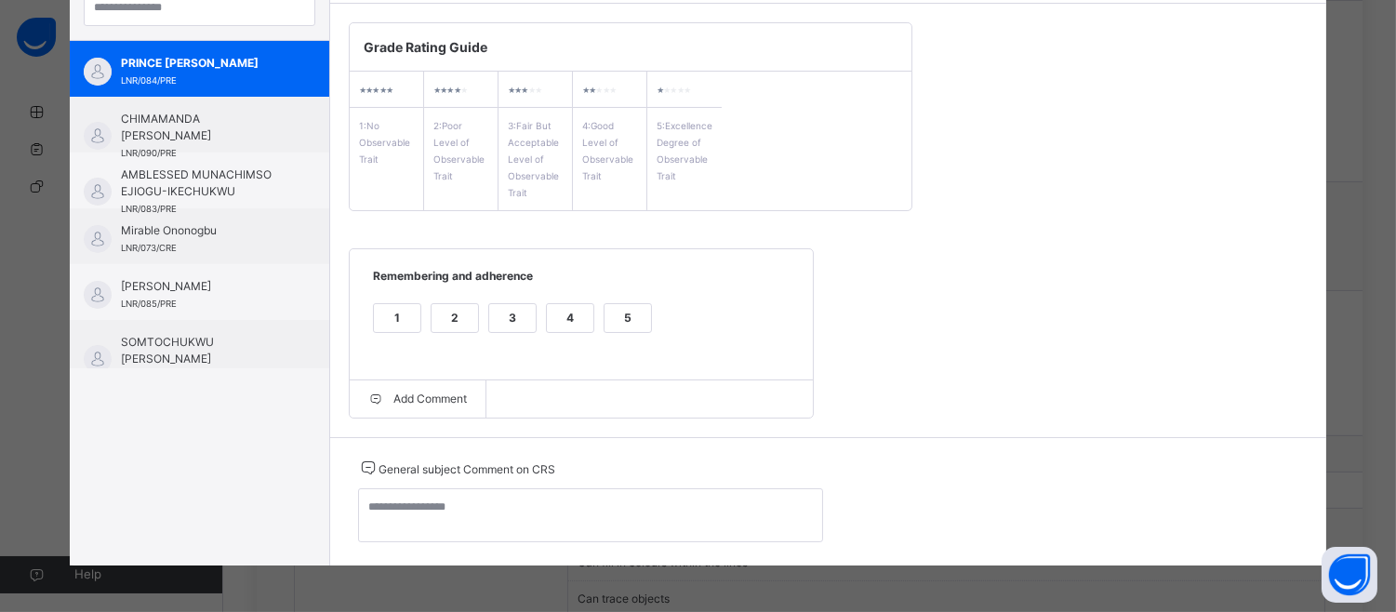
click at [617, 305] on div "5" at bounding box center [628, 318] width 47 height 28
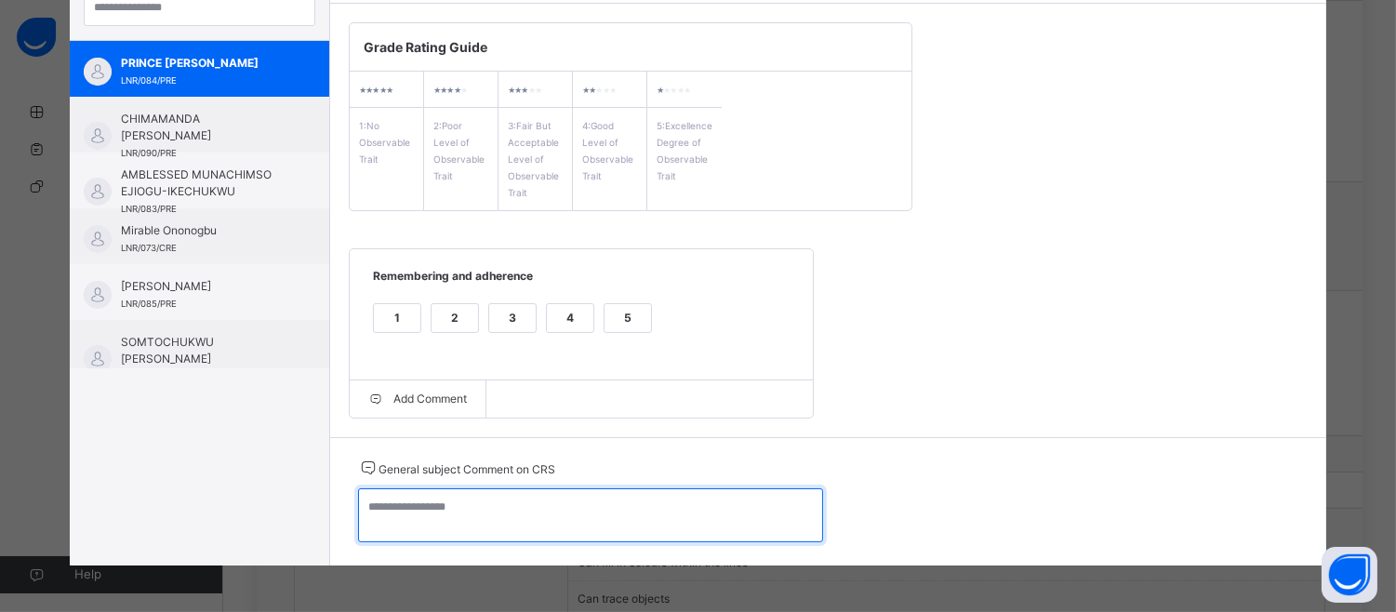
click at [422, 516] on textarea at bounding box center [590, 515] width 465 height 54
paste textarea "**********"
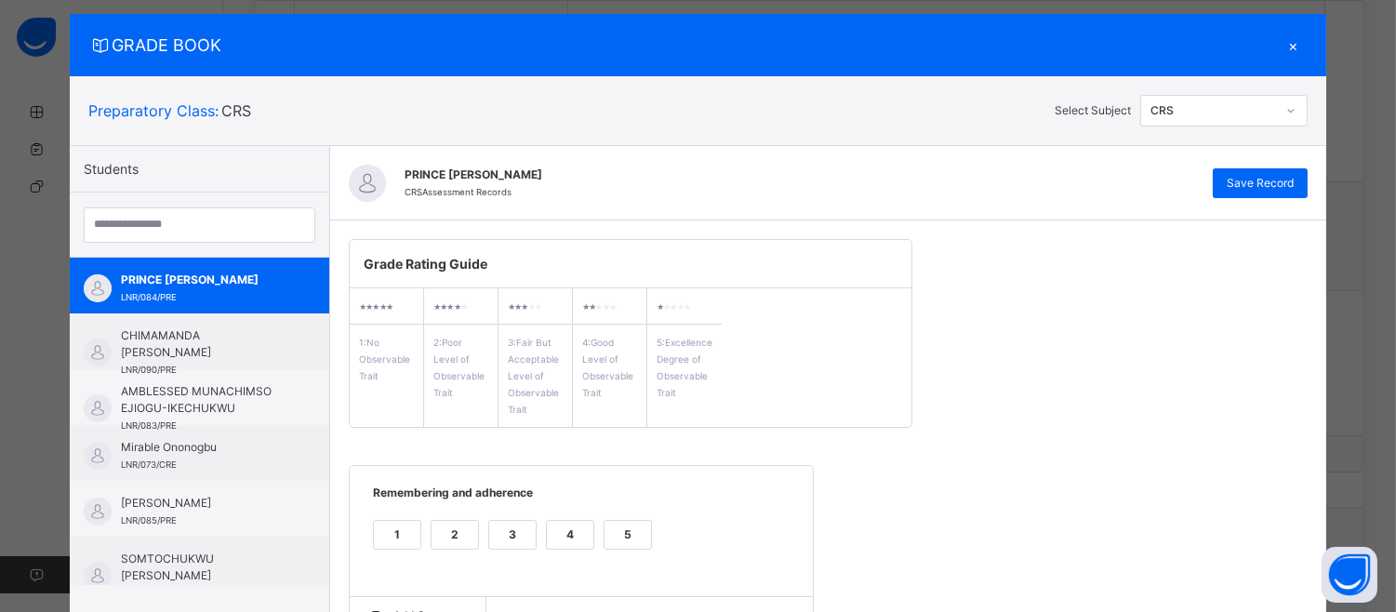
scroll to position [0, 0]
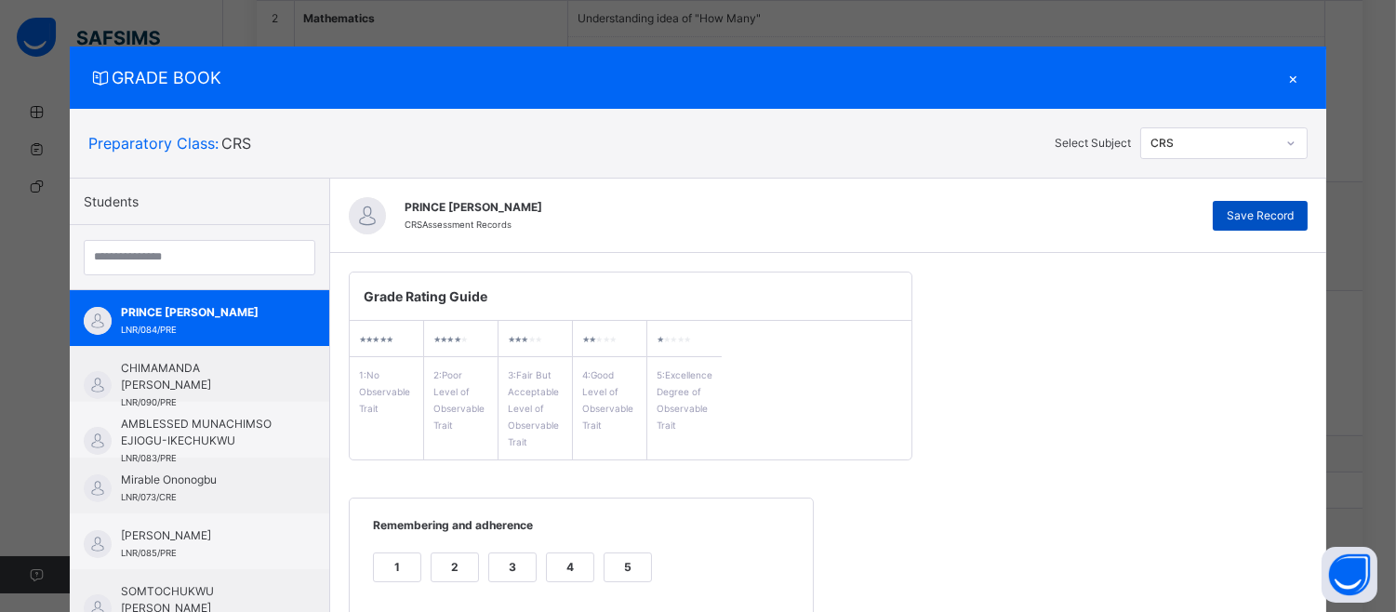
type textarea "**********"
click at [1269, 219] on span "Save Record" at bounding box center [1260, 215] width 67 height 17
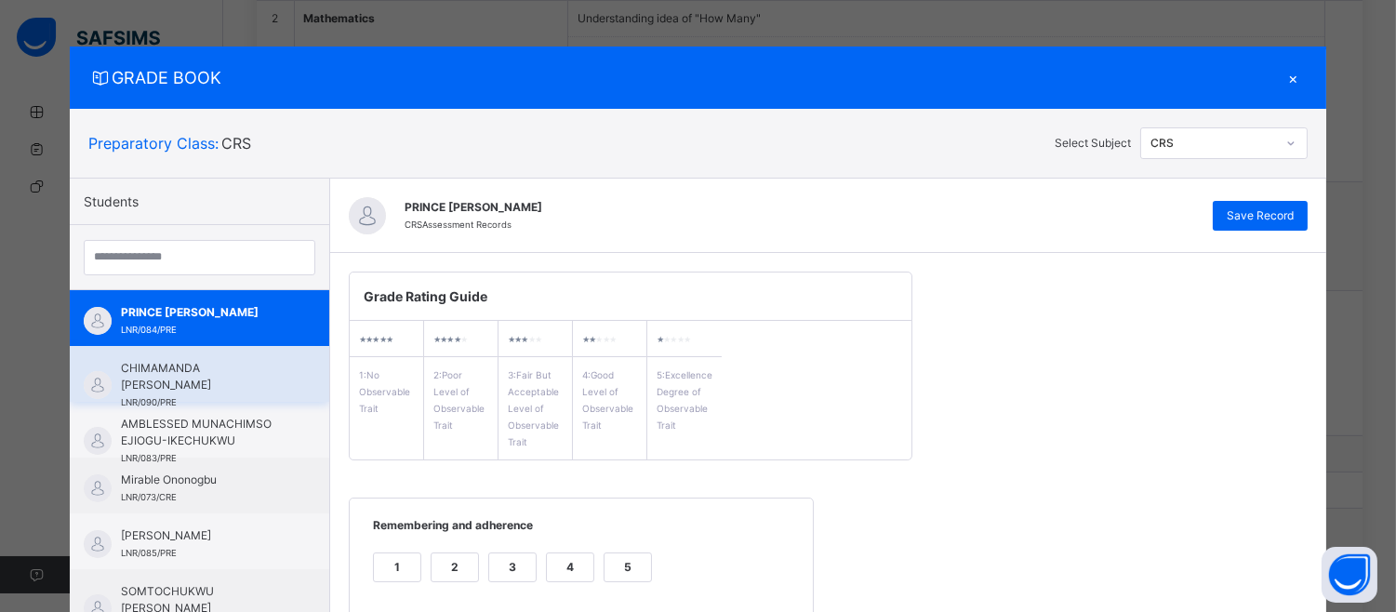
click at [181, 361] on span "CHIMAMANDA [PERSON_NAME]" at bounding box center [204, 376] width 166 height 33
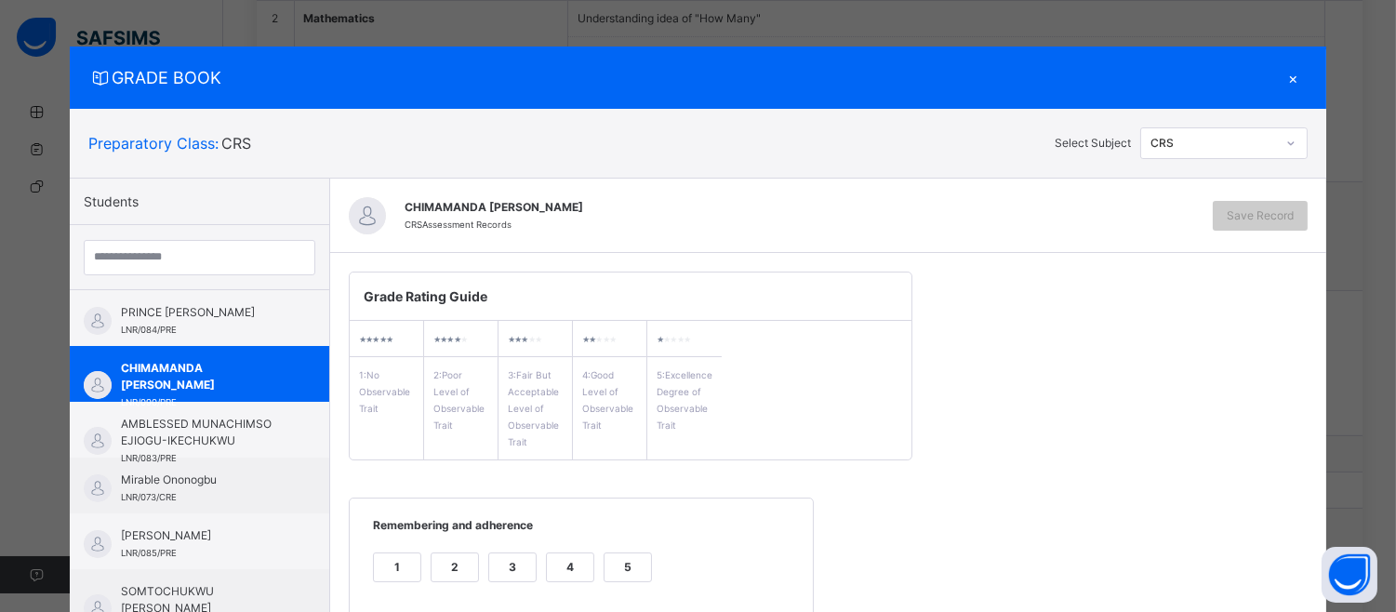
scroll to position [249, 0]
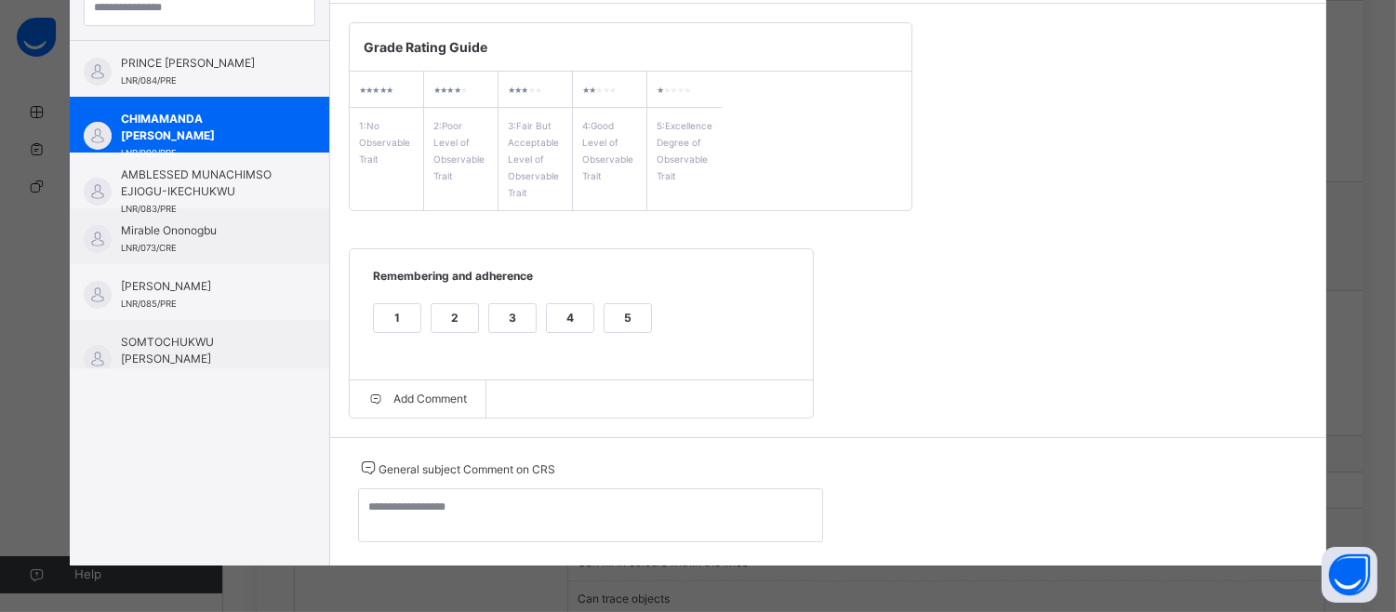
click at [628, 314] on div "5" at bounding box center [628, 318] width 47 height 28
click at [480, 459] on span "General subject Comment on CRS" at bounding box center [590, 468] width 465 height 22
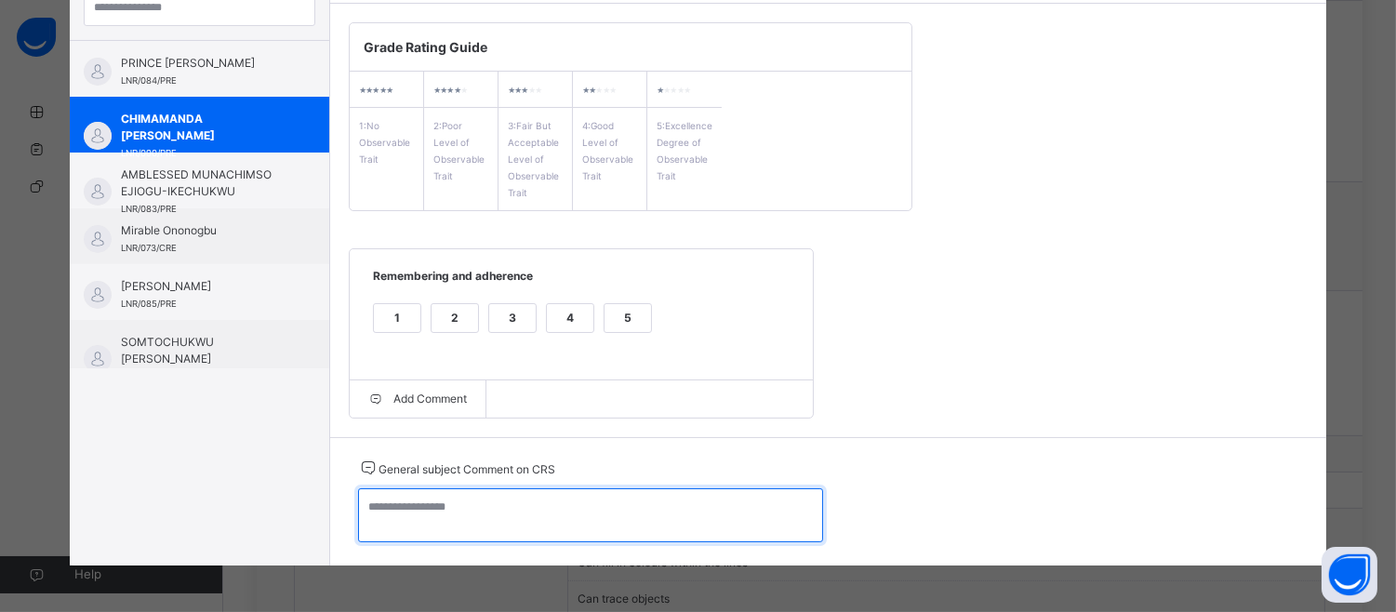
click at [368, 514] on textarea at bounding box center [590, 515] width 465 height 54
paste textarea "**********"
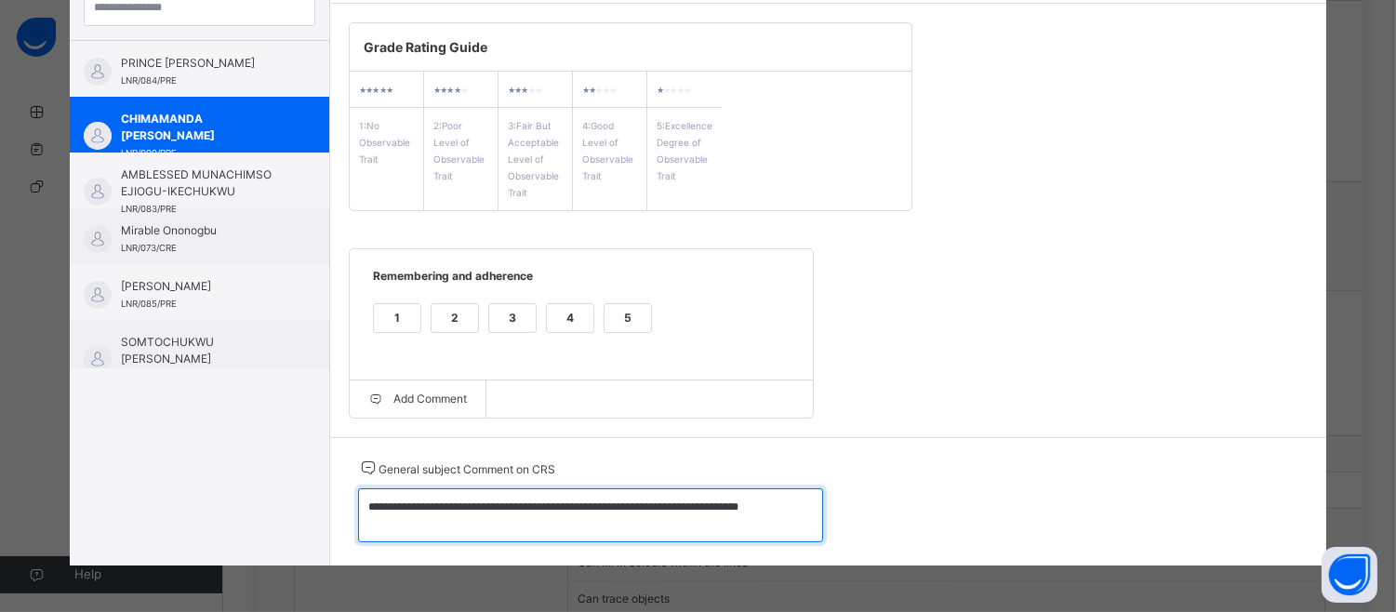
paste textarea "**********"
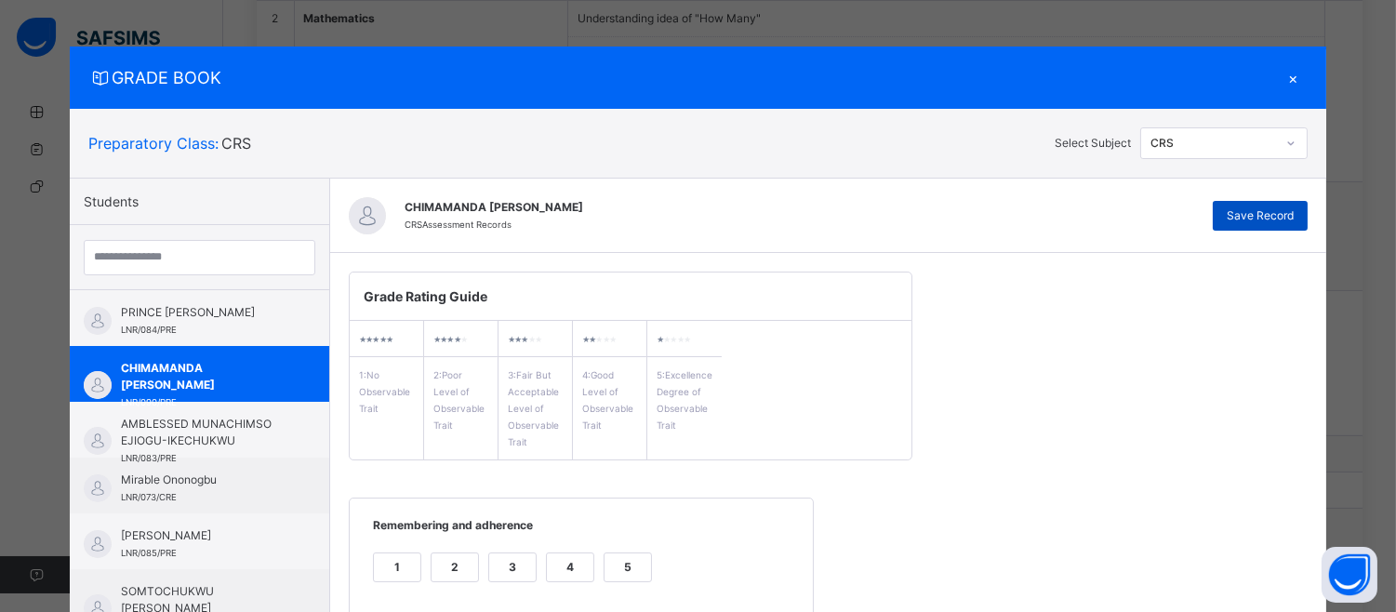
type textarea "**********"
click at [1235, 221] on span "Save Record" at bounding box center [1260, 215] width 67 height 17
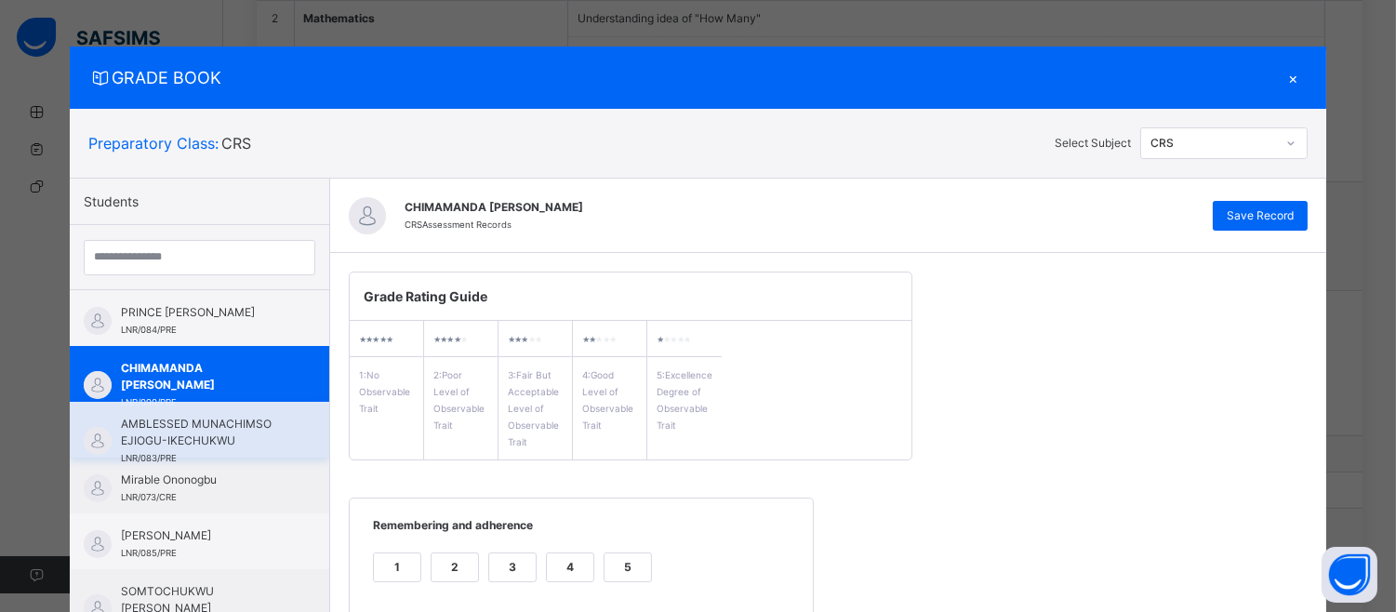
click at [247, 410] on div "AMBLESSED MUNACHIMSO EJIOGU-IKECHUKWU LNR/083/PRE" at bounding box center [199, 430] width 259 height 56
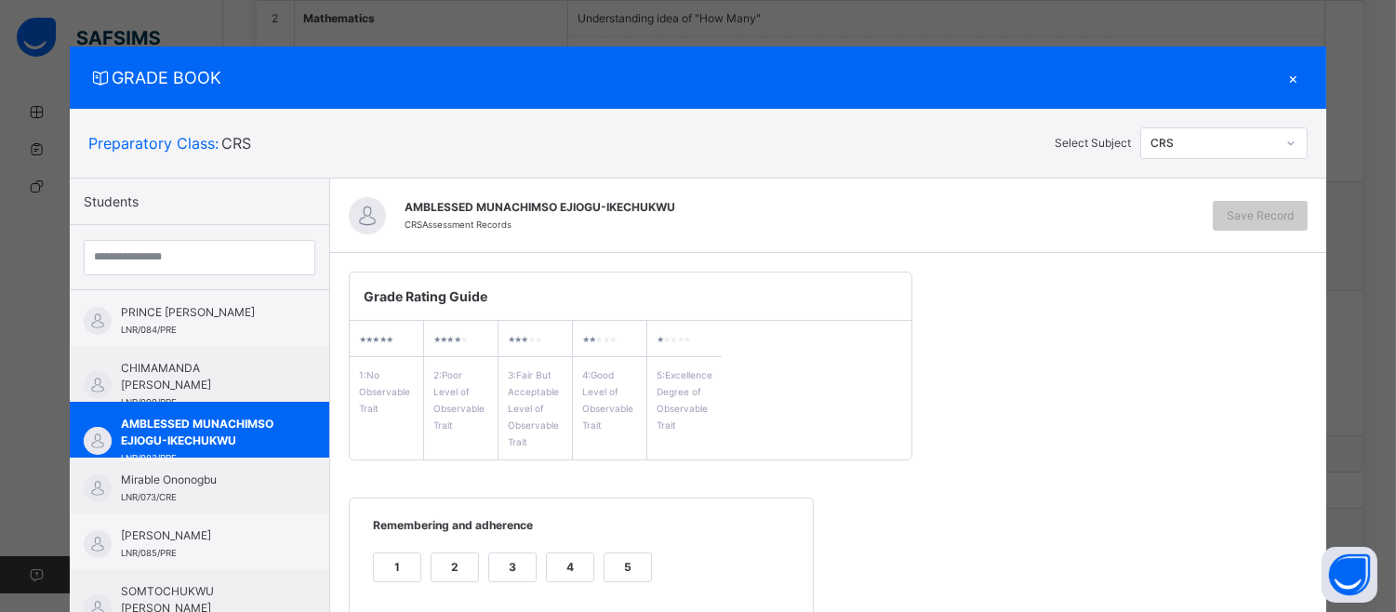
scroll to position [249, 0]
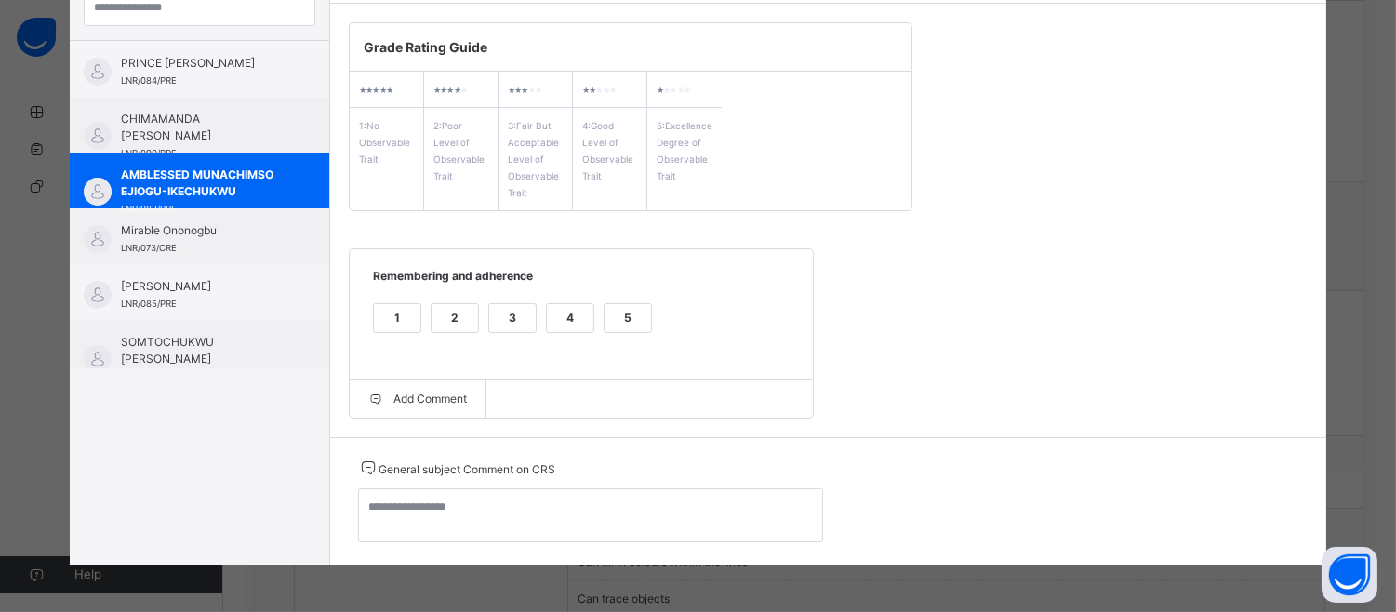
click at [625, 314] on div "5" at bounding box center [628, 318] width 47 height 28
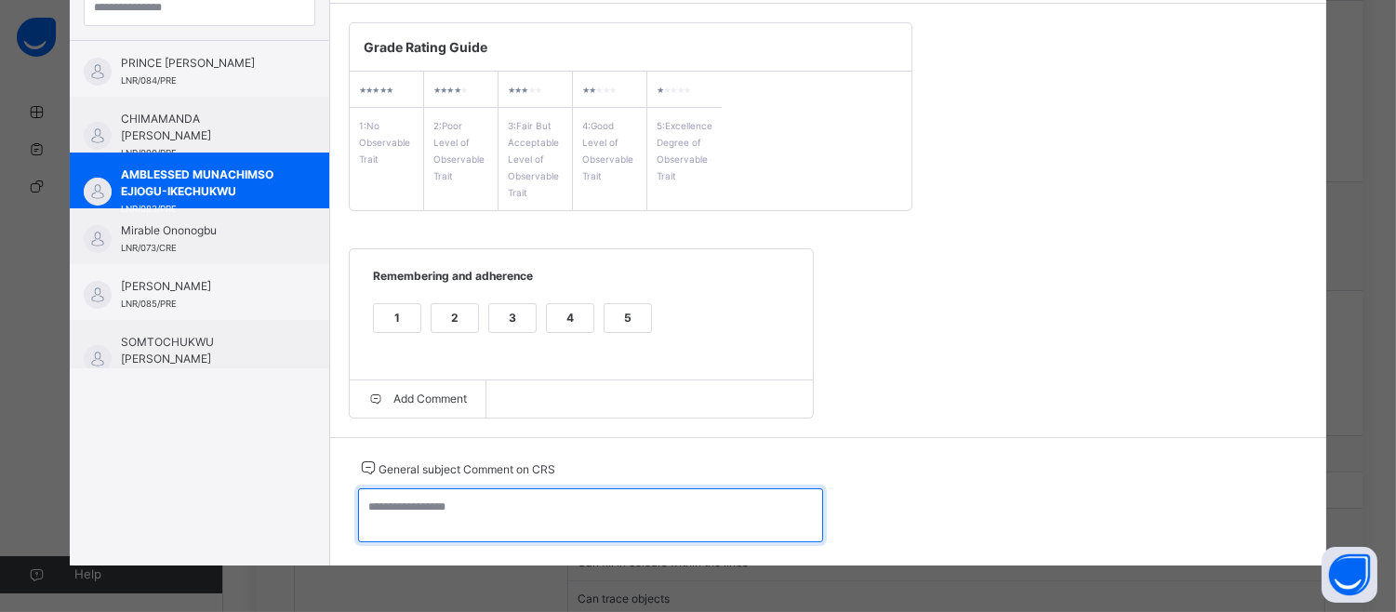
click at [382, 514] on textarea at bounding box center [590, 515] width 465 height 54
paste textarea "**********"
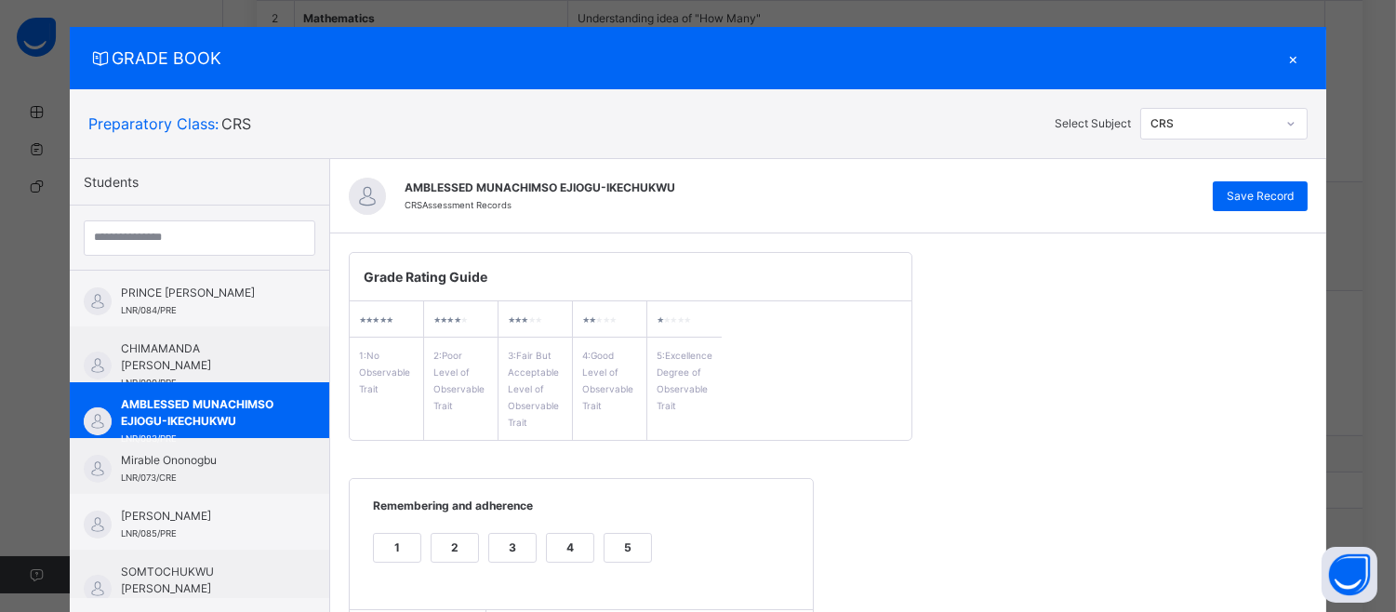
scroll to position [0, 0]
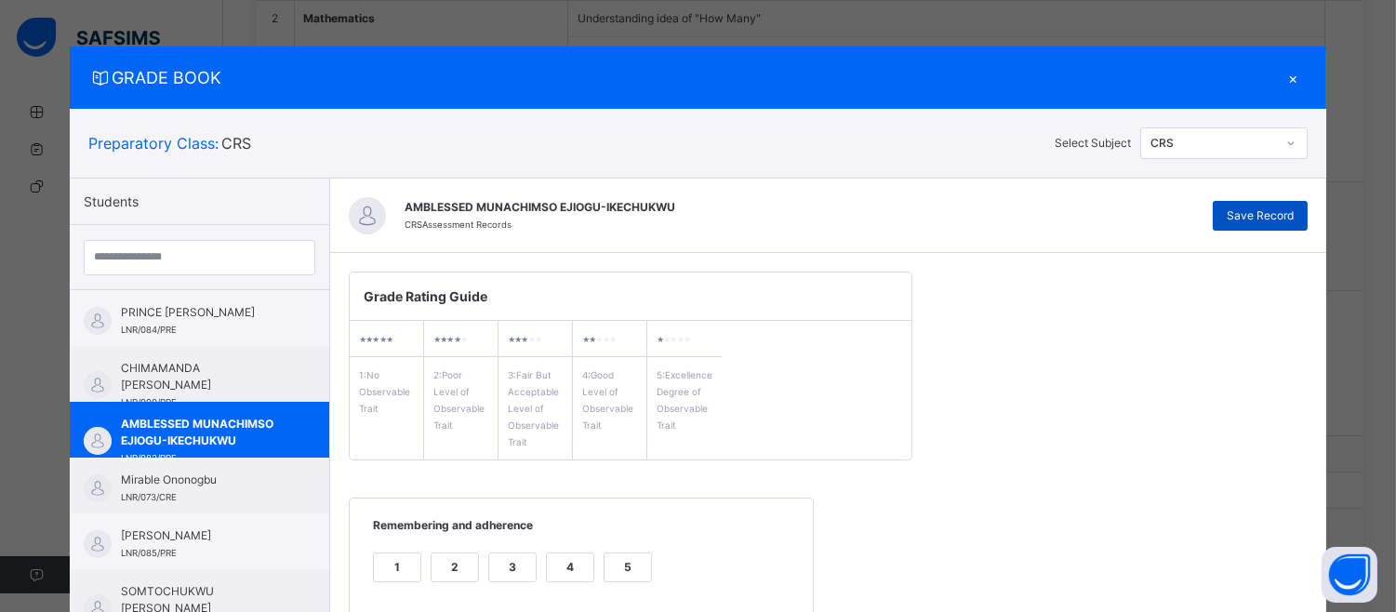
type textarea "**********"
click at [1278, 212] on span "Save Record" at bounding box center [1260, 215] width 67 height 17
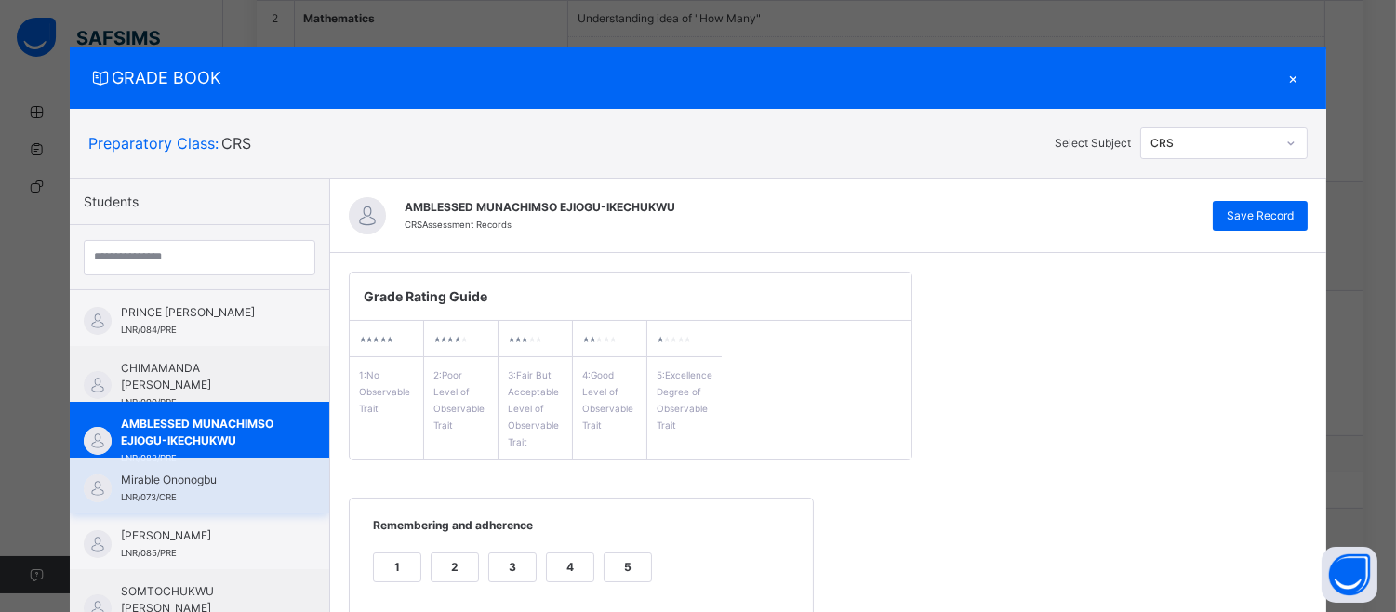
click at [219, 480] on span "Mirable Ononogbu" at bounding box center [204, 480] width 166 height 17
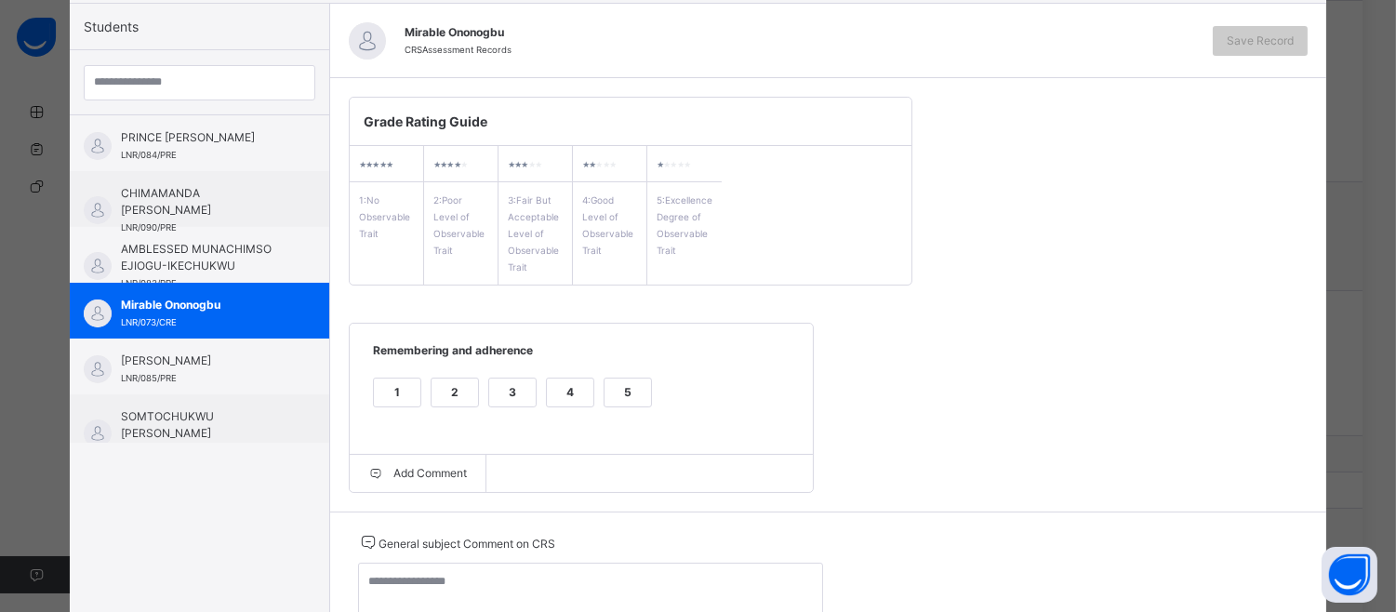
scroll to position [249, 0]
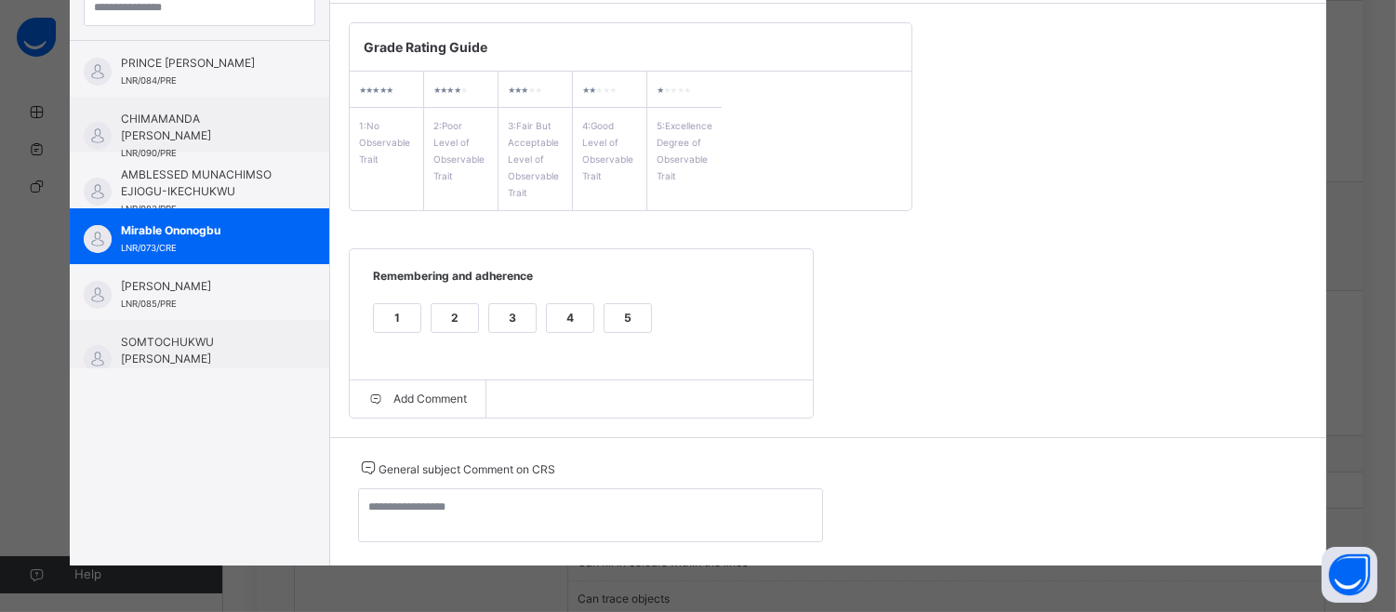
click at [618, 307] on div "5" at bounding box center [628, 318] width 47 height 28
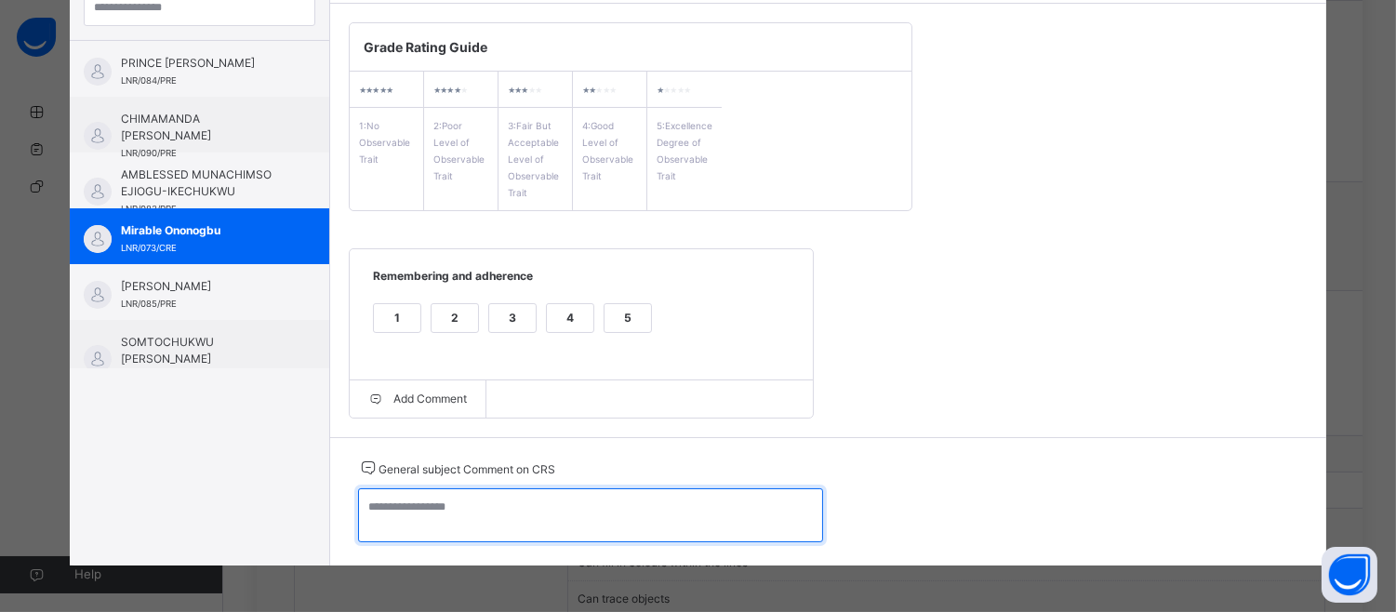
click at [370, 498] on textarea at bounding box center [590, 515] width 465 height 54
paste textarea "**********"
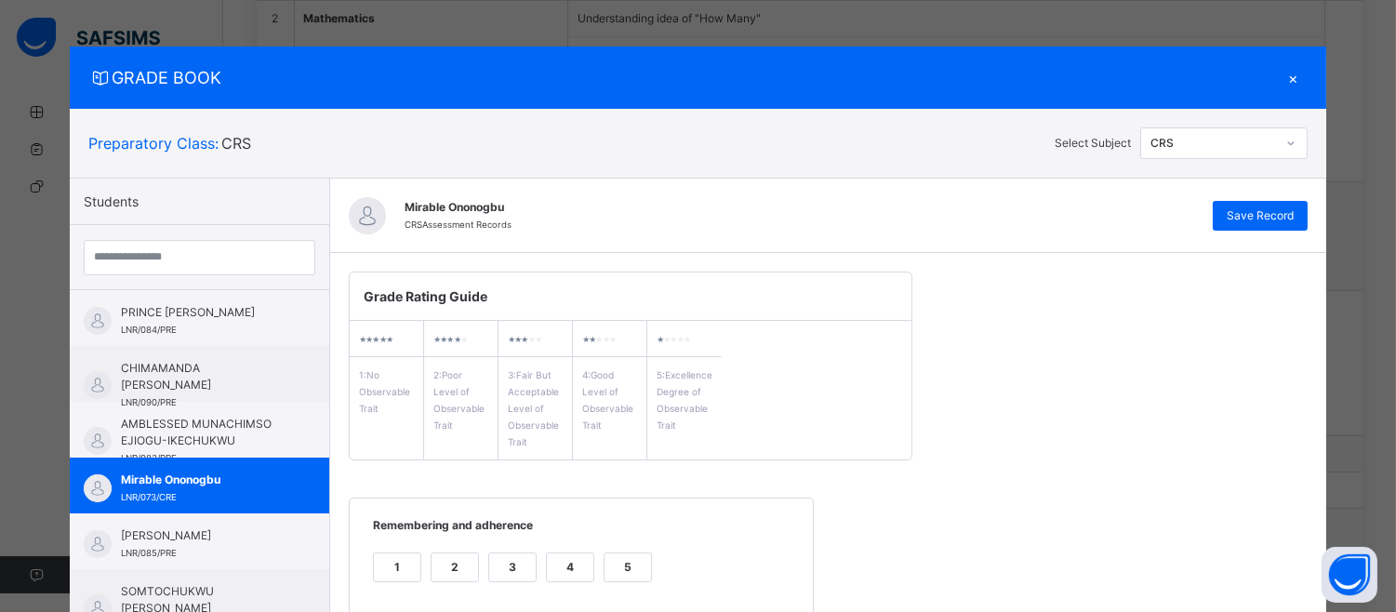
type textarea "**********"
click at [1297, 199] on div "Mirable Ononogbu CRS Assessment Records Save Record" at bounding box center [828, 216] width 996 height 74
click at [1282, 223] on span "Save Record" at bounding box center [1260, 215] width 67 height 17
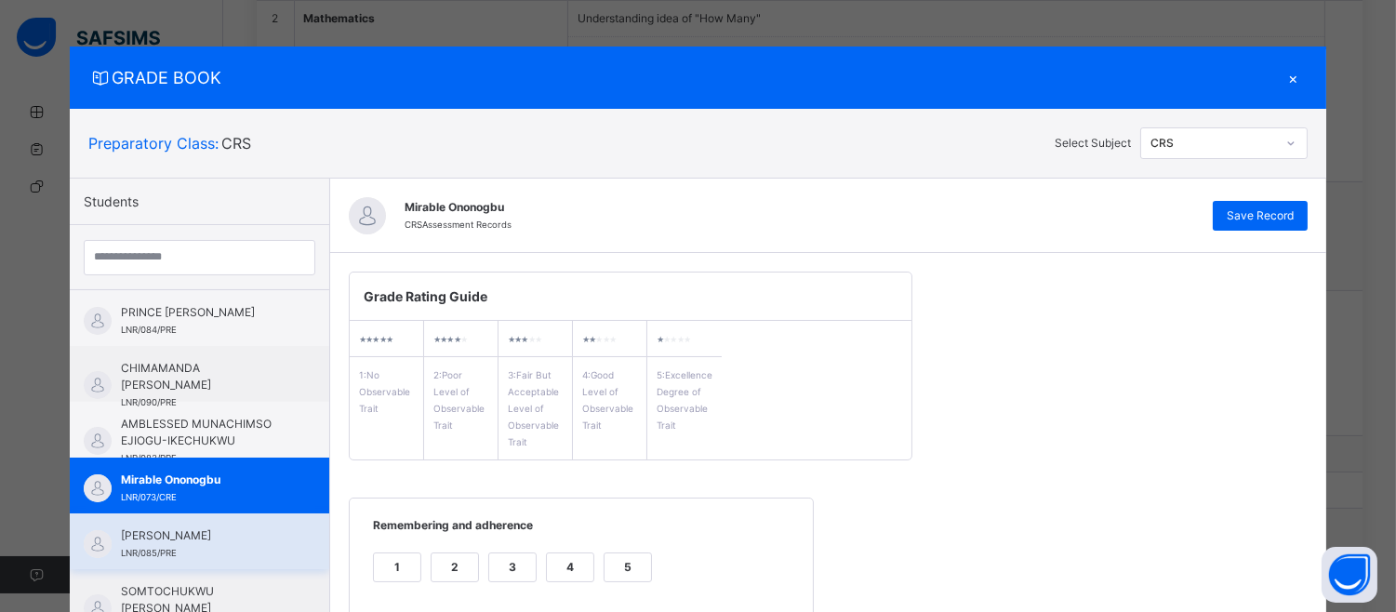
click at [159, 522] on div "[PERSON_NAME] LNR/085/PRE" at bounding box center [199, 541] width 259 height 56
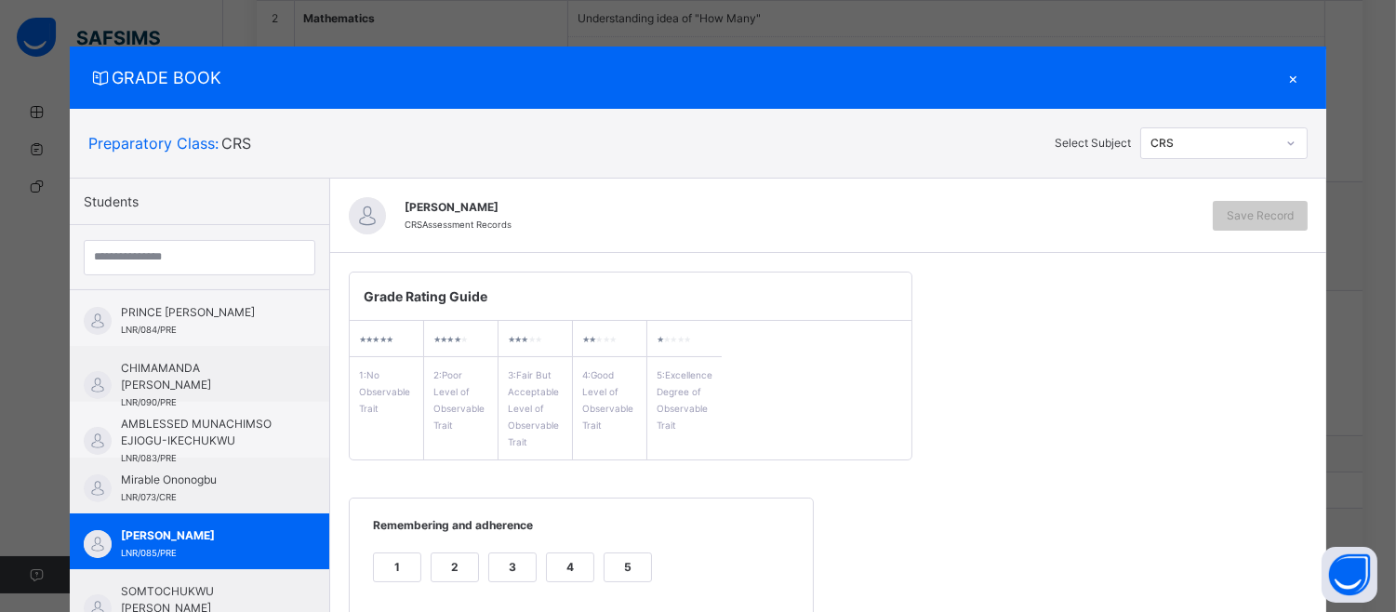
scroll to position [249, 0]
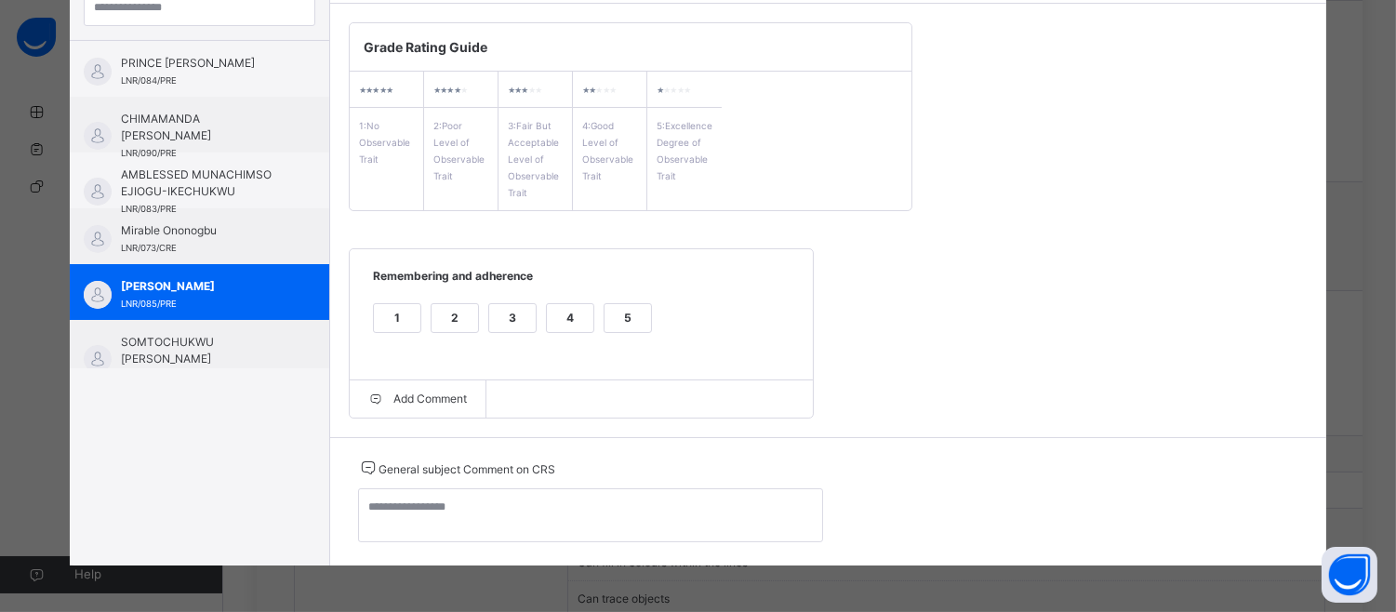
click at [616, 300] on div "1 2 3 4 5" at bounding box center [581, 330] width 426 height 62
click at [616, 319] on div "5" at bounding box center [628, 318] width 47 height 28
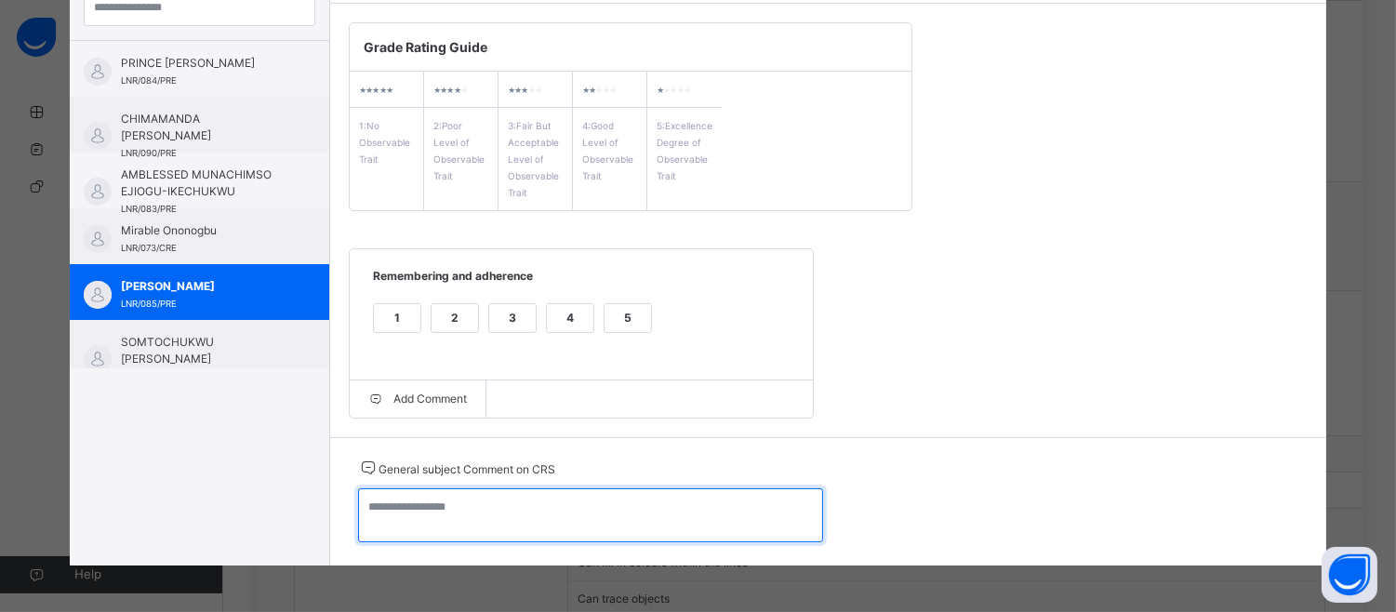
click at [370, 514] on textarea at bounding box center [590, 515] width 465 height 54
paste textarea "**********"
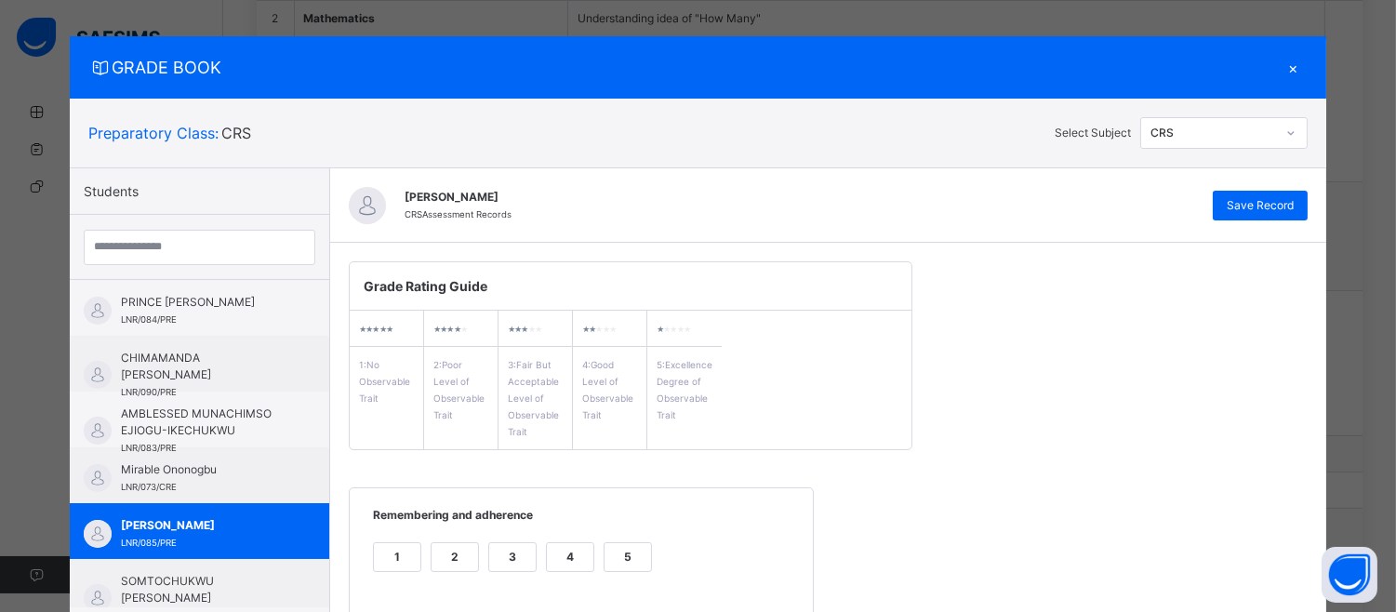
scroll to position [0, 0]
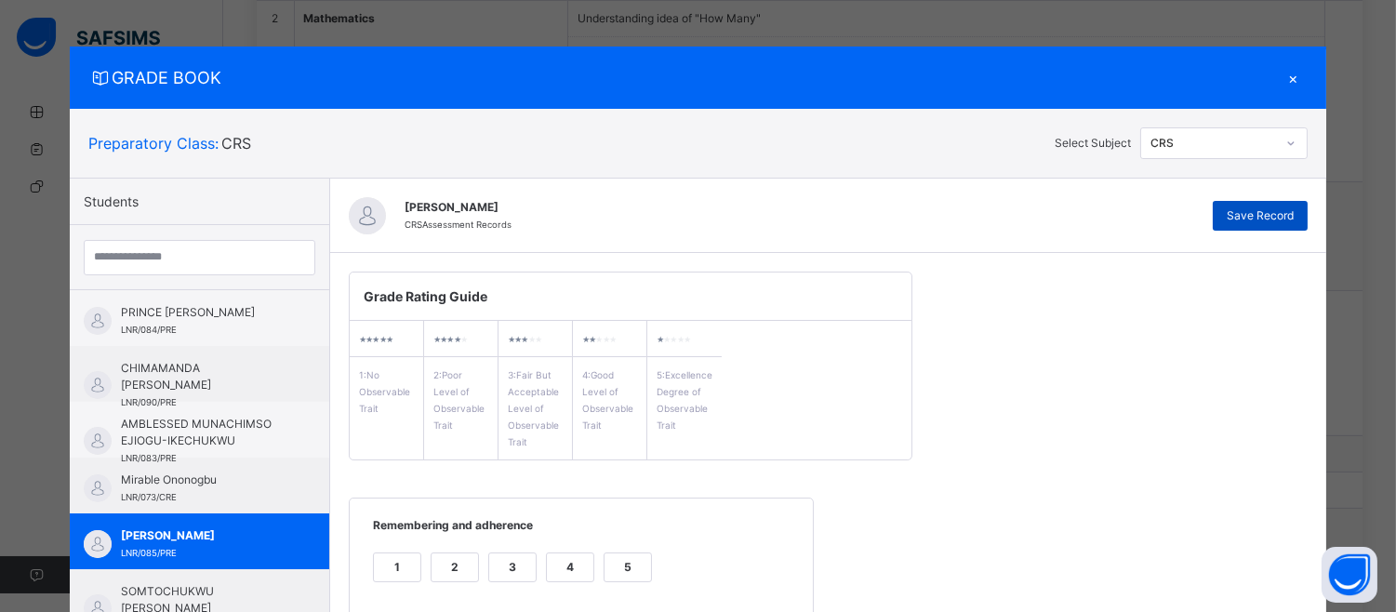
type textarea "**********"
click at [1294, 216] on span "Save Record" at bounding box center [1260, 215] width 67 height 17
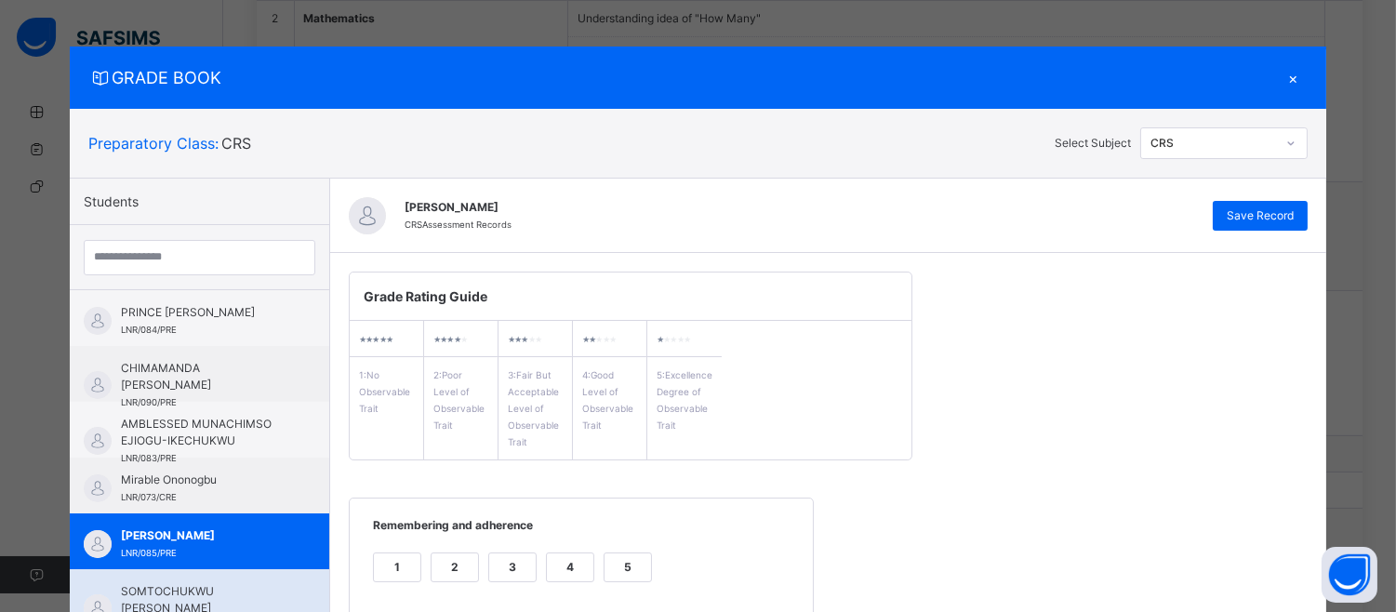
click at [188, 590] on span "SOMTOCHUKWU [PERSON_NAME]" at bounding box center [204, 599] width 166 height 33
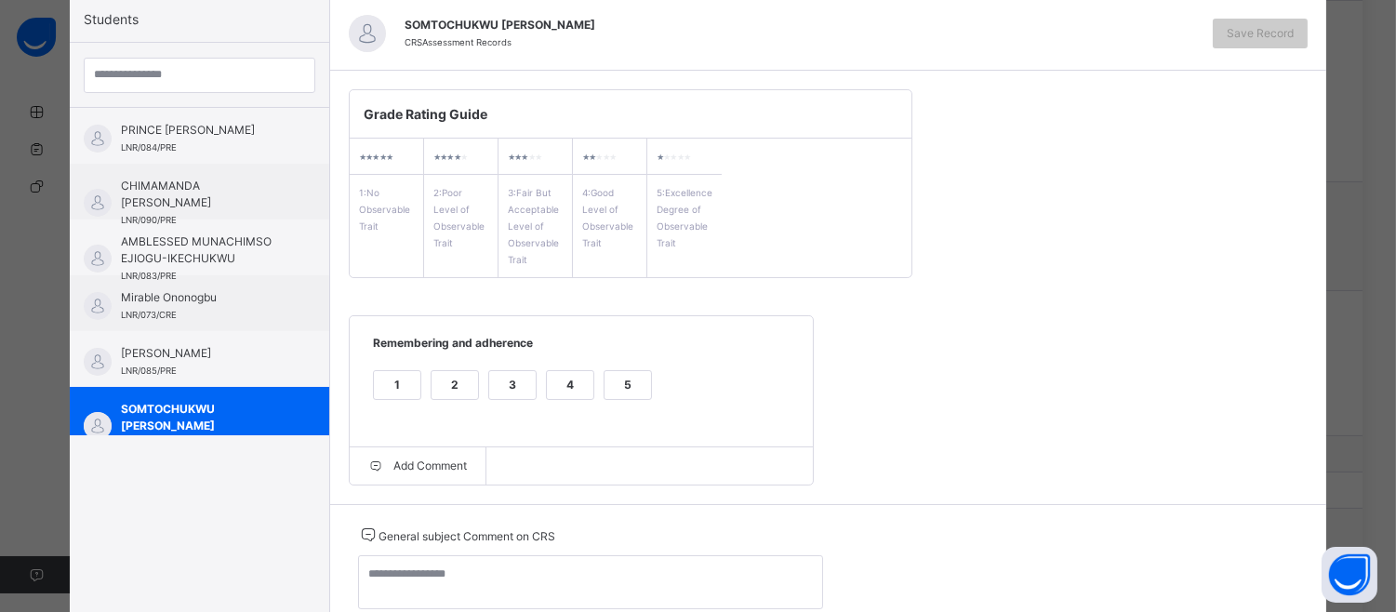
scroll to position [249, 0]
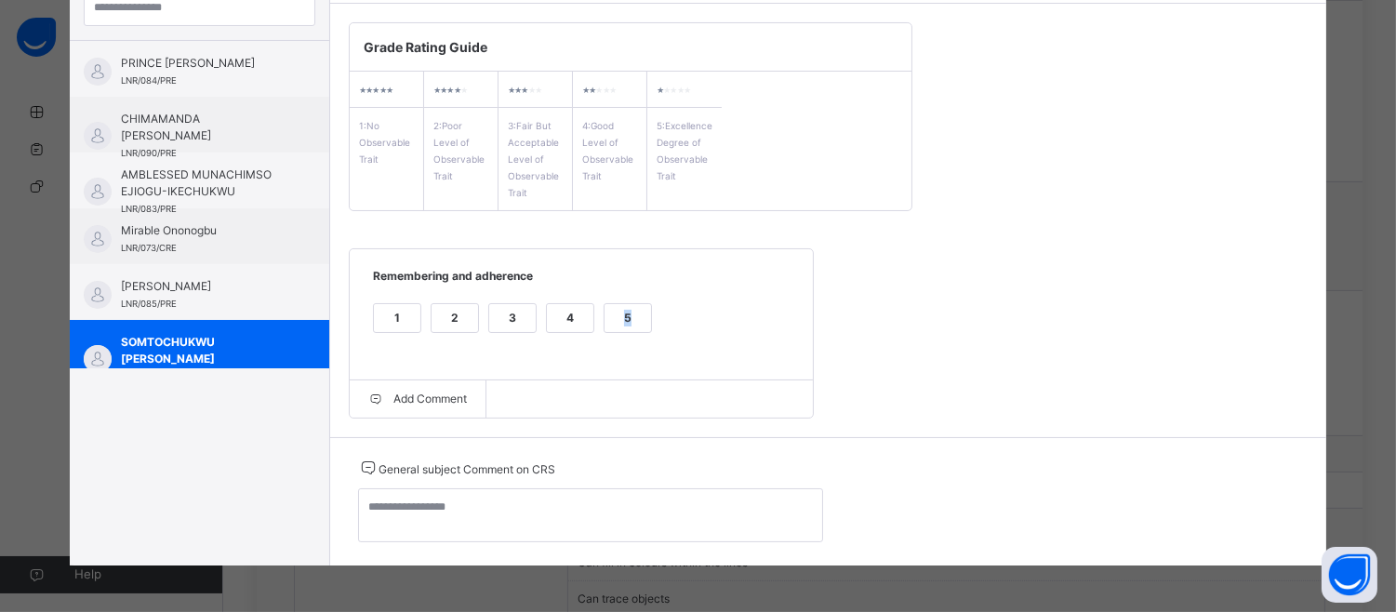
drag, startPoint x: 637, startPoint y: 314, endPoint x: 605, endPoint y: 322, distance: 33.4
click at [605, 322] on div "5" at bounding box center [628, 318] width 47 height 28
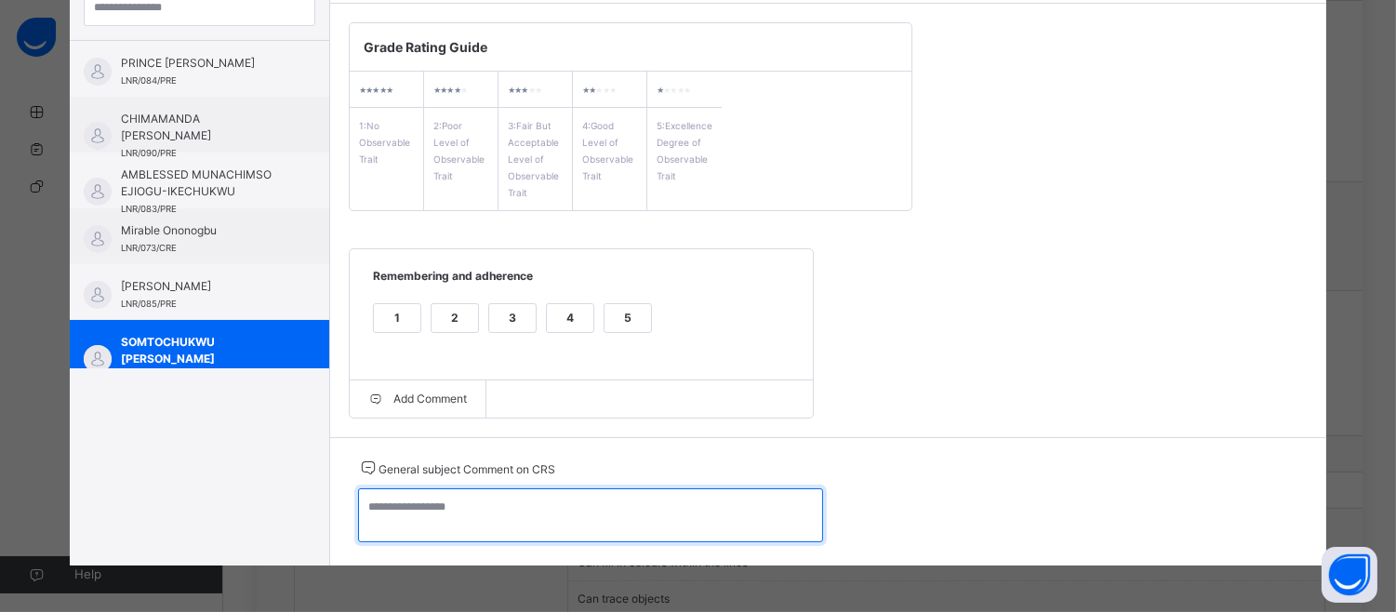
click at [363, 517] on textarea at bounding box center [590, 515] width 465 height 54
paste textarea "**********"
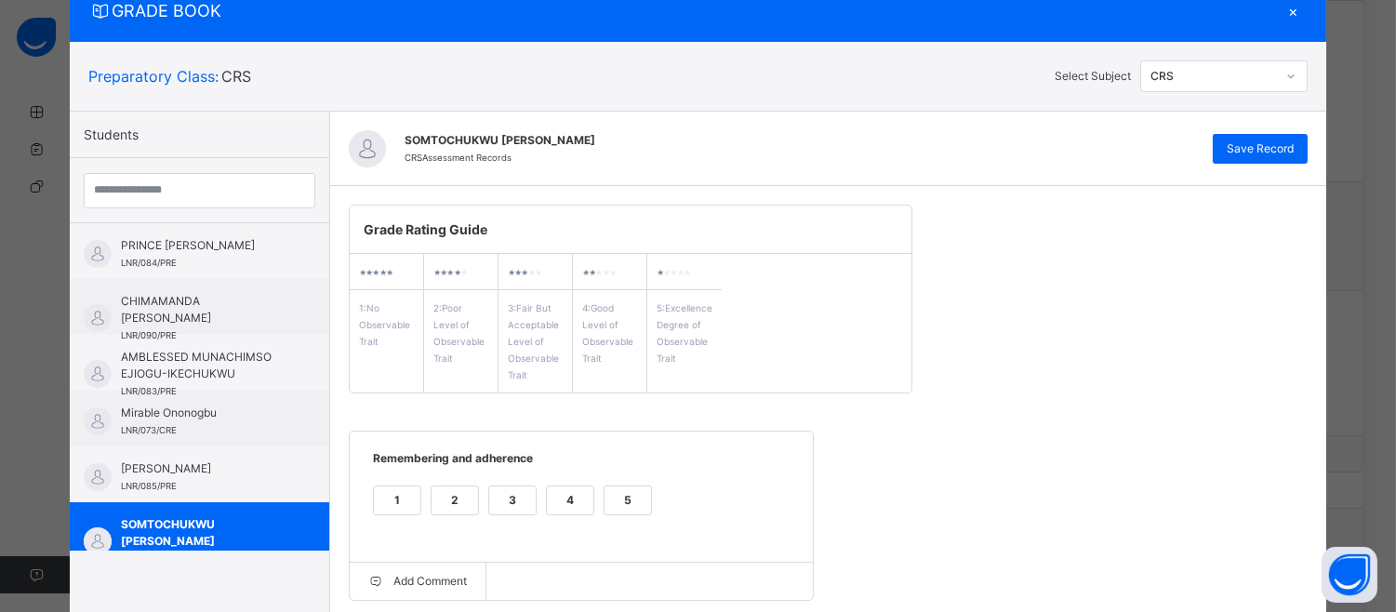
scroll to position [0, 0]
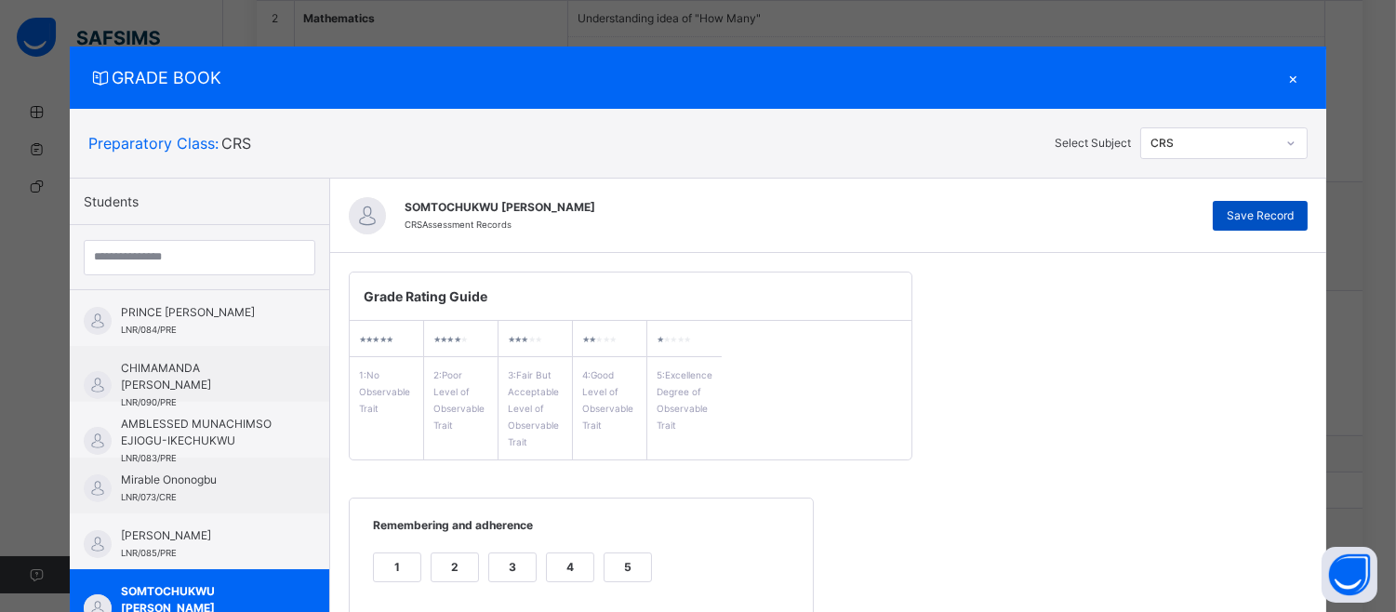
type textarea "**********"
click at [1286, 205] on div "Save Record" at bounding box center [1260, 216] width 95 height 30
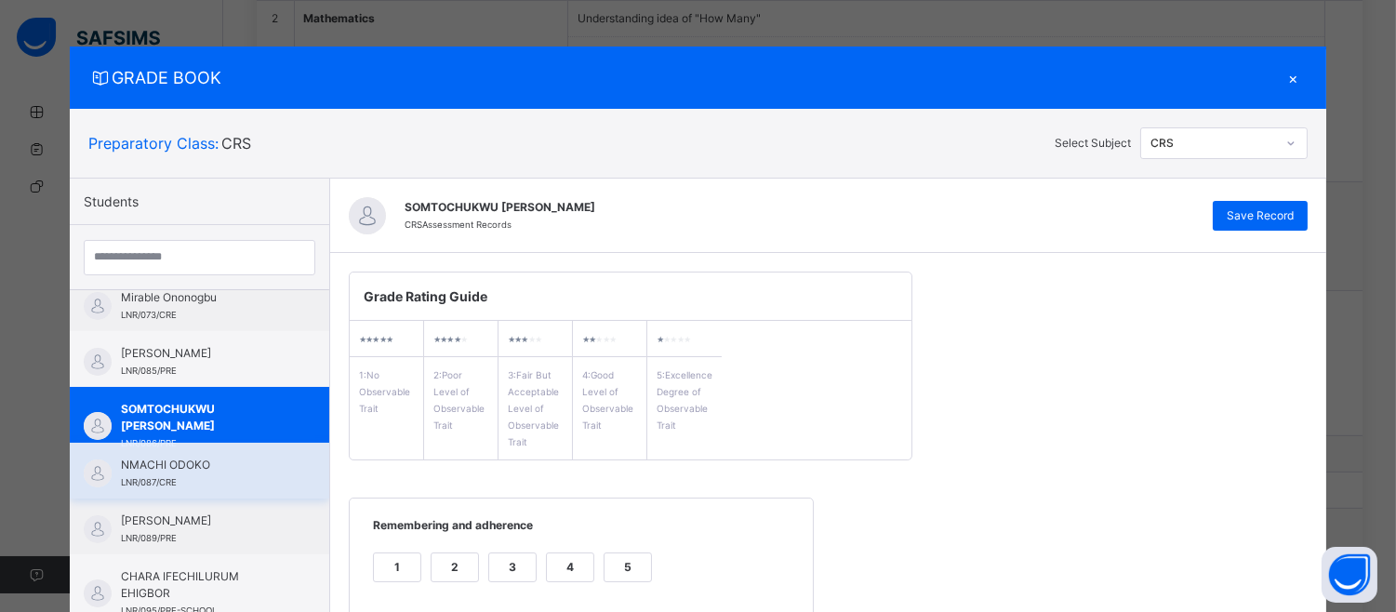
click at [162, 457] on span "NMACHI ODOKO" at bounding box center [204, 465] width 166 height 17
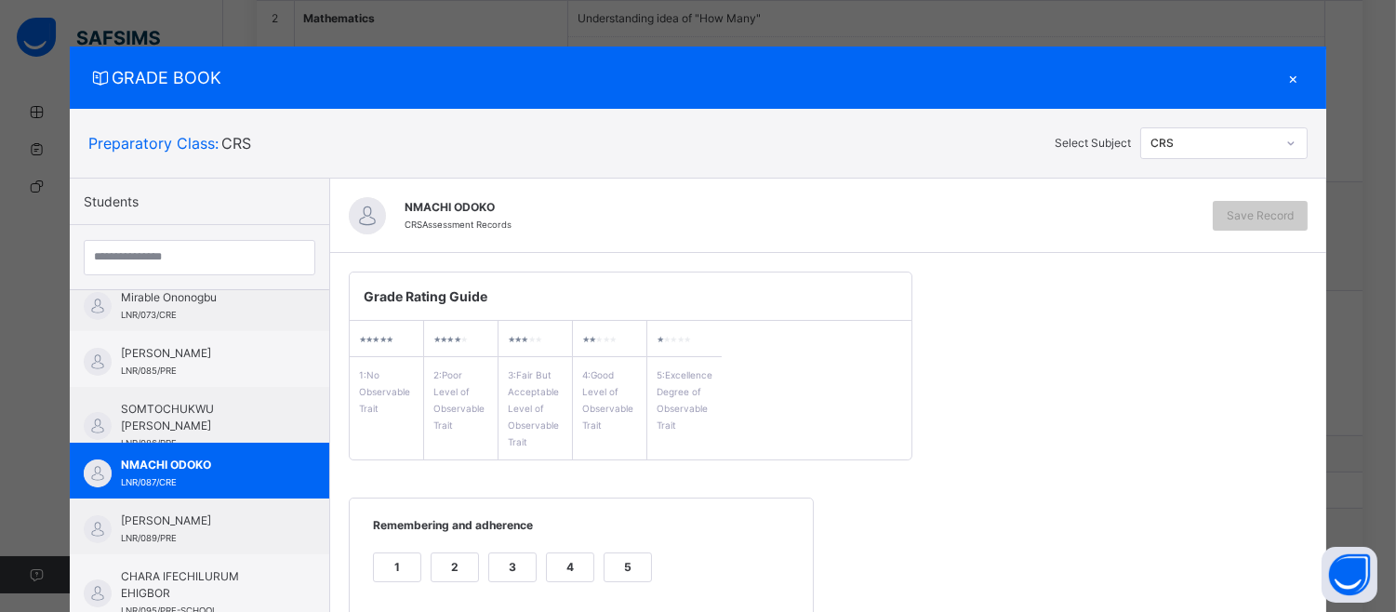
click at [595, 551] on div "1 2 3 4 5" at bounding box center [581, 579] width 426 height 62
click at [612, 568] on div "5" at bounding box center [628, 567] width 47 height 28
click at [0, 0] on div at bounding box center [0, 0] width 0 height 0
click at [625, 607] on div "1 2 3 4 5" at bounding box center [581, 579] width 426 height 62
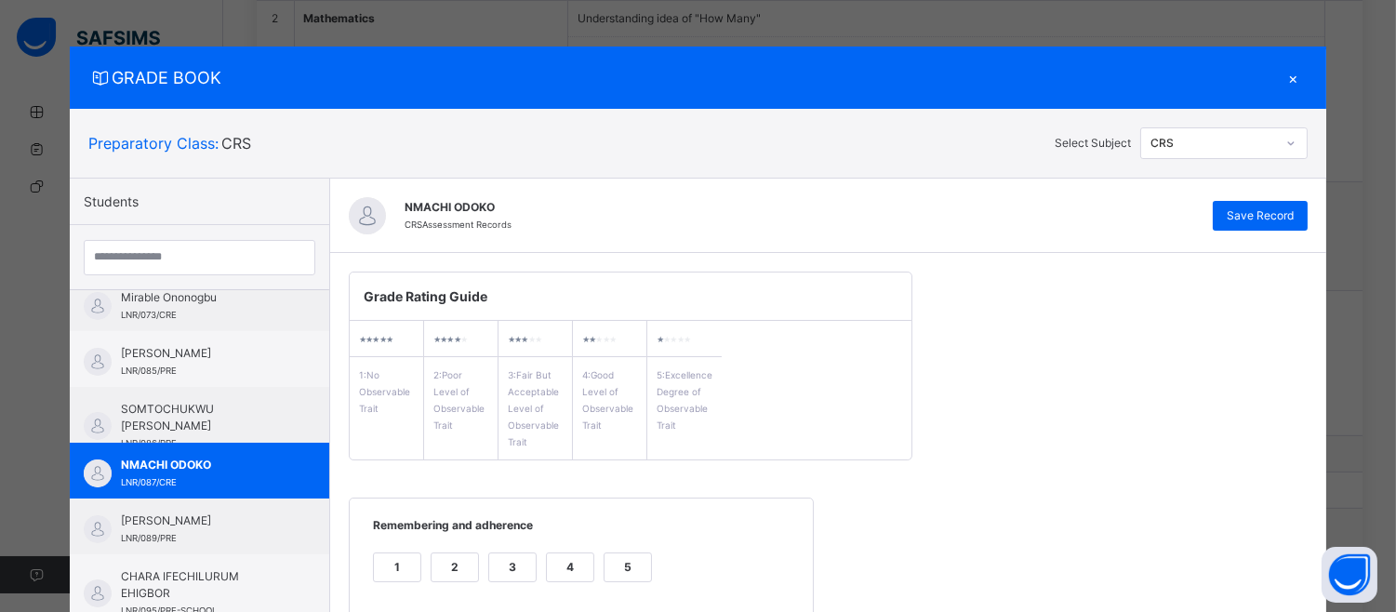
click at [620, 560] on div "5" at bounding box center [628, 567] width 47 height 28
click at [1384, 445] on div "GRADE BOOK × Preparatory Class : CRS Select Subject CRS Students PRINCE [PERSON…" at bounding box center [698, 306] width 1396 height 612
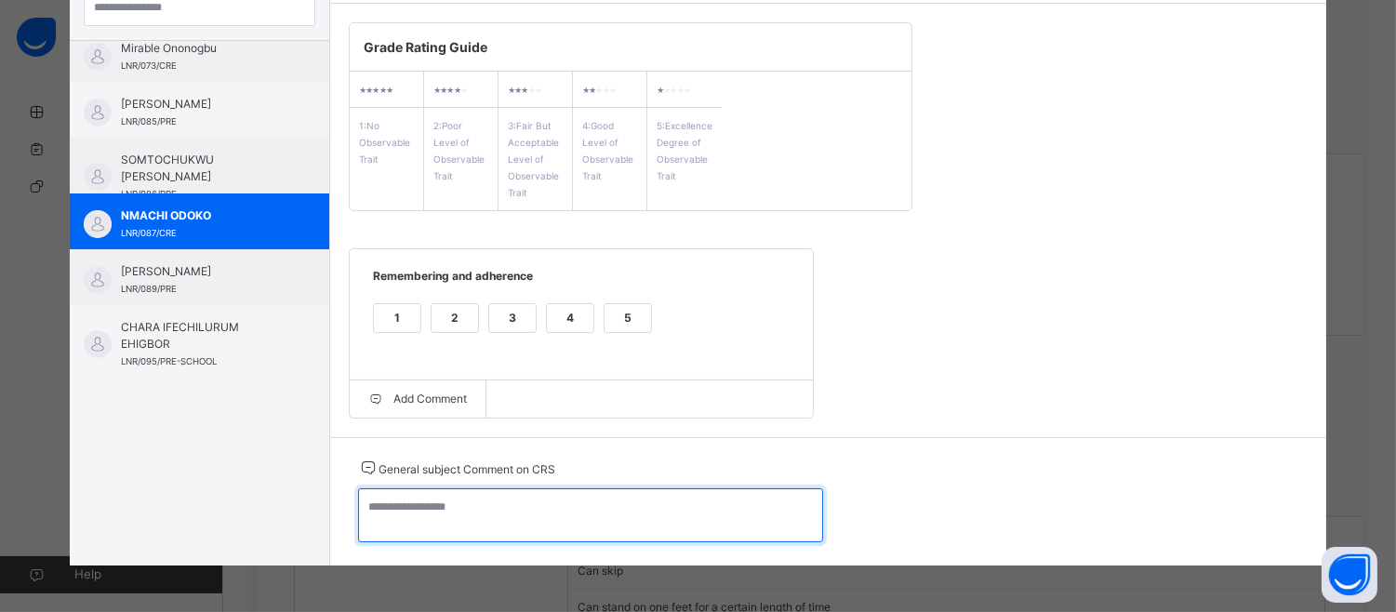
click at [386, 504] on textarea at bounding box center [590, 515] width 465 height 54
paste textarea "**********"
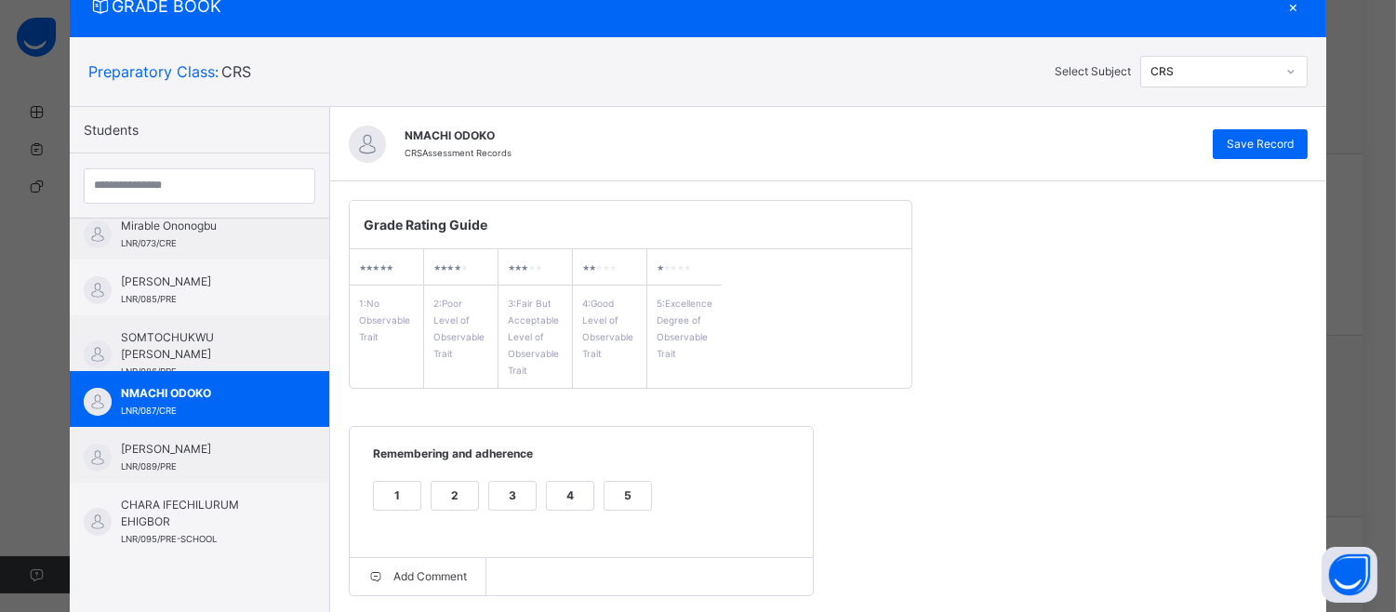
scroll to position [0, 0]
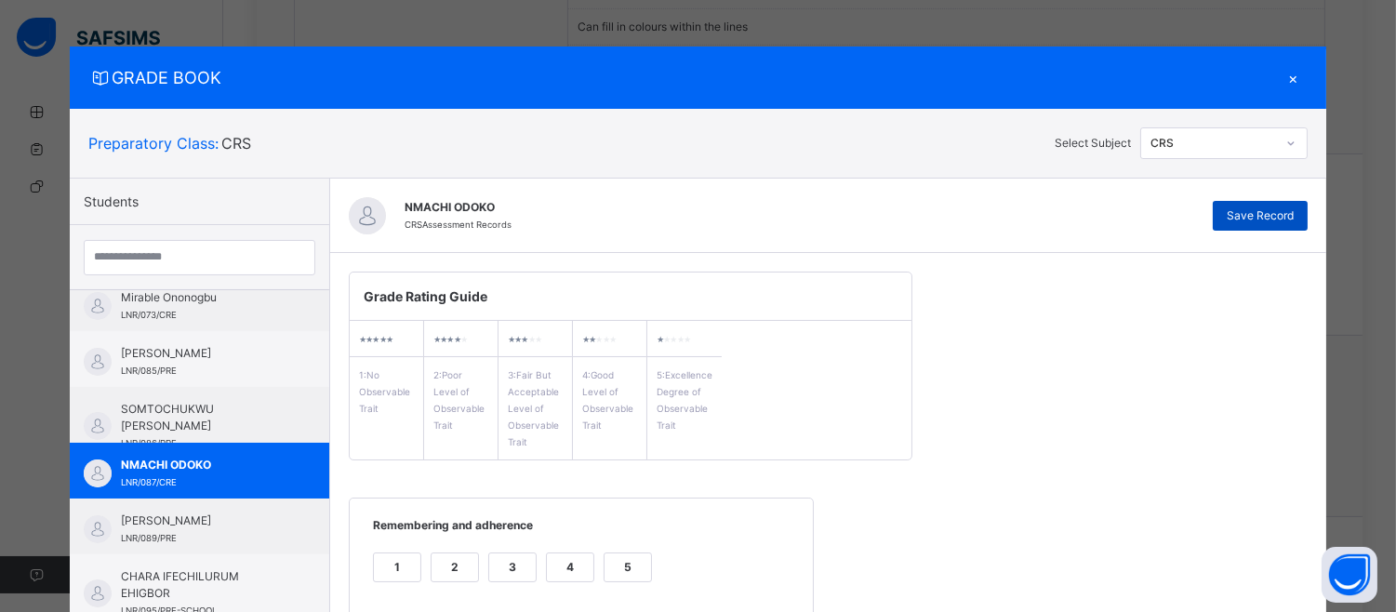
type textarea "**********"
click at [1283, 210] on span "Save Record" at bounding box center [1260, 215] width 67 height 17
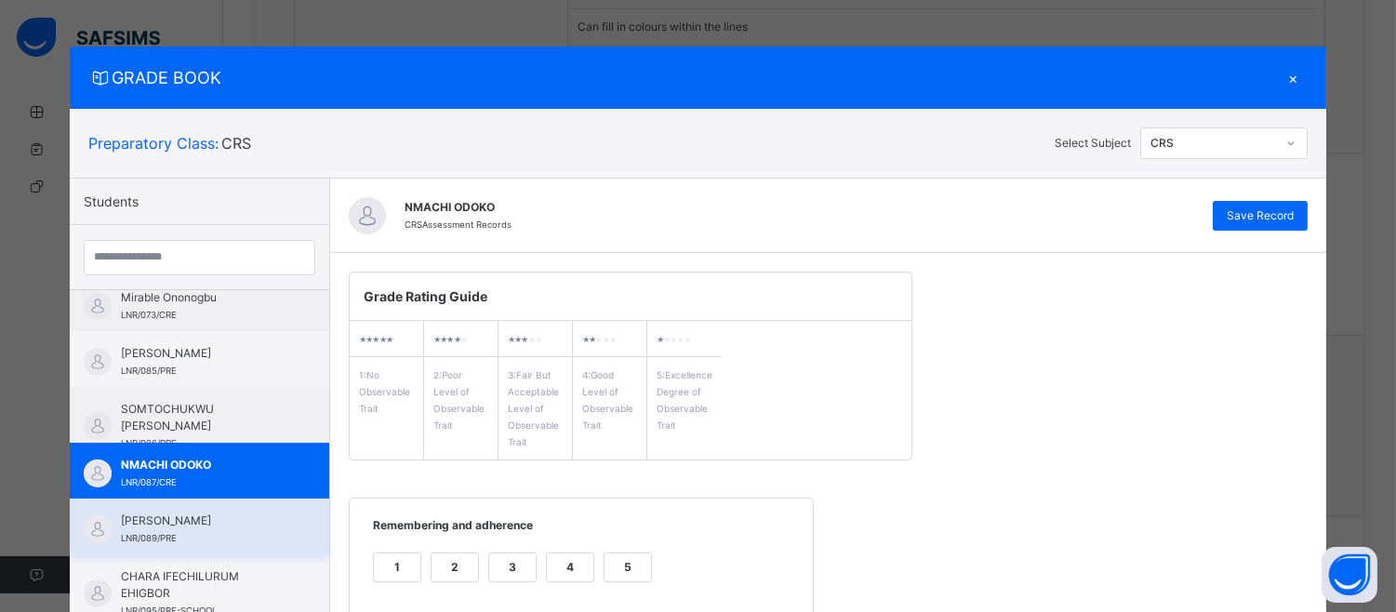
click at [146, 536] on span "LNR/089/PRE" at bounding box center [149, 538] width 56 height 10
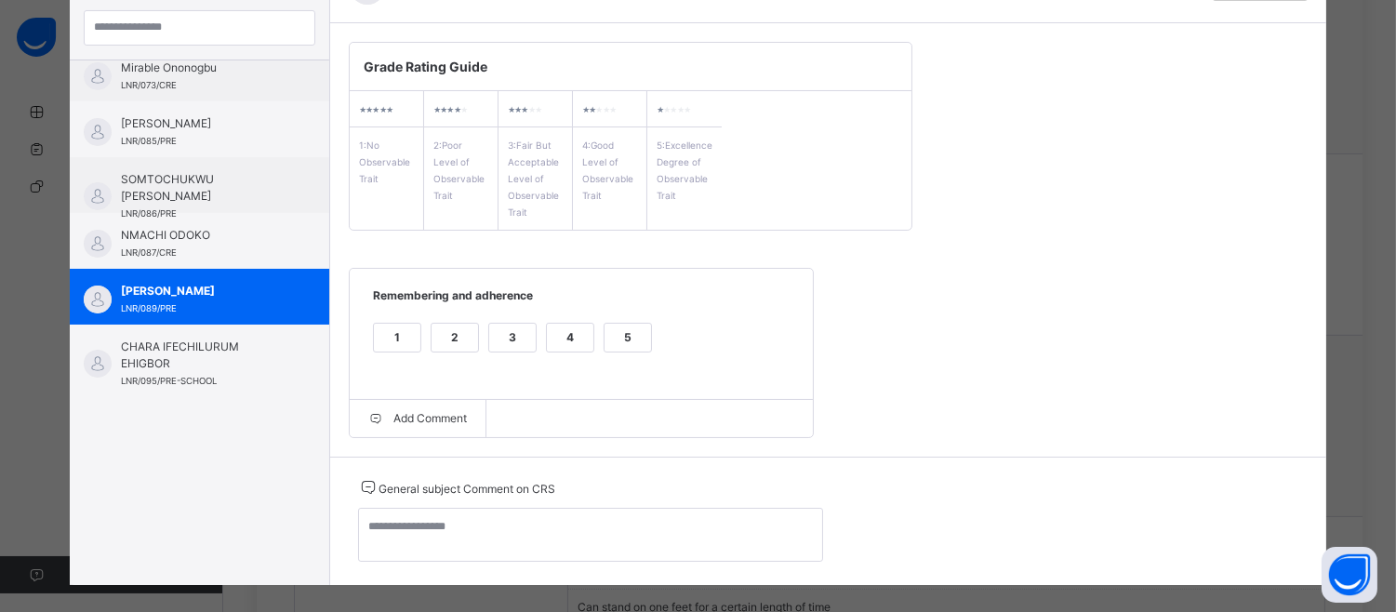
scroll to position [249, 0]
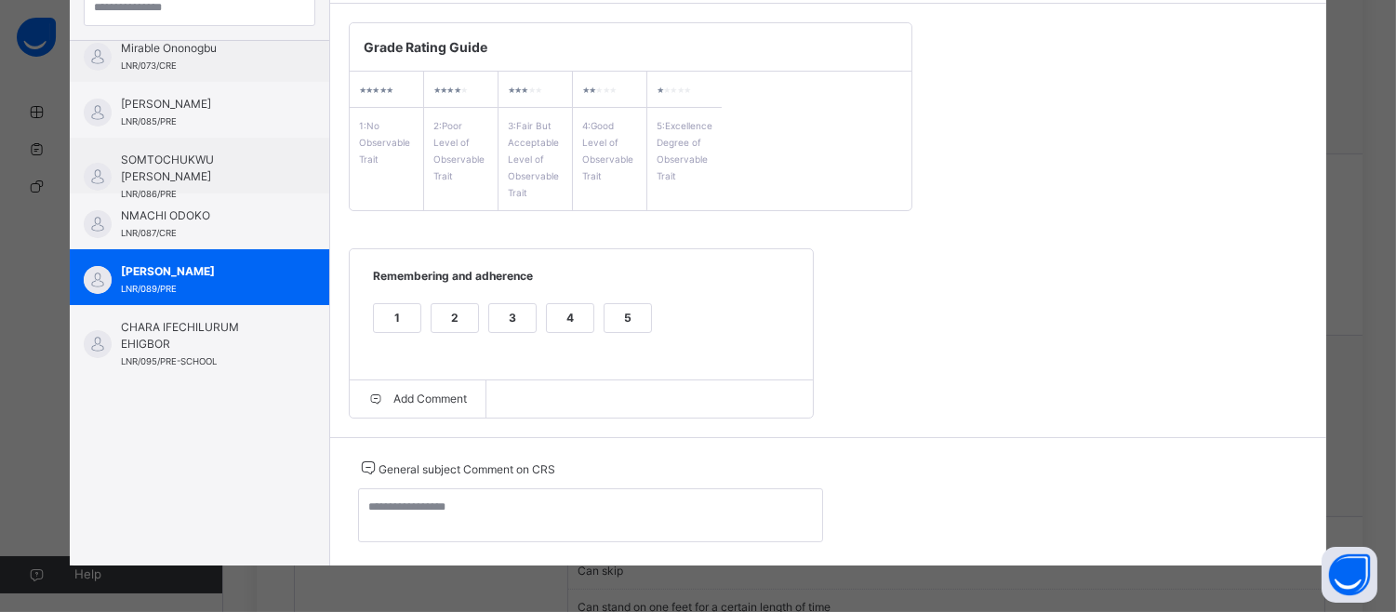
click at [620, 326] on div "5" at bounding box center [628, 318] width 47 height 28
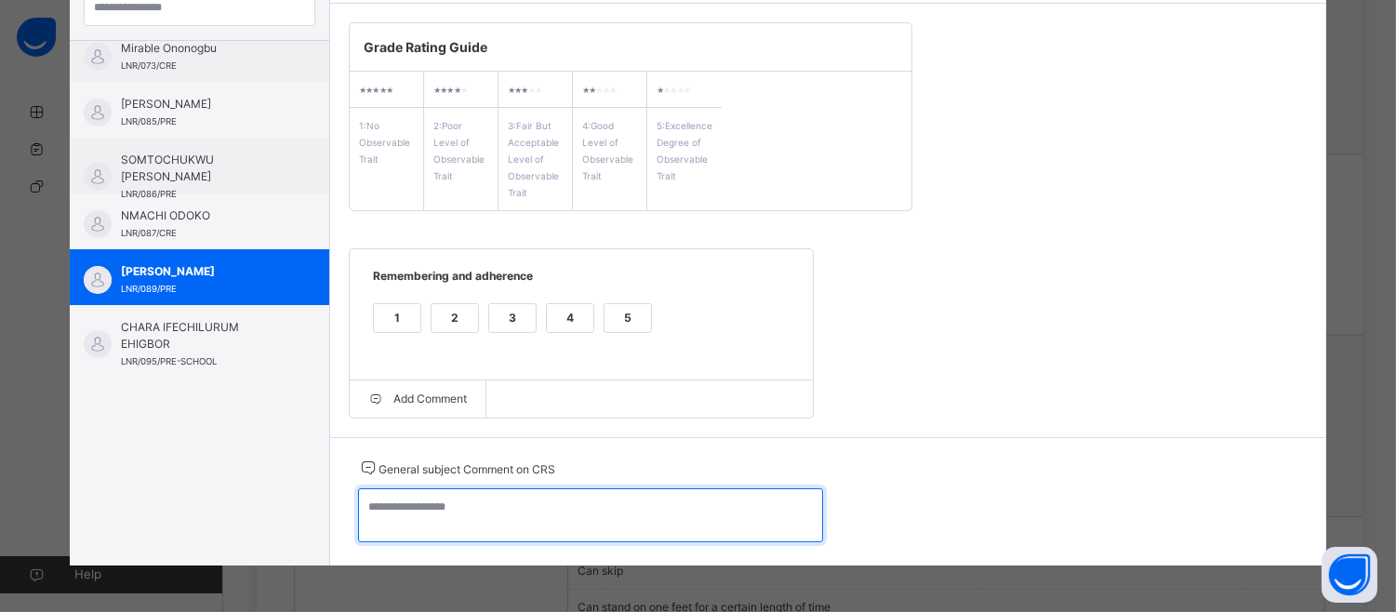
click at [363, 522] on textarea at bounding box center [590, 515] width 465 height 54
paste textarea "**********"
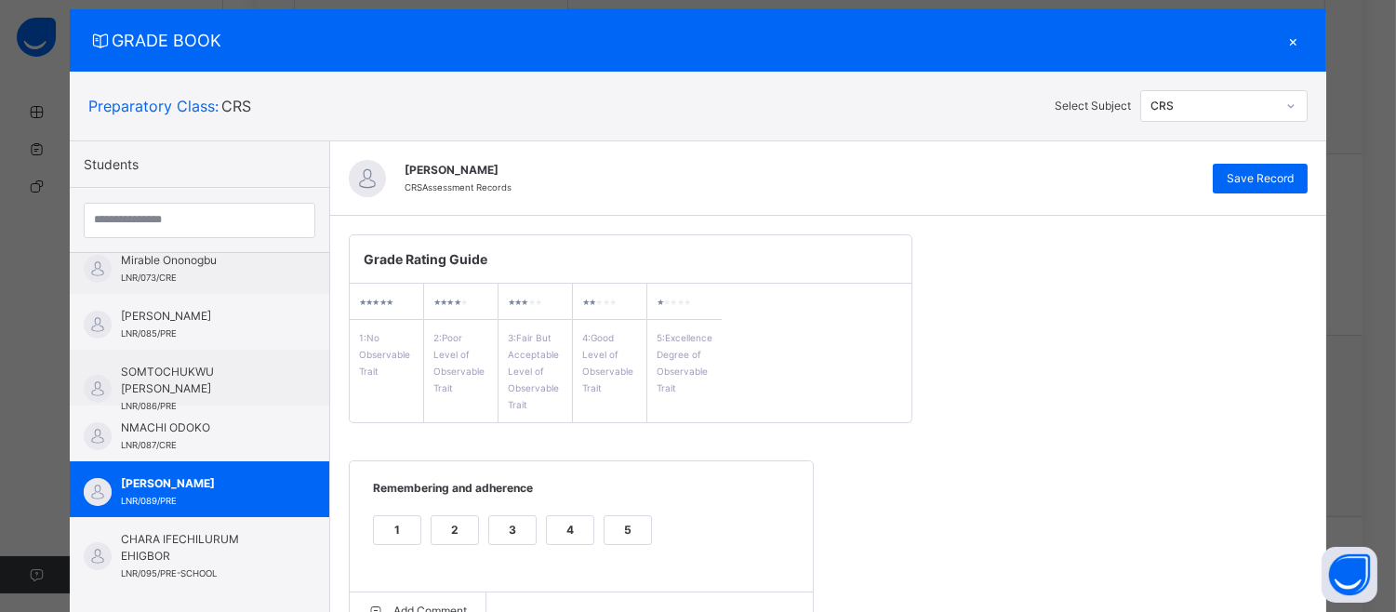
scroll to position [0, 0]
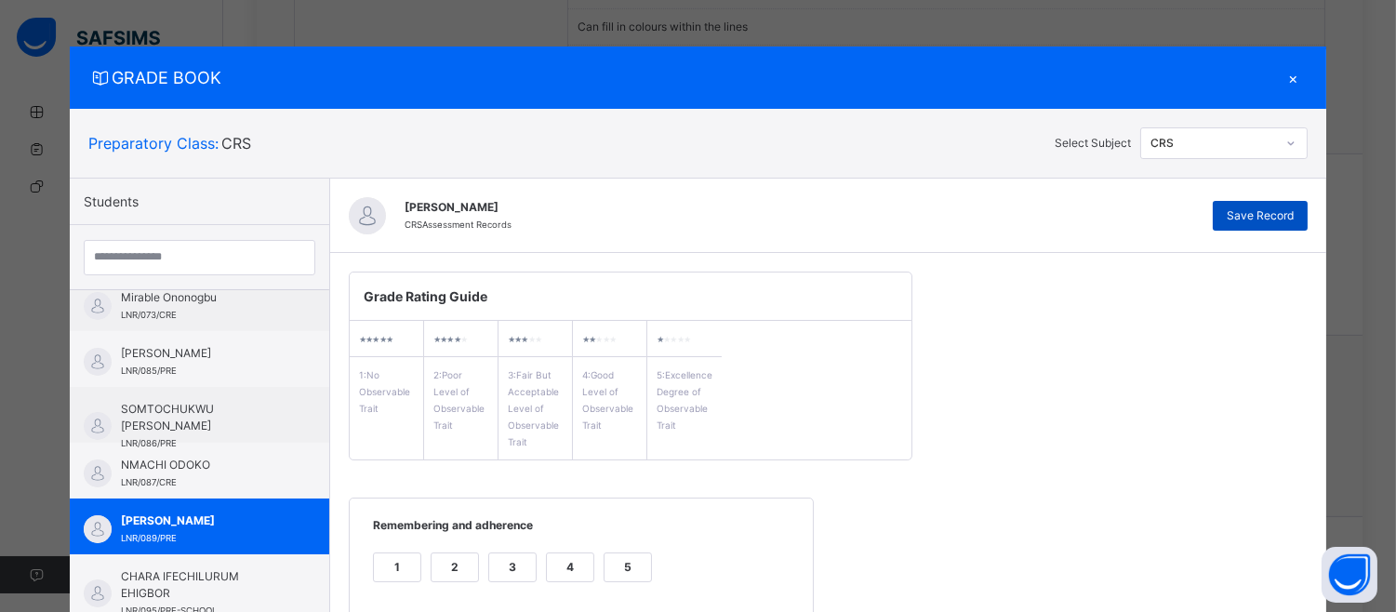
type textarea "**********"
click at [1296, 209] on div "Save Record" at bounding box center [1260, 216] width 95 height 30
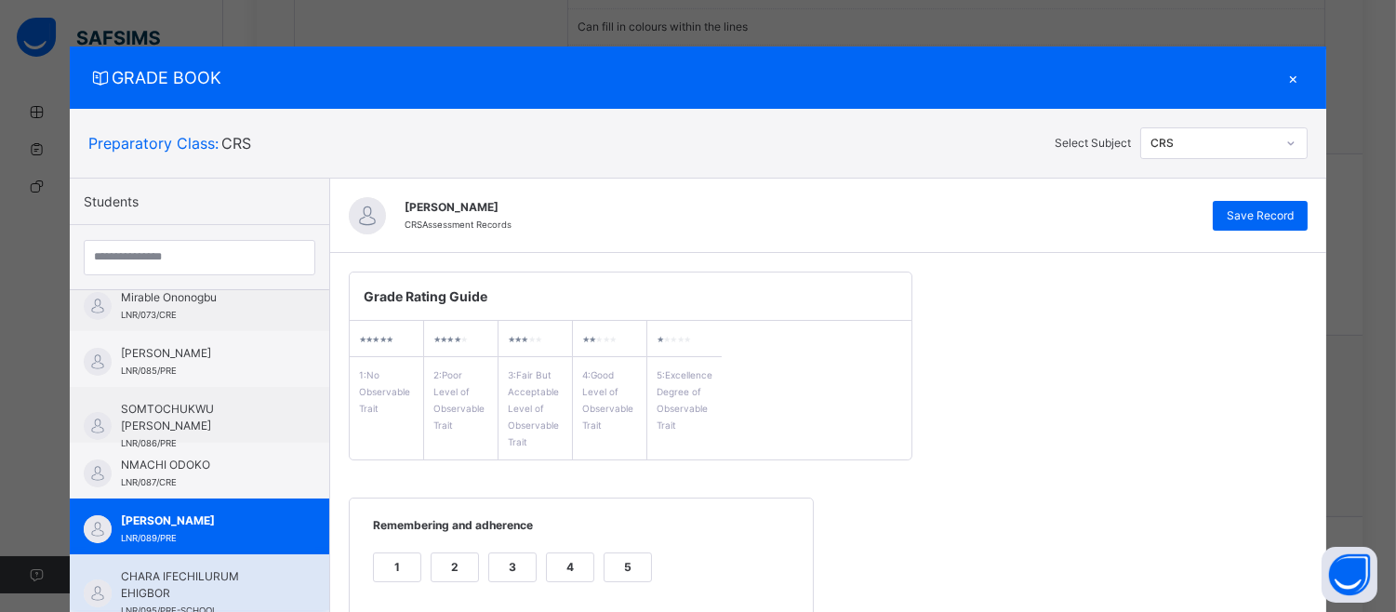
click at [203, 565] on div "CHARA IFECHILURUM EHIGBOR LNR/095/PRE-SCHOOL" at bounding box center [199, 582] width 259 height 56
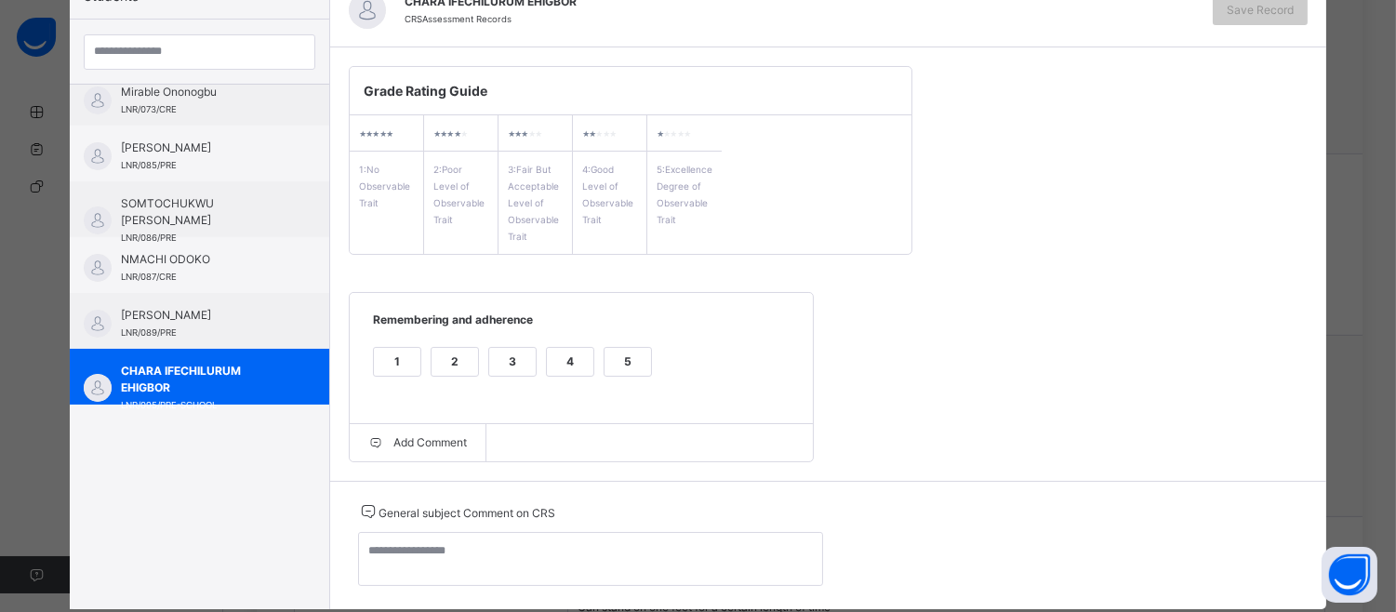
scroll to position [249, 0]
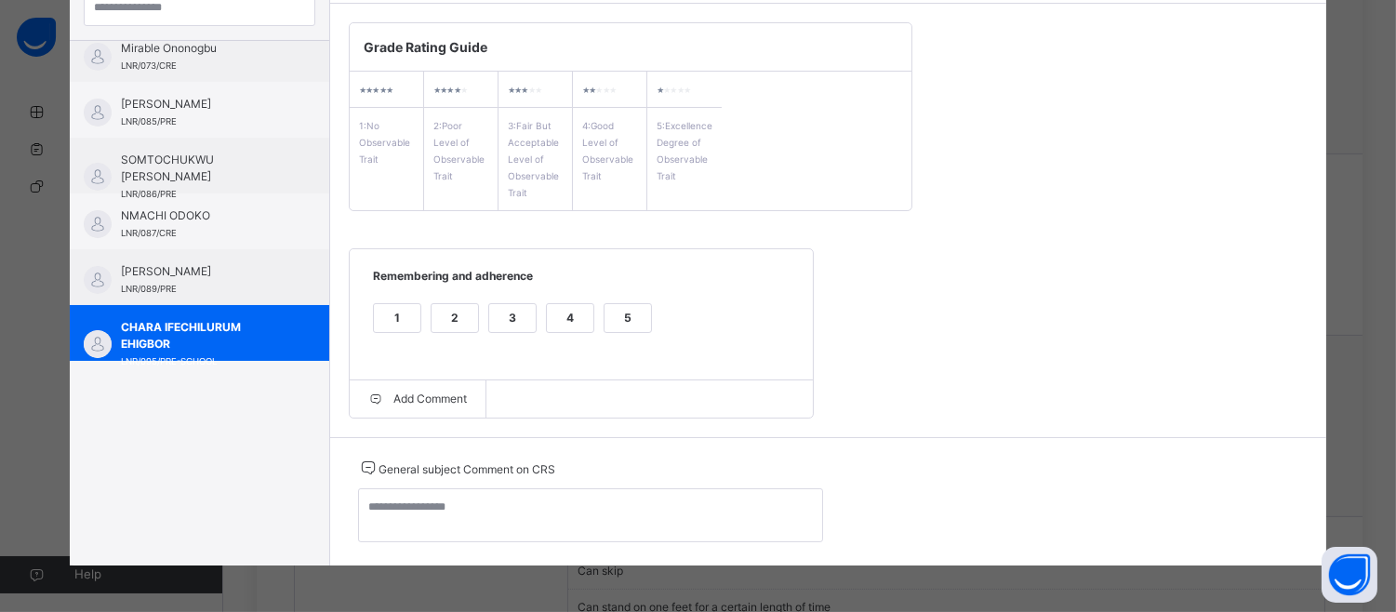
click at [619, 314] on div "5" at bounding box center [628, 318] width 47 height 28
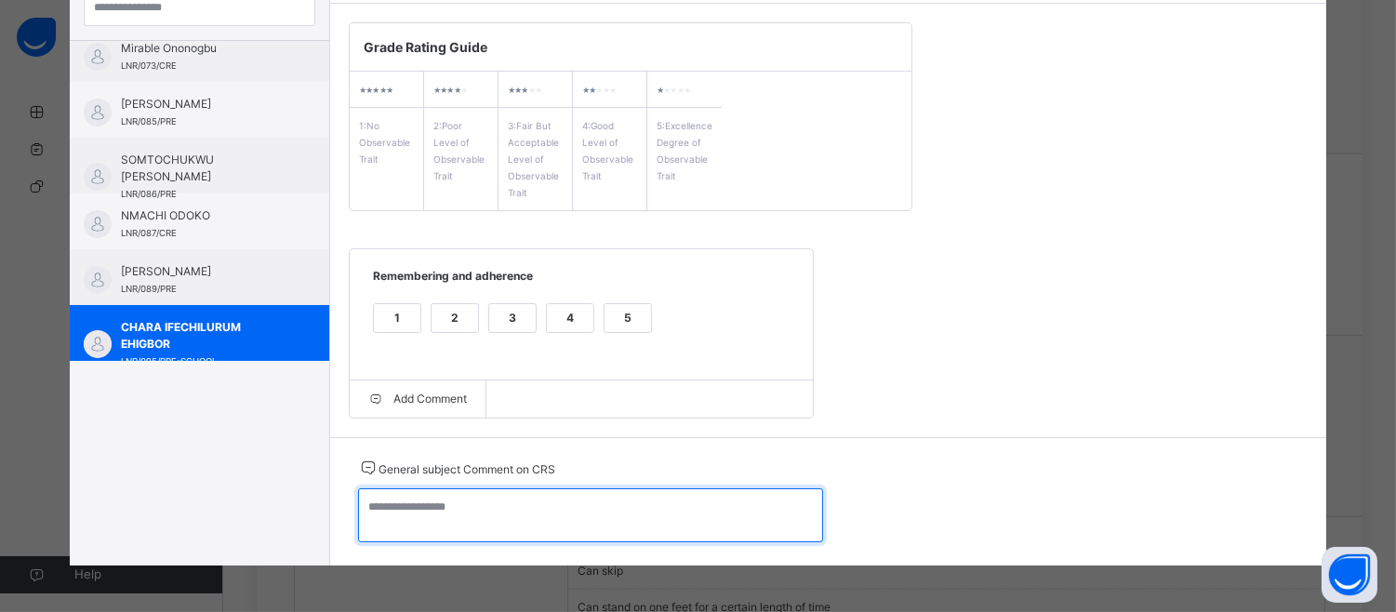
click at [386, 515] on textarea at bounding box center [590, 515] width 465 height 54
paste textarea "**********"
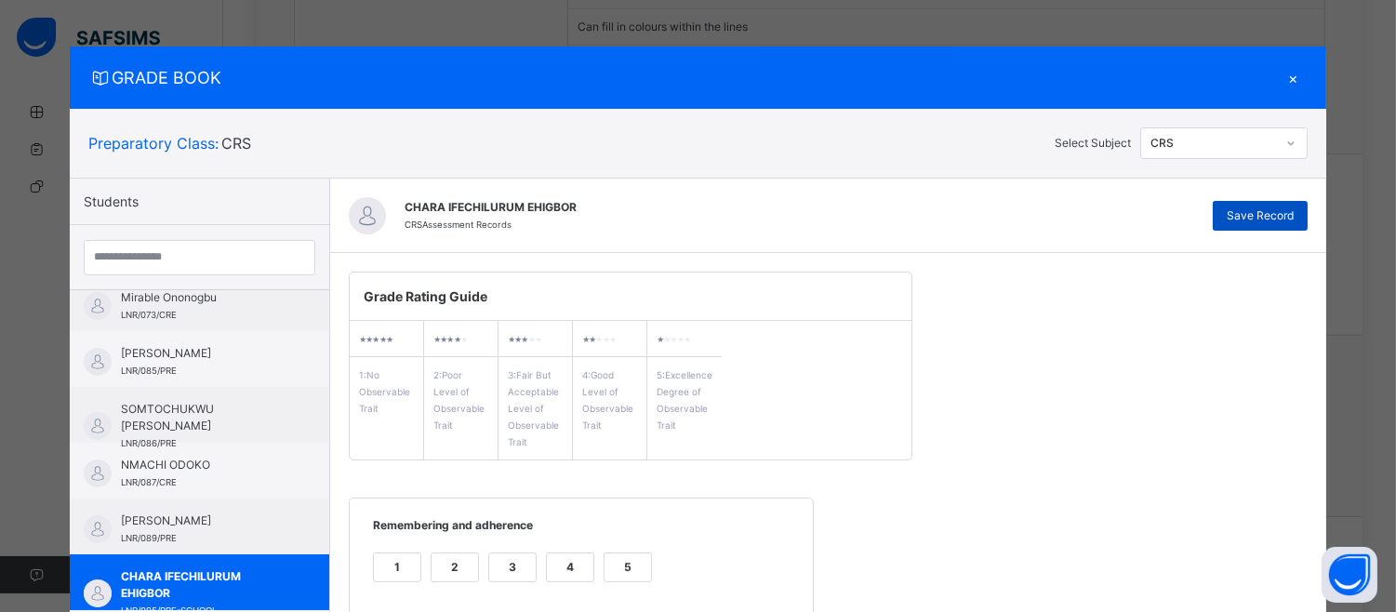
type textarea "**********"
click at [1242, 212] on span "Save Record" at bounding box center [1260, 215] width 67 height 17
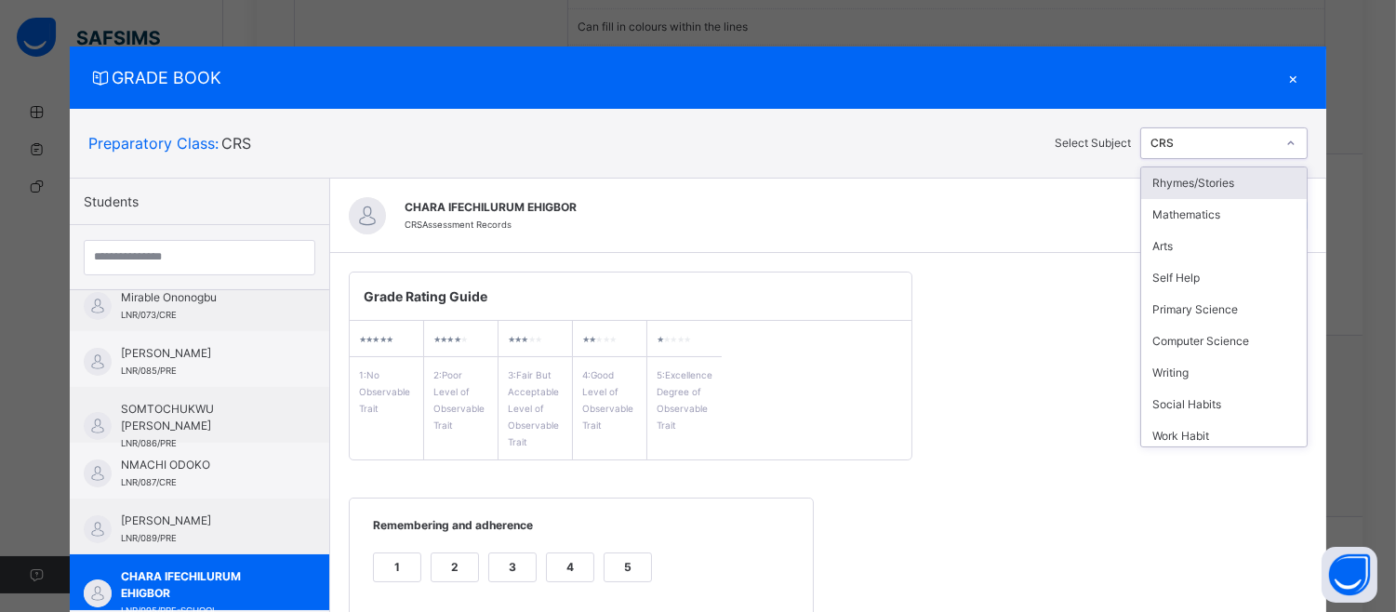
click at [1302, 135] on div at bounding box center [1291, 143] width 28 height 26
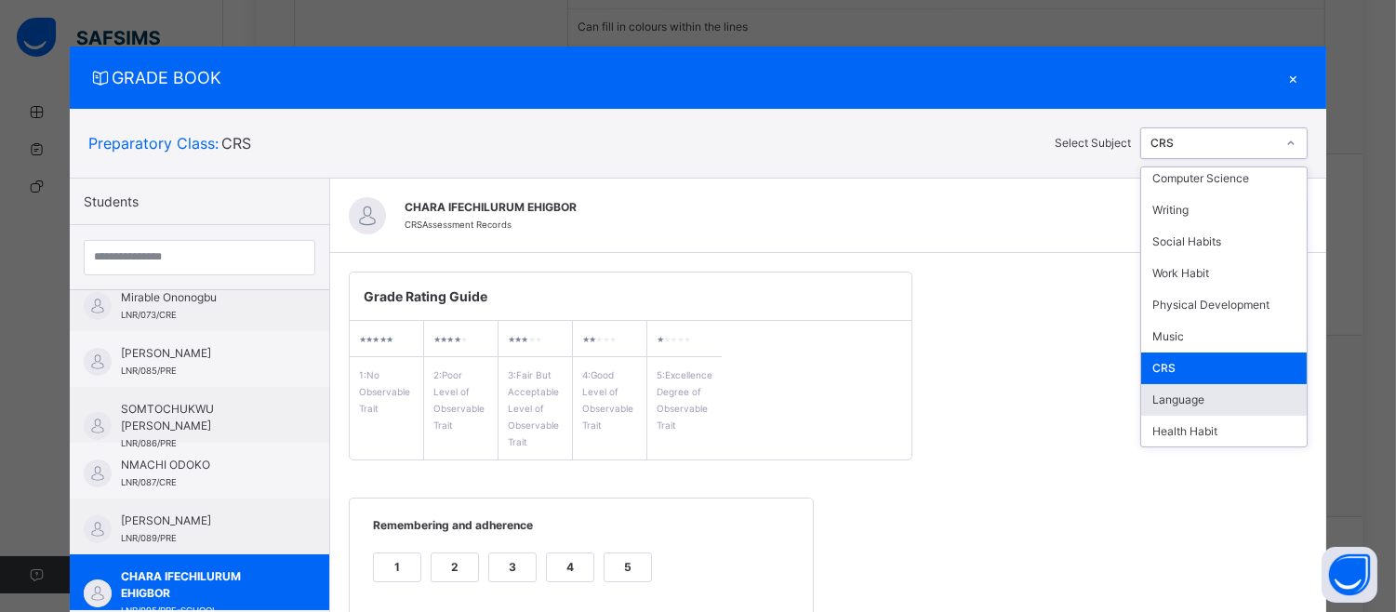
click at [1229, 391] on div "Language" at bounding box center [1224, 400] width 166 height 32
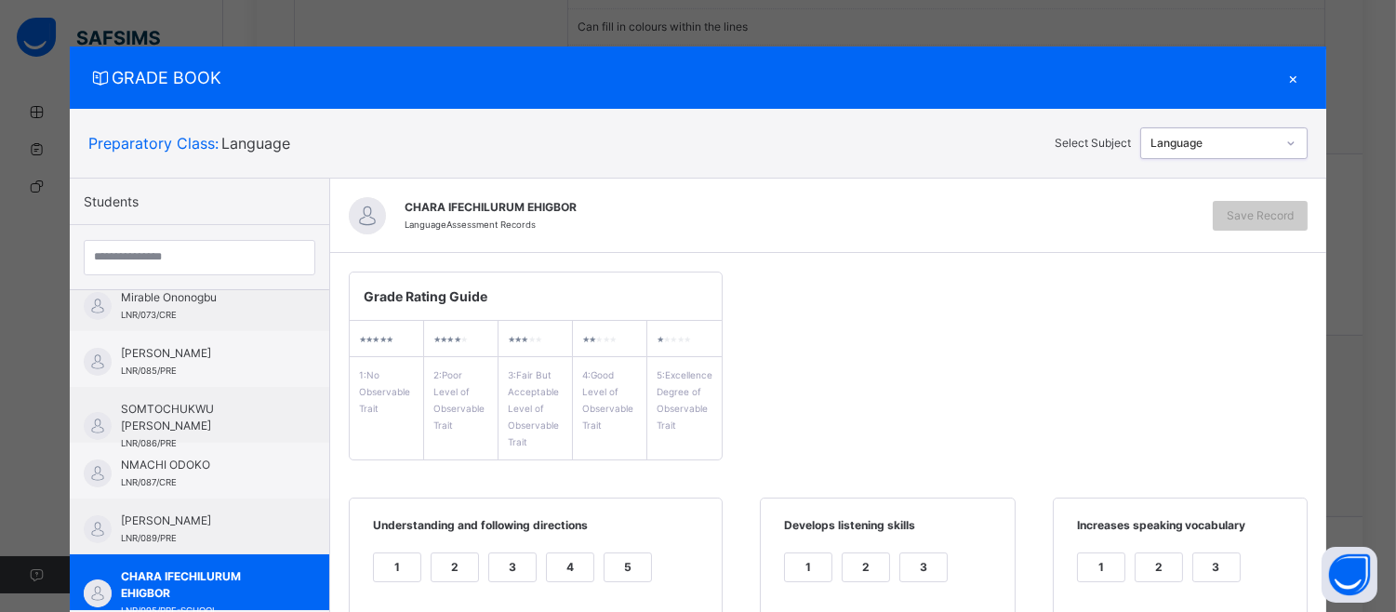
scroll to position [0, 0]
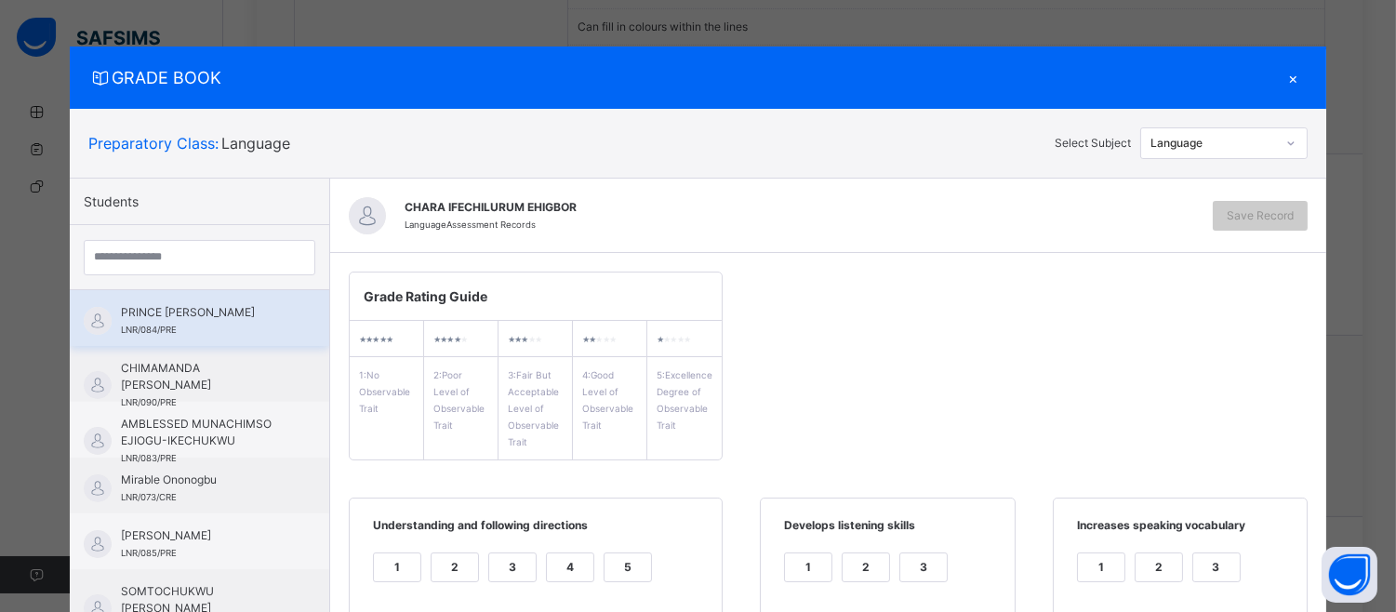
click at [152, 316] on span "PRINCE [PERSON_NAME]" at bounding box center [204, 312] width 166 height 17
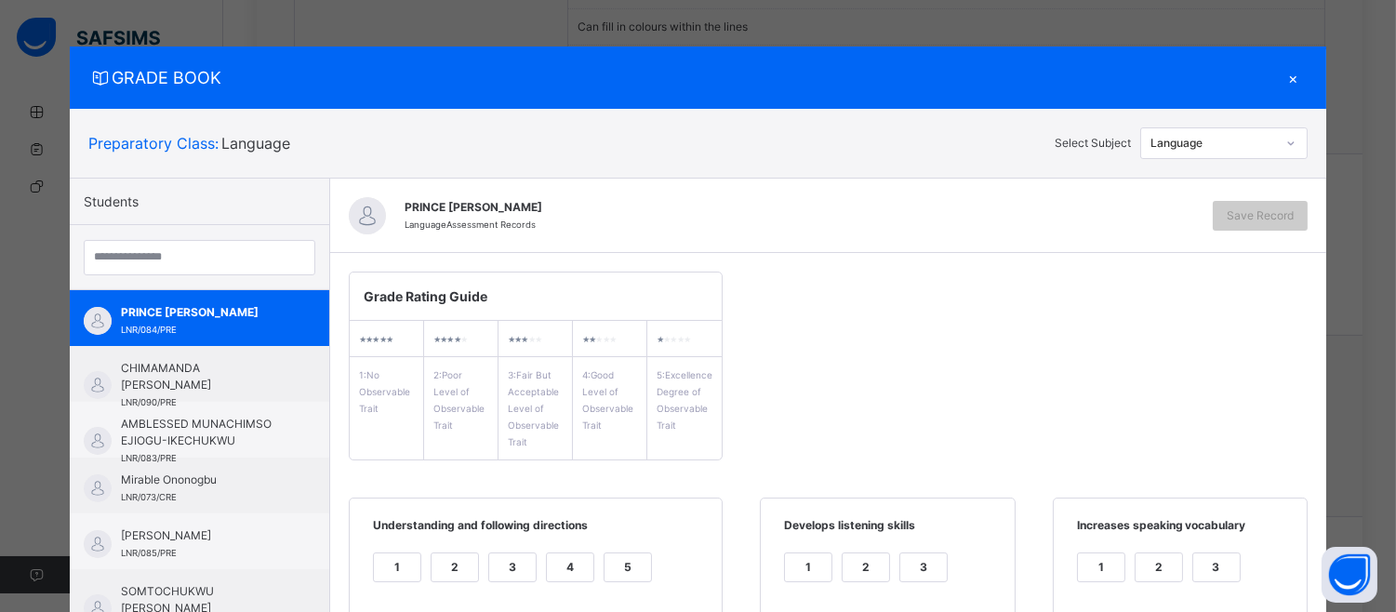
click at [591, 562] on div "1 2 3 4 5" at bounding box center [535, 579] width 335 height 62
click at [618, 562] on div "5" at bounding box center [628, 567] width 47 height 28
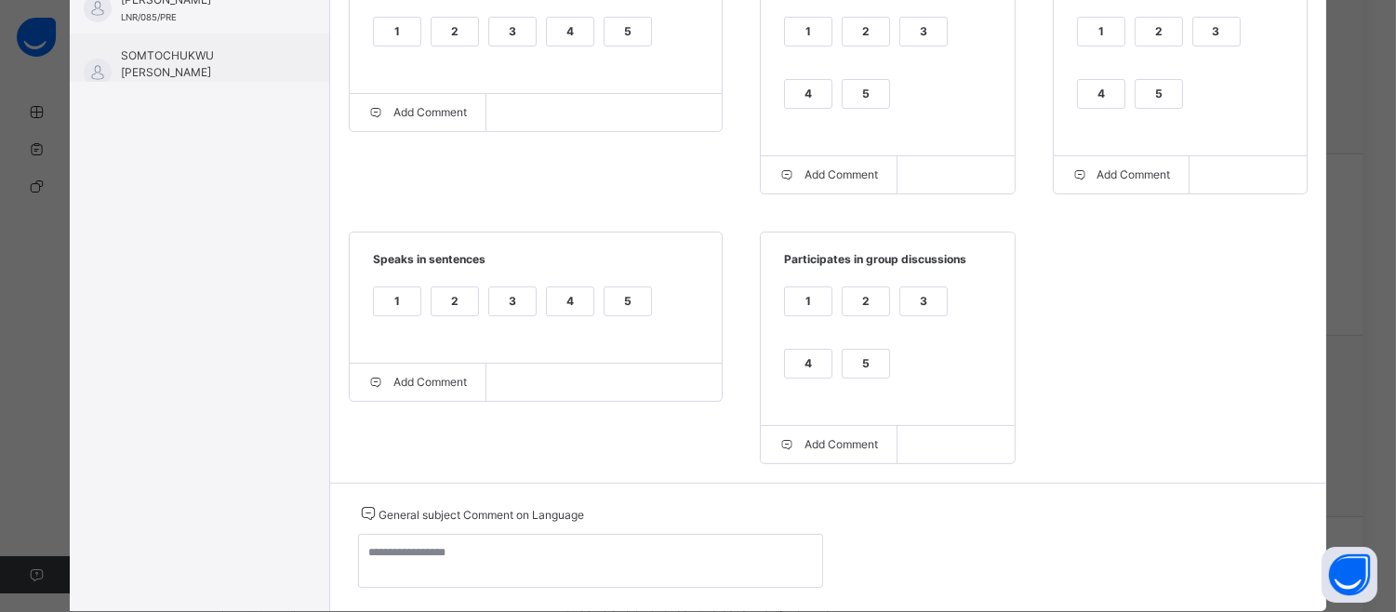
click at [1151, 89] on div "5" at bounding box center [1159, 94] width 47 height 28
click at [875, 82] on div "5" at bounding box center [866, 94] width 47 height 28
click at [869, 353] on div "5" at bounding box center [866, 364] width 47 height 28
drag, startPoint x: 619, startPoint y: 311, endPoint x: 454, endPoint y: 454, distance: 218.9
click at [454, 454] on div "Grade Rating Guide ★ ★ ★ ★ ★ 1 : No Observable Trait ★ ★ ★ ★ ★ 2 : Poor Level o…" at bounding box center [828, 99] width 996 height 765
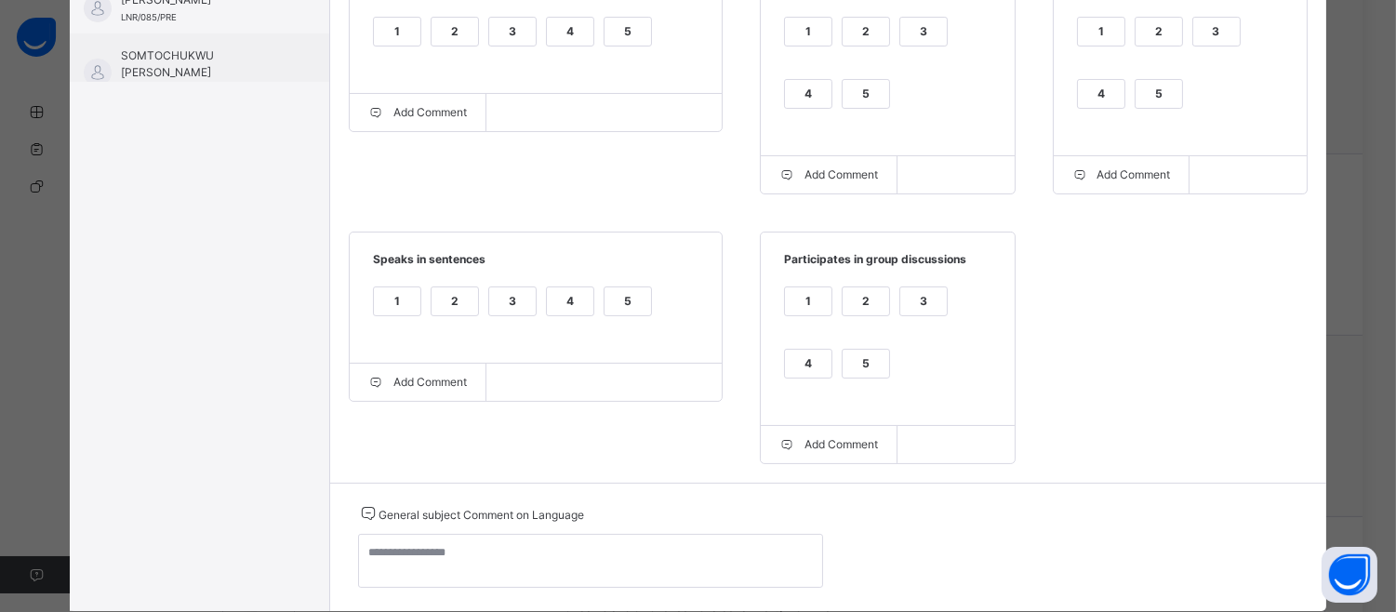
click at [623, 313] on div "5" at bounding box center [628, 301] width 47 height 28
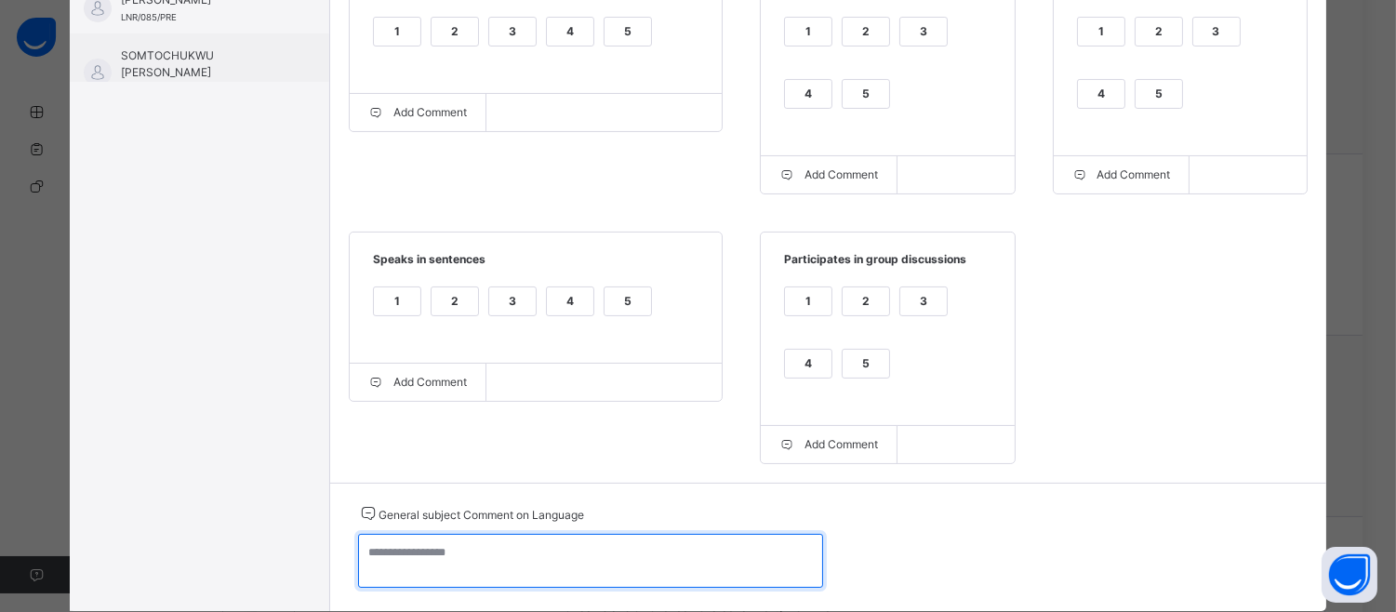
click at [365, 560] on textarea at bounding box center [590, 561] width 465 height 54
paste textarea "**********"
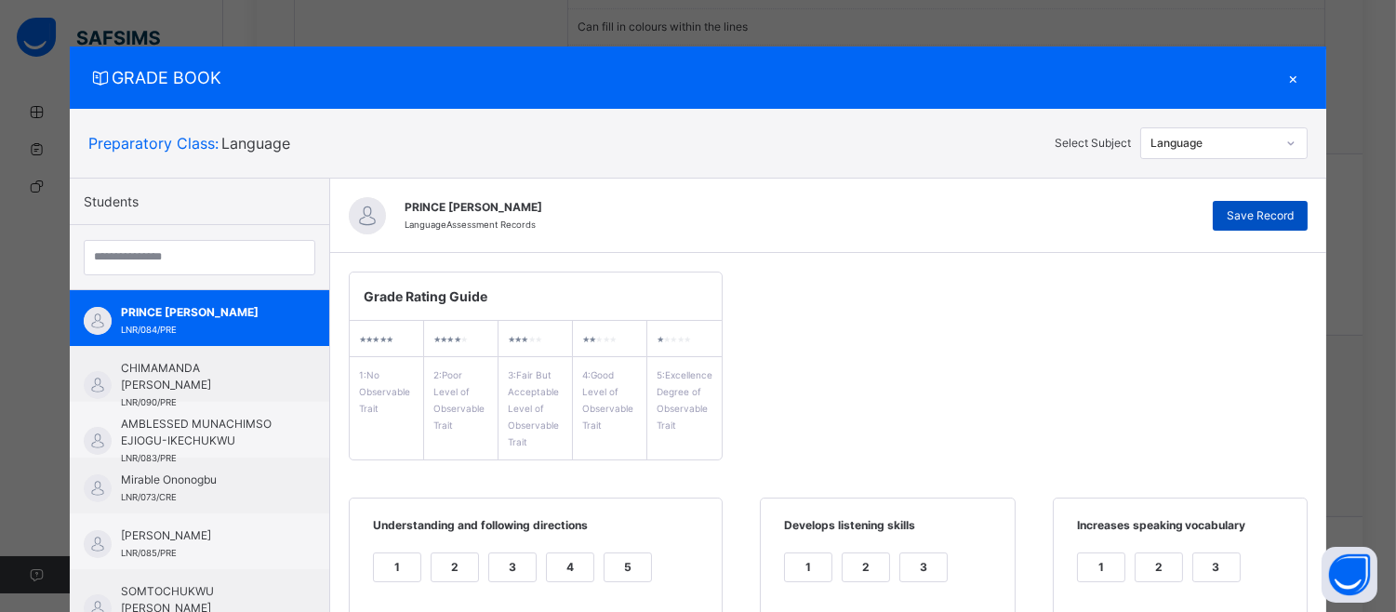
type textarea "**********"
click at [1294, 223] on span "Save Record" at bounding box center [1260, 215] width 67 height 17
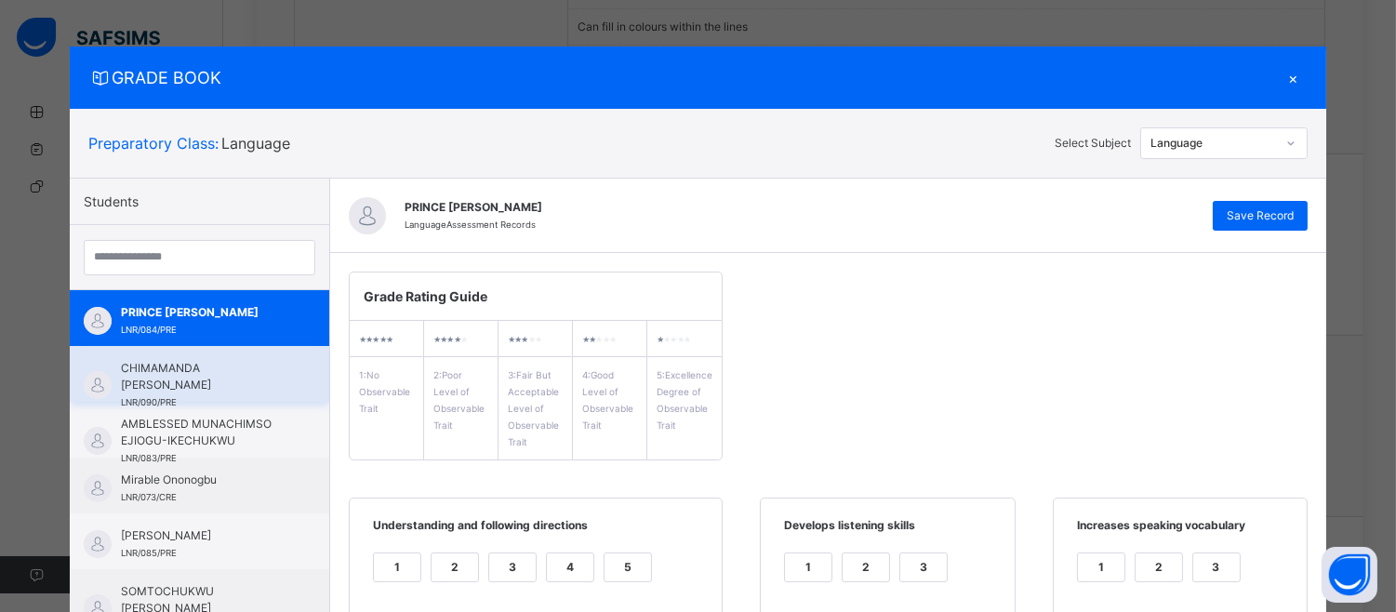
click at [162, 397] on span "LNR/090/PRE" at bounding box center [149, 402] width 56 height 10
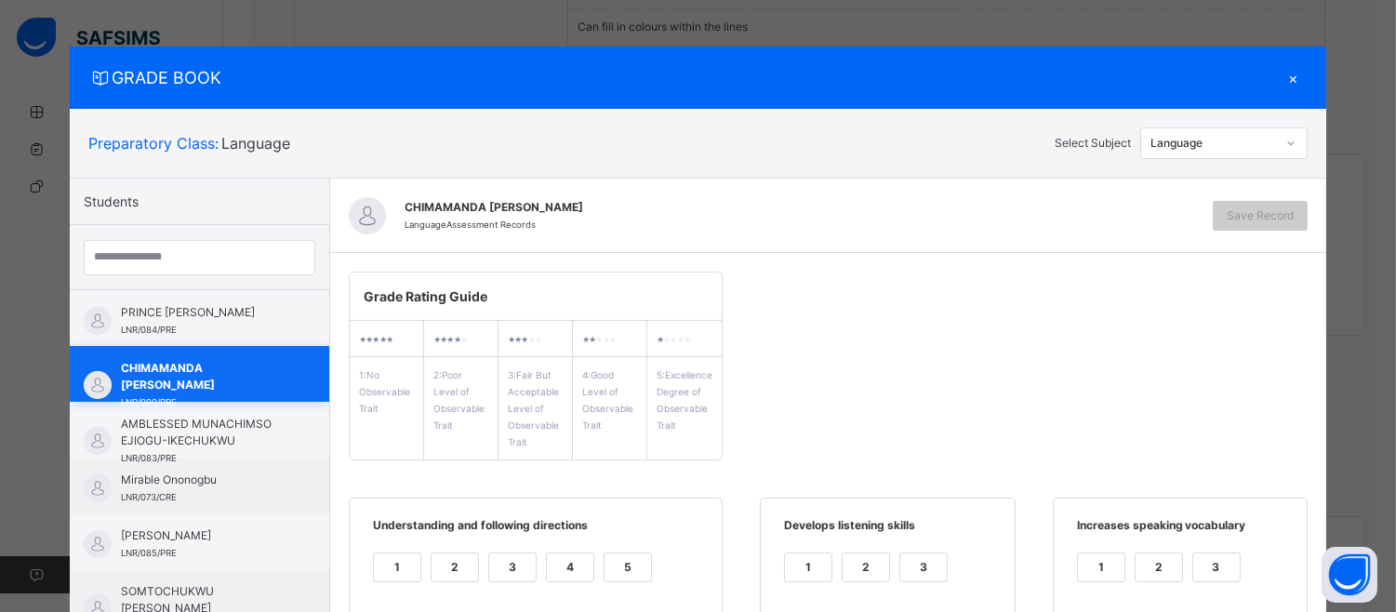
click at [162, 397] on span "LNR/090/PRE" at bounding box center [149, 402] width 56 height 10
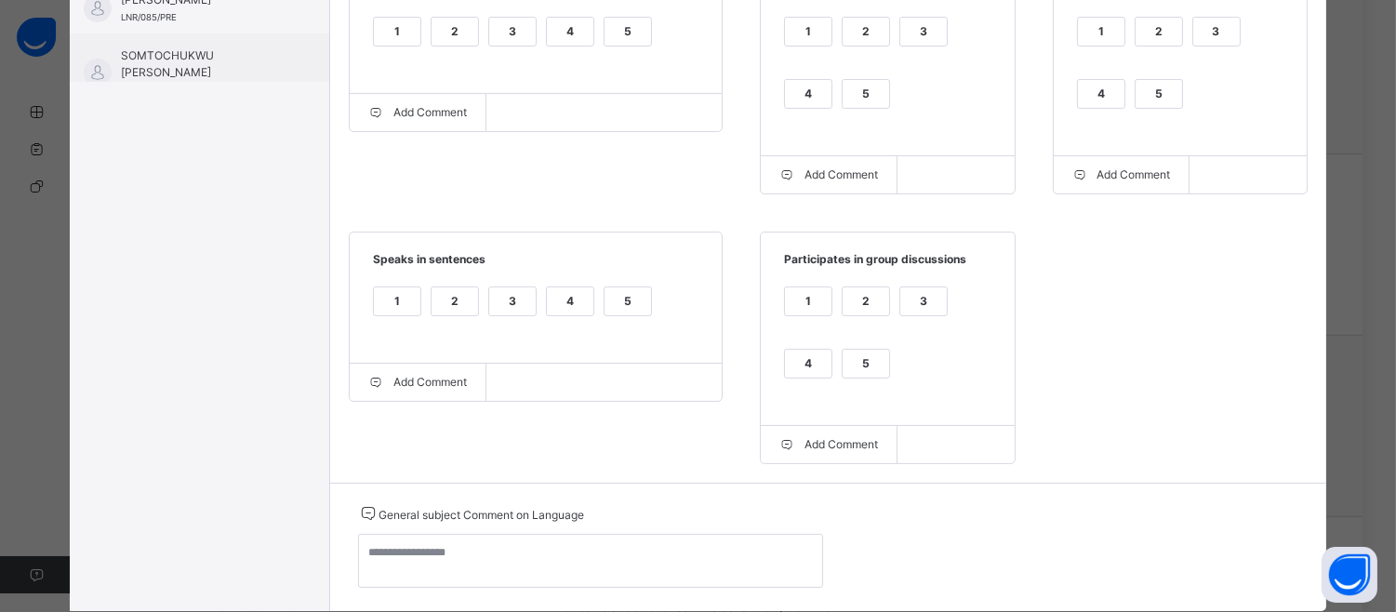
click at [1151, 98] on div "5" at bounding box center [1159, 94] width 47 height 28
click at [867, 85] on div "5" at bounding box center [866, 94] width 47 height 28
click at [615, 25] on div "5" at bounding box center [628, 32] width 47 height 28
click at [614, 311] on div "5" at bounding box center [628, 301] width 47 height 28
drag, startPoint x: 851, startPoint y: 370, endPoint x: 626, endPoint y: 527, distance: 274.5
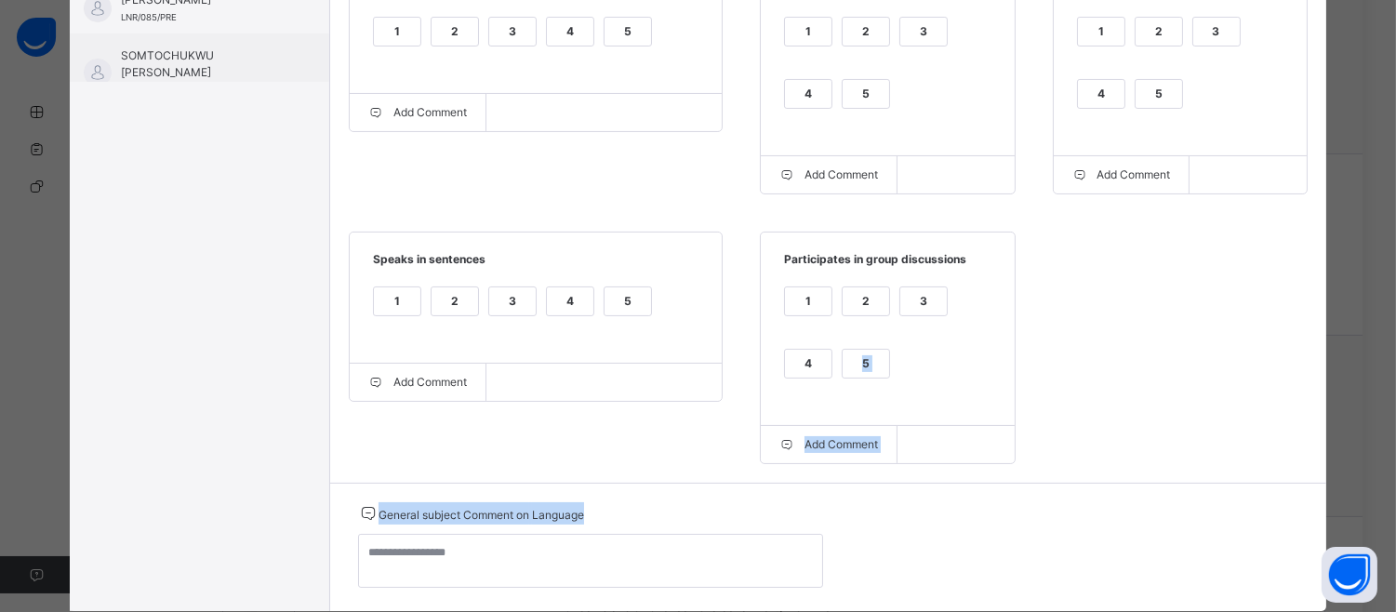
click at [626, 527] on div "CHIMAMANDA [PERSON_NAME] Language Assessment Records Save Record Grade Rating G…" at bounding box center [828, 127] width 996 height 968
click at [850, 366] on div "5" at bounding box center [866, 364] width 47 height 28
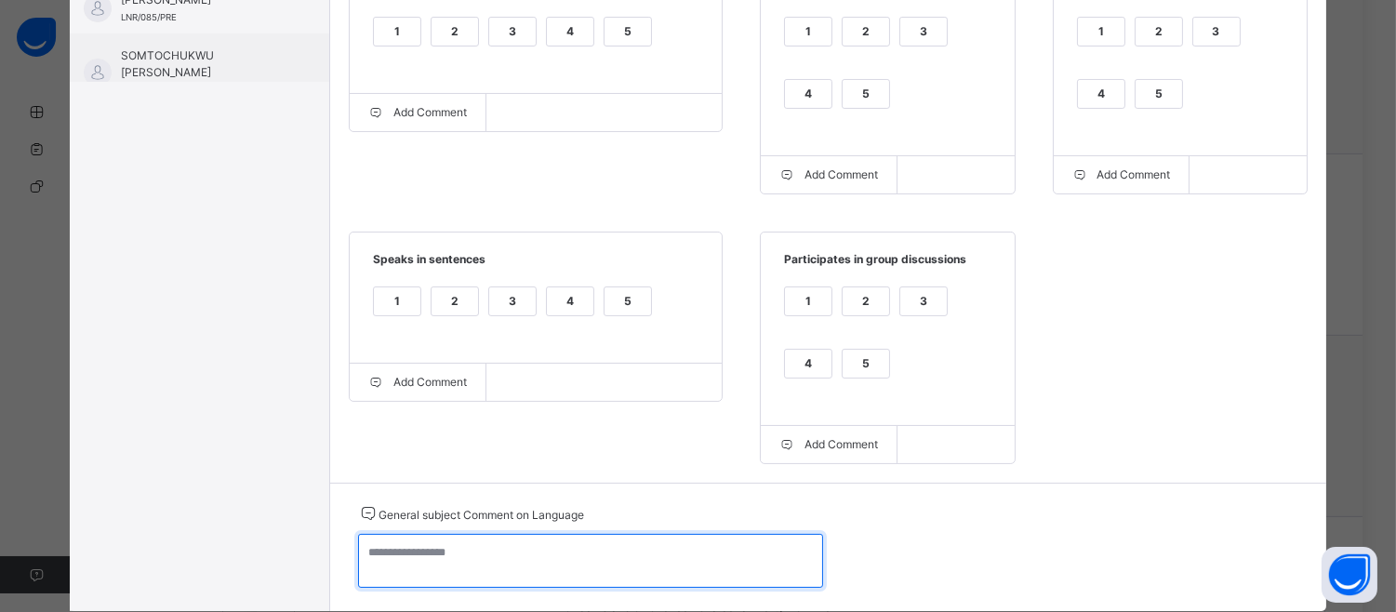
click at [367, 562] on textarea at bounding box center [590, 561] width 465 height 54
paste textarea "**********"
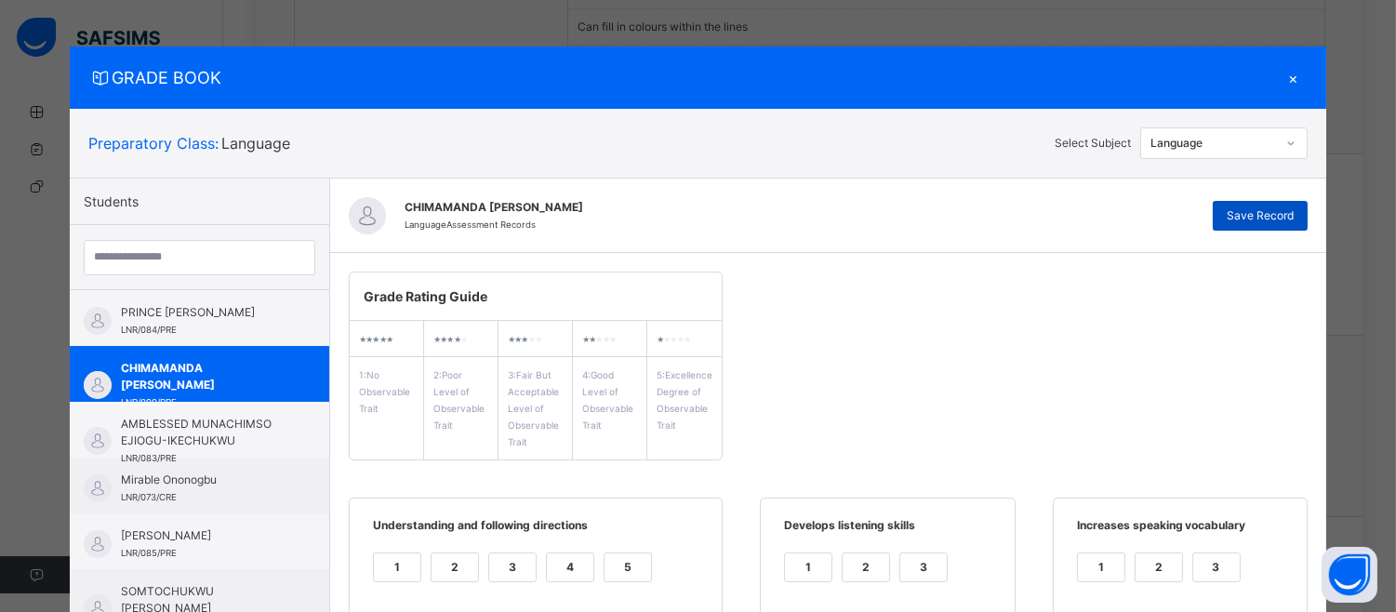
type textarea "**********"
click at [1294, 214] on span "Save Record" at bounding box center [1260, 215] width 67 height 17
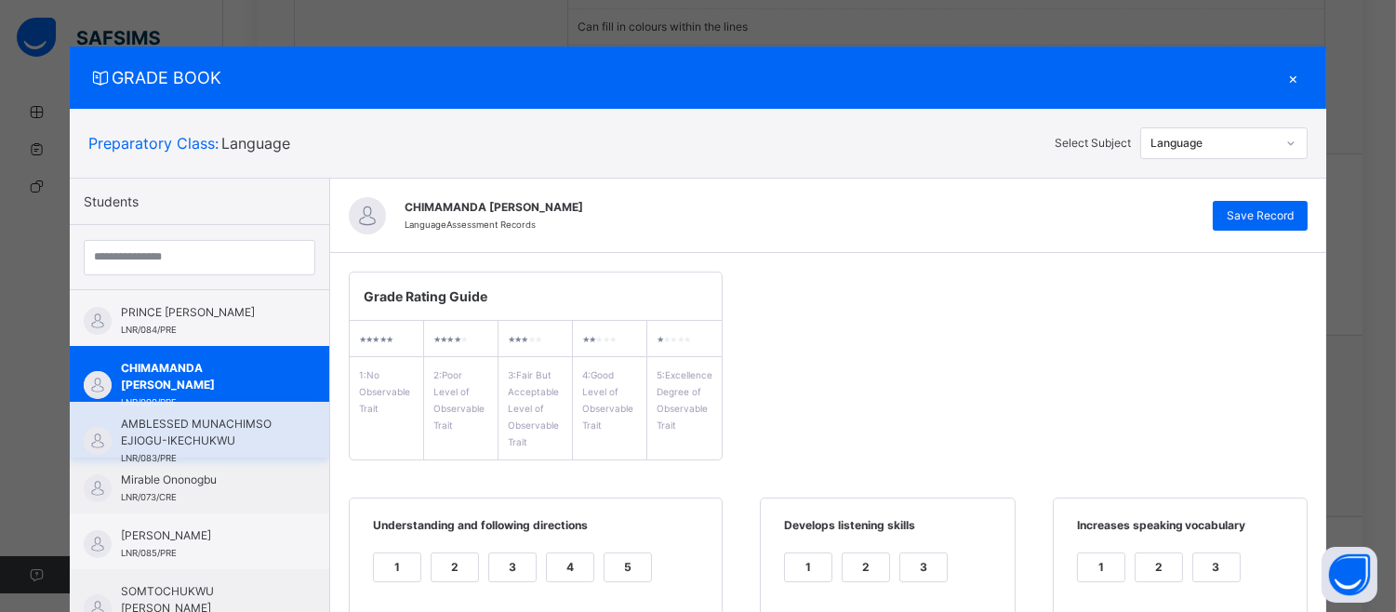
click at [256, 404] on div "AMBLESSED MUNACHIMSO EJIOGU-IKECHUKWU LNR/083/PRE" at bounding box center [199, 430] width 259 height 56
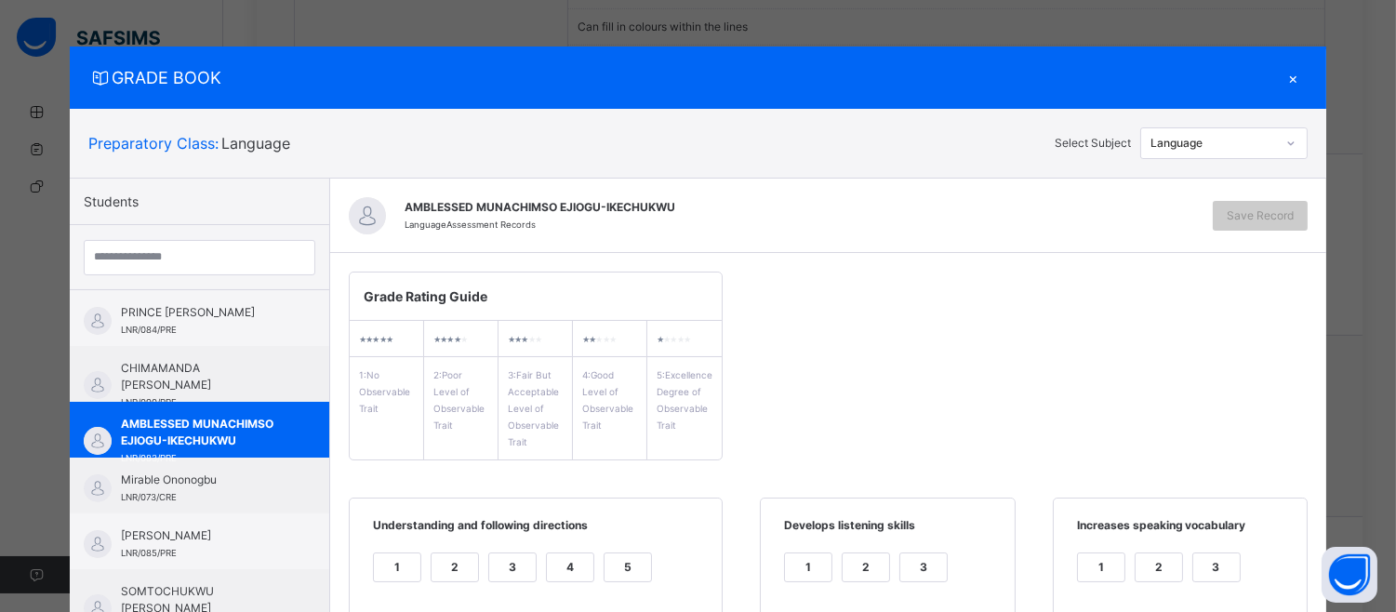
scroll to position [536, 0]
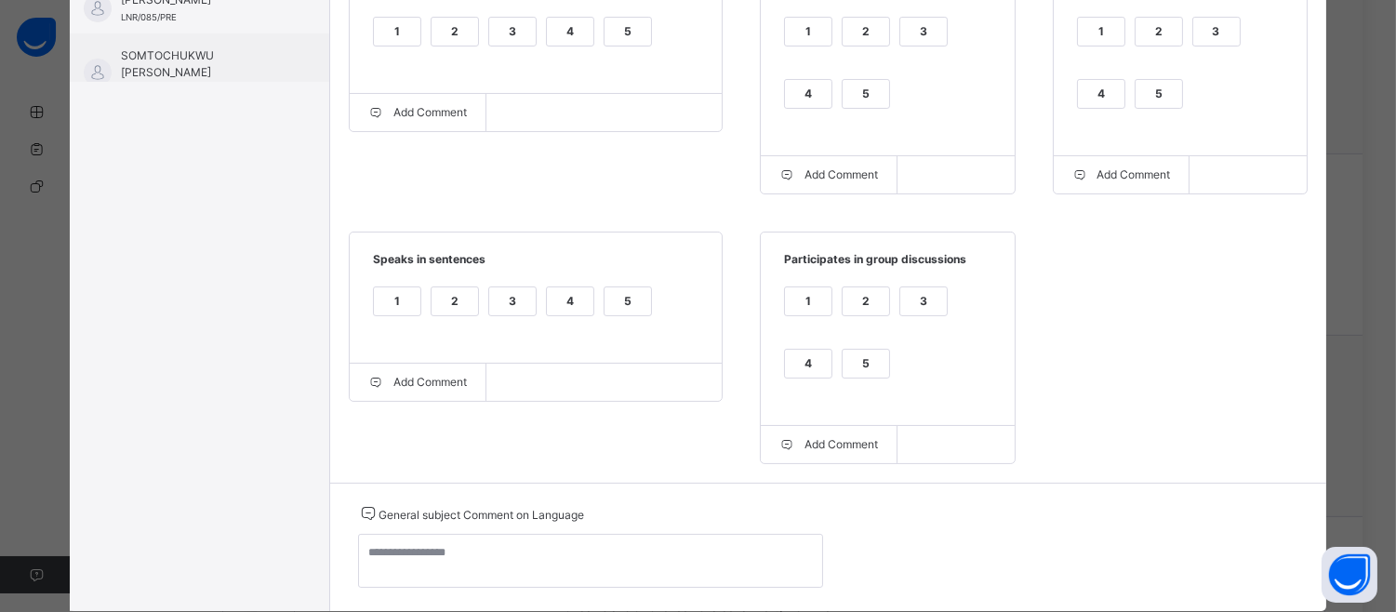
click at [1170, 93] on div "5" at bounding box center [1159, 94] width 47 height 28
click at [868, 87] on div "5" at bounding box center [866, 94] width 47 height 28
click at [629, 17] on label "5" at bounding box center [628, 32] width 48 height 30
click at [610, 292] on div "5" at bounding box center [628, 301] width 47 height 28
click at [846, 368] on div "5" at bounding box center [866, 364] width 47 height 28
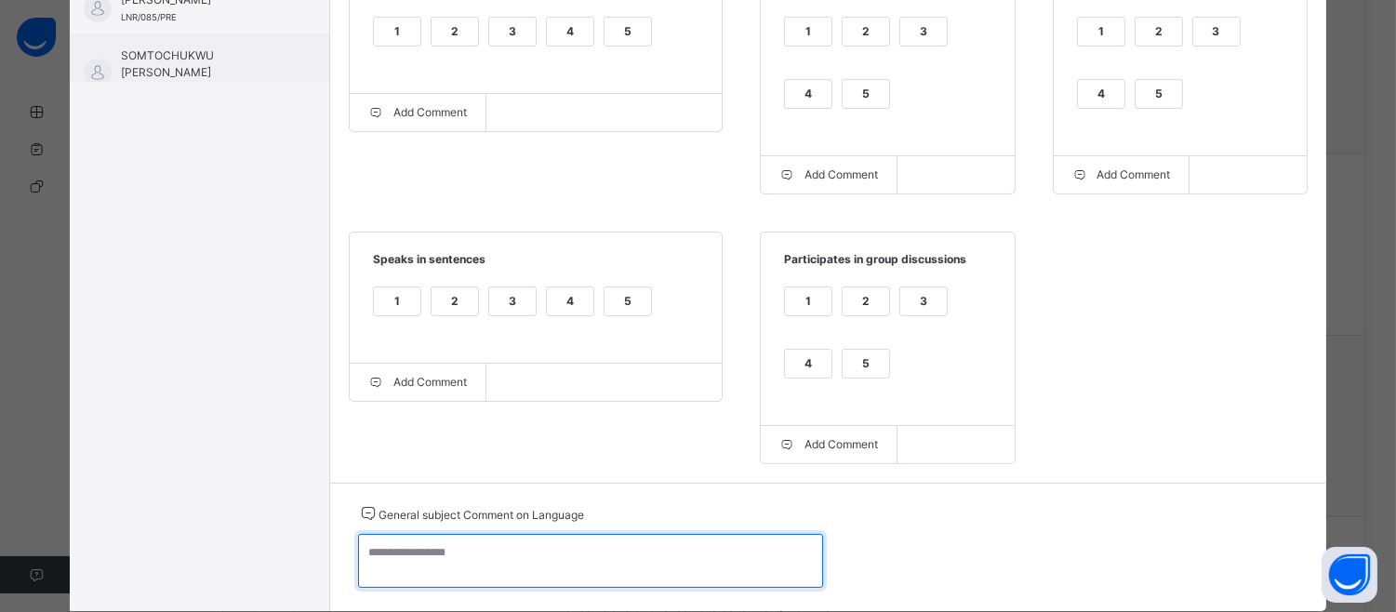
click at [382, 560] on textarea at bounding box center [590, 561] width 465 height 54
paste textarea "**********"
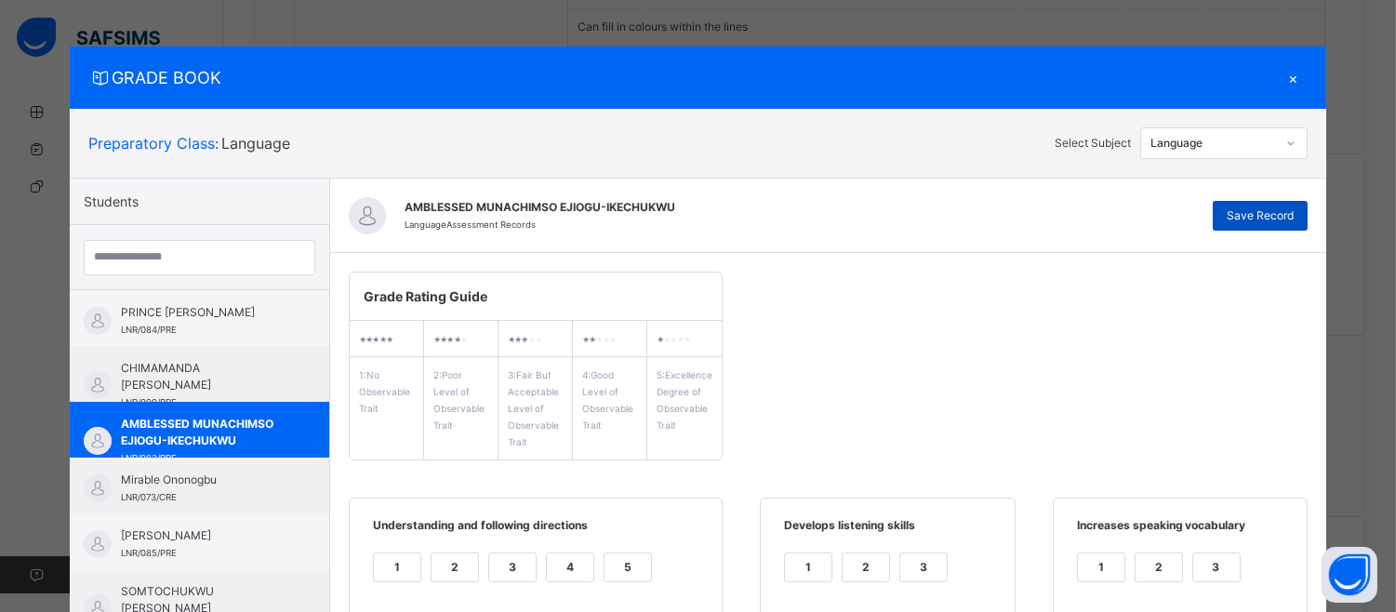
type textarea "**********"
click at [1262, 207] on span "Save Record" at bounding box center [1260, 215] width 67 height 17
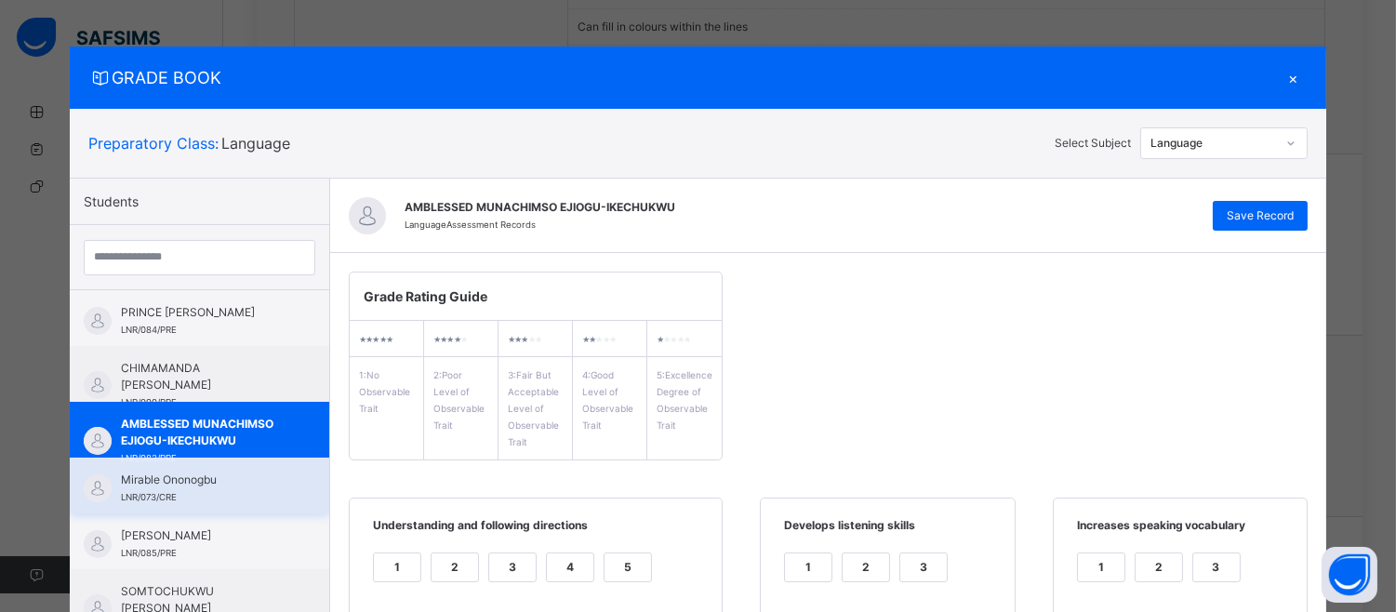
click at [210, 475] on span "Mirable Ononogbu" at bounding box center [204, 480] width 166 height 17
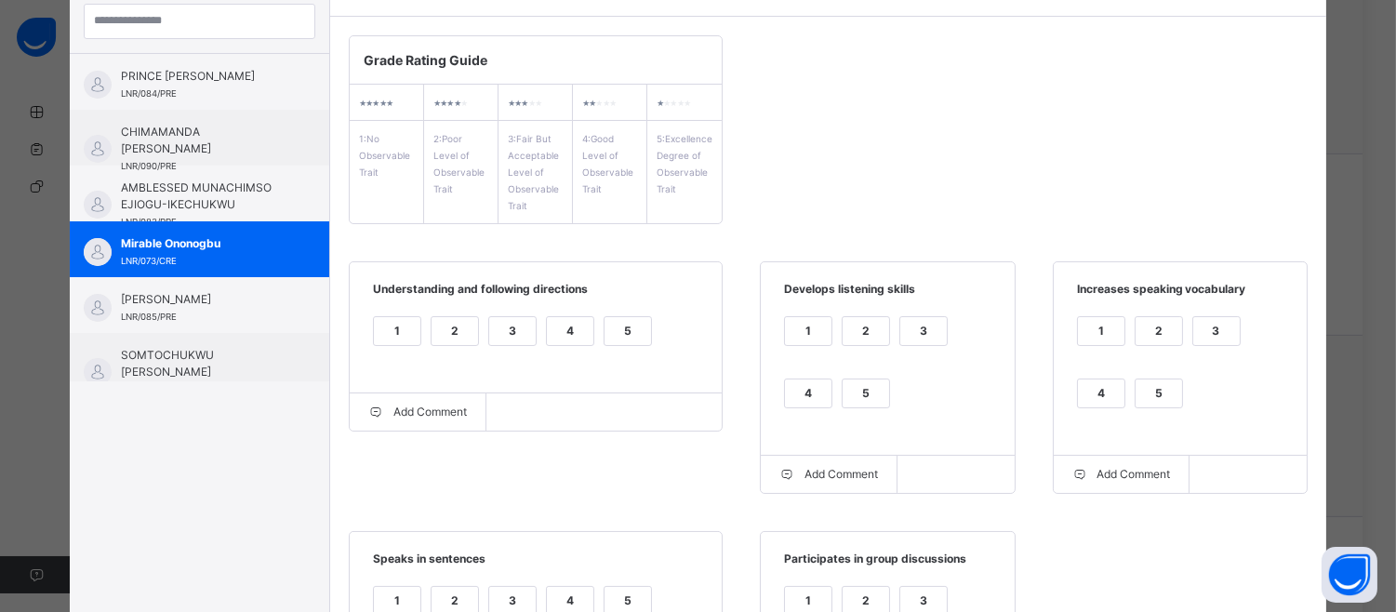
scroll to position [233, 0]
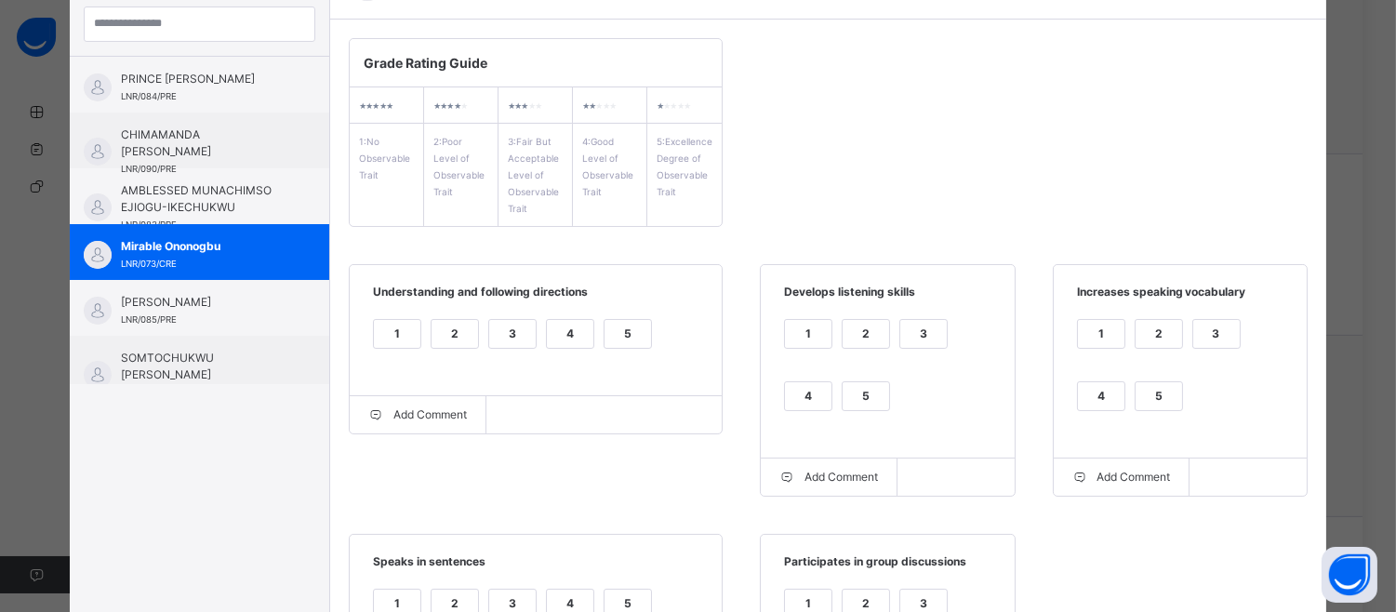
click at [1145, 395] on div "5" at bounding box center [1159, 396] width 47 height 28
click at [857, 404] on div "5" at bounding box center [866, 396] width 47 height 28
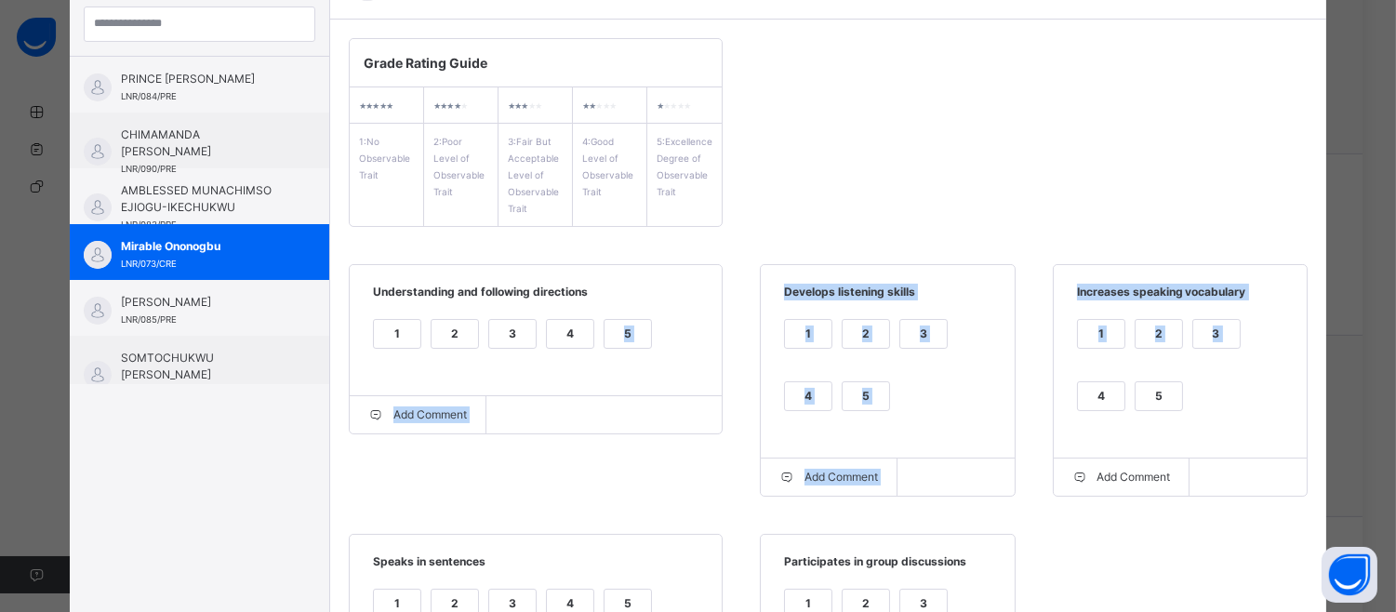
drag, startPoint x: 605, startPoint y: 329, endPoint x: 1034, endPoint y: 405, distance: 436.4
click at [1034, 405] on div "Grade Rating Guide ★ ★ ★ ★ ★ 1 : No Observable Trait ★ ★ ★ ★ ★ 2 : Poor Level o…" at bounding box center [828, 402] width 996 height 765
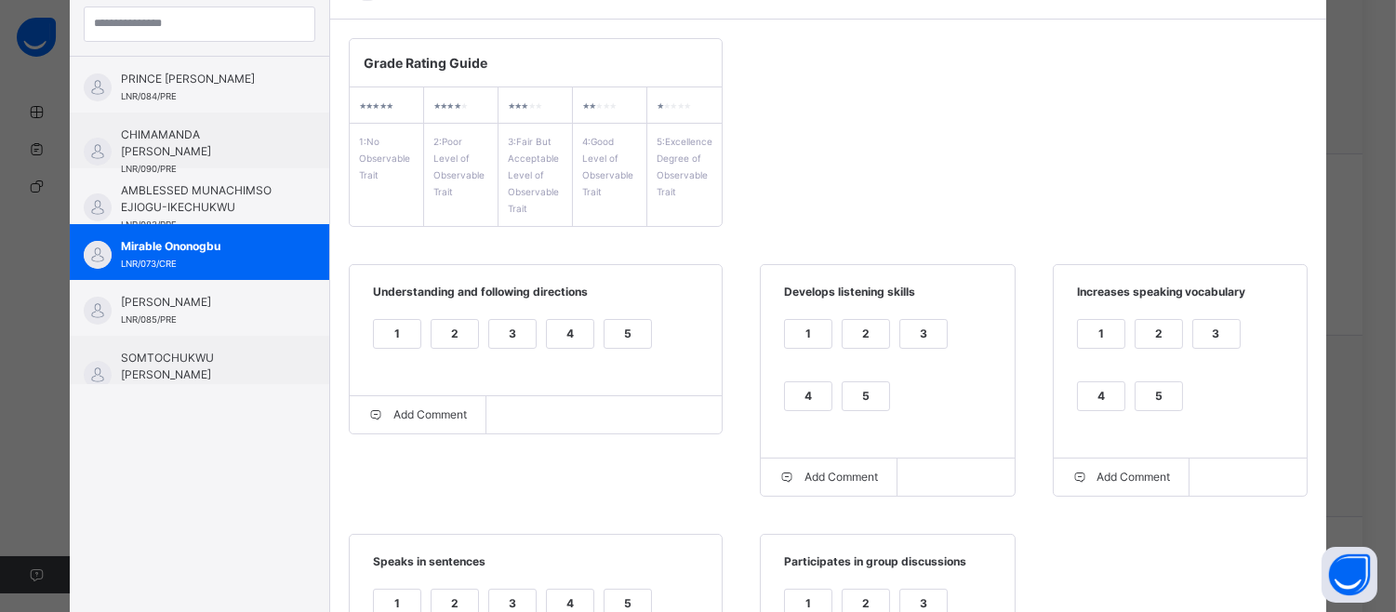
click at [1383, 383] on div "GRADE BOOK × Preparatory Class : Language Select Subject Language Students PRIN…" at bounding box center [698, 306] width 1396 height 612
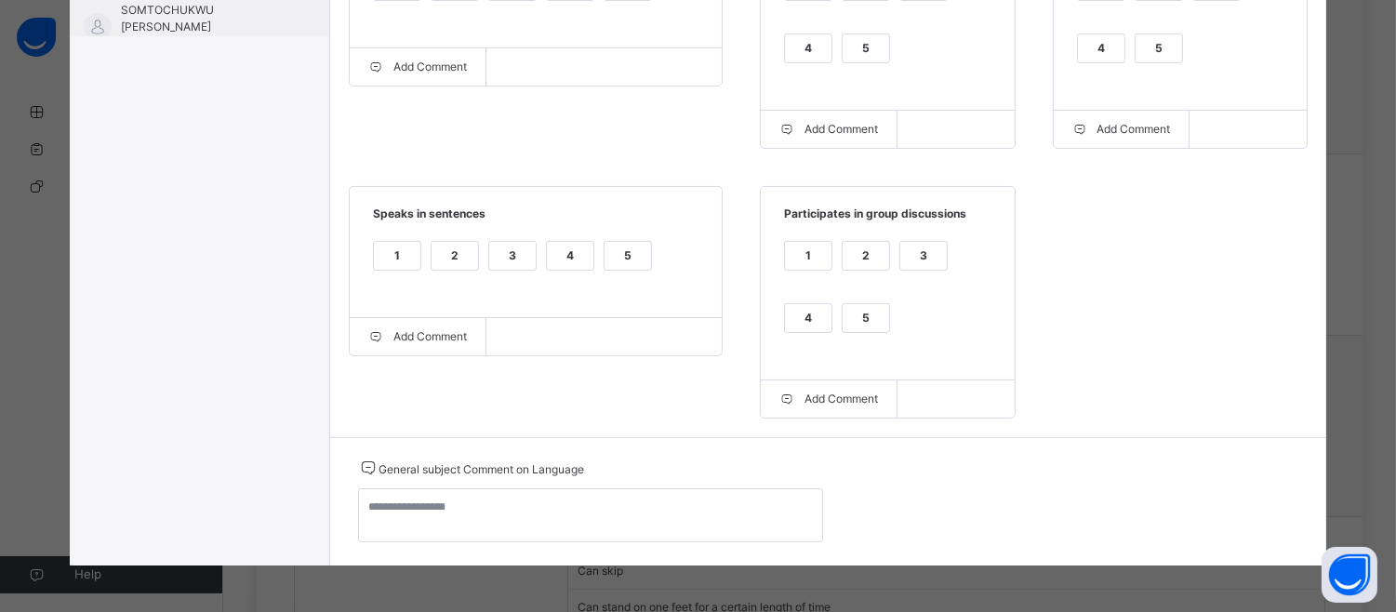
scroll to position [586, 0]
click at [860, 308] on div "5" at bounding box center [866, 318] width 47 height 28
drag, startPoint x: 630, startPoint y: 244, endPoint x: 544, endPoint y: 353, distance: 139.2
click at [544, 353] on div "Speaks in sentences 1 2 3 4 5 Add Comment" at bounding box center [536, 271] width 374 height 170
click at [610, 256] on div "5" at bounding box center [628, 256] width 47 height 28
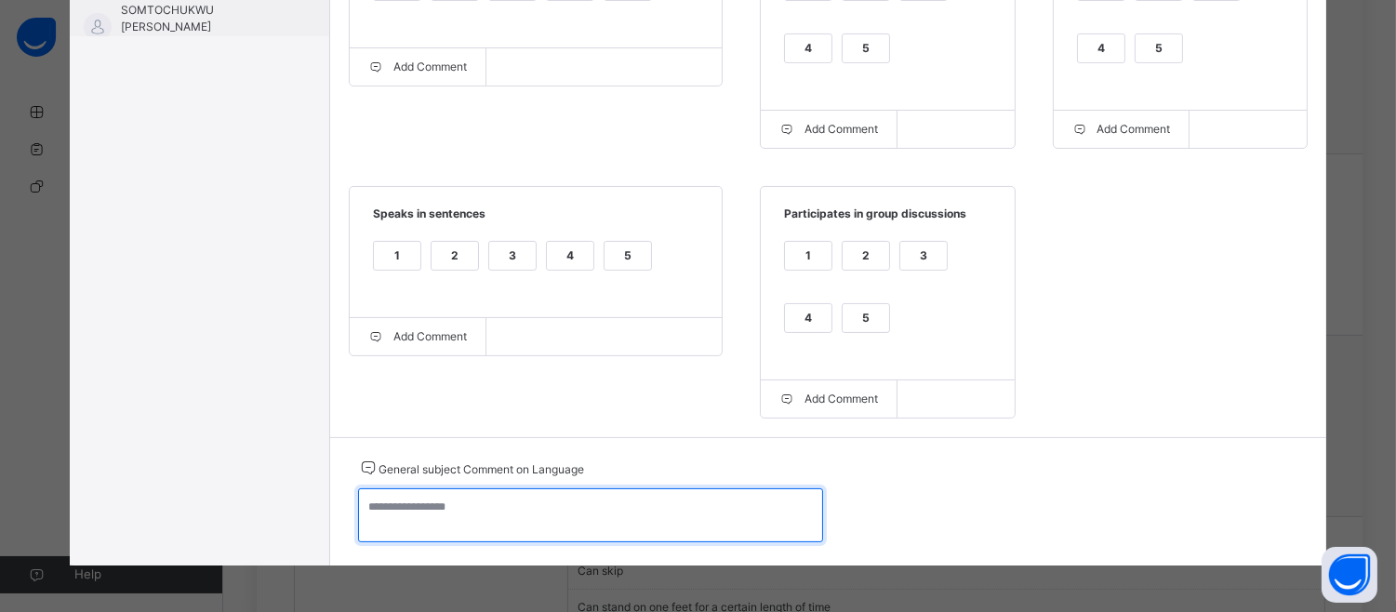
click at [364, 519] on textarea at bounding box center [590, 515] width 465 height 54
paste textarea "**********"
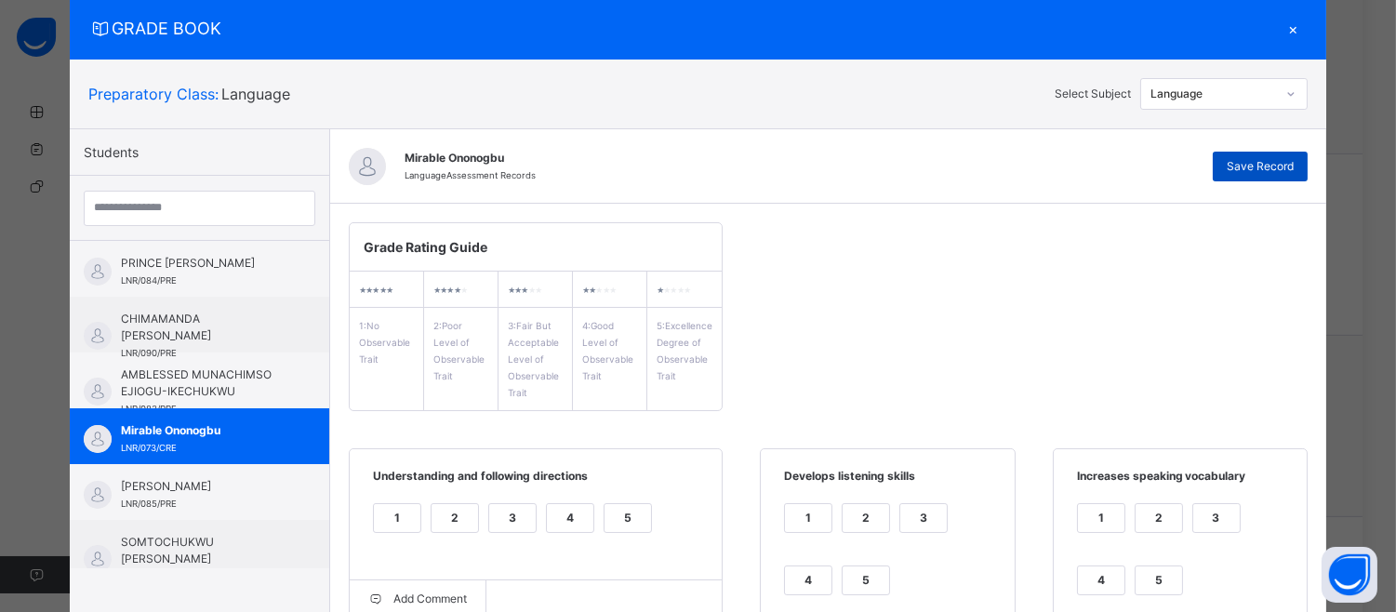
type textarea "**********"
click at [1266, 161] on span "Save Record" at bounding box center [1260, 166] width 67 height 17
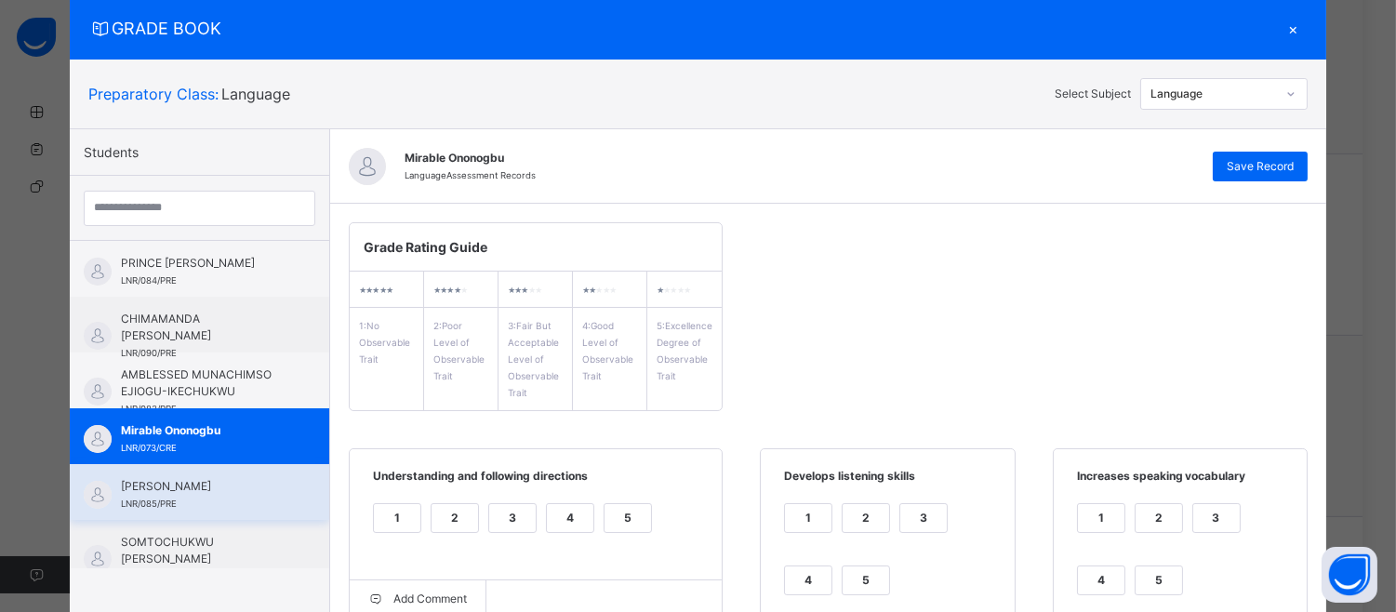
click at [192, 489] on span "[PERSON_NAME]" at bounding box center [204, 486] width 166 height 17
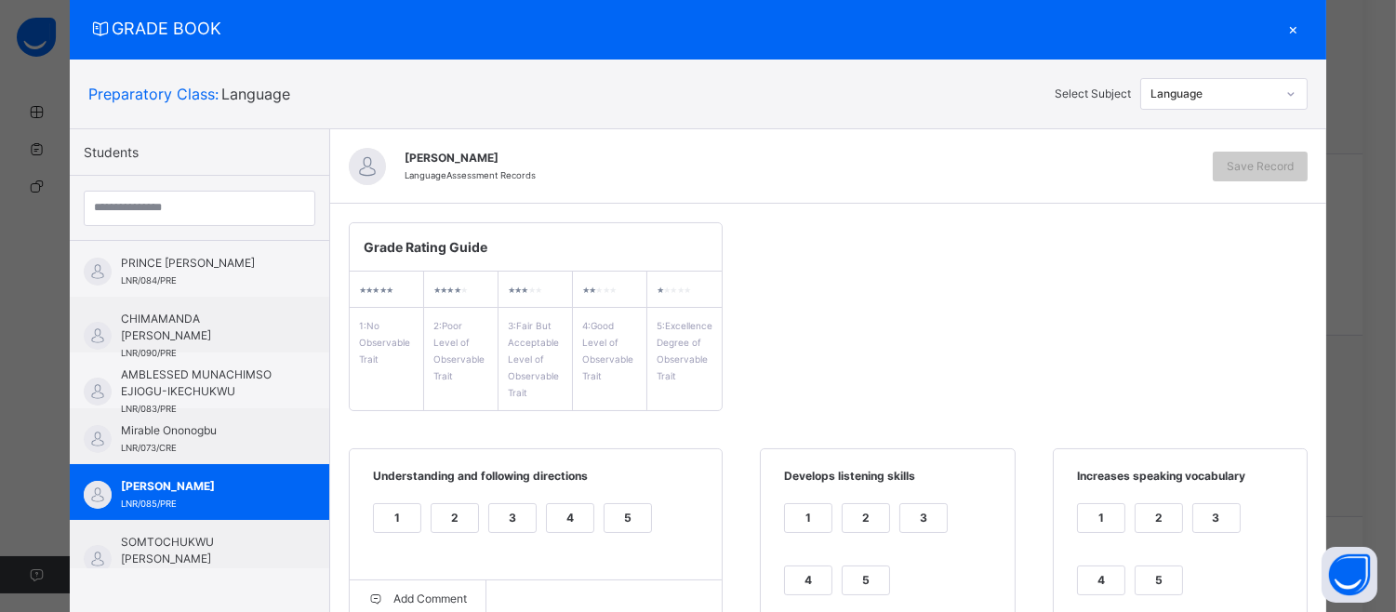
scroll to position [582, 0]
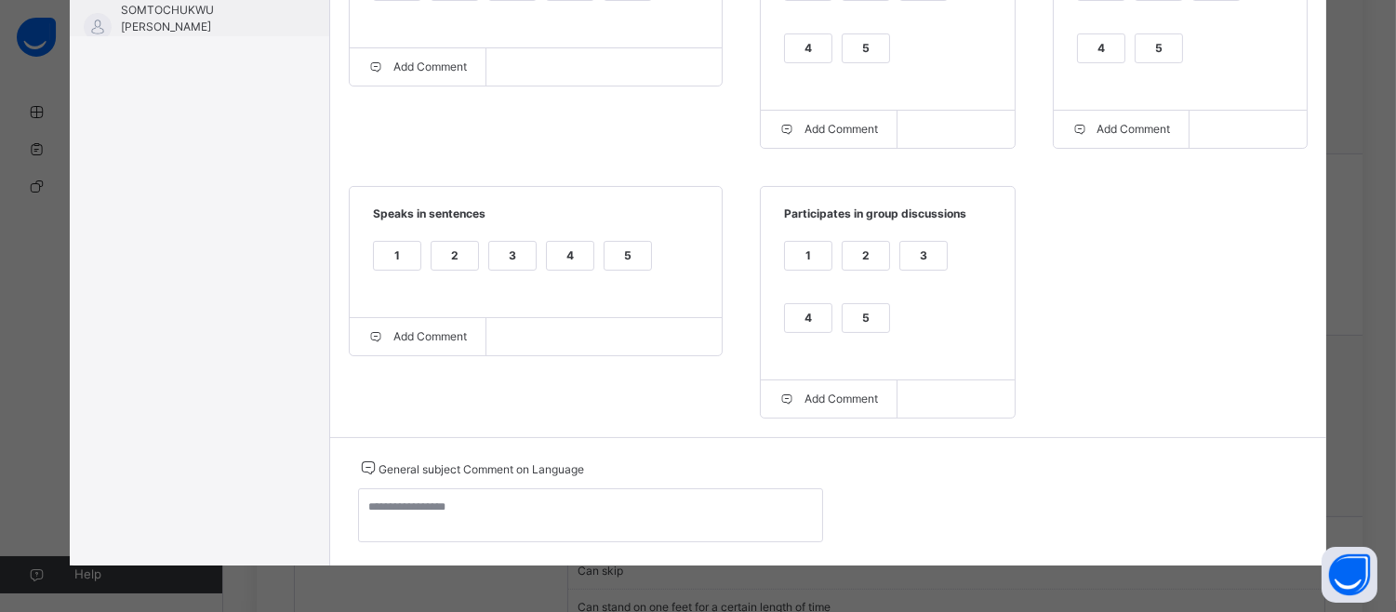
click at [1159, 51] on div "5" at bounding box center [1159, 48] width 47 height 28
click at [865, 52] on div "5" at bounding box center [866, 48] width 47 height 28
click at [631, 245] on div "5" at bounding box center [628, 256] width 47 height 28
click at [843, 311] on div "5" at bounding box center [866, 318] width 47 height 28
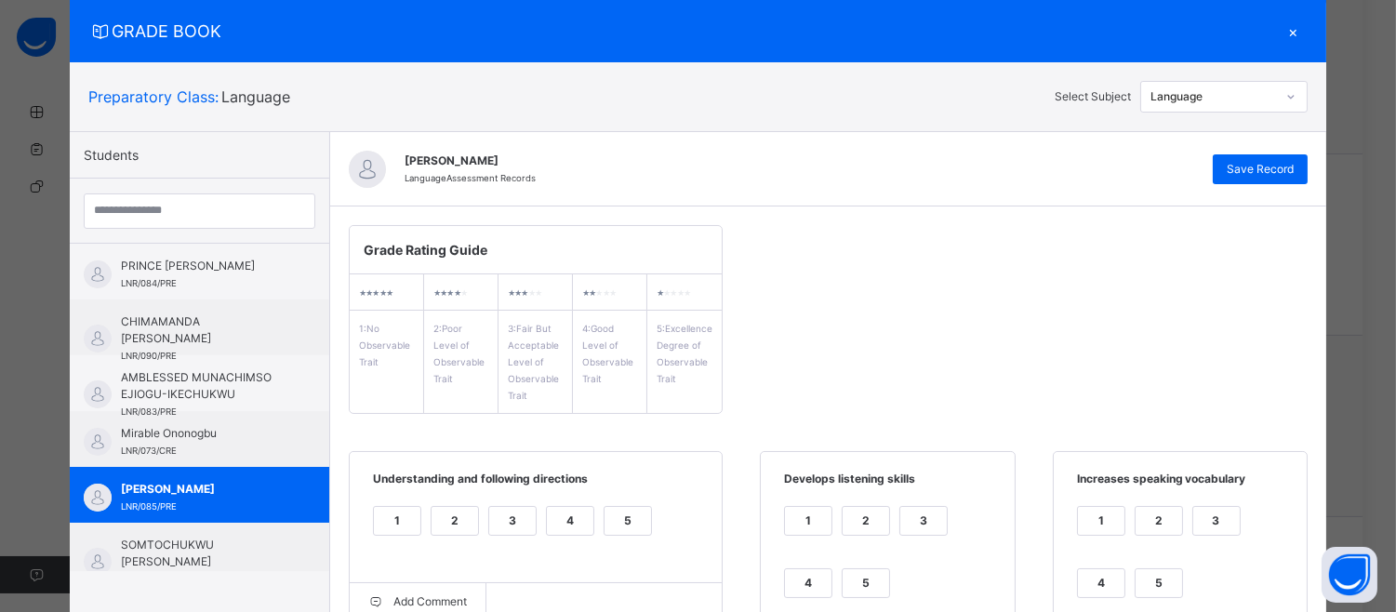
click at [621, 509] on div "5" at bounding box center [628, 521] width 47 height 28
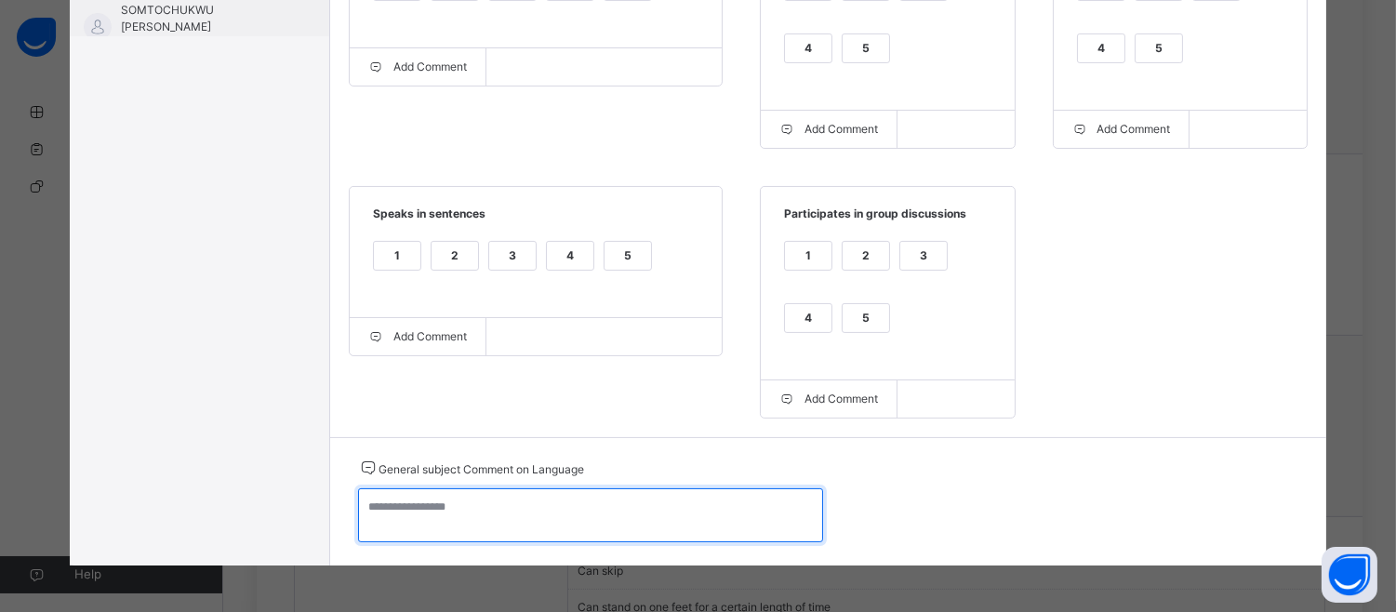
click at [379, 515] on textarea at bounding box center [590, 515] width 465 height 54
paste textarea "**********"
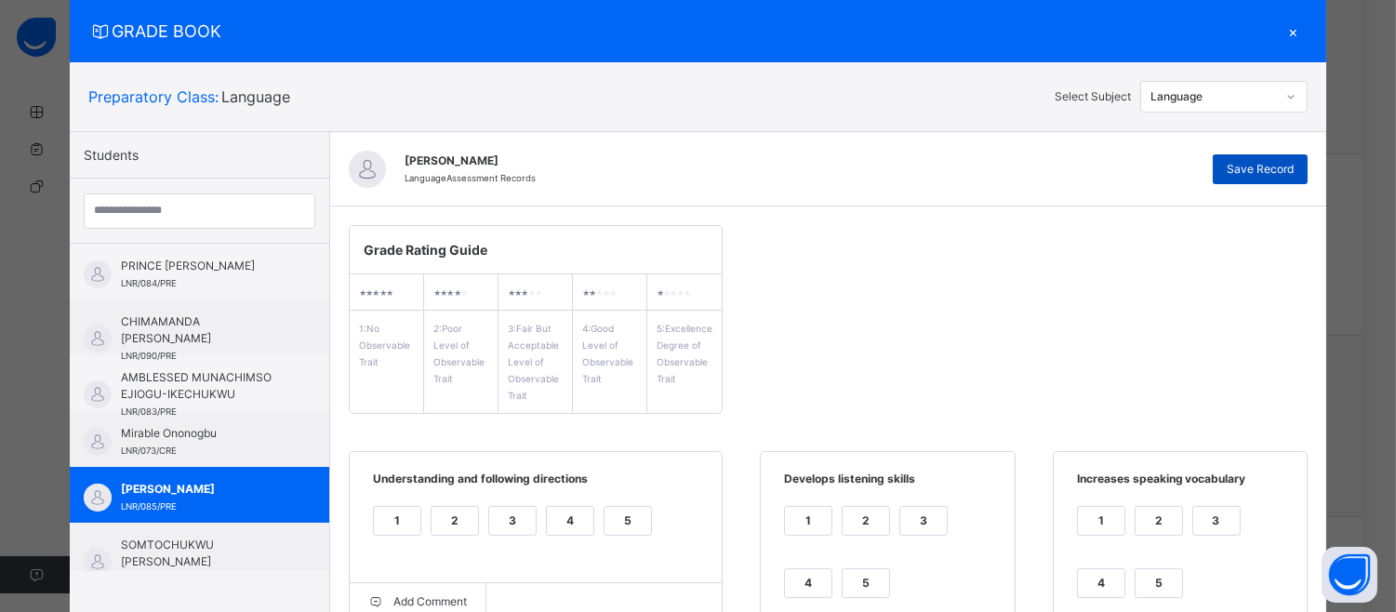
type textarea "**********"
click at [1253, 171] on span "Save Record" at bounding box center [1260, 169] width 67 height 17
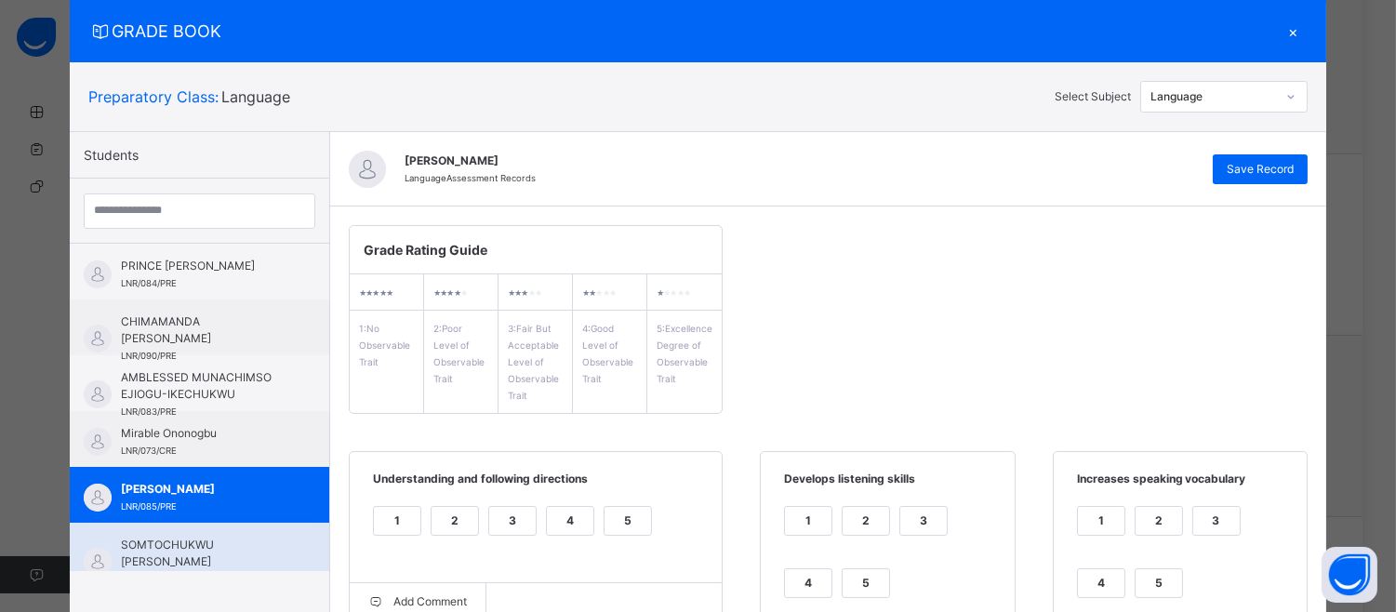
click at [184, 544] on span "SOMTOCHUKWU [PERSON_NAME]" at bounding box center [204, 553] width 166 height 33
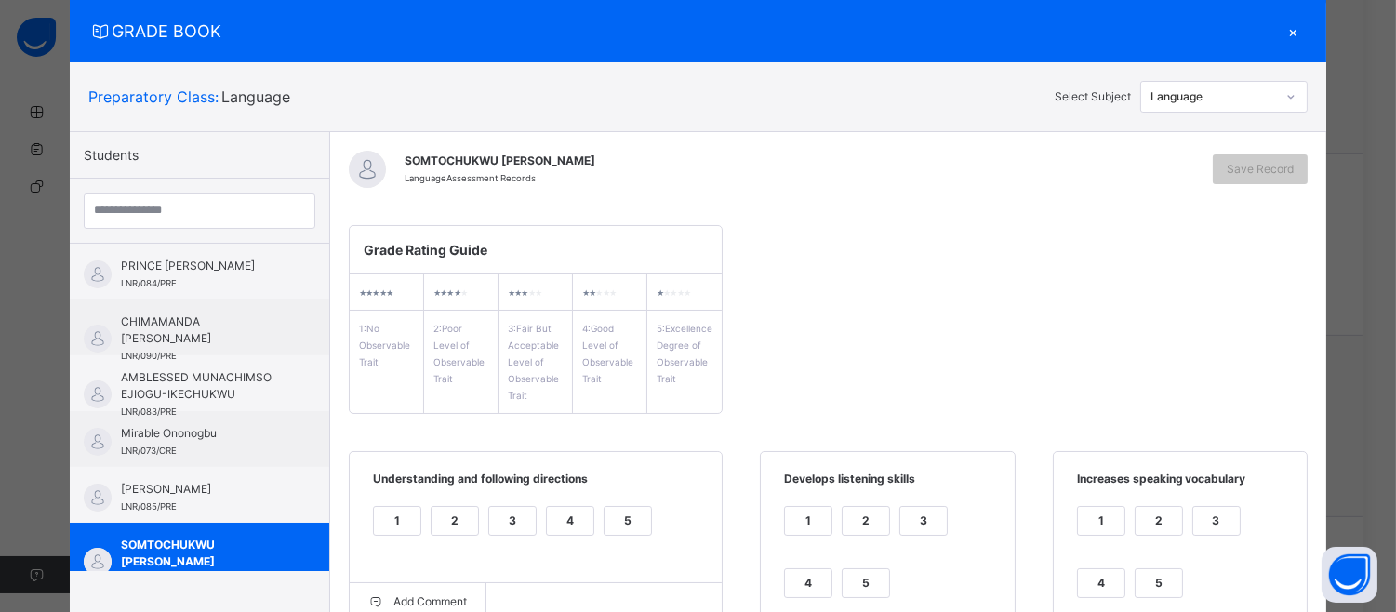
click at [612, 521] on div "5" at bounding box center [628, 521] width 47 height 28
click at [850, 570] on div "5" at bounding box center [866, 583] width 47 height 28
click at [1149, 565] on div "1 2 3 4 5" at bounding box center [1180, 563] width 216 height 125
click at [1158, 578] on div "5" at bounding box center [1159, 583] width 47 height 28
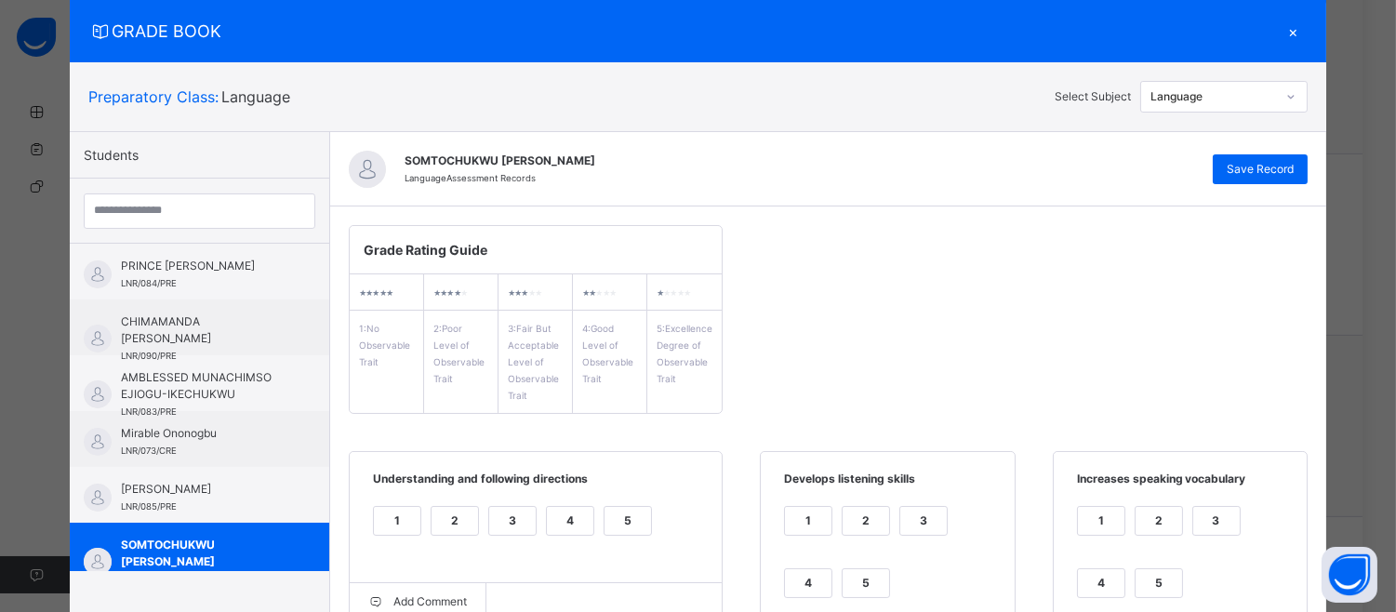
click at [1158, 578] on div "5" at bounding box center [1159, 583] width 47 height 28
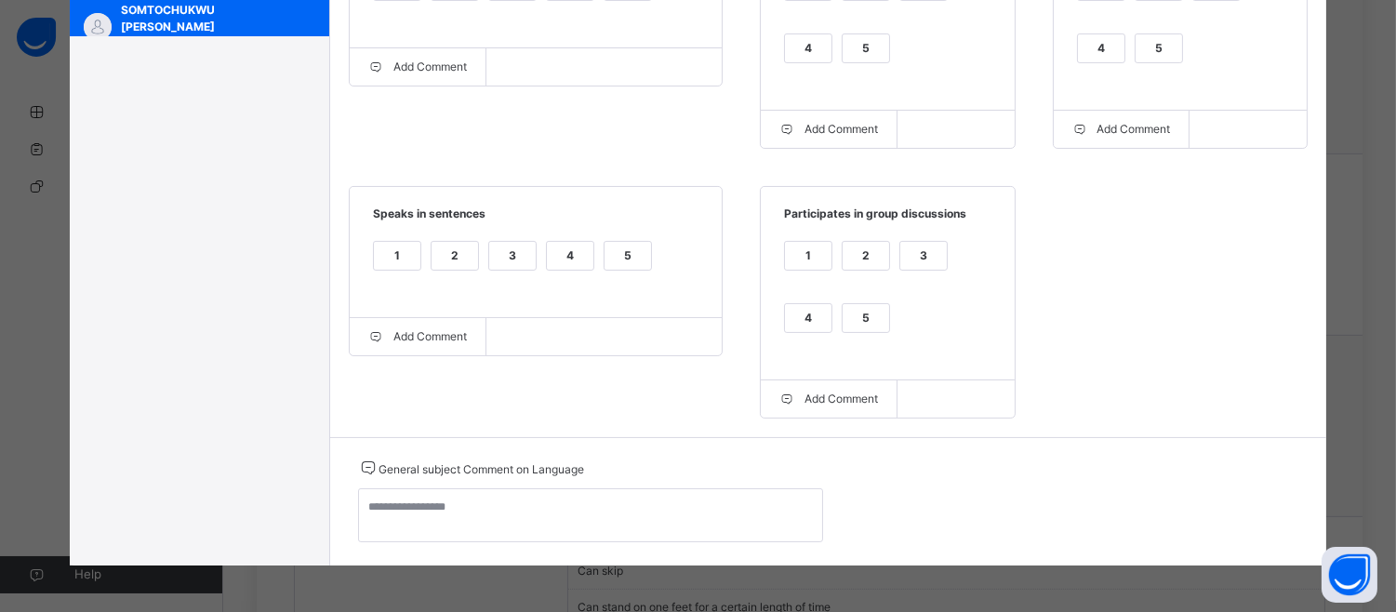
click at [866, 322] on div "5" at bounding box center [866, 318] width 47 height 28
click at [626, 261] on div "5" at bounding box center [628, 256] width 47 height 28
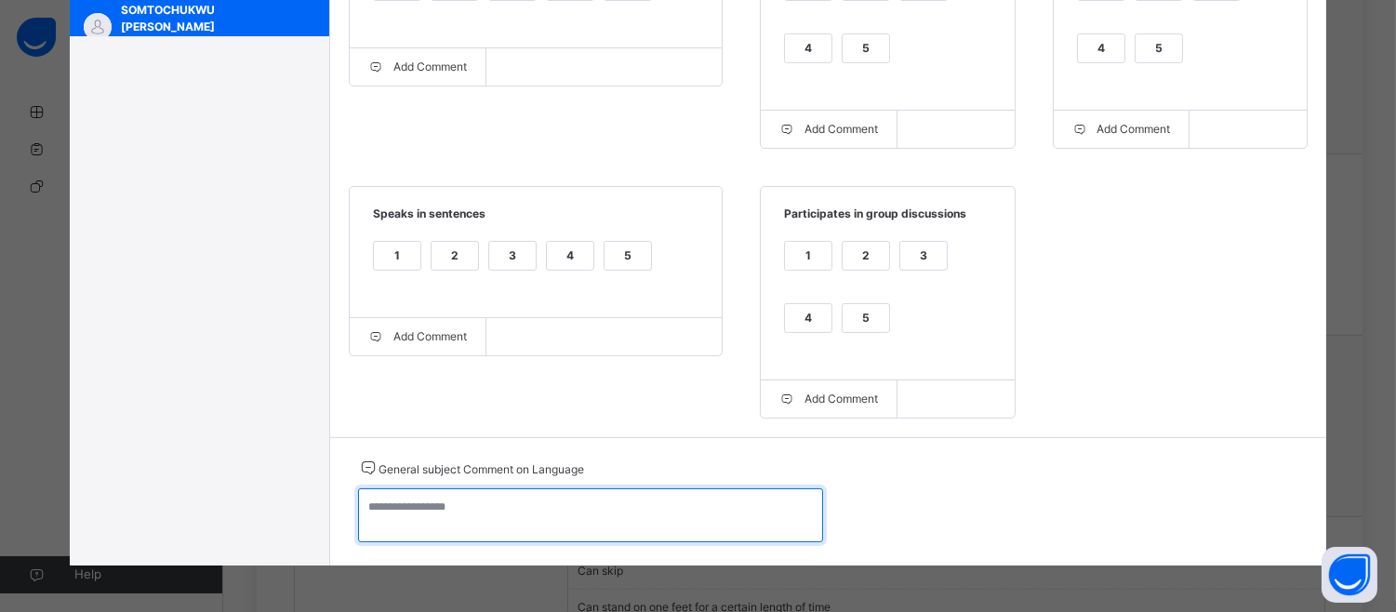
click at [366, 516] on textarea at bounding box center [590, 515] width 465 height 54
paste textarea "**********"
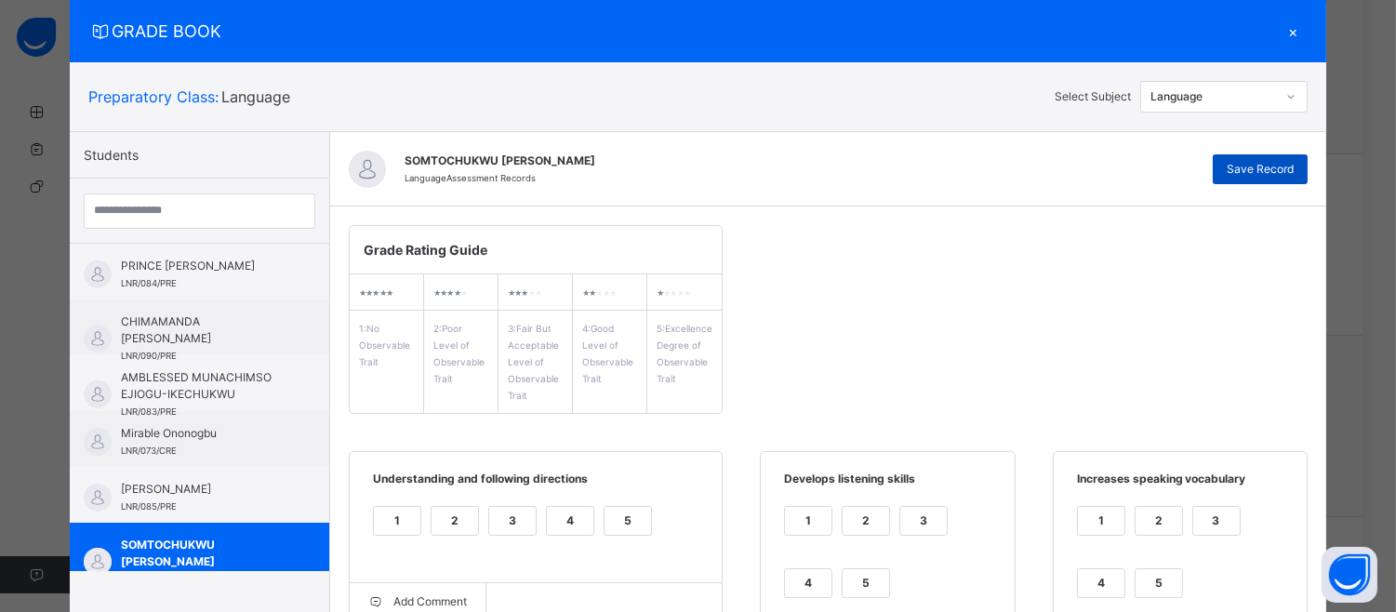
type textarea "**********"
click at [1242, 179] on div "Save Record" at bounding box center [1260, 169] width 95 height 30
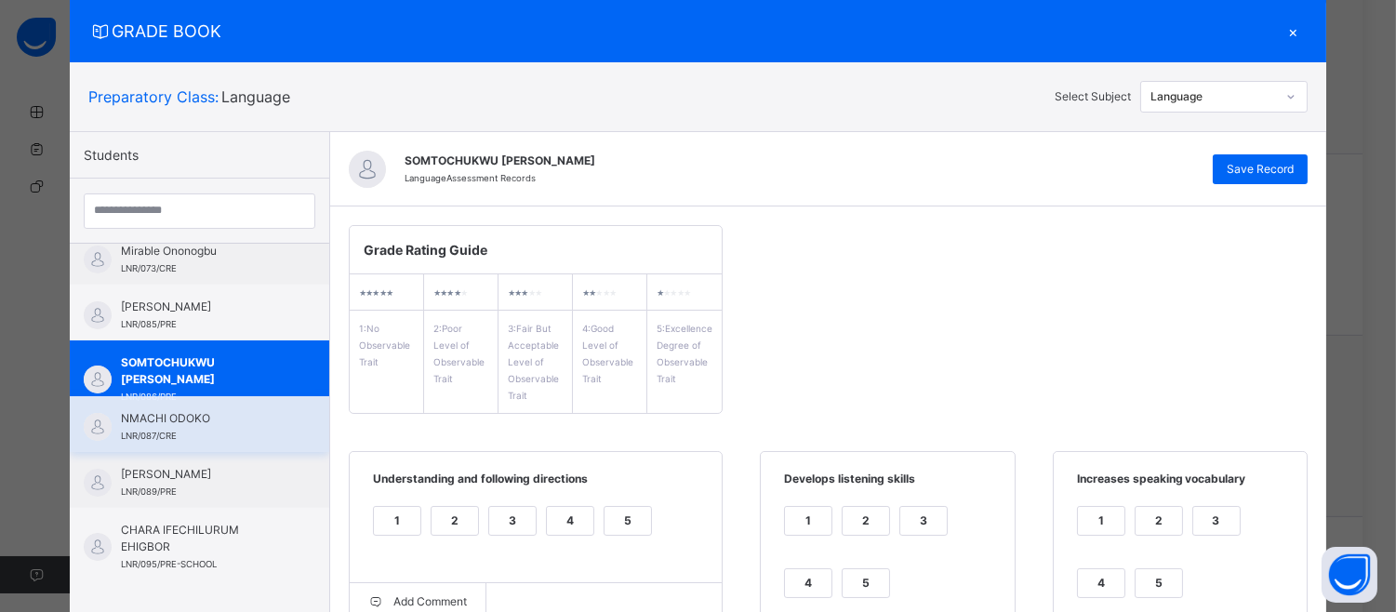
click at [219, 401] on div "NMACHI ODOKO LNR/087/CRE" at bounding box center [199, 424] width 259 height 56
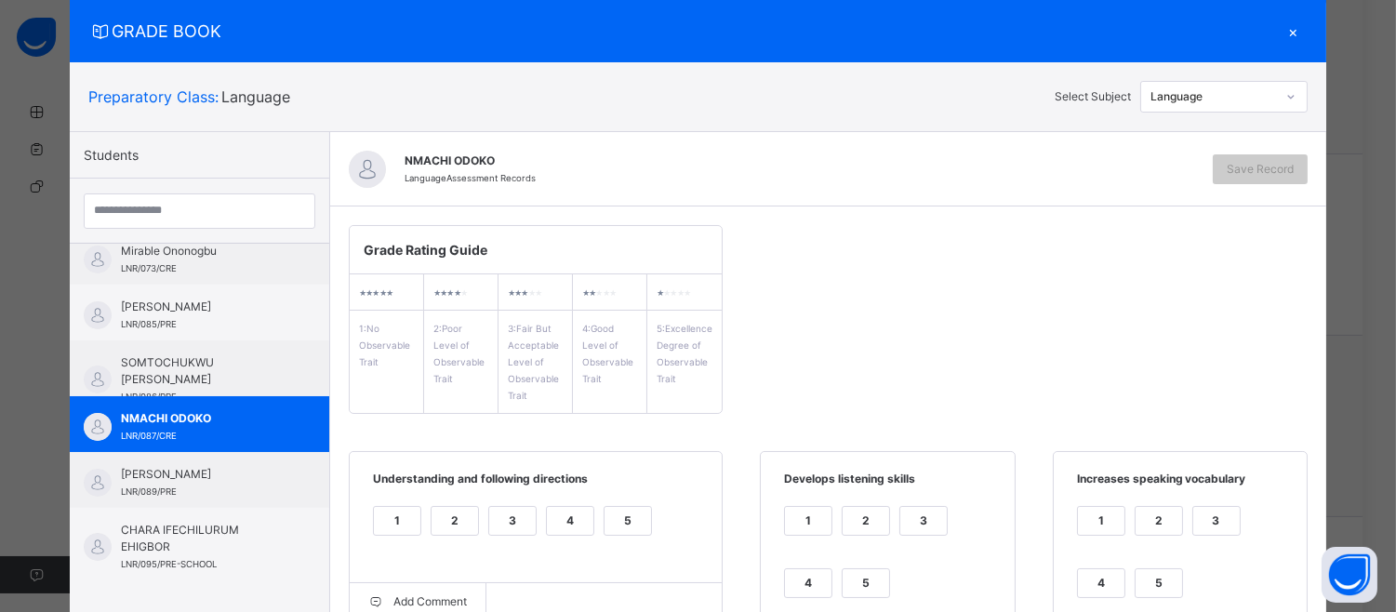
click at [554, 515] on div "4" at bounding box center [570, 521] width 47 height 28
click at [794, 583] on div "4" at bounding box center [808, 583] width 47 height 28
click at [1078, 587] on div "4" at bounding box center [1101, 583] width 47 height 28
click at [1204, 519] on div "3" at bounding box center [1216, 521] width 47 height 28
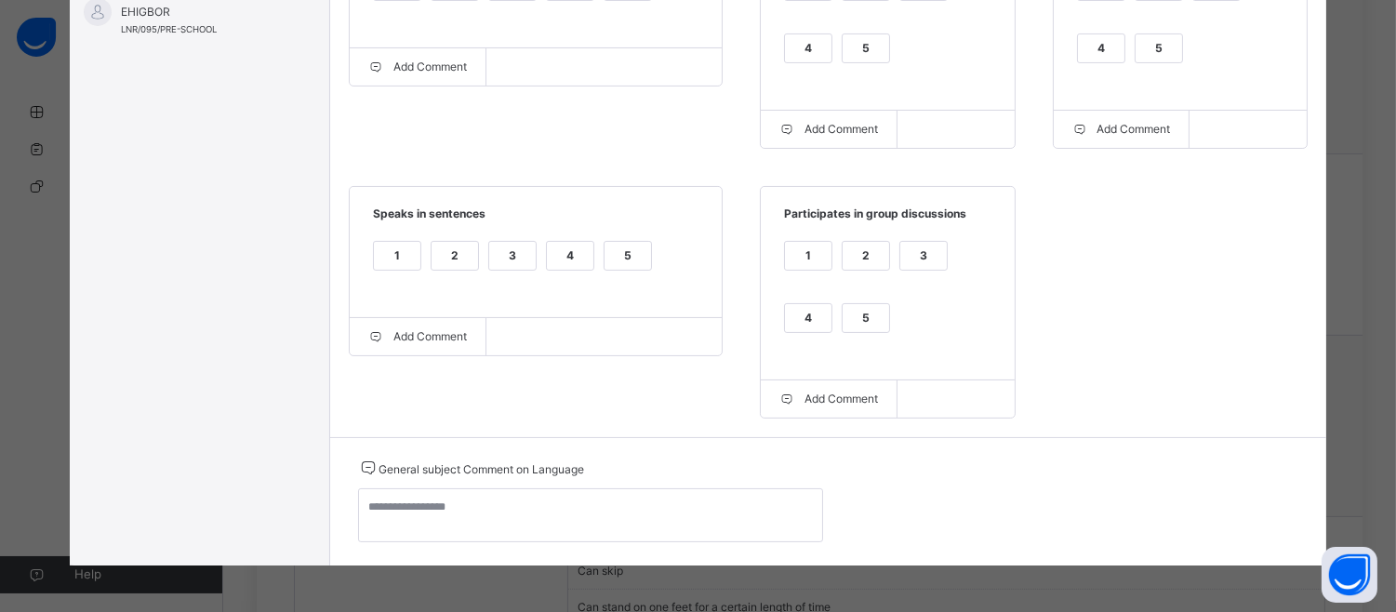
click at [906, 263] on div "3" at bounding box center [923, 256] width 47 height 28
click at [509, 249] on div "3" at bounding box center [512, 256] width 47 height 28
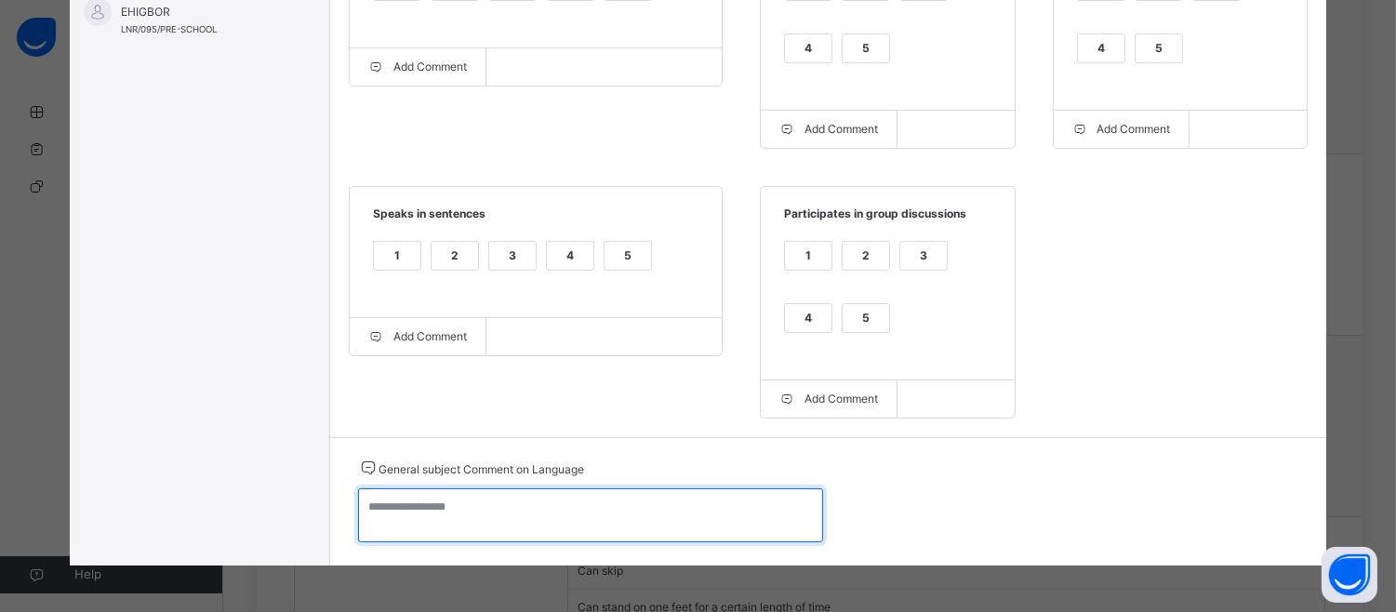
click at [401, 509] on textarea at bounding box center [590, 515] width 465 height 54
paste textarea "**********"
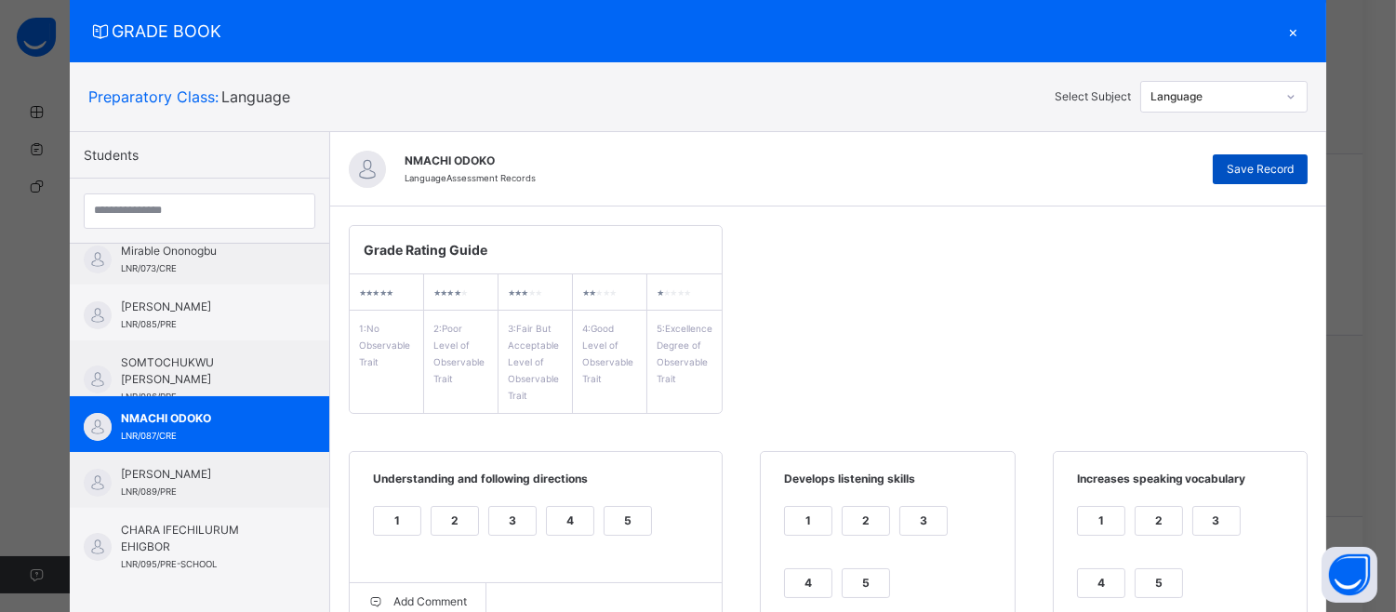
type textarea "**********"
click at [1260, 171] on span "Save Record" at bounding box center [1260, 169] width 67 height 17
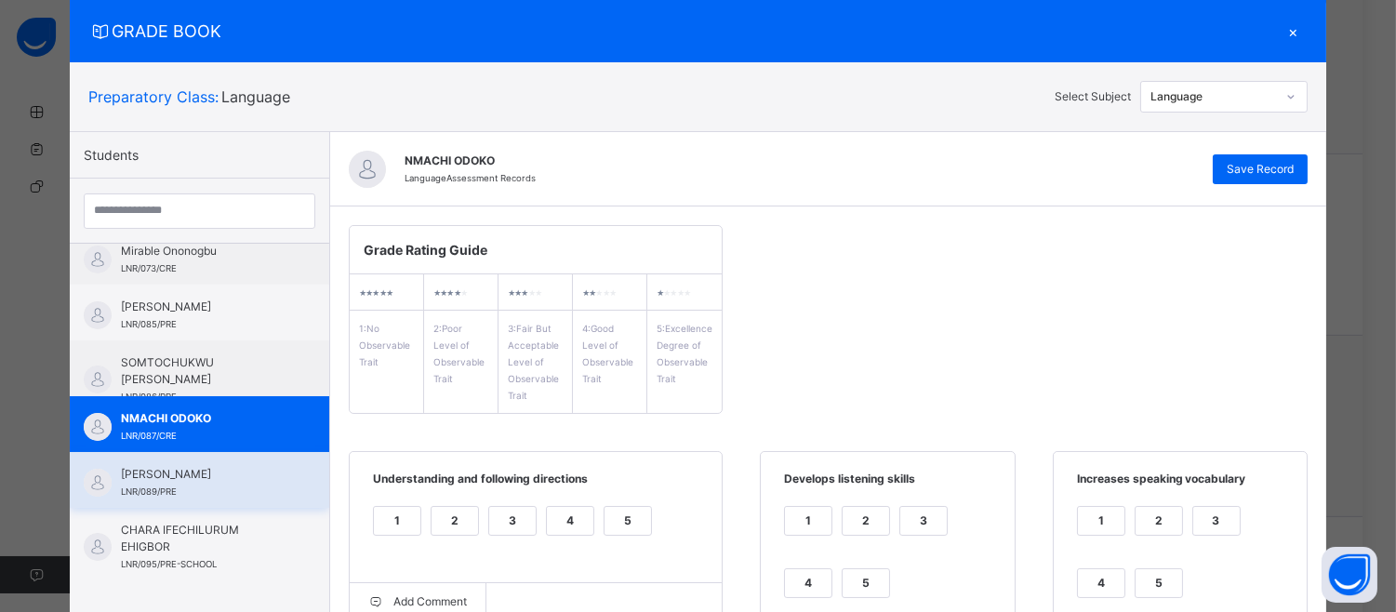
click at [235, 475] on span "[PERSON_NAME]" at bounding box center [204, 474] width 166 height 17
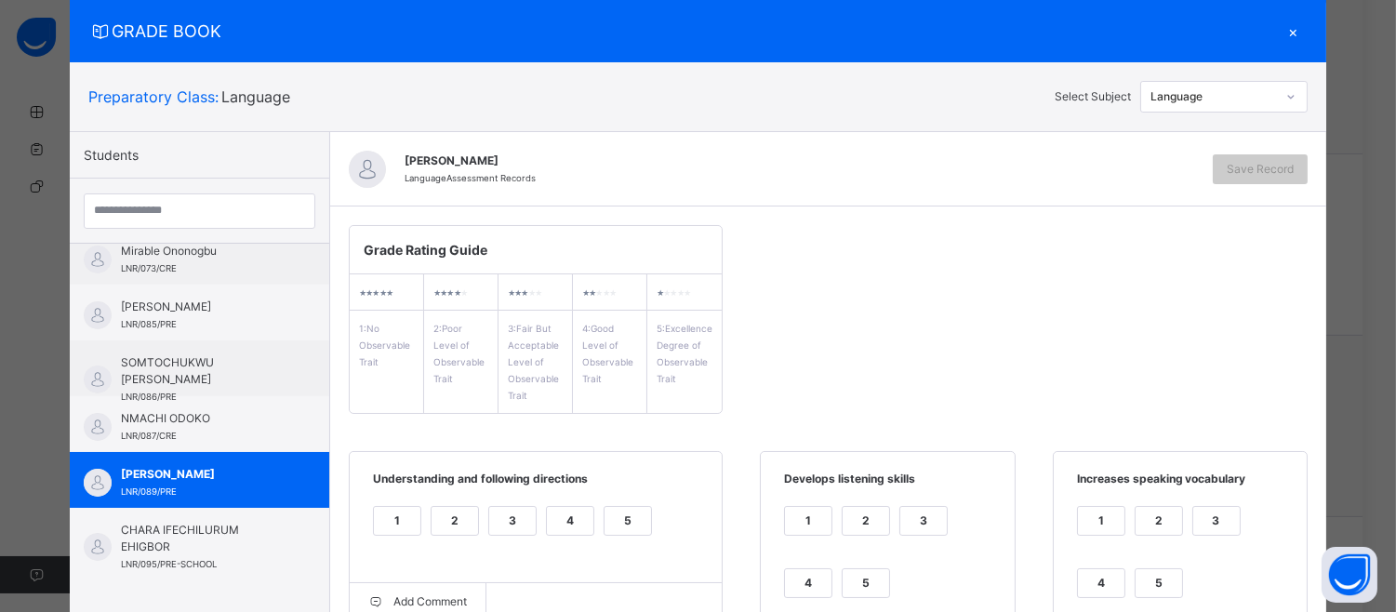
click at [611, 528] on div "5" at bounding box center [628, 521] width 47 height 28
click at [844, 577] on div "5" at bounding box center [866, 583] width 47 height 28
click at [1157, 580] on div "5" at bounding box center [1159, 583] width 47 height 28
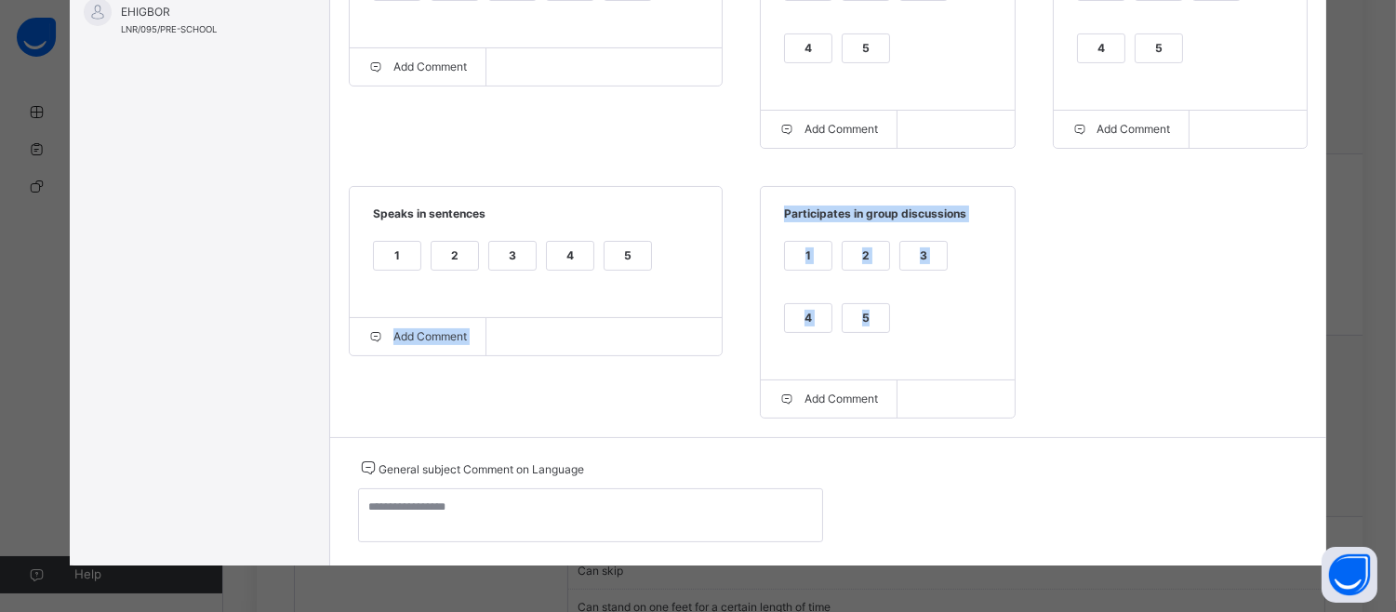
drag, startPoint x: 857, startPoint y: 326, endPoint x: 707, endPoint y: 268, distance: 161.3
click at [707, 268] on div "Grade Rating Guide ★ ★ ★ ★ ★ 1 : No Observable Trait ★ ★ ★ ★ ★ 2 : Poor Level o…" at bounding box center [828, 54] width 996 height 765
click at [614, 254] on div "5" at bounding box center [628, 256] width 47 height 28
drag, startPoint x: 848, startPoint y: 320, endPoint x: 560, endPoint y: 435, distance: 310.5
click at [560, 435] on div "Grade Rating Guide ★ ★ ★ ★ ★ 1 : No Observable Trait ★ ★ ★ ★ ★ 2 : Poor Level o…" at bounding box center [828, 54] width 996 height 765
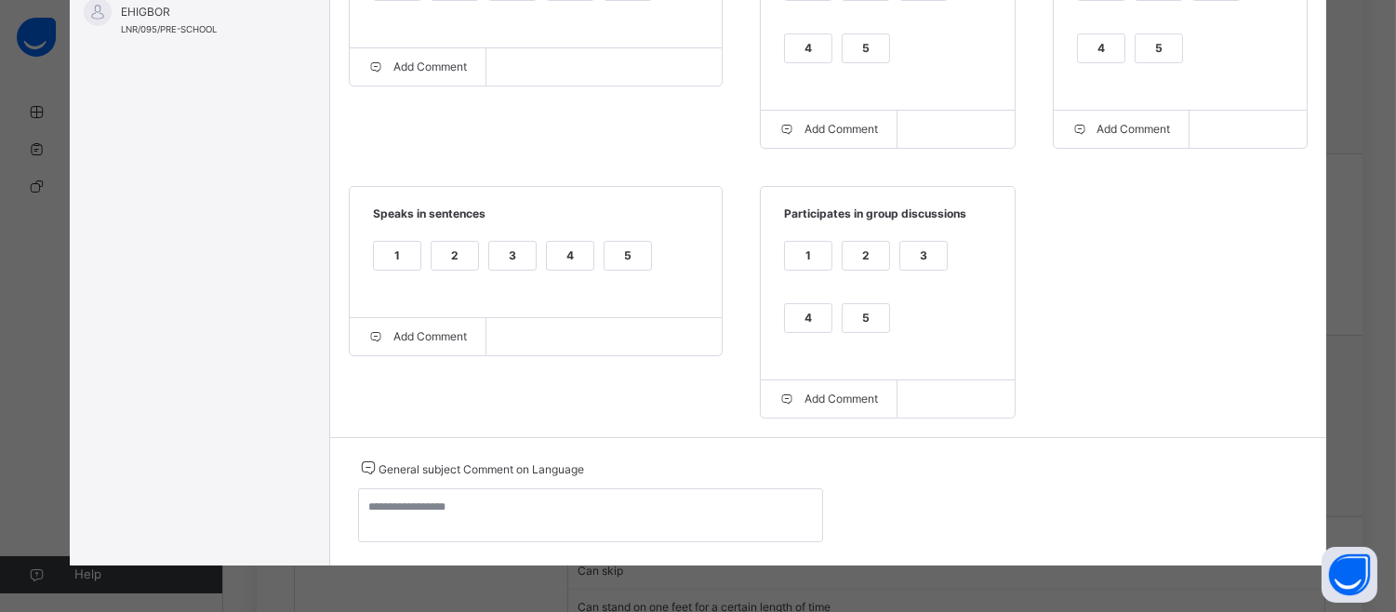
click at [848, 324] on div "5" at bounding box center [866, 318] width 47 height 28
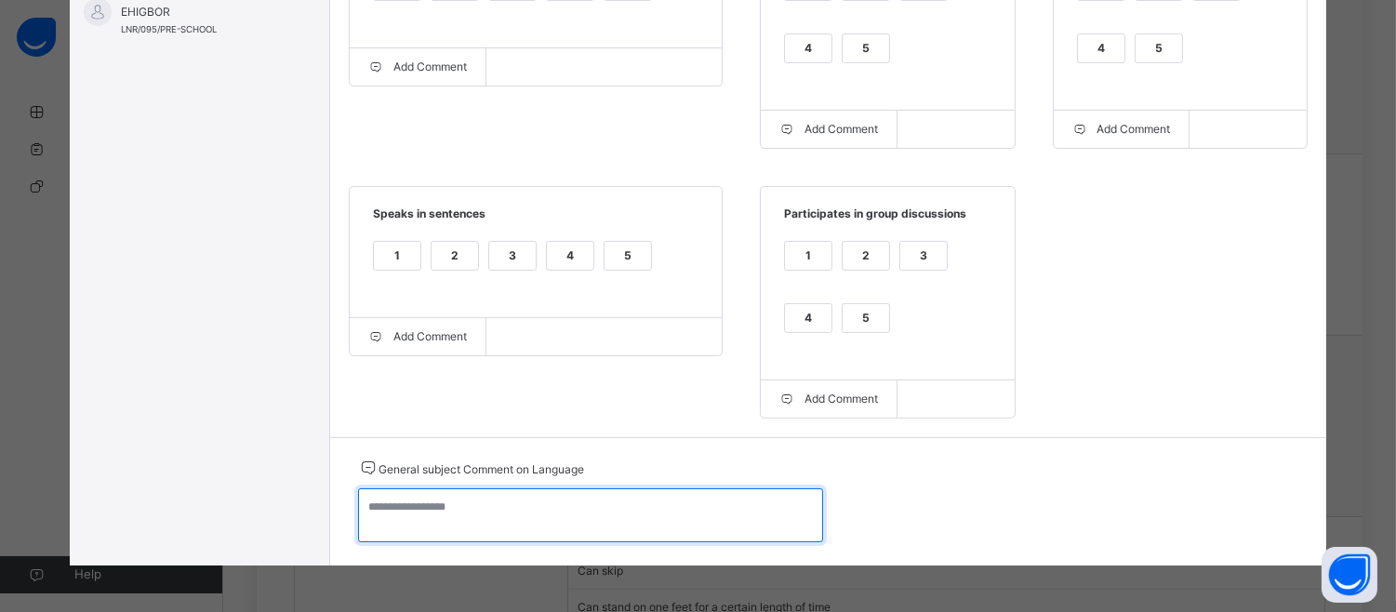
click at [361, 516] on textarea at bounding box center [590, 515] width 465 height 54
paste textarea "**********"
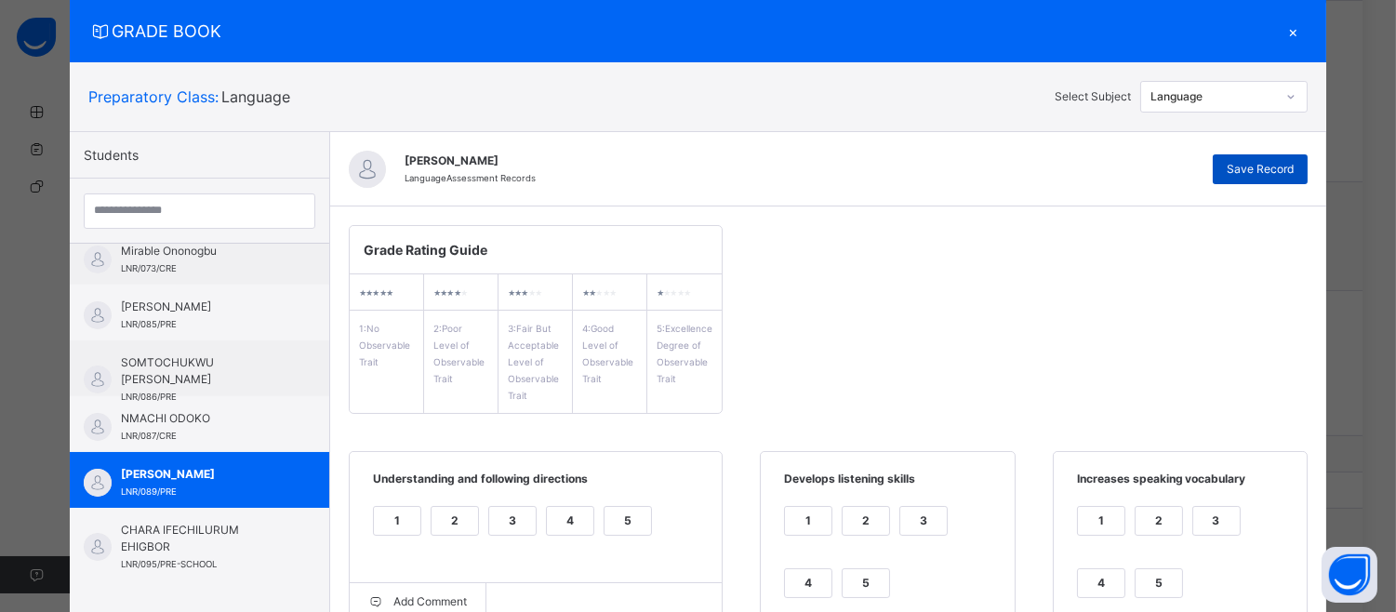
type textarea "**********"
click at [1267, 159] on div "Save Record" at bounding box center [1260, 169] width 95 height 30
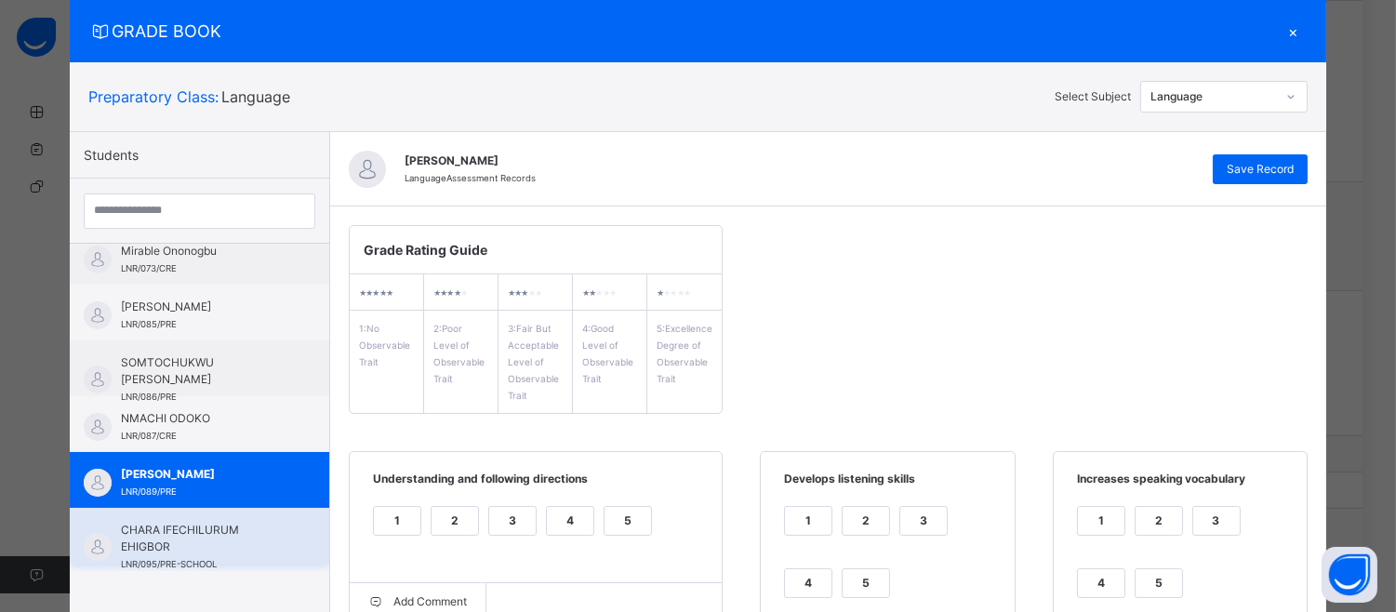
click at [168, 541] on span "CHARA IFECHILURUM EHIGBOR" at bounding box center [204, 538] width 166 height 33
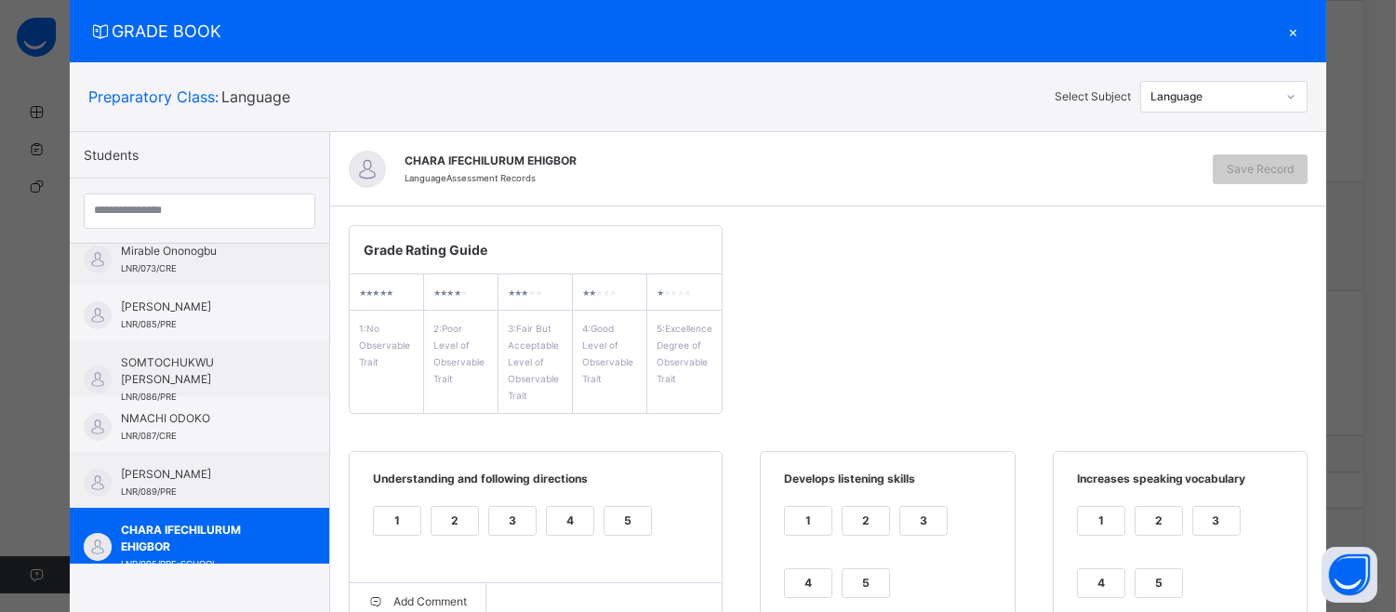
click at [617, 513] on div "5" at bounding box center [628, 521] width 47 height 28
click at [871, 573] on div "5" at bounding box center [866, 583] width 47 height 28
click at [1140, 577] on div "5" at bounding box center [1159, 583] width 47 height 28
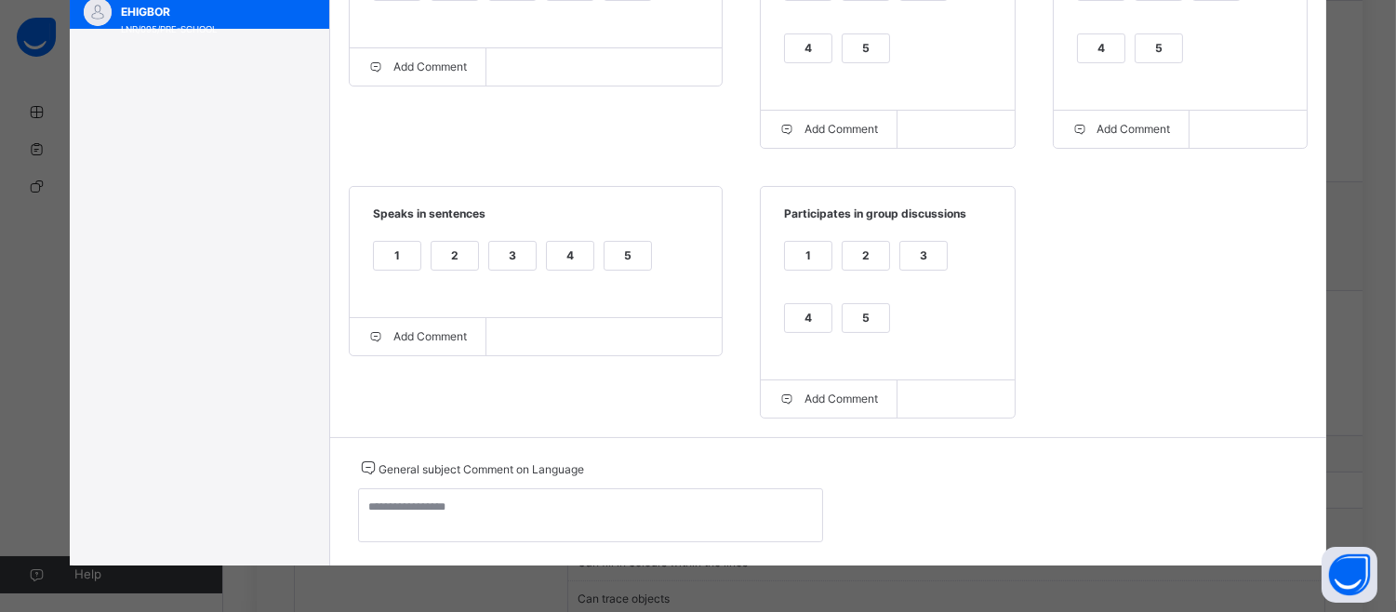
click at [860, 307] on div "5" at bounding box center [866, 318] width 47 height 28
click at [629, 259] on div "5" at bounding box center [628, 256] width 47 height 28
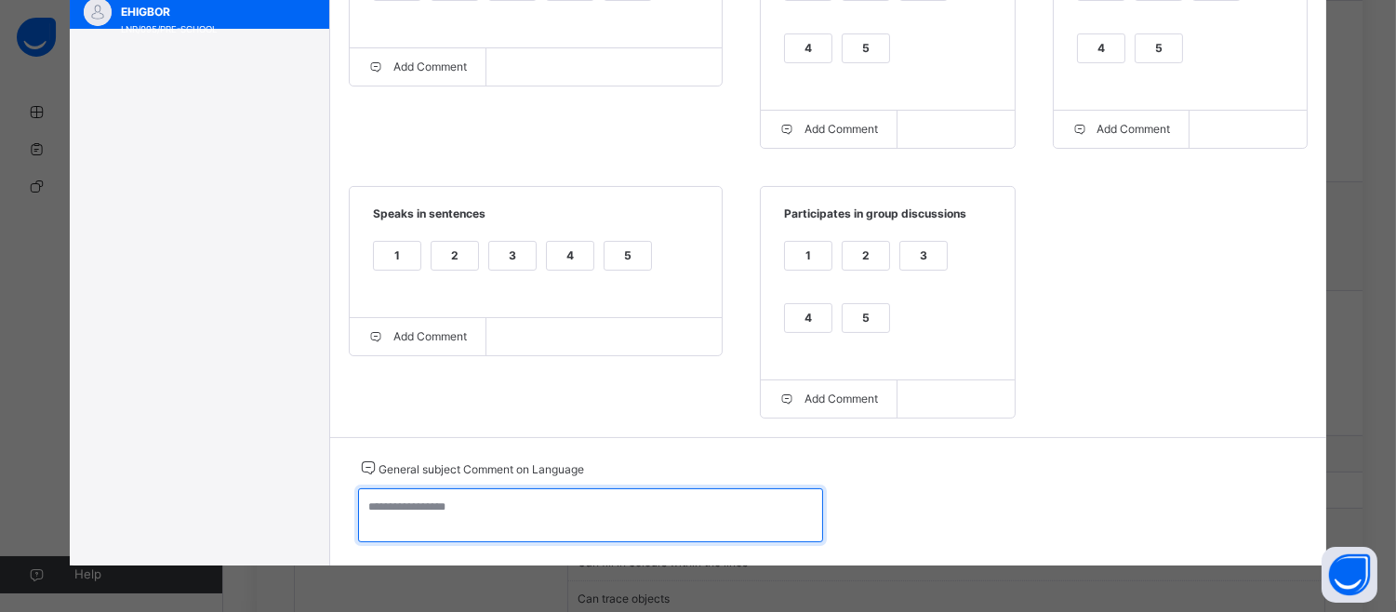
click at [367, 514] on textarea at bounding box center [590, 515] width 465 height 54
paste textarea "**********"
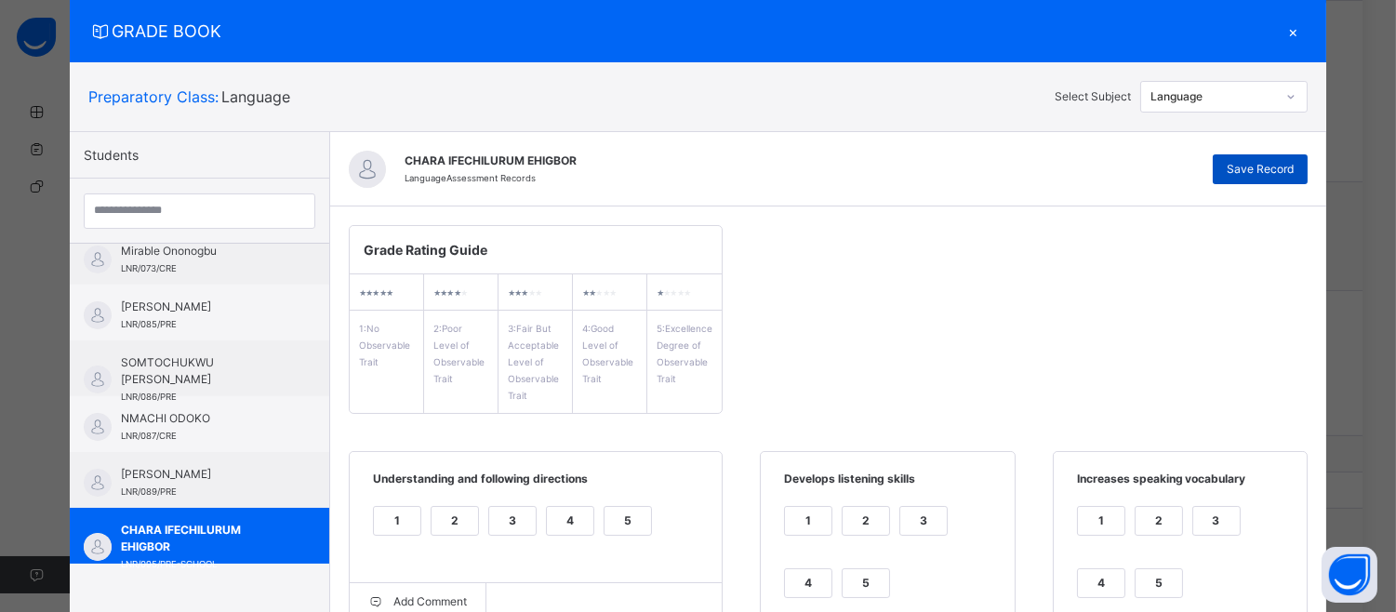
type textarea "**********"
click at [1267, 162] on span "Save Record" at bounding box center [1260, 169] width 67 height 17
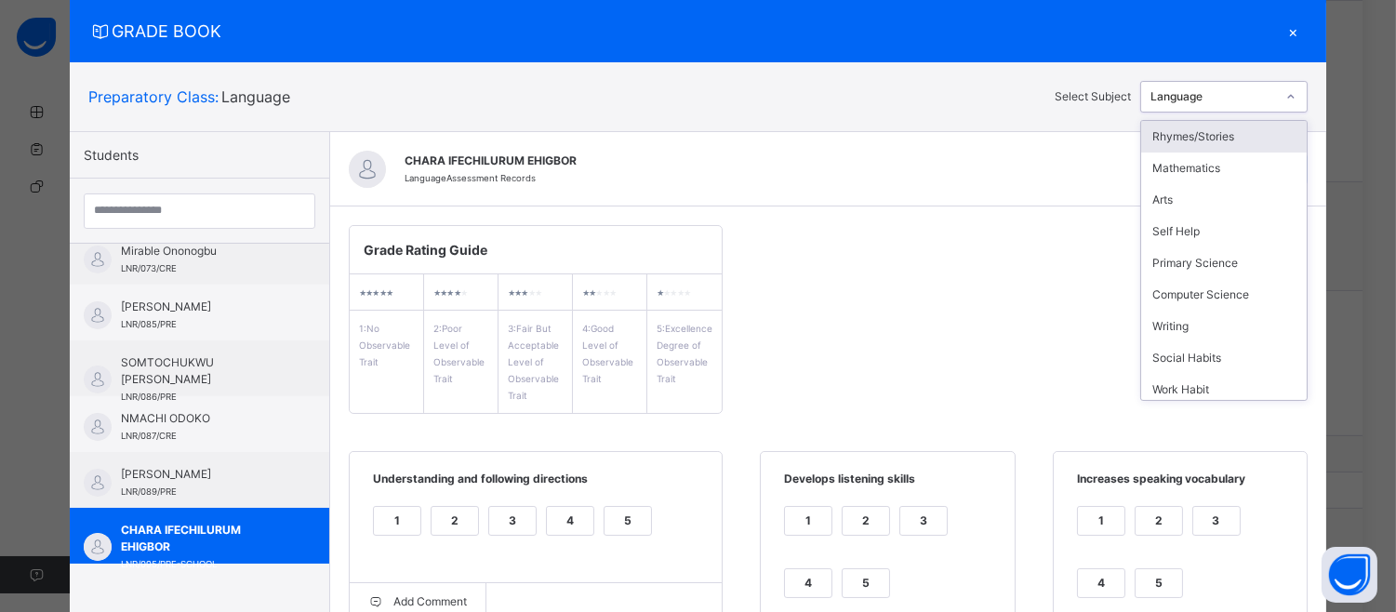
click at [1295, 93] on icon at bounding box center [1290, 96] width 11 height 19
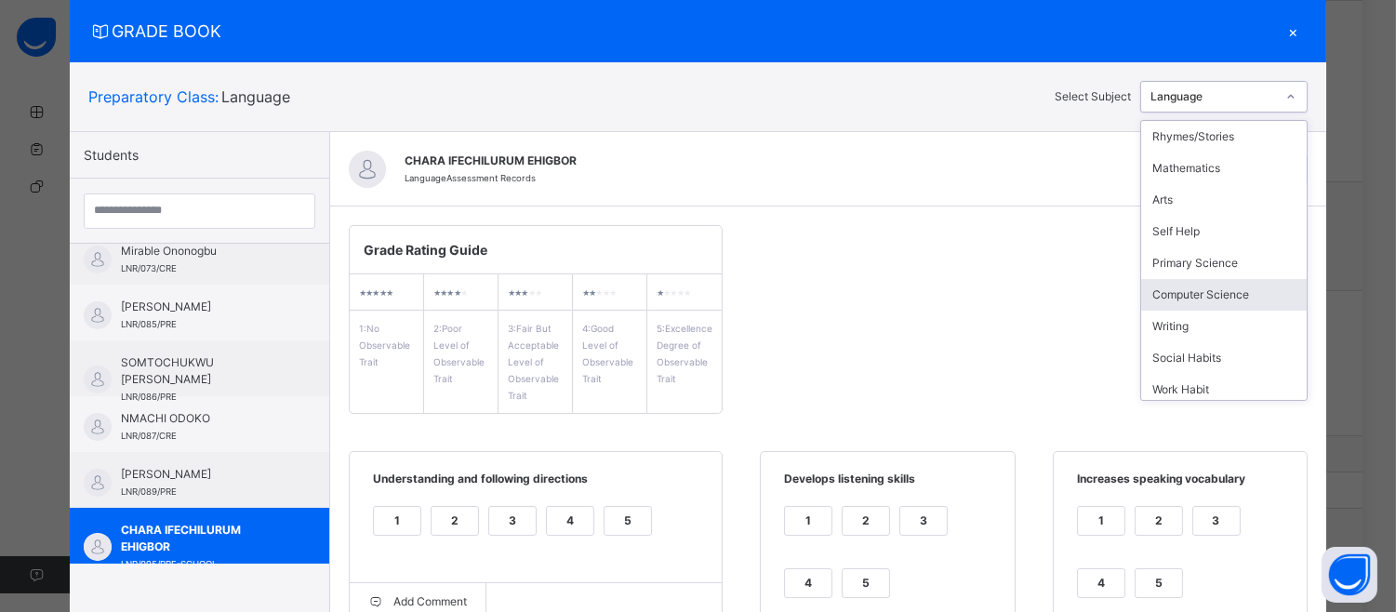
click at [1308, 309] on div "Rhymes/Stories Mathematics Arts Self Help Primary Science Computer Science Writ…" at bounding box center [1223, 260] width 167 height 281
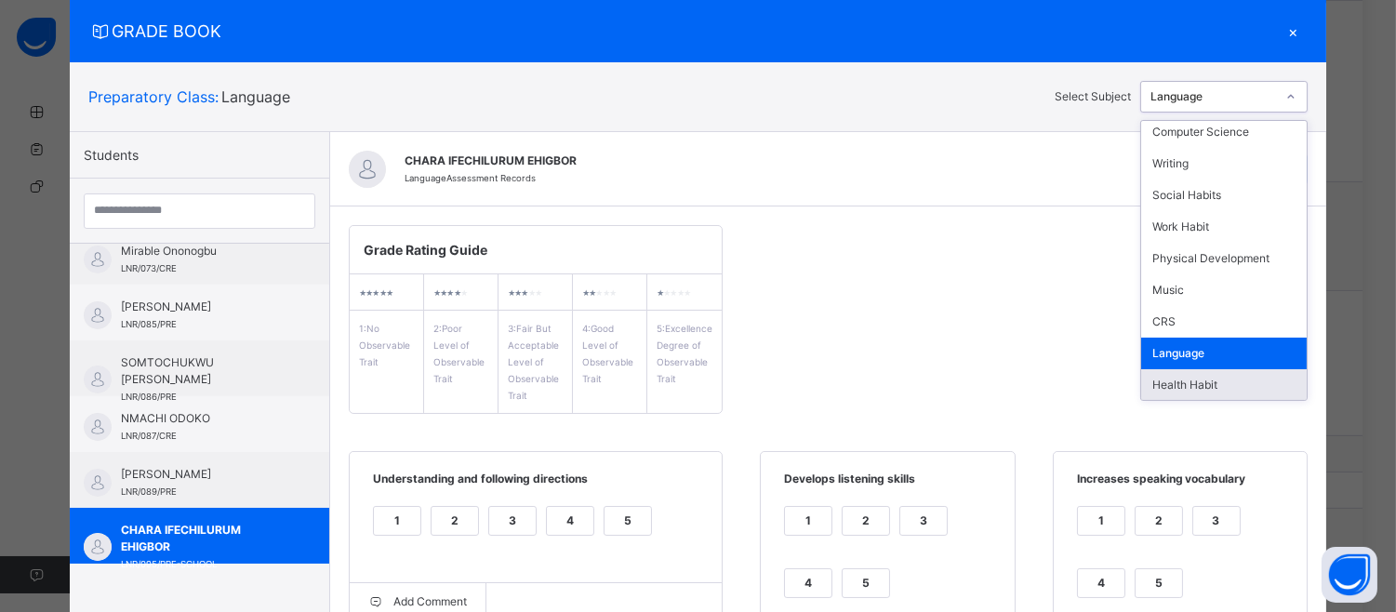
click at [1266, 387] on div "Health Habit" at bounding box center [1224, 385] width 166 height 32
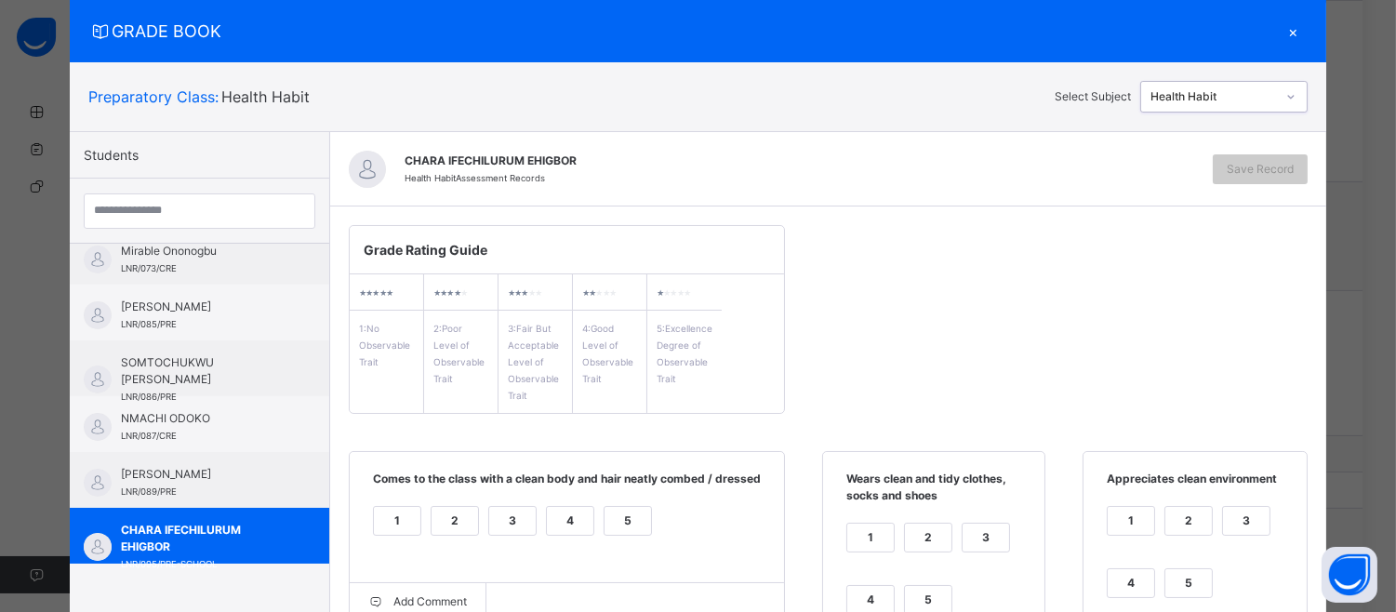
scroll to position [0, 0]
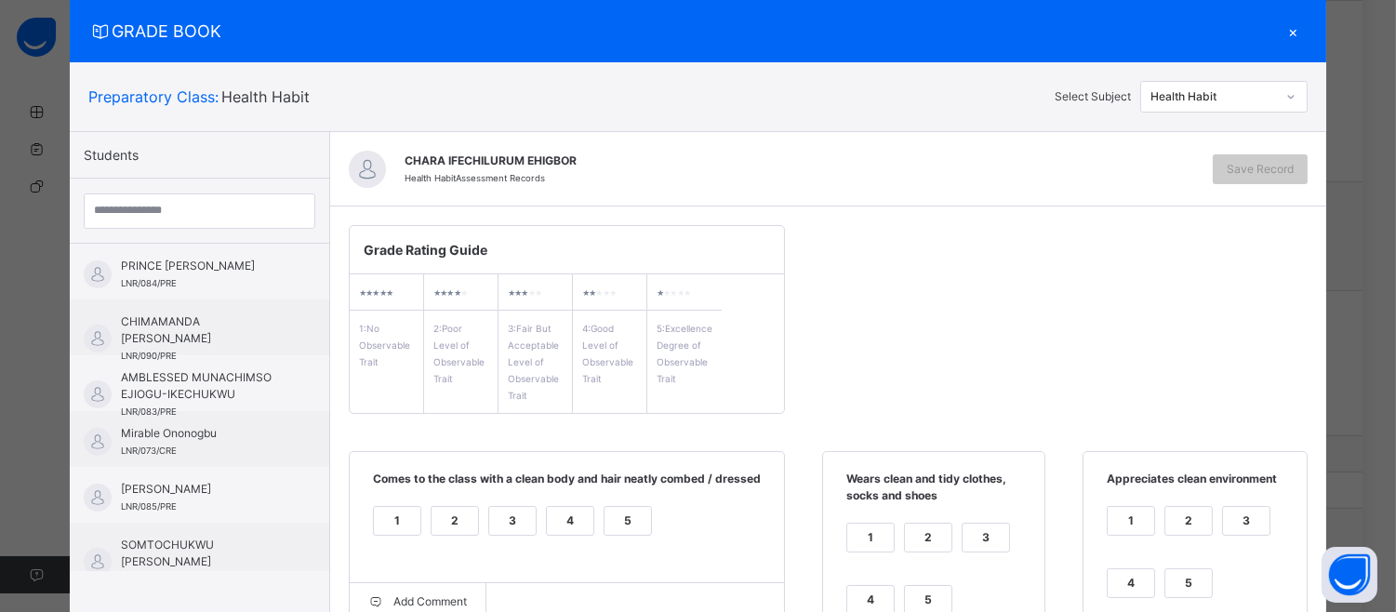
click at [249, 235] on div at bounding box center [199, 211] width 259 height 65
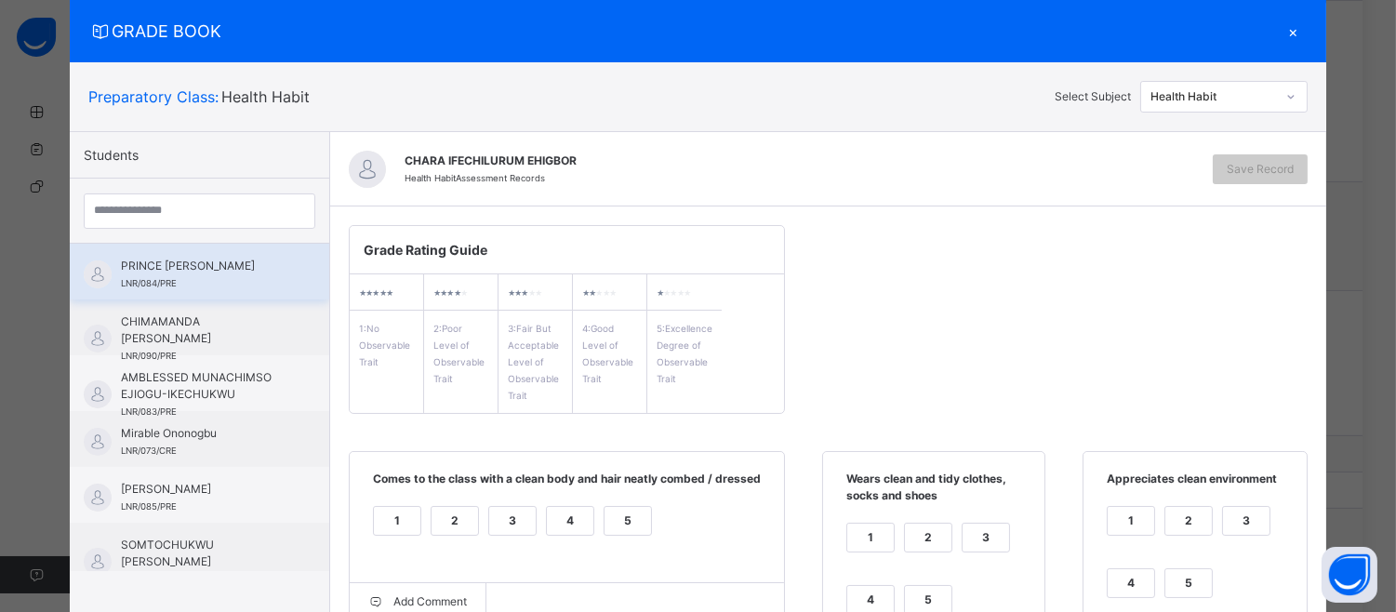
click at [249, 261] on span "PRINCE [PERSON_NAME]" at bounding box center [204, 266] width 166 height 17
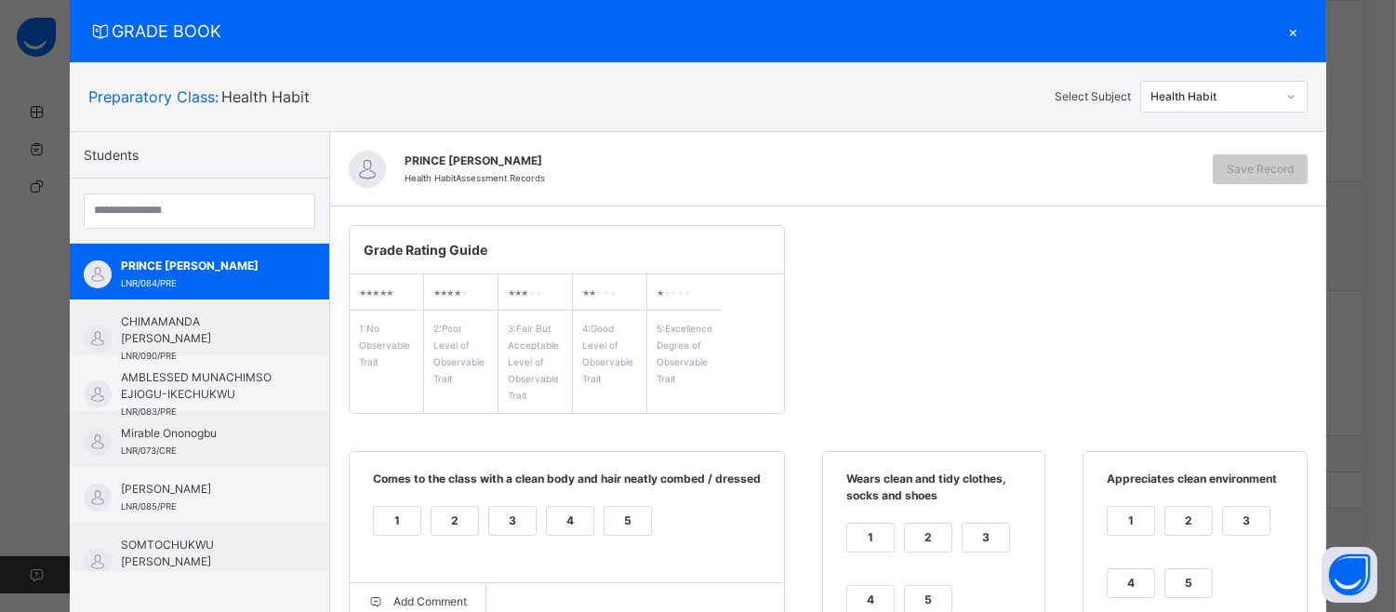
click at [605, 515] on div "5" at bounding box center [628, 521] width 47 height 28
click at [918, 598] on div "5" at bounding box center [928, 600] width 47 height 28
click at [1189, 578] on div "5" at bounding box center [1188, 583] width 47 height 28
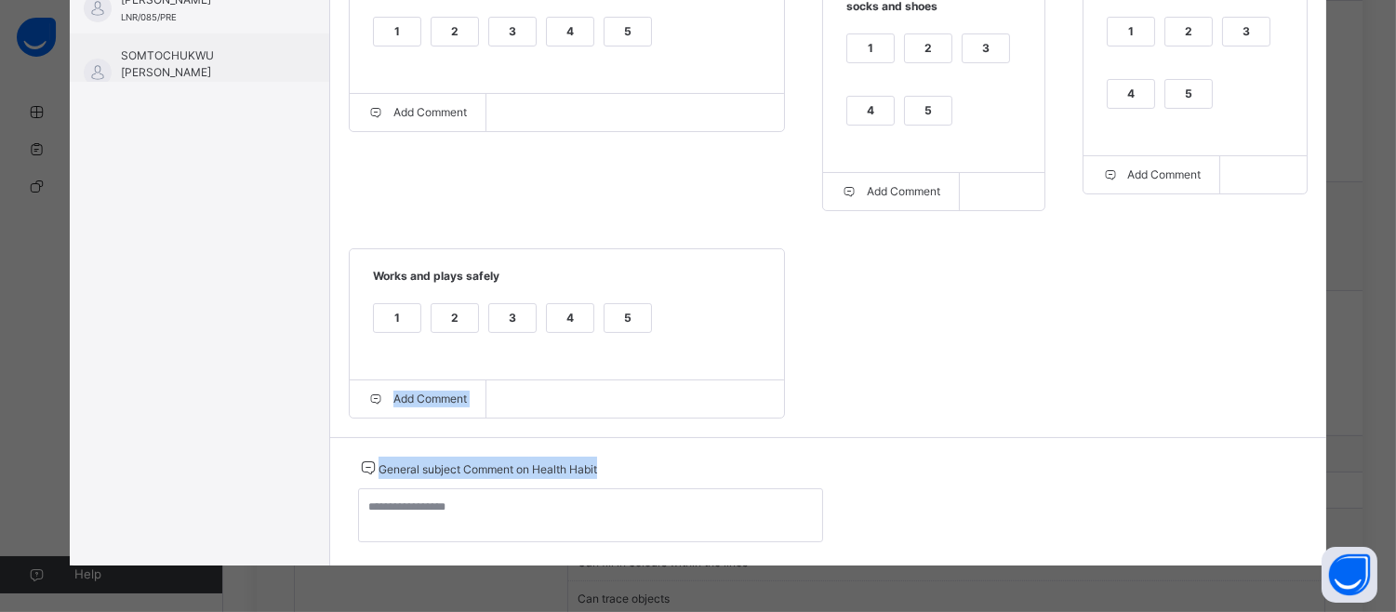
drag, startPoint x: 618, startPoint y: 322, endPoint x: 388, endPoint y: 508, distance: 296.3
click at [388, 508] on div "PRINCE [PERSON_NAME] Health Habit Assessment Records Save Record Grade Rating G…" at bounding box center [828, 104] width 996 height 923
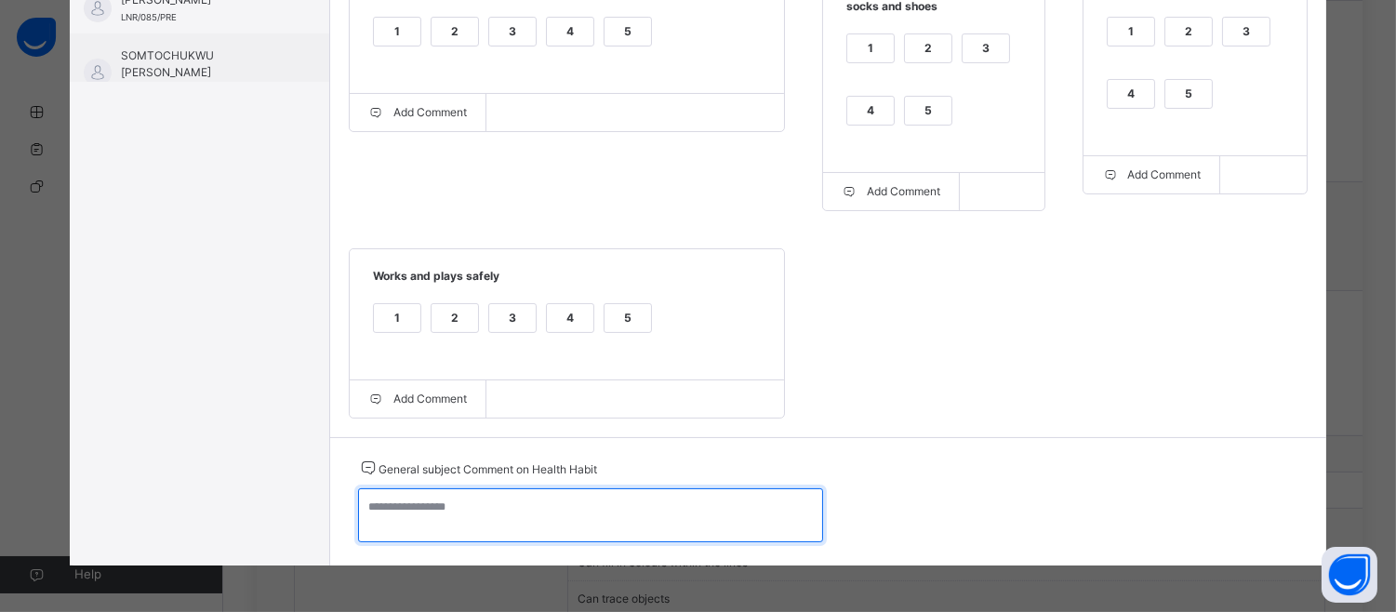
click at [388, 508] on textarea at bounding box center [590, 515] width 465 height 54
paste textarea "**********"
type textarea "**********"
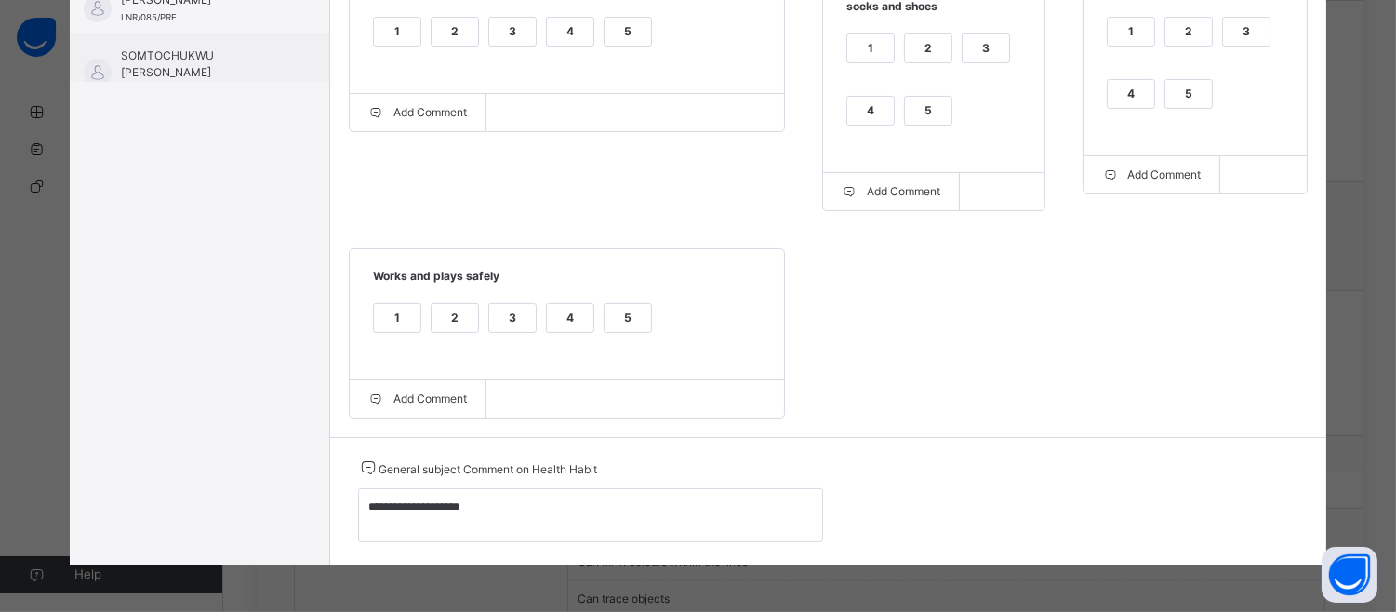
click at [1384, 262] on div "GRADE BOOK × Preparatory Class : Health Habit Select Subject Health Habit Stude…" at bounding box center [698, 306] width 1396 height 612
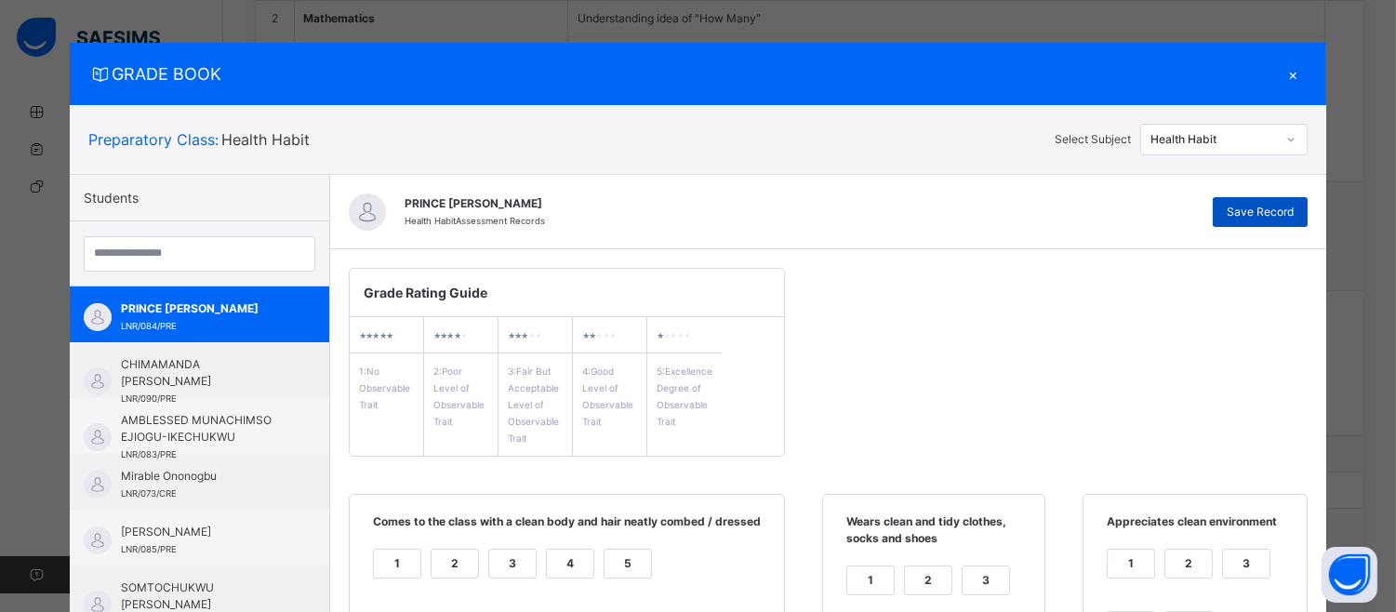
click at [1259, 204] on span "Save Record" at bounding box center [1260, 212] width 67 height 17
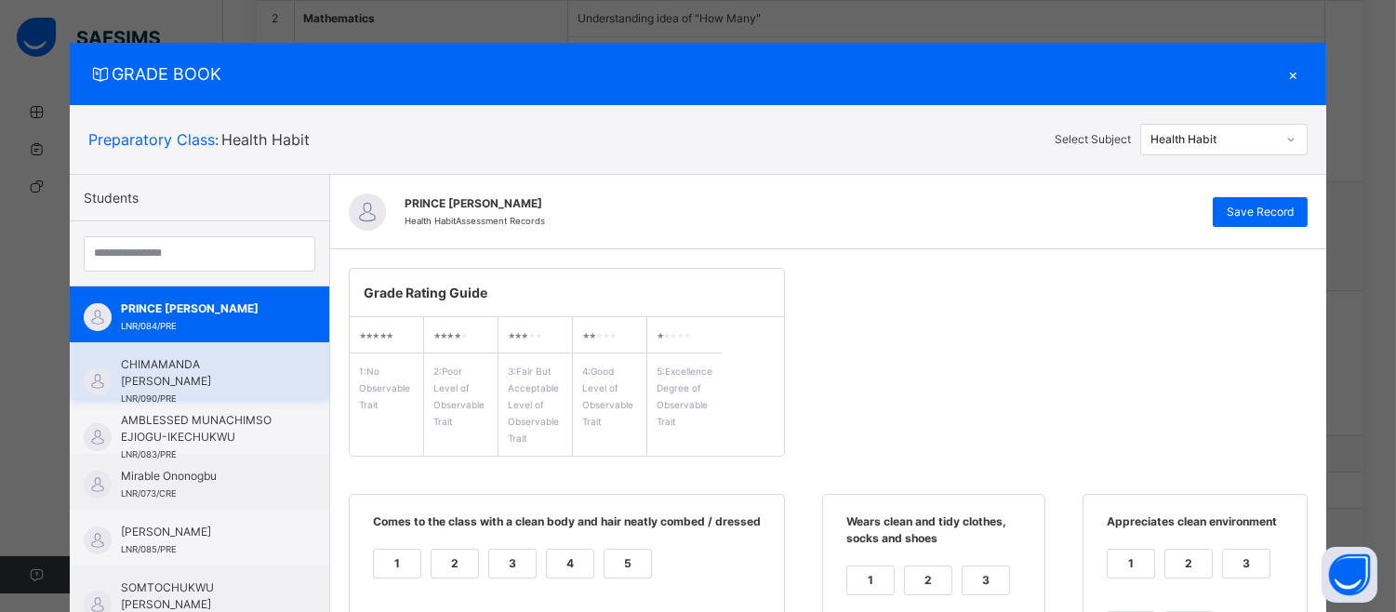
click at [243, 356] on span "CHIMAMANDA [PERSON_NAME]" at bounding box center [204, 372] width 166 height 33
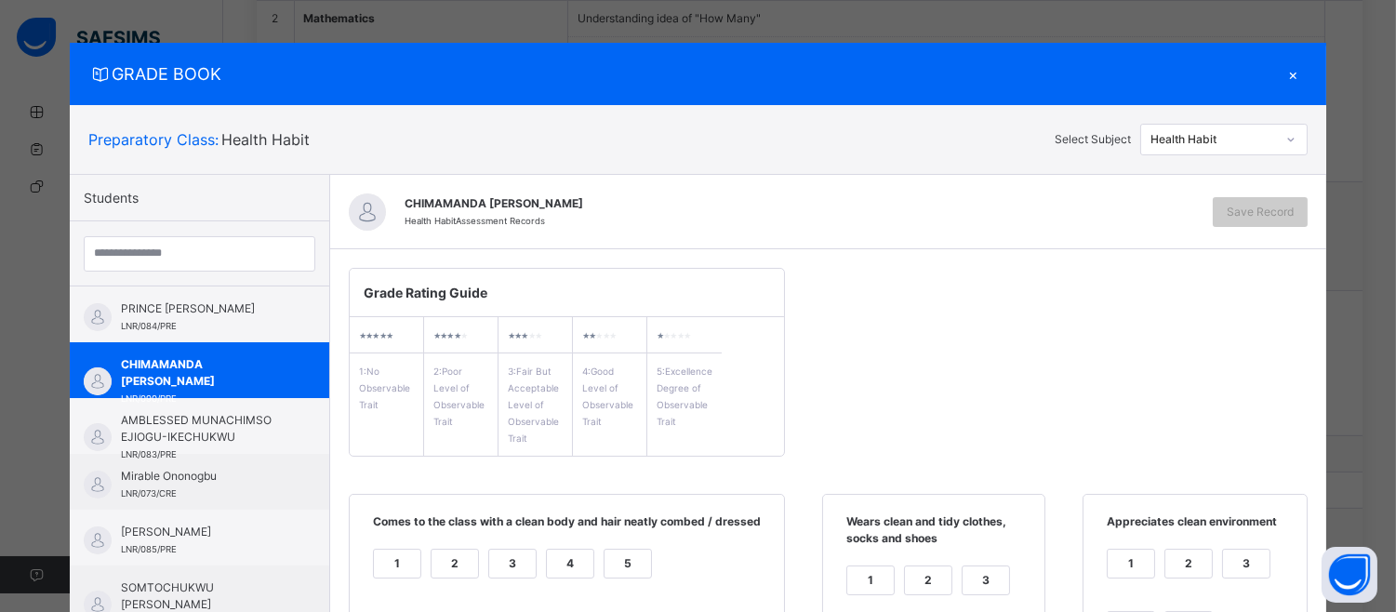
click at [611, 565] on div "5" at bounding box center [628, 564] width 47 height 28
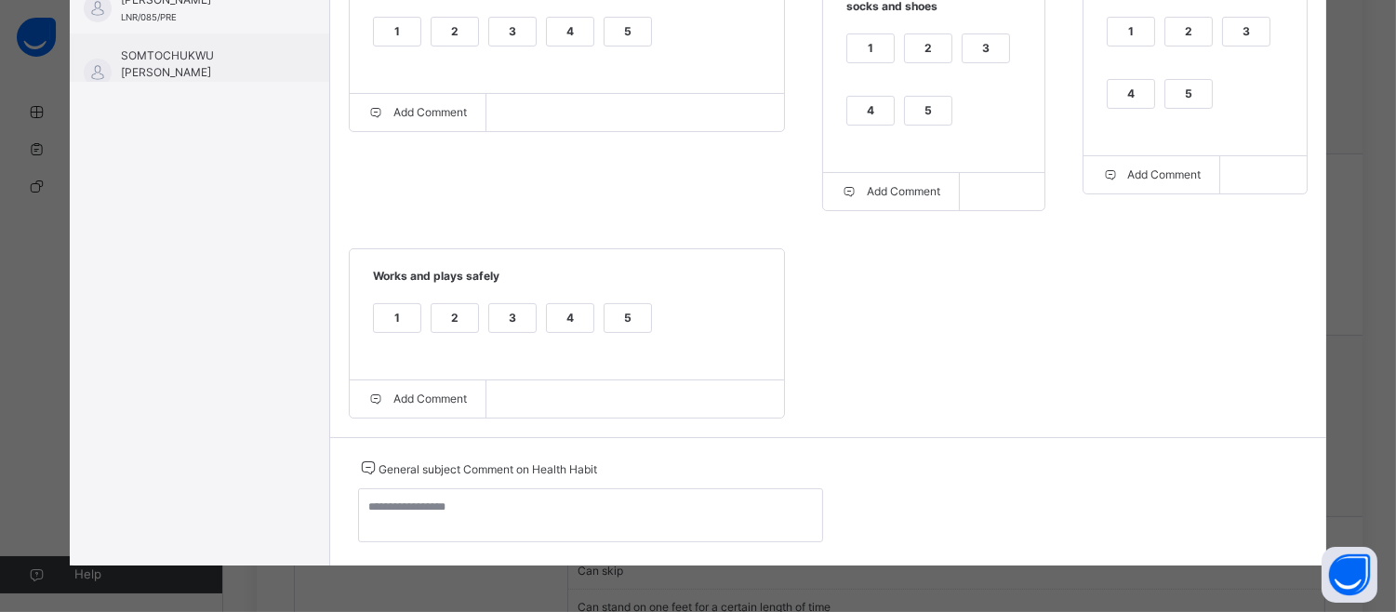
click at [1194, 99] on div "5" at bounding box center [1188, 94] width 47 height 28
click at [922, 114] on div "5" at bounding box center [928, 111] width 47 height 28
click at [611, 326] on div "5" at bounding box center [628, 318] width 47 height 28
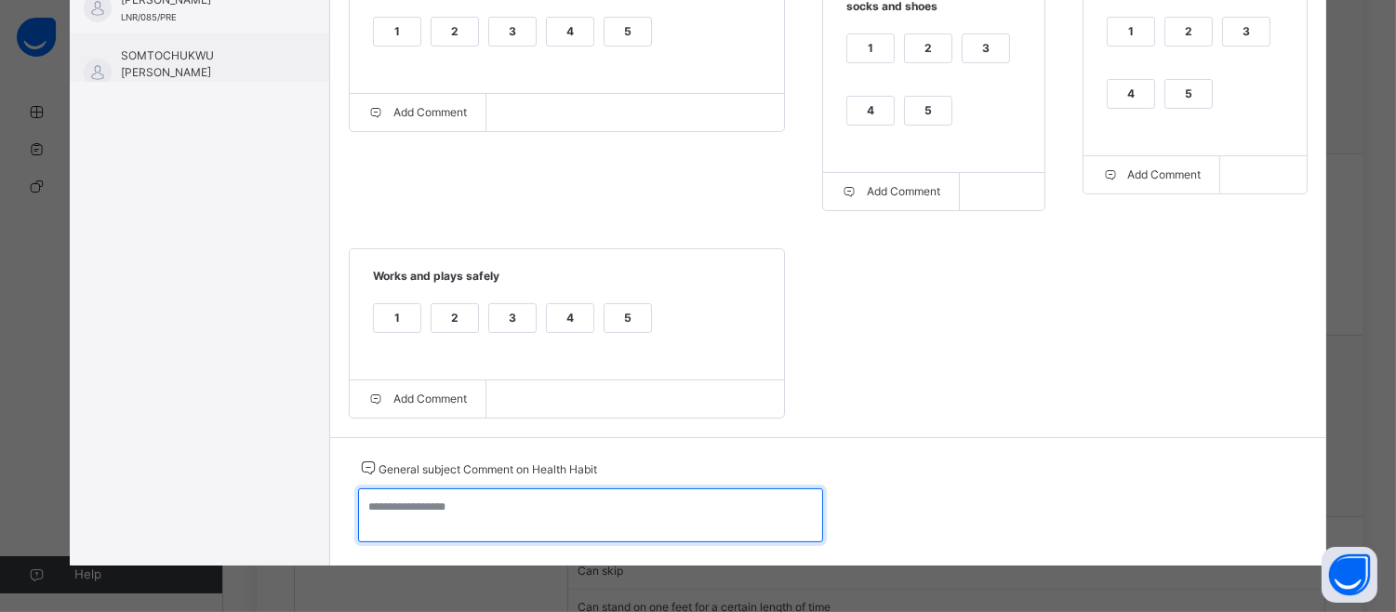
click at [360, 513] on textarea at bounding box center [590, 515] width 465 height 54
paste textarea "**********"
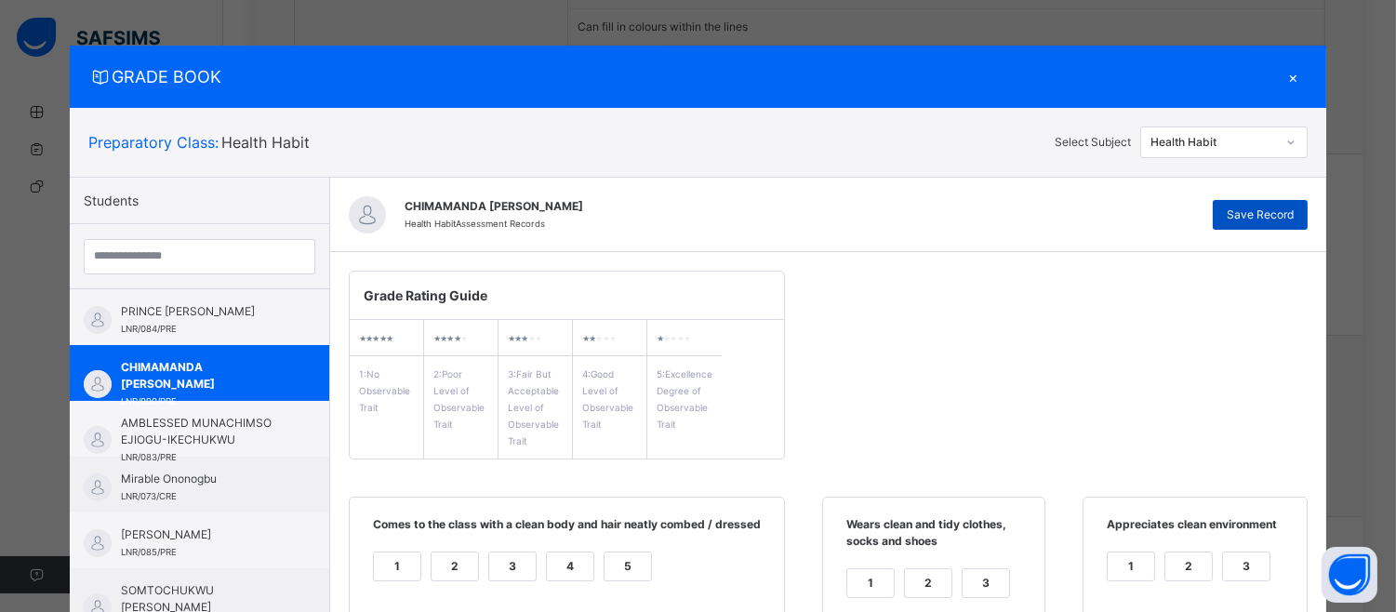
type textarea "**********"
click at [1296, 207] on div "Save Record" at bounding box center [1260, 215] width 95 height 30
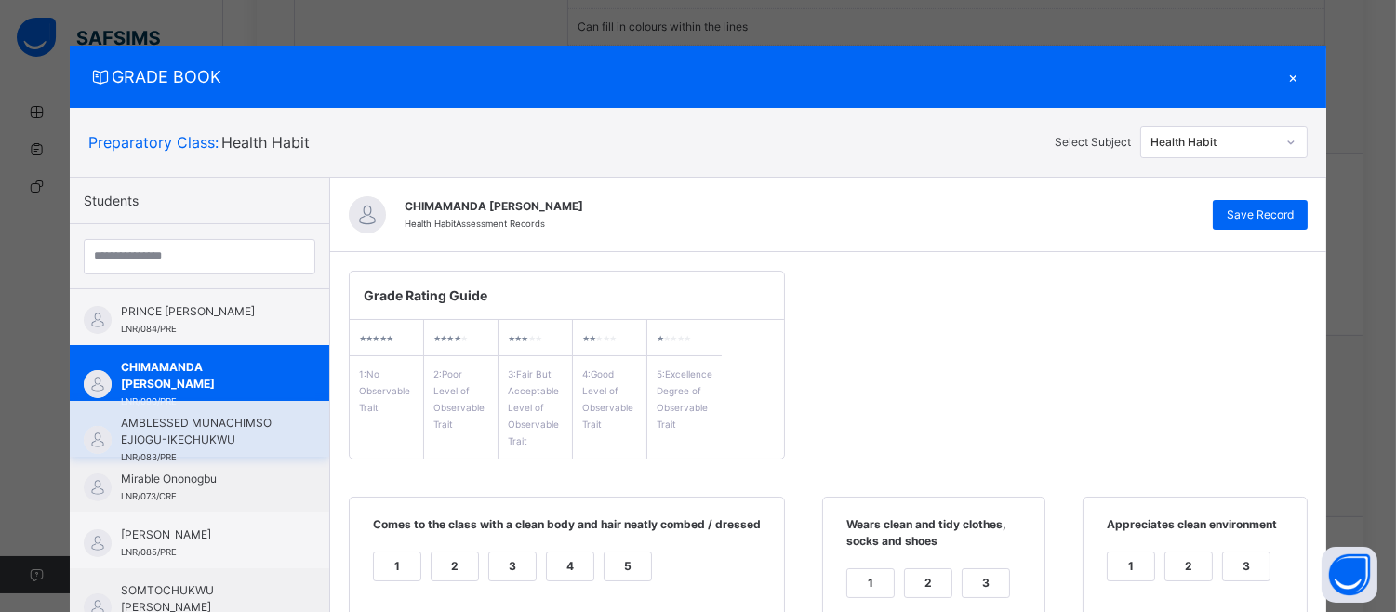
click at [224, 429] on span "AMBLESSED MUNACHIMSO EJIOGU-IKECHUKWU" at bounding box center [204, 431] width 166 height 33
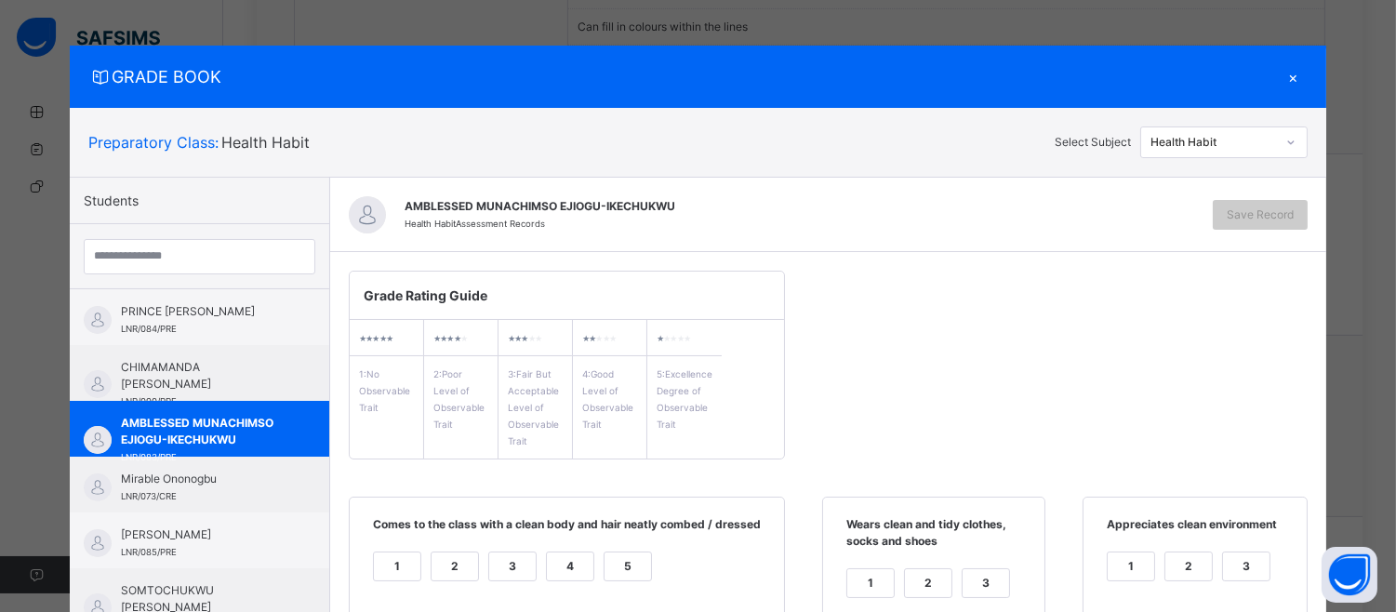
scroll to position [537, 0]
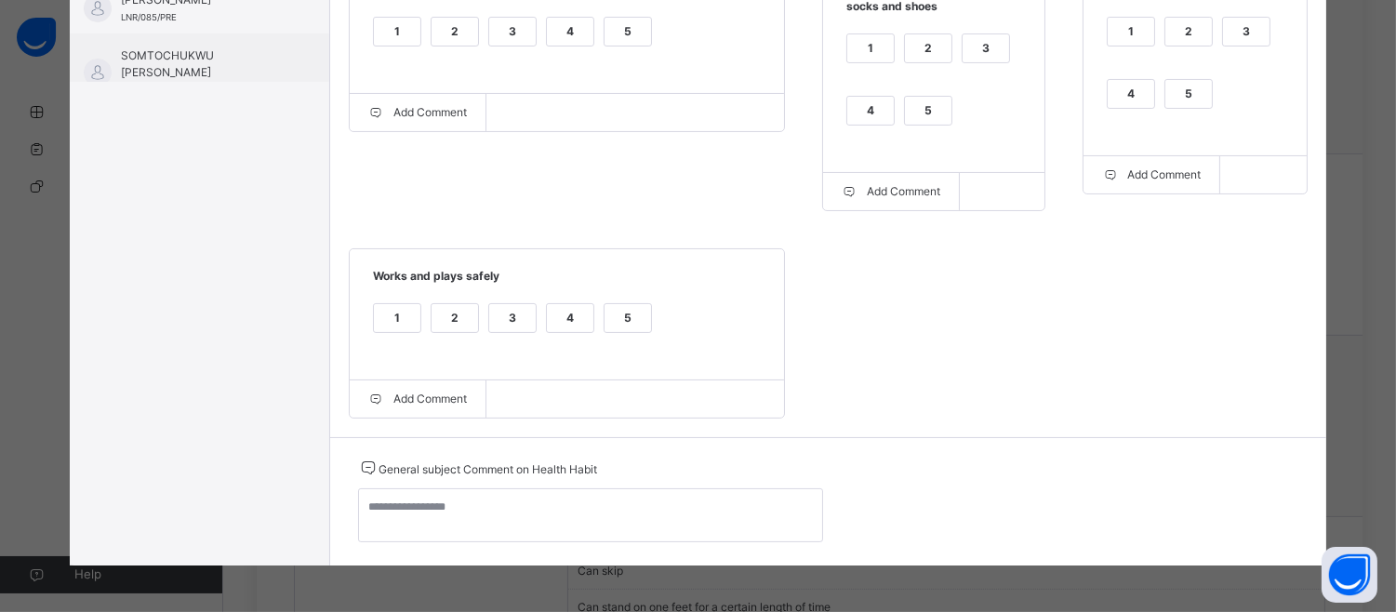
click at [1188, 104] on div "5" at bounding box center [1188, 94] width 47 height 28
click at [927, 112] on div "5" at bounding box center [928, 111] width 47 height 28
click at [610, 47] on div "5" at bounding box center [628, 43] width 48 height 53
click at [629, 31] on div "5" at bounding box center [628, 32] width 47 height 28
click at [623, 326] on div "5" at bounding box center [628, 318] width 47 height 28
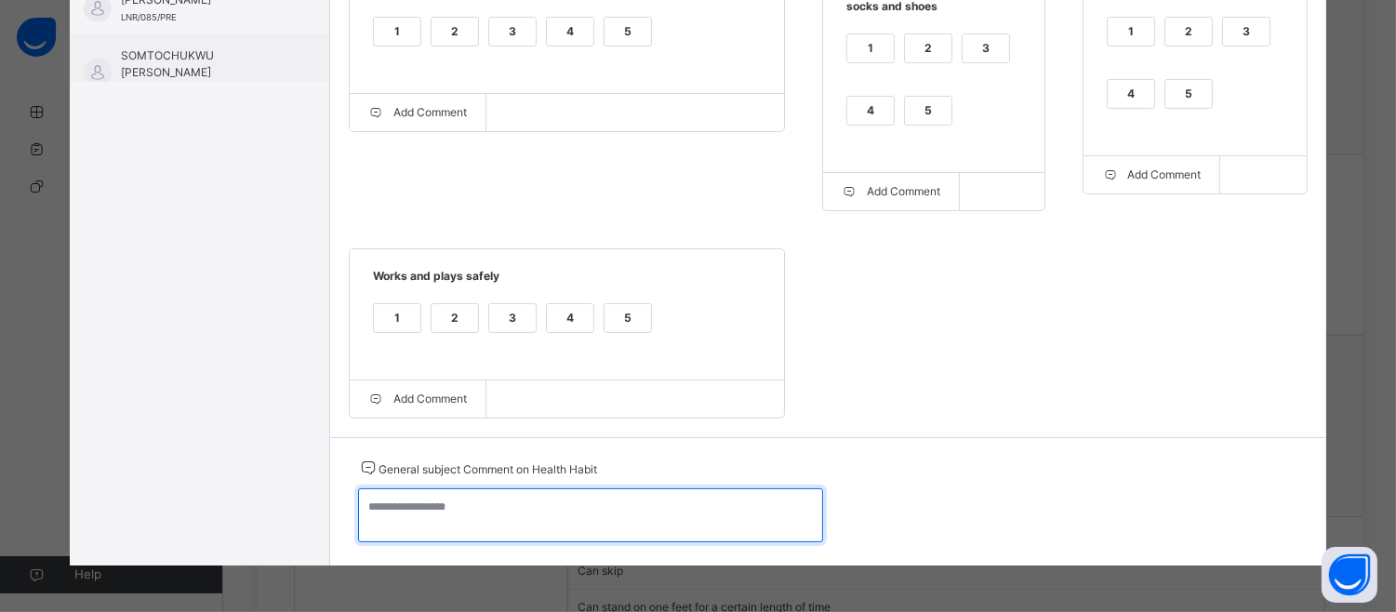
click at [400, 526] on textarea at bounding box center [590, 515] width 465 height 54
paste textarea "**********"
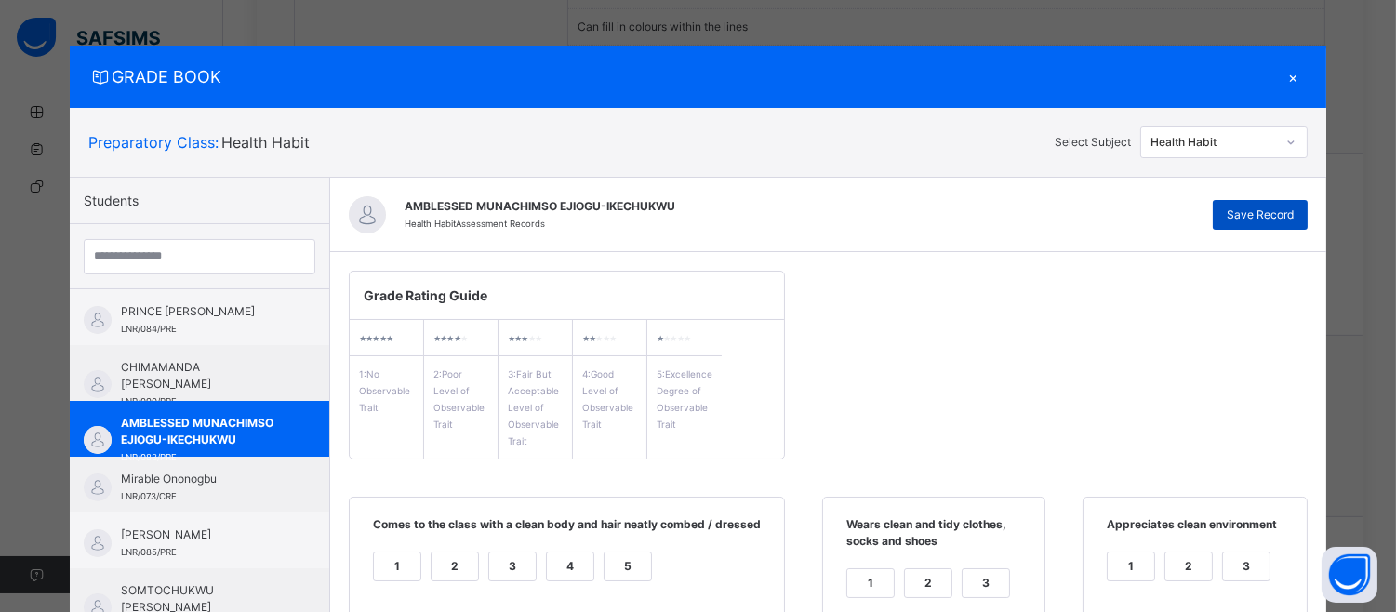
type textarea "**********"
click at [1277, 218] on span "Save Record" at bounding box center [1260, 214] width 67 height 17
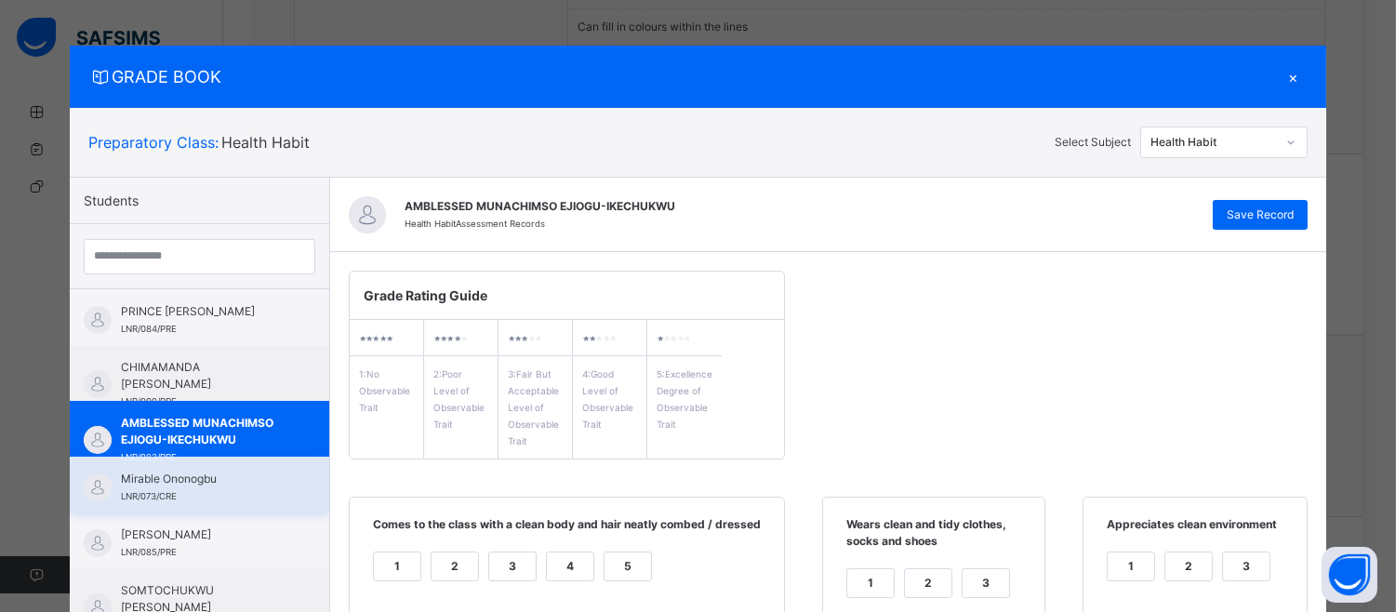
click at [243, 477] on span "Mirable Ononogbu" at bounding box center [204, 479] width 166 height 17
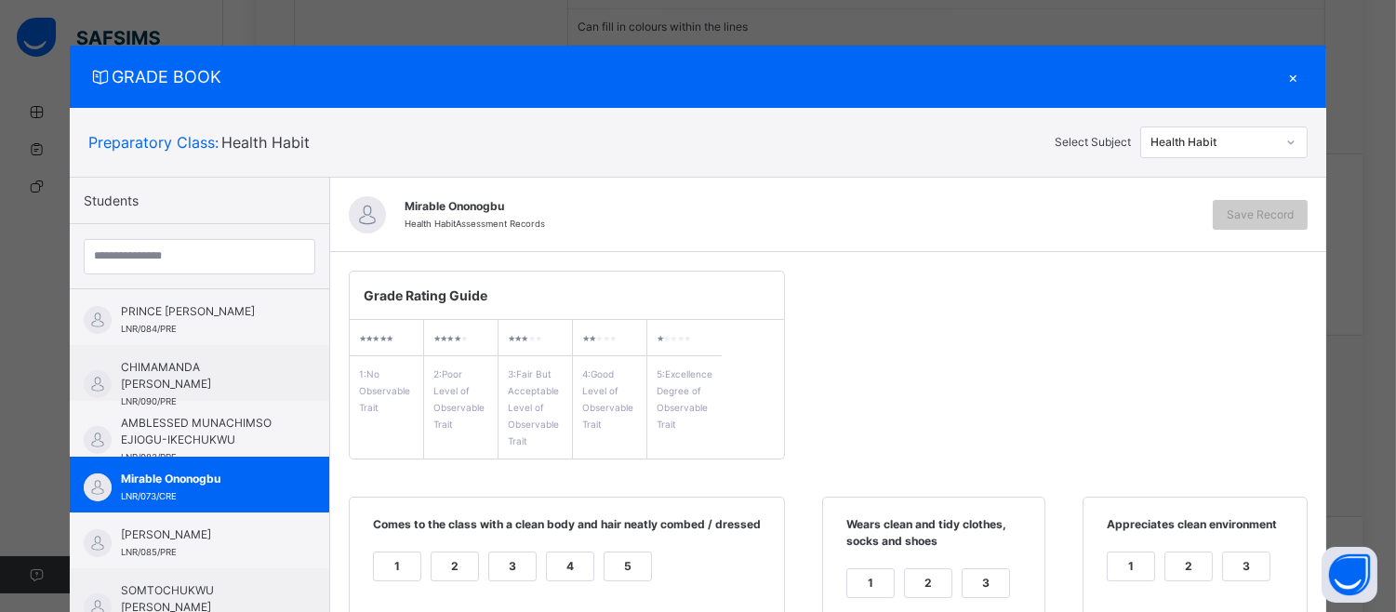
scroll to position [537, 0]
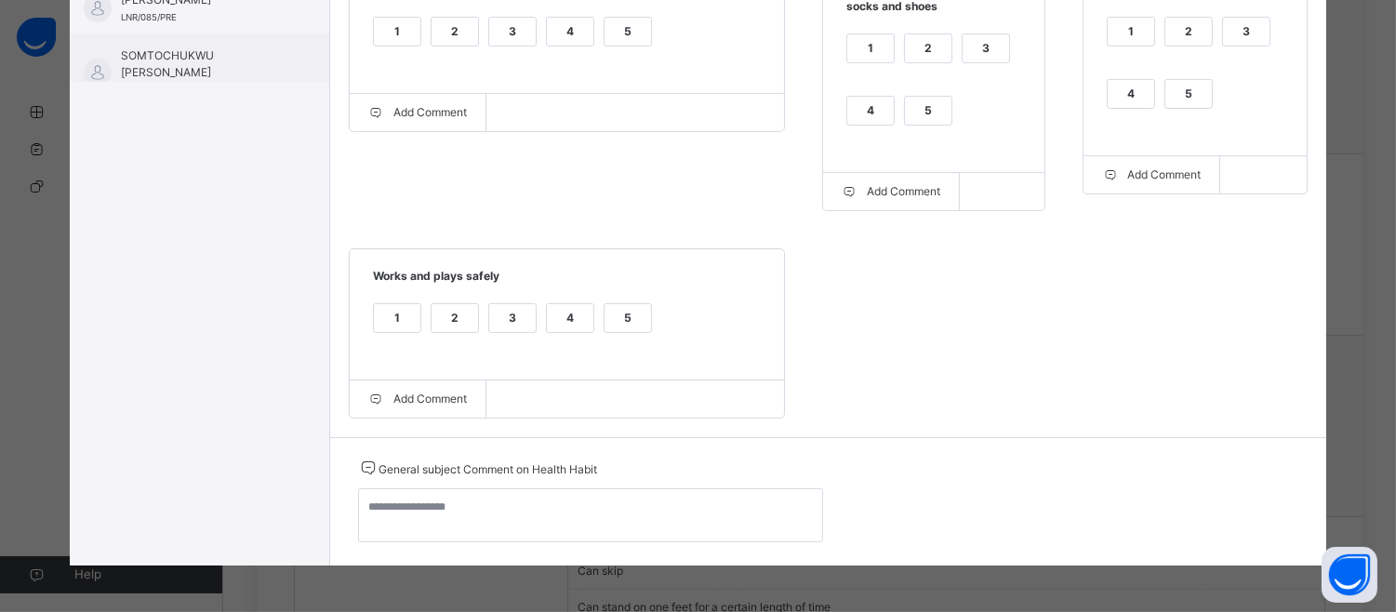
click at [1185, 102] on div "5" at bounding box center [1188, 94] width 47 height 28
click at [608, 25] on div "5" at bounding box center [628, 32] width 47 height 28
click at [624, 326] on div "5" at bounding box center [628, 318] width 47 height 28
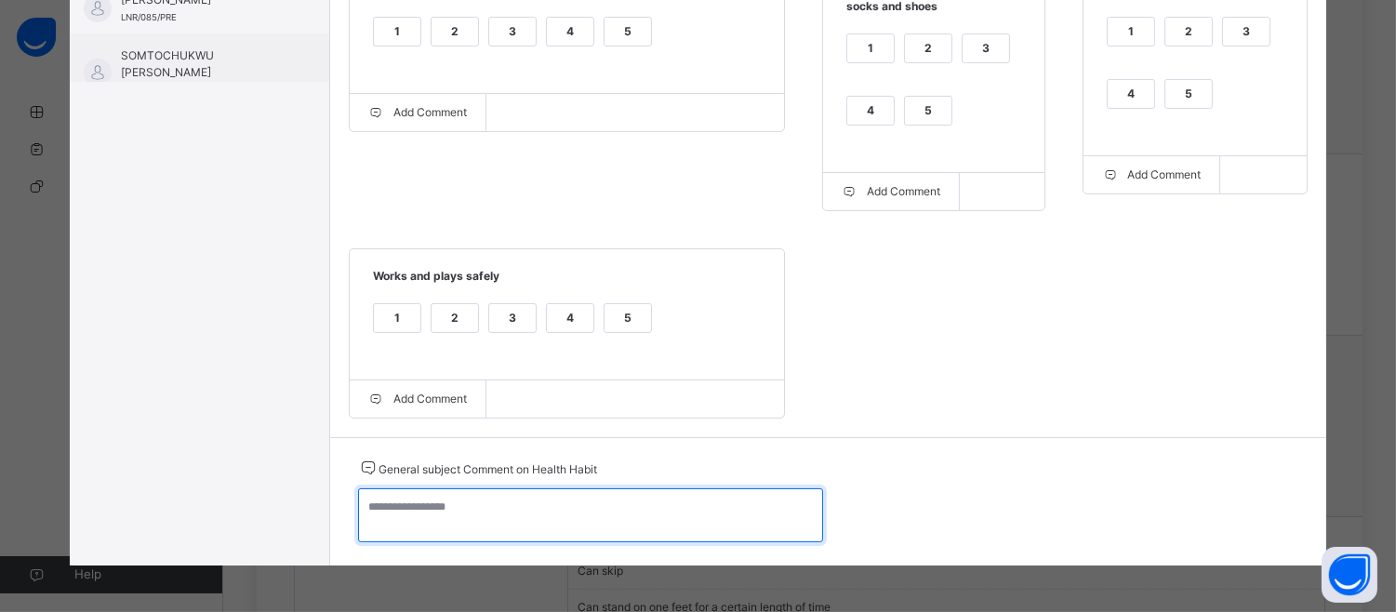
click at [361, 516] on textarea at bounding box center [590, 515] width 465 height 54
paste textarea "**********"
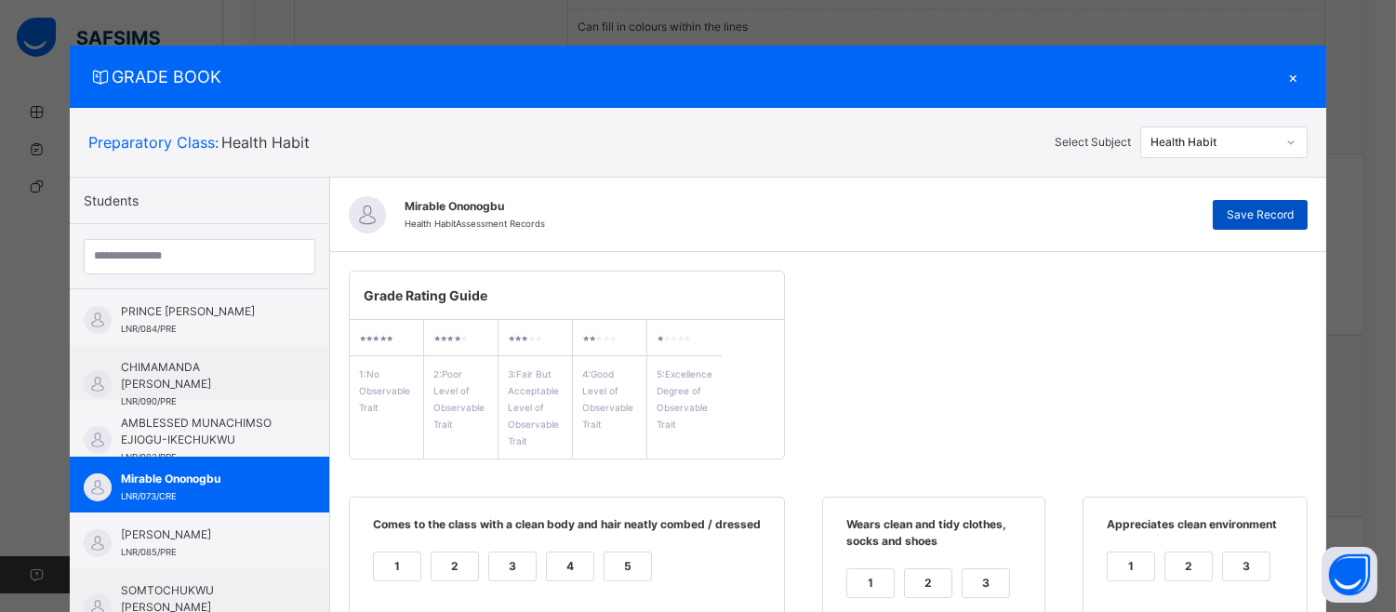
type textarea "**********"
click at [1295, 224] on div "Save Record" at bounding box center [1260, 215] width 95 height 30
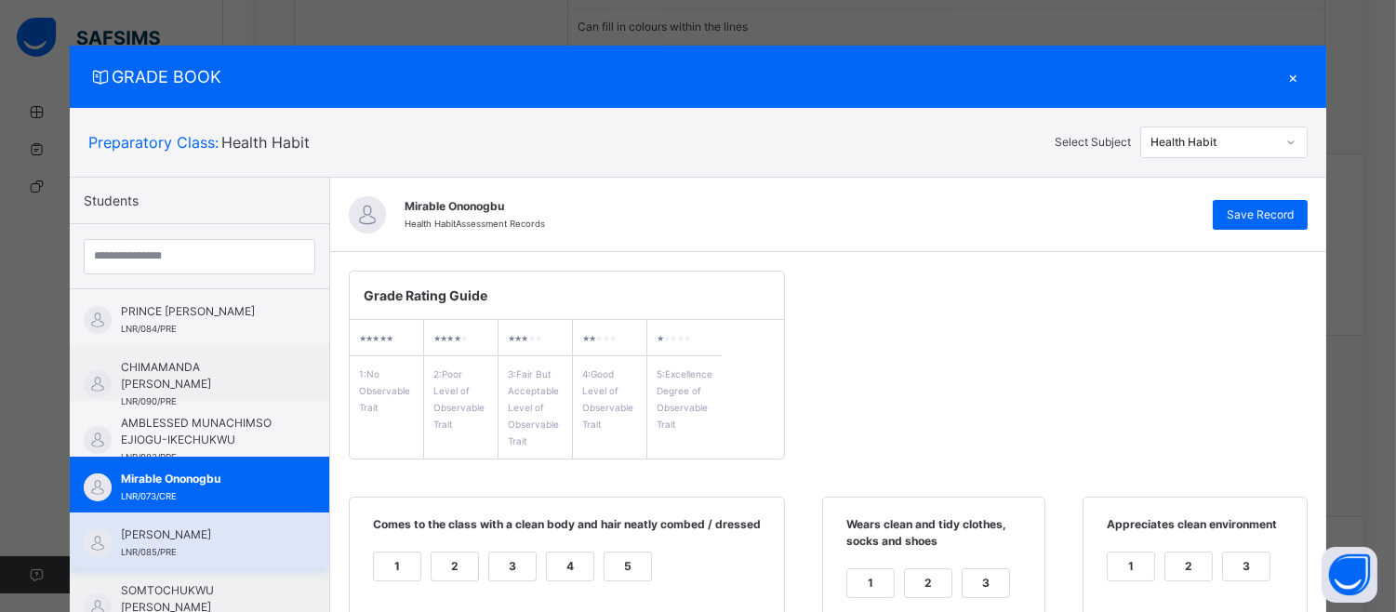
click at [244, 513] on div "[PERSON_NAME] LNR/085/PRE" at bounding box center [199, 540] width 259 height 56
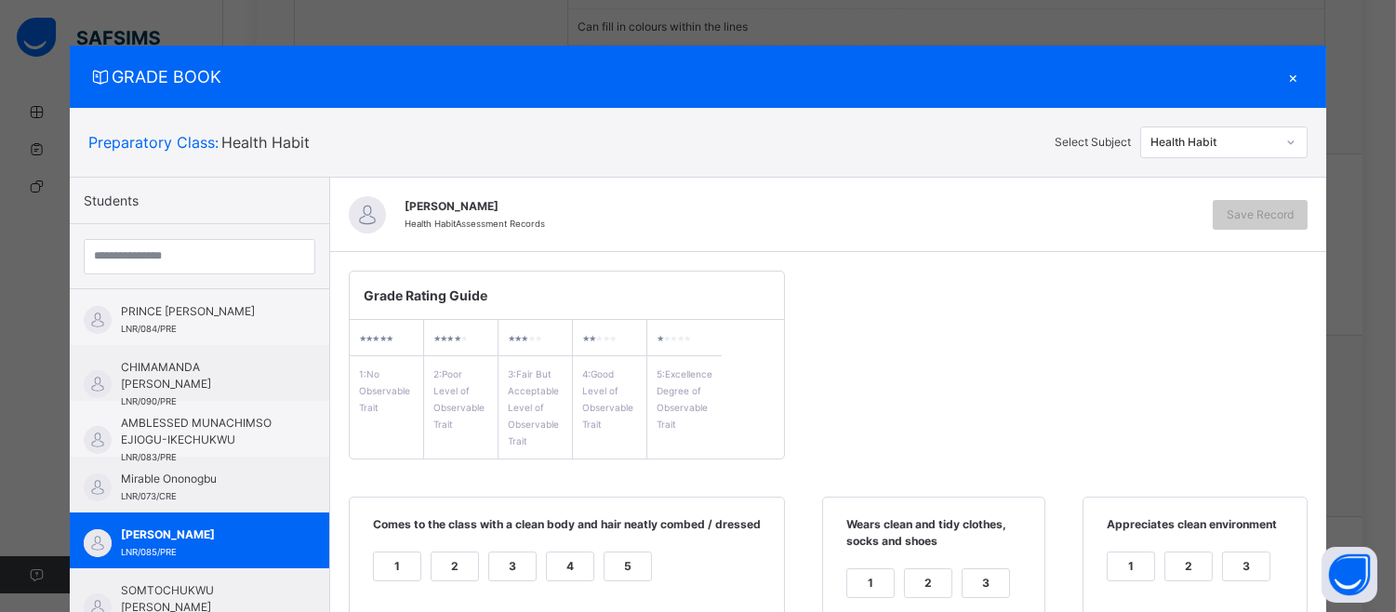
scroll to position [537, 0]
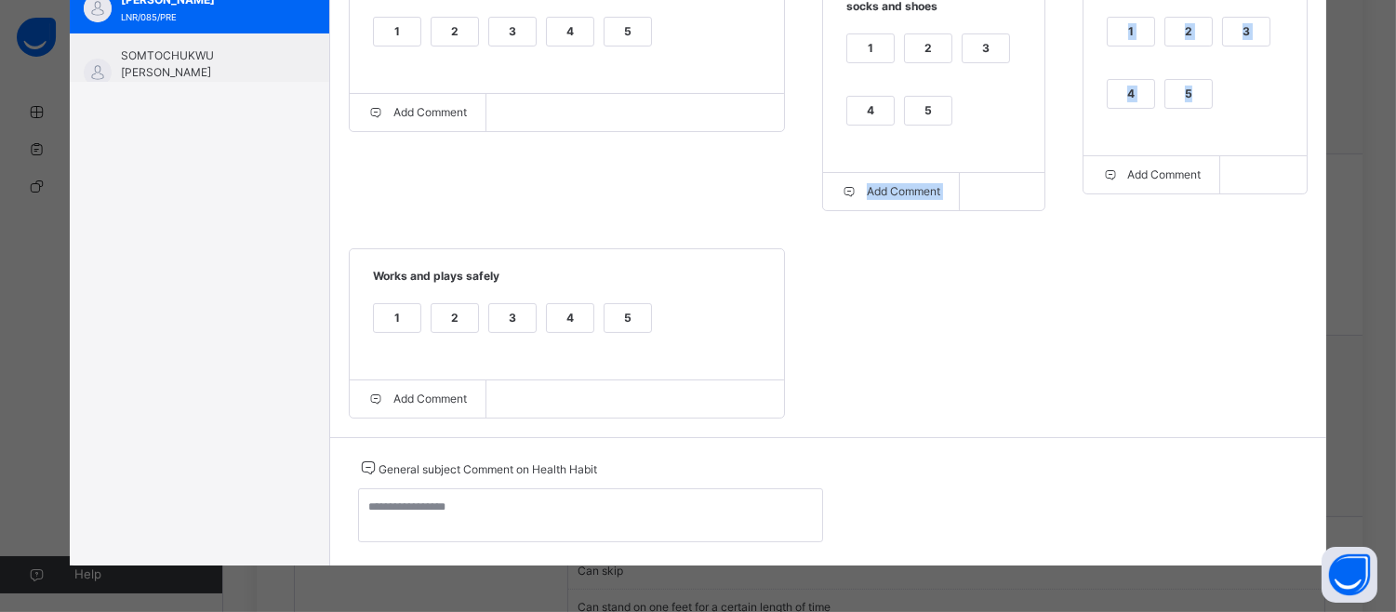
drag, startPoint x: 1190, startPoint y: 103, endPoint x: 939, endPoint y: 104, distance: 251.1
click at [939, 104] on div "Grade Rating Guide ★ ★ ★ ★ ★ 1 : No Observable Trait ★ ★ ★ ★ ★ 2 : Poor Level o…" at bounding box center [828, 77] width 996 height 720
click at [939, 104] on label "5" at bounding box center [928, 111] width 48 height 30
click at [1194, 97] on div "5" at bounding box center [1188, 94] width 47 height 28
click at [619, 33] on div "5" at bounding box center [628, 32] width 47 height 28
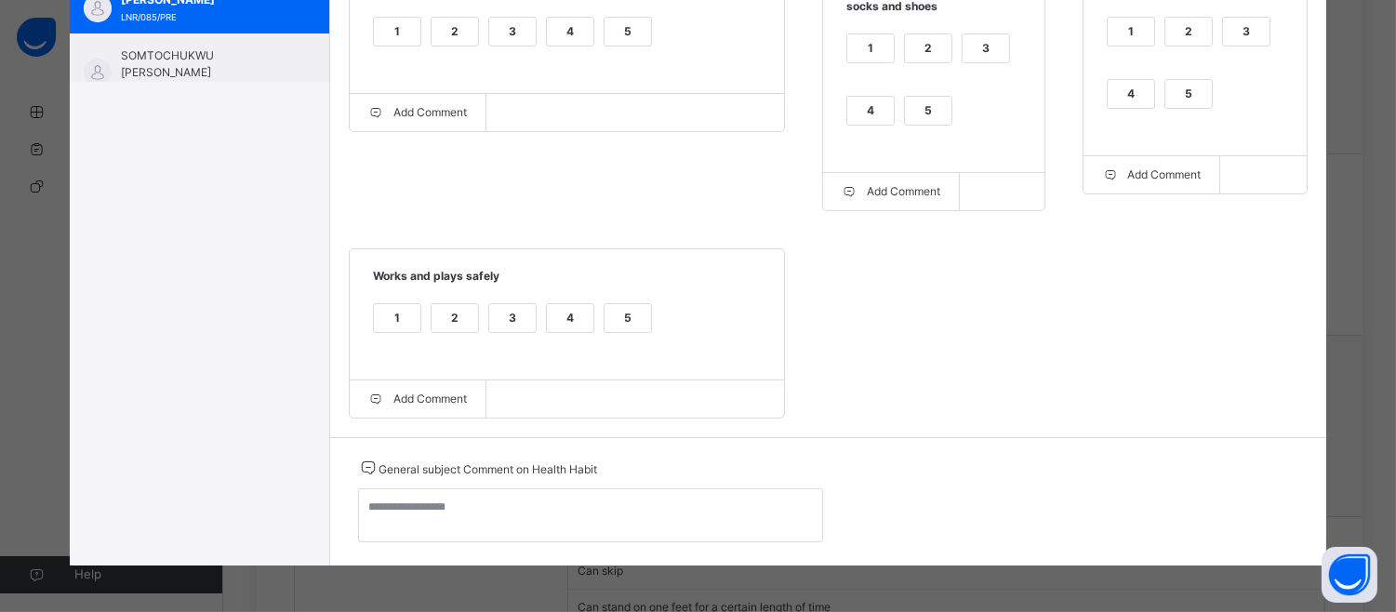
click at [614, 326] on div "5" at bounding box center [628, 318] width 47 height 28
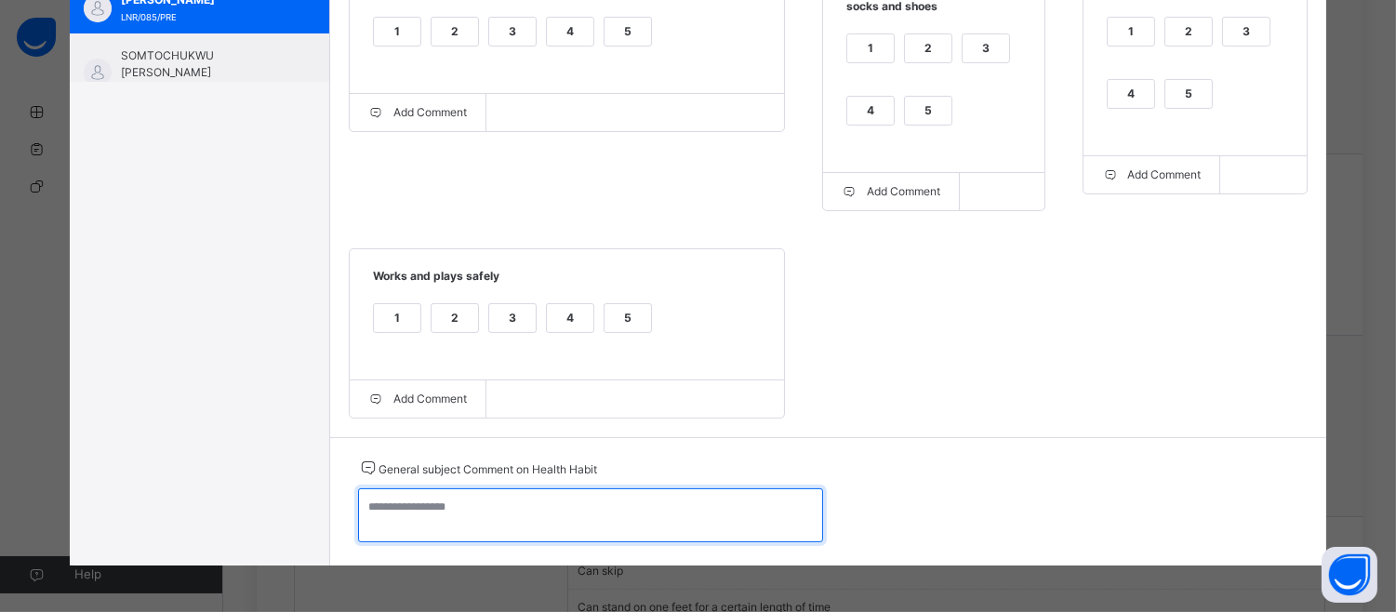
click at [374, 527] on textarea at bounding box center [590, 515] width 465 height 54
paste textarea "**********"
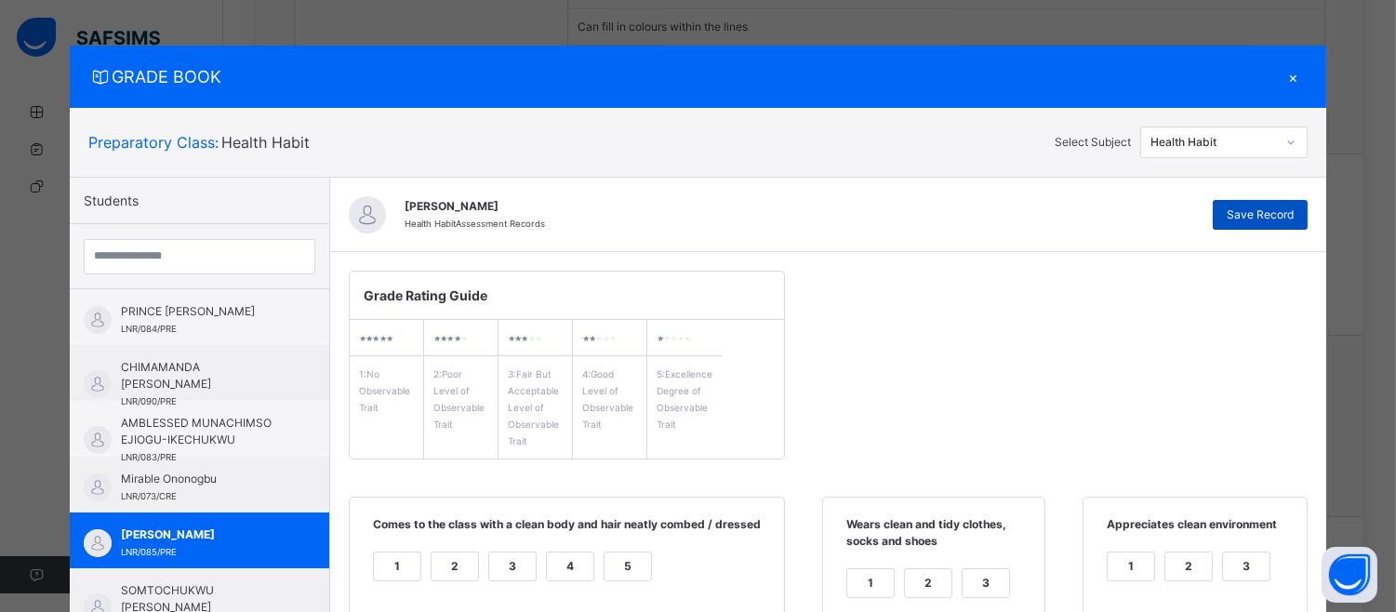
type textarea "**********"
click at [1289, 211] on span "Save Record" at bounding box center [1260, 214] width 67 height 17
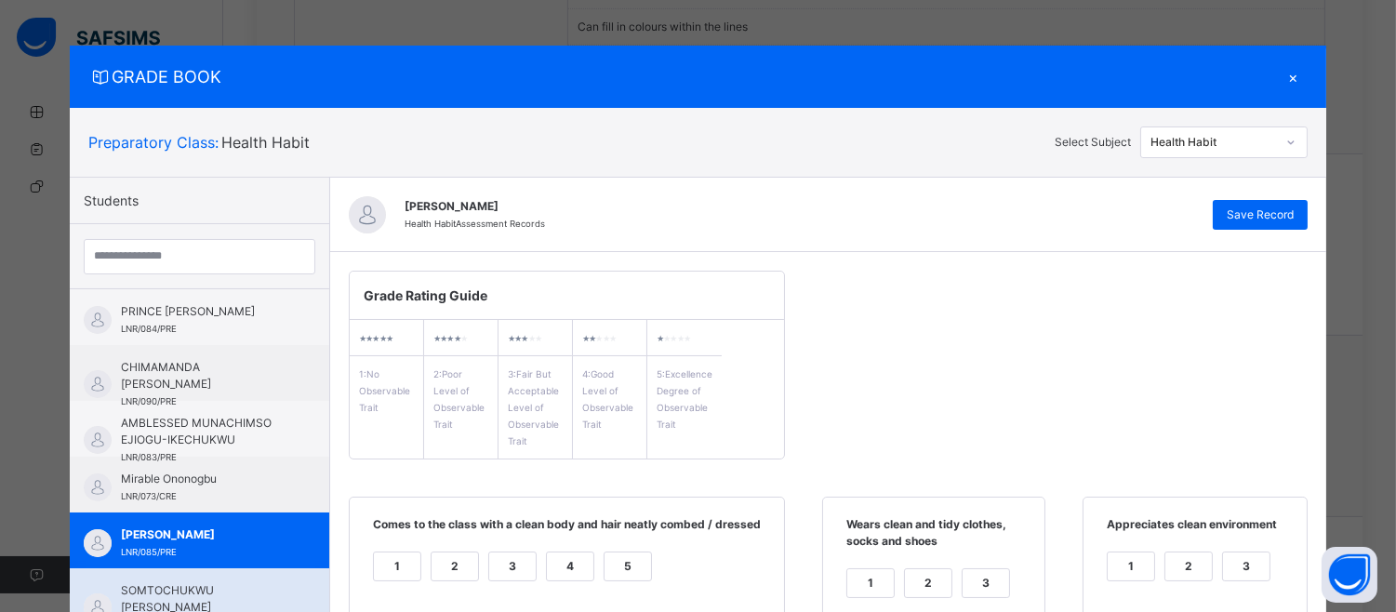
click at [263, 587] on div "SOMTOCHUKWU [PERSON_NAME] DAZIL LNR/086/PRE" at bounding box center [199, 596] width 259 height 56
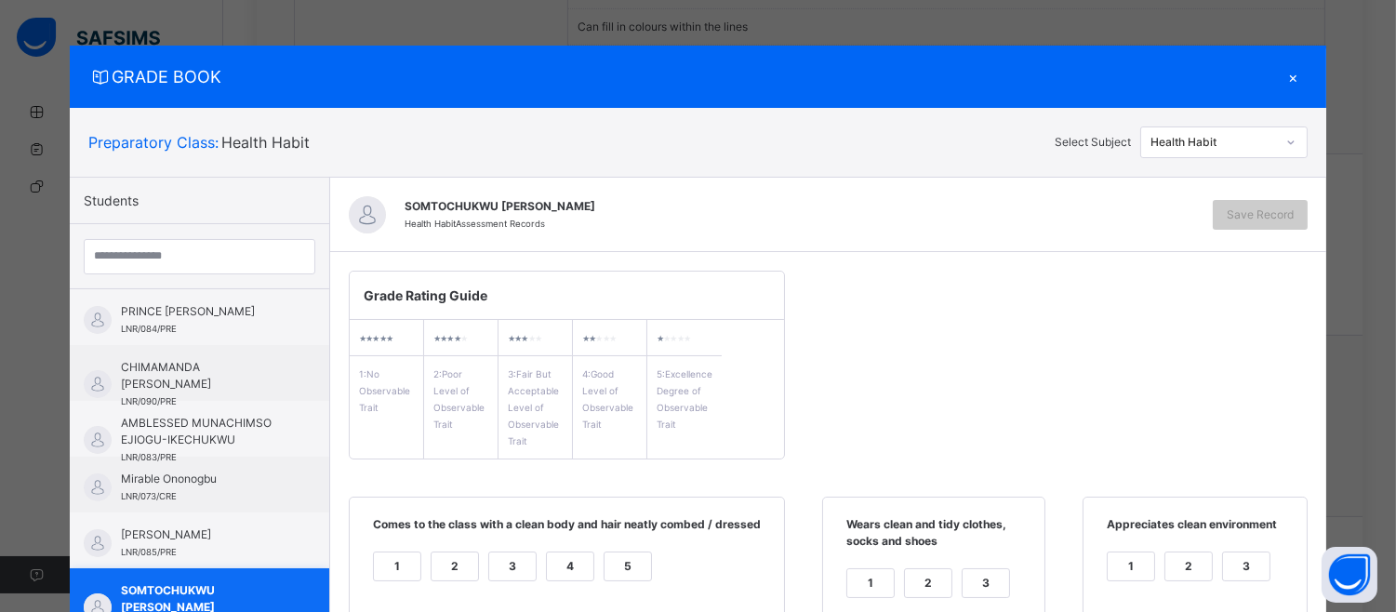
click at [263, 587] on div "SOMTOCHUKWU [PERSON_NAME] DAZIL LNR/086/PRE" at bounding box center [199, 596] width 259 height 56
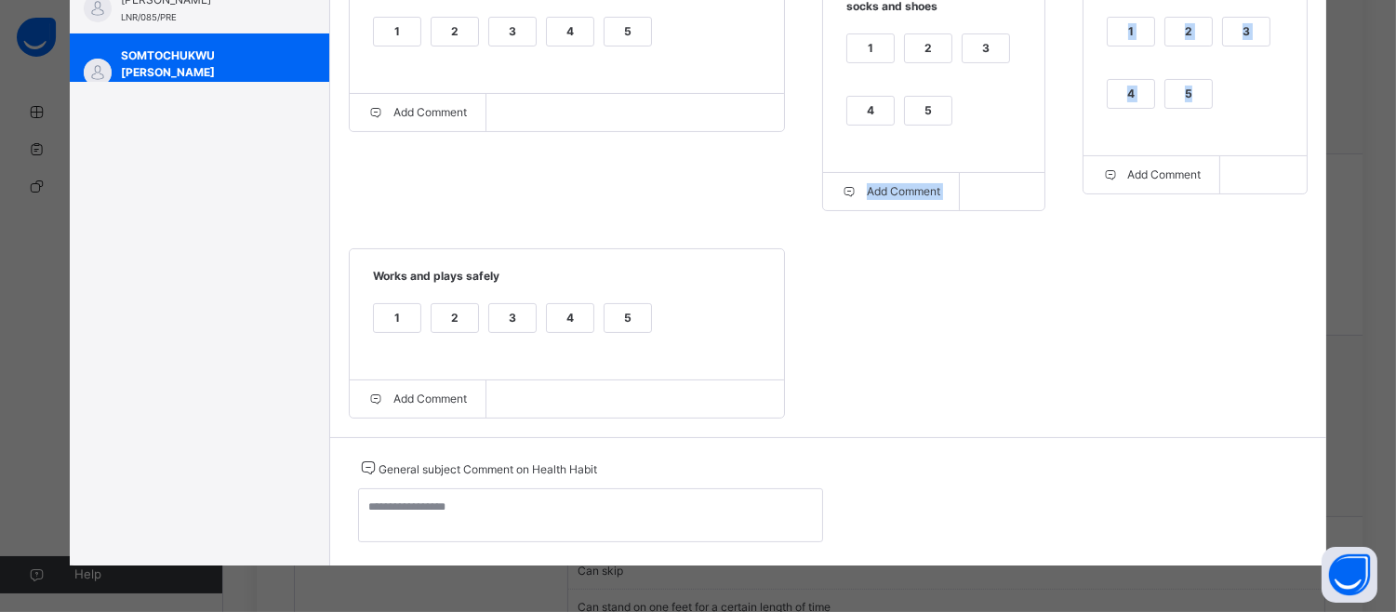
drag, startPoint x: 1190, startPoint y: 99, endPoint x: 937, endPoint y: 102, distance: 253.9
click at [937, 102] on div "Grade Rating Guide ★ ★ ★ ★ ★ 1 : No Observable Trait ★ ★ ★ ★ ★ 2 : Poor Level o…" at bounding box center [828, 77] width 996 height 720
click at [937, 102] on div "5" at bounding box center [928, 111] width 47 height 28
click at [1187, 91] on div "5" at bounding box center [1188, 94] width 47 height 28
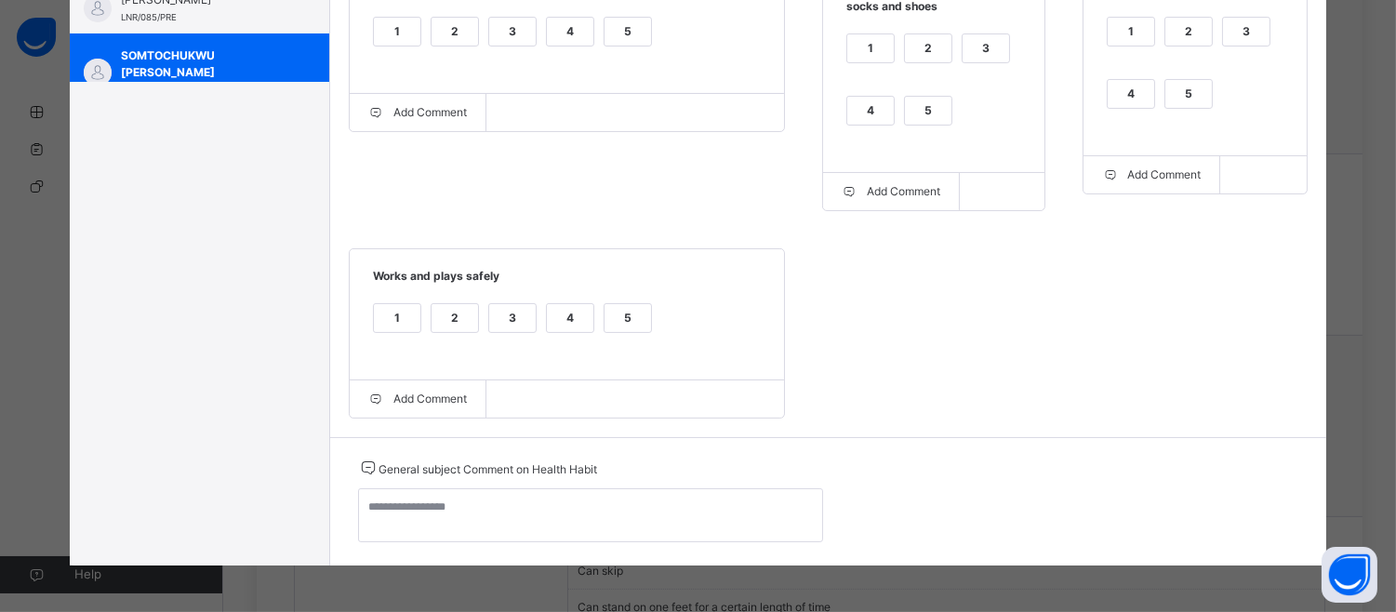
click at [1187, 91] on div "5" at bounding box center [1188, 94] width 47 height 28
click at [633, 19] on div "5" at bounding box center [628, 32] width 47 height 28
click at [617, 316] on div "5" at bounding box center [628, 318] width 47 height 28
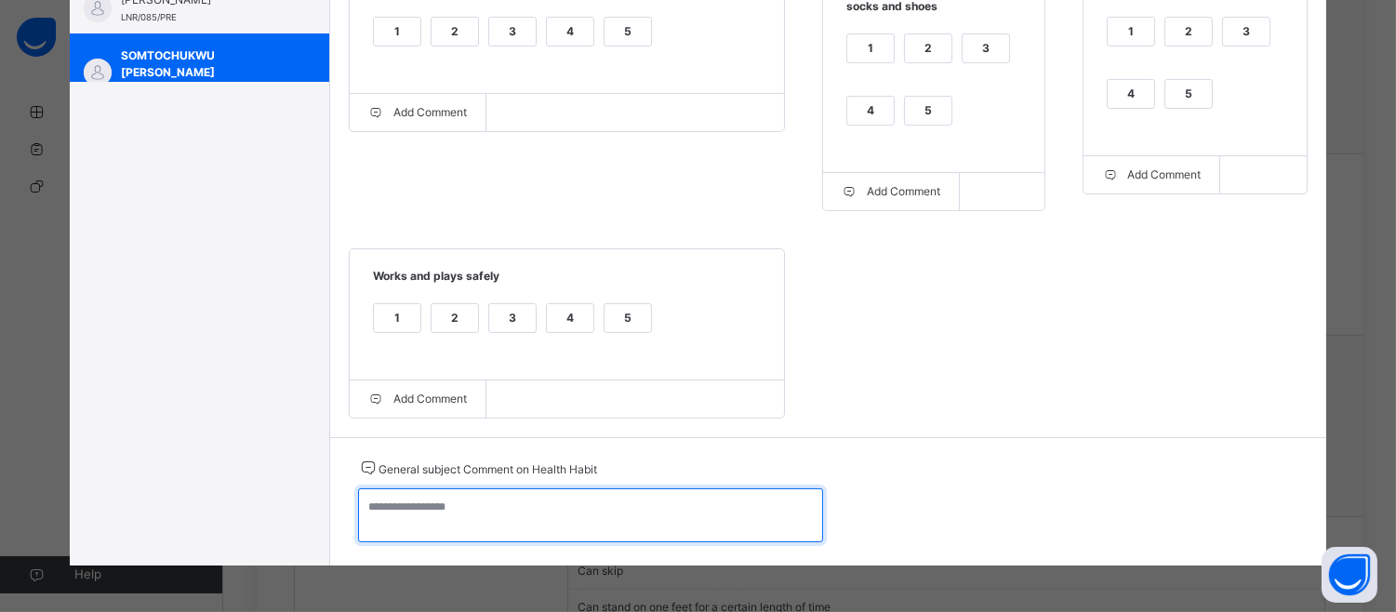
click at [379, 519] on textarea at bounding box center [590, 515] width 465 height 54
paste textarea "**********"
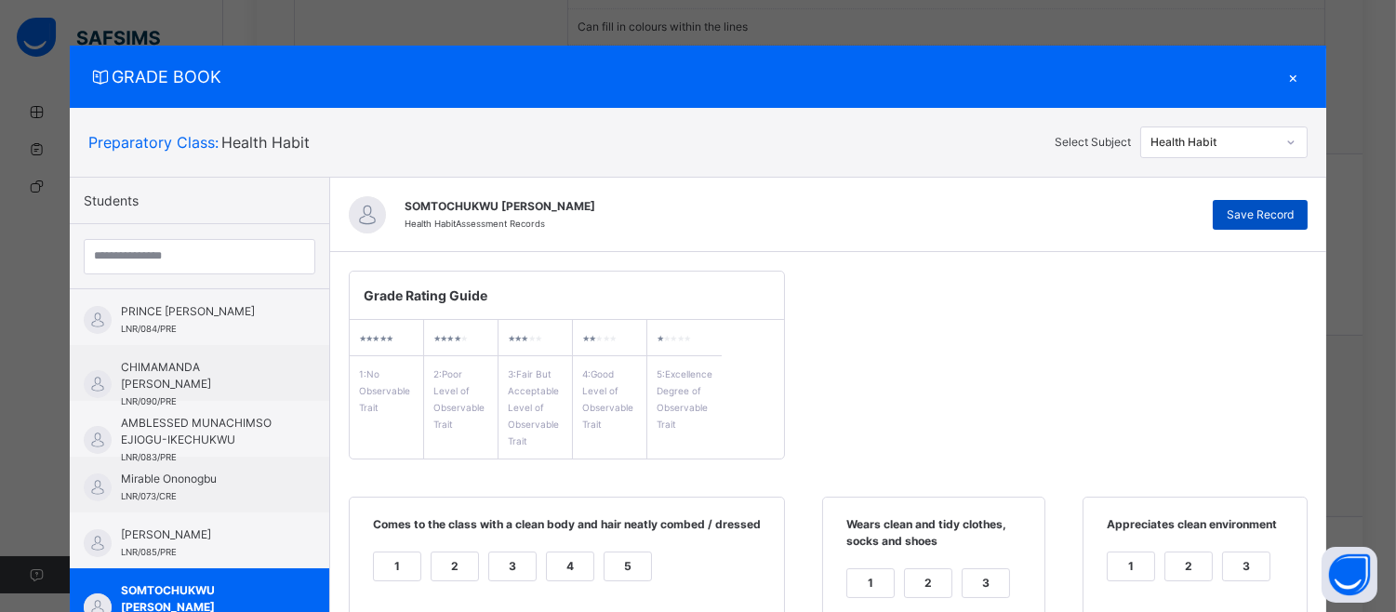
type textarea "**********"
click at [1275, 218] on span "Save Record" at bounding box center [1260, 214] width 67 height 17
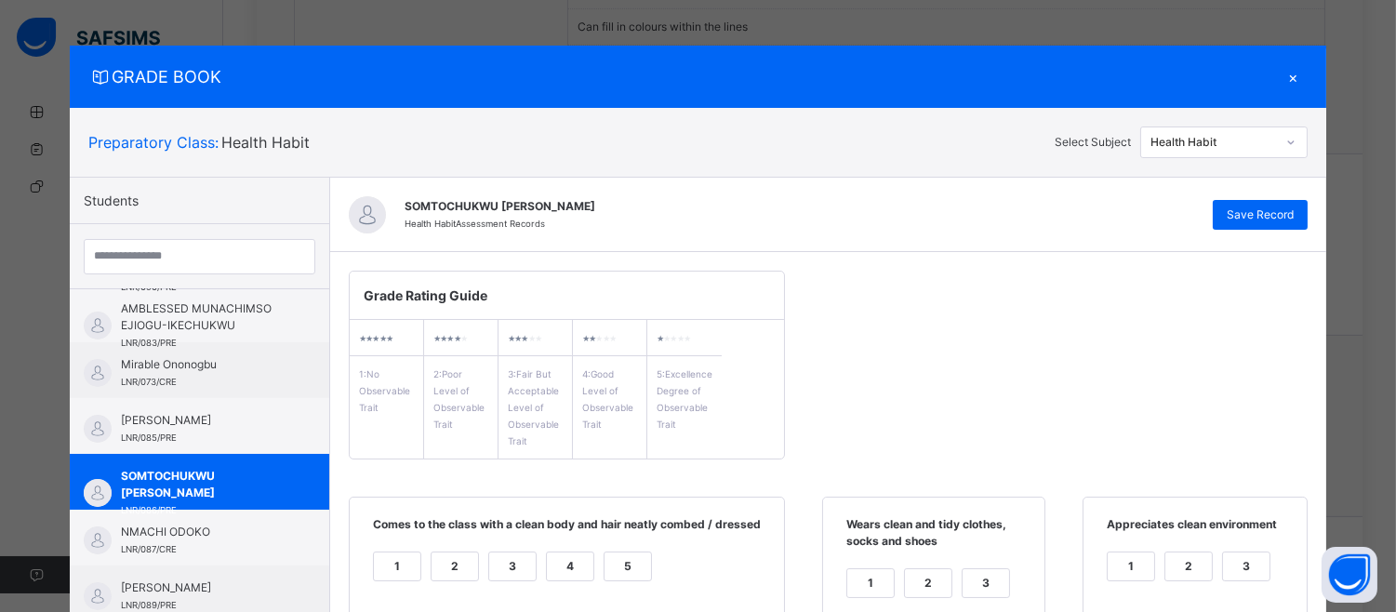
scroll to position [182, 0]
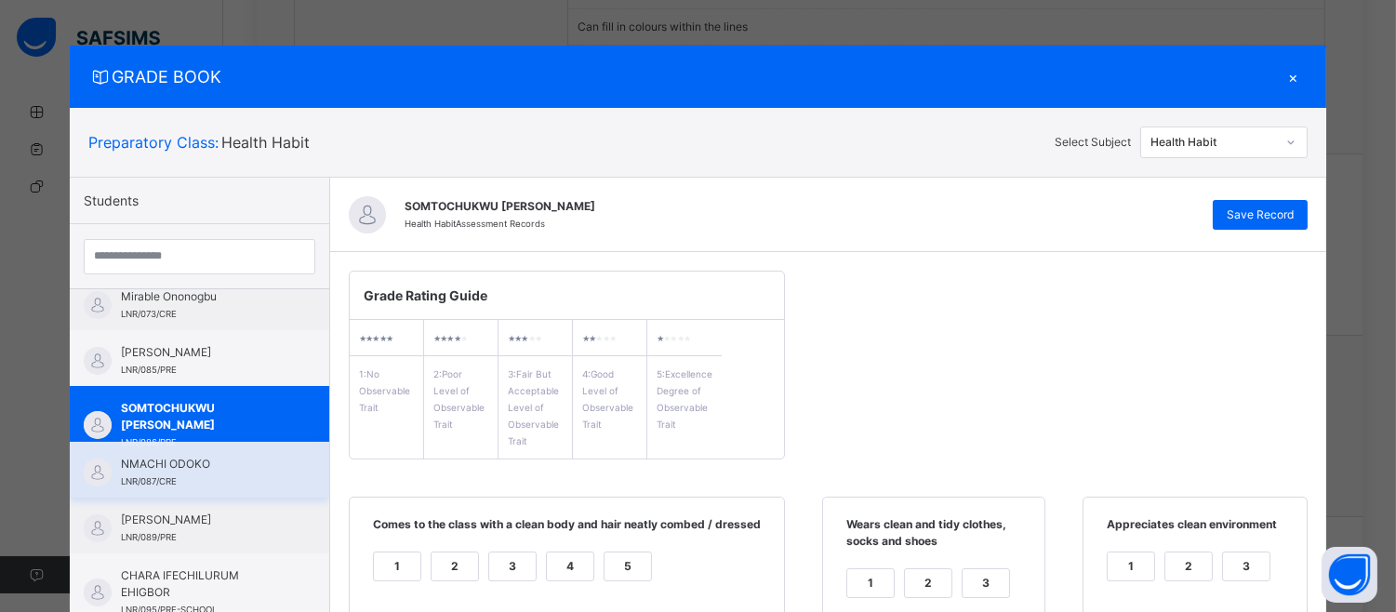
click at [223, 477] on div "NMACHI ODOKO LNR/087/CRE" at bounding box center [204, 472] width 166 height 33
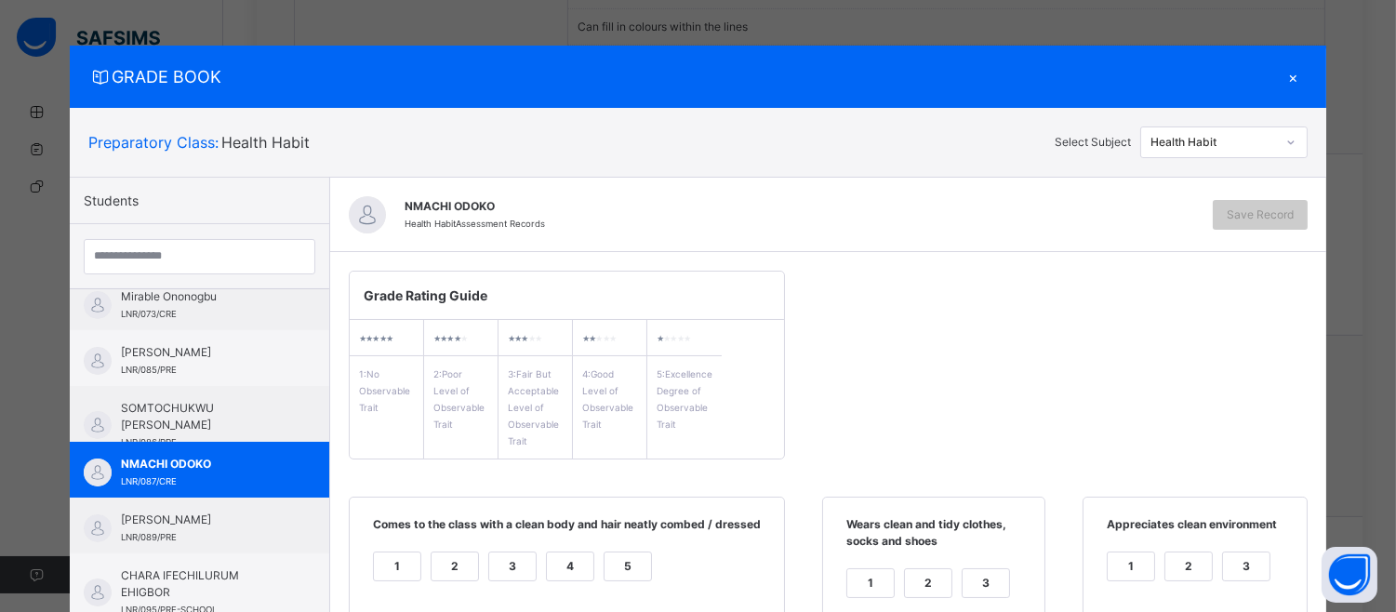
click at [607, 571] on div "5" at bounding box center [628, 566] width 47 height 28
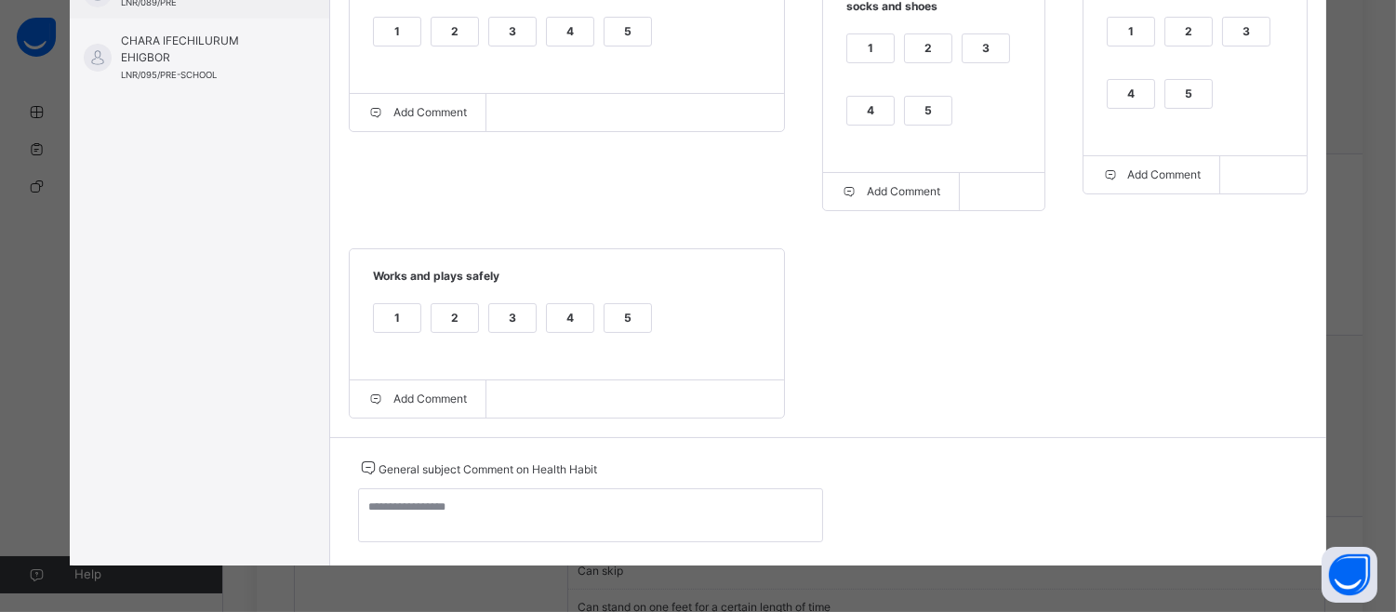
click at [1183, 98] on div "5" at bounding box center [1188, 94] width 47 height 28
click at [926, 108] on div "5" at bounding box center [928, 111] width 47 height 28
click at [624, 326] on div "5" at bounding box center [628, 318] width 47 height 28
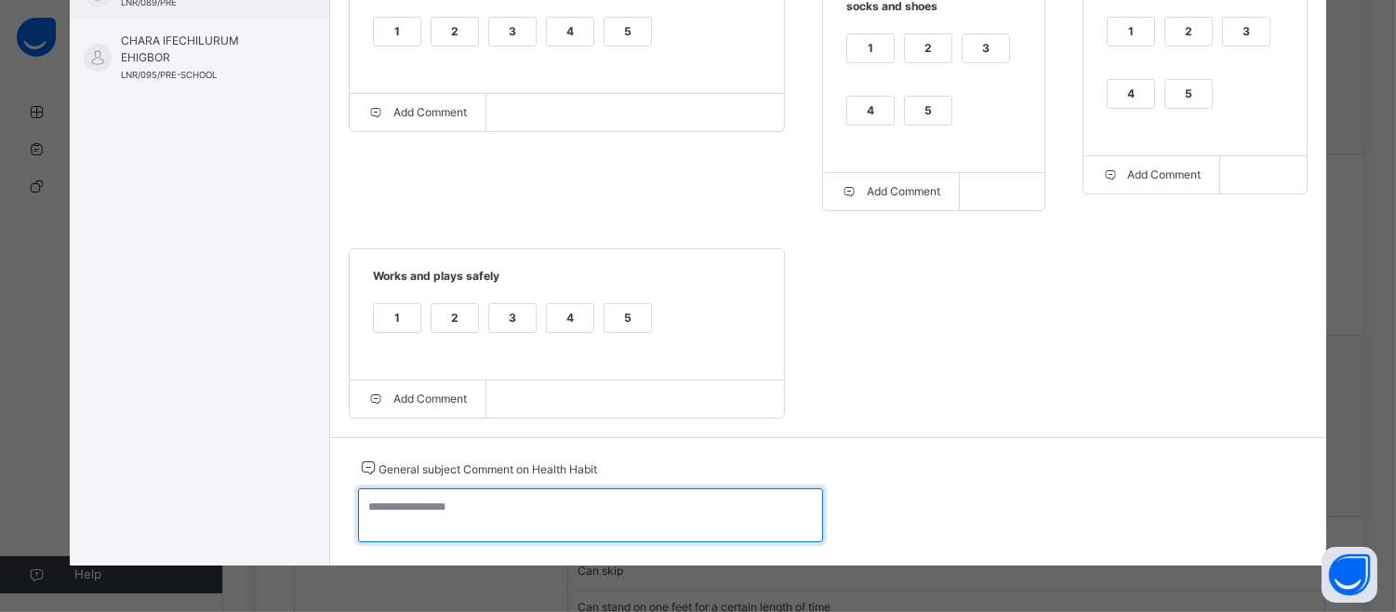
click at [372, 517] on textarea at bounding box center [590, 515] width 465 height 54
paste textarea "**********"
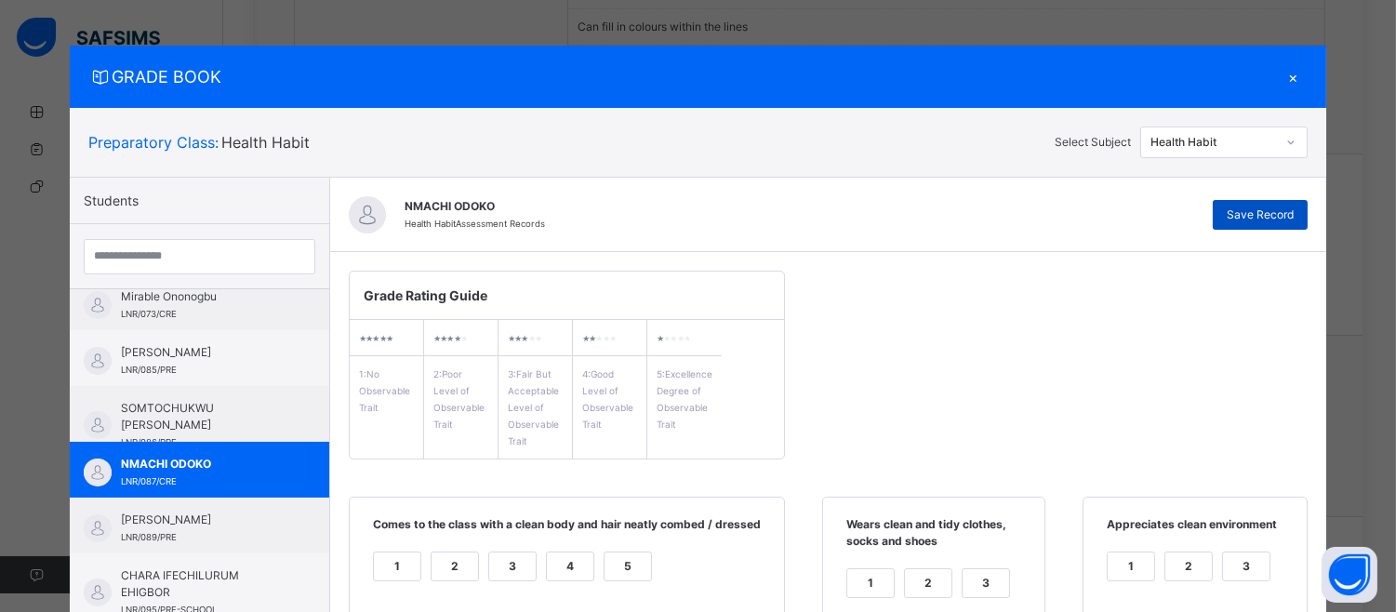
type textarea "**********"
click at [1272, 200] on div "Save Record" at bounding box center [1260, 215] width 95 height 30
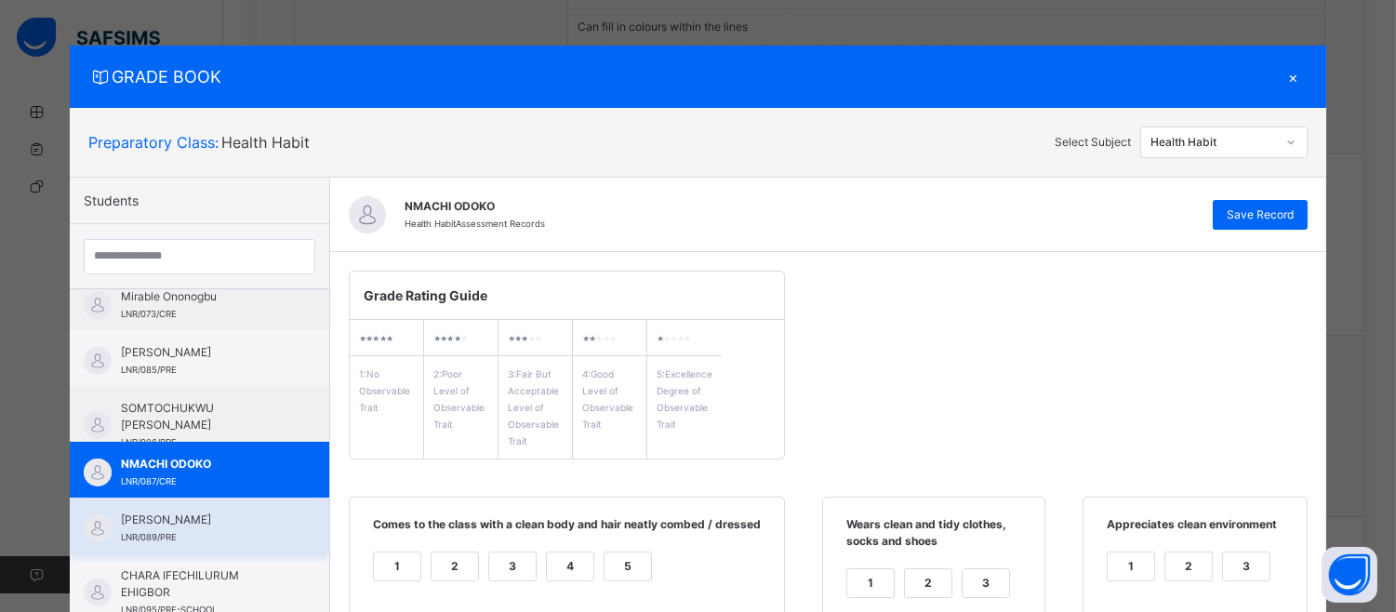
click at [276, 508] on div "[PERSON_NAME] LNR/089/PRE" at bounding box center [199, 526] width 259 height 56
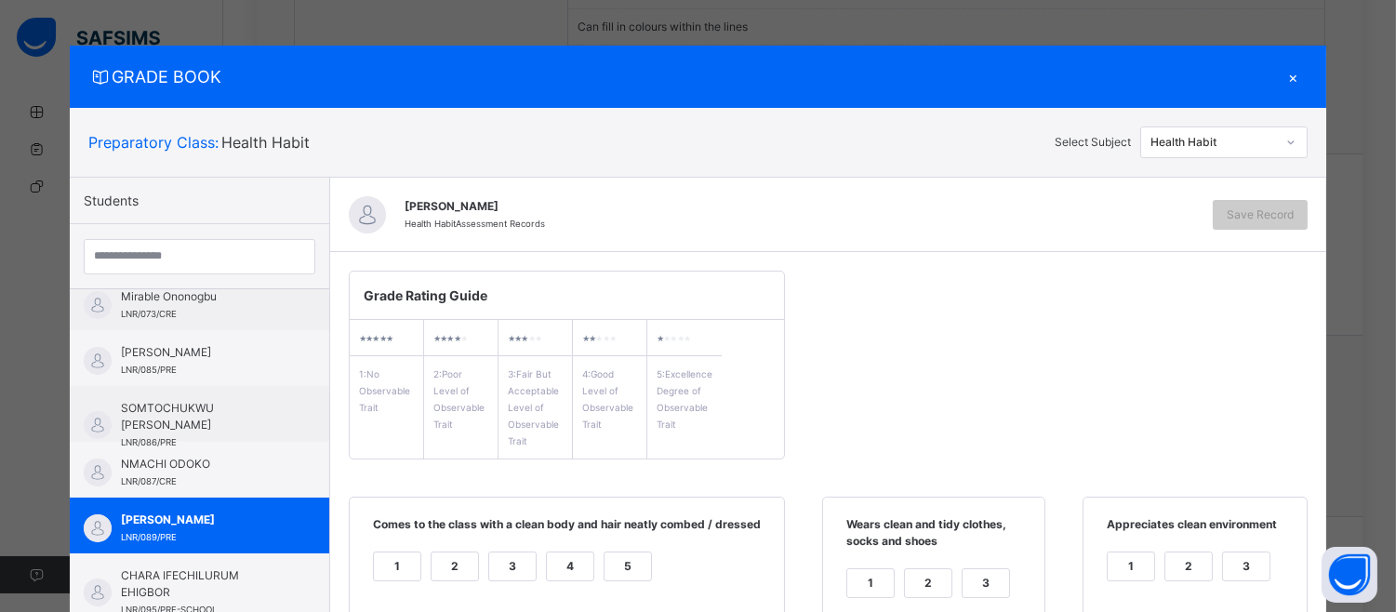
scroll to position [537, 0]
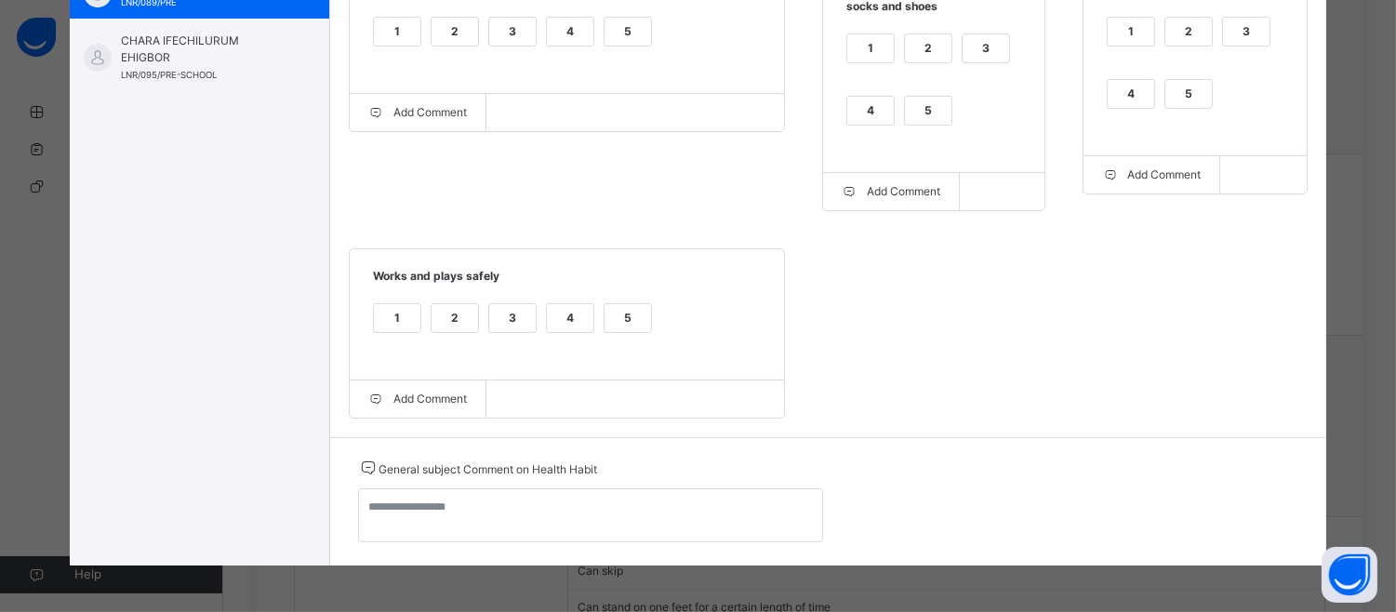
drag, startPoint x: 1170, startPoint y: 103, endPoint x: 1168, endPoint y: 81, distance: 22.4
click at [1168, 81] on div "5" at bounding box center [1188, 94] width 47 height 28
click at [906, 97] on div "5" at bounding box center [928, 111] width 47 height 28
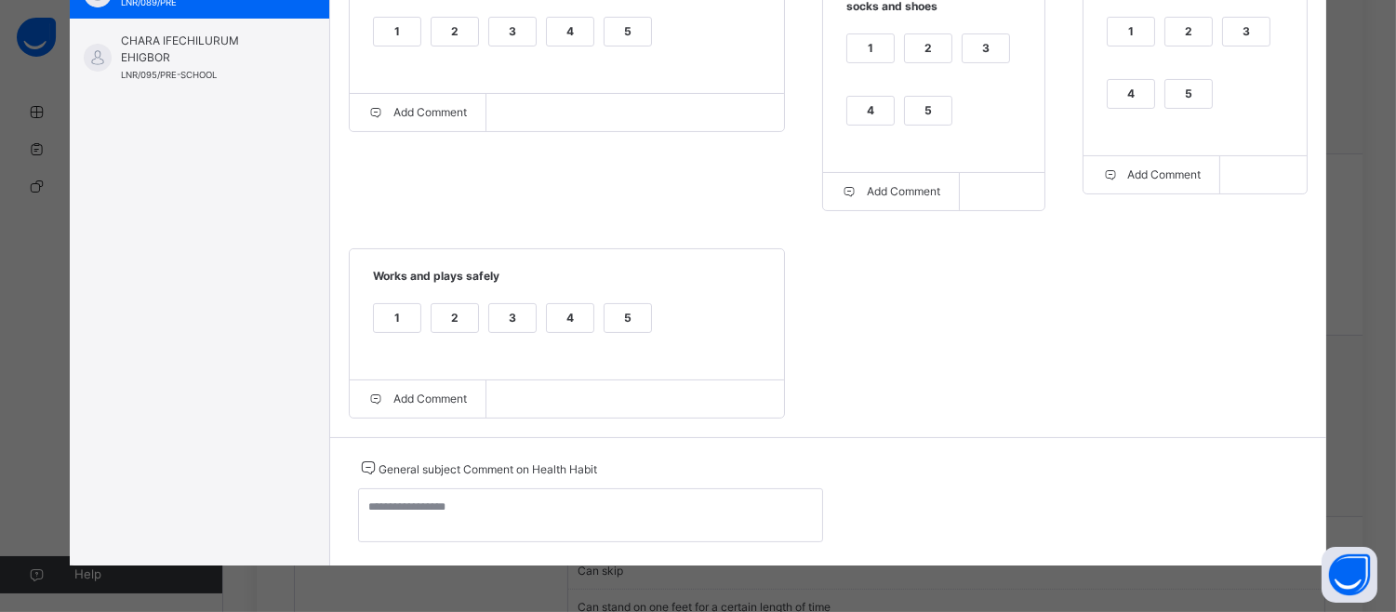
click at [621, 30] on div "5" at bounding box center [628, 32] width 47 height 28
click at [633, 313] on div "5" at bounding box center [628, 318] width 47 height 28
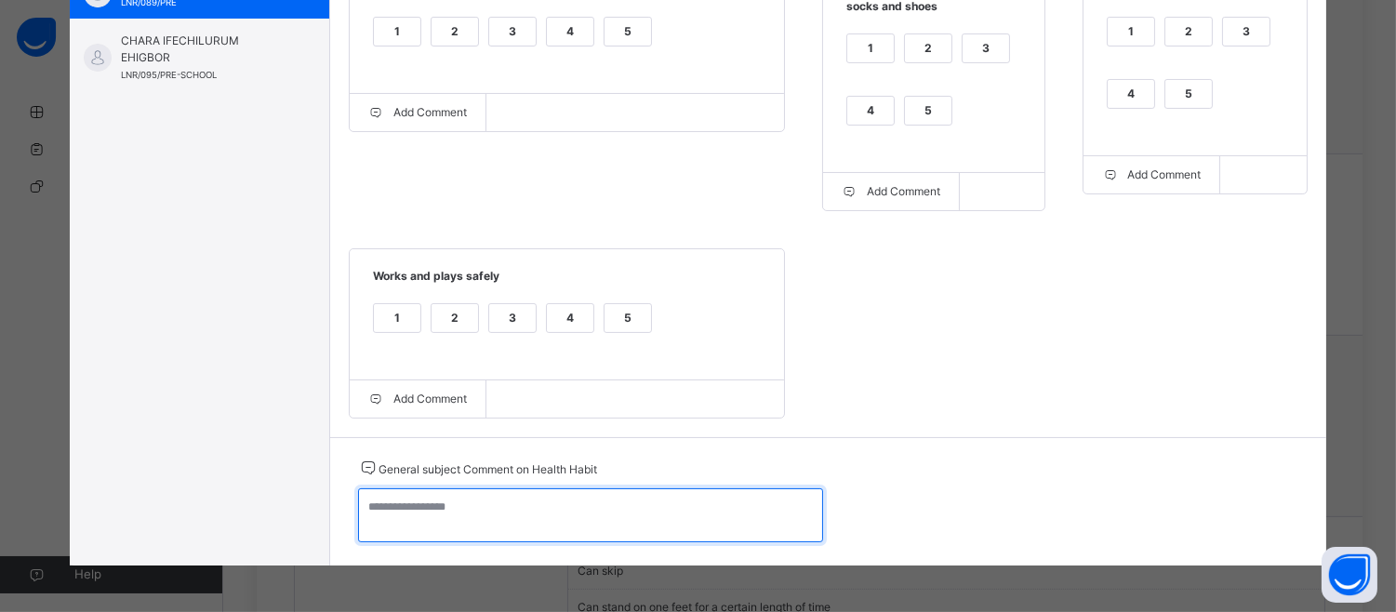
click at [372, 523] on textarea at bounding box center [590, 515] width 465 height 54
paste textarea "**********"
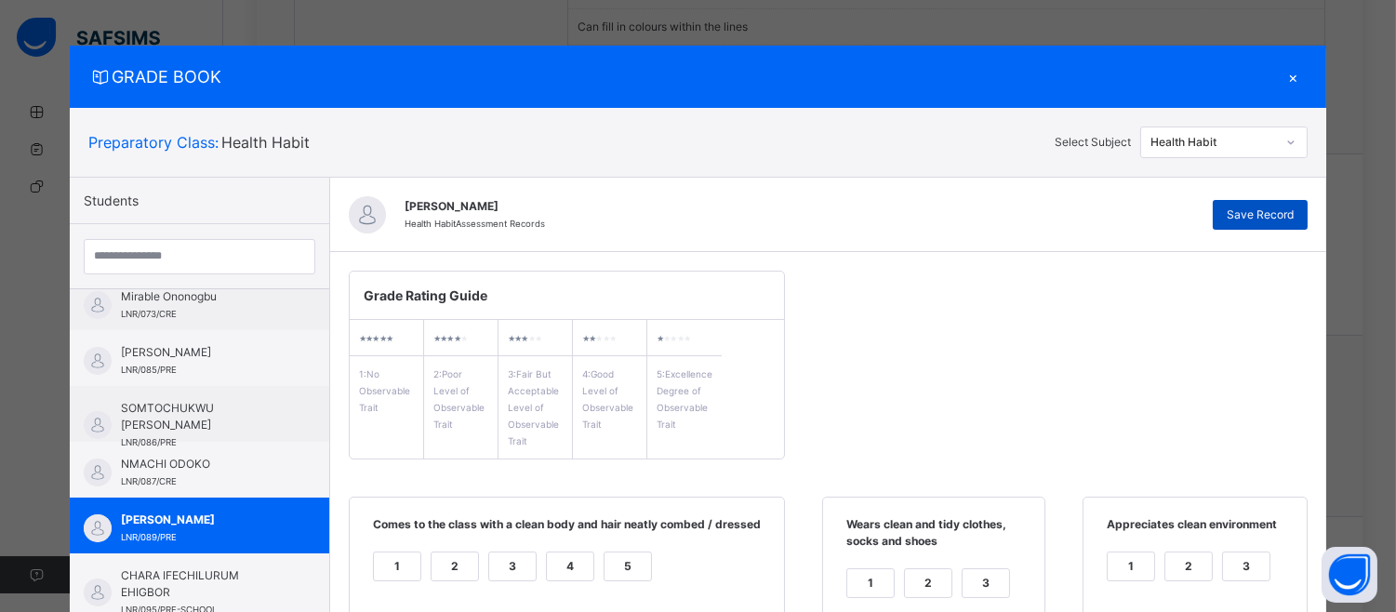
type textarea "**********"
click at [1278, 226] on div "Save Record" at bounding box center [1260, 215] width 95 height 30
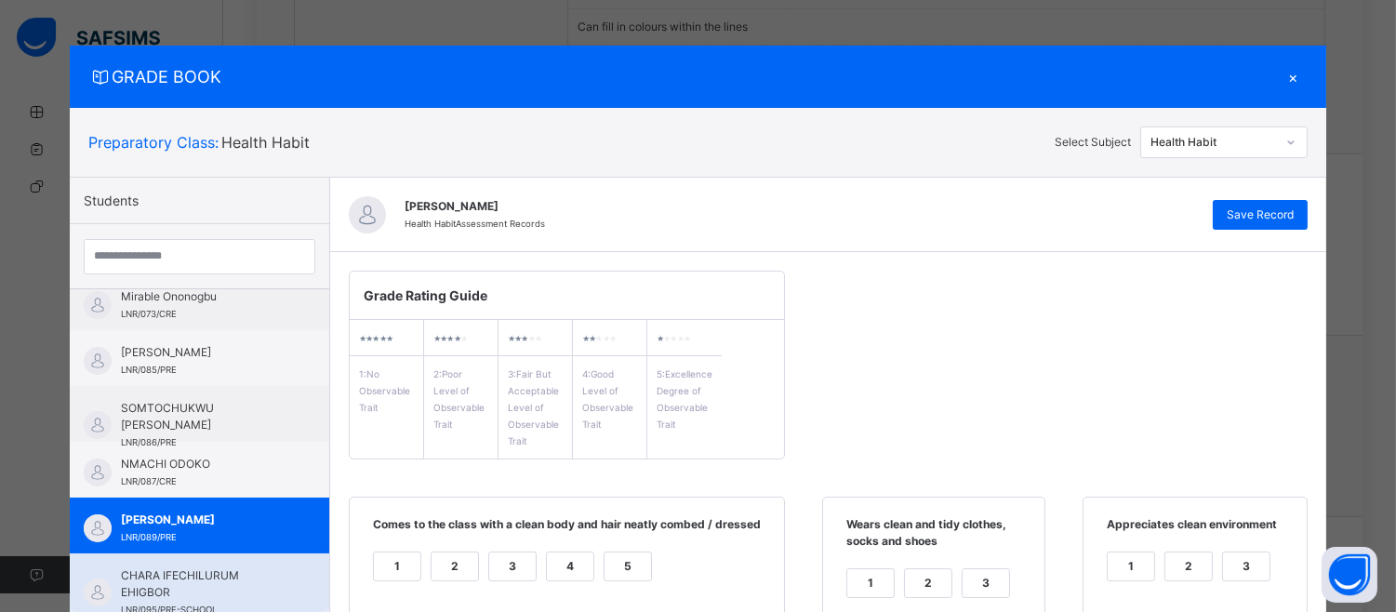
click at [238, 573] on span "CHARA IFECHILURUM EHIGBOR" at bounding box center [204, 583] width 166 height 33
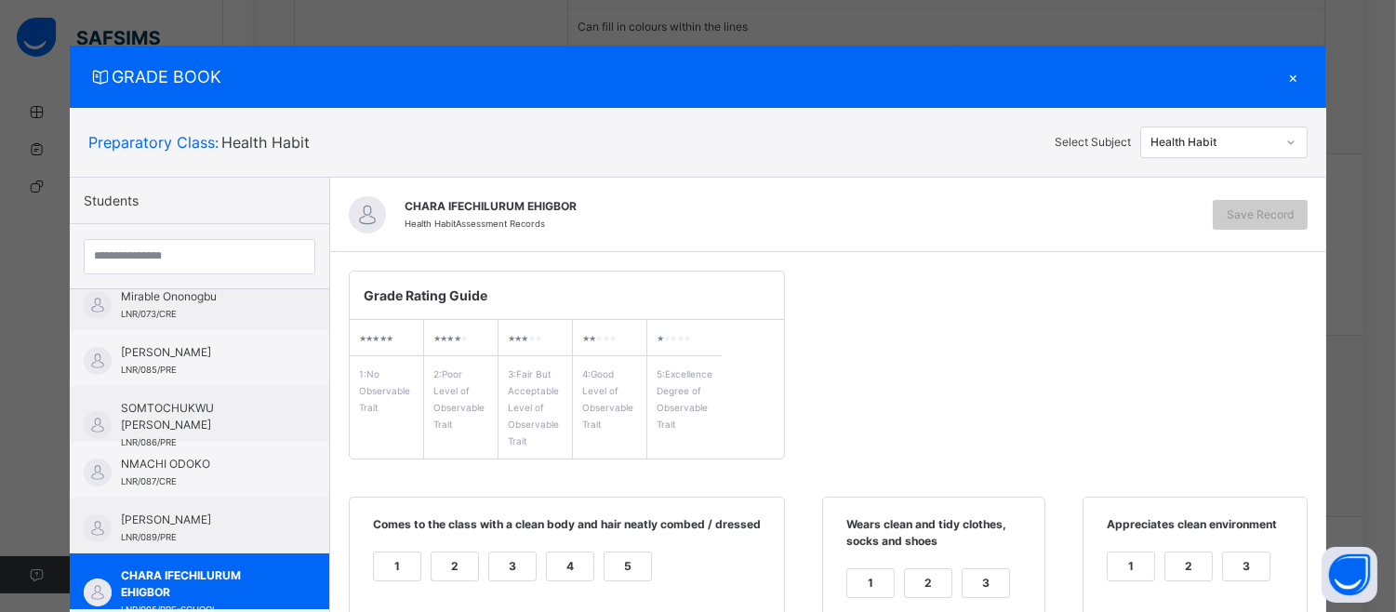
scroll to position [537, 0]
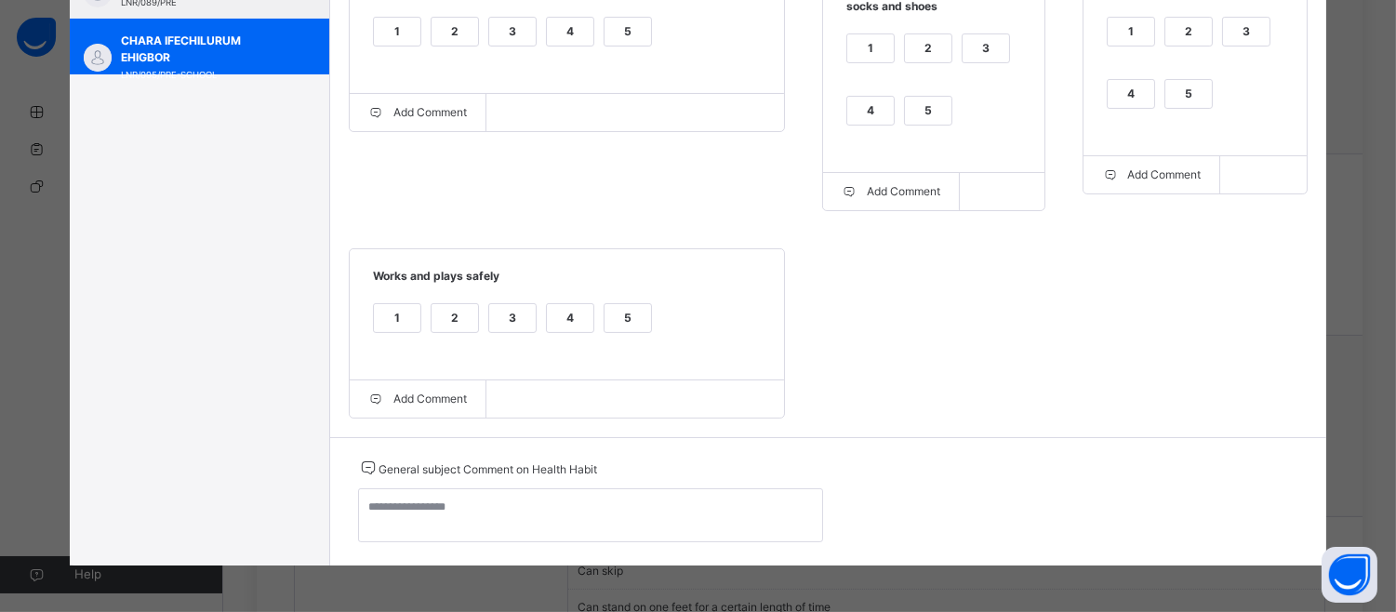
click at [1190, 90] on div "5" at bounding box center [1188, 94] width 47 height 28
click at [913, 109] on div "5" at bounding box center [928, 111] width 47 height 28
click at [623, 26] on div "5" at bounding box center [628, 32] width 47 height 28
click at [612, 312] on div "5" at bounding box center [628, 318] width 47 height 28
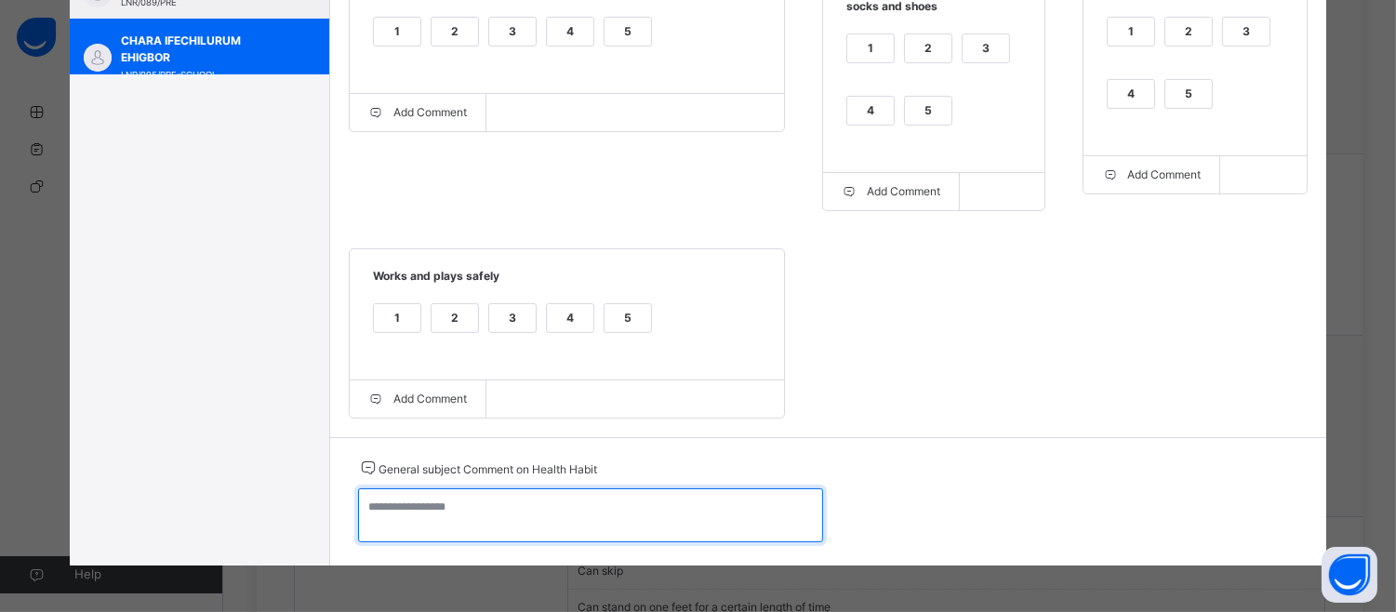
click at [382, 517] on textarea at bounding box center [590, 515] width 465 height 54
paste textarea "**********"
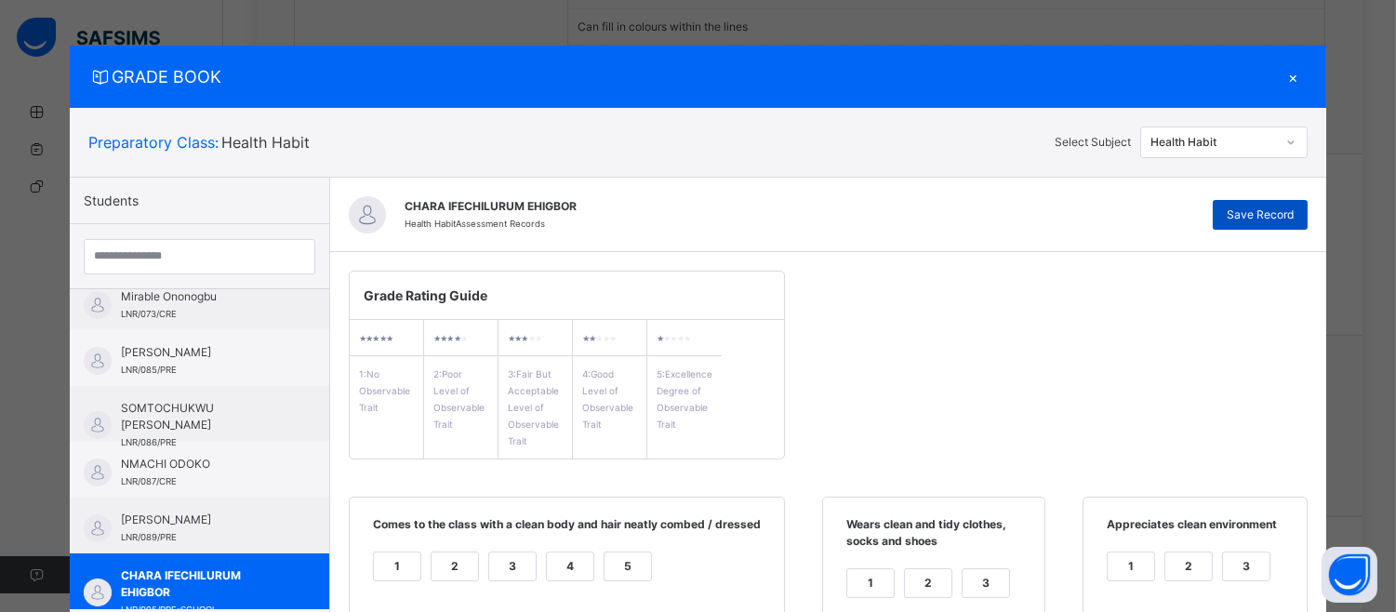
type textarea "**********"
click at [1256, 202] on div "Save Record" at bounding box center [1260, 215] width 95 height 30
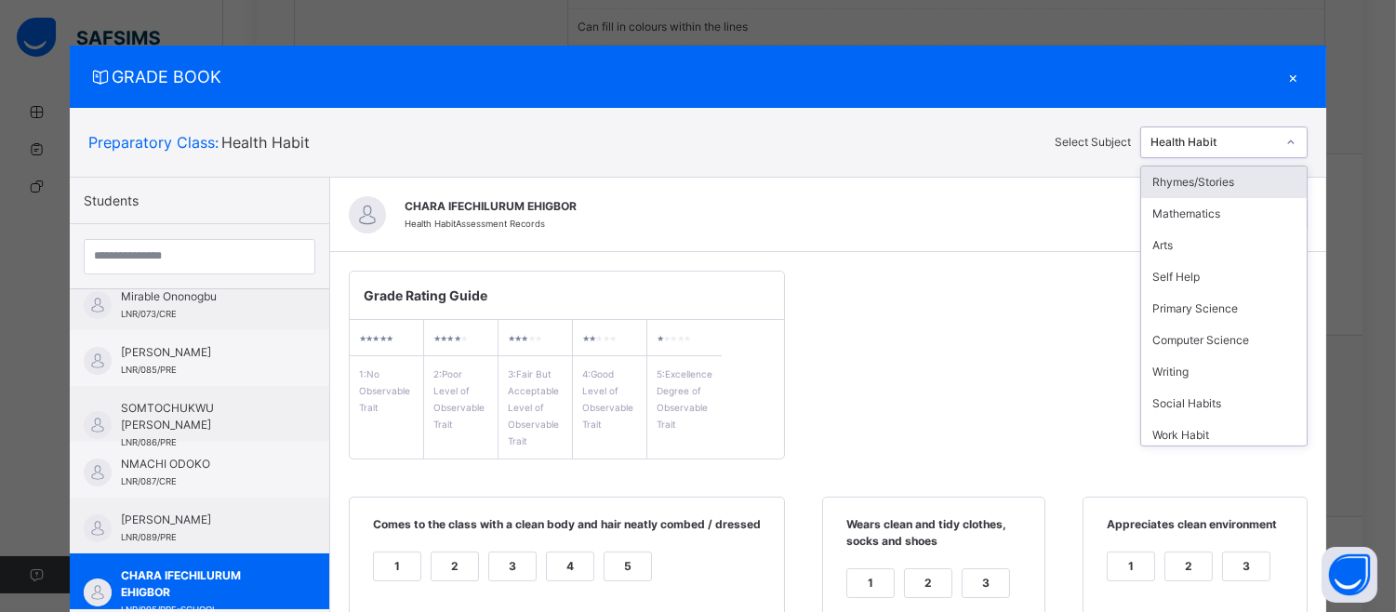
click at [1295, 140] on icon at bounding box center [1290, 142] width 11 height 19
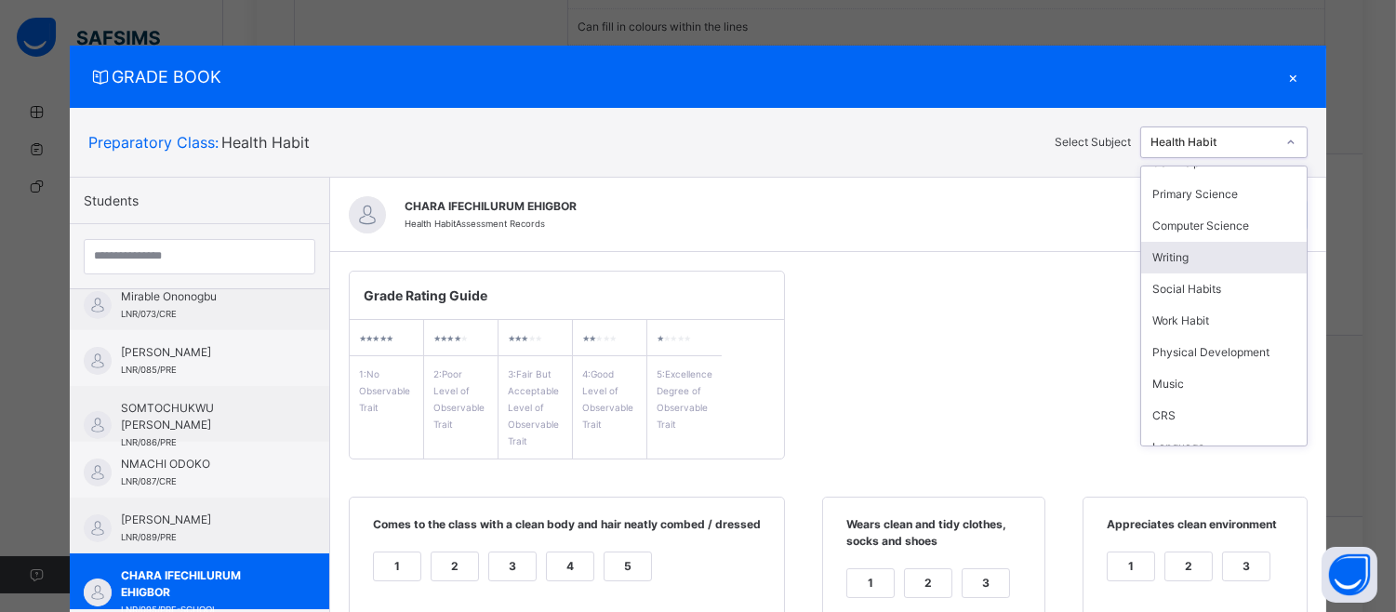
scroll to position [163, 0]
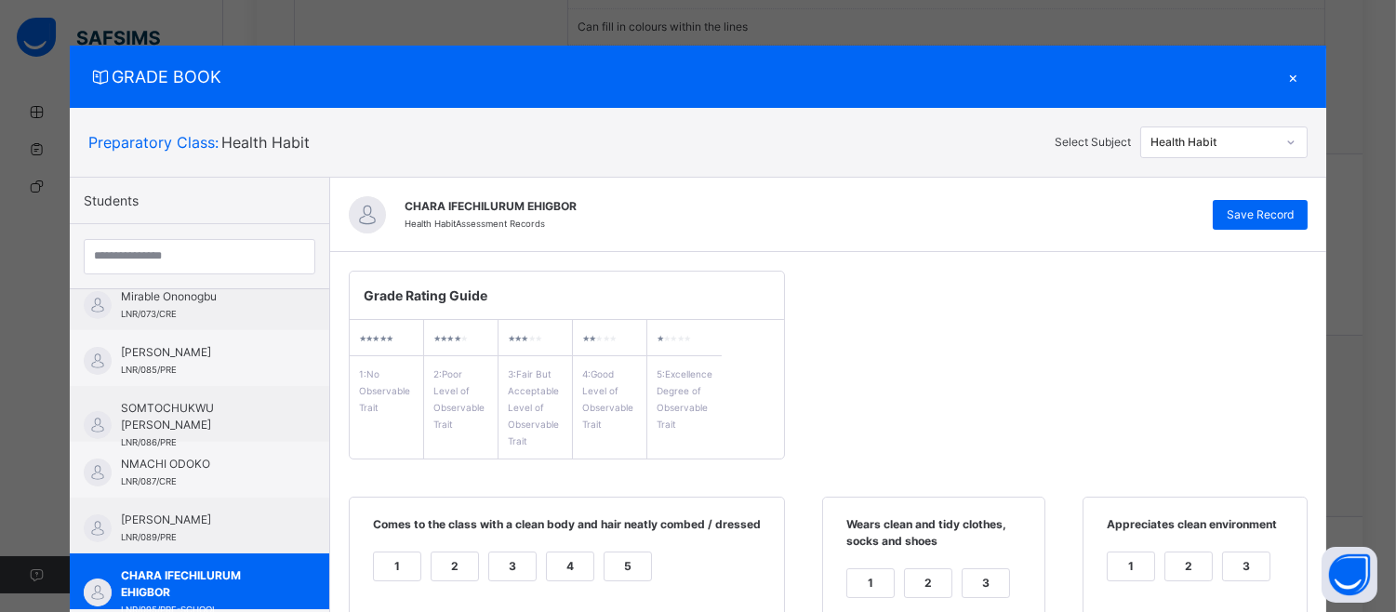
click at [954, 272] on div "Grade Rating Guide ★ ★ ★ ★ ★ 1 : No Observable Trait ★ ★ ★ ★ ★ 2 : Poor Level o…" at bounding box center [828, 612] width 996 height 720
click at [166, 294] on span "Mirable Ononogbu" at bounding box center [204, 296] width 166 height 17
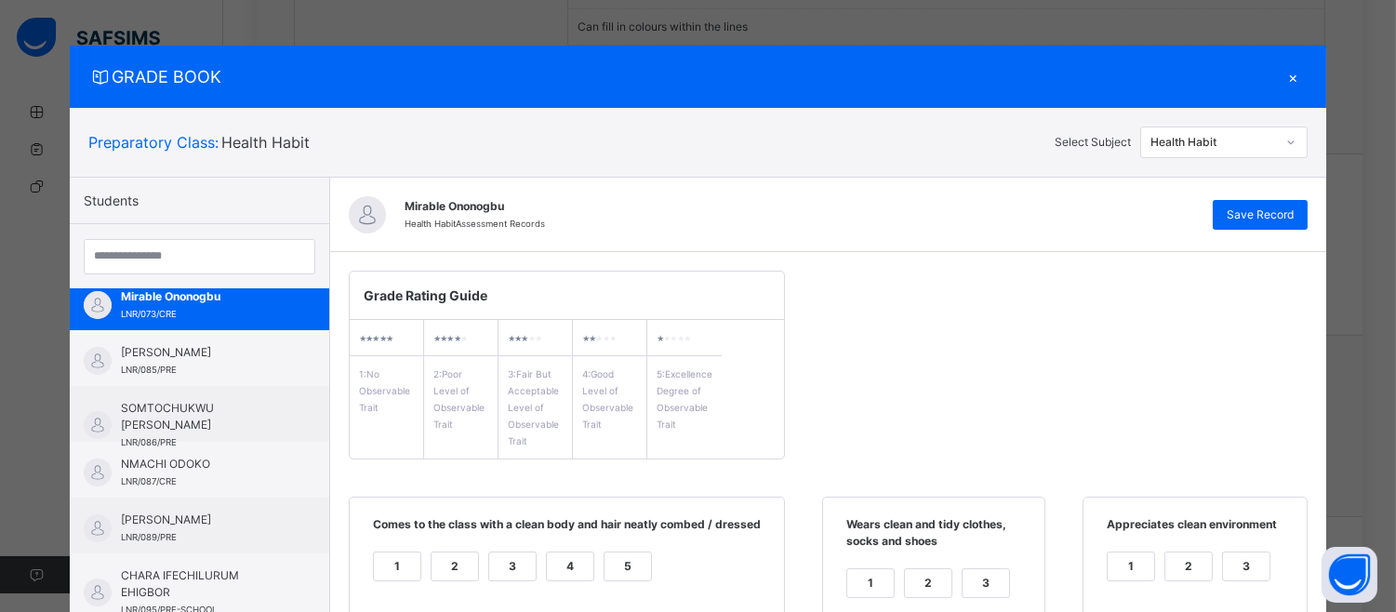
click at [303, 274] on div at bounding box center [199, 256] width 259 height 65
click at [304, 274] on div at bounding box center [199, 256] width 259 height 65
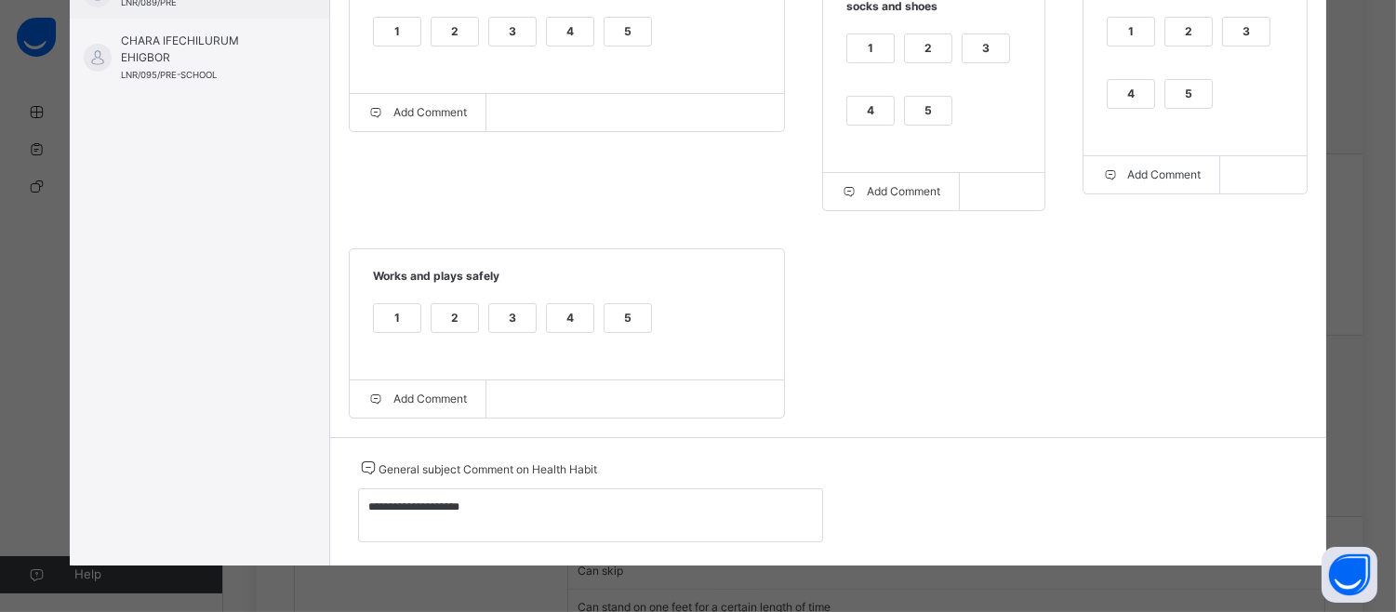
click at [1386, 264] on div "GRADE BOOK × Preparatory Class : Health Habit Select Subject Health Habit Stude…" at bounding box center [698, 306] width 1396 height 612
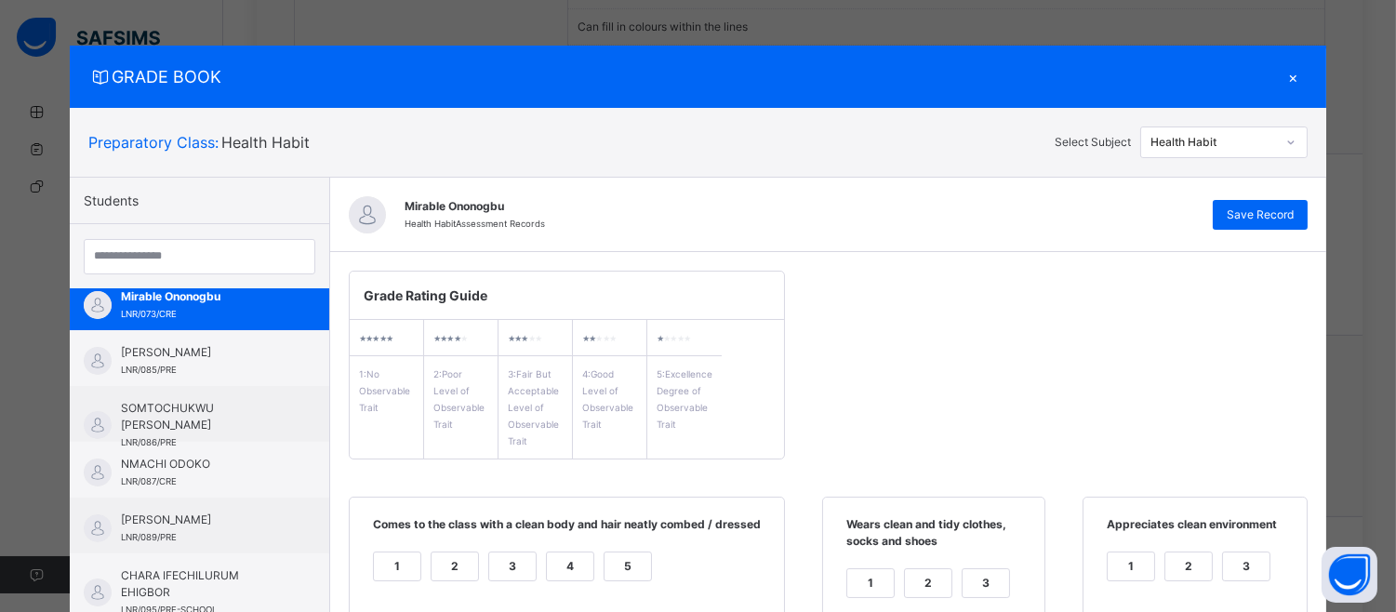
click at [1298, 73] on div "×" at bounding box center [1294, 76] width 28 height 25
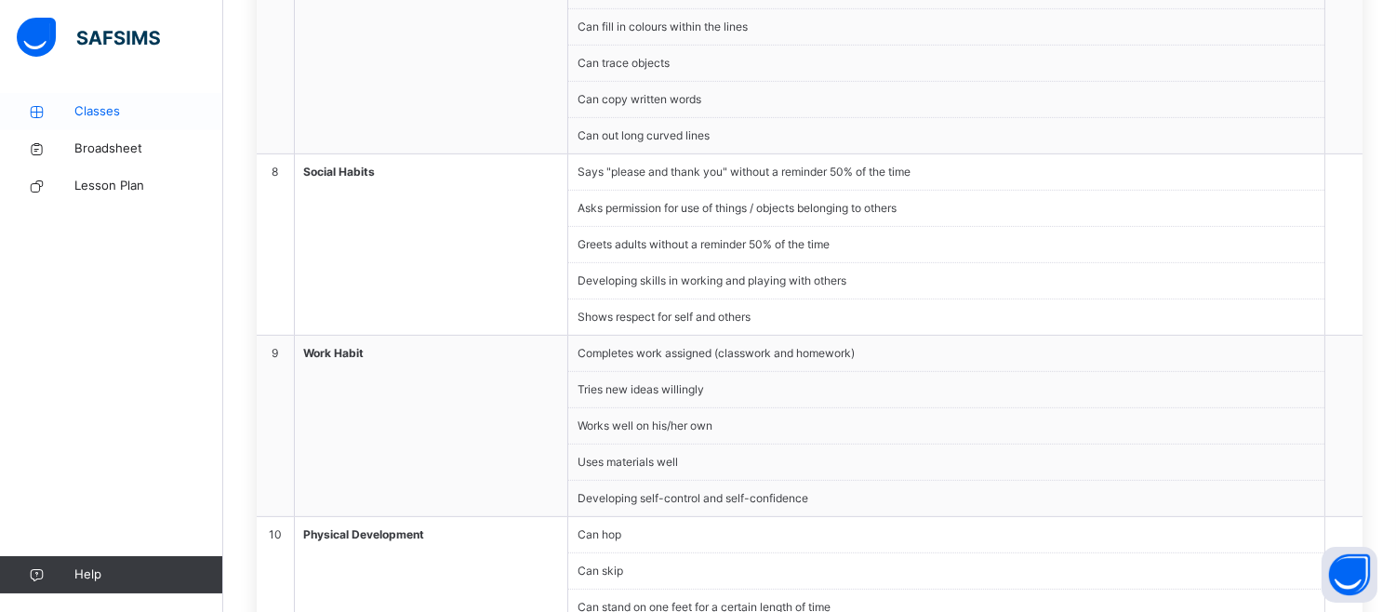
click at [100, 113] on span "Classes" at bounding box center [148, 111] width 149 height 19
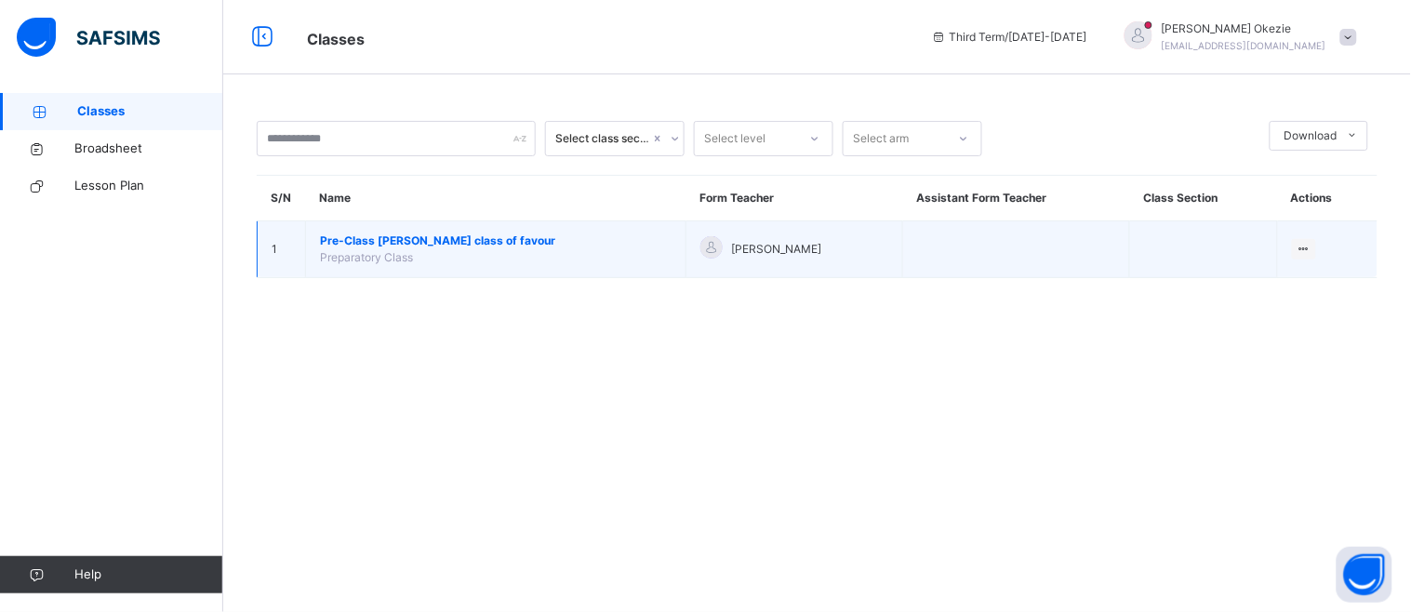
click at [387, 225] on td "Pre-Class [PERSON_NAME] class of favour Preparatory Class" at bounding box center [496, 249] width 380 height 57
click at [1296, 248] on icon at bounding box center [1304, 249] width 16 height 14
click at [1265, 284] on div "View Class" at bounding box center [1279, 286] width 58 height 19
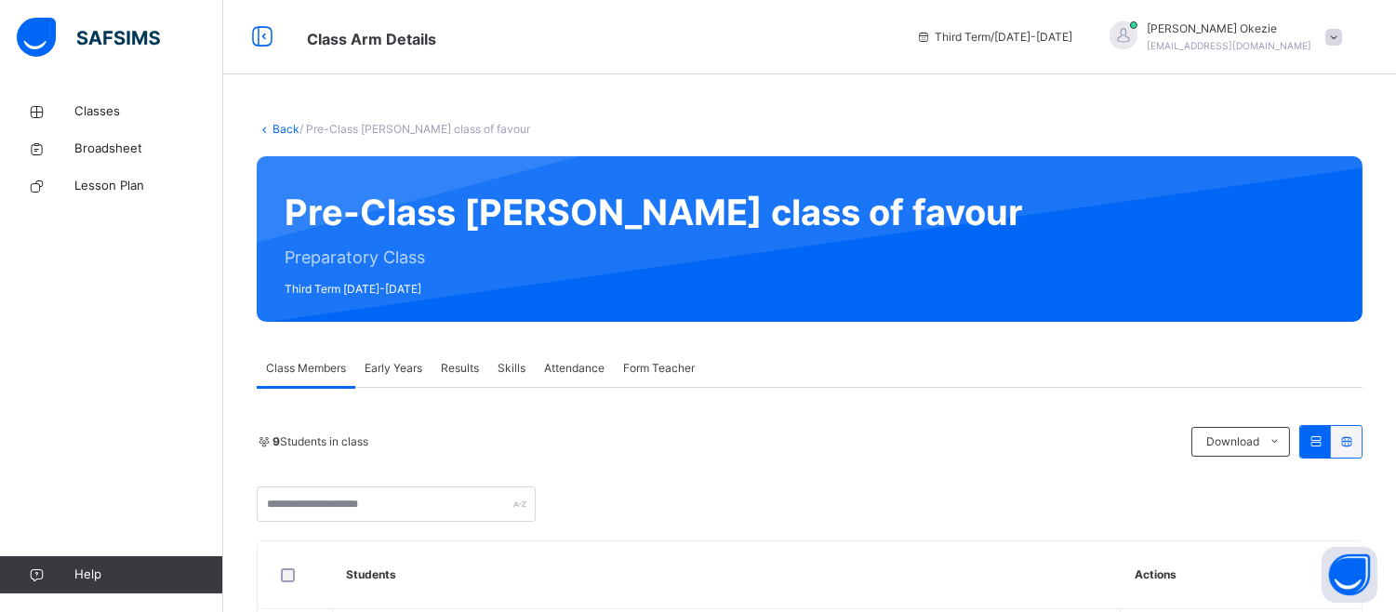
click at [475, 365] on span "Results" at bounding box center [460, 368] width 38 height 17
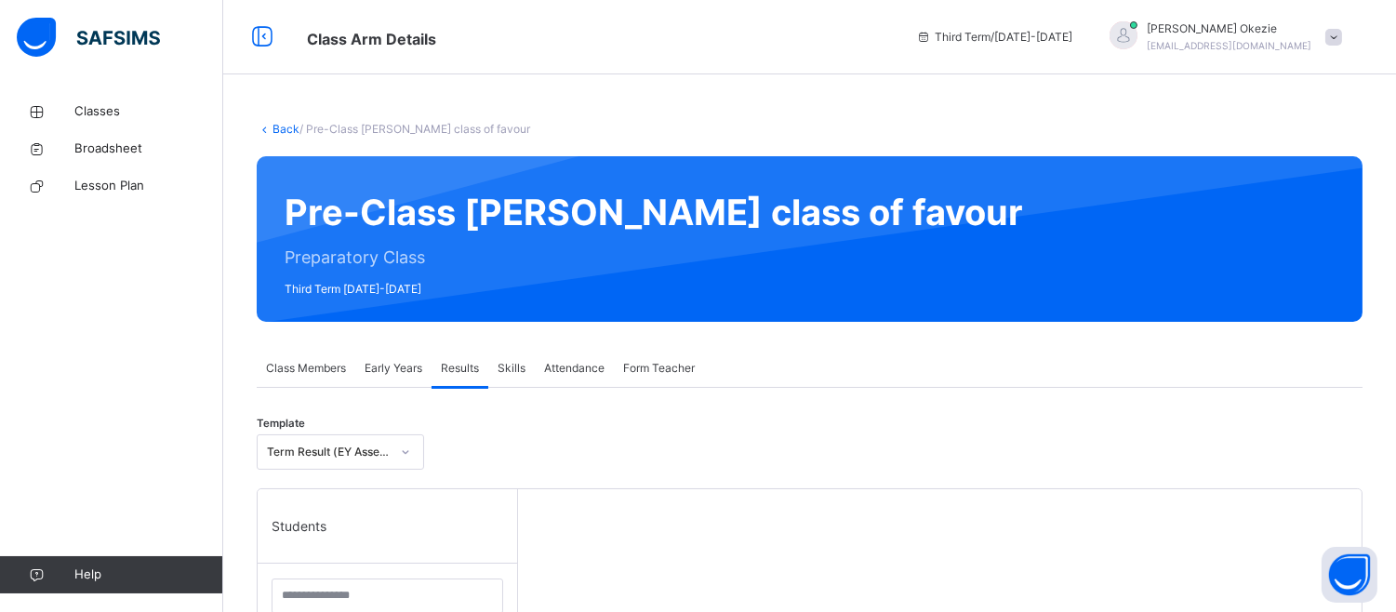
click at [475, 365] on span "Results" at bounding box center [460, 368] width 38 height 17
click at [1390, 514] on div "Back / Pre-Class [PERSON_NAME] class of favour Pre-Class [PERSON_NAME] class of…" at bounding box center [809, 621] width 1173 height 1056
drag, startPoint x: 1390, startPoint y: 514, endPoint x: 1398, endPoint y: 359, distance: 155.5
click at [1396, 359] on html "Class Arm Details Third Term / [DATE]-[DATE] [PERSON_NAME] [EMAIL_ADDRESS][DOMA…" at bounding box center [698, 574] width 1396 height 1149
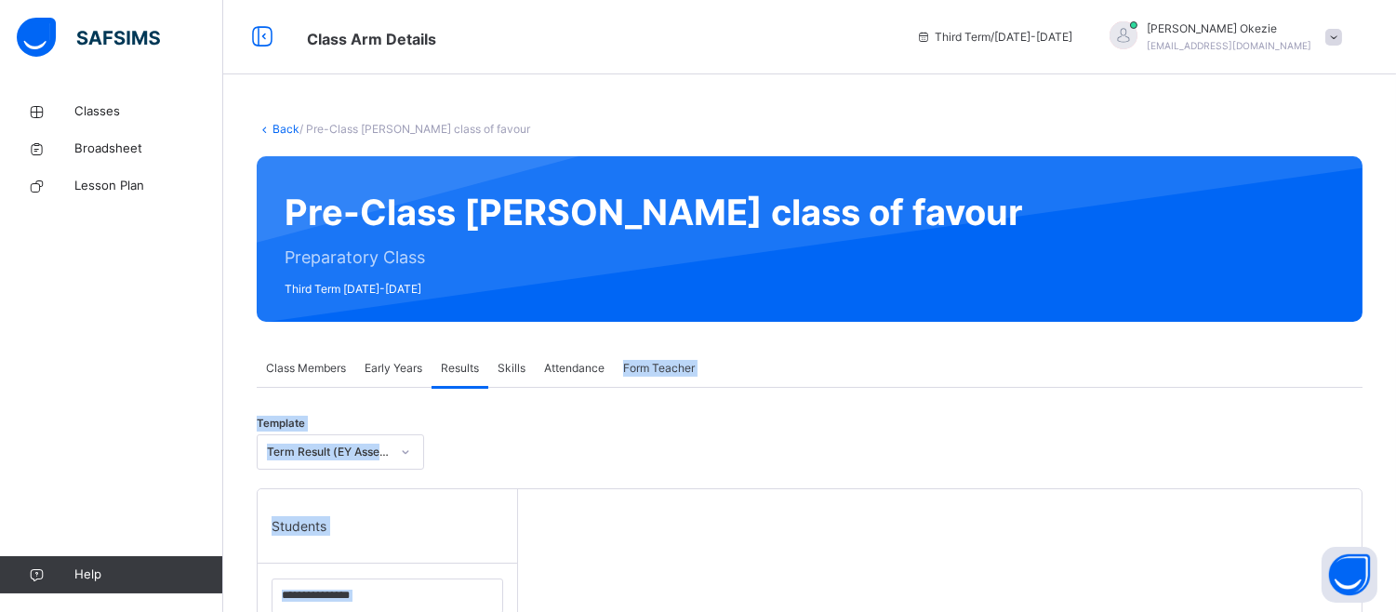
scroll to position [535, 0]
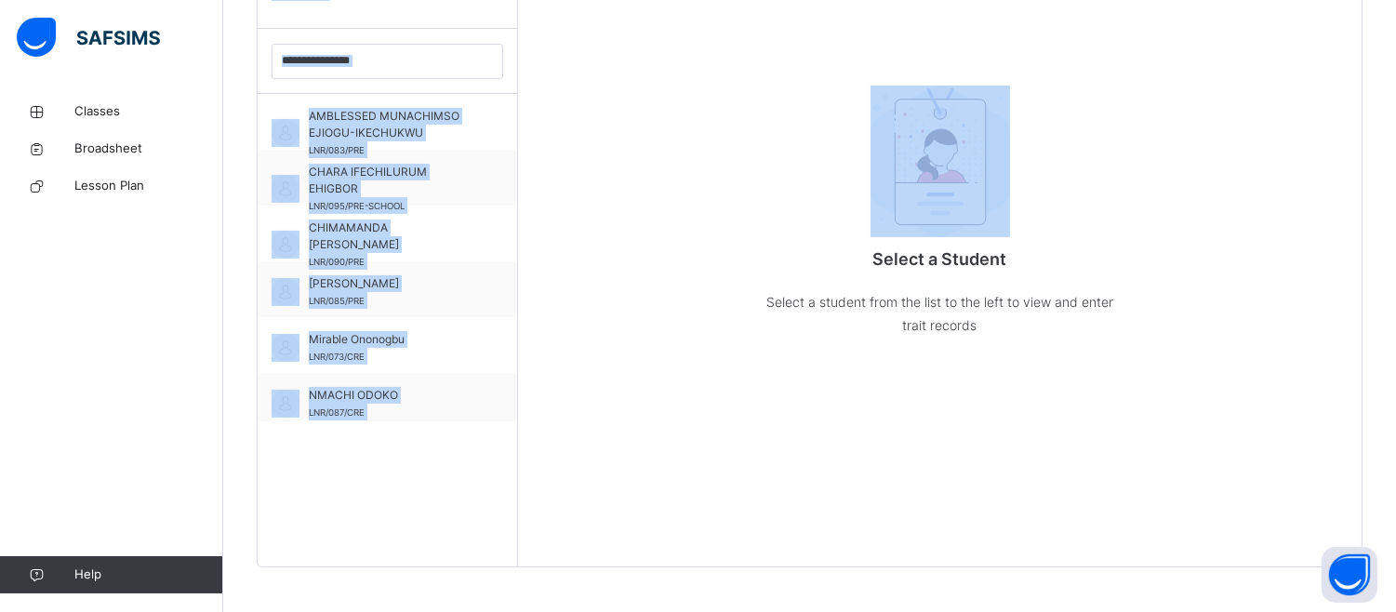
click at [1395, 218] on div "Back / Pre-Class [PERSON_NAME] class of favour Pre-Class [PERSON_NAME] class of…" at bounding box center [809, 86] width 1173 height 1056
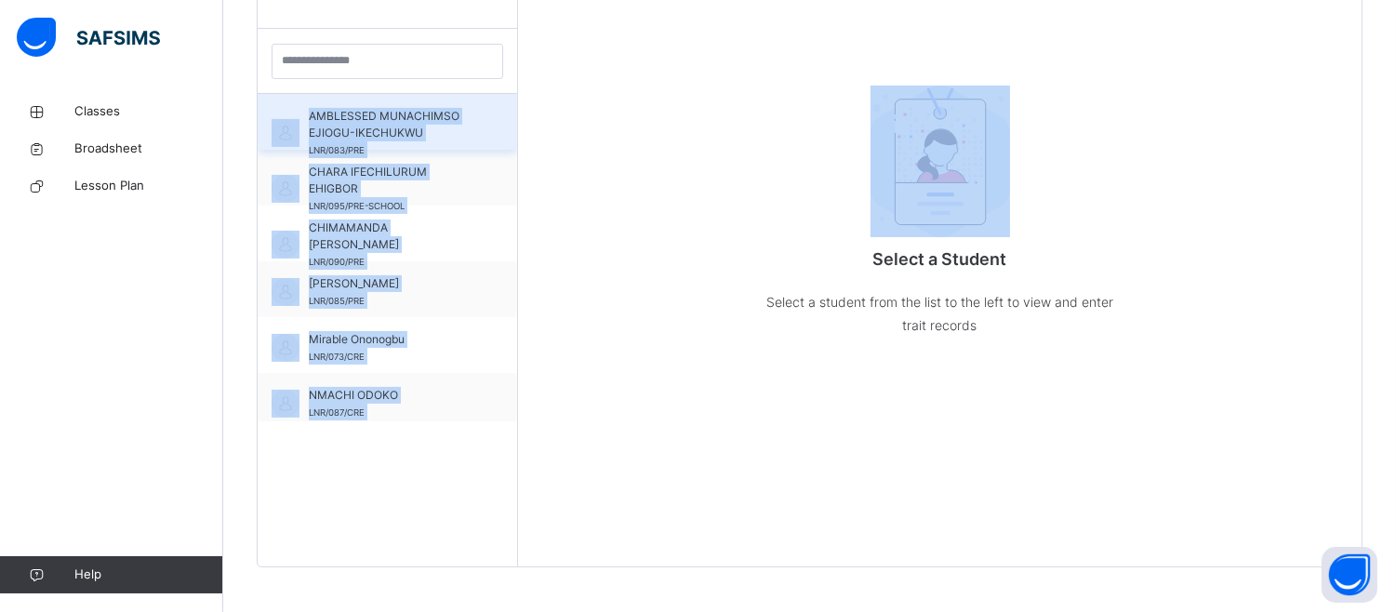
drag, startPoint x: 1395, startPoint y: 218, endPoint x: 280, endPoint y: 109, distance: 1120.4
click at [280, 109] on div "Back / Pre-Class [PERSON_NAME] class of favour Pre-Class [PERSON_NAME] class of…" at bounding box center [809, 86] width 1173 height 1056
click at [321, 124] on span "AMBLESSED MUNACHIMSO EJIOGU-IKECHUKWU" at bounding box center [392, 124] width 166 height 33
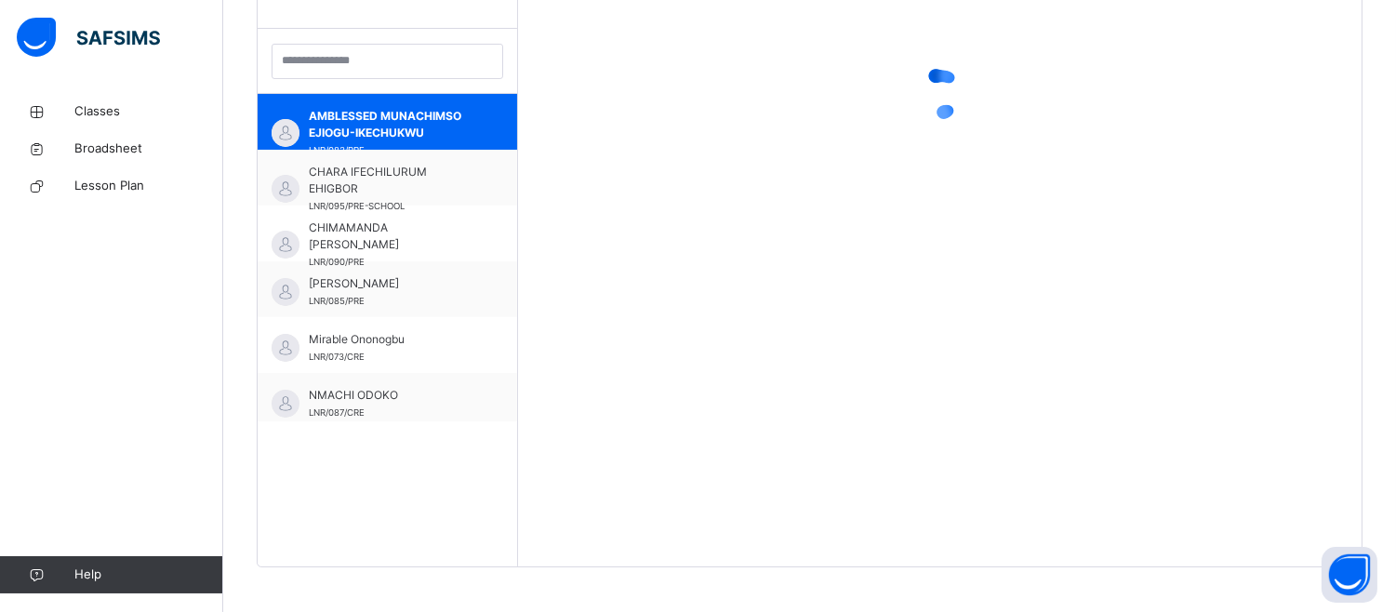
click at [625, 99] on div at bounding box center [940, 93] width 844 height 279
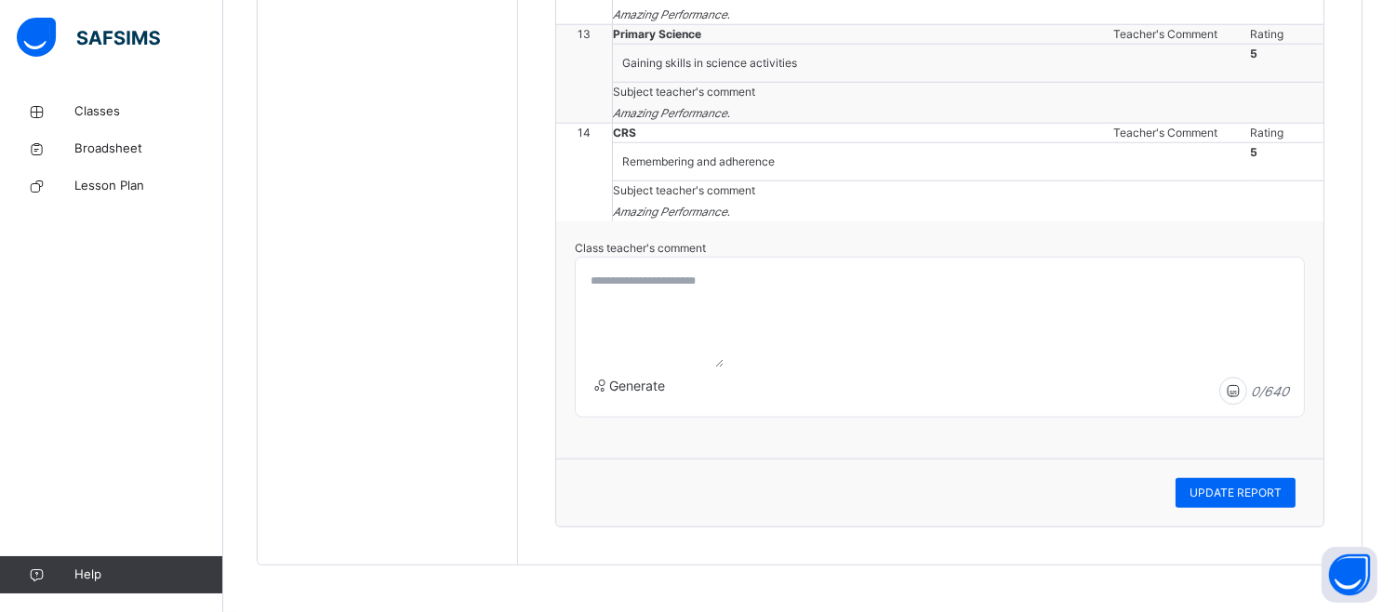
scroll to position [4148, 0]
click at [677, 305] on textarea at bounding box center [653, 316] width 140 height 102
type textarea "**********"
click at [1222, 488] on span "UPDATE REPORT" at bounding box center [1235, 493] width 92 height 17
click at [1268, 497] on span "UPDATE REPORT" at bounding box center [1235, 493] width 92 height 17
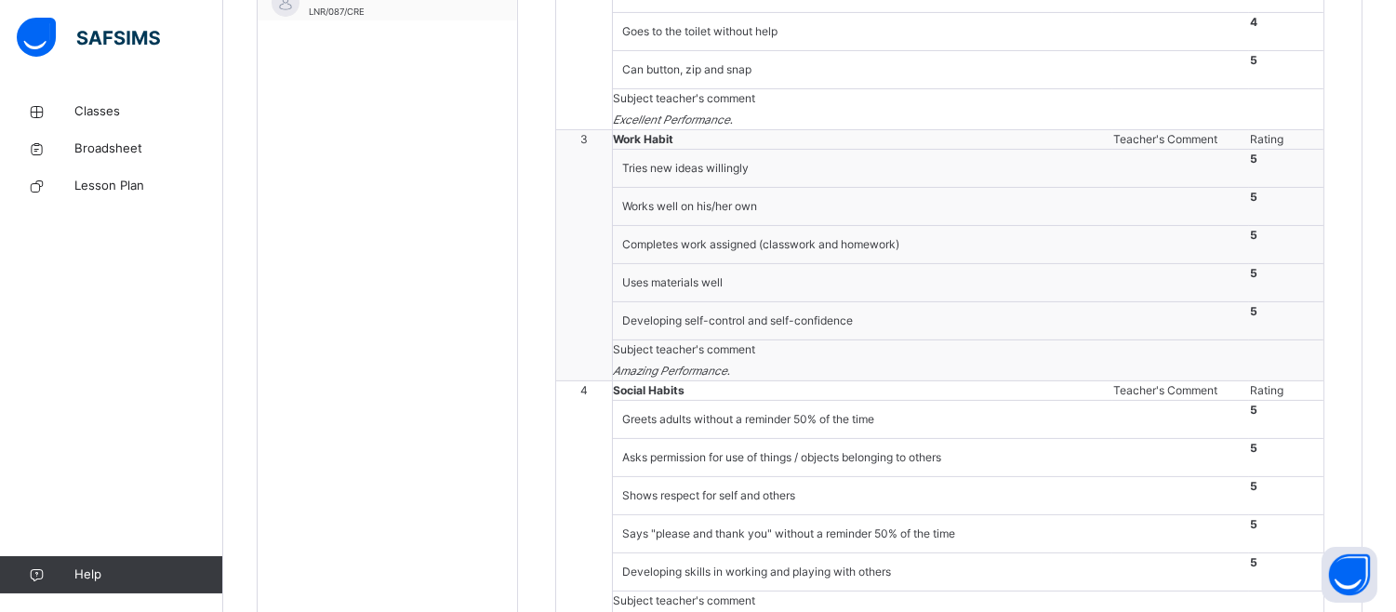
scroll to position [401, 0]
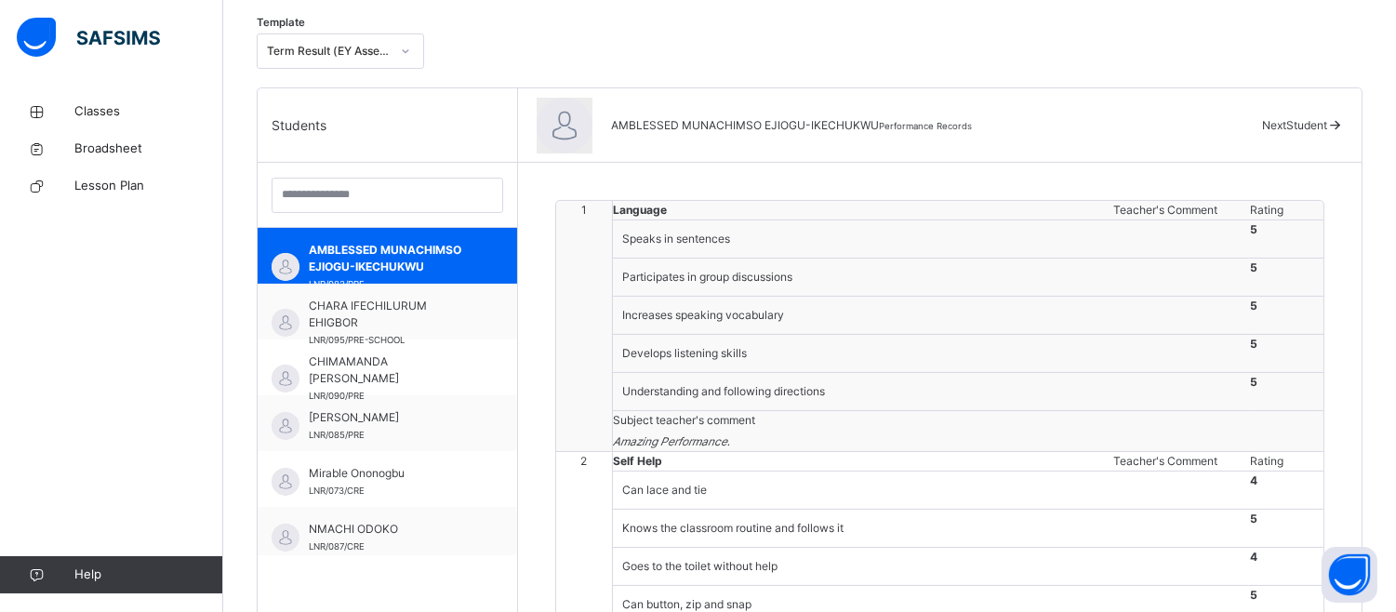
click at [1295, 105] on div "AMBLESSED [PERSON_NAME] Performance Records Next Student" at bounding box center [940, 125] width 844 height 74
click at [1295, 122] on span "Next Student" at bounding box center [1294, 125] width 65 height 14
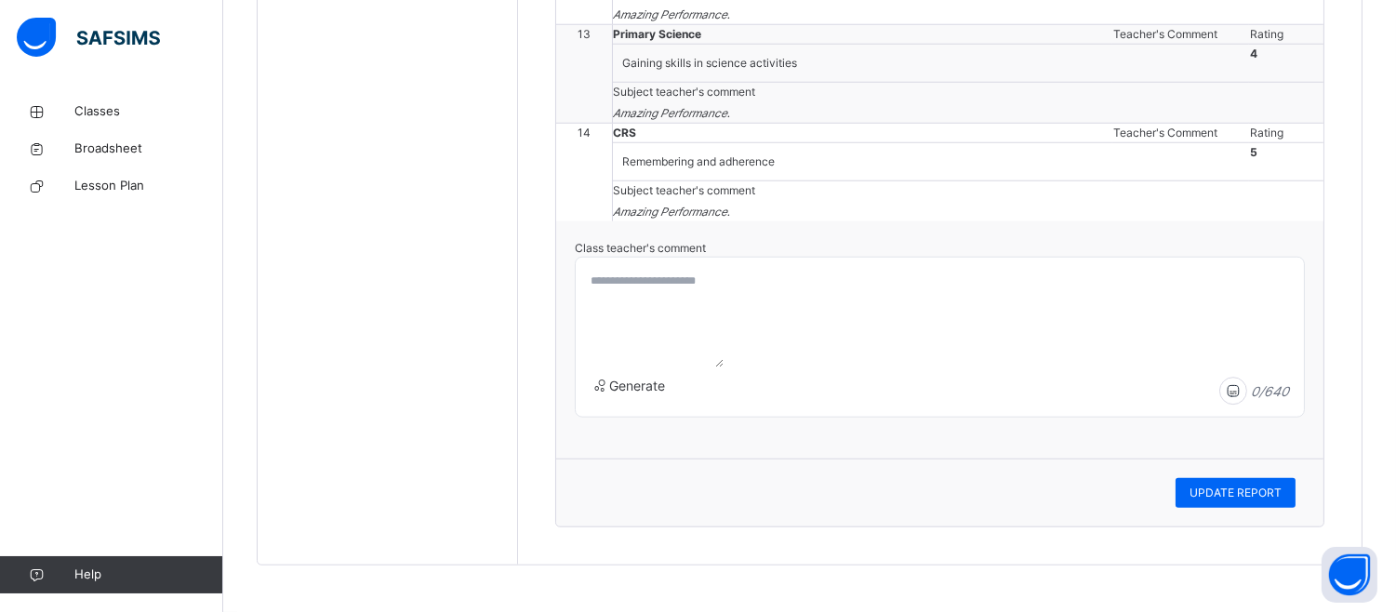
scroll to position [4148, 0]
click at [603, 295] on textarea at bounding box center [653, 316] width 140 height 102
click at [766, 275] on textarea "**********" at bounding box center [756, 316] width 346 height 102
click at [849, 279] on textarea "**********" at bounding box center [756, 316] width 346 height 102
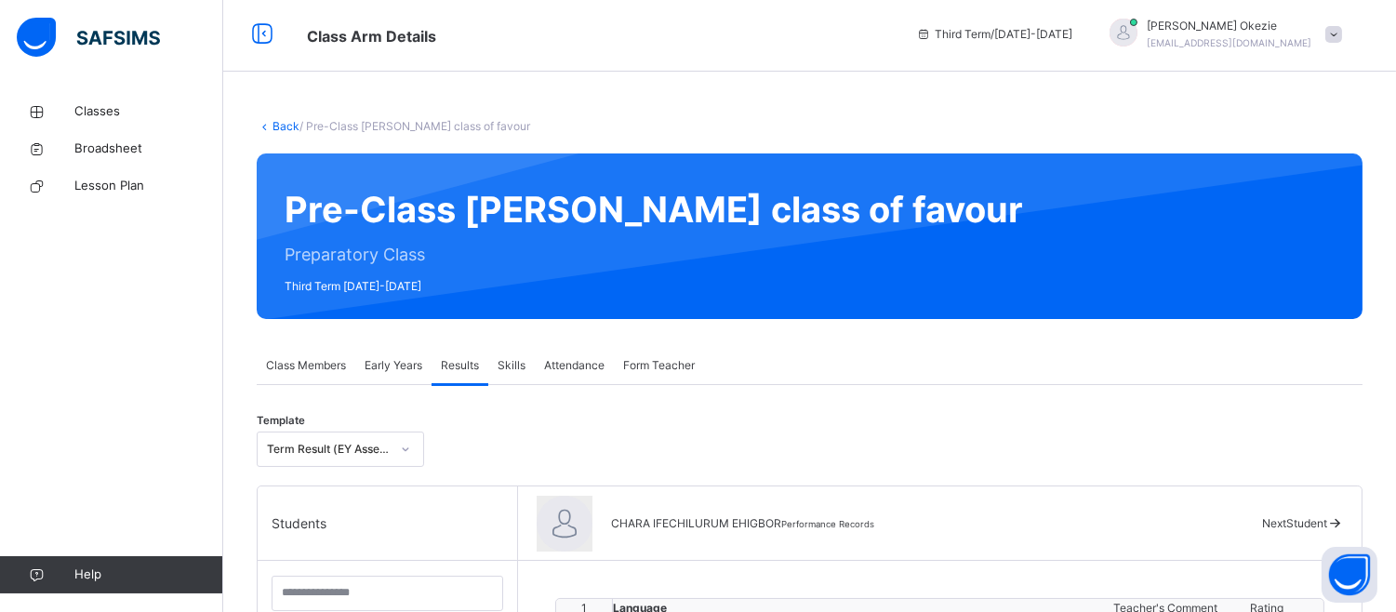
scroll to position [538, 0]
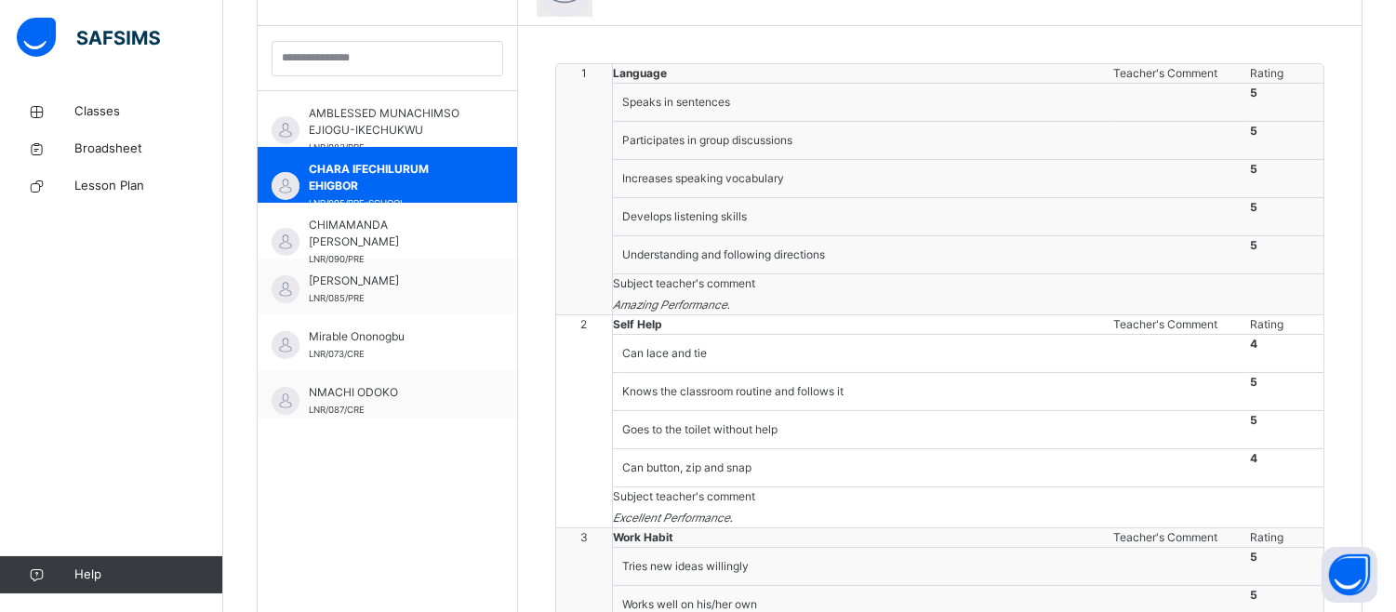
type textarea "**********"
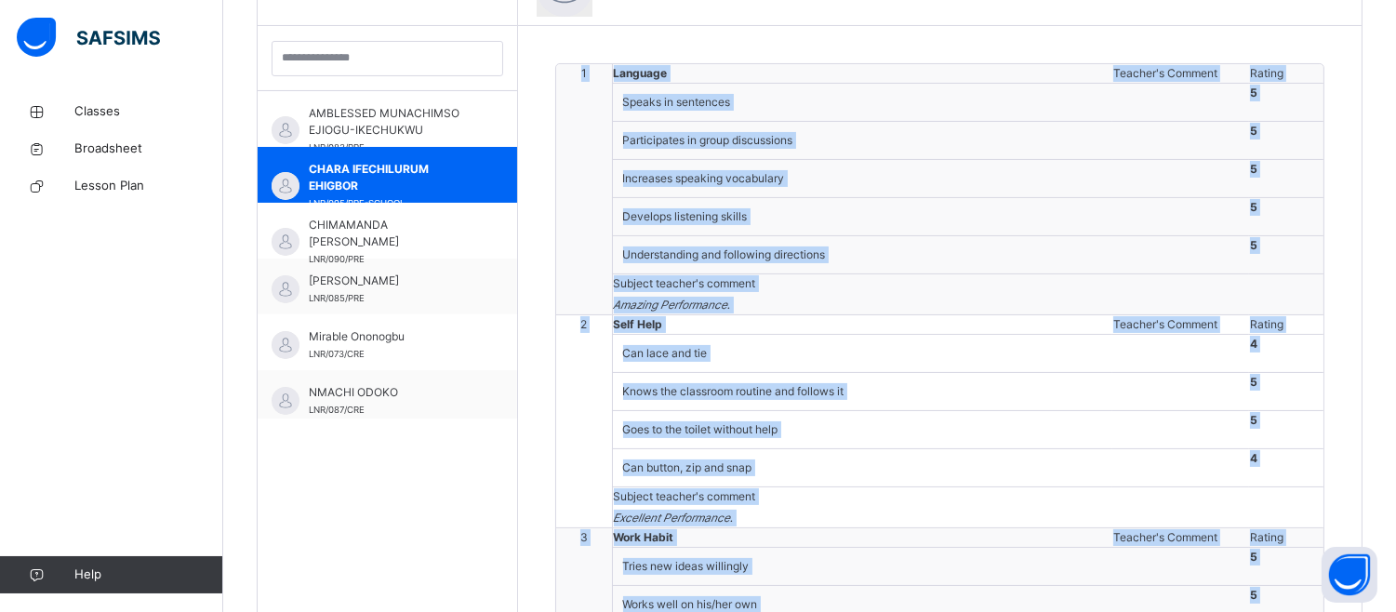
drag, startPoint x: 1392, startPoint y: 328, endPoint x: 1398, endPoint y: 236, distance: 92.2
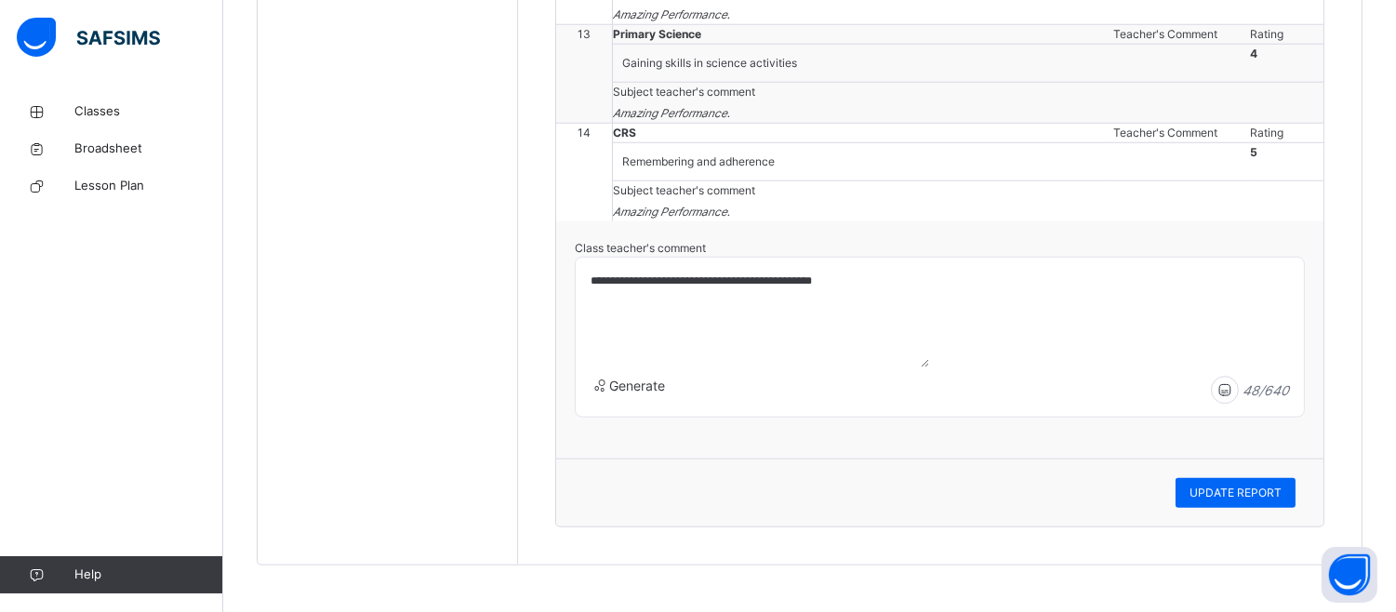
scroll to position [4148, 0]
click at [1262, 497] on span "UPDATE REPORT" at bounding box center [1235, 493] width 92 height 17
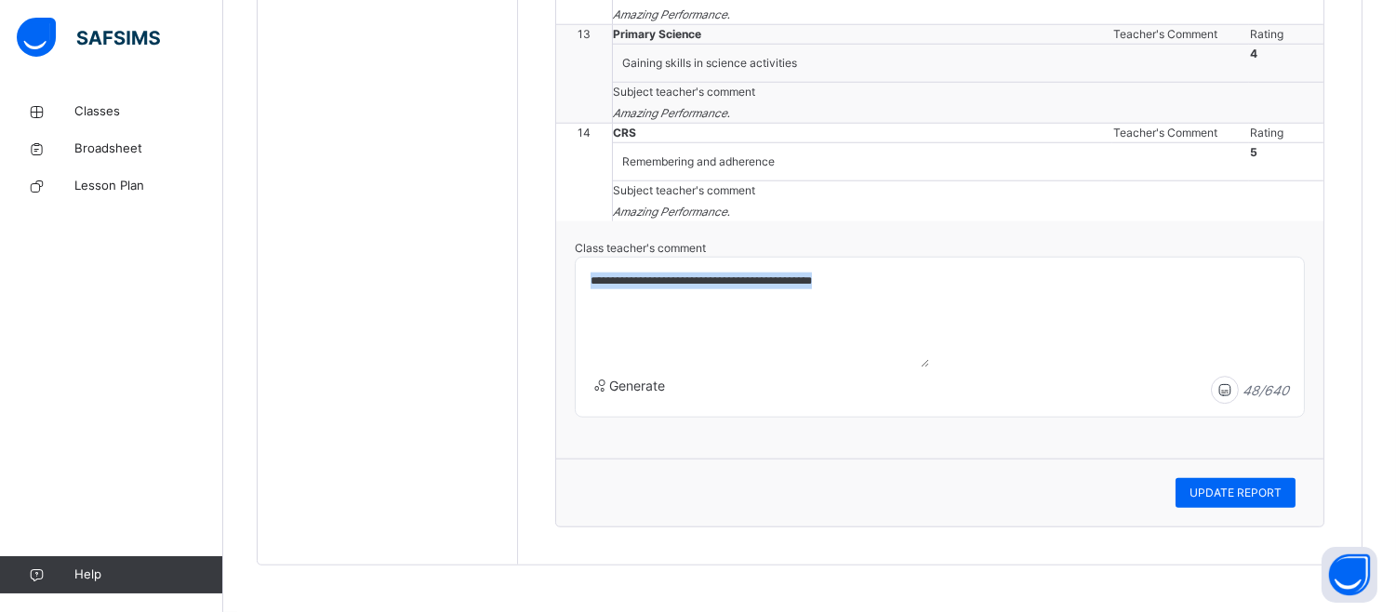
drag, startPoint x: 1390, startPoint y: 372, endPoint x: 1396, endPoint y: 331, distance: 41.3
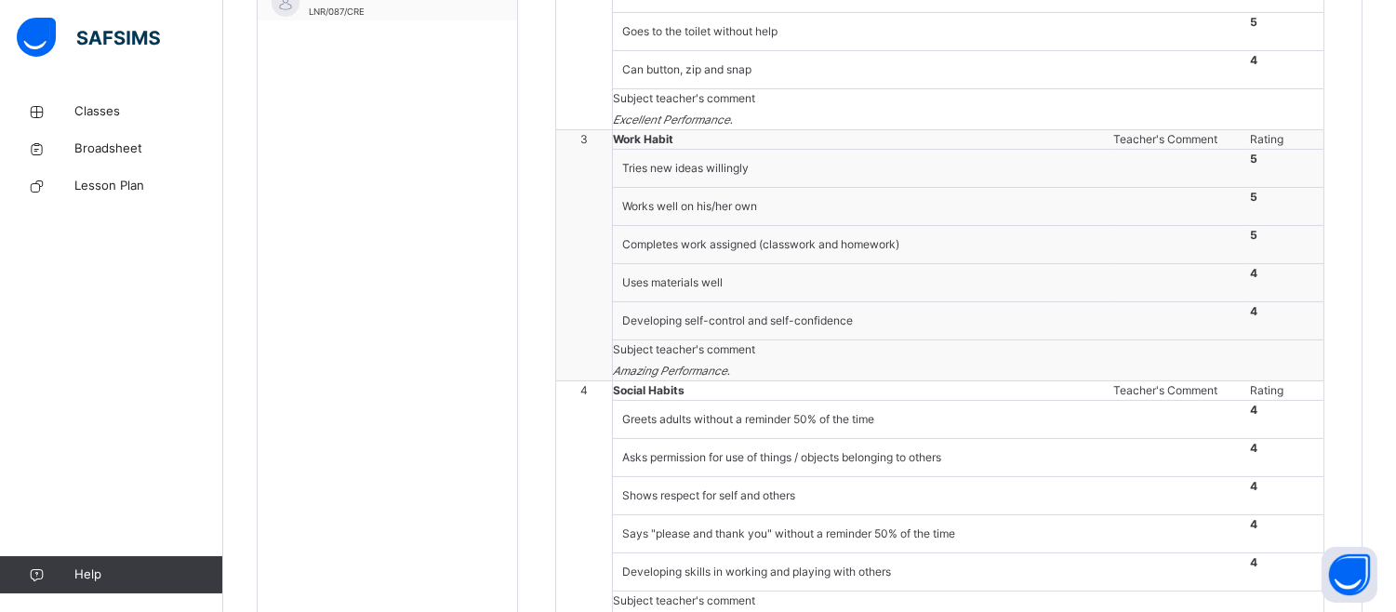
scroll to position [401, 0]
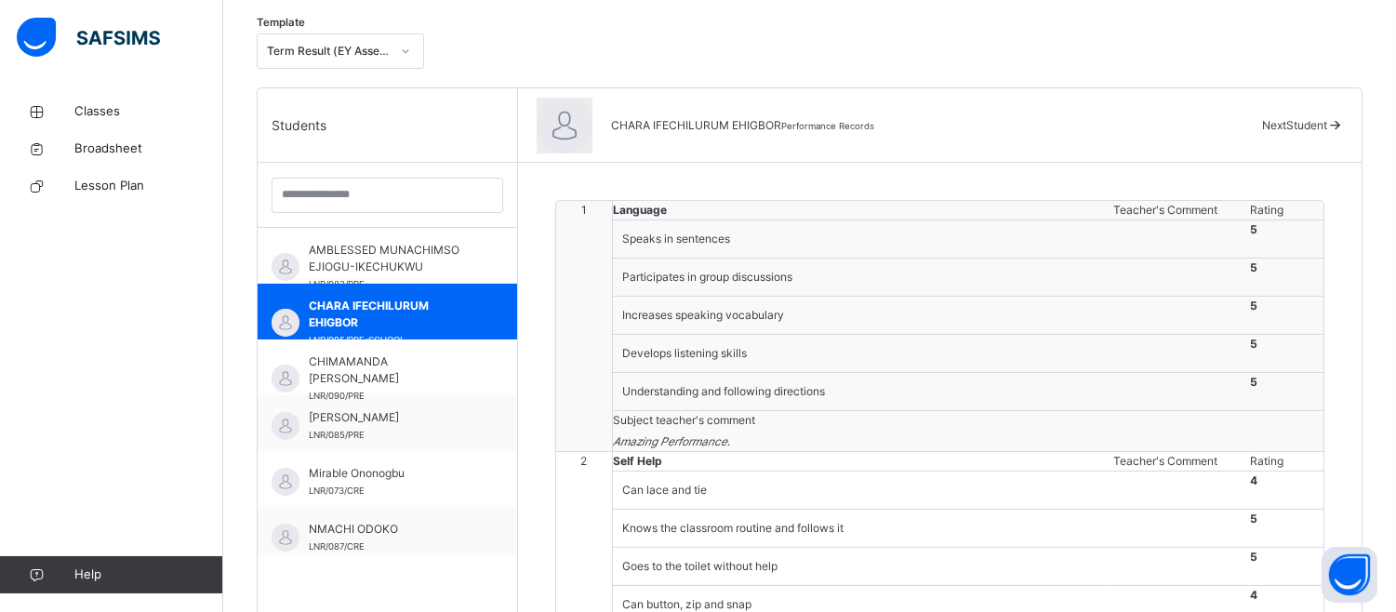
click at [1295, 117] on div "Next Student" at bounding box center [1302, 125] width 81 height 17
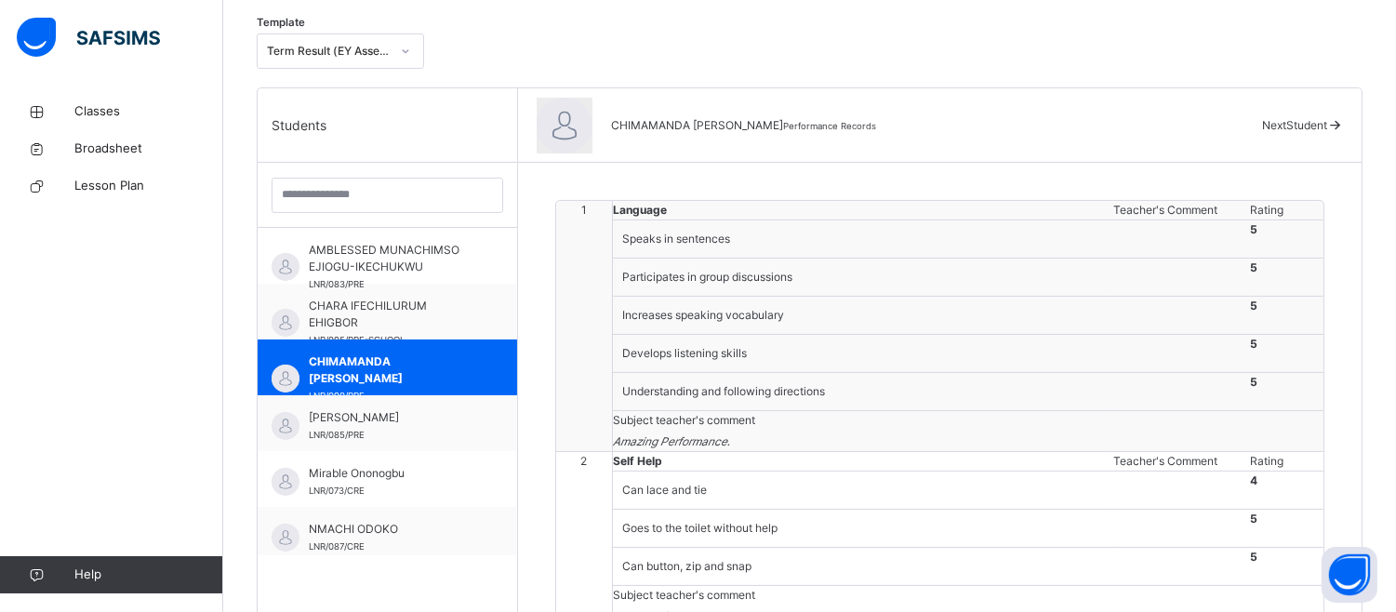
scroll to position [936, 0]
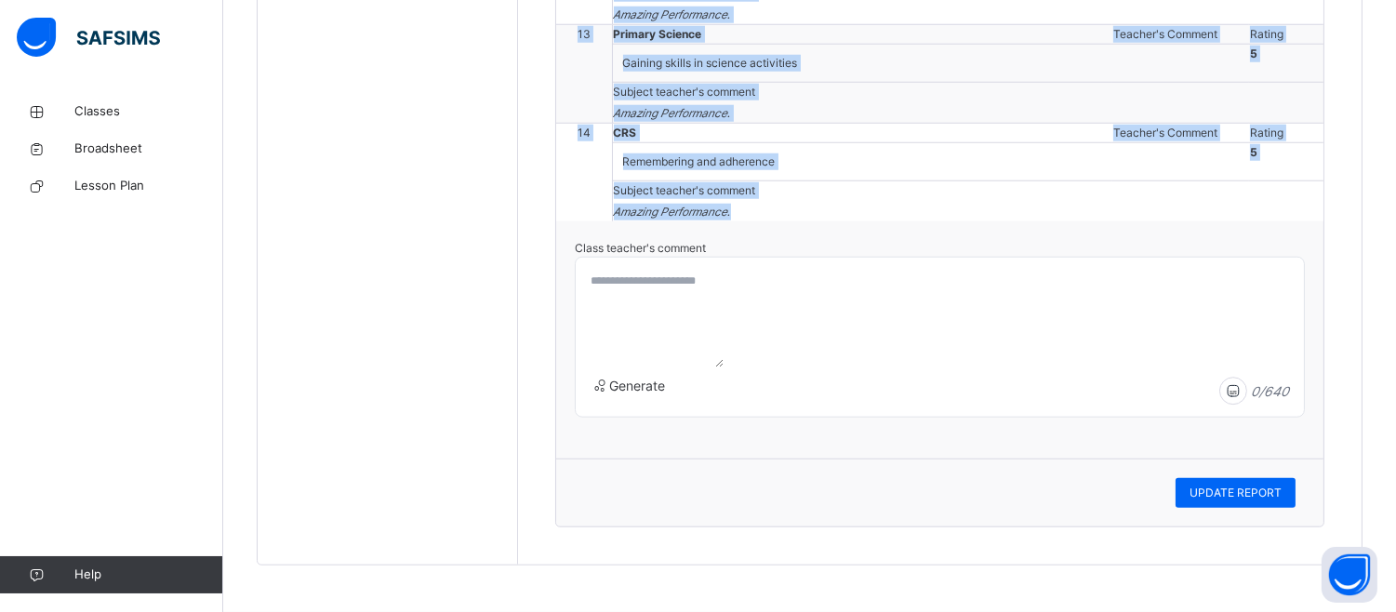
scroll to position [4109, 0]
click at [626, 263] on div at bounding box center [940, 337] width 728 height 159
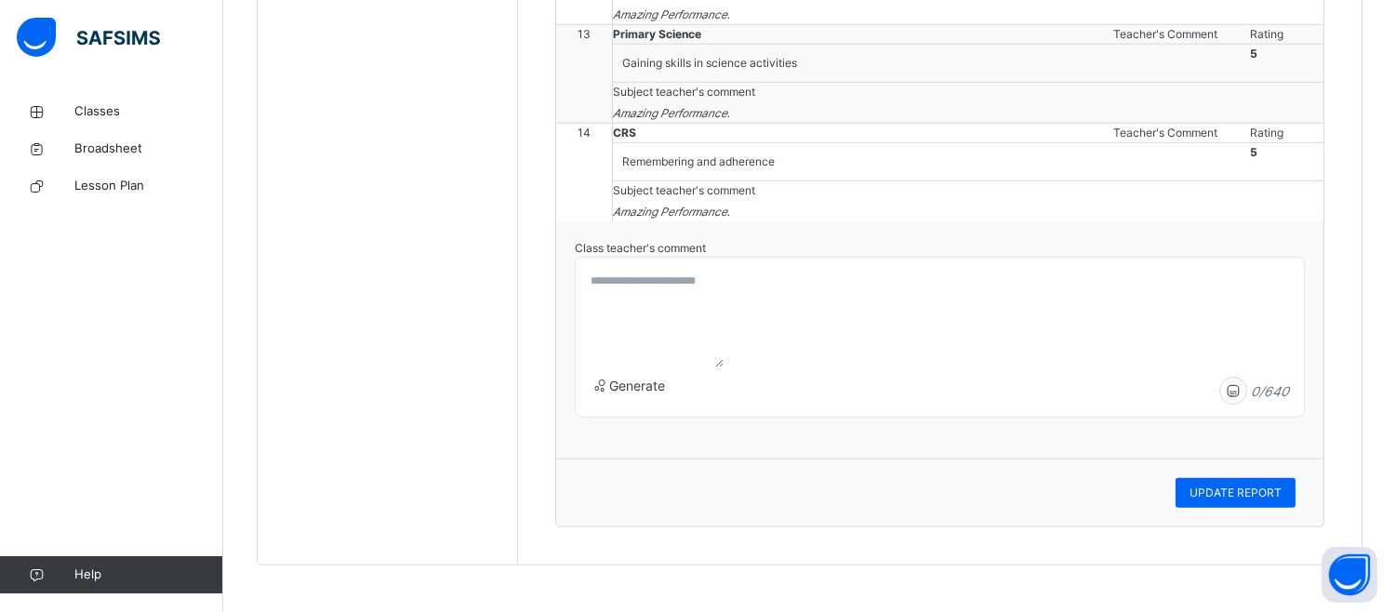
click at [592, 271] on textarea at bounding box center [653, 316] width 140 height 102
type textarea "**********"
click at [1257, 491] on span "UPDATE REPORT" at bounding box center [1235, 493] width 92 height 17
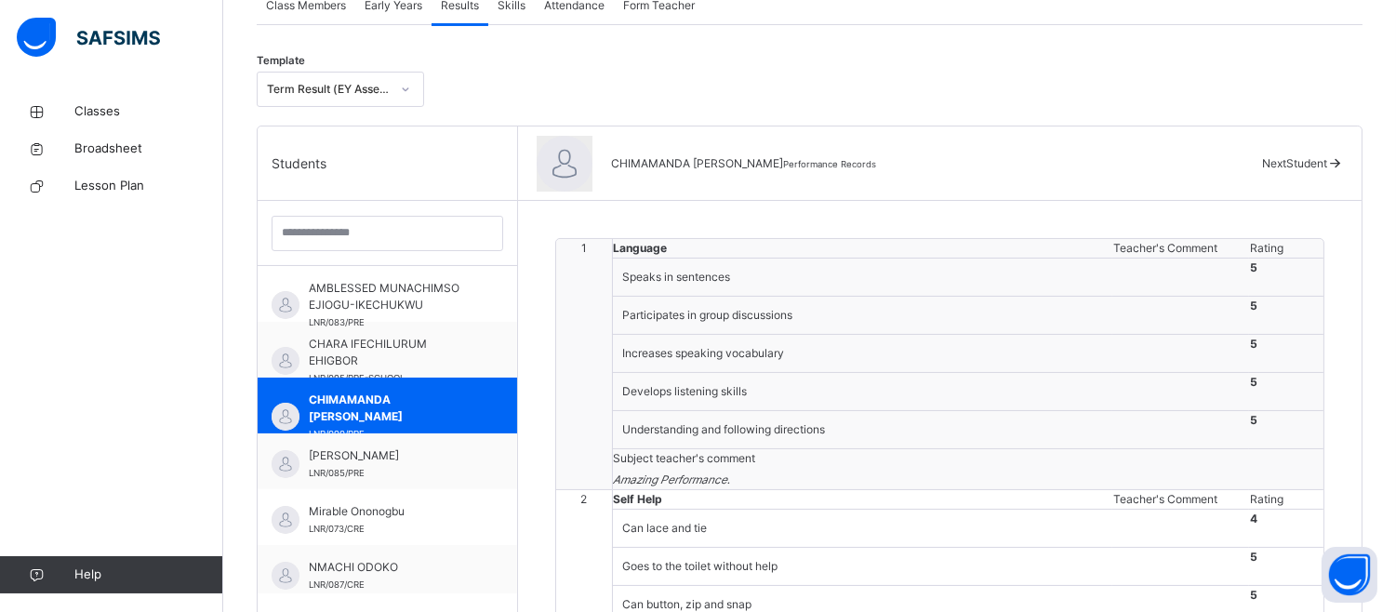
scroll to position [0, 0]
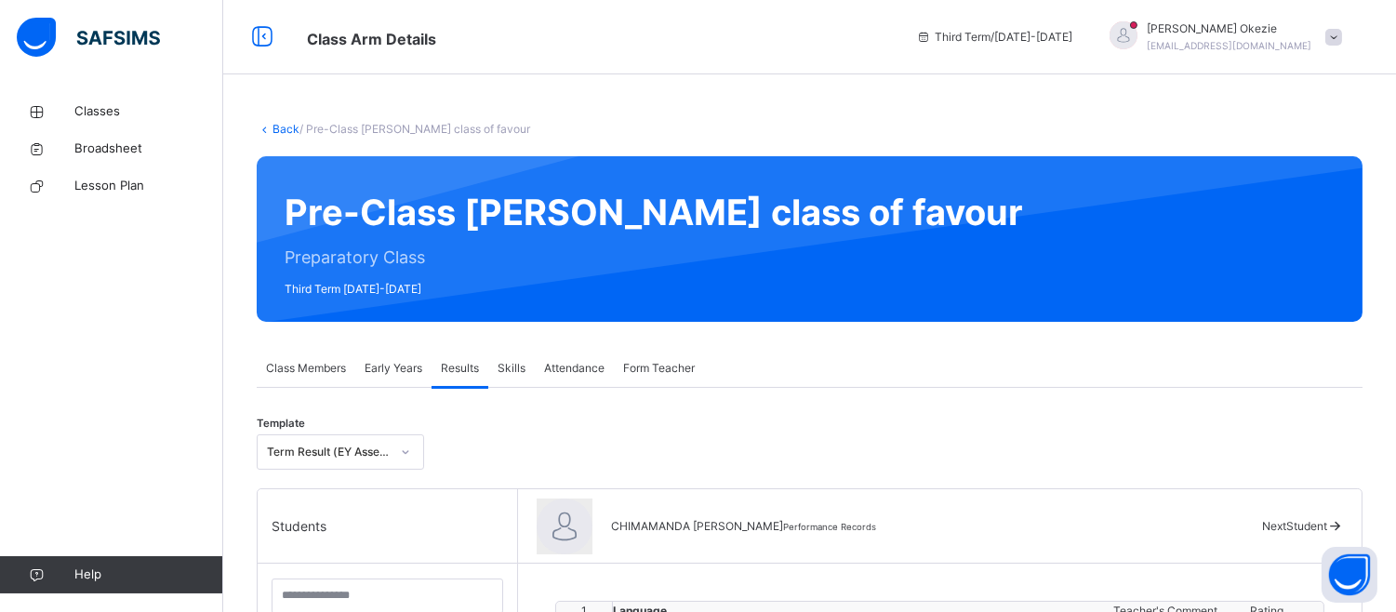
click at [1294, 519] on span "Next Student" at bounding box center [1294, 526] width 65 height 14
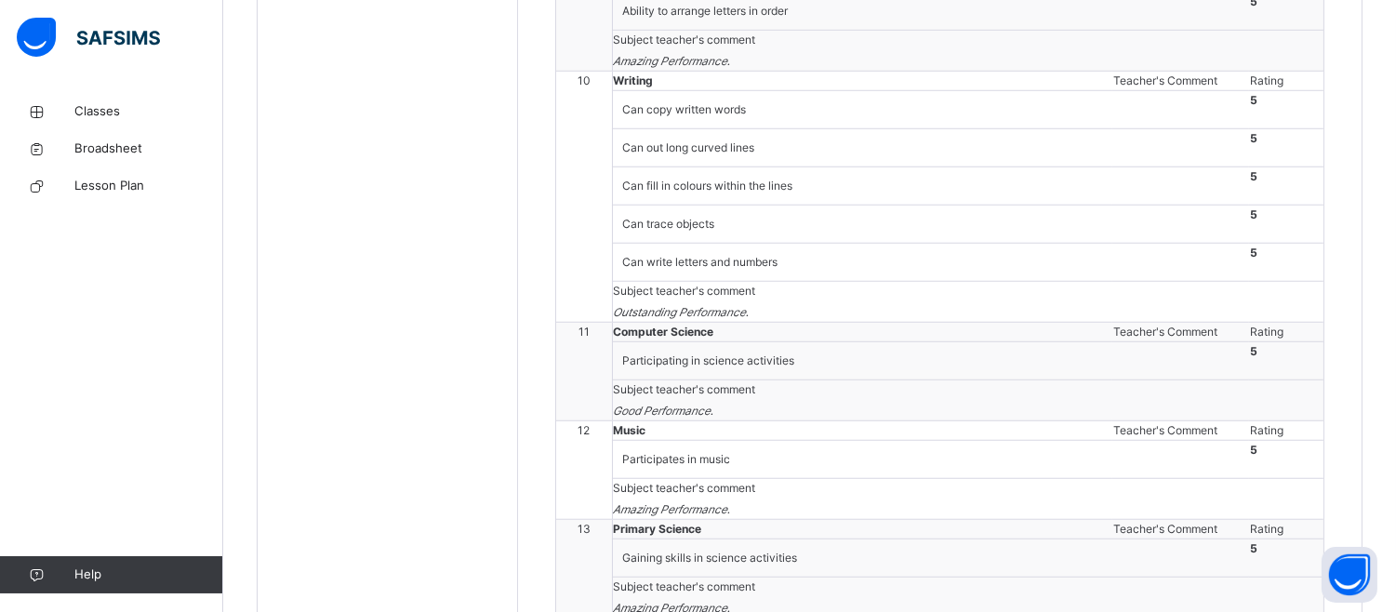
scroll to position [3211, 0]
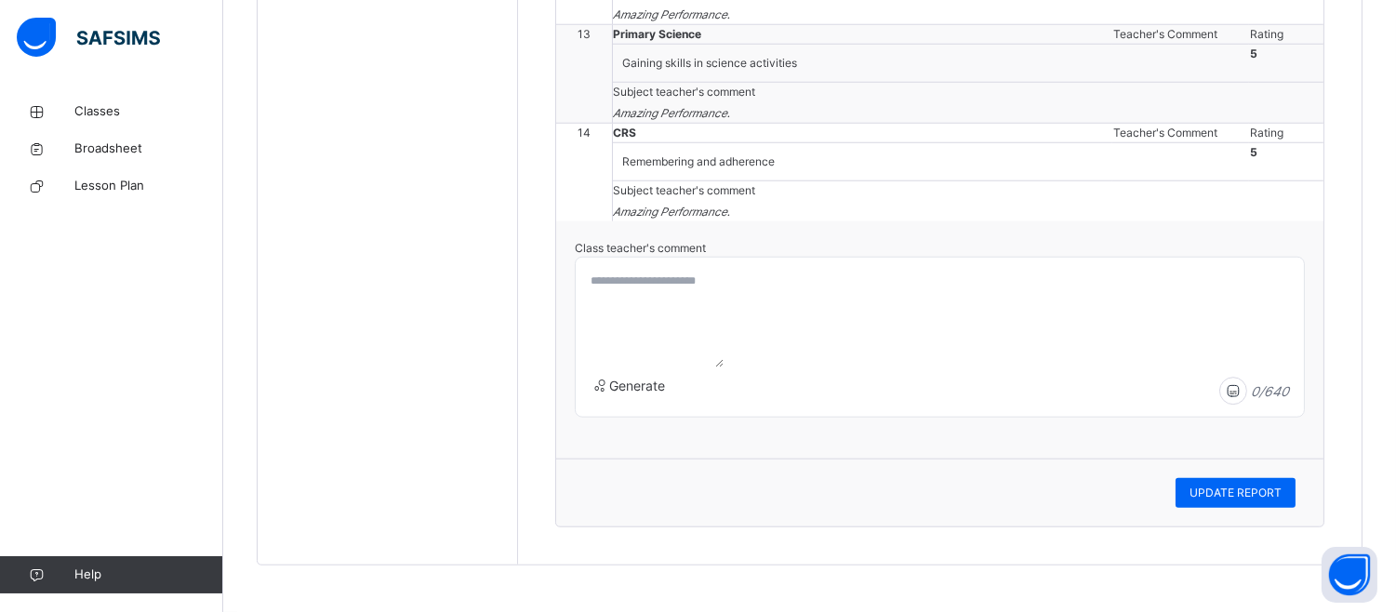
click at [589, 266] on textarea at bounding box center [653, 316] width 140 height 102
type textarea "*"
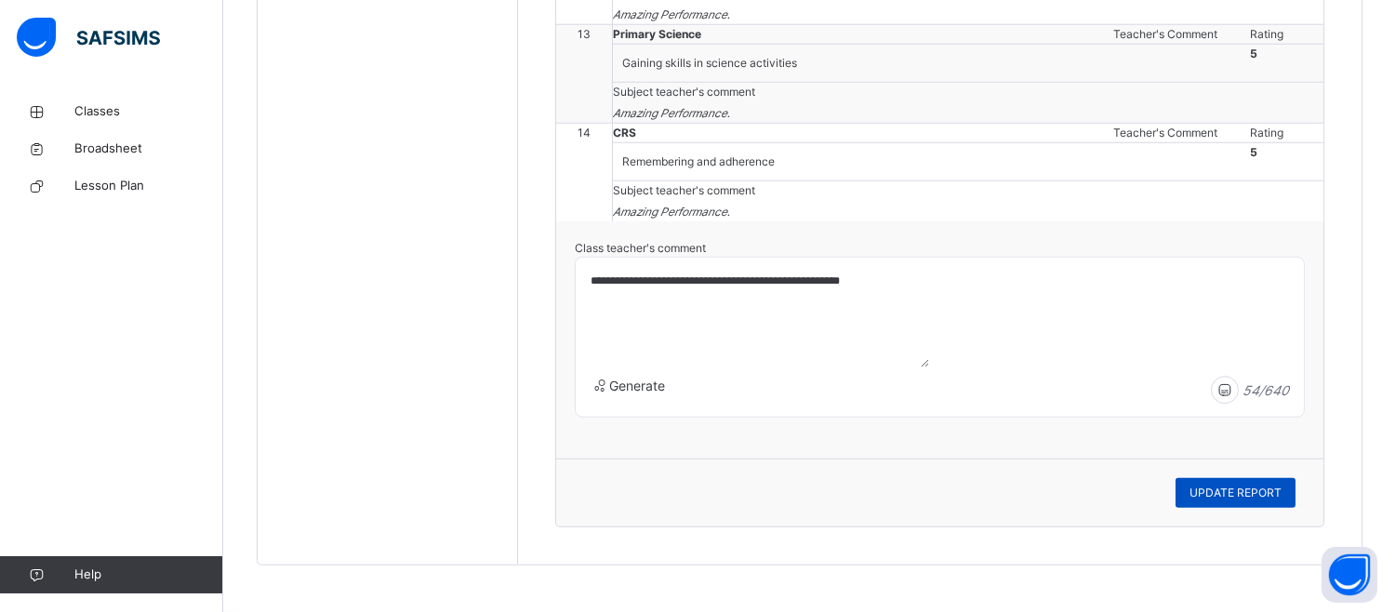
type textarea "**********"
click at [1224, 490] on span "UPDATE REPORT" at bounding box center [1235, 493] width 92 height 17
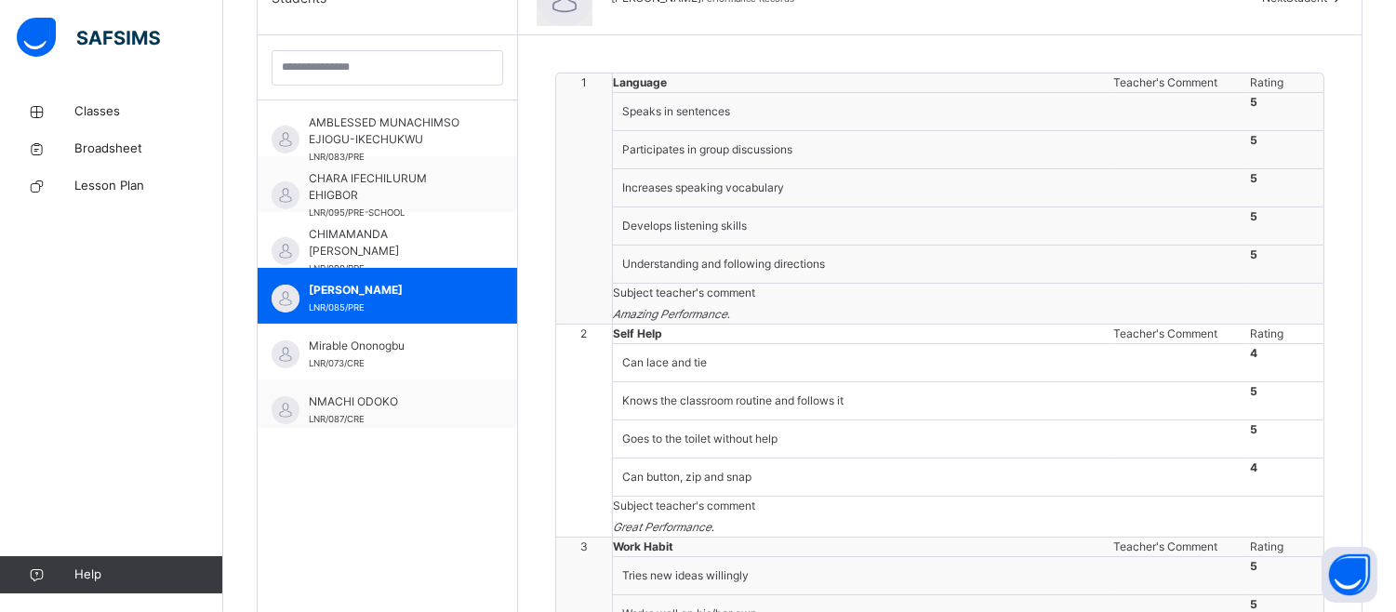
scroll to position [282, 0]
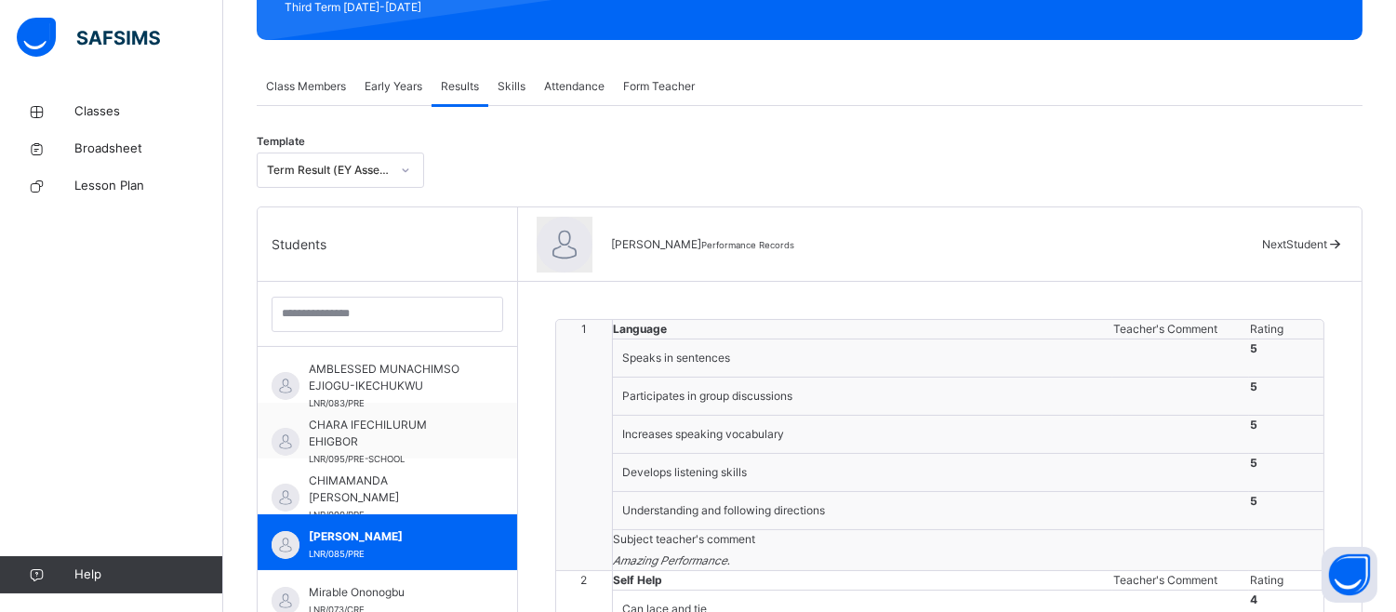
click at [1336, 238] on icon at bounding box center [1335, 244] width 16 height 14
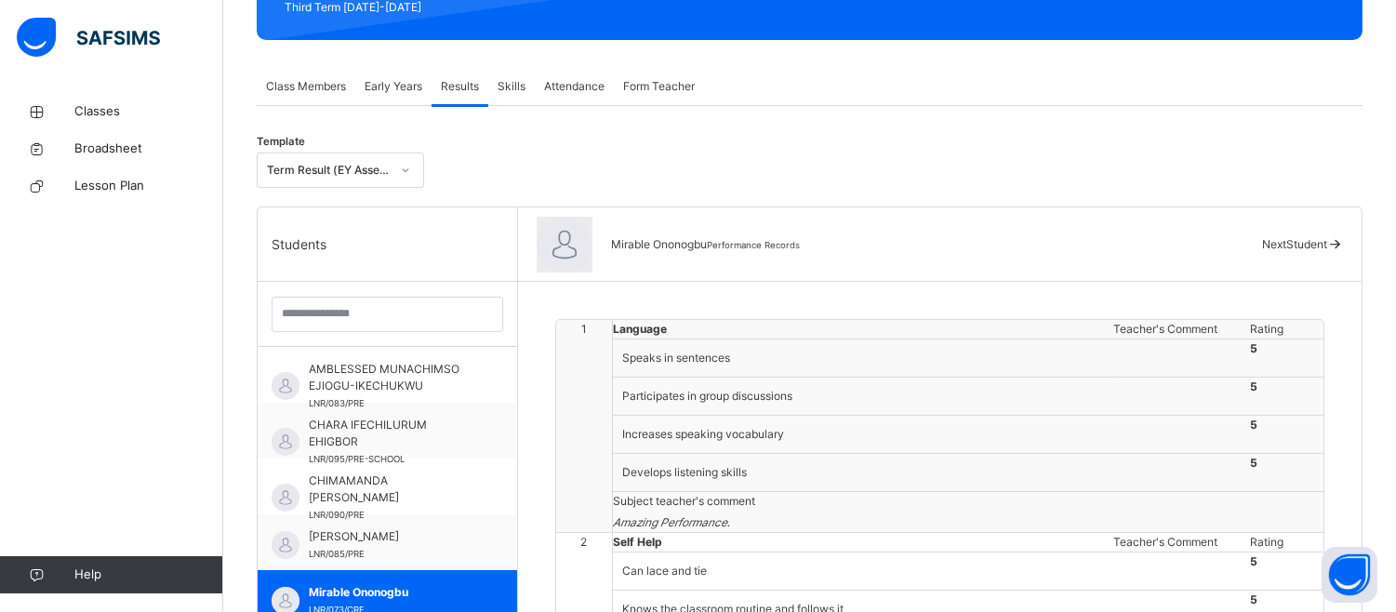
scroll to position [817, 0]
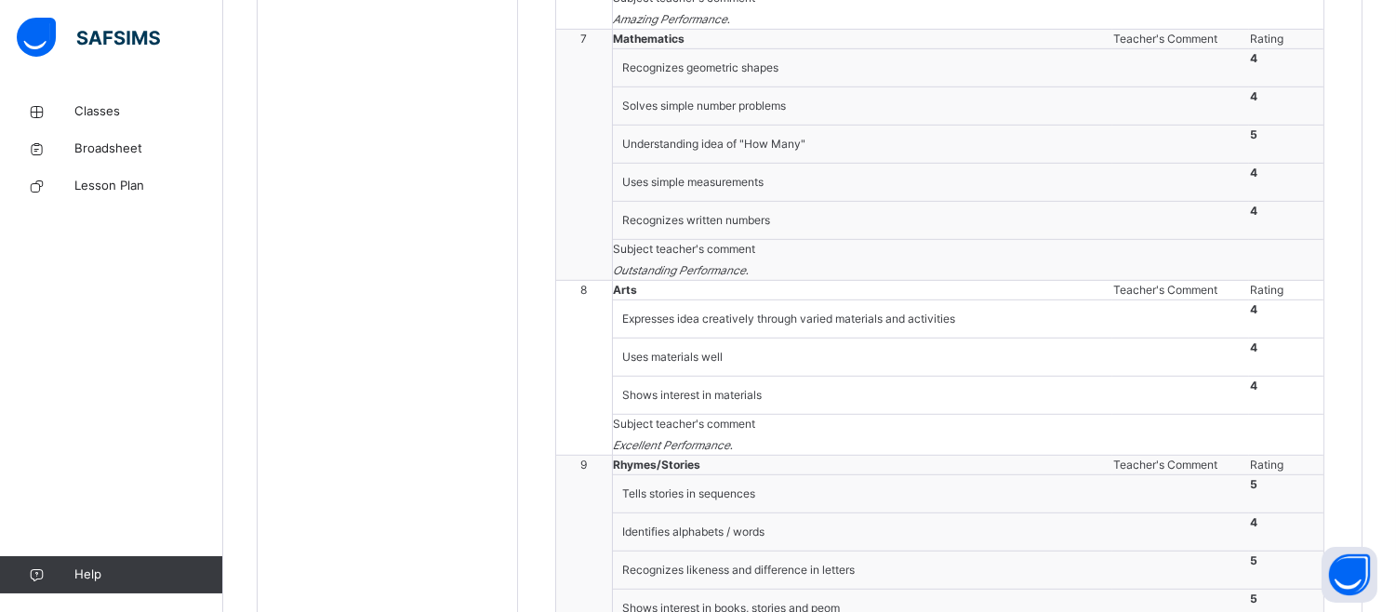
scroll to position [2423, 0]
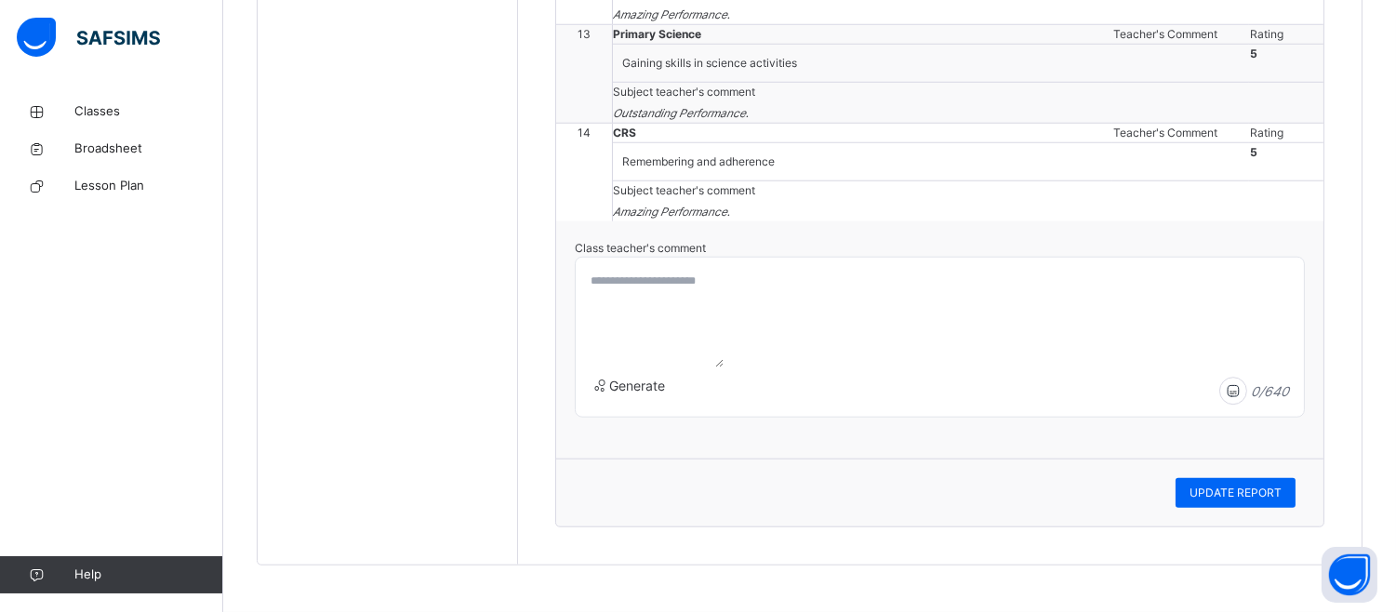
scroll to position [4029, 0]
click at [584, 280] on textarea at bounding box center [653, 316] width 140 height 102
type textarea "**********"
click at [1238, 499] on span "UPDATE REPORT" at bounding box center [1235, 493] width 92 height 17
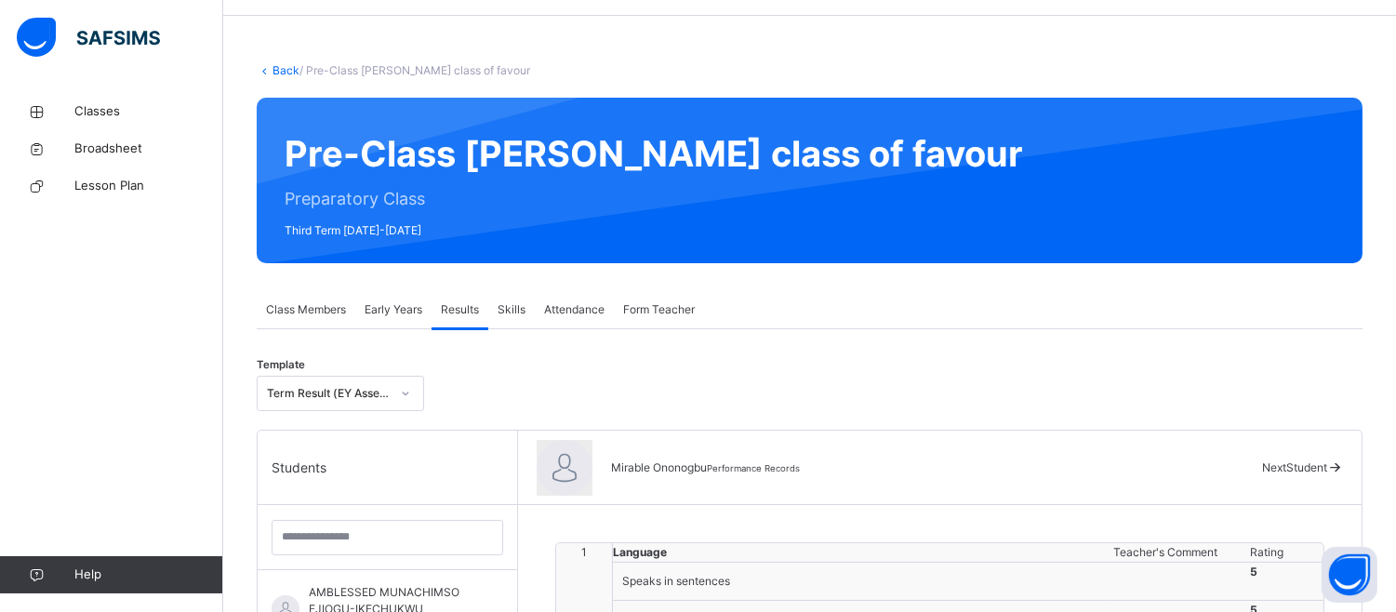
scroll to position [0, 0]
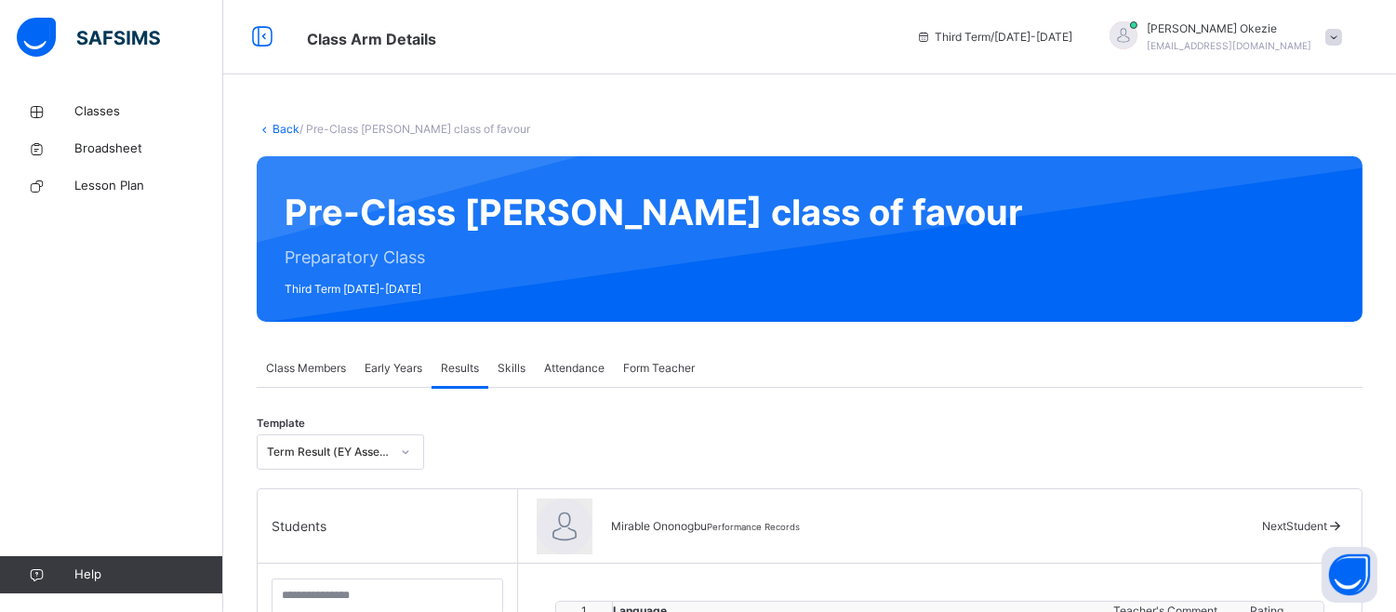
click at [1285, 521] on span "Next Student" at bounding box center [1294, 526] width 65 height 14
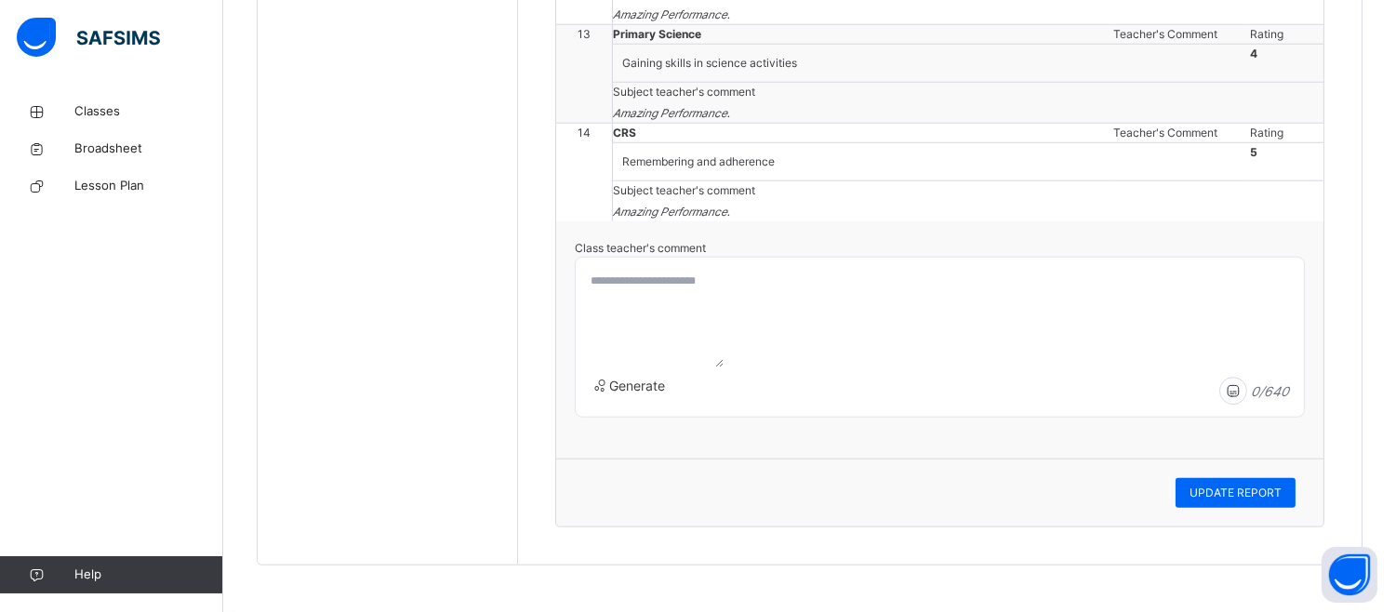
scroll to position [4148, 0]
click at [603, 288] on textarea at bounding box center [653, 316] width 140 height 102
type textarea "**********"
click at [1269, 484] on div "UPDATE REPORT" at bounding box center [1236, 493] width 120 height 30
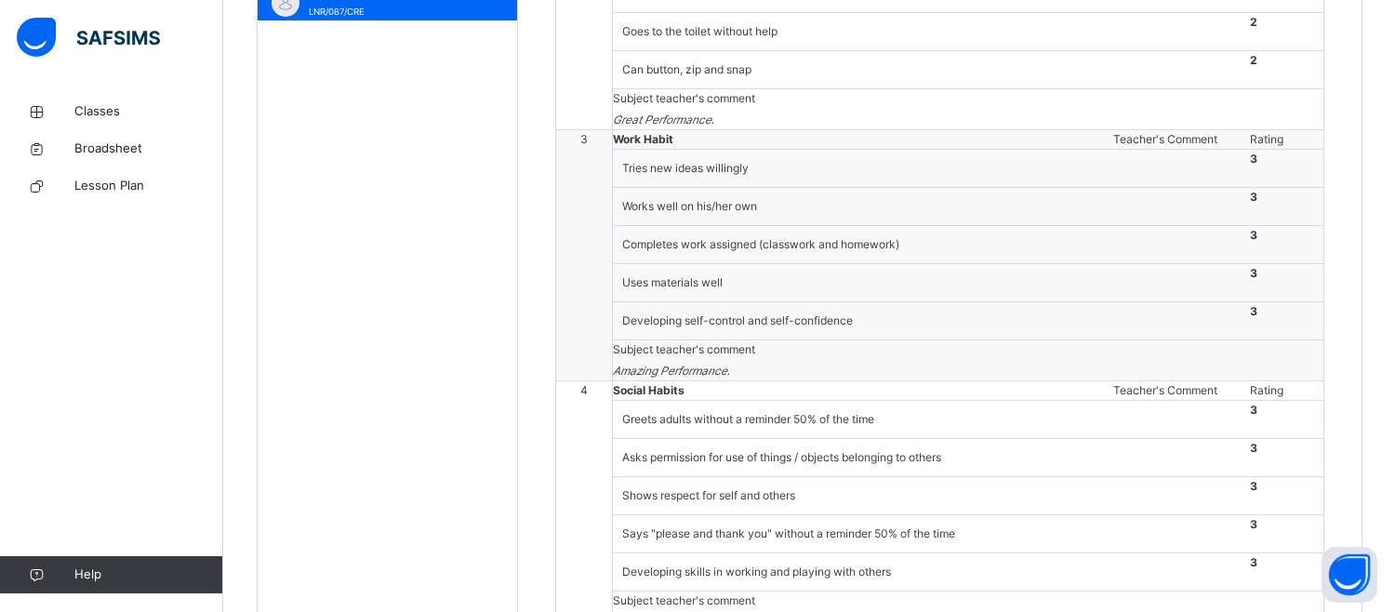
scroll to position [401, 0]
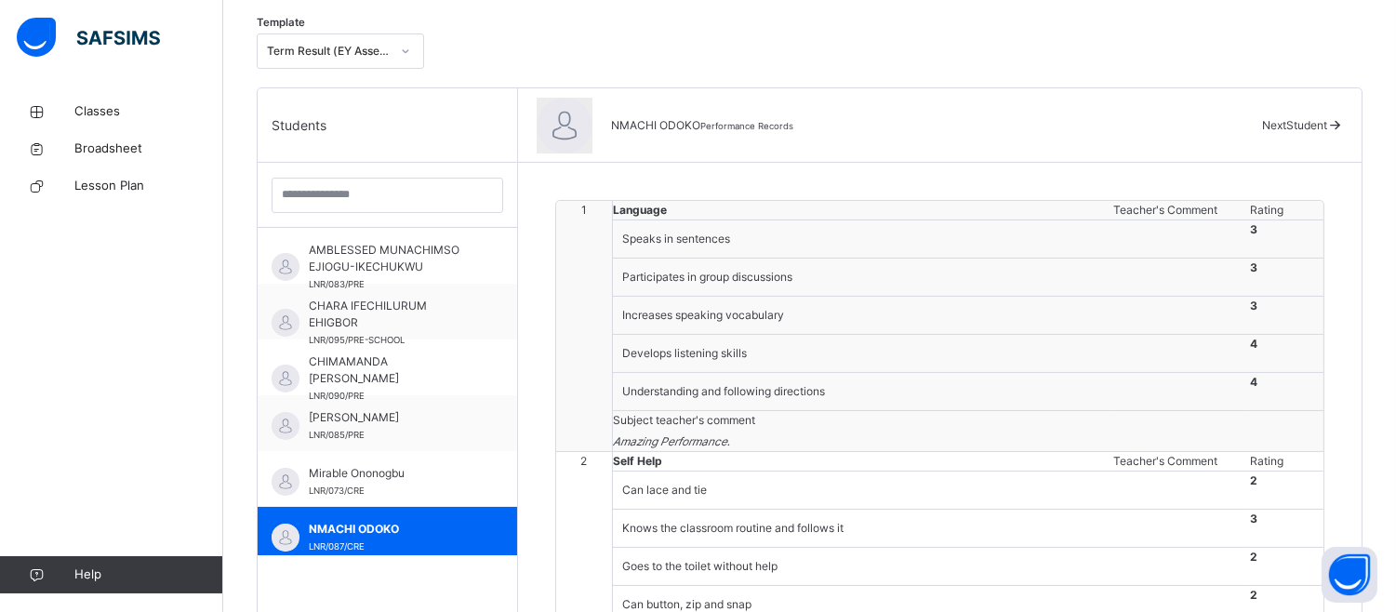
click at [1341, 123] on icon at bounding box center [1335, 125] width 16 height 14
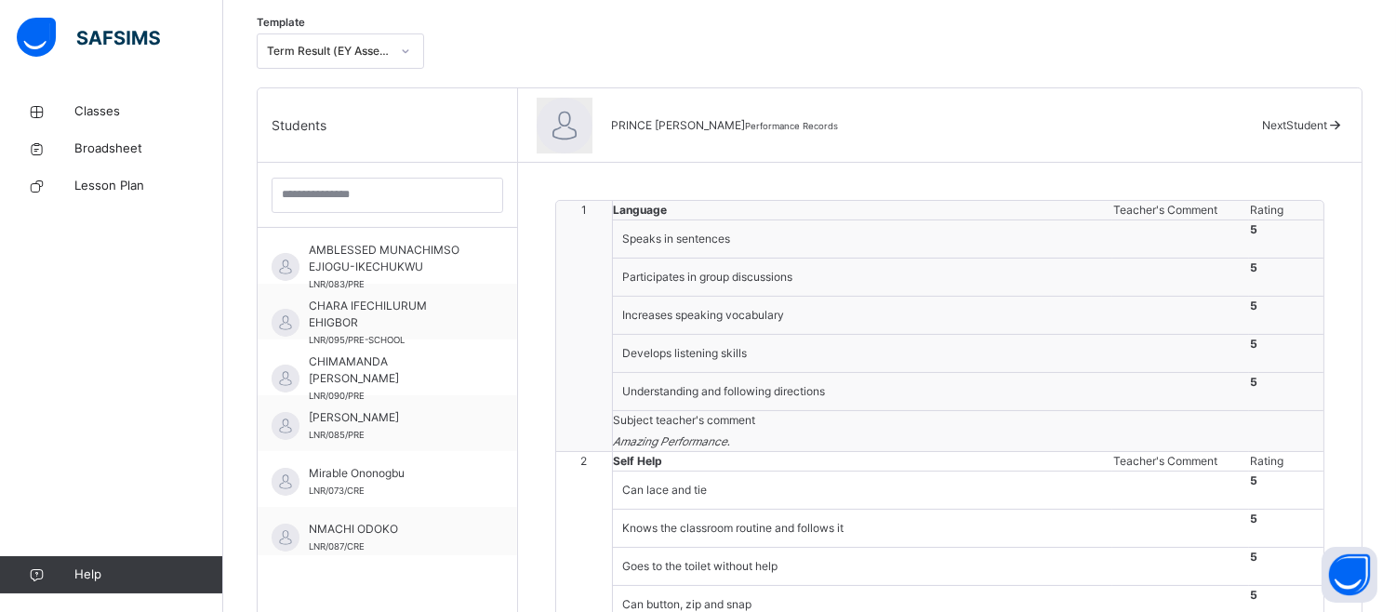
scroll to position [174, 0]
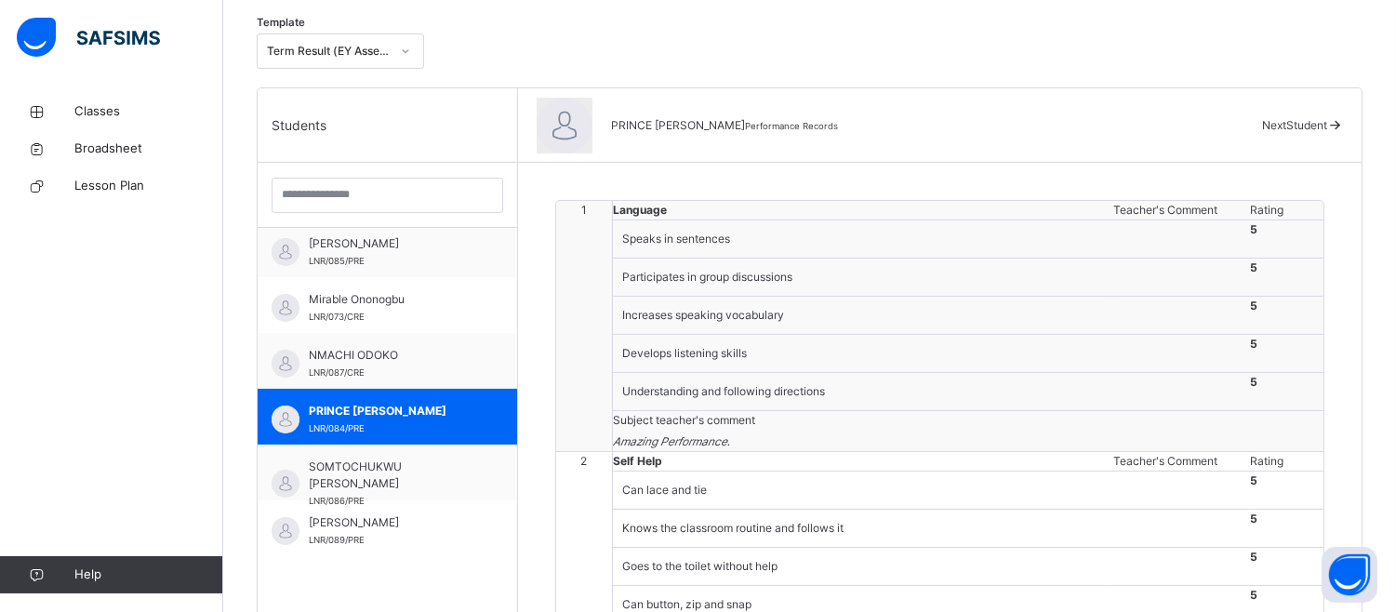
drag, startPoint x: 1395, startPoint y: 312, endPoint x: 1404, endPoint y: 231, distance: 82.4
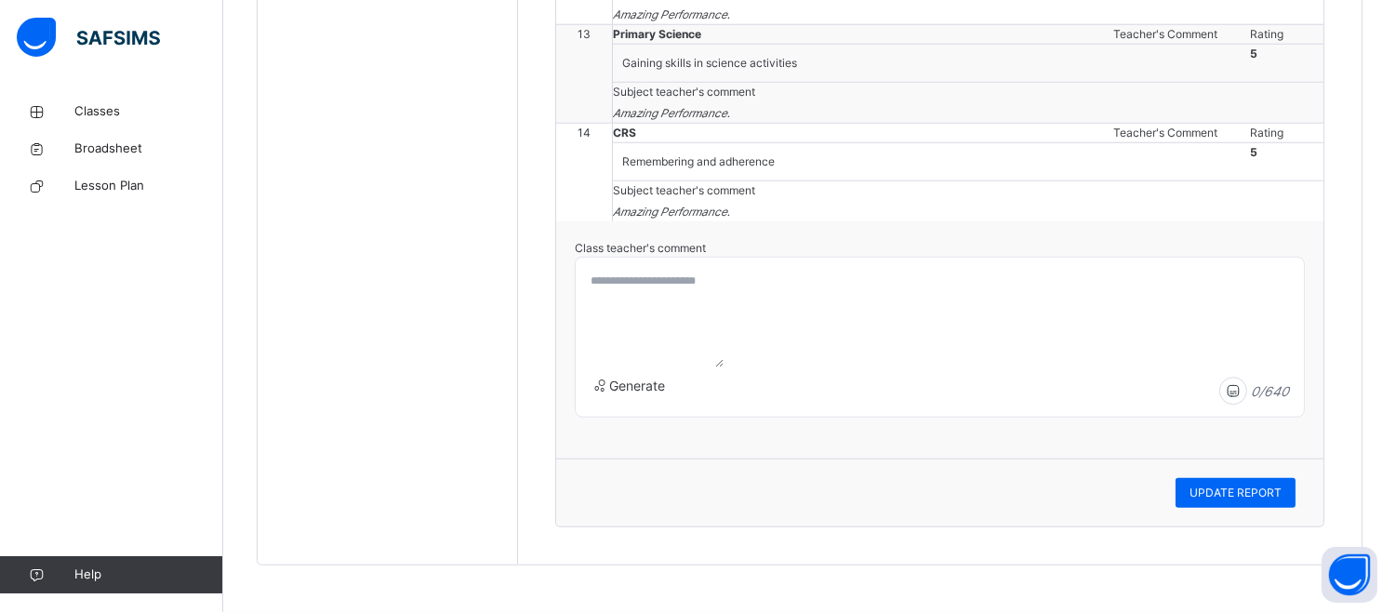
scroll to position [4109, 0]
click at [616, 299] on textarea at bounding box center [653, 316] width 140 height 102
click at [1281, 497] on span "UPDATE REPORT" at bounding box center [1235, 493] width 92 height 17
click at [839, 280] on textarea "**********" at bounding box center [756, 316] width 346 height 102
click at [731, 275] on textarea "**********" at bounding box center [756, 316] width 346 height 102
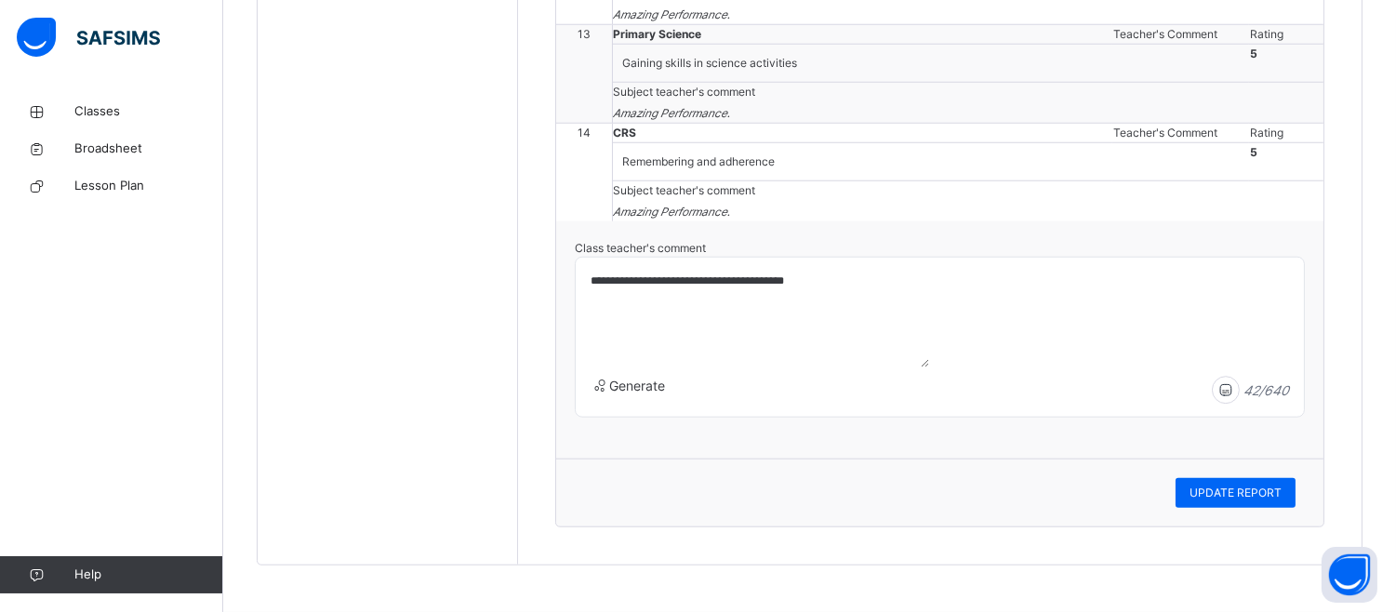
click at [731, 275] on textarea "**********" at bounding box center [756, 316] width 346 height 102
click at [730, 279] on textarea "**********" at bounding box center [756, 316] width 346 height 102
click at [761, 276] on textarea "**********" at bounding box center [756, 316] width 346 height 102
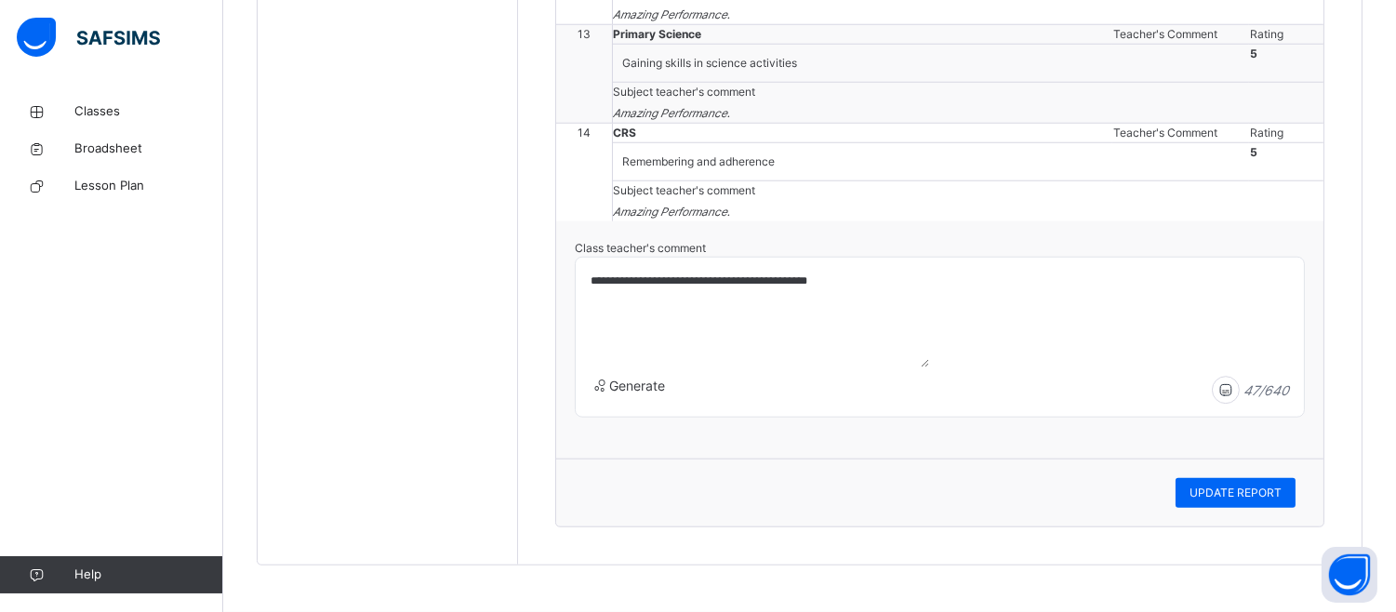
click at [767, 274] on textarea "**********" at bounding box center [756, 316] width 346 height 102
type textarea "**********"
click at [1211, 480] on div "UPDATE REPORT" at bounding box center [1236, 493] width 120 height 30
click at [736, 277] on textarea "**********" at bounding box center [756, 316] width 346 height 102
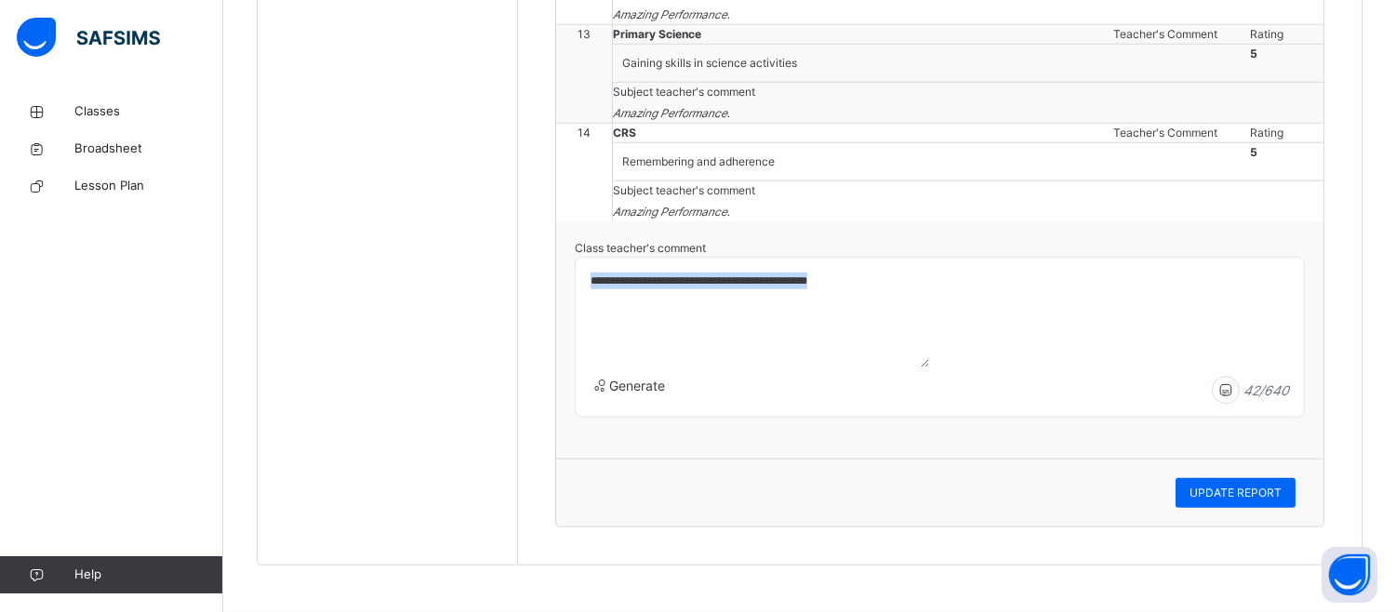
drag, startPoint x: 1388, startPoint y: 450, endPoint x: 1363, endPoint y: 321, distance: 131.5
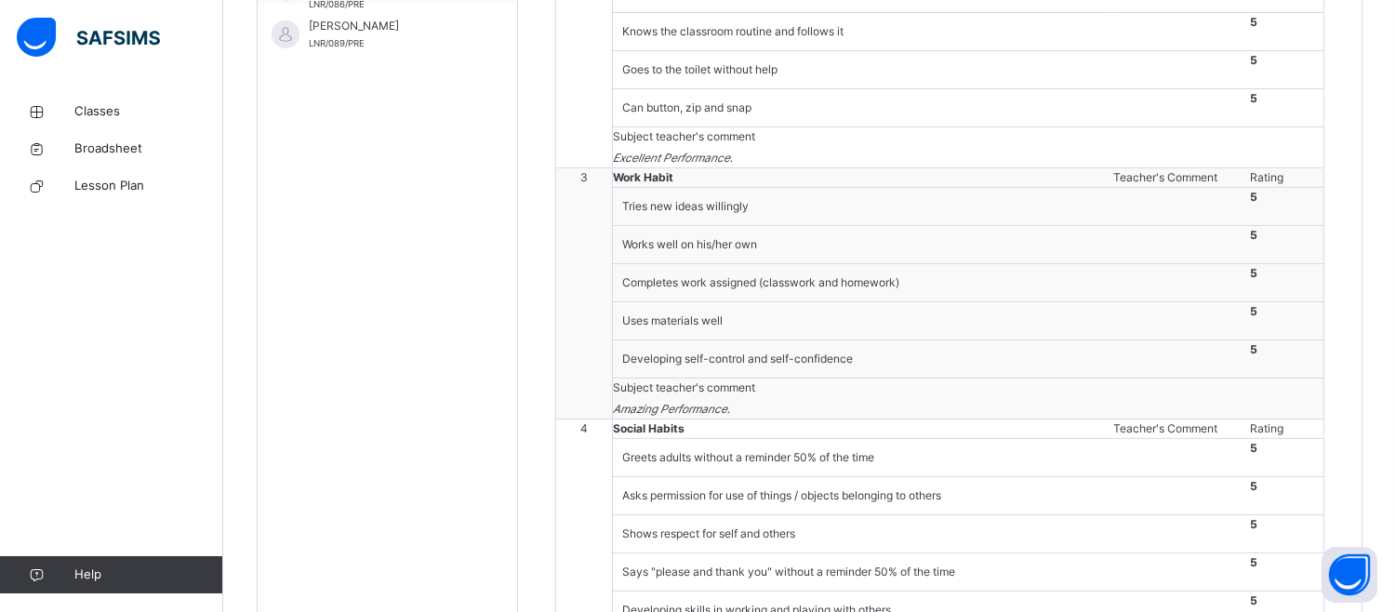
scroll to position [363, 0]
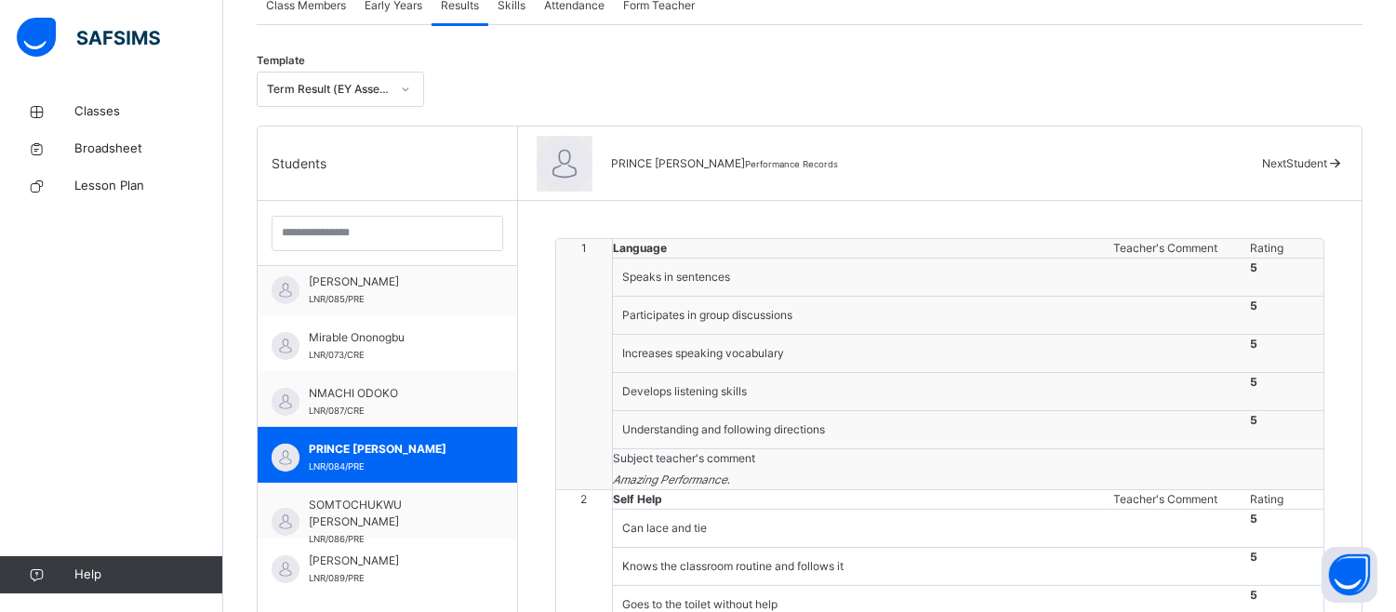
click at [1300, 156] on span "Next Student" at bounding box center [1294, 163] width 65 height 14
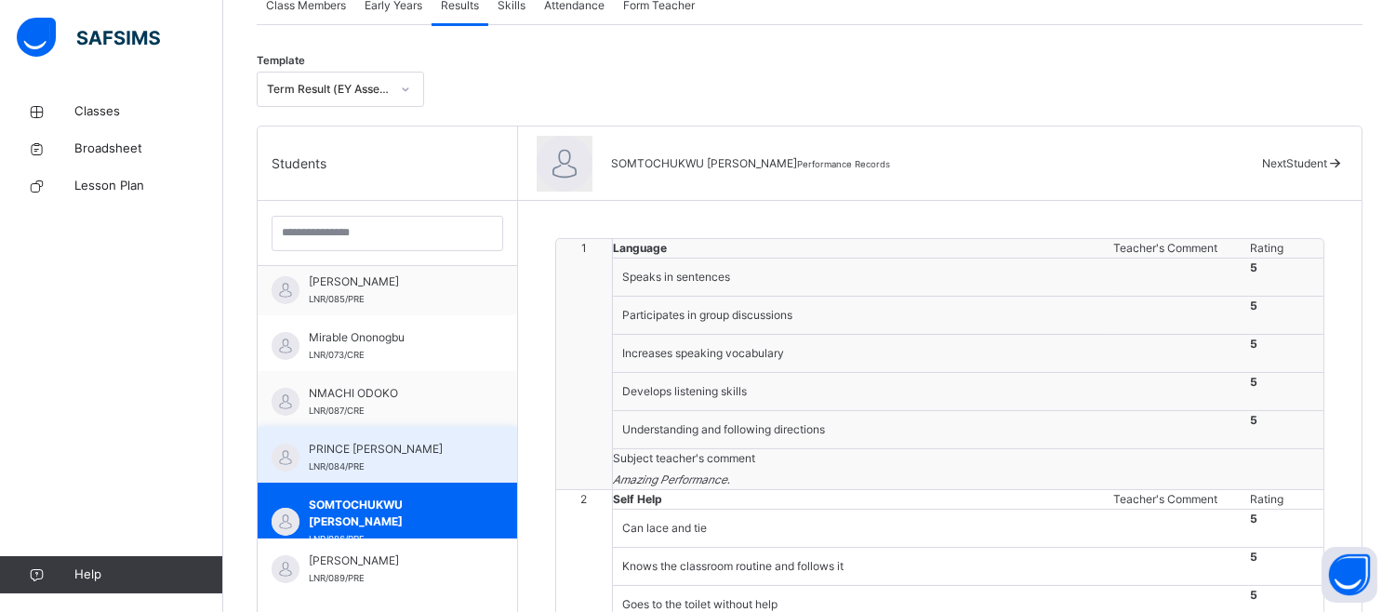
click at [423, 453] on span "PRINCE [PERSON_NAME]" at bounding box center [392, 449] width 166 height 17
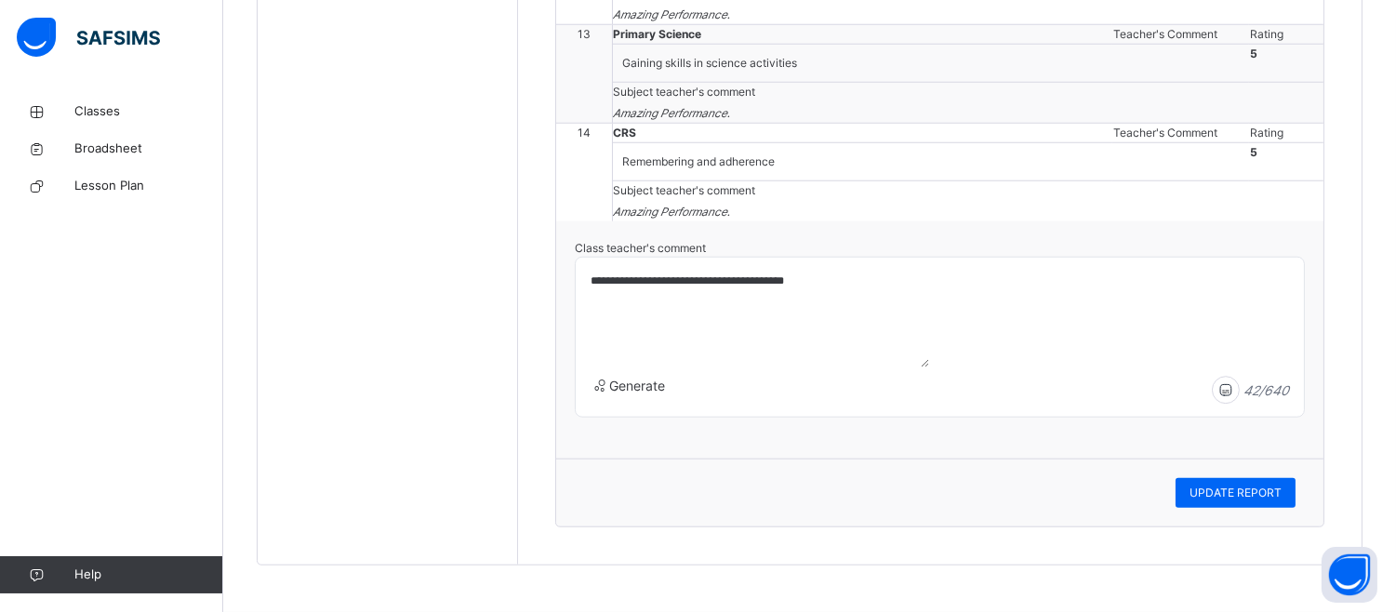
scroll to position [4109, 0]
click at [739, 280] on textarea "**********" at bounding box center [756, 316] width 346 height 102
click at [1216, 488] on span "UPDATE REPORT" at bounding box center [1235, 493] width 92 height 17
click at [736, 199] on span at bounding box center [969, 201] width 710 height 5
click at [638, 182] on span "Subject teacher's comment" at bounding box center [685, 190] width 142 height 17
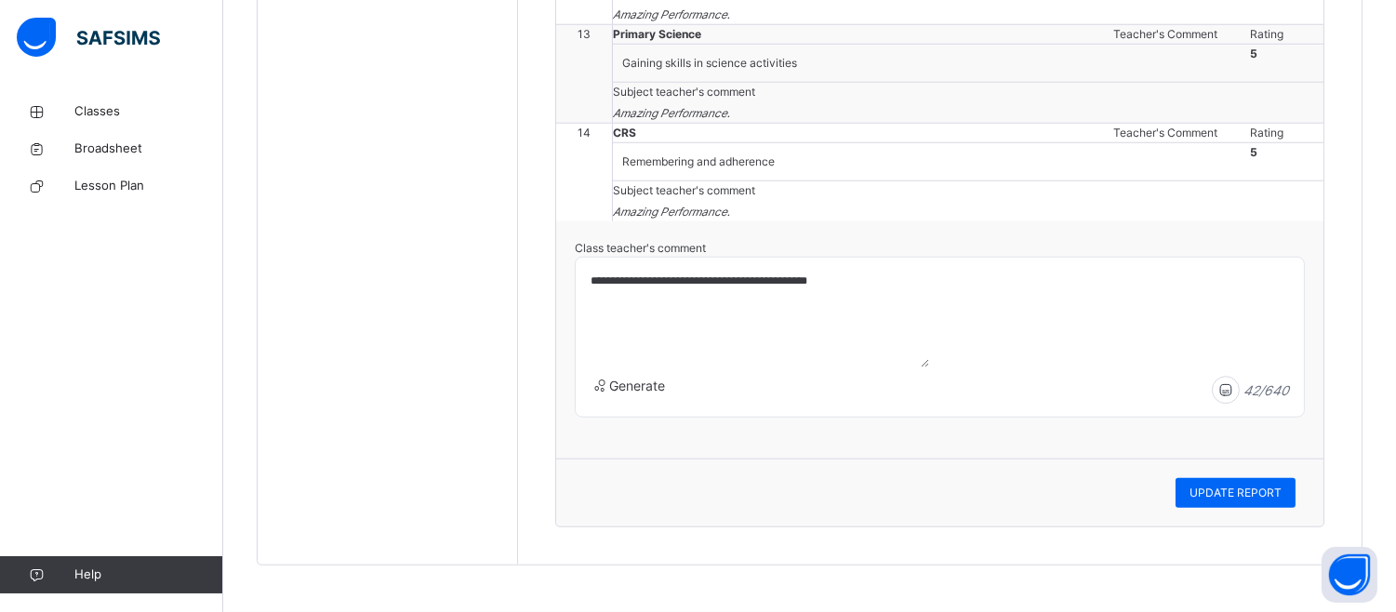
click at [736, 280] on textarea "**********" at bounding box center [756, 316] width 346 height 102
click at [738, 280] on textarea "**********" at bounding box center [756, 316] width 346 height 102
click at [741, 279] on textarea "**********" at bounding box center [756, 316] width 346 height 102
click at [764, 274] on textarea "**********" at bounding box center [756, 316] width 346 height 102
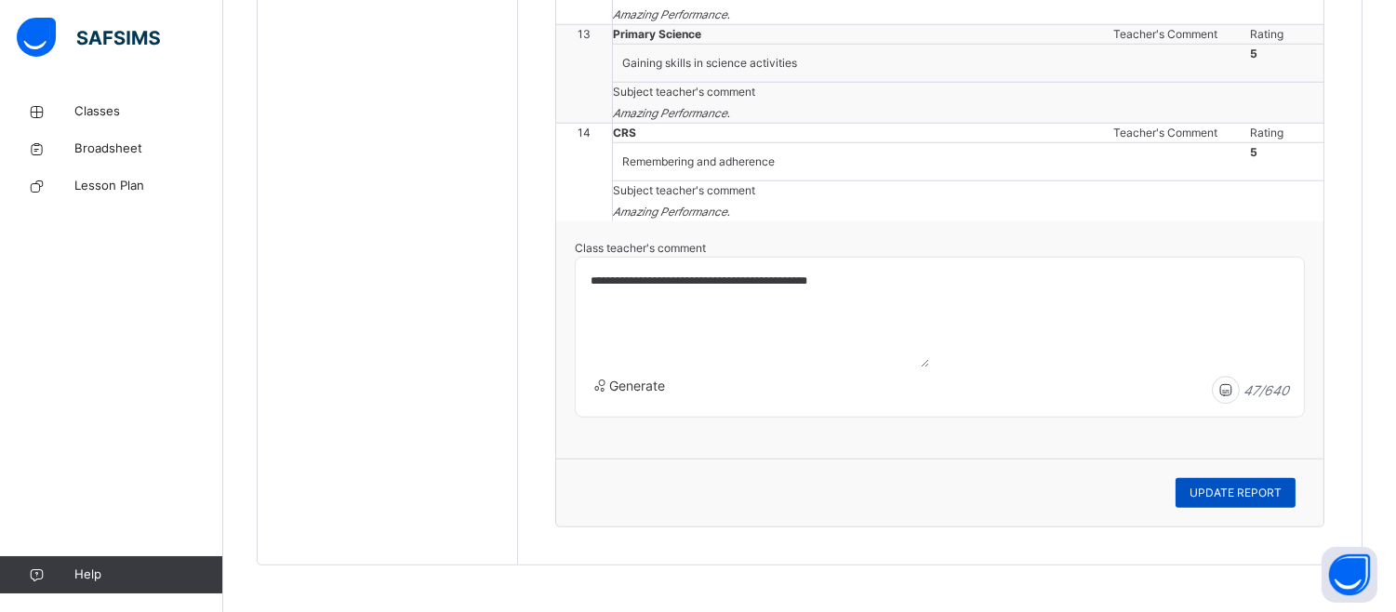
click at [1202, 495] on div "UPDATE REPORT" at bounding box center [1236, 493] width 120 height 30
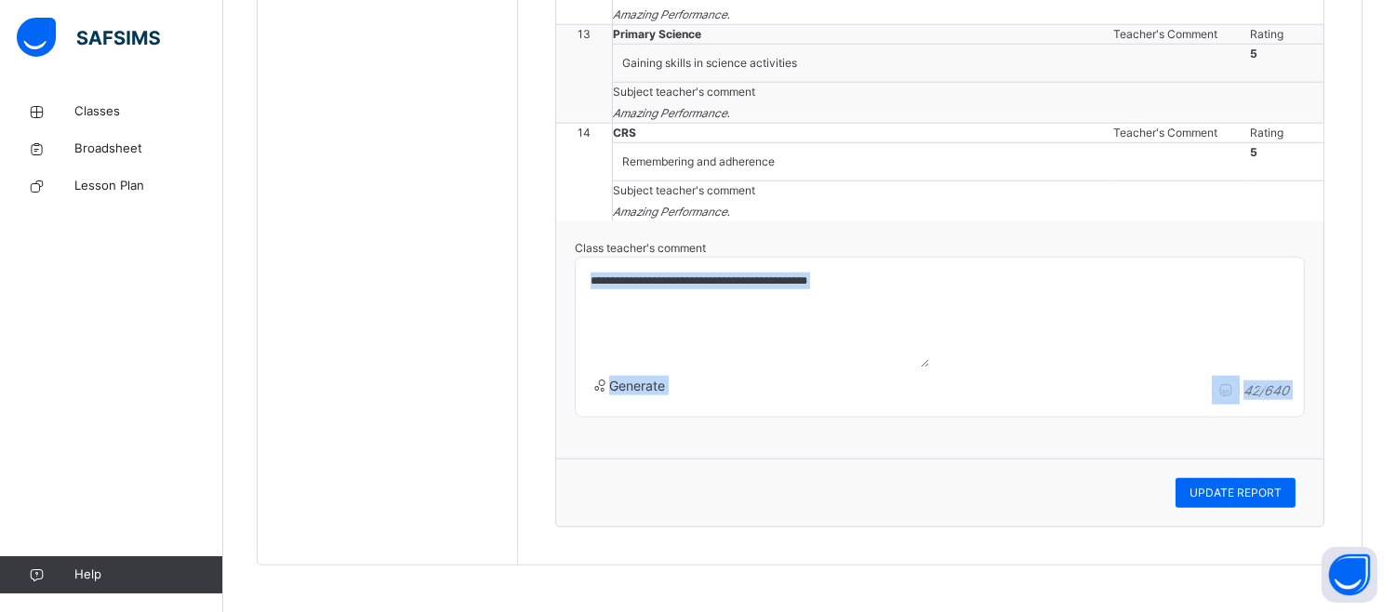
drag, startPoint x: 1202, startPoint y: 495, endPoint x: 890, endPoint y: 352, distance: 343.7
click at [872, 223] on div "**********" at bounding box center [939, 339] width 767 height 237
click at [735, 286] on textarea "**********" at bounding box center [756, 316] width 346 height 102
click at [879, 285] on textarea "**********" at bounding box center [756, 316] width 346 height 102
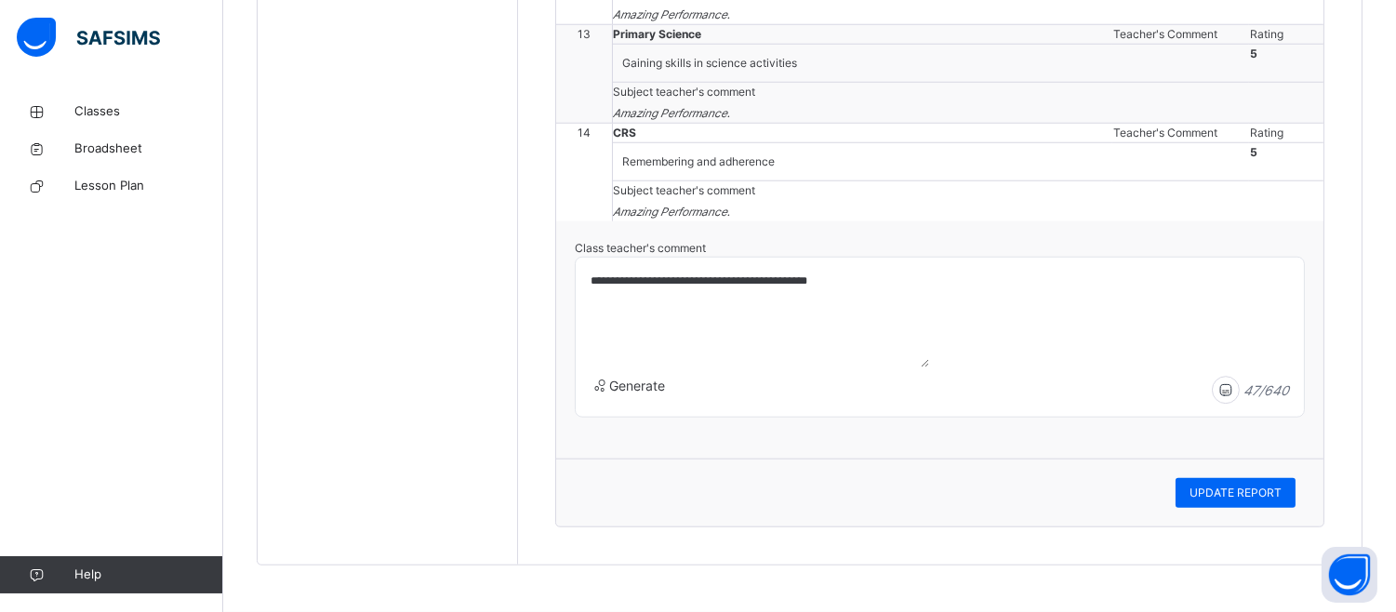
click at [879, 285] on textarea "**********" at bounding box center [756, 316] width 346 height 102
type textarea "**********"
click at [1232, 491] on span "UPDATE REPORT" at bounding box center [1235, 493] width 92 height 17
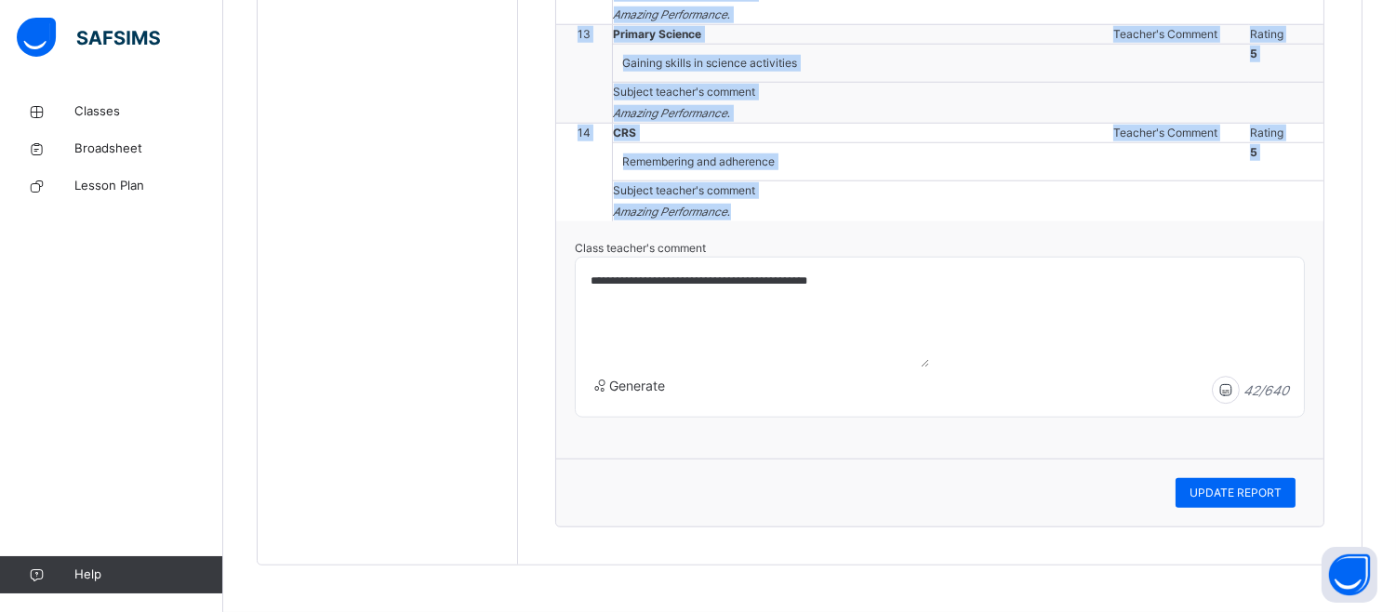
drag, startPoint x: 1392, startPoint y: 28, endPoint x: 1384, endPoint y: 72, distance: 44.5
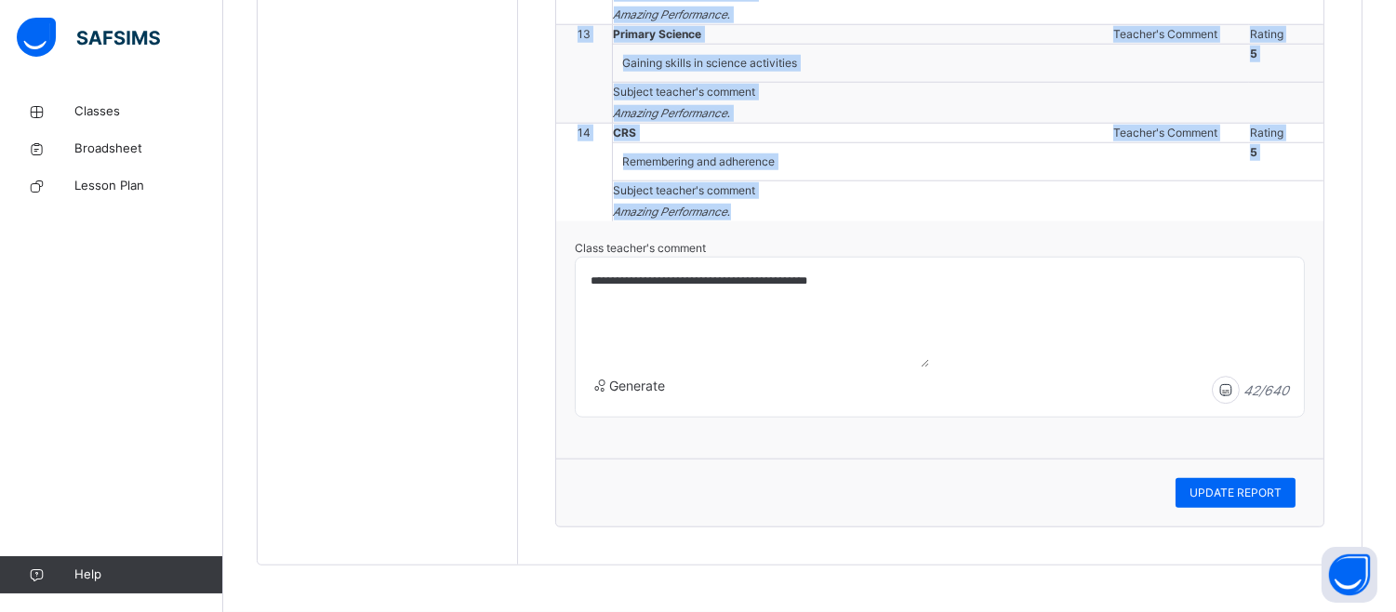
drag, startPoint x: 1393, startPoint y: 72, endPoint x: 1346, endPoint y: 235, distance: 170.4
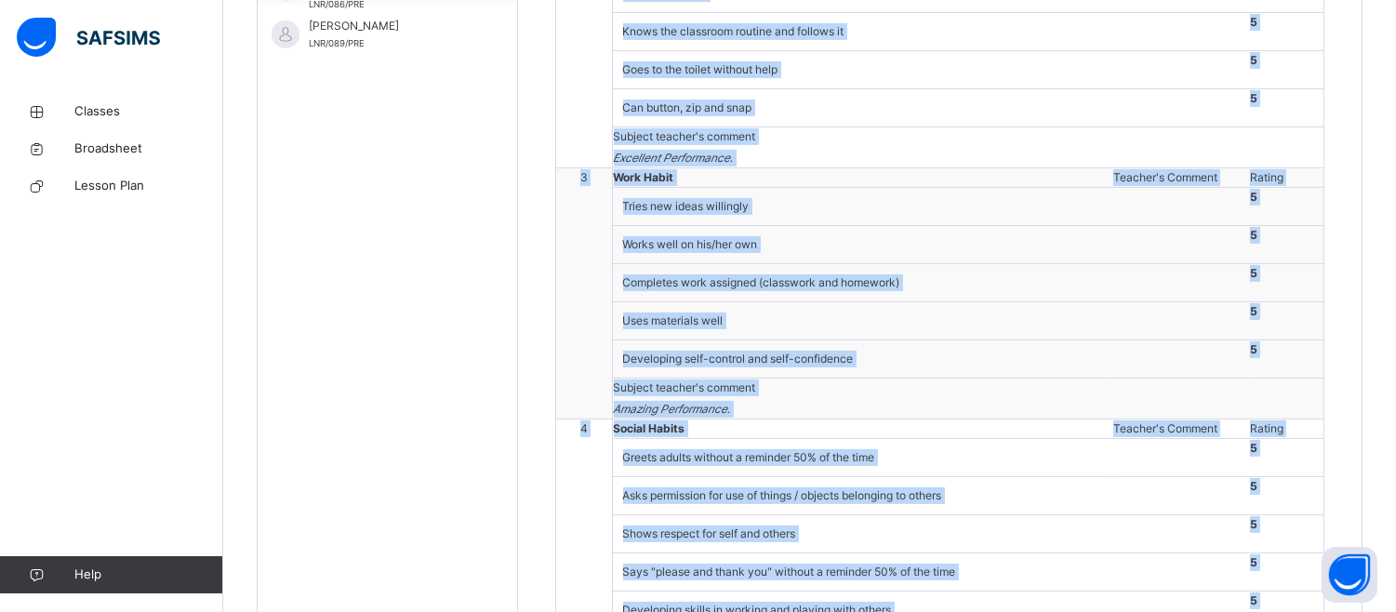
scroll to position [363, 0]
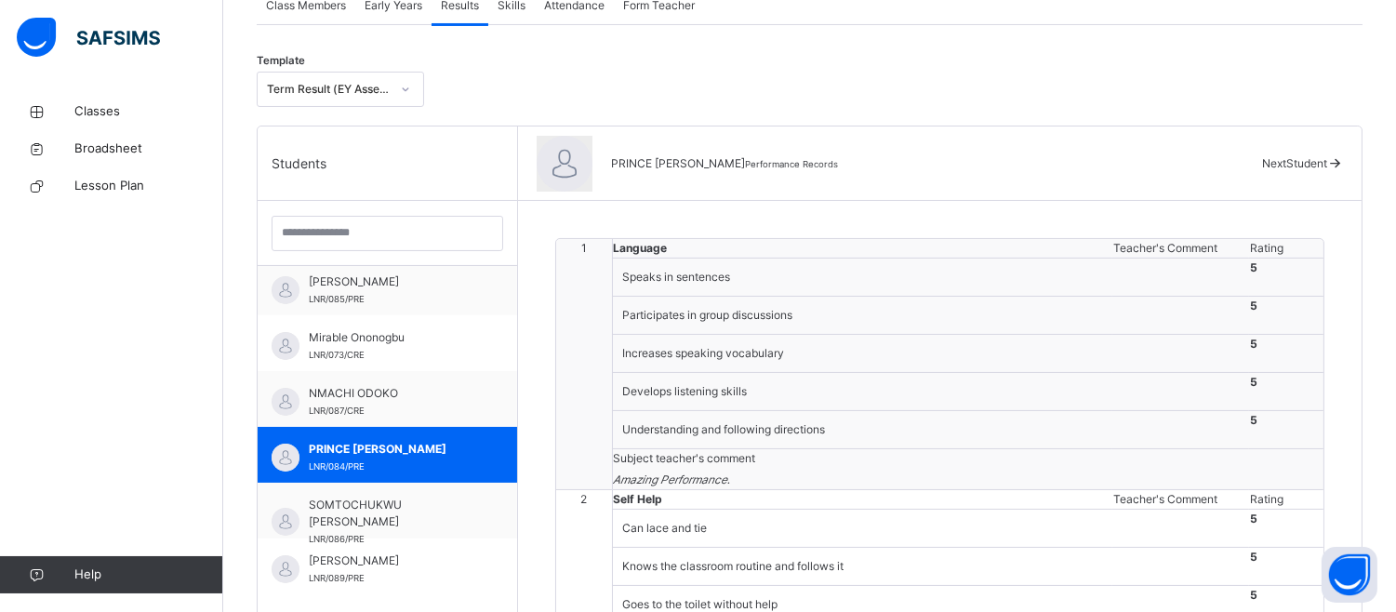
click at [1308, 158] on span "Next Student" at bounding box center [1294, 163] width 65 height 14
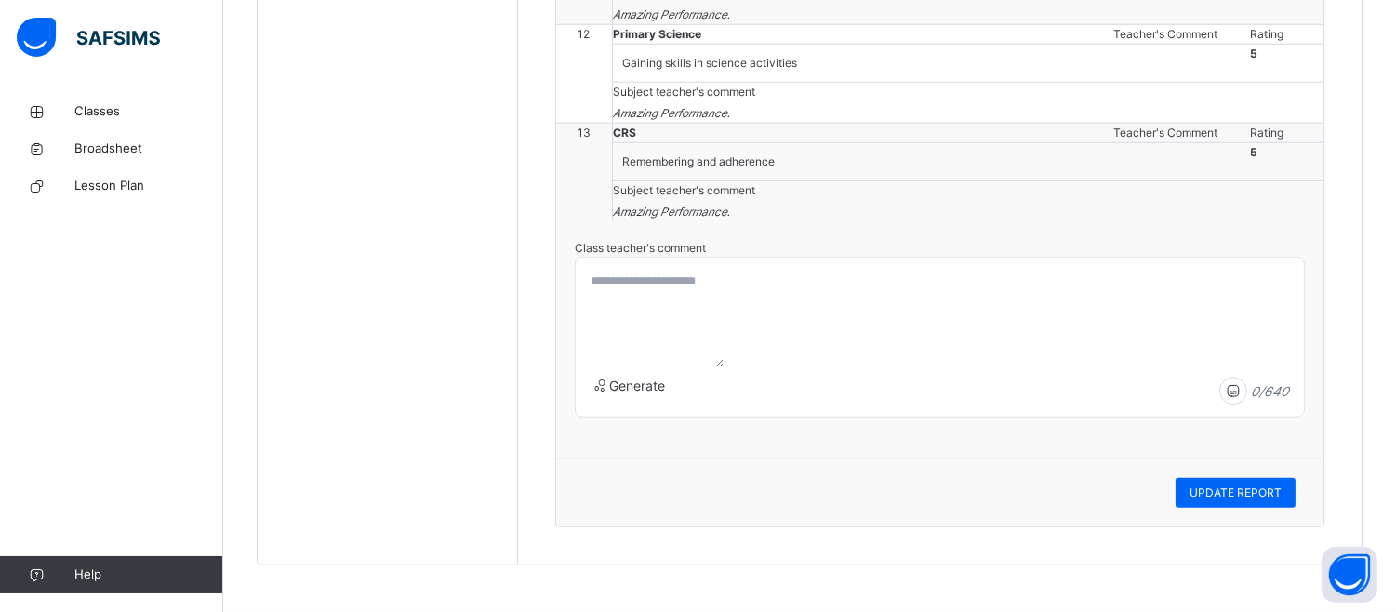
scroll to position [3979, 0]
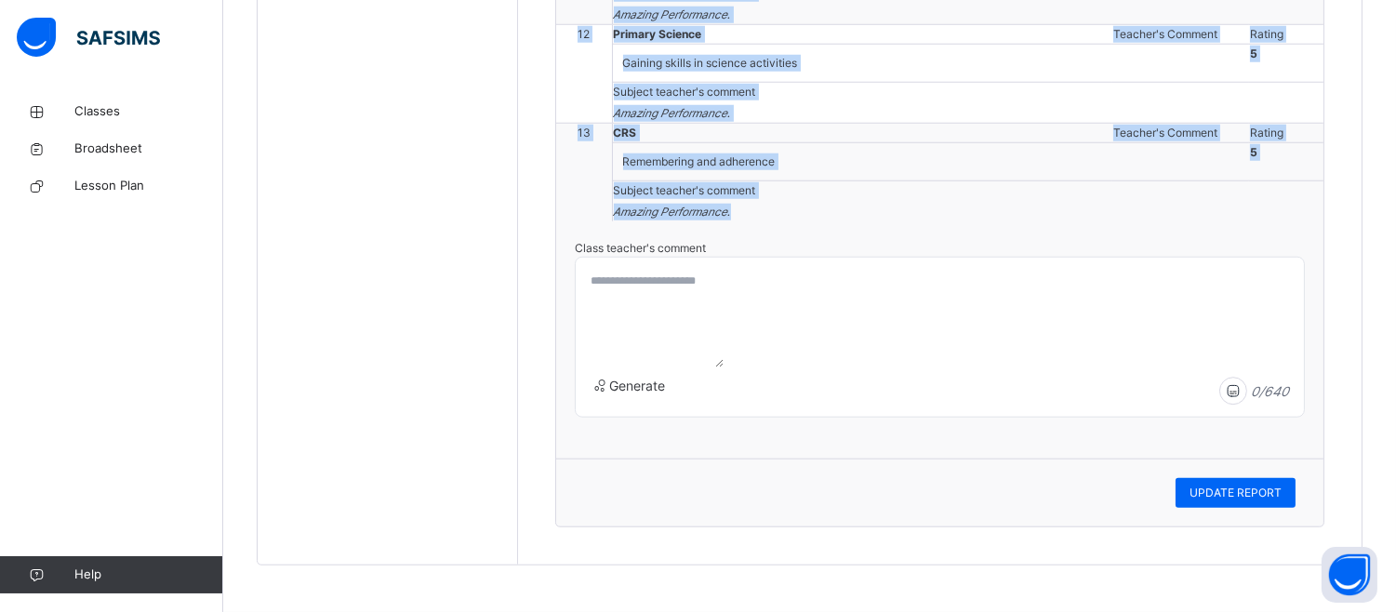
drag, startPoint x: 1393, startPoint y: 15, endPoint x: 1410, endPoint y: 3, distance: 20.6
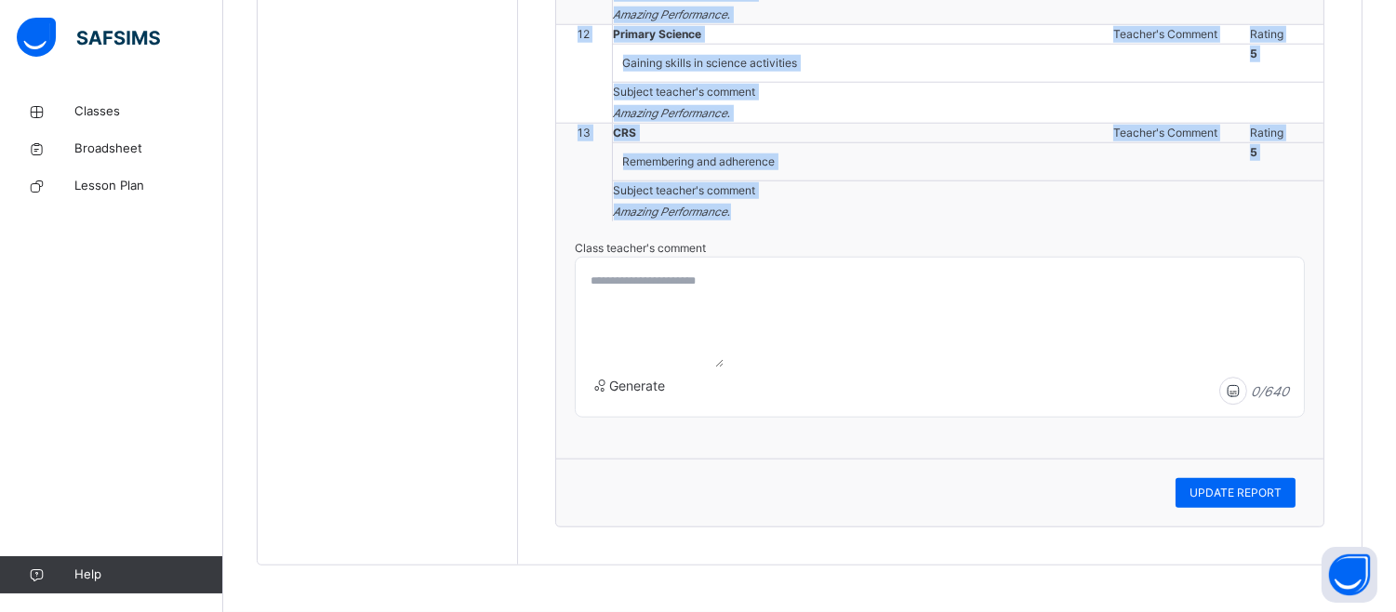
drag, startPoint x: 1410, startPoint y: 3, endPoint x: 1398, endPoint y: 10, distance: 14.2
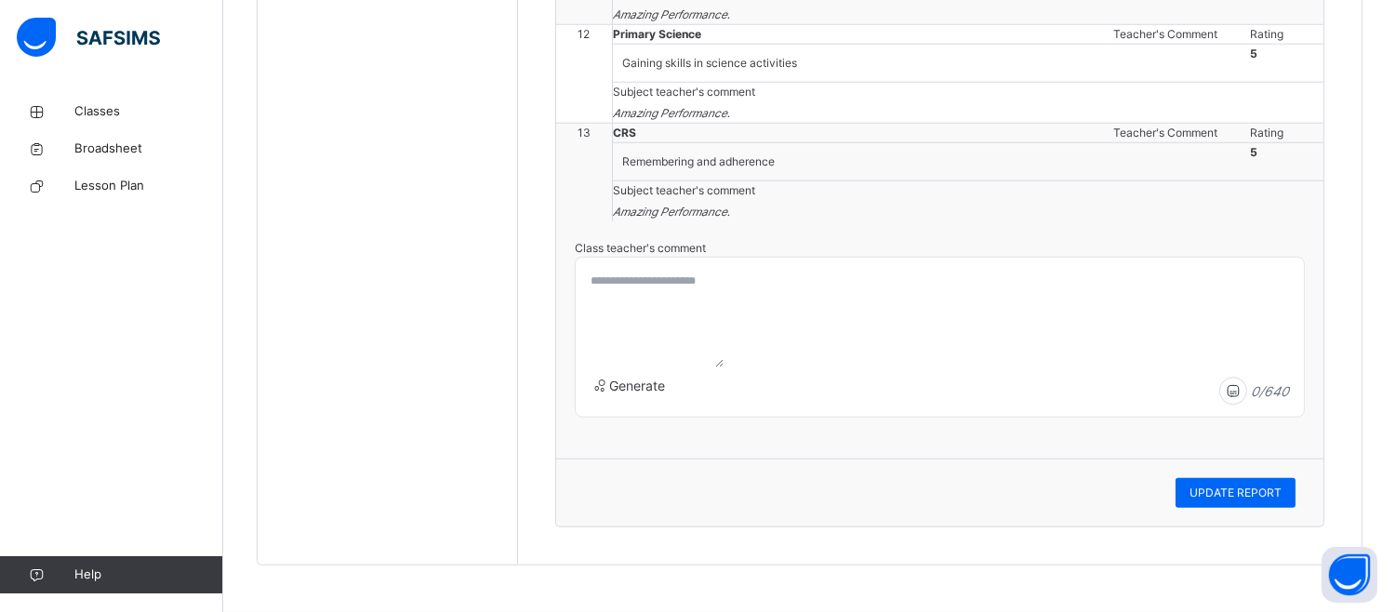
click at [593, 357] on textarea at bounding box center [653, 316] width 140 height 102
click at [599, 364] on textarea "**********" at bounding box center [756, 316] width 346 height 102
type textarea "**********"
click at [1233, 501] on span "UPDATE REPORT" at bounding box center [1235, 493] width 92 height 17
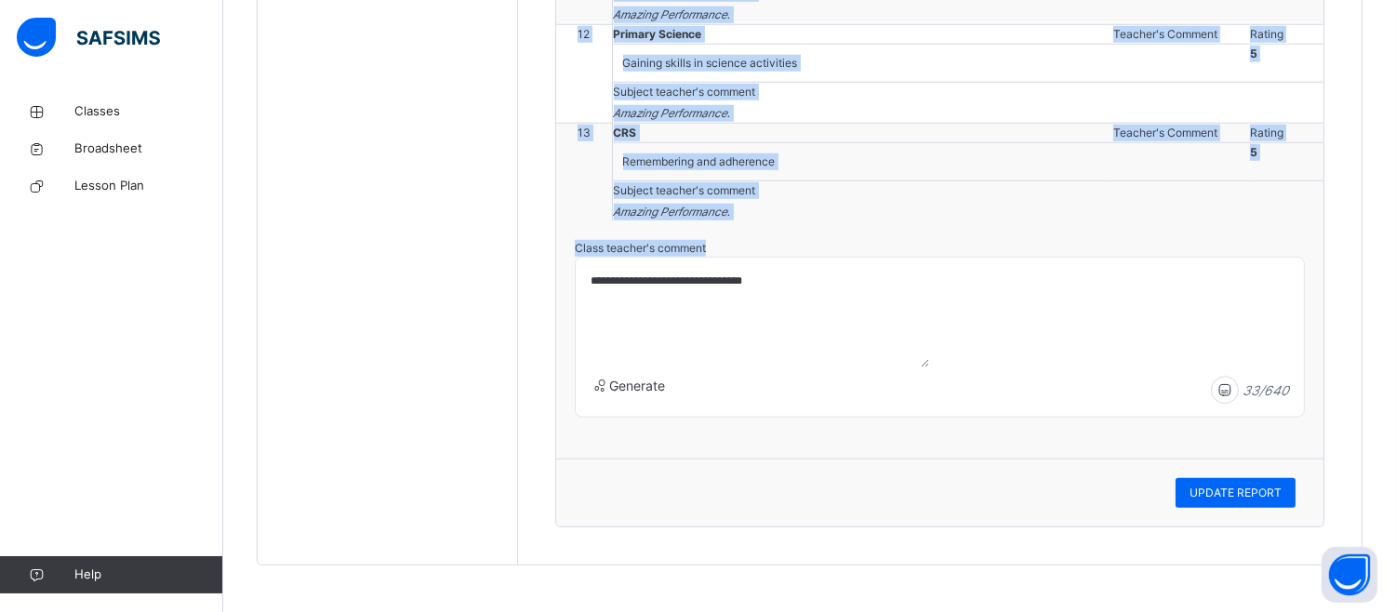
drag, startPoint x: 1392, startPoint y: 458, endPoint x: 1408, endPoint y: 230, distance: 229.3
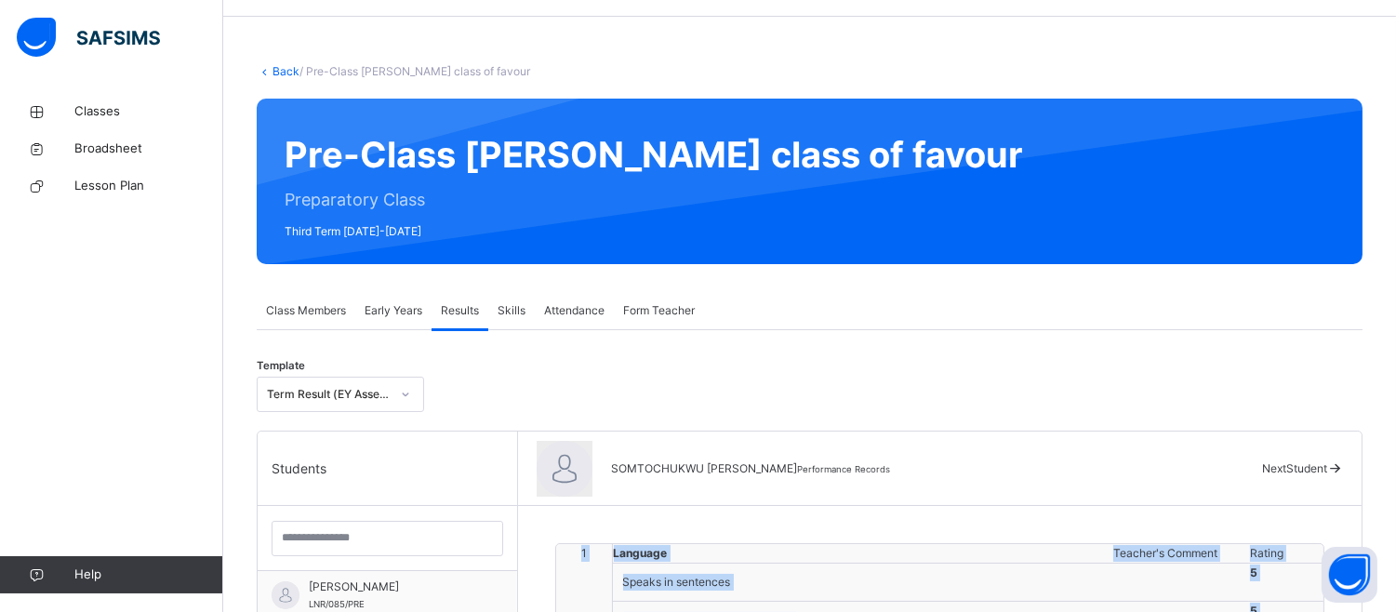
scroll to position [0, 0]
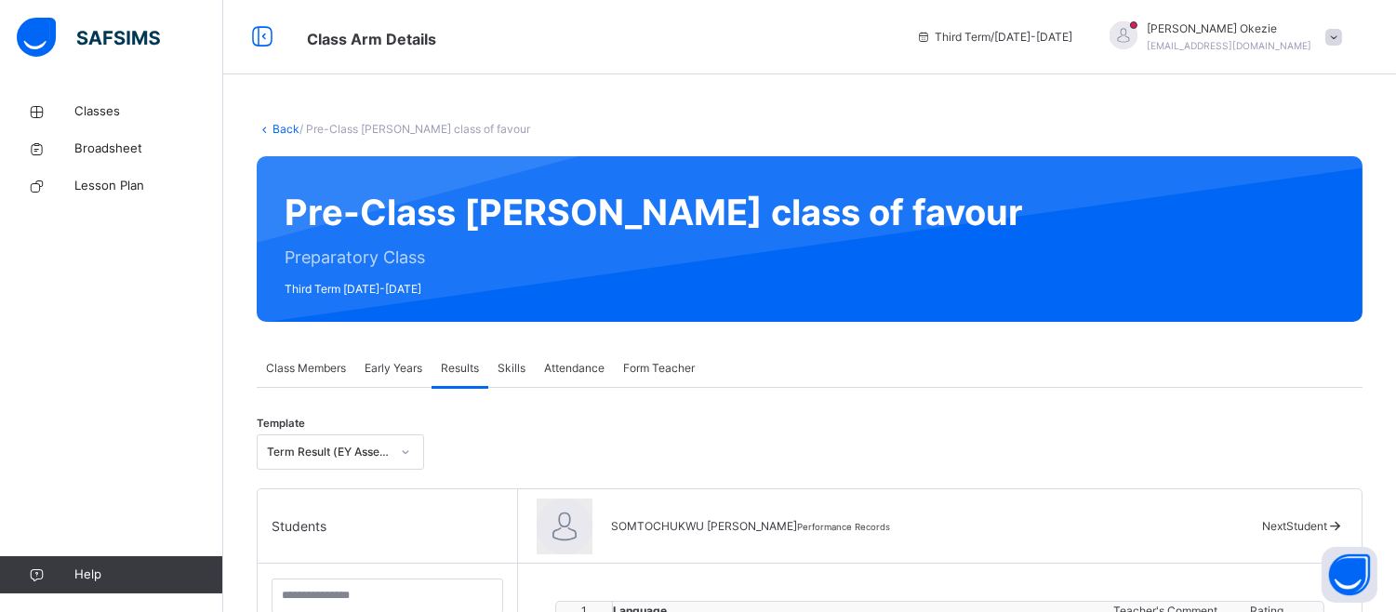
click at [1298, 521] on span "Next Student" at bounding box center [1294, 526] width 65 height 14
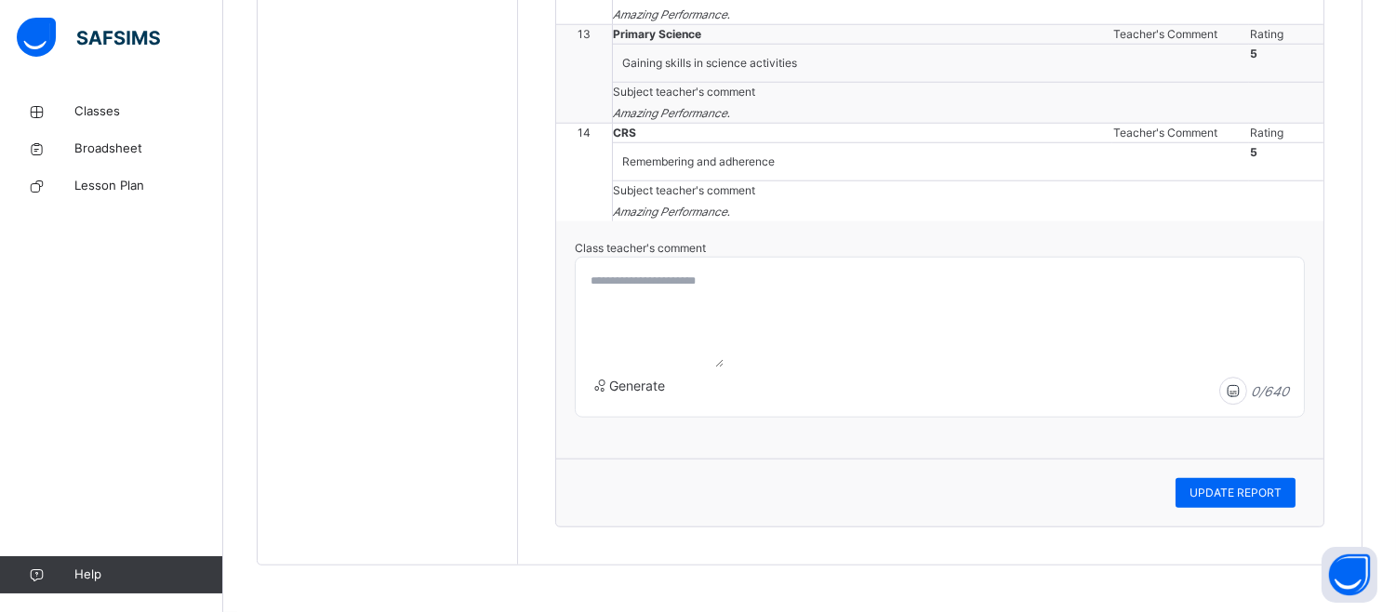
scroll to position [4148, 0]
click at [614, 321] on textarea at bounding box center [653, 316] width 140 height 102
type textarea "**********"
click at [1212, 496] on span "UPDATE REPORT" at bounding box center [1235, 493] width 92 height 17
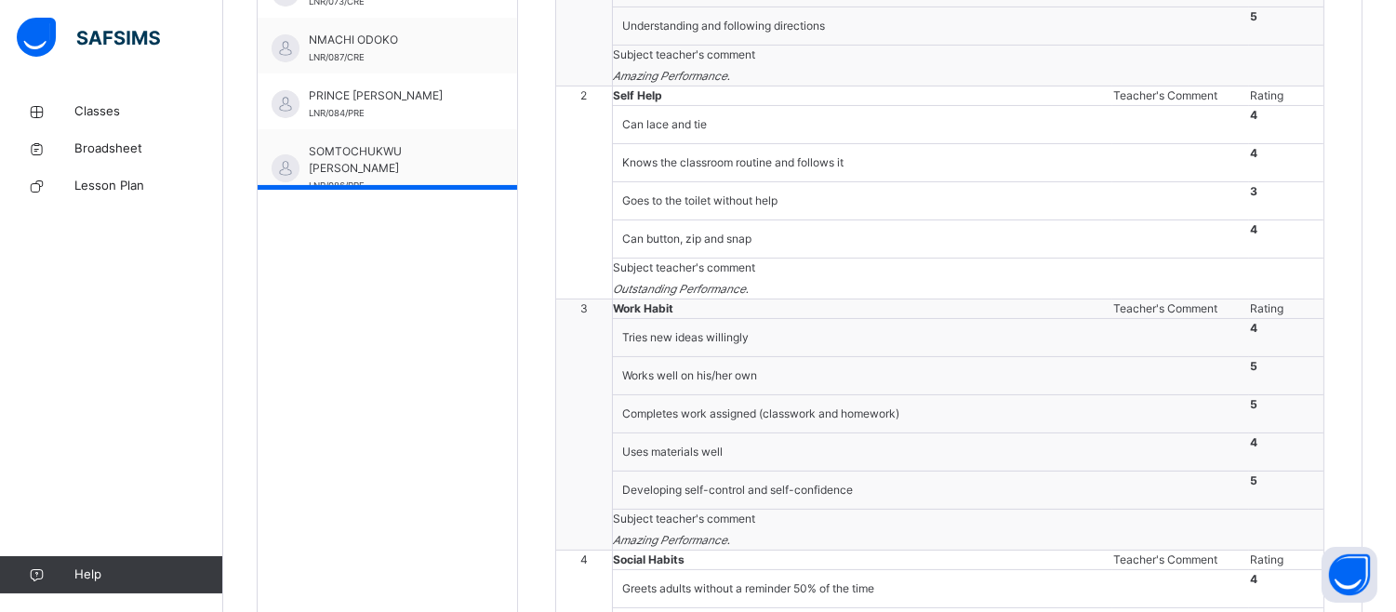
scroll to position [174, 0]
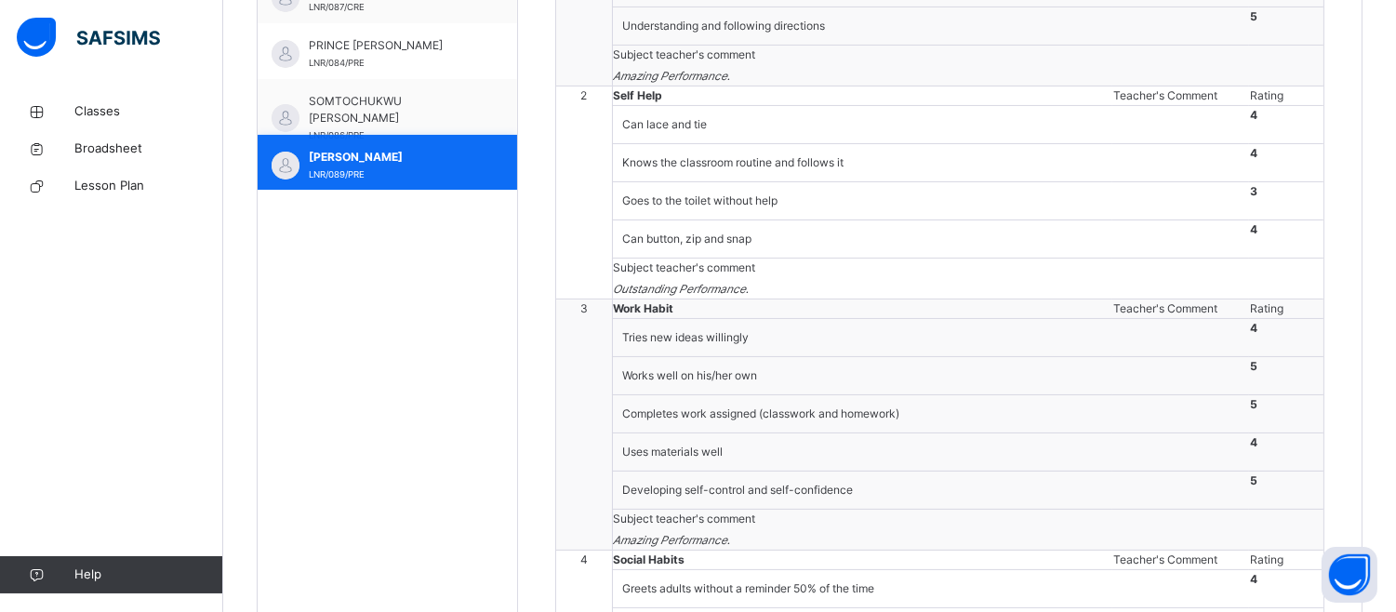
click at [498, 183] on div "[PERSON_NAME] LNR/089/PRE" at bounding box center [387, 163] width 259 height 56
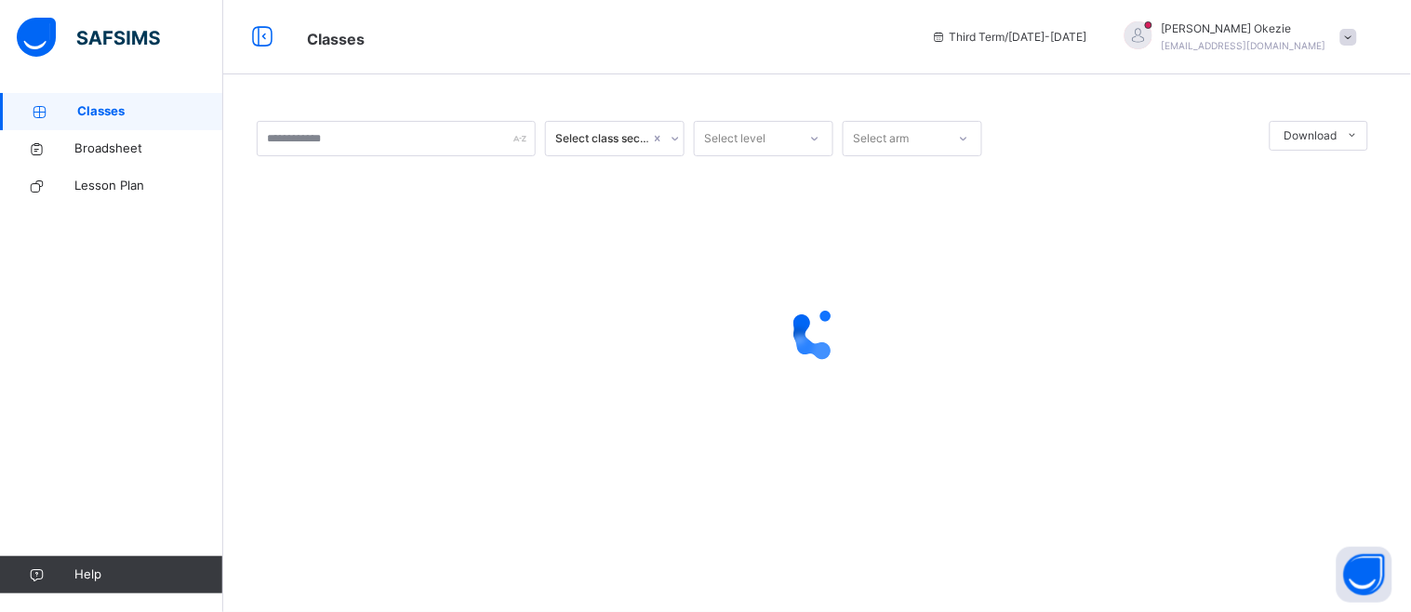
click at [1347, 39] on span at bounding box center [1348, 37] width 17 height 17
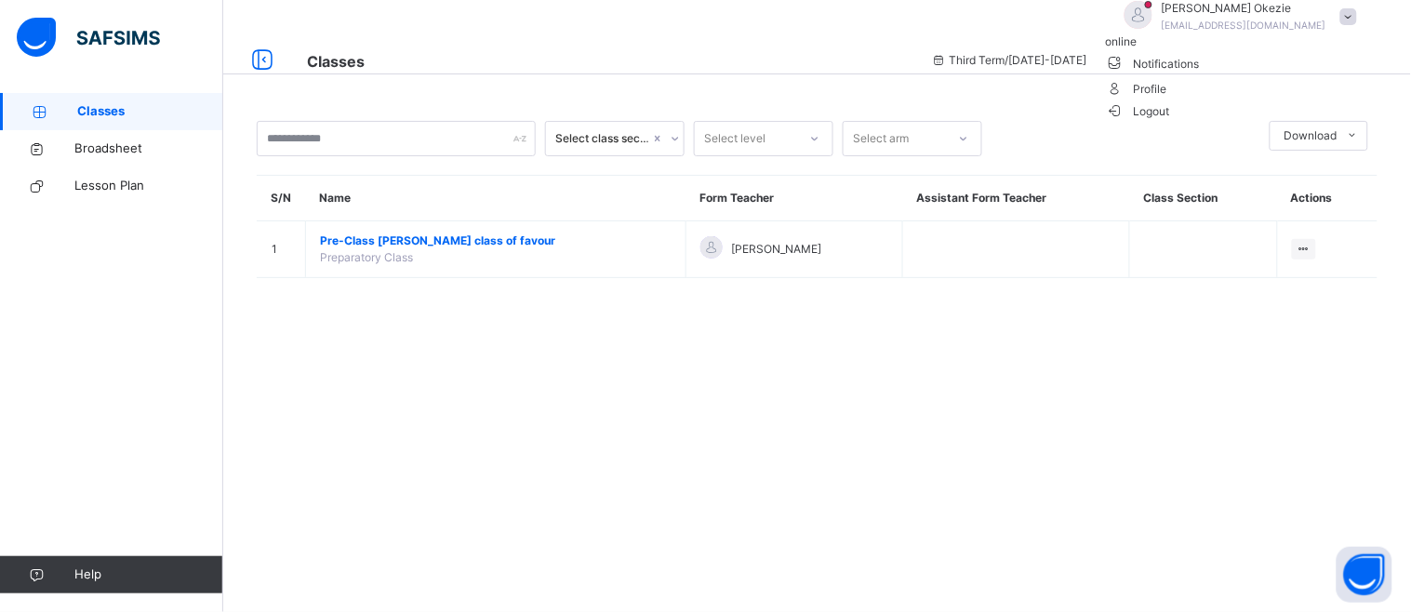
click at [1170, 121] on span "Logout" at bounding box center [1138, 111] width 64 height 20
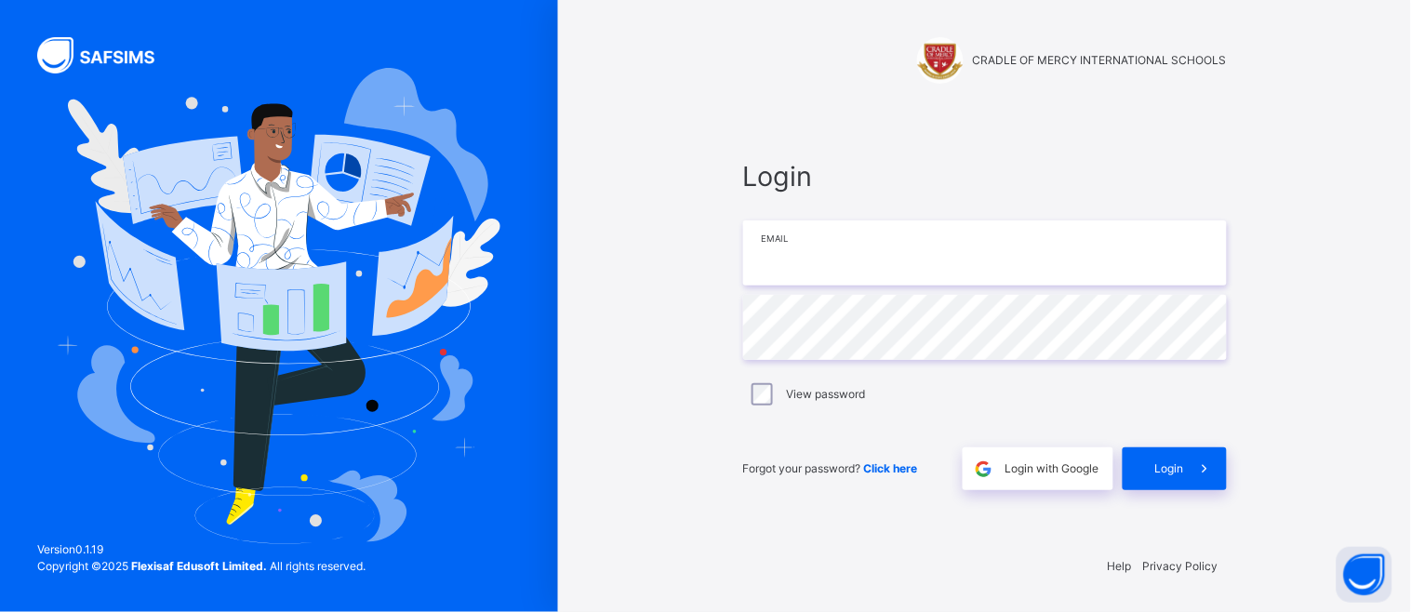
click at [1129, 238] on input "email" at bounding box center [985, 252] width 484 height 65
click at [913, 253] on input "email" at bounding box center [985, 252] width 484 height 65
type input "**********"
click at [878, 558] on div "Help Privacy Policy" at bounding box center [985, 566] width 484 height 17
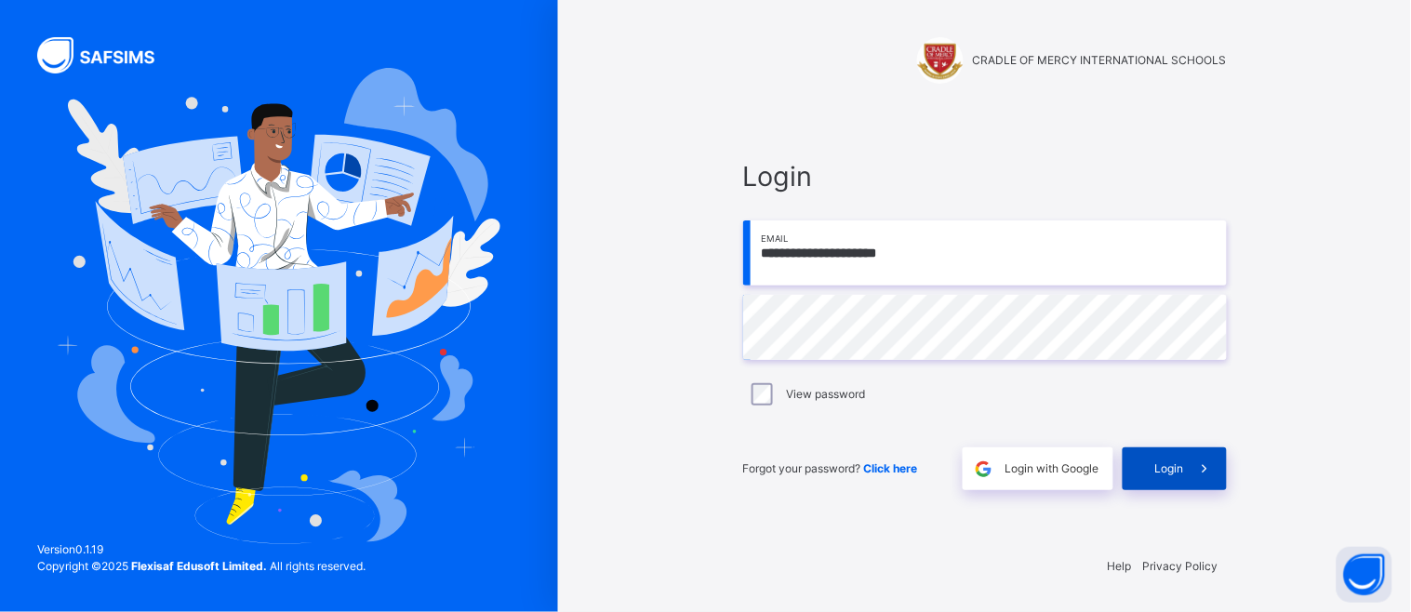
click at [1165, 490] on div "Login" at bounding box center [1175, 468] width 104 height 43
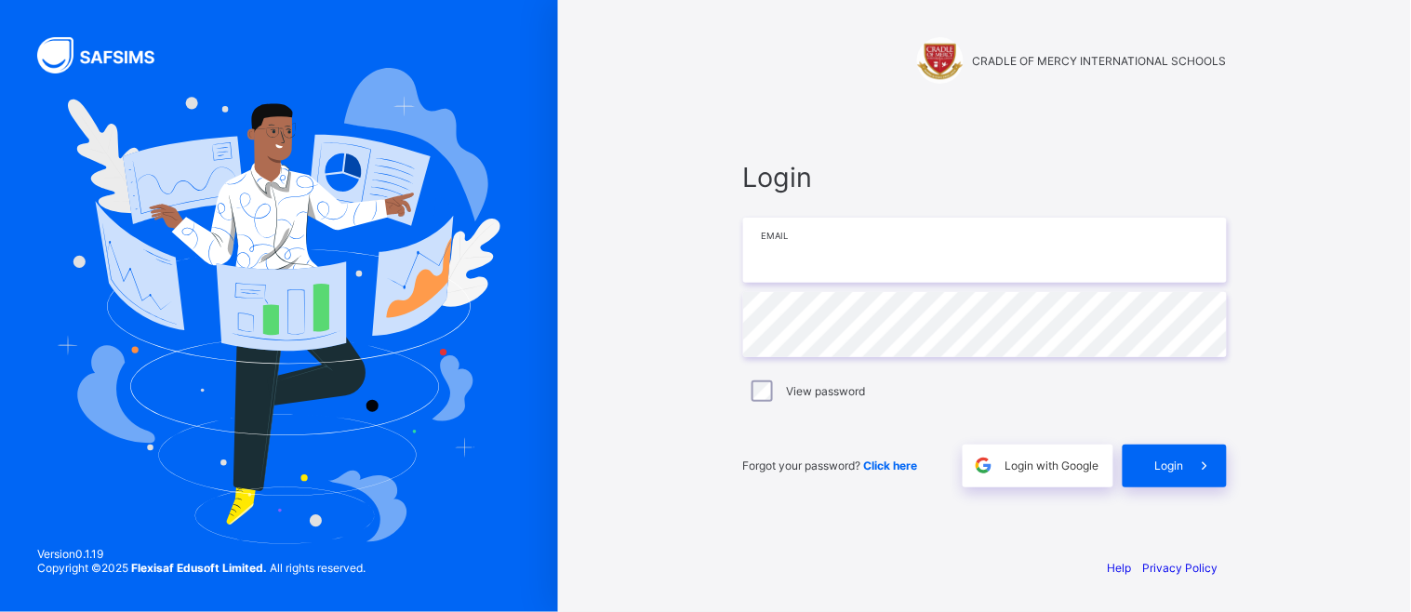
click at [960, 242] on input "email" at bounding box center [985, 250] width 484 height 65
click at [786, 246] on input "email" at bounding box center [985, 250] width 484 height 65
type input "**********"
drag, startPoint x: 960, startPoint y: 572, endPoint x: 1188, endPoint y: 471, distance: 249.4
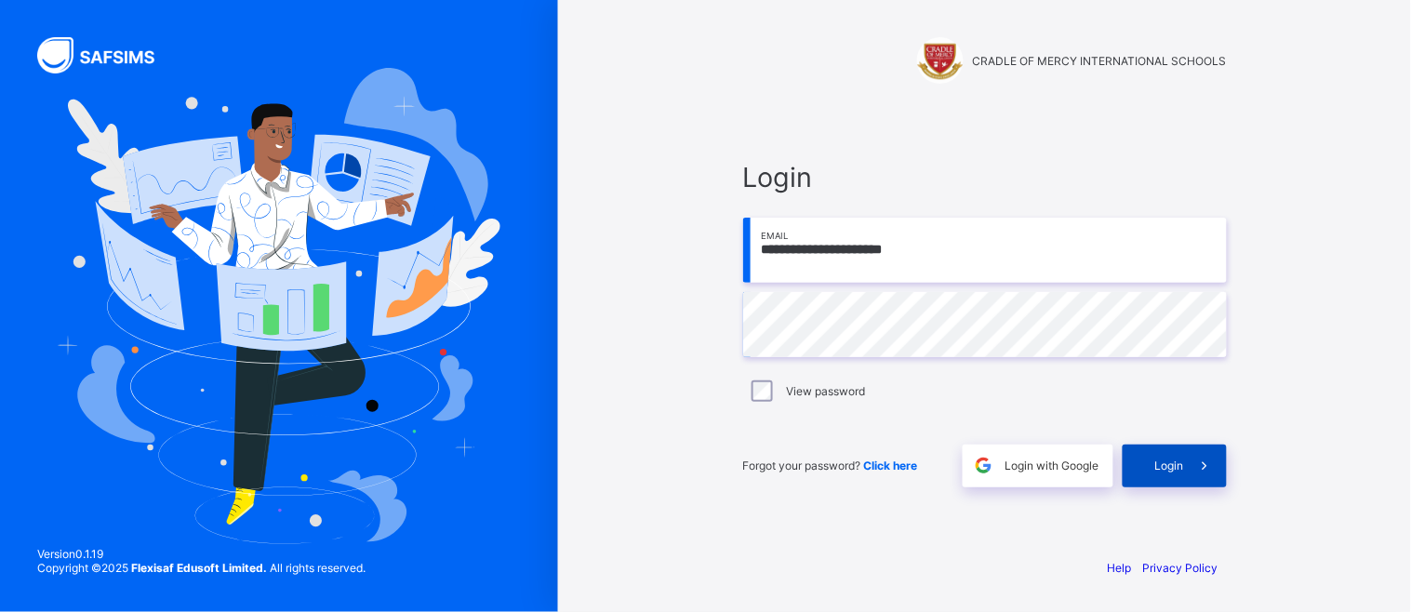
click at [1188, 471] on div "**********" at bounding box center [985, 306] width 558 height 612
click at [1188, 471] on span at bounding box center [1205, 466] width 43 height 43
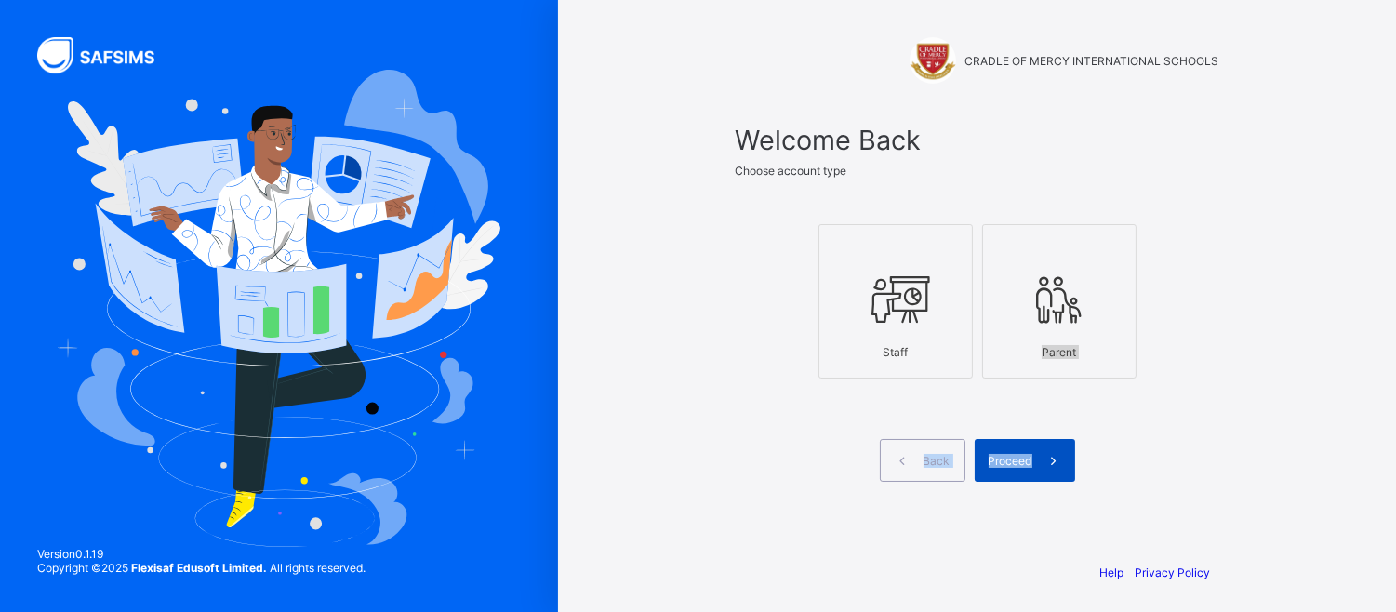
drag, startPoint x: 931, startPoint y: 339, endPoint x: 1054, endPoint y: 456, distance: 169.1
click at [1054, 456] on div "Welcome Back Choose account type Staff Parent Back Proceed" at bounding box center [978, 303] width 484 height 358
click at [1054, 456] on icon at bounding box center [1053, 461] width 20 height 18
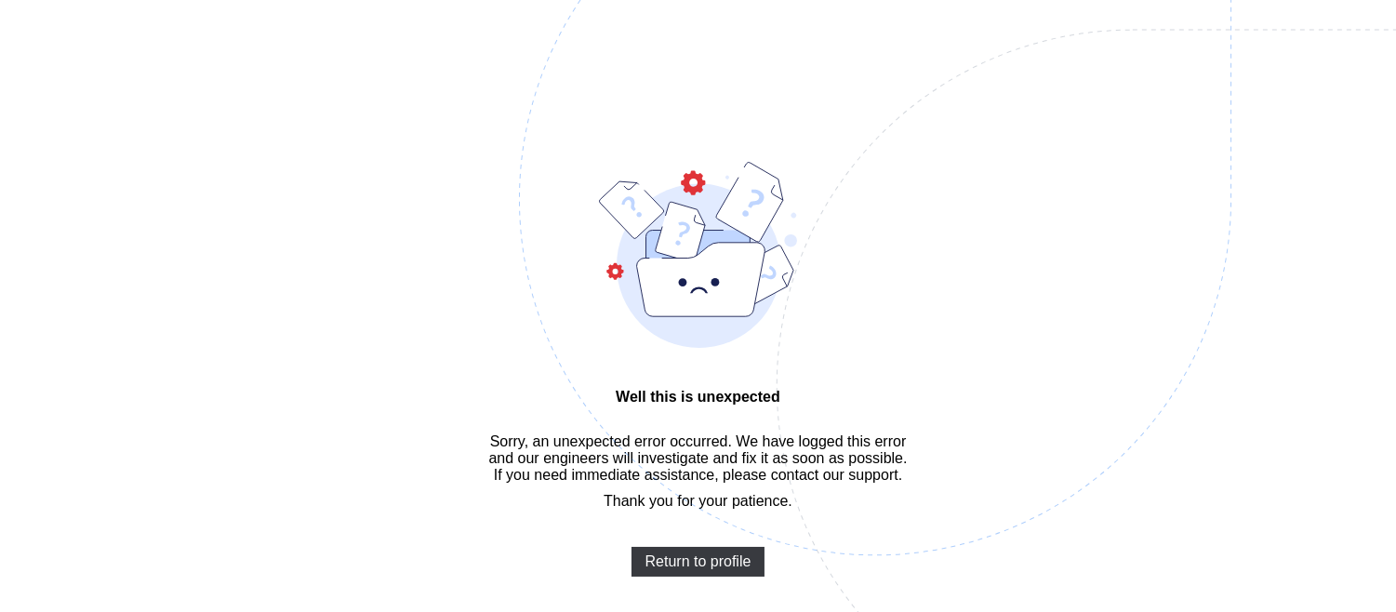
click at [888, 379] on img at bounding box center [1004, 292] width 970 height 899
click at [689, 570] on span "Return to profile" at bounding box center [698, 561] width 106 height 17
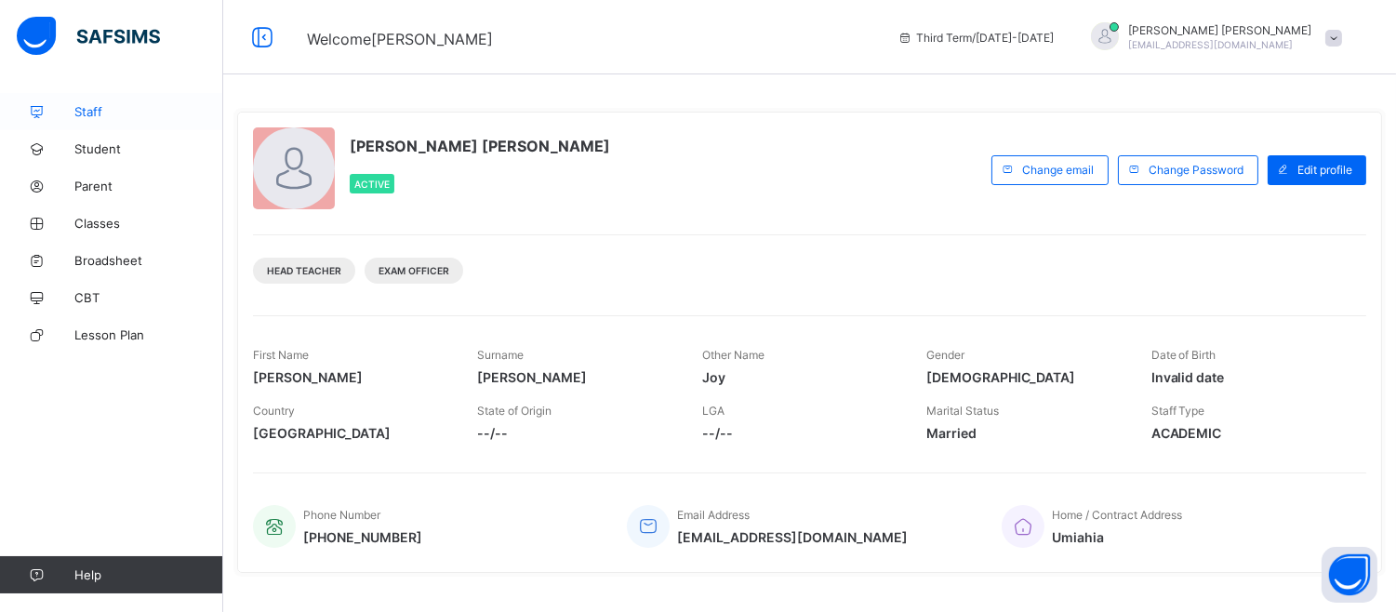
click at [99, 122] on link "Staff" at bounding box center [111, 111] width 223 height 37
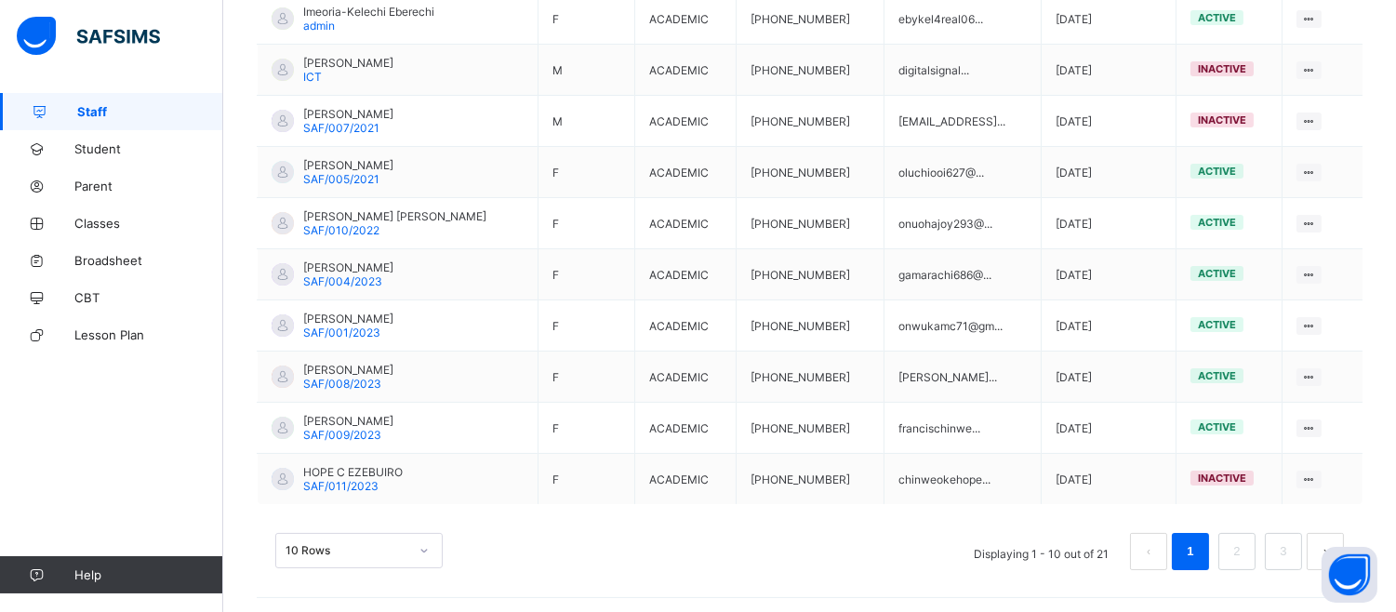
scroll to position [512, 0]
drag, startPoint x: 378, startPoint y: 493, endPoint x: 84, endPoint y: 221, distance: 400.1
click at [84, 221] on span "Classes" at bounding box center [148, 223] width 149 height 15
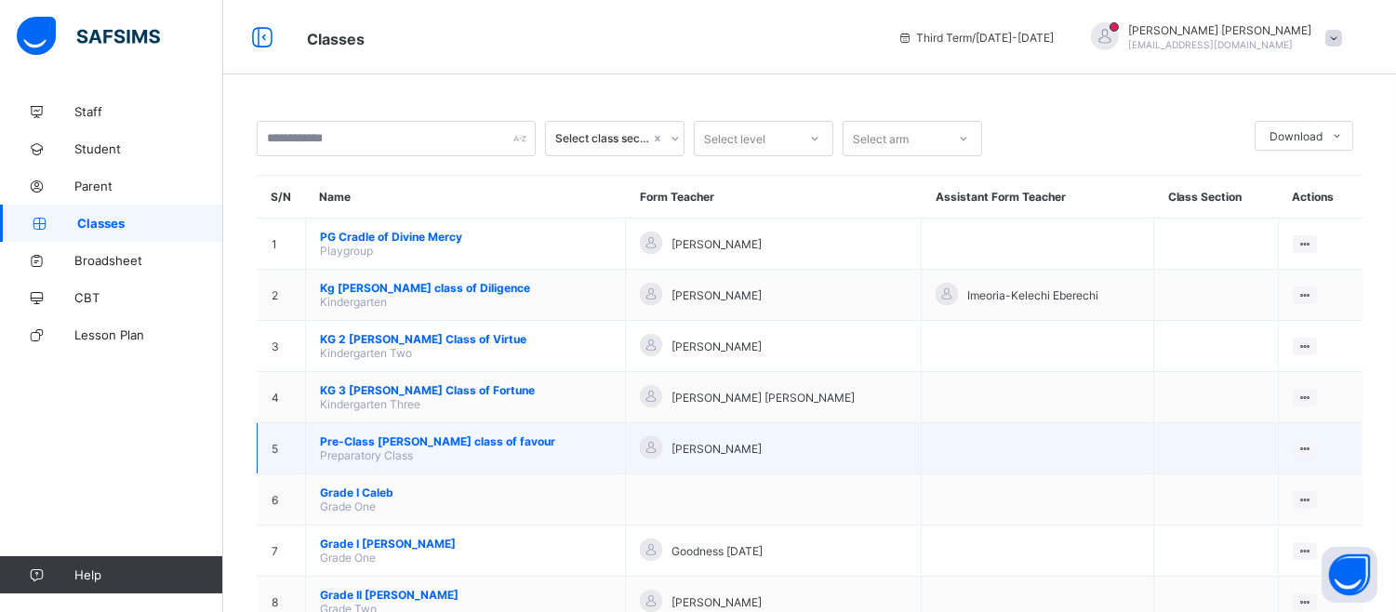
click at [478, 435] on span "Pre-Class [PERSON_NAME] class of favour" at bounding box center [465, 441] width 291 height 14
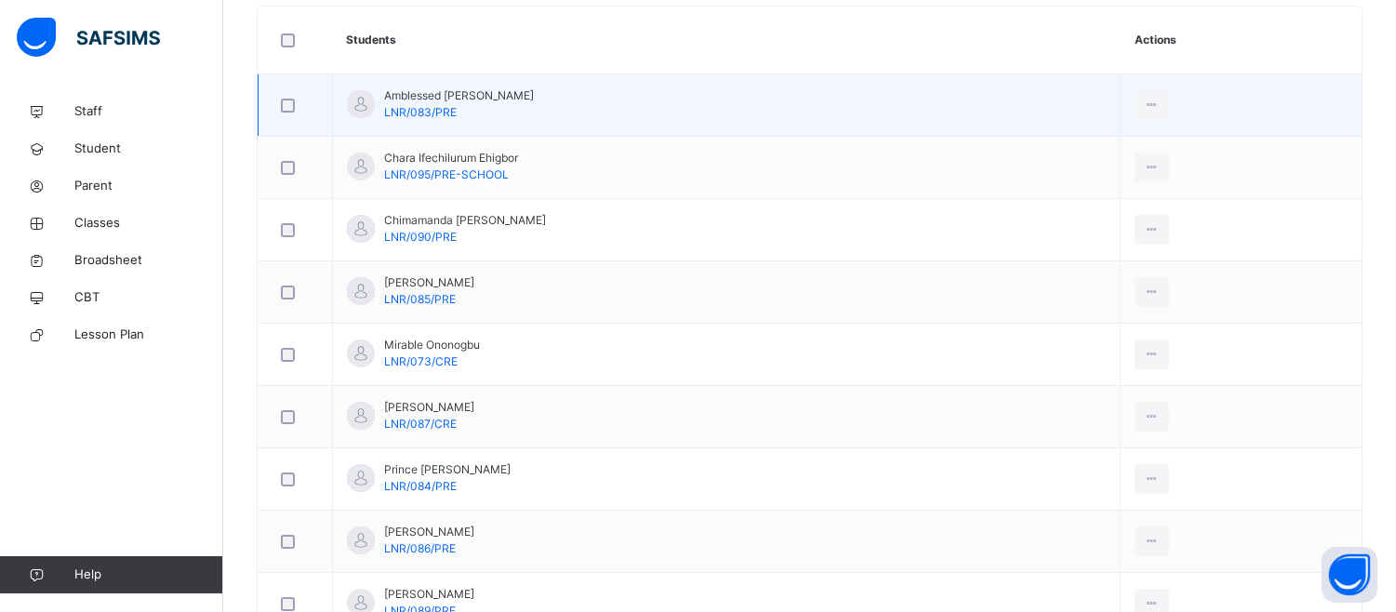
click at [642, 94] on td "Amblessed Munachimso Ejiogu-ikechukwu LNR/083/PRE" at bounding box center [727, 105] width 788 height 62
click at [531, 96] on span "Amblessed [PERSON_NAME]" at bounding box center [459, 95] width 150 height 17
click at [1193, 84] on td "View Profile Remove from Class Transfer Student" at bounding box center [1241, 105] width 241 height 62
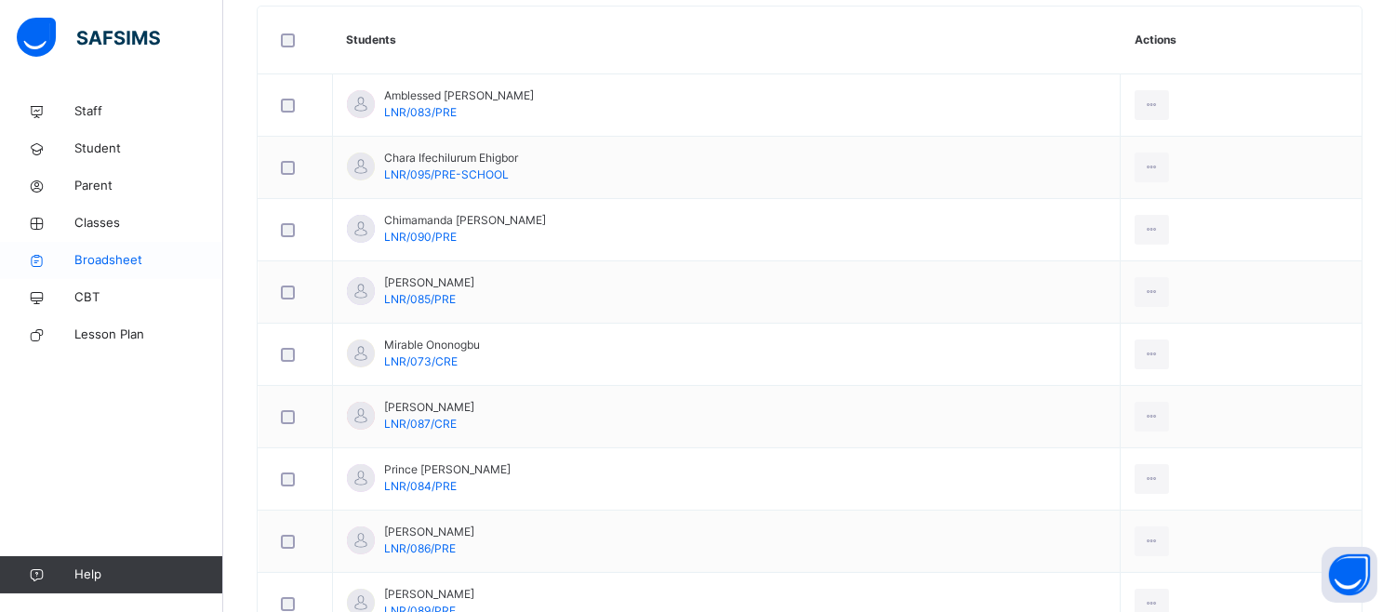
click at [112, 249] on link "Broadsheet" at bounding box center [111, 260] width 223 height 37
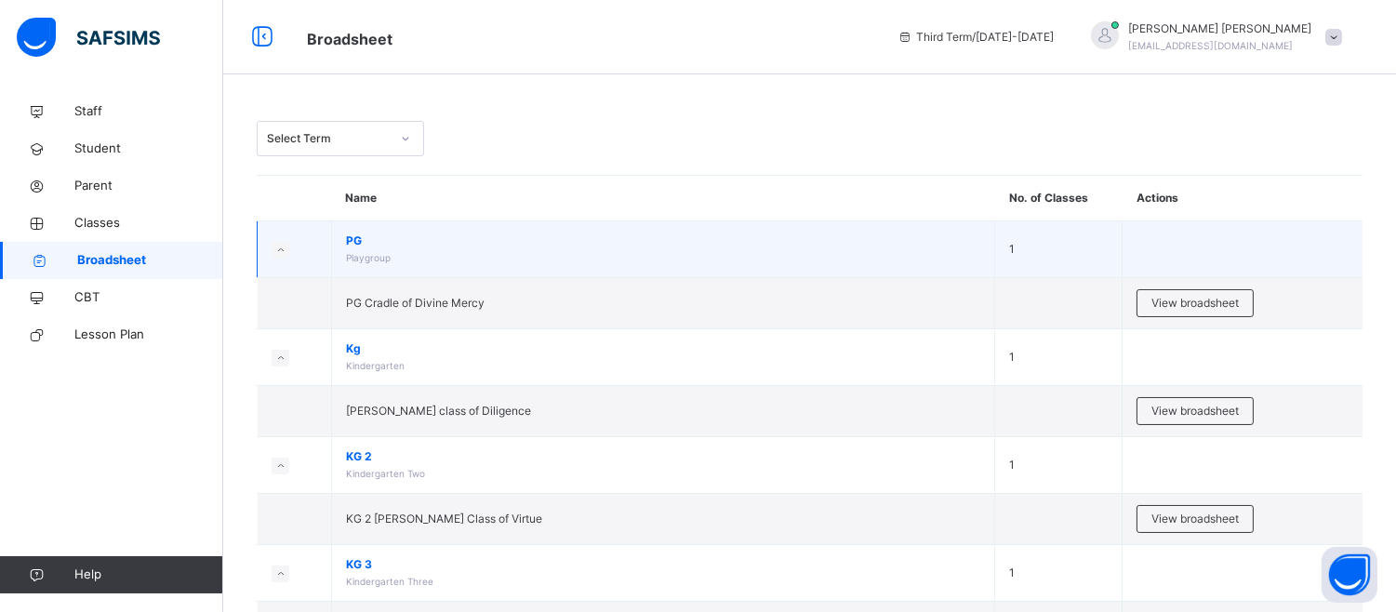
click at [272, 252] on small at bounding box center [281, 250] width 18 height 17
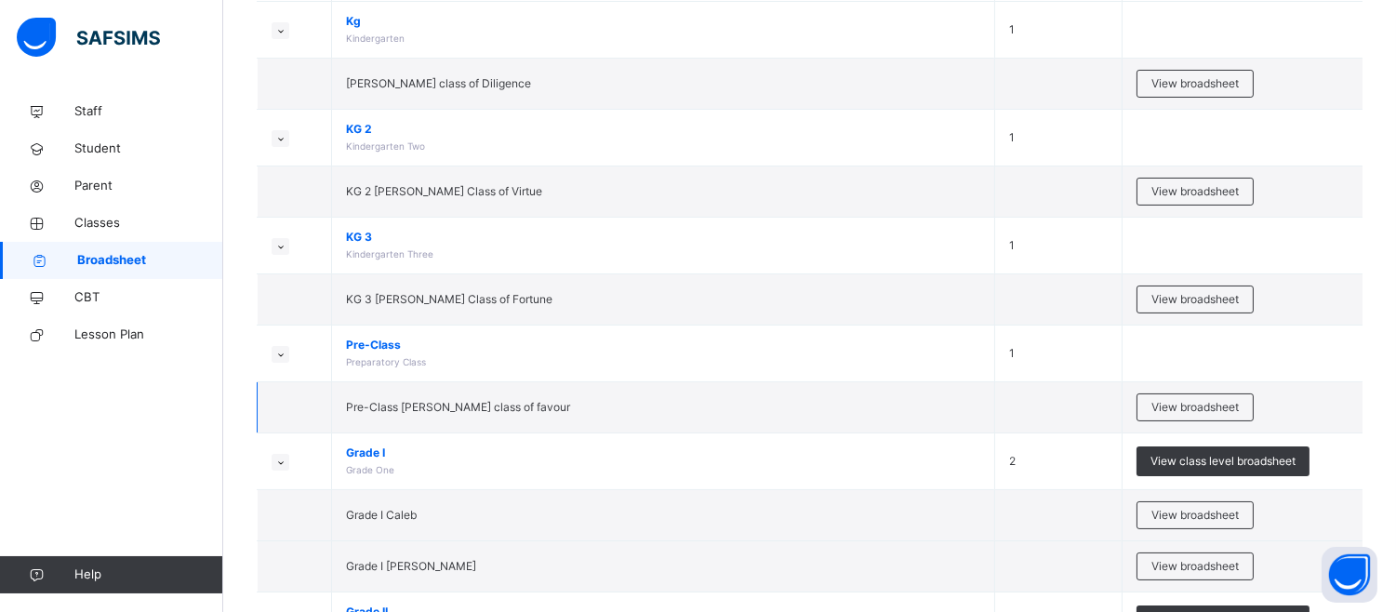
scroll to position [289, 0]
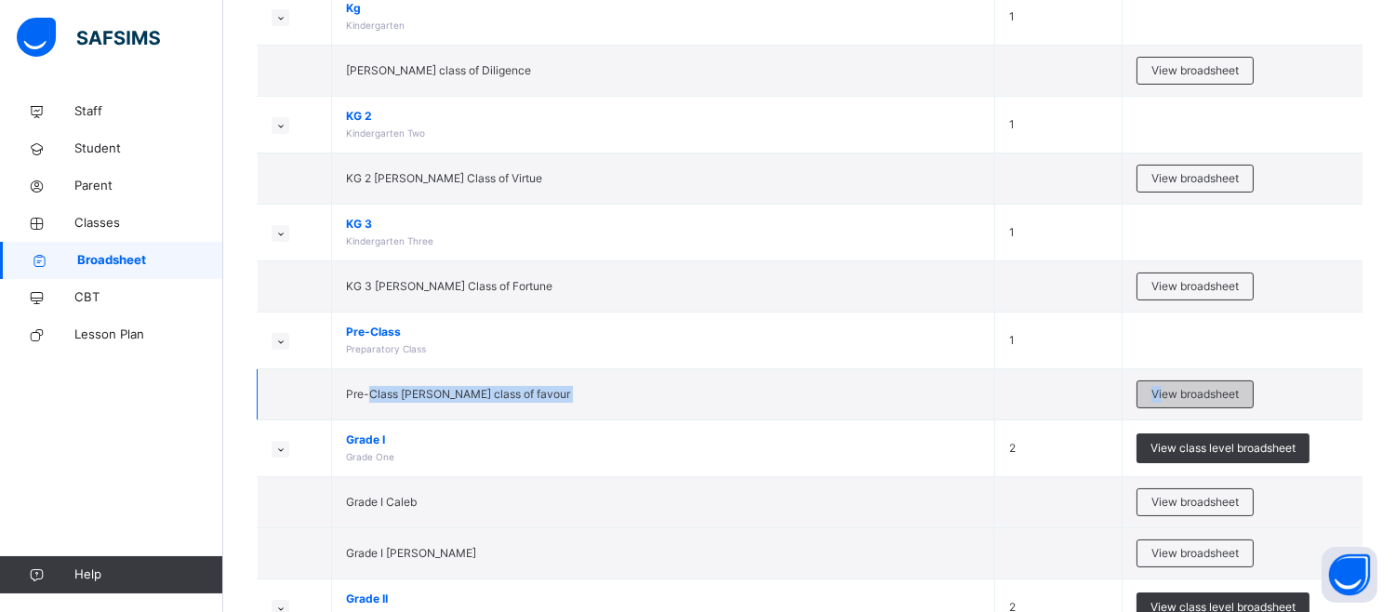
drag, startPoint x: 366, startPoint y: 400, endPoint x: 1172, endPoint y: 388, distance: 805.5
click at [1172, 388] on tr "Pre-Class Esther class of favour View broadsheet" at bounding box center [811, 394] width 1106 height 51
click at [1172, 388] on span "View broadsheet" at bounding box center [1194, 394] width 87 height 17
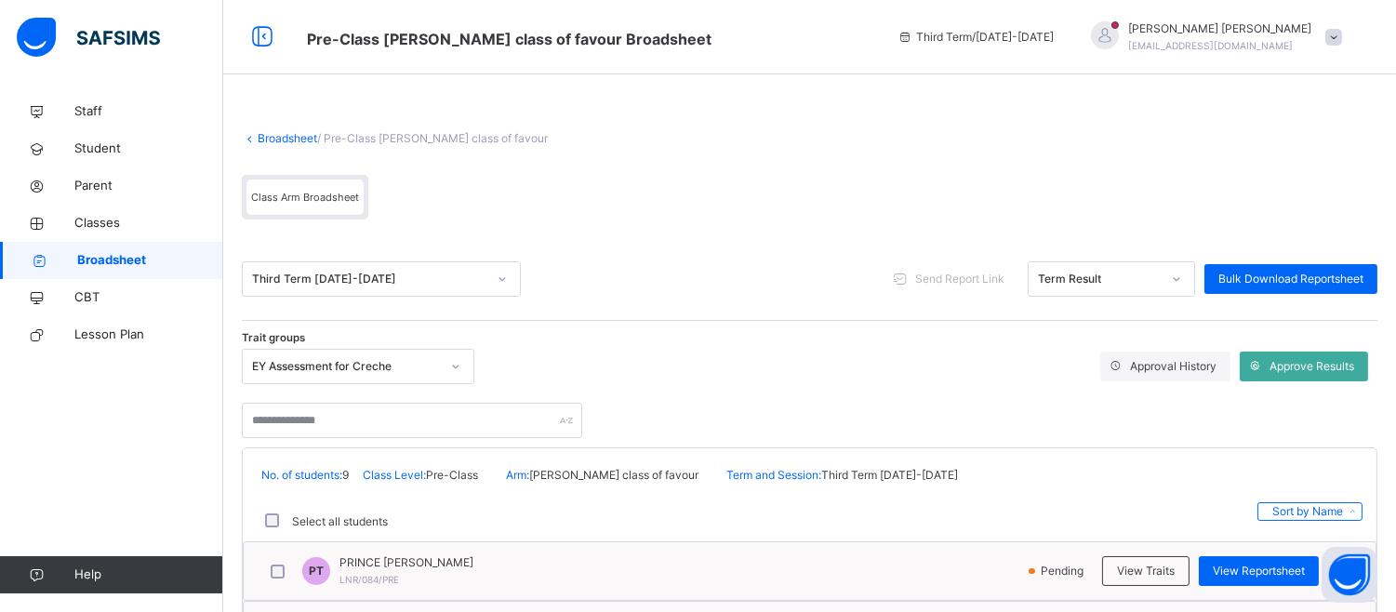
click at [1178, 365] on span "Approval History" at bounding box center [1173, 366] width 86 height 17
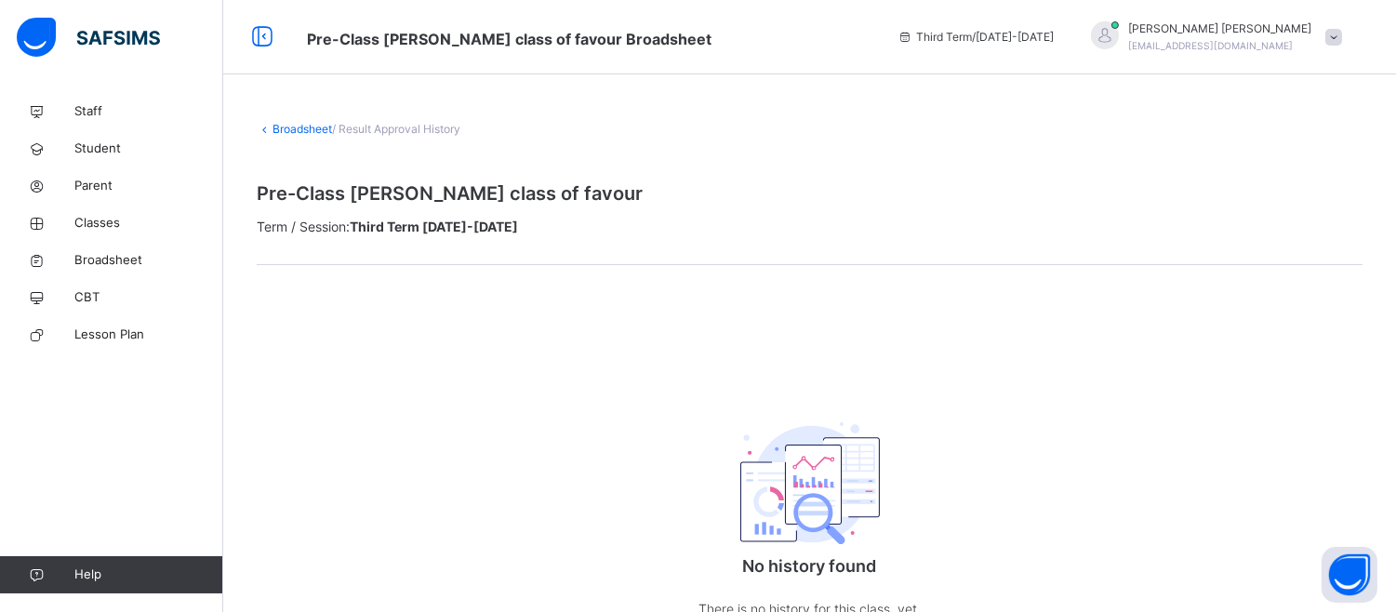
click at [262, 123] on icon at bounding box center [265, 129] width 16 height 14
click at [131, 260] on span "Broadsheet" at bounding box center [148, 260] width 149 height 19
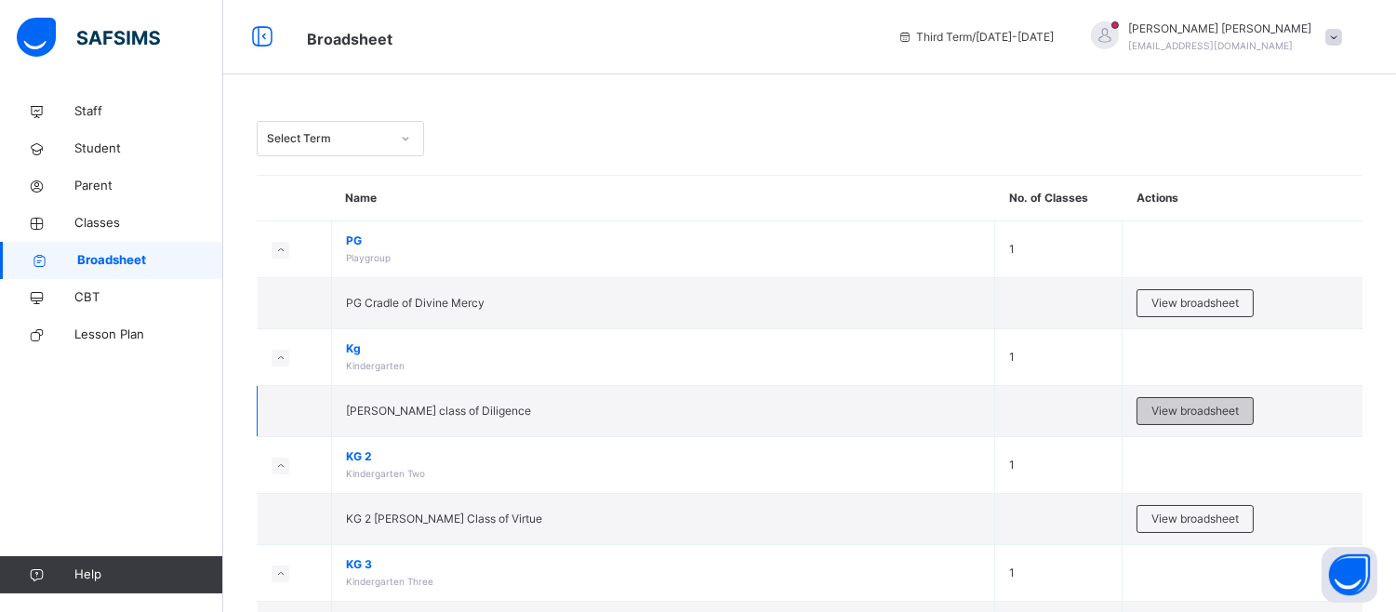
click at [1201, 409] on span "View broadsheet" at bounding box center [1194, 411] width 87 height 17
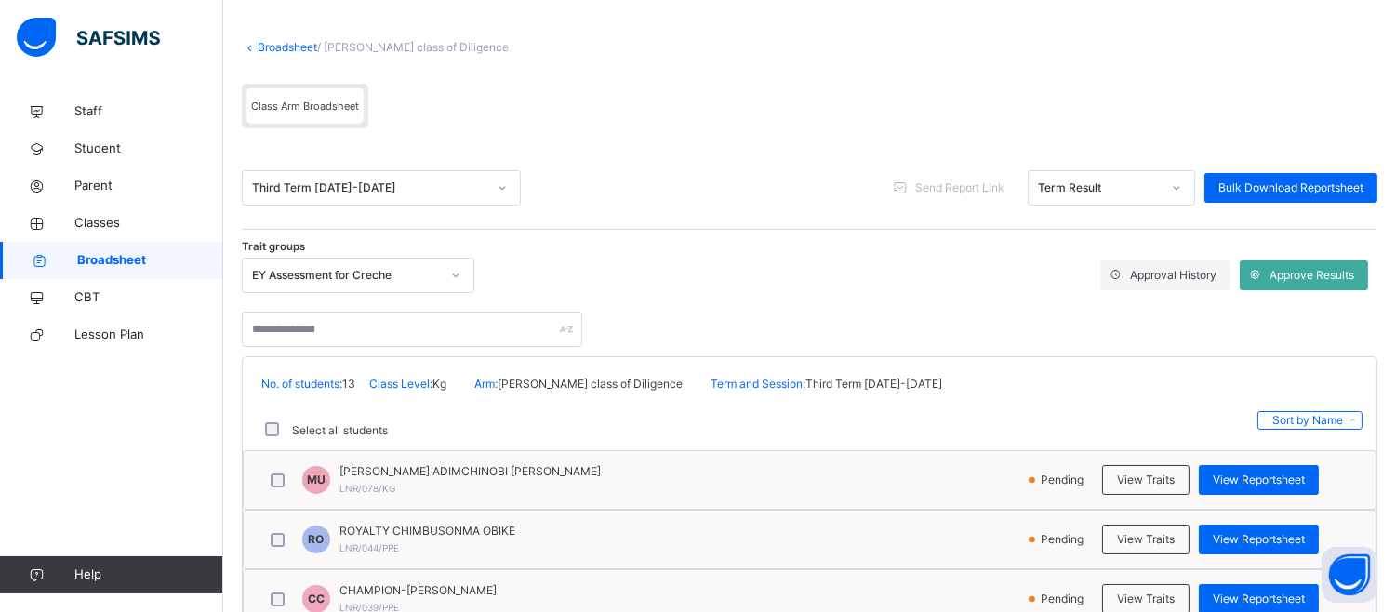
scroll to position [82, 0]
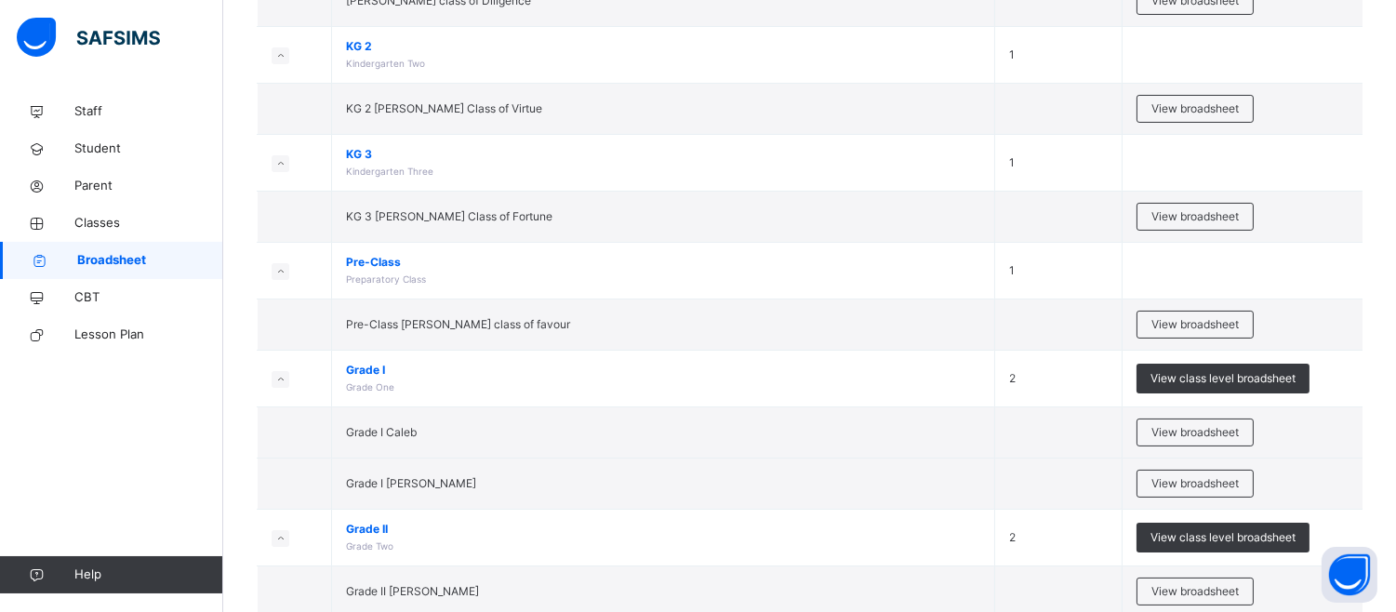
scroll to position [413, 0]
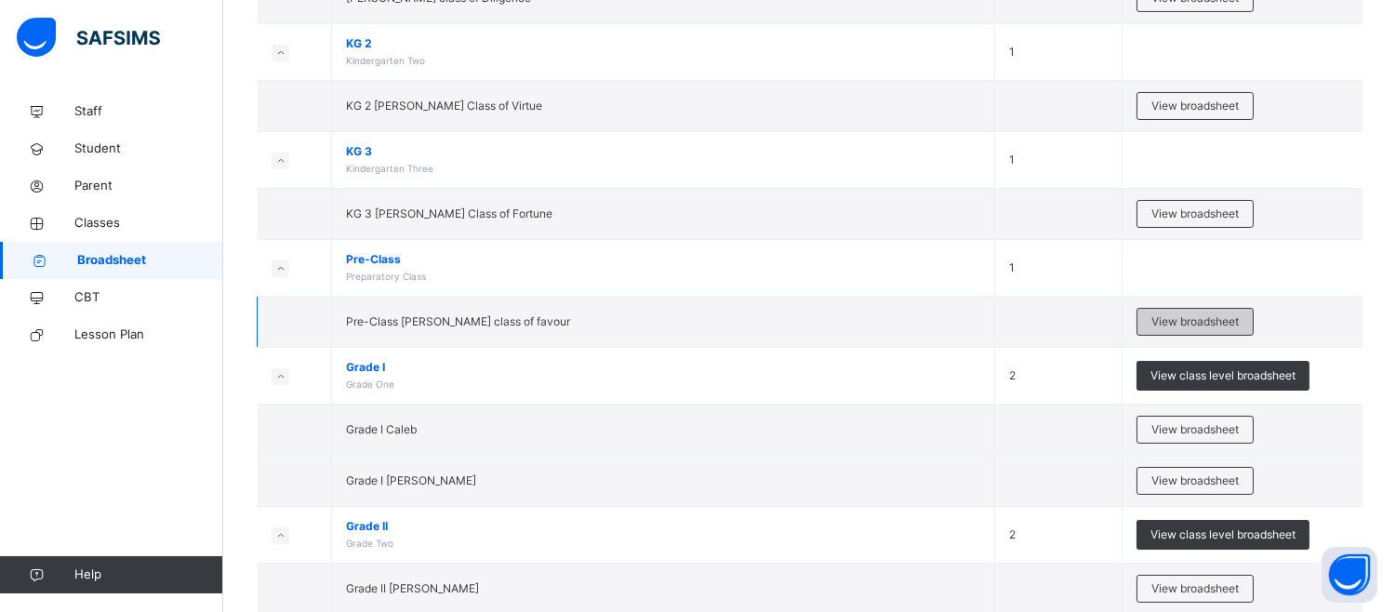
click at [1191, 318] on span "View broadsheet" at bounding box center [1194, 321] width 87 height 17
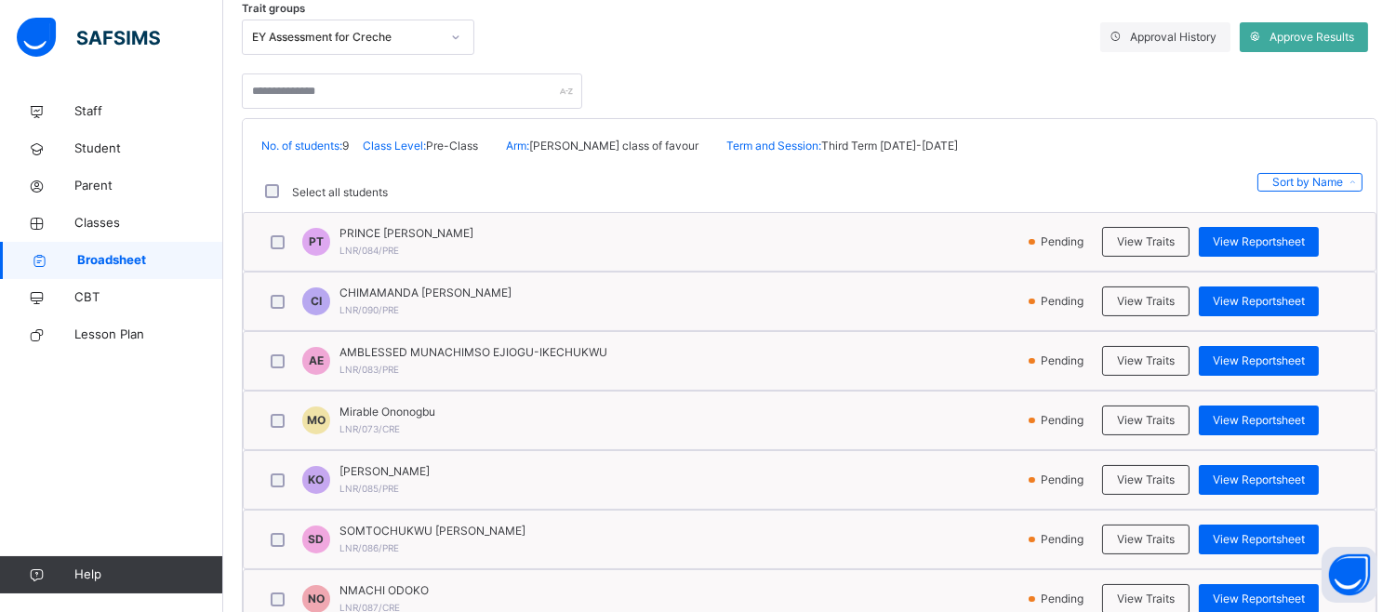
scroll to position [330, 0]
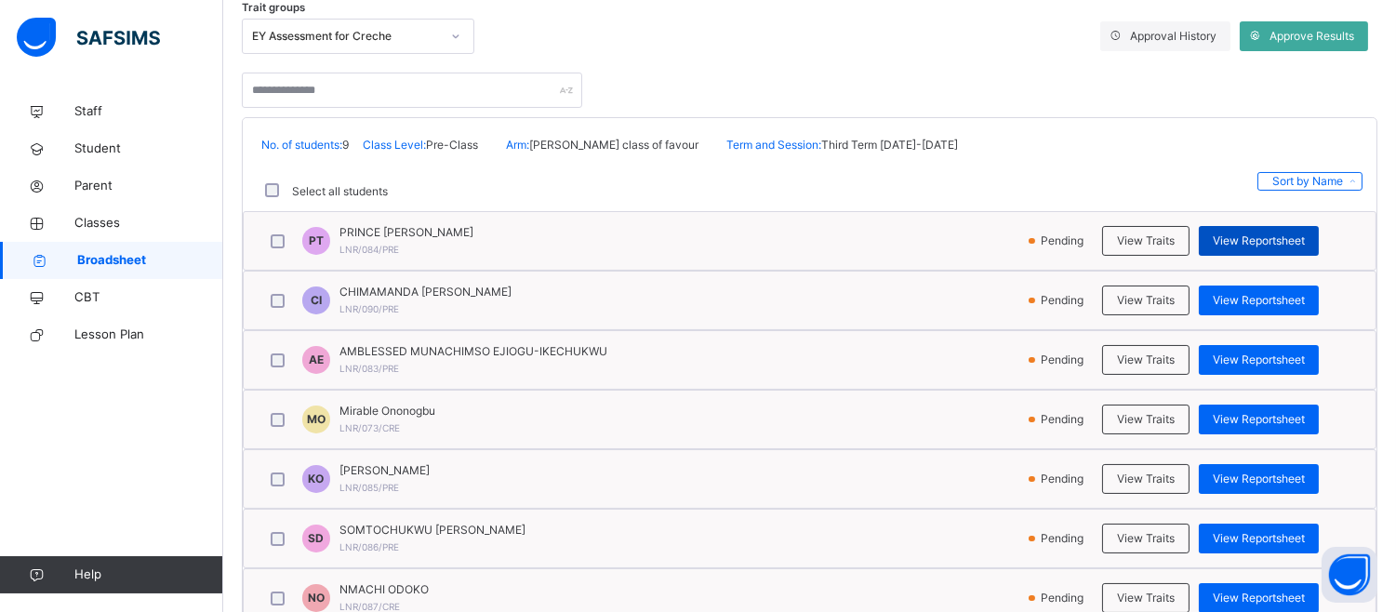
click at [1252, 236] on span "View Reportsheet" at bounding box center [1259, 241] width 92 height 17
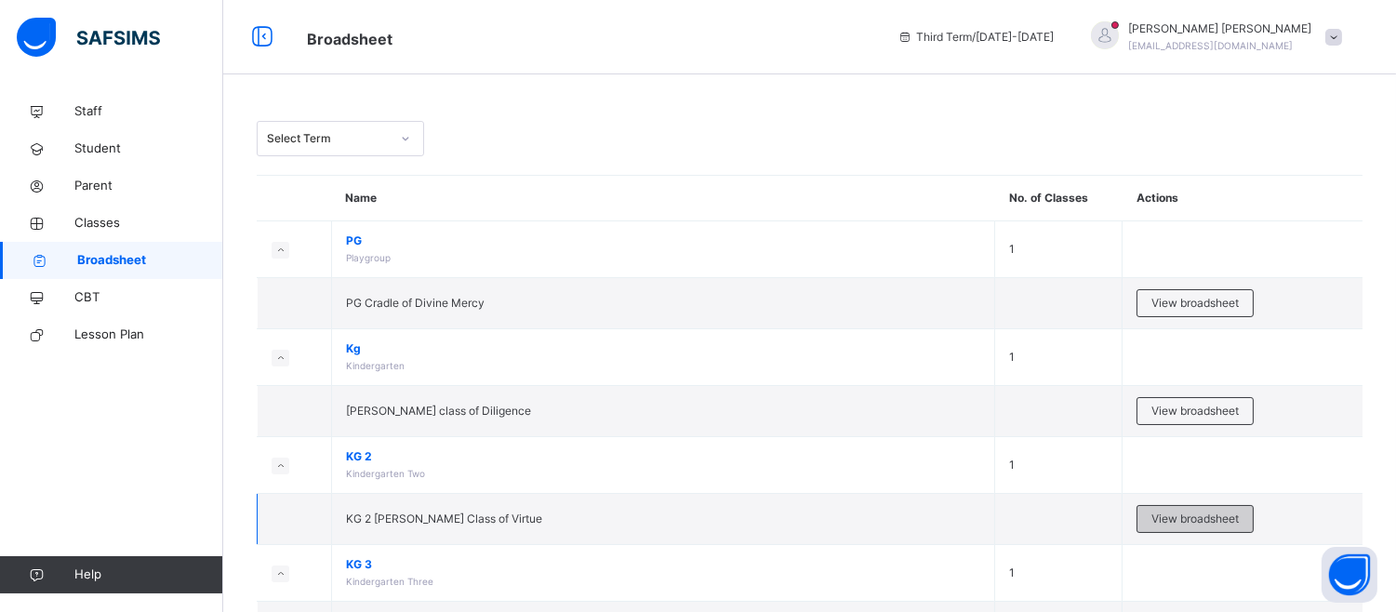
click at [1219, 512] on span "View broadsheet" at bounding box center [1194, 519] width 87 height 17
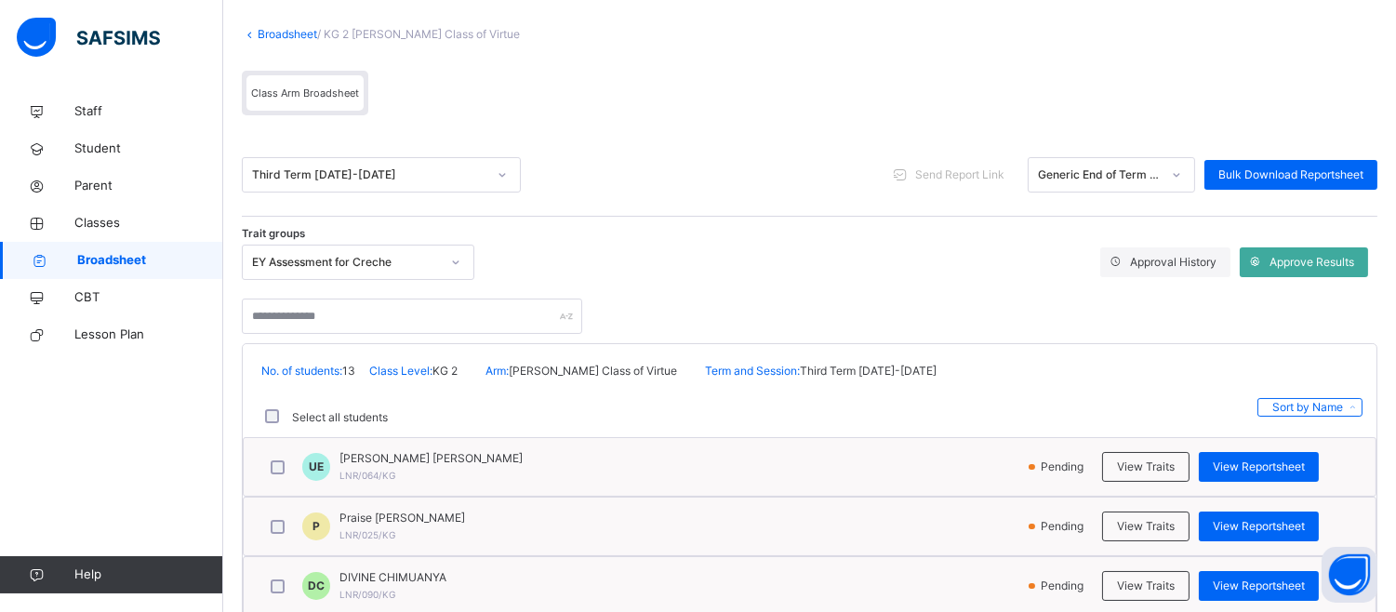
scroll to position [124, 0]
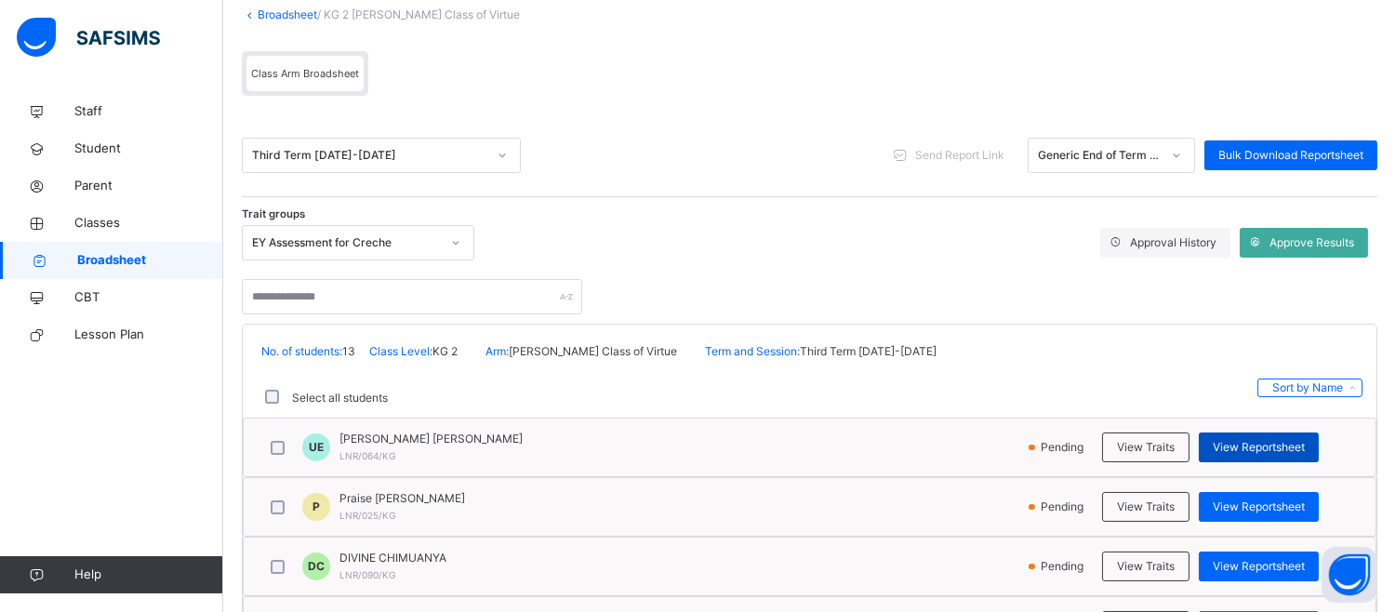
click at [1275, 447] on span "View Reportsheet" at bounding box center [1259, 447] width 92 height 17
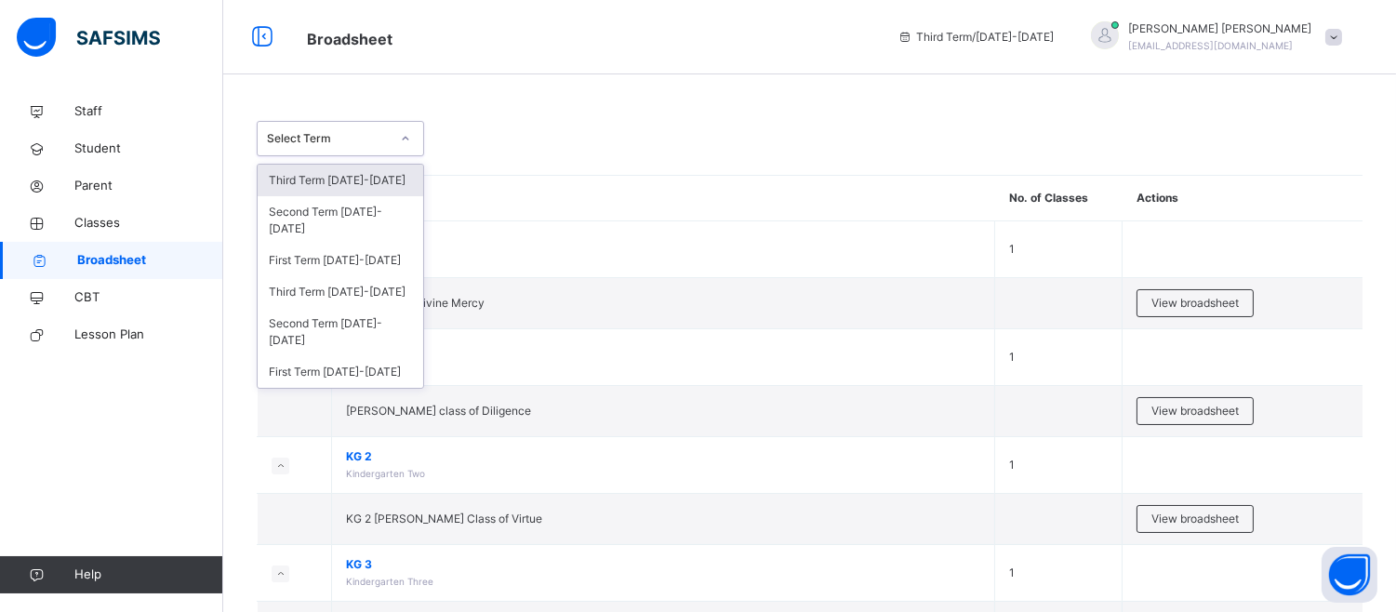
click at [405, 136] on icon at bounding box center [405, 138] width 11 height 19
click at [379, 179] on div "Third Term [DATE]-[DATE]" at bounding box center [341, 181] width 166 height 32
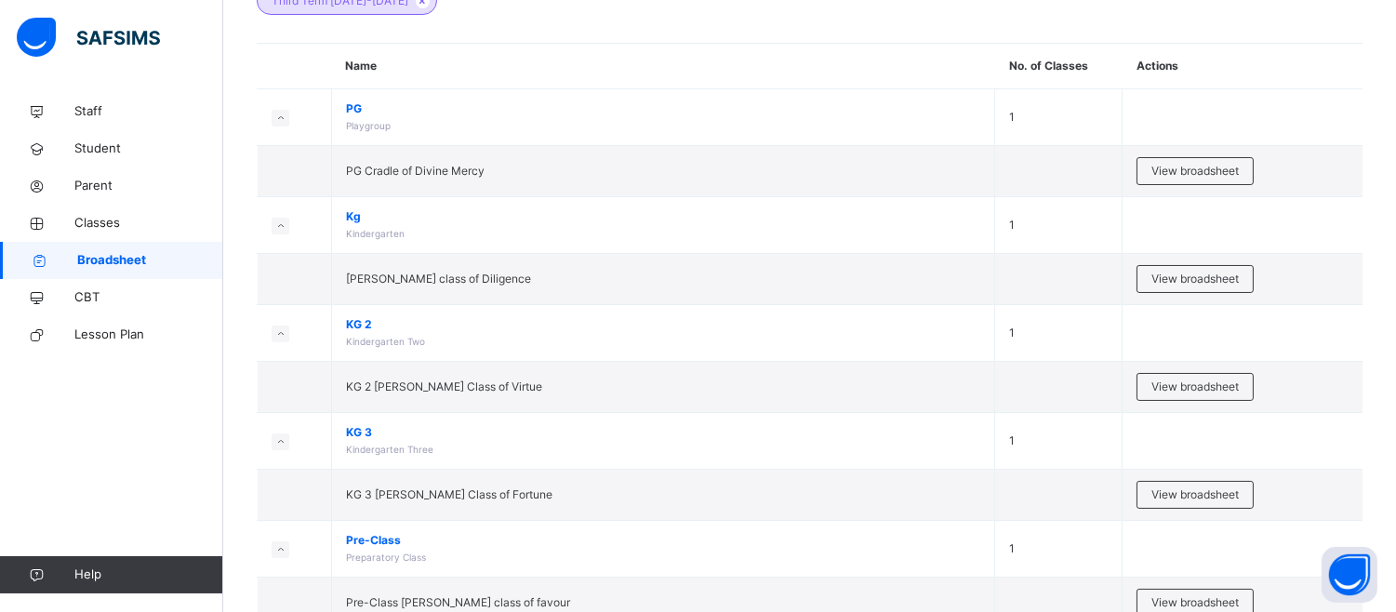
scroll to position [206, 0]
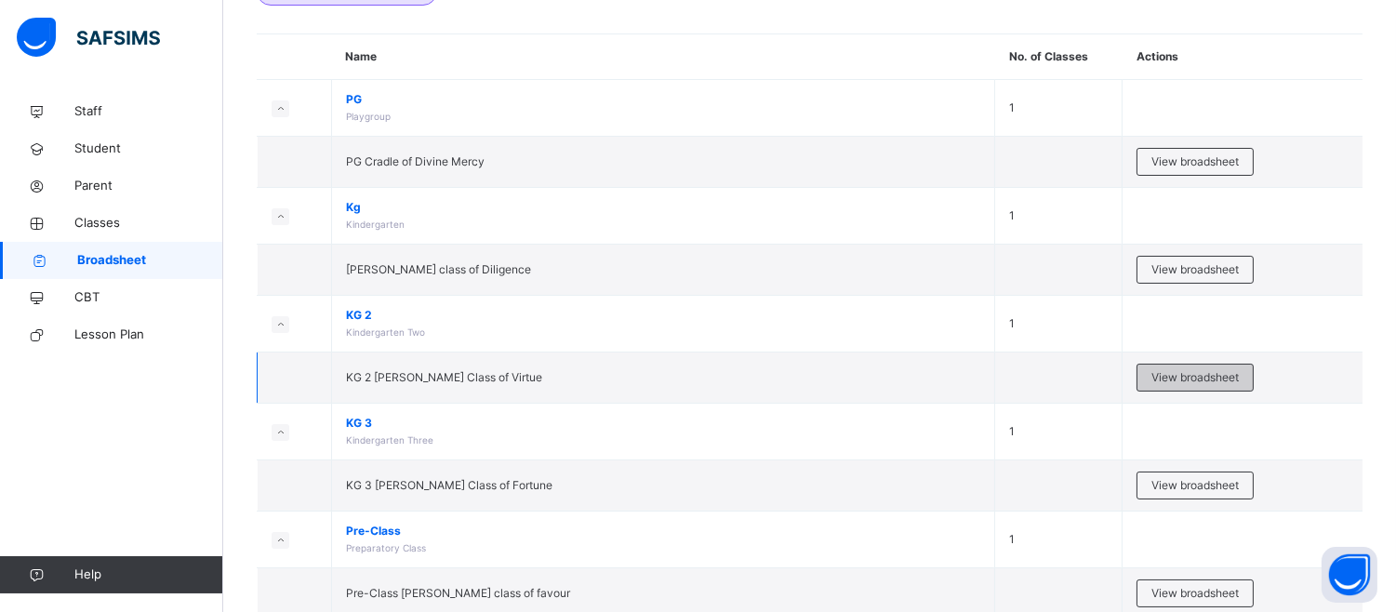
click at [1188, 377] on span "View broadsheet" at bounding box center [1194, 377] width 87 height 17
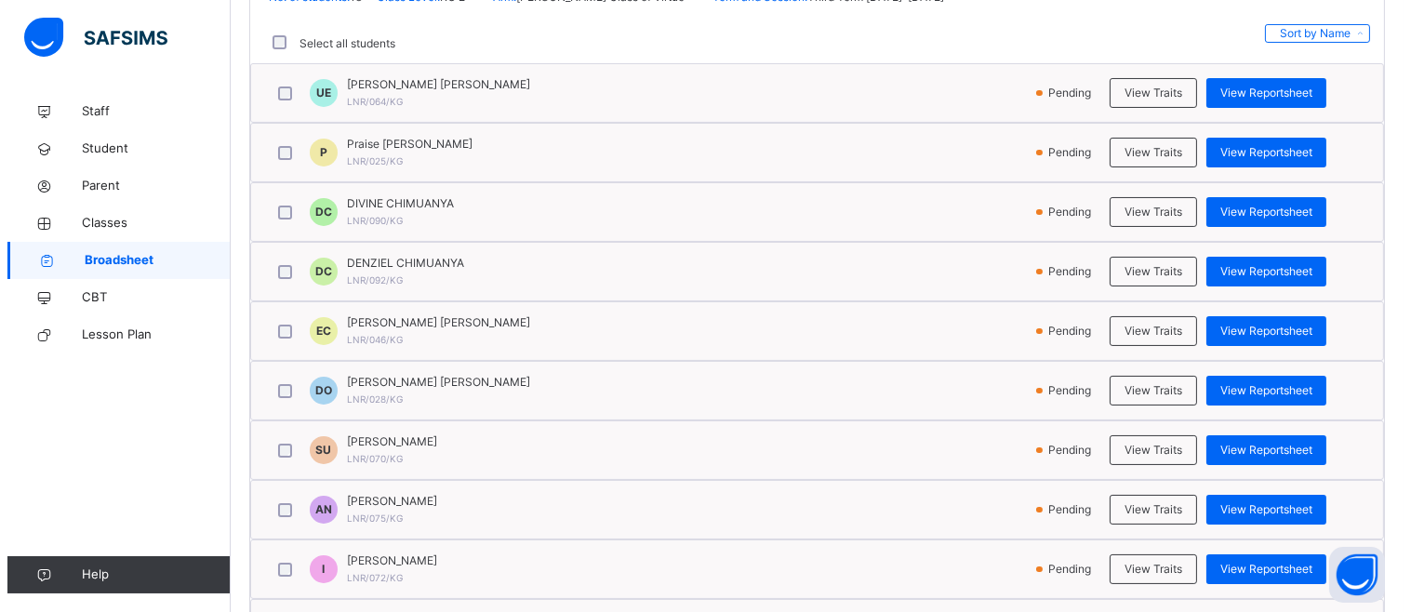
scroll to position [496, 0]
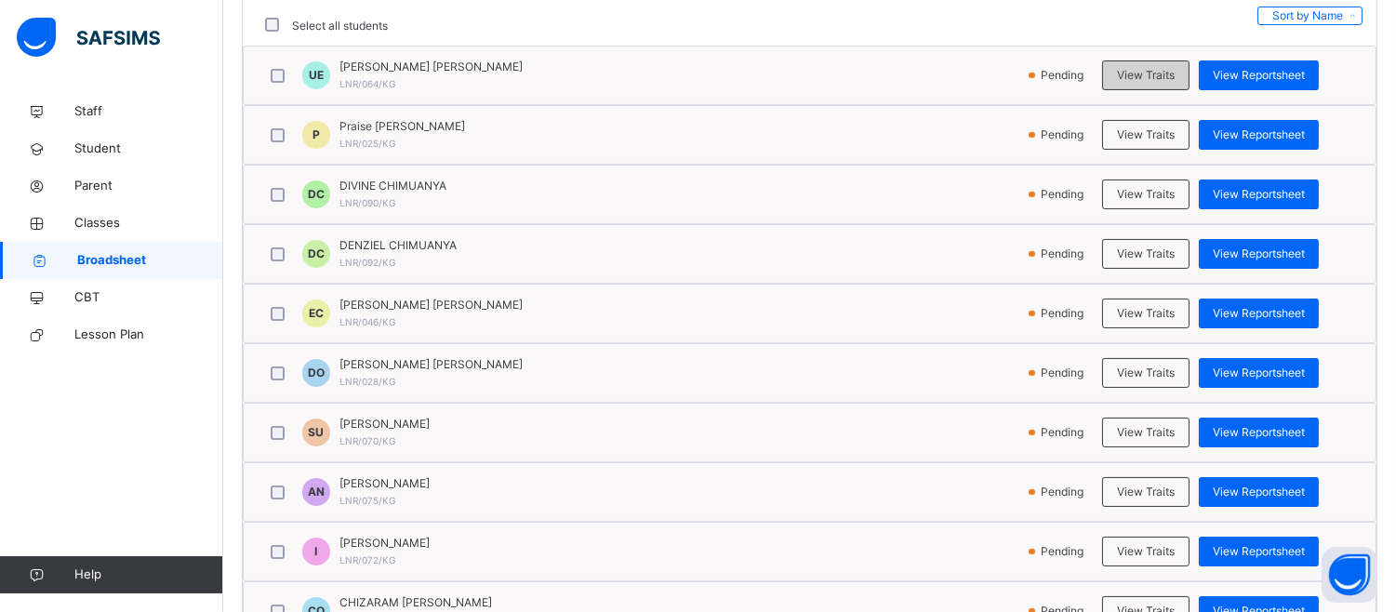
click at [1148, 75] on span "View Traits" at bounding box center [1146, 75] width 58 height 17
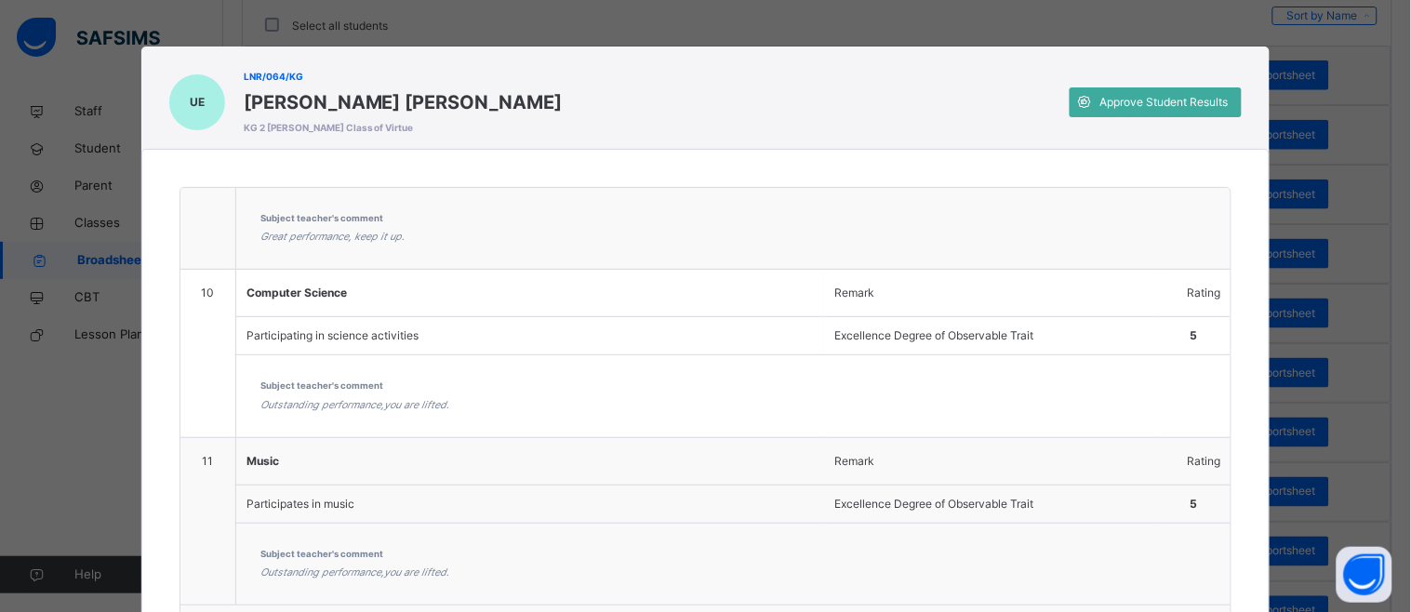
scroll to position [2765, 0]
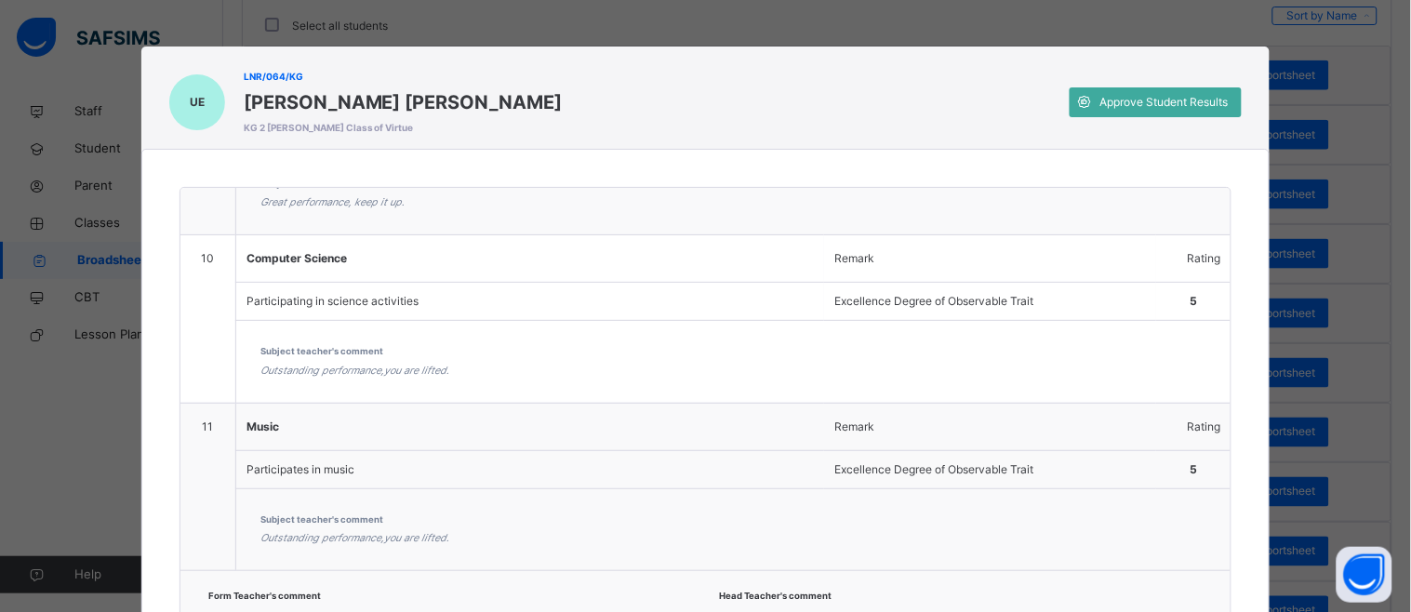
drag, startPoint x: 1229, startPoint y: 586, endPoint x: 1216, endPoint y: 601, distance: 19.2
click at [1216, 601] on div "1 Language Remark Rating Speaks in sentences Excellence Degree of Observable Tr…" at bounding box center [705, 419] width 1127 height 465
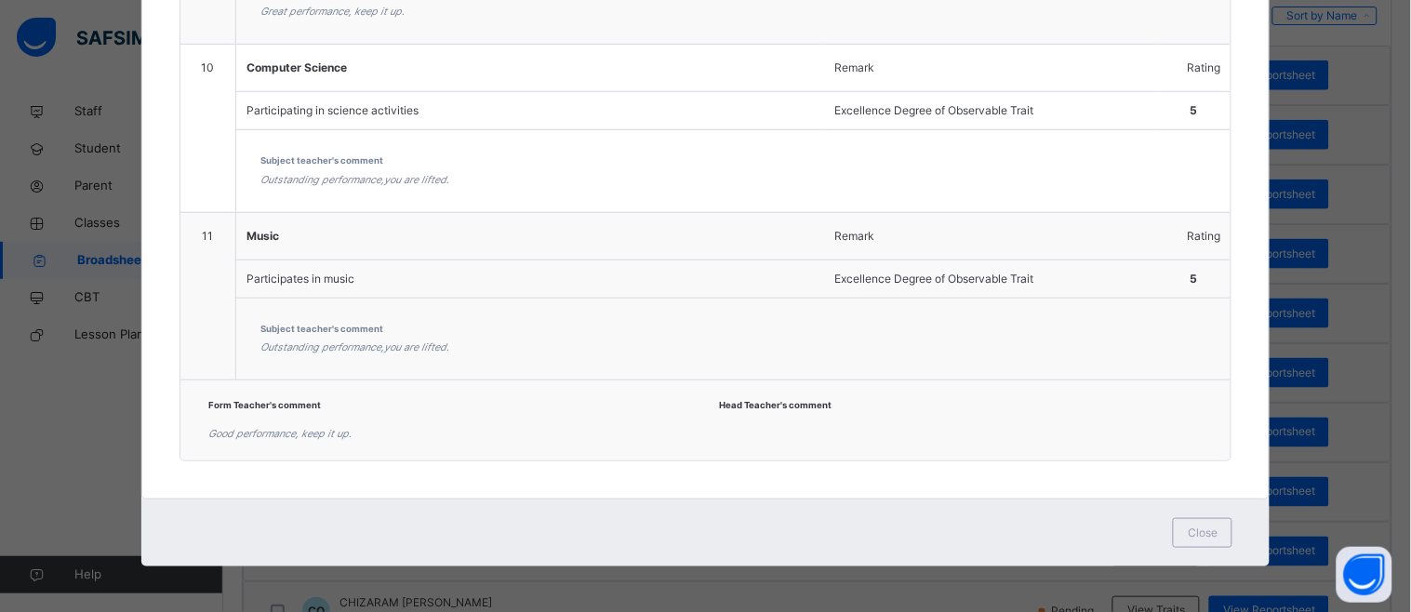
click at [720, 402] on span "Head Teacher's comment" at bounding box center [962, 405] width 484 height 13
click at [735, 413] on div "Head Teacher's comment" at bounding box center [962, 420] width 484 height 43
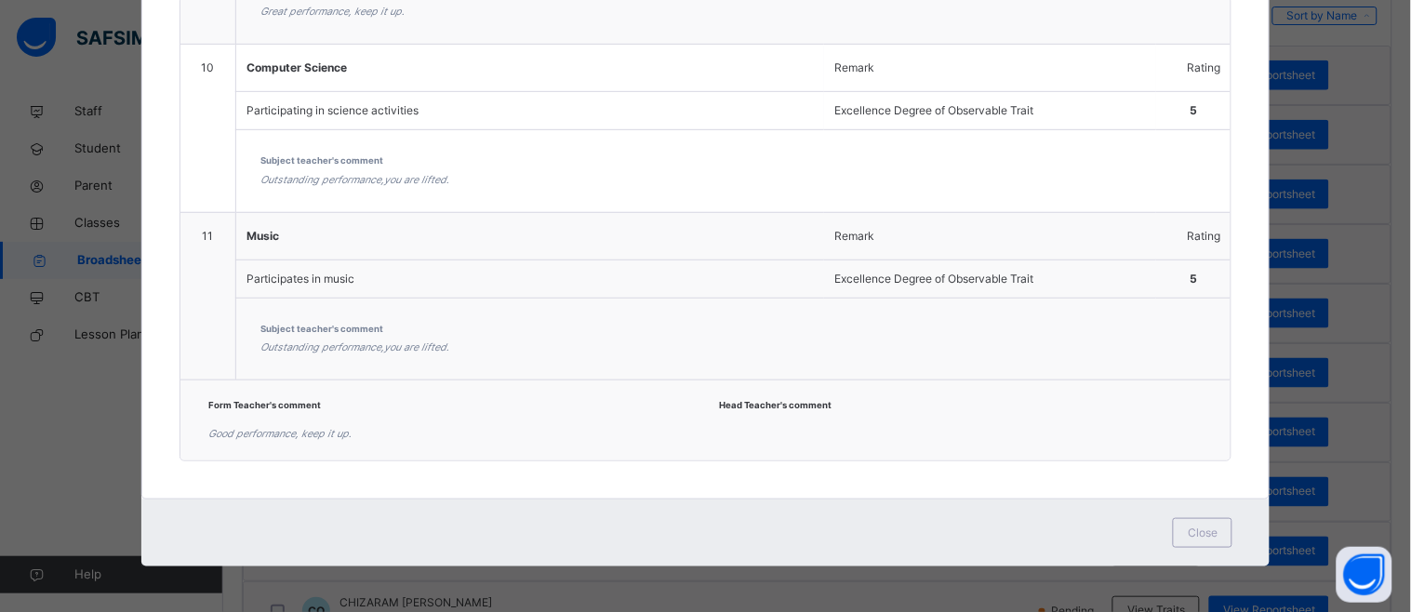
click at [735, 413] on div "Head Teacher's comment" at bounding box center [962, 420] width 484 height 43
drag, startPoint x: 735, startPoint y: 413, endPoint x: 730, endPoint y: 422, distance: 10.4
click at [730, 422] on div "Head Teacher's comment" at bounding box center [962, 420] width 484 height 43
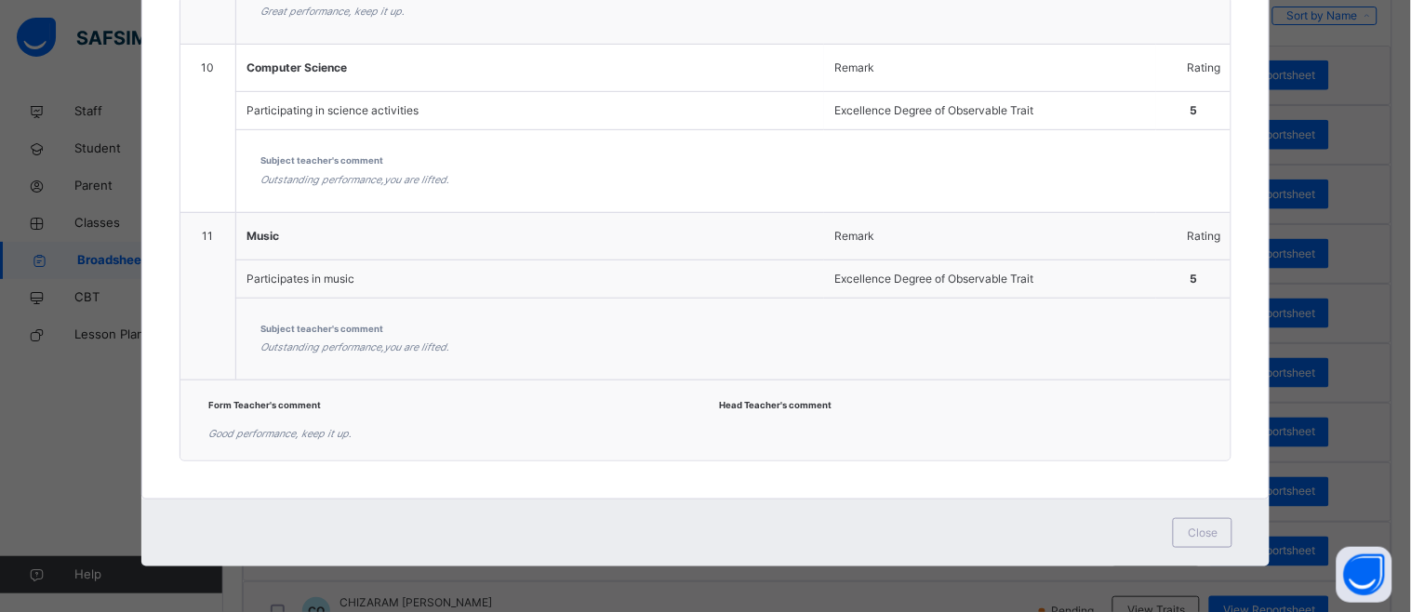
click at [730, 422] on span at bounding box center [962, 424] width 484 height 5
click at [747, 411] on span "Head Teacher's comment" at bounding box center [962, 405] width 484 height 13
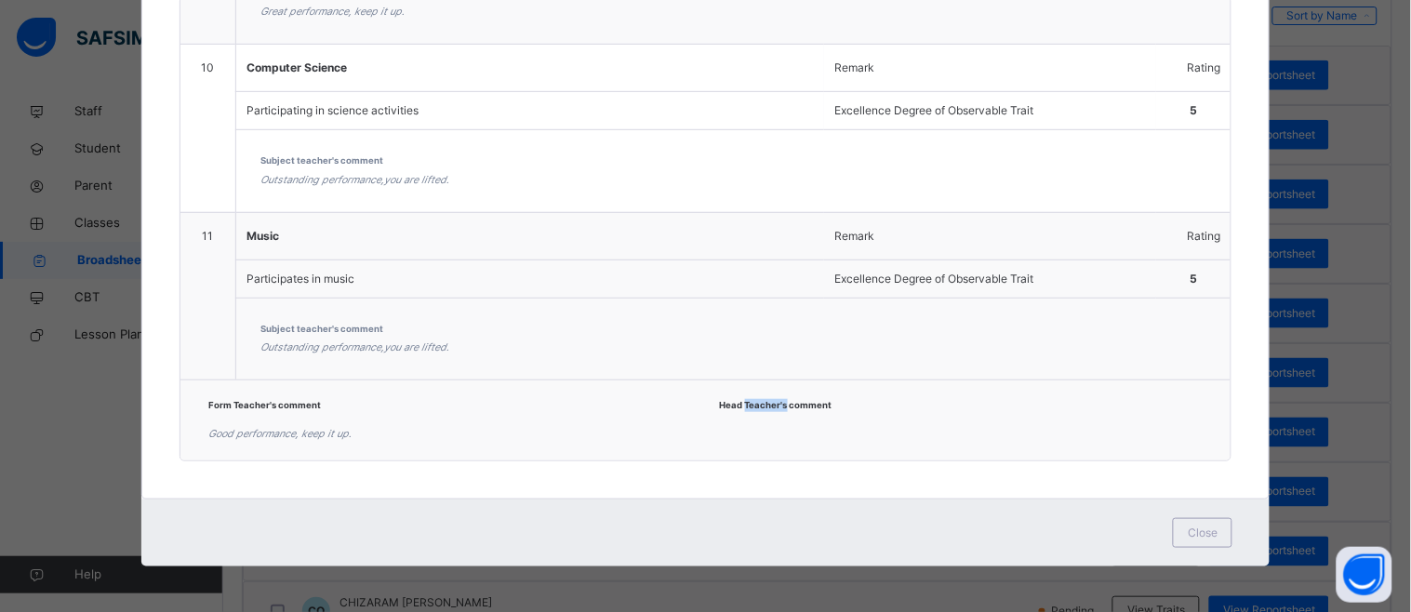
click at [747, 411] on span "Head Teacher's comment" at bounding box center [962, 405] width 484 height 13
click at [787, 430] on div "Head Teacher's comment" at bounding box center [962, 420] width 484 height 43
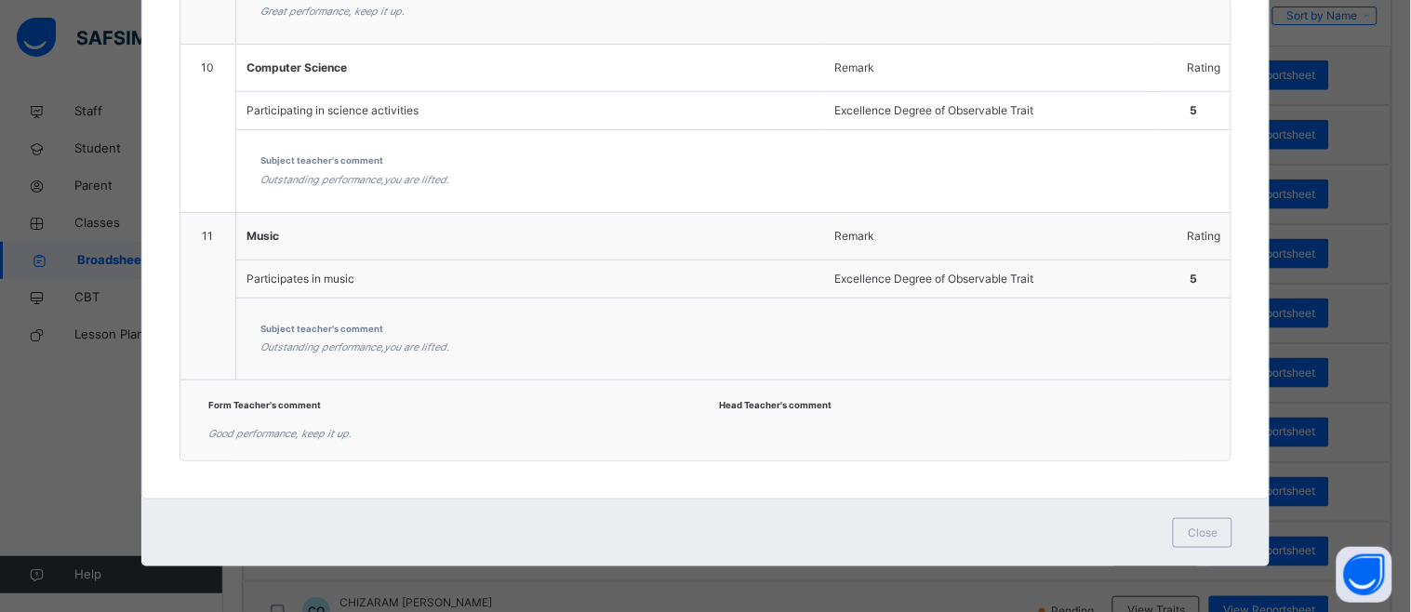
click at [787, 430] on div "Head Teacher's comment" at bounding box center [962, 420] width 484 height 43
click at [998, 449] on div "Form Teacher's comment Good performance, keep it up. Head Teacher's comment" at bounding box center [705, 419] width 1051 height 81
drag, startPoint x: 998, startPoint y: 449, endPoint x: 982, endPoint y: 402, distance: 50.0
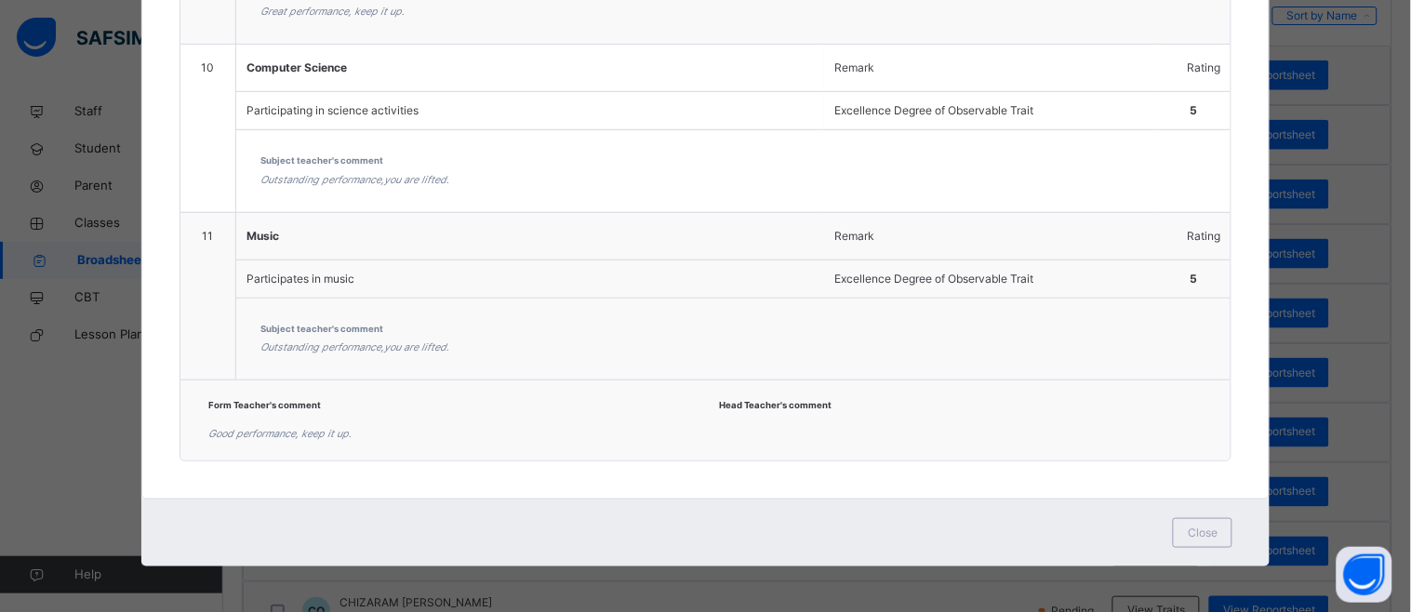
click at [982, 402] on div "Form Teacher's comment Good performance, keep it up. Head Teacher's comment" at bounding box center [705, 419] width 1051 height 81
click at [980, 422] on span at bounding box center [962, 424] width 484 height 5
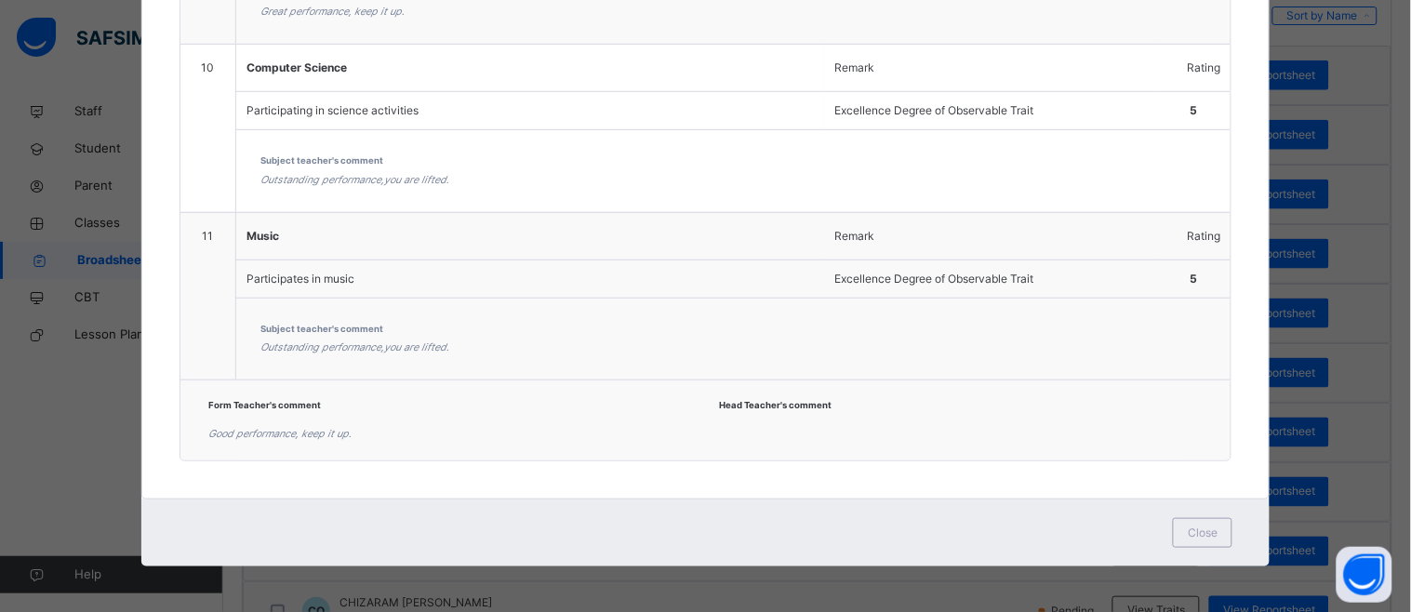
click at [980, 422] on span at bounding box center [962, 424] width 484 height 5
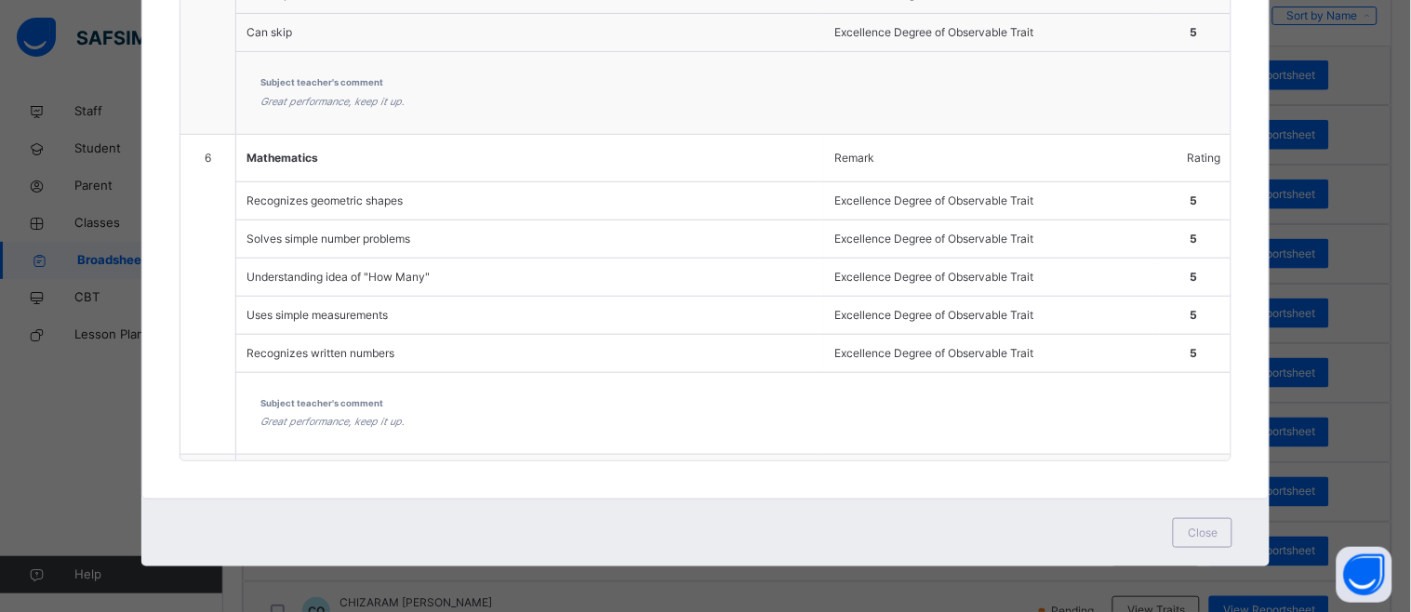
scroll to position [1401, 0]
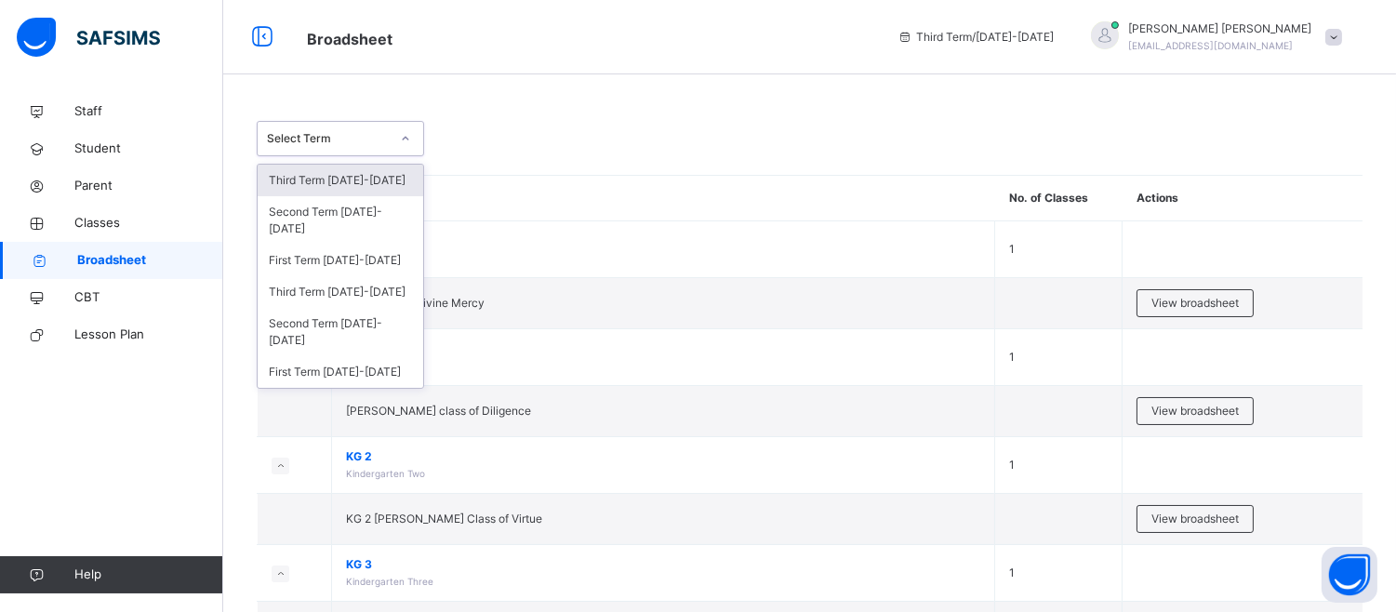
click at [412, 138] on div at bounding box center [406, 139] width 32 height 30
click at [353, 179] on div "Third Term [DATE]-[DATE]" at bounding box center [341, 181] width 166 height 32
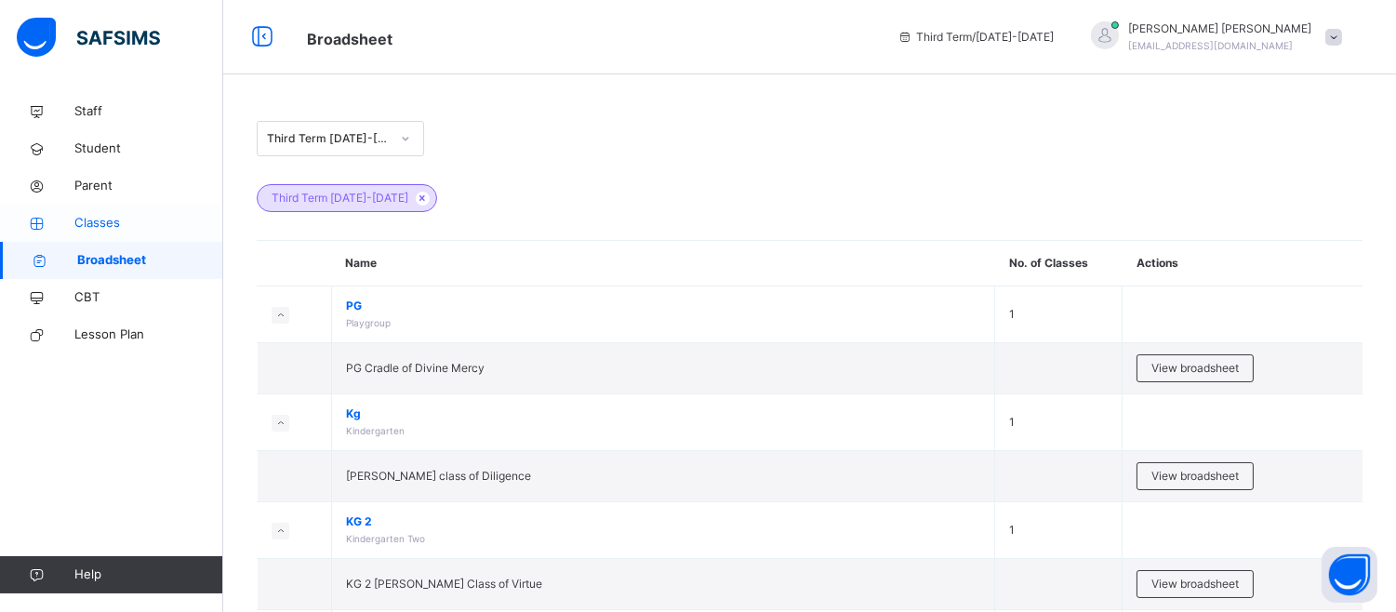
click at [113, 226] on span "Classes" at bounding box center [148, 223] width 149 height 19
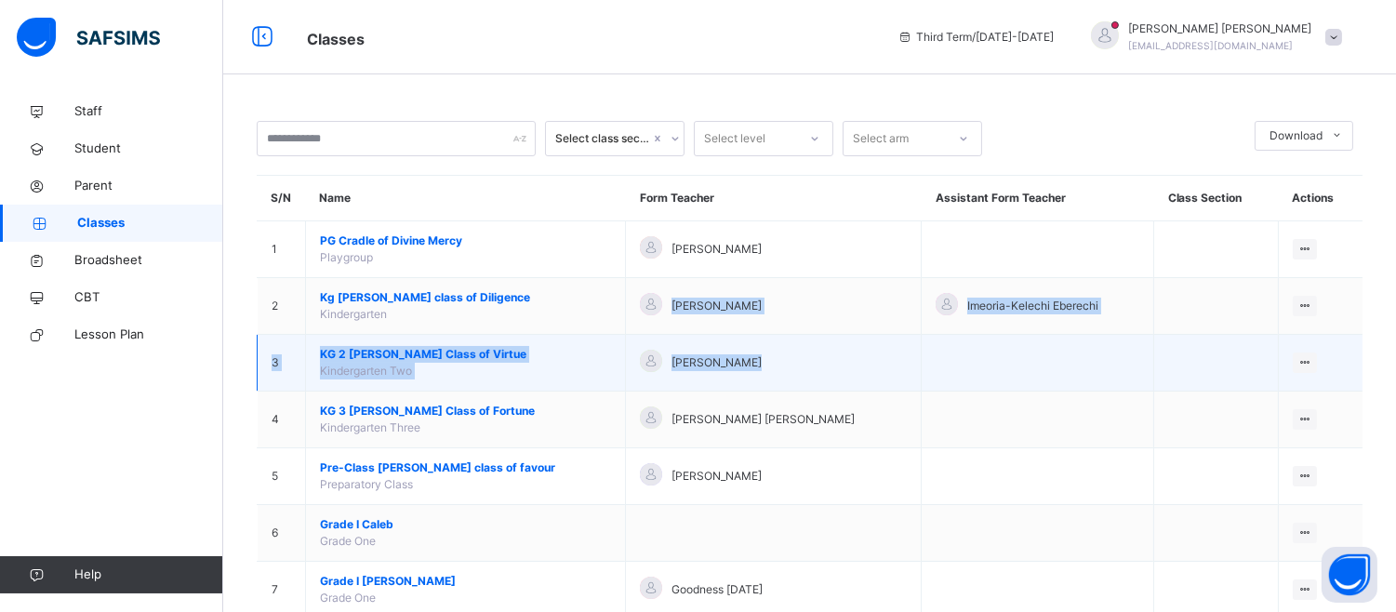
drag, startPoint x: 527, startPoint y: 314, endPoint x: 737, endPoint y: 361, distance: 215.3
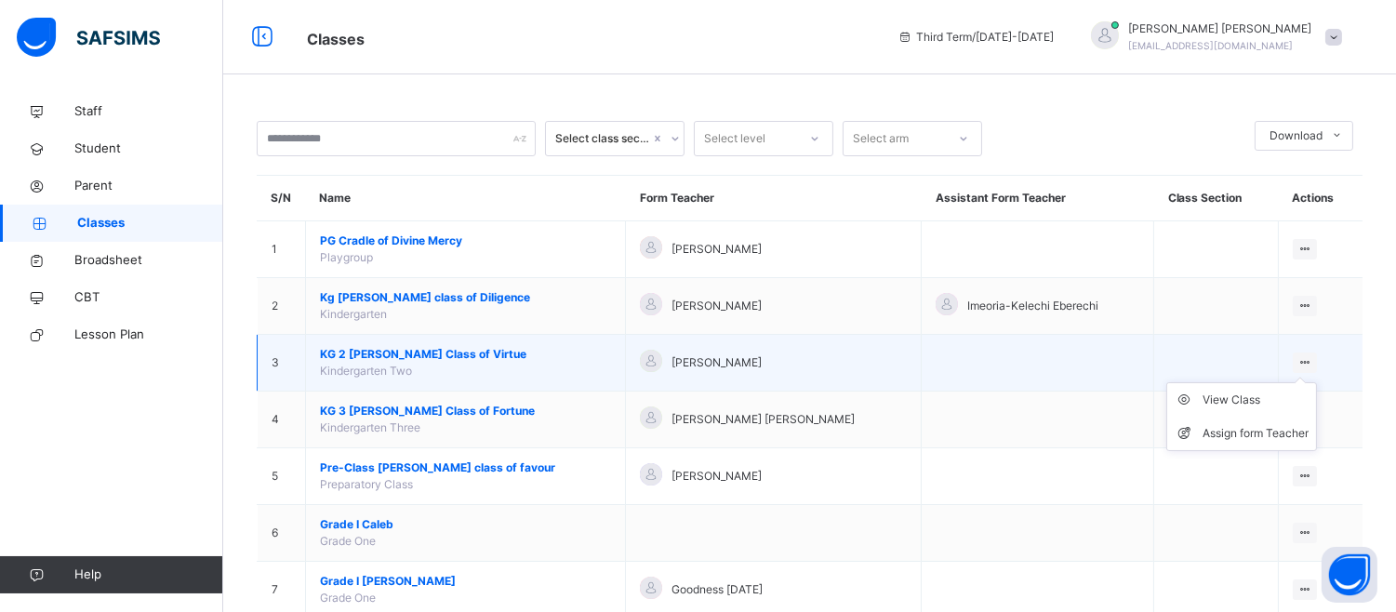
click at [1309, 361] on icon at bounding box center [1305, 362] width 16 height 14
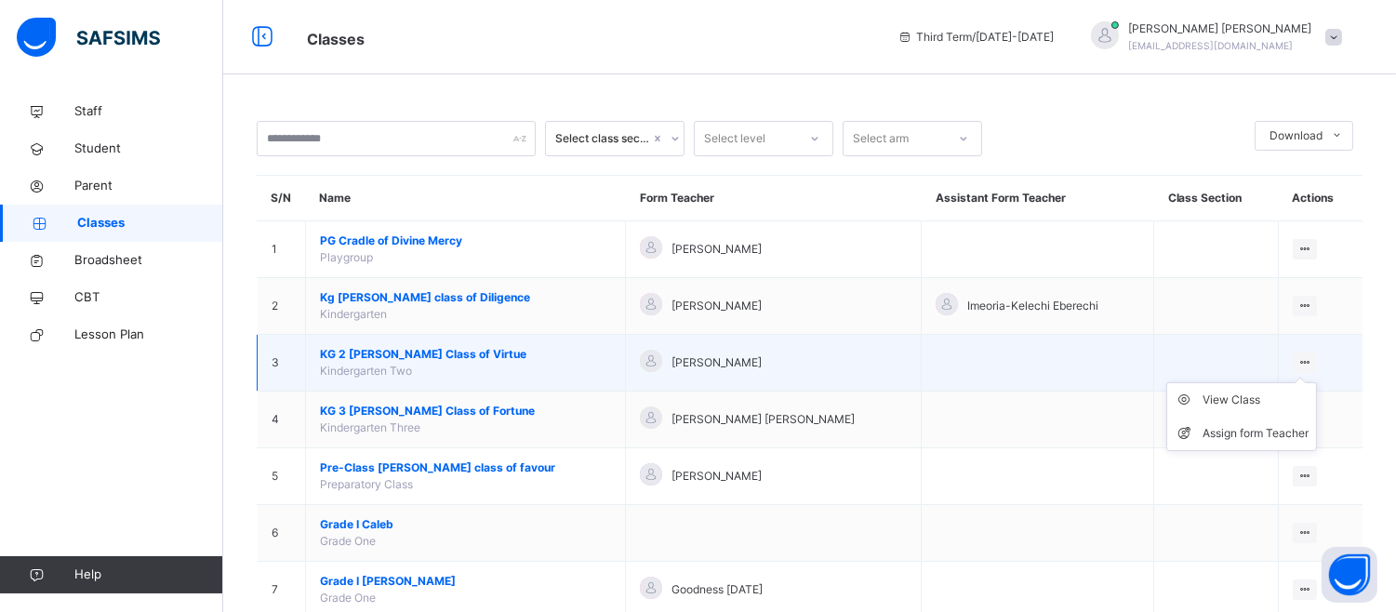
click at [1309, 361] on icon at bounding box center [1305, 362] width 16 height 14
click at [512, 352] on span "KG 2 Deborah Class of Virtue" at bounding box center [465, 354] width 291 height 17
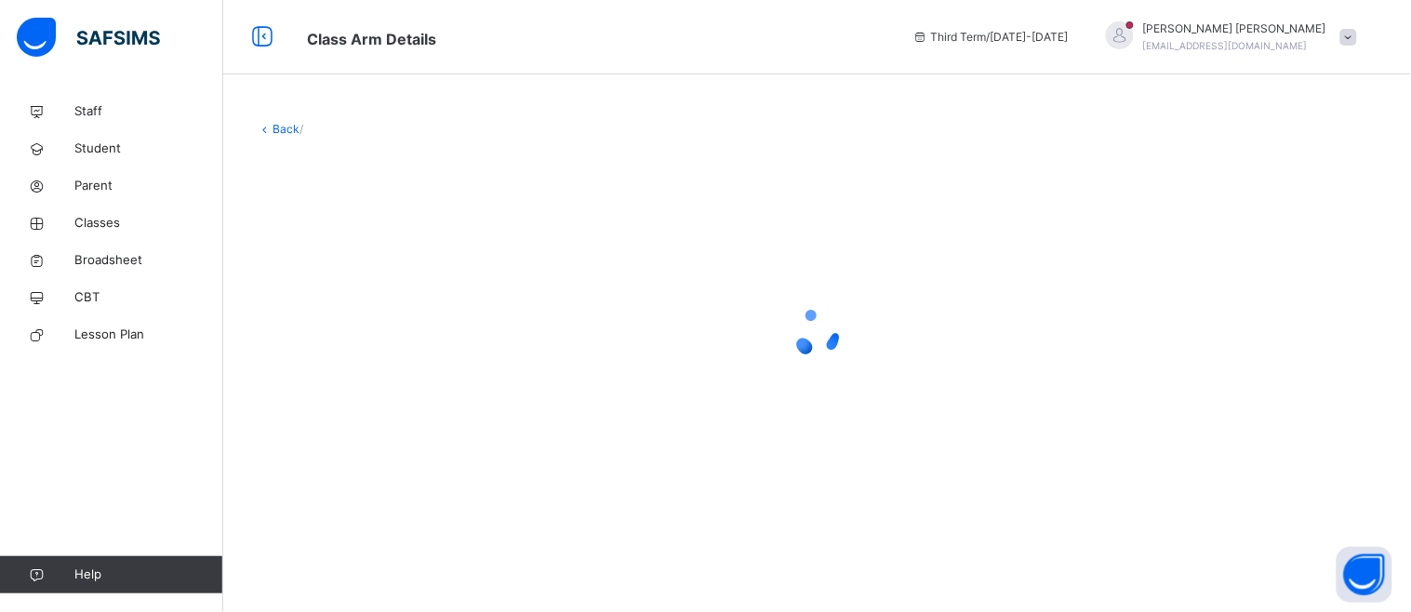
click at [512, 352] on div at bounding box center [817, 333] width 1121 height 74
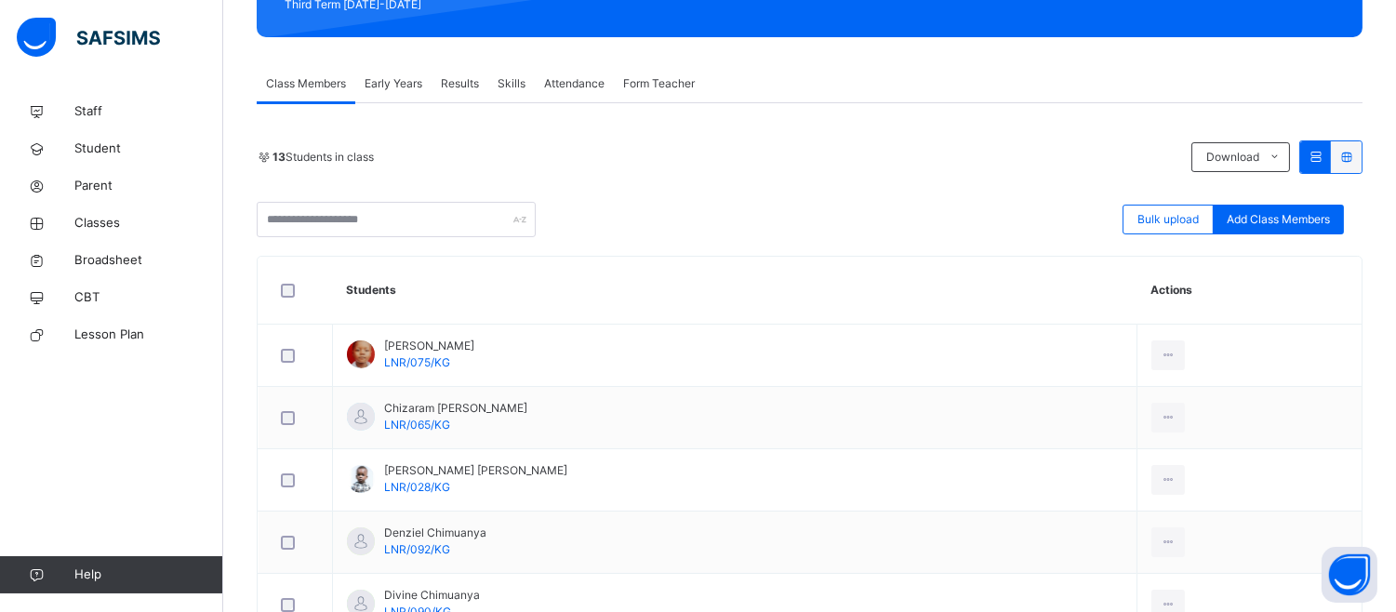
scroll to position [289, 0]
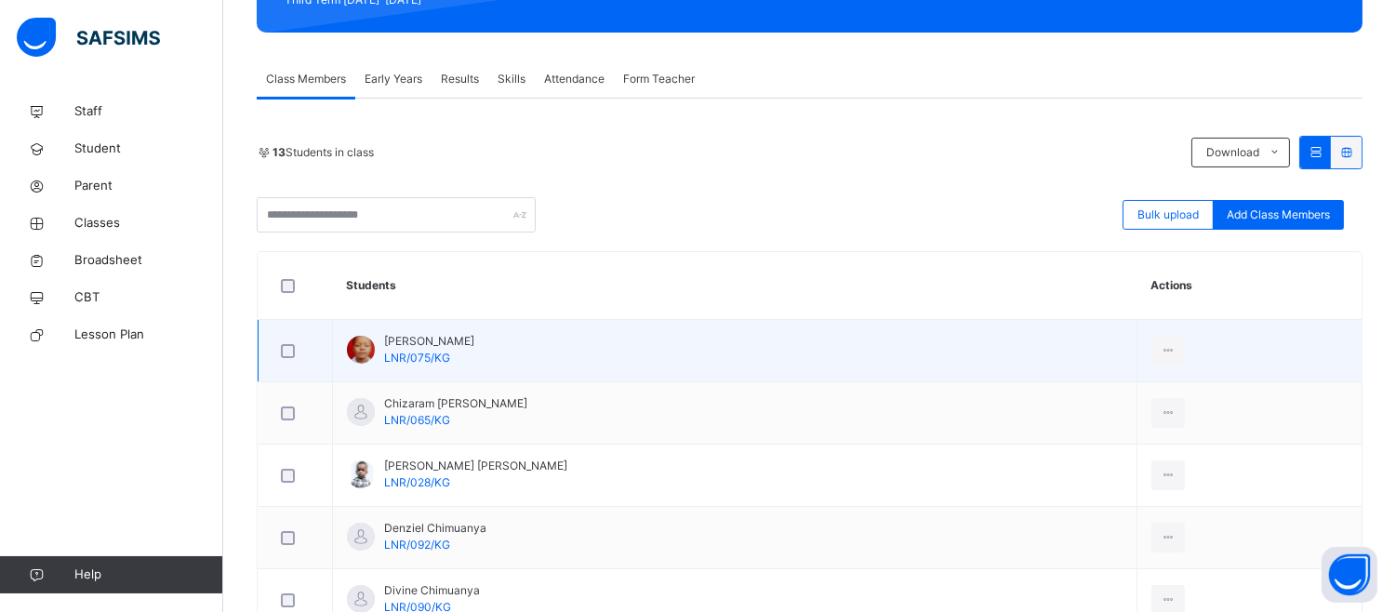
click at [474, 354] on div "Aziel Ifechukwu Nwachukwu LNR/075/KG" at bounding box center [429, 349] width 90 height 33
click at [458, 347] on span "Aziel Ifechukwu Nwachukwu" at bounding box center [429, 341] width 90 height 17
click at [445, 348] on span "Aziel Ifechukwu Nwachukwu" at bounding box center [429, 341] width 90 height 17
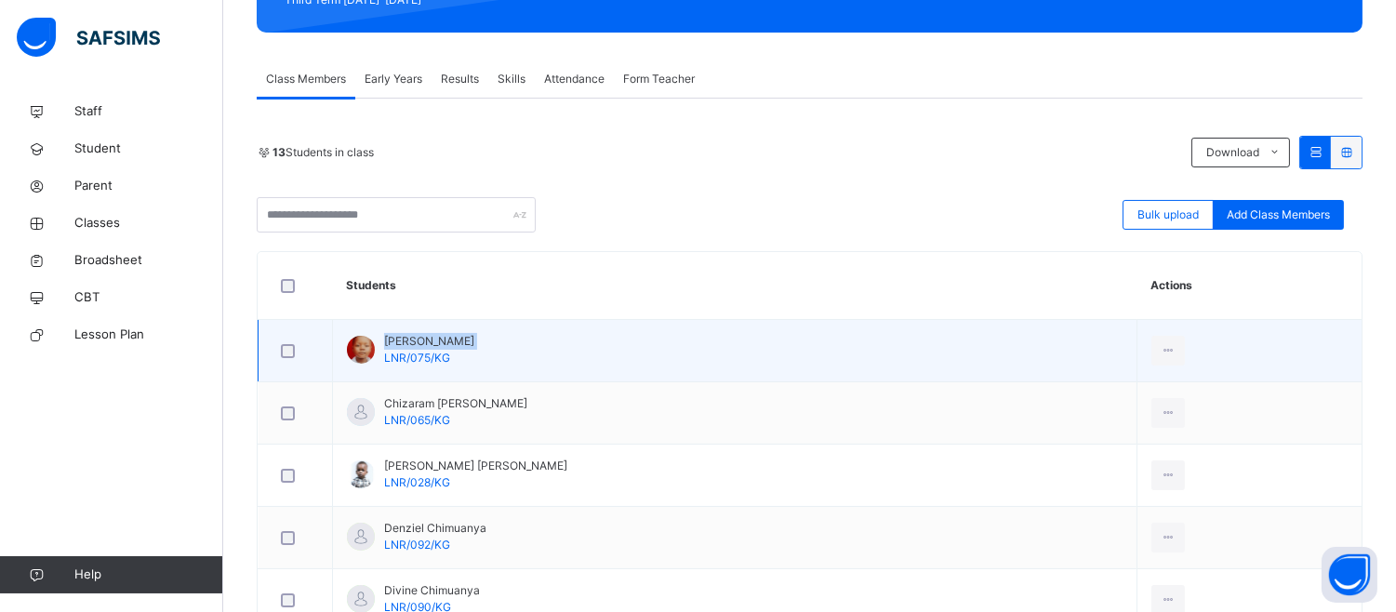
click at [445, 348] on span "Aziel Ifechukwu Nwachukwu" at bounding box center [429, 341] width 90 height 17
click at [1169, 345] on icon at bounding box center [1169, 350] width 16 height 17
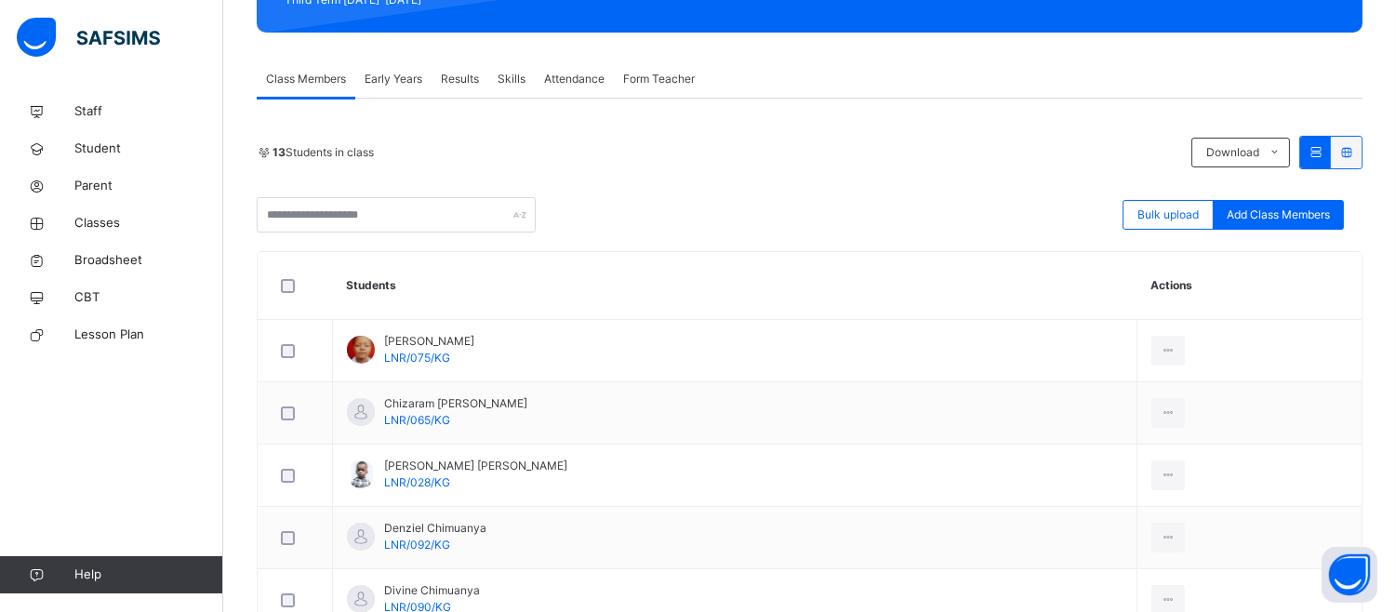
click at [461, 75] on span "Results" at bounding box center [460, 79] width 38 height 17
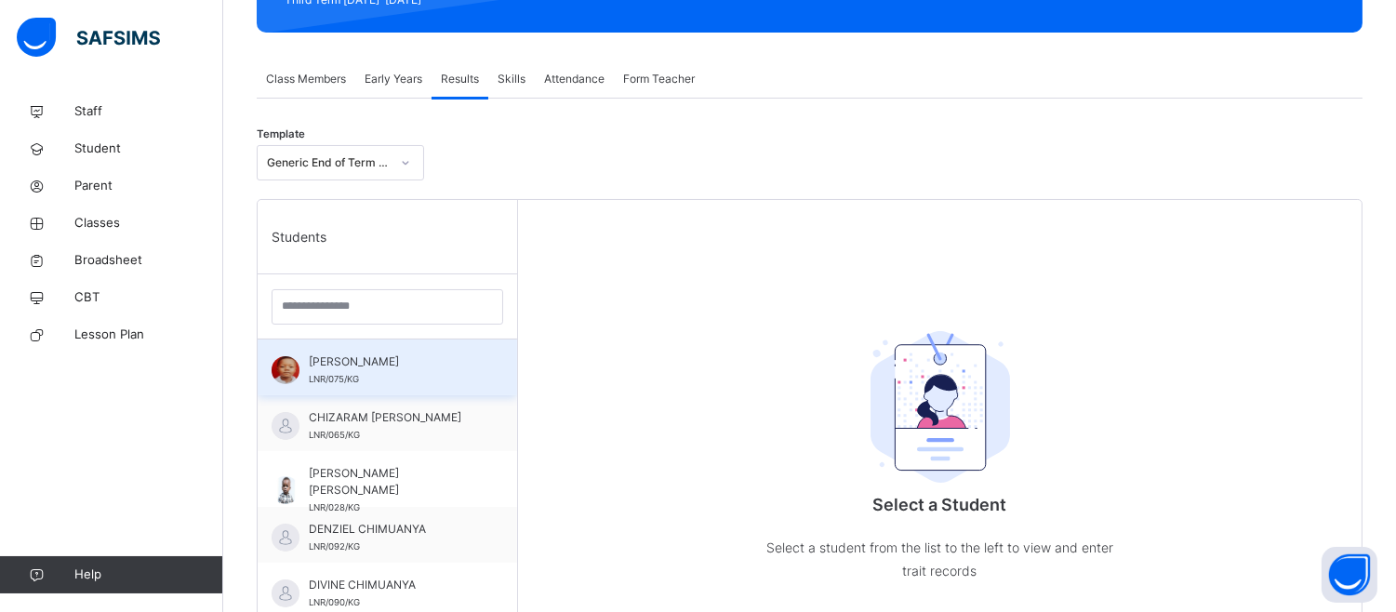
click at [424, 370] on span "AZIEL IFECHUKWU NWACHUKWU" at bounding box center [392, 361] width 166 height 17
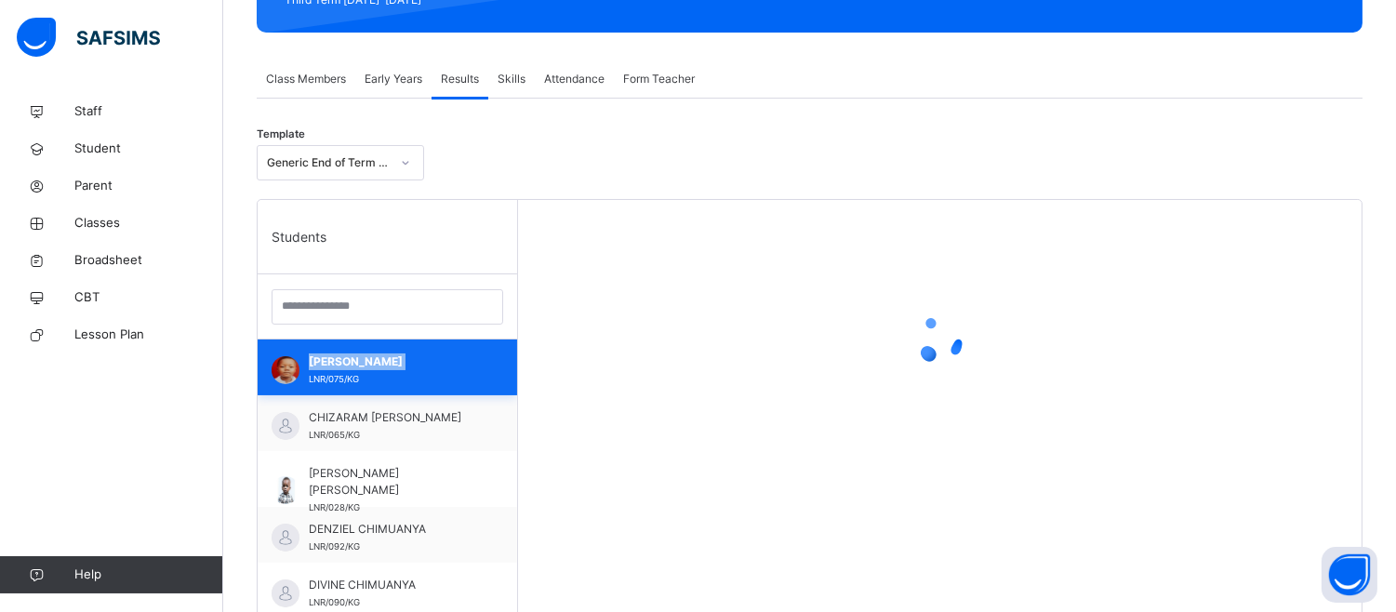
click at [424, 370] on span "AZIEL IFECHUKWU NWACHUKWU" at bounding box center [392, 361] width 166 height 17
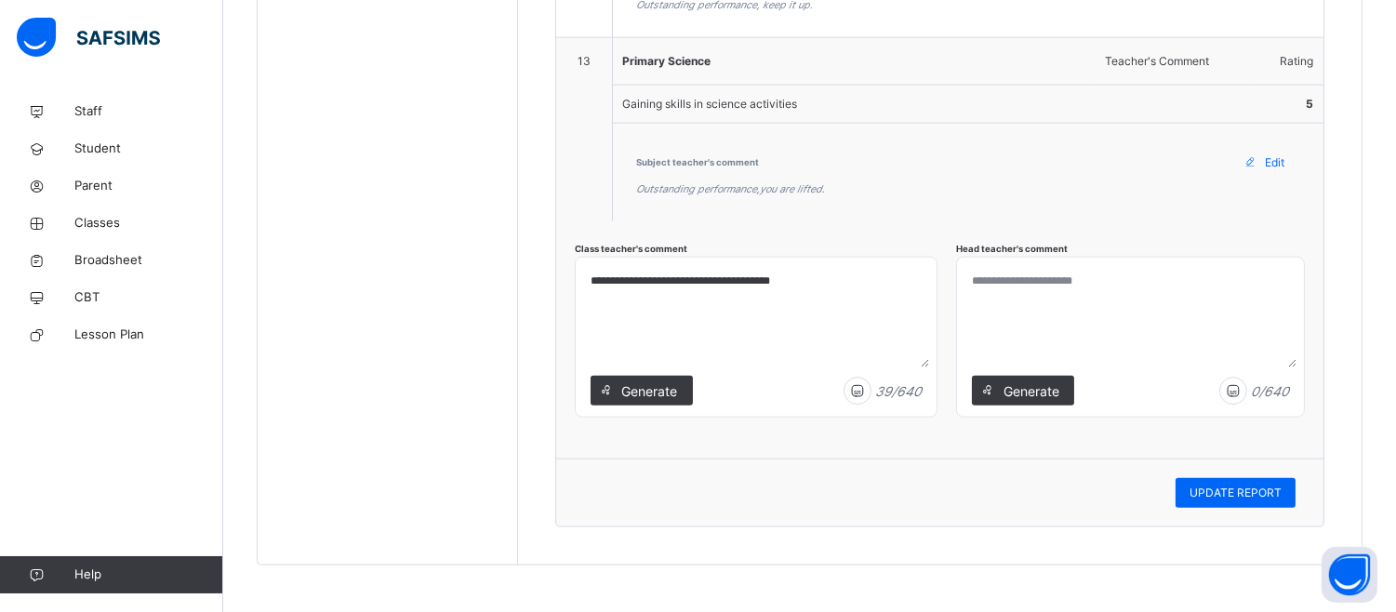
scroll to position [4192, 0]
click at [1040, 318] on textarea at bounding box center [1130, 316] width 332 height 102
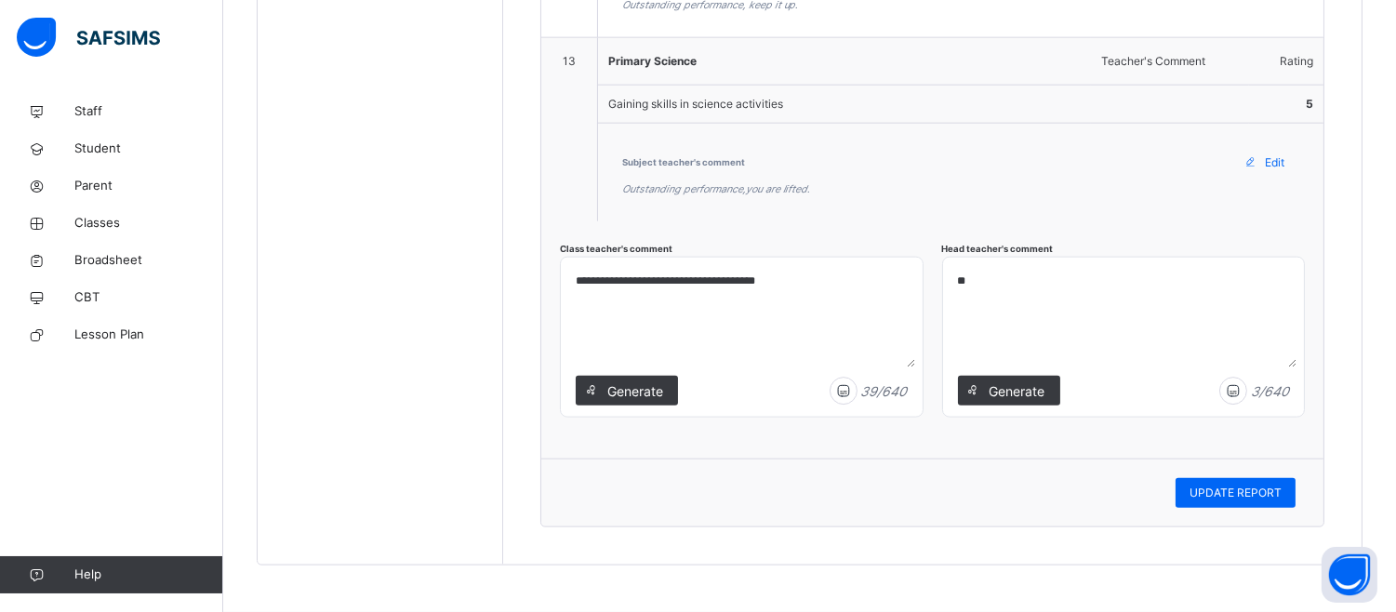
type textarea "*"
type textarea "**********"
click at [1274, 495] on span "UPDATE REPORT" at bounding box center [1235, 493] width 92 height 17
drag, startPoint x: 968, startPoint y: 277, endPoint x: 1175, endPoint y: 268, distance: 206.7
click at [1175, 268] on textarea "**********" at bounding box center [1123, 316] width 346 height 102
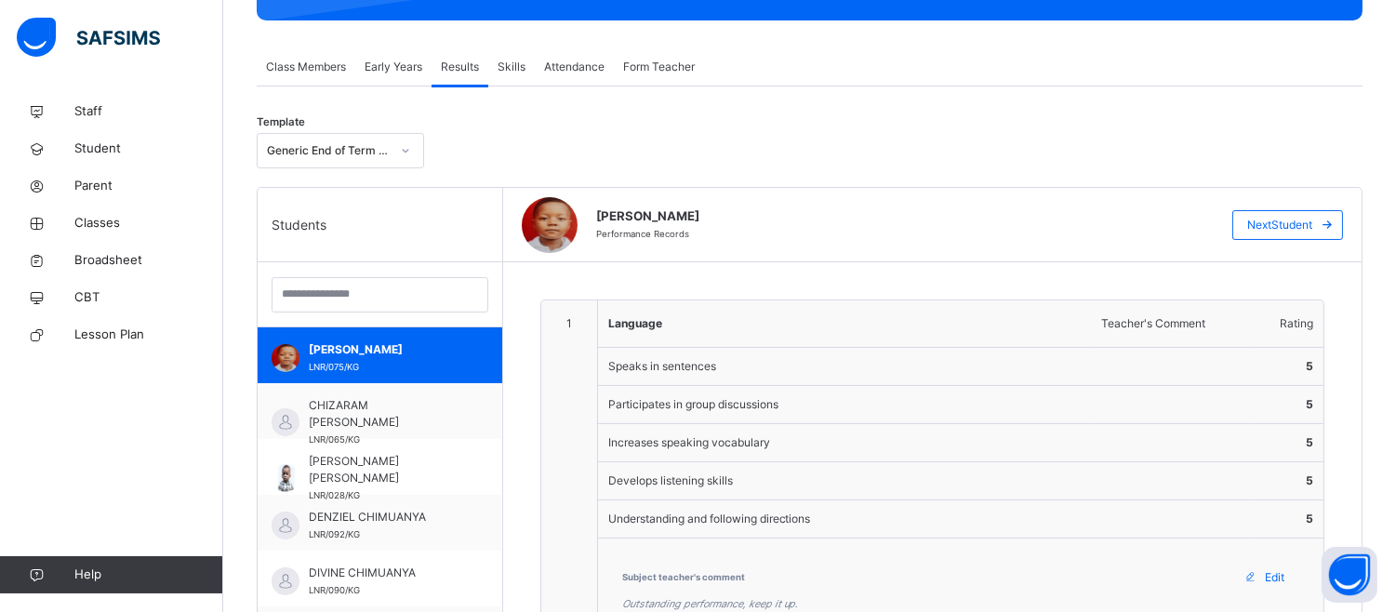
scroll to position [330, 0]
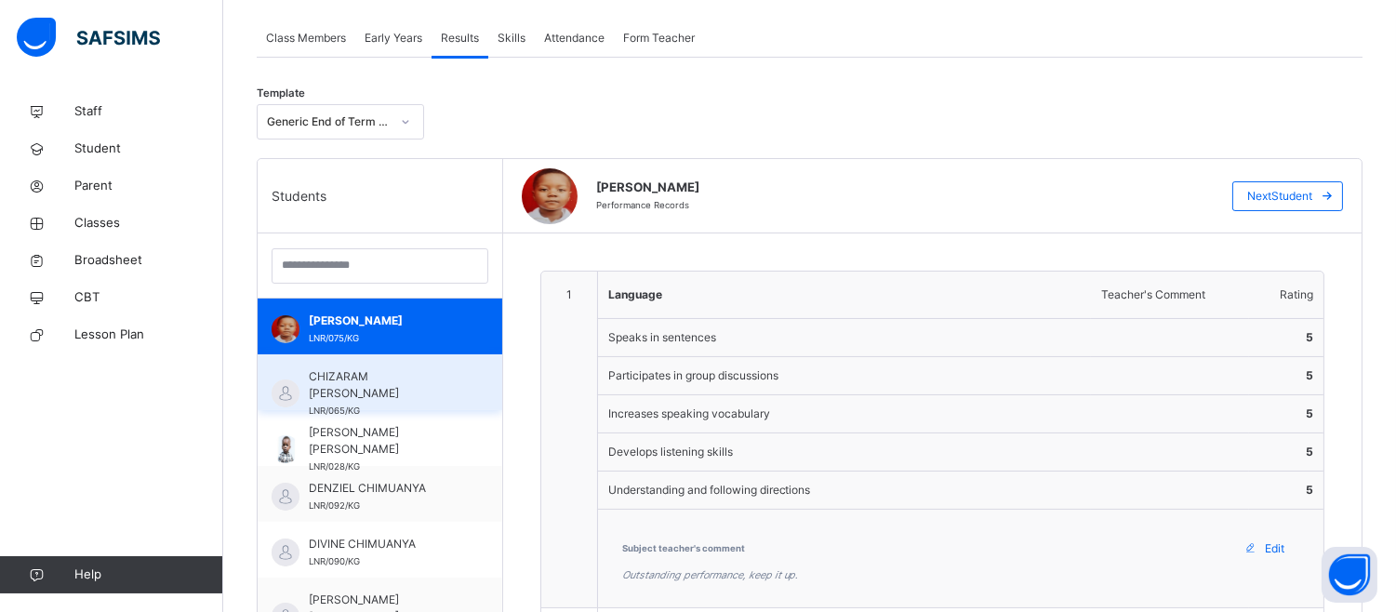
click at [358, 393] on span "CHIZARAM SOLOMON ONYEMUWA" at bounding box center [385, 384] width 152 height 33
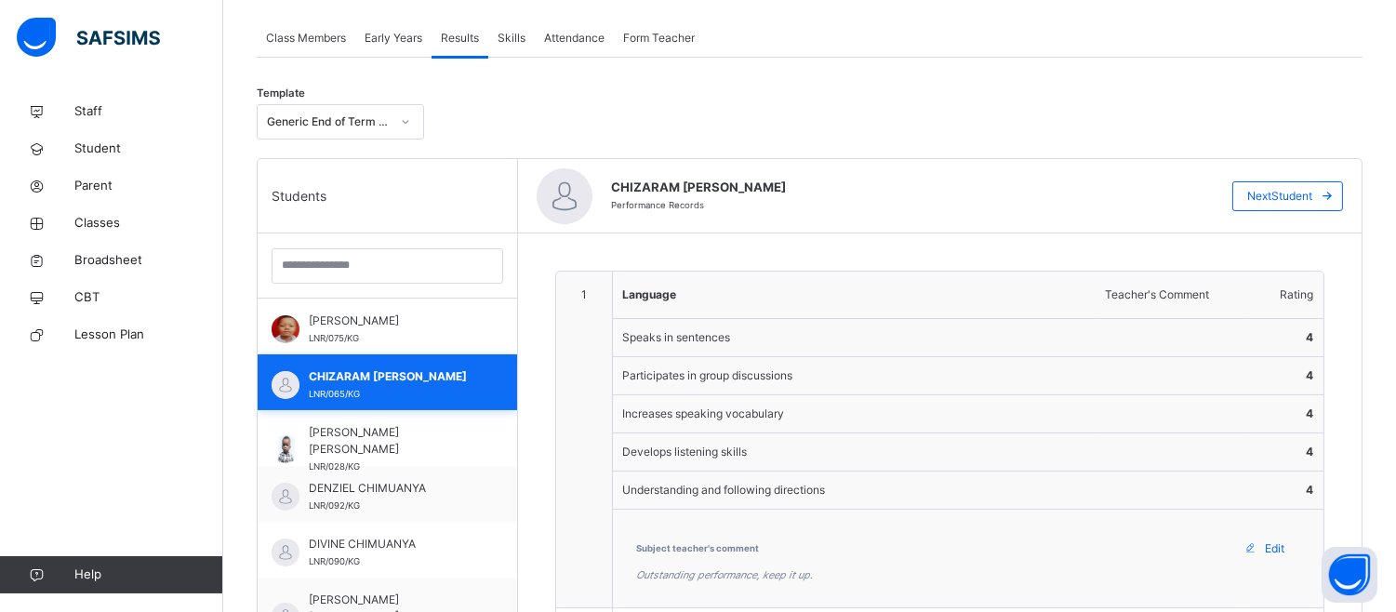
type textarea "**********"
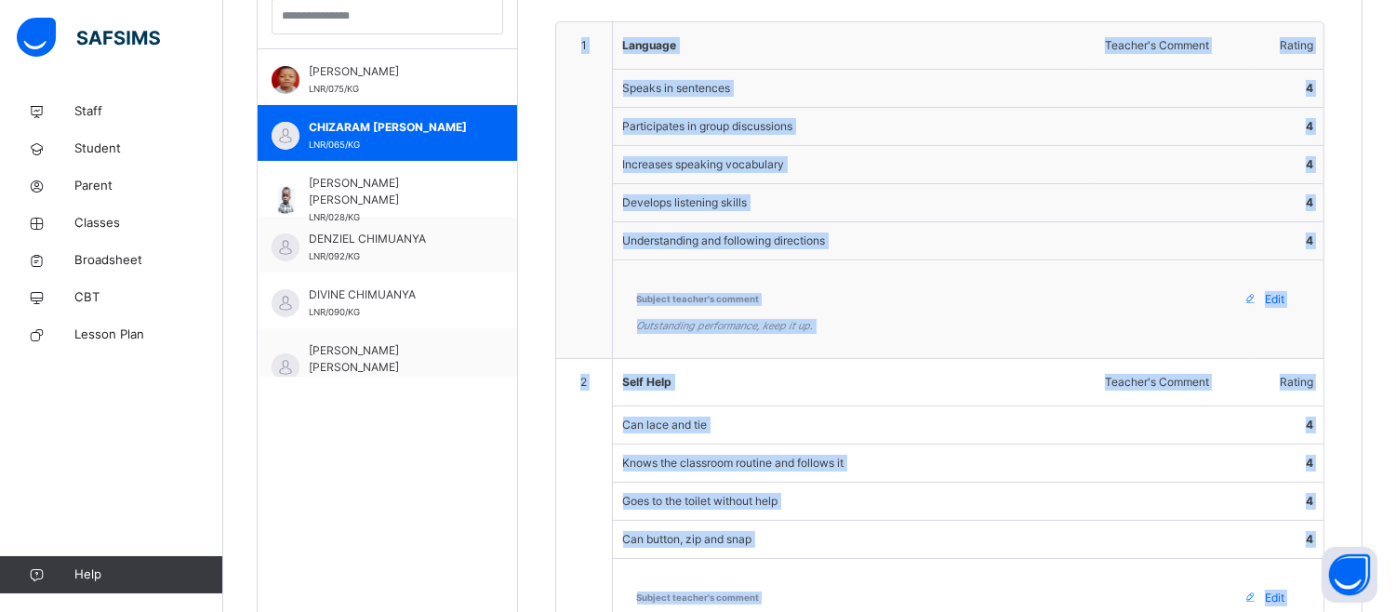
drag, startPoint x: 1395, startPoint y: 485, endPoint x: 1406, endPoint y: 602, distance: 116.8
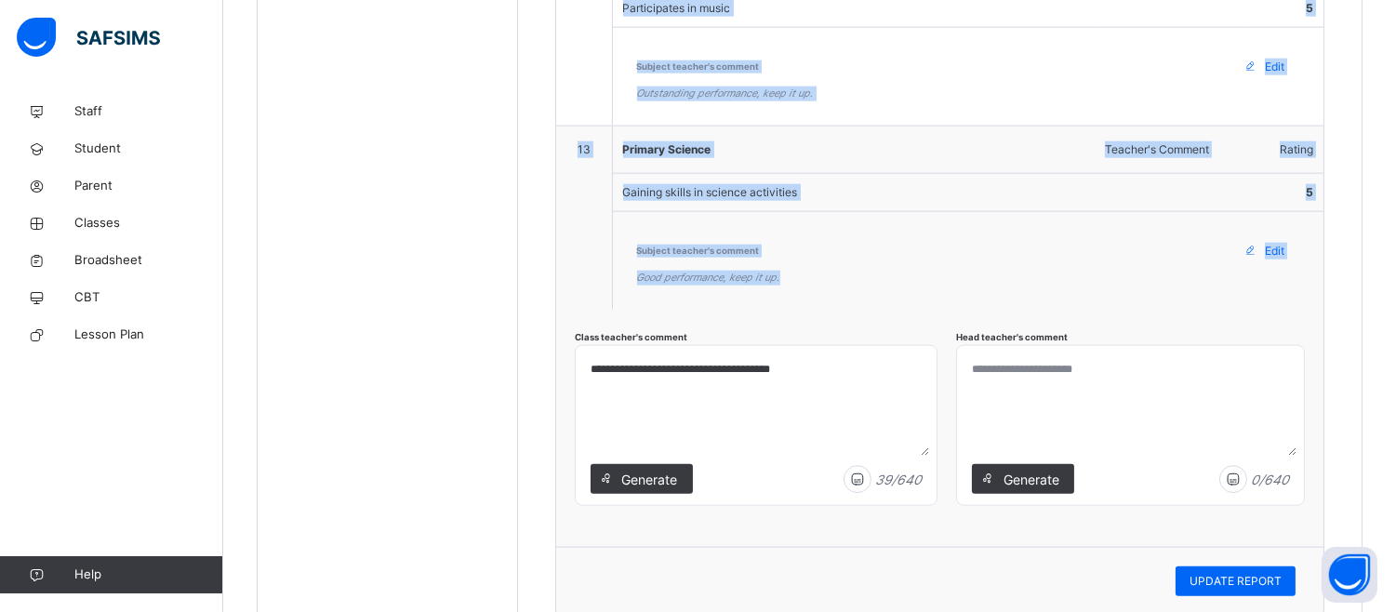
scroll to position [4192, 0]
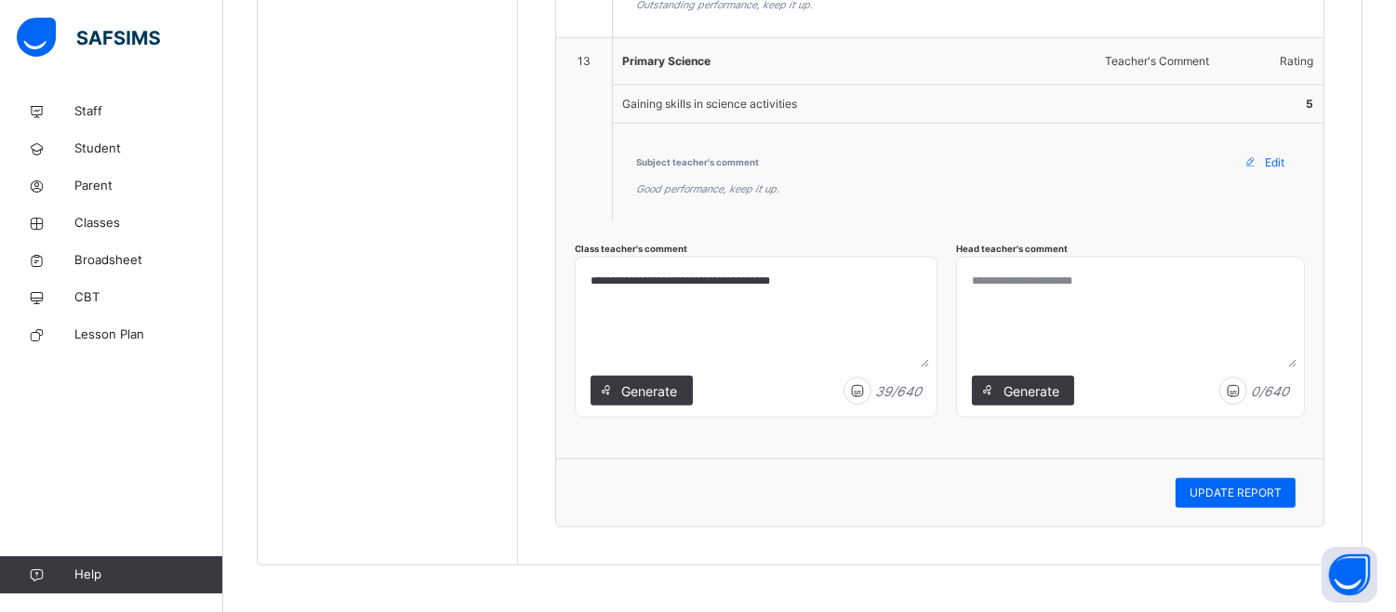
click at [1046, 272] on textarea at bounding box center [1130, 316] width 332 height 102
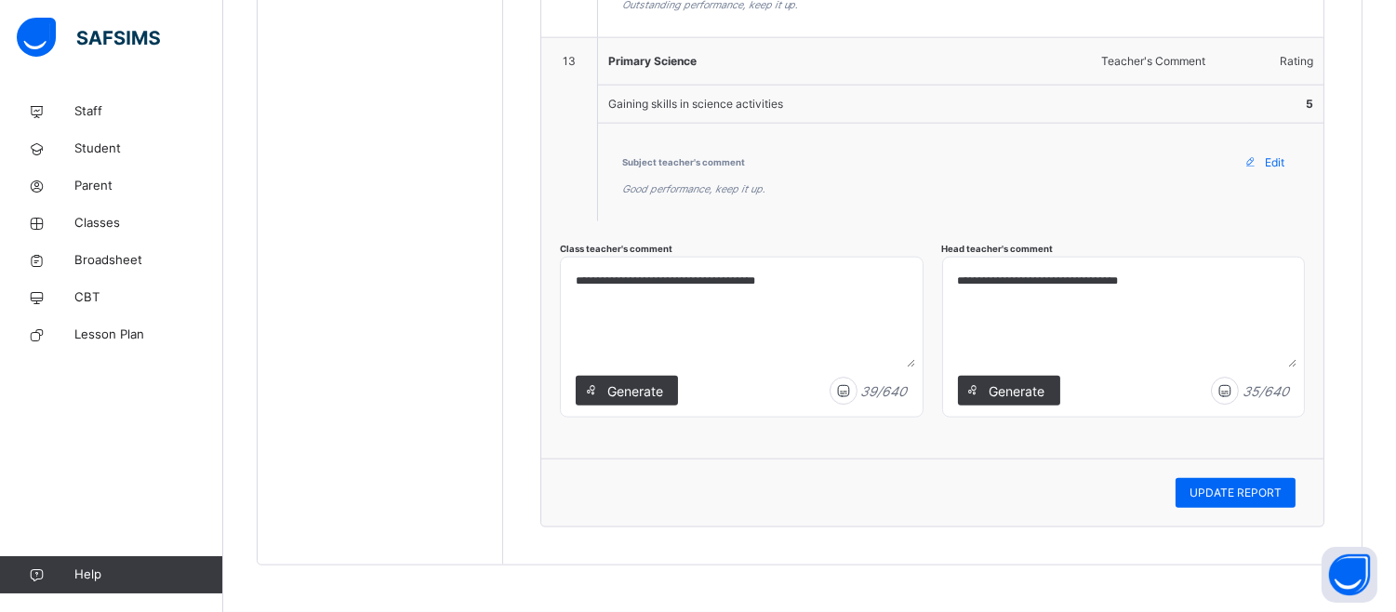
click at [1117, 283] on textarea "**********" at bounding box center [1123, 316] width 346 height 102
click at [1121, 281] on textarea "**********" at bounding box center [1123, 316] width 346 height 102
click at [1148, 276] on textarea "**********" at bounding box center [1123, 316] width 346 height 102
click at [1142, 279] on textarea "**********" at bounding box center [1123, 316] width 346 height 102
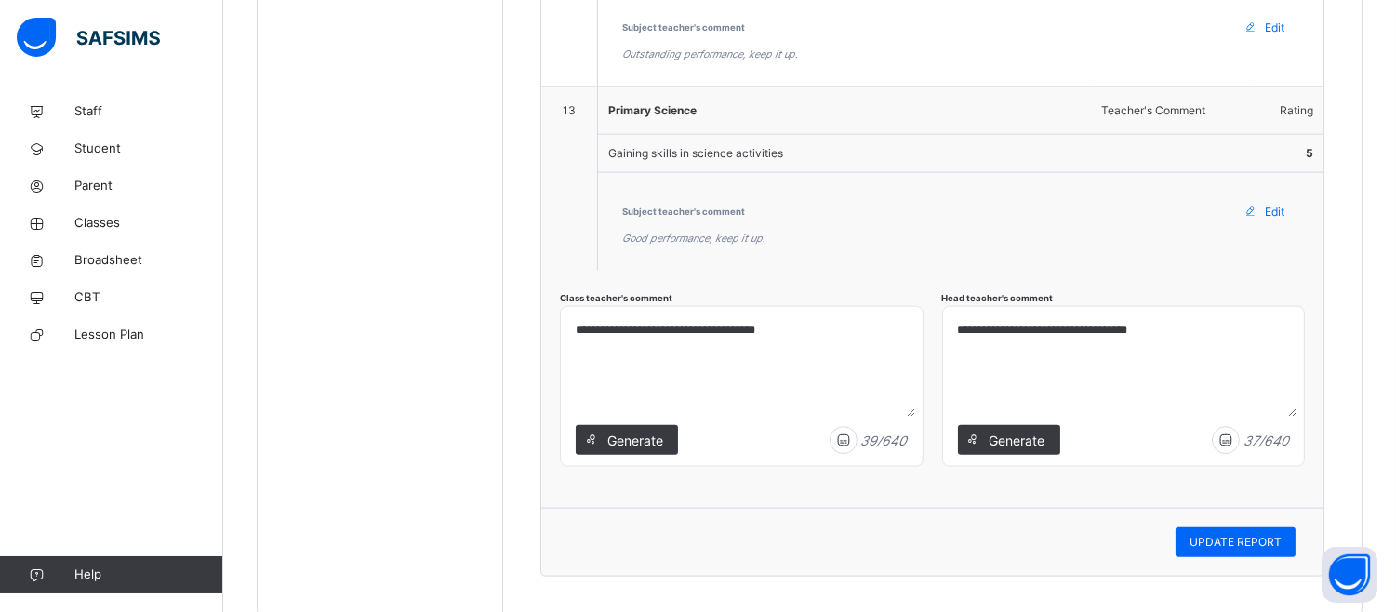
scroll to position [4135, 0]
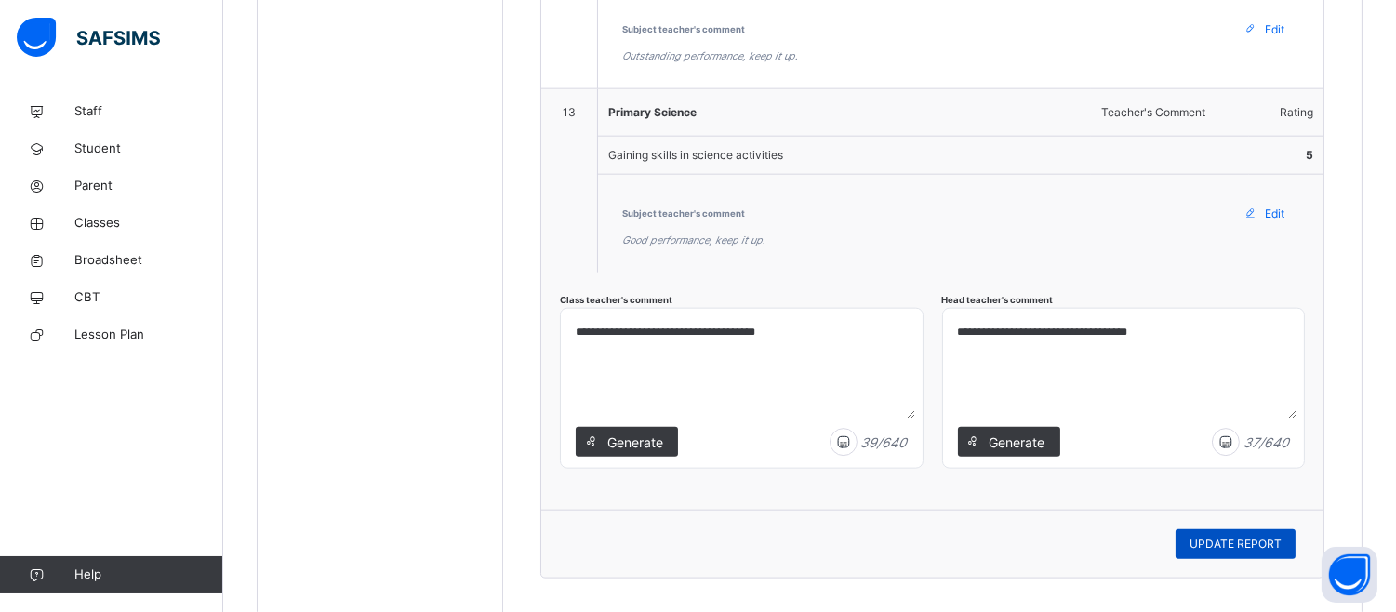
type textarea "**********"
click at [1258, 540] on div "UPDATE REPORT" at bounding box center [1236, 544] width 120 height 30
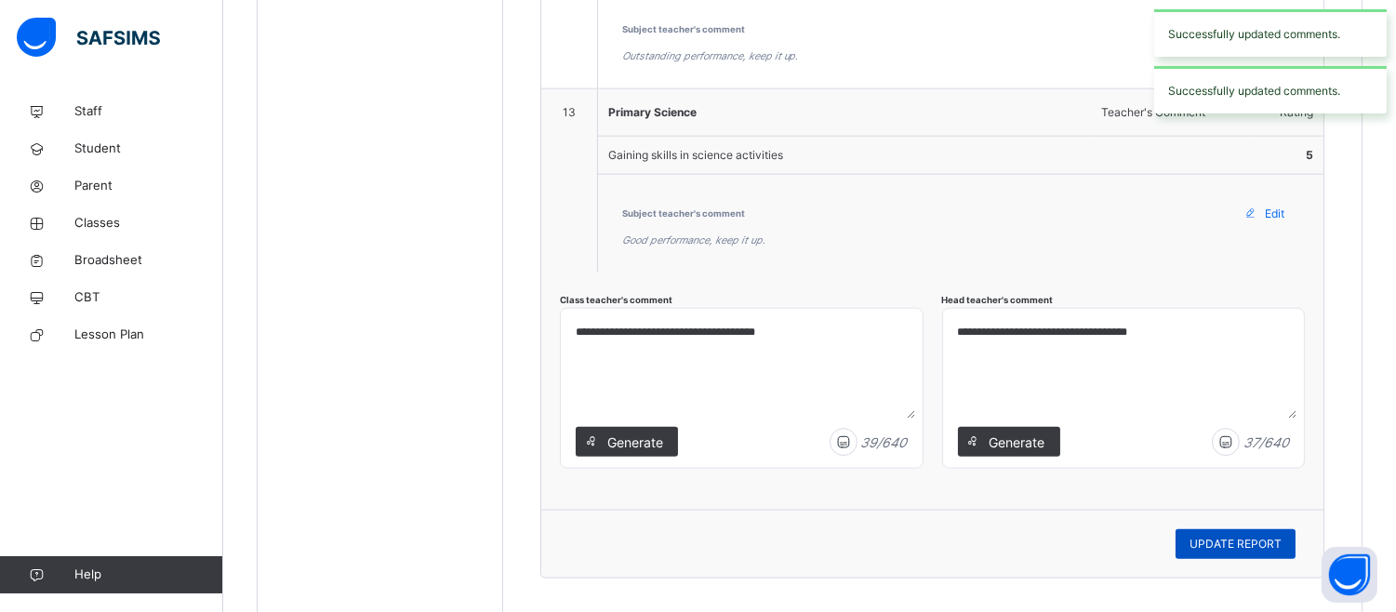
click at [1258, 540] on div "UPDATE REPORT" at bounding box center [1236, 544] width 120 height 30
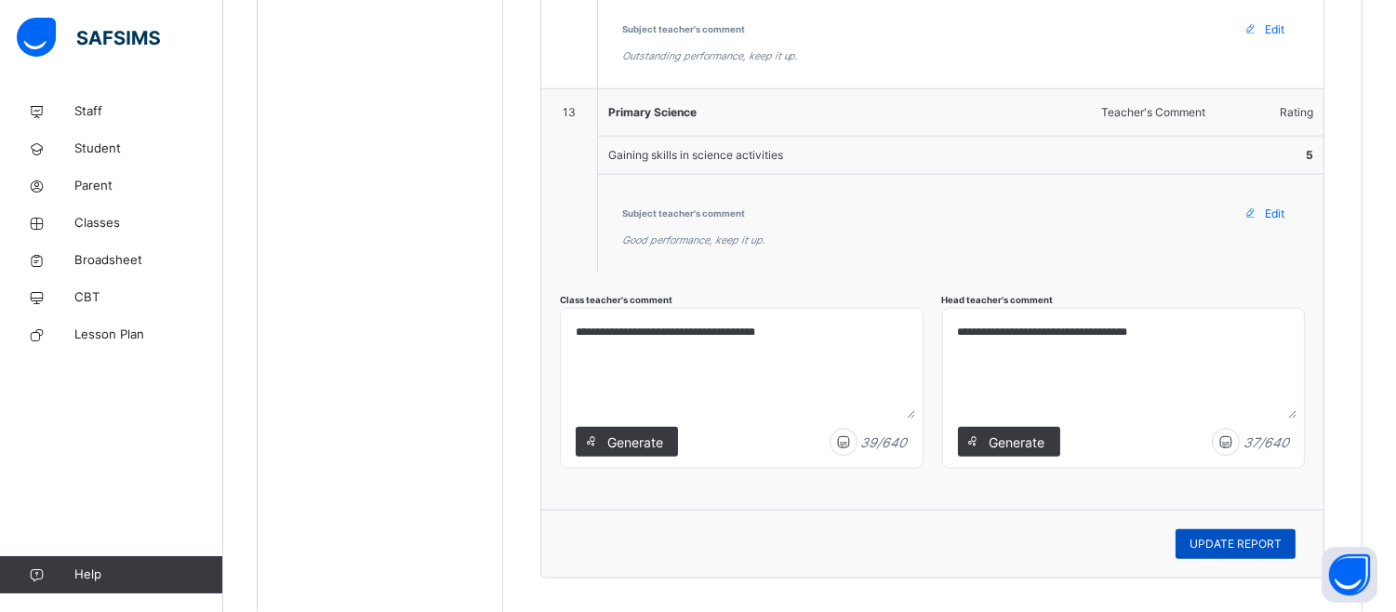
click at [1251, 544] on span "UPDATE REPORT" at bounding box center [1235, 544] width 92 height 17
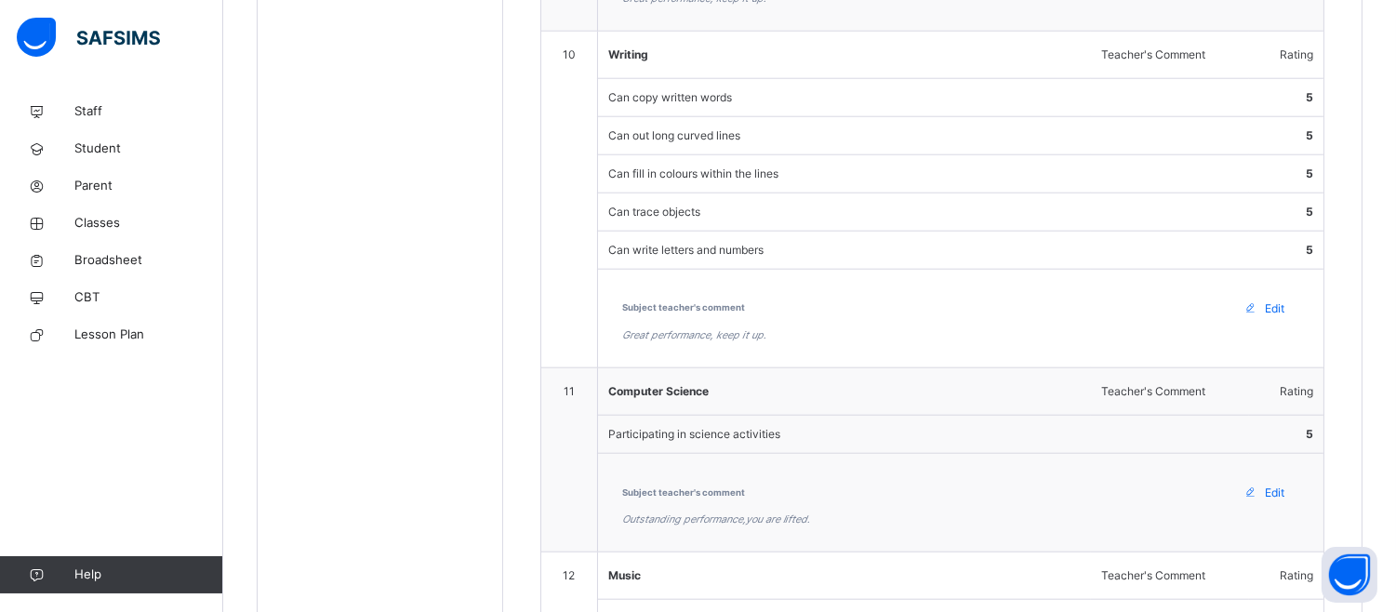
scroll to position [3474, 0]
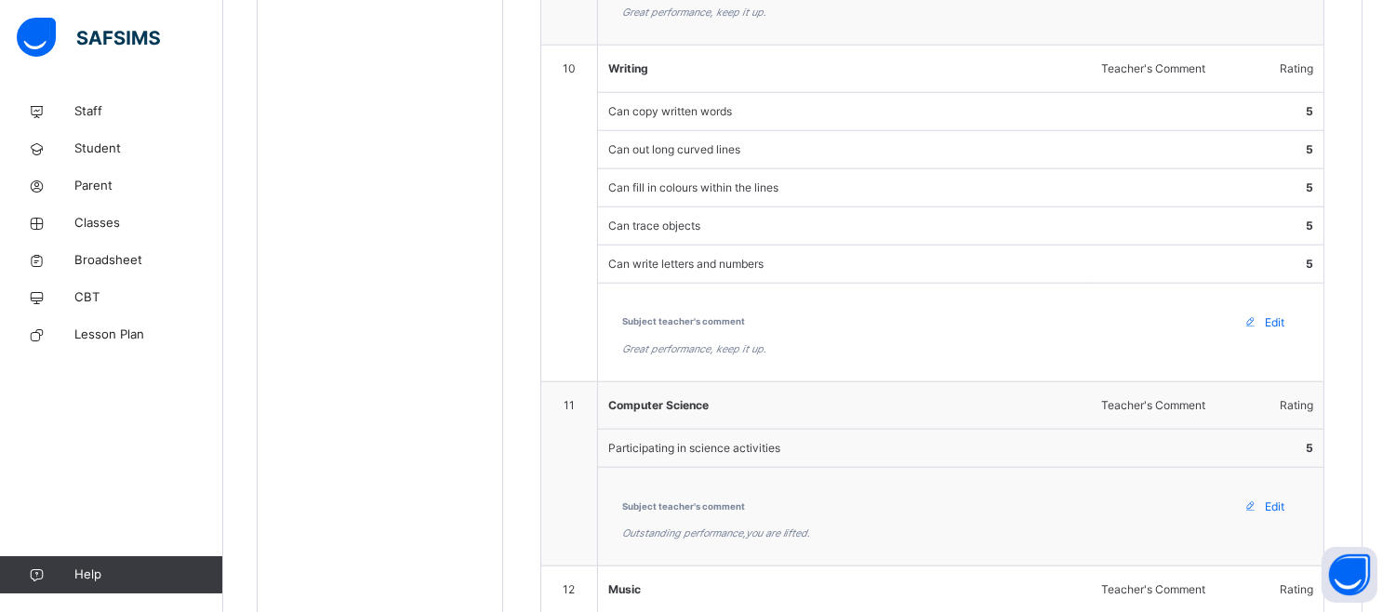
drag, startPoint x: 1395, startPoint y: 13, endPoint x: 1410, endPoint y: 412, distance: 399.2
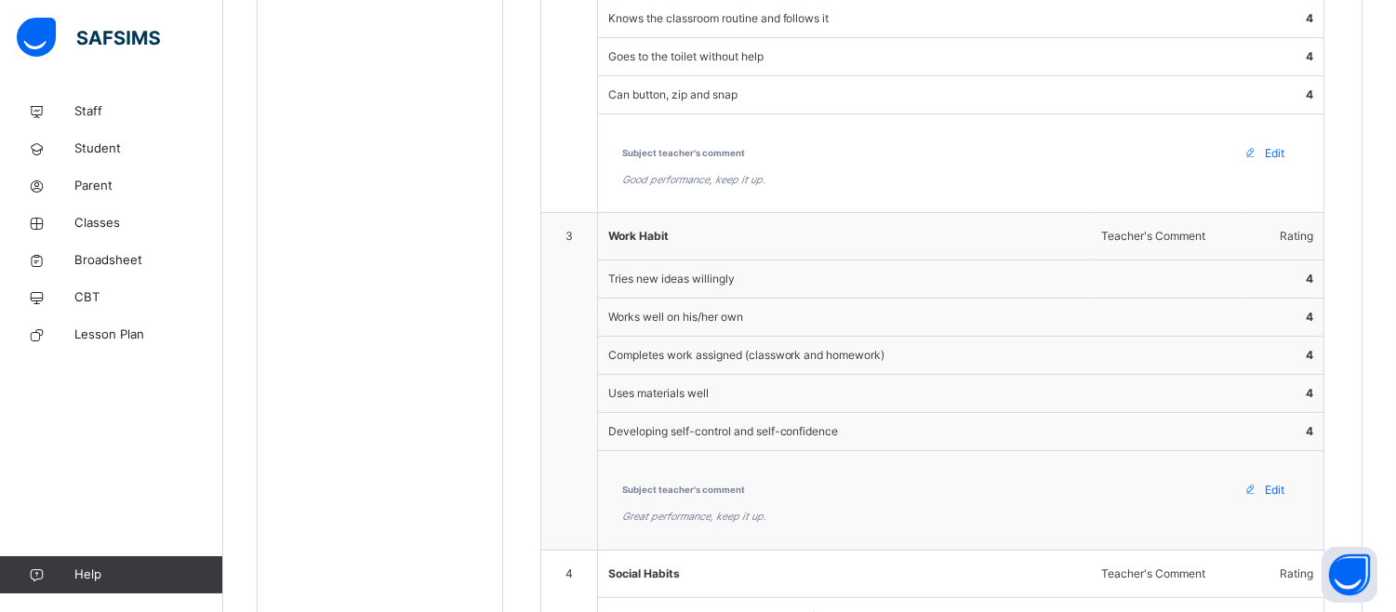
scroll to position [221, 0]
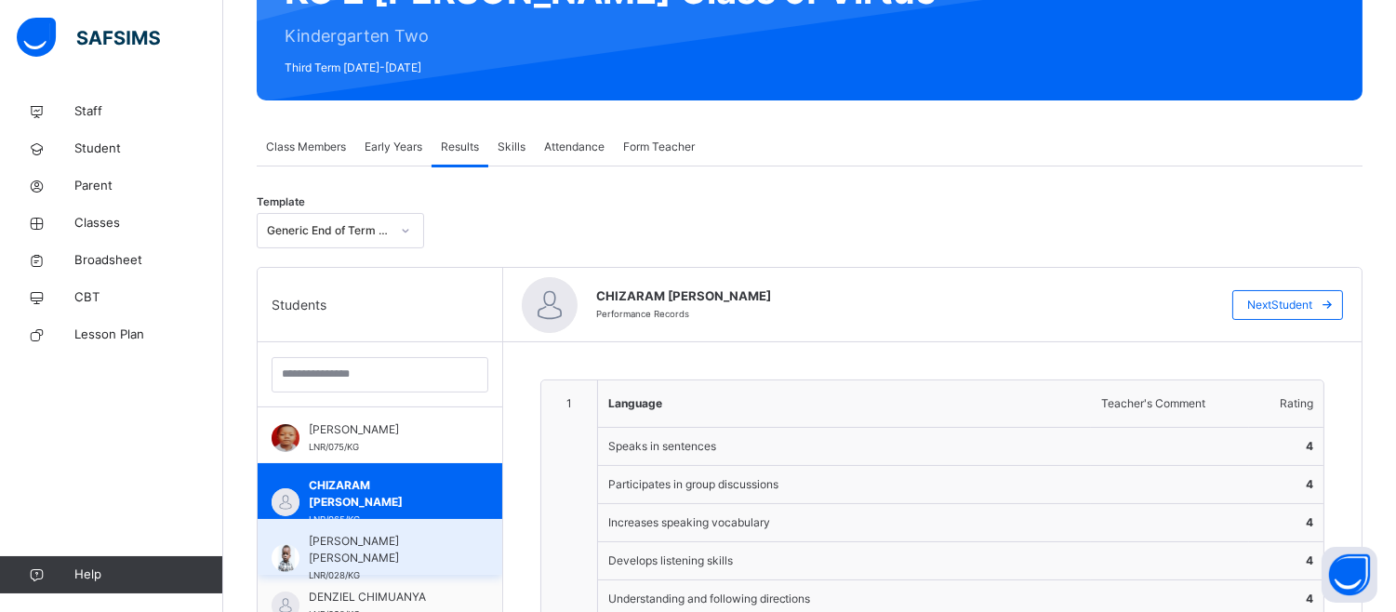
click at [404, 549] on span "Daniel Chimdire Michael Okafor" at bounding box center [385, 549] width 152 height 33
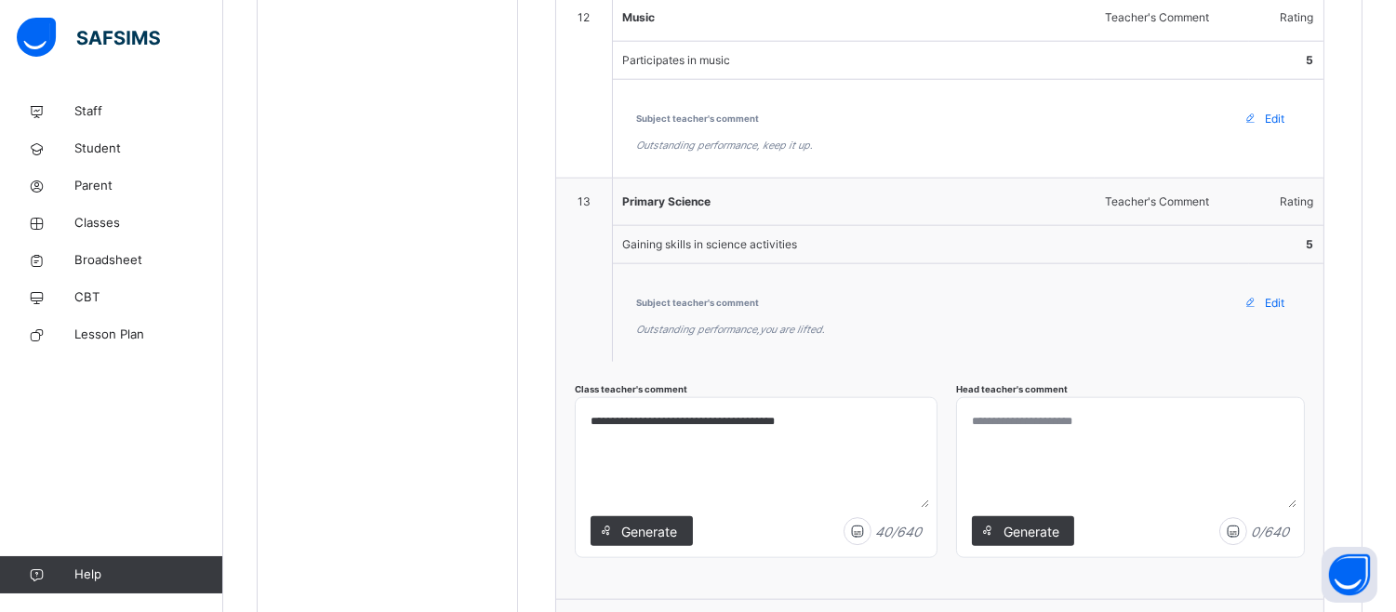
scroll to position [4192, 0]
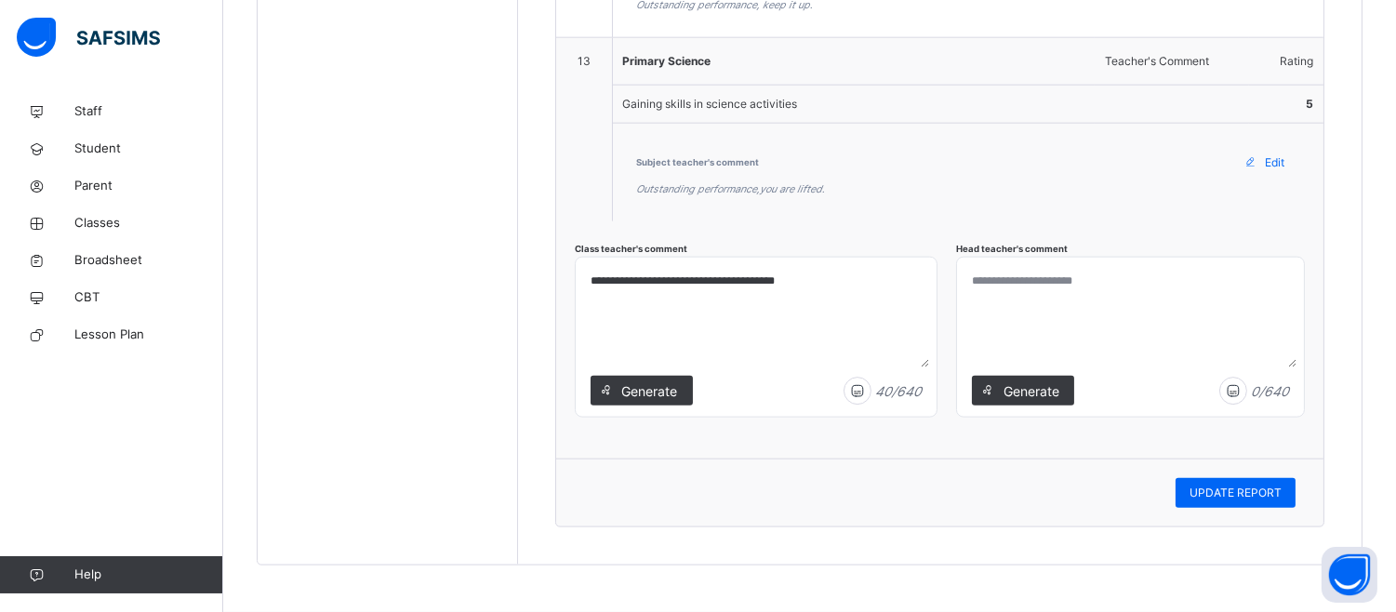
click at [1009, 314] on textarea at bounding box center [1130, 316] width 332 height 102
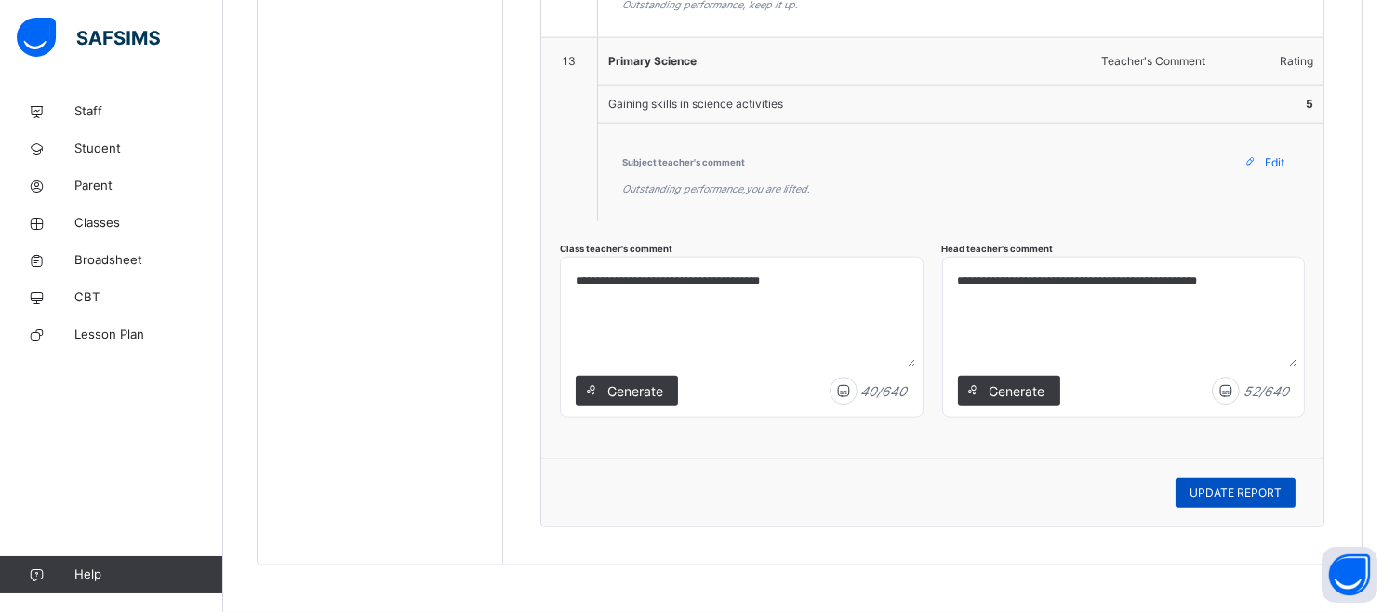
type textarea "**********"
click at [1248, 495] on span "UPDATE REPORT" at bounding box center [1235, 493] width 92 height 17
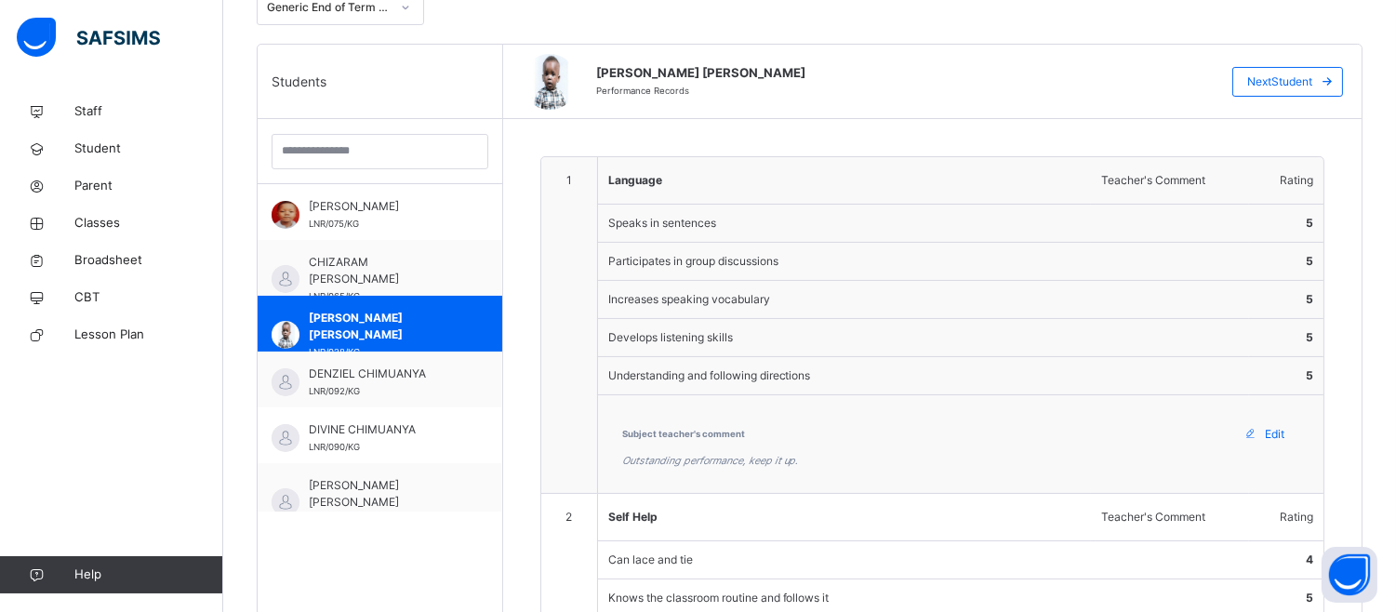
scroll to position [0, 0]
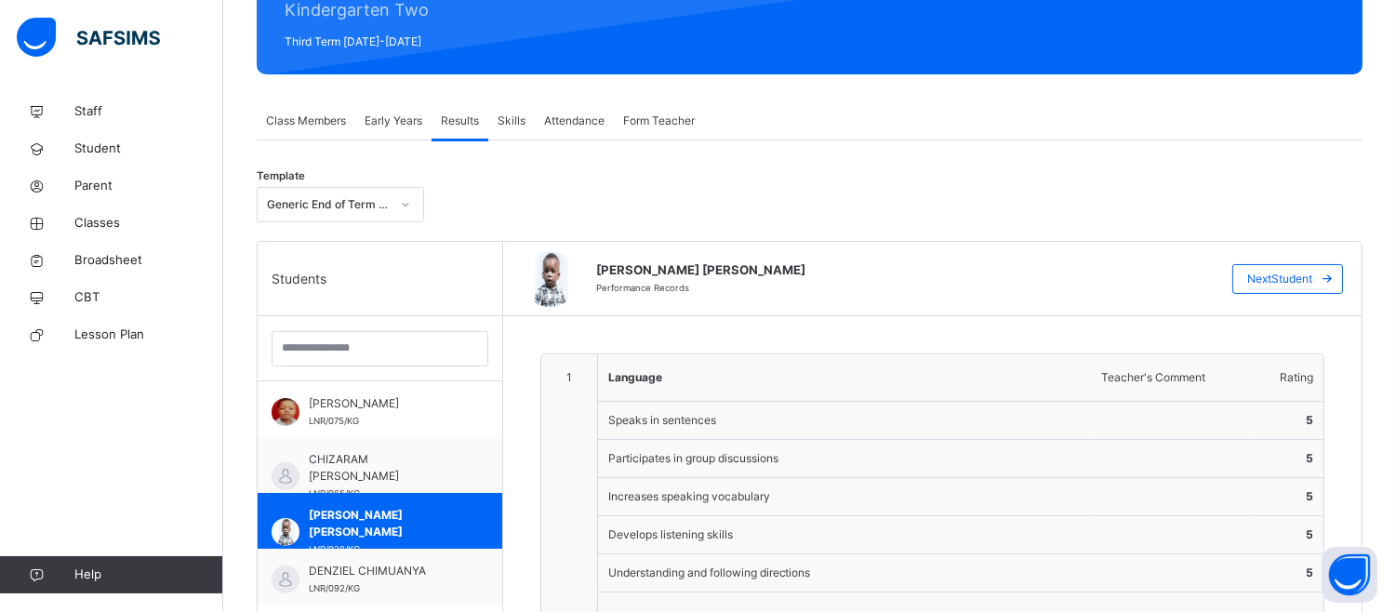
scroll to position [289, 0]
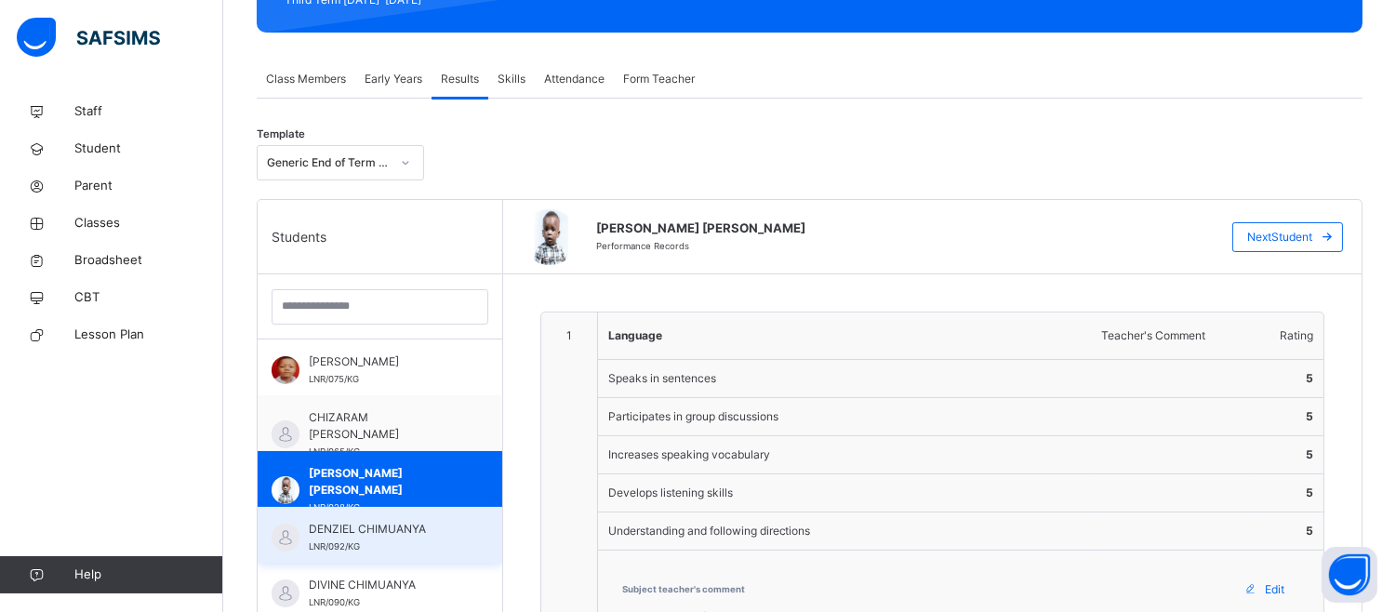
click at [398, 536] on span "DENZIEL CHIMUANYA" at bounding box center [385, 529] width 152 height 17
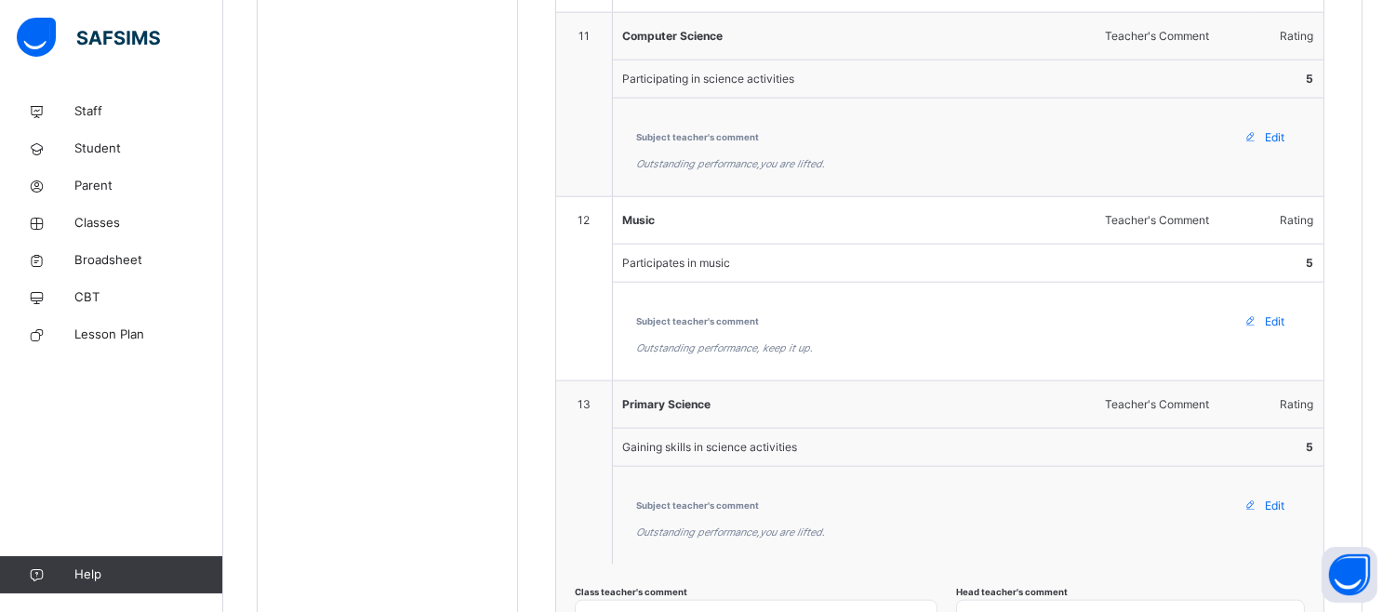
scroll to position [4192, 0]
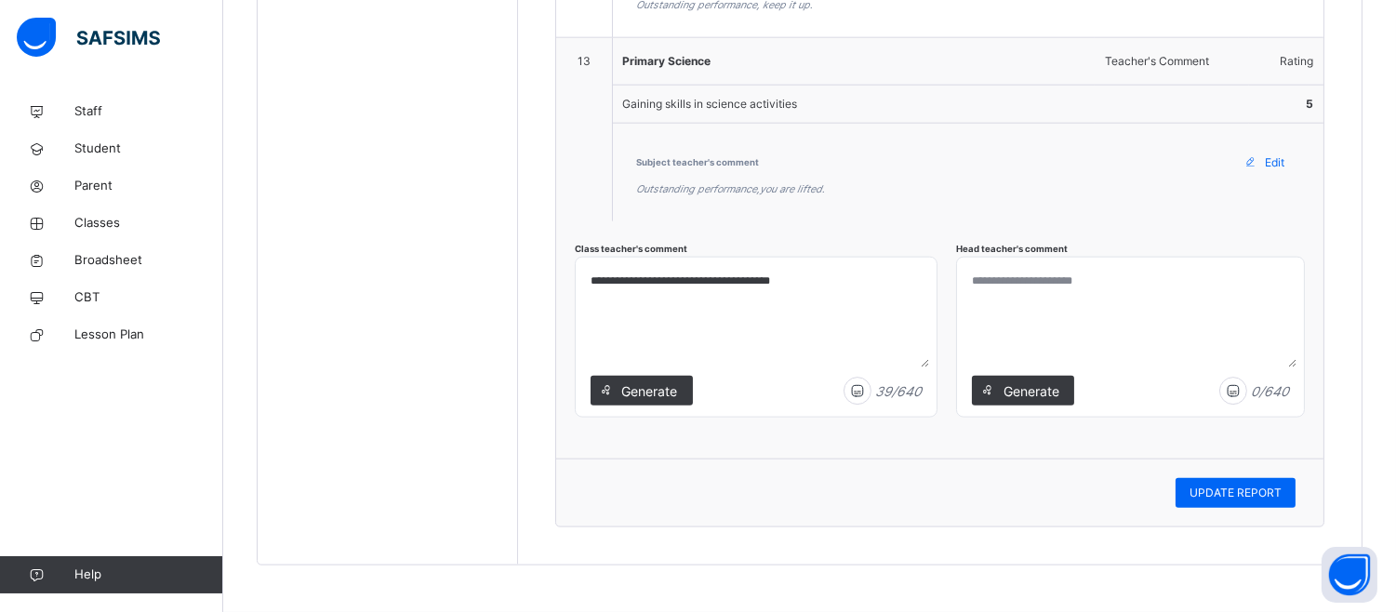
click at [1037, 304] on textarea at bounding box center [1130, 316] width 332 height 102
paste textarea "**********"
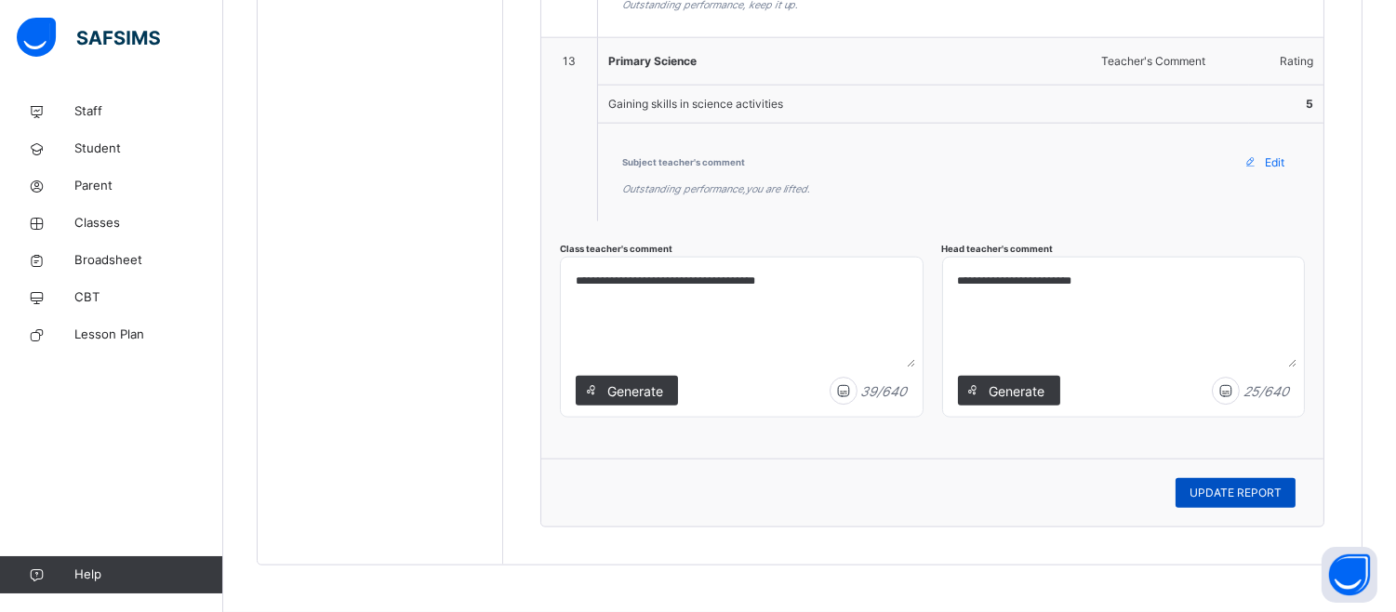
type textarea "**********"
click at [1248, 488] on span "UPDATE REPORT" at bounding box center [1235, 493] width 92 height 17
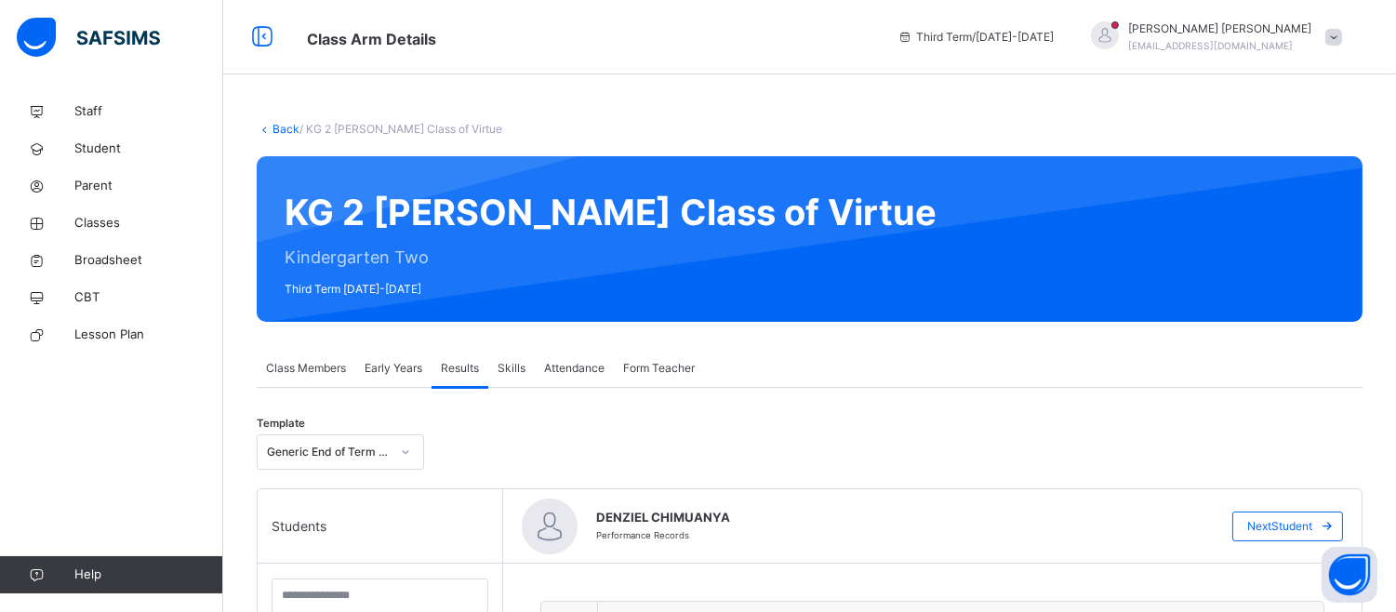
scroll to position [535, 0]
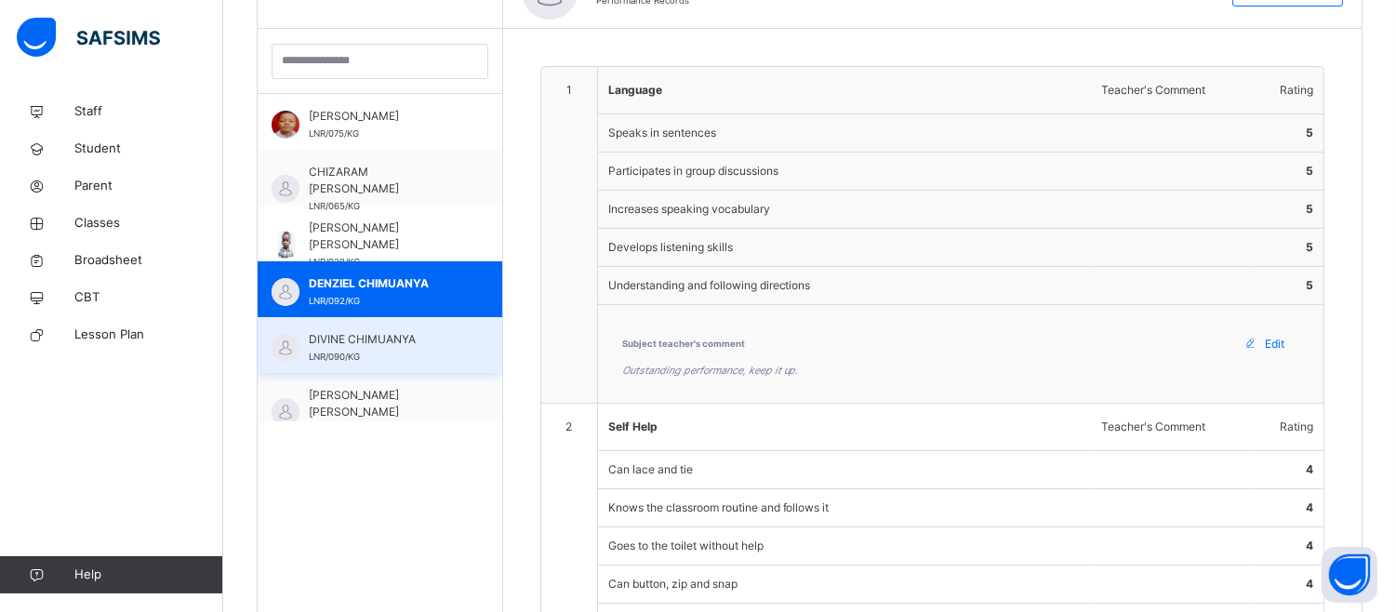
click at [392, 348] on div "DIVINE CHIMUANYA LNR/090/KG" at bounding box center [385, 347] width 152 height 33
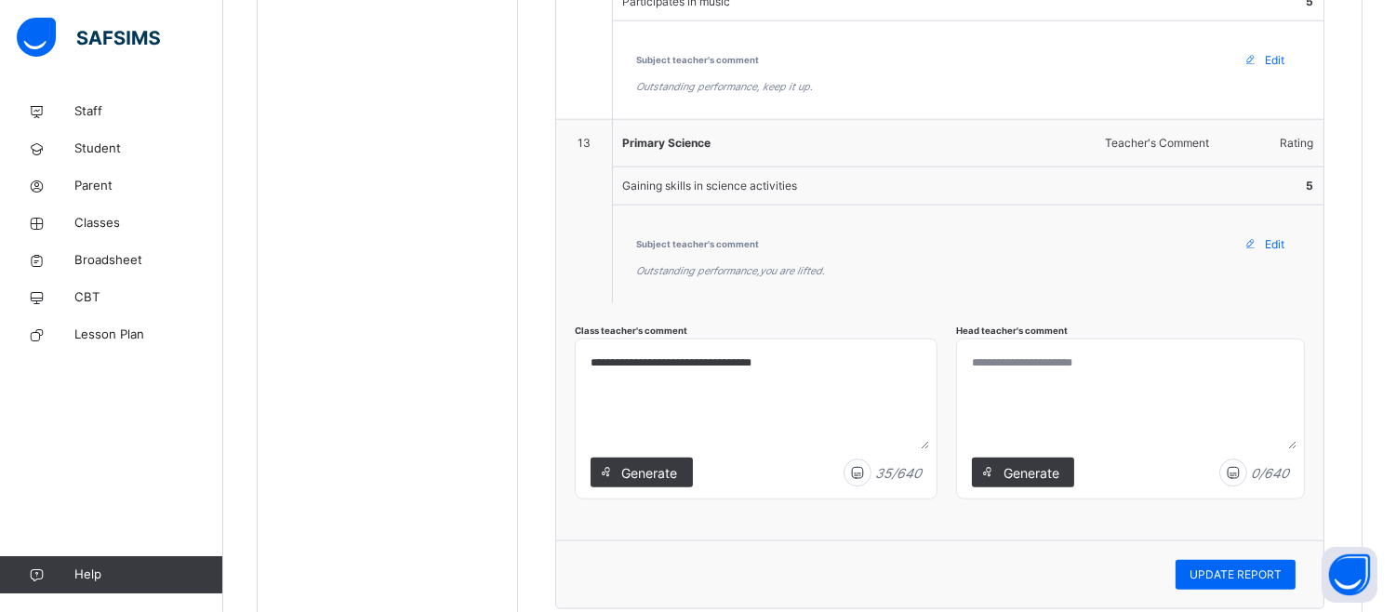
scroll to position [4192, 0]
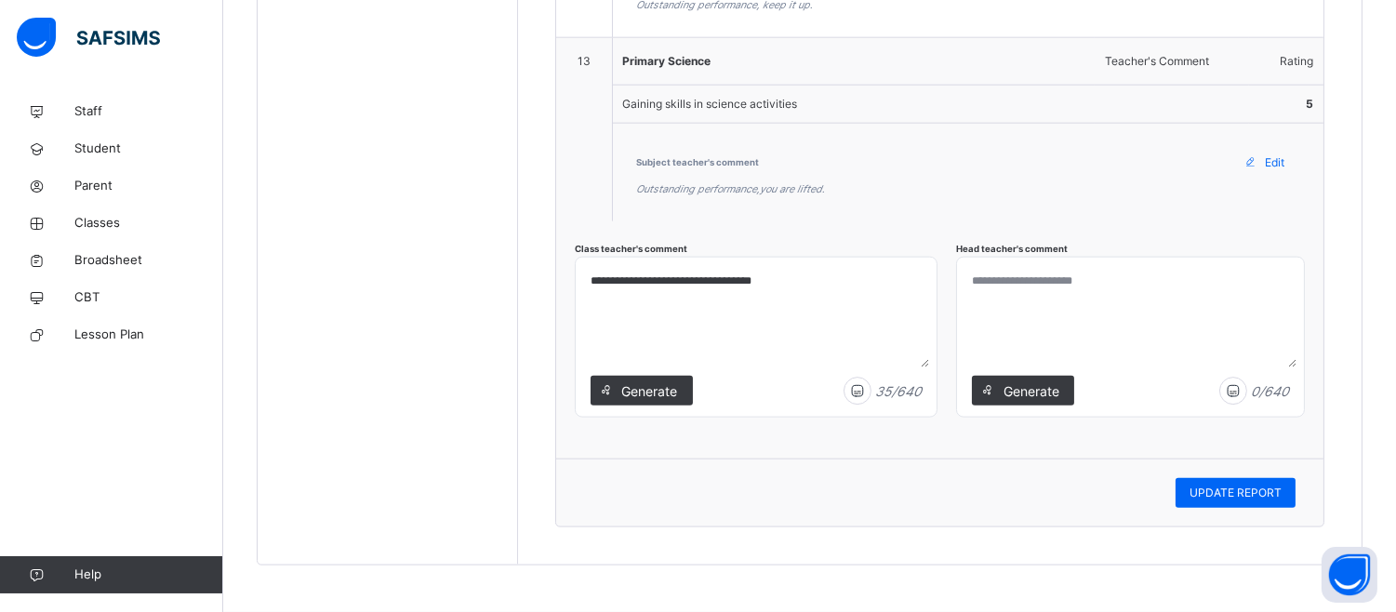
click at [1018, 295] on textarea at bounding box center [1130, 316] width 332 height 102
paste textarea "**********"
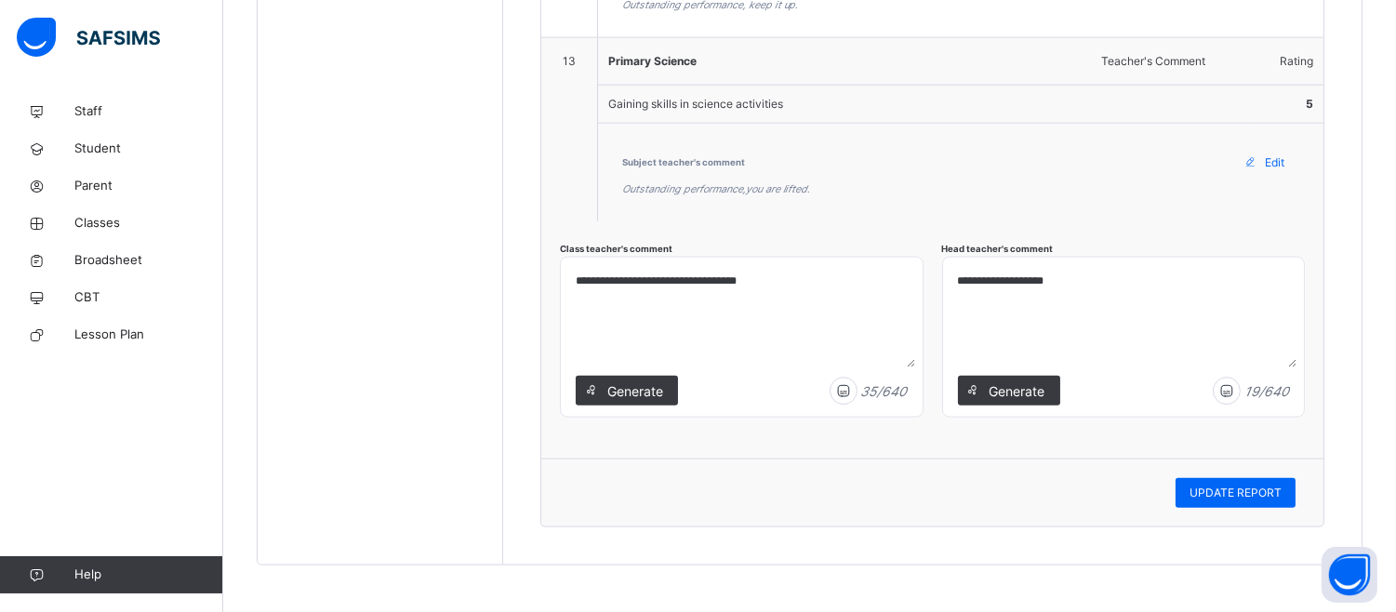
paste textarea "**********"
type textarea "**********"
click at [1269, 497] on span "UPDATE REPORT" at bounding box center [1235, 493] width 92 height 17
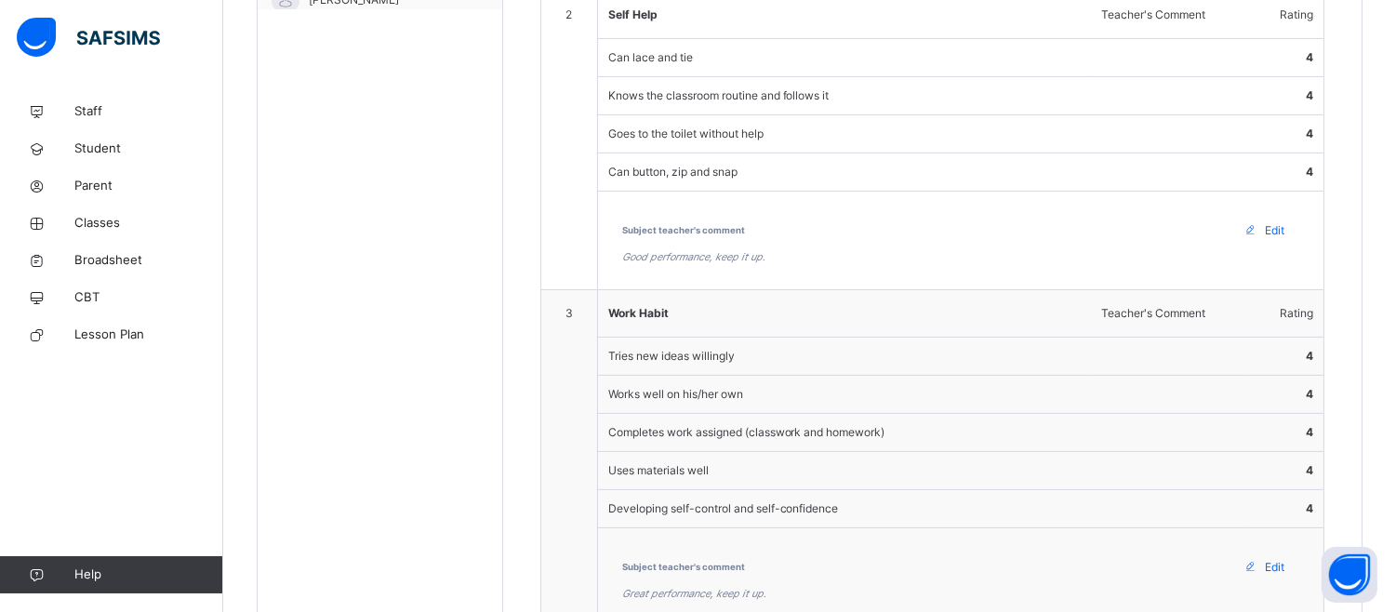
scroll to position [445, 0]
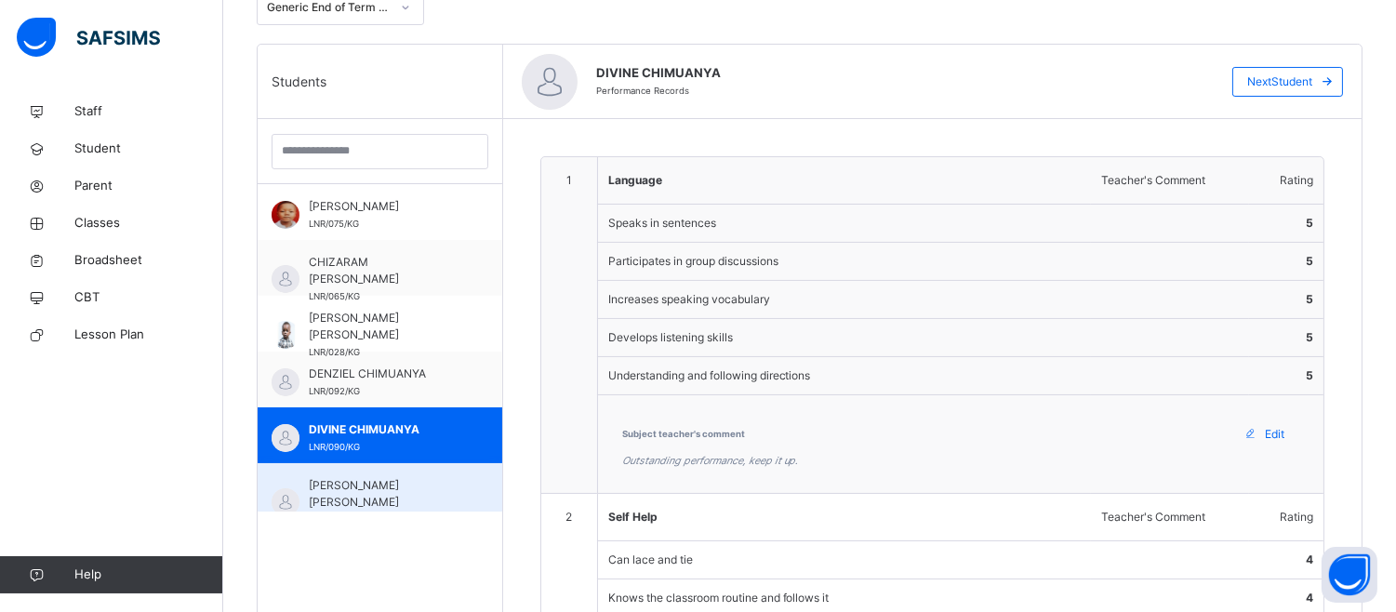
click at [394, 494] on span "ETHAN IKEMDINACHI CHUKU" at bounding box center [385, 493] width 152 height 33
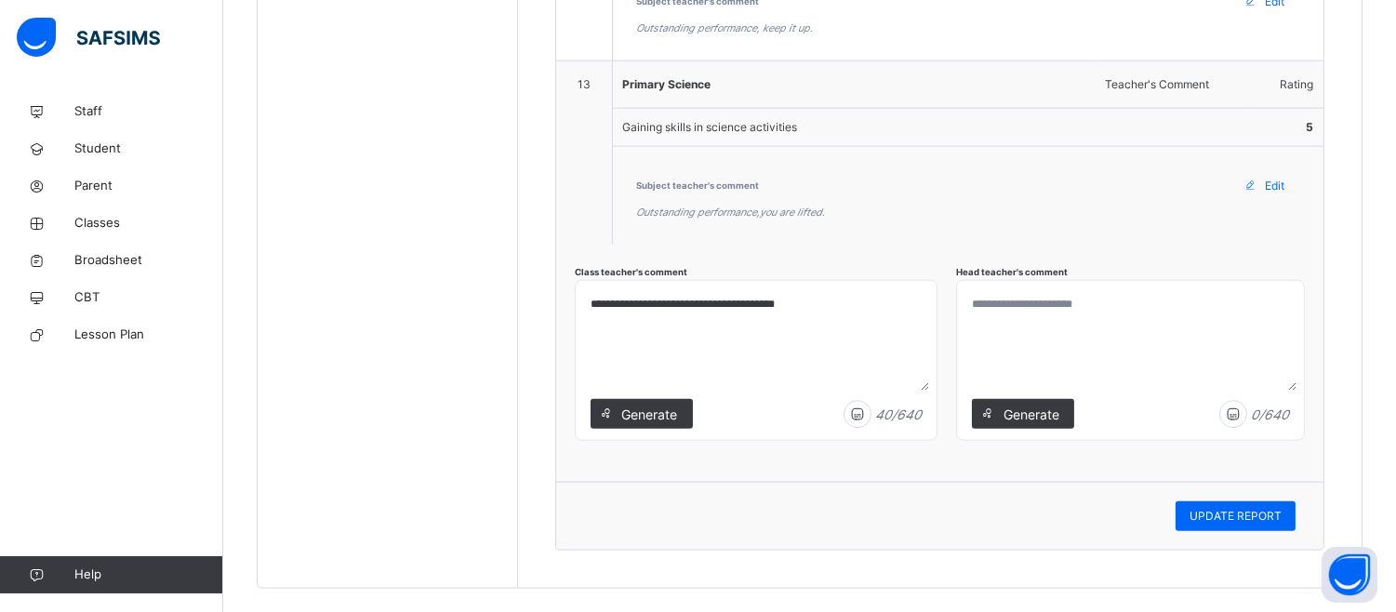
scroll to position [4192, 0]
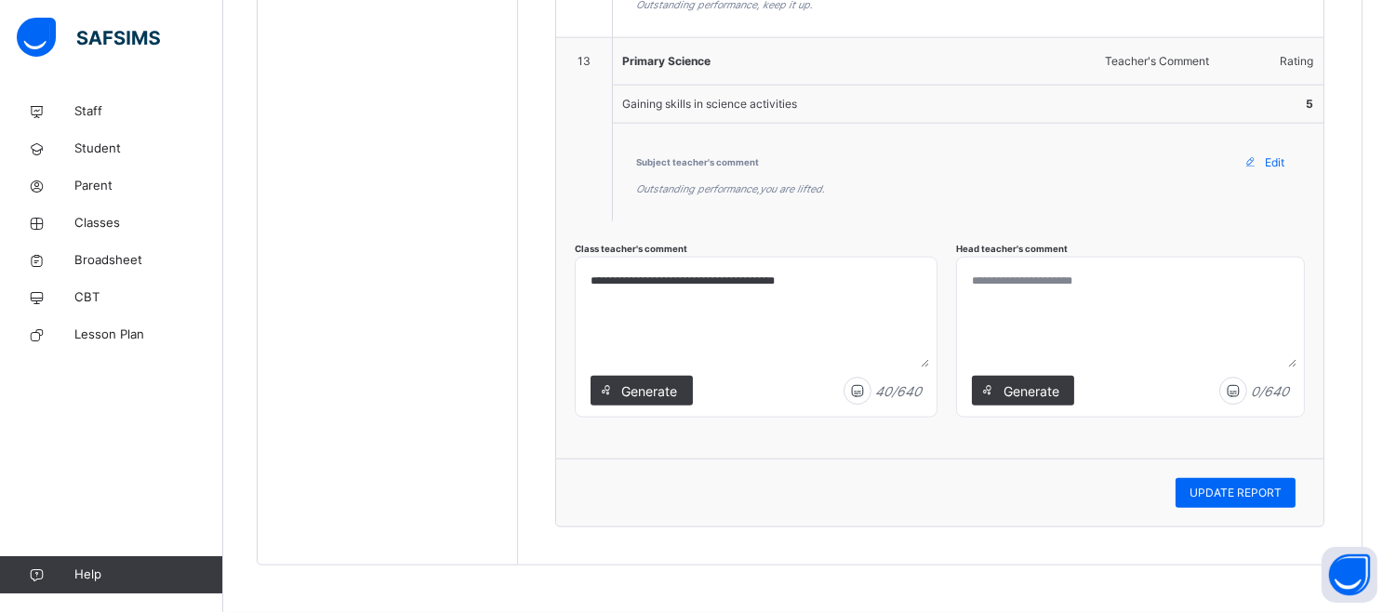
click at [1008, 326] on textarea at bounding box center [1130, 316] width 332 height 102
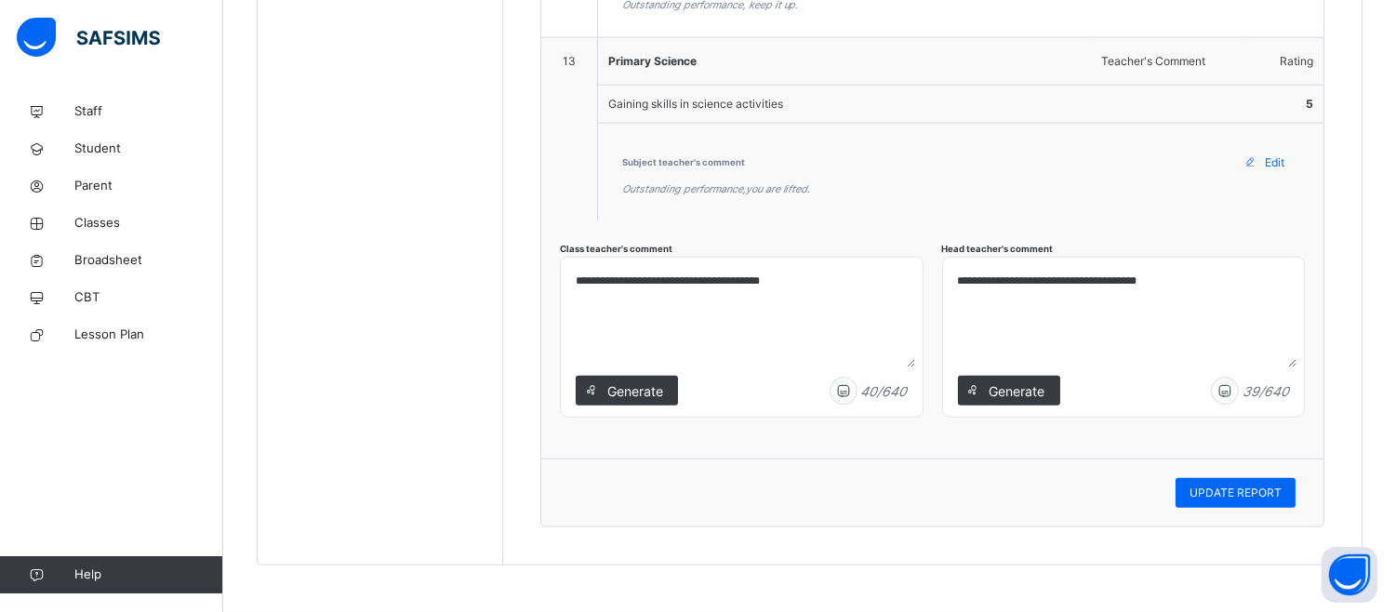
click at [1123, 277] on textarea "**********" at bounding box center [1123, 316] width 346 height 102
click at [1123, 281] on textarea "**********" at bounding box center [1123, 316] width 346 height 102
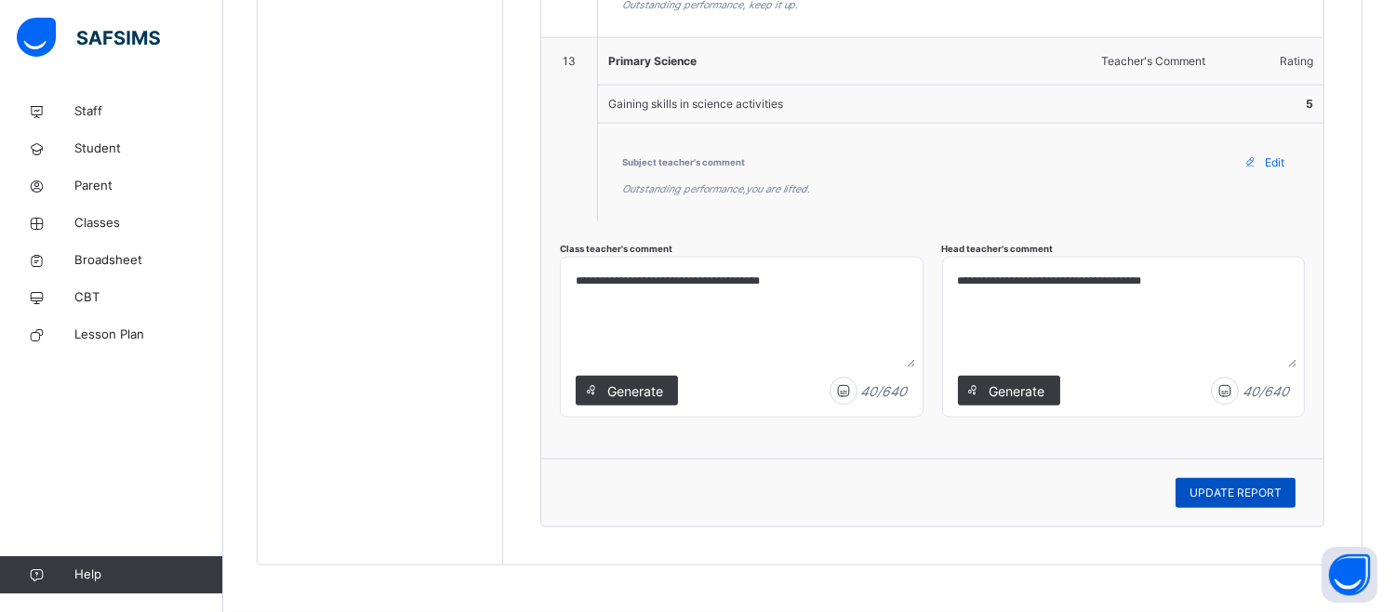
type textarea "**********"
click at [1282, 485] on span "UPDATE REPORT" at bounding box center [1235, 493] width 92 height 17
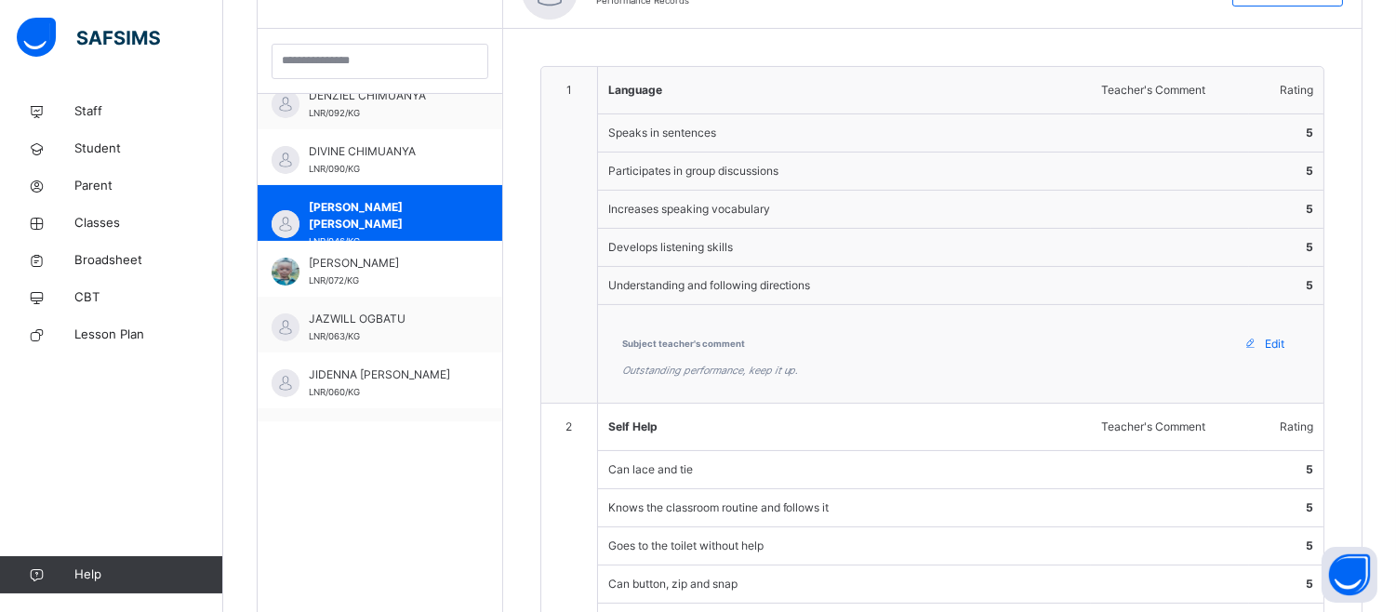
scroll to position [206, 0]
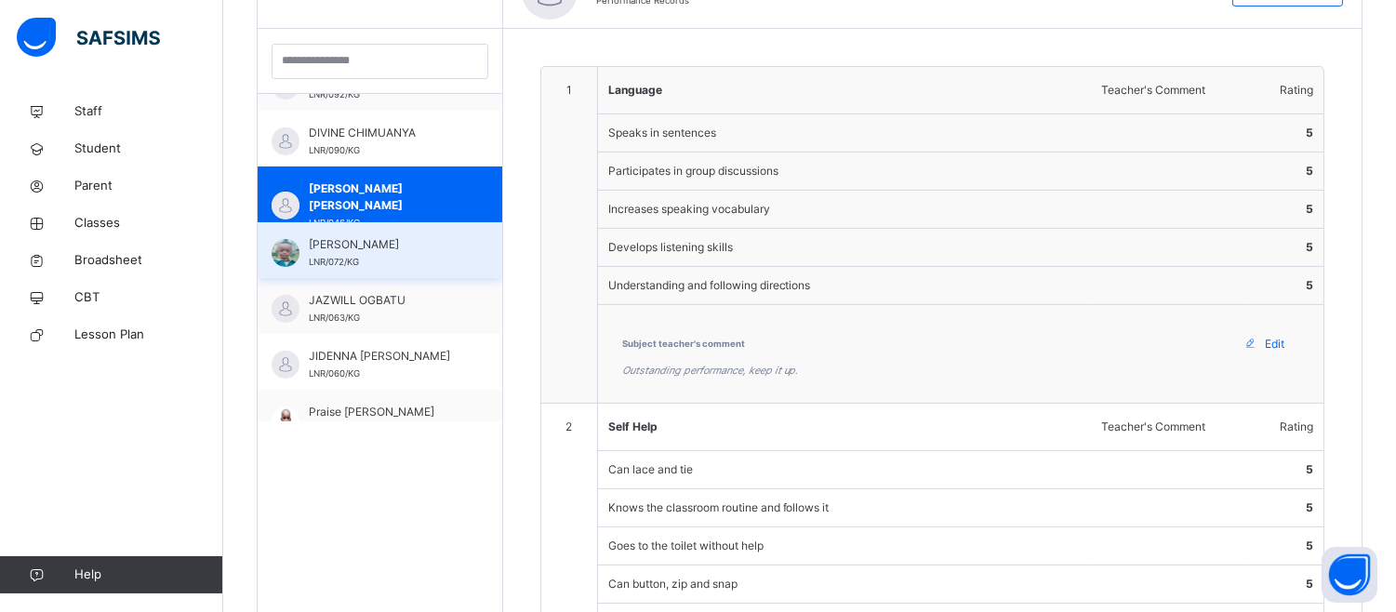
click at [378, 253] on span "ISAAC EDMUND CHUKWUEBUKA" at bounding box center [385, 244] width 152 height 17
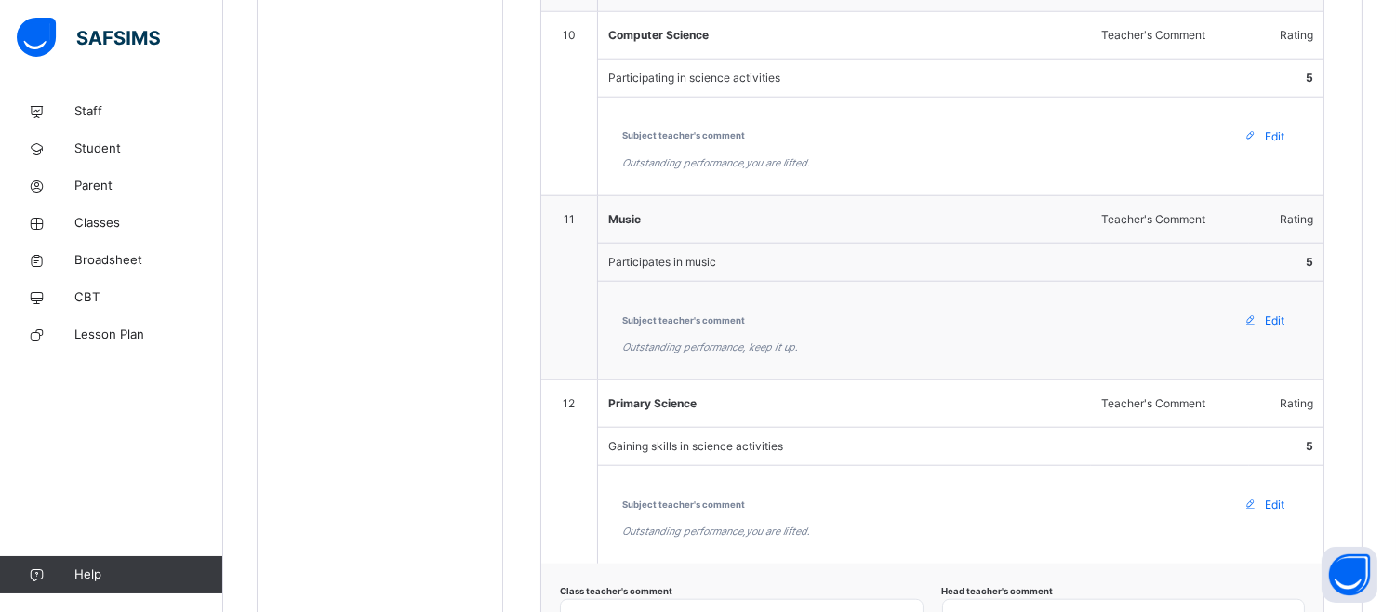
scroll to position [3771, 0]
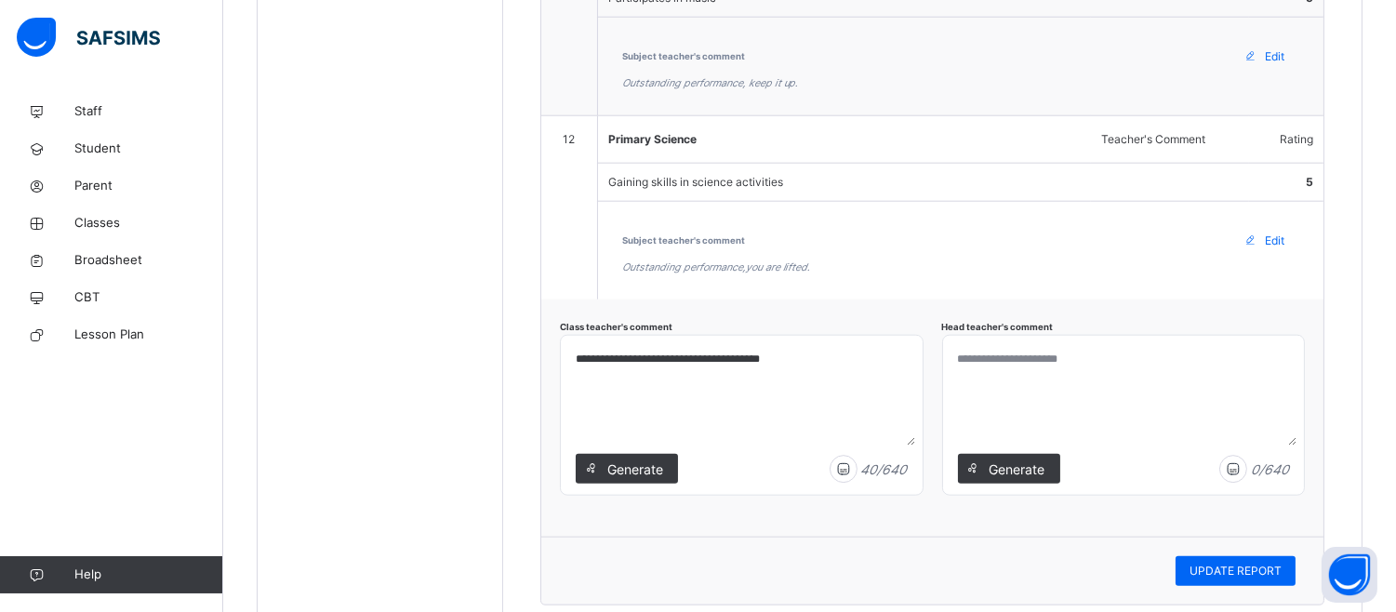
click at [1048, 378] on textarea at bounding box center [1123, 394] width 346 height 102
click at [996, 361] on textarea "**********" at bounding box center [1123, 394] width 346 height 102
click at [970, 366] on textarea "*********" at bounding box center [1123, 394] width 346 height 102
click at [1046, 365] on textarea "**********" at bounding box center [1123, 394] width 346 height 102
click at [990, 363] on textarea "**********" at bounding box center [1123, 394] width 346 height 102
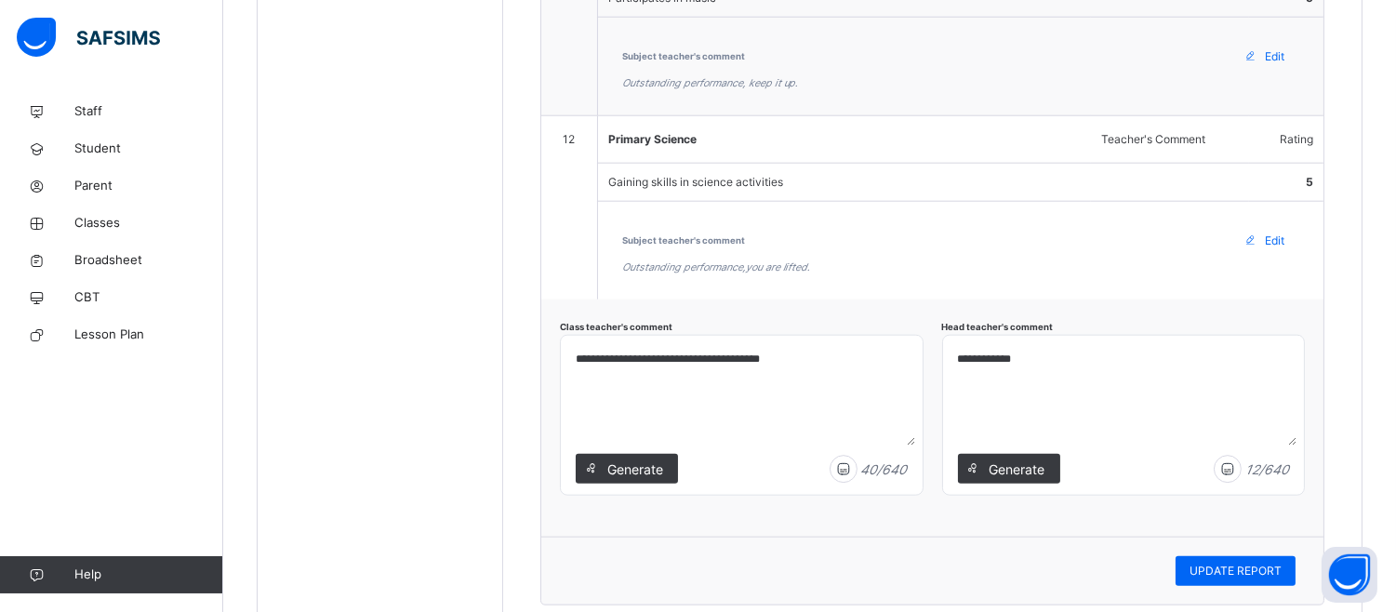
click at [1043, 366] on textarea "**********" at bounding box center [1123, 394] width 346 height 102
type textarea "**********"
click at [1267, 579] on span "UPDATE REPORT" at bounding box center [1235, 571] width 92 height 17
click at [1237, 578] on span "UPDATE REPORT" at bounding box center [1235, 571] width 92 height 17
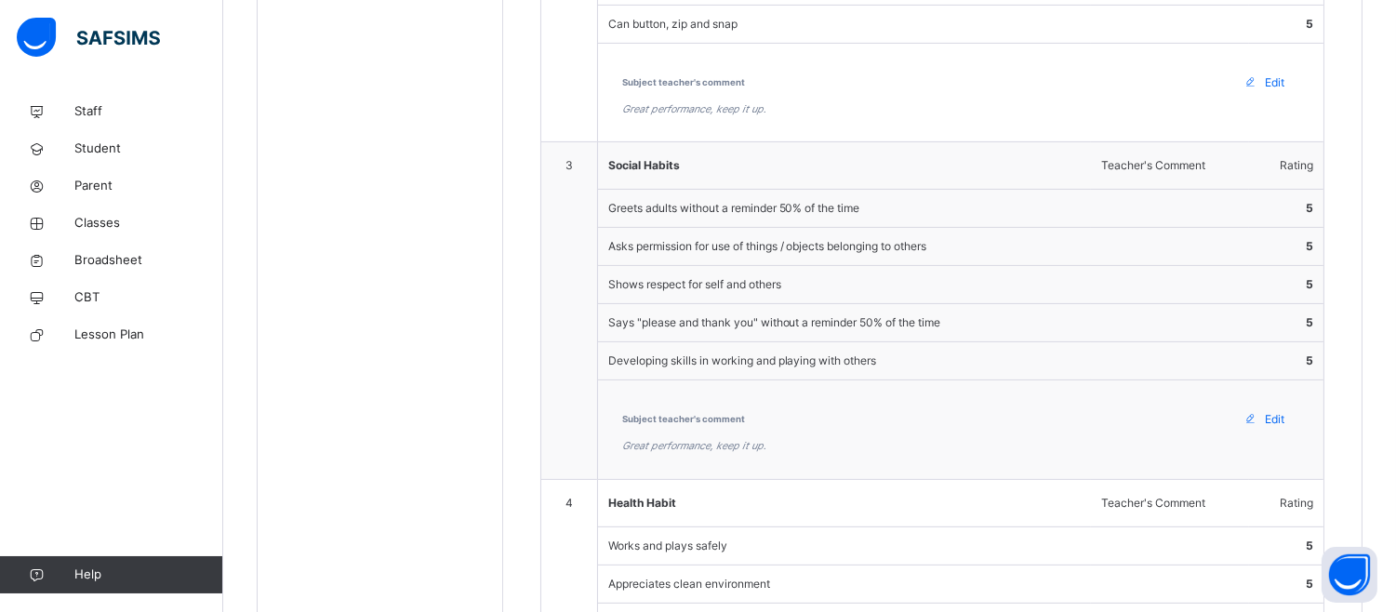
scroll to position [560, 0]
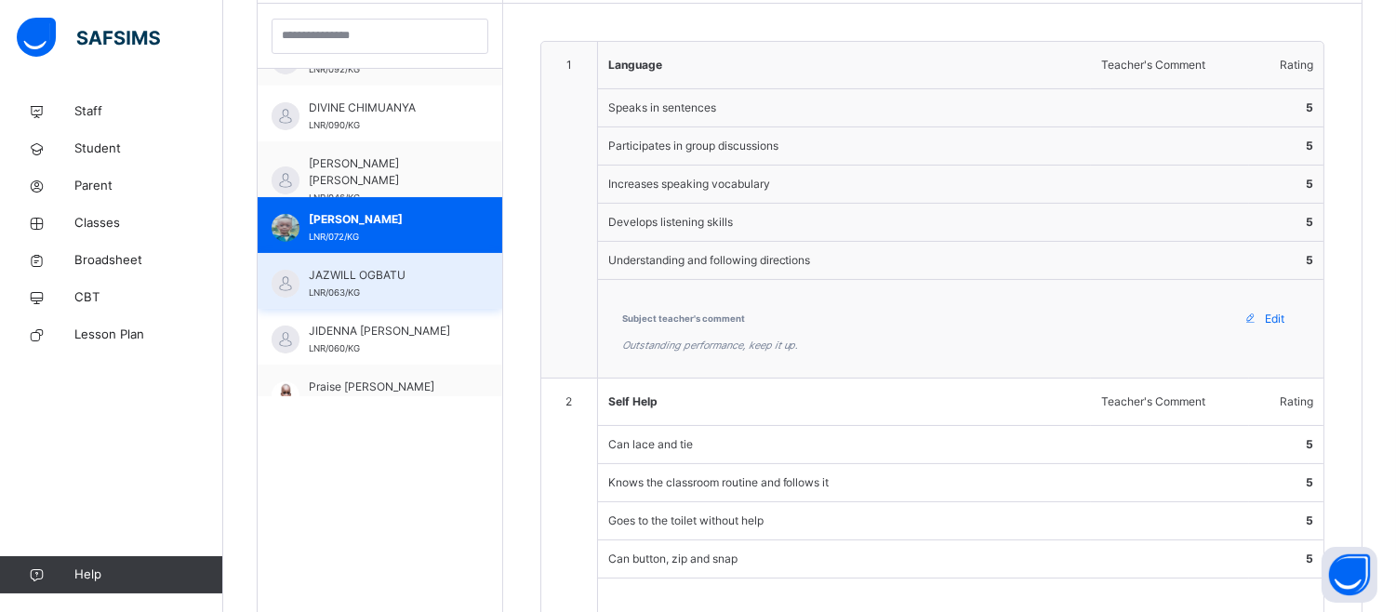
click at [320, 288] on span "LNR/063/KG" at bounding box center [334, 292] width 51 height 10
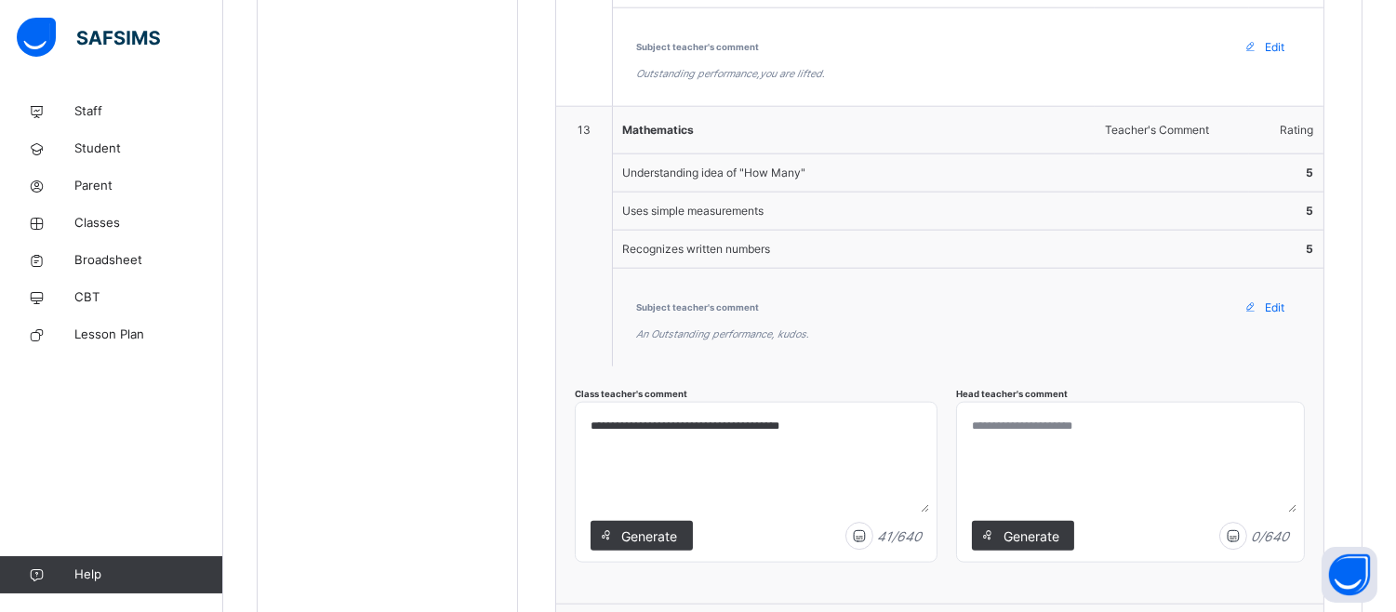
scroll to position [3892, 0]
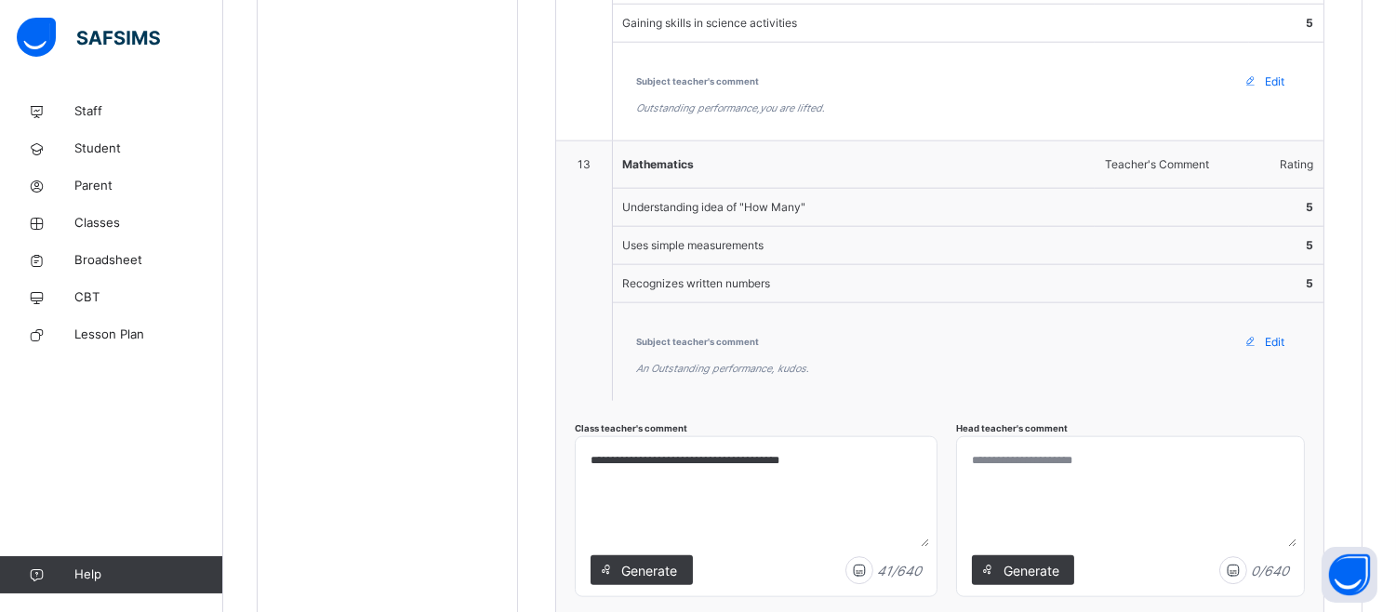
click at [1038, 477] on textarea at bounding box center [1130, 496] width 332 height 102
click at [1016, 477] on textarea at bounding box center [1130, 496] width 332 height 102
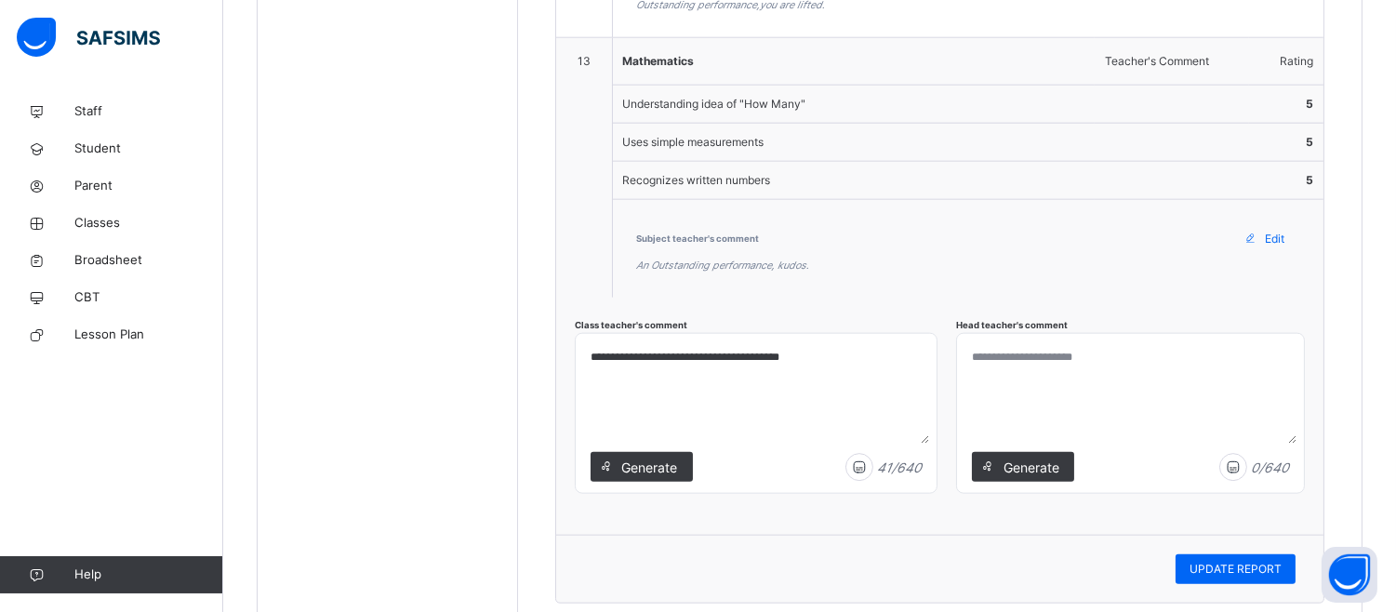
click at [1103, 392] on textarea at bounding box center [1130, 392] width 332 height 102
paste textarea "**********"
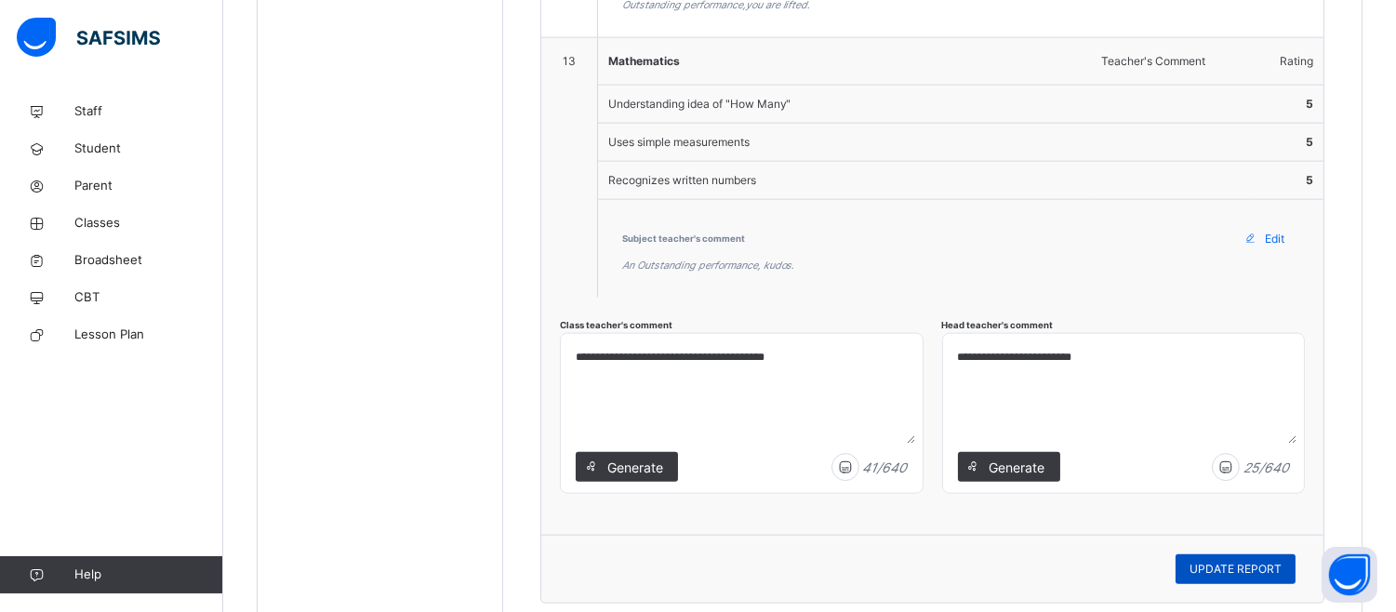
type textarea "**********"
click at [1269, 578] on span "UPDATE REPORT" at bounding box center [1235, 569] width 92 height 17
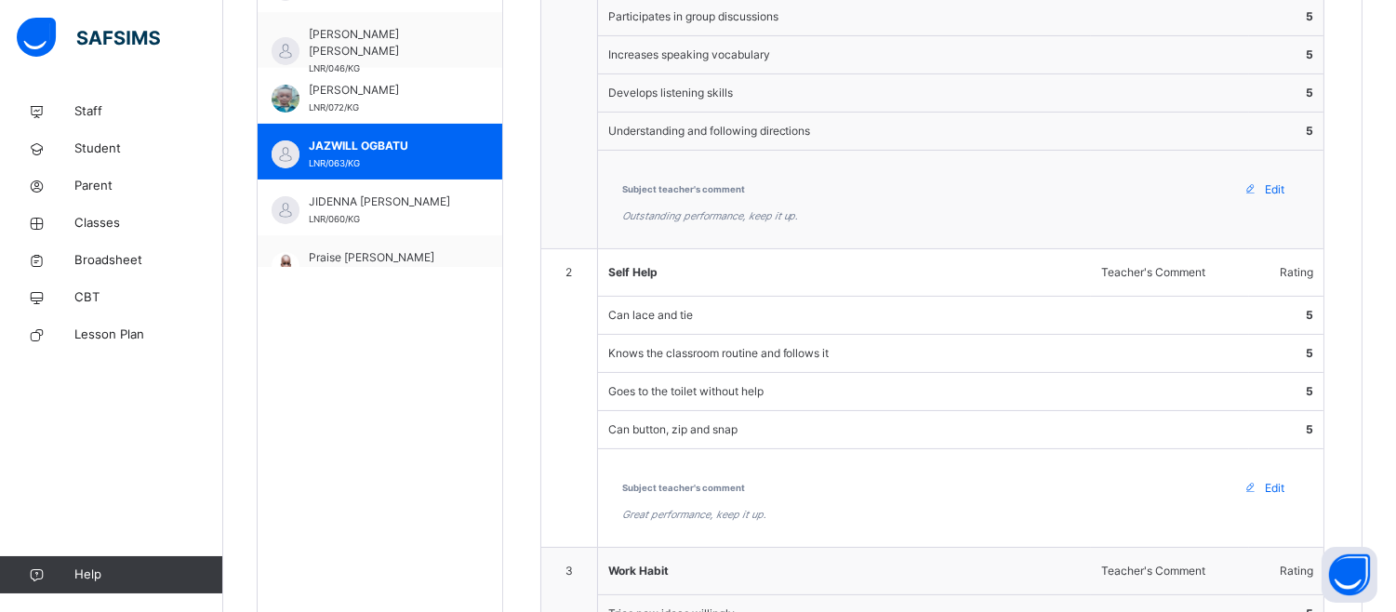
scroll to position [482, 0]
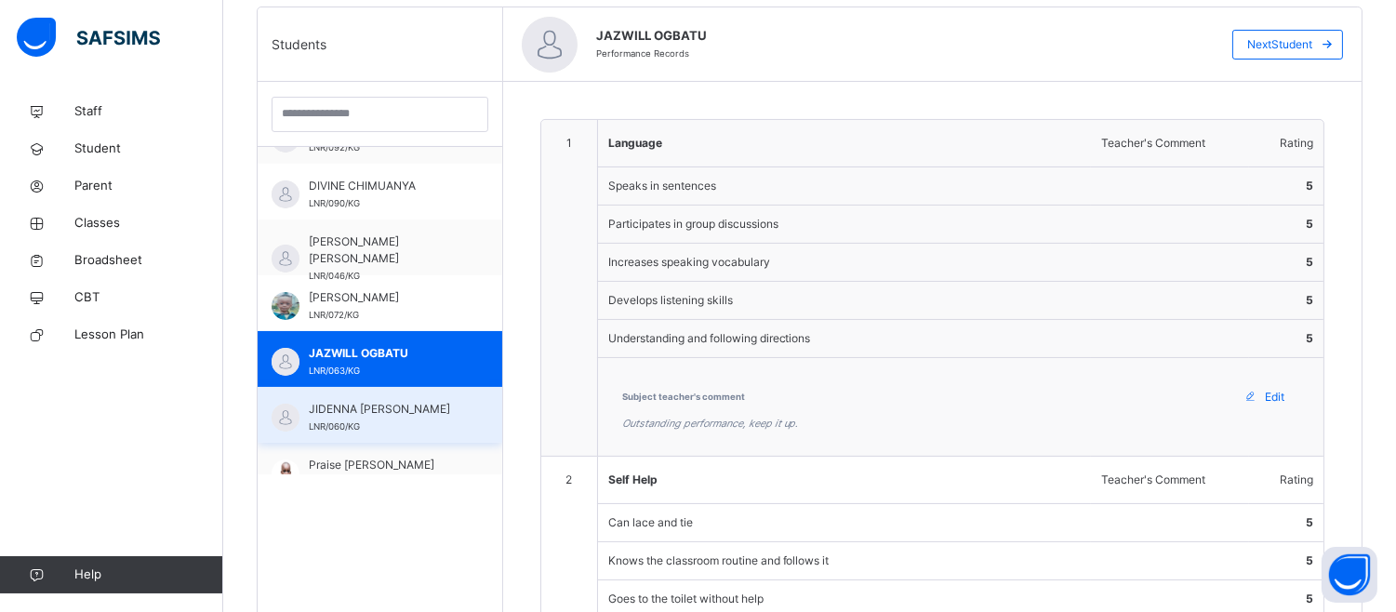
click at [359, 418] on span "JIDENNA JAYDEN CHUKWUKERE" at bounding box center [385, 409] width 152 height 17
click at [360, 418] on span "JIDENNA JAYDEN CHUKWUKERE" at bounding box center [385, 409] width 152 height 17
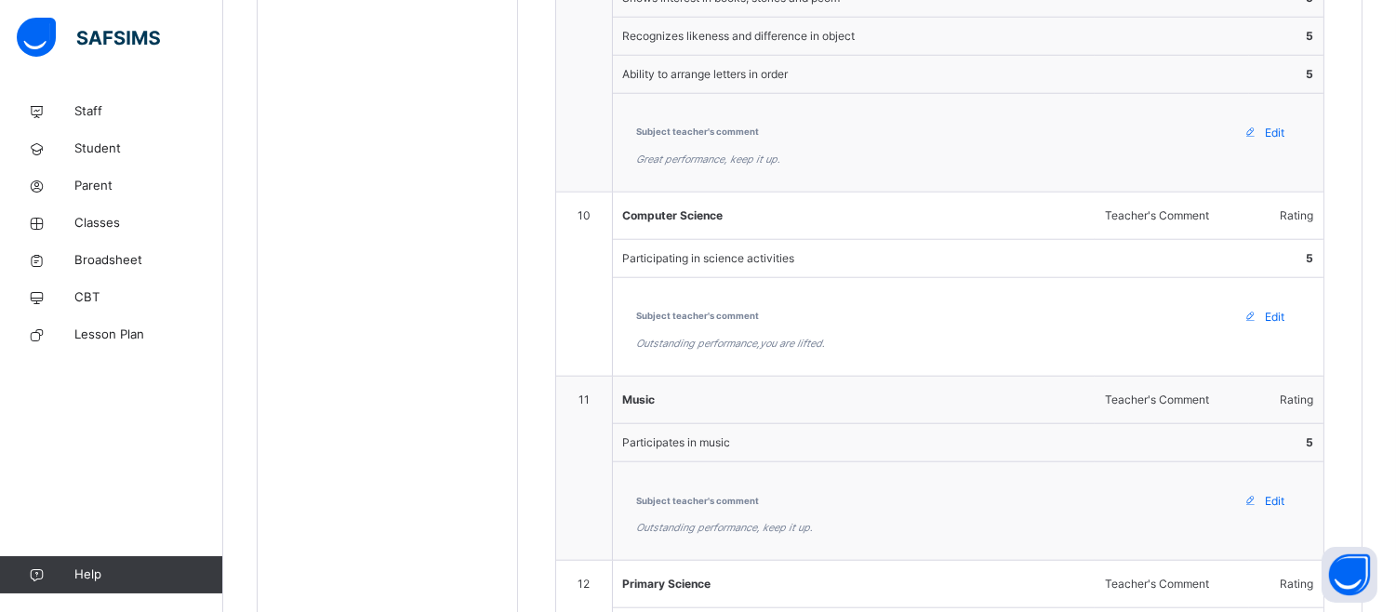
scroll to position [3855, 0]
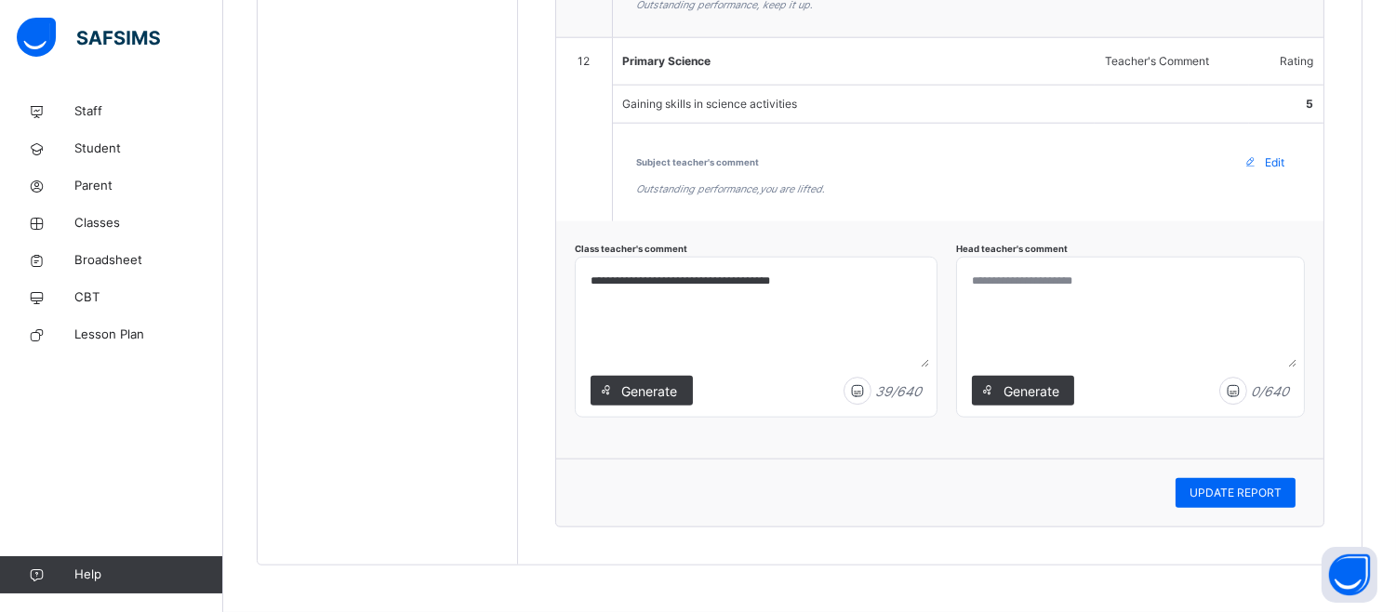
click at [990, 301] on textarea at bounding box center [1130, 316] width 332 height 102
paste textarea "**********"
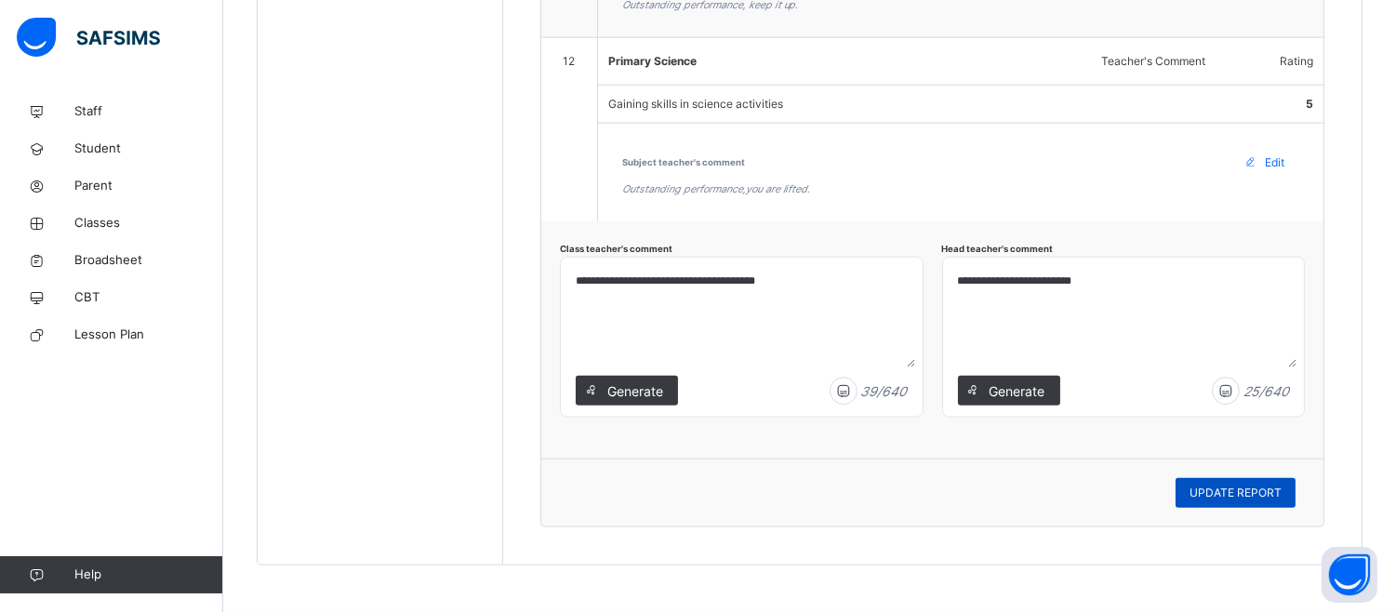
type textarea "**********"
click at [1254, 491] on span "UPDATE REPORT" at bounding box center [1235, 493] width 92 height 17
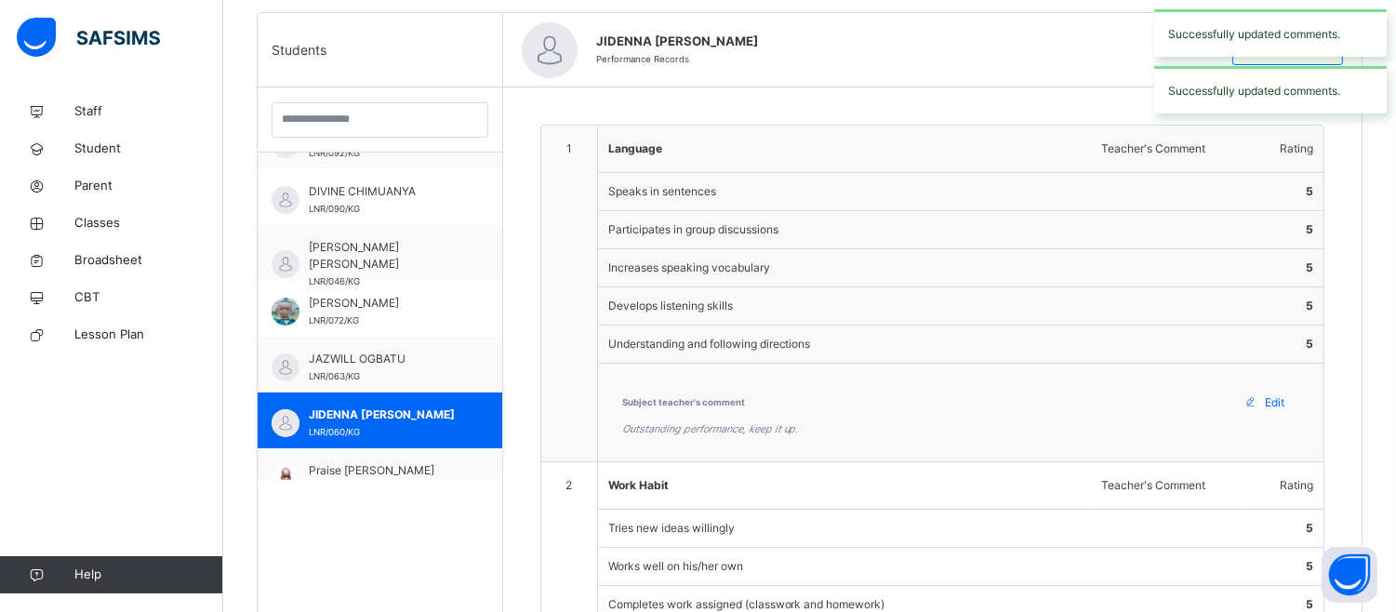
scroll to position [723, 0]
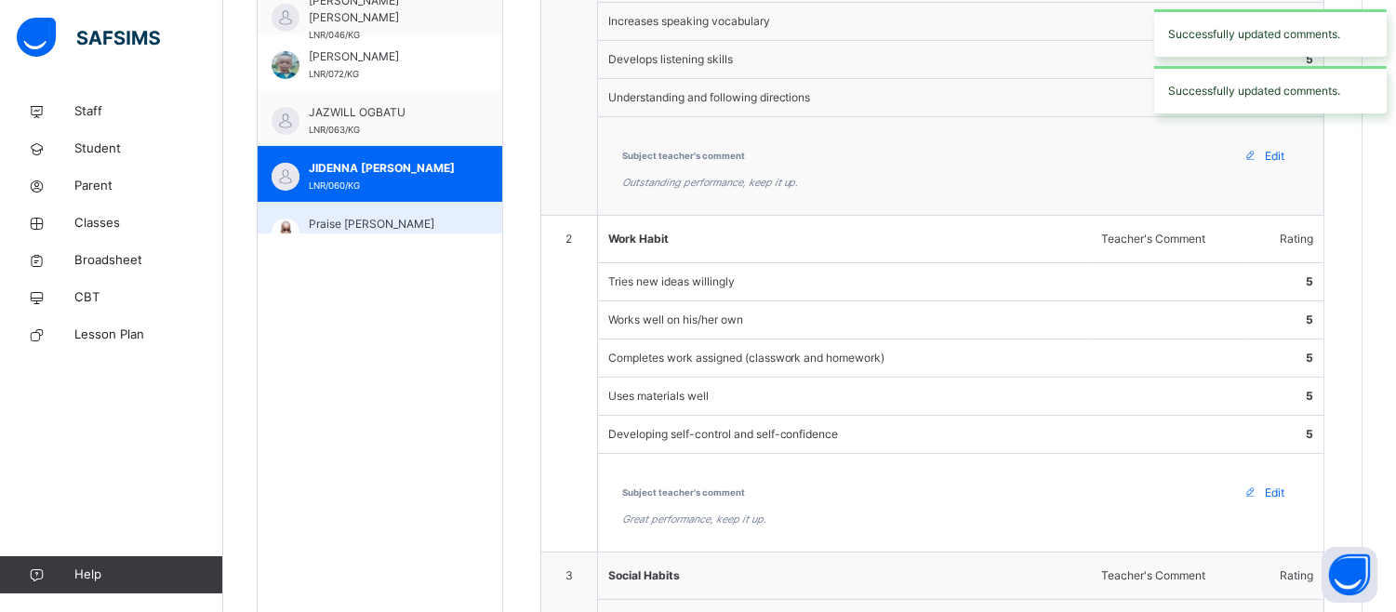
click at [423, 219] on span "Praise Obinna Okpi" at bounding box center [385, 224] width 152 height 17
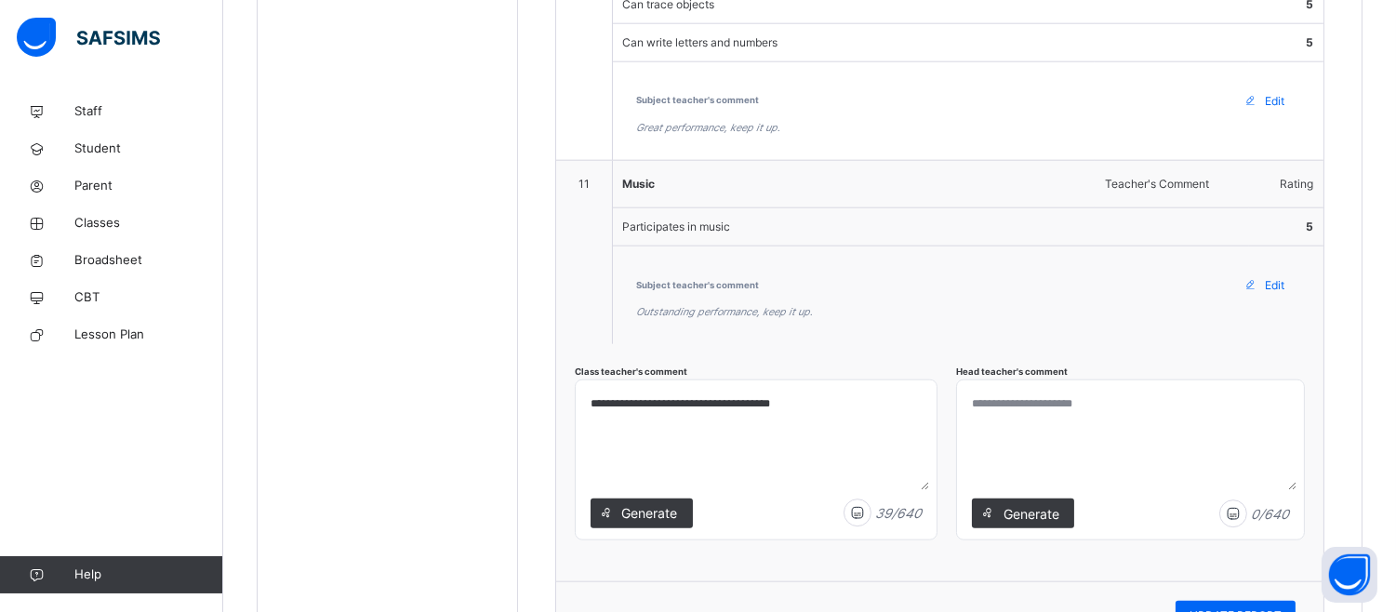
scroll to position [3823, 0]
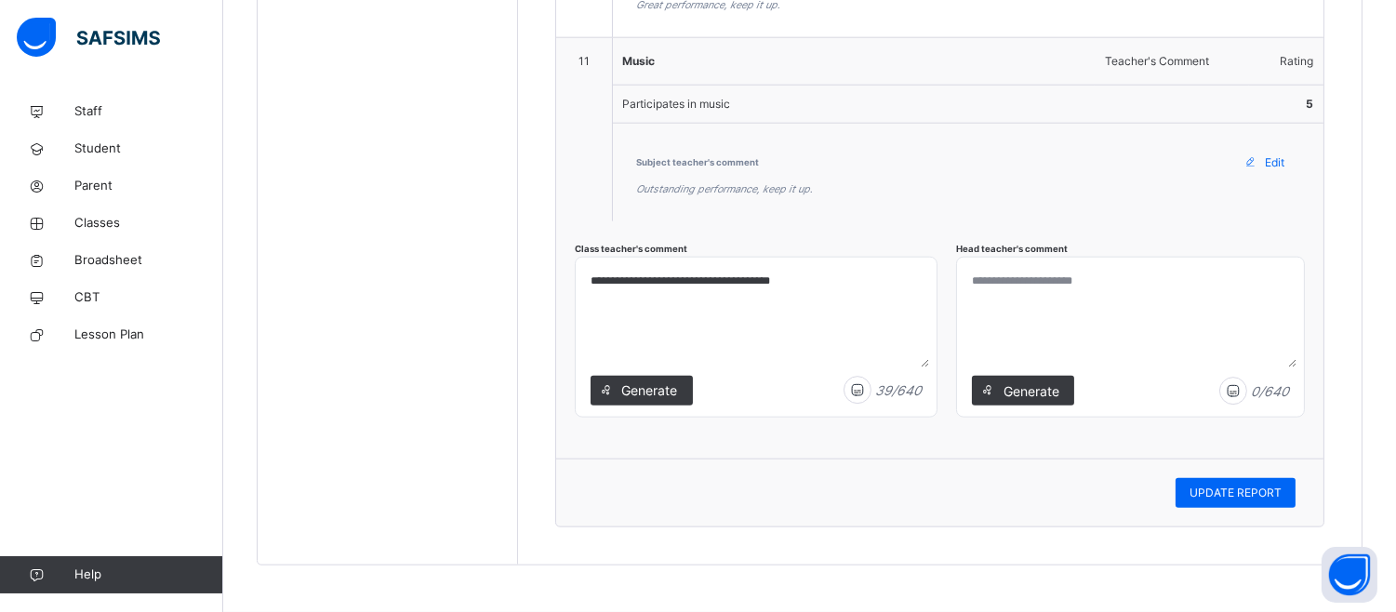
click at [998, 296] on textarea at bounding box center [1130, 316] width 332 height 102
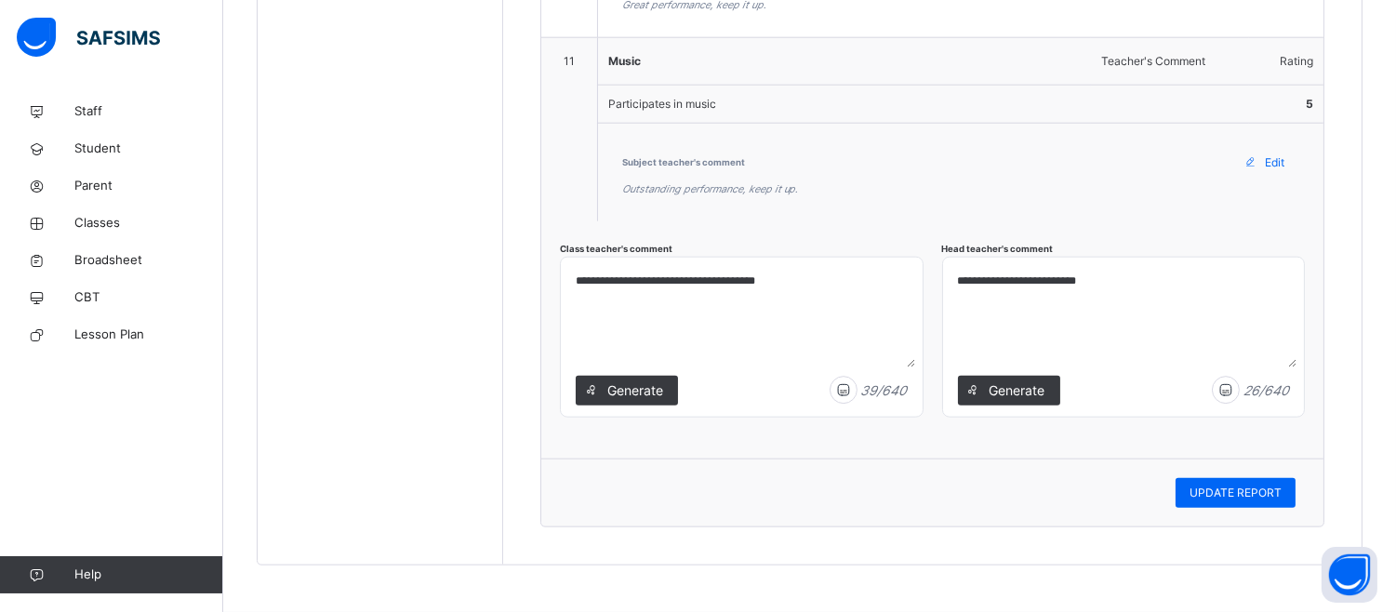
type textarea "**********"
click at [817, 284] on textarea "**********" at bounding box center [741, 316] width 346 height 102
click at [593, 279] on textarea "**********" at bounding box center [741, 316] width 346 height 102
type textarea "**********"
click at [1138, 280] on textarea "**********" at bounding box center [1123, 316] width 346 height 102
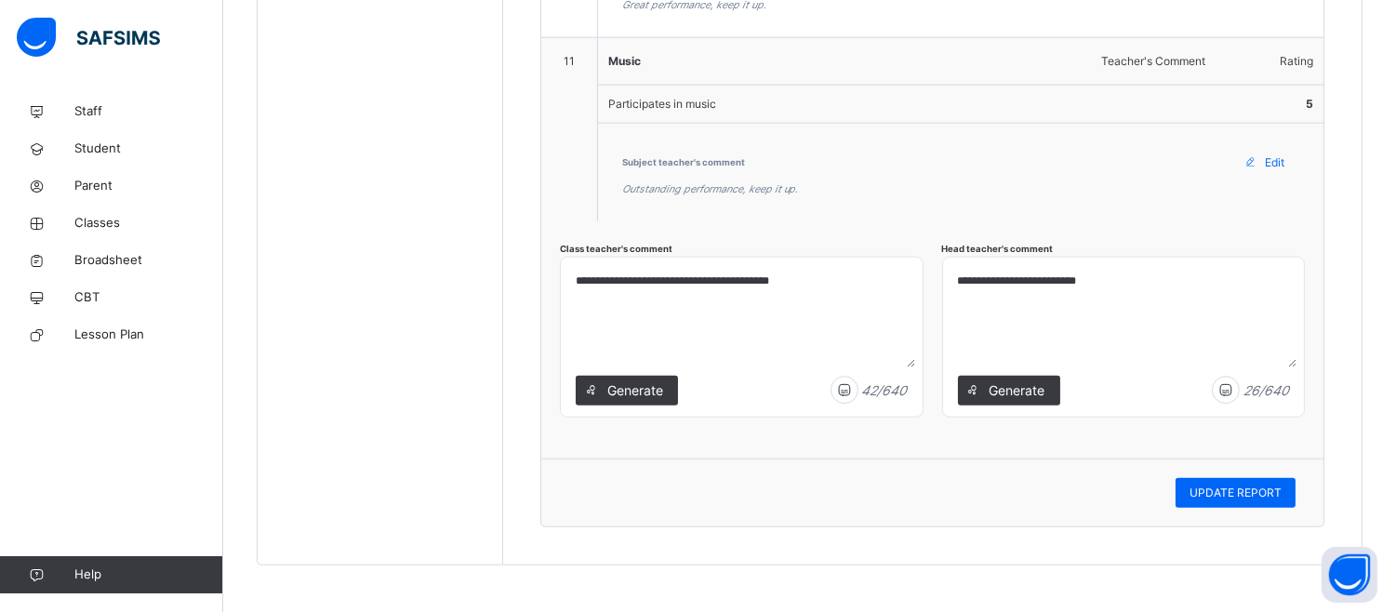
click at [1138, 280] on textarea "**********" at bounding box center [1123, 316] width 346 height 102
click at [1136, 283] on textarea "**********" at bounding box center [1123, 316] width 346 height 102
type textarea "**********"
click at [1259, 488] on span "UPDATE REPORT" at bounding box center [1235, 493] width 92 height 17
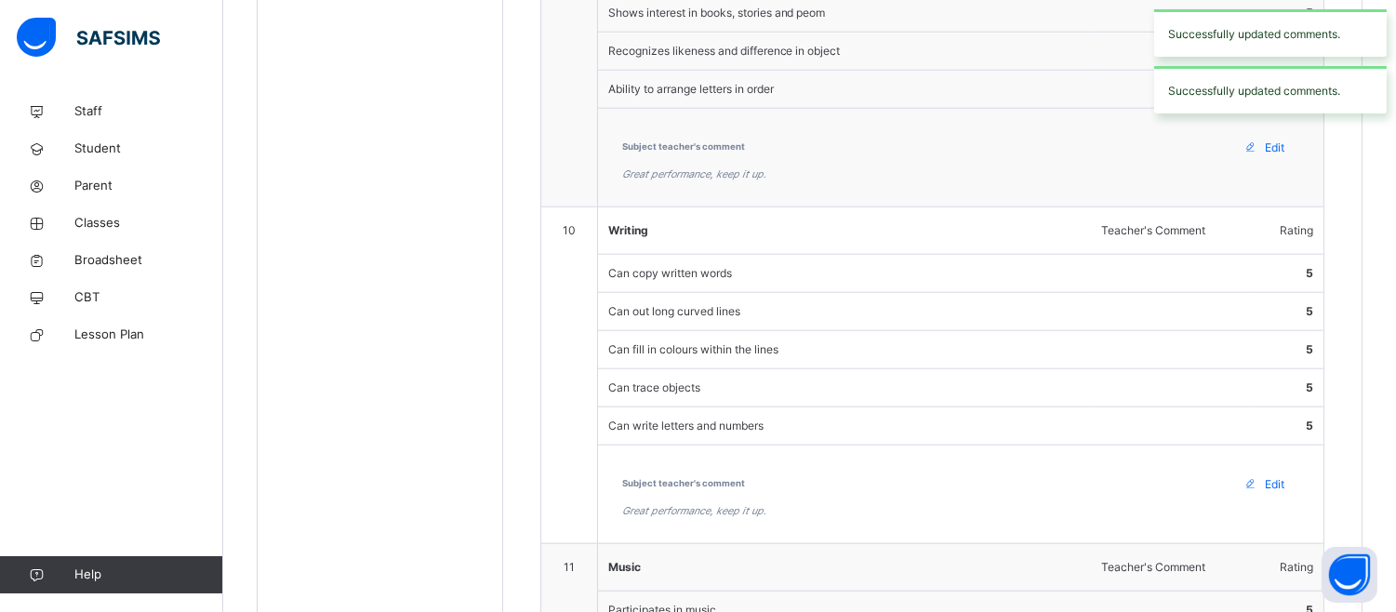
scroll to position [3306, 0]
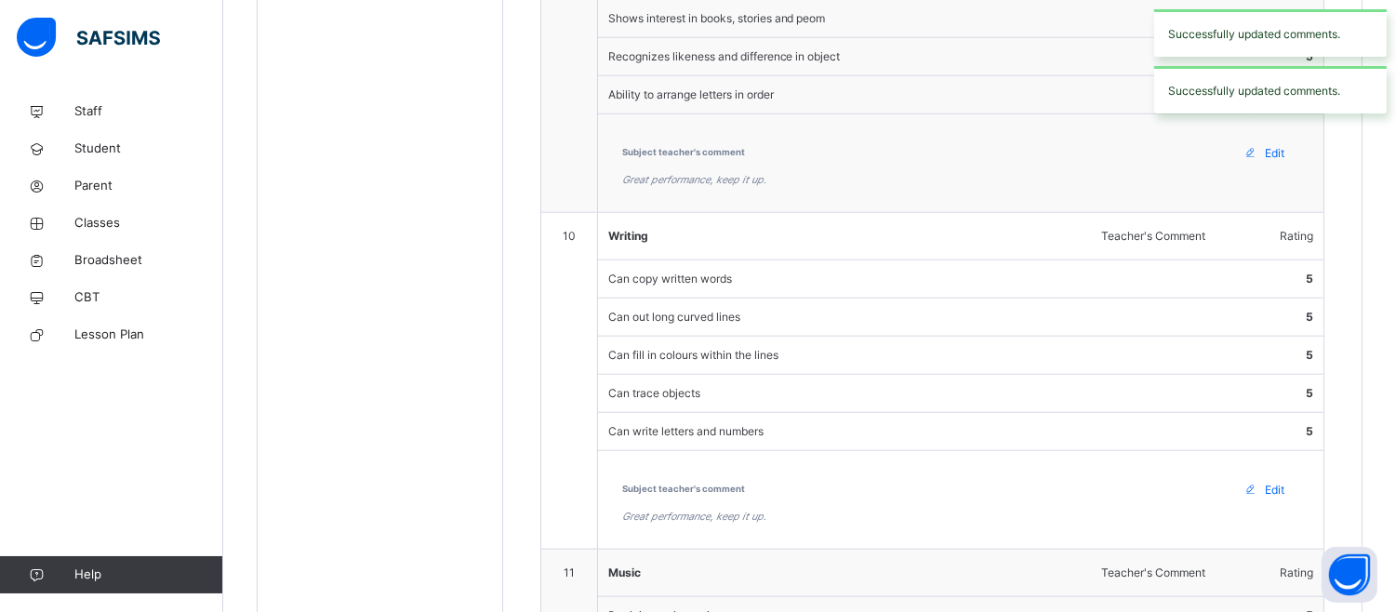
type textarea "**********"
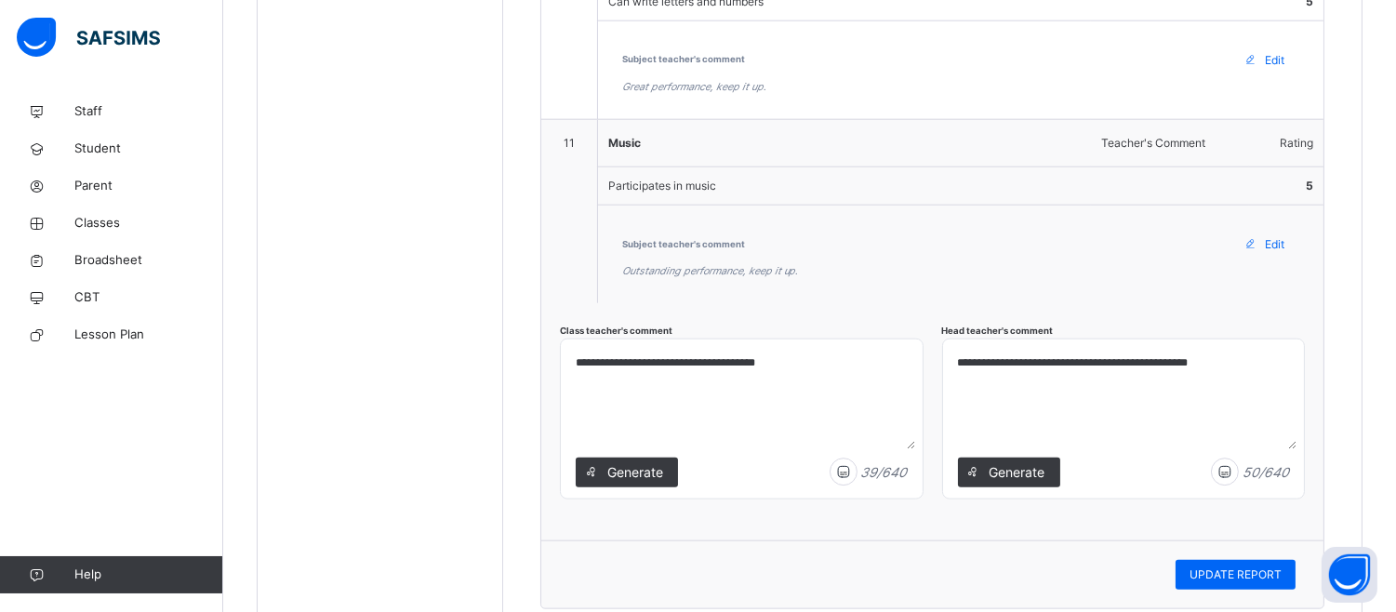
scroll to position [3823, 0]
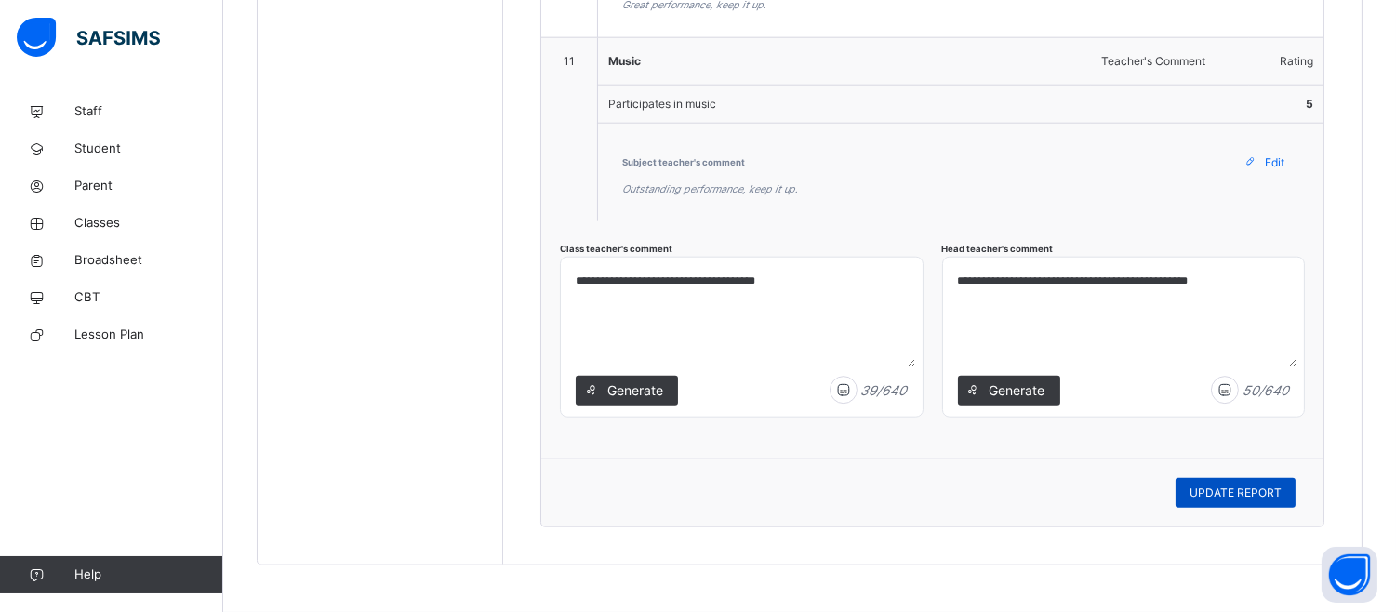
click at [1259, 485] on span "UPDATE REPORT" at bounding box center [1235, 493] width 92 height 17
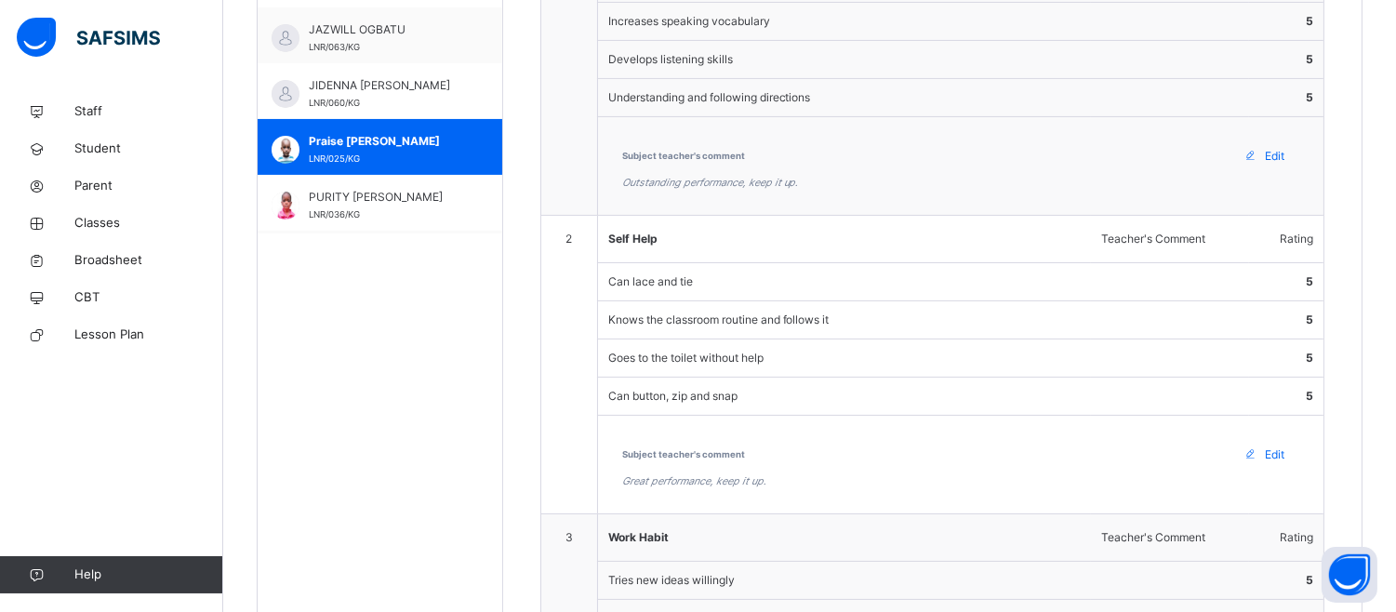
scroll to position [330, 0]
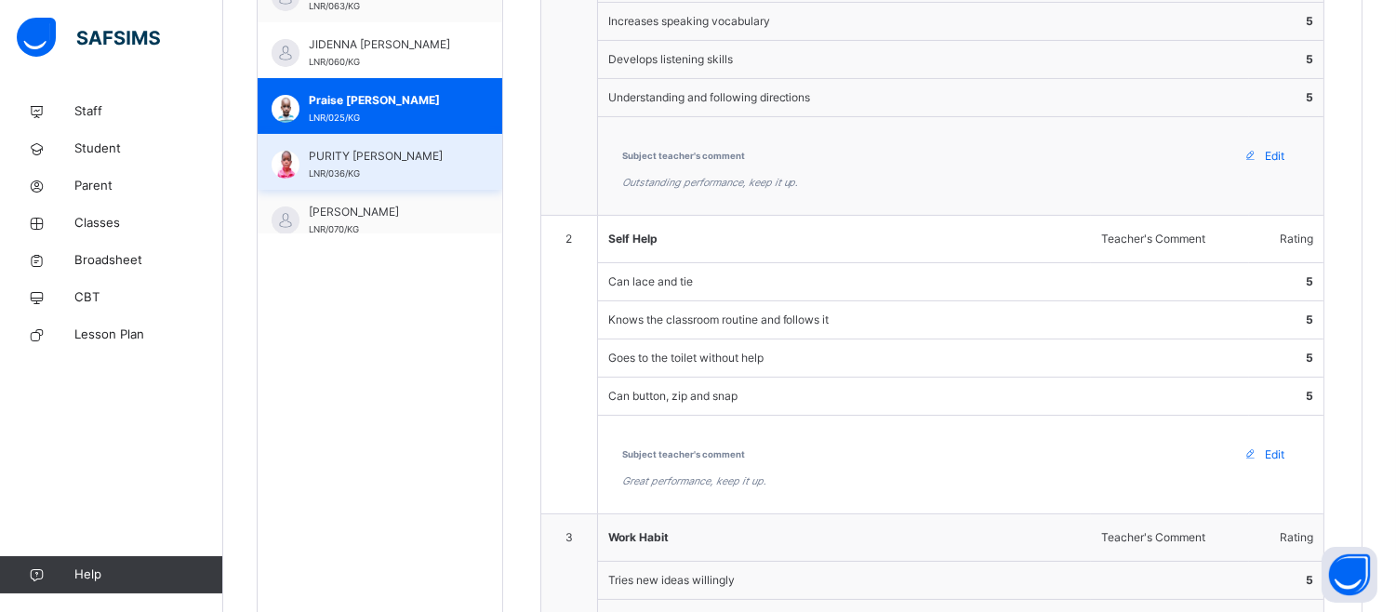
click at [404, 156] on span "PURITY CHIKAMSO UGOCHUKWU" at bounding box center [385, 156] width 152 height 17
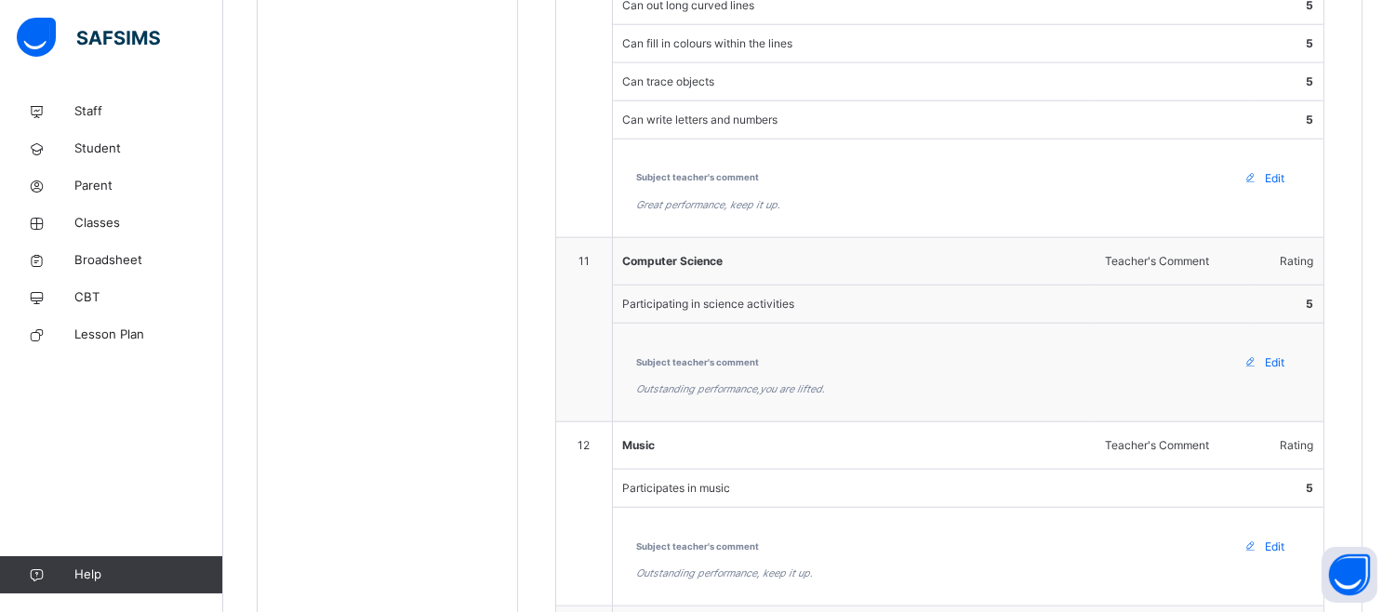
scroll to position [4192, 0]
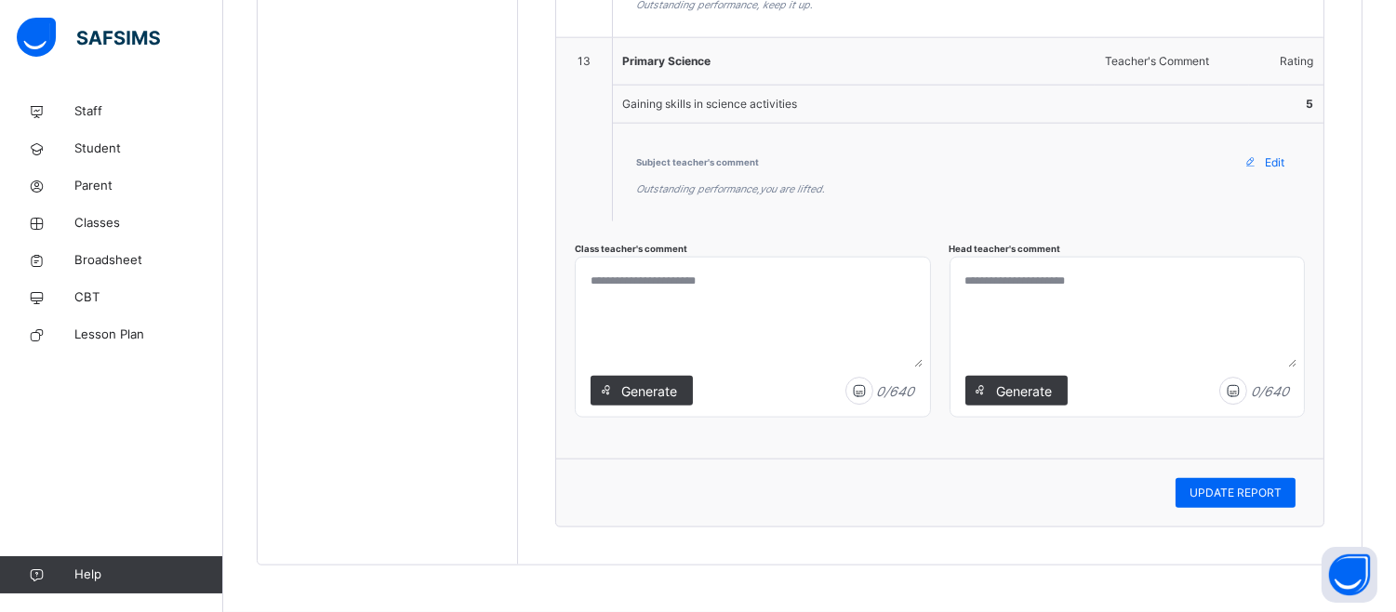
click at [990, 296] on textarea at bounding box center [1127, 316] width 339 height 102
paste textarea "**********"
type textarea "**********"
click at [746, 285] on textarea at bounding box center [749, 316] width 332 height 102
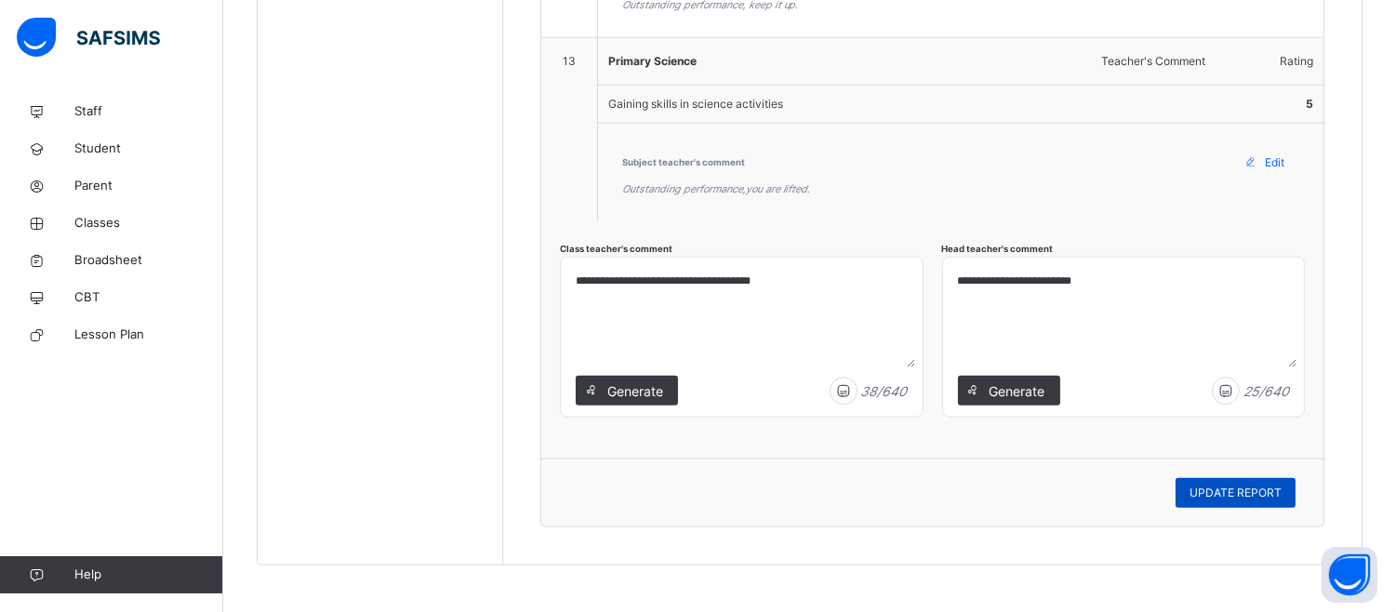
type textarea "**********"
click at [1251, 485] on span "UPDATE REPORT" at bounding box center [1235, 493] width 92 height 17
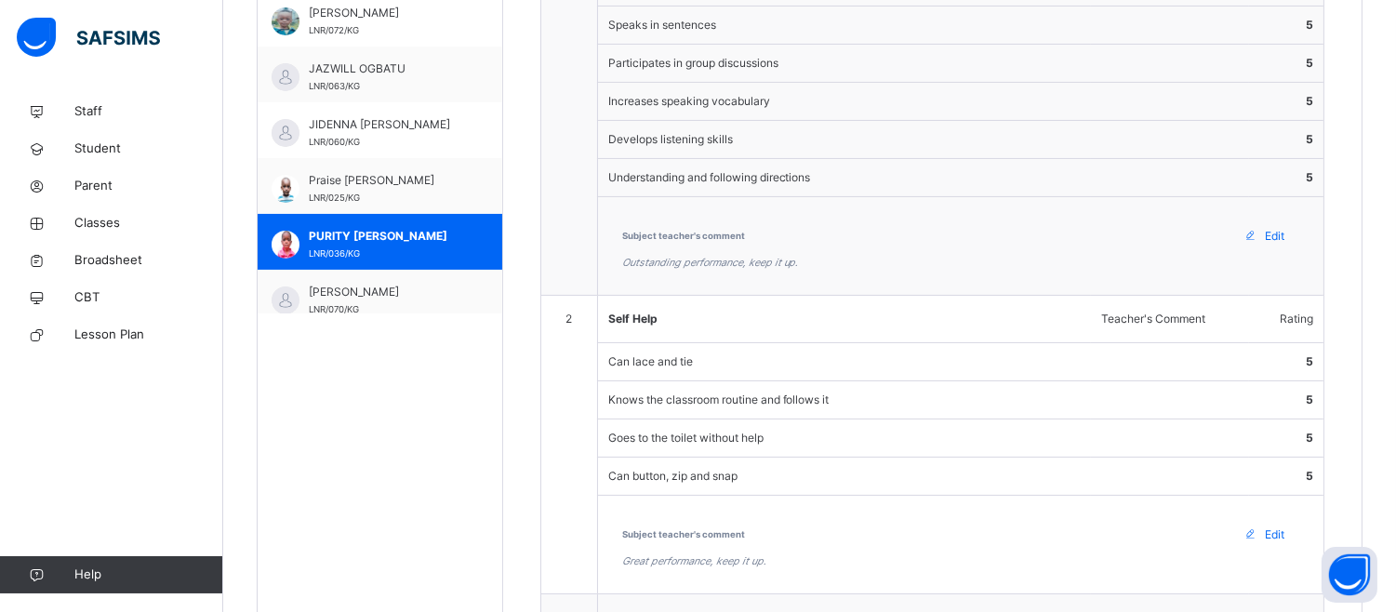
scroll to position [575, 0]
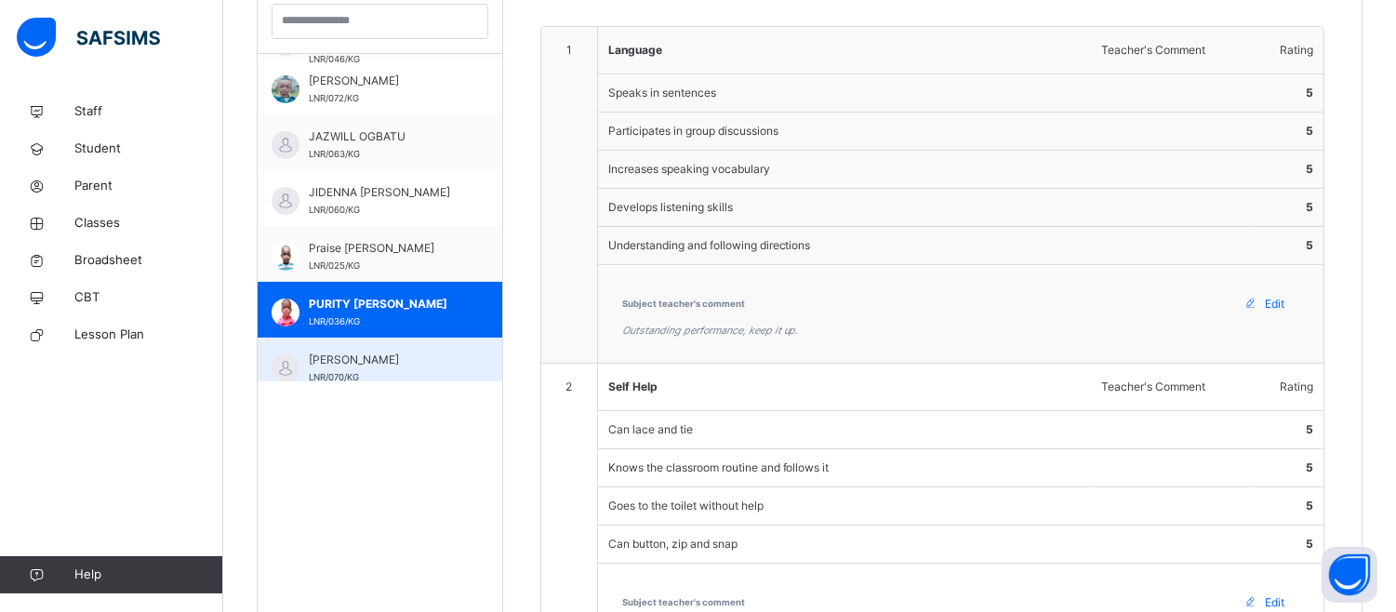
click at [335, 365] on span "SOCHIKAIMA DESTINY UGOCHUKWU" at bounding box center [385, 360] width 152 height 17
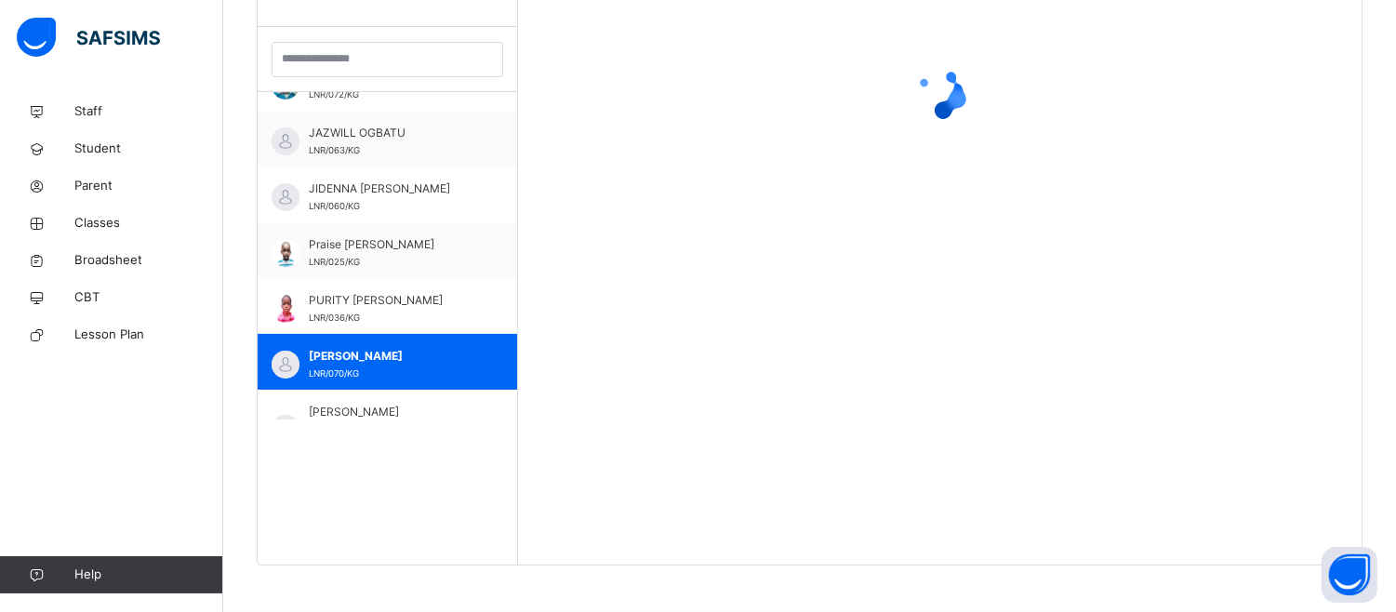
scroll to position [397, 0]
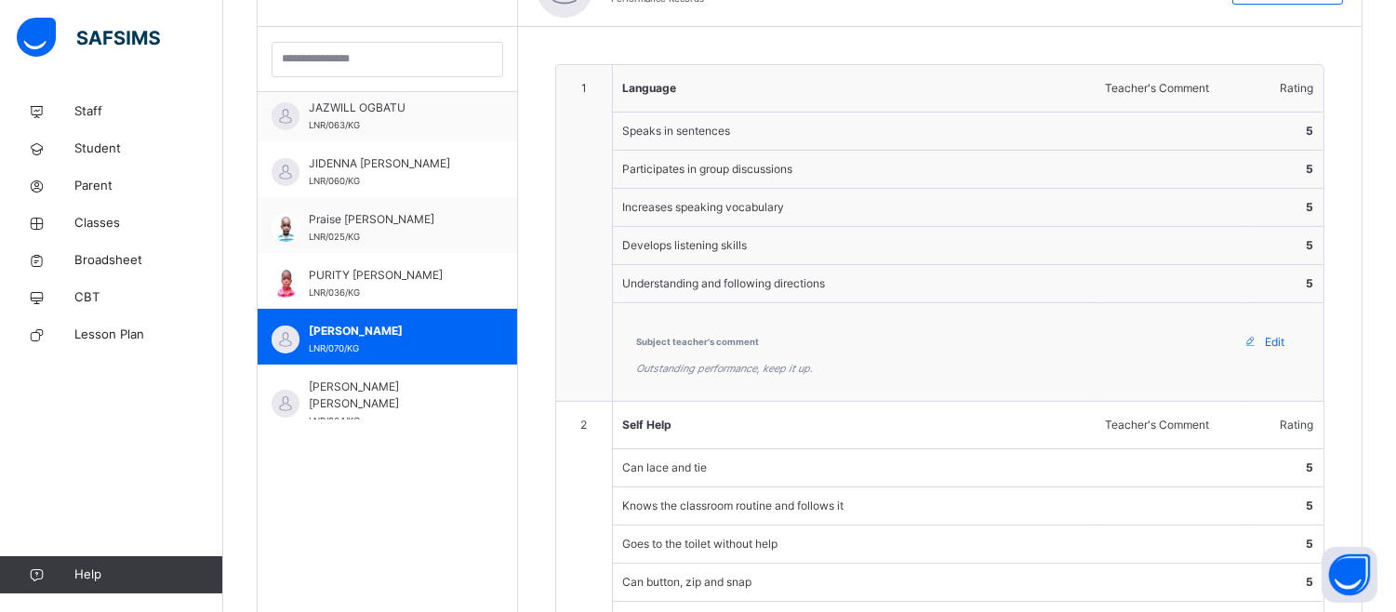
type textarea "**********"
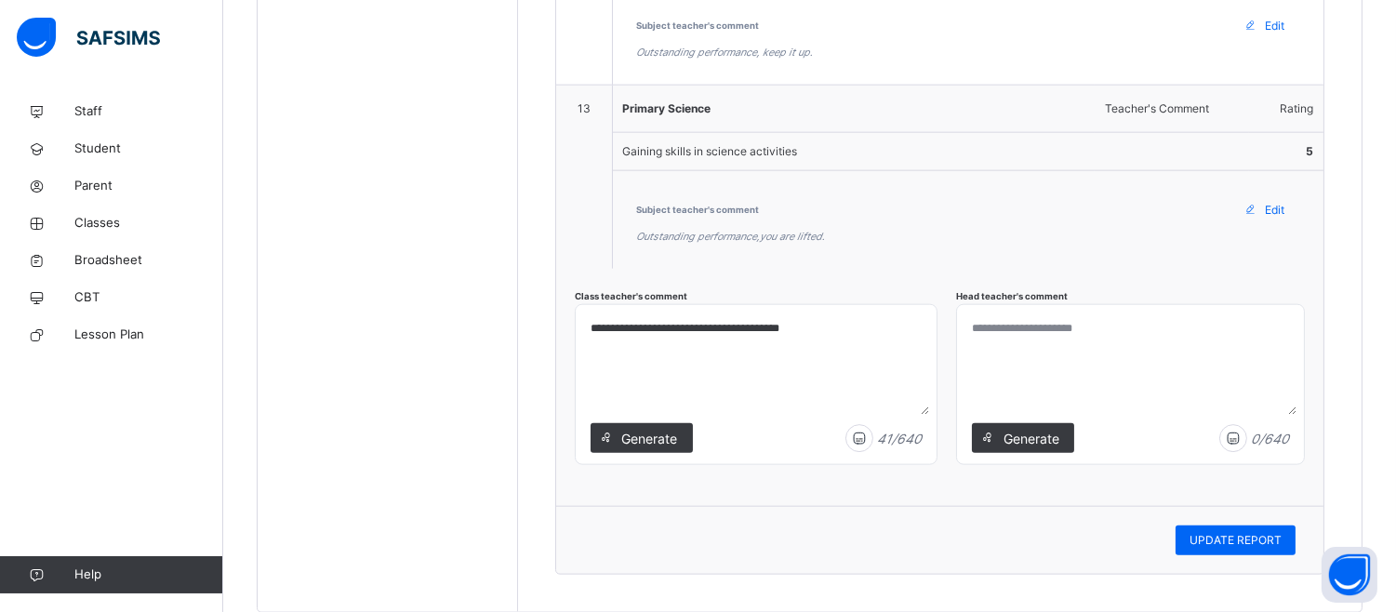
scroll to position [4192, 0]
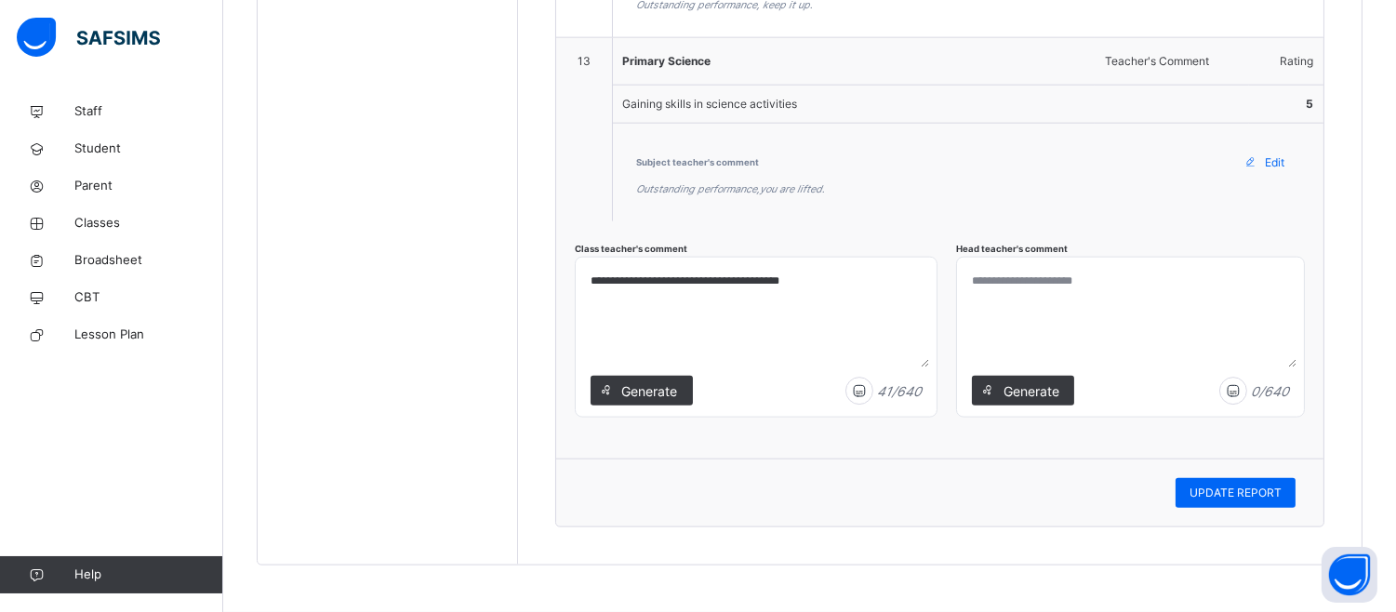
drag, startPoint x: 1021, startPoint y: 305, endPoint x: 1017, endPoint y: 326, distance: 20.8
click at [1017, 320] on textarea at bounding box center [1130, 316] width 332 height 102
drag, startPoint x: 1000, startPoint y: 352, endPoint x: 995, endPoint y: 370, distance: 19.2
drag, startPoint x: 995, startPoint y: 370, endPoint x: 972, endPoint y: 318, distance: 57.0
click at [972, 318] on textarea at bounding box center [1130, 316] width 332 height 102
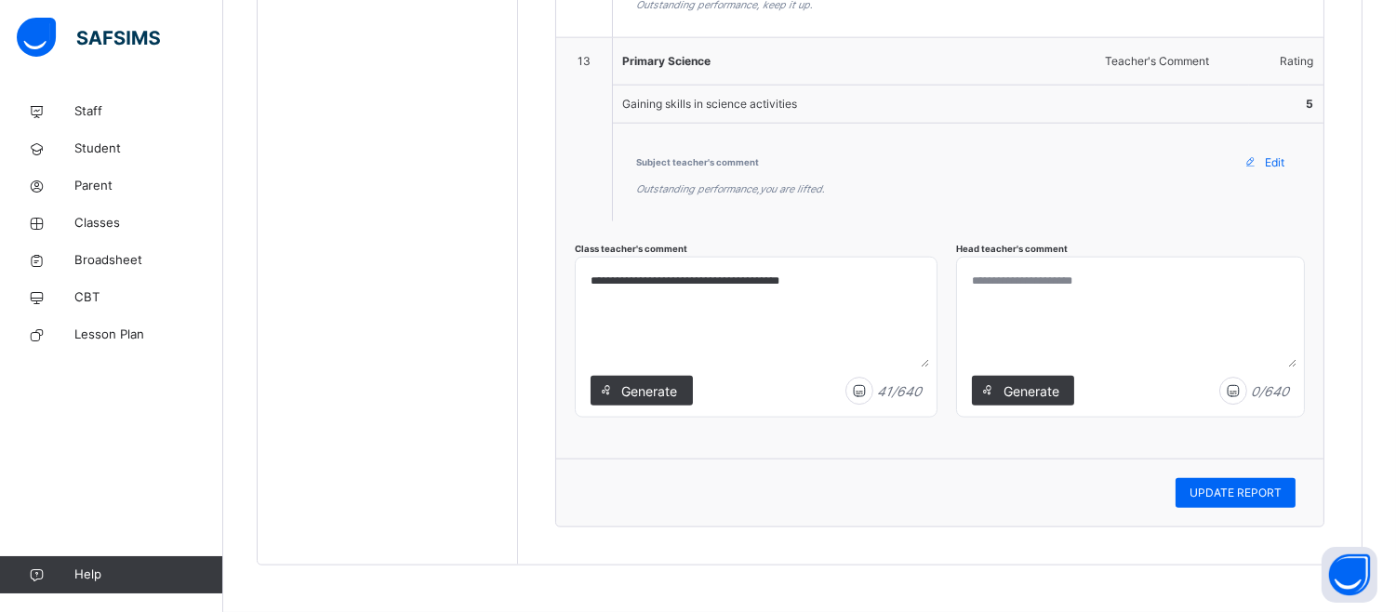
paste textarea "**********"
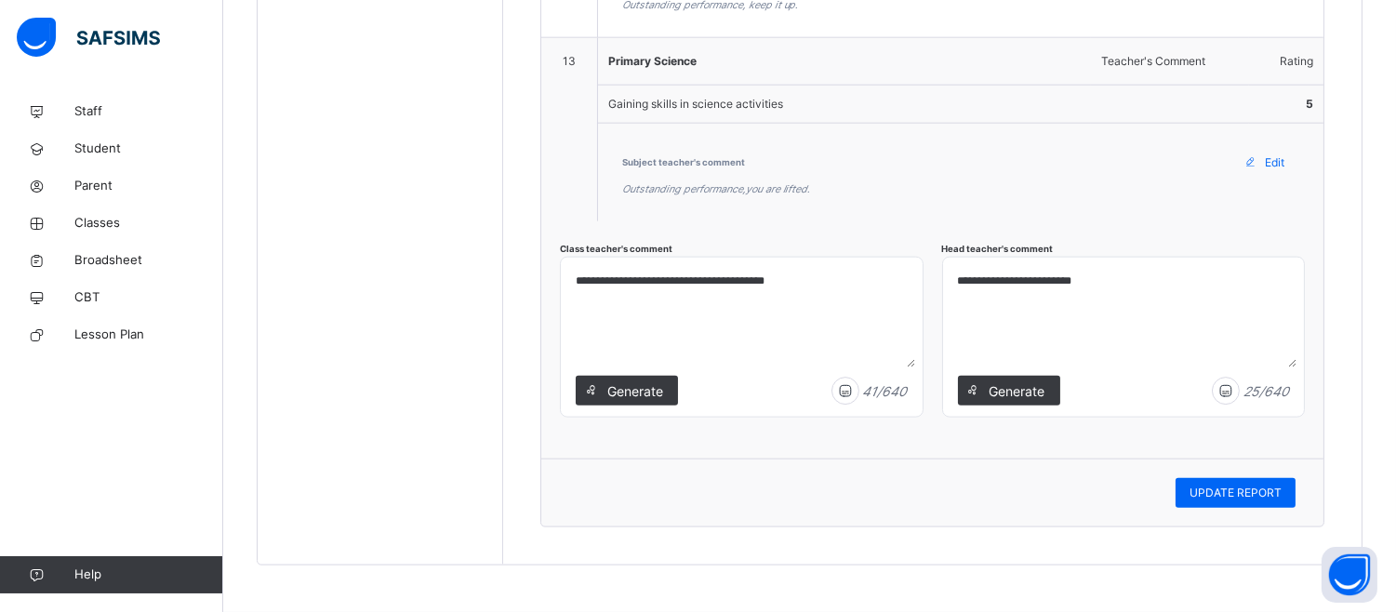
click at [1001, 283] on textarea "**********" at bounding box center [1123, 316] width 346 height 102
click at [1116, 282] on textarea "**********" at bounding box center [1123, 316] width 346 height 102
drag, startPoint x: 1077, startPoint y: 279, endPoint x: 973, endPoint y: 285, distance: 104.3
click at [973, 285] on textarea "**********" at bounding box center [1123, 316] width 346 height 102
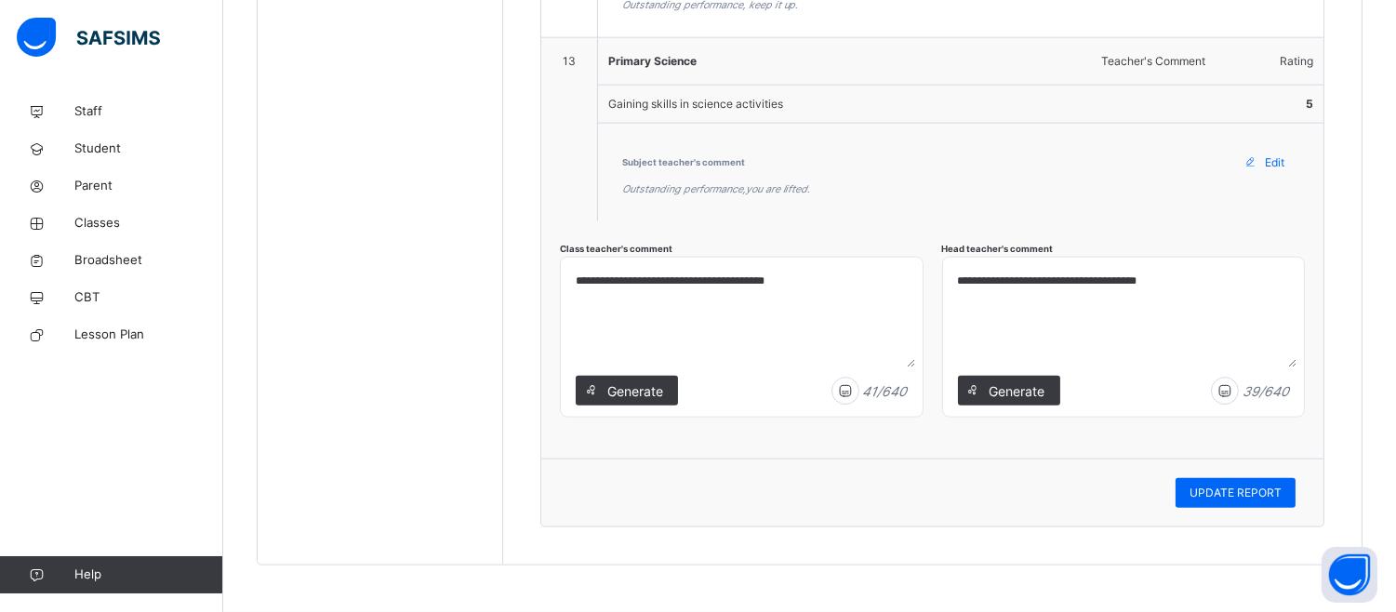
drag, startPoint x: 1184, startPoint y: 280, endPoint x: 1075, endPoint y: 286, distance: 109.0
click at [1075, 286] on textarea "**********" at bounding box center [1123, 316] width 346 height 102
type textarea "**********"
click at [1235, 486] on span "UPDATE REPORT" at bounding box center [1235, 493] width 92 height 17
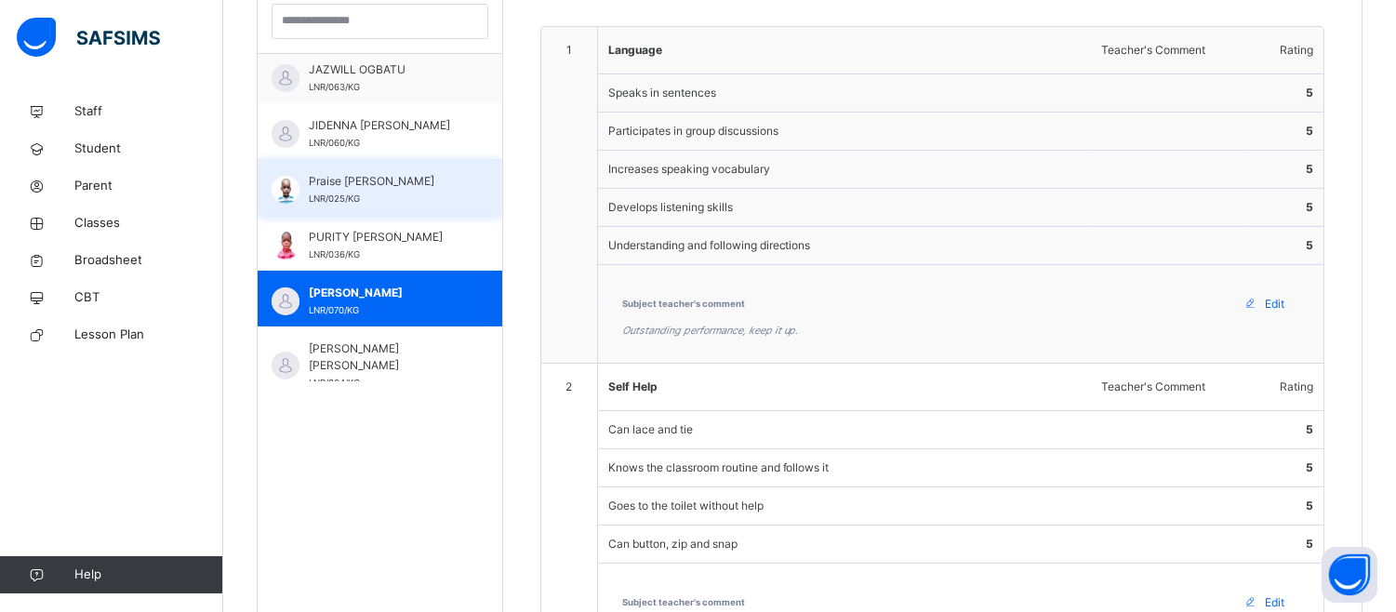
scroll to position [472, 0]
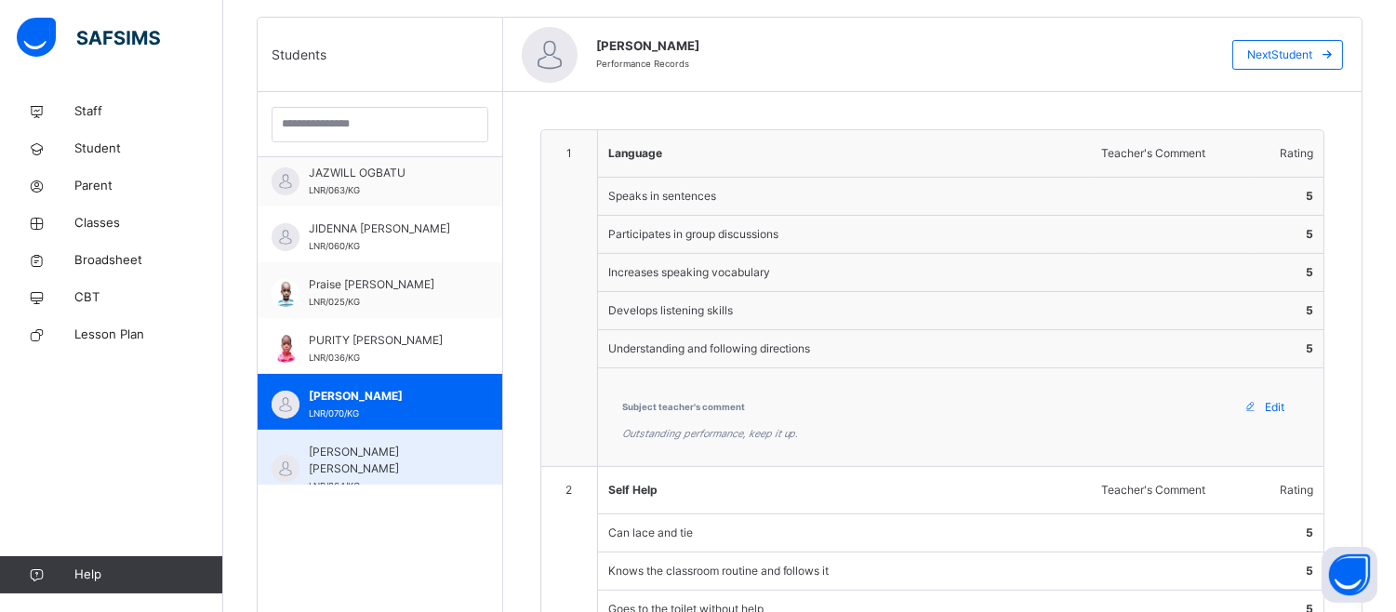
click at [413, 438] on div "UGONNA DANIEL EGESI LNR/064/KG" at bounding box center [380, 458] width 245 height 56
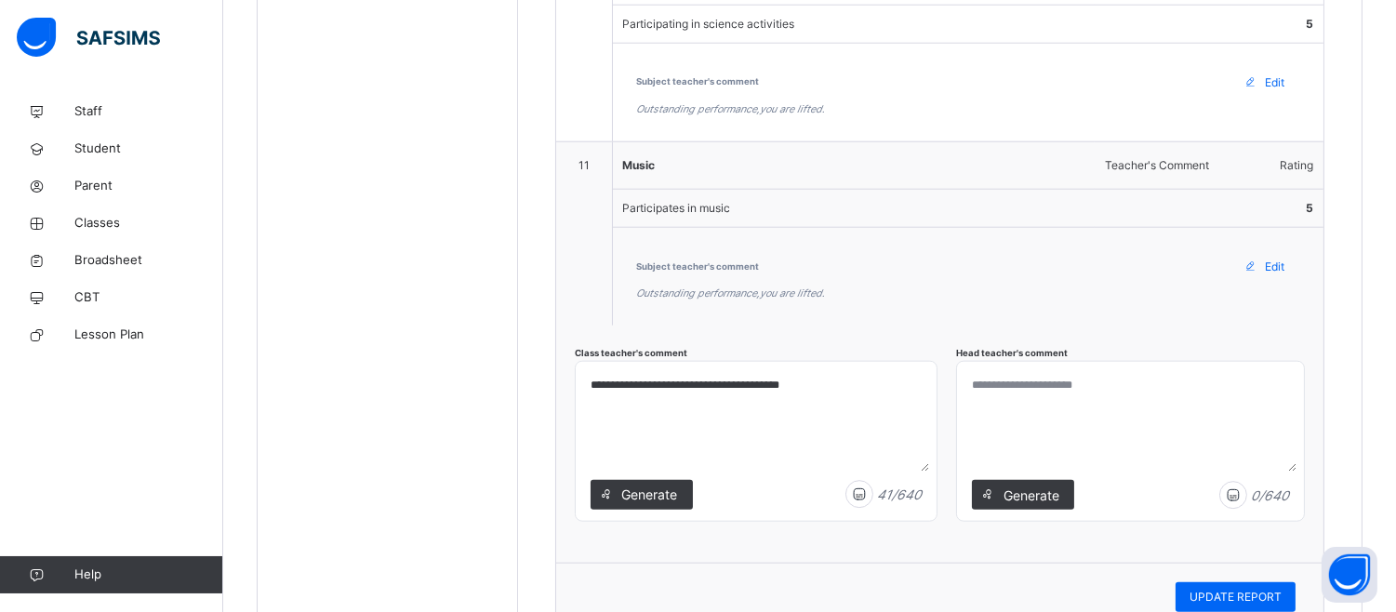
scroll to position [3708, 0]
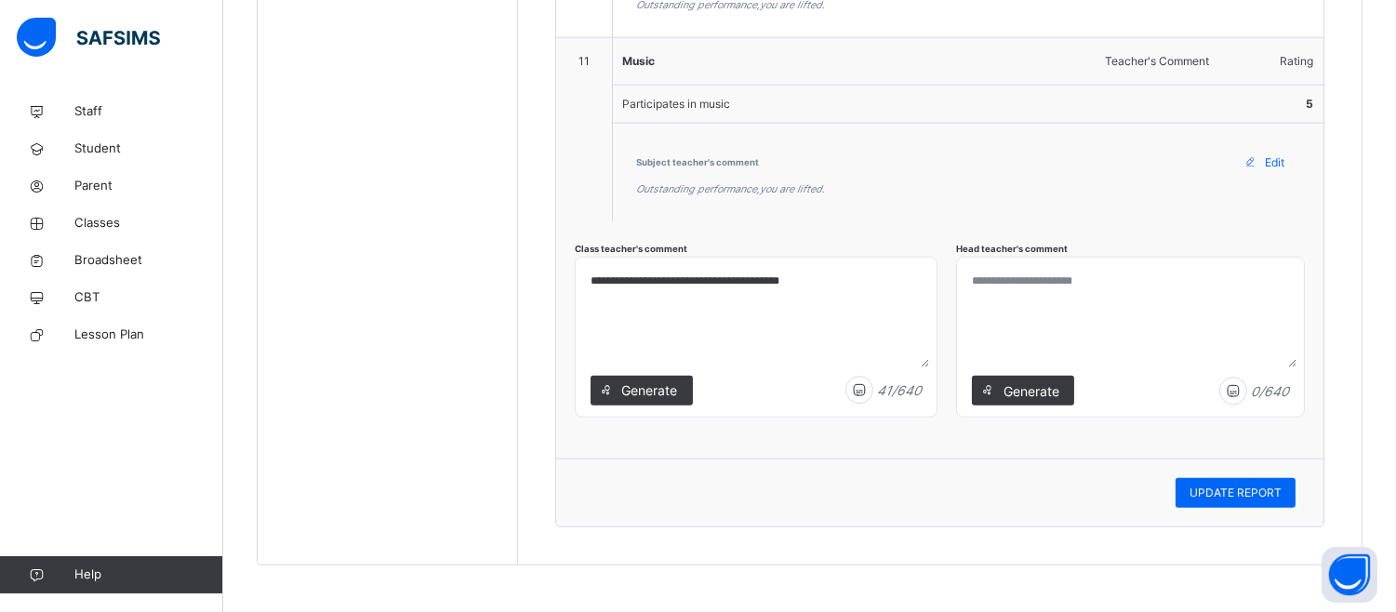
click at [995, 305] on textarea at bounding box center [1130, 316] width 332 height 102
paste textarea "**********"
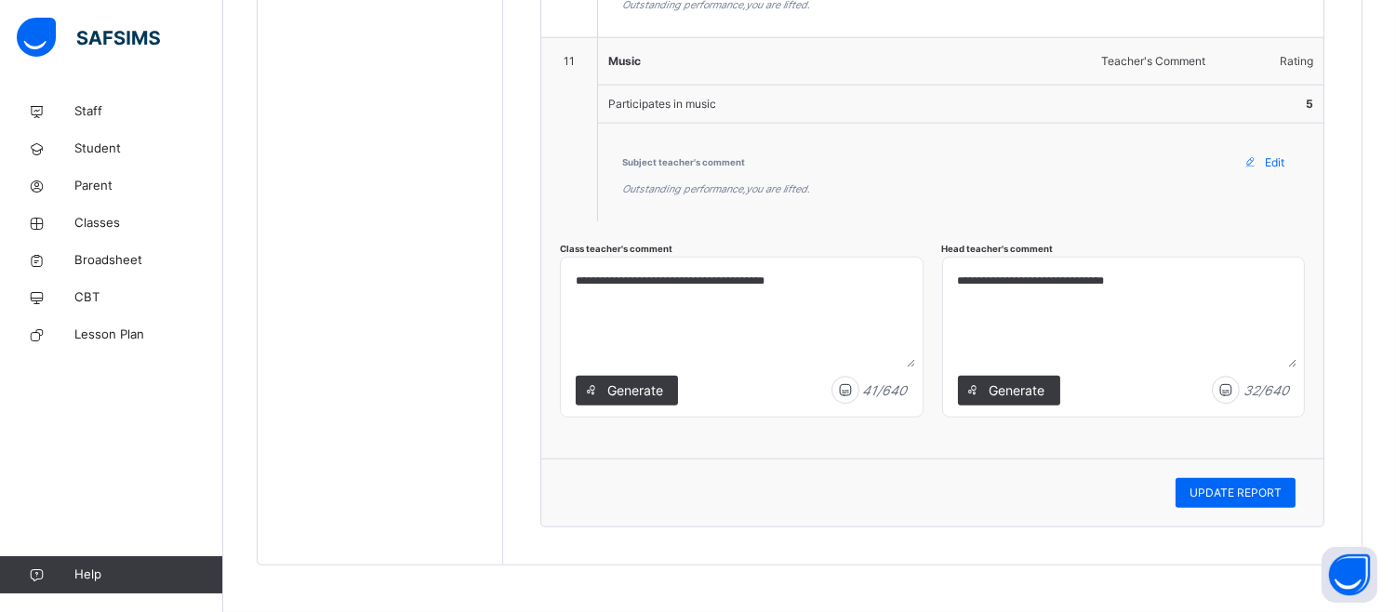
click at [1110, 284] on textarea "**********" at bounding box center [1123, 316] width 346 height 102
click at [1166, 272] on textarea "**********" at bounding box center [1123, 316] width 346 height 102
type textarea "**********"
click at [1233, 482] on div "UPDATE REPORT" at bounding box center [1236, 493] width 120 height 30
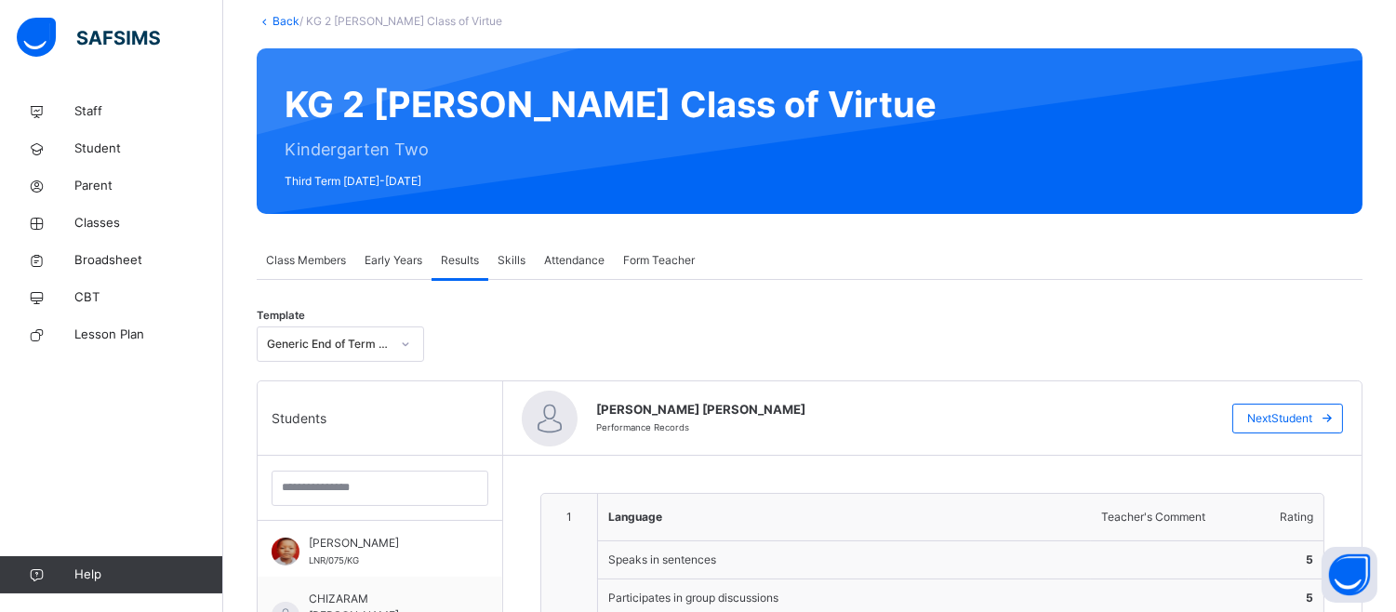
scroll to position [0, 0]
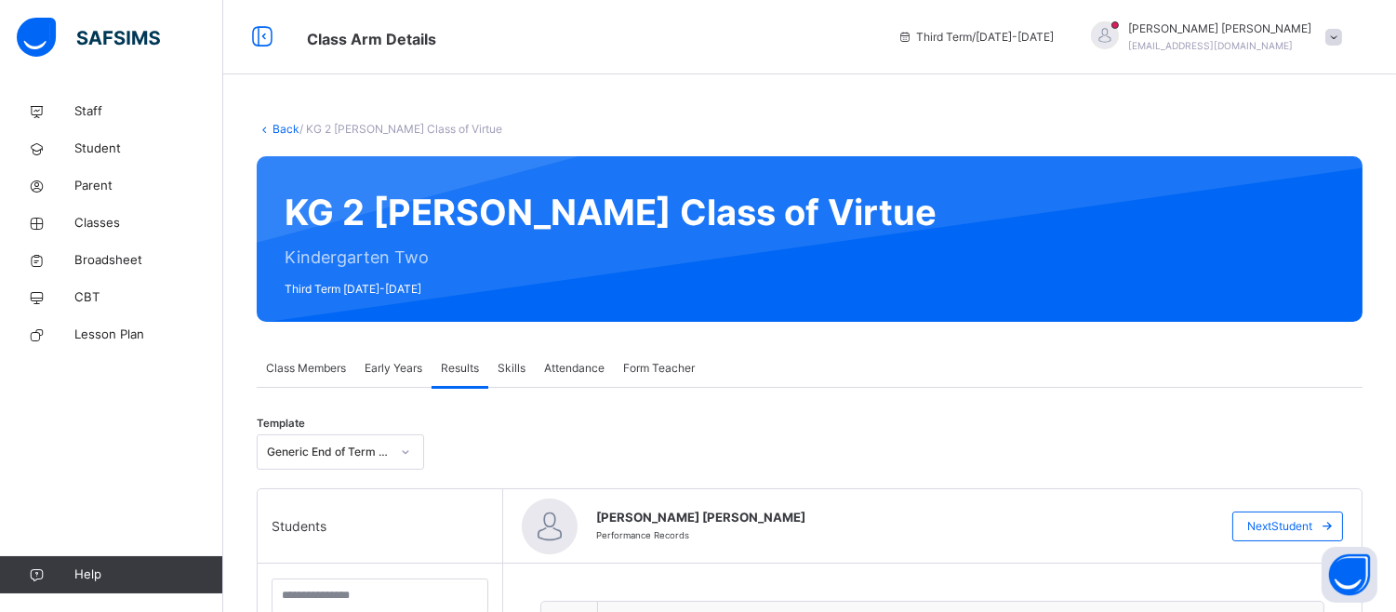
click at [264, 126] on icon at bounding box center [265, 129] width 16 height 14
click at [109, 225] on span "Classes" at bounding box center [148, 223] width 149 height 19
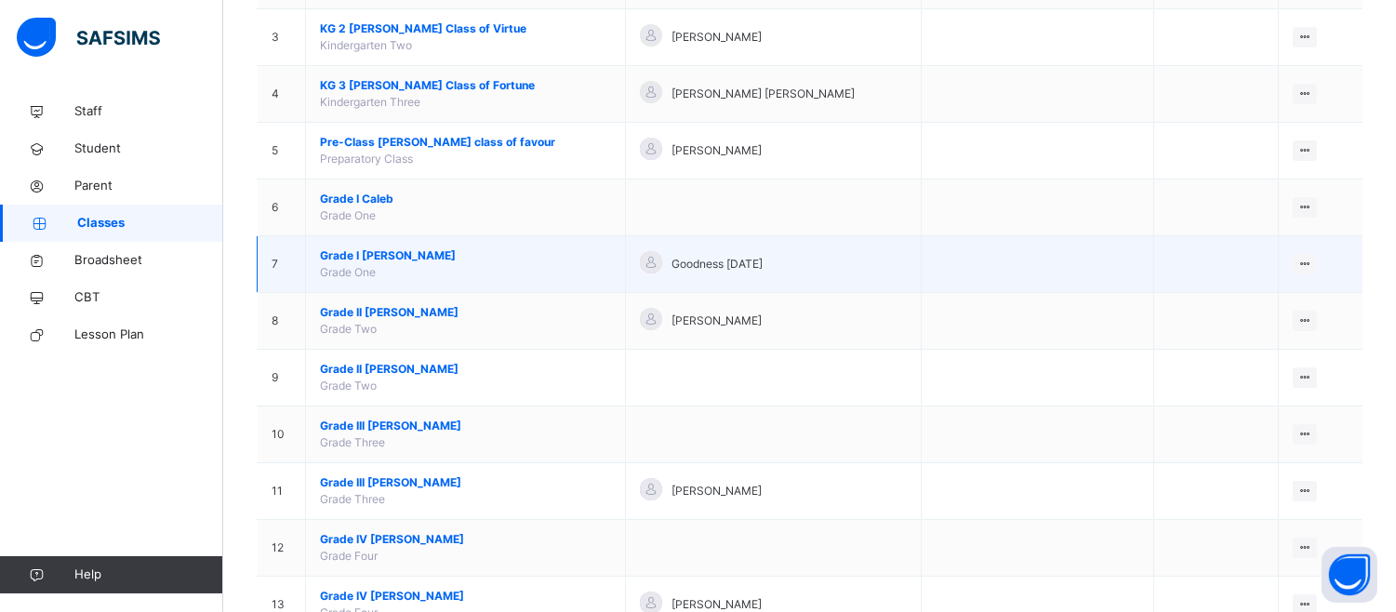
scroll to position [507, 0]
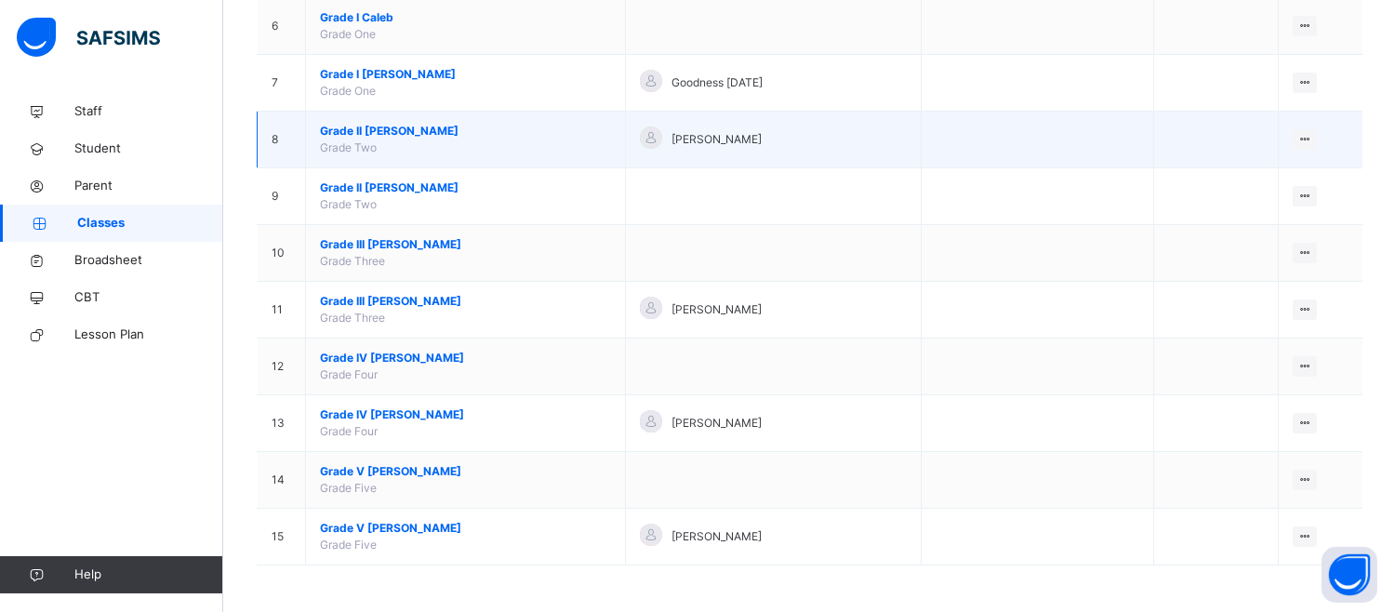
click at [401, 138] on span "Grade II Elizabeth" at bounding box center [465, 131] width 291 height 17
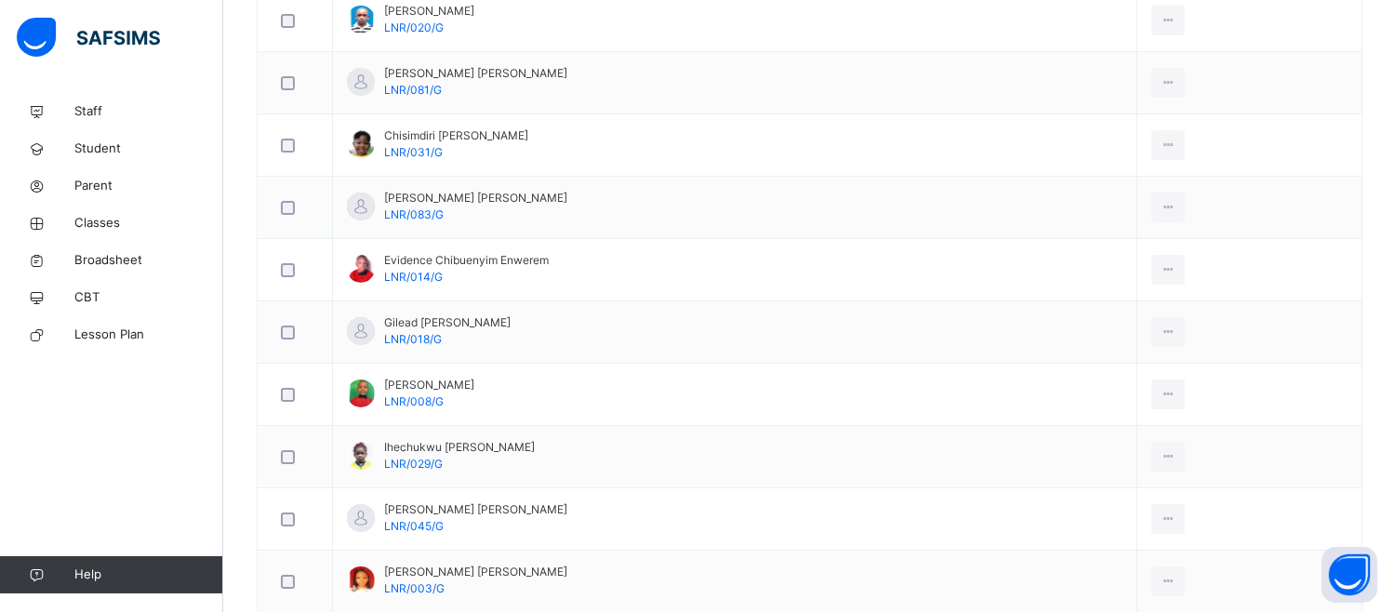
scroll to position [103, 0]
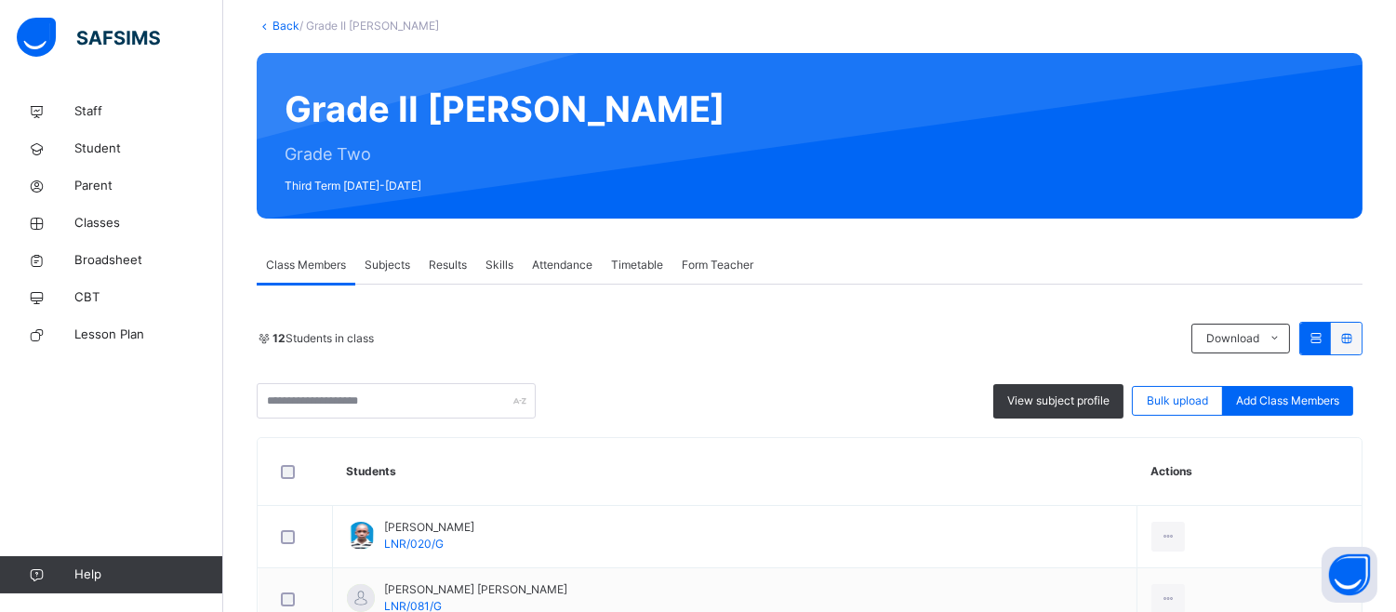
click at [445, 257] on span "Results" at bounding box center [448, 265] width 38 height 17
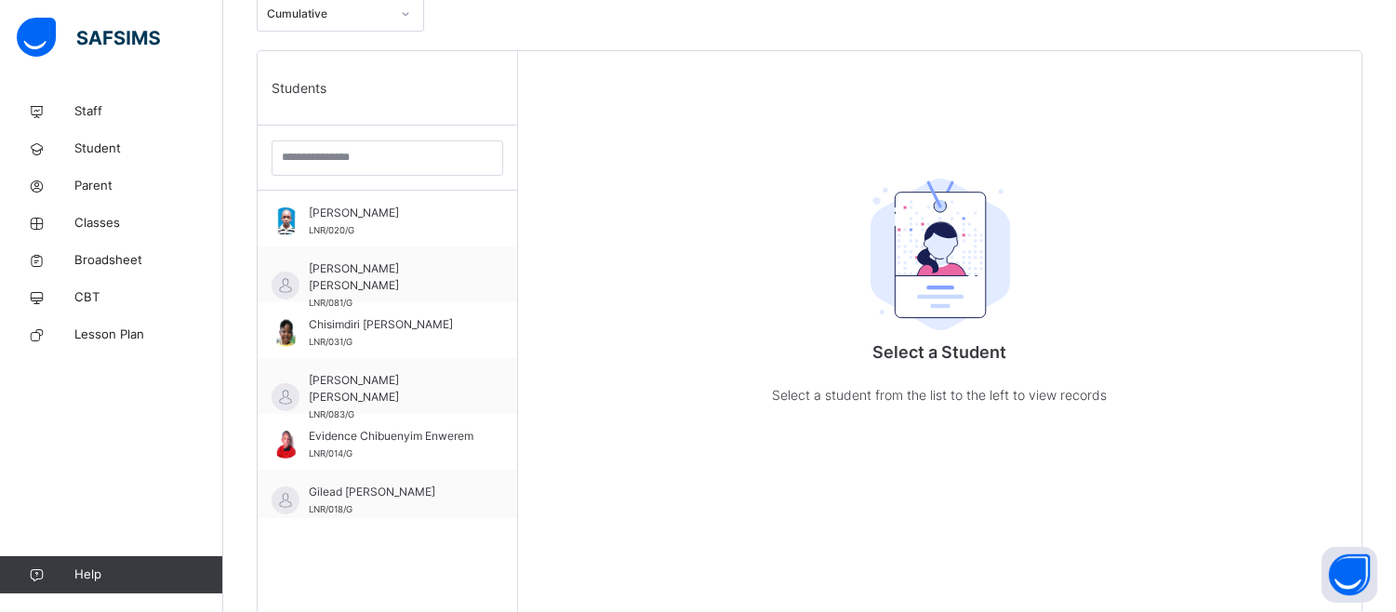
scroll to position [605, 0]
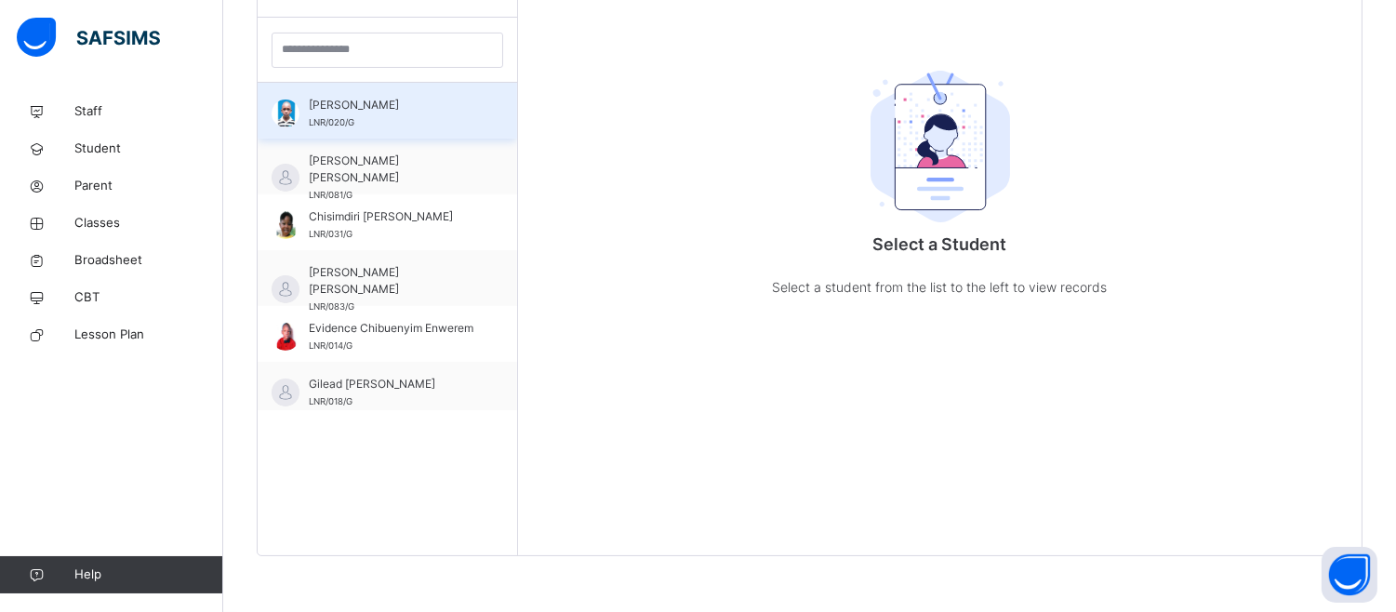
click at [400, 115] on div "Bryan Eberechukwu Okpi LNR/020/G" at bounding box center [392, 113] width 166 height 33
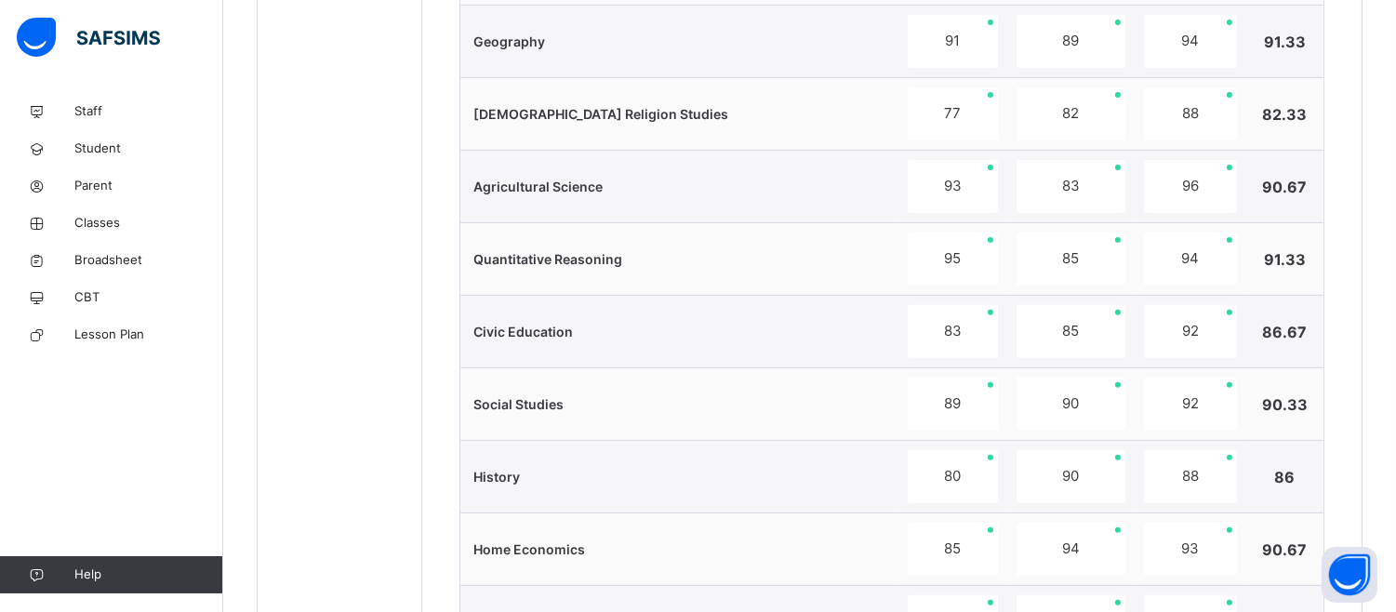
scroll to position [1987, 0]
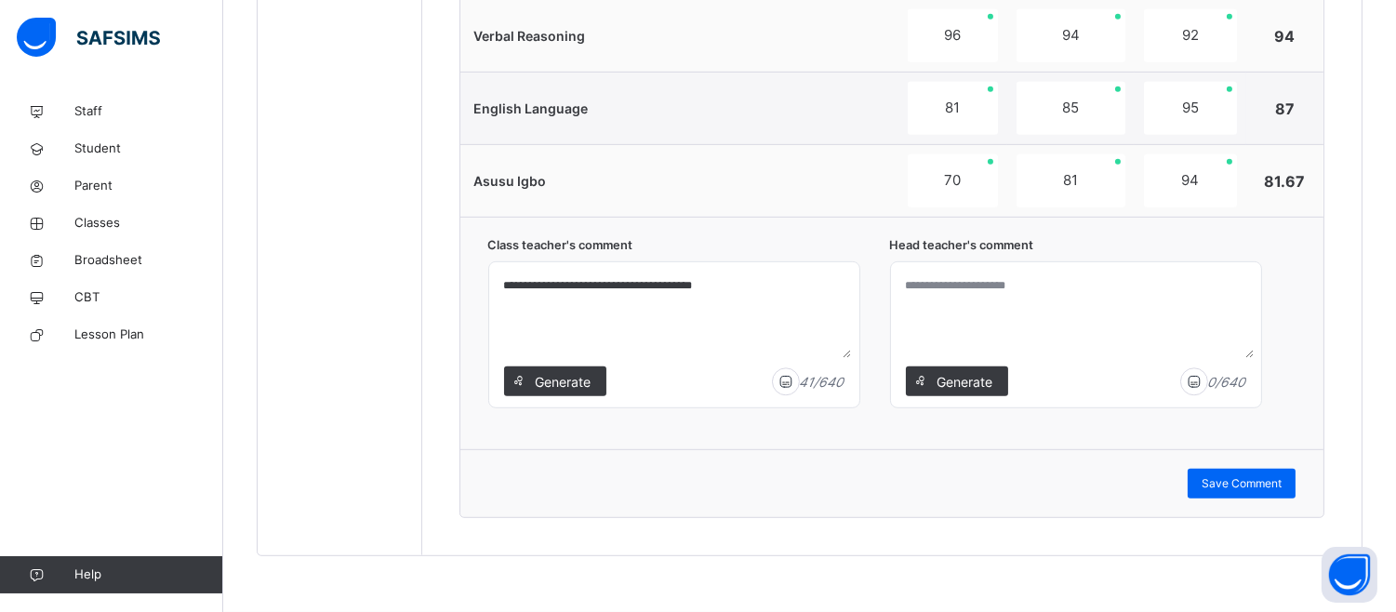
click at [921, 276] on textarea at bounding box center [1075, 314] width 355 height 88
click at [951, 266] on div at bounding box center [1076, 334] width 370 height 145
click at [937, 342] on textarea at bounding box center [1075, 314] width 355 height 88
click at [1056, 292] on textarea "**********" at bounding box center [1075, 314] width 355 height 88
click at [1176, 279] on textarea "**********" at bounding box center [1075, 314] width 355 height 88
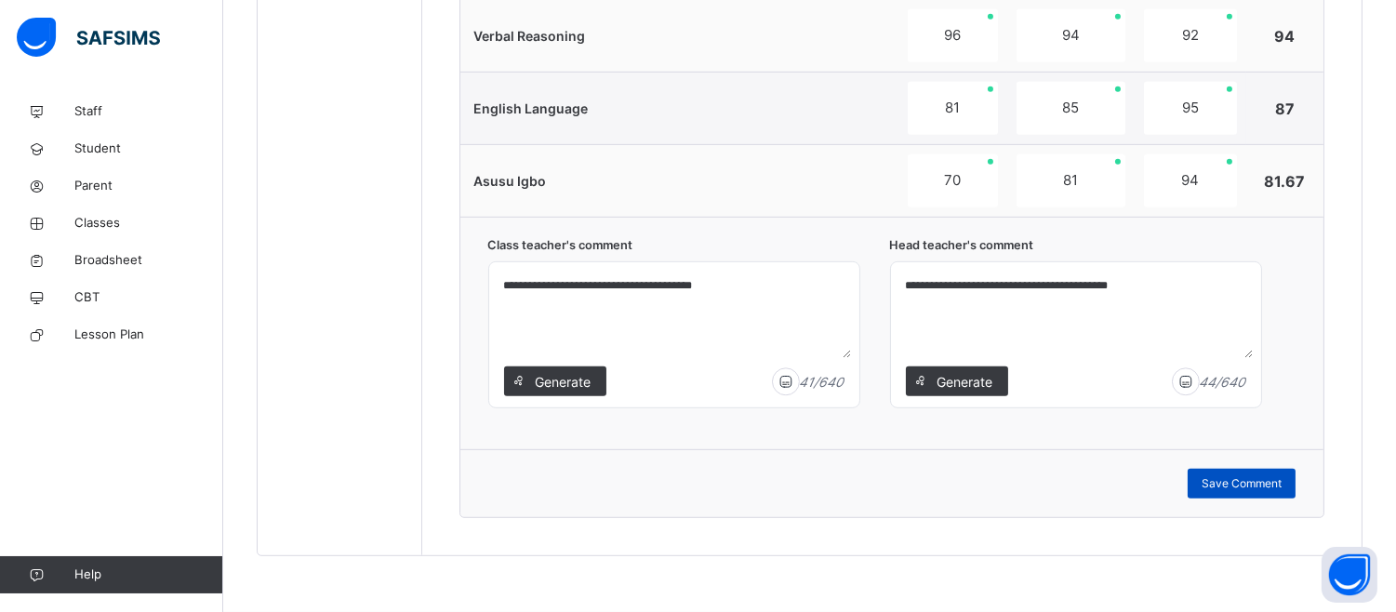
type textarea "**********"
click at [1282, 489] on span "Save Comment" at bounding box center [1242, 483] width 80 height 17
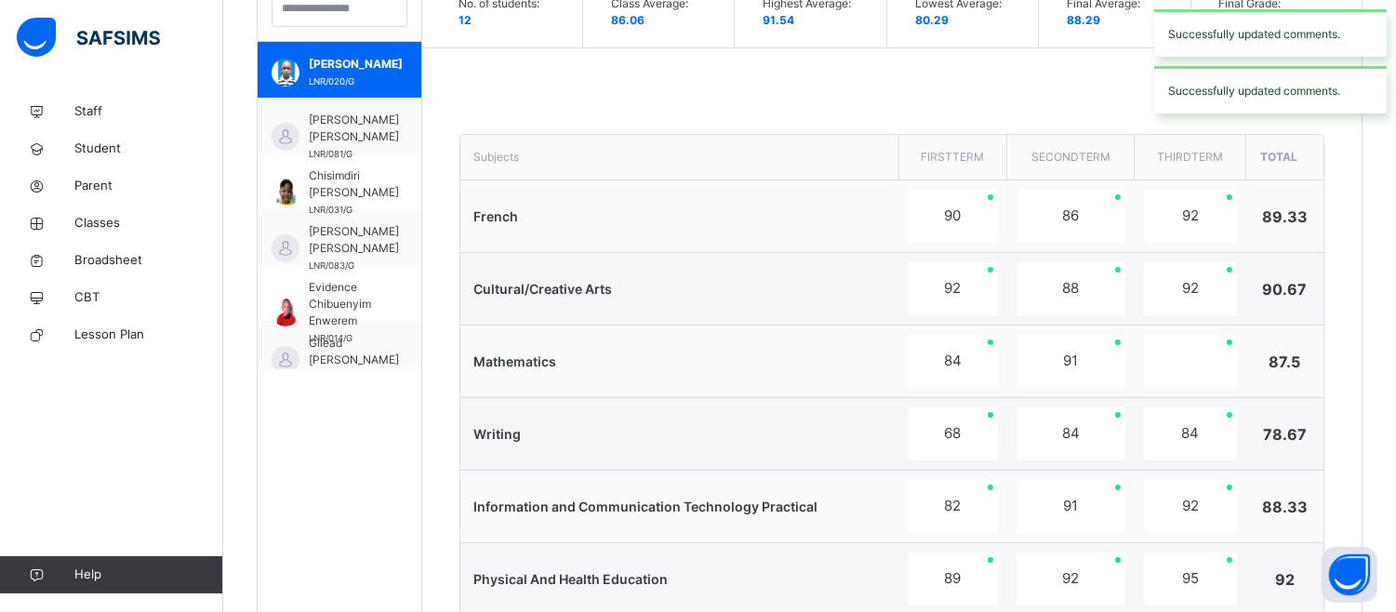
scroll to position [335, 0]
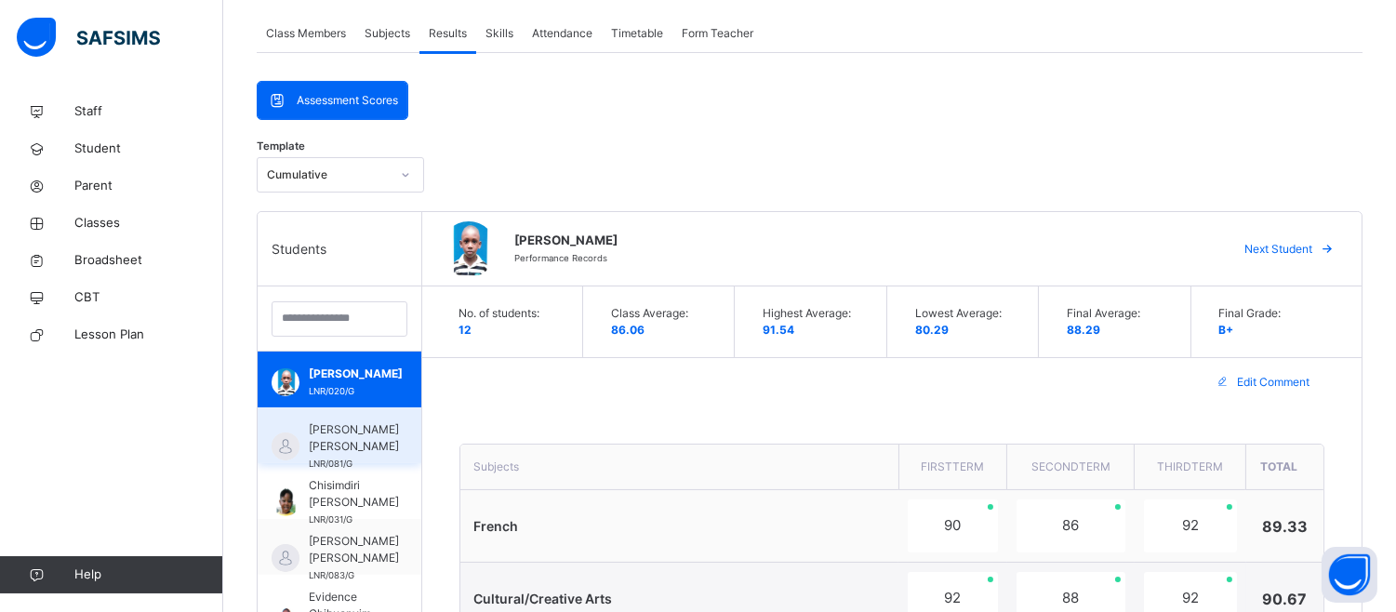
click at [373, 432] on span "CELINE-CLAIRE CHINENYE UKACHUKWU" at bounding box center [354, 437] width 90 height 33
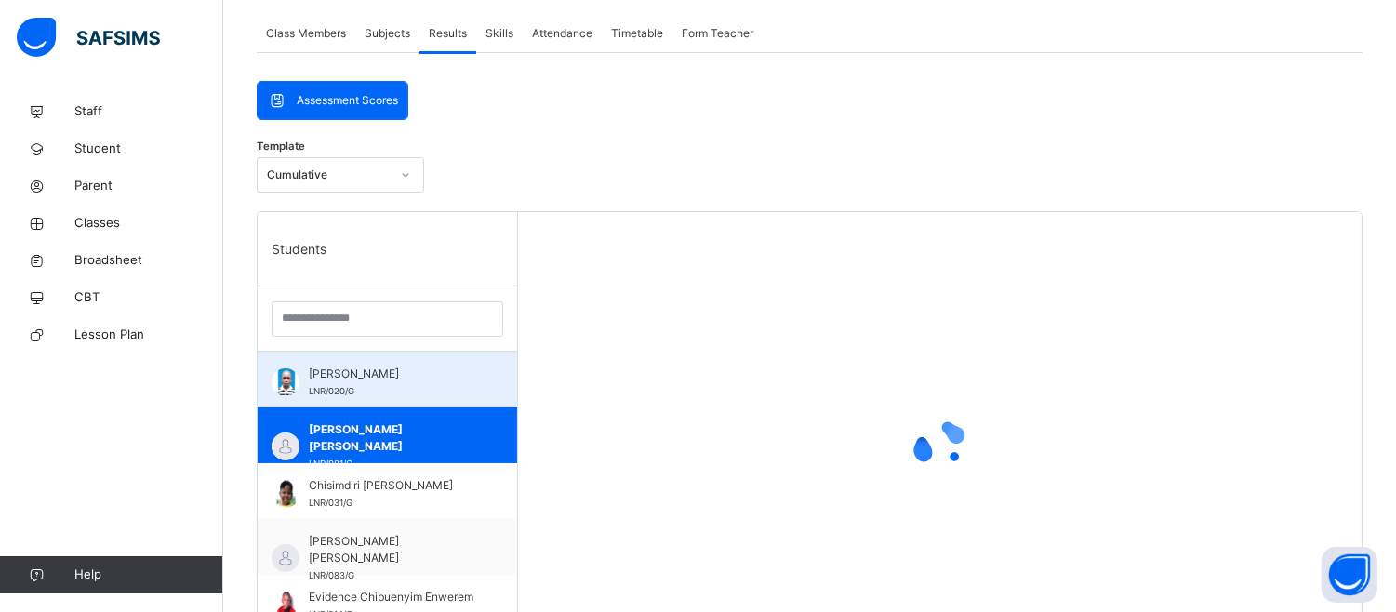
click at [364, 379] on span "Bryan Eberechukwu Okpi" at bounding box center [392, 373] width 166 height 17
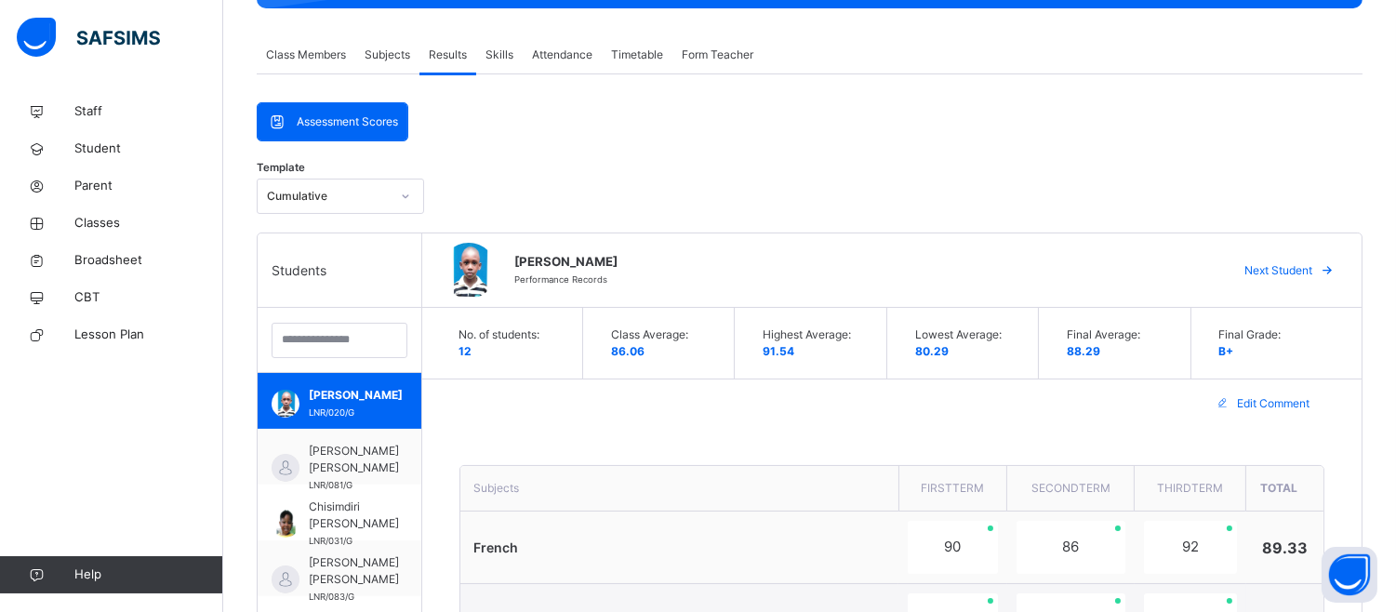
scroll to position [619, 0]
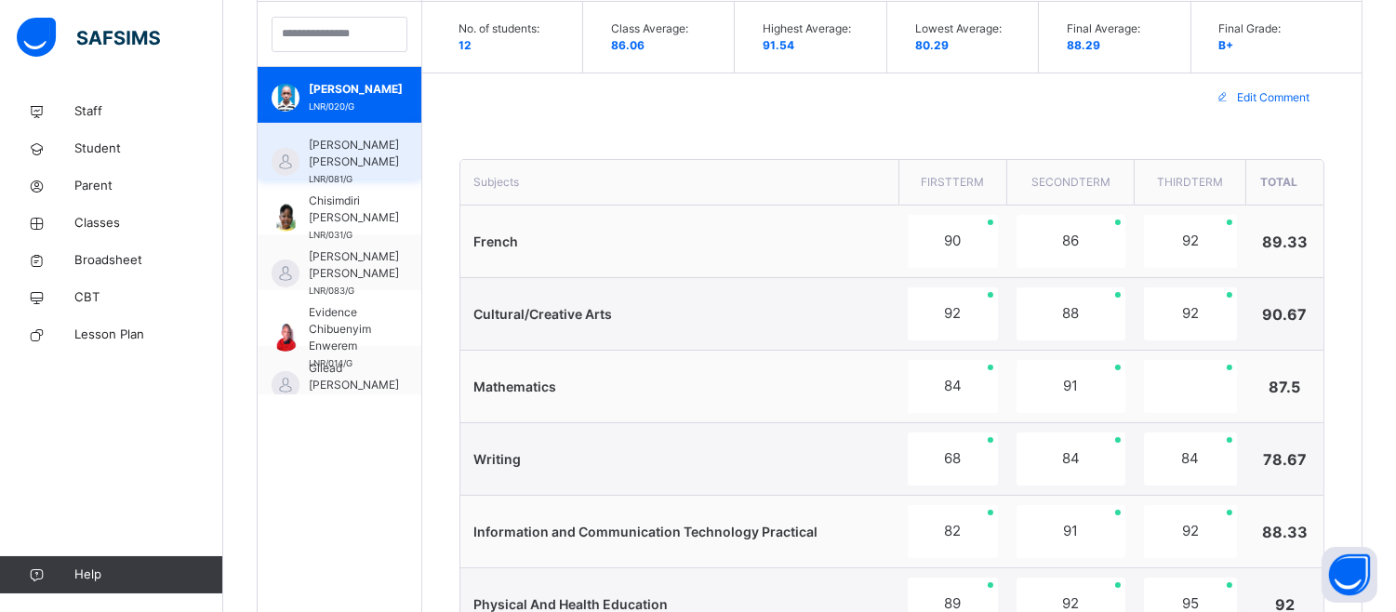
click at [376, 150] on span "CELINE-CLAIRE CHINENYE UKACHUKWU" at bounding box center [354, 153] width 90 height 33
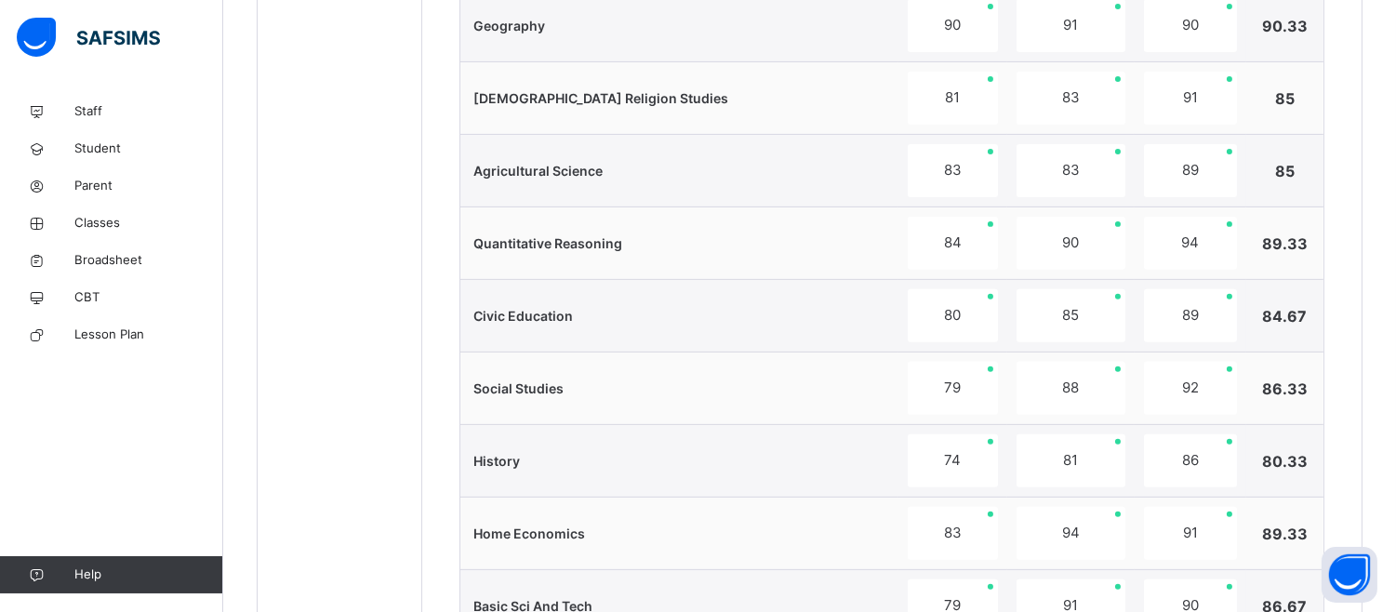
scroll to position [1987, 0]
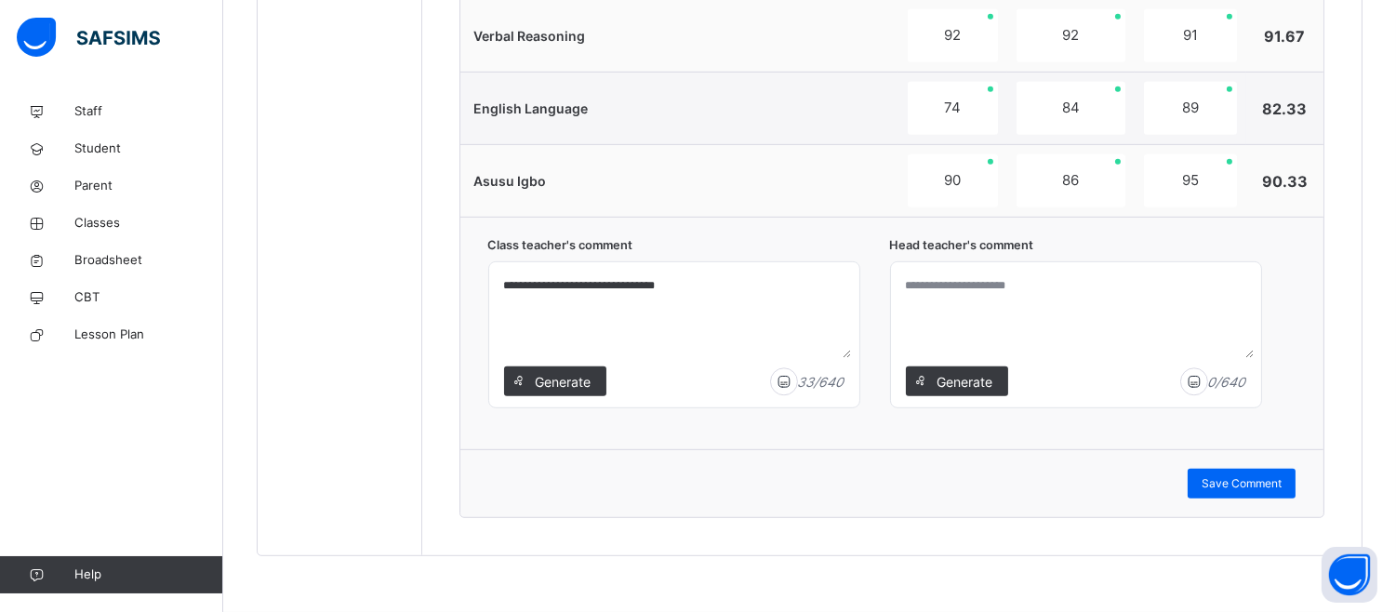
click at [1049, 308] on textarea at bounding box center [1075, 314] width 355 height 88
click at [1063, 290] on textarea "**********" at bounding box center [1075, 314] width 355 height 88
click at [1063, 288] on textarea "**********" at bounding box center [1075, 314] width 355 height 88
click at [1061, 288] on textarea "**********" at bounding box center [1075, 314] width 355 height 88
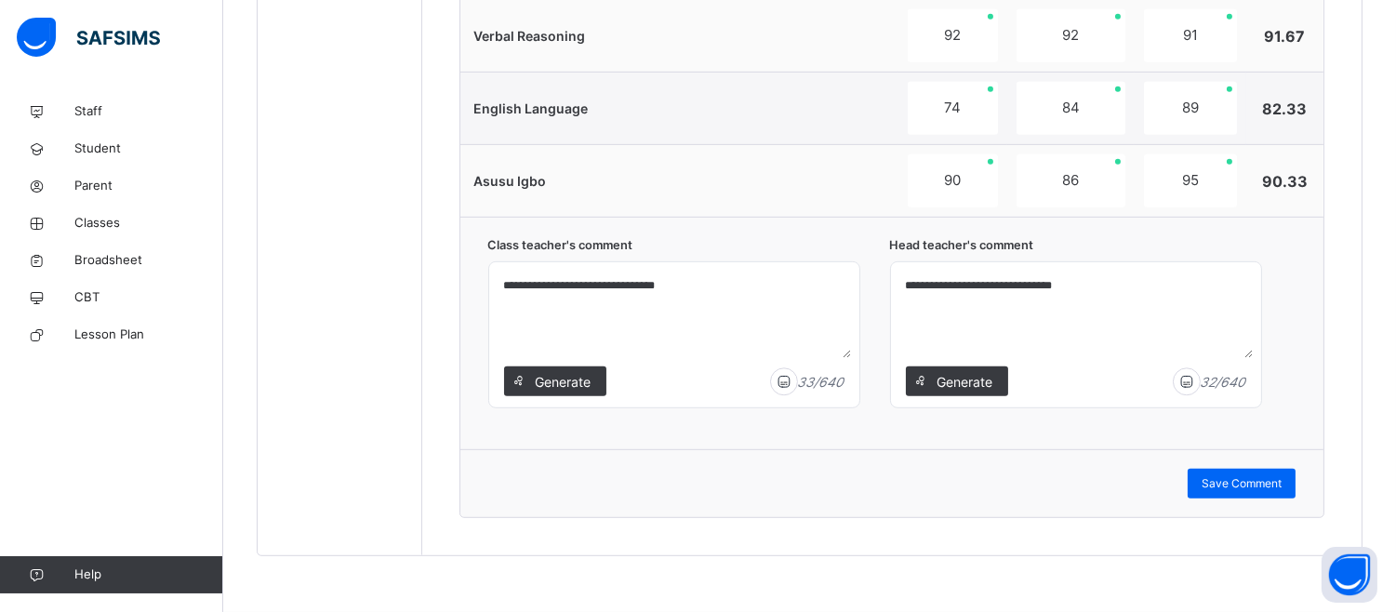
click at [1061, 288] on textarea "**********" at bounding box center [1075, 314] width 355 height 88
click at [1063, 291] on textarea "**********" at bounding box center [1075, 314] width 355 height 88
type textarea "**********"
click at [1279, 484] on span "Save Comment" at bounding box center [1242, 483] width 80 height 17
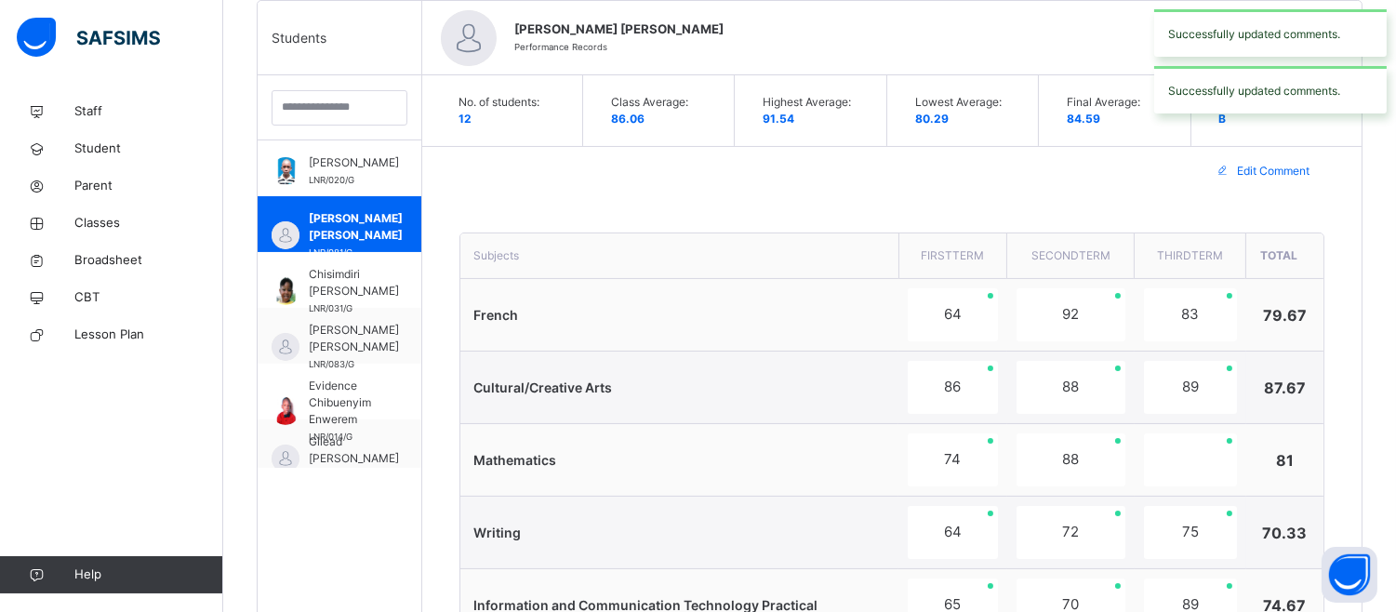
scroll to position [541, 0]
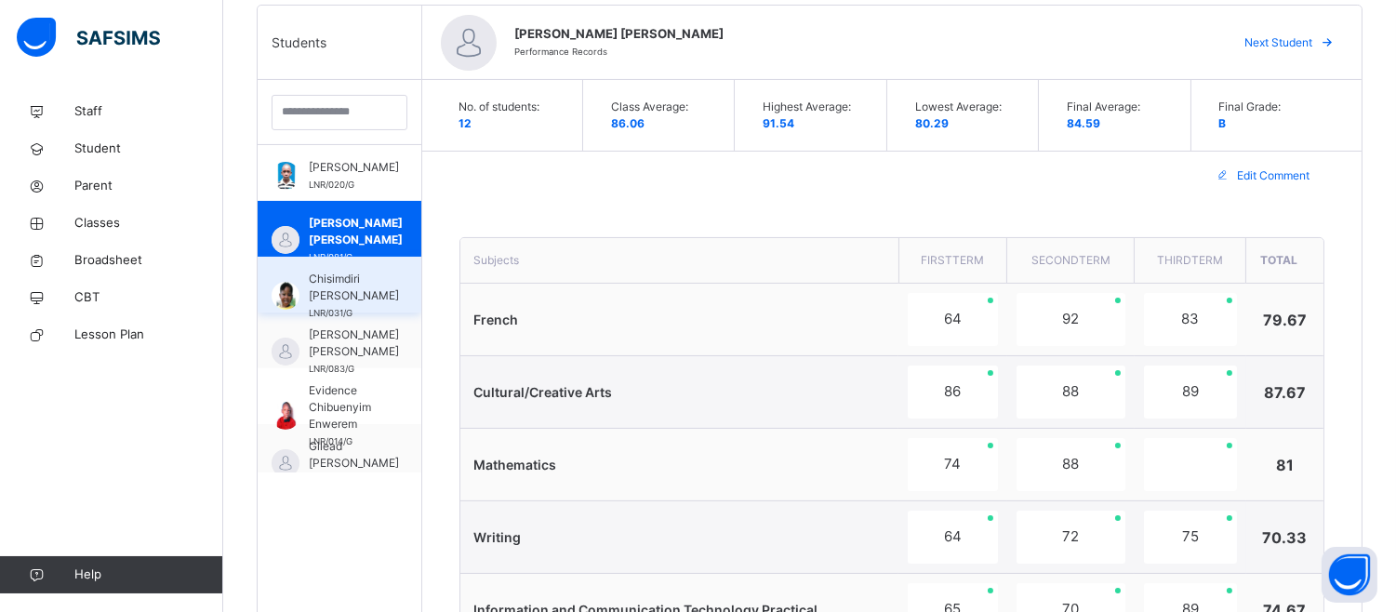
click at [381, 286] on div "Chisimdiri Chinonso Jilaga LNR/031/G" at bounding box center [340, 285] width 164 height 56
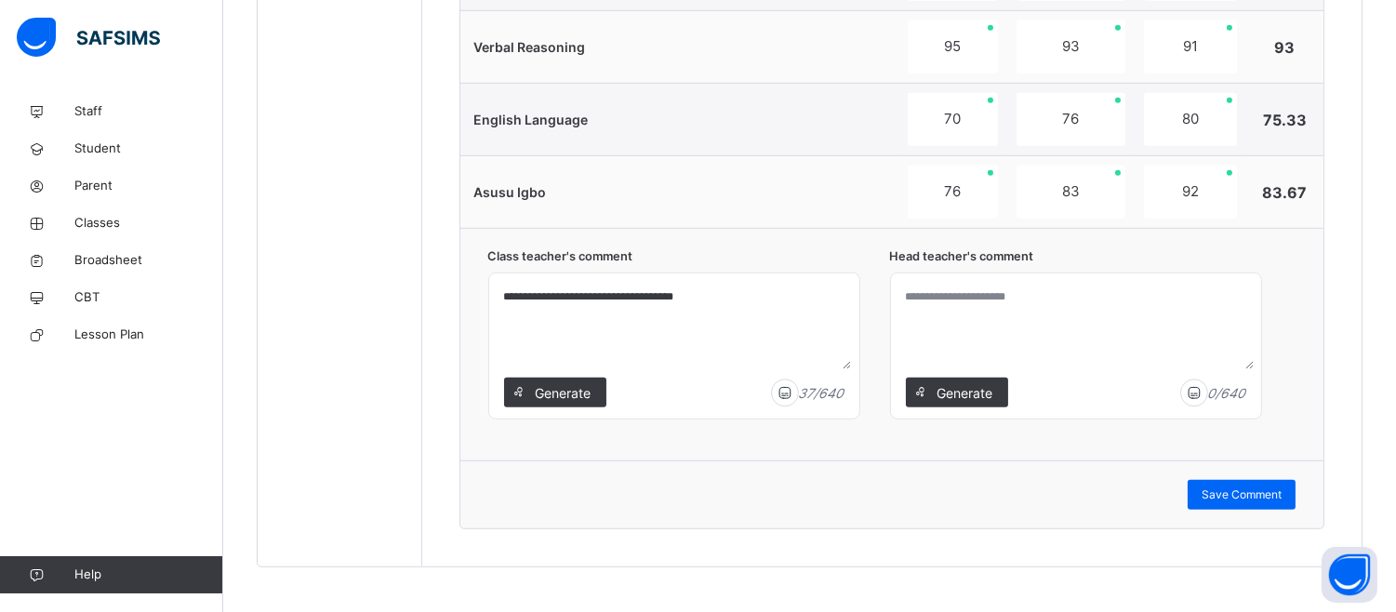
scroll to position [1987, 0]
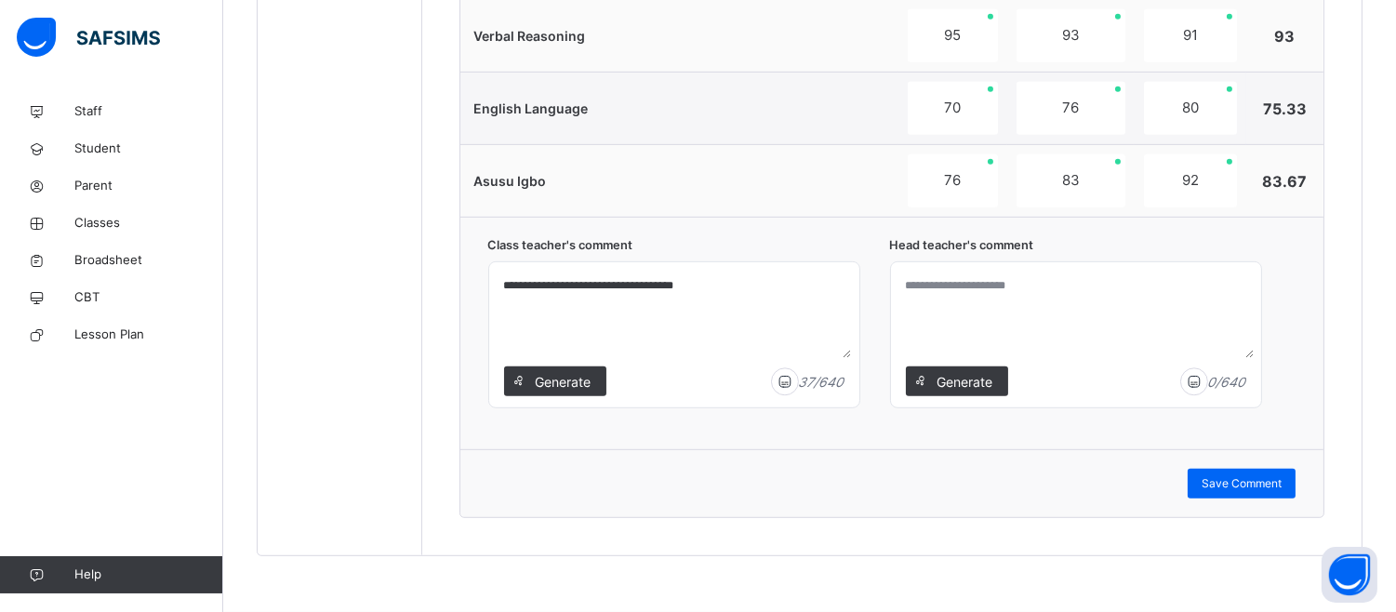
click at [913, 300] on textarea at bounding box center [1075, 314] width 355 height 88
click at [1098, 288] on textarea "**********" at bounding box center [1075, 314] width 355 height 88
click at [1098, 286] on textarea "**********" at bounding box center [1075, 314] width 355 height 88
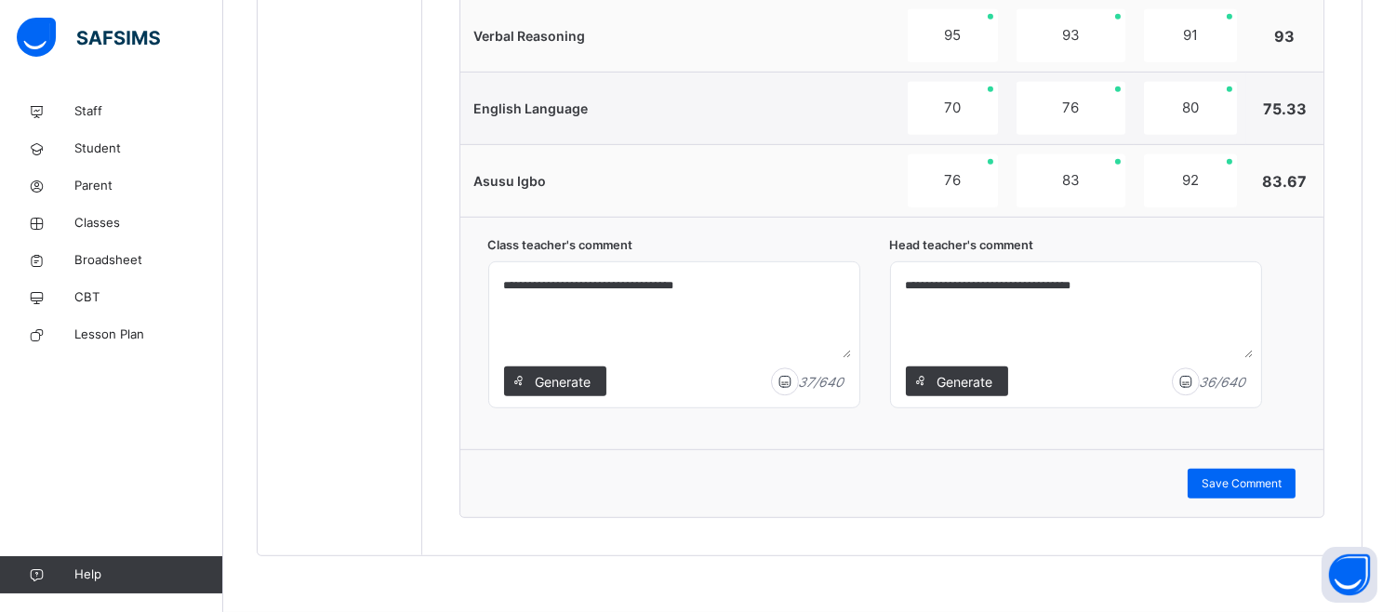
click at [1061, 279] on textarea "**********" at bounding box center [1075, 314] width 355 height 88
click at [1100, 286] on textarea "**********" at bounding box center [1075, 314] width 355 height 88
click at [1122, 291] on textarea "**********" at bounding box center [1075, 314] width 355 height 88
type textarea "**********"
click at [1272, 485] on span "Save Comment" at bounding box center [1242, 483] width 80 height 17
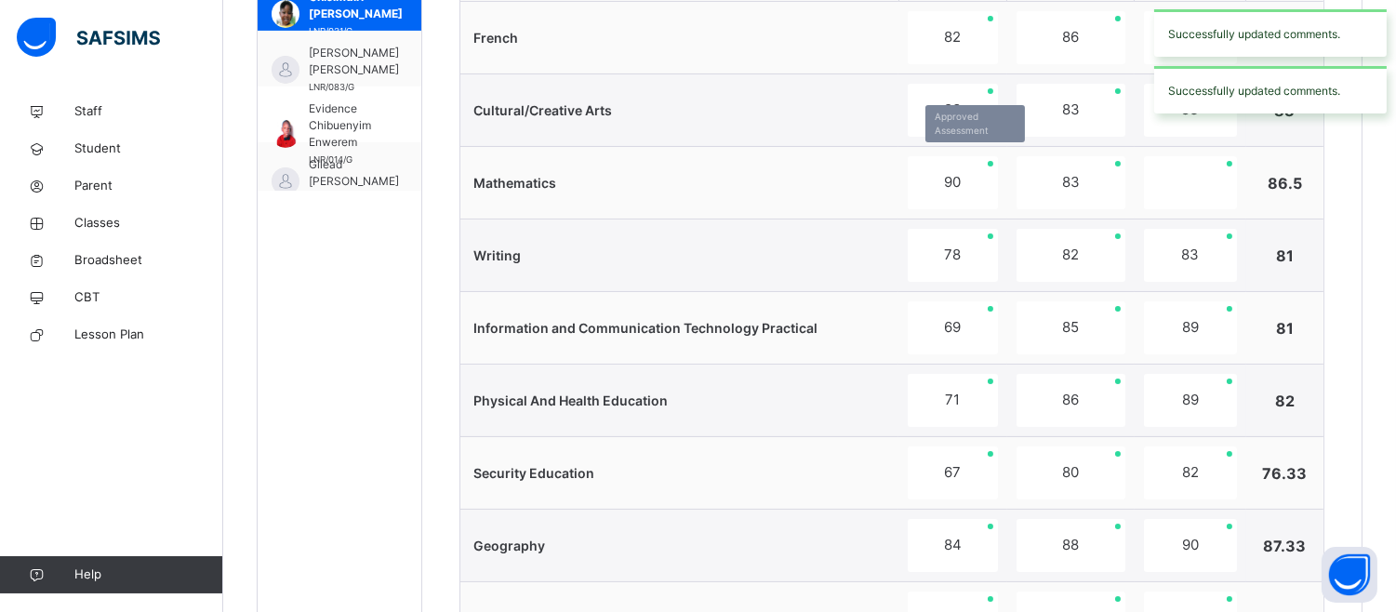
scroll to position [748, 0]
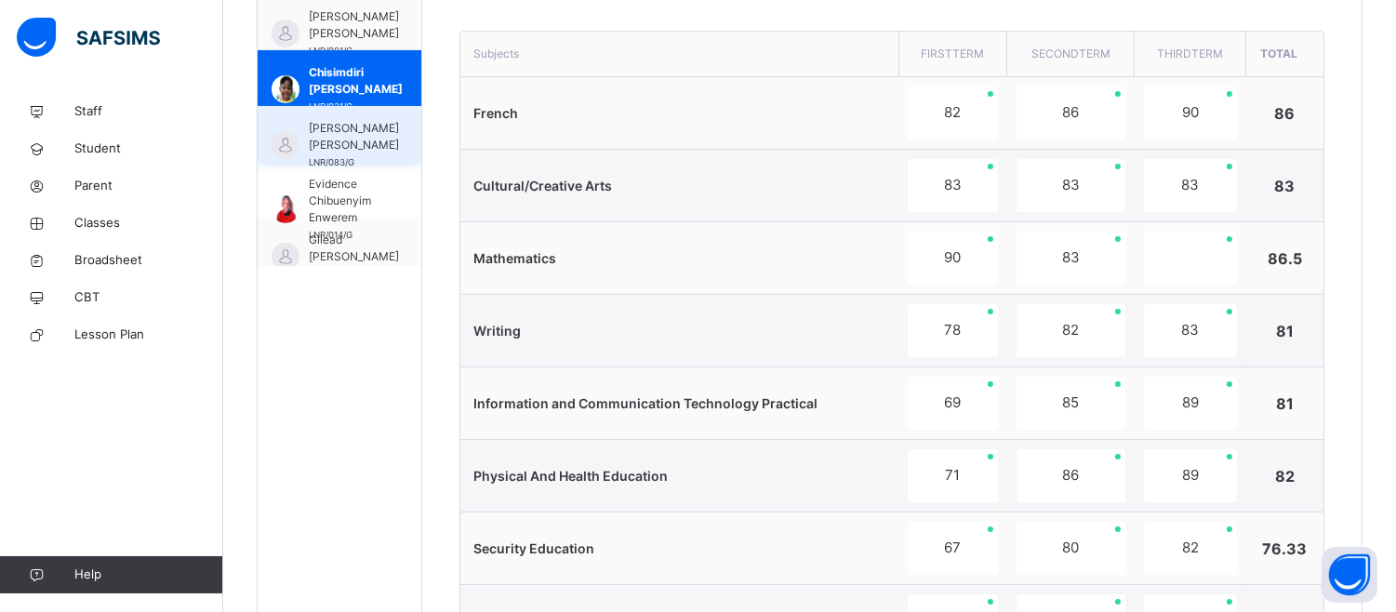
click at [349, 134] on span "DERRICK OTI ALICHE" at bounding box center [354, 136] width 90 height 33
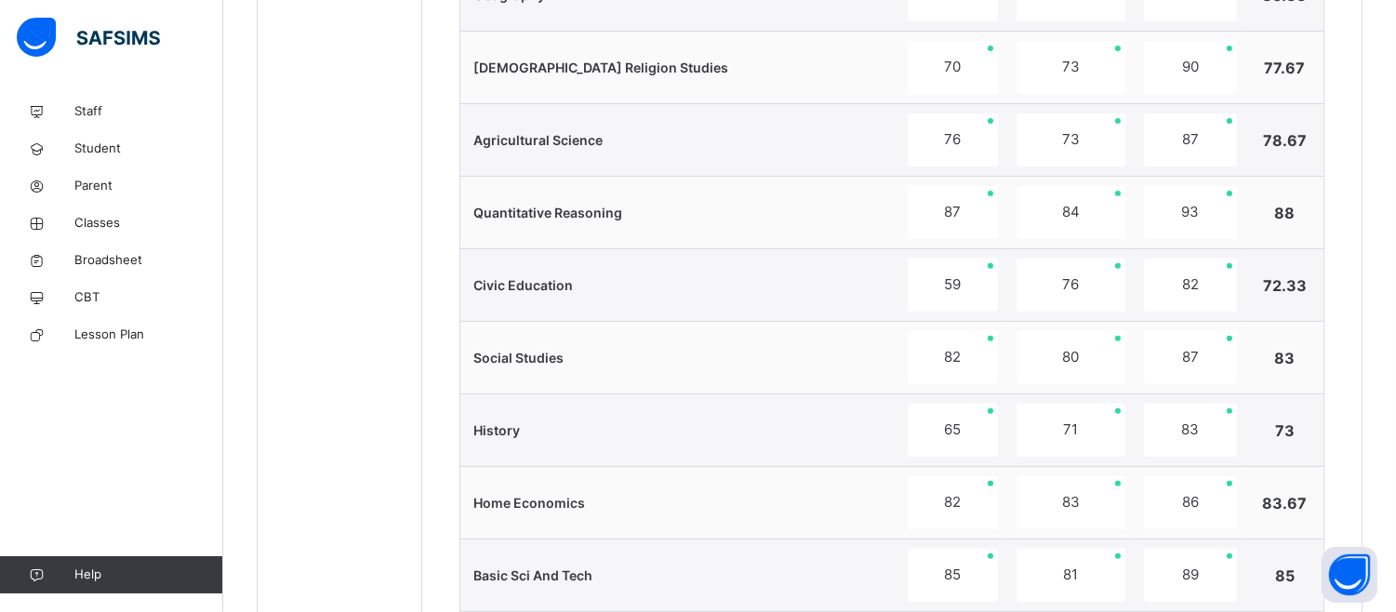
scroll to position [1987, 0]
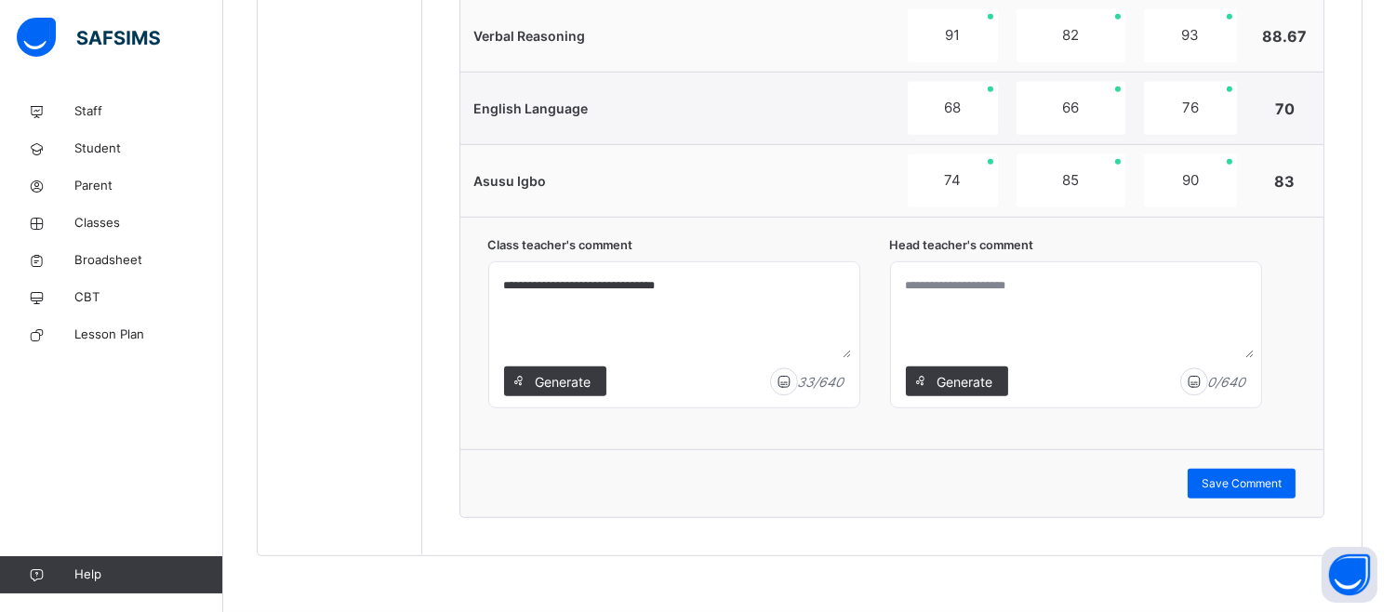
click at [918, 295] on textarea at bounding box center [1075, 314] width 355 height 88
click at [911, 286] on textarea at bounding box center [1075, 314] width 355 height 88
type textarea "**********"
click at [1277, 484] on span "Save Comment" at bounding box center [1242, 483] width 80 height 17
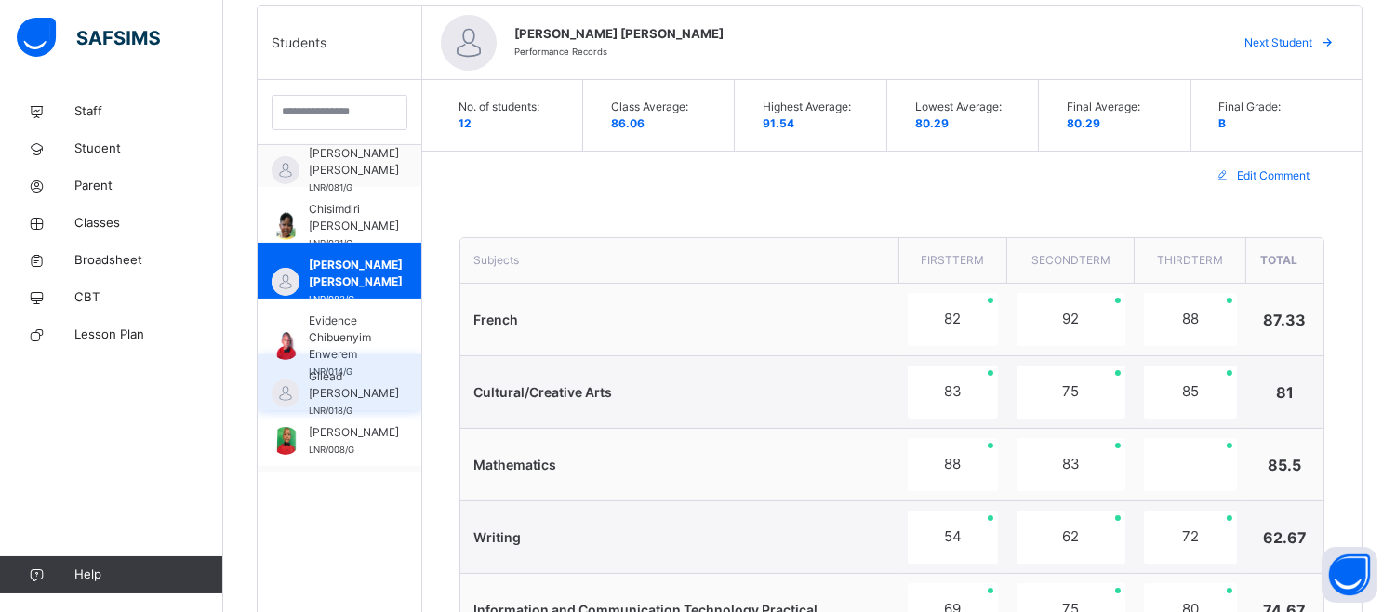
scroll to position [103, 0]
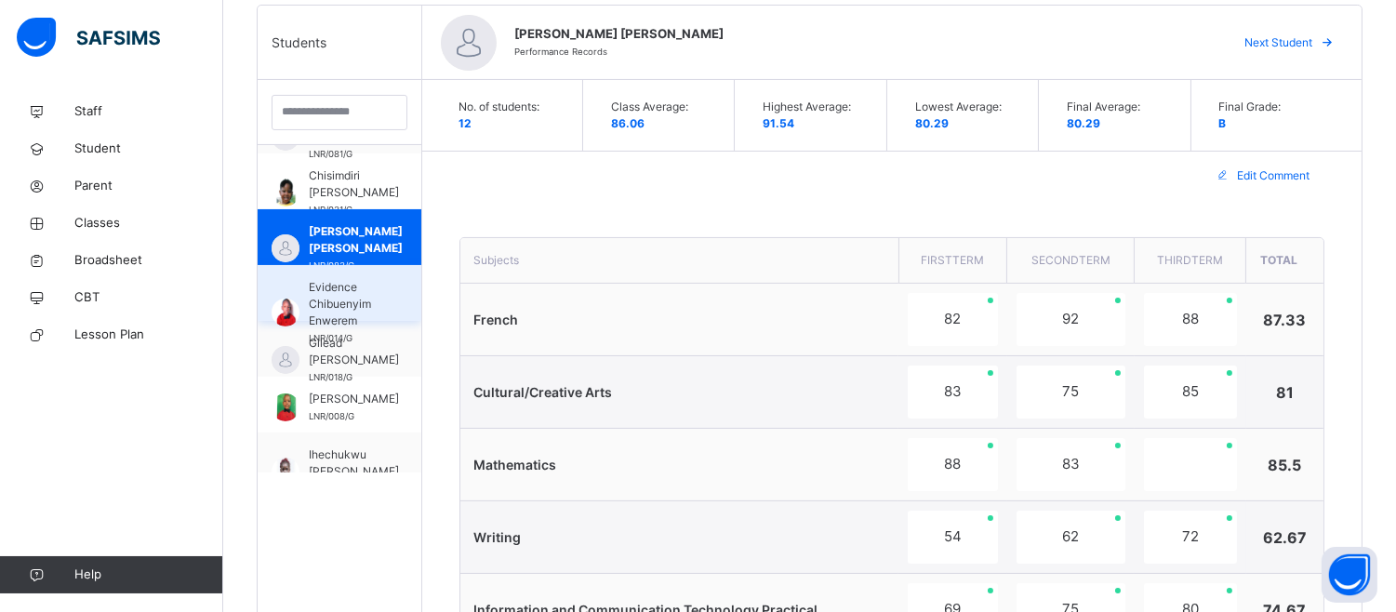
click at [353, 283] on span "Evidence Chibuenyim Enwerem" at bounding box center [344, 304] width 71 height 50
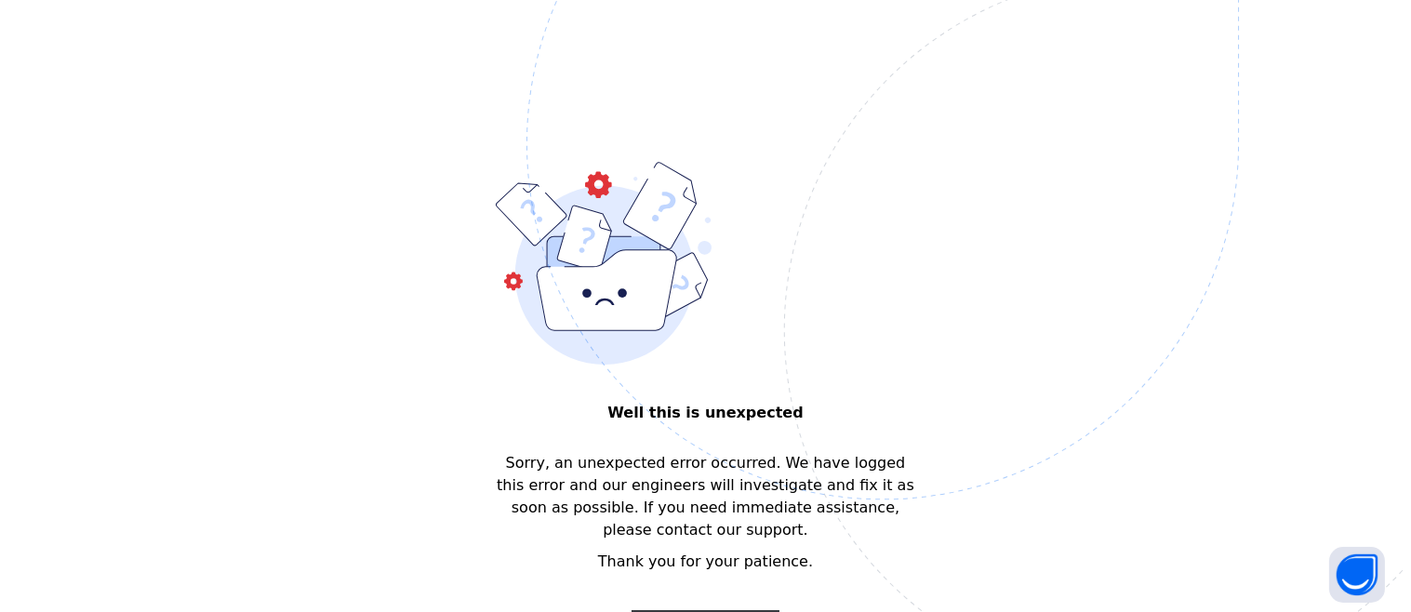
scroll to position [0, 0]
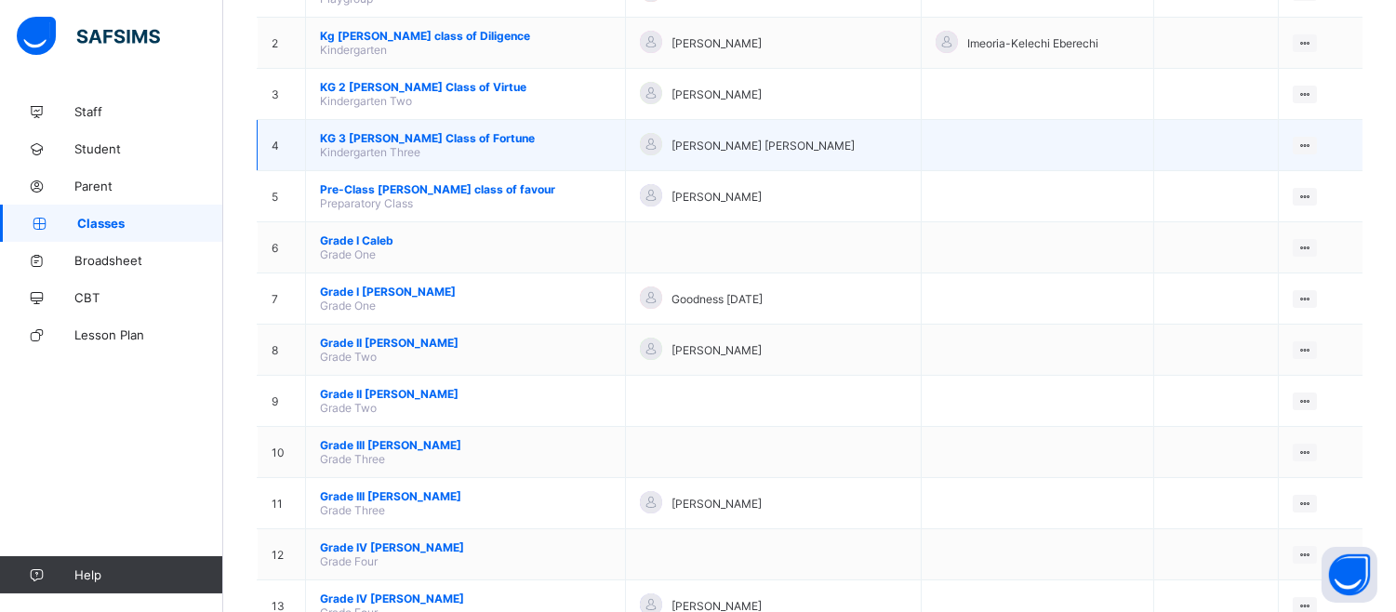
scroll to position [310, 0]
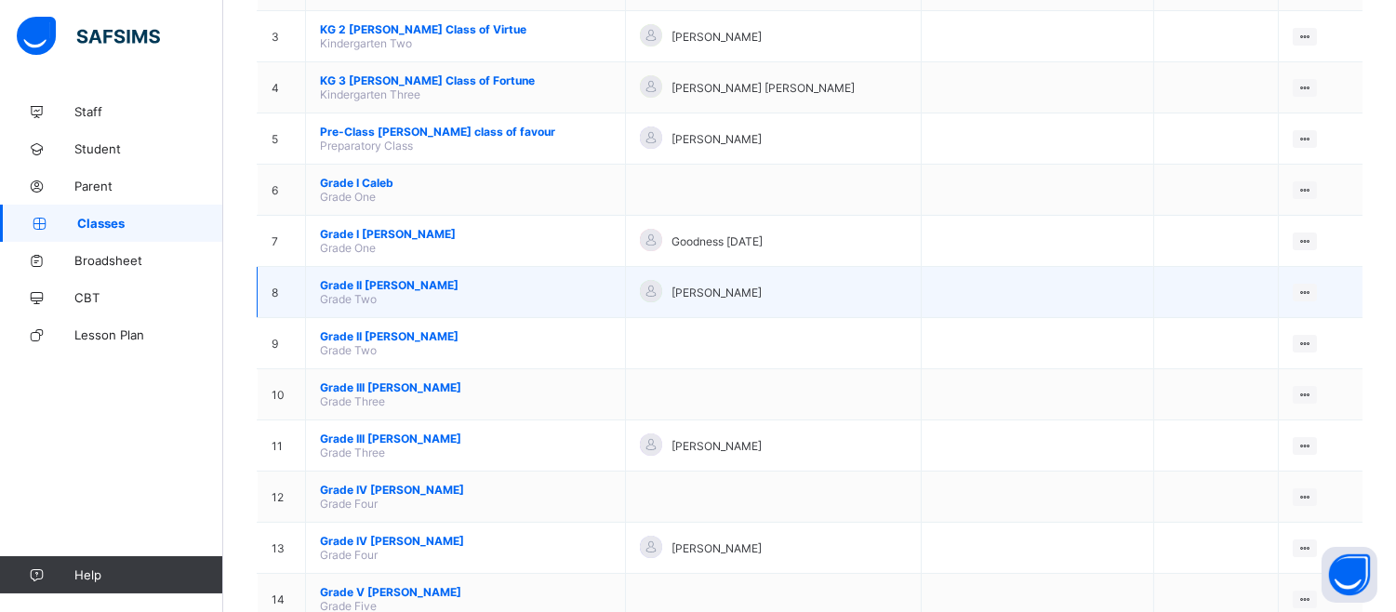
click at [675, 286] on span "[PERSON_NAME]" at bounding box center [716, 293] width 90 height 14
click at [444, 280] on span "Grade II [PERSON_NAME]" at bounding box center [465, 285] width 291 height 14
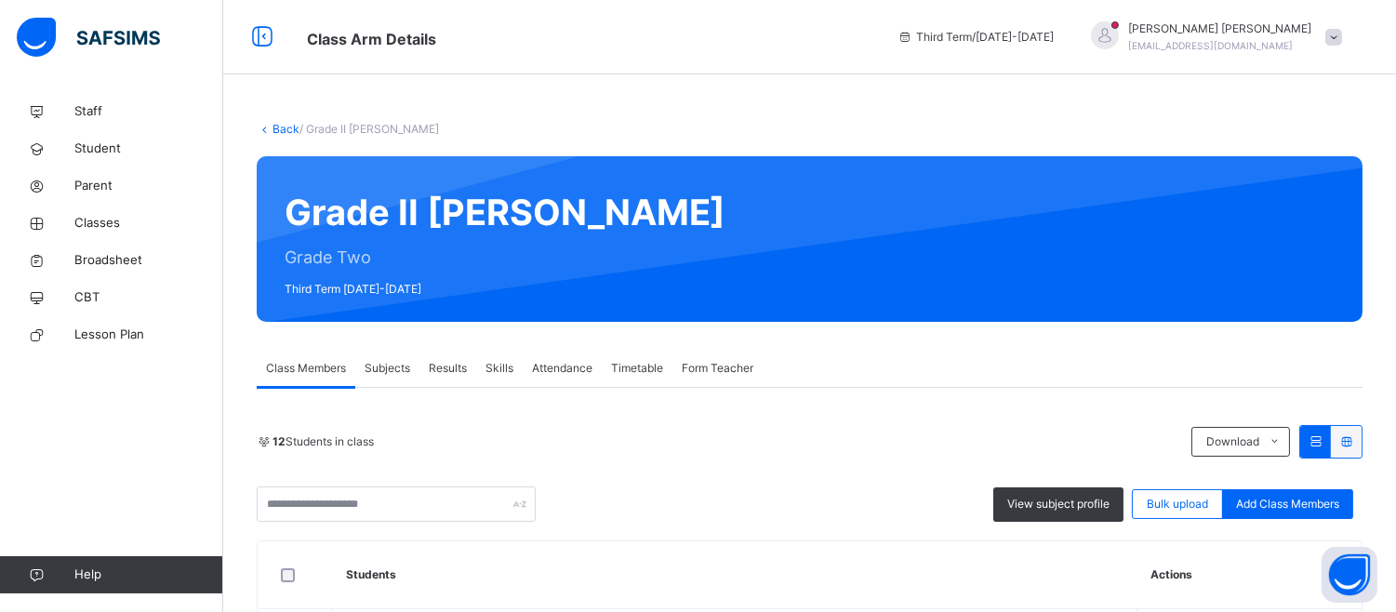
click at [451, 364] on span "Results" at bounding box center [448, 368] width 38 height 17
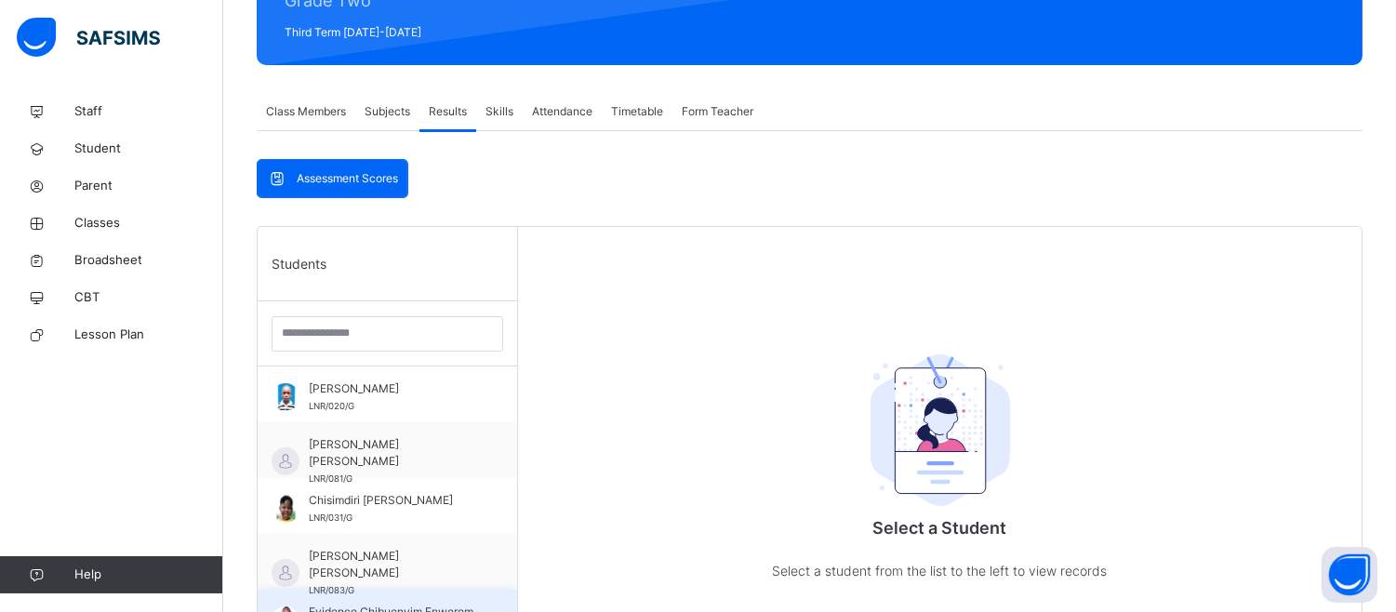
scroll to position [540, 0]
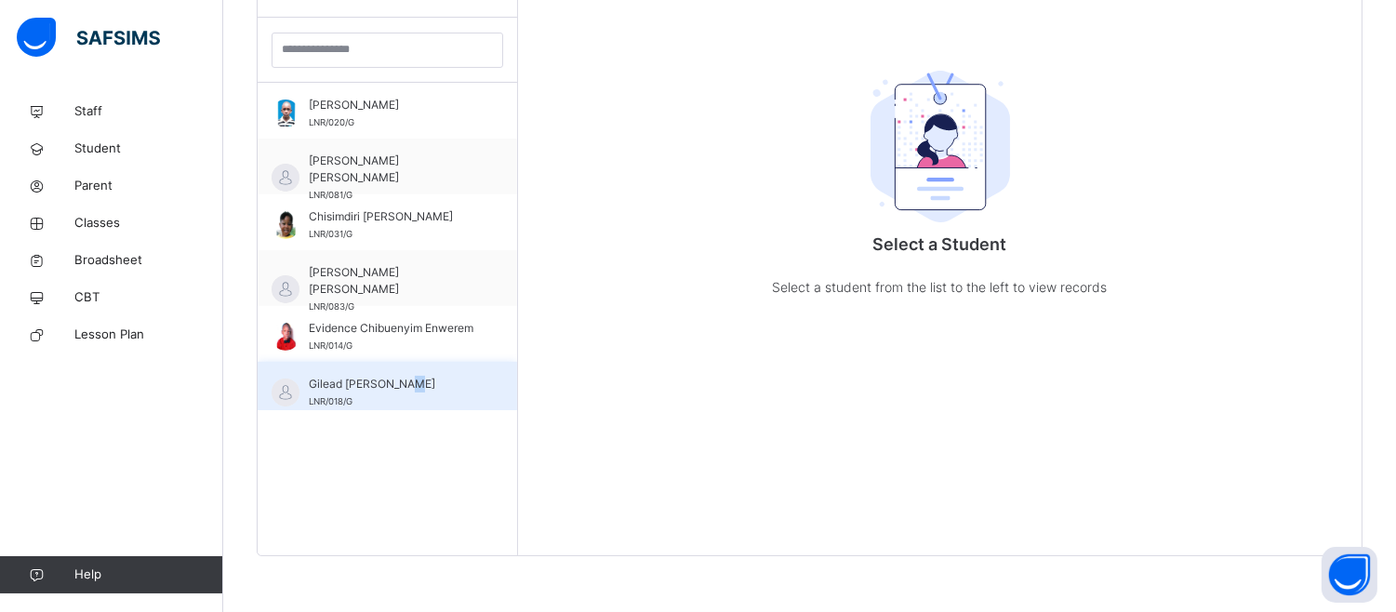
click at [387, 378] on span "Gilead Samuel J Ogbatu" at bounding box center [392, 384] width 166 height 17
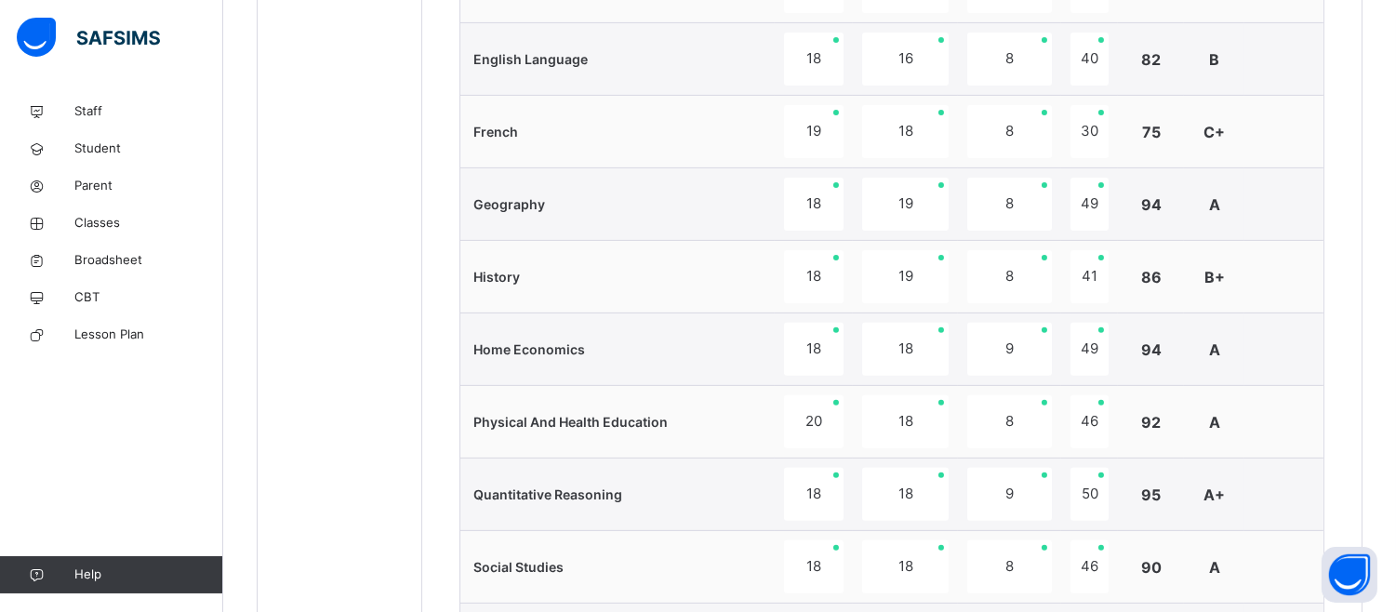
scroll to position [1869, 0]
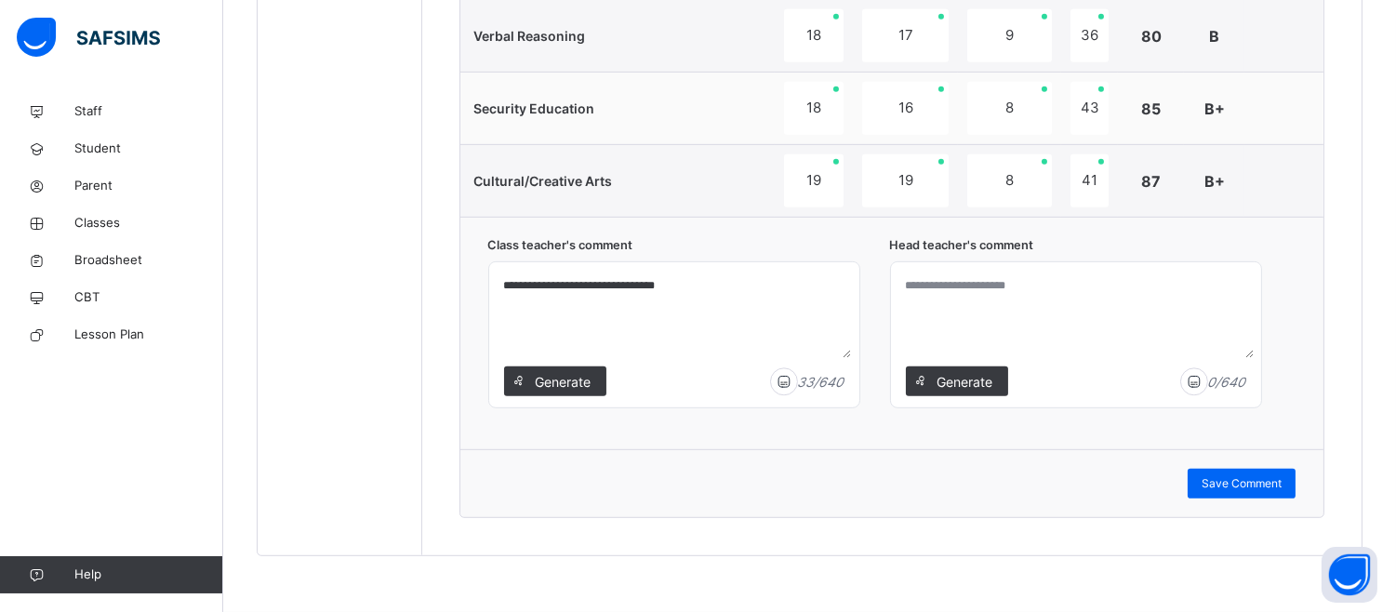
click at [923, 288] on textarea at bounding box center [1075, 314] width 355 height 88
paste textarea "**********"
type textarea "**********"
click at [1251, 478] on span "Save Comment" at bounding box center [1242, 483] width 80 height 17
click at [1272, 481] on span "Save Comment" at bounding box center [1242, 483] width 80 height 17
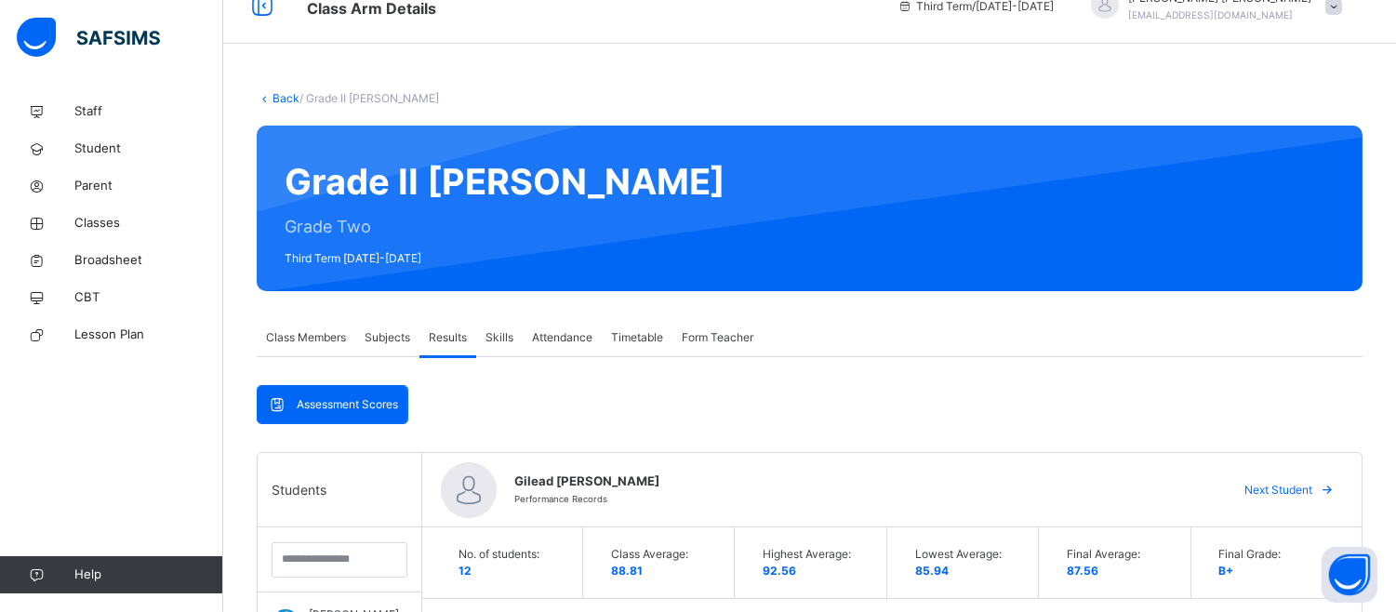
scroll to position [0, 0]
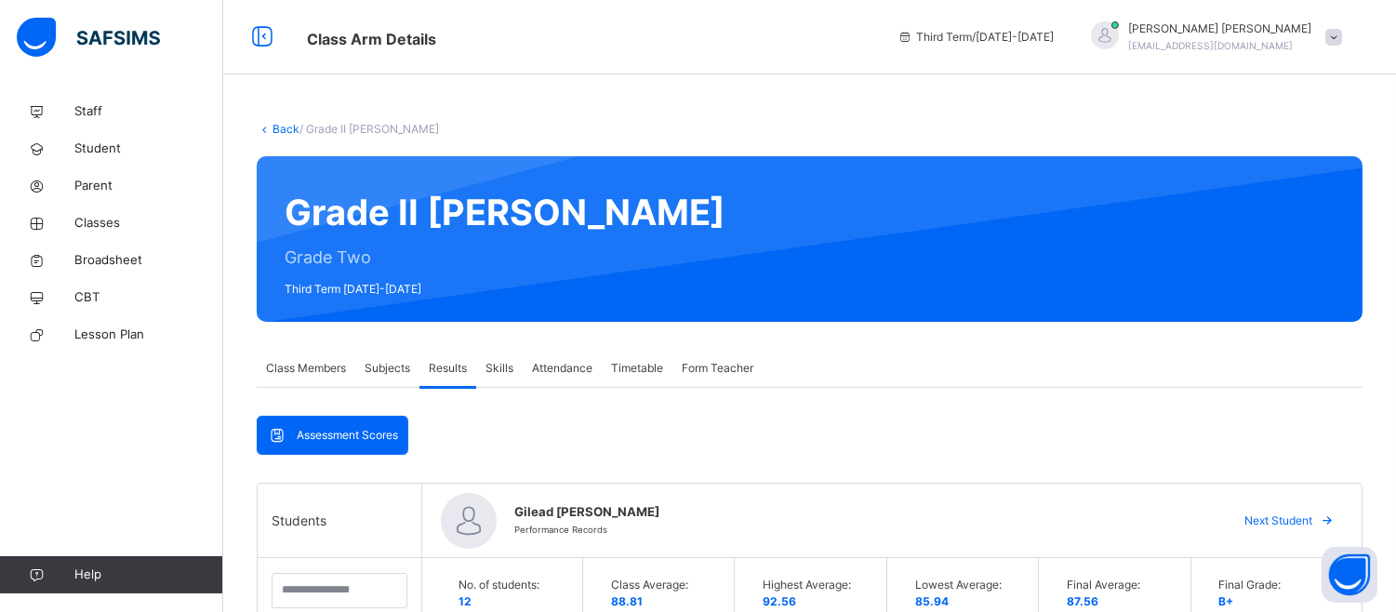
click at [1342, 32] on span at bounding box center [1333, 37] width 17 height 17
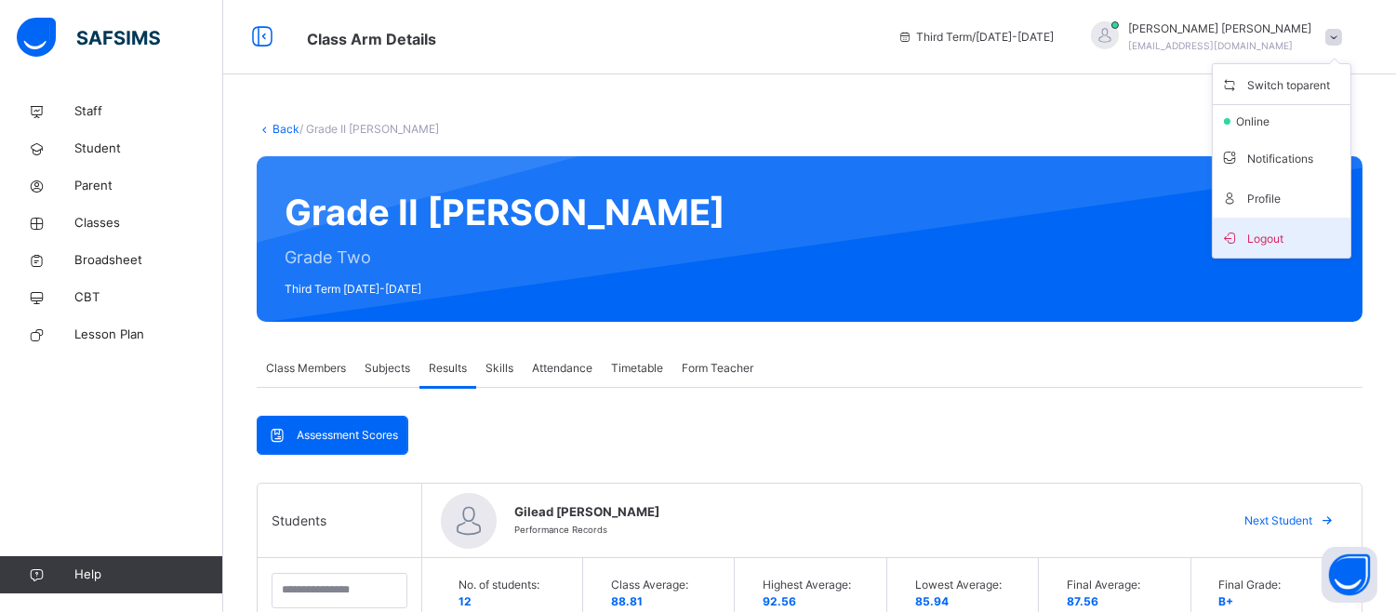
click at [1291, 233] on span "Logout" at bounding box center [1281, 237] width 123 height 25
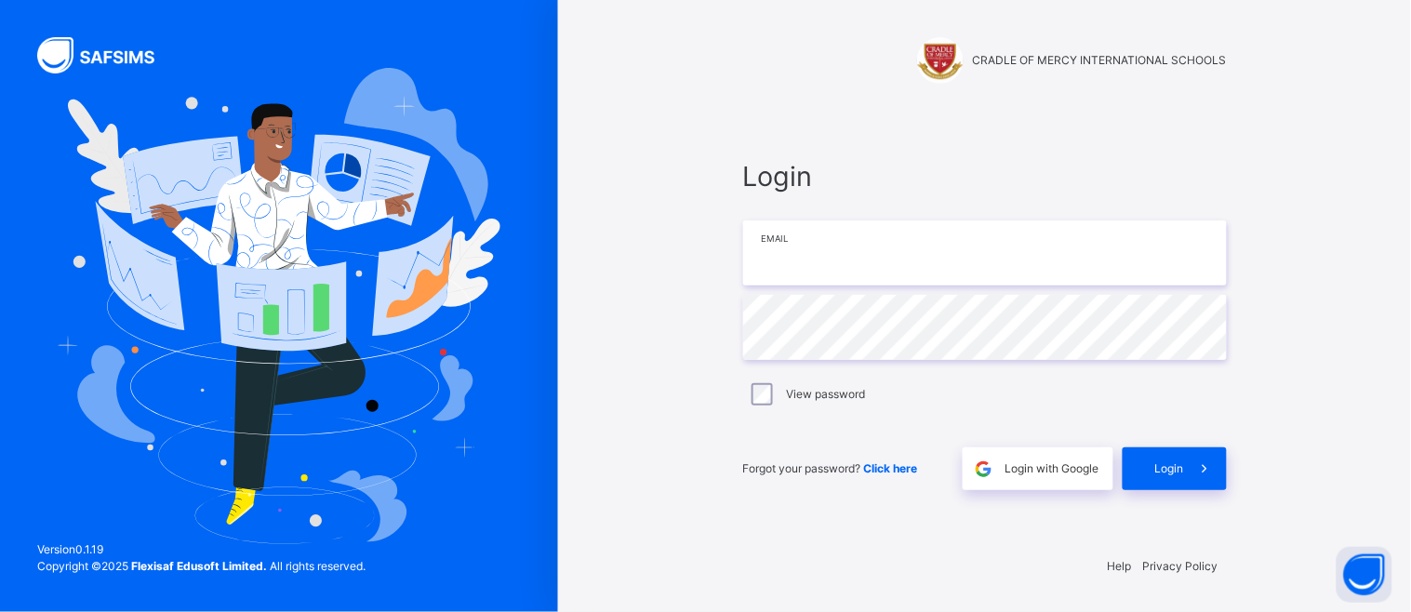
drag, startPoint x: 758, startPoint y: 253, endPoint x: 739, endPoint y: 249, distance: 19.0
click at [757, 254] on input "email" at bounding box center [985, 252] width 484 height 65
click at [835, 255] on input "email" at bounding box center [985, 252] width 484 height 65
click at [945, 237] on input "email" at bounding box center [985, 252] width 484 height 65
click at [809, 246] on input "email" at bounding box center [985, 252] width 484 height 65
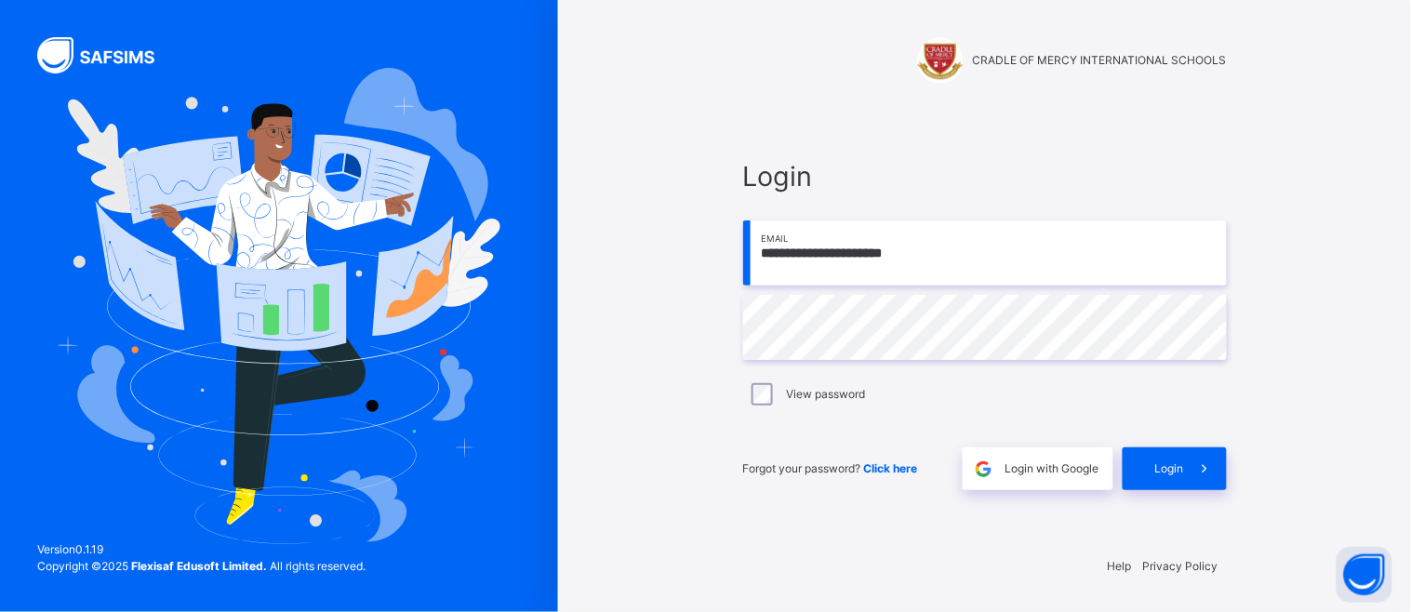
type input "**********"
click at [793, 402] on label "View password" at bounding box center [825, 394] width 79 height 17
click at [1186, 471] on span at bounding box center [1205, 468] width 43 height 43
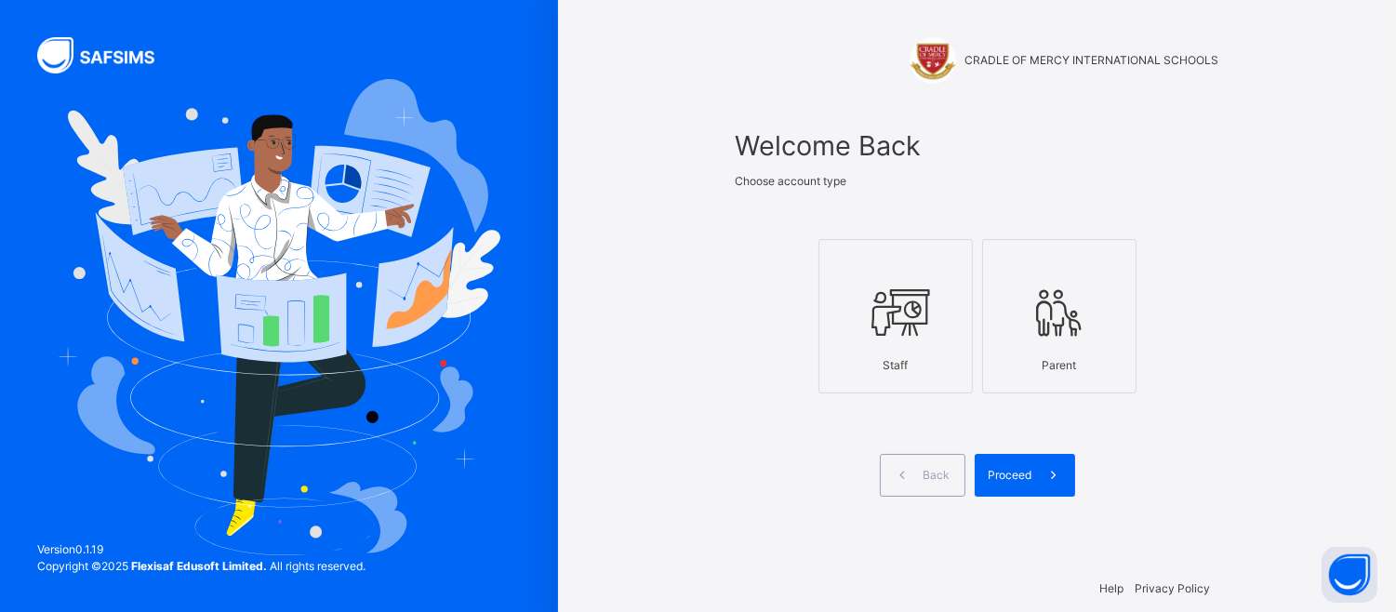
click at [912, 335] on icon at bounding box center [895, 313] width 65 height 70
click at [911, 335] on icon at bounding box center [895, 313] width 65 height 70
click at [1005, 469] on span "Proceed" at bounding box center [1011, 475] width 44 height 17
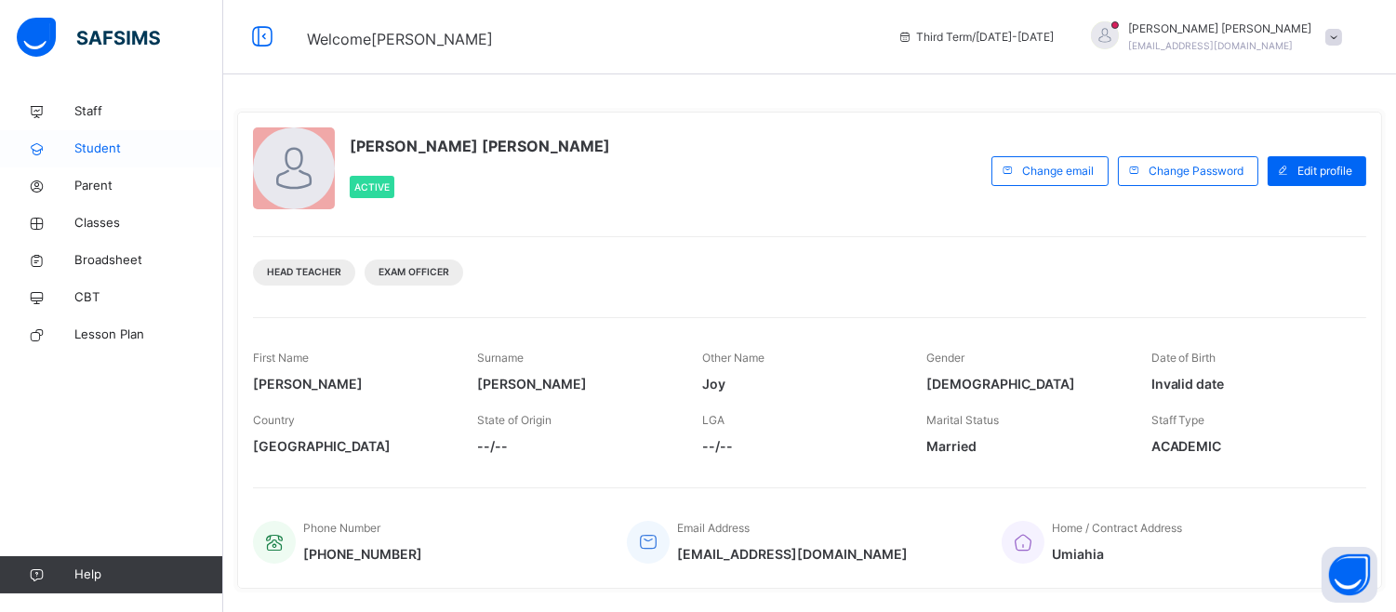
click at [104, 151] on span "Student" at bounding box center [148, 149] width 149 height 19
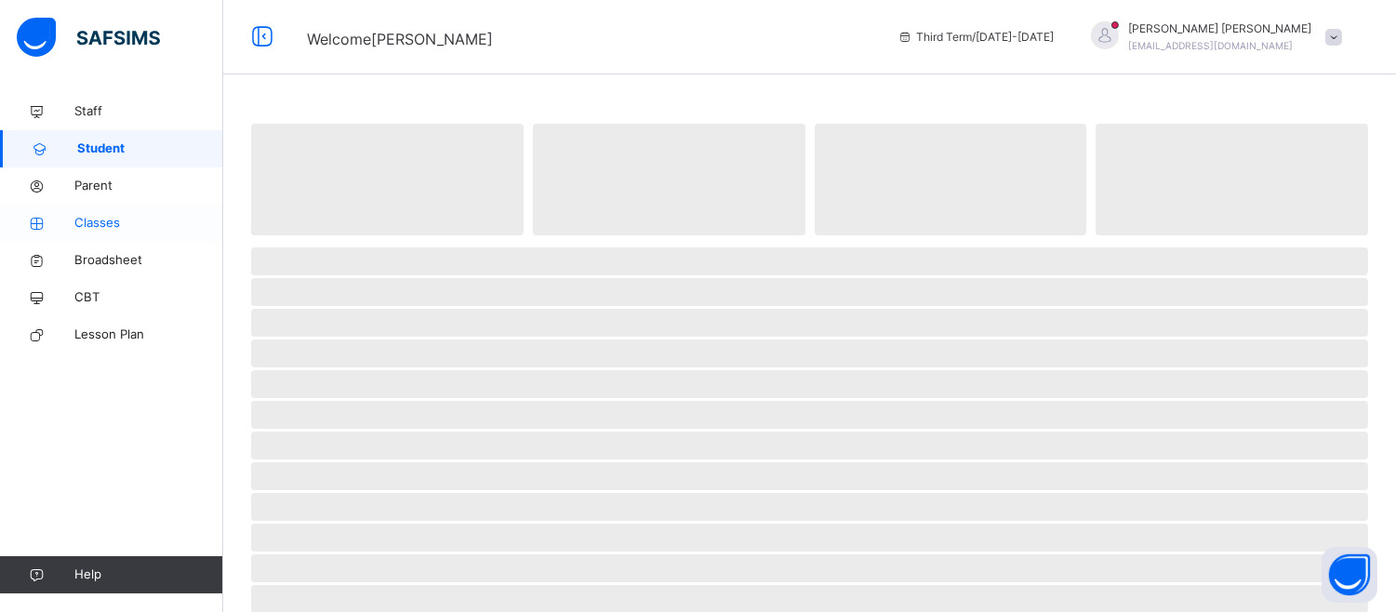
click at [113, 220] on span "Classes" at bounding box center [148, 223] width 149 height 19
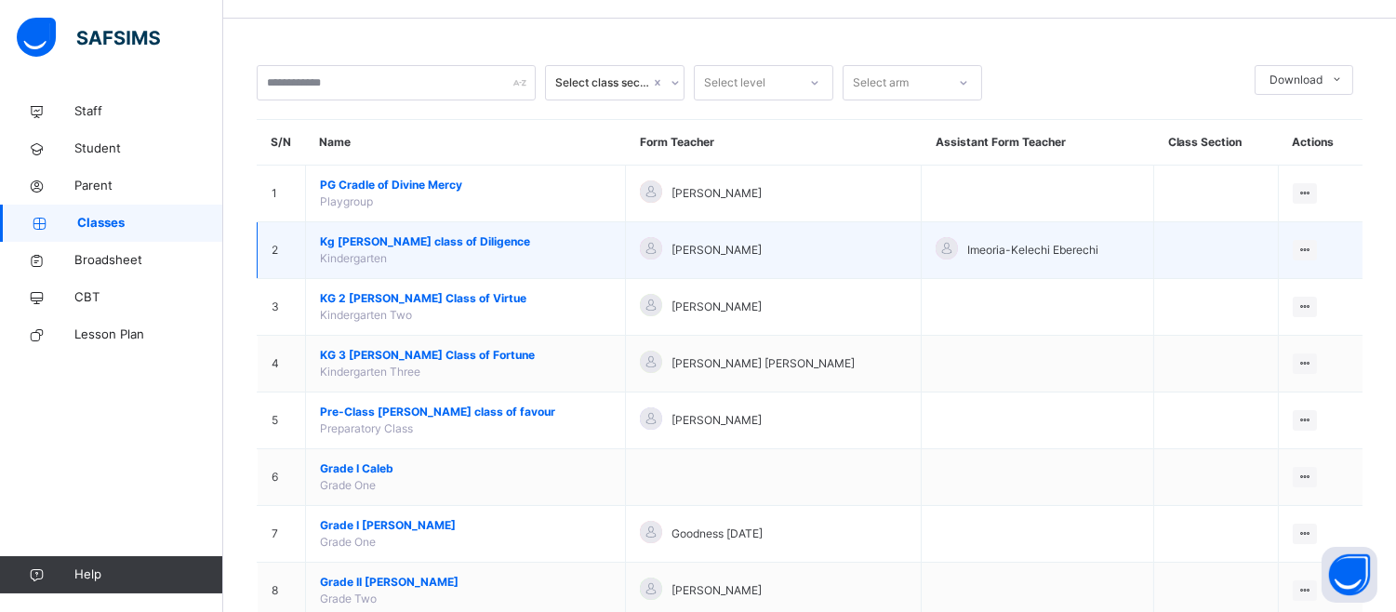
scroll to position [206, 0]
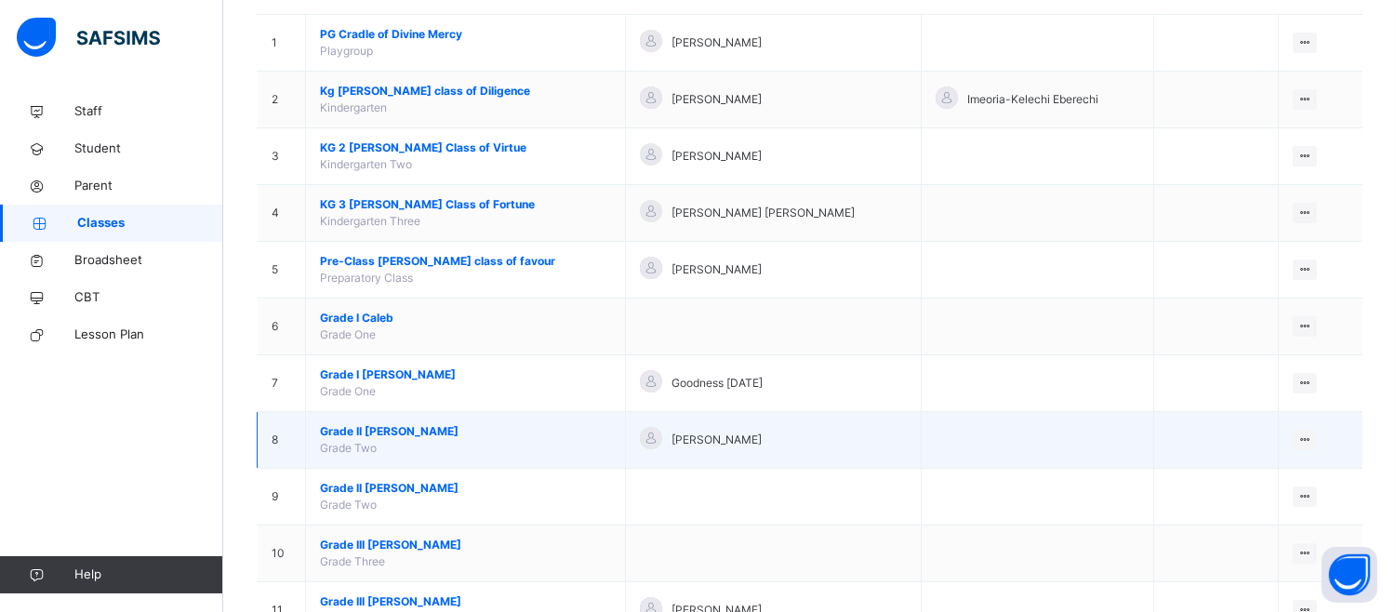
click at [421, 434] on span "Grade II Elizabeth" at bounding box center [465, 431] width 291 height 17
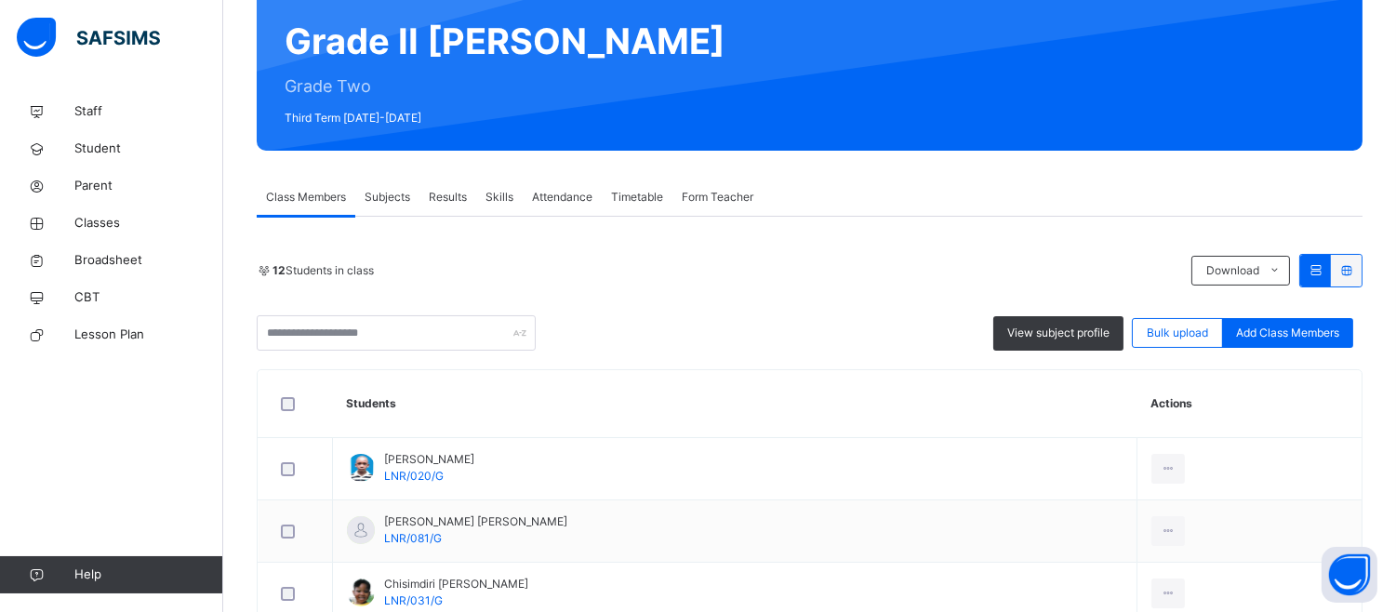
scroll to position [103, 0]
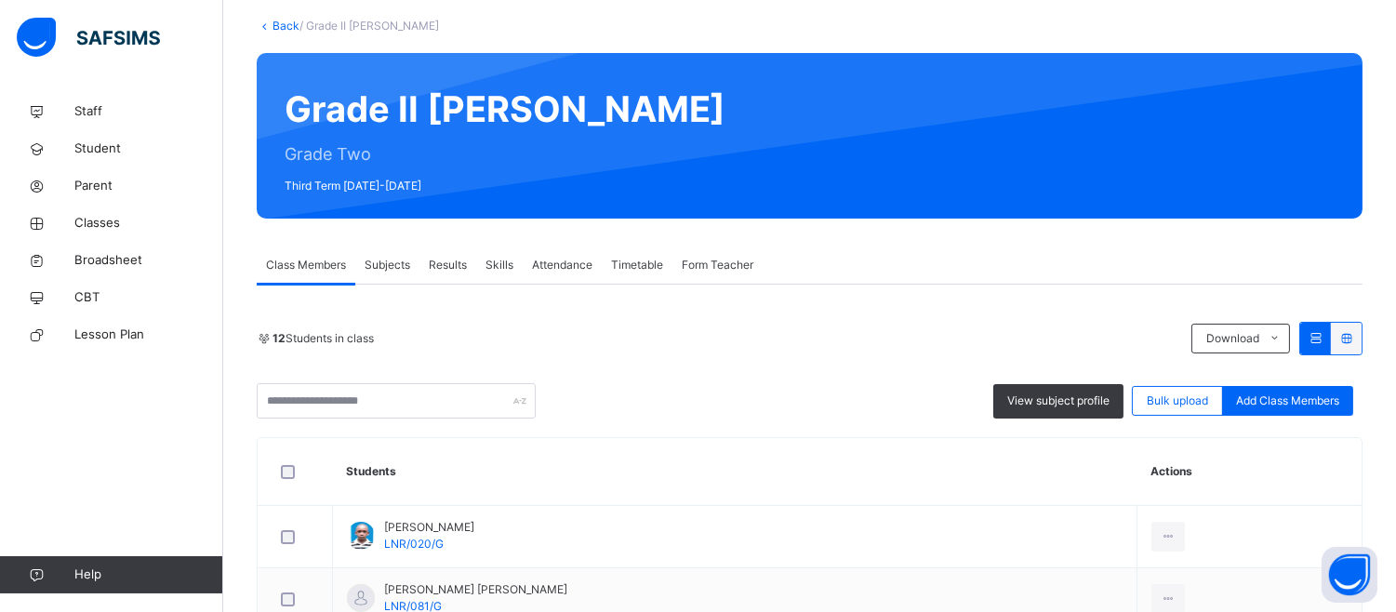
click at [441, 262] on span "Results" at bounding box center [448, 265] width 38 height 17
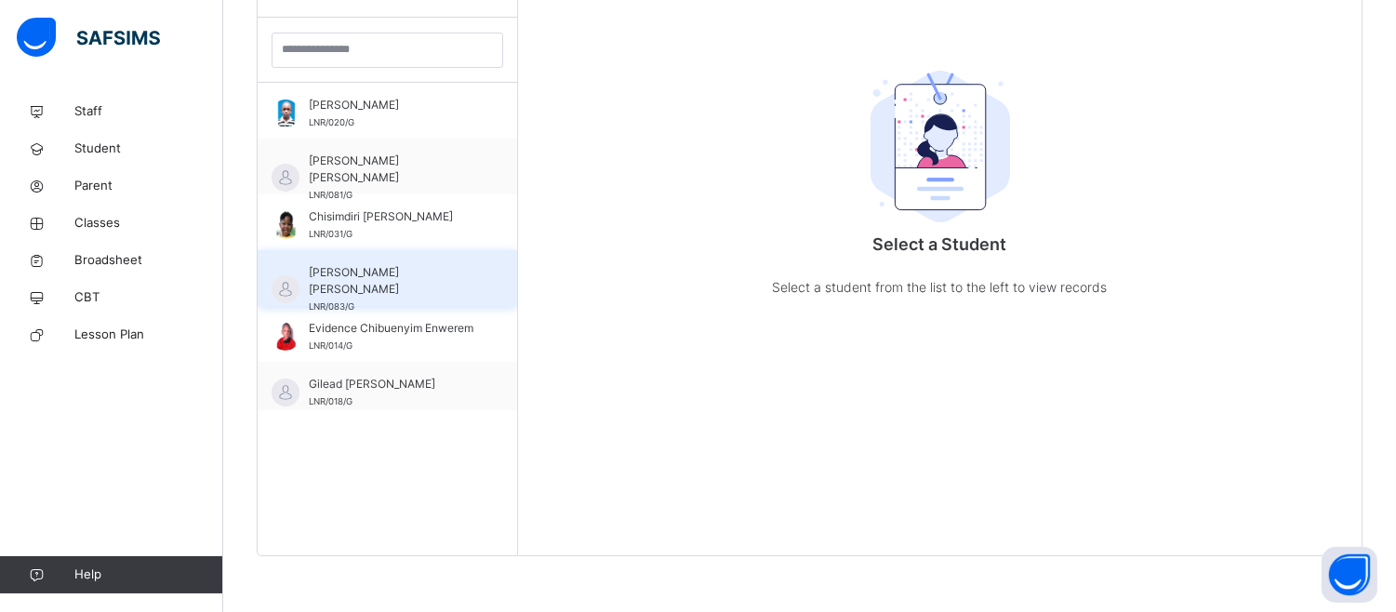
scroll to position [206, 0]
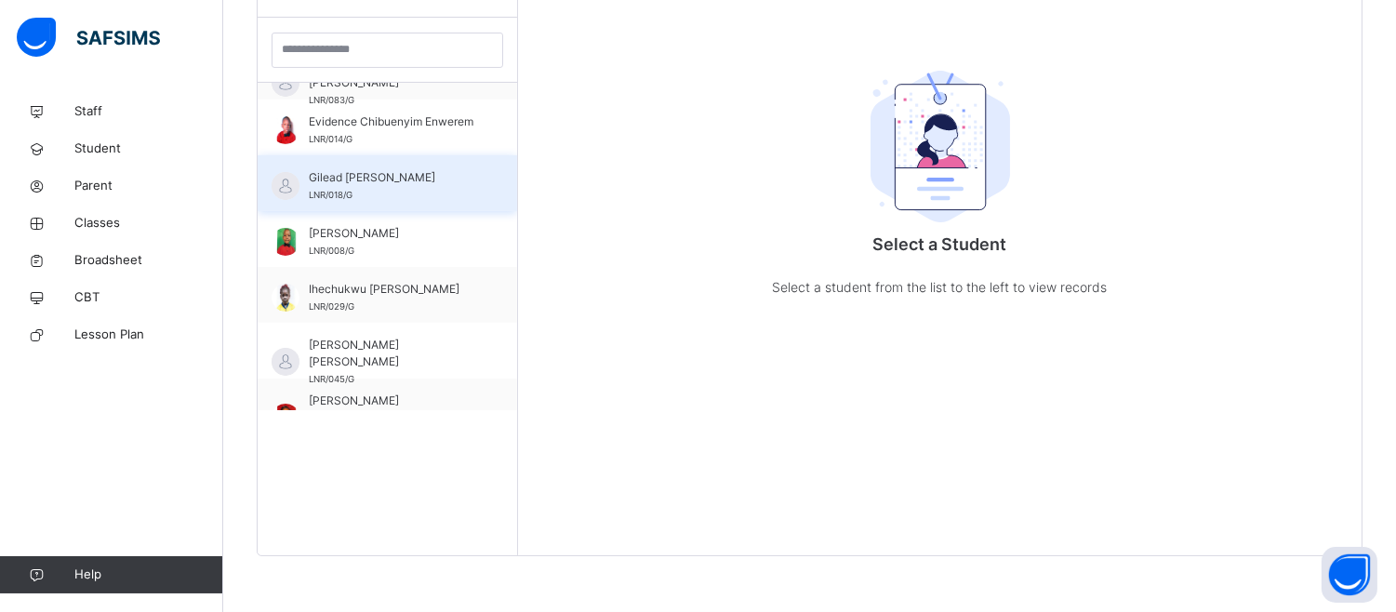
click at [385, 179] on span "Gilead Samuel J Ogbatu" at bounding box center [392, 177] width 166 height 17
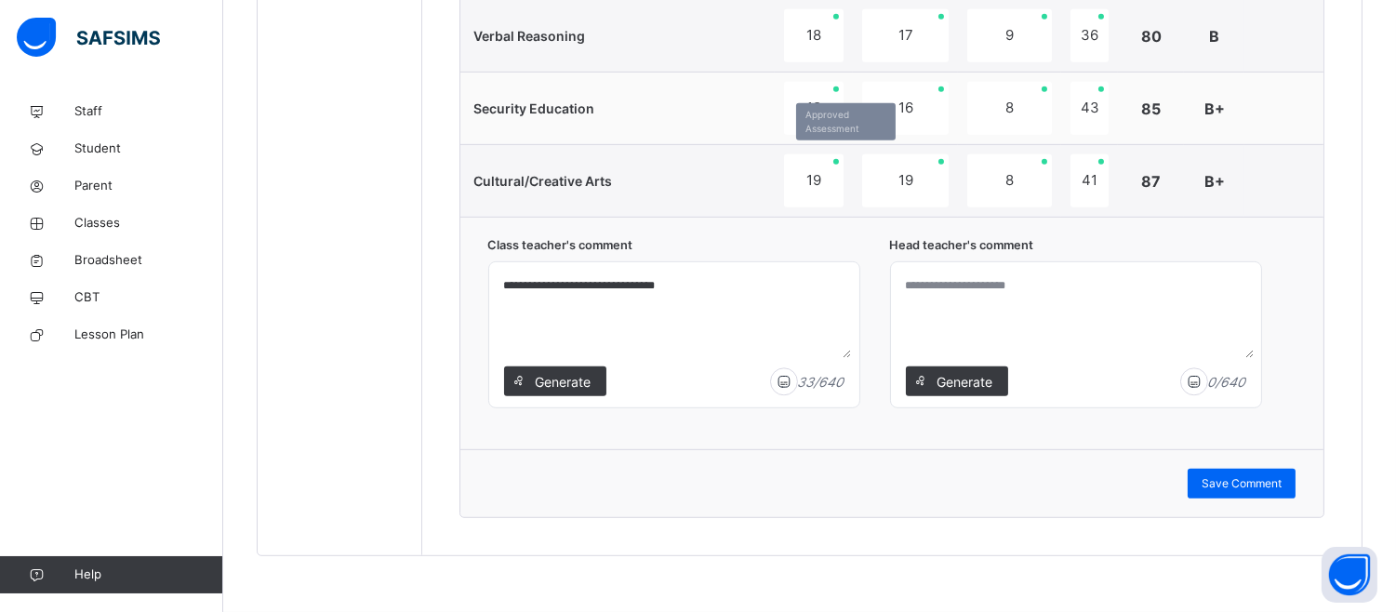
scroll to position [1869, 0]
click at [958, 328] on textarea at bounding box center [1075, 314] width 355 height 88
click at [908, 311] on textarea at bounding box center [1075, 314] width 355 height 88
drag, startPoint x: 910, startPoint y: 289, endPoint x: 956, endPoint y: 272, distance: 49.4
click at [956, 272] on textarea "*" at bounding box center [1075, 314] width 355 height 88
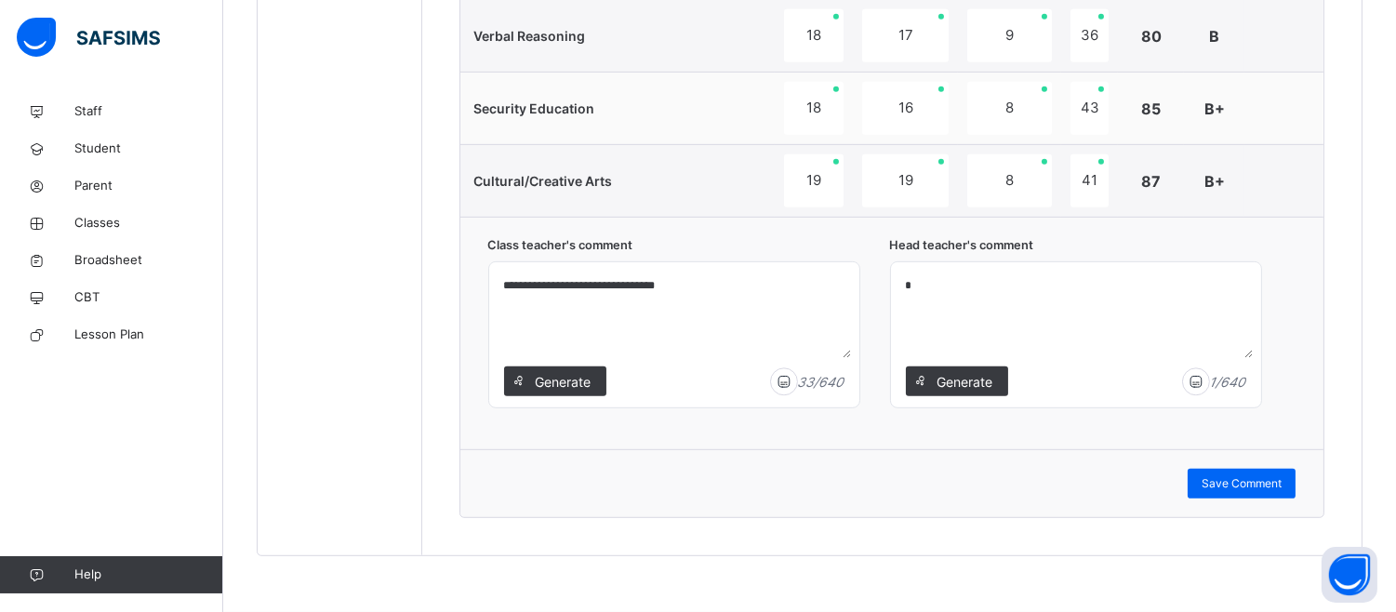
paste textarea "**********"
drag, startPoint x: 909, startPoint y: 285, endPoint x: 1080, endPoint y: 344, distance: 181.2
click at [1093, 350] on textarea "*" at bounding box center [1075, 314] width 355 height 88
click at [909, 266] on div "*" at bounding box center [1076, 334] width 370 height 145
click at [911, 270] on textarea "*" at bounding box center [1075, 314] width 355 height 88
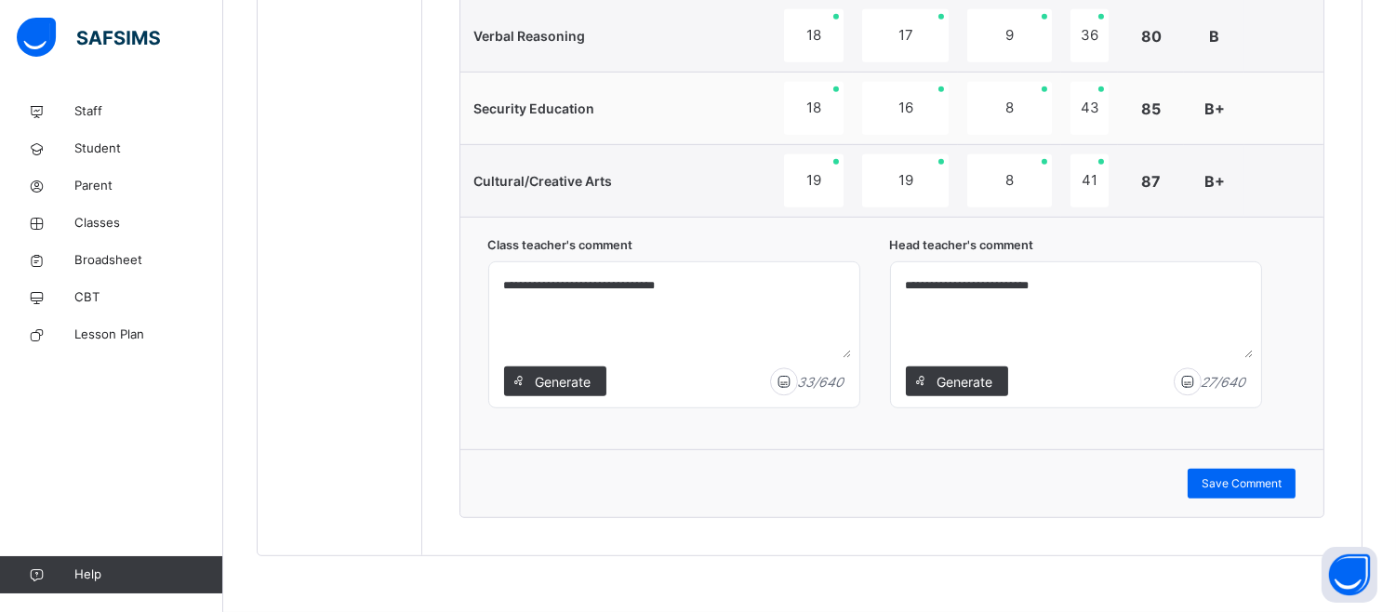
click at [917, 291] on textarea "**********" at bounding box center [1075, 314] width 355 height 88
click at [1083, 294] on textarea "**********" at bounding box center [1075, 314] width 355 height 88
type textarea "**********"
click at [1262, 485] on span "Save Comment" at bounding box center [1242, 483] width 80 height 17
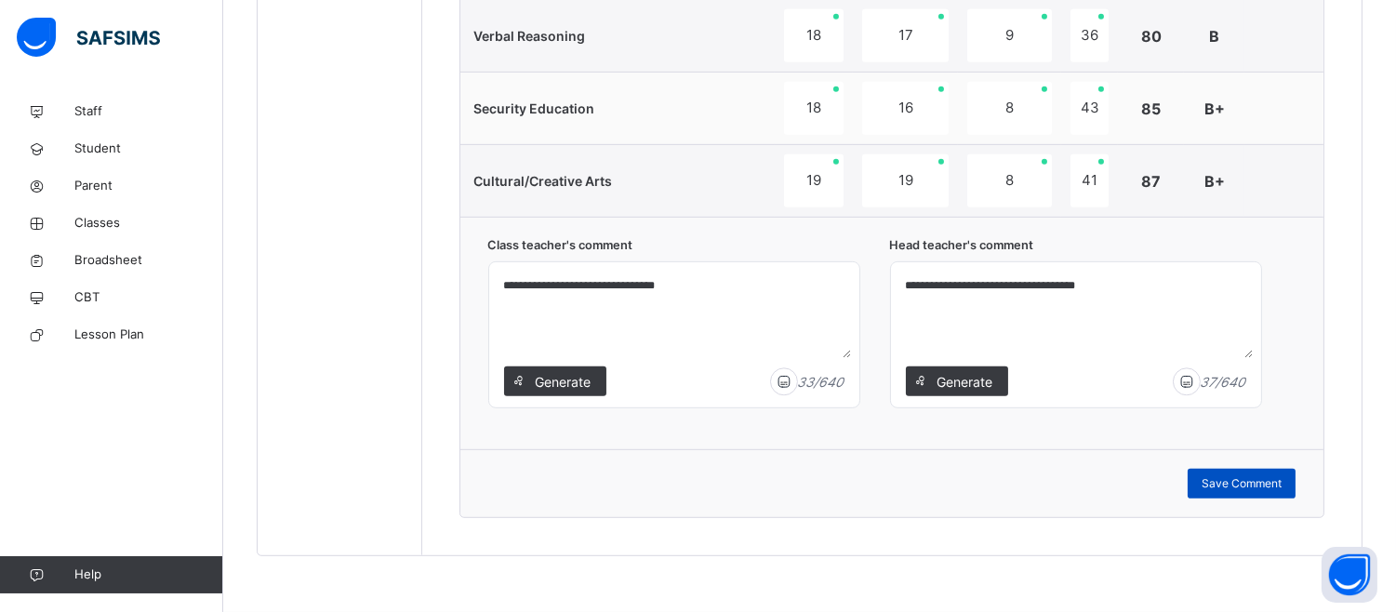
click at [1262, 485] on span "Save Comment" at bounding box center [1242, 483] width 80 height 17
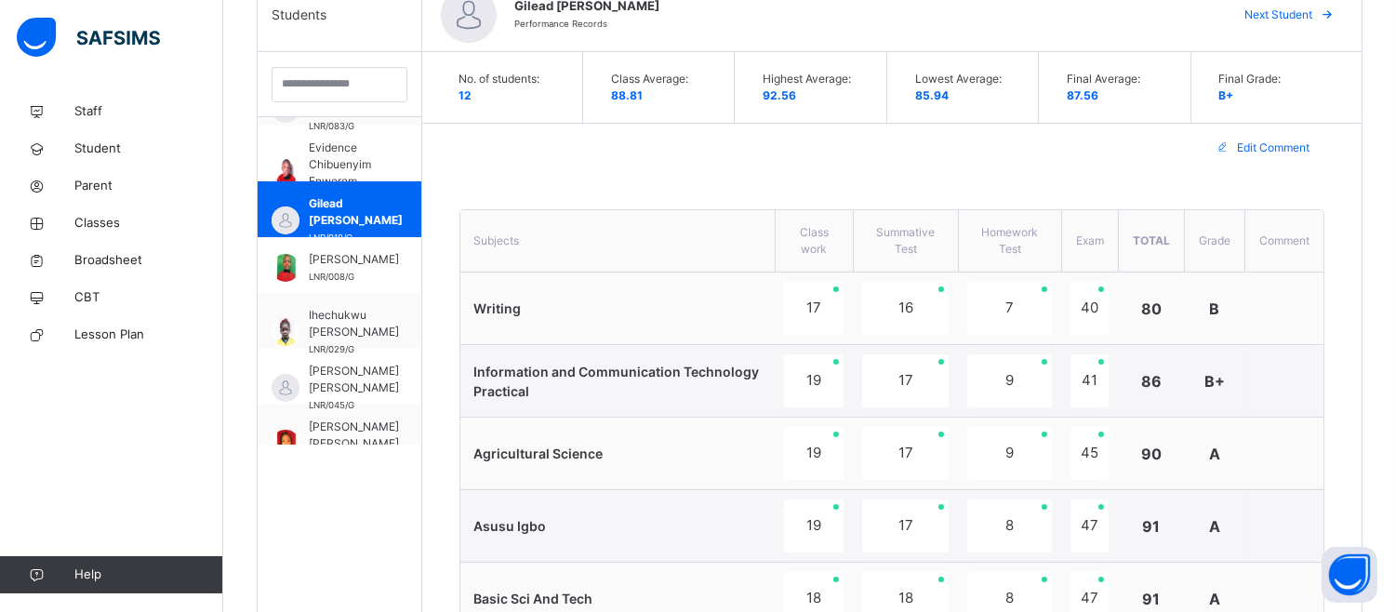
scroll to position [525, 0]
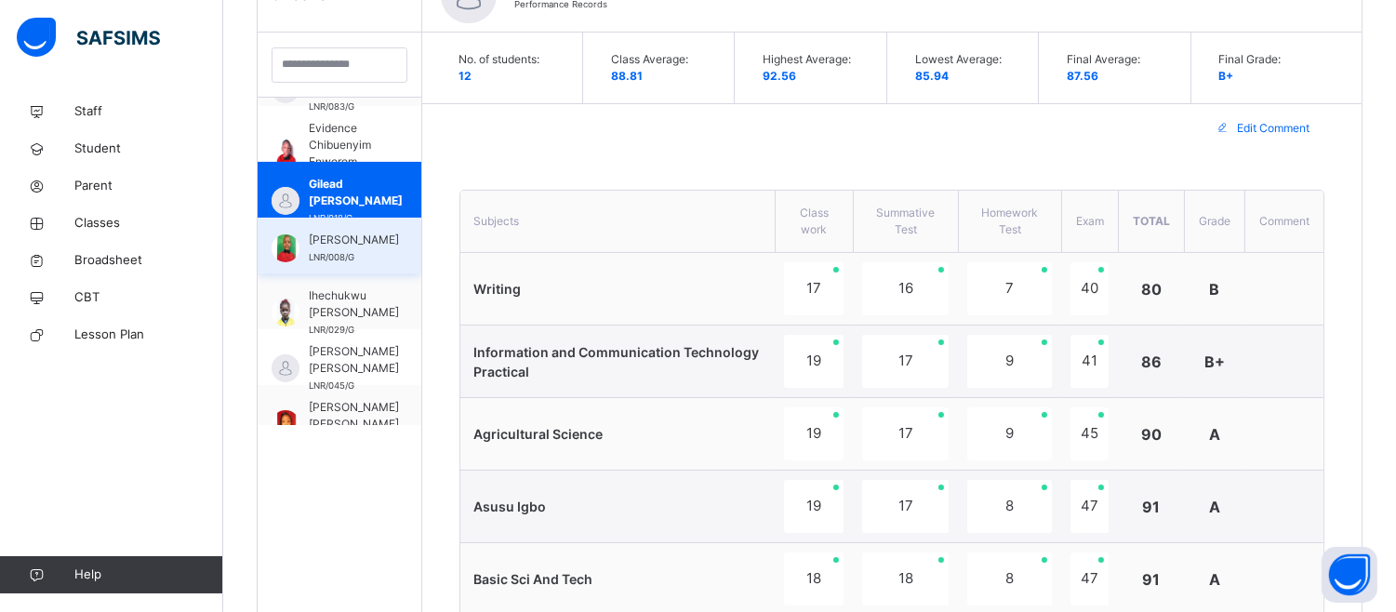
click at [326, 248] on span "Hassan Saidu-Umar" at bounding box center [354, 240] width 90 height 17
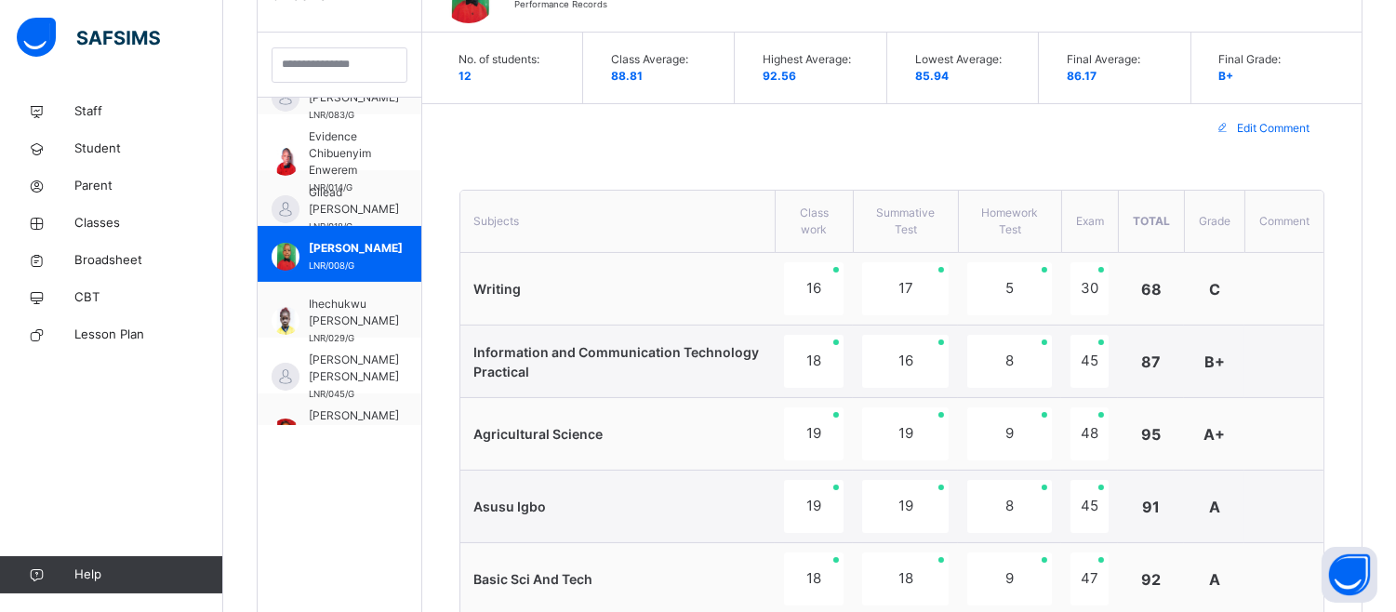
scroll to position [215, 0]
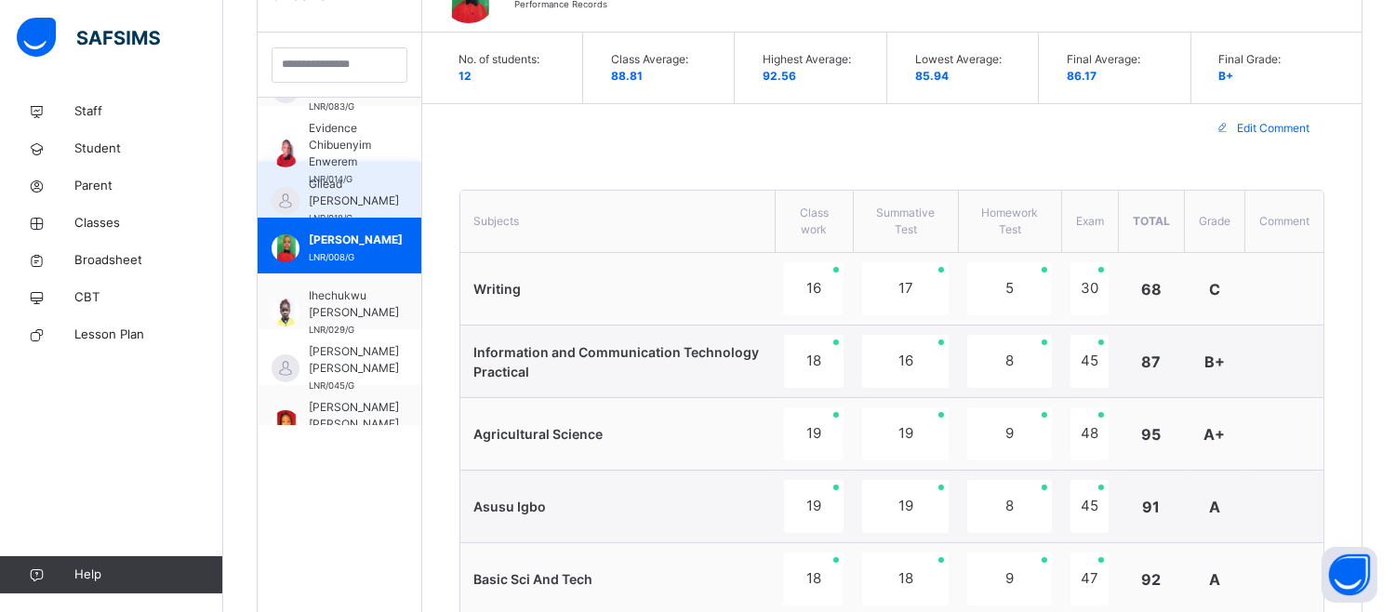
click at [347, 201] on span "Gilead Samuel J Ogbatu" at bounding box center [354, 192] width 90 height 33
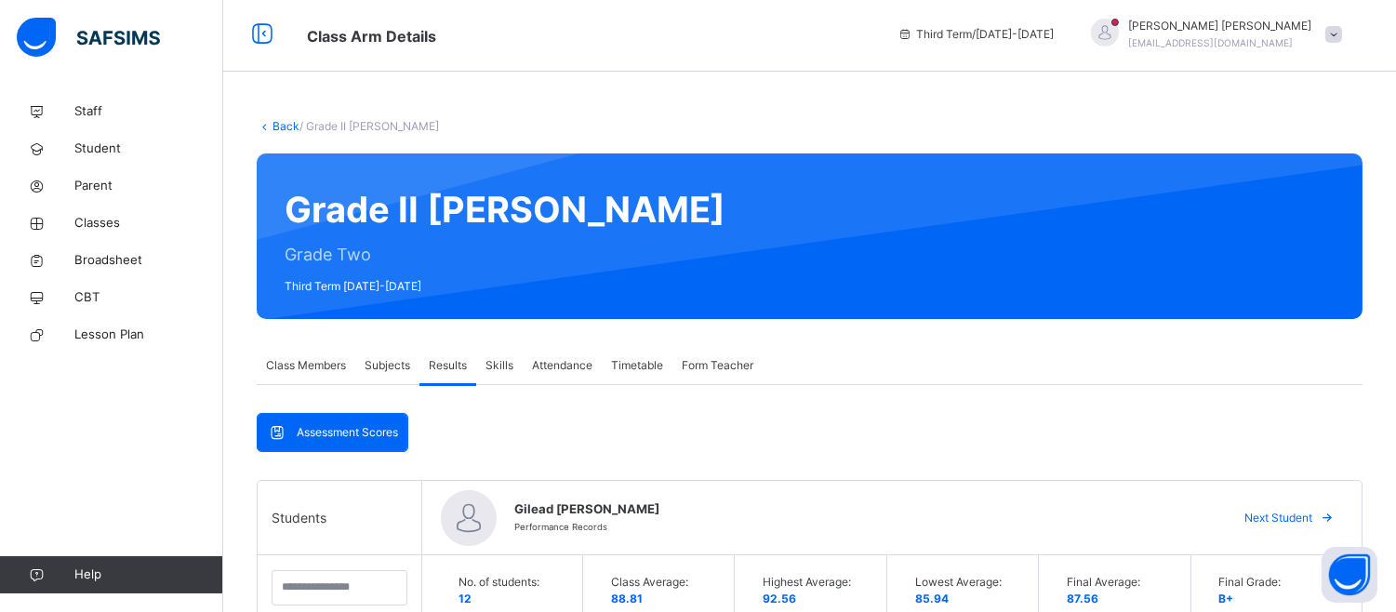
scroll to position [0, 0]
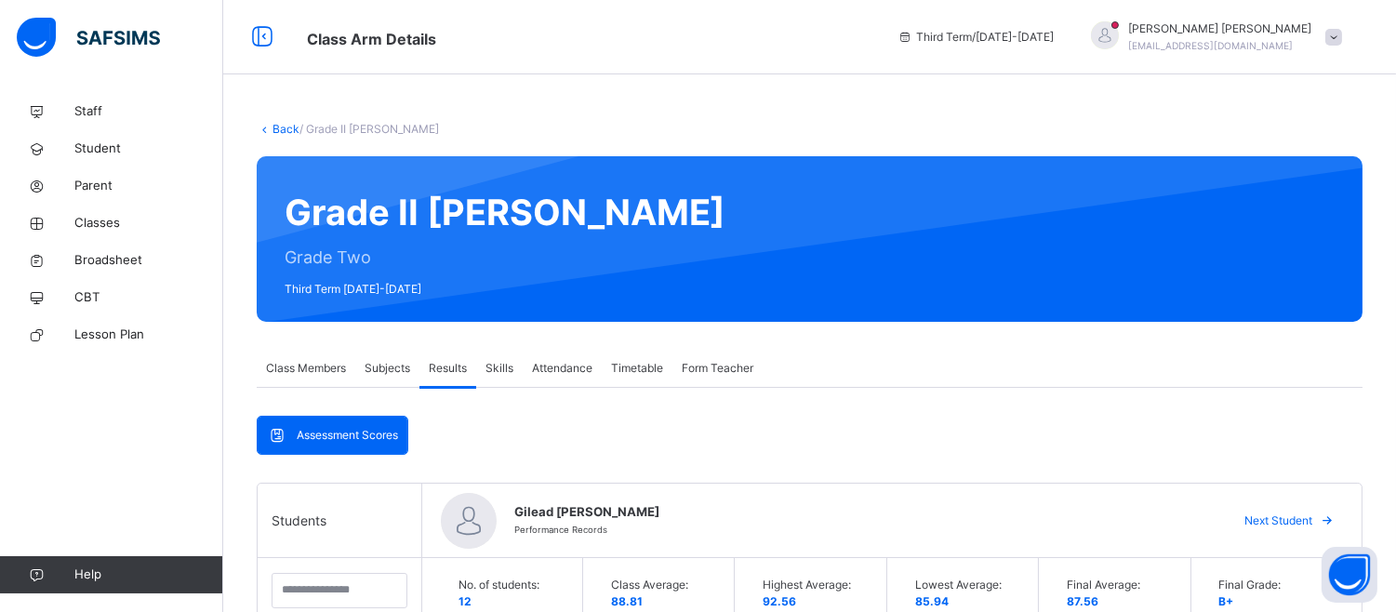
click at [1342, 30] on span at bounding box center [1333, 37] width 17 height 17
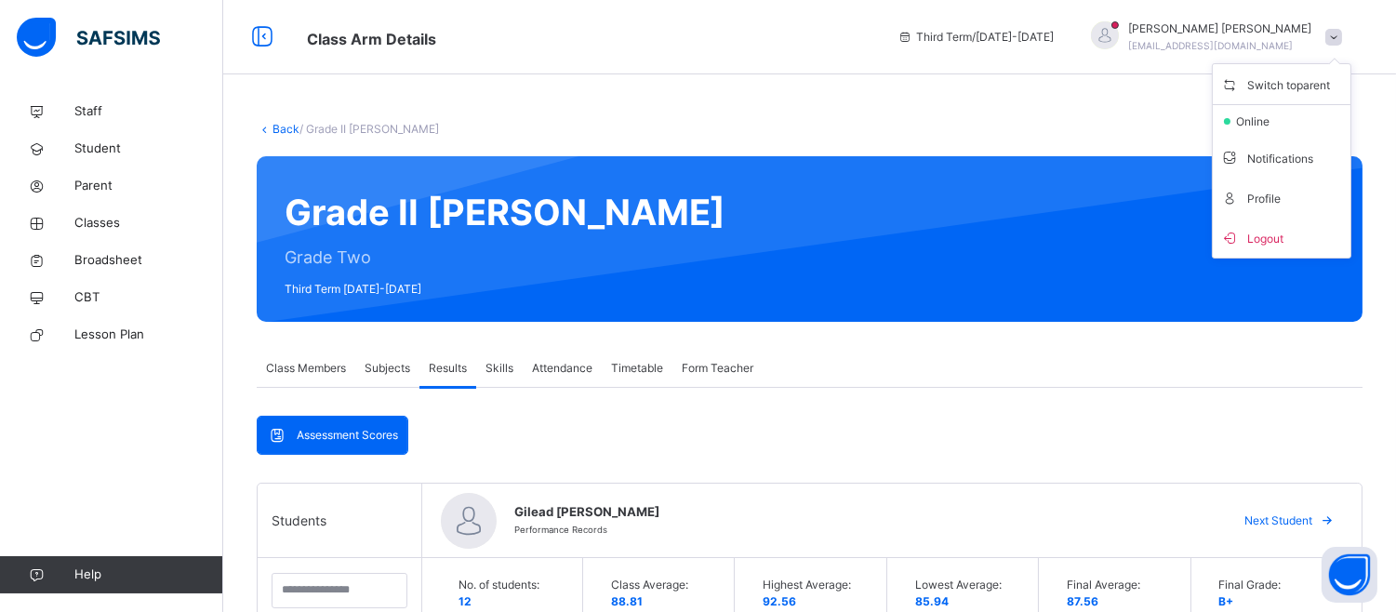
click at [1315, 236] on span "Logout" at bounding box center [1281, 237] width 123 height 25
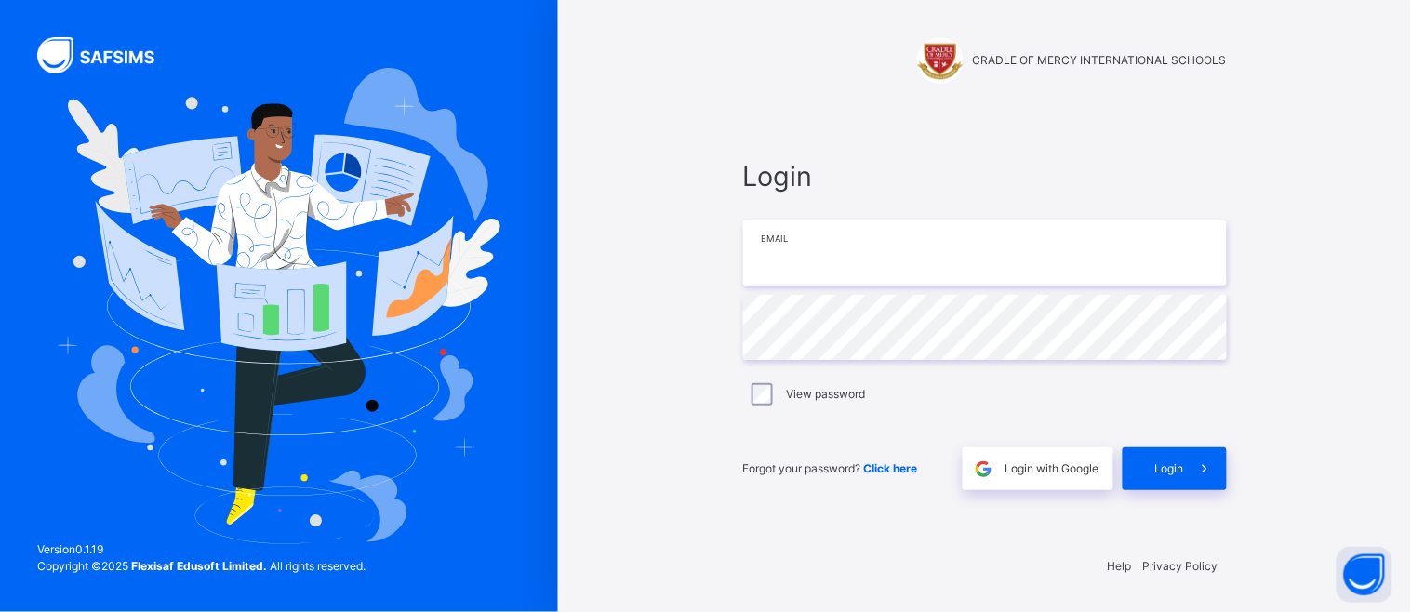
click at [1051, 271] on input "email" at bounding box center [985, 252] width 484 height 65
type input "**********"
click at [1014, 591] on div "Help Privacy Policy" at bounding box center [984, 585] width 521 height 54
click at [1165, 466] on span "Login" at bounding box center [1169, 468] width 29 height 17
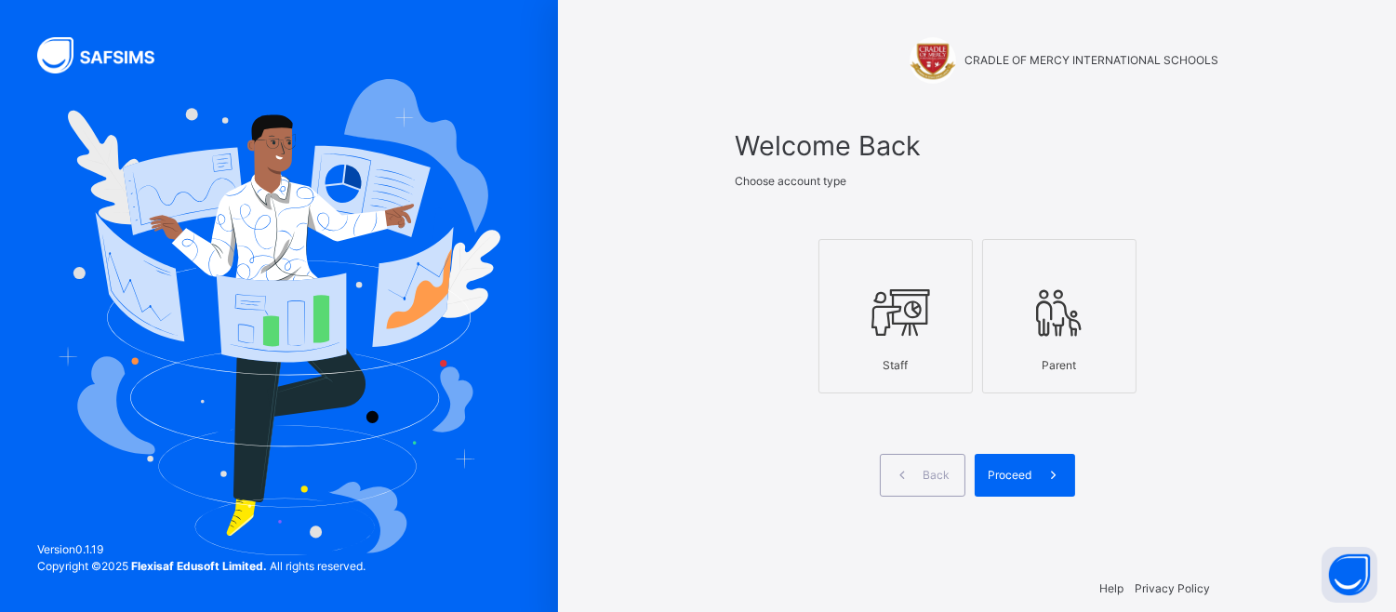
click at [912, 348] on div "Staff" at bounding box center [896, 365] width 134 height 35
click at [1046, 465] on span at bounding box center [1053, 475] width 43 height 43
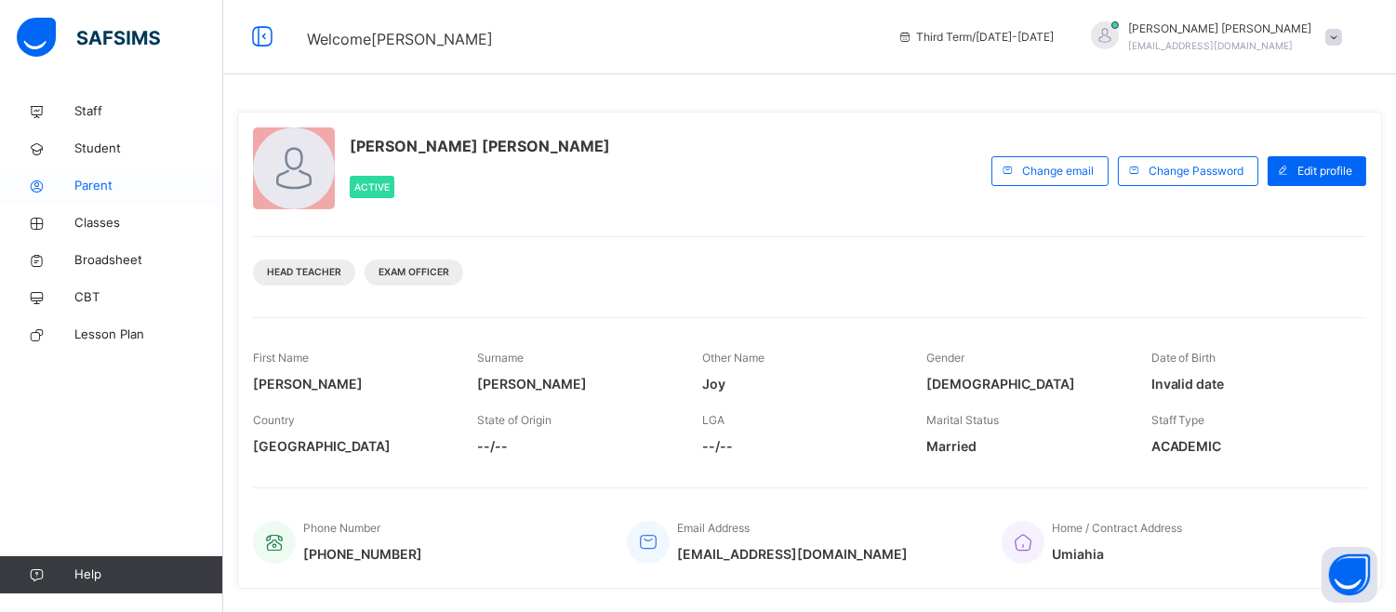
click at [100, 180] on span "Parent" at bounding box center [148, 186] width 149 height 19
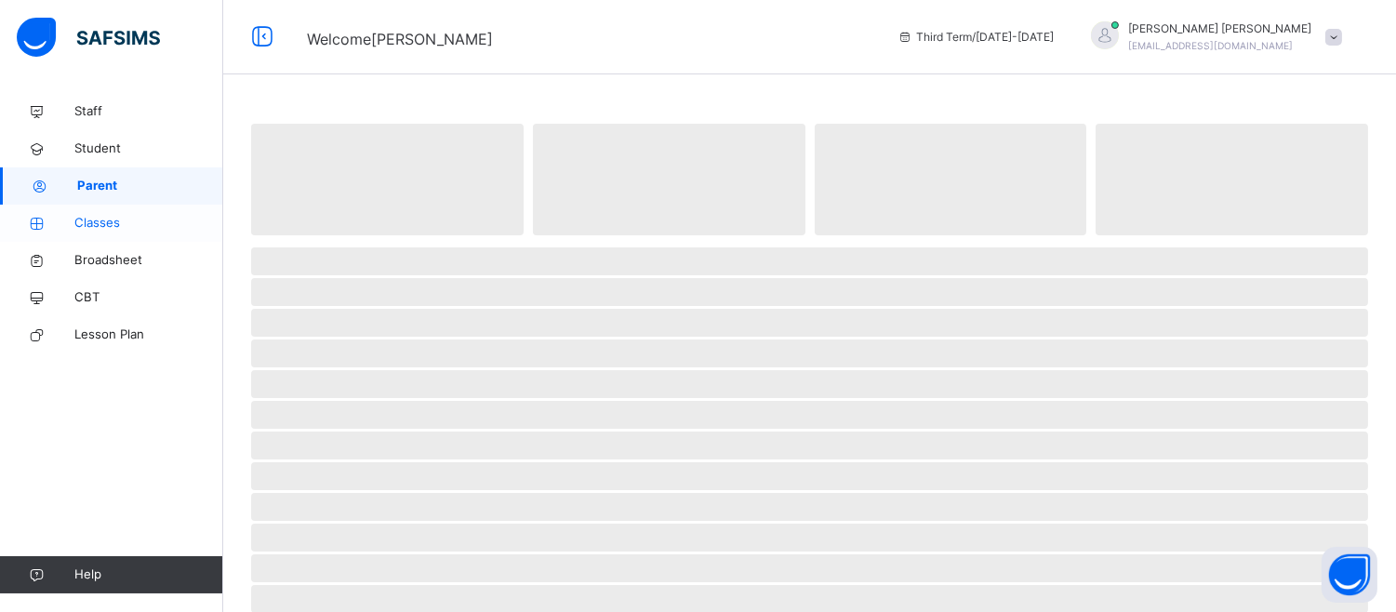
click at [108, 224] on span "Classes" at bounding box center [148, 223] width 149 height 19
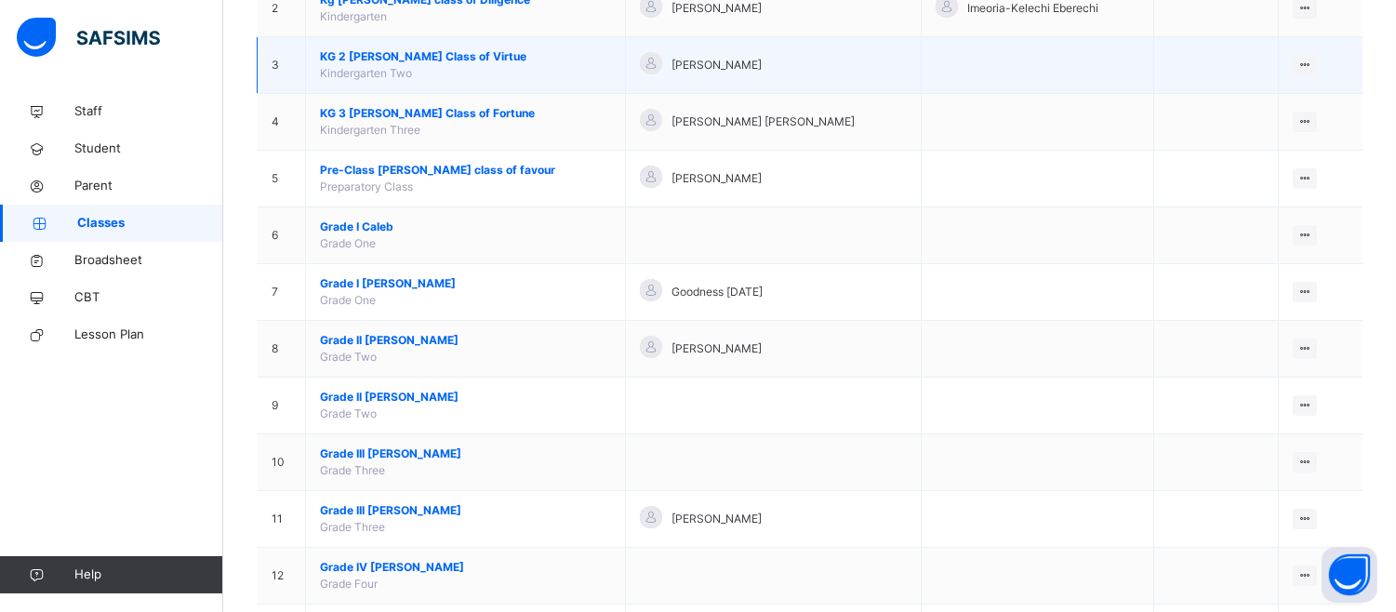
scroll to position [310, 0]
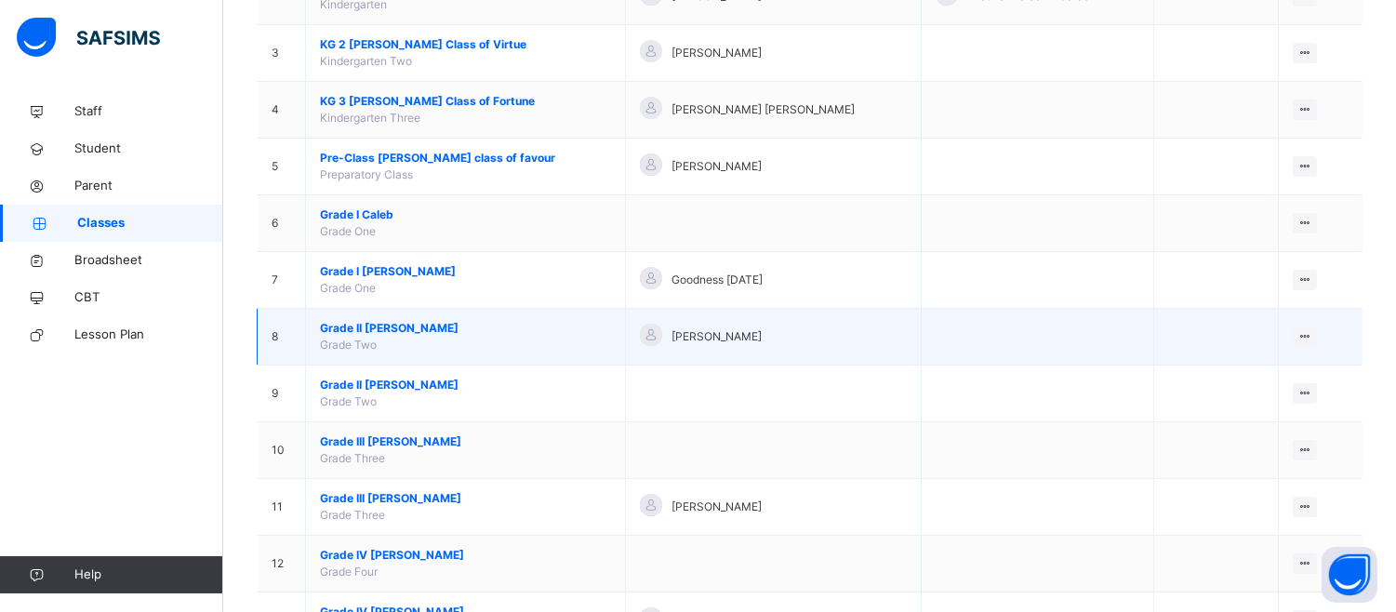
click at [432, 322] on span "Grade II Elizabeth" at bounding box center [465, 328] width 291 height 17
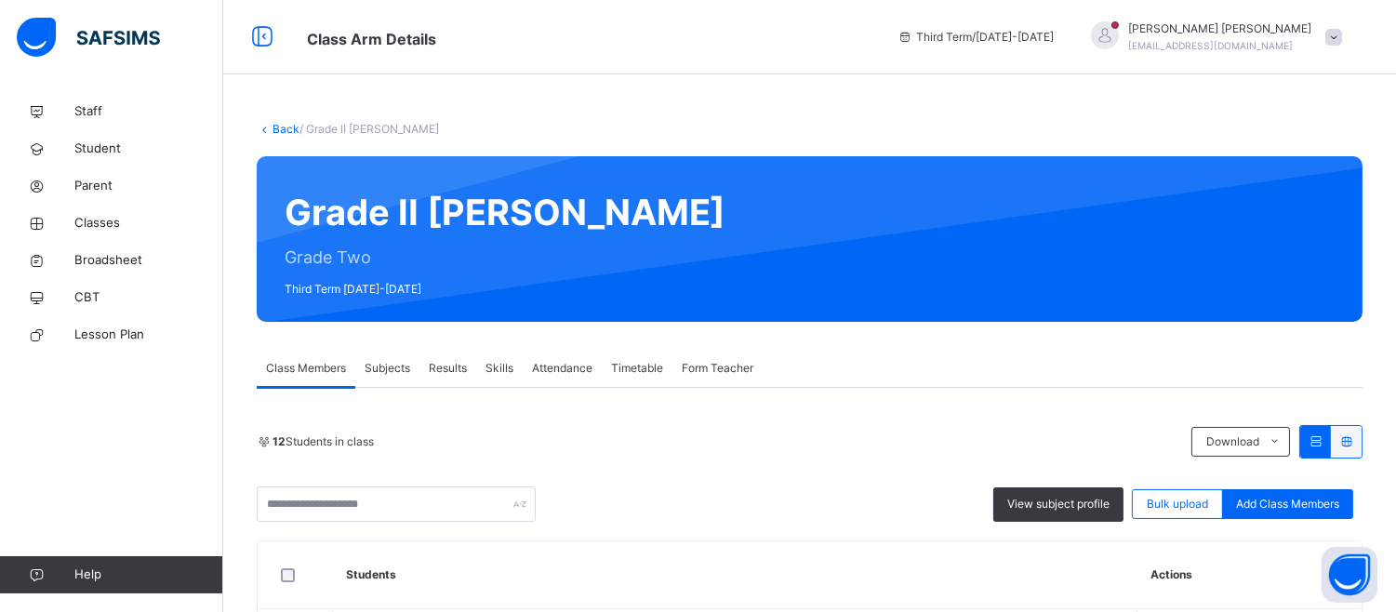
click at [444, 357] on div "Results" at bounding box center [447, 368] width 57 height 37
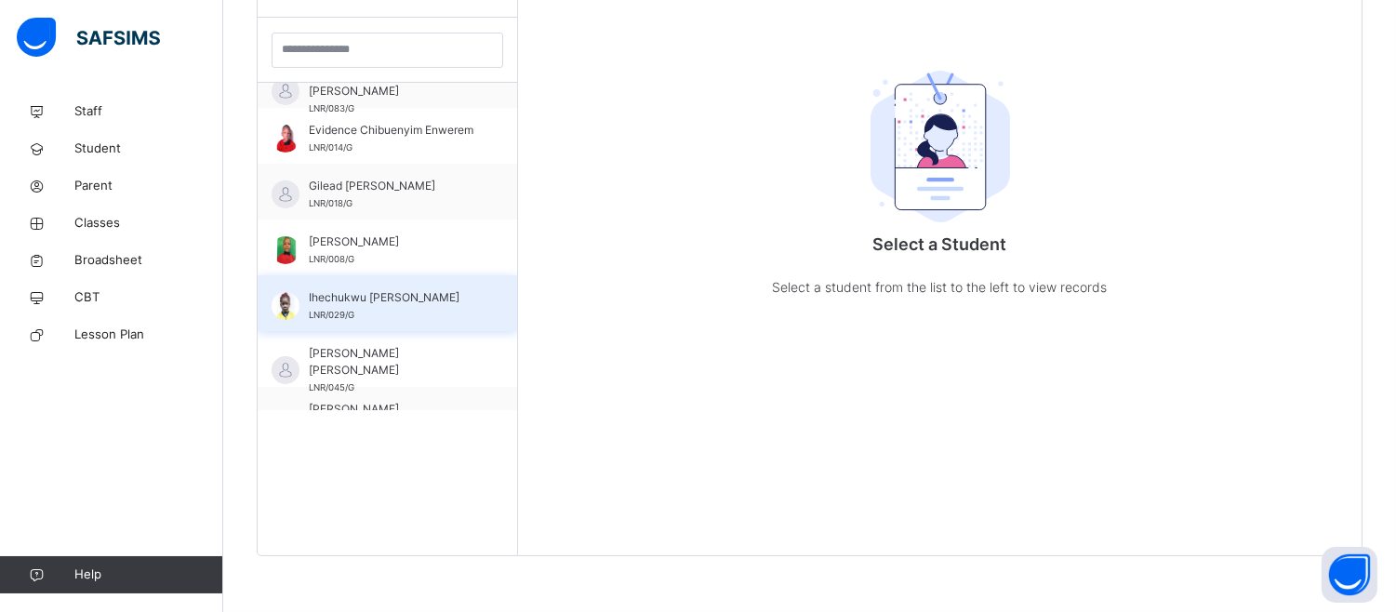
scroll to position [134, 0]
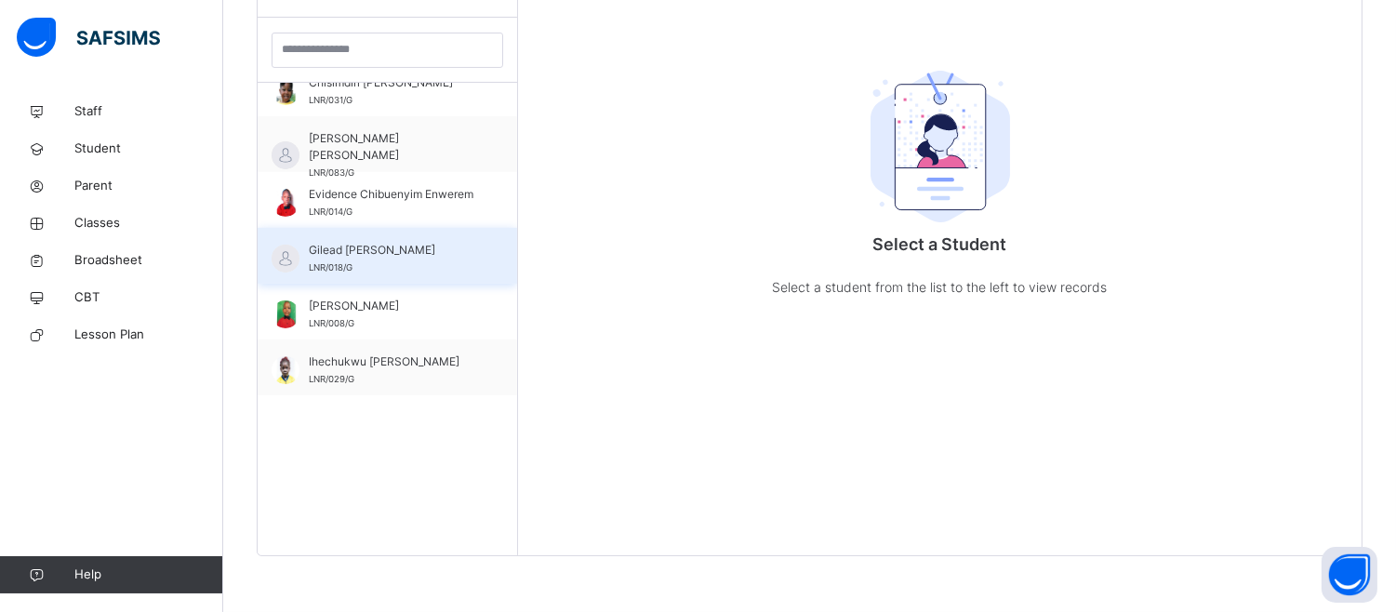
click at [365, 249] on span "Gilead Samuel J Ogbatu" at bounding box center [392, 250] width 166 height 17
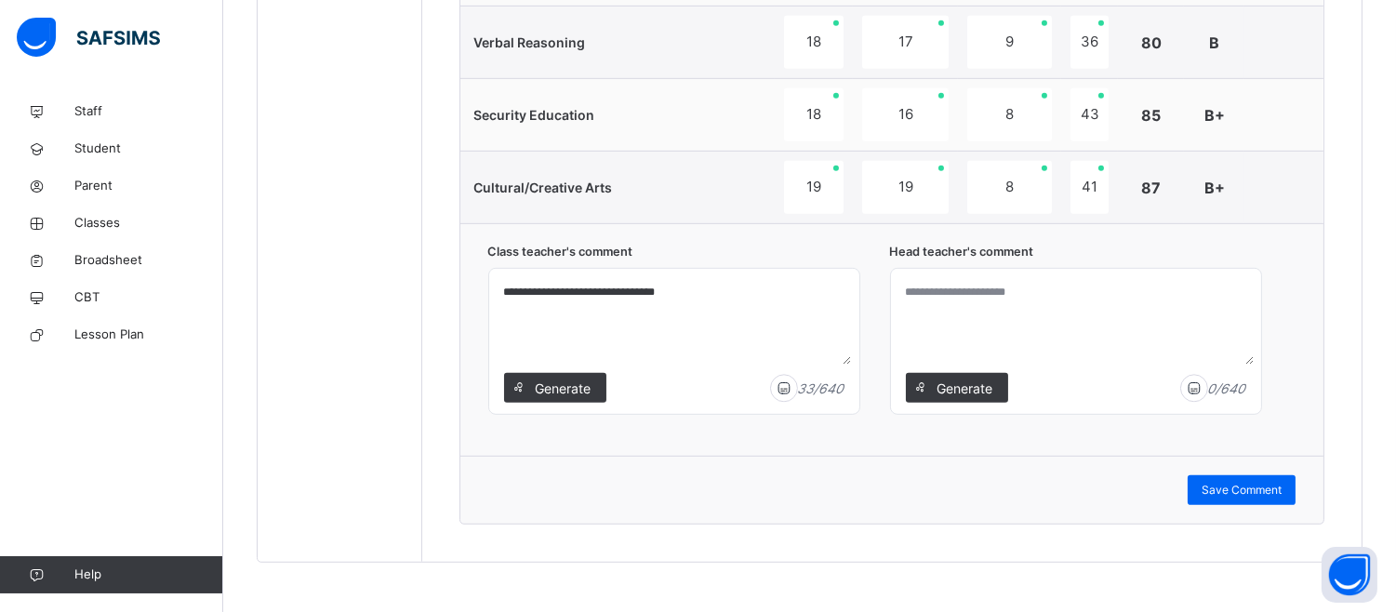
scroll to position [1869, 0]
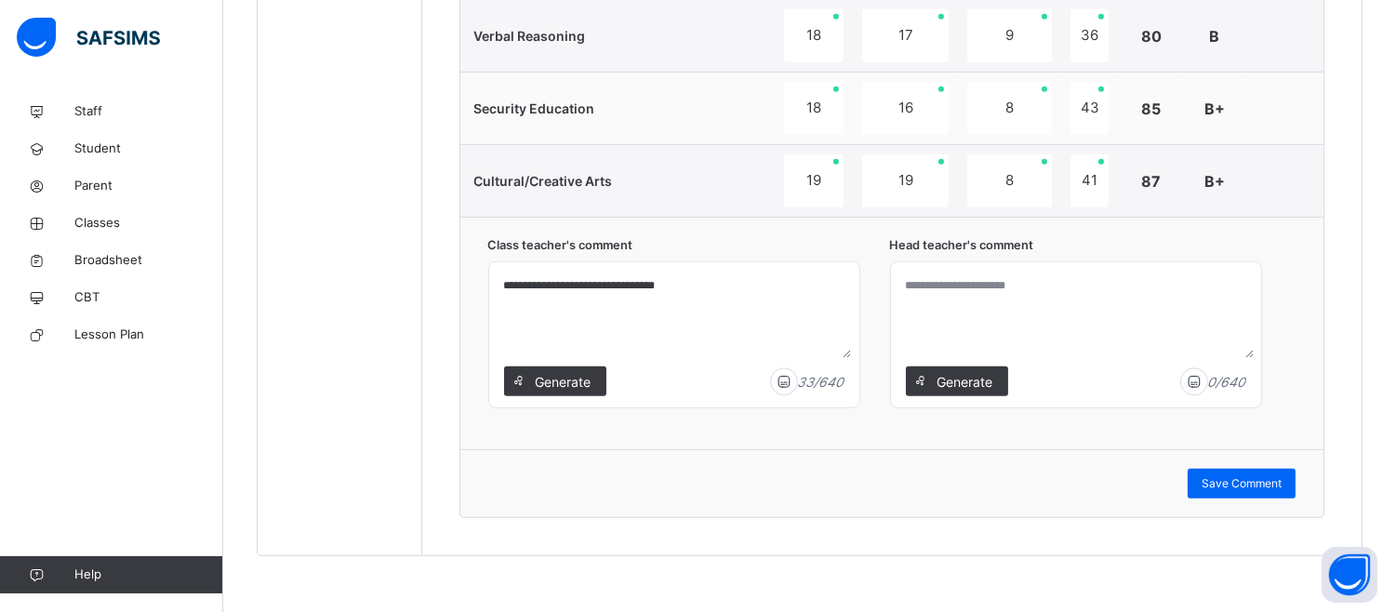
click at [956, 333] on textarea at bounding box center [1075, 314] width 355 height 88
paste textarea "**********"
drag, startPoint x: 1058, startPoint y: 288, endPoint x: 894, endPoint y: 291, distance: 164.6
click at [894, 291] on div "**********" at bounding box center [875, 333] width 774 height 194
click at [1010, 293] on textarea "**********" at bounding box center [1075, 314] width 355 height 88
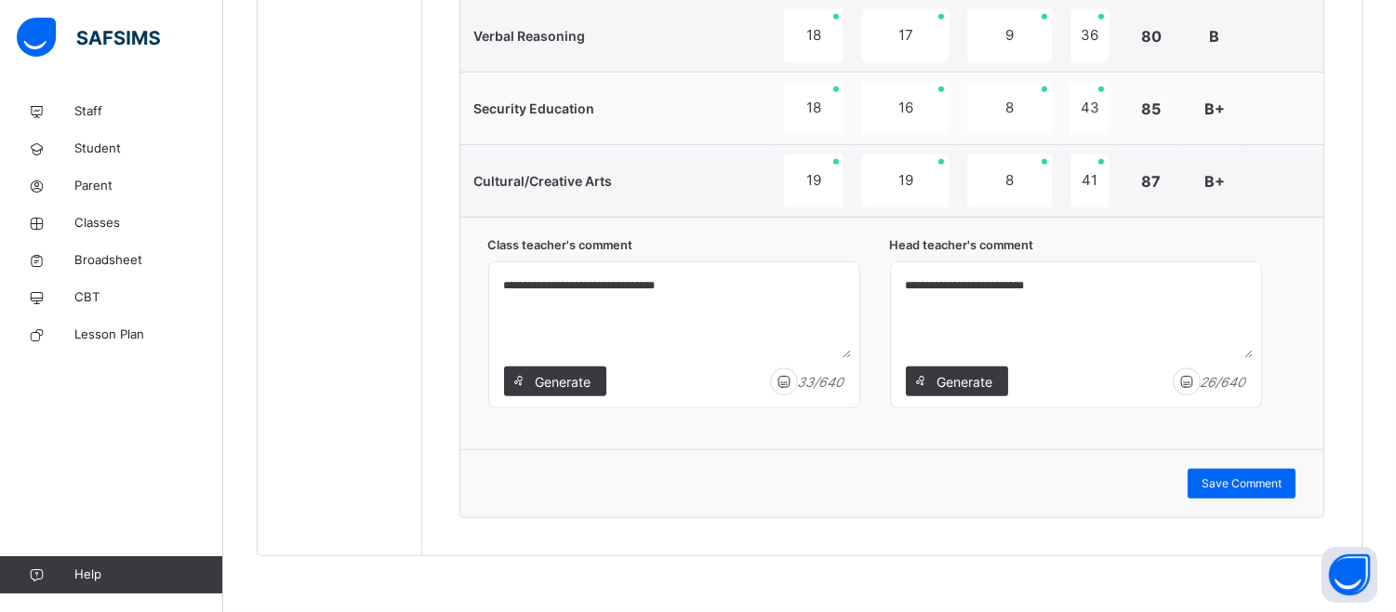
drag, startPoint x: 1010, startPoint y: 293, endPoint x: 1005, endPoint y: 282, distance: 12.1
click at [1005, 282] on textarea "**********" at bounding box center [1075, 314] width 355 height 88
click at [1098, 290] on textarea "**********" at bounding box center [1075, 314] width 355 height 88
click at [1062, 285] on textarea "**********" at bounding box center [1075, 314] width 355 height 88
type textarea "**********"
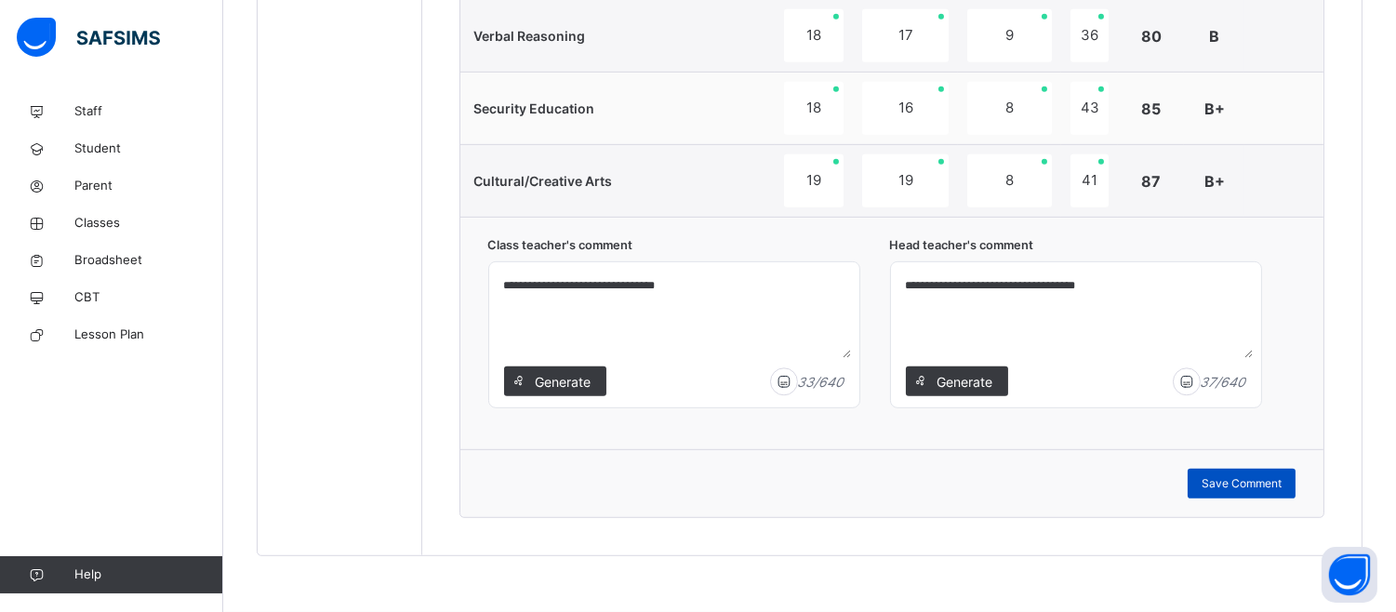
click at [1244, 491] on span "Save Comment" at bounding box center [1242, 483] width 80 height 17
drag, startPoint x: 1253, startPoint y: 488, endPoint x: 1266, endPoint y: 488, distance: 13.0
click at [1254, 488] on span "Save Comment" at bounding box center [1242, 483] width 80 height 17
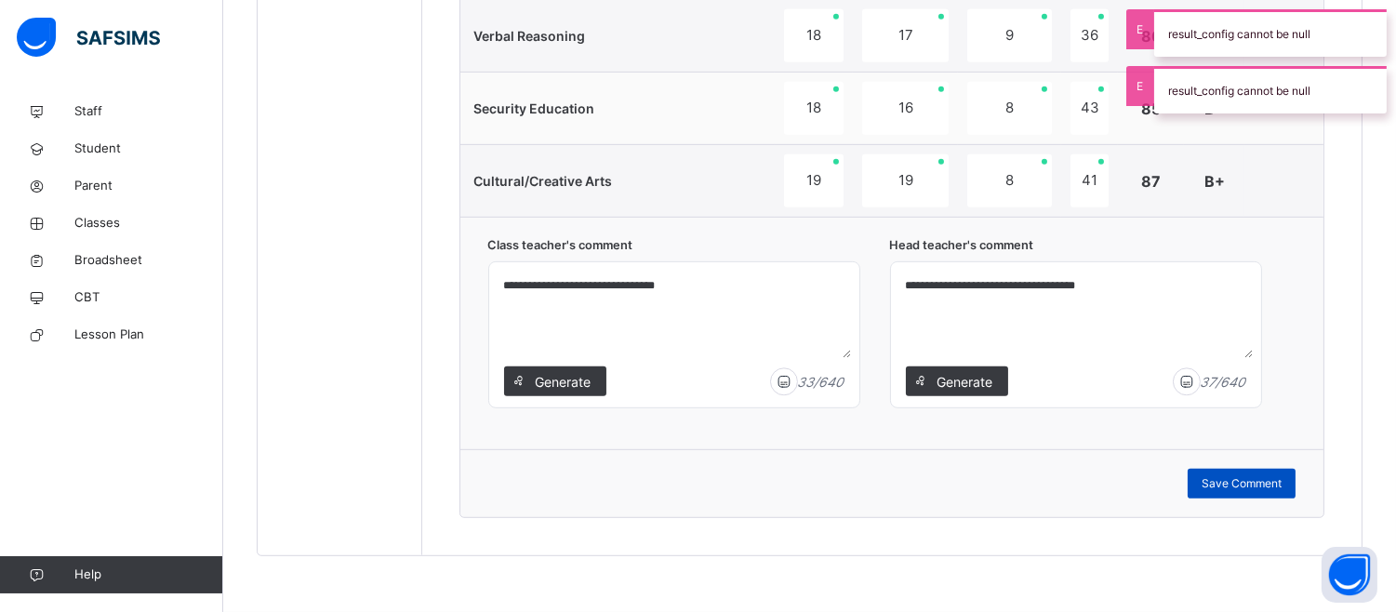
click at [1231, 476] on span "Save Comment" at bounding box center [1242, 483] width 80 height 17
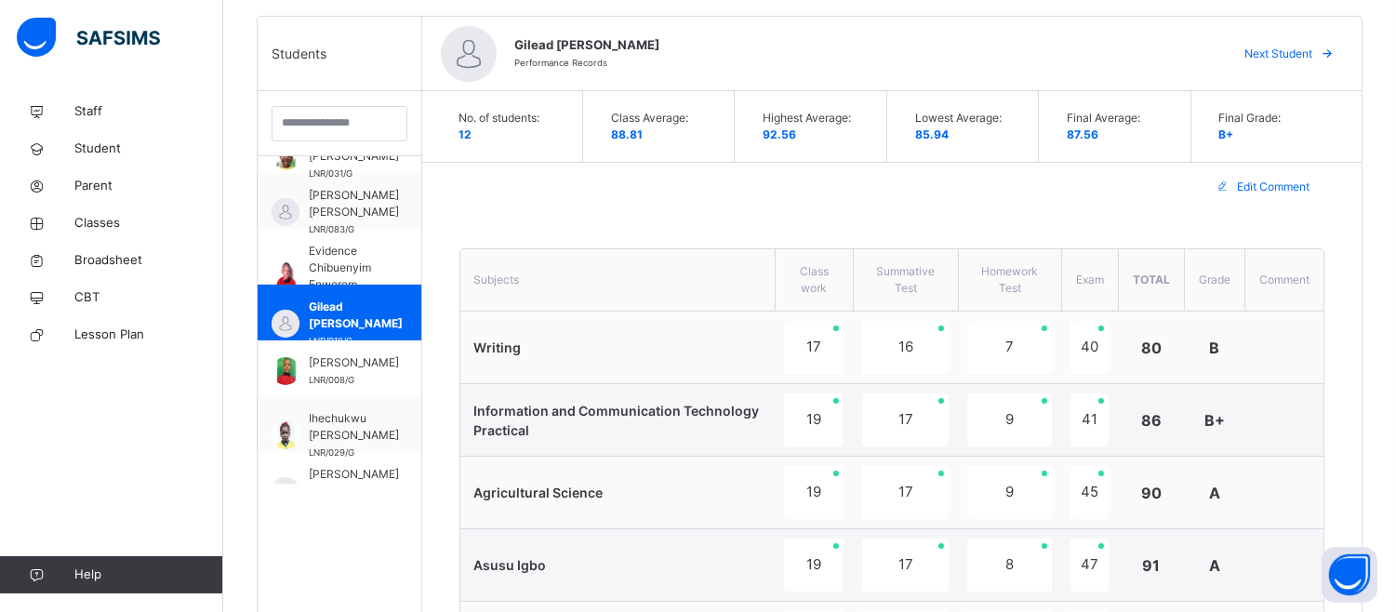
scroll to position [732, 0]
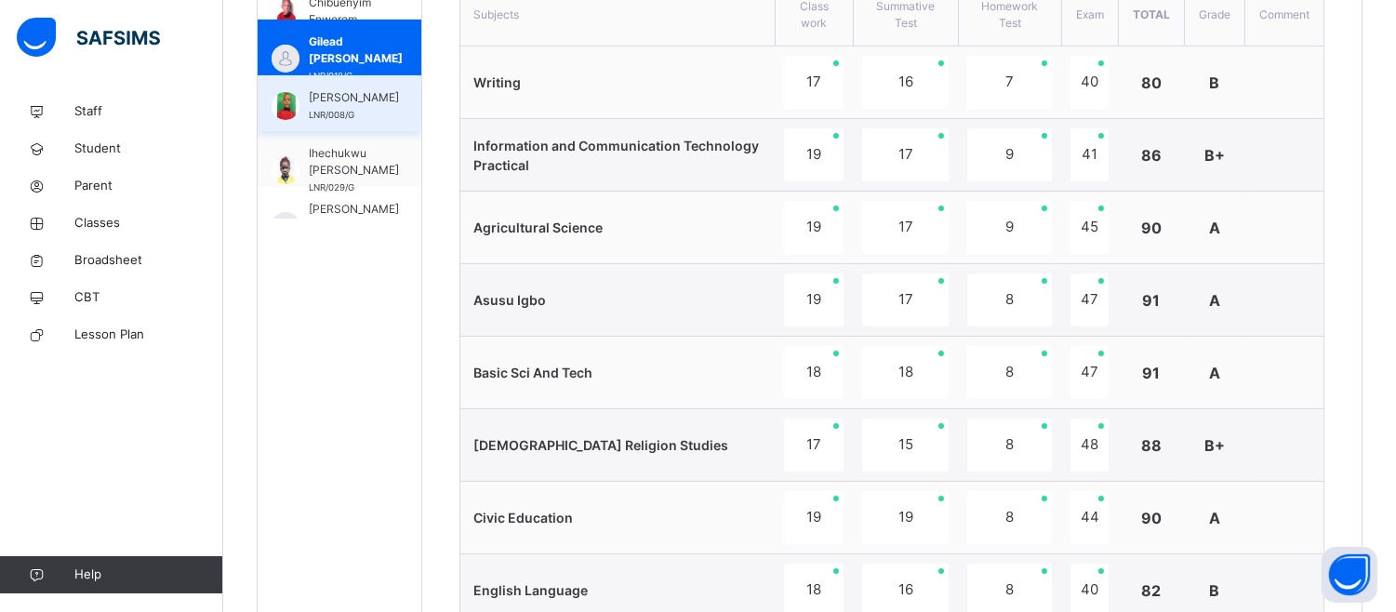
click at [358, 106] on span "Hassan Saidu-Umar" at bounding box center [354, 97] width 90 height 17
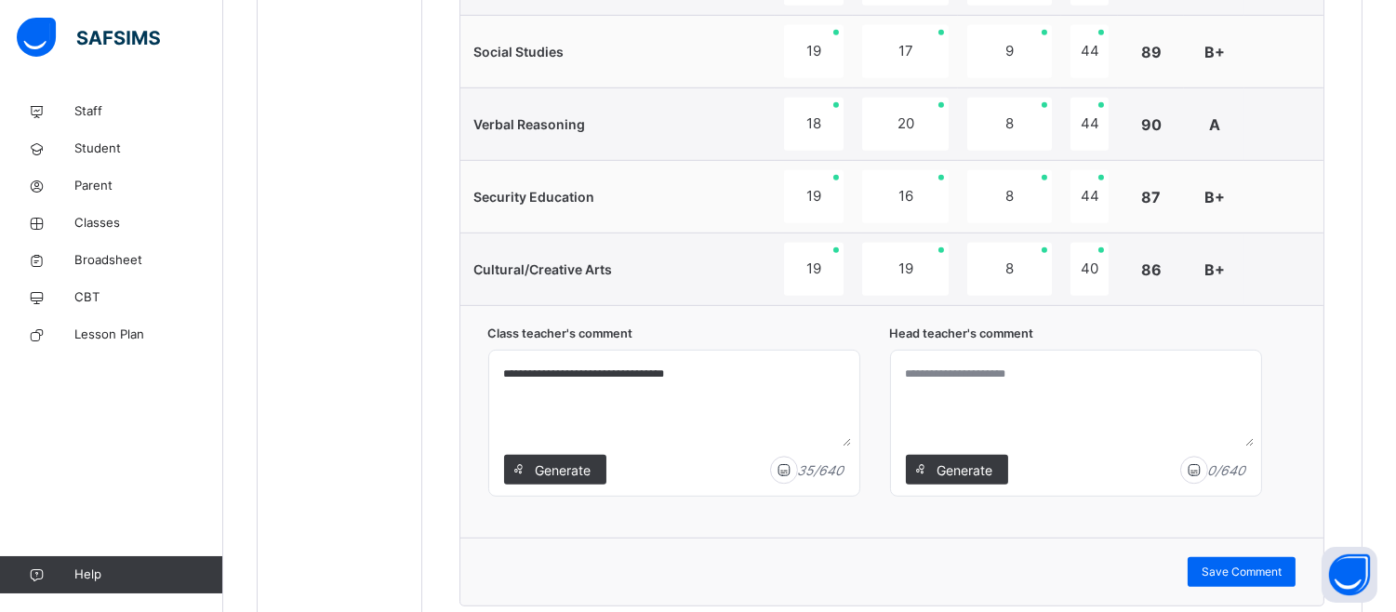
scroll to position [1869, 0]
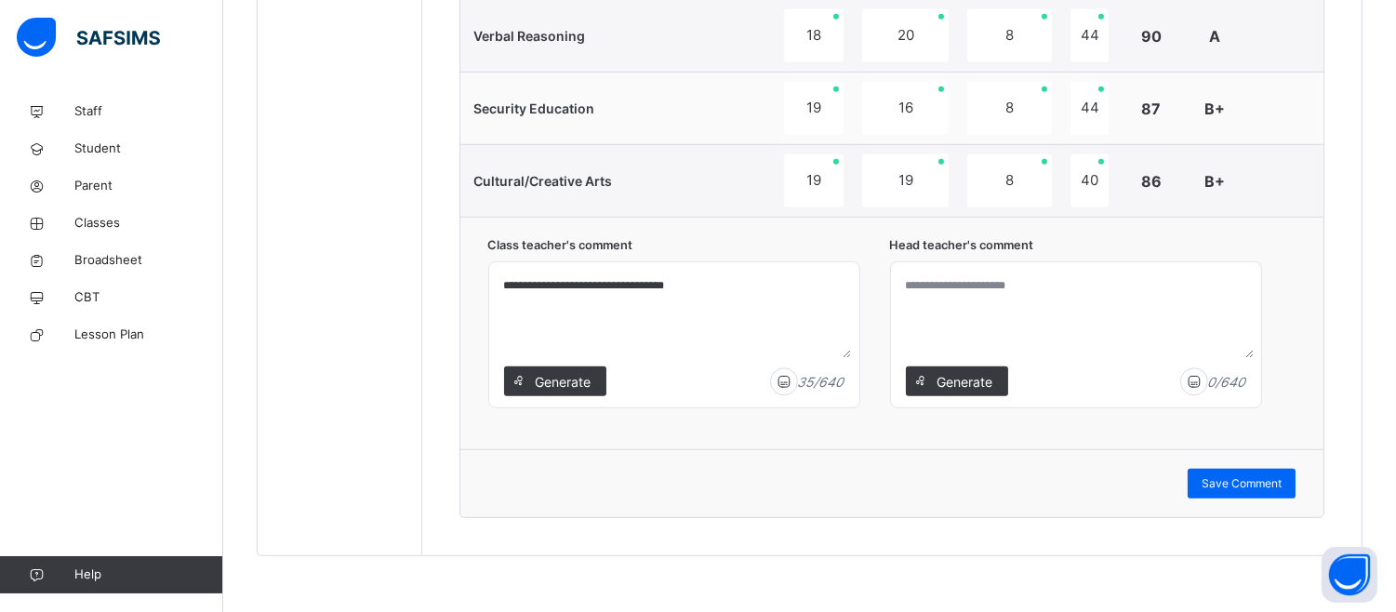
click at [937, 304] on textarea at bounding box center [1075, 314] width 355 height 88
paste textarea "**********"
type textarea "**********"
click at [1250, 474] on div "Save Comment" at bounding box center [1242, 484] width 108 height 30
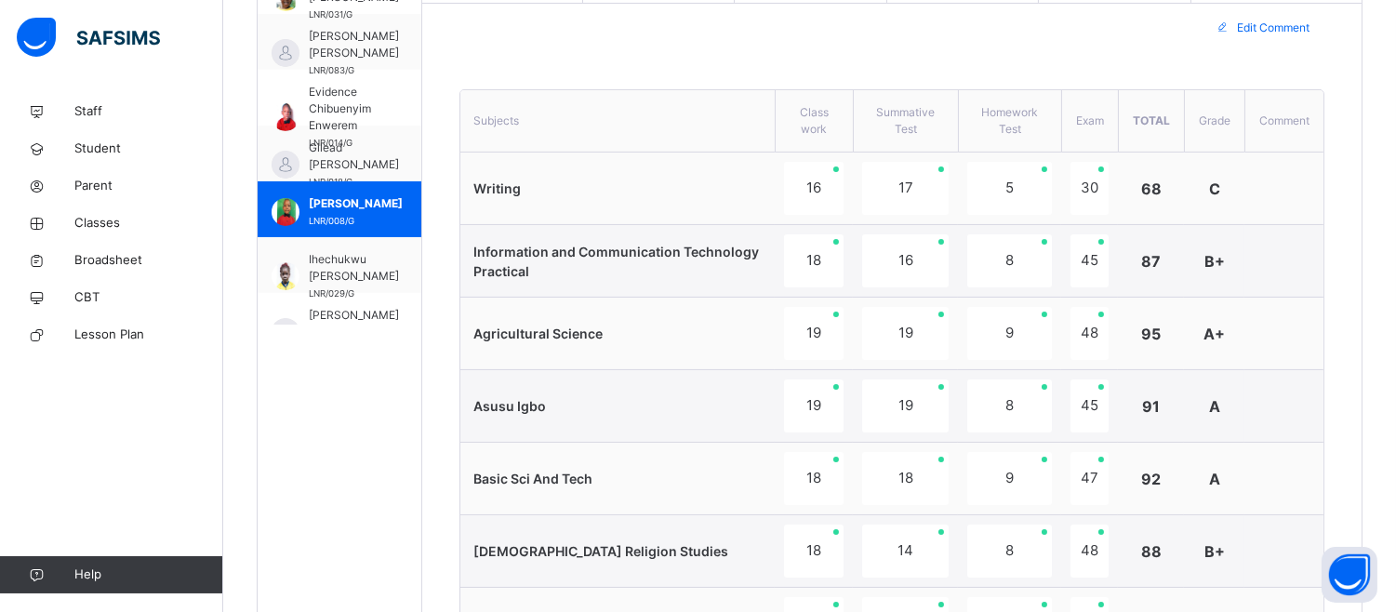
scroll to position [629, 0]
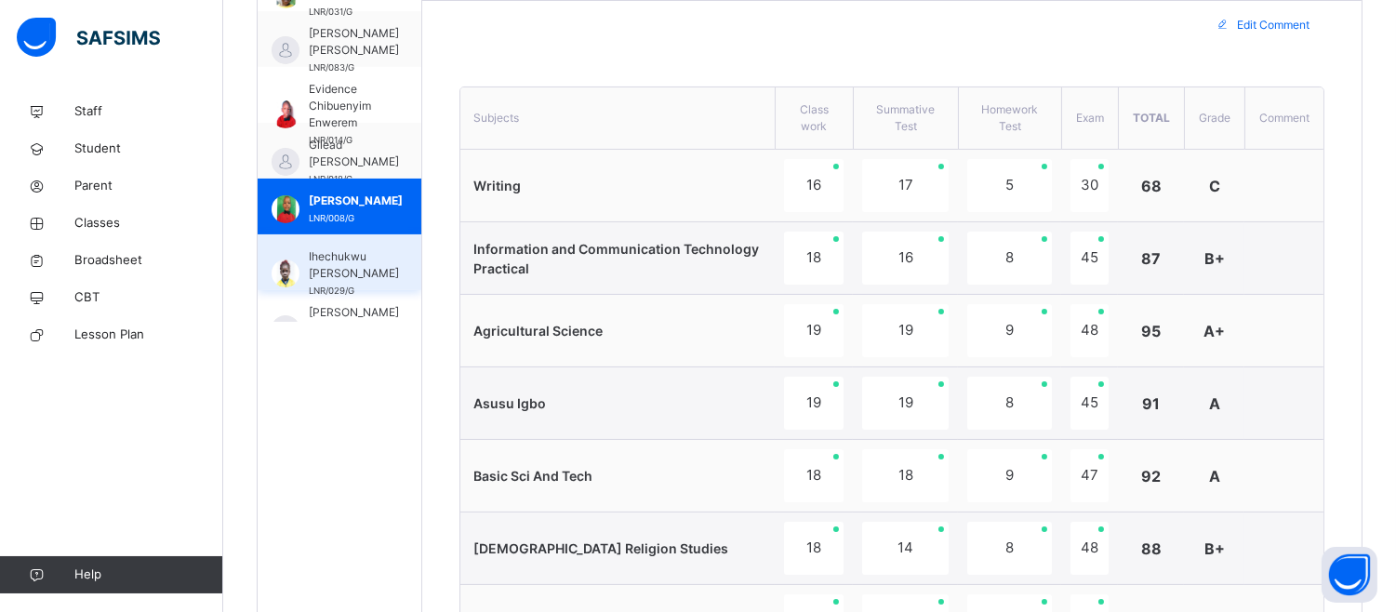
click at [351, 276] on span "Ihechukwu Eliora Michael Okafor" at bounding box center [354, 264] width 90 height 33
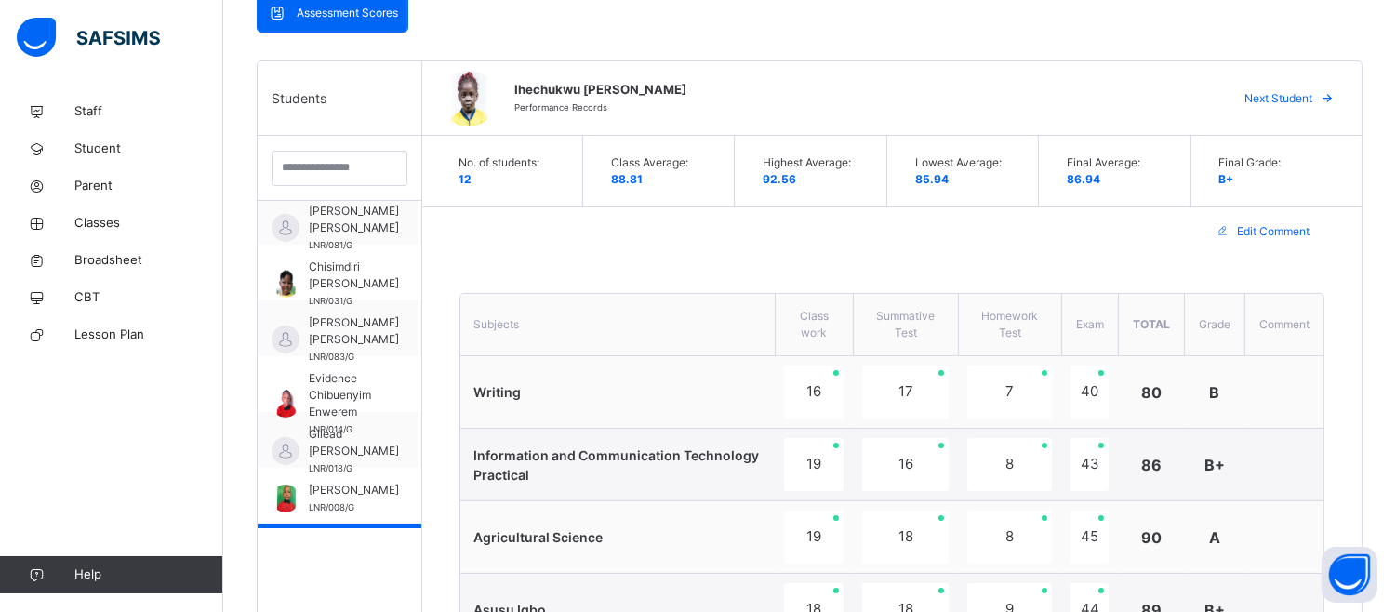
scroll to position [0, 0]
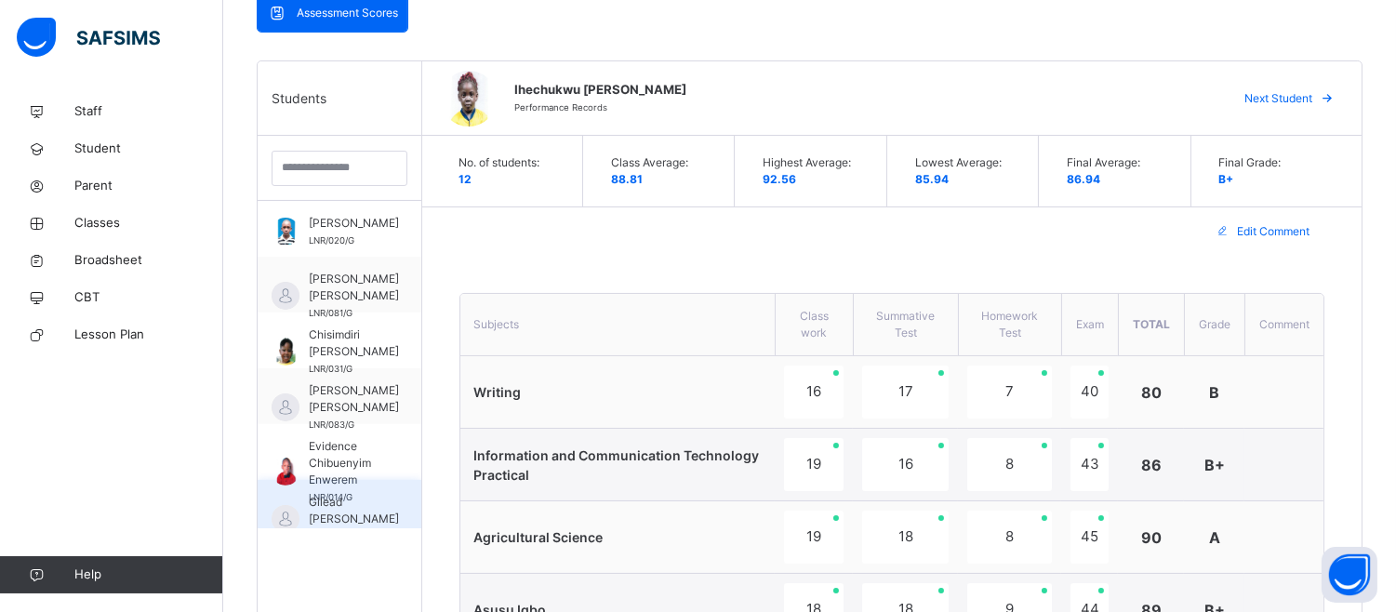
click at [358, 514] on span "Gilead Samuel J Ogbatu" at bounding box center [354, 510] width 90 height 33
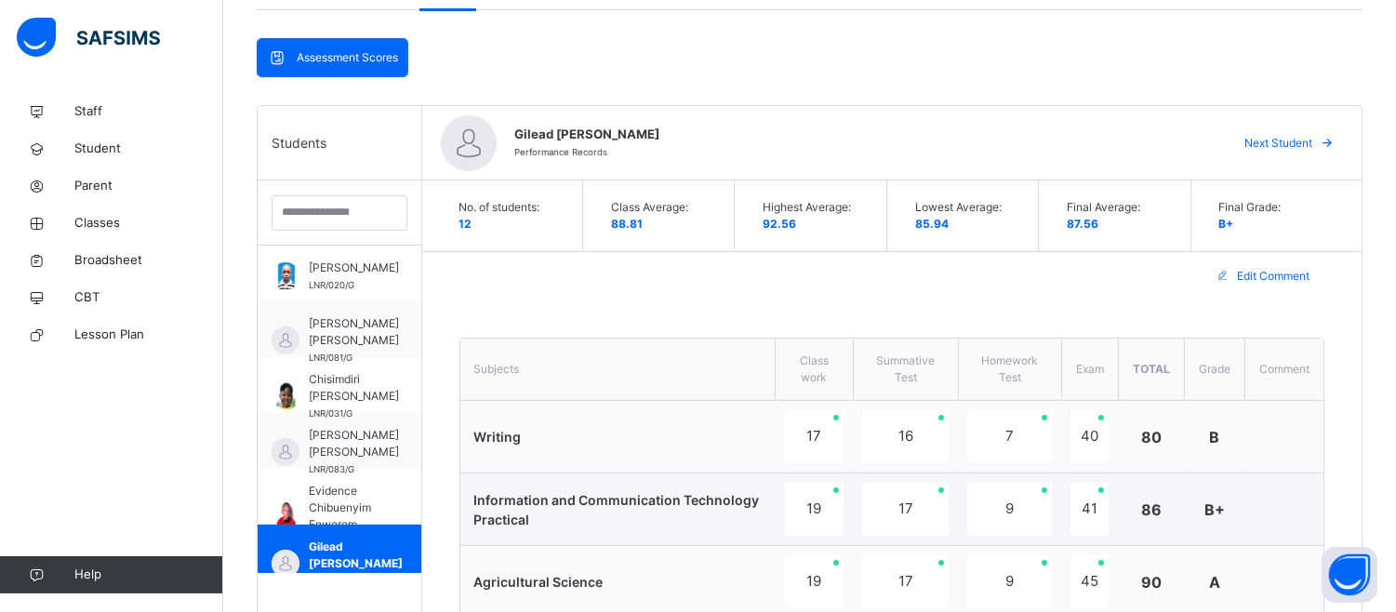
scroll to position [525, 0]
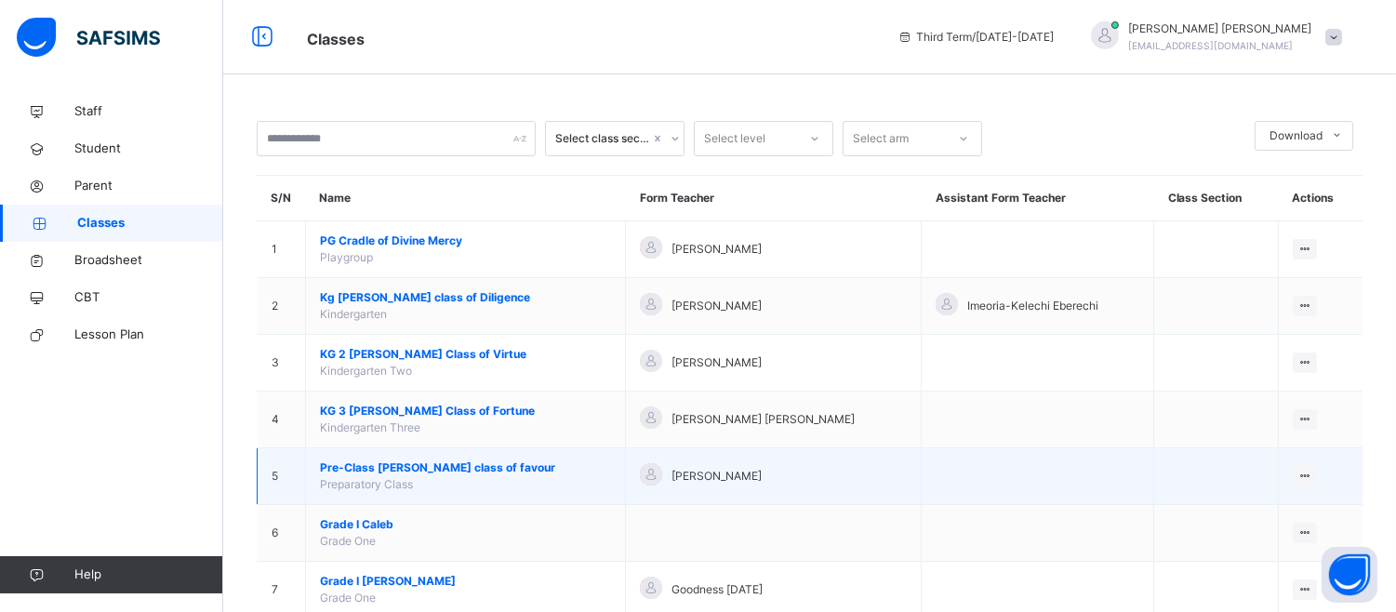
click at [1015, 475] on td at bounding box center [1038, 476] width 233 height 57
click at [481, 459] on span "Pre-Class [PERSON_NAME] class of favour" at bounding box center [465, 467] width 291 height 17
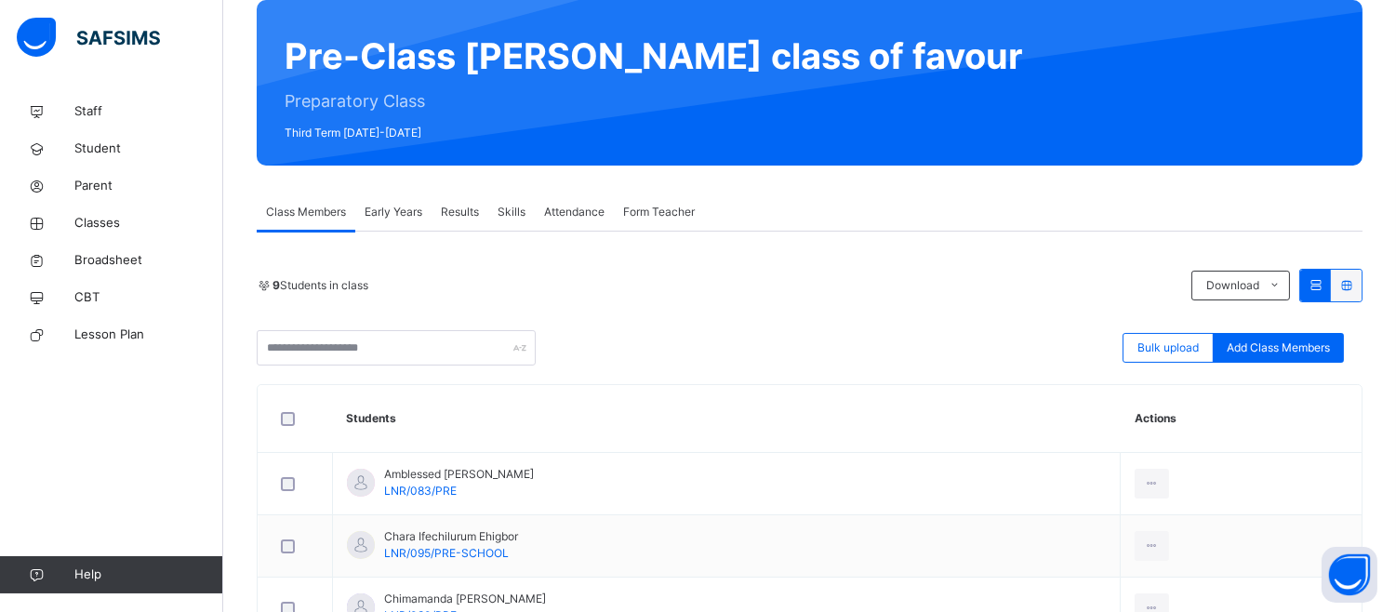
scroll to position [310, 0]
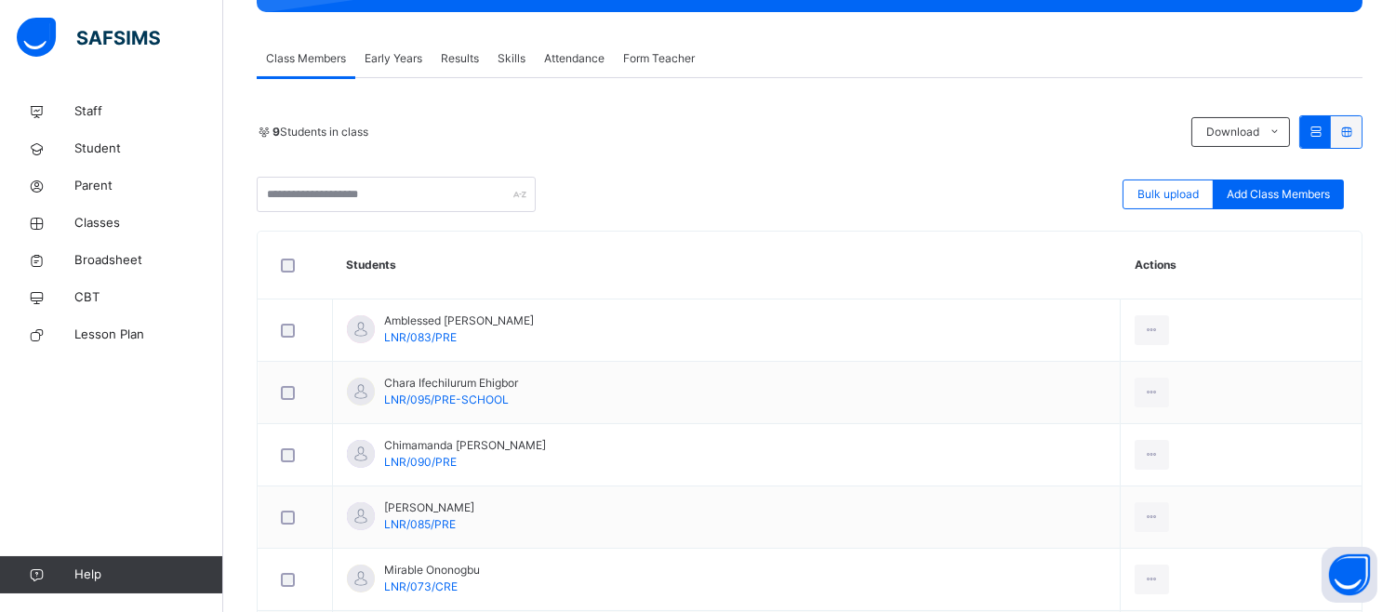
click at [452, 58] on span "Results" at bounding box center [460, 58] width 38 height 17
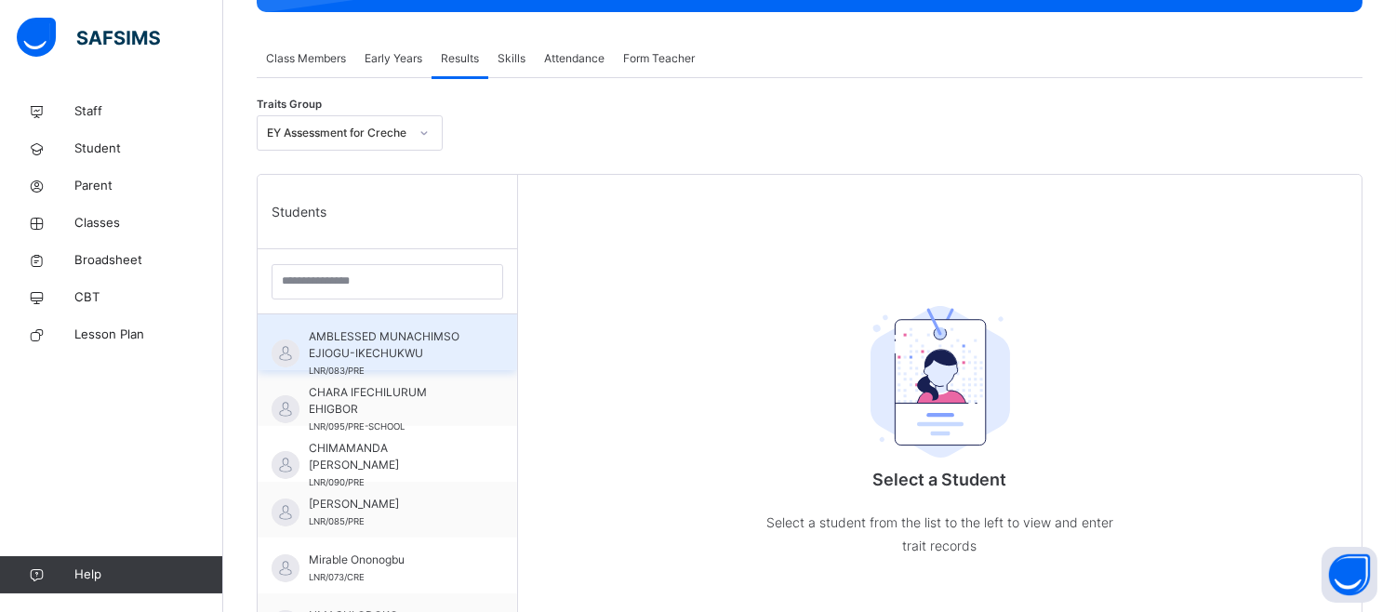
click at [417, 347] on span "AMBLESSED MUNACHIMSO EJIOGU-IKECHUKWU" at bounding box center [392, 344] width 166 height 33
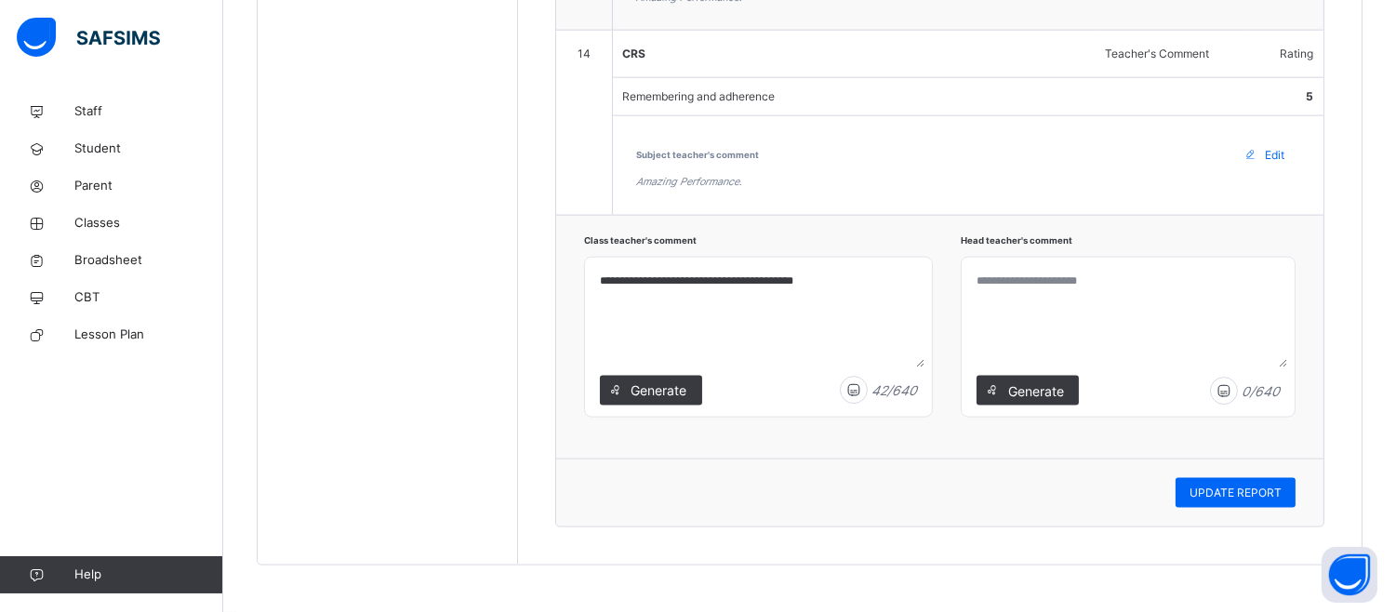
scroll to position [4378, 0]
click at [1016, 303] on textarea at bounding box center [1128, 316] width 318 height 102
paste textarea "**********"
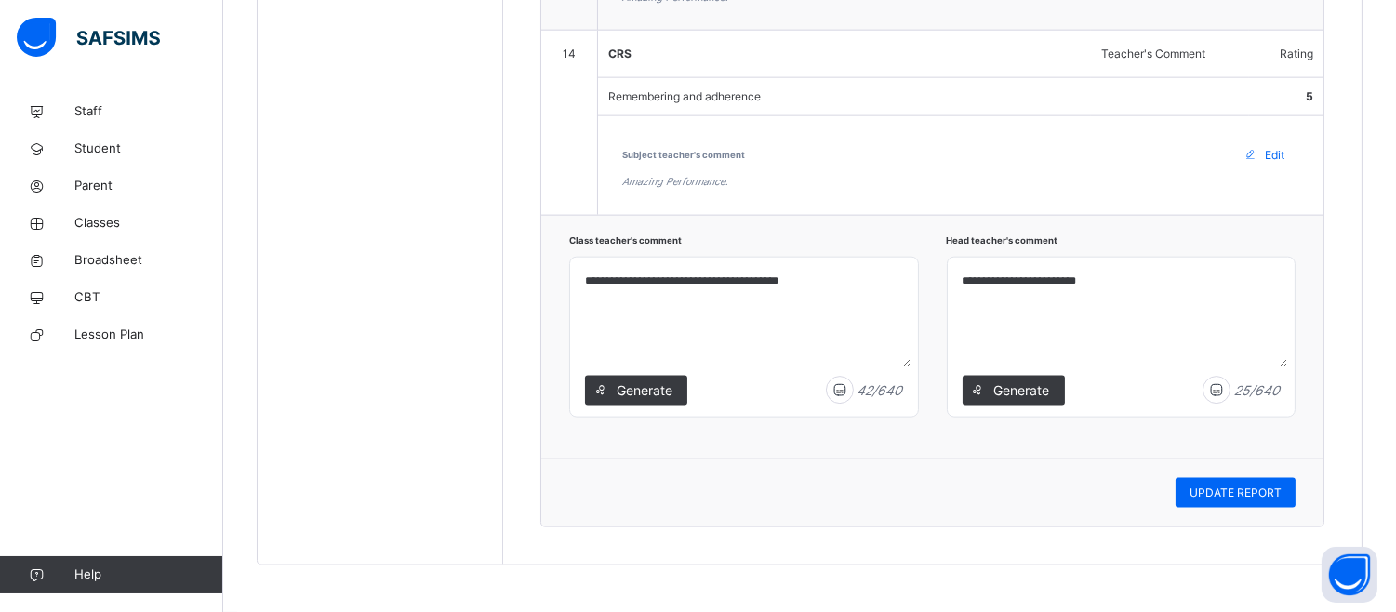
click at [1080, 283] on textarea "**********" at bounding box center [1121, 316] width 332 height 102
type textarea "**********"
click at [1275, 487] on span "UPDATE REPORT" at bounding box center [1235, 493] width 92 height 17
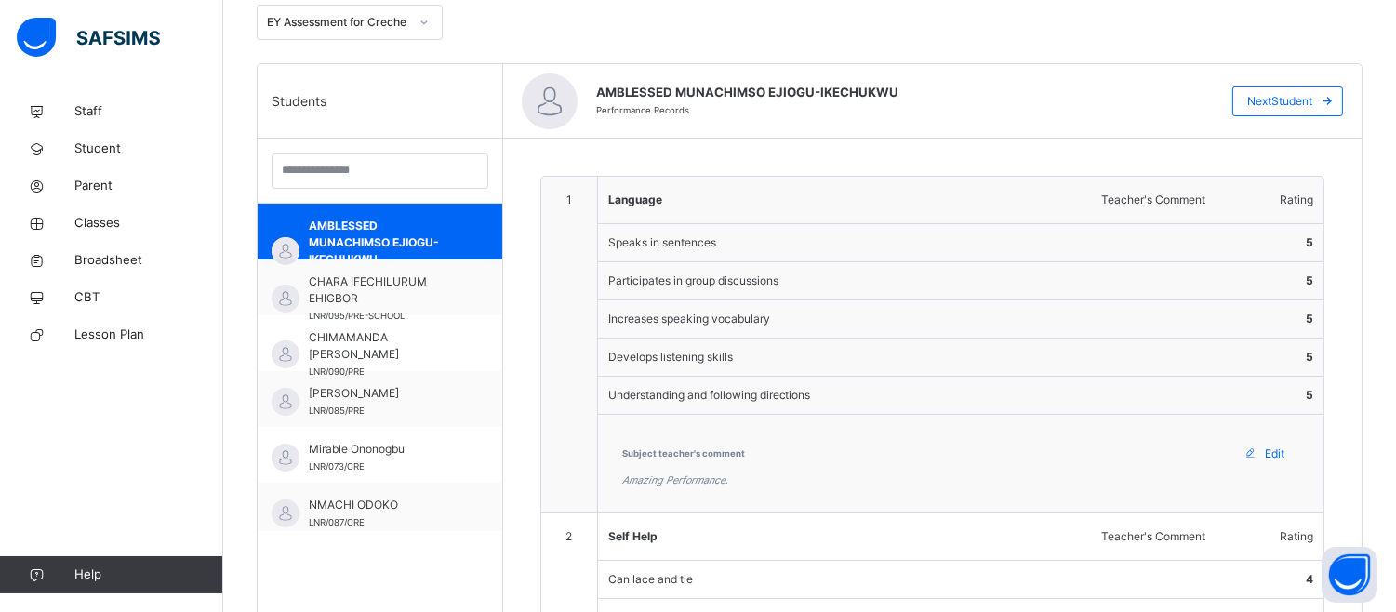
scroll to position [142, 0]
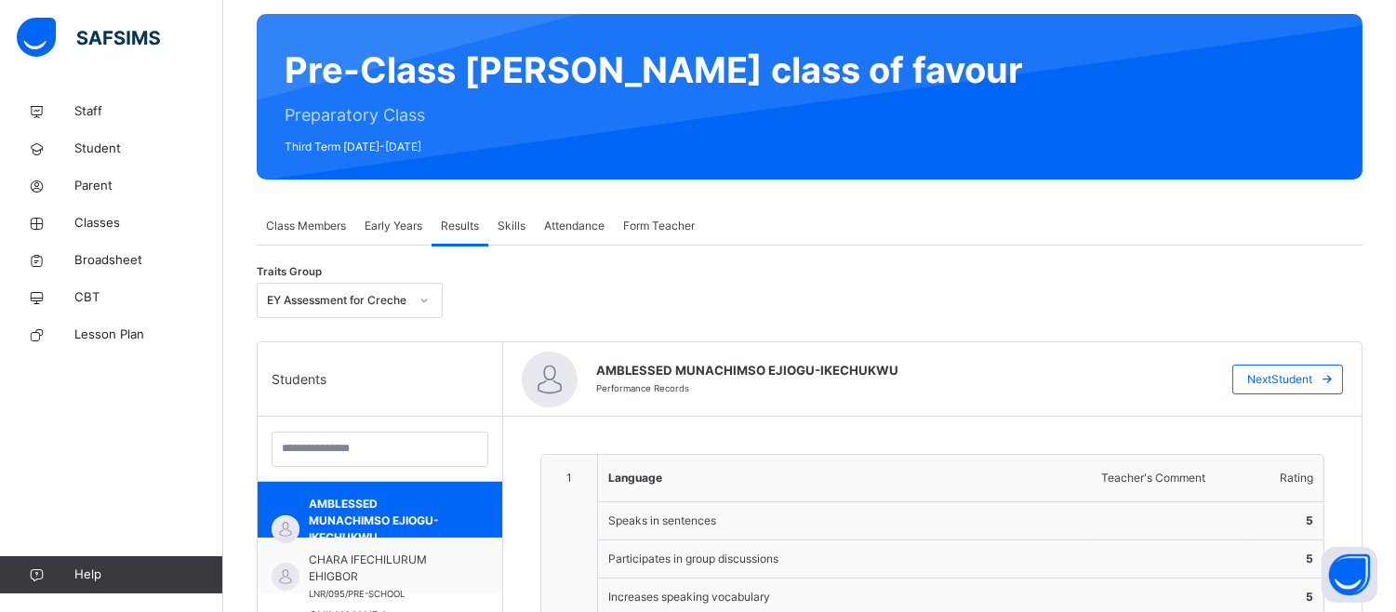
click at [649, 230] on span "Form Teacher" at bounding box center [659, 226] width 72 height 17
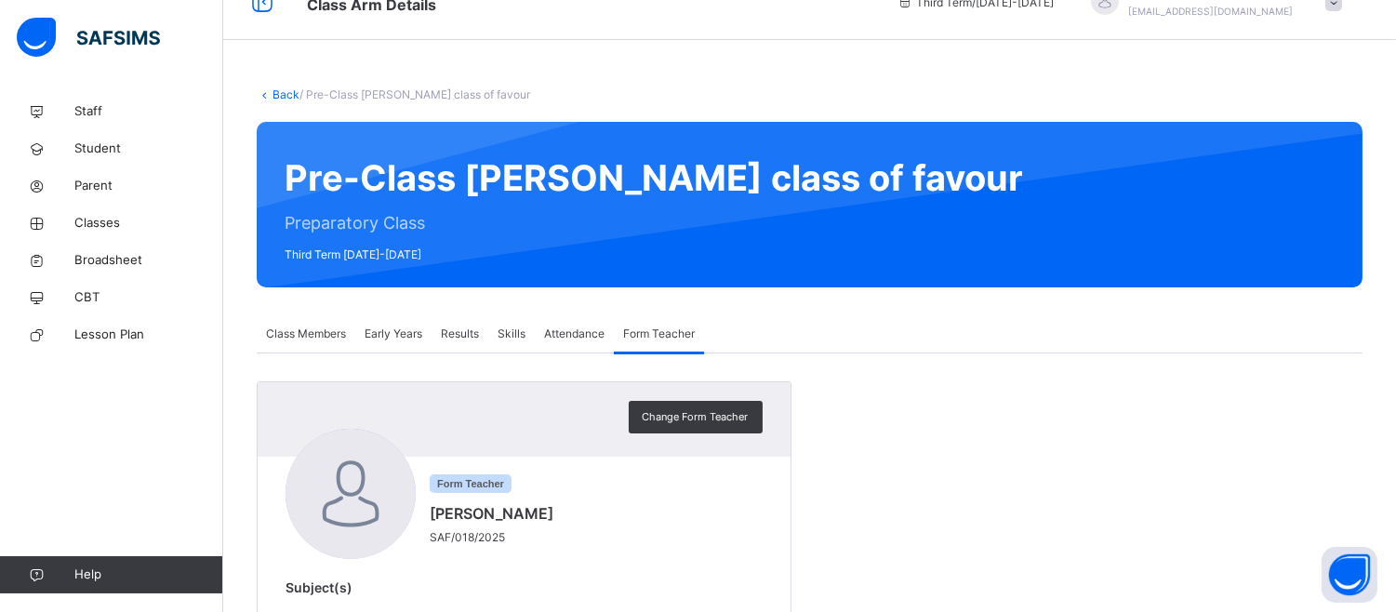
scroll to position [0, 0]
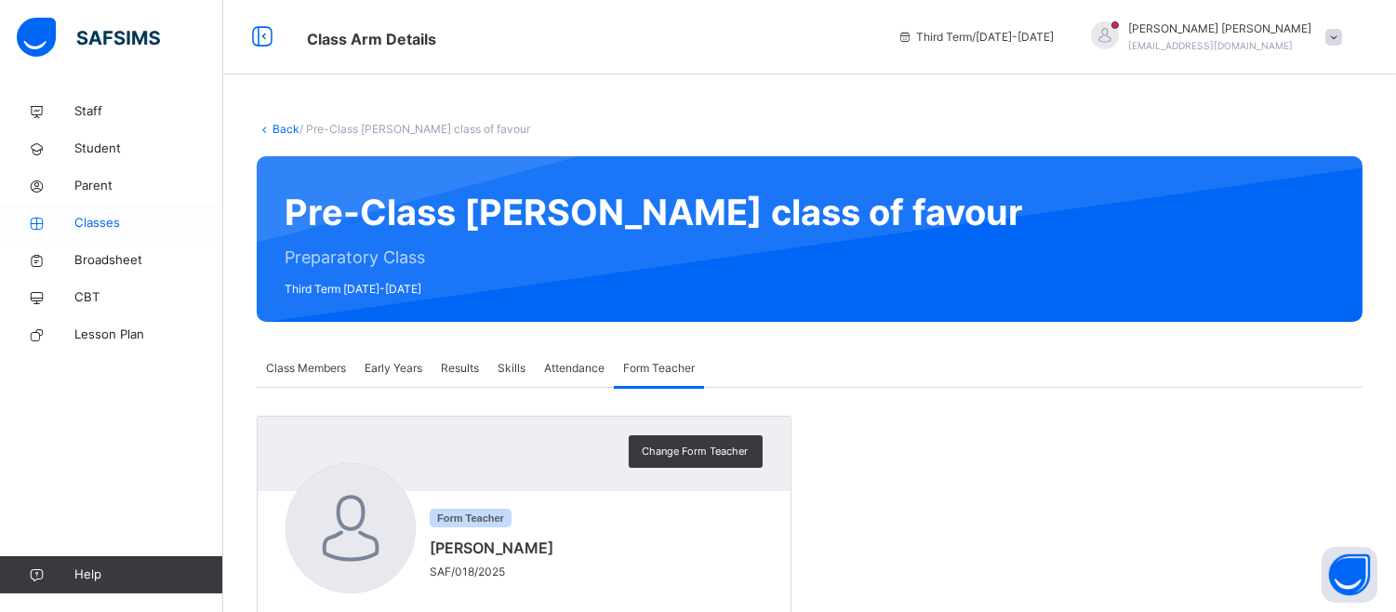
click at [112, 228] on span "Classes" at bounding box center [148, 223] width 149 height 19
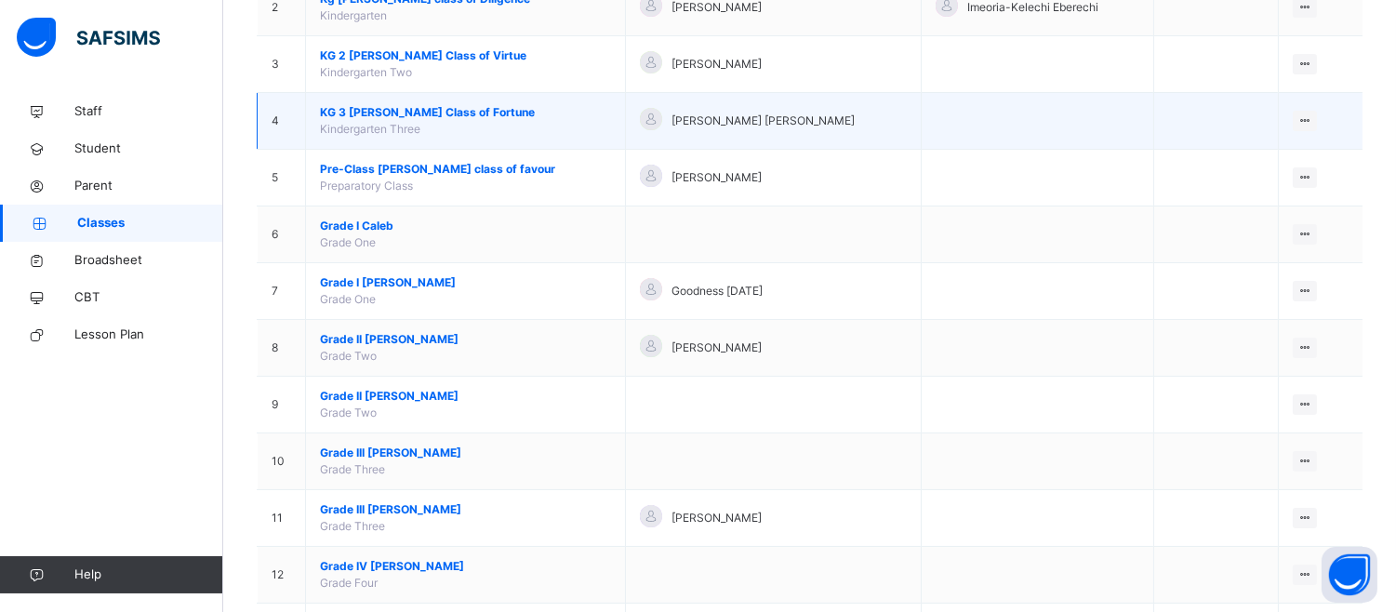
scroll to position [310, 0]
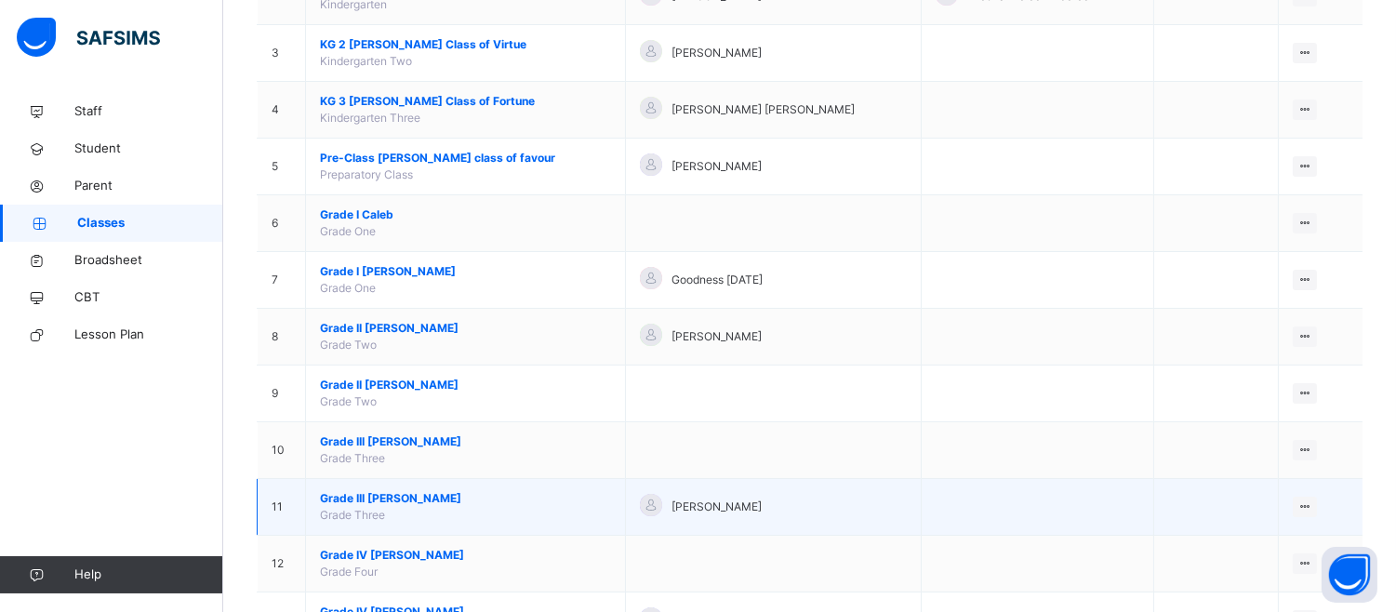
click at [671, 512] on span "[PERSON_NAME]" at bounding box center [716, 506] width 90 height 17
click at [544, 498] on span "Grade III Moses" at bounding box center [465, 498] width 291 height 17
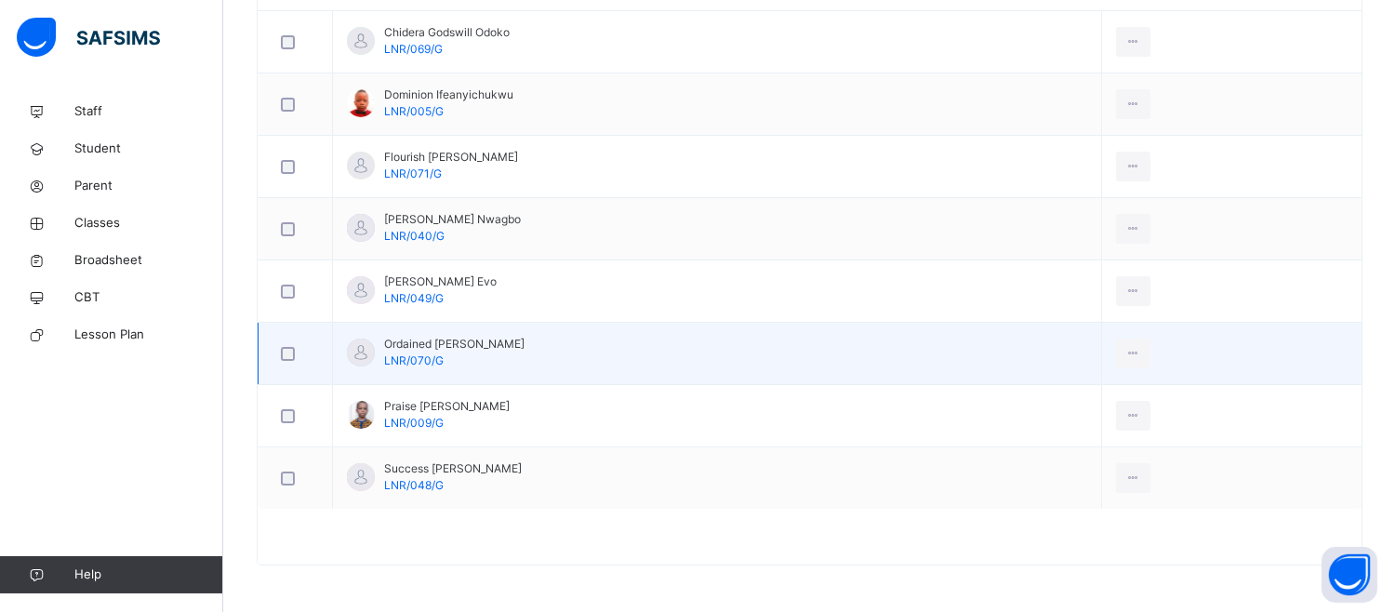
scroll to position [288, 0]
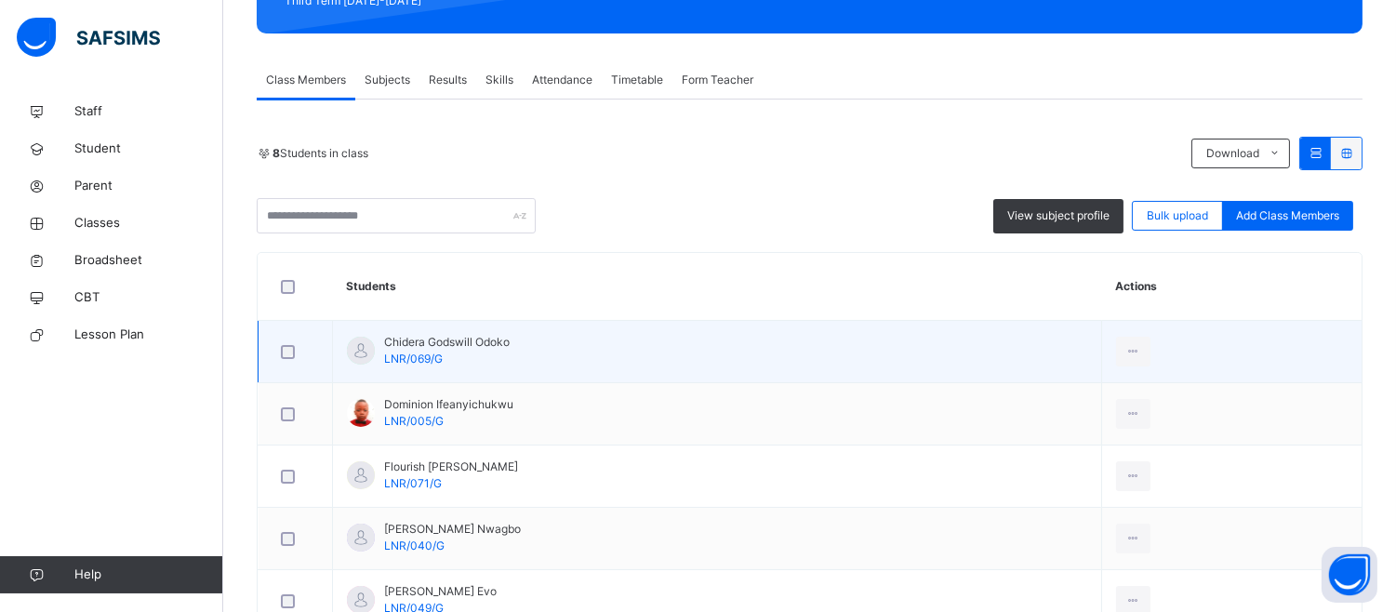
click at [472, 370] on td "Chidera Godswill Odoko LNR/069/G" at bounding box center [717, 352] width 769 height 62
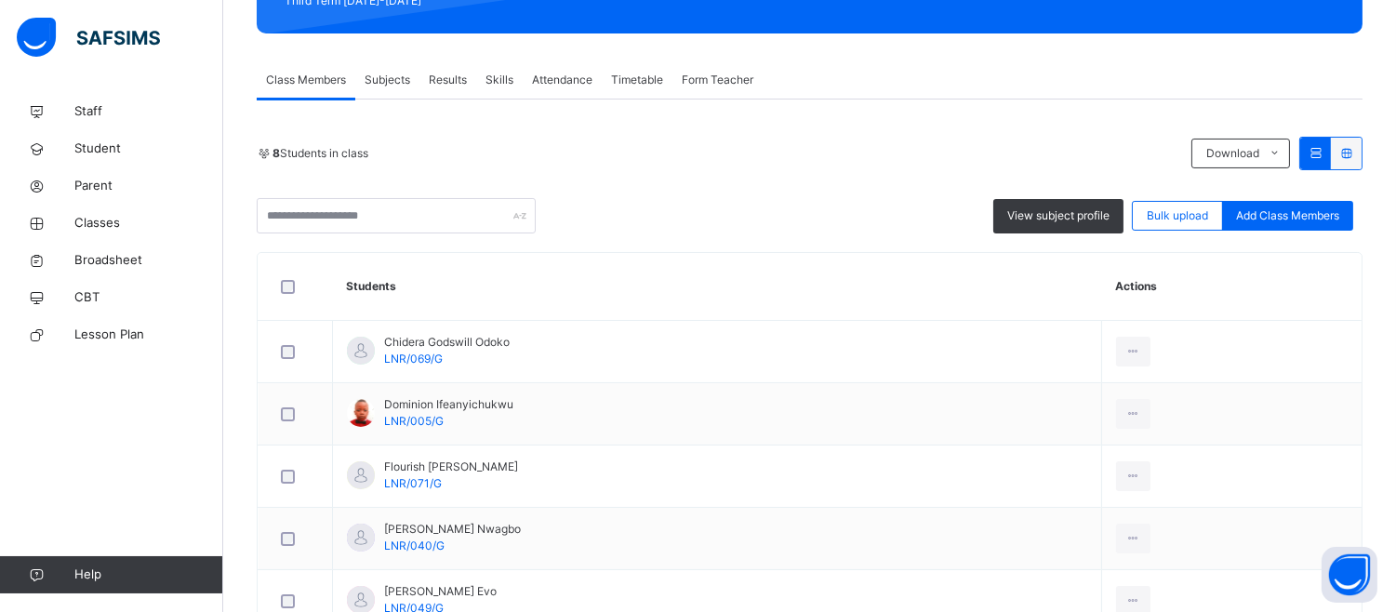
click at [458, 82] on span "Results" at bounding box center [448, 80] width 38 height 17
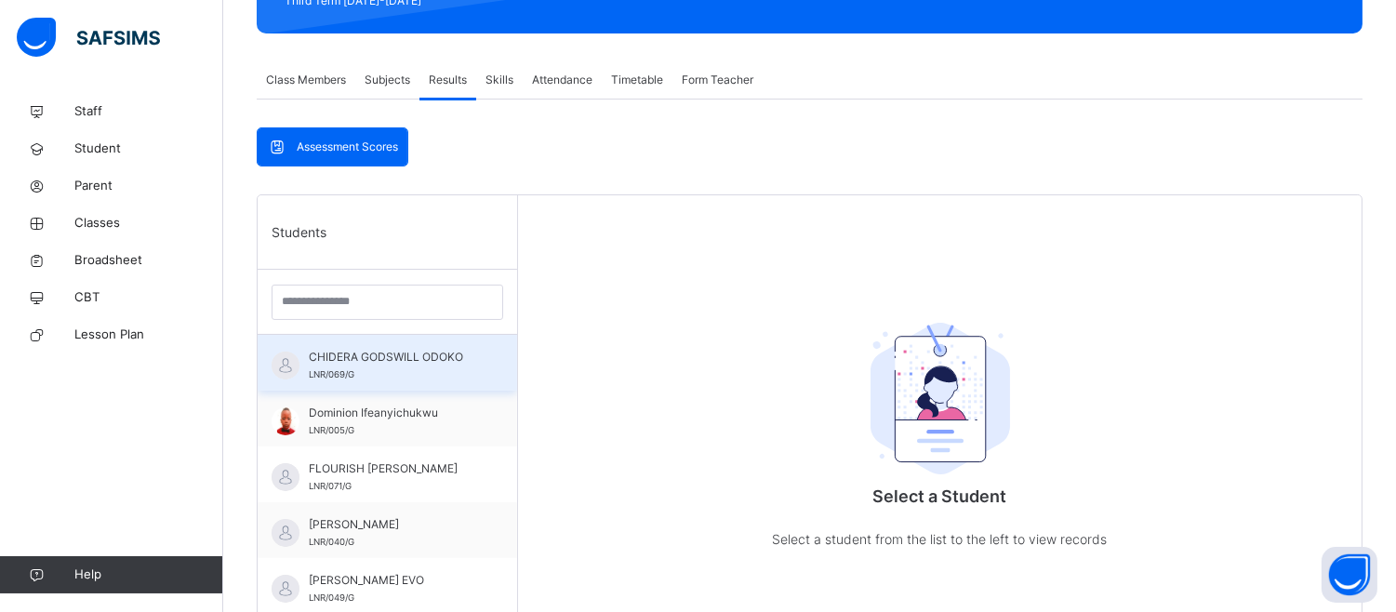
click at [381, 365] on span "CHIDERA GODSWILL ODOKO" at bounding box center [392, 357] width 166 height 17
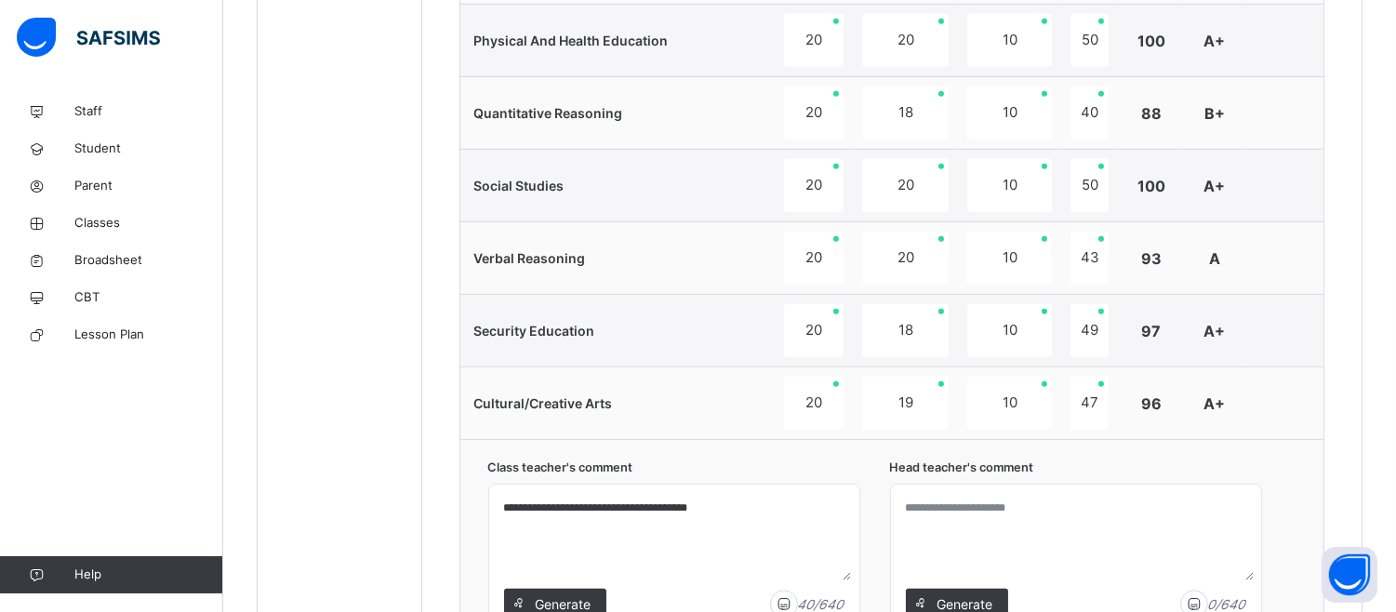
scroll to position [1941, 0]
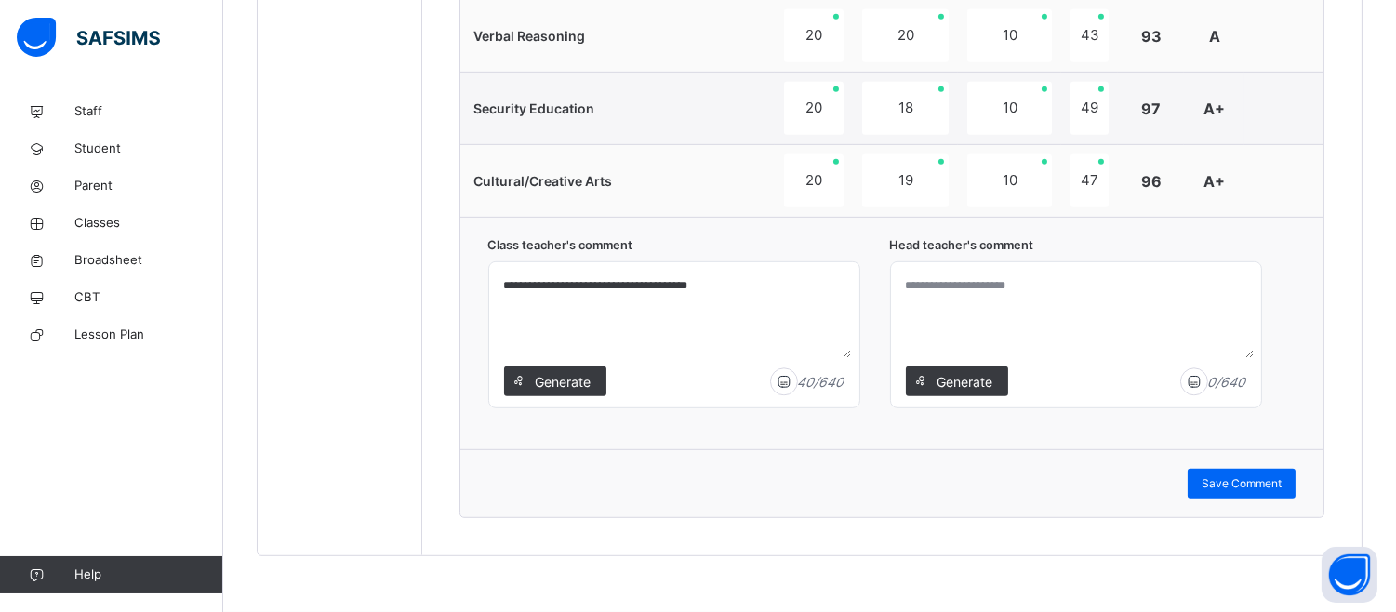
click at [931, 307] on textarea at bounding box center [1075, 314] width 355 height 88
paste textarea "**********"
type textarea "**********"
click at [1262, 476] on span "Save Comment" at bounding box center [1242, 483] width 80 height 17
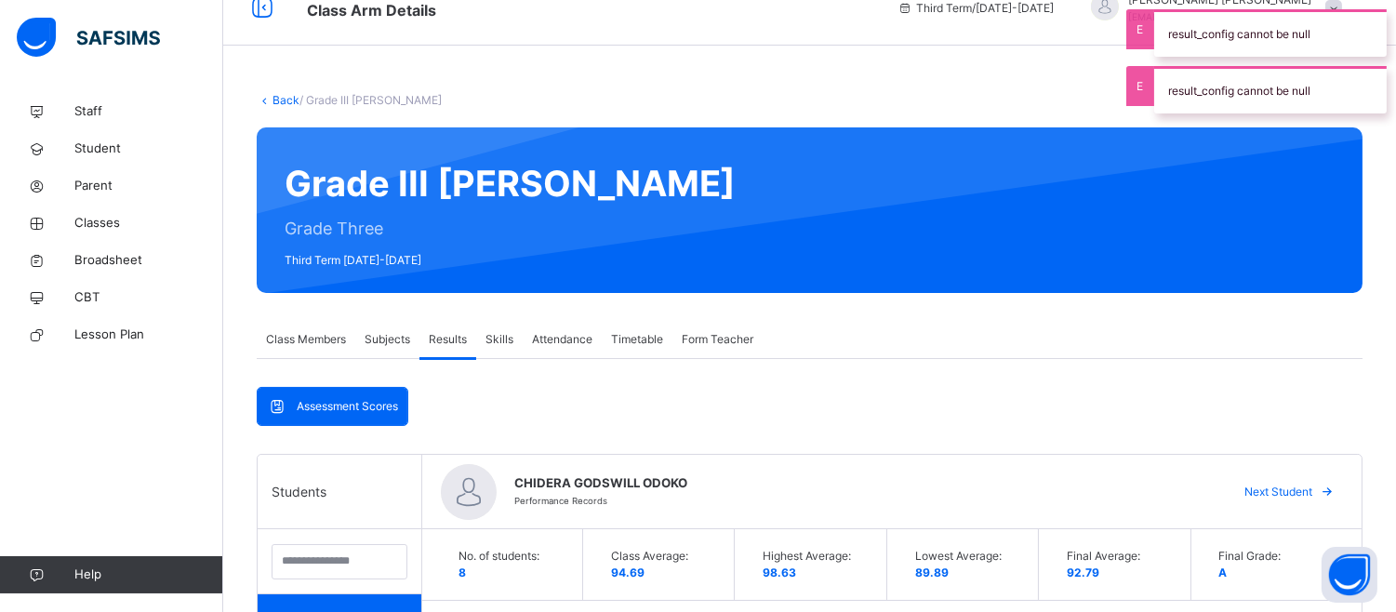
scroll to position [0, 0]
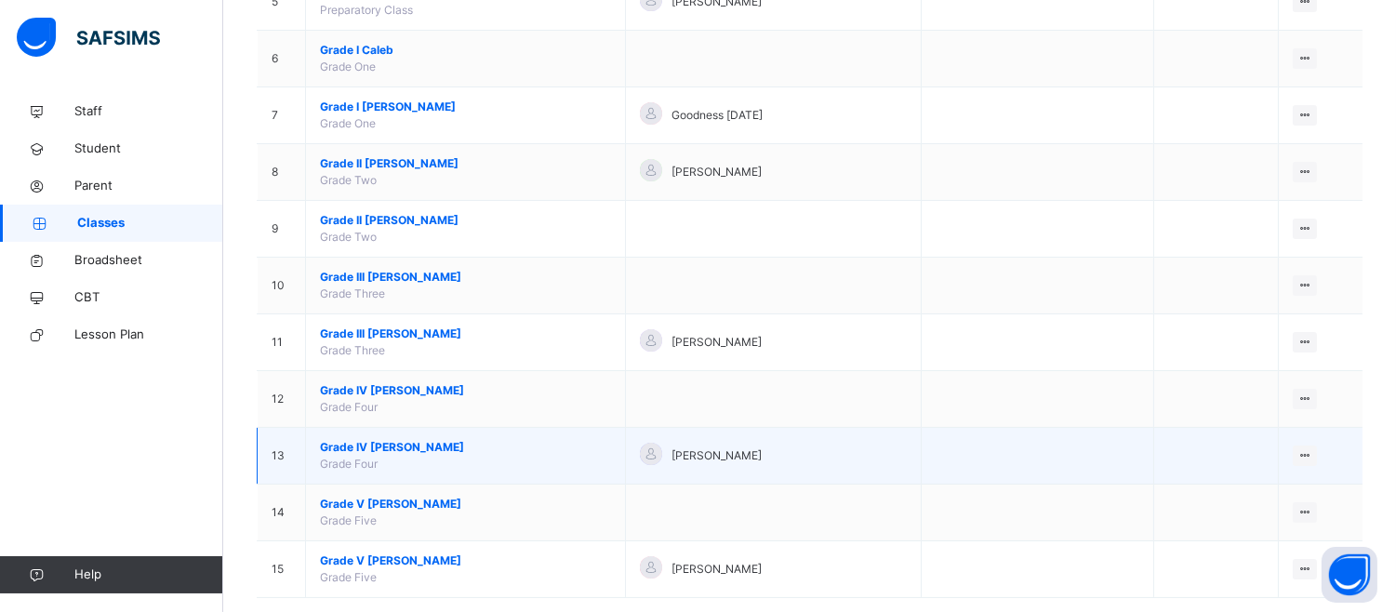
scroll to position [507, 0]
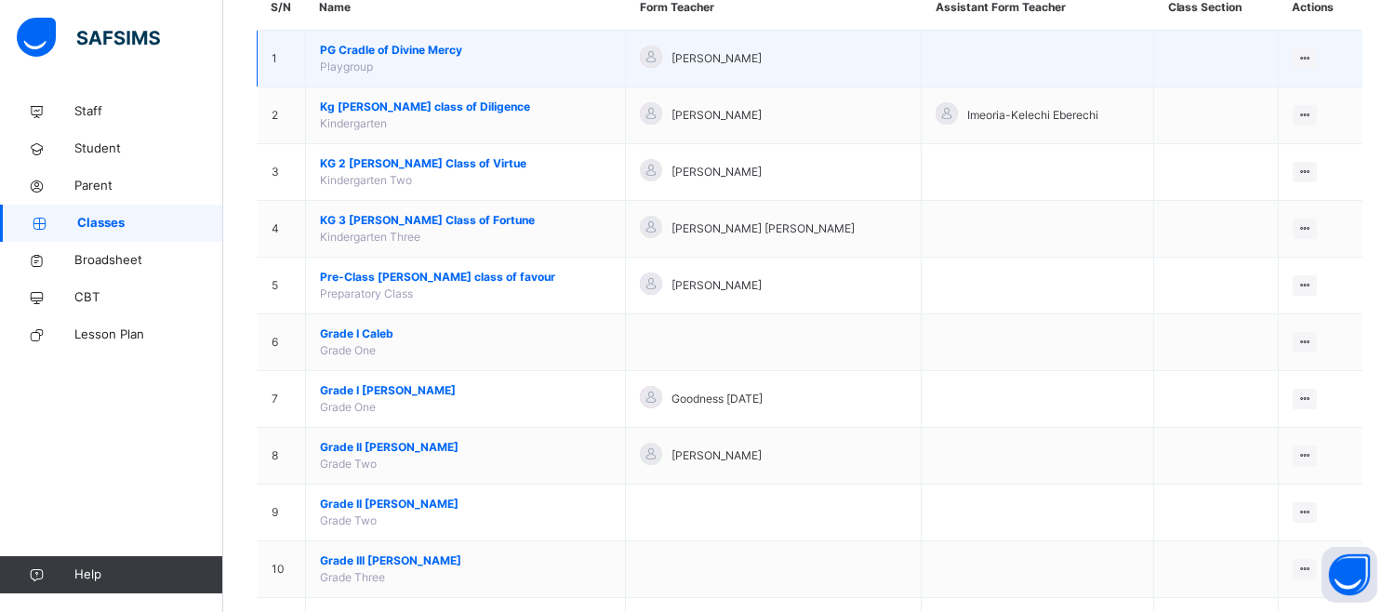
scroll to position [206, 0]
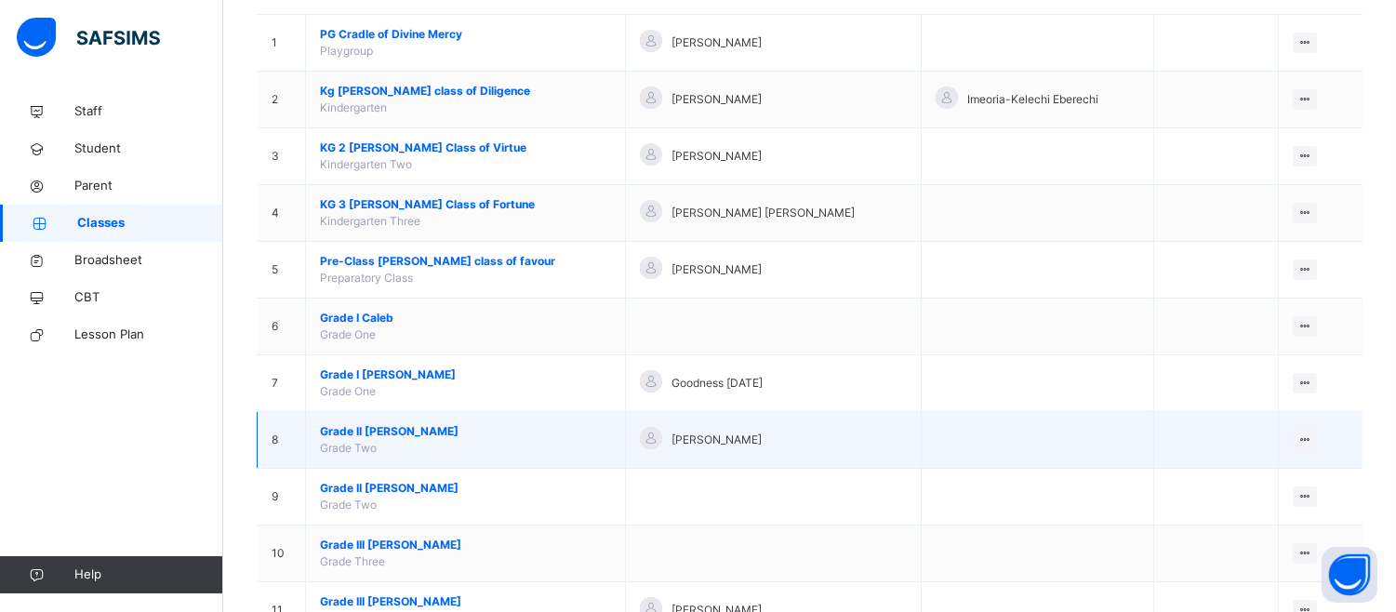
click at [561, 442] on td "Grade II Elizabeth Grade Two" at bounding box center [466, 440] width 320 height 57
click at [671, 440] on span "[PERSON_NAME]" at bounding box center [716, 440] width 90 height 17
click at [1309, 459] on ul "View Class Assign form Teacher" at bounding box center [1241, 493] width 151 height 69
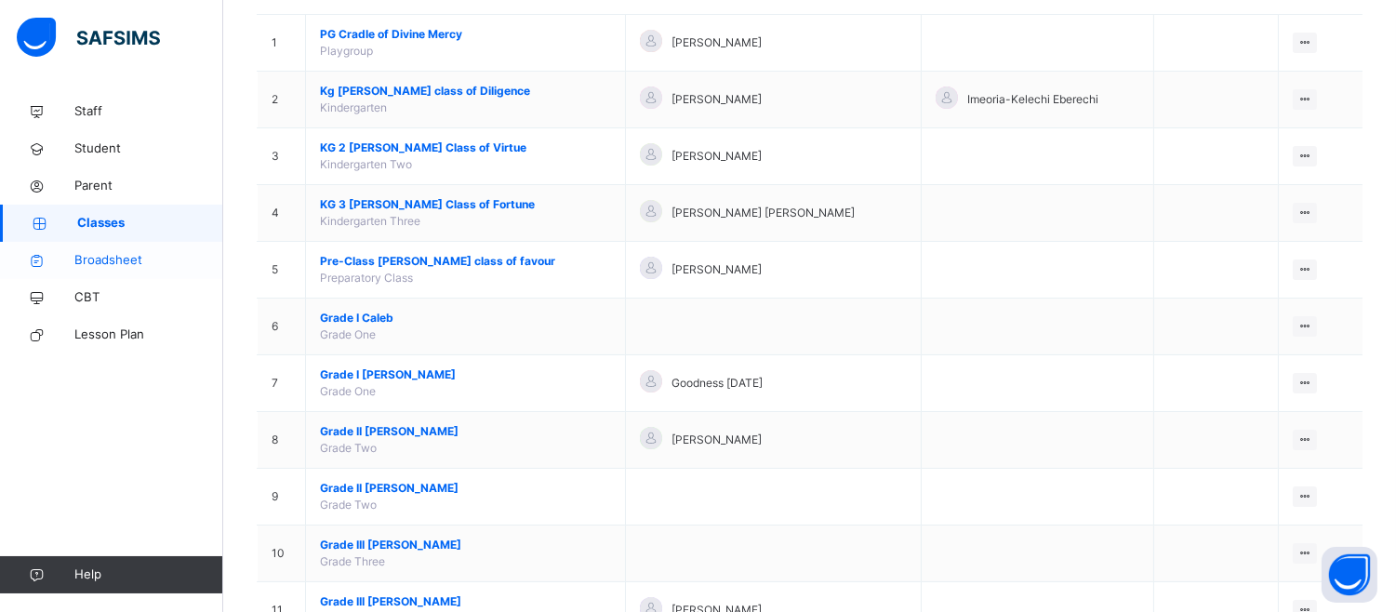
click at [116, 258] on span "Broadsheet" at bounding box center [148, 260] width 149 height 19
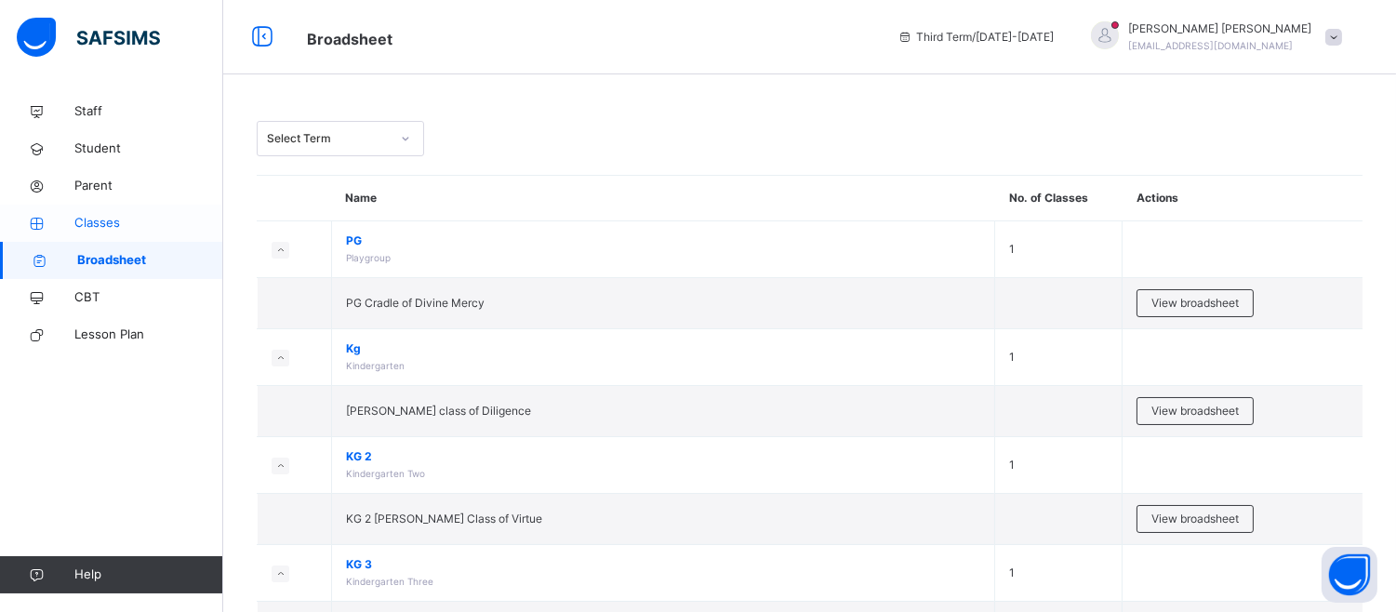
click at [107, 231] on span "Classes" at bounding box center [148, 223] width 149 height 19
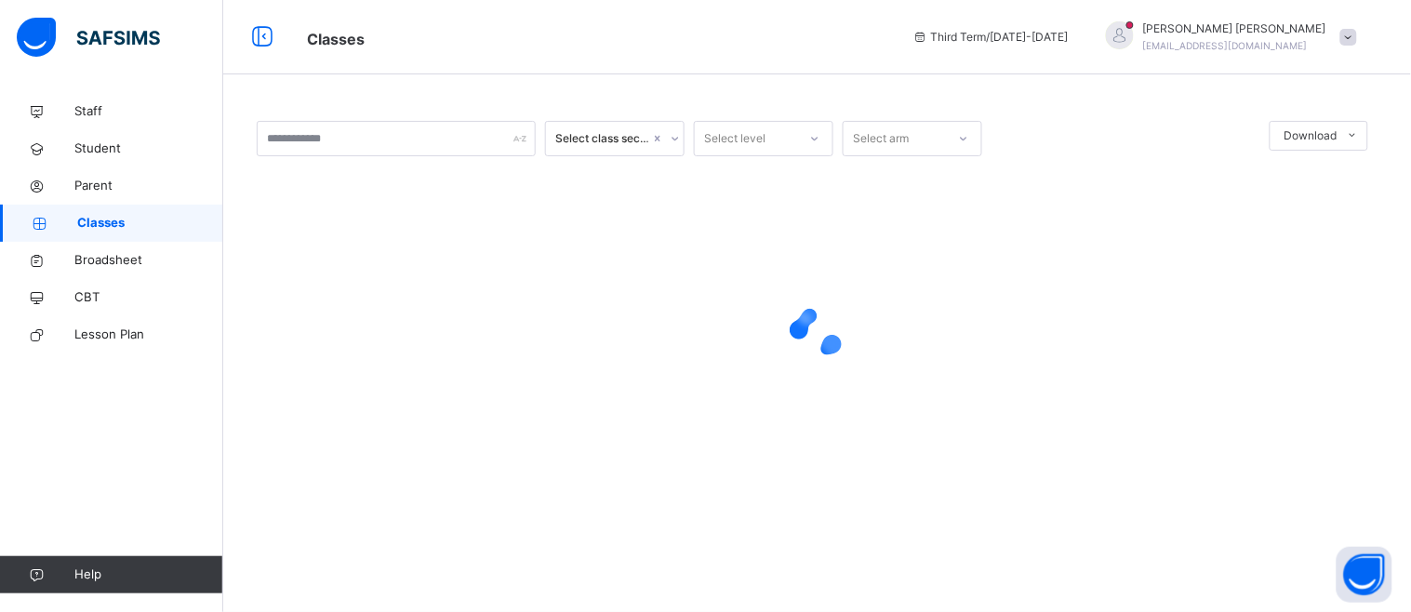
click at [107, 221] on span "Classes" at bounding box center [150, 223] width 146 height 19
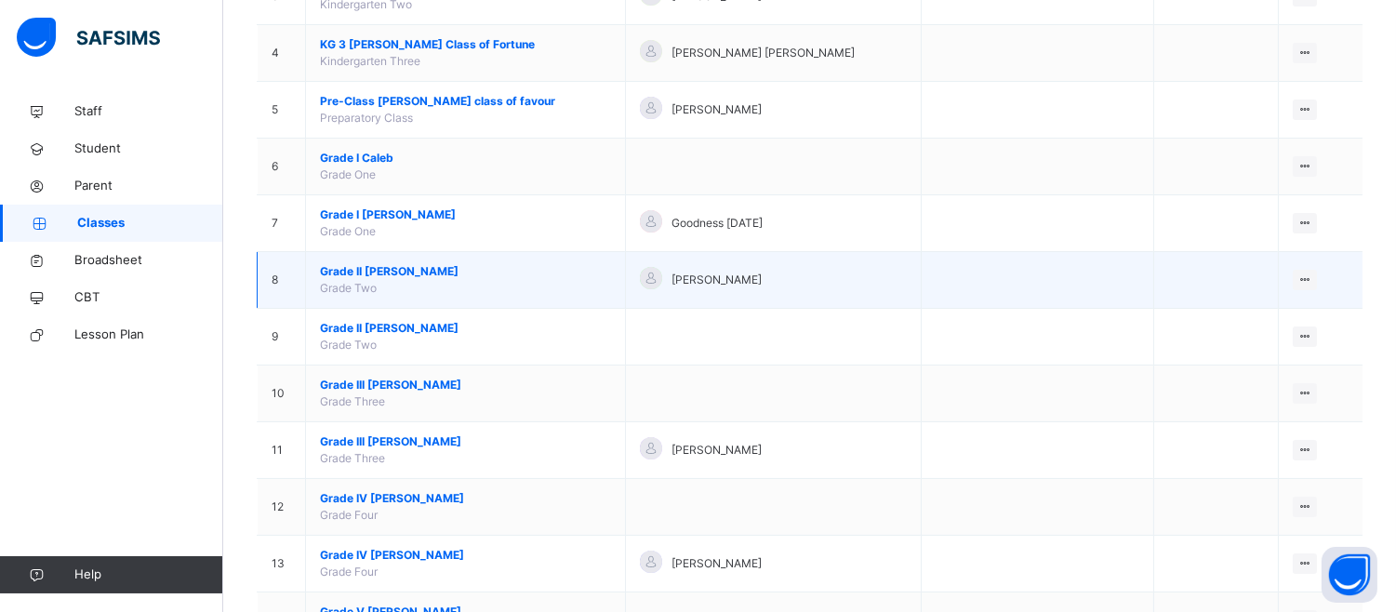
scroll to position [507, 0]
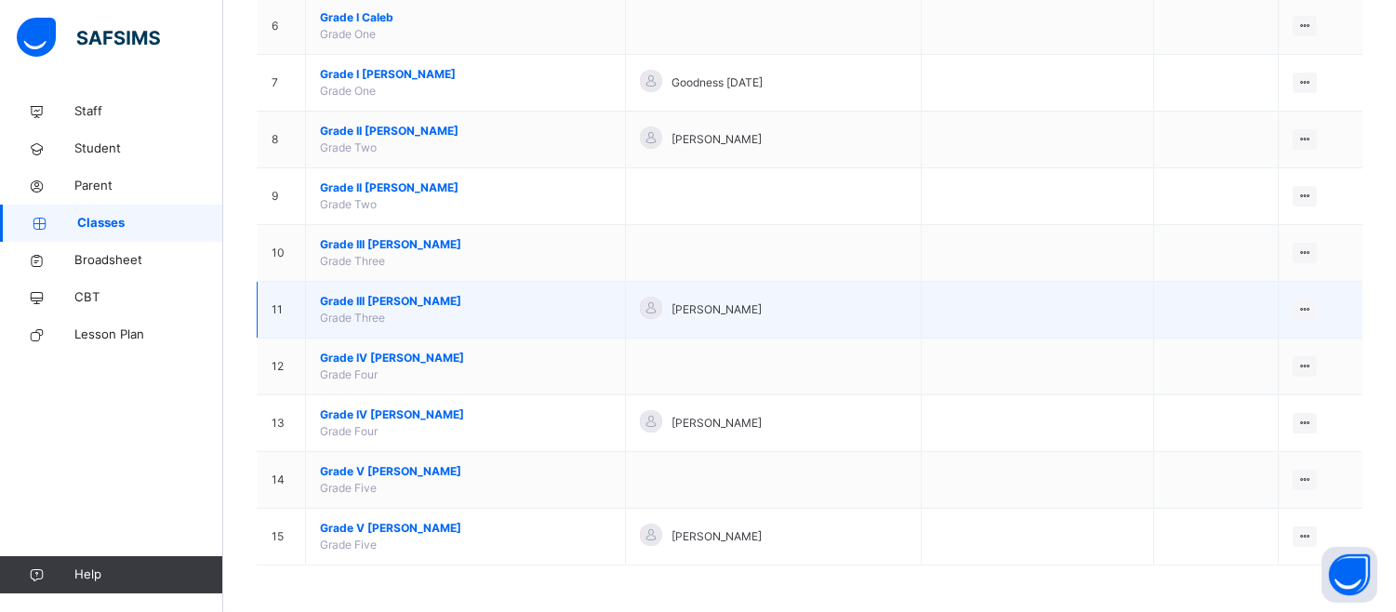
click at [681, 317] on span "[PERSON_NAME]" at bounding box center [716, 309] width 90 height 17
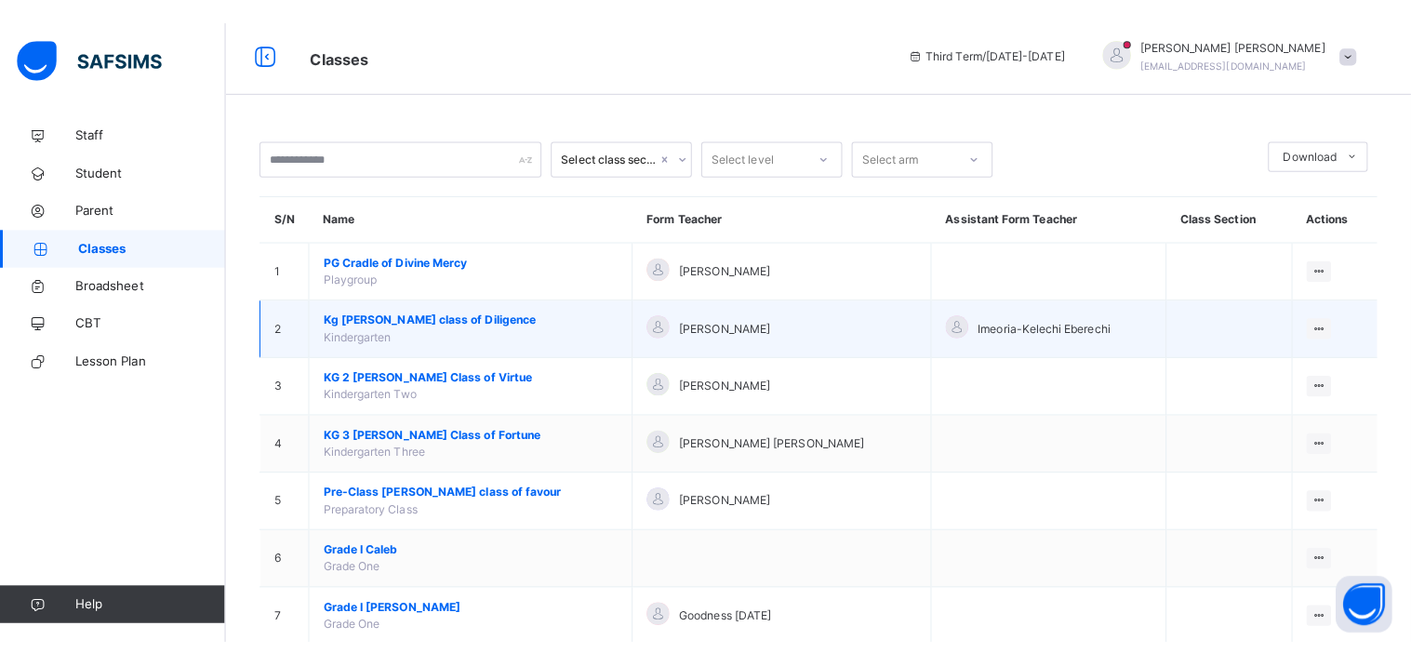
scroll to position [0, 0]
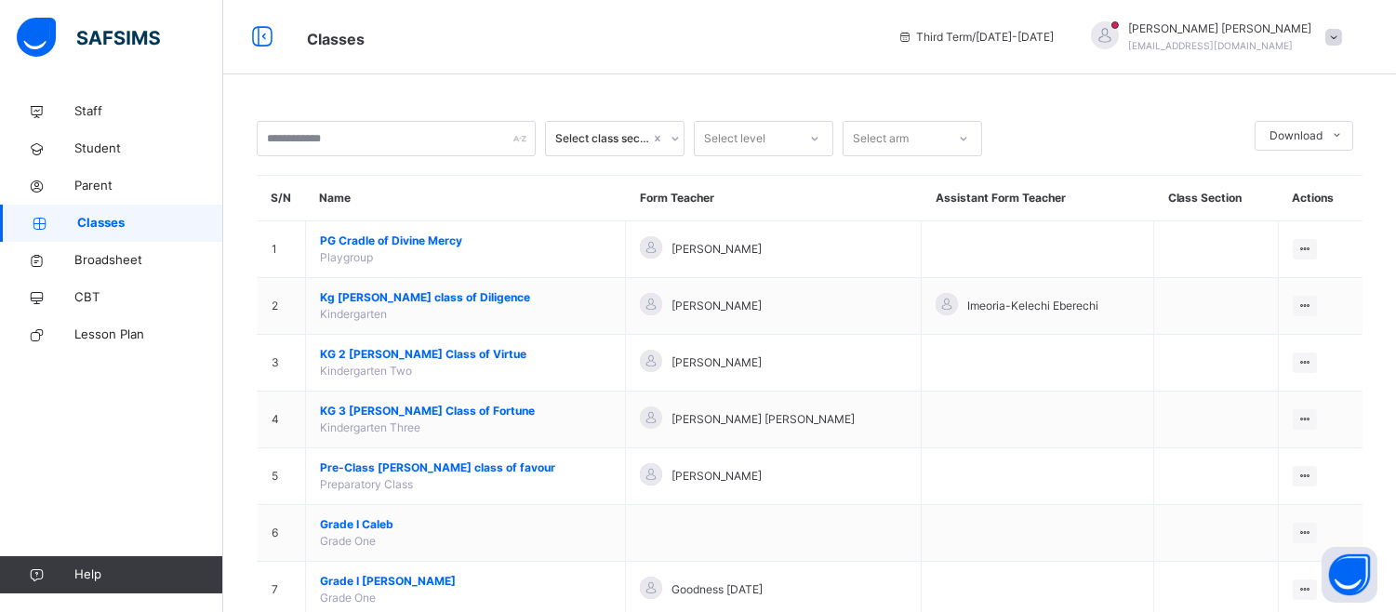
click at [1342, 39] on span at bounding box center [1333, 37] width 17 height 17
click at [1054, 40] on span "Third Term / 2024-2025" at bounding box center [975, 37] width 156 height 17
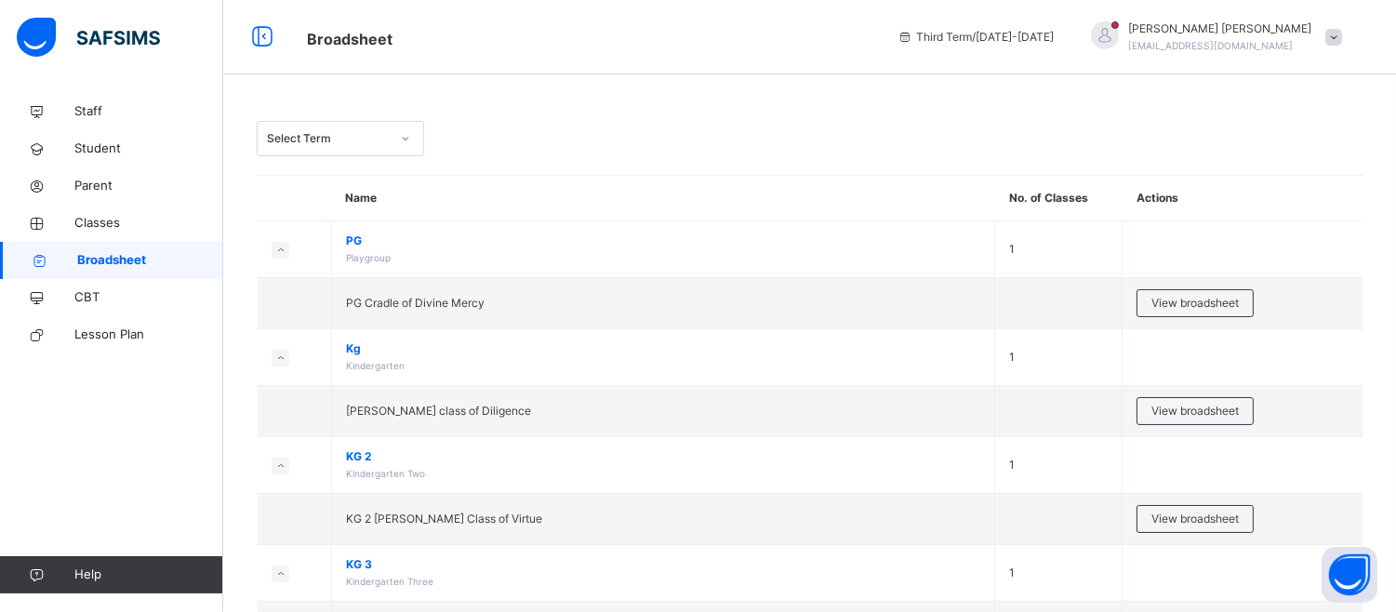
click at [1342, 34] on span at bounding box center [1333, 37] width 17 height 17
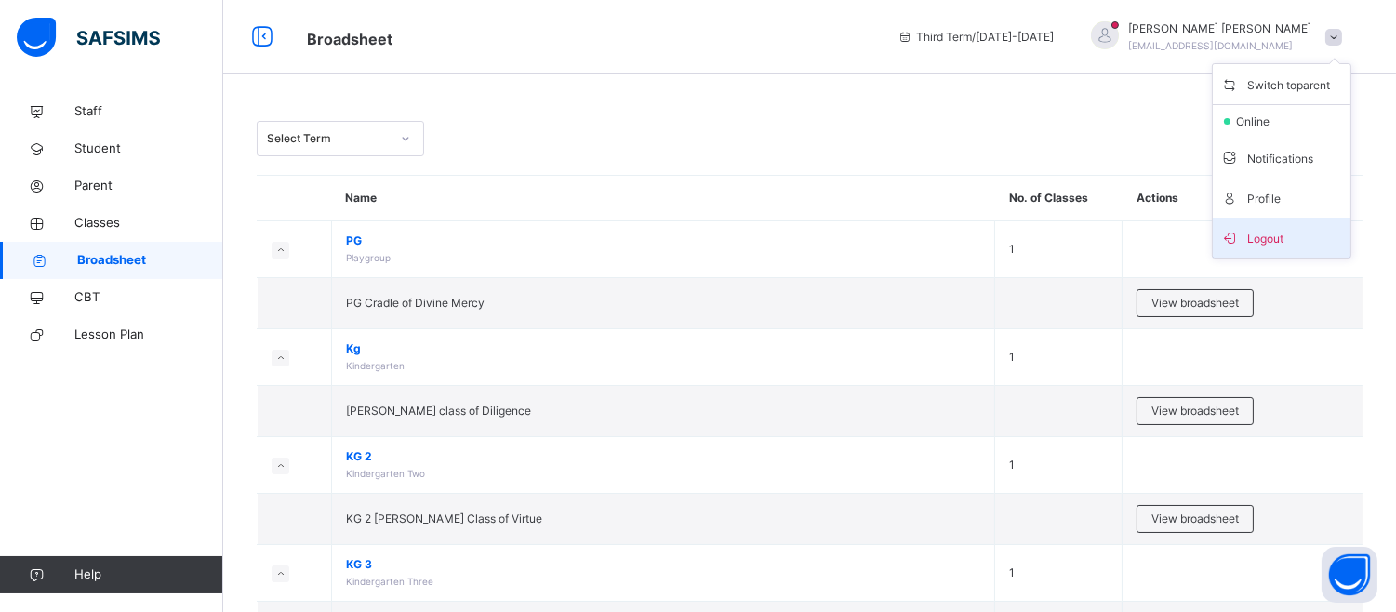
click at [1318, 234] on span "Logout" at bounding box center [1281, 237] width 123 height 25
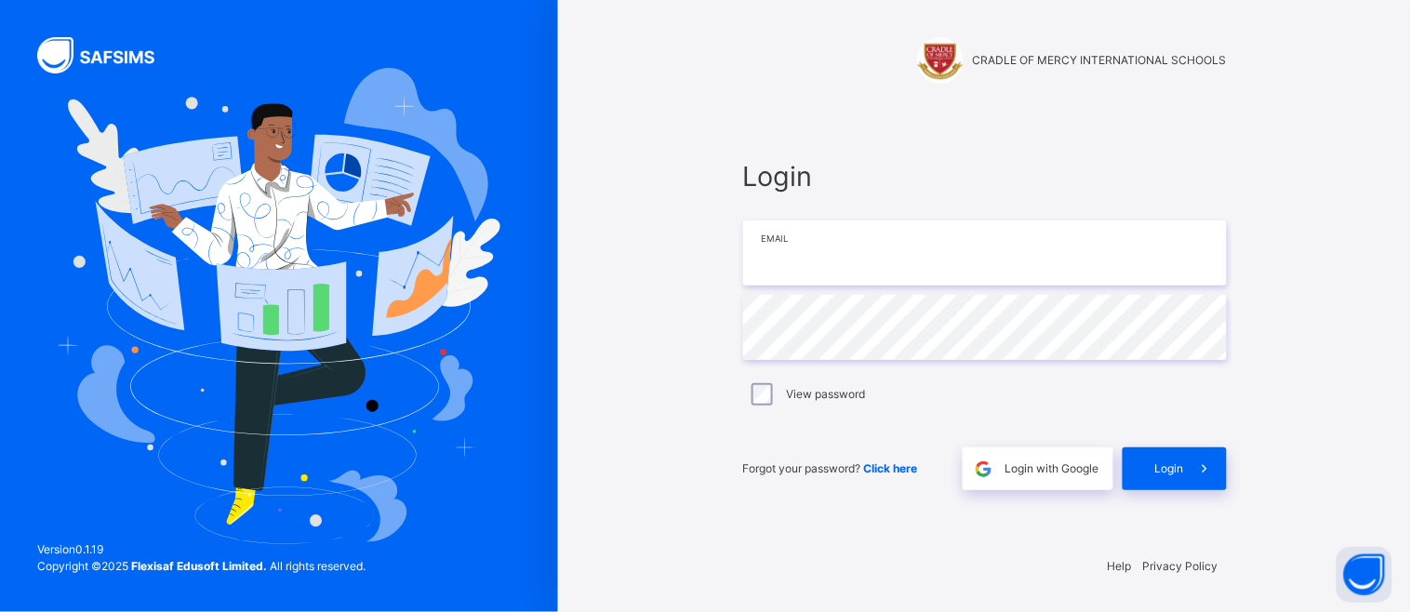
click at [1123, 245] on input "email" at bounding box center [985, 252] width 484 height 65
